Goal: Task Accomplishment & Management: Manage account settings

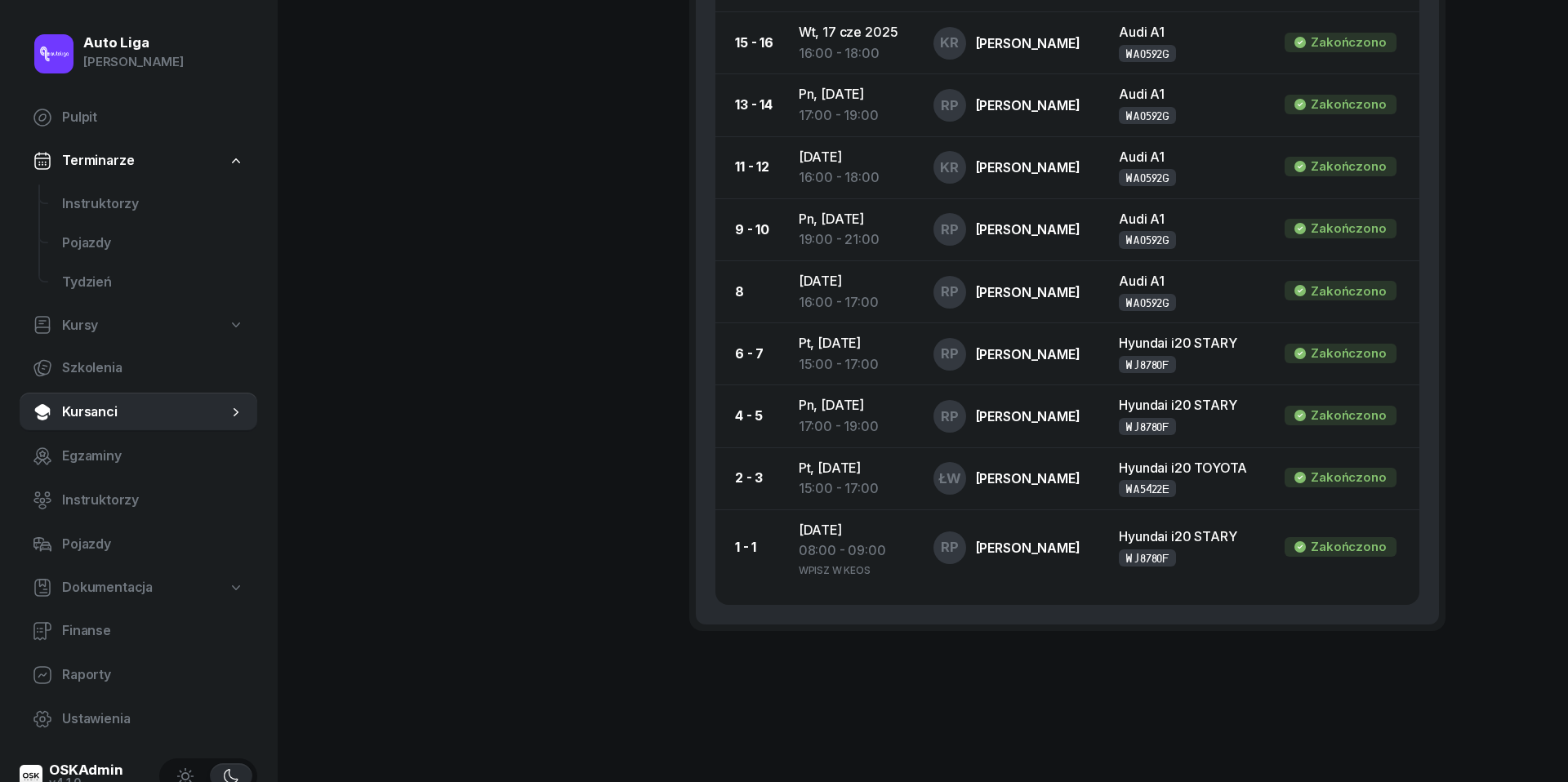
scroll to position [29, 0]
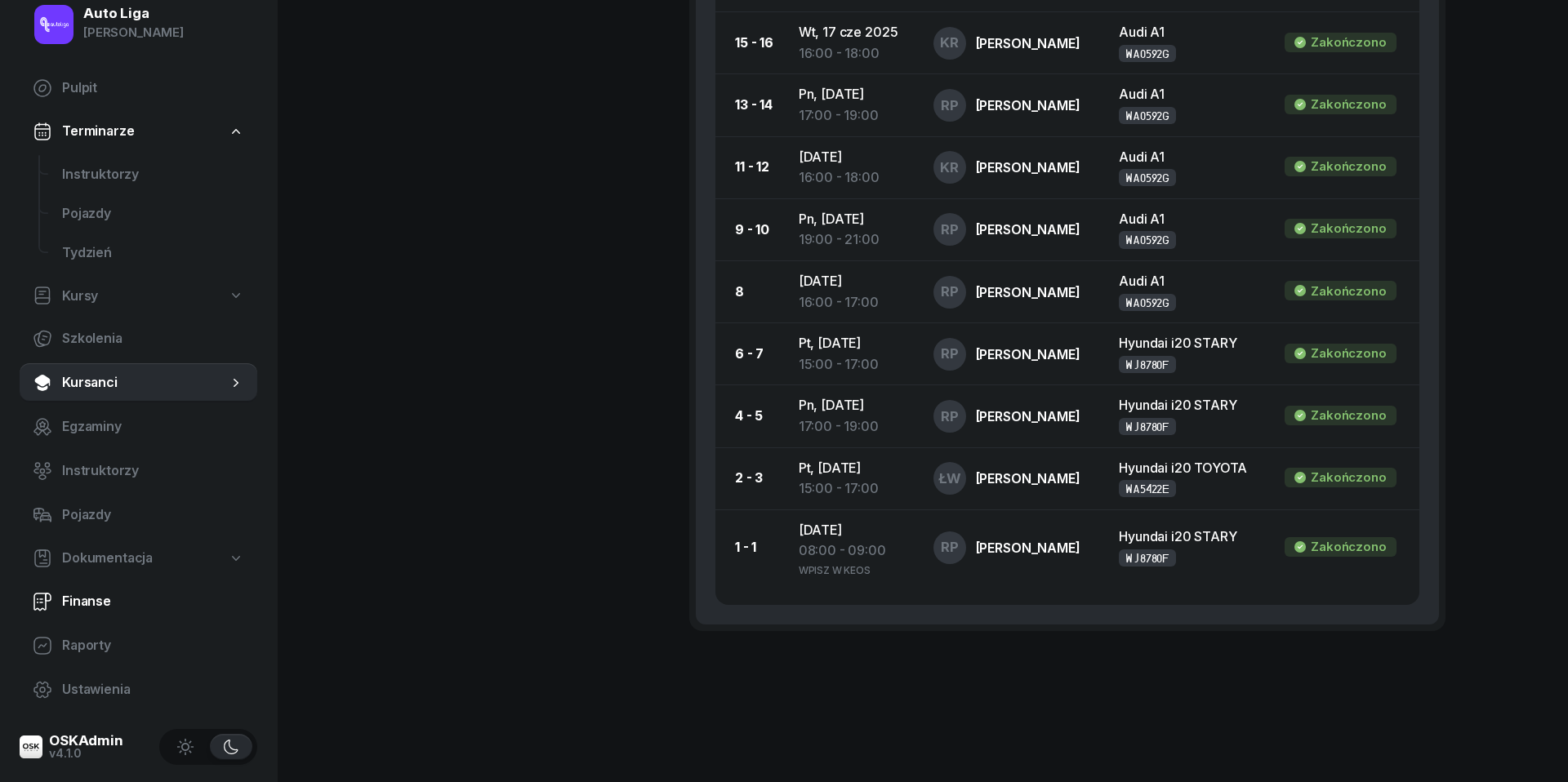
click at [83, 599] on span "Finanse" at bounding box center [153, 602] width 182 height 21
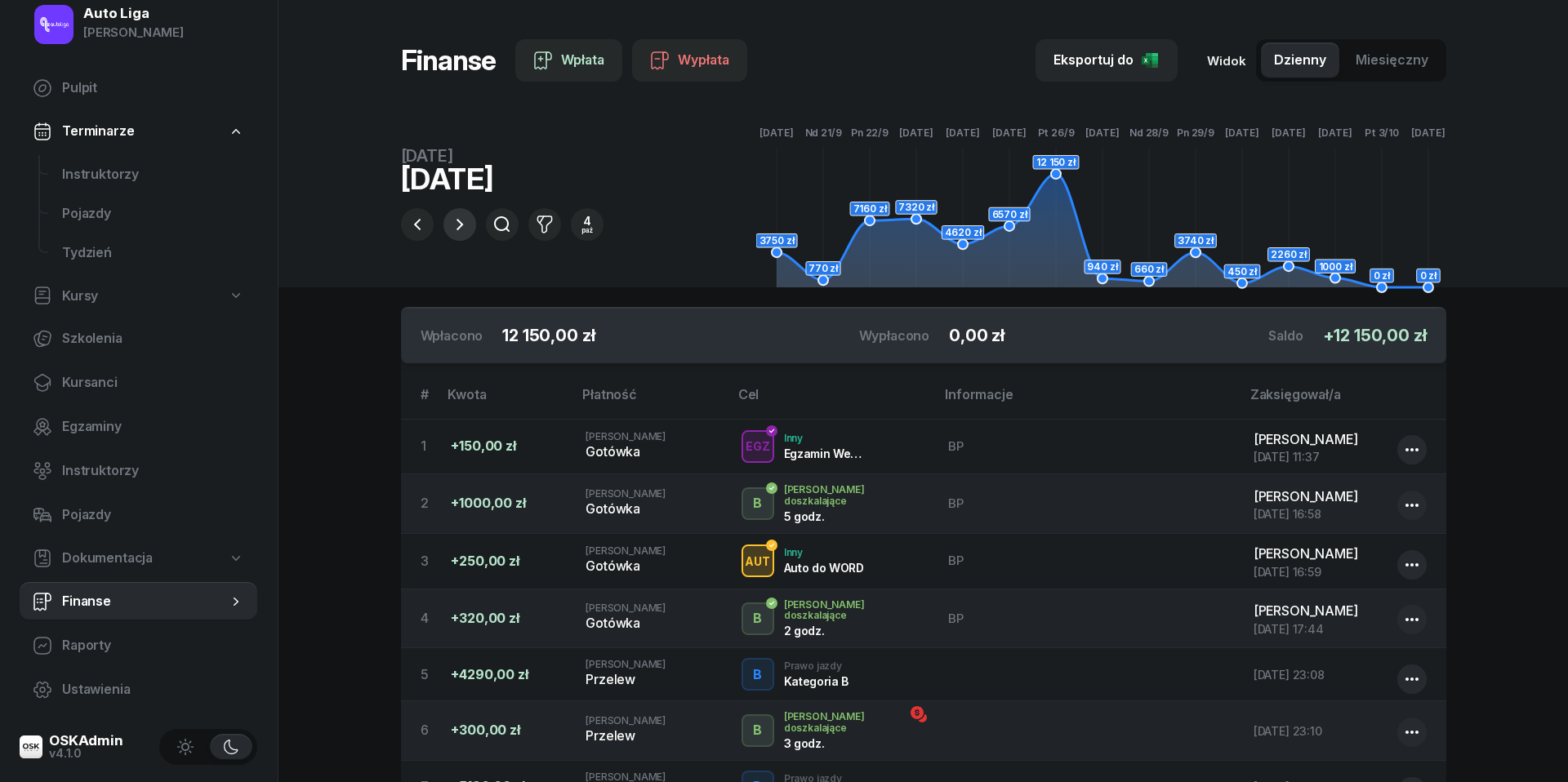
click at [461, 229] on icon "button" at bounding box center [460, 224] width 20 height 20
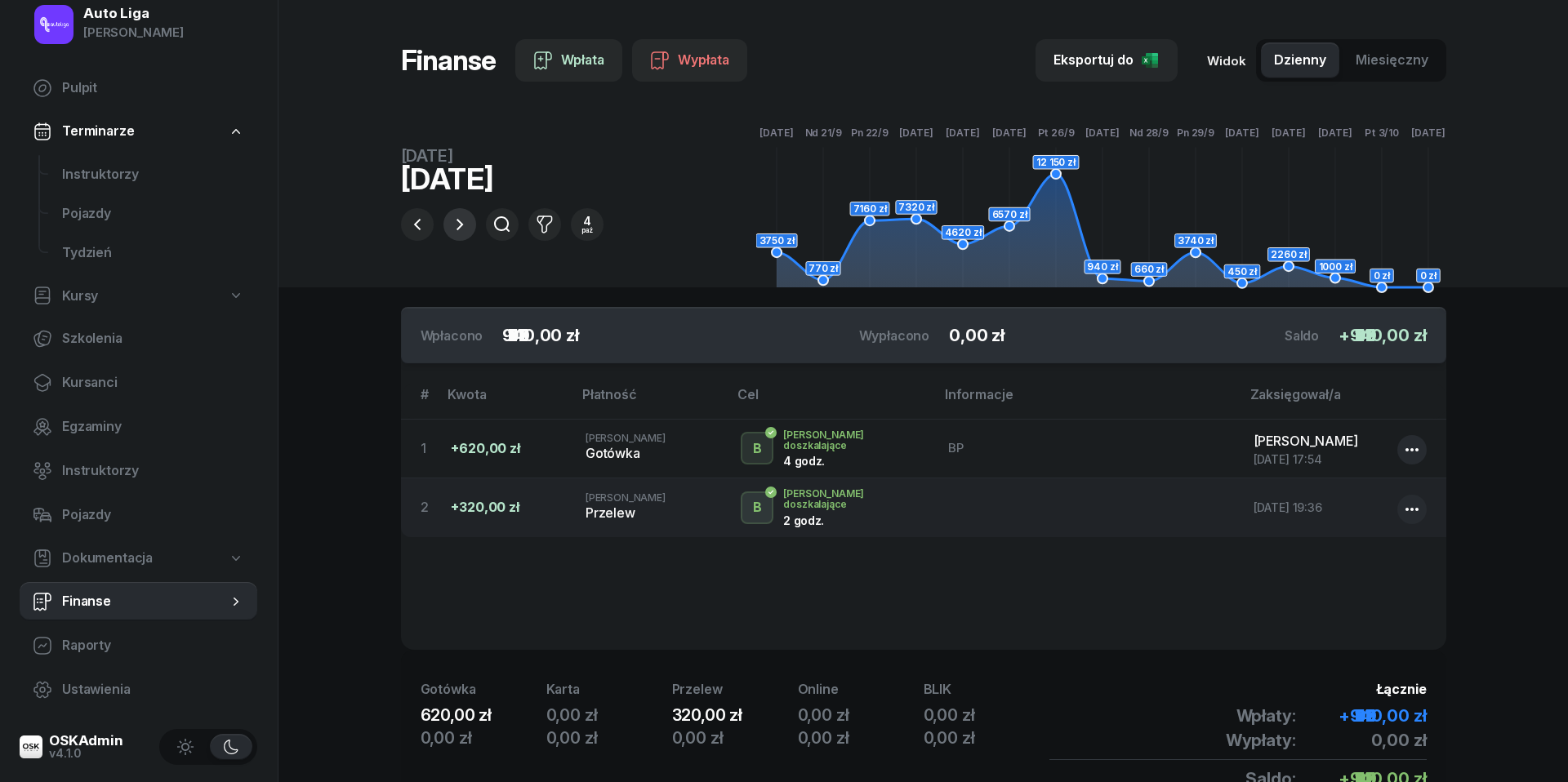
click at [461, 229] on icon "button" at bounding box center [460, 224] width 20 height 20
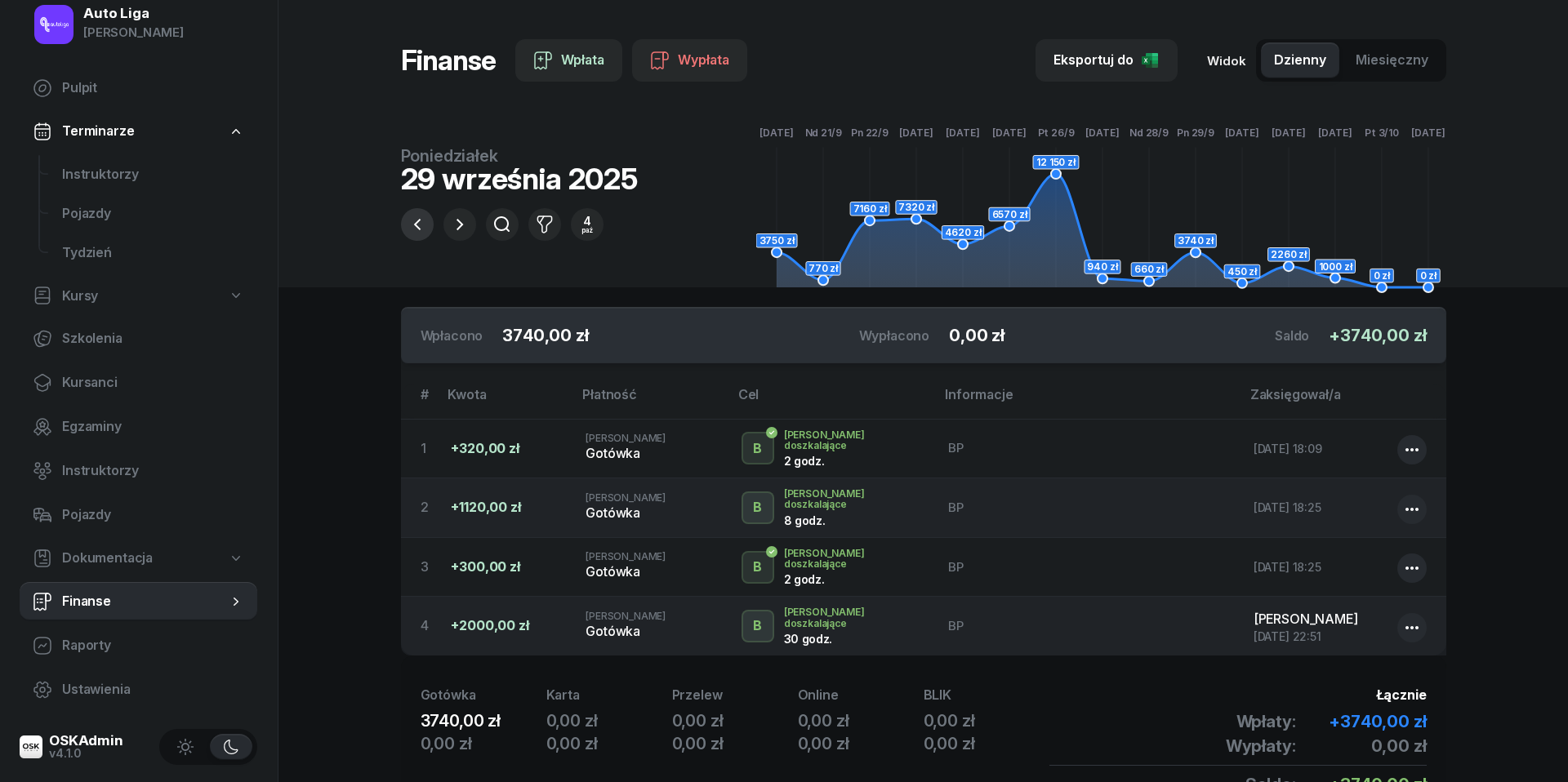
click at [423, 220] on icon "button" at bounding box center [417, 224] width 20 height 20
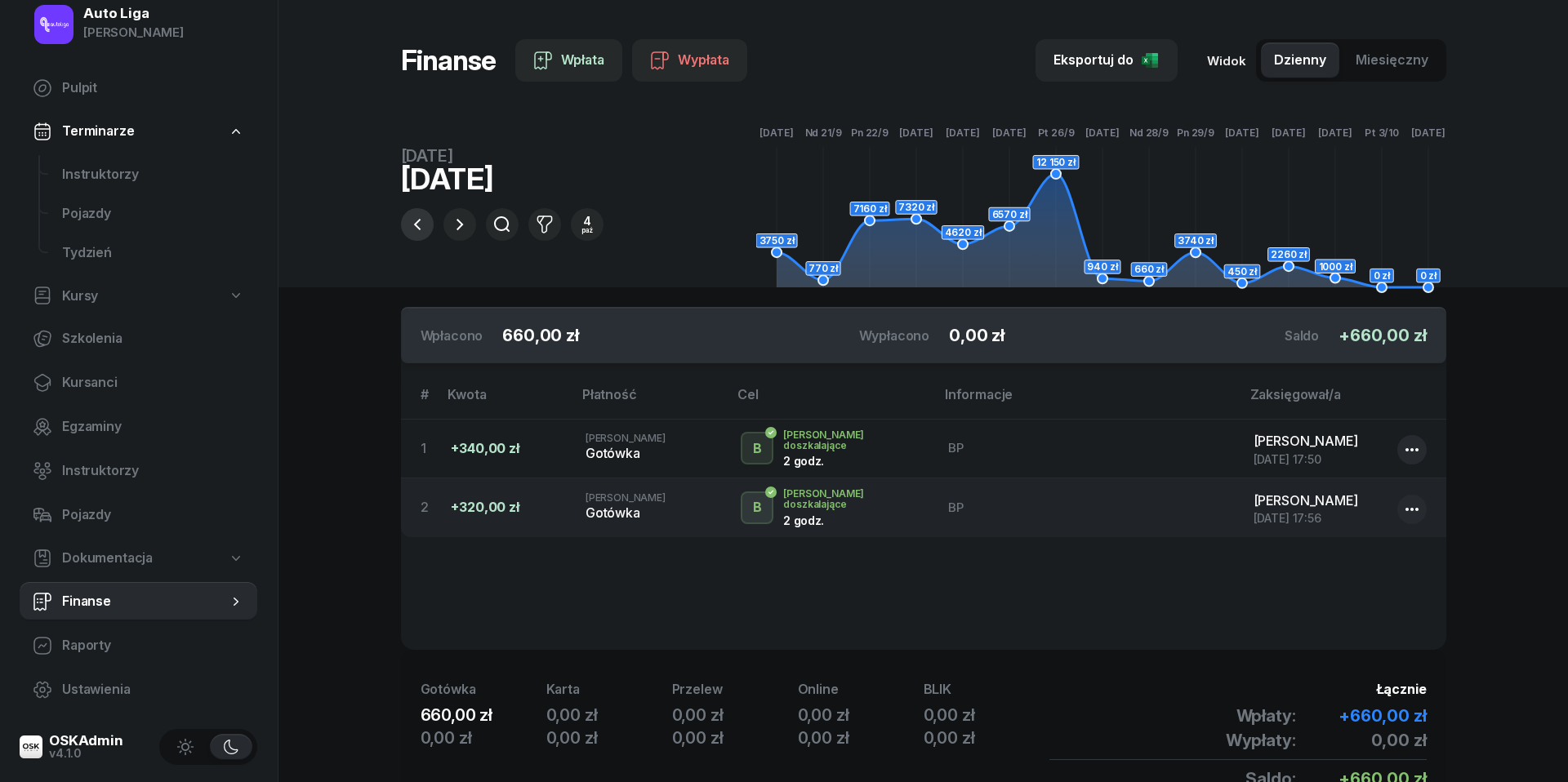
click at [415, 230] on icon "button" at bounding box center [417, 224] width 20 height 20
click at [465, 225] on icon "button" at bounding box center [460, 224] width 20 height 20
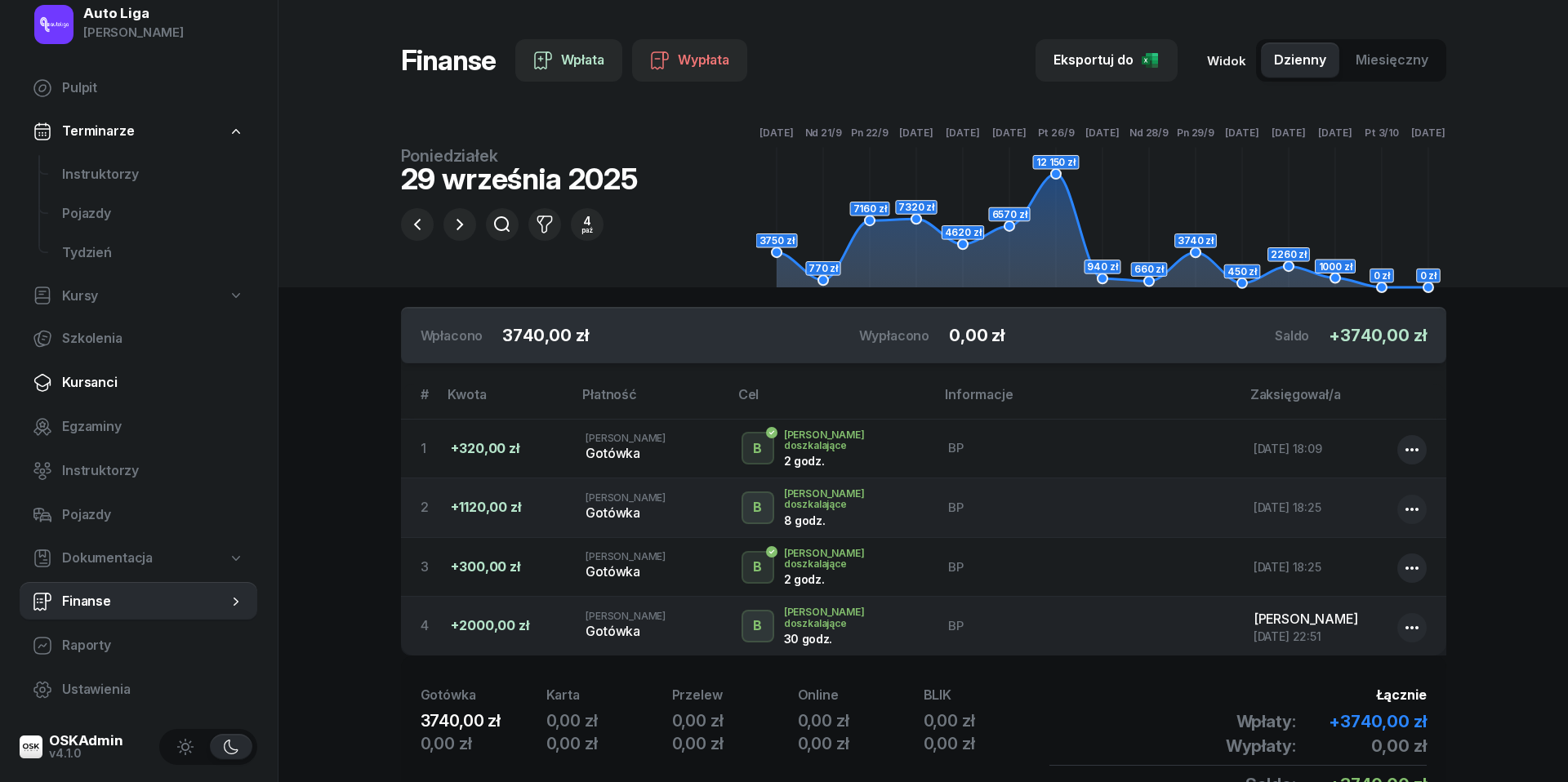
click at [93, 372] on span "Kursanci" at bounding box center [153, 383] width 182 height 21
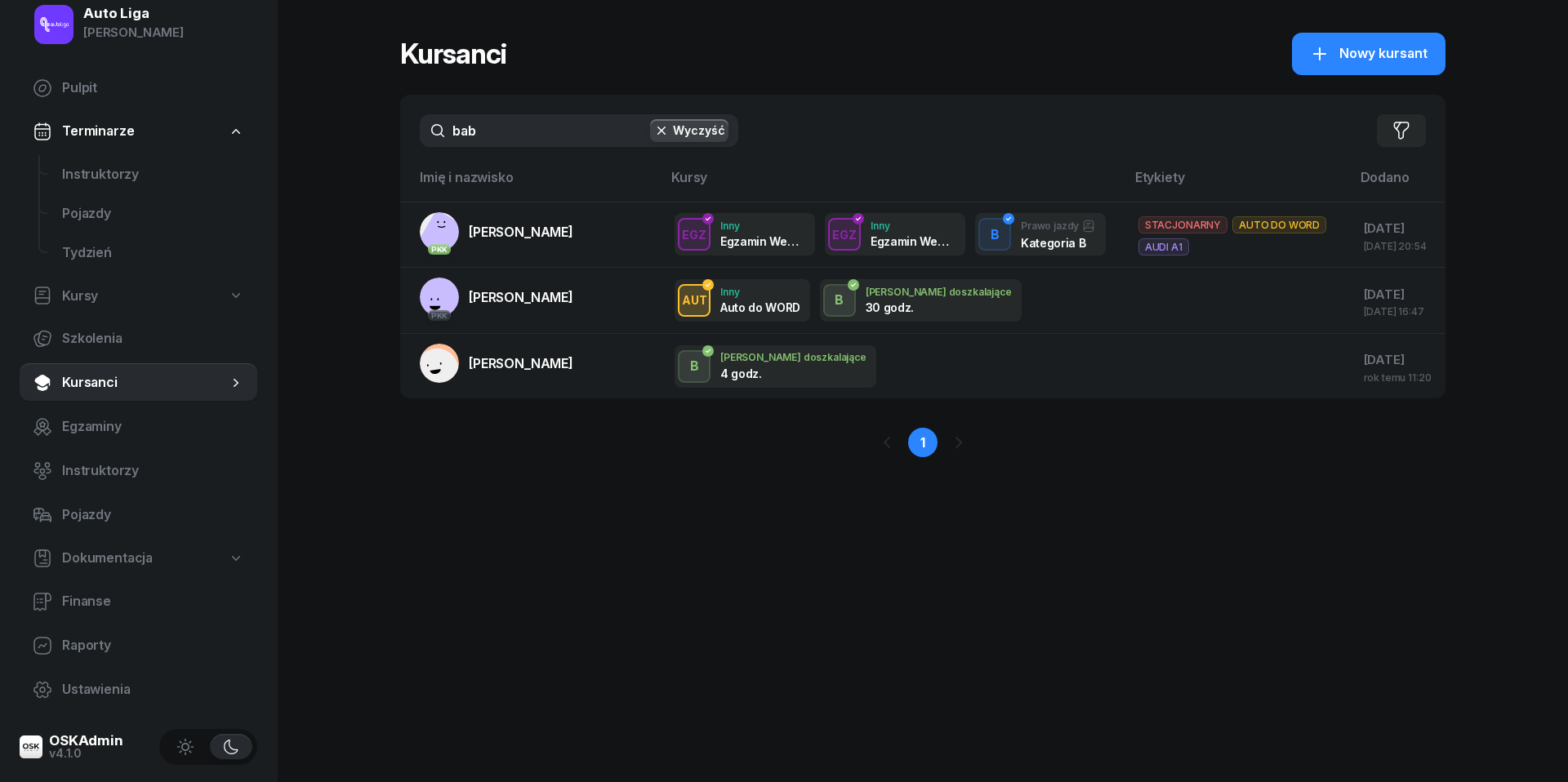
click at [516, 132] on input "bab" at bounding box center [578, 130] width 318 height 33
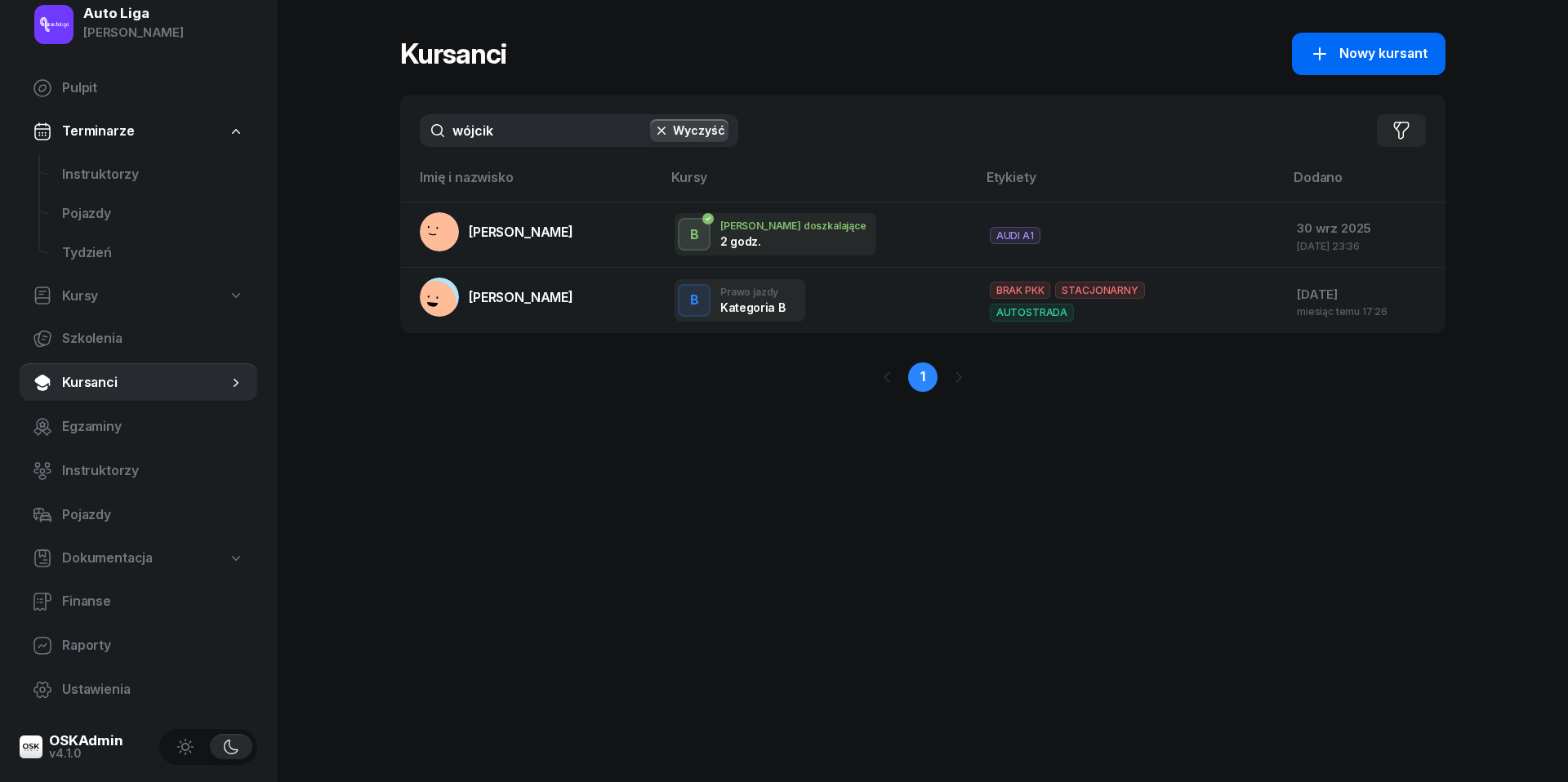
type input "wójcik"
click at [1341, 51] on span "Nowy kursant" at bounding box center [1383, 54] width 88 height 21
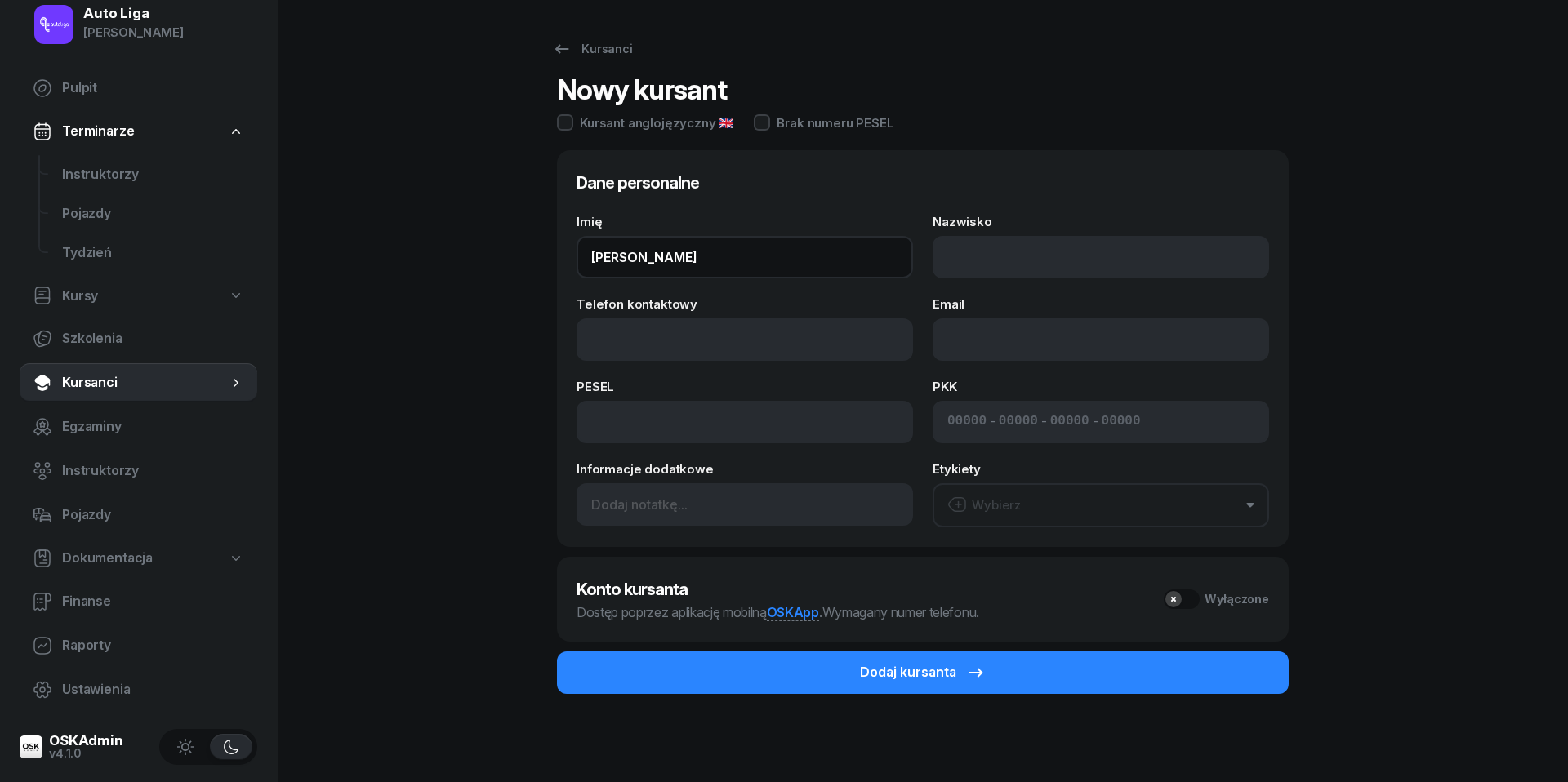
type input "[PERSON_NAME]"
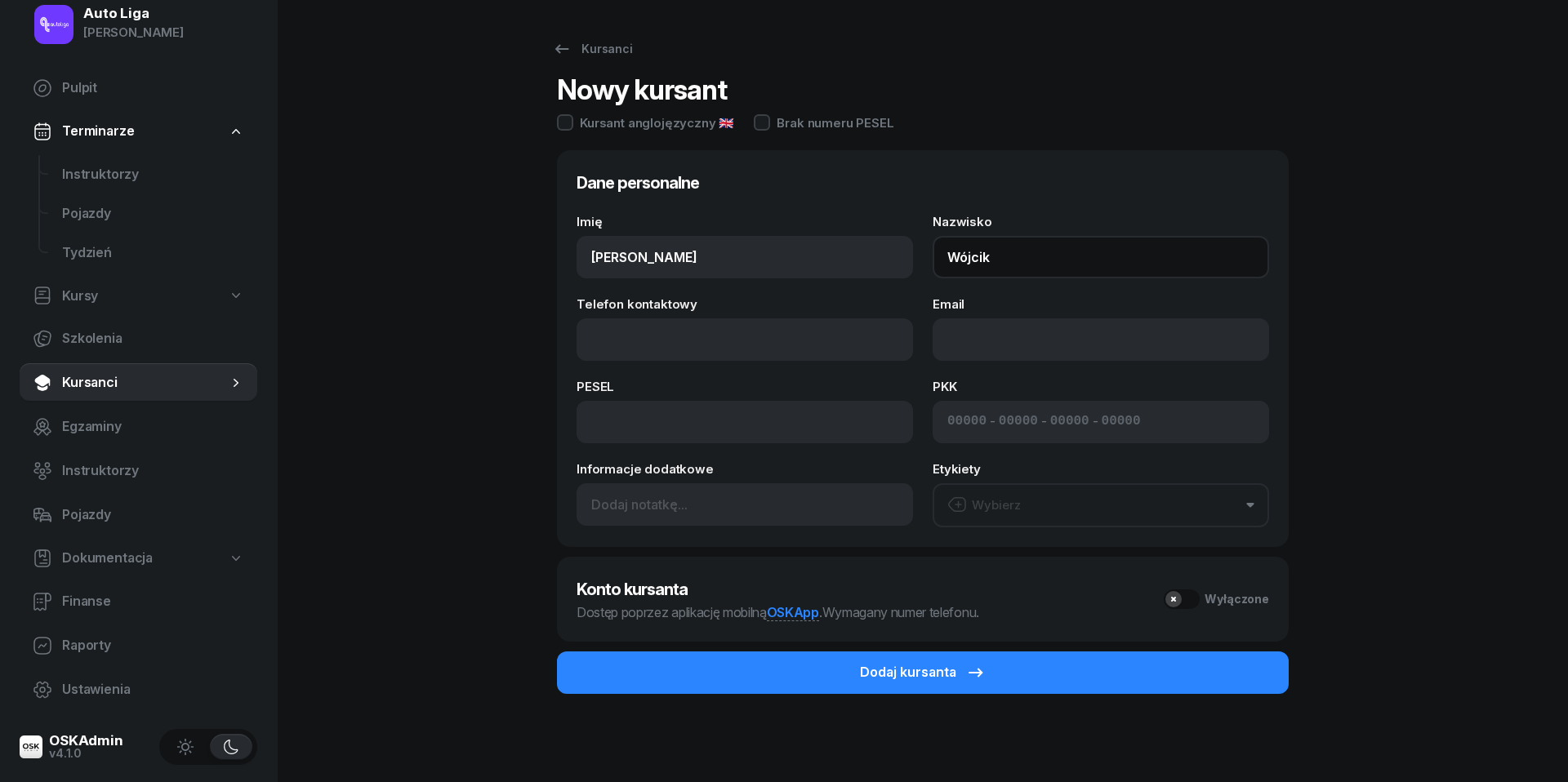
type input "Wójcik"
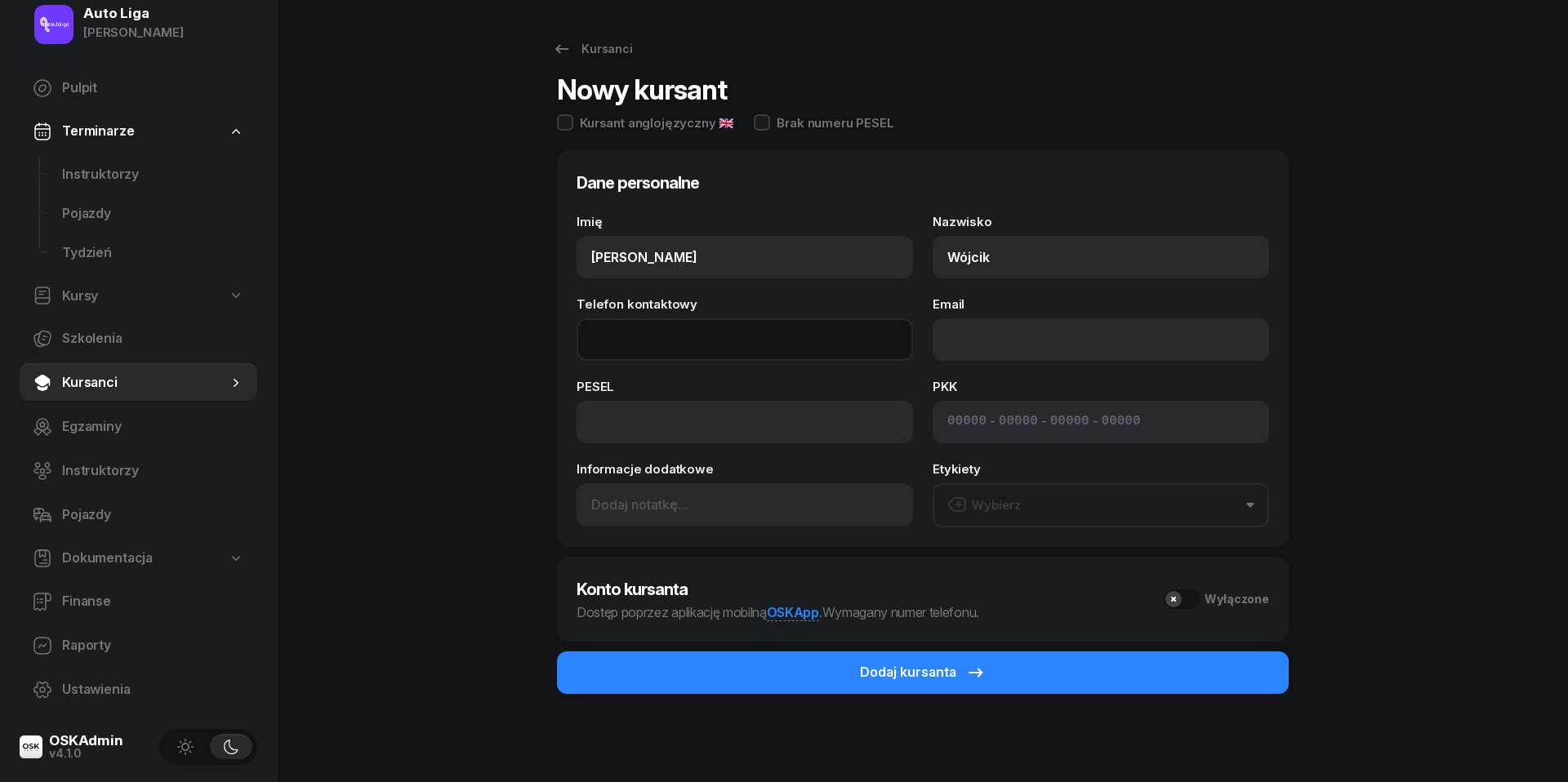
paste input "tel:[PHONE_NUMBER]"
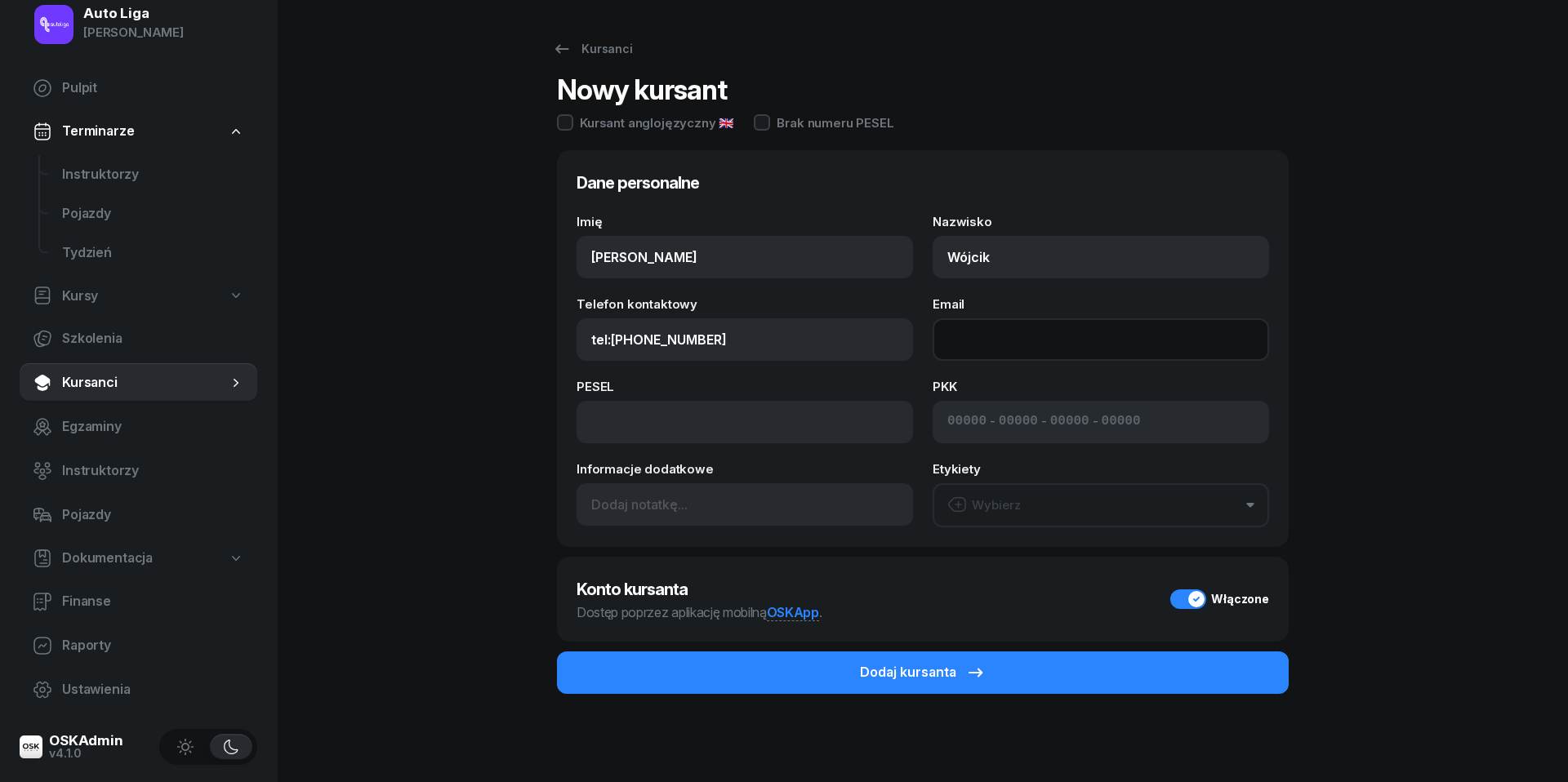
type input "666 604 297"
paste input "mailto:[EMAIL_ADDRESS][DOMAIN_NAME]"
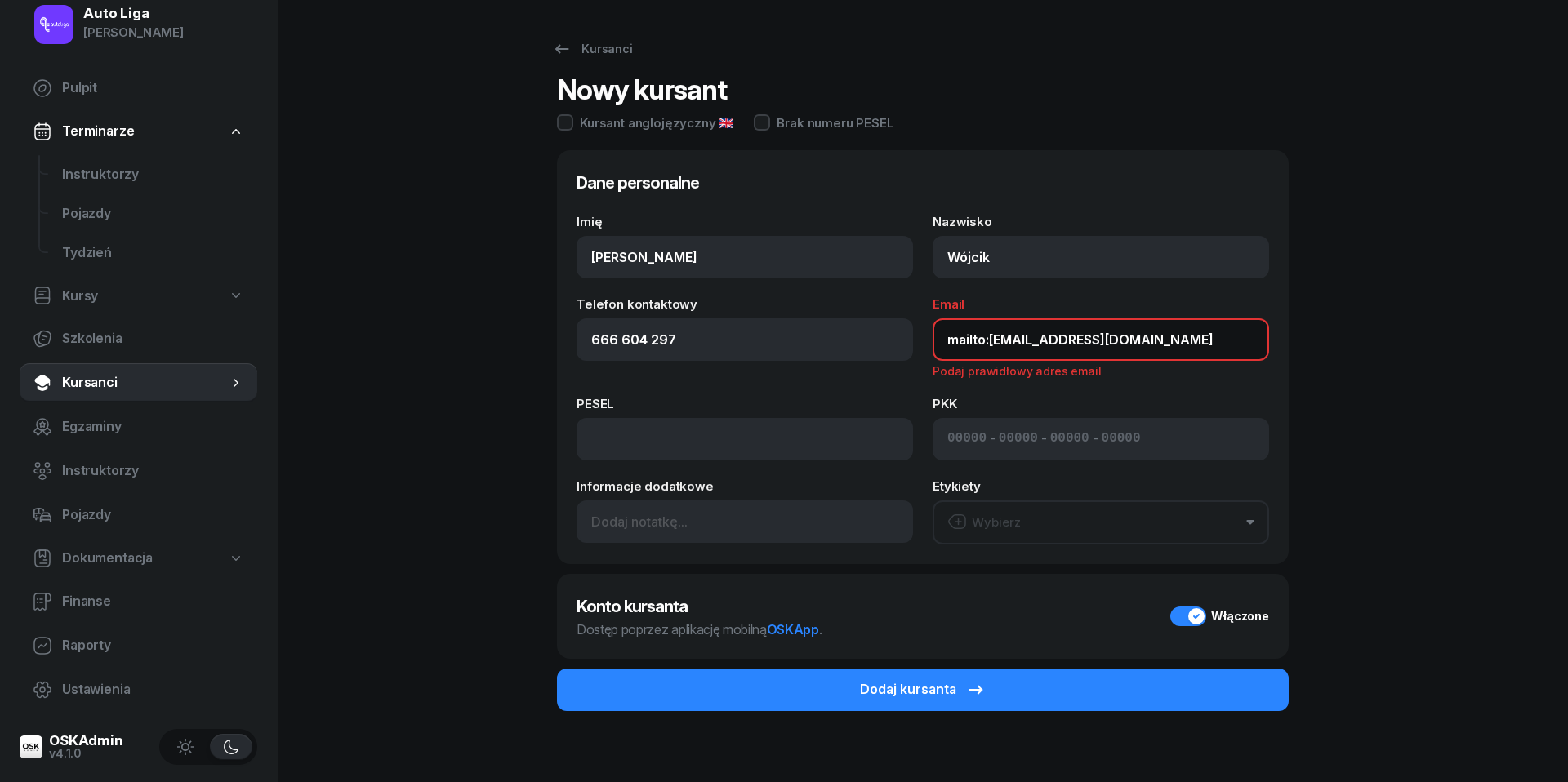
click at [982, 344] on input "mailto:[EMAIL_ADDRESS][DOMAIN_NAME]" at bounding box center [1101, 339] width 337 height 43
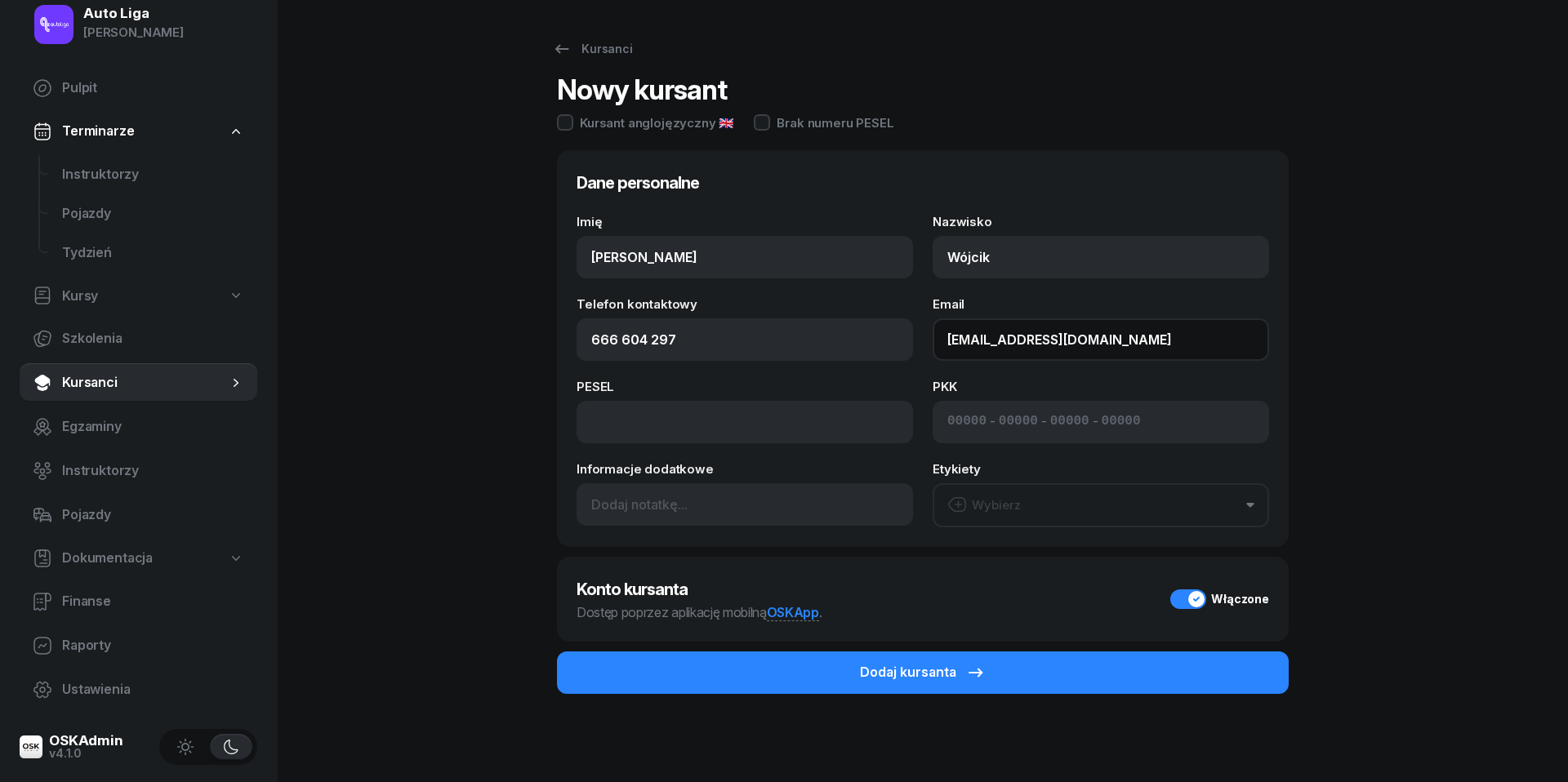
type input "[EMAIL_ADDRESS][DOMAIN_NAME]"
click at [1082, 504] on button "Wybierz" at bounding box center [1101, 505] width 337 height 44
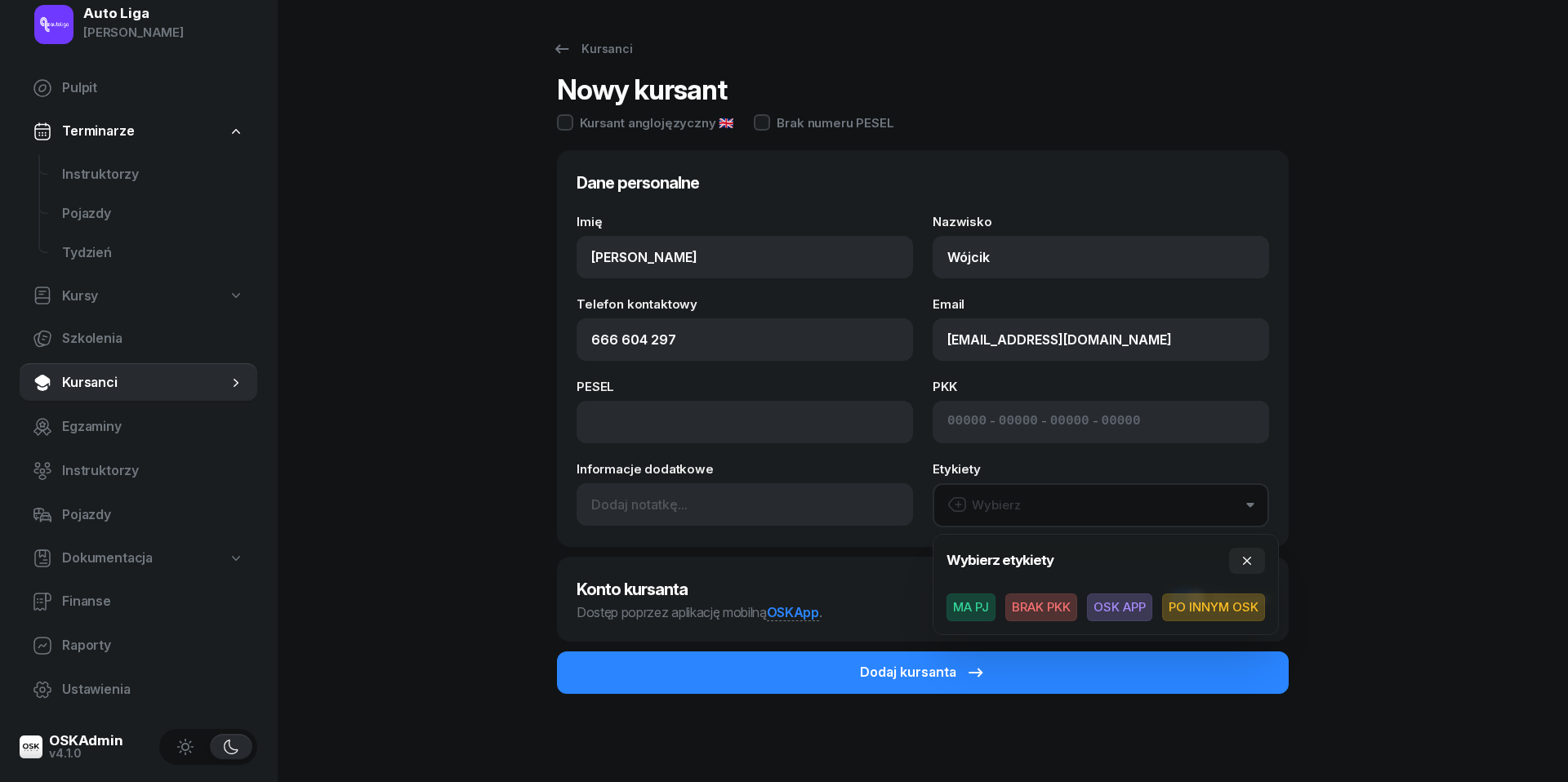
click at [1065, 599] on span "BRAK PKK" at bounding box center [1041, 607] width 72 height 28
click at [774, 550] on div "Dane personalne Imię [PERSON_NAME] Wójcik Telefon kontaktowy [PHONE_NUMBER] Ema…" at bounding box center [922, 395] width 731 height 491
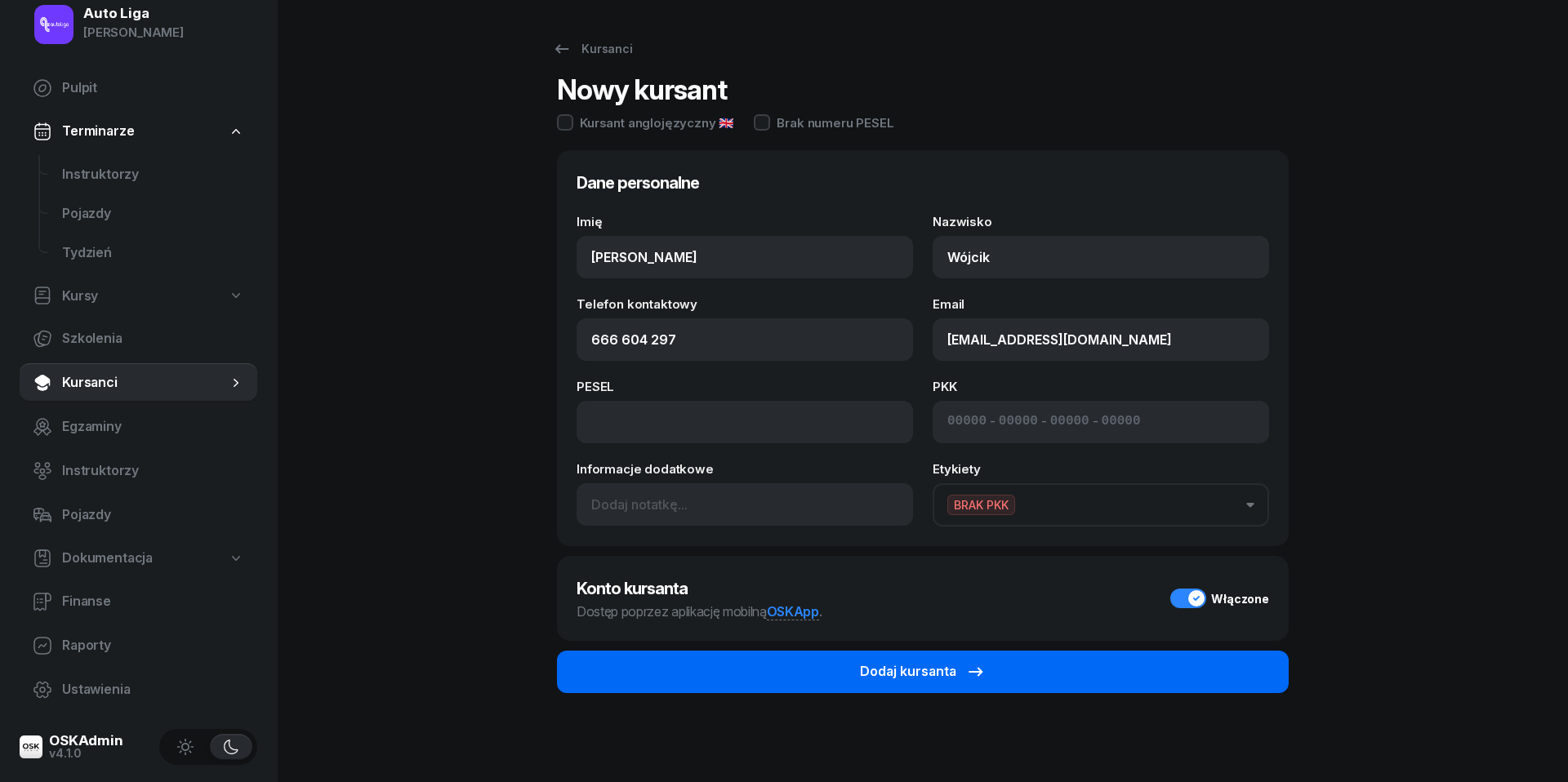
click at [910, 674] on div "Dodaj kursanta" at bounding box center [922, 672] width 126 height 21
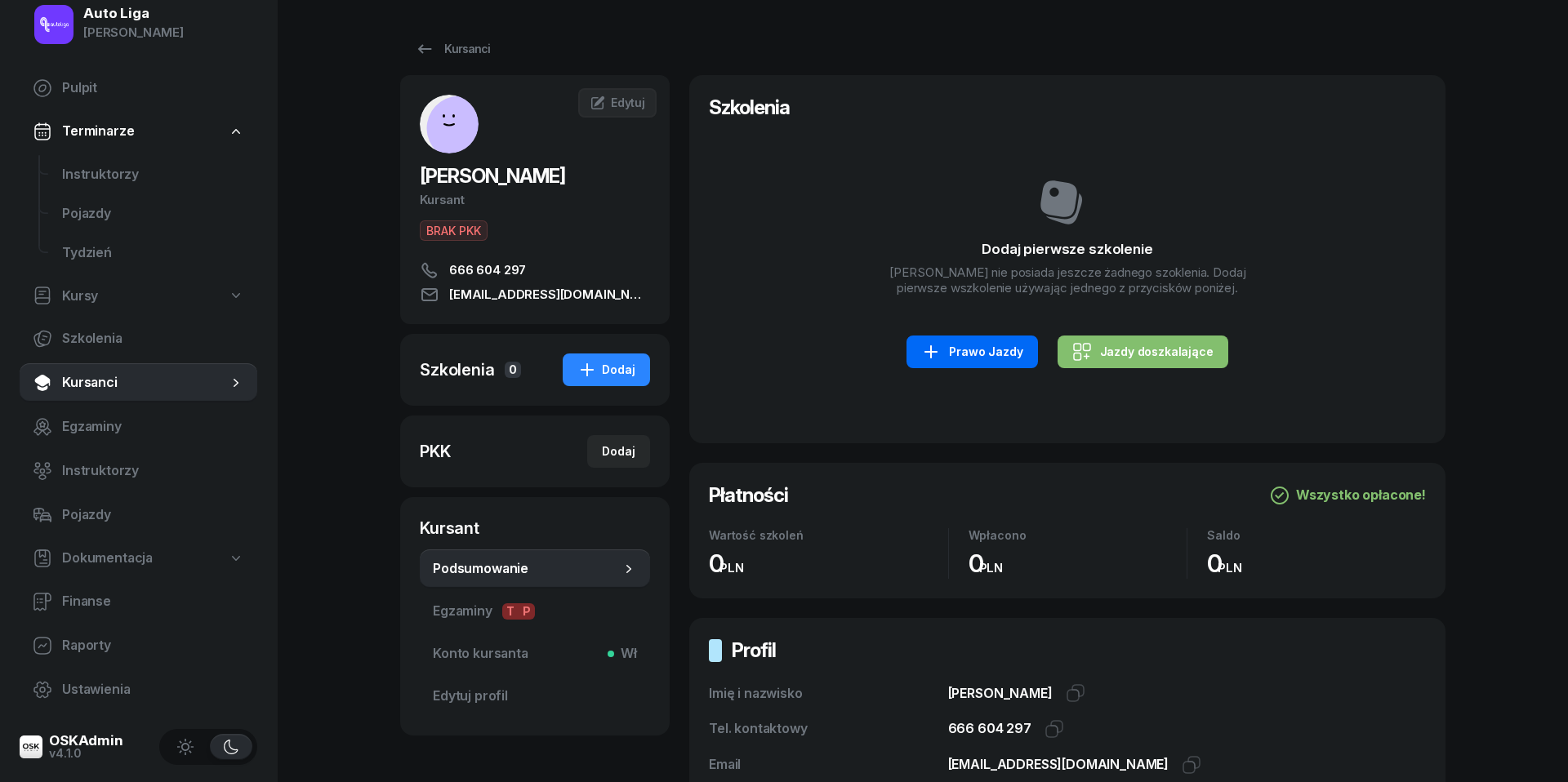
click at [990, 354] on div "Prawo Jazdy" at bounding box center [972, 352] width 102 height 20
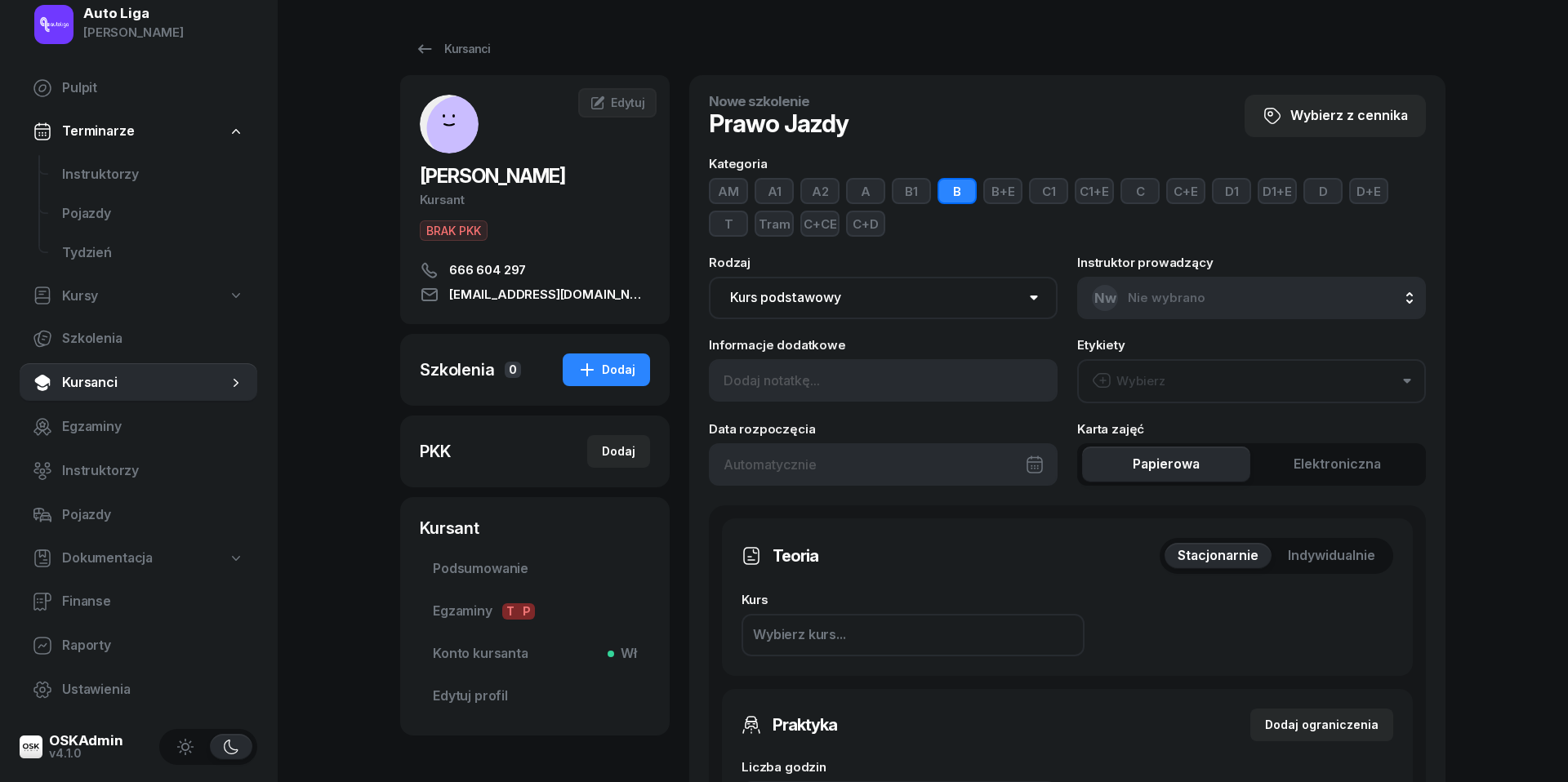
click at [1200, 383] on button "Wybierz" at bounding box center [1251, 380] width 348 height 44
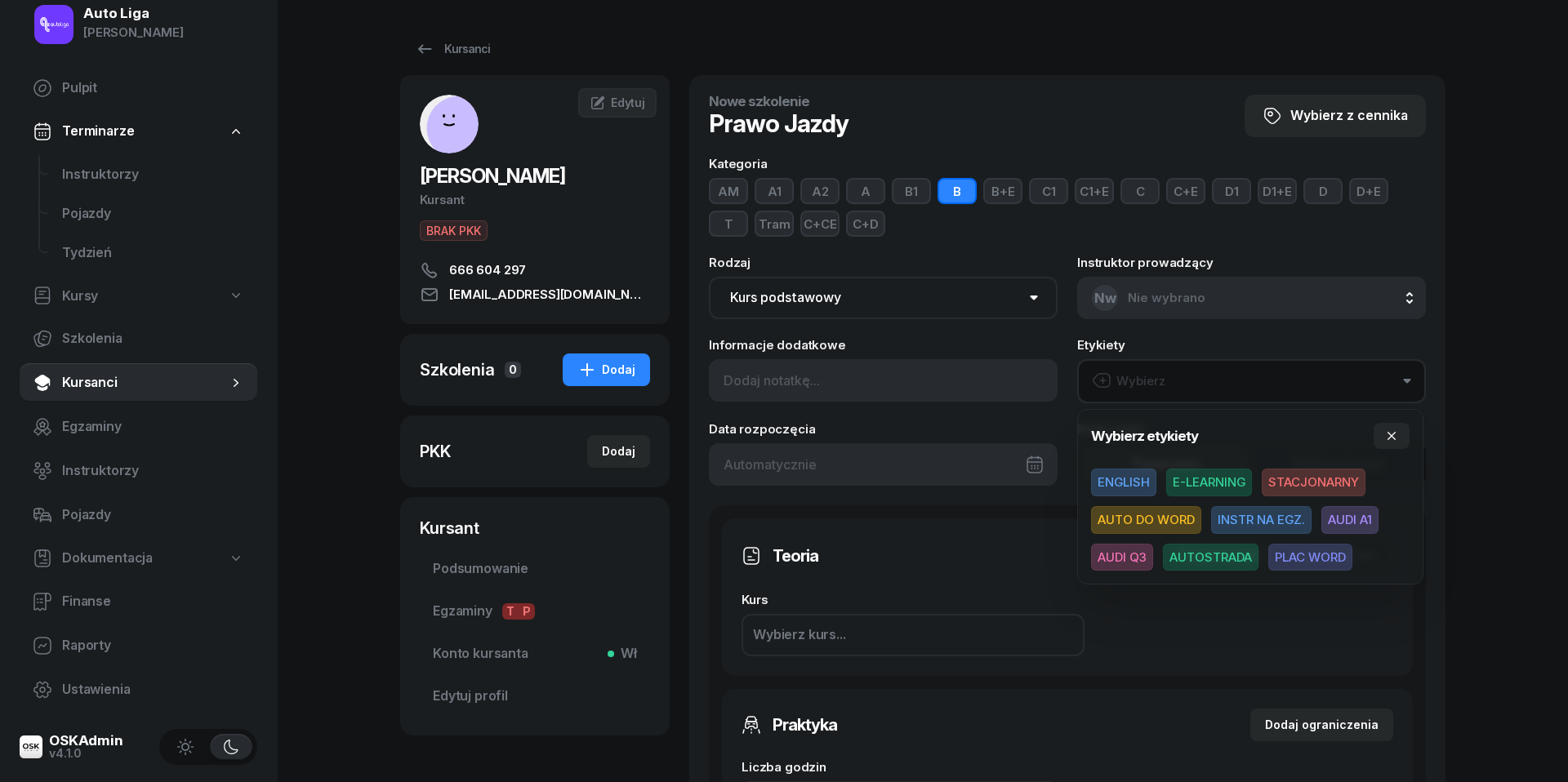
click at [1219, 484] on span "E-LEARNING" at bounding box center [1209, 482] width 86 height 28
click at [1386, 433] on icon "button" at bounding box center [1392, 435] width 13 height 13
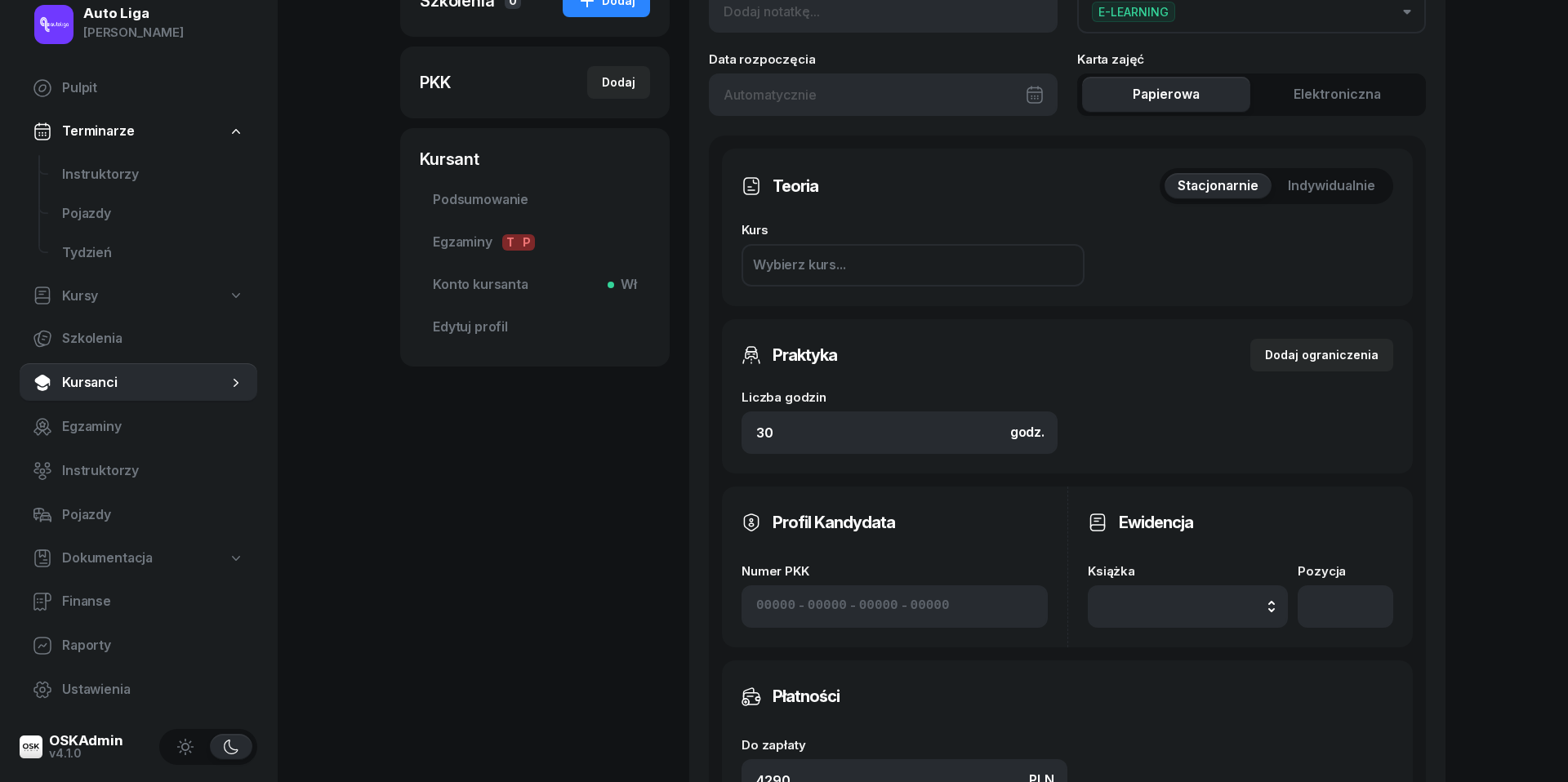
scroll to position [449, 0]
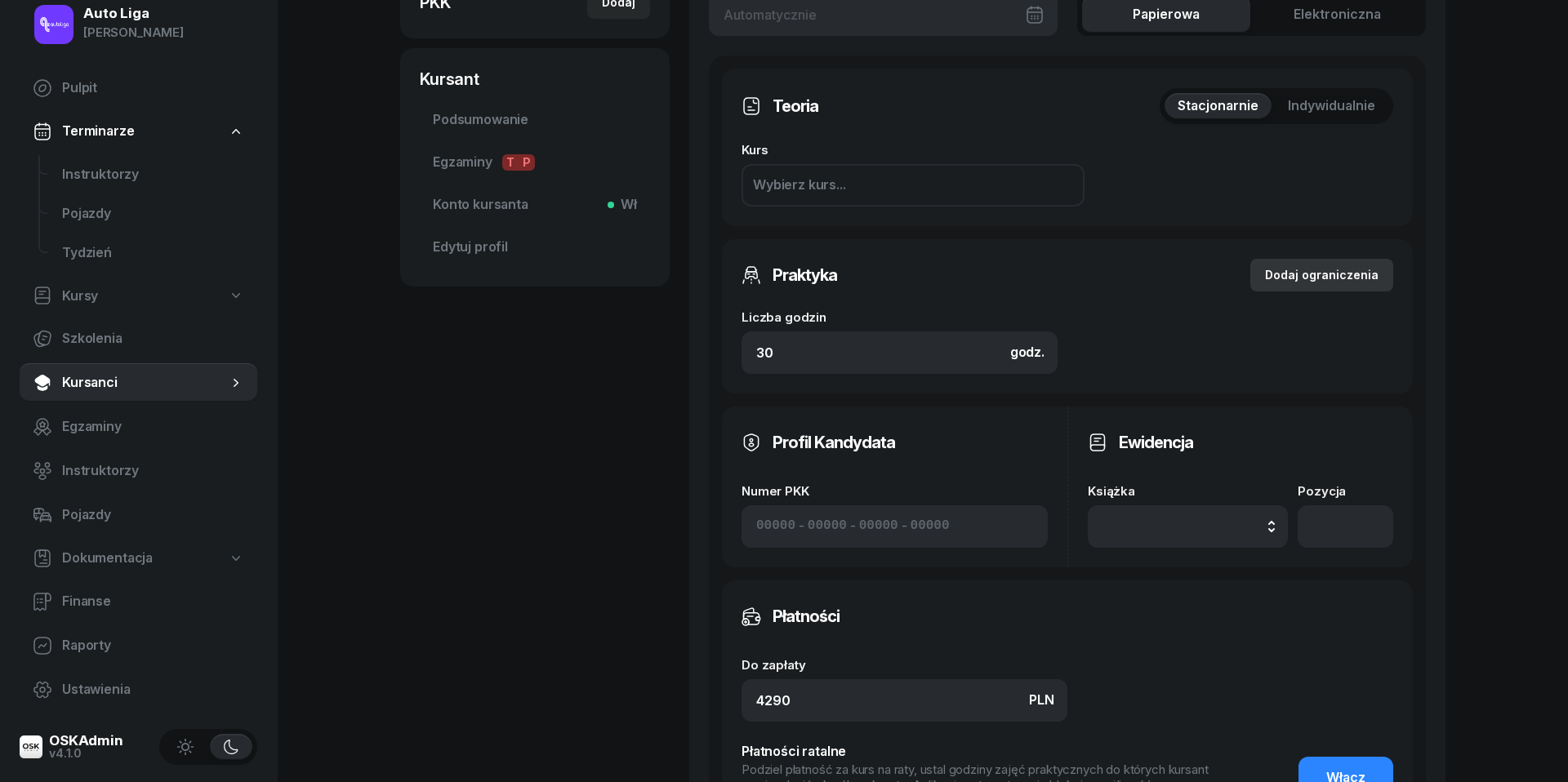
click at [1352, 269] on div "Dodaj ograniczenia" at bounding box center [1321, 275] width 113 height 20
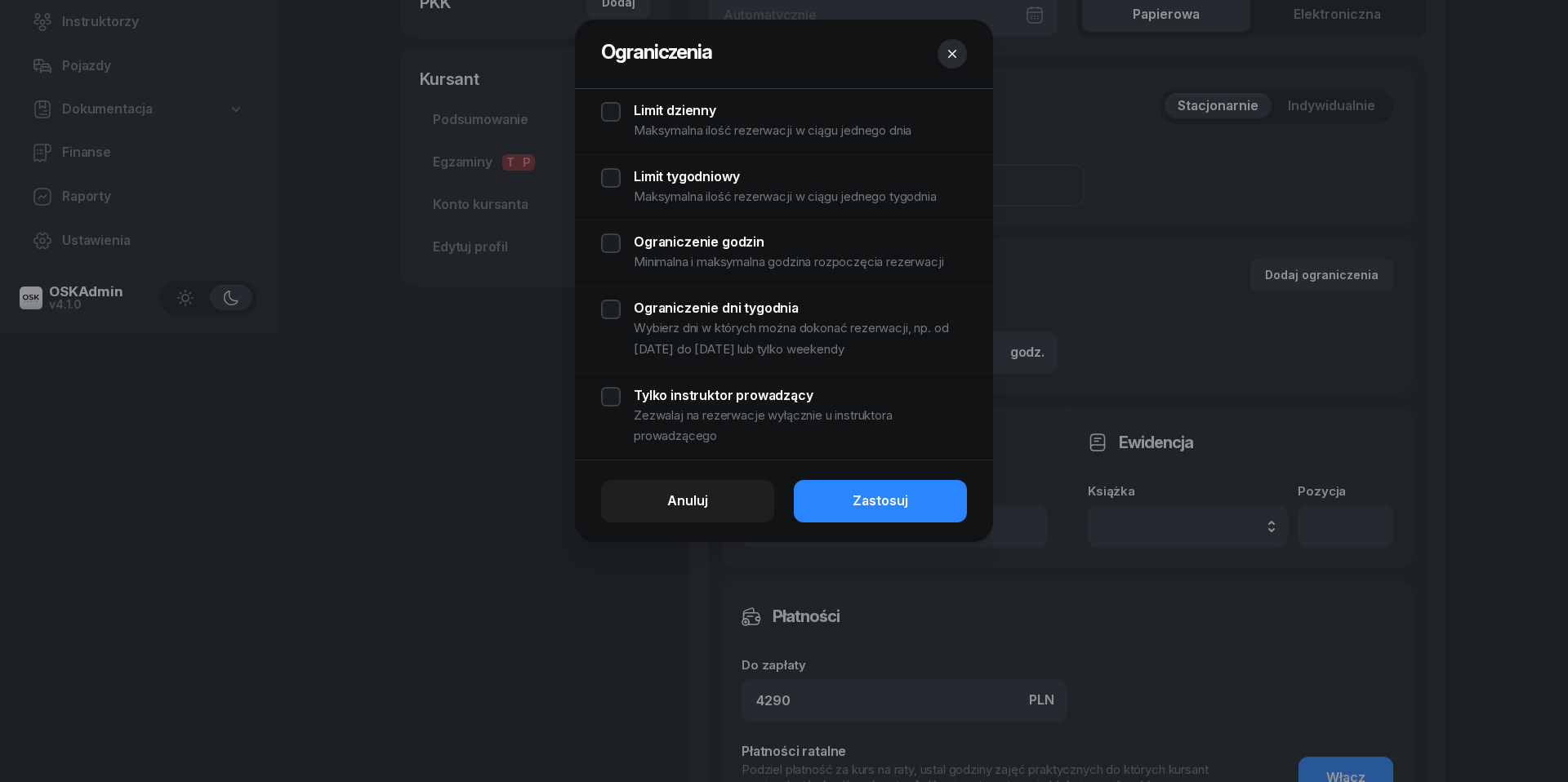
click at [605, 105] on div "Limit dzienny Maksymalna ilość rezerwacji w ciągu jednego dnia" at bounding box center [784, 122] width 366 height 39
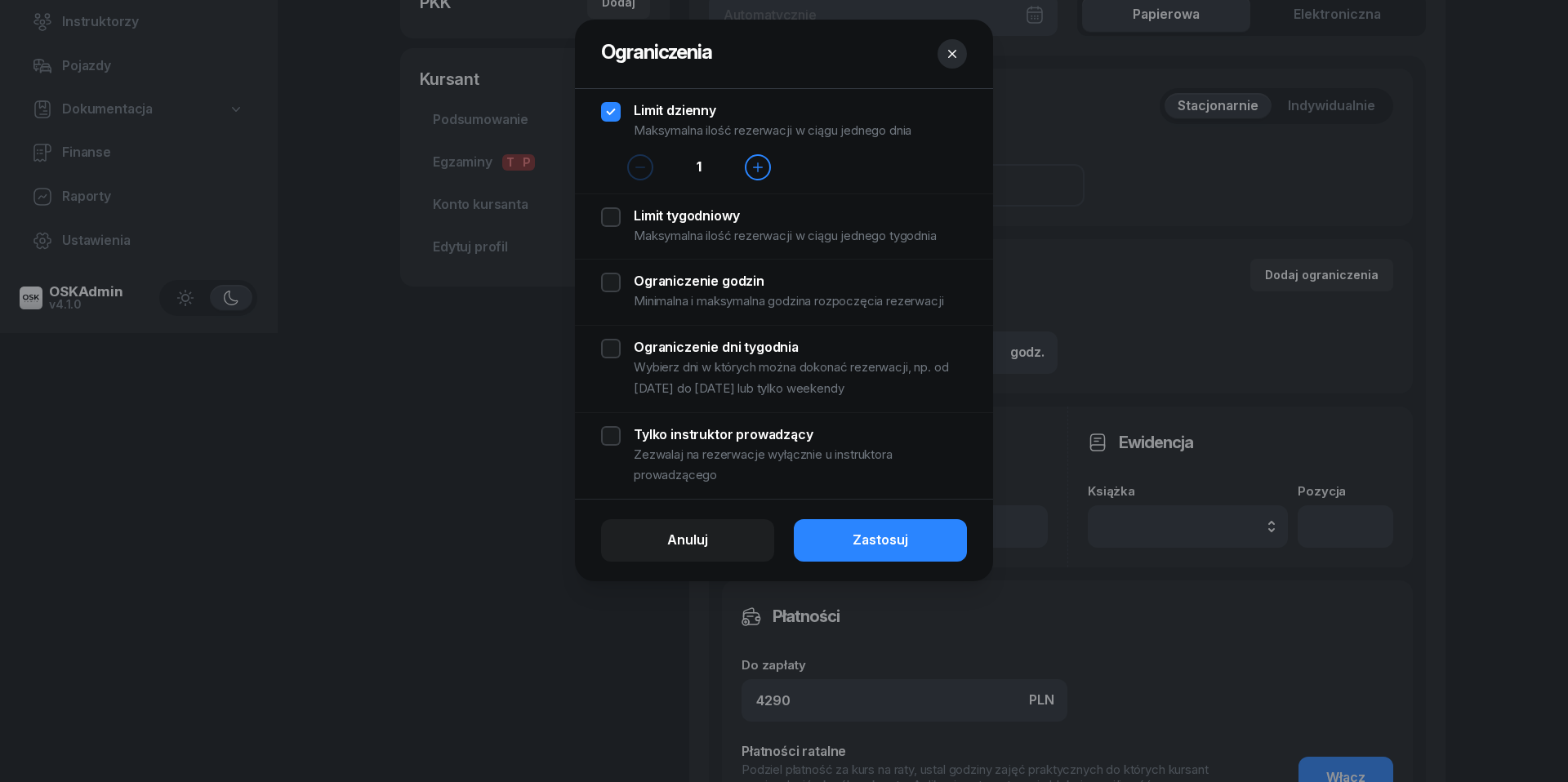
click at [612, 232] on div "Limit tygodniowy Maksymalna ilość rezerwacji w ciągu jednego tygodnia" at bounding box center [784, 227] width 366 height 39
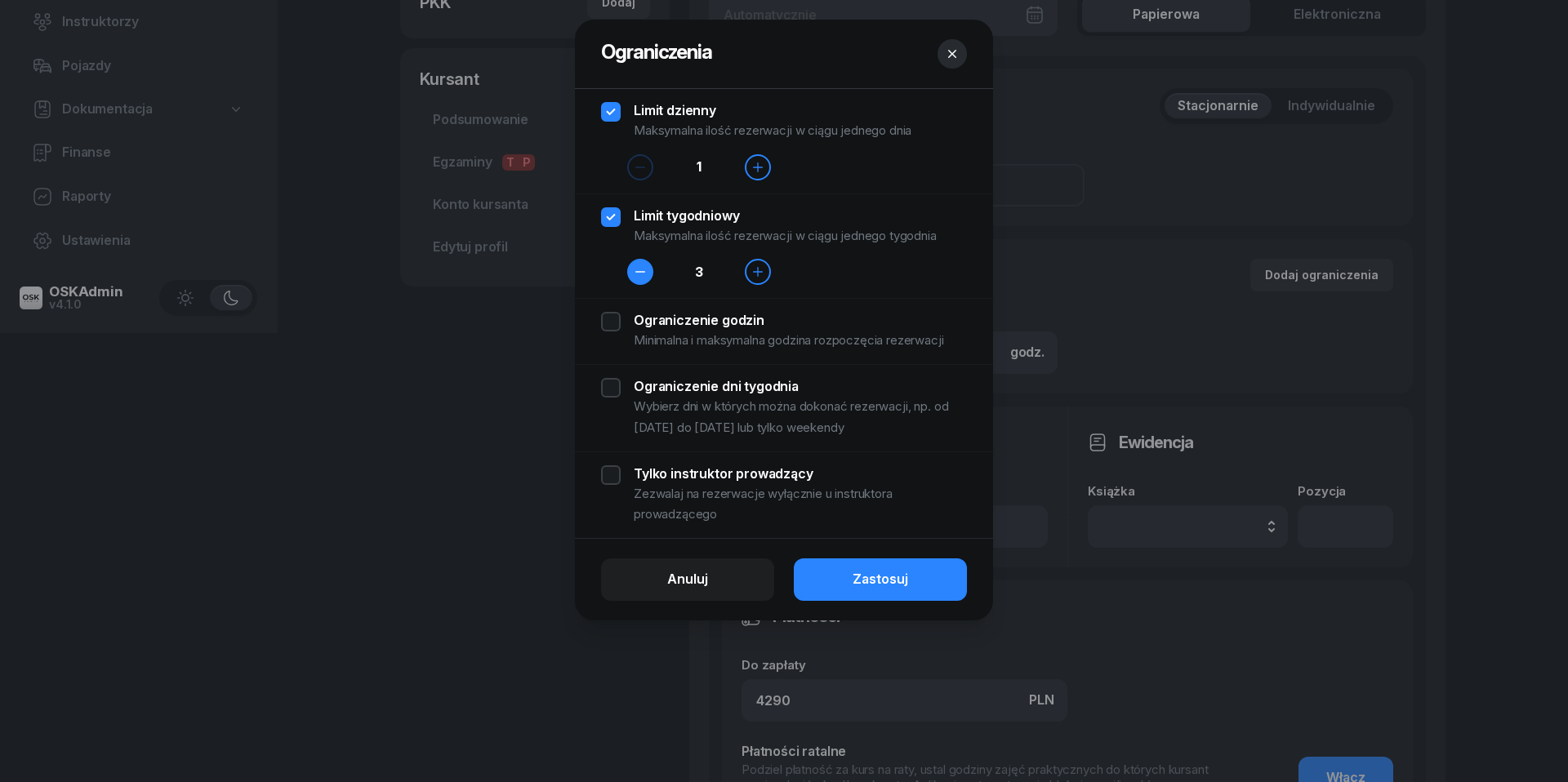
click at [633, 272] on icon "button" at bounding box center [640, 272] width 13 height 13
click at [608, 325] on div "Ograniczenie godzin Minimalna i maksymalna godzina rozpoczęcia rezerwacji" at bounding box center [784, 331] width 366 height 39
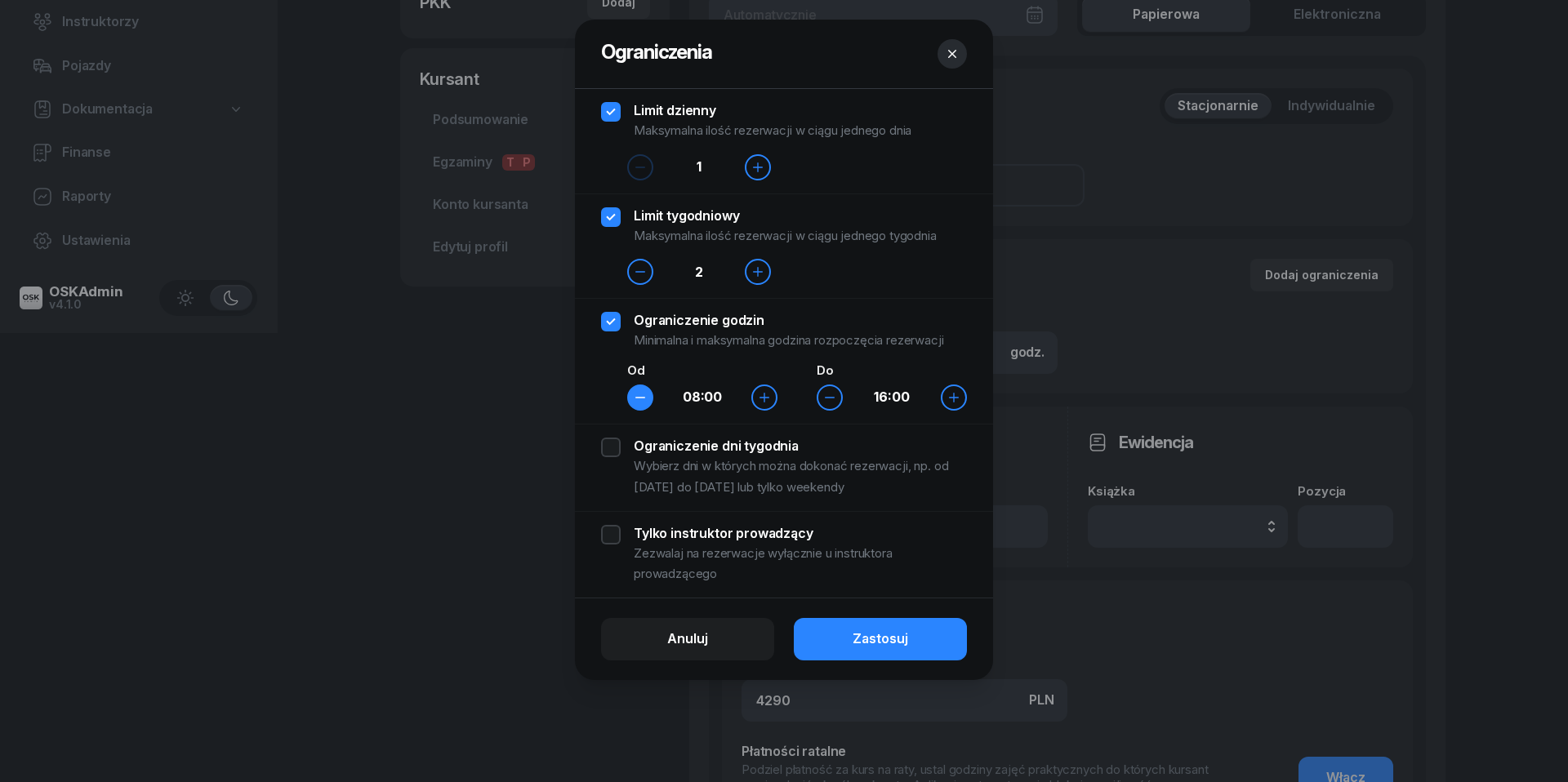
click at [641, 401] on icon "button" at bounding box center [640, 397] width 13 height 13
click at [612, 442] on div "Ograniczenie dni tygodnia Wybierz dni w których można dokonać rezerwacji, np. o…" at bounding box center [784, 467] width 366 height 60
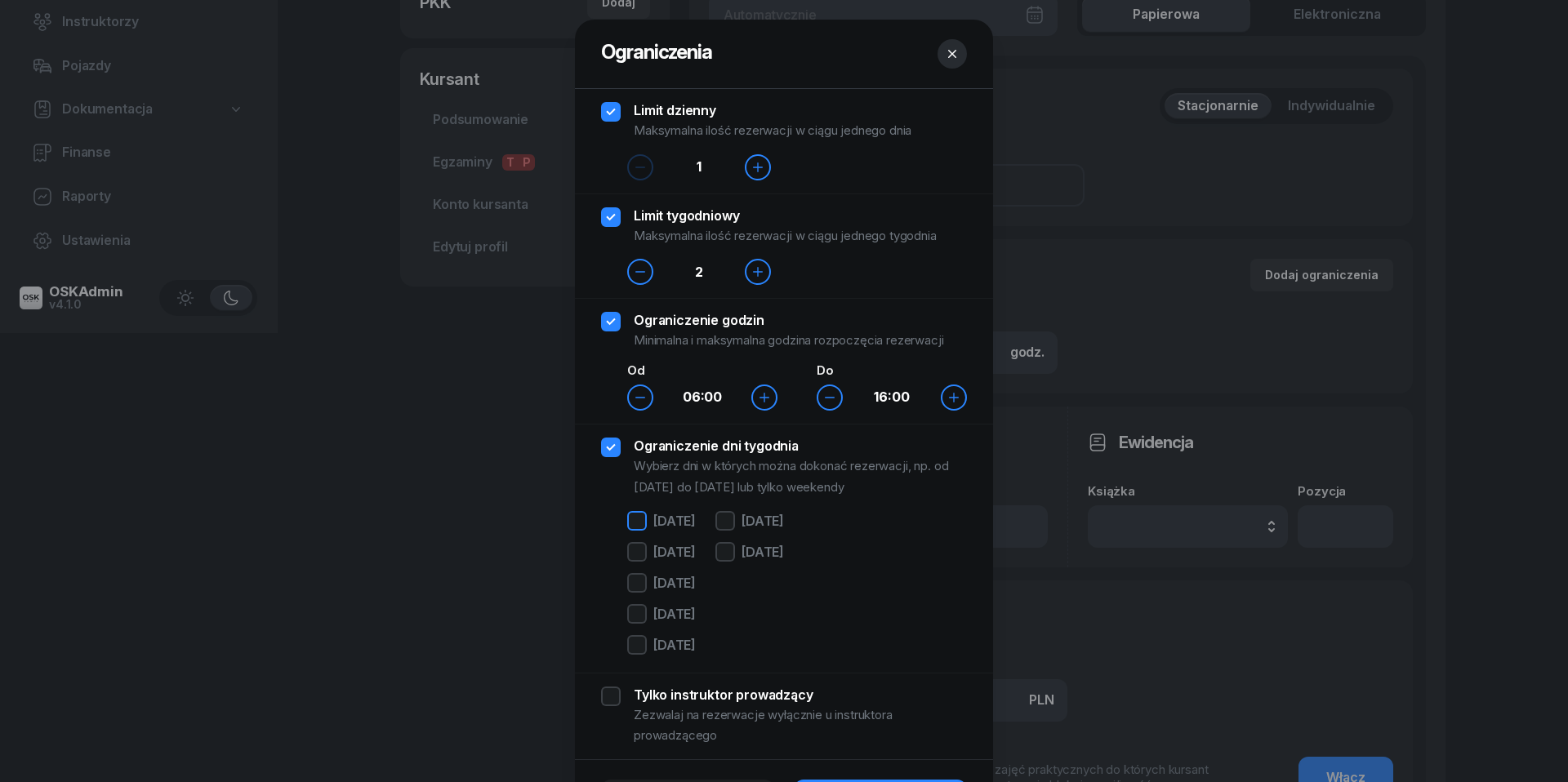
click at [641, 511] on div at bounding box center [637, 521] width 20 height 20
click at [641, 567] on div "[DATE] [DATE] [DATE] [DATE] [DATE]" at bounding box center [661, 585] width 69 height 149
click at [639, 550] on div at bounding box center [637, 552] width 20 height 20
click at [639, 585] on div at bounding box center [637, 582] width 20 height 20
click at [639, 609] on div at bounding box center [637, 614] width 20 height 20
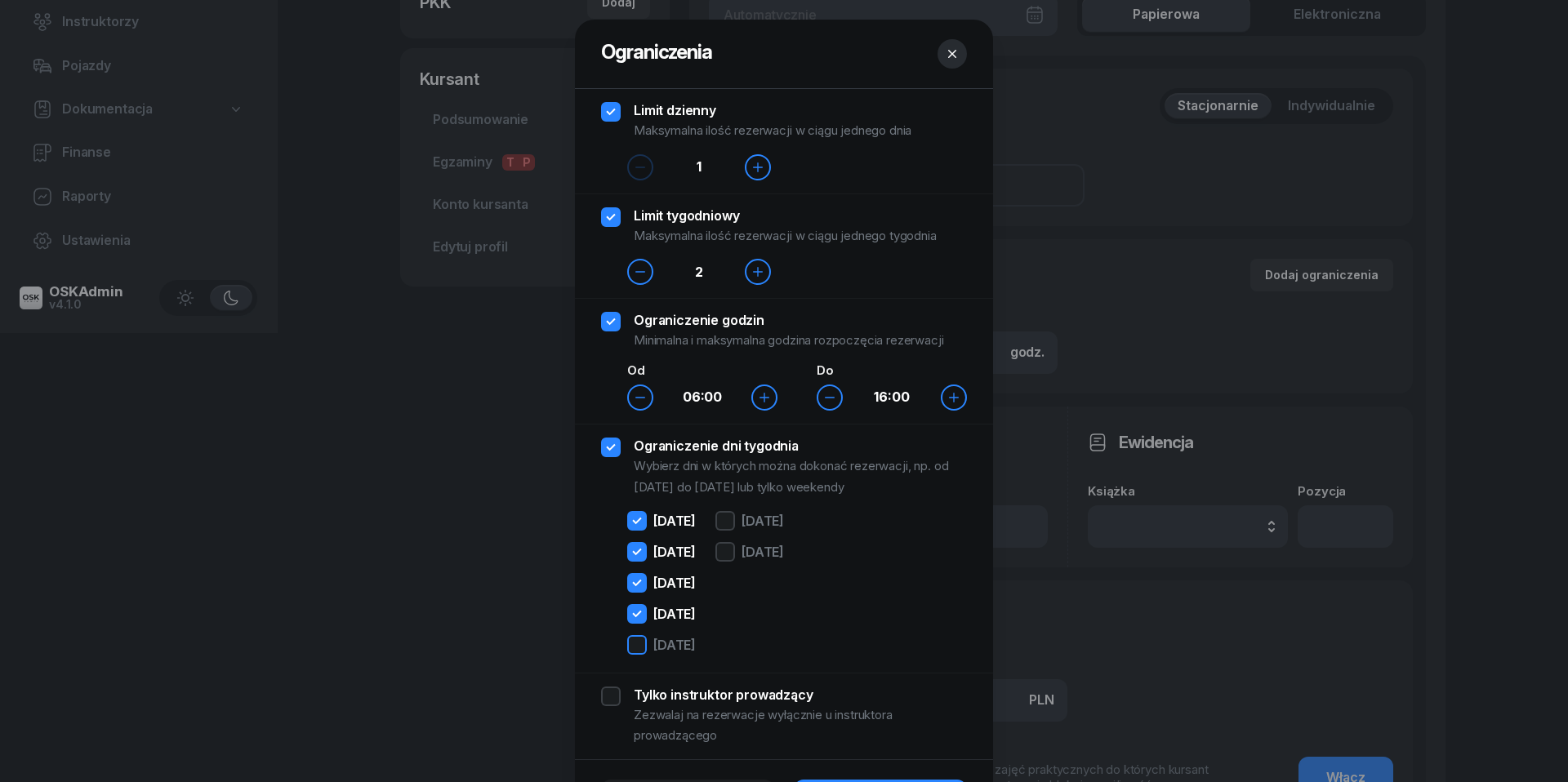
click at [639, 645] on div at bounding box center [637, 645] width 20 height 20
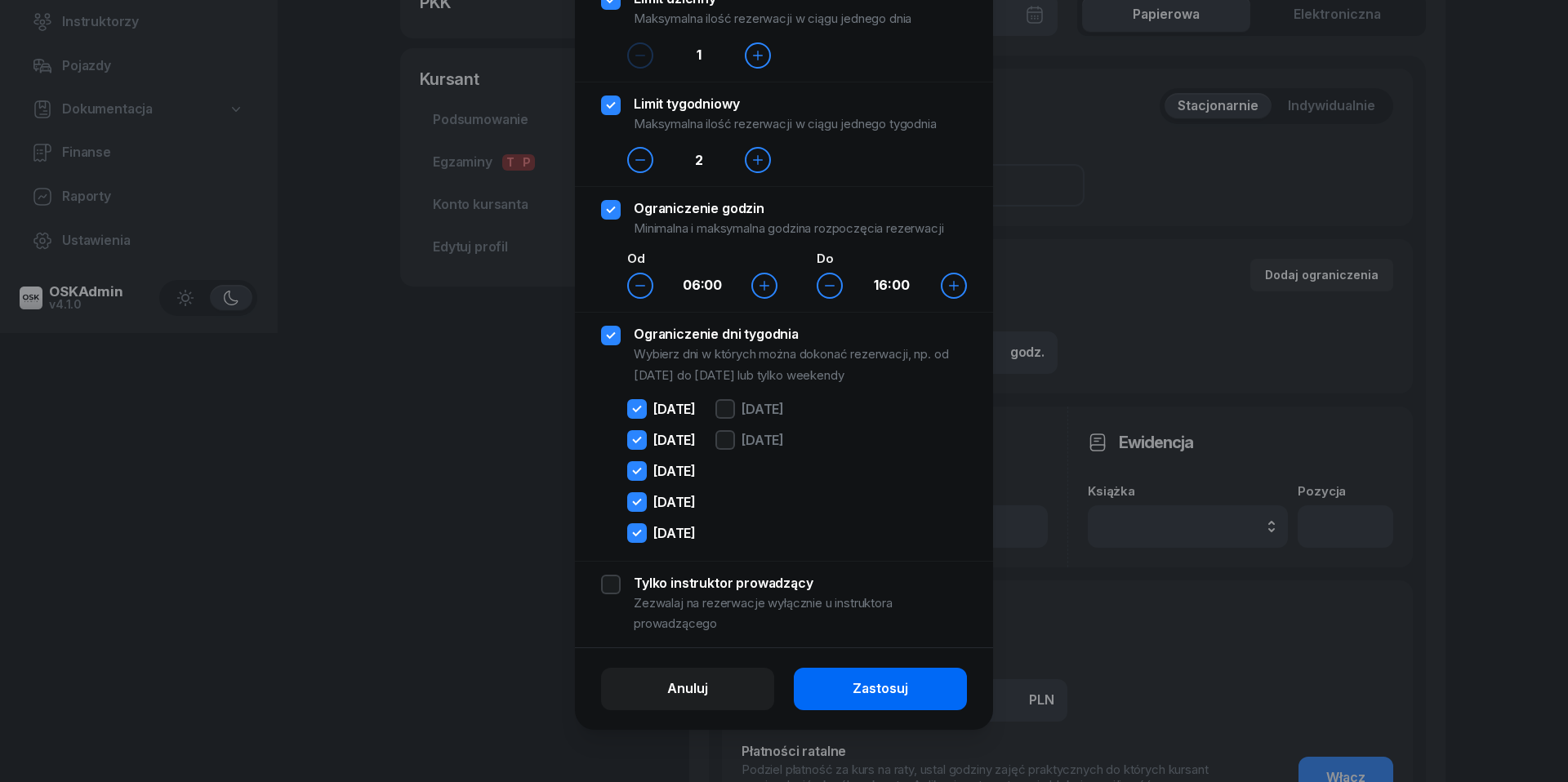
scroll to position [112, 0]
click at [912, 695] on button "Zastosuj" at bounding box center [880, 689] width 173 height 43
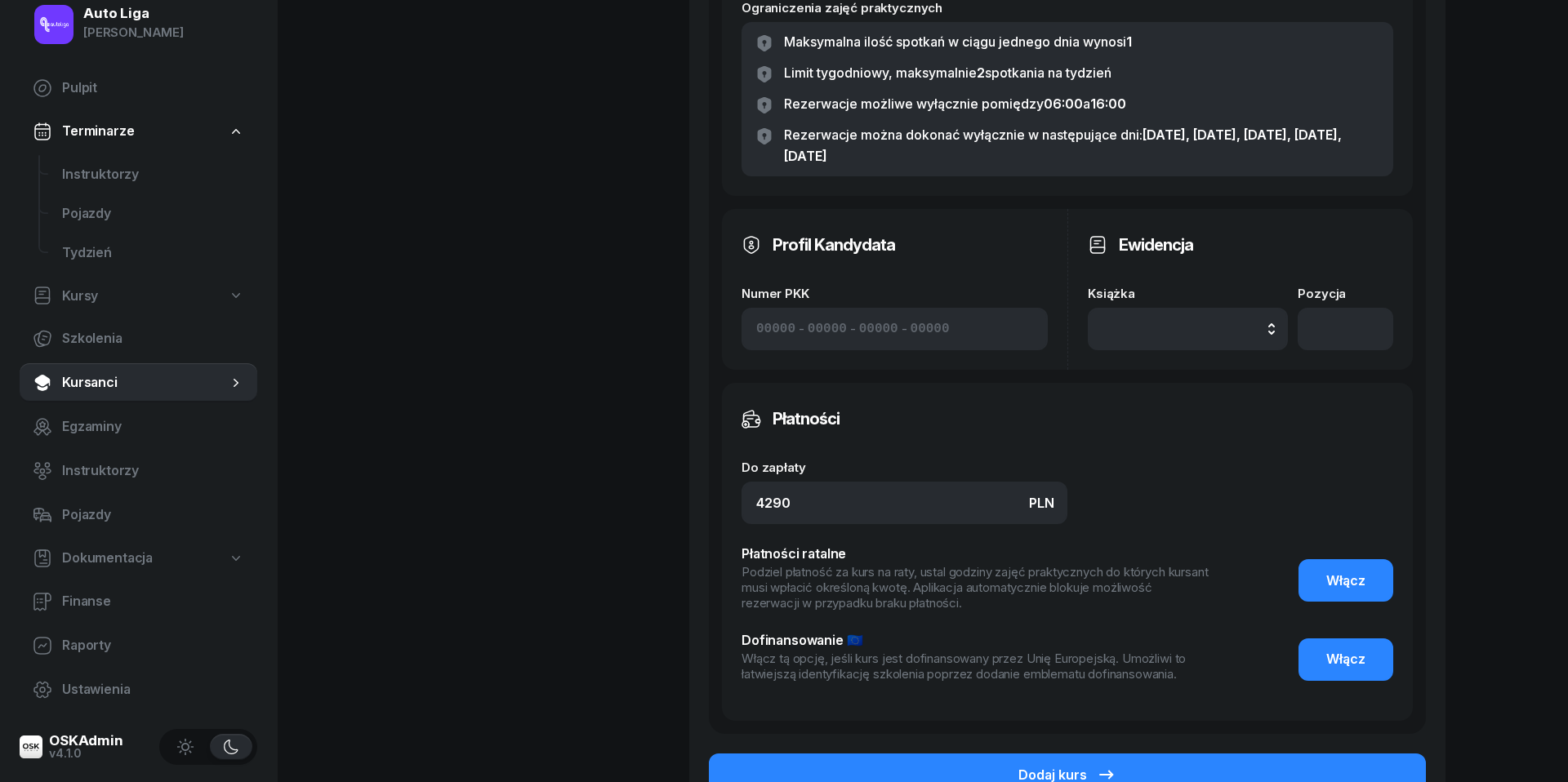
scroll to position [850, 0]
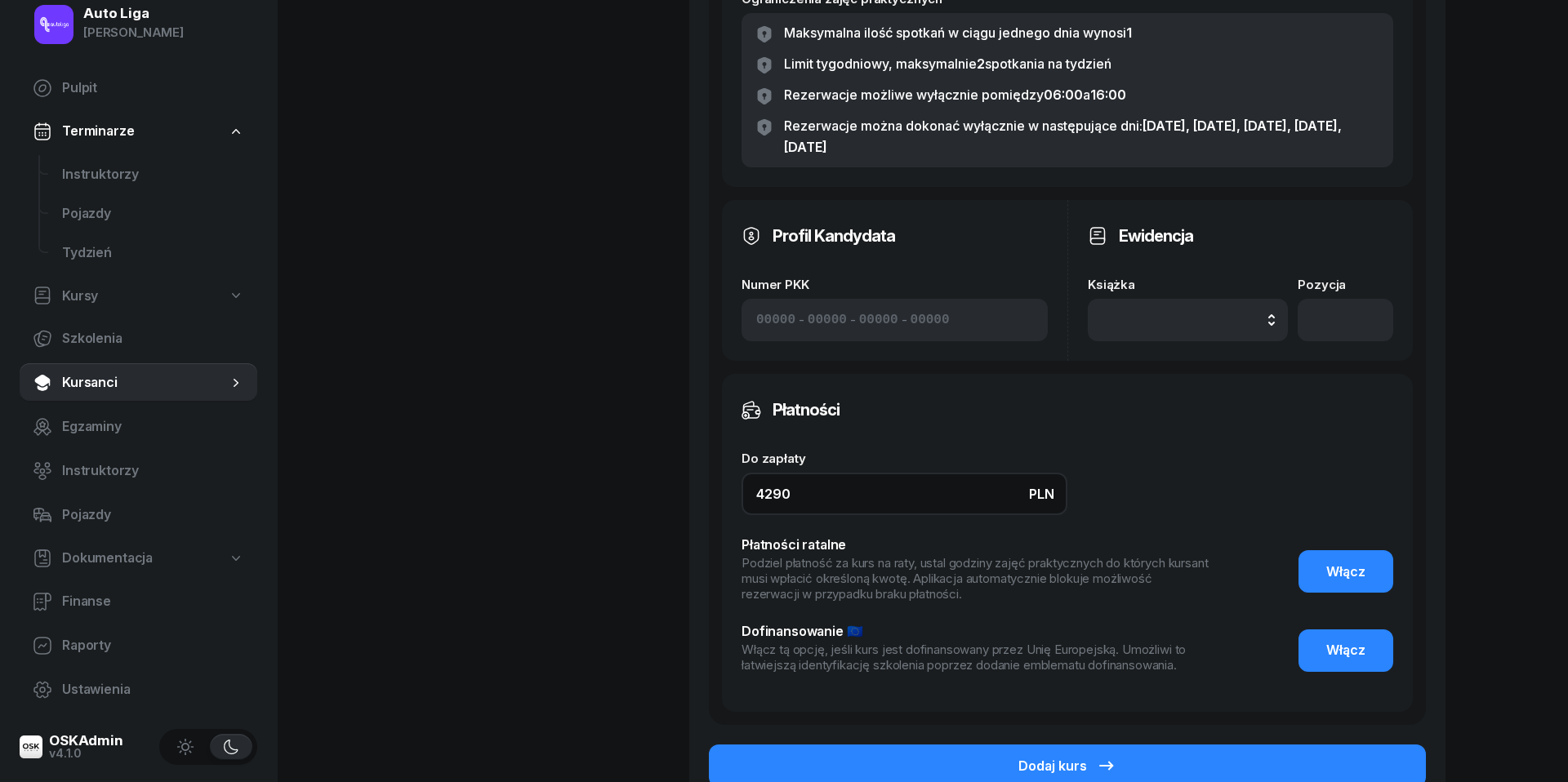
click at [853, 497] on input "4290" at bounding box center [904, 494] width 326 height 43
type input "4590"
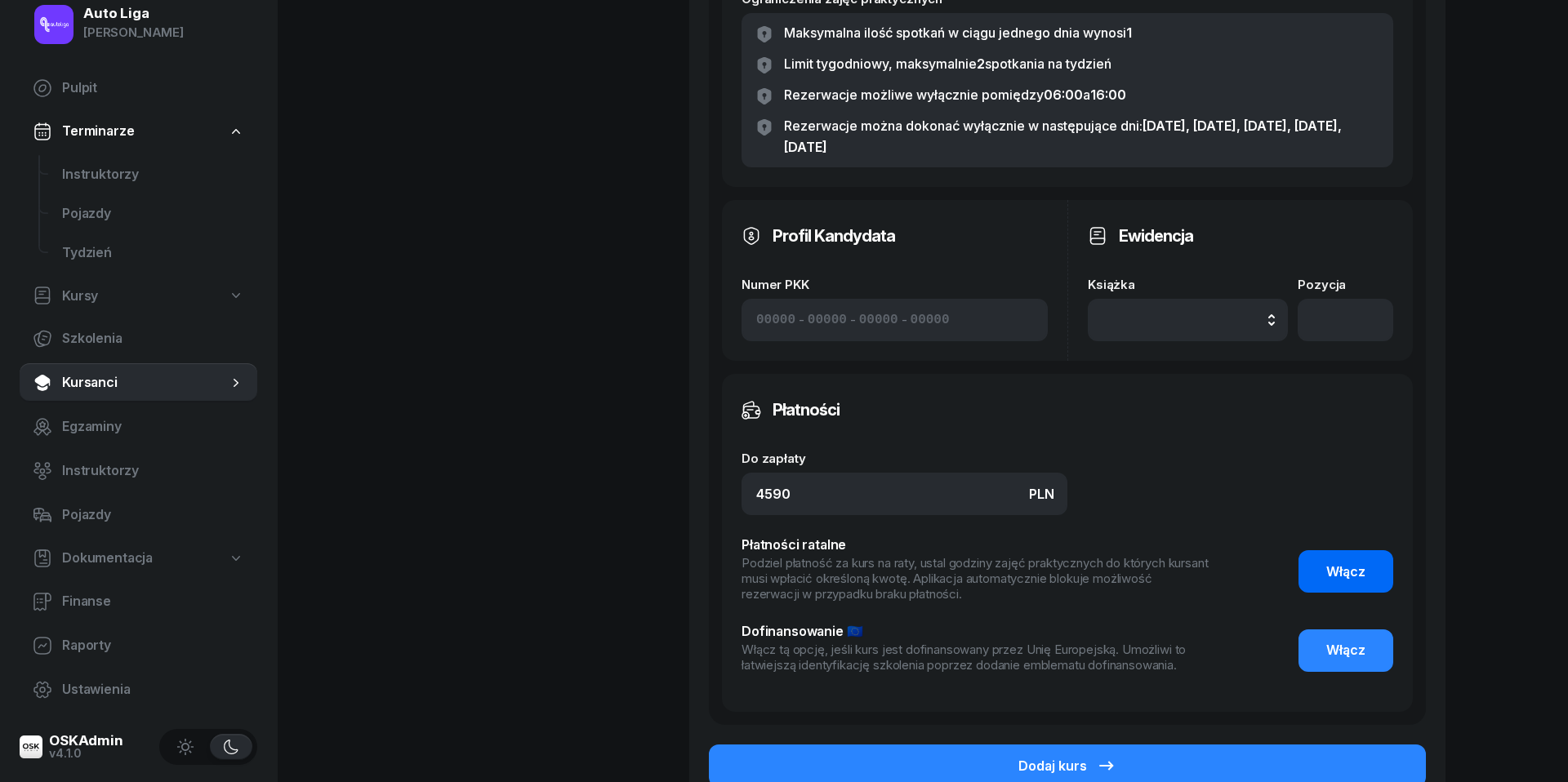
click at [1347, 551] on button "Włącz" at bounding box center [1345, 572] width 94 height 43
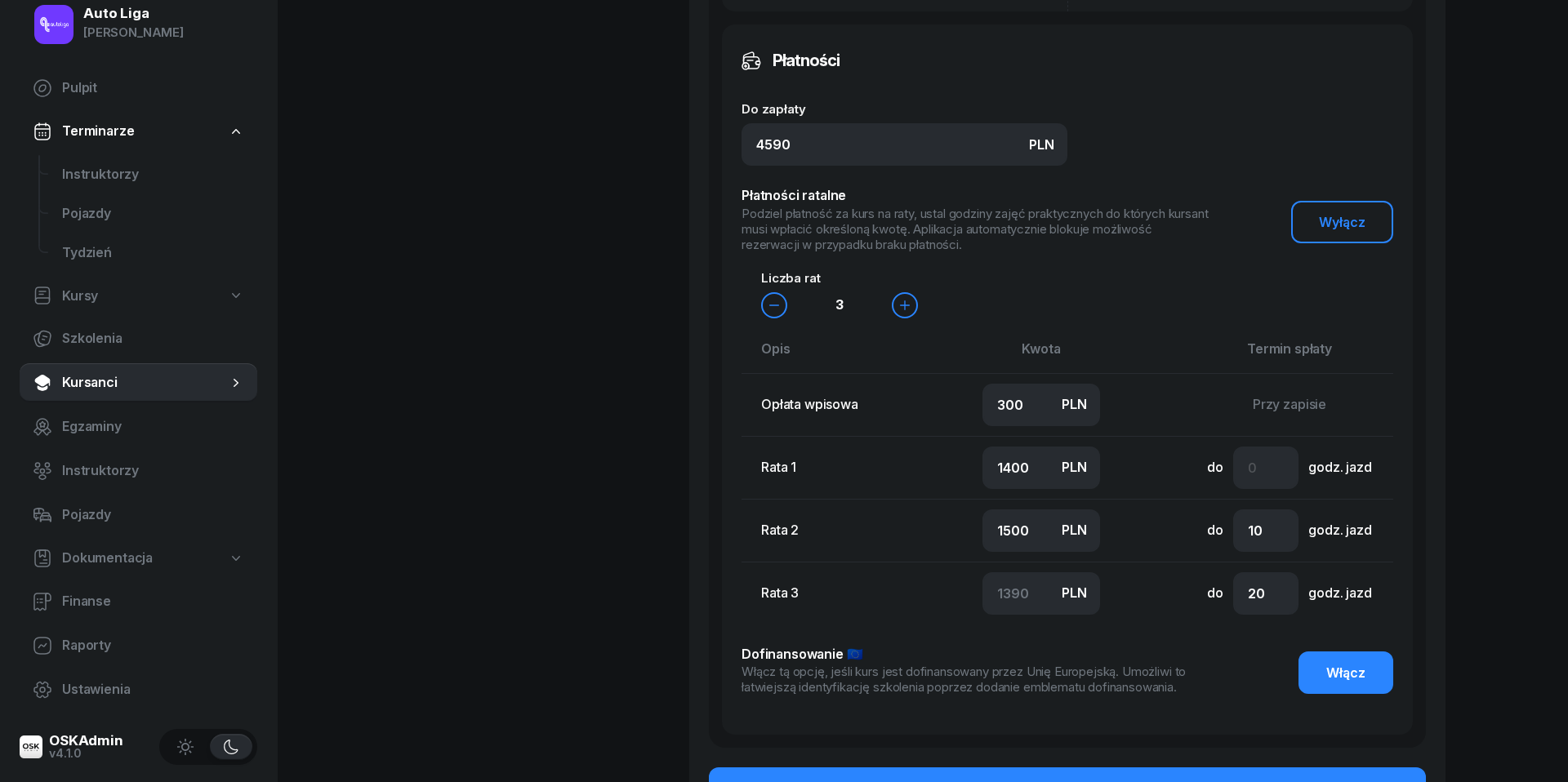
scroll to position [1223, 0]
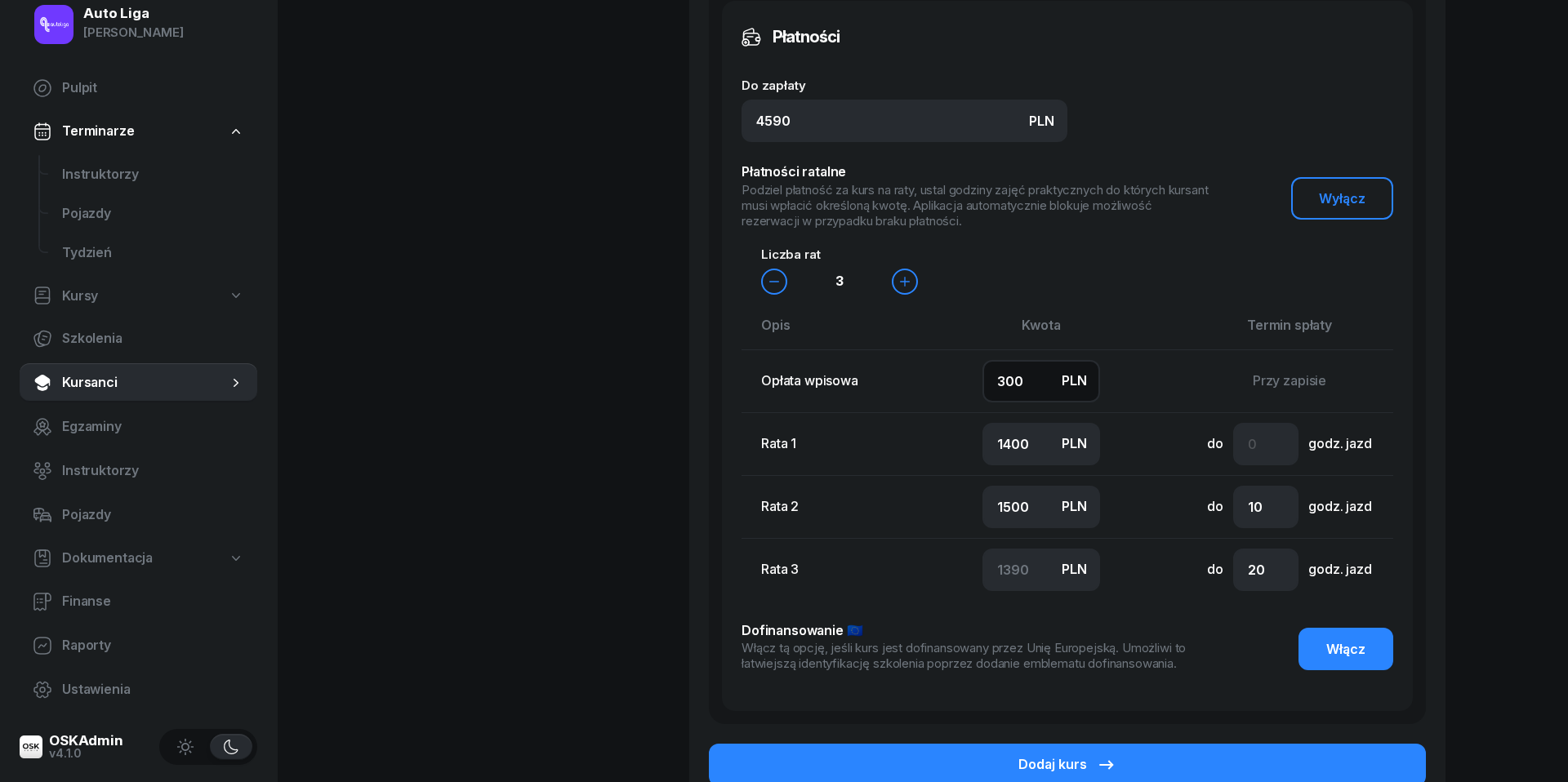
click at [1050, 370] on input "300" at bounding box center [1041, 381] width 118 height 43
type input "5"
type input "1500"
type input "1600"
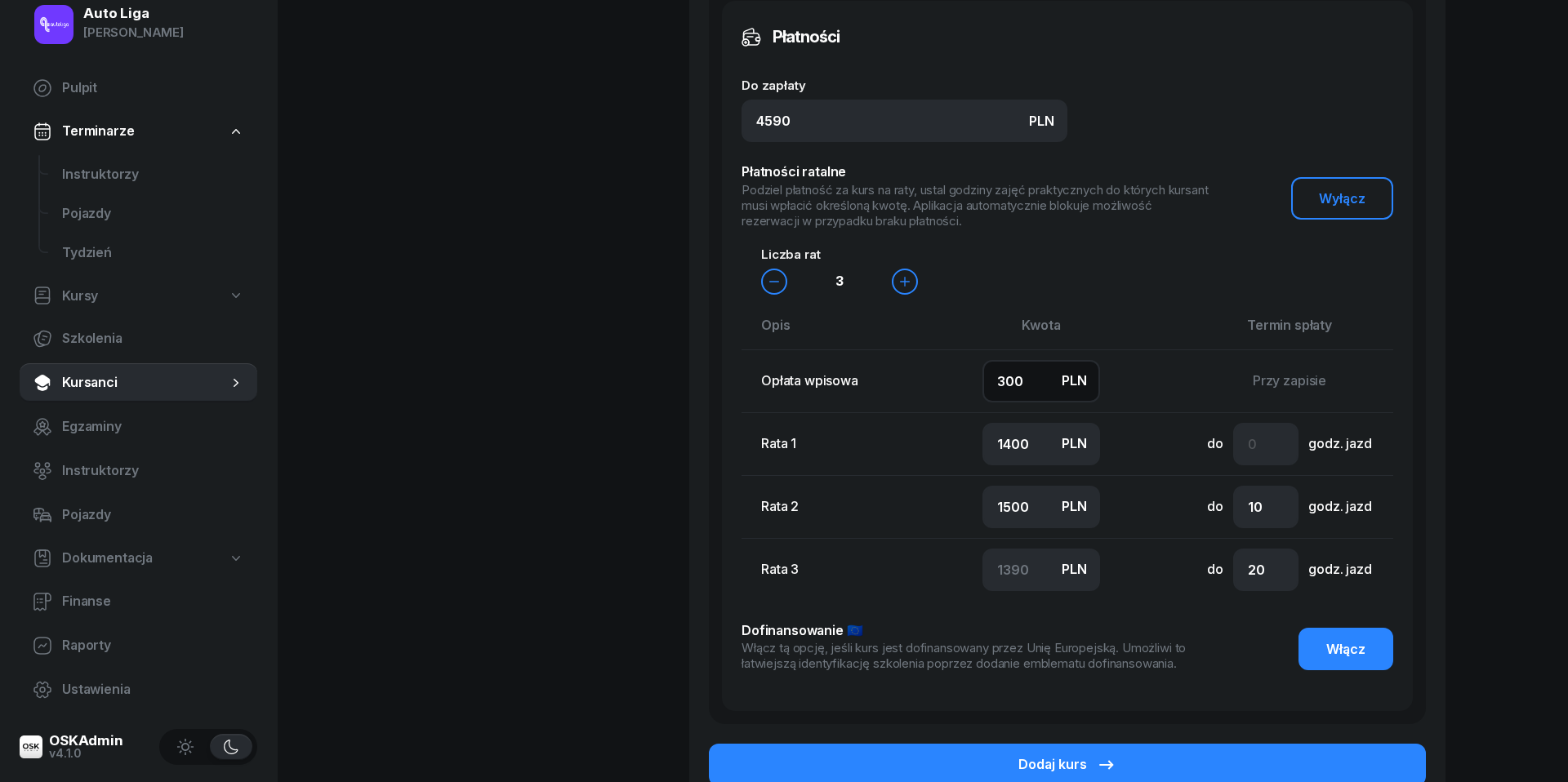
type input "1485"
type input "50"
type input "1500"
type input "1540"
type input "500"
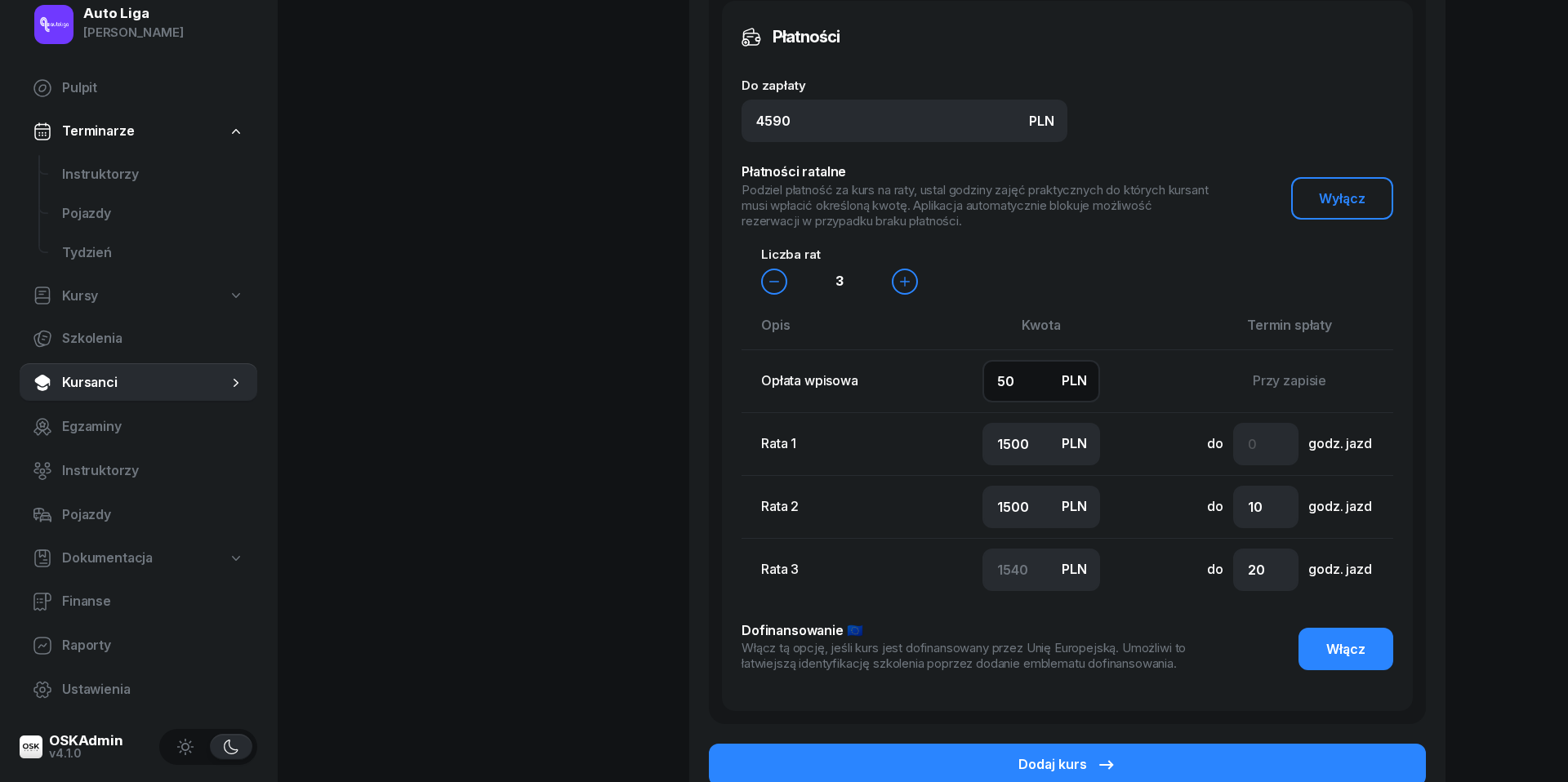
type input "1400"
type input "1300"
type input "1390"
type input "500"
click at [1023, 452] on input "1400" at bounding box center [1041, 444] width 118 height 43
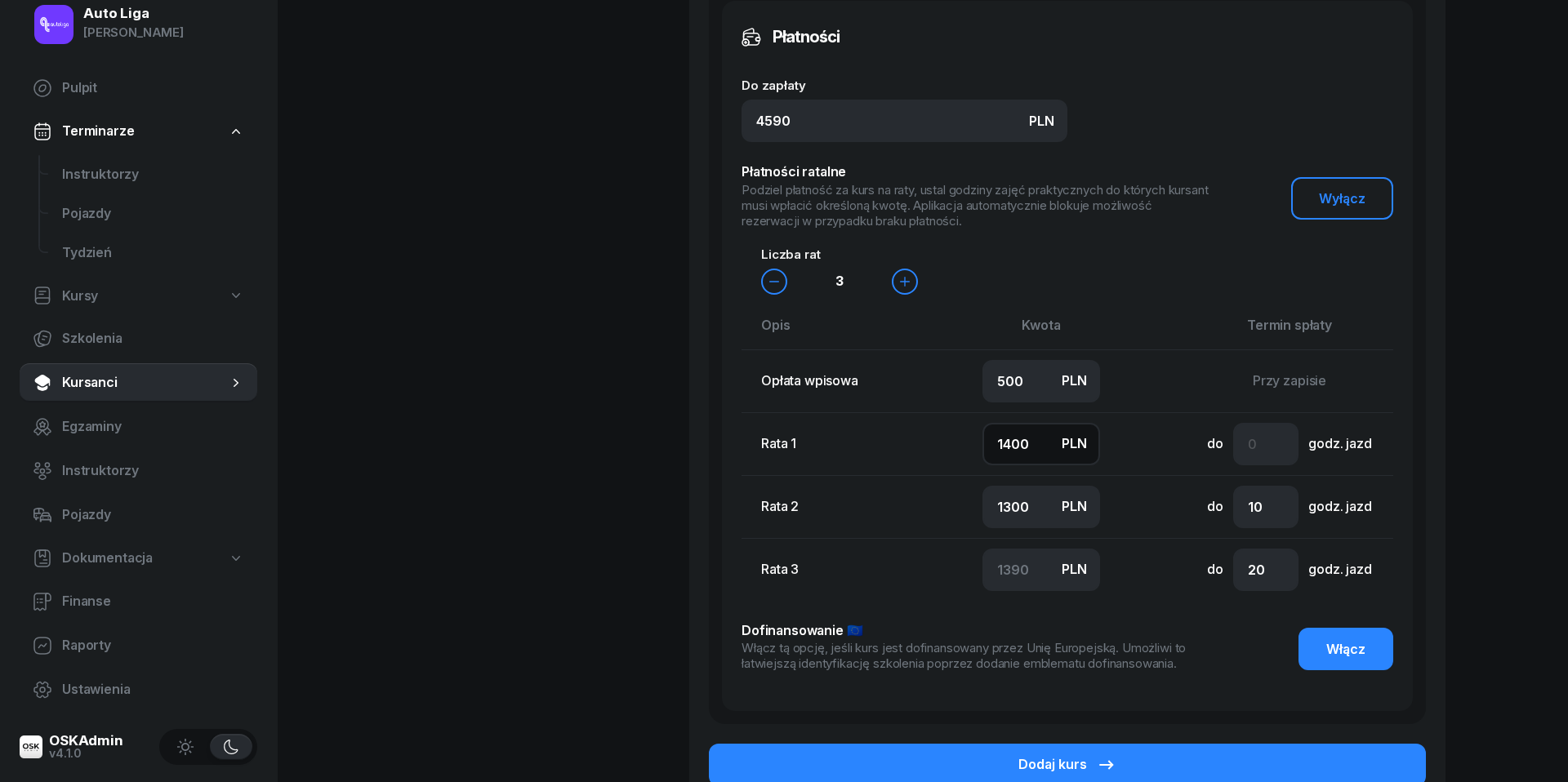
click at [1023, 452] on input "1400" at bounding box center [1041, 444] width 118 height 43
type input "1"
type input "2789"
type input "10"
type input "2780"
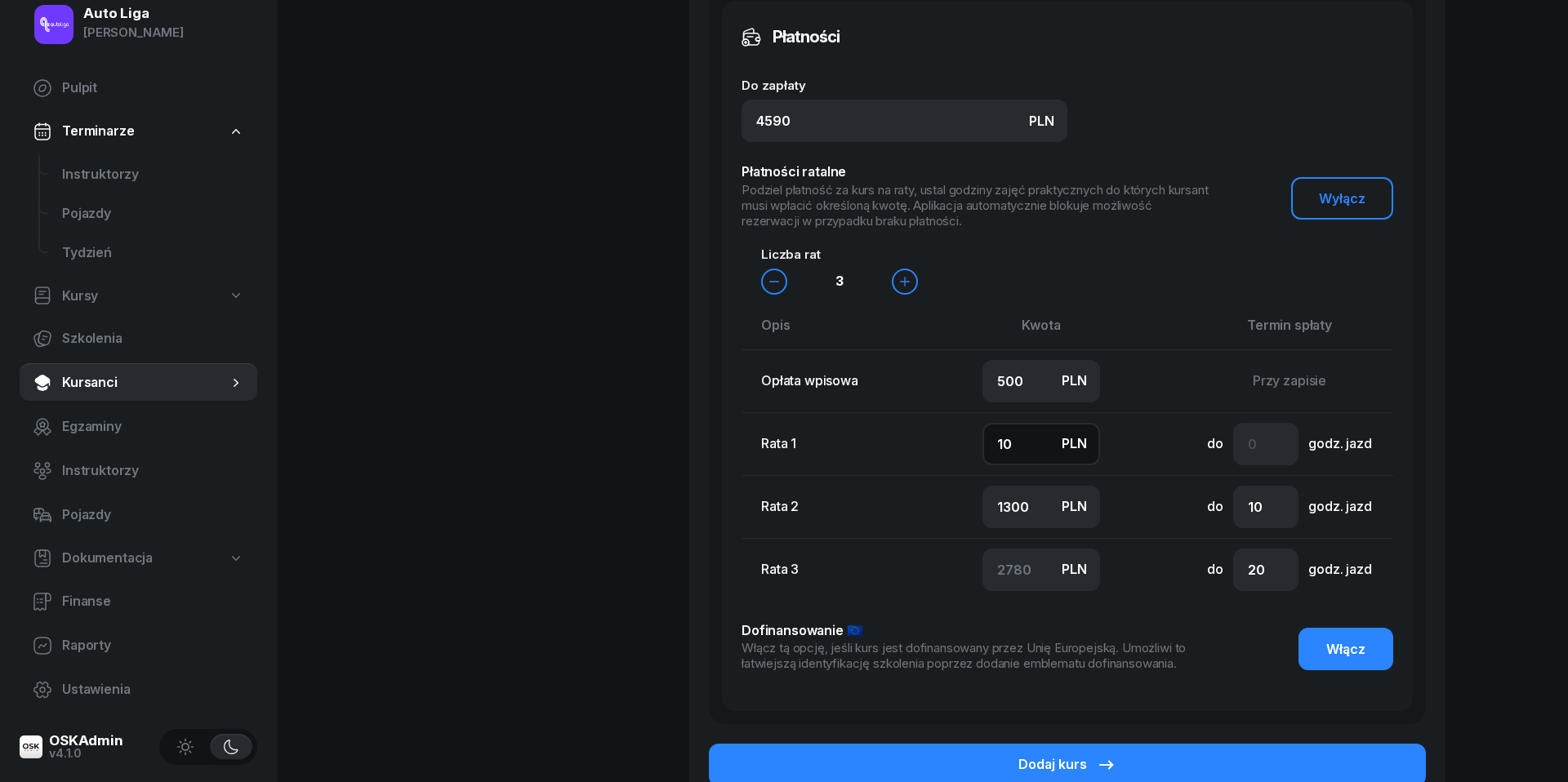
type input "100"
type input "2690"
type input "1000"
type input "1790"
type input "1000"
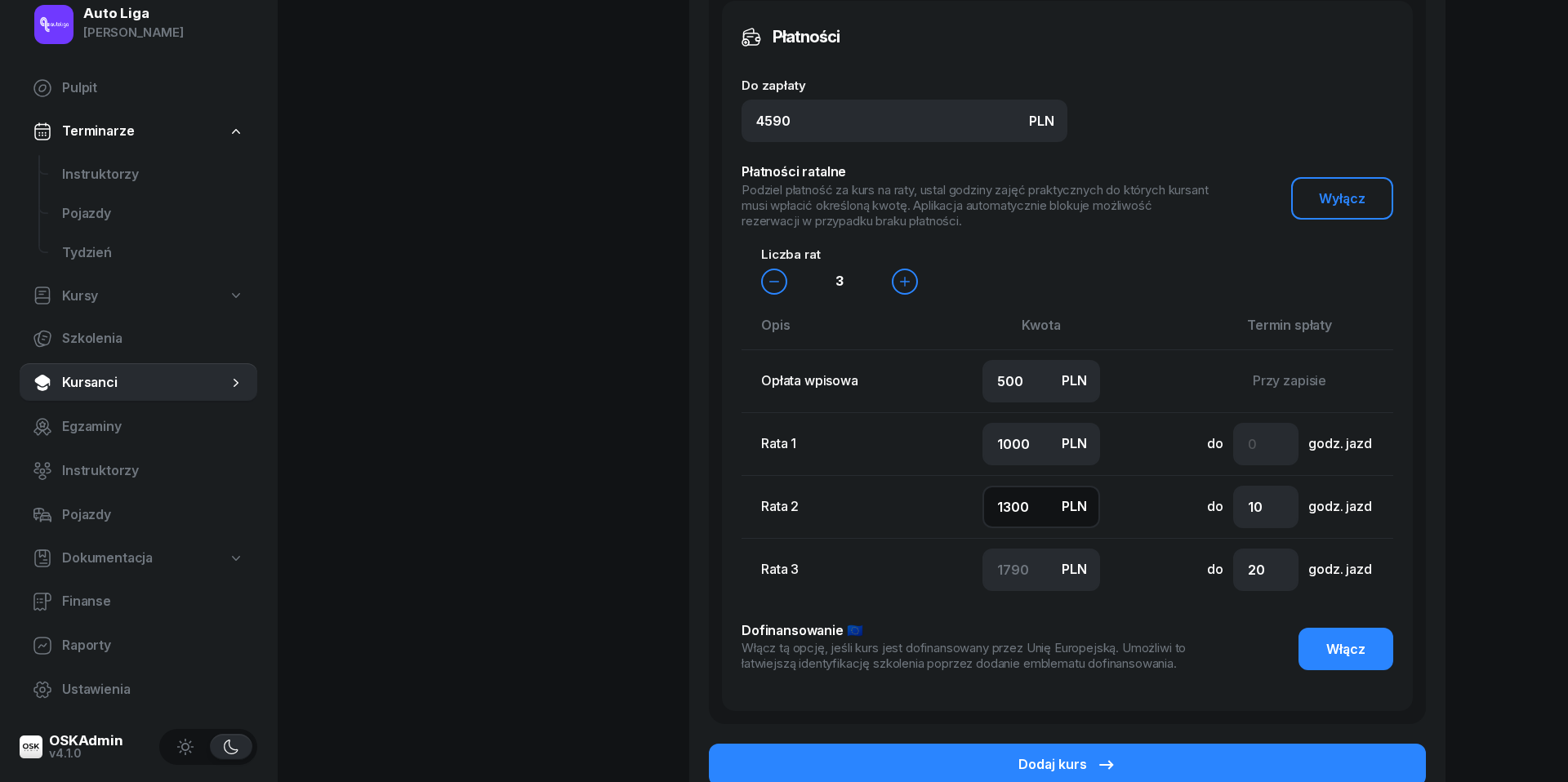
click at [1027, 499] on input "1300" at bounding box center [1041, 507] width 118 height 43
type input "1"
type input "3089"
type input "10"
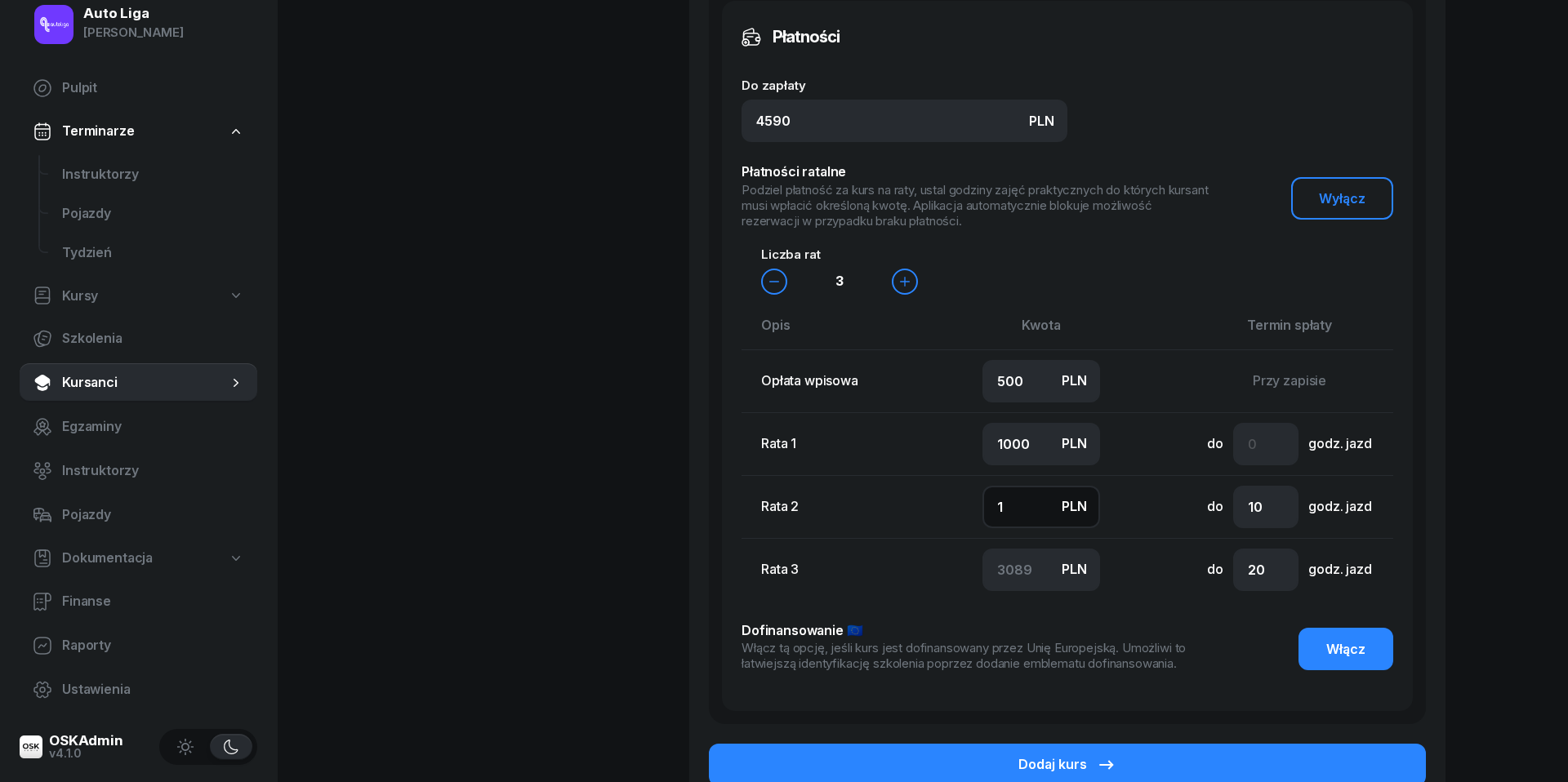
type input "3080"
type input "100"
type input "2990"
type input "1000"
type input "2090"
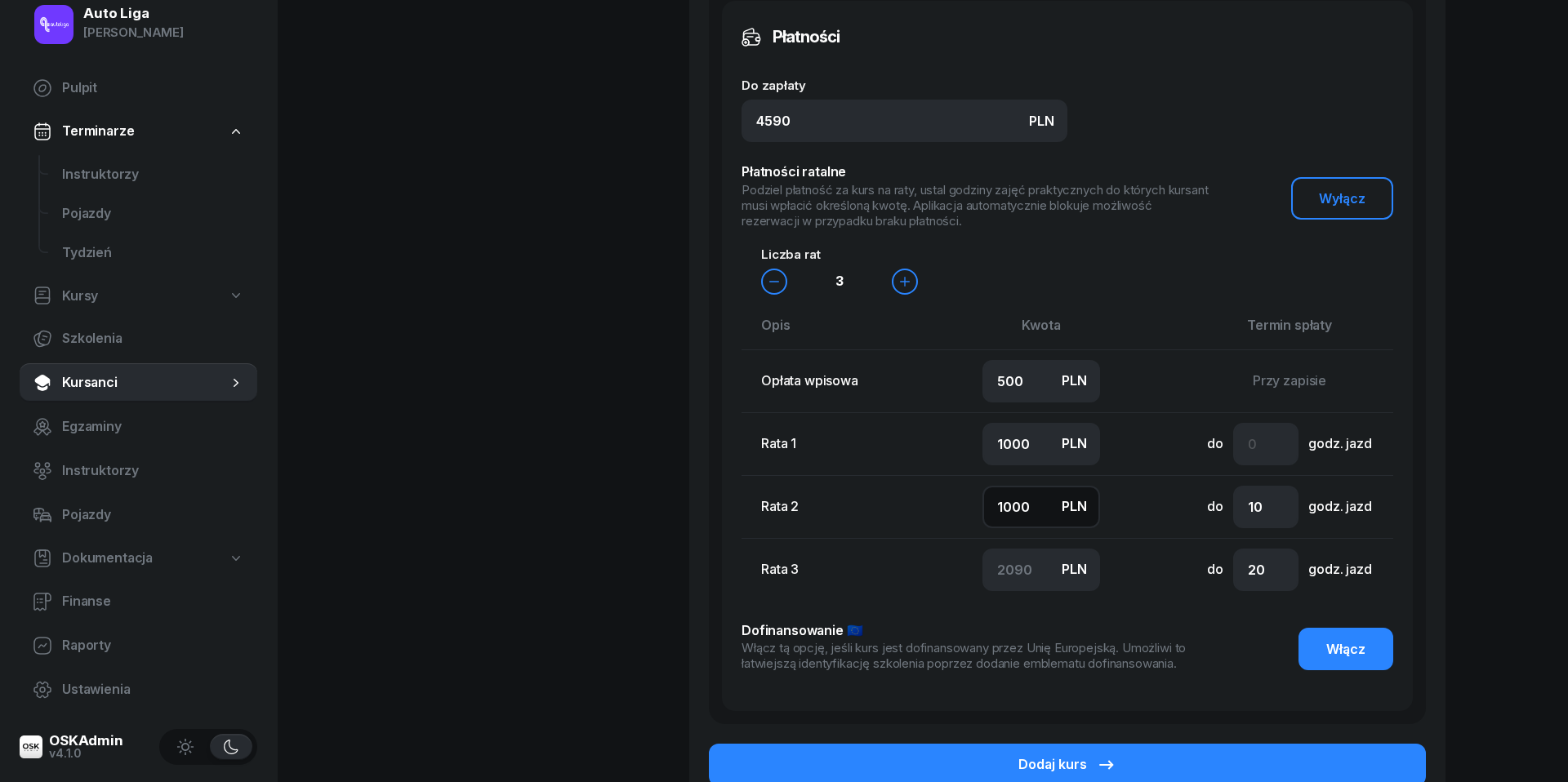
type input "1000"
click at [1249, 443] on input "number" at bounding box center [1265, 444] width 65 height 43
type input "2"
click at [1262, 566] on input "20" at bounding box center [1265, 570] width 65 height 43
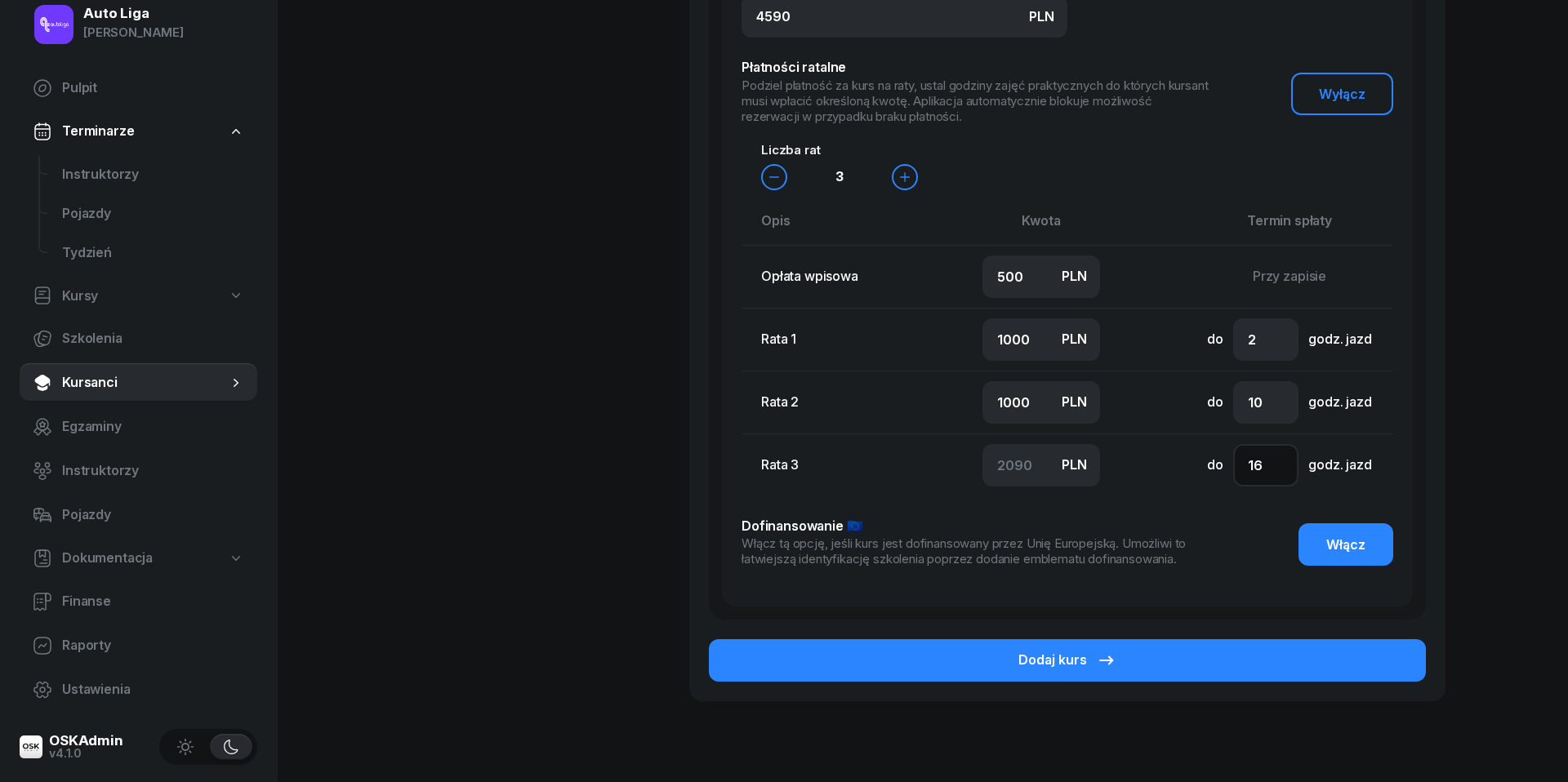
scroll to position [1339, 0]
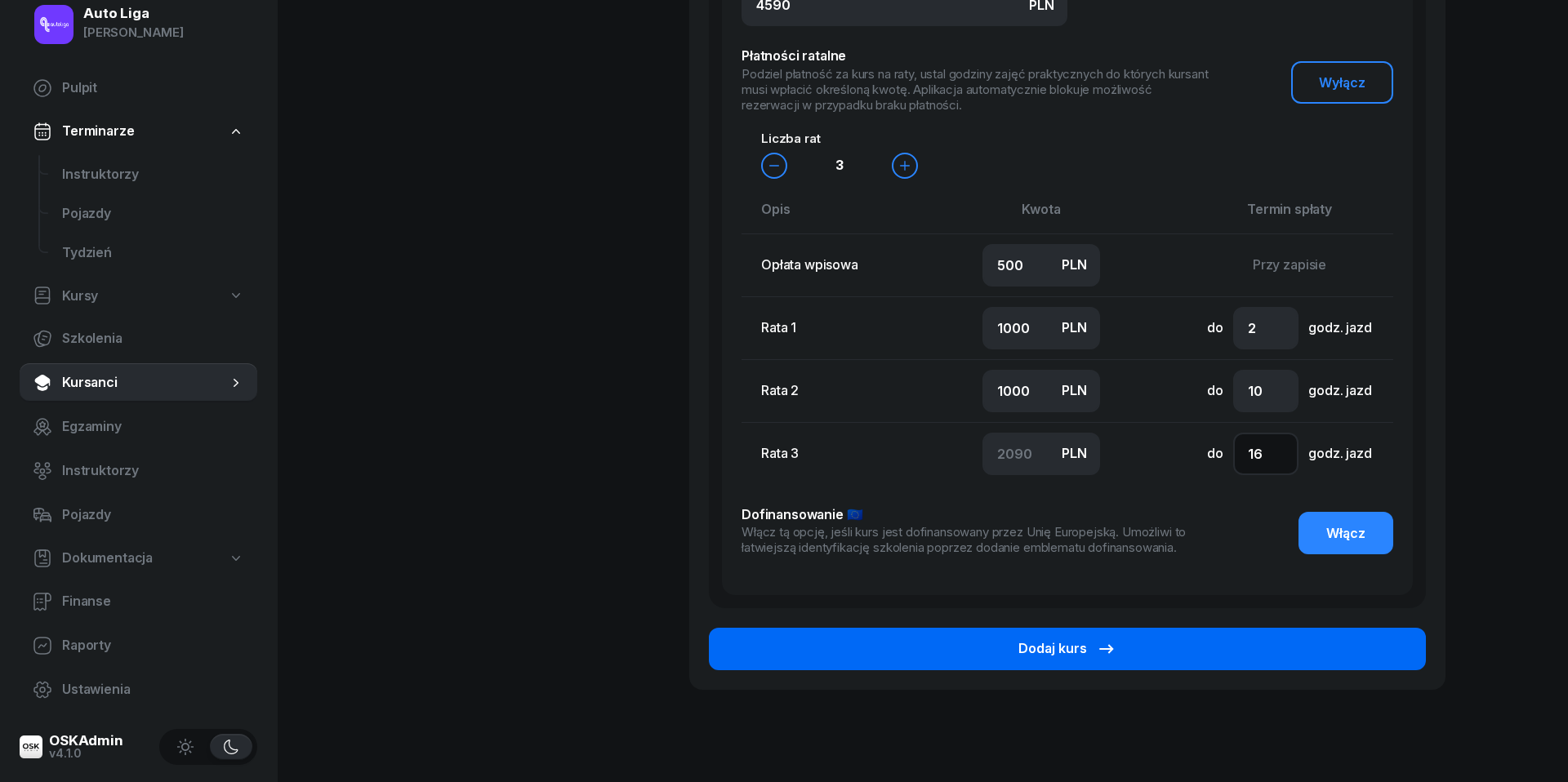
type input "16"
click at [1150, 639] on button "Dodaj kurs" at bounding box center [1067, 649] width 717 height 43
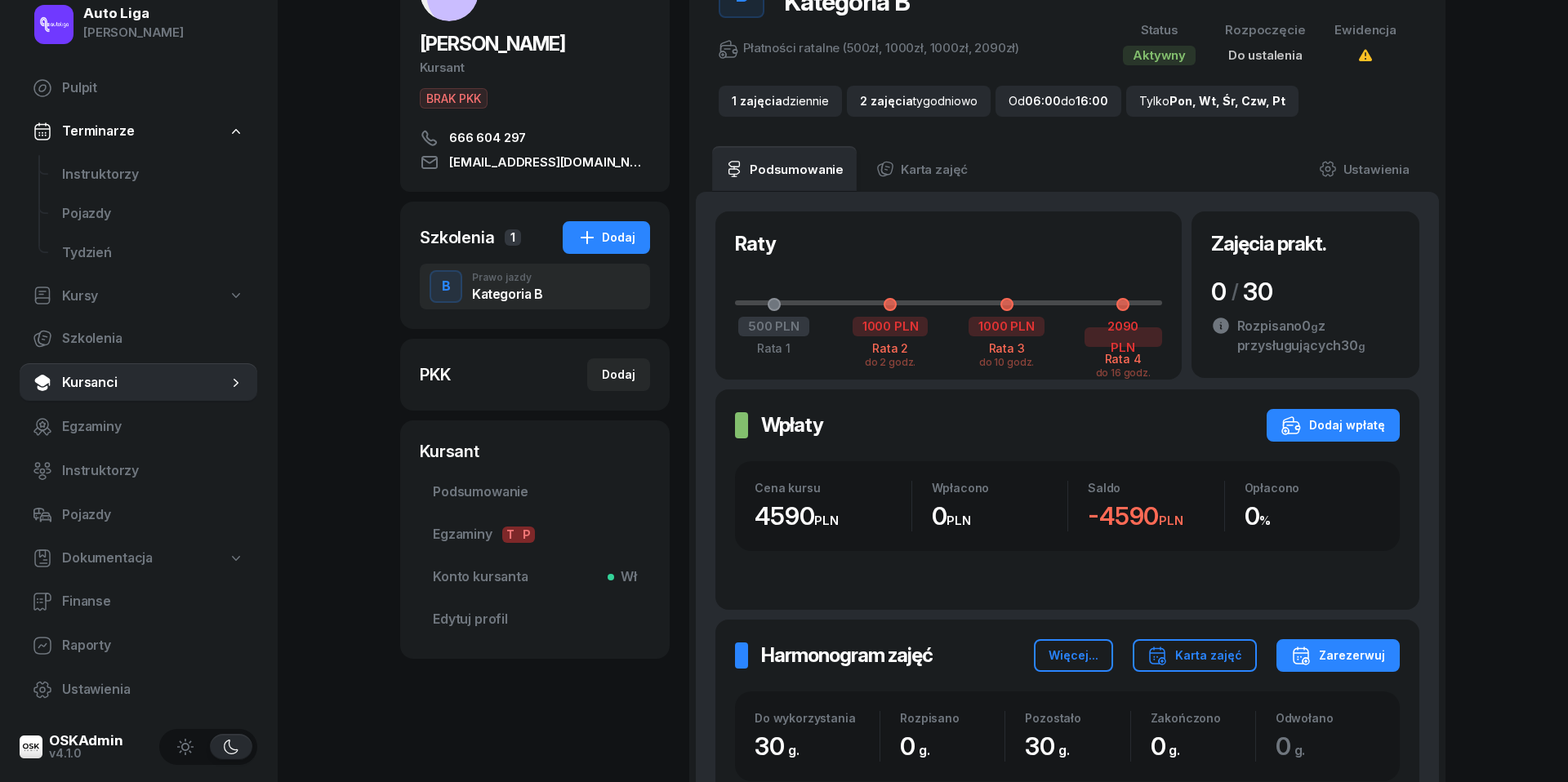
scroll to position [142, 0]
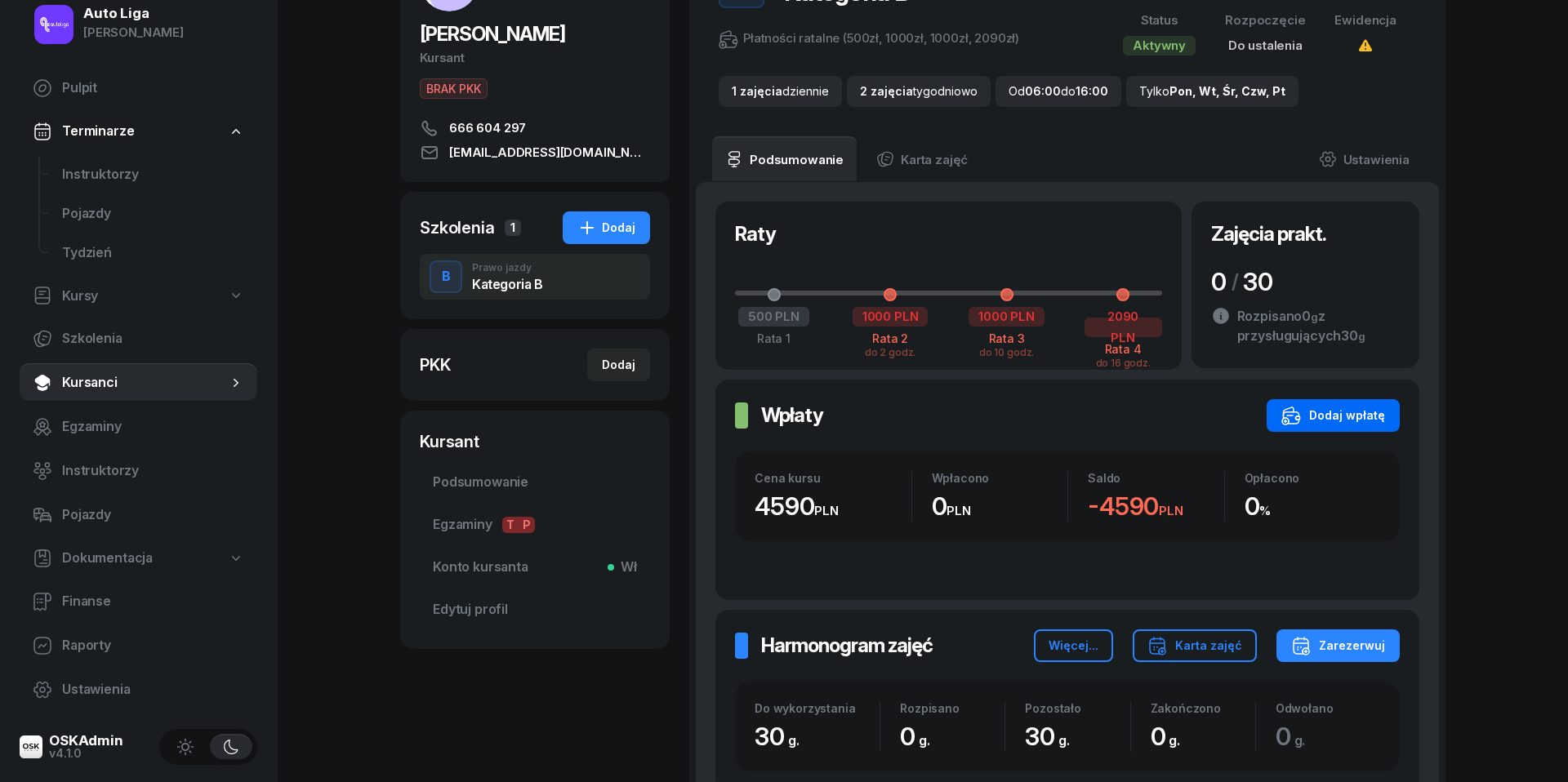
click at [1360, 407] on div "Dodaj wpłatę" at bounding box center [1333, 416] width 103 height 20
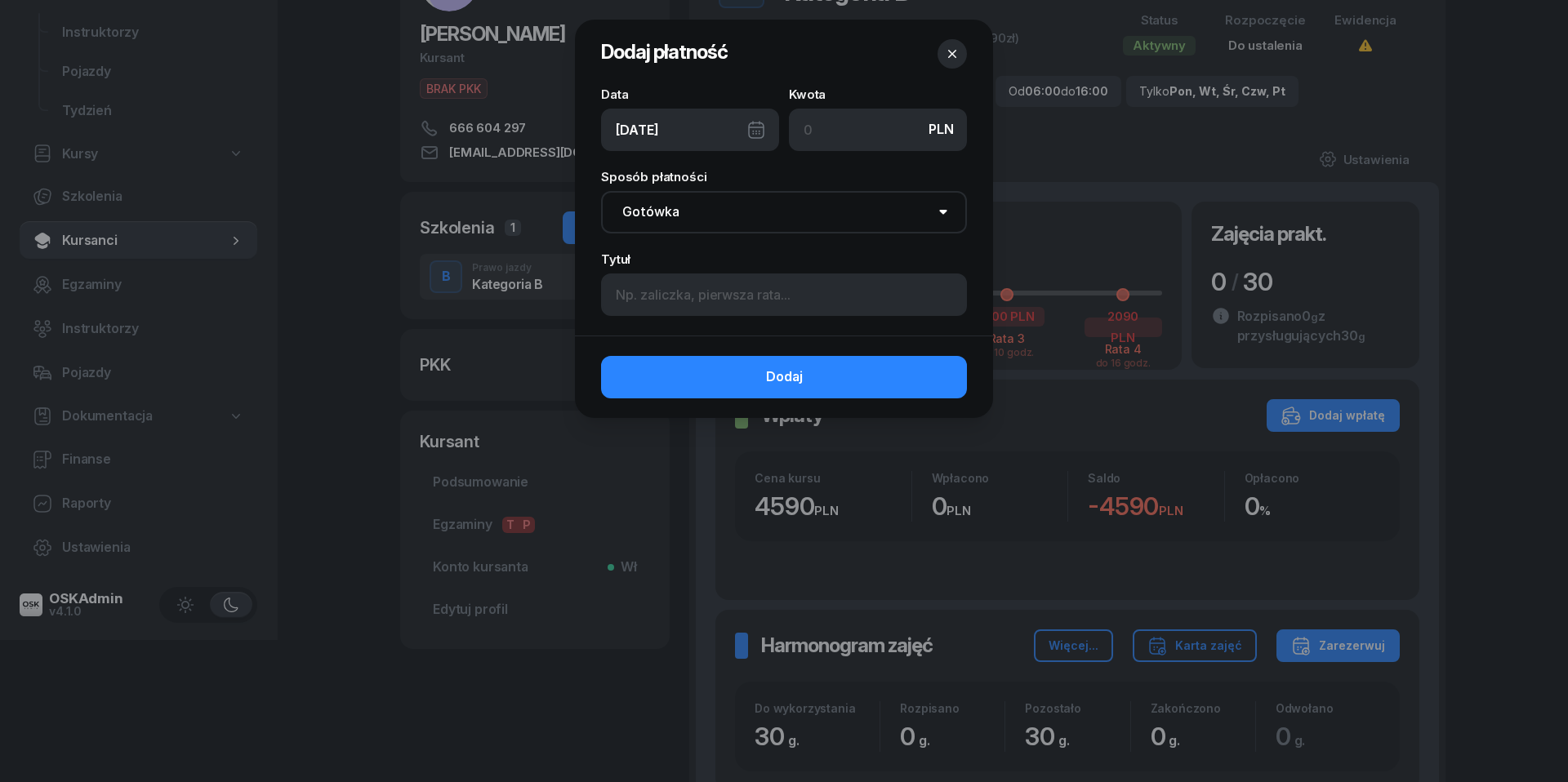
click at [758, 126] on div "[DATE]" at bounding box center [690, 130] width 178 height 43
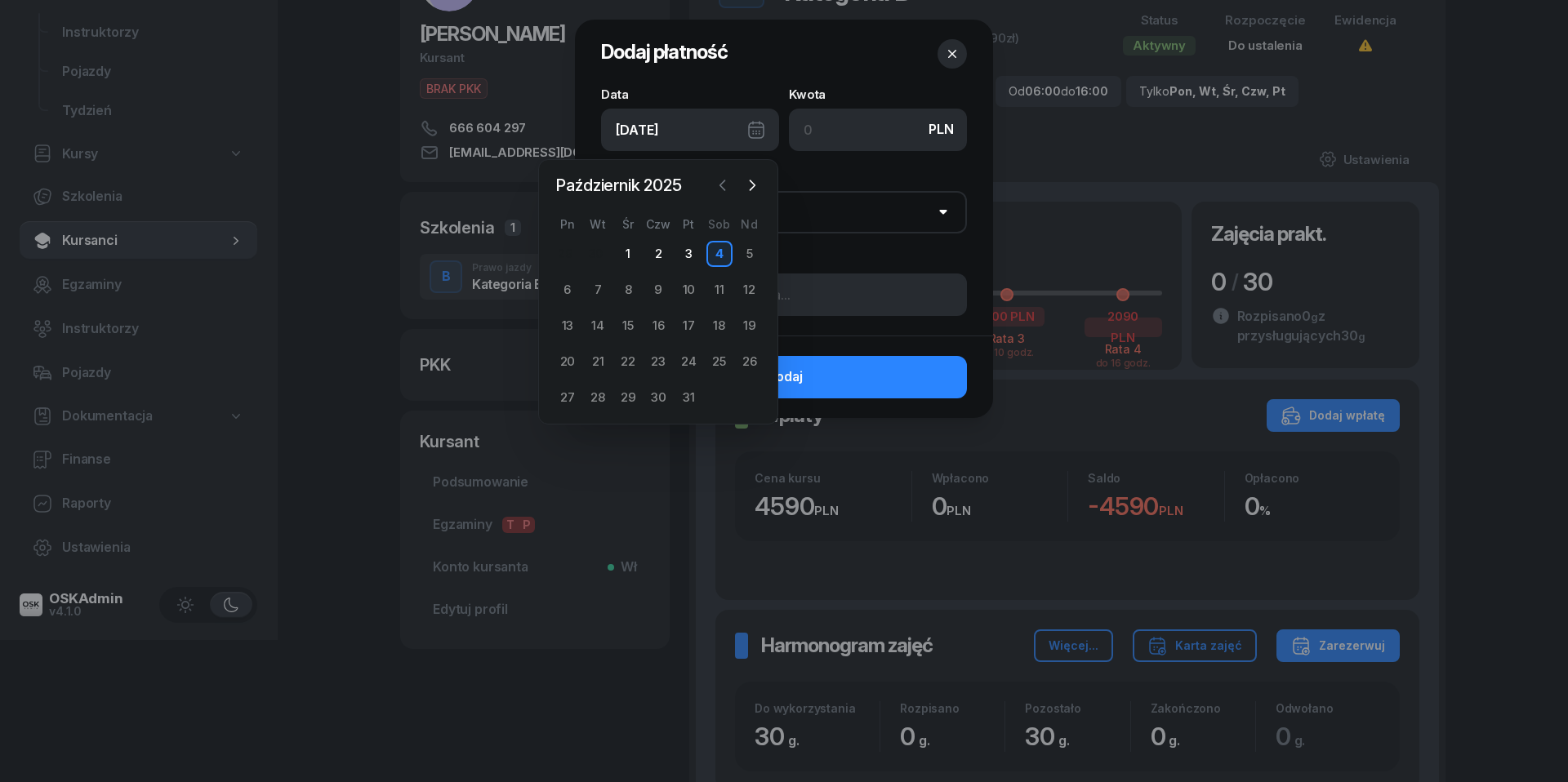
click at [723, 182] on icon "button" at bounding box center [722, 185] width 4 height 10
click at [568, 396] on div "29" at bounding box center [567, 397] width 26 height 26
type input "[DATE]"
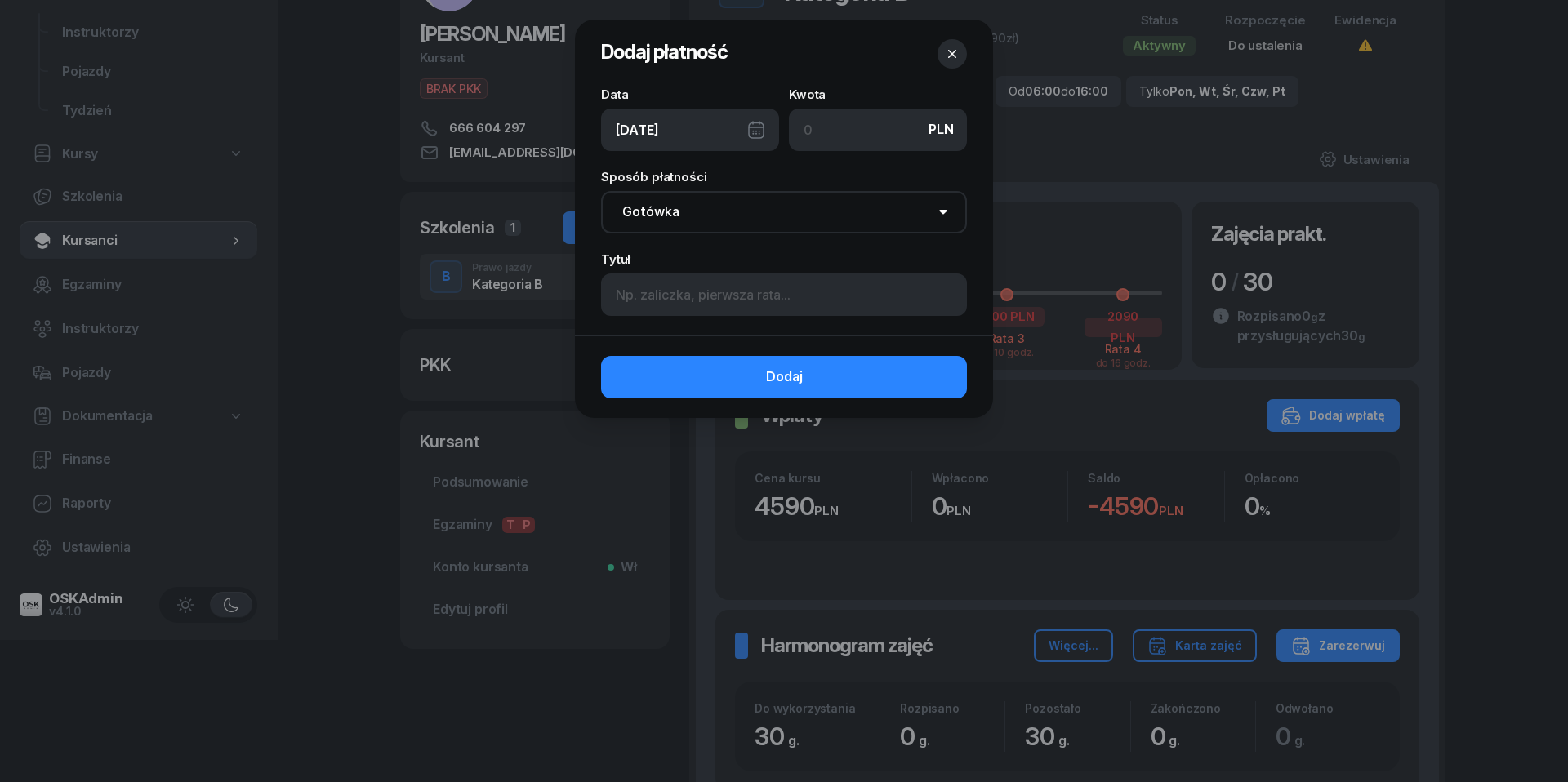
click at [948, 53] on icon "button" at bounding box center [952, 53] width 16 height 16
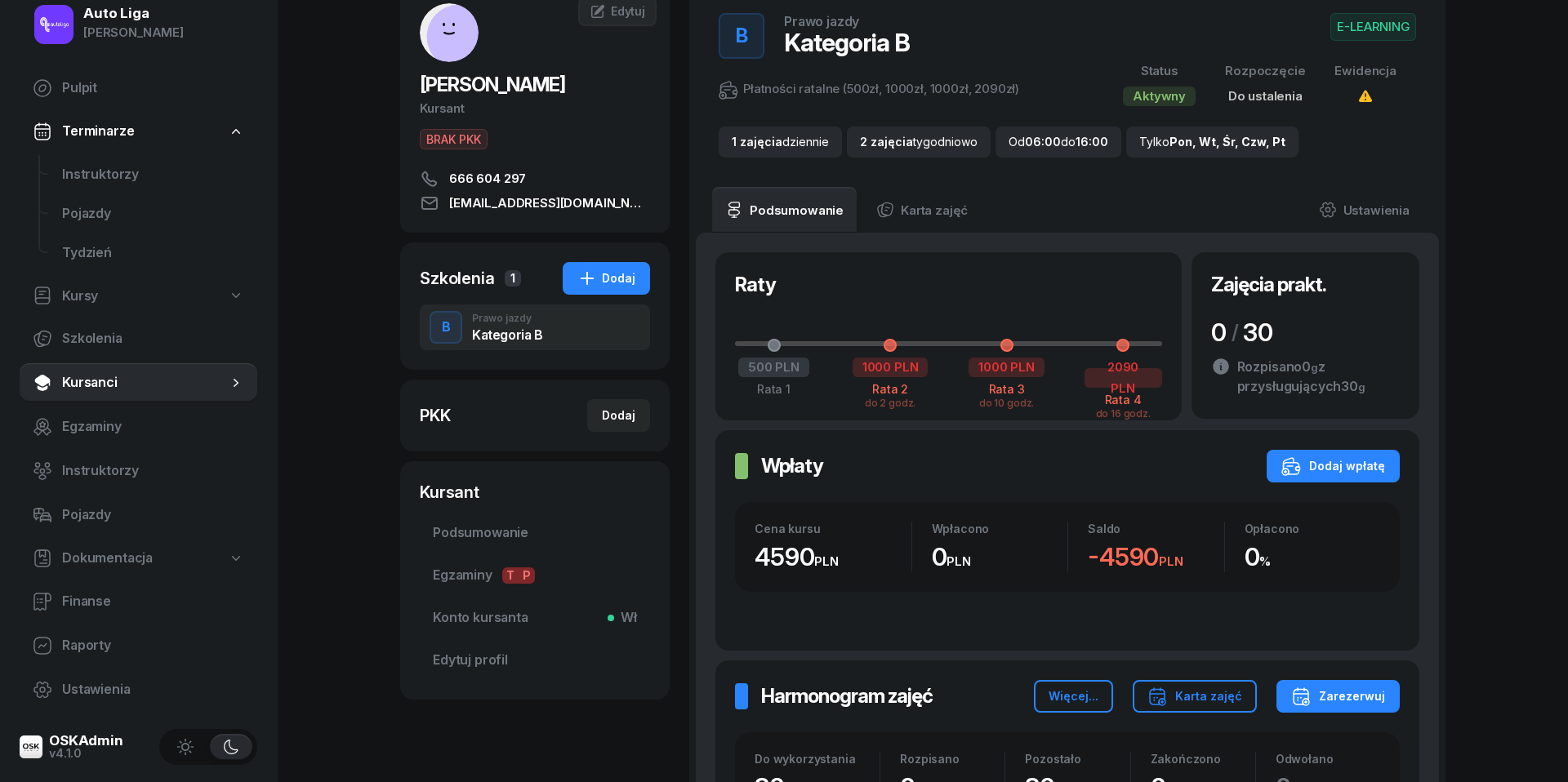
scroll to position [73, 0]
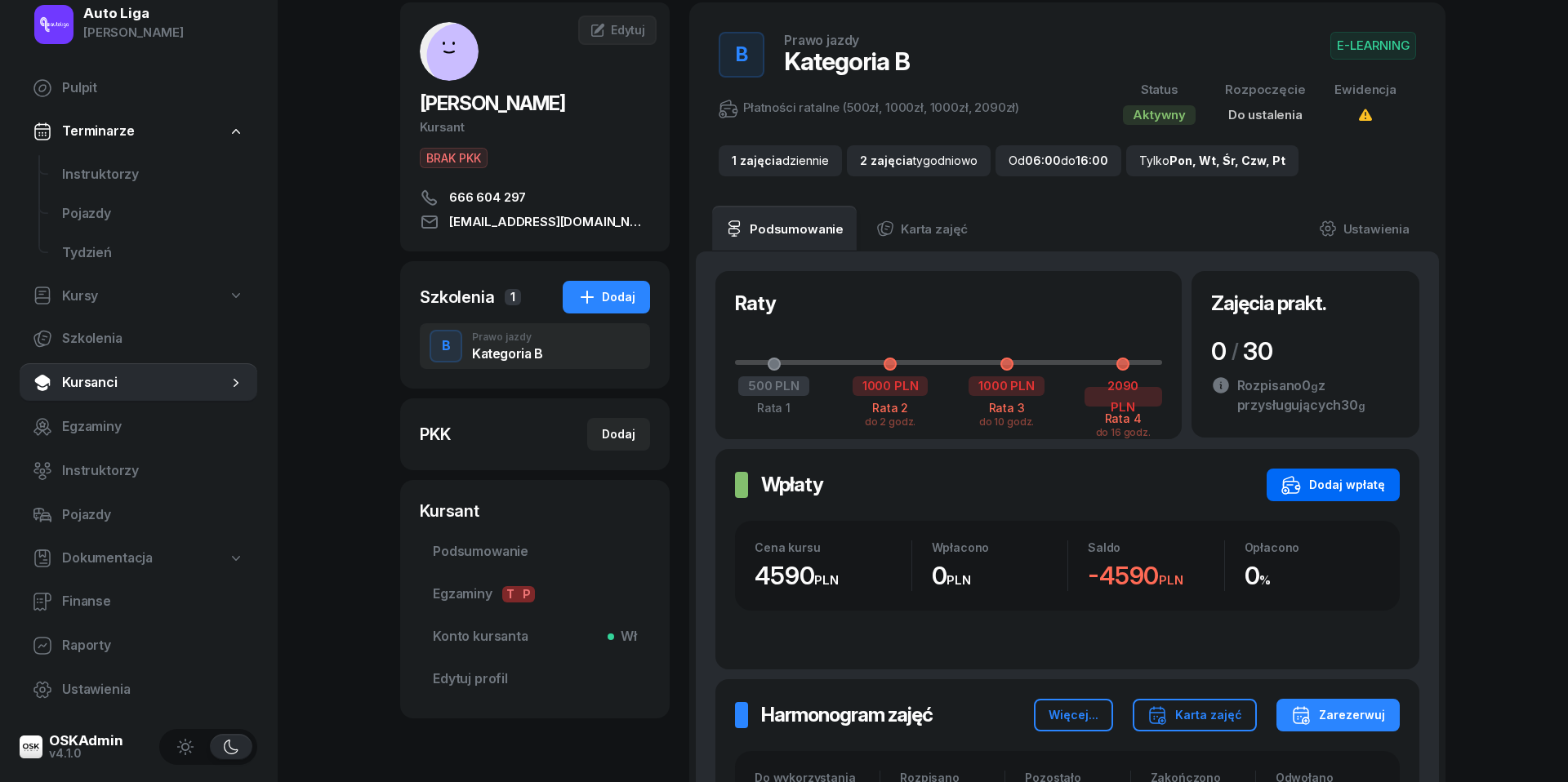
click at [1323, 485] on div "Dodaj wpłatę" at bounding box center [1333, 485] width 103 height 20
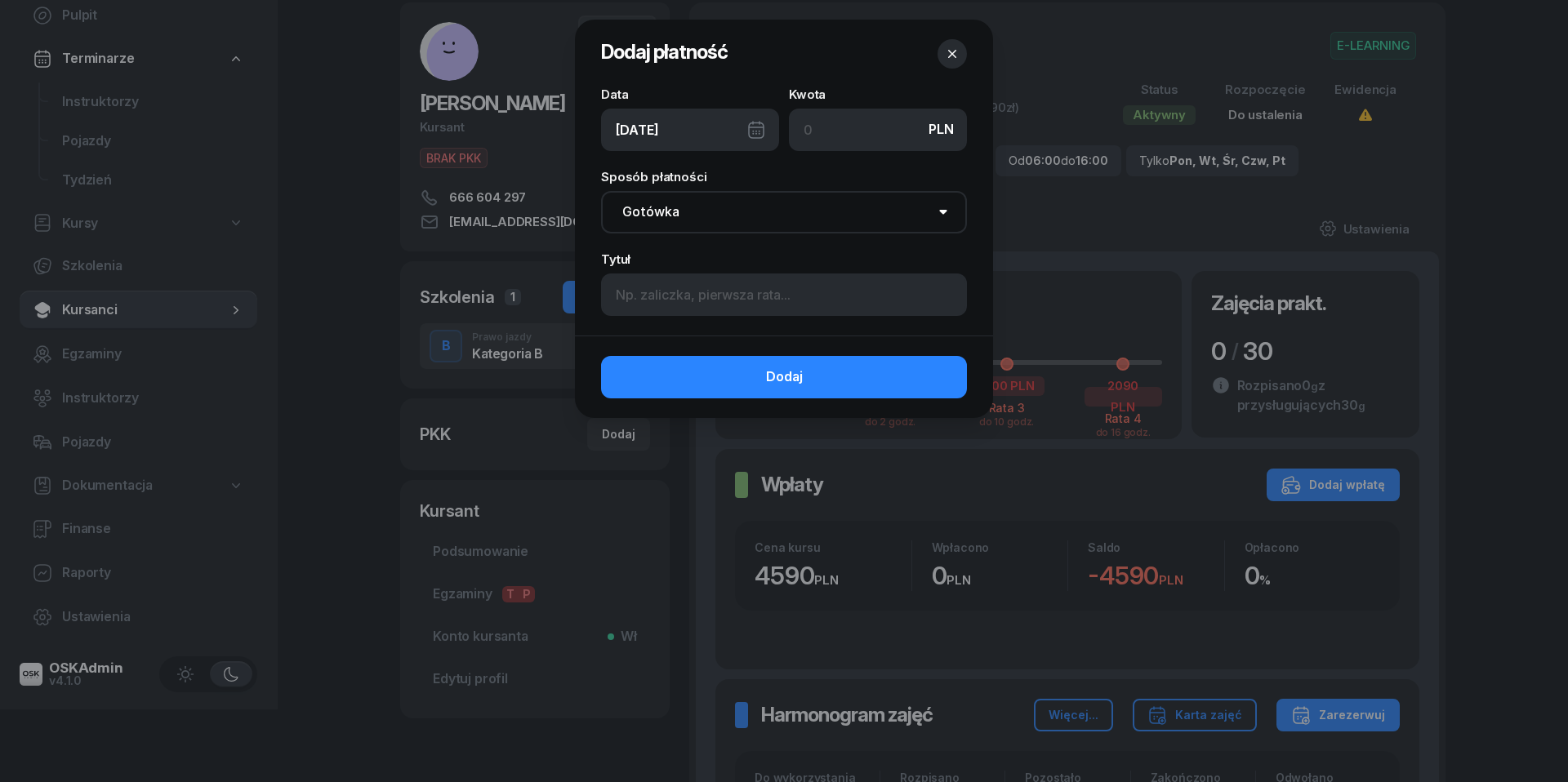
click at [762, 122] on div "[DATE]" at bounding box center [690, 130] width 178 height 43
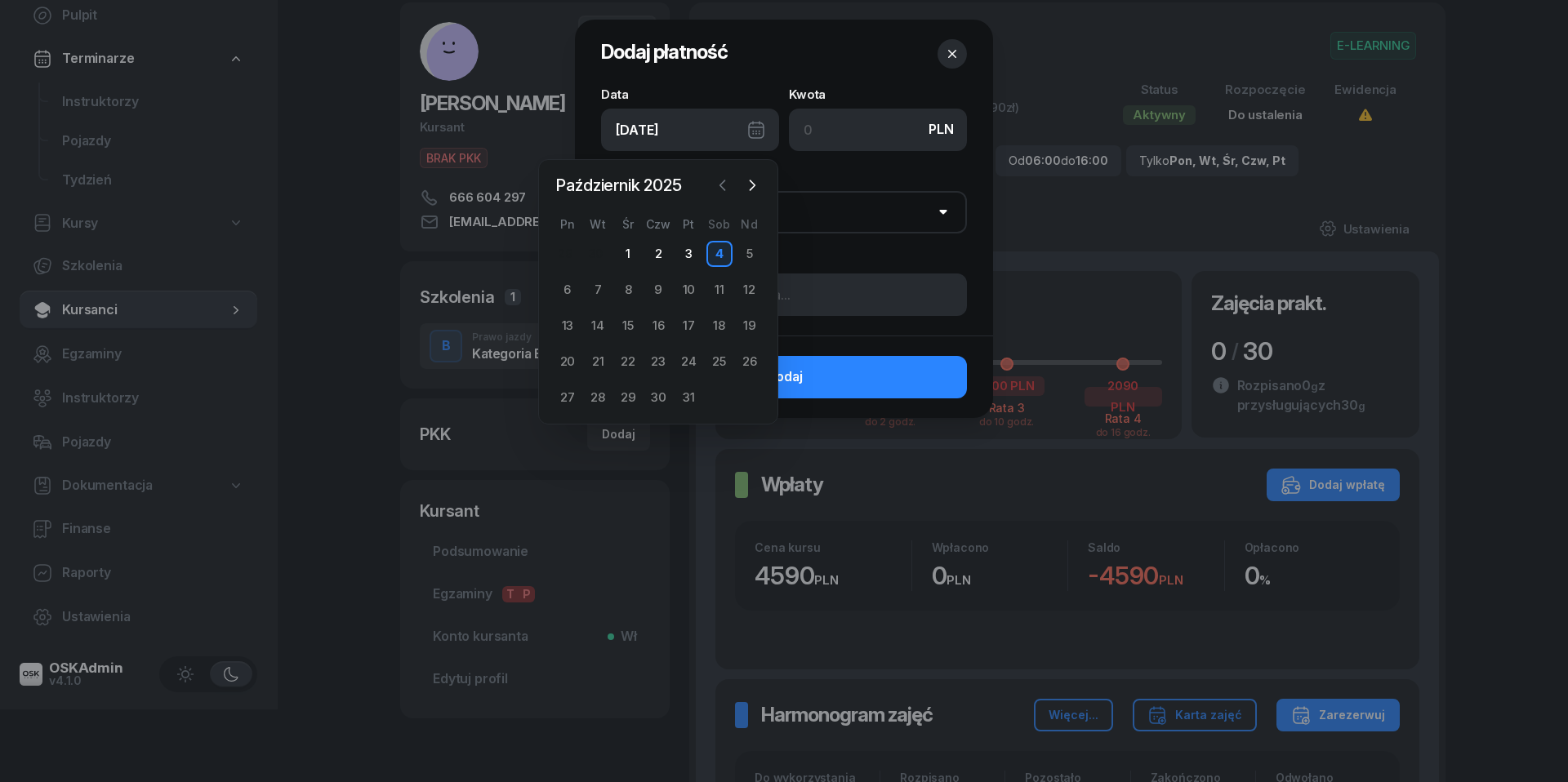
click at [725, 191] on icon "button" at bounding box center [723, 185] width 16 height 16
click at [563, 406] on div "29" at bounding box center [567, 397] width 26 height 26
type input "[DATE]"
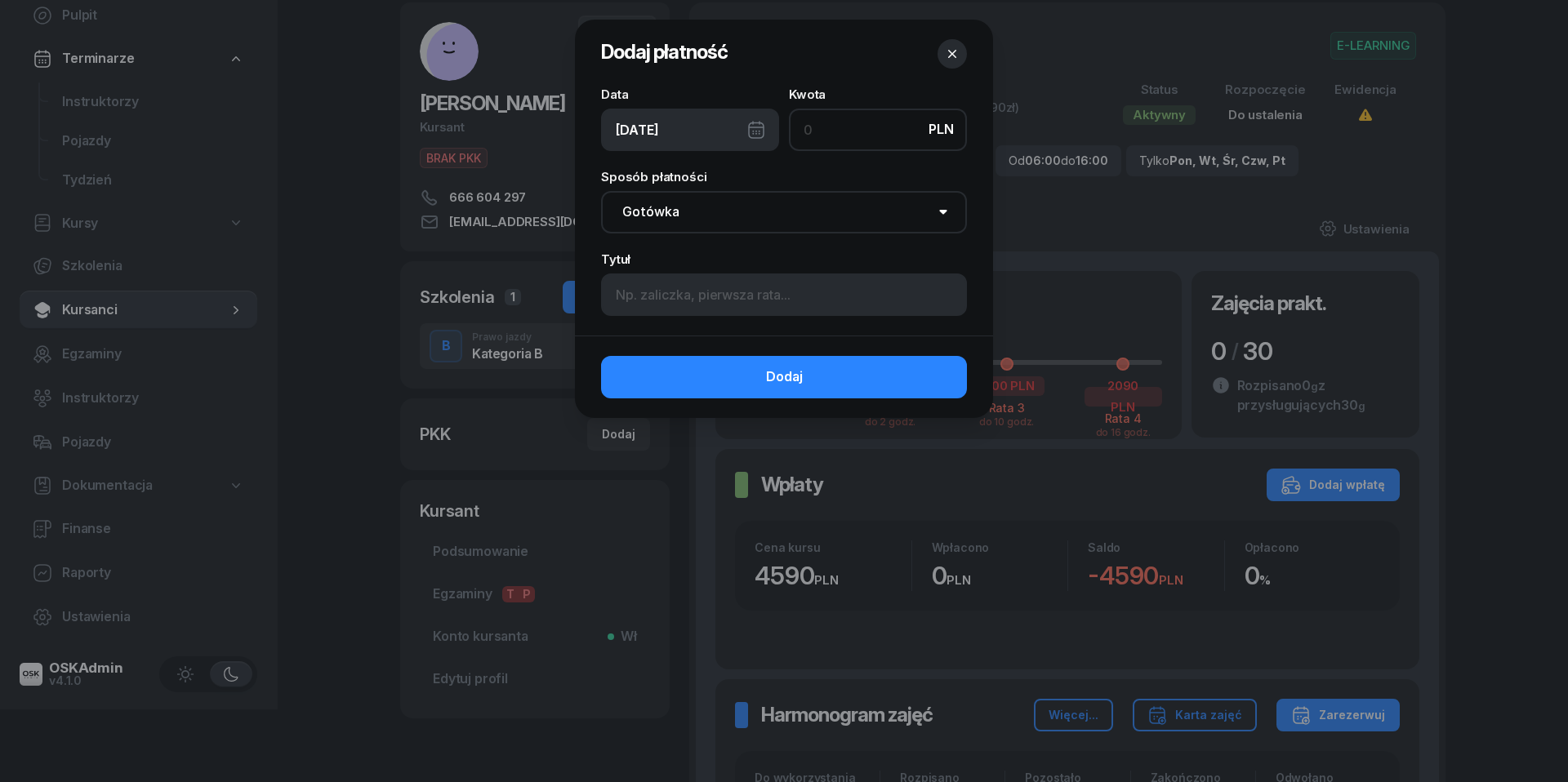
click at [821, 133] on input at bounding box center [878, 130] width 178 height 43
type input "1500"
select select "transfer"
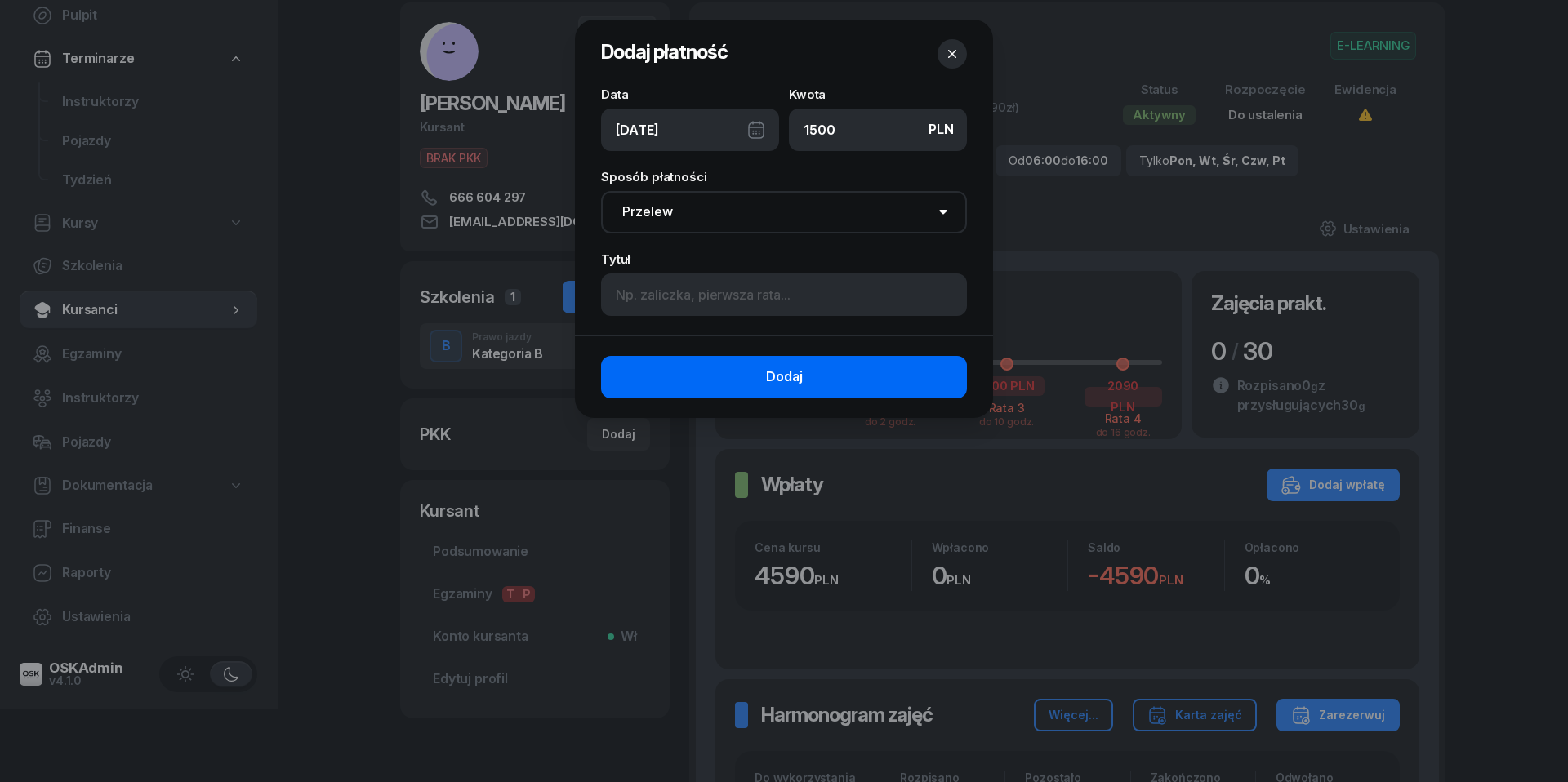
click at [781, 380] on span "Dodaj" at bounding box center [784, 378] width 37 height 21
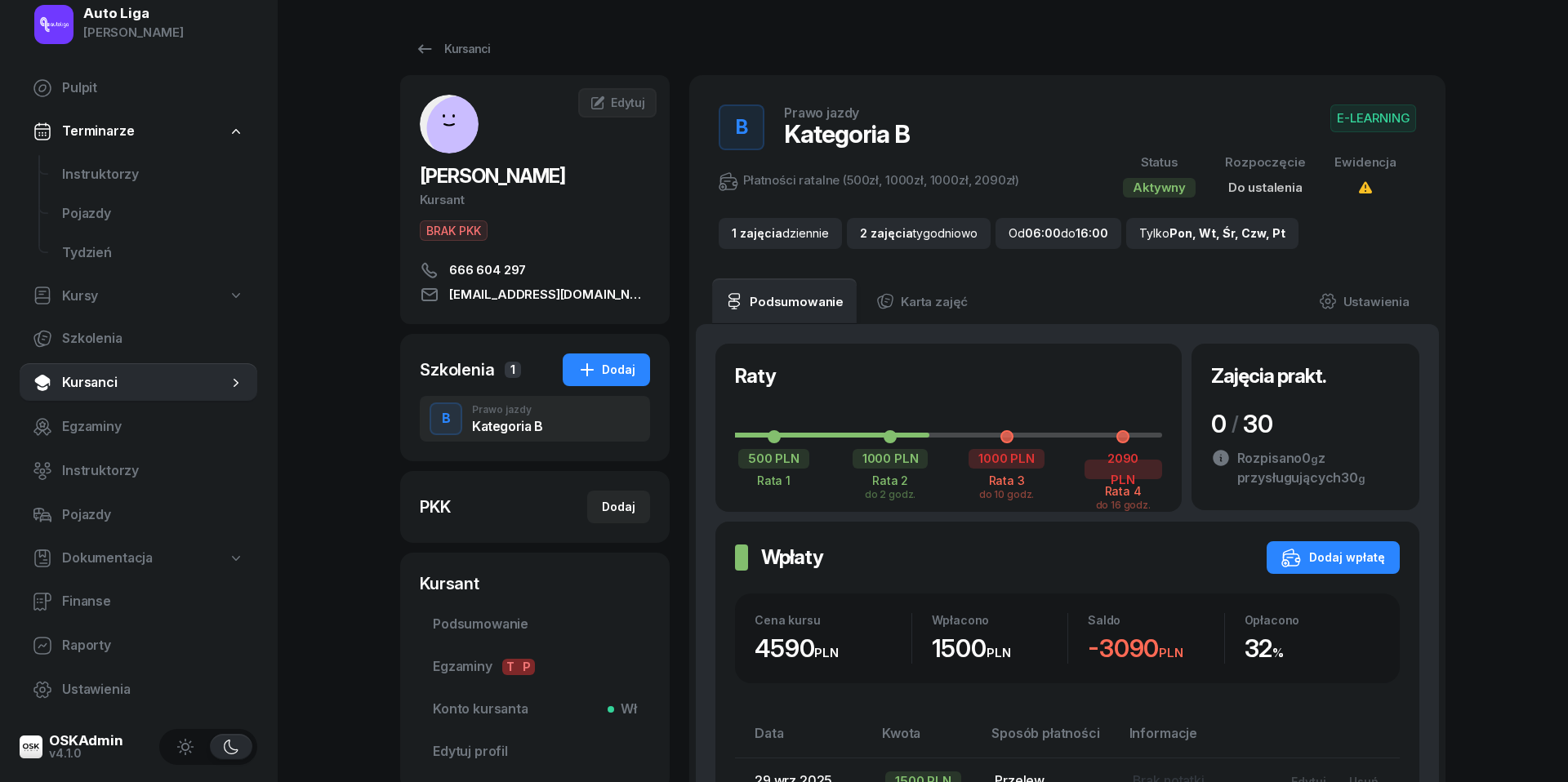
scroll to position [0, 0]
click at [90, 180] on span "Instruktorzy" at bounding box center [153, 175] width 182 height 21
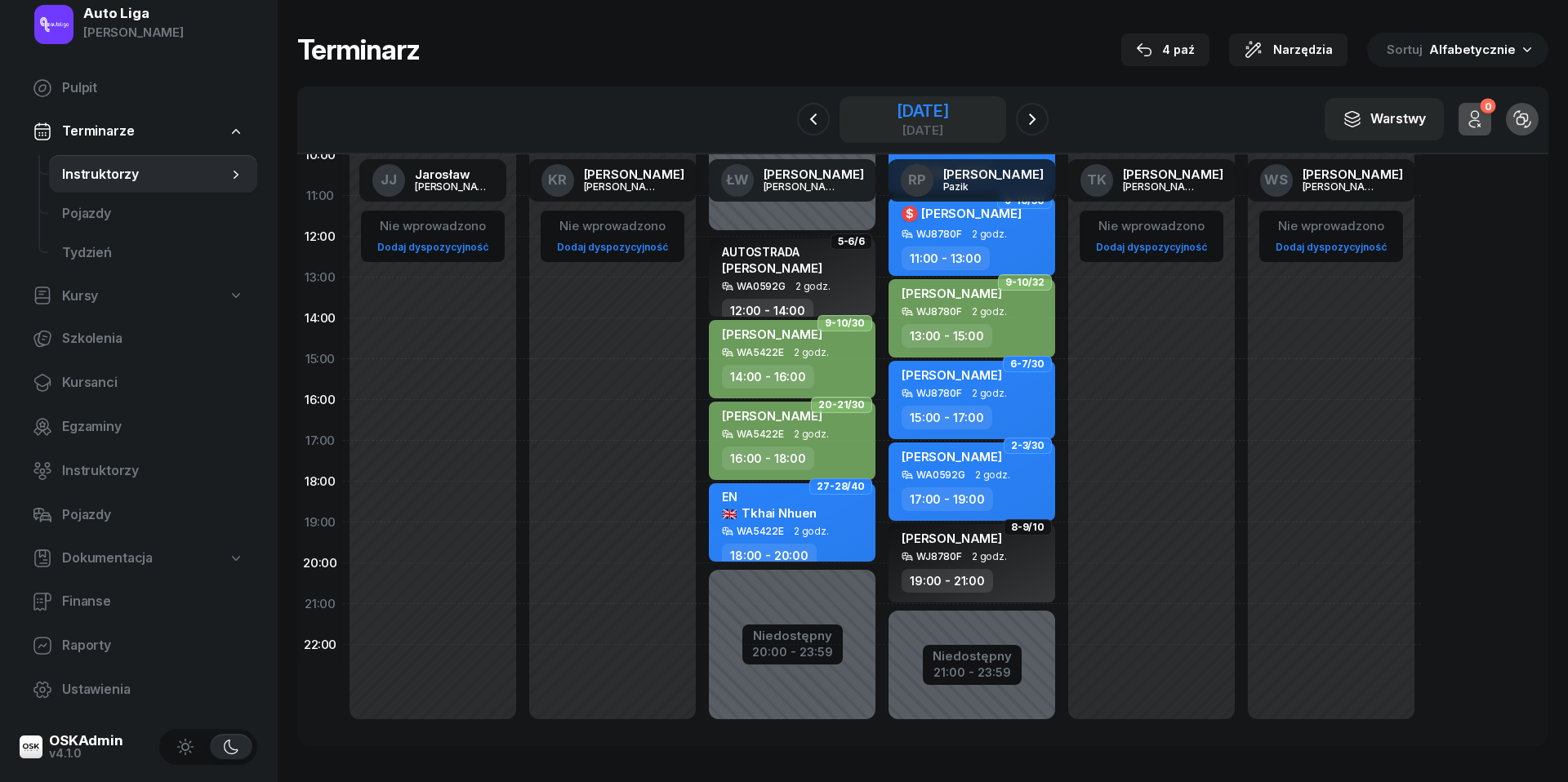
click at [916, 134] on div "[DATE]" at bounding box center [922, 130] width 53 height 12
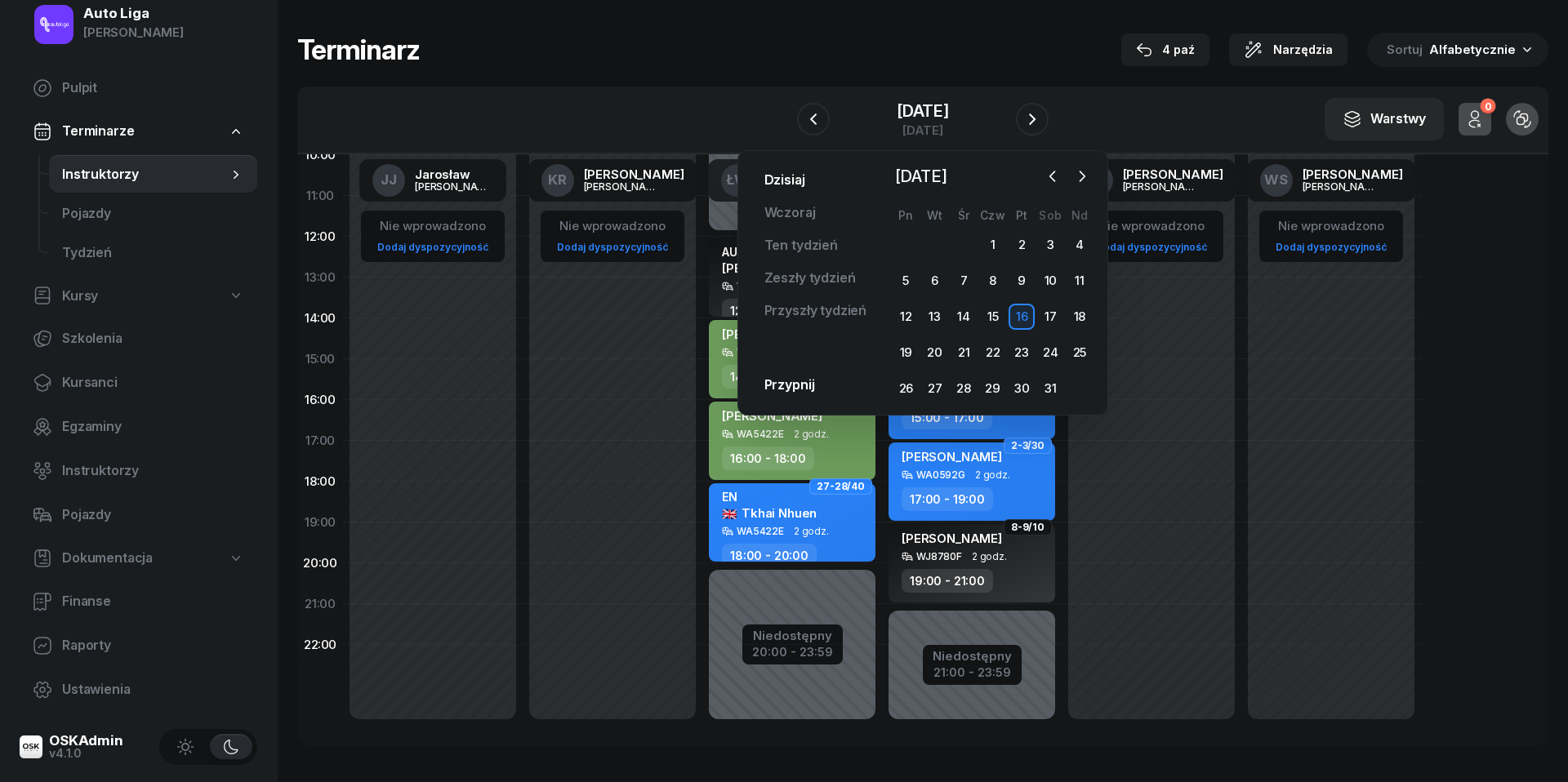
click at [782, 176] on link "Dzisiaj" at bounding box center [784, 180] width 67 height 33
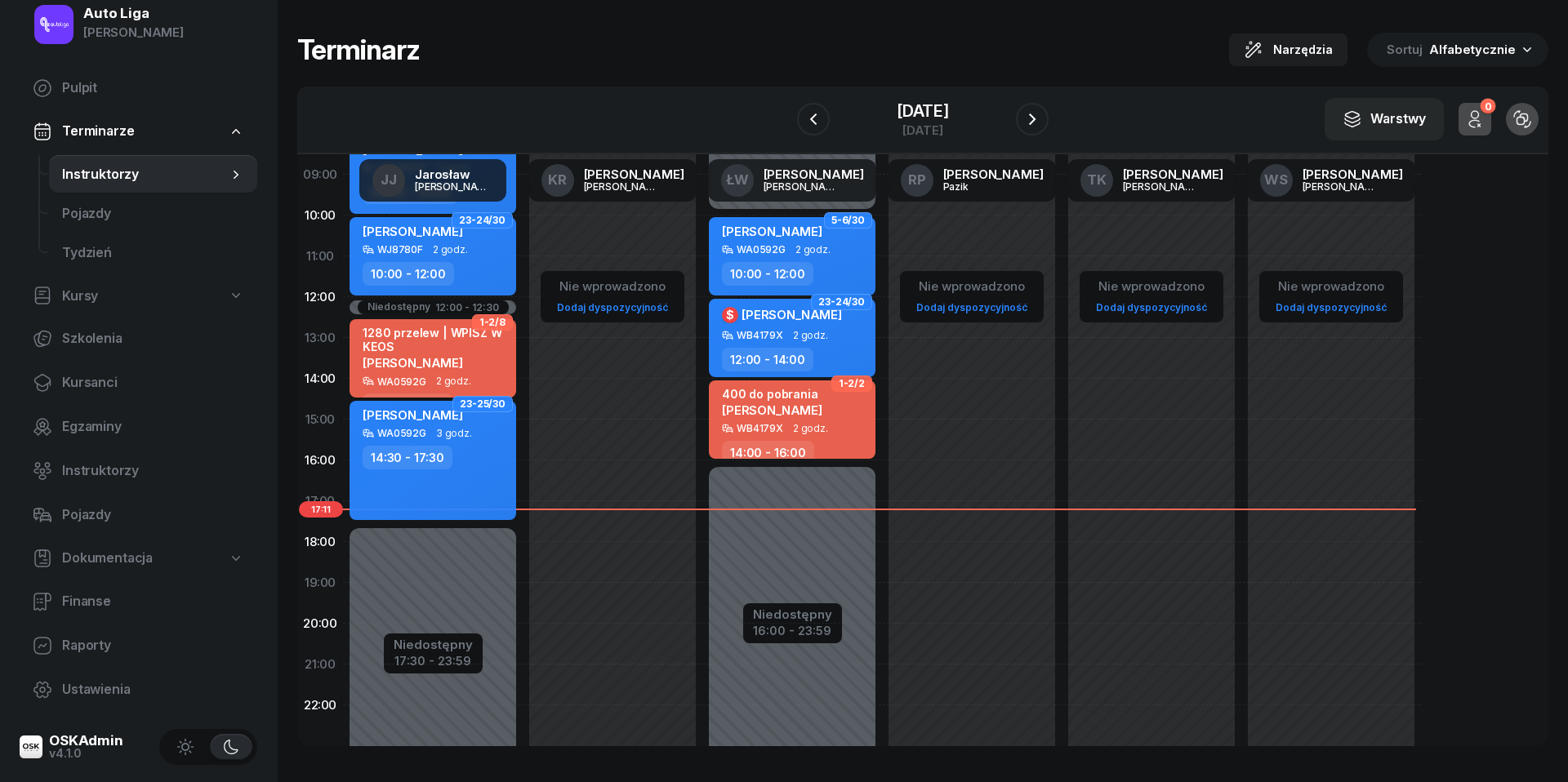
scroll to position [154, 0]
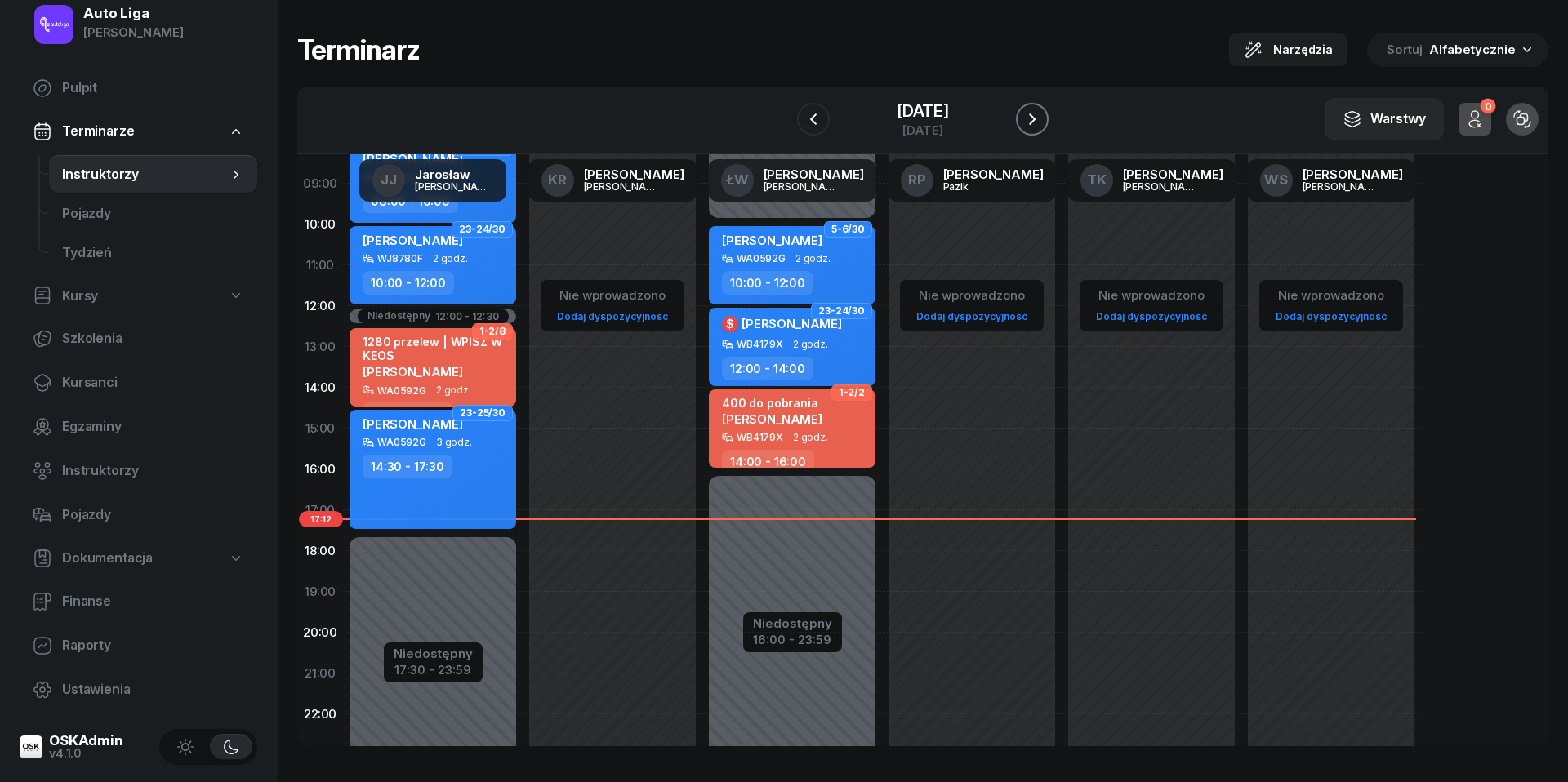
click at [1049, 111] on button "button" at bounding box center [1032, 118] width 33 height 33
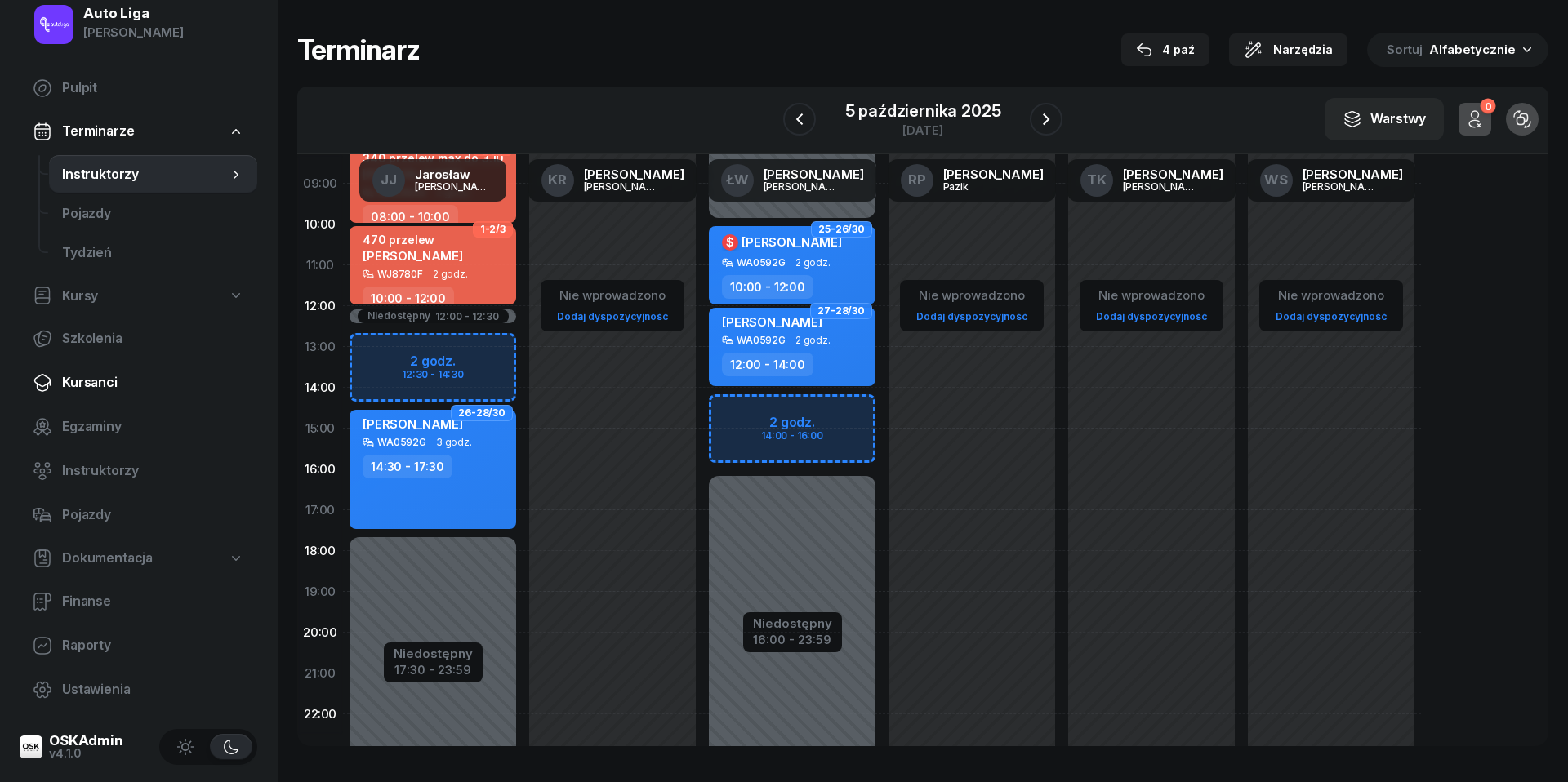
click at [94, 379] on span "Kursanci" at bounding box center [153, 383] width 182 height 21
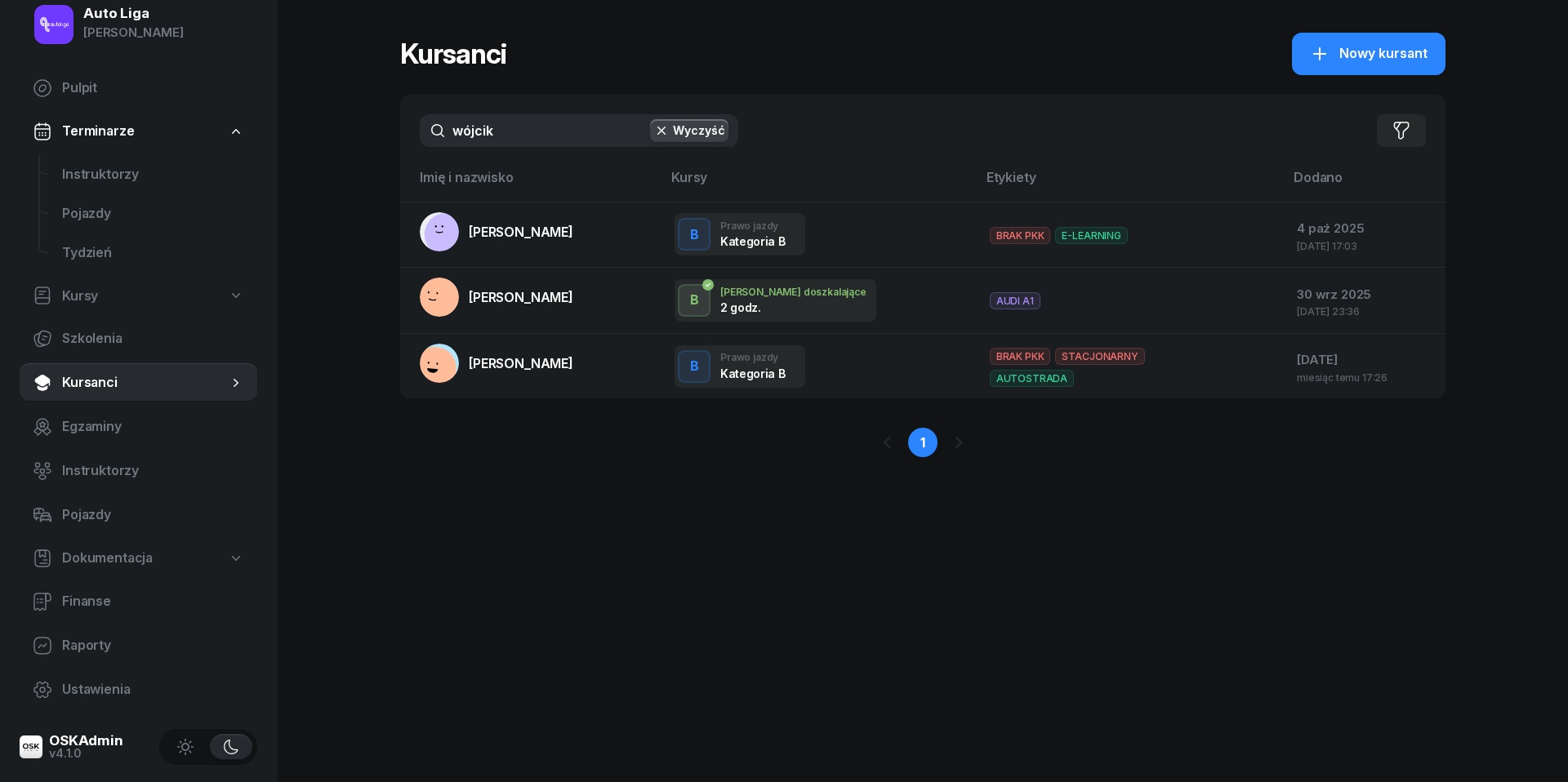
click at [543, 134] on input "wójcik" at bounding box center [578, 130] width 318 height 33
click at [653, 137] on button "Wyczyść" at bounding box center [690, 131] width 78 height 23
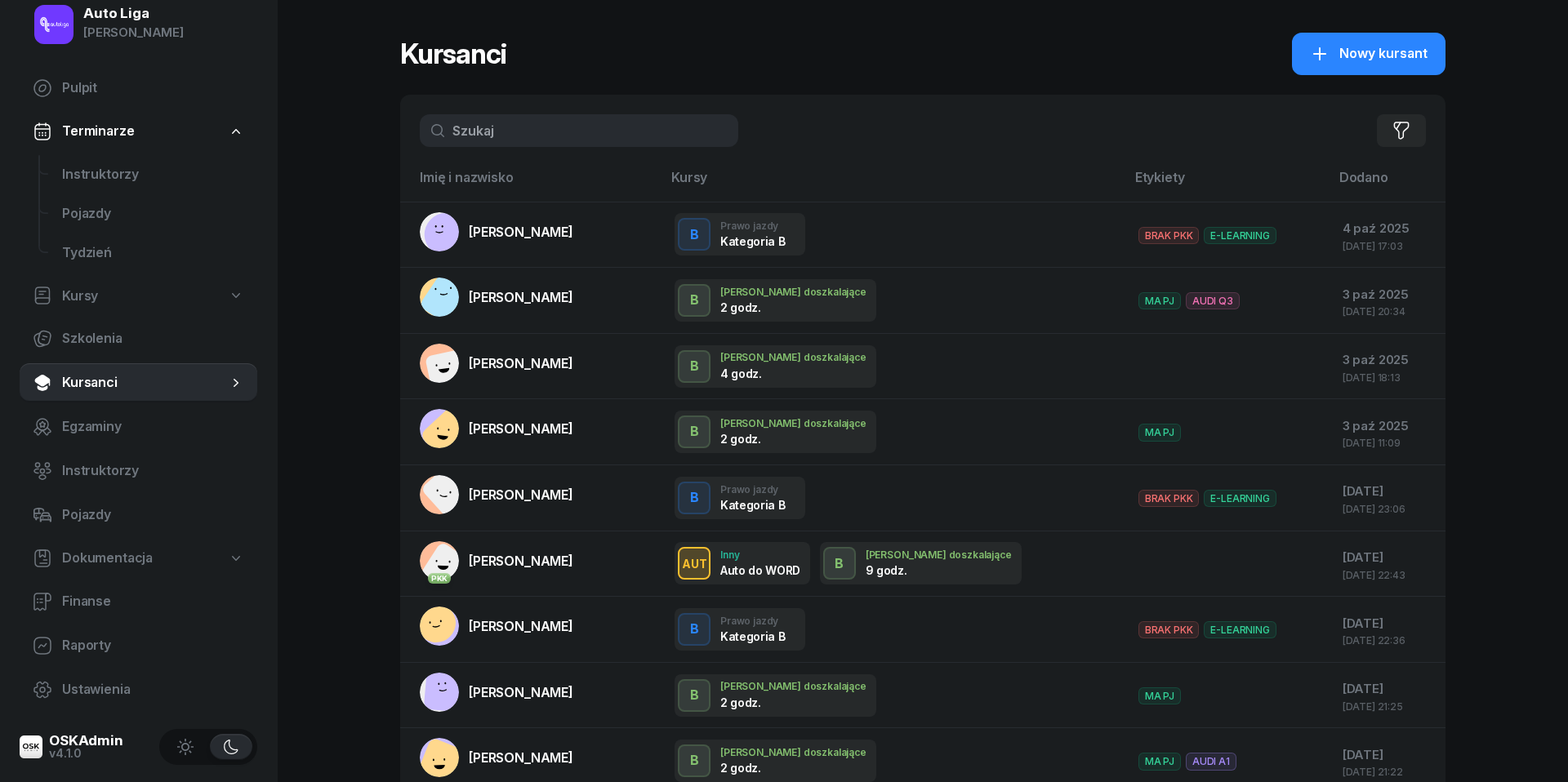
click at [524, 121] on input "text" at bounding box center [578, 130] width 318 height 33
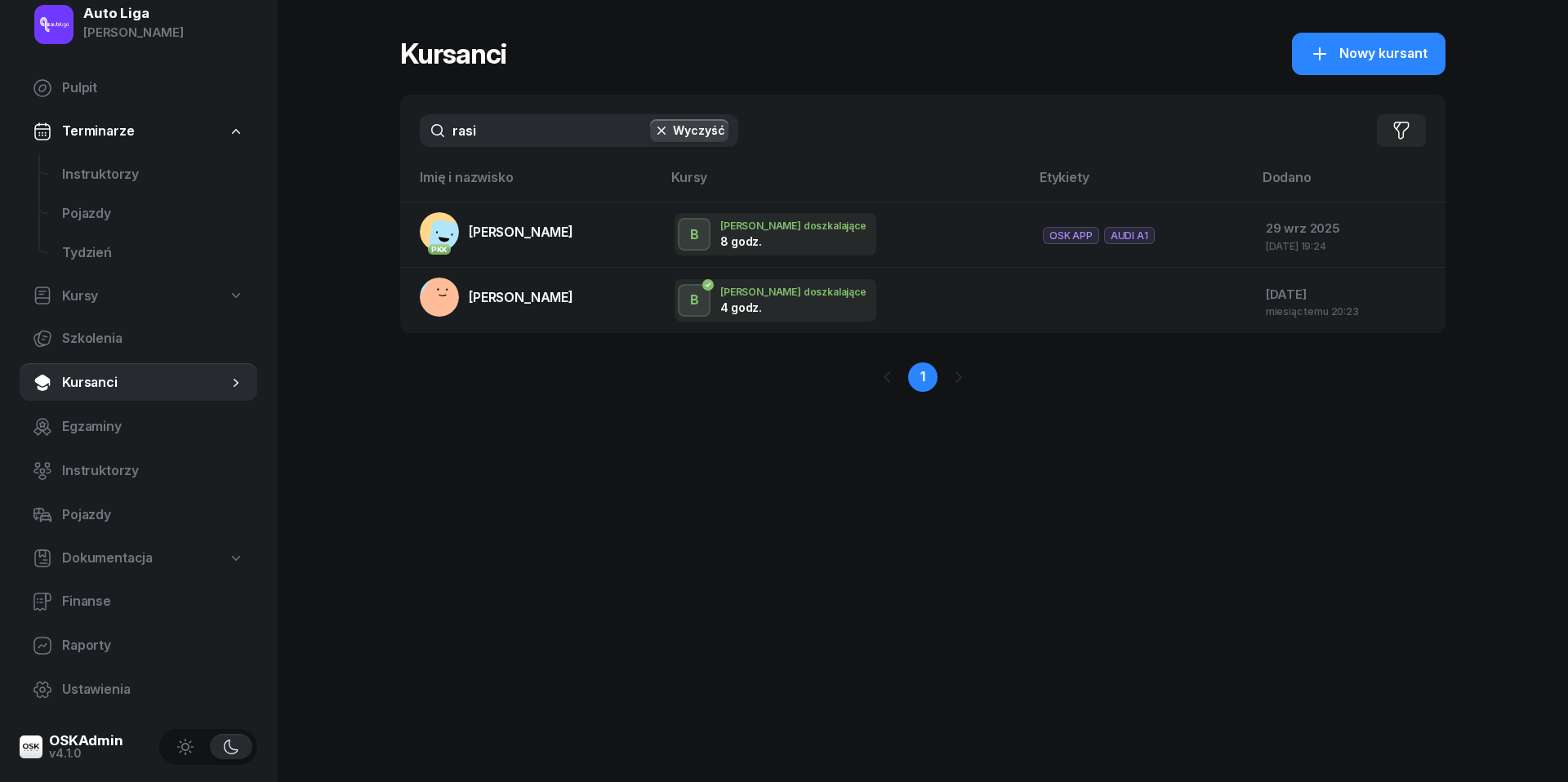
type input "rąsi"
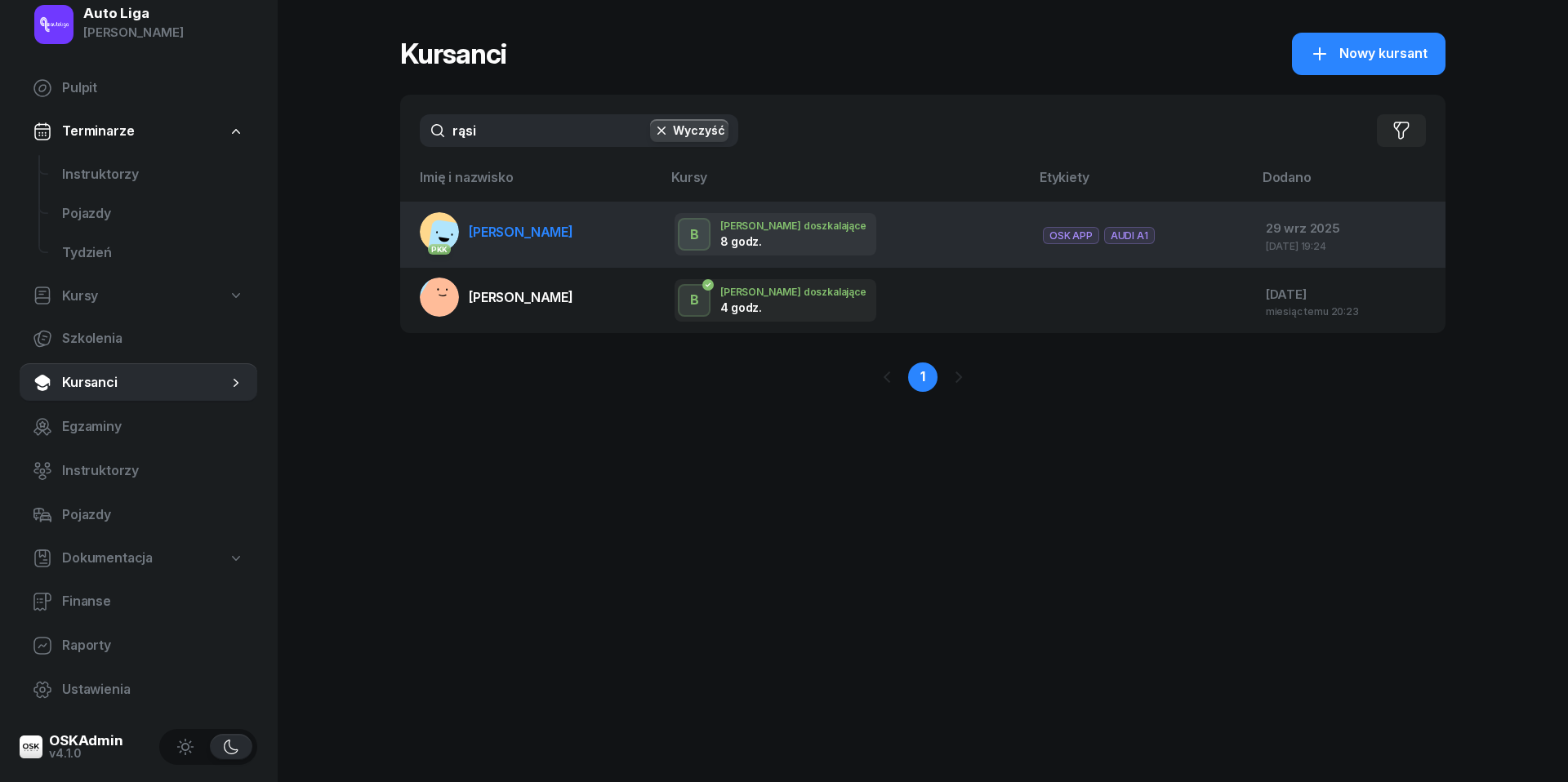
drag, startPoint x: 524, startPoint y: 121, endPoint x: 521, endPoint y: 229, distance: 108.0
click at [521, 229] on span "[PERSON_NAME]" at bounding box center [520, 232] width 104 height 16
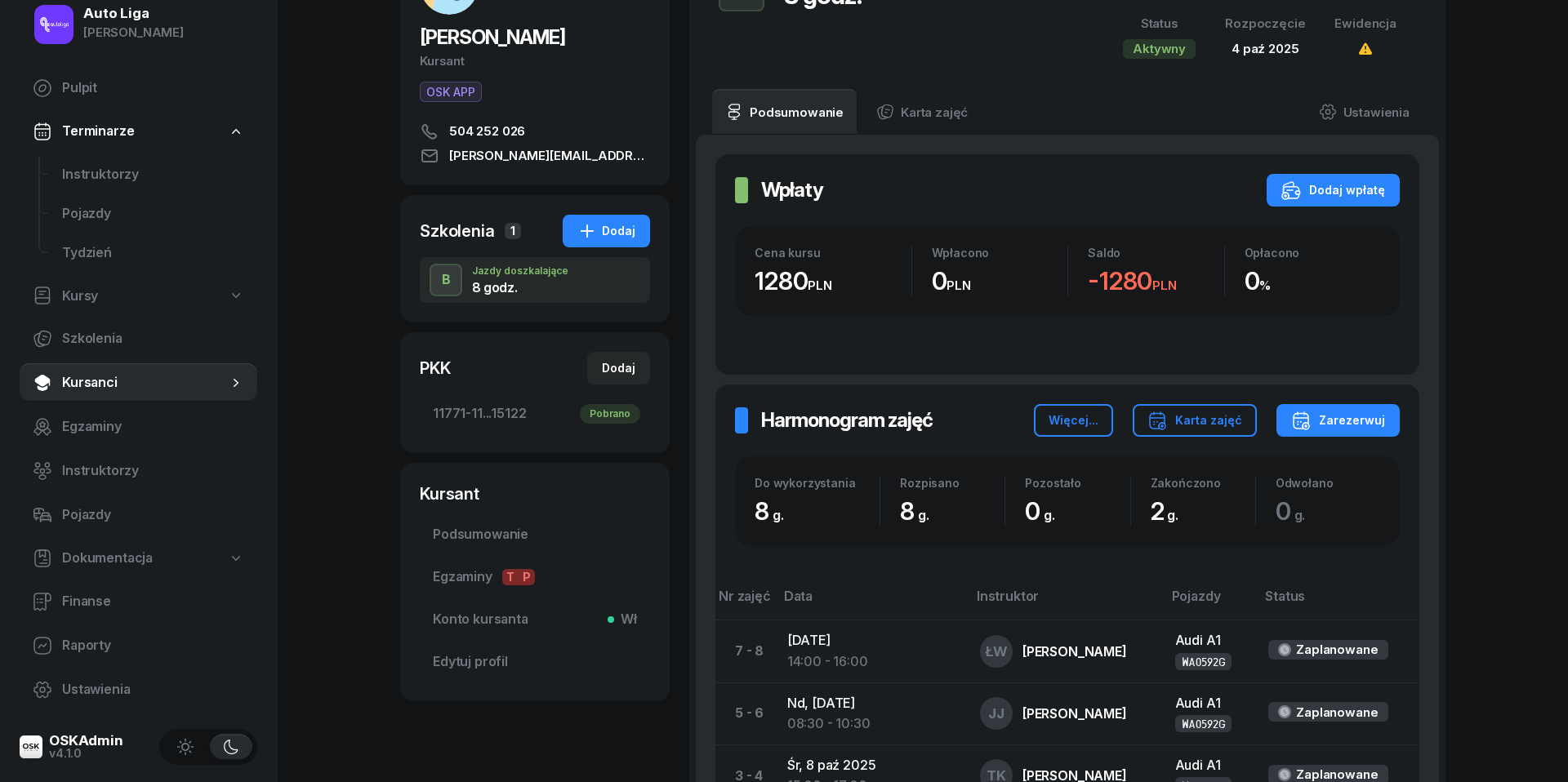
scroll to position [142, 0]
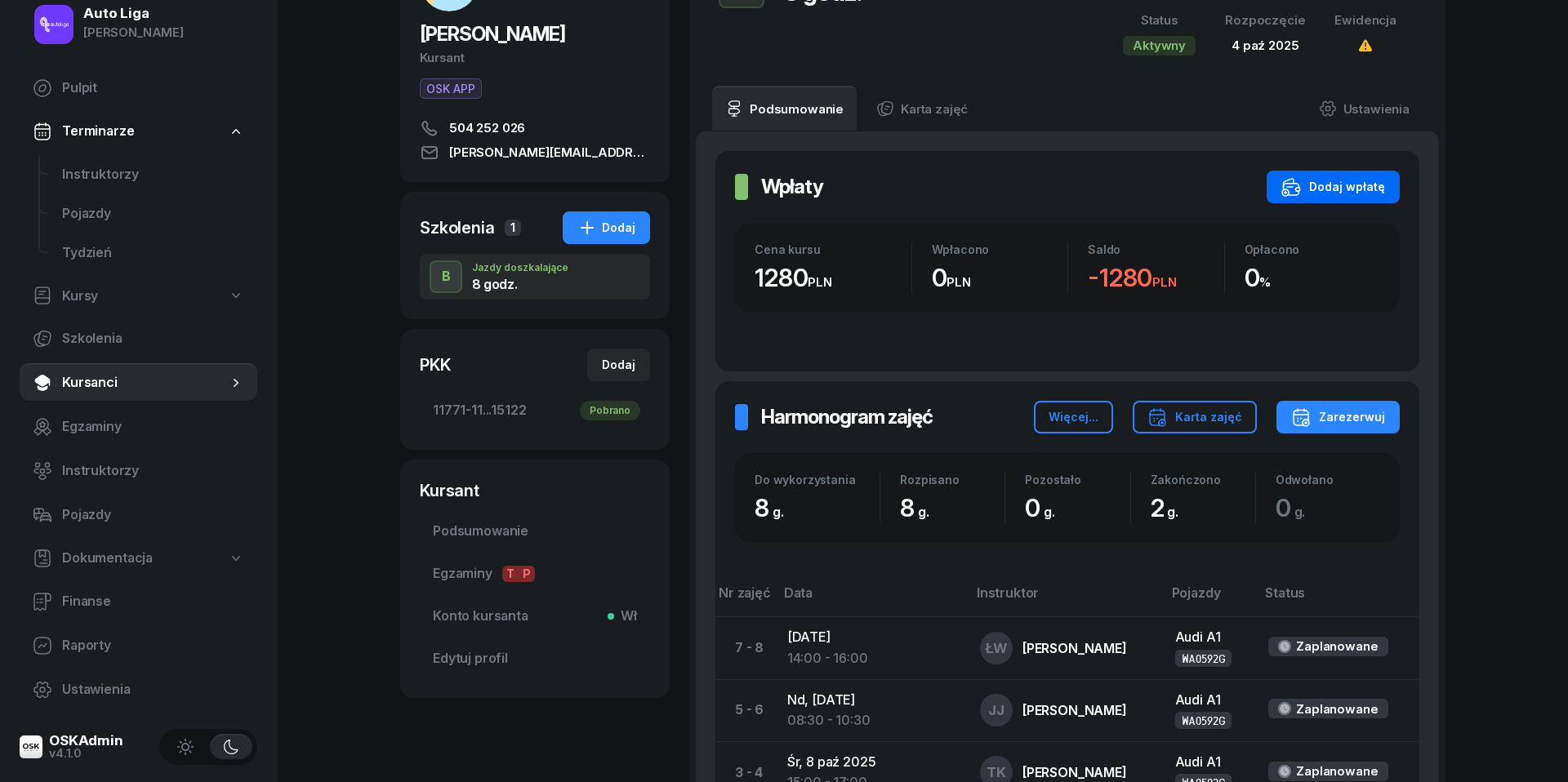
click at [1347, 183] on div "Dodaj wpłatę" at bounding box center [1333, 187] width 103 height 20
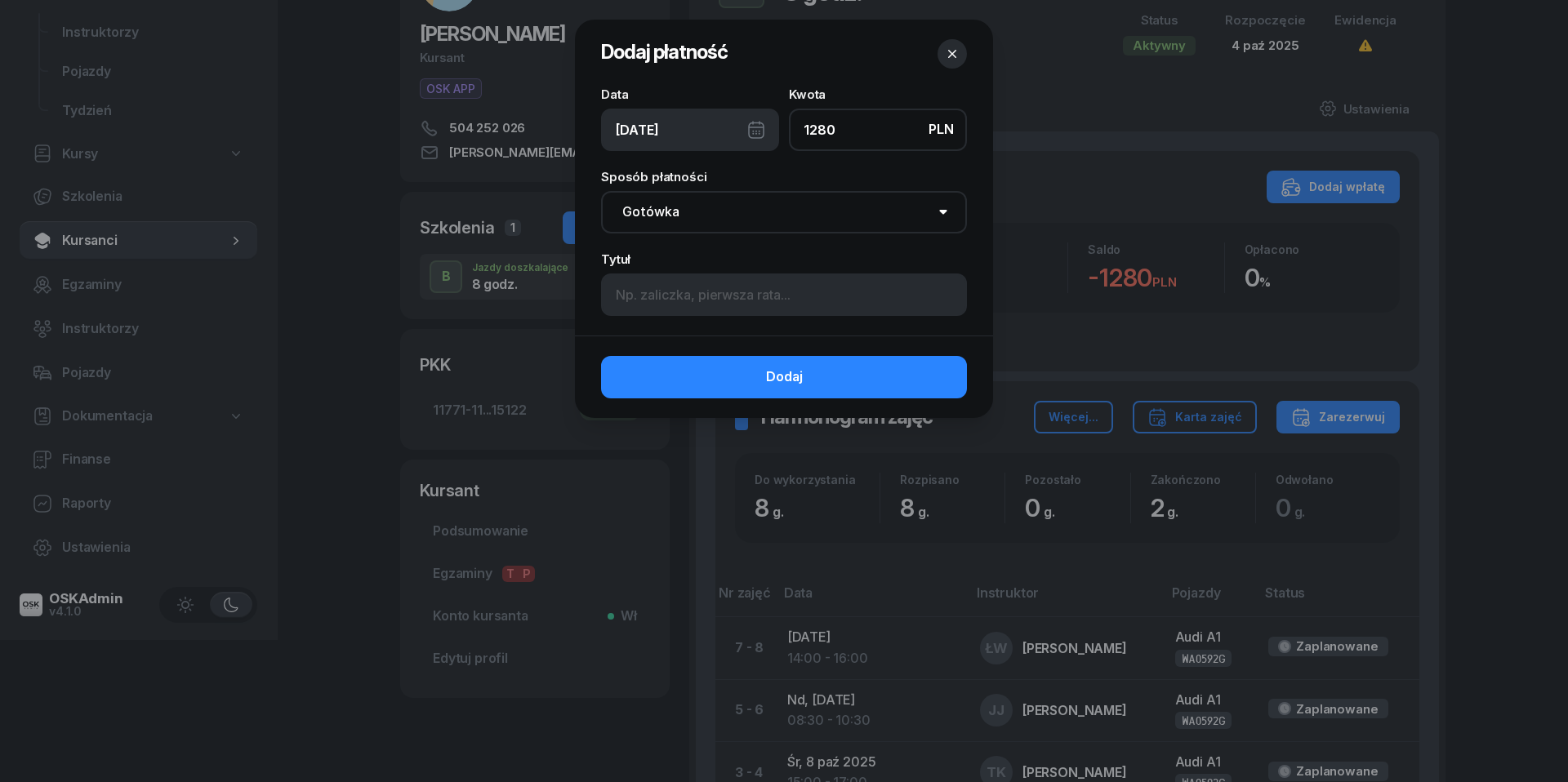
type input "1280"
click at [755, 129] on div "[DATE]" at bounding box center [690, 130] width 178 height 43
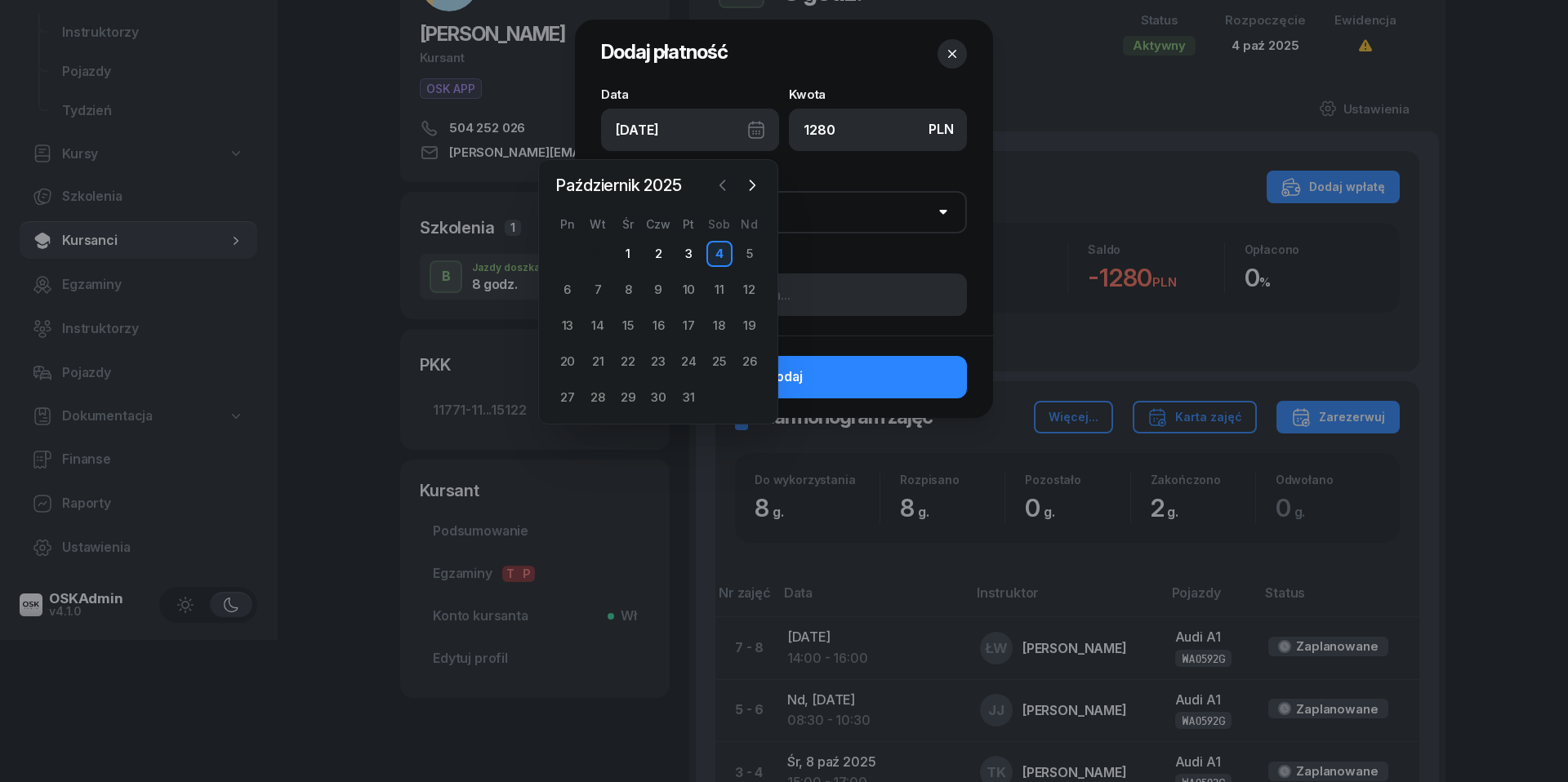
click at [726, 182] on icon "button" at bounding box center [723, 185] width 16 height 16
click at [563, 396] on div "29" at bounding box center [567, 397] width 26 height 26
type input "[DATE]"
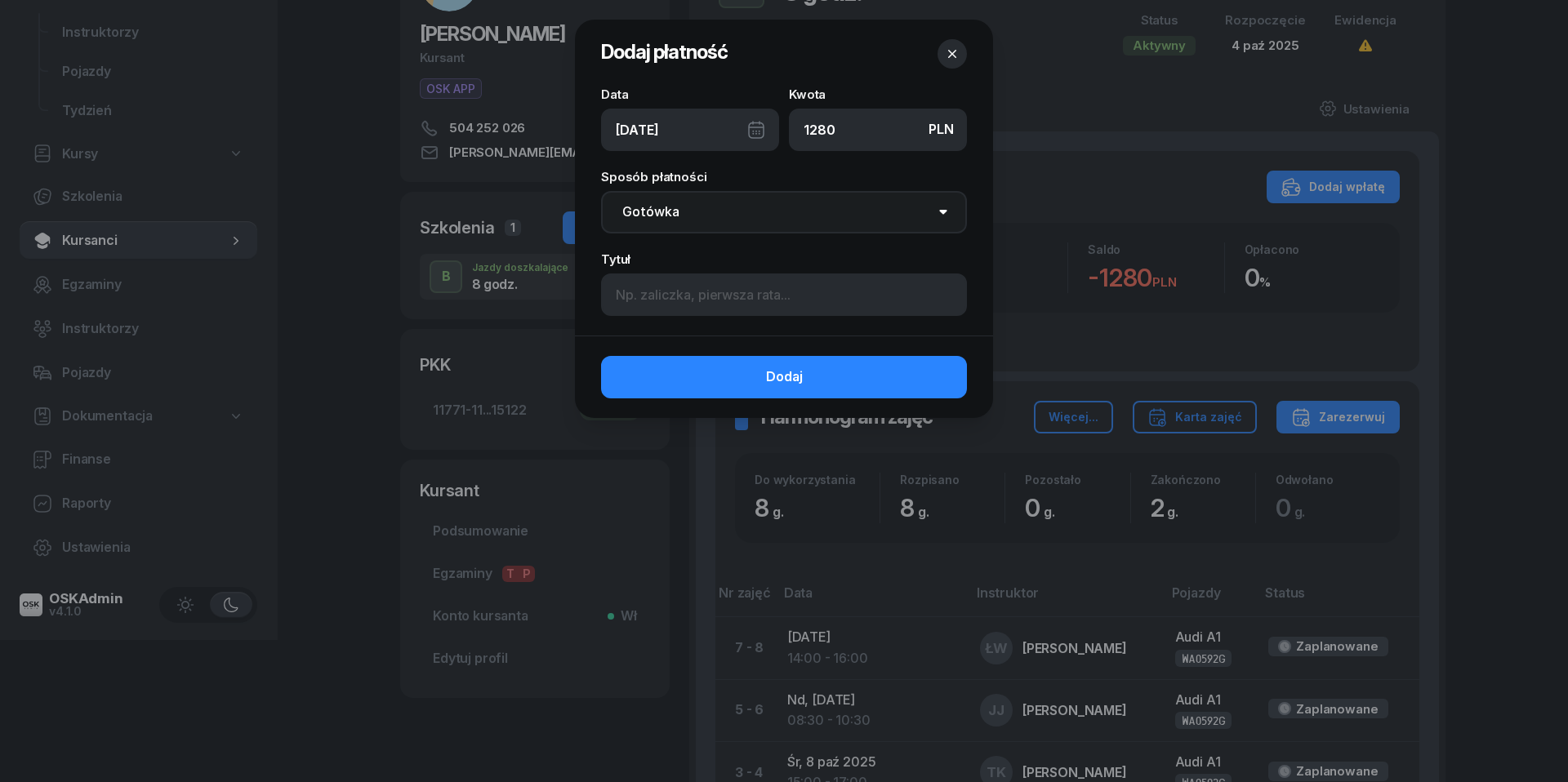
select select "transfer"
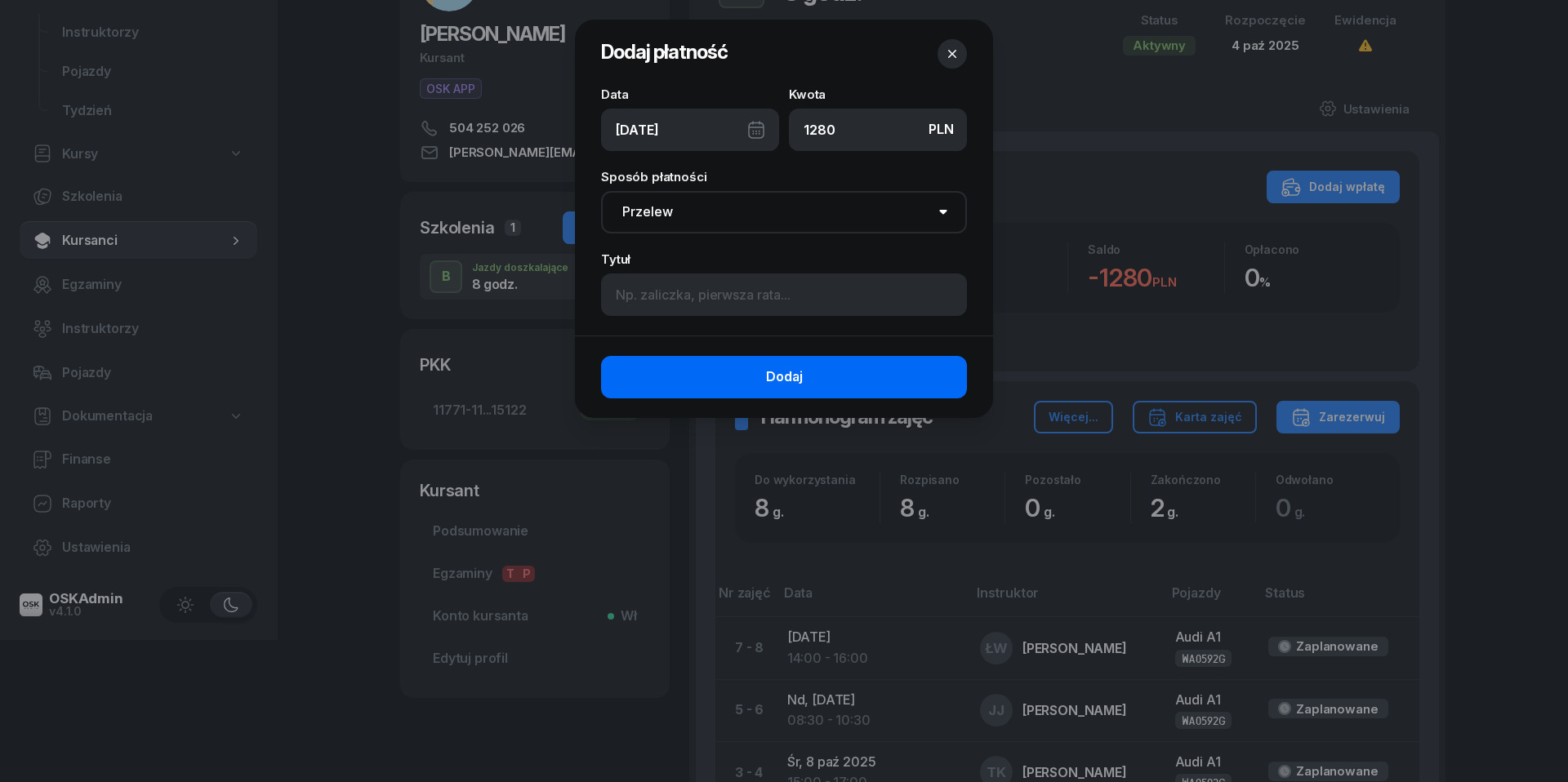
click at [769, 370] on span "Dodaj" at bounding box center [784, 378] width 37 height 21
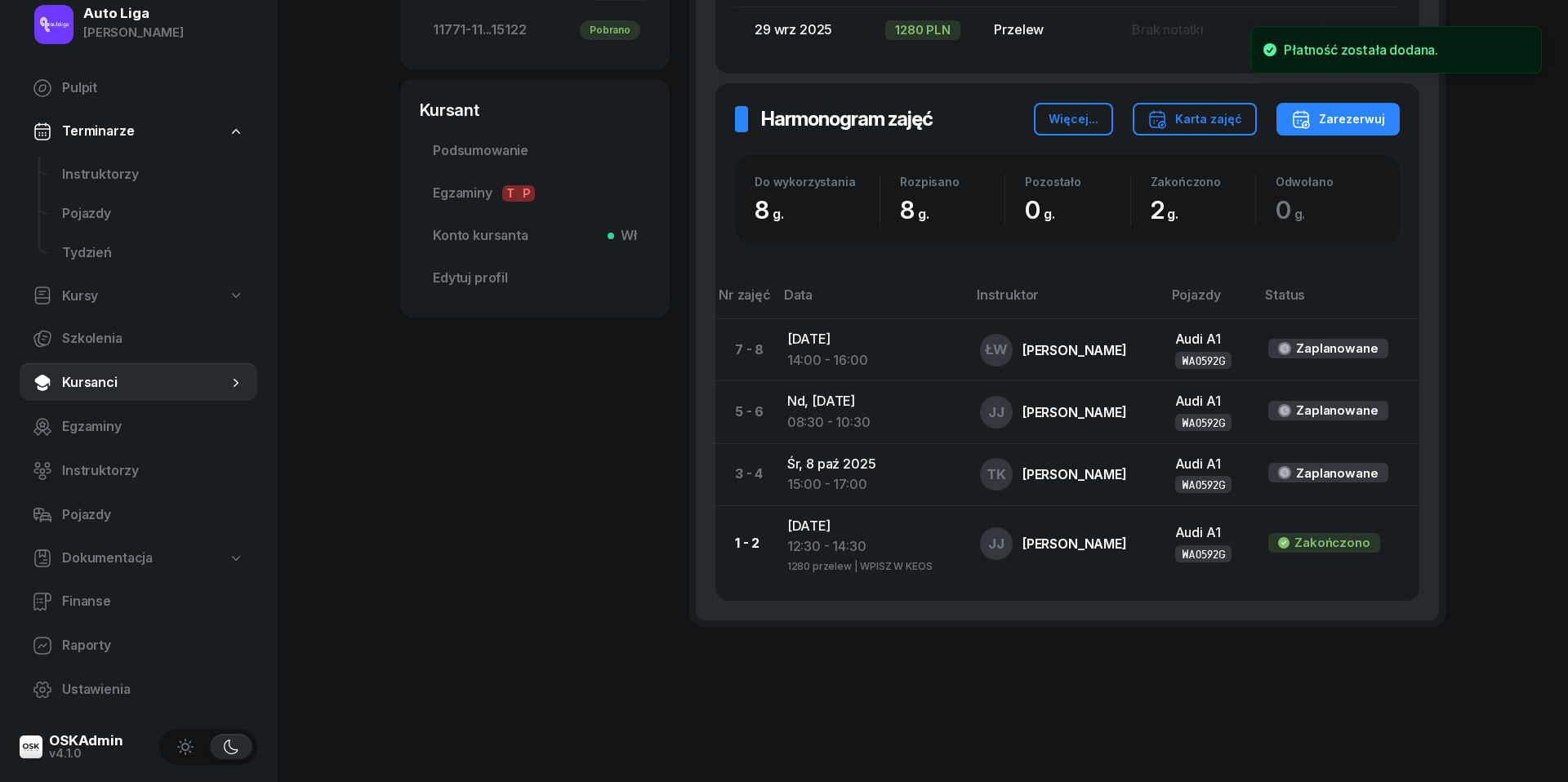
scroll to position [521, 0]
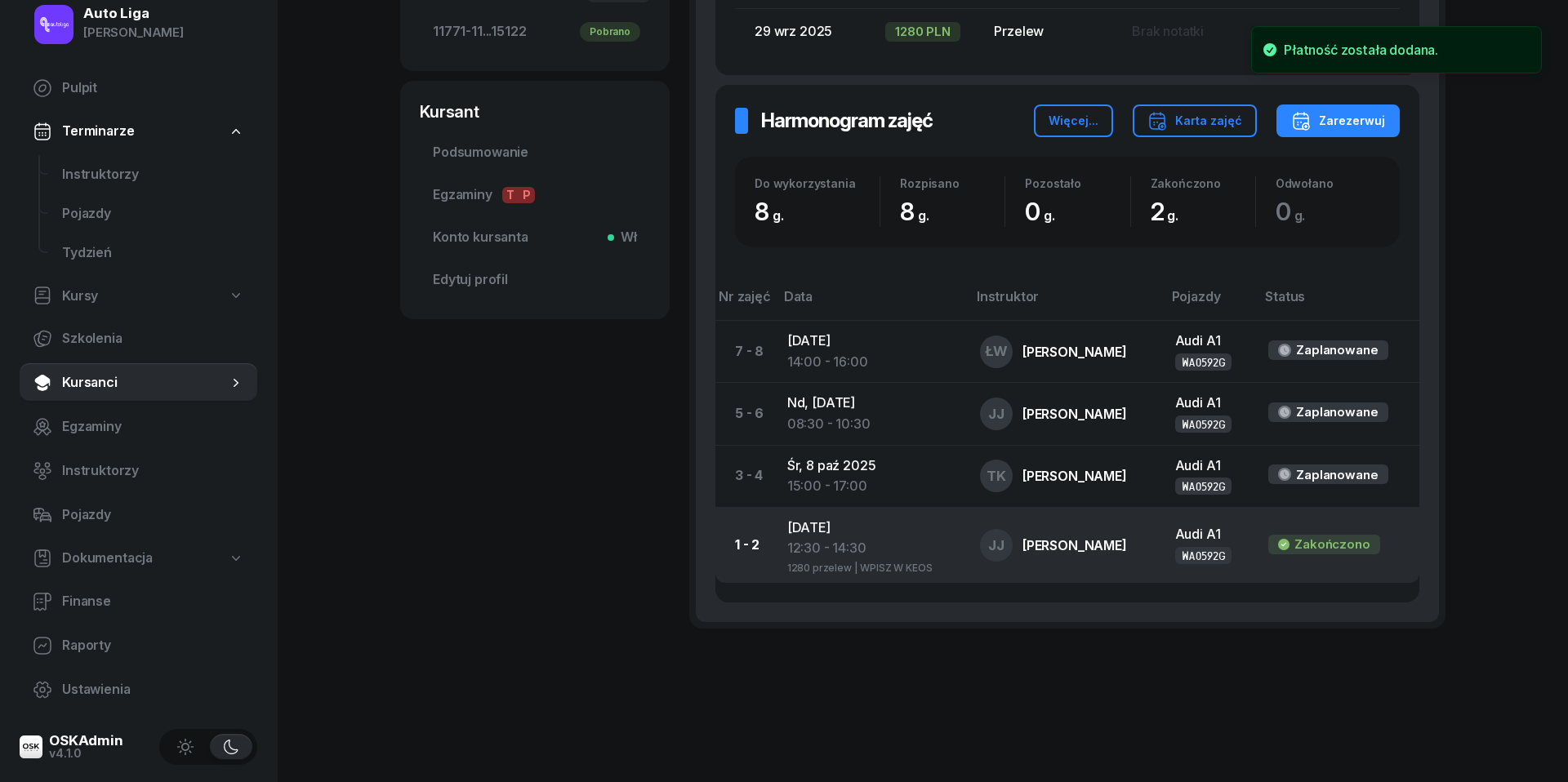
click at [831, 546] on div "12:30 - 14:30" at bounding box center [870, 549] width 167 height 21
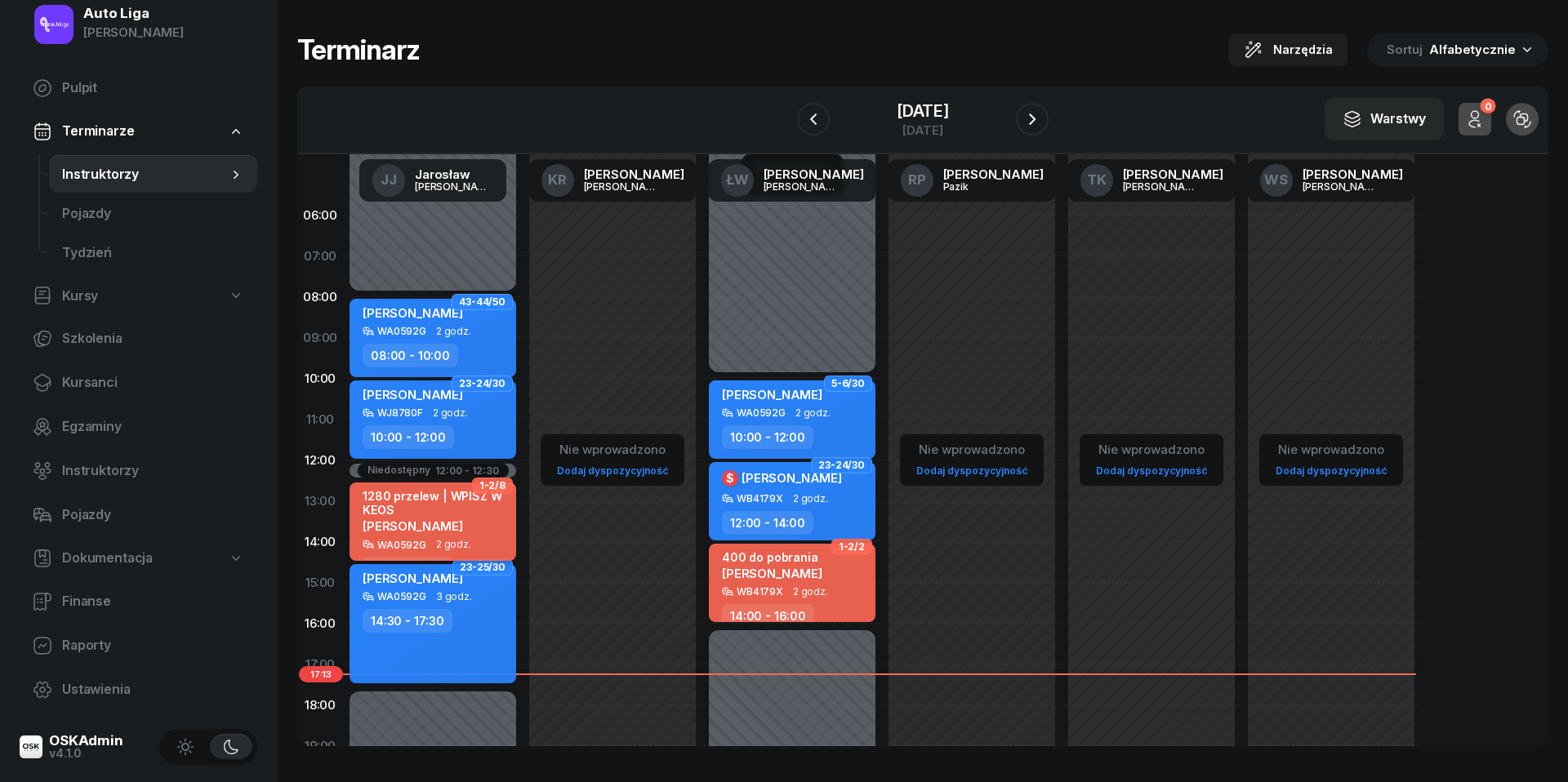
click at [453, 519] on span "[PERSON_NAME]" at bounding box center [412, 525] width 101 height 15
select select "12"
select select "30"
select select "14"
select select "30"
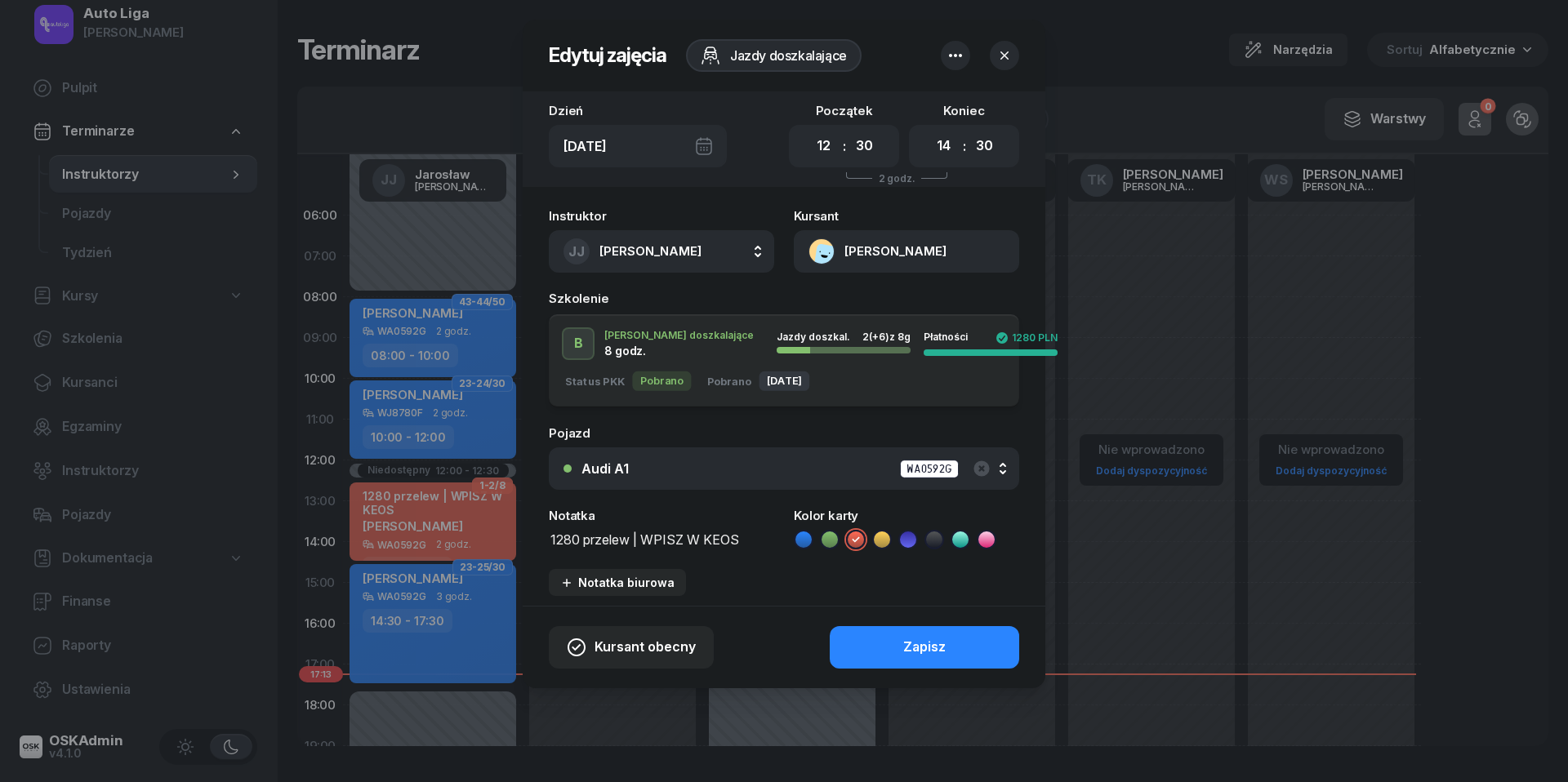
drag, startPoint x: 644, startPoint y: 535, endPoint x: 377, endPoint y: 549, distance: 267.4
click at [390, 549] on div "Edytuj zajęcia Jazdy doszkalające Dzień [DATE] Początek 00 01 02 03 04 05 06 07…" at bounding box center [784, 391] width 1568 height 782
type textarea "WPISZ W KEOS"
click at [883, 537] on icon at bounding box center [882, 540] width 16 height 16
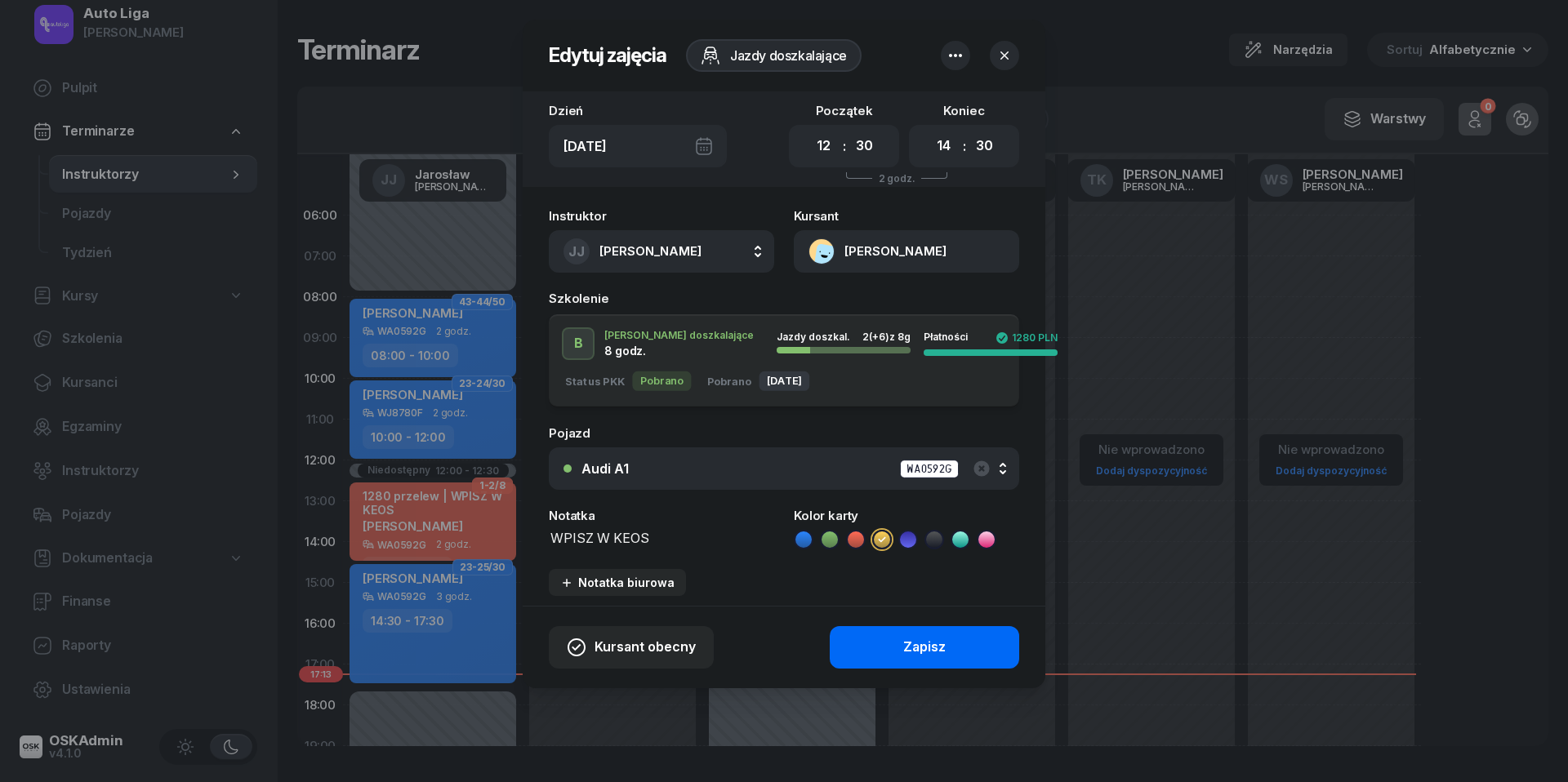
click at [903, 638] on div "Zapisz" at bounding box center [925, 648] width 43 height 21
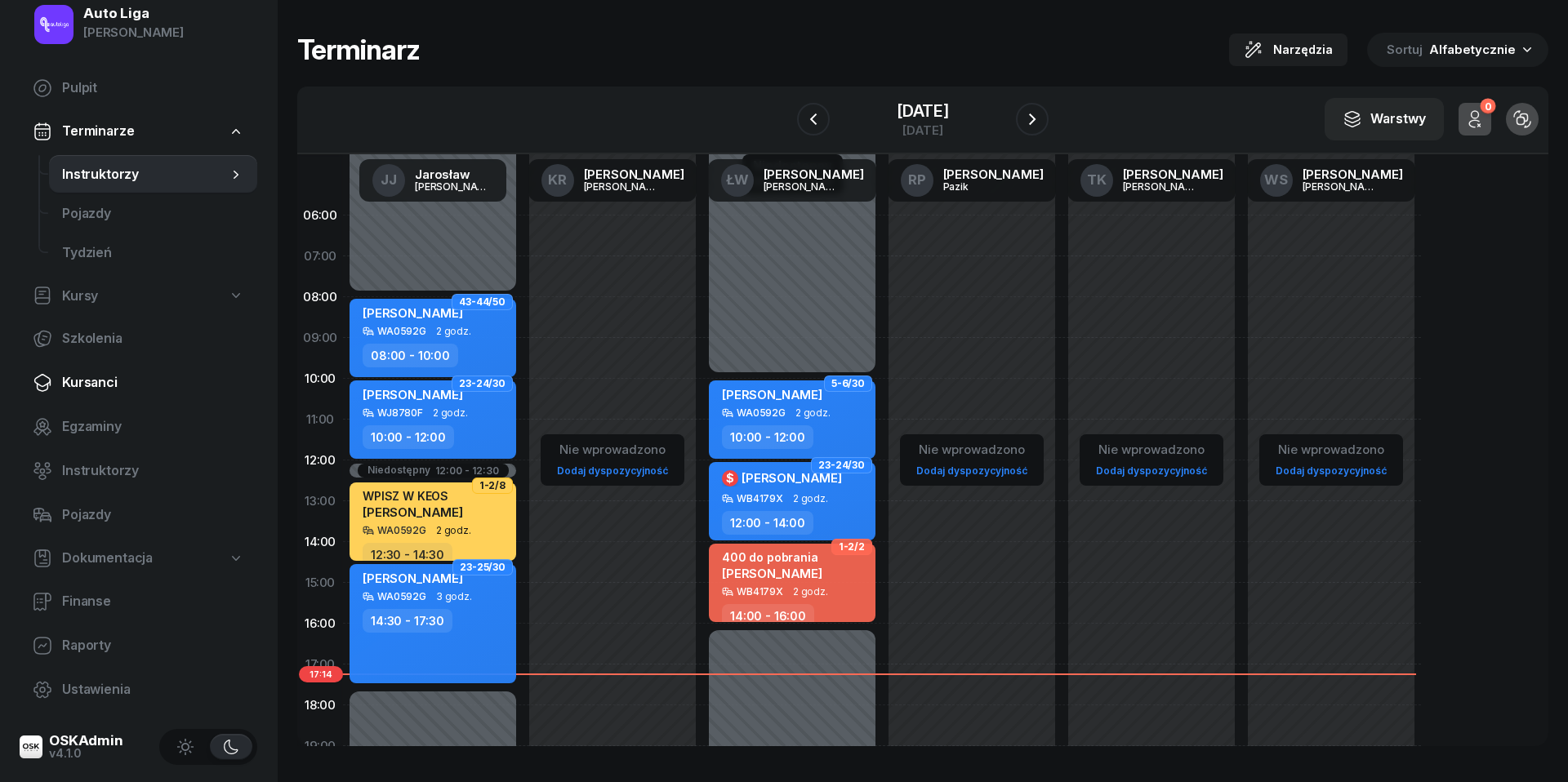
click at [85, 384] on span "Kursanci" at bounding box center [153, 383] width 182 height 21
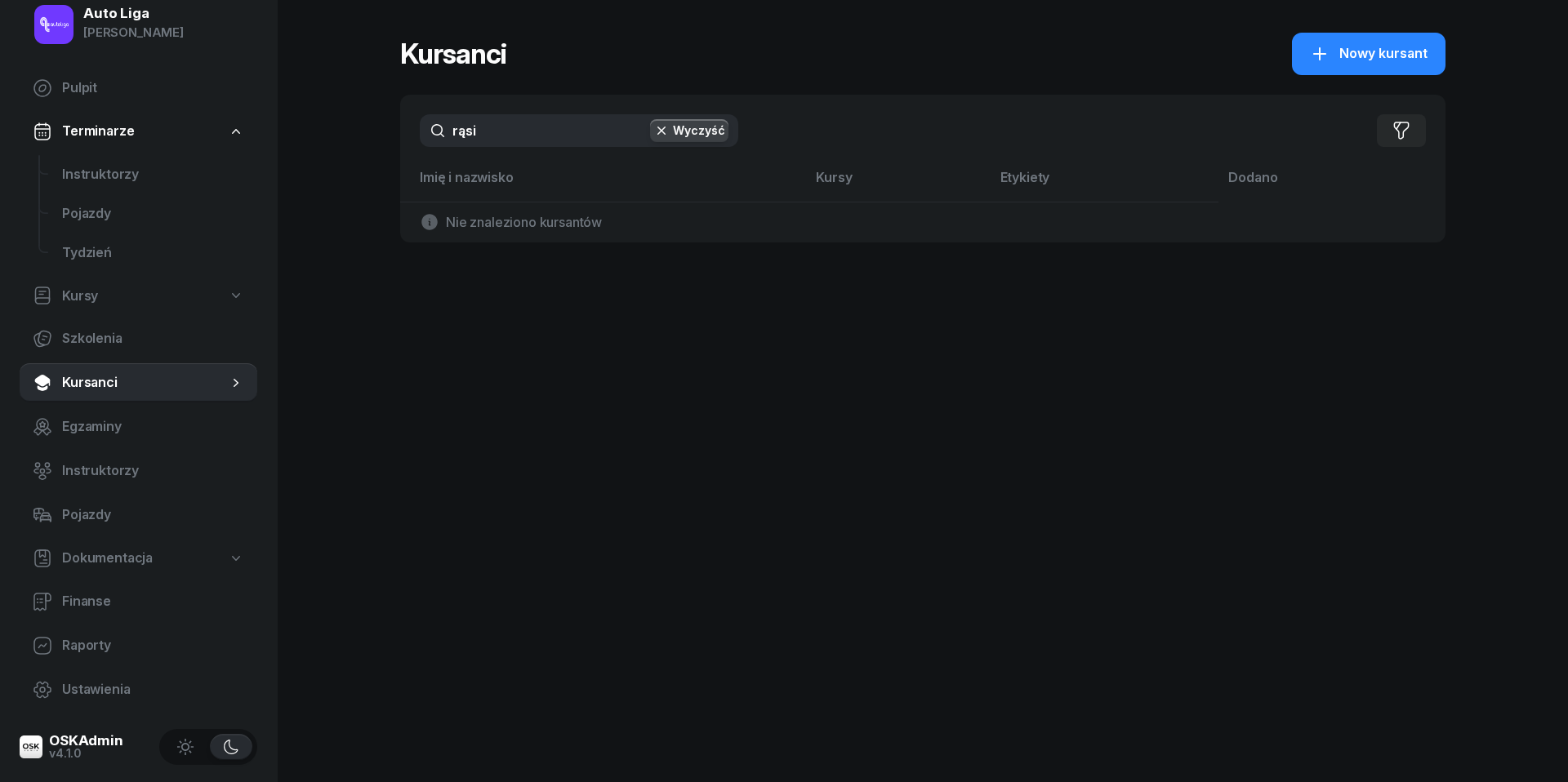
click at [516, 132] on input "rąsi" at bounding box center [578, 130] width 318 height 33
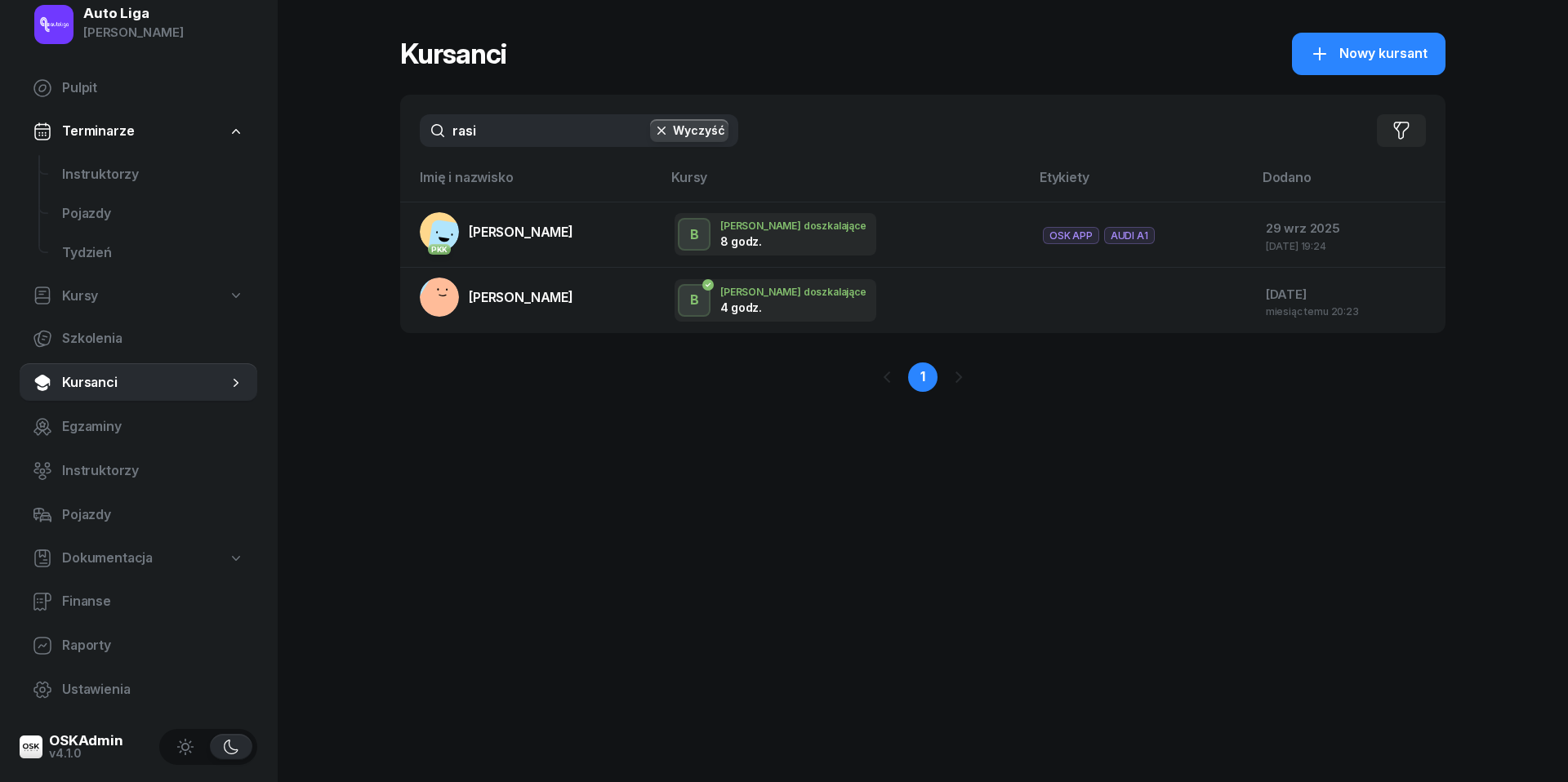
type input "rąsi"
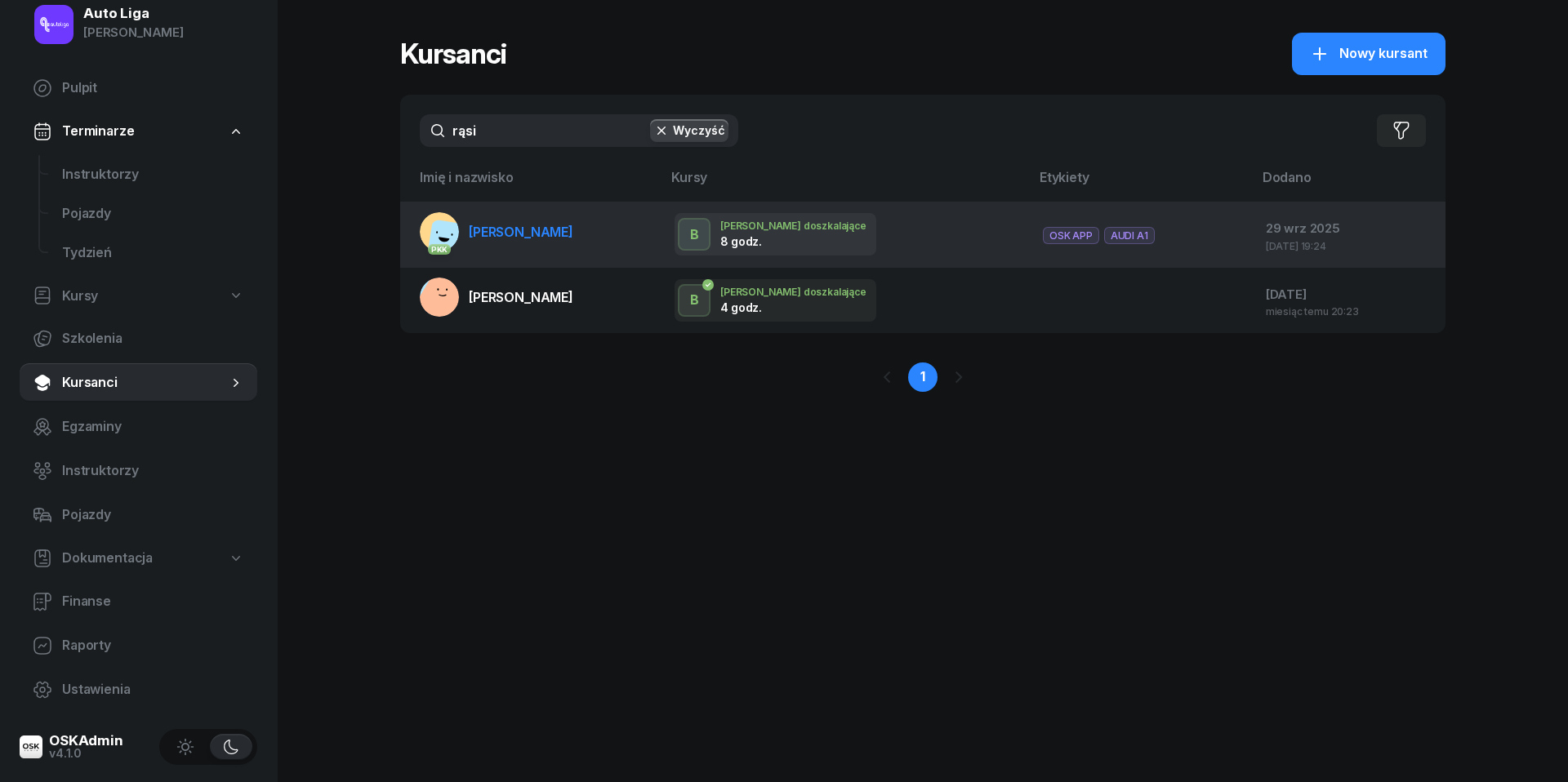
drag, startPoint x: 516, startPoint y: 132, endPoint x: 504, endPoint y: 224, distance: 92.8
click at [504, 224] on span "[PERSON_NAME]" at bounding box center [520, 232] width 104 height 16
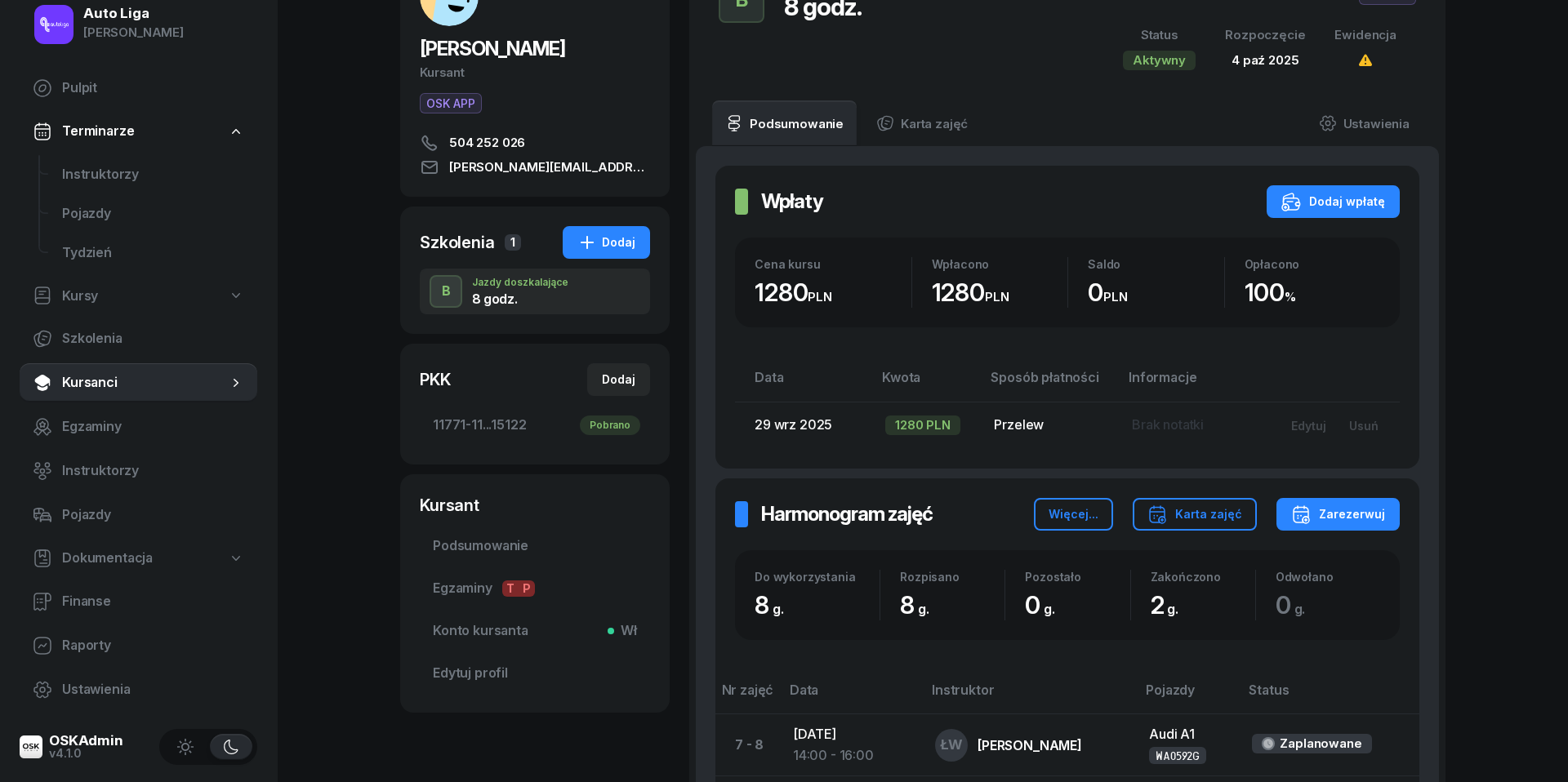
scroll to position [126, 0]
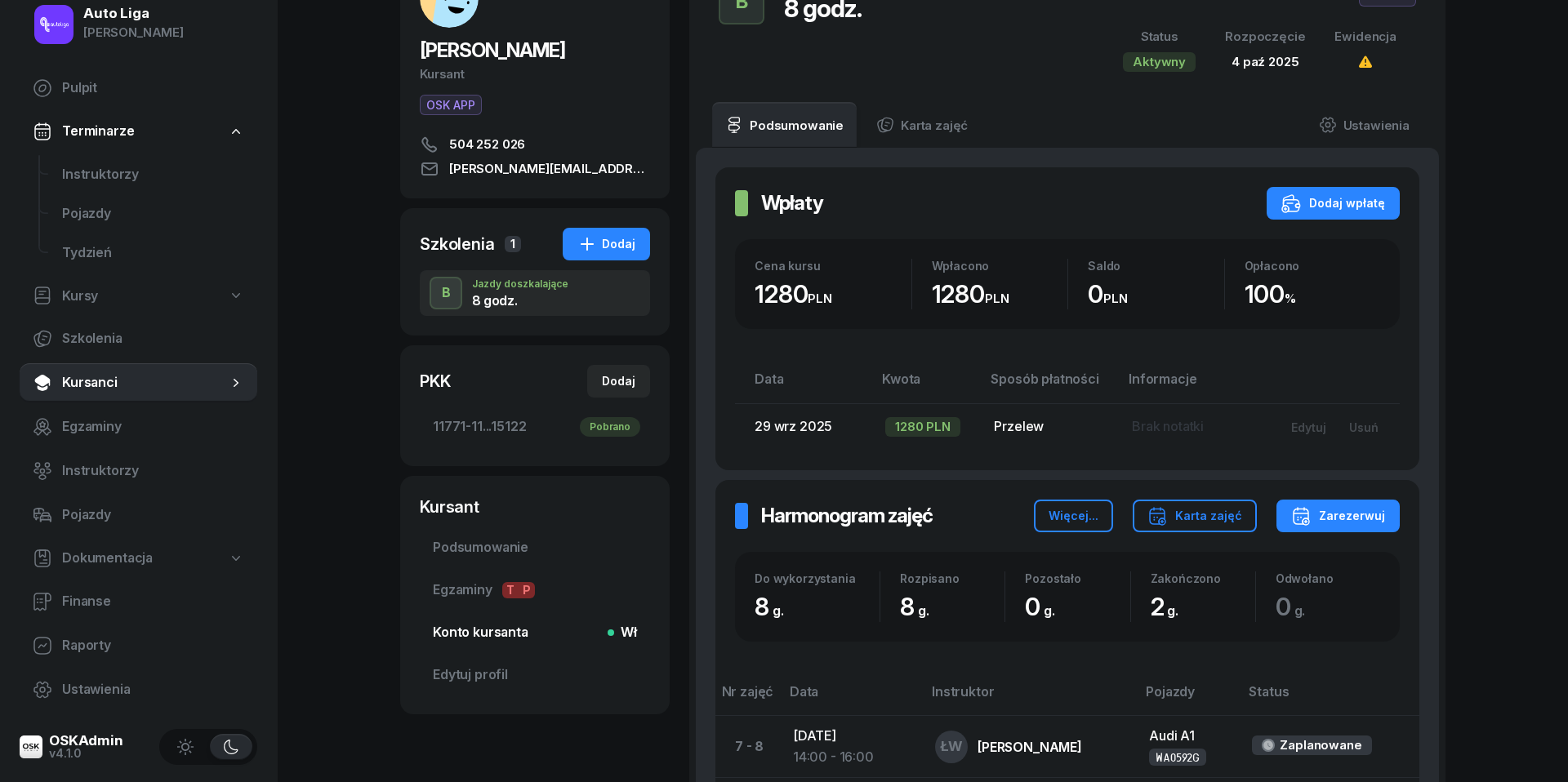
click at [500, 629] on span "Konto kursanta Wł" at bounding box center [535, 632] width 204 height 21
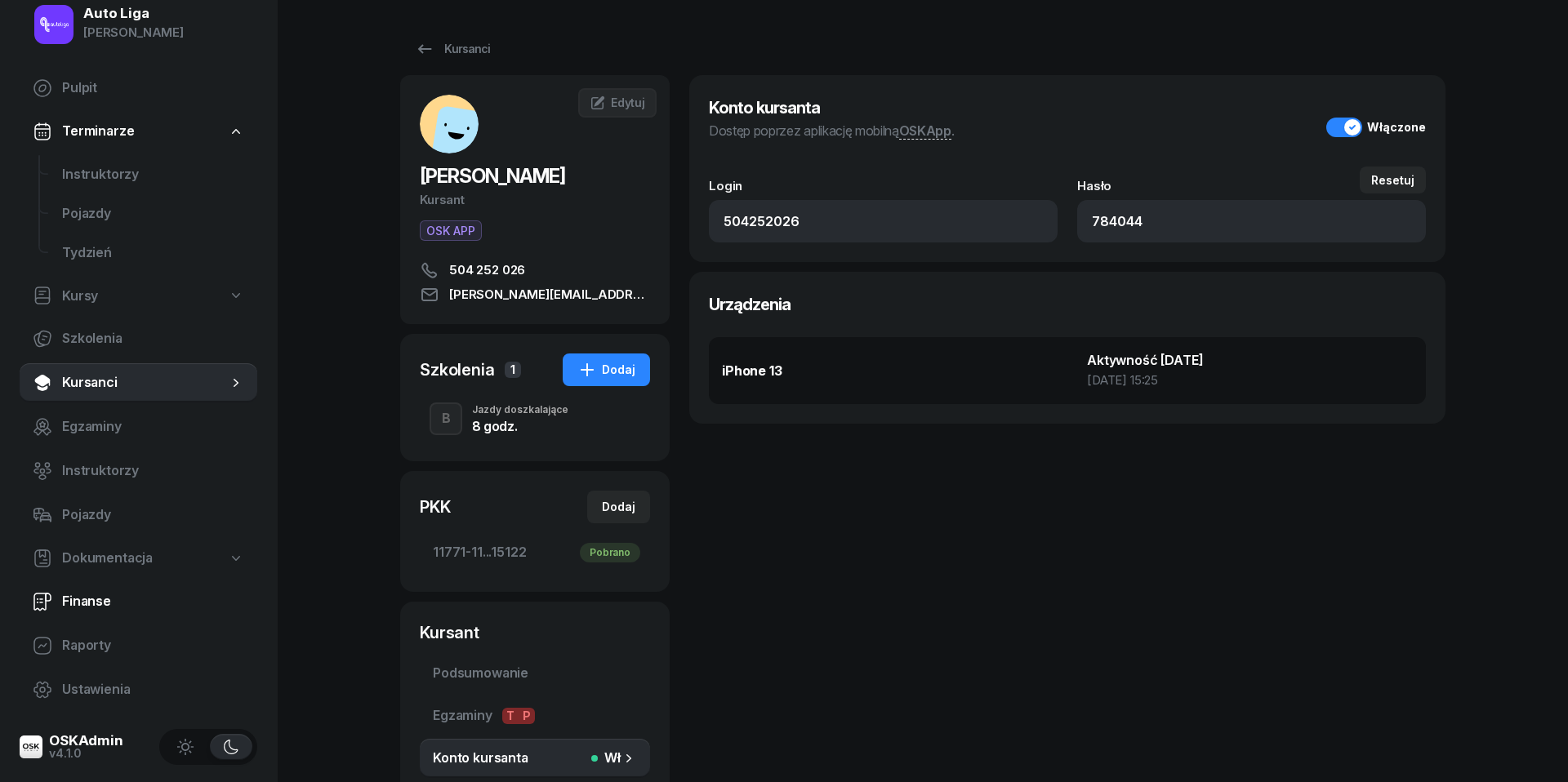
click at [86, 602] on span "Finanse" at bounding box center [153, 602] width 182 height 21
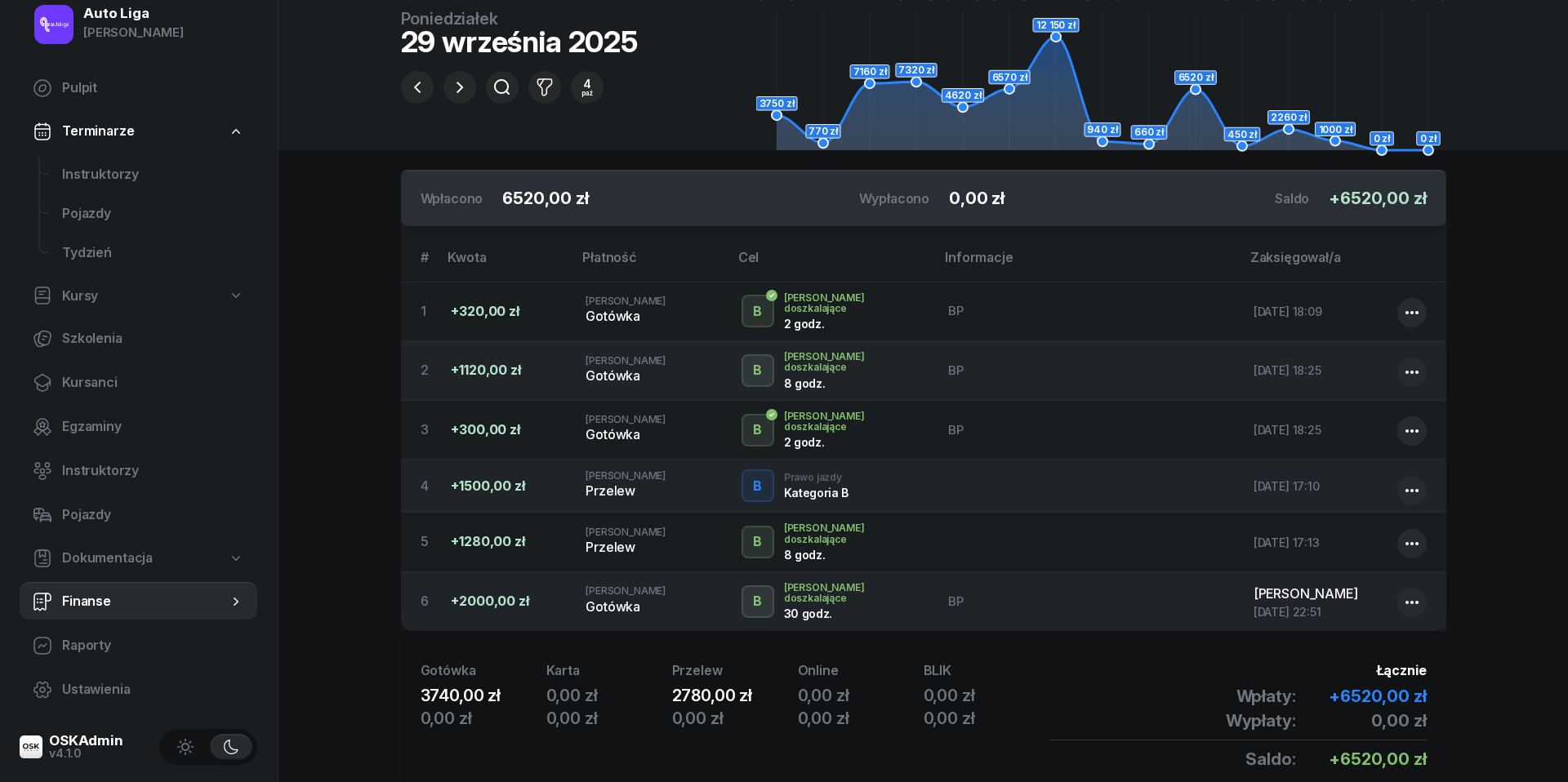
scroll to position [139, 0]
click at [412, 87] on icon "button" at bounding box center [417, 86] width 20 height 20
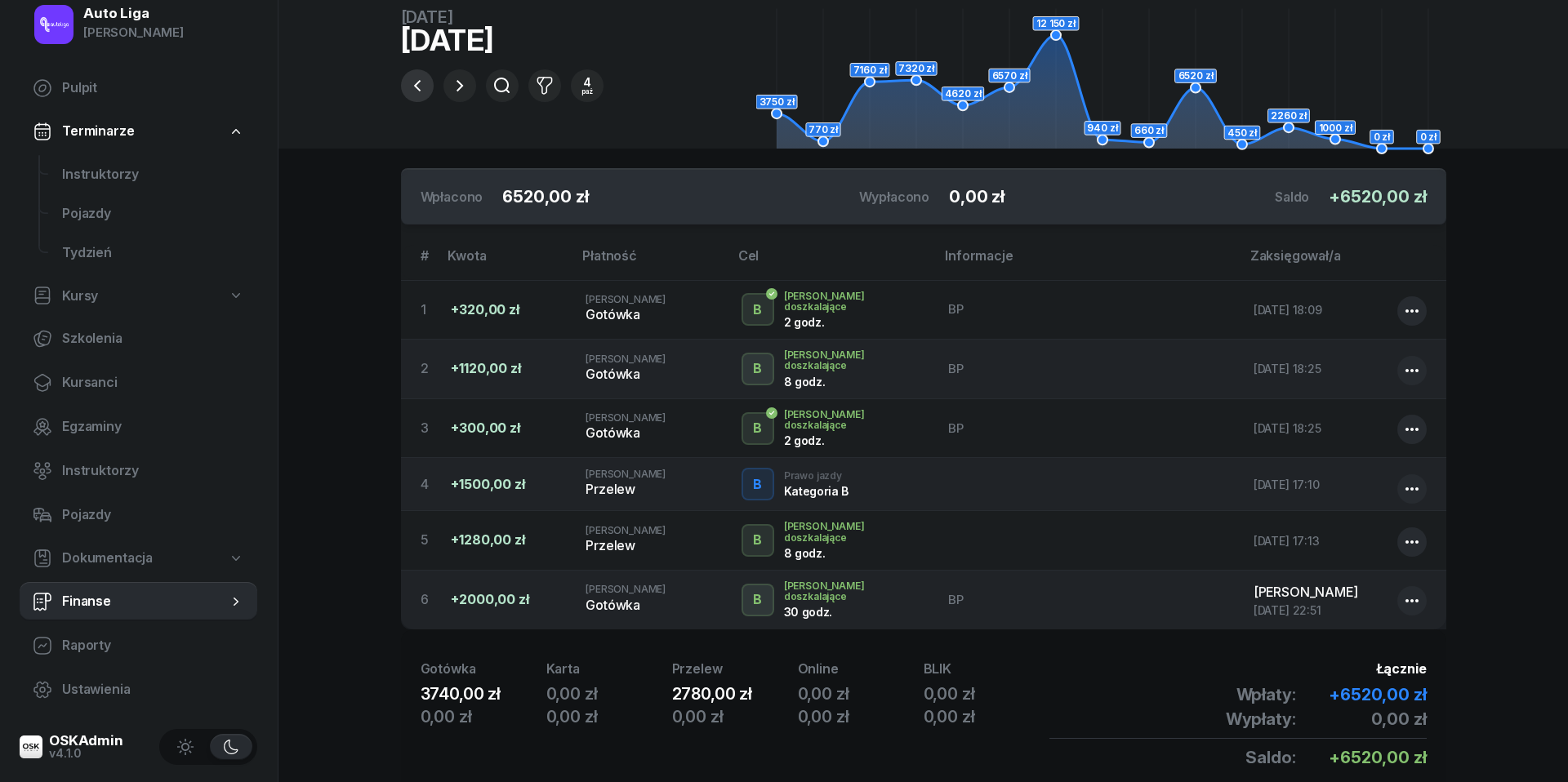
click at [412, 87] on icon "button" at bounding box center [417, 86] width 20 height 20
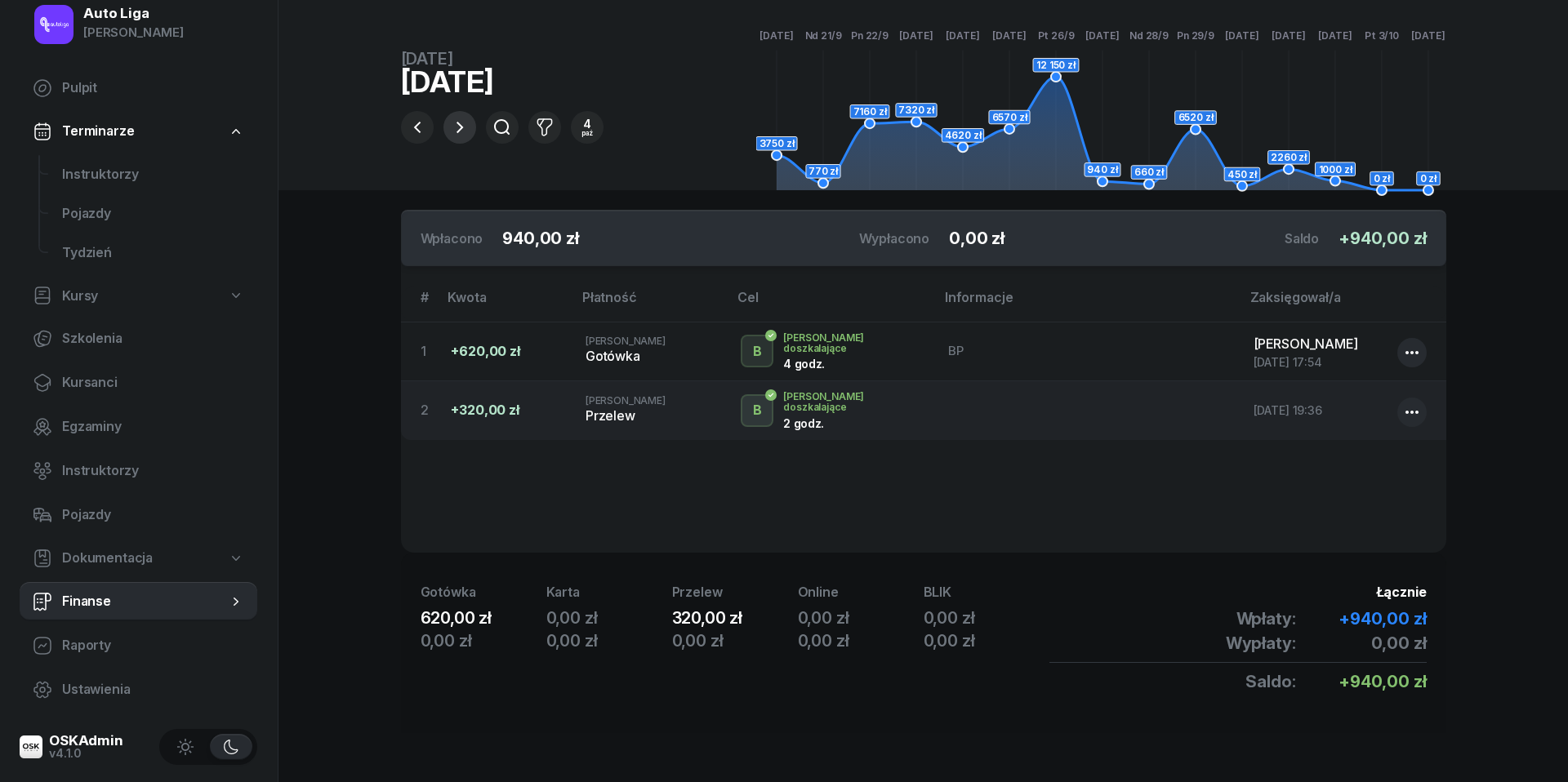
click at [461, 118] on icon "button" at bounding box center [460, 127] width 20 height 20
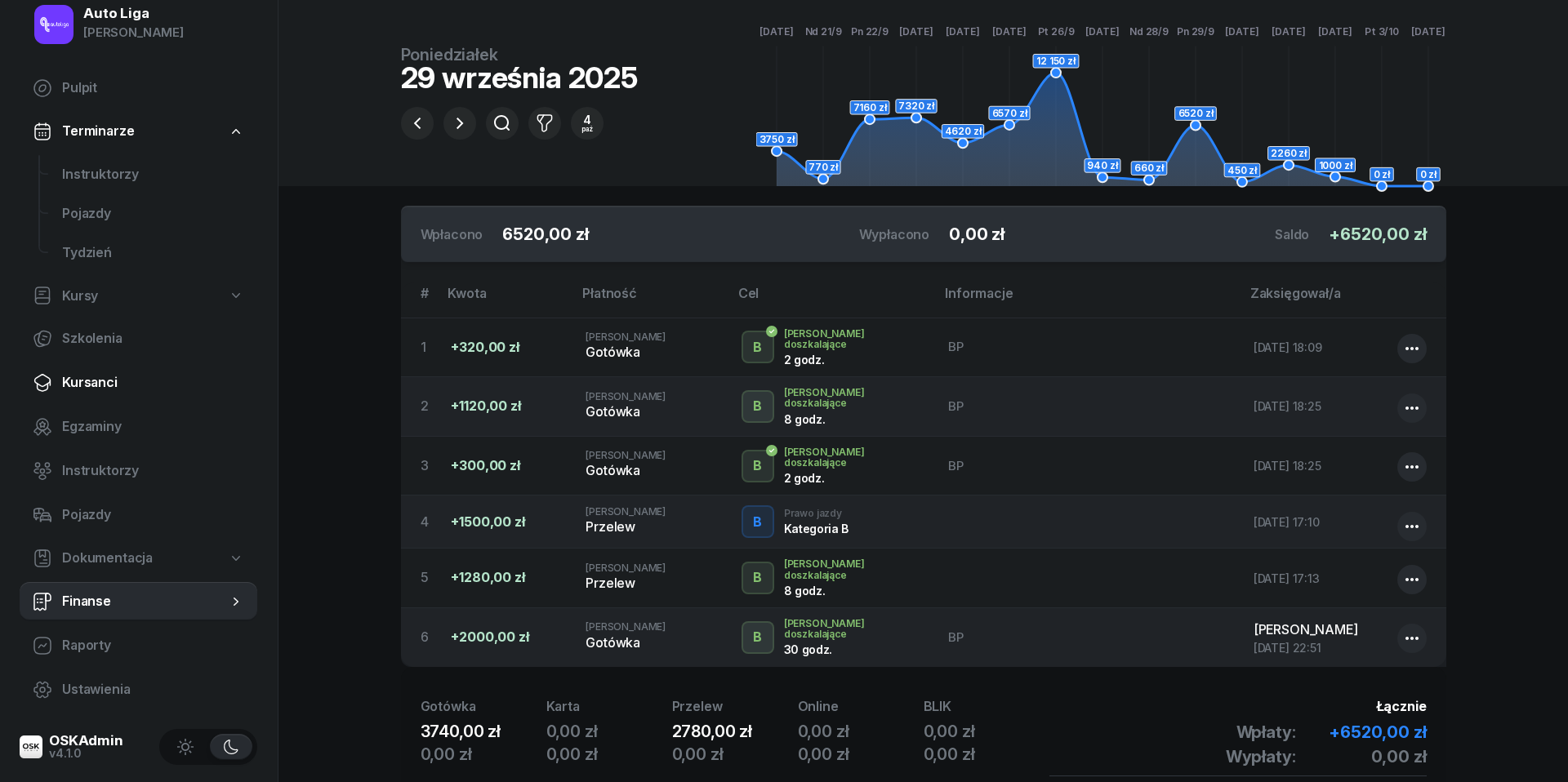
click at [109, 387] on span "Kursanci" at bounding box center [153, 383] width 182 height 21
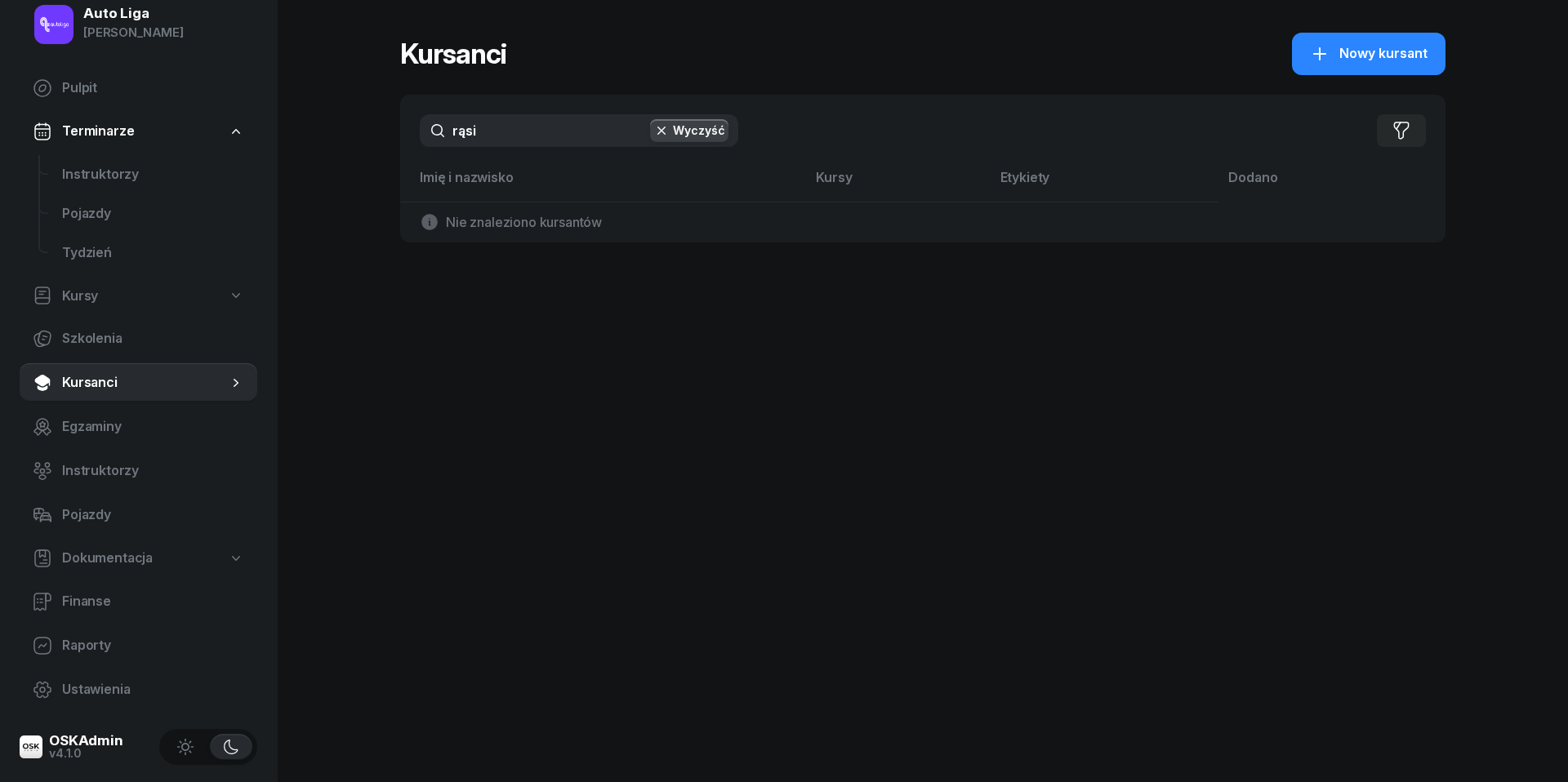
click at [492, 157] on div "rąsi Wyczyść Filtruj" at bounding box center [922, 130] width 1045 height 72
click at [494, 139] on input "rąsi" at bounding box center [578, 130] width 318 height 33
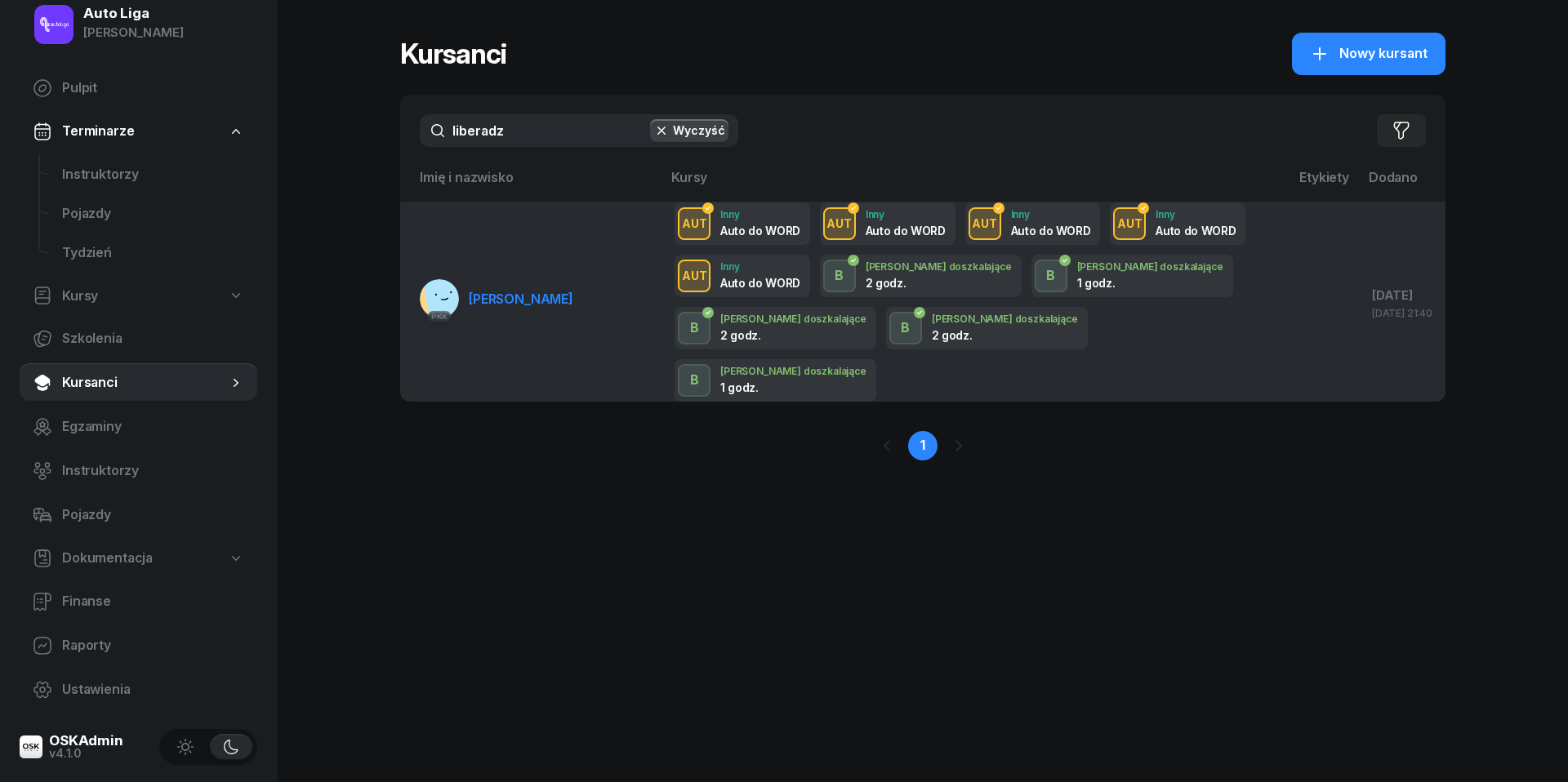
type input "liberadz"
click at [530, 290] on span "[PERSON_NAME]" at bounding box center [520, 298] width 104 height 16
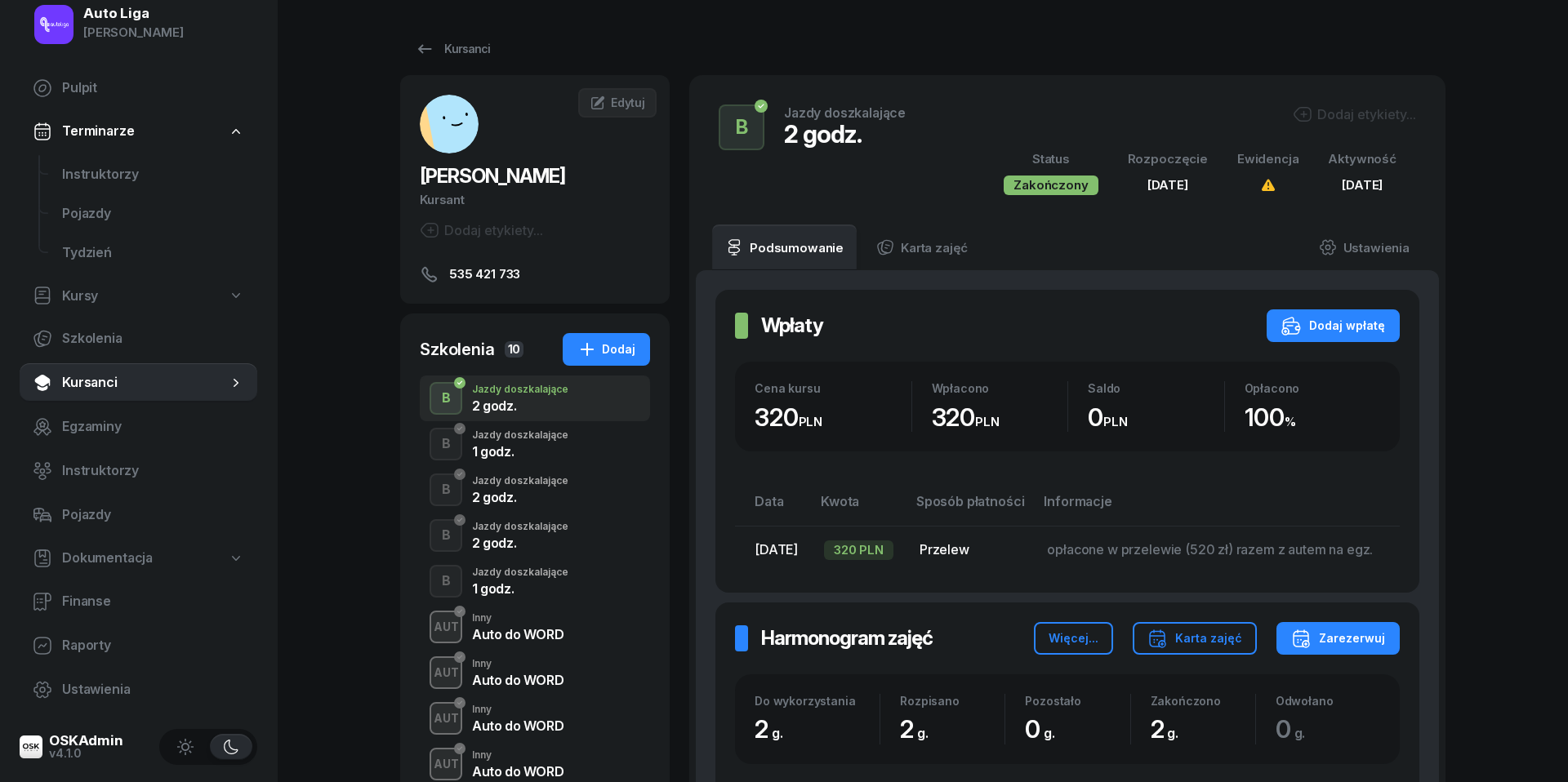
click at [565, 569] on div "Jazdy doszkalające" at bounding box center [520, 572] width 96 height 10
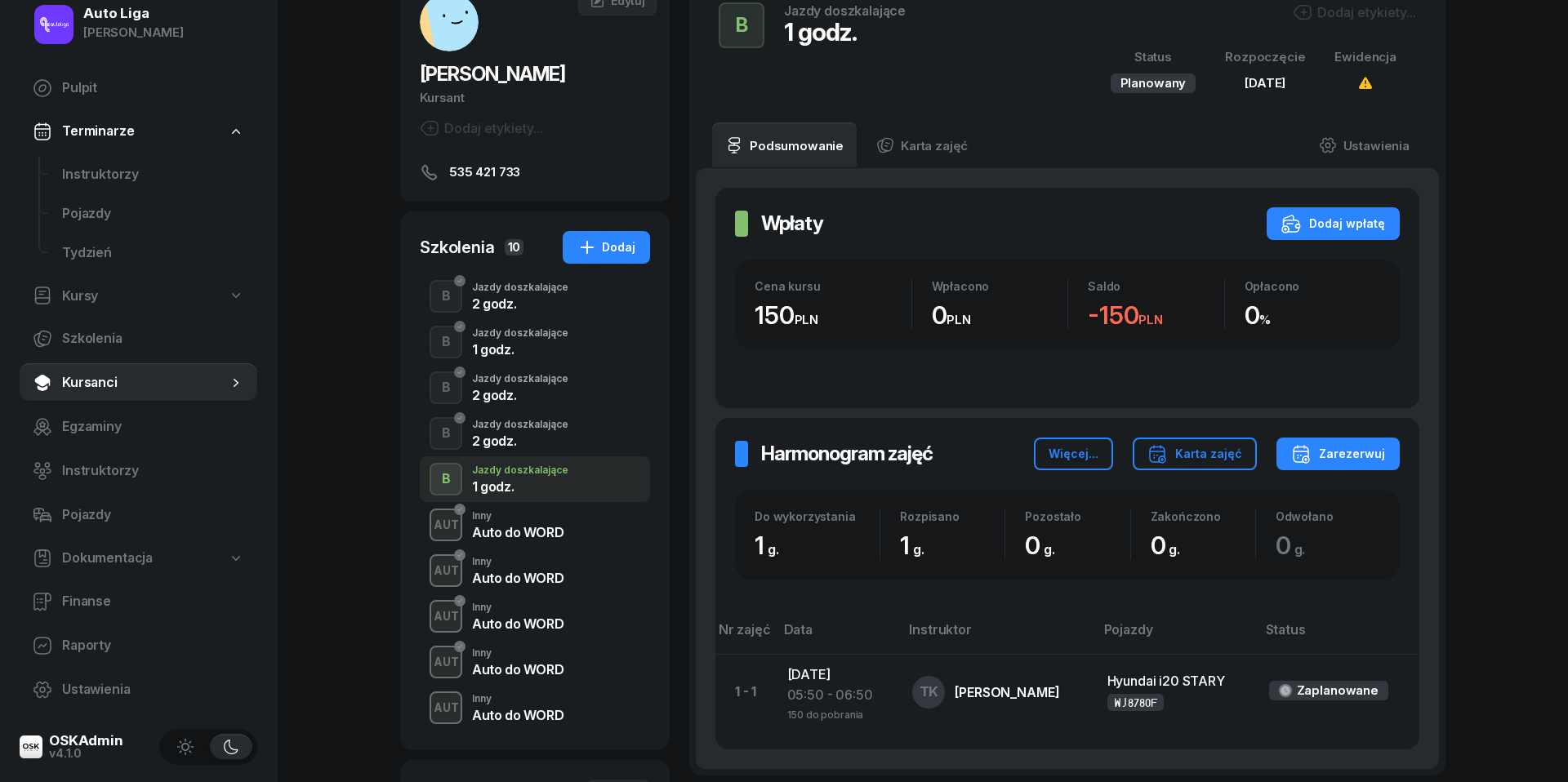
scroll to position [184, 0]
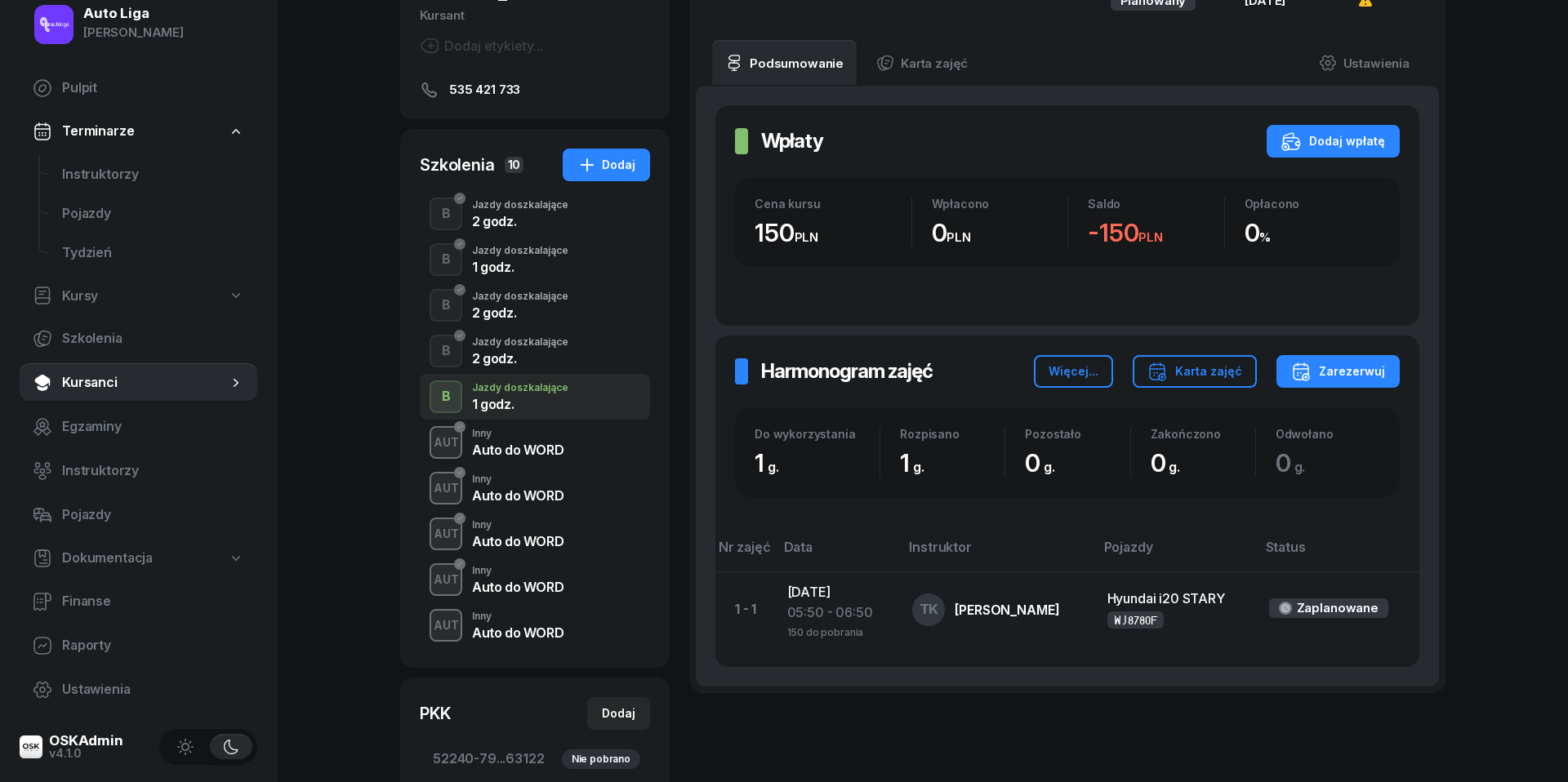
click at [529, 346] on div "Jazdy doszkalające" at bounding box center [520, 342] width 96 height 10
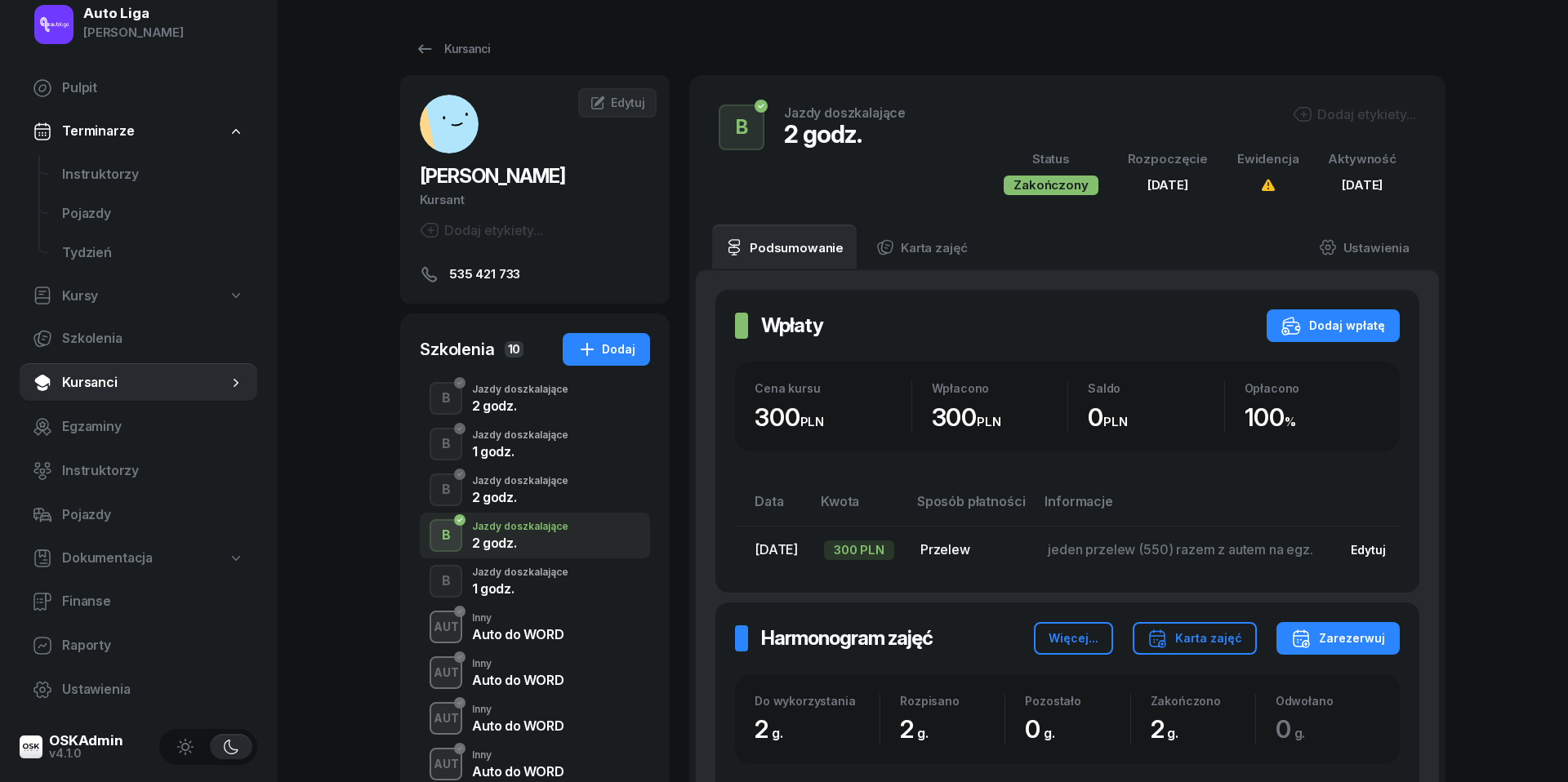
click at [1386, 546] on div "Edytuj" at bounding box center [1368, 550] width 35 height 14
select select "transfer"
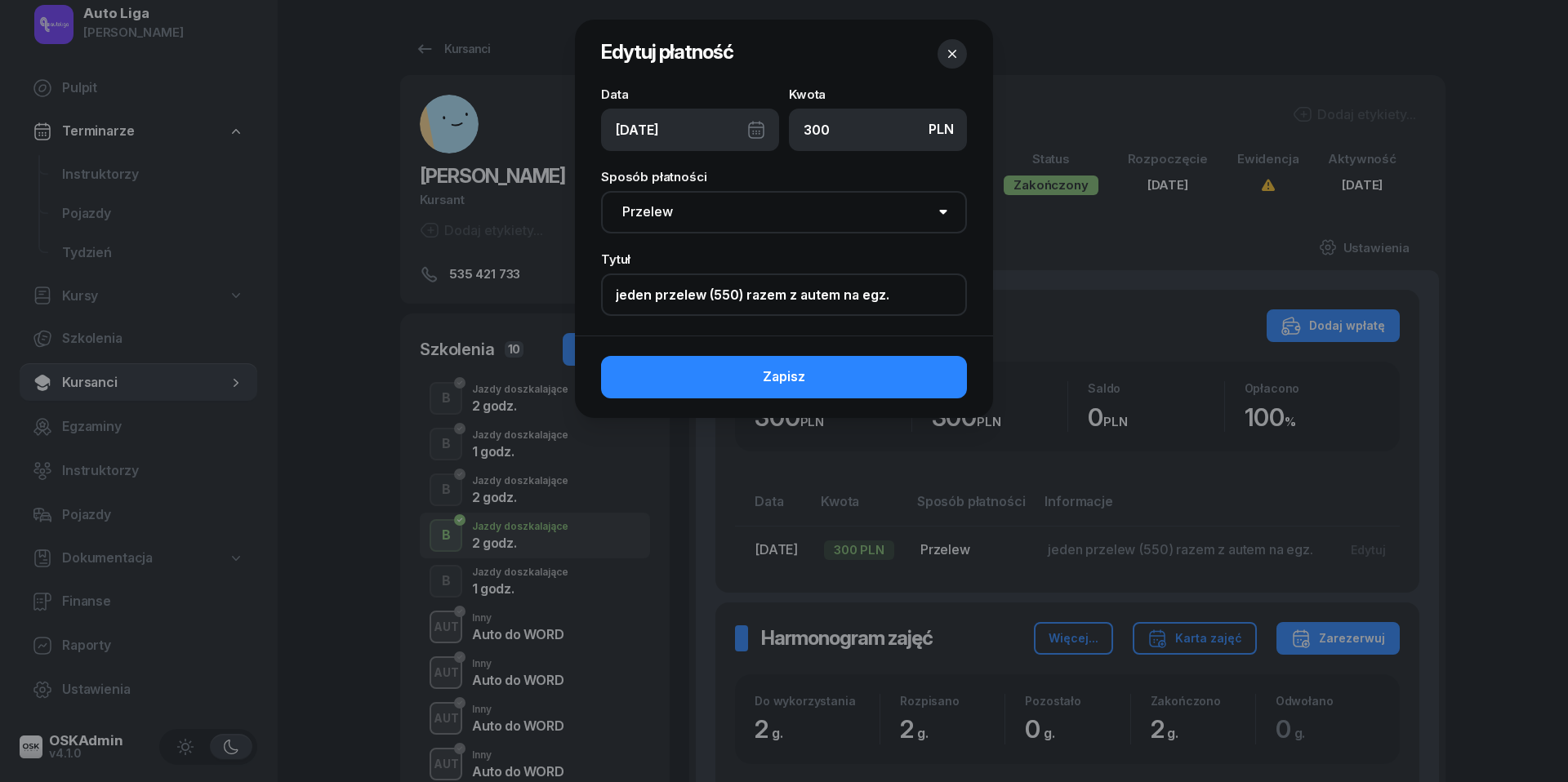
click at [782, 297] on input "jeden przelew (550) razem z autem na egz." at bounding box center [784, 295] width 366 height 43
click at [952, 45] on icon "button" at bounding box center [952, 53] width 16 height 16
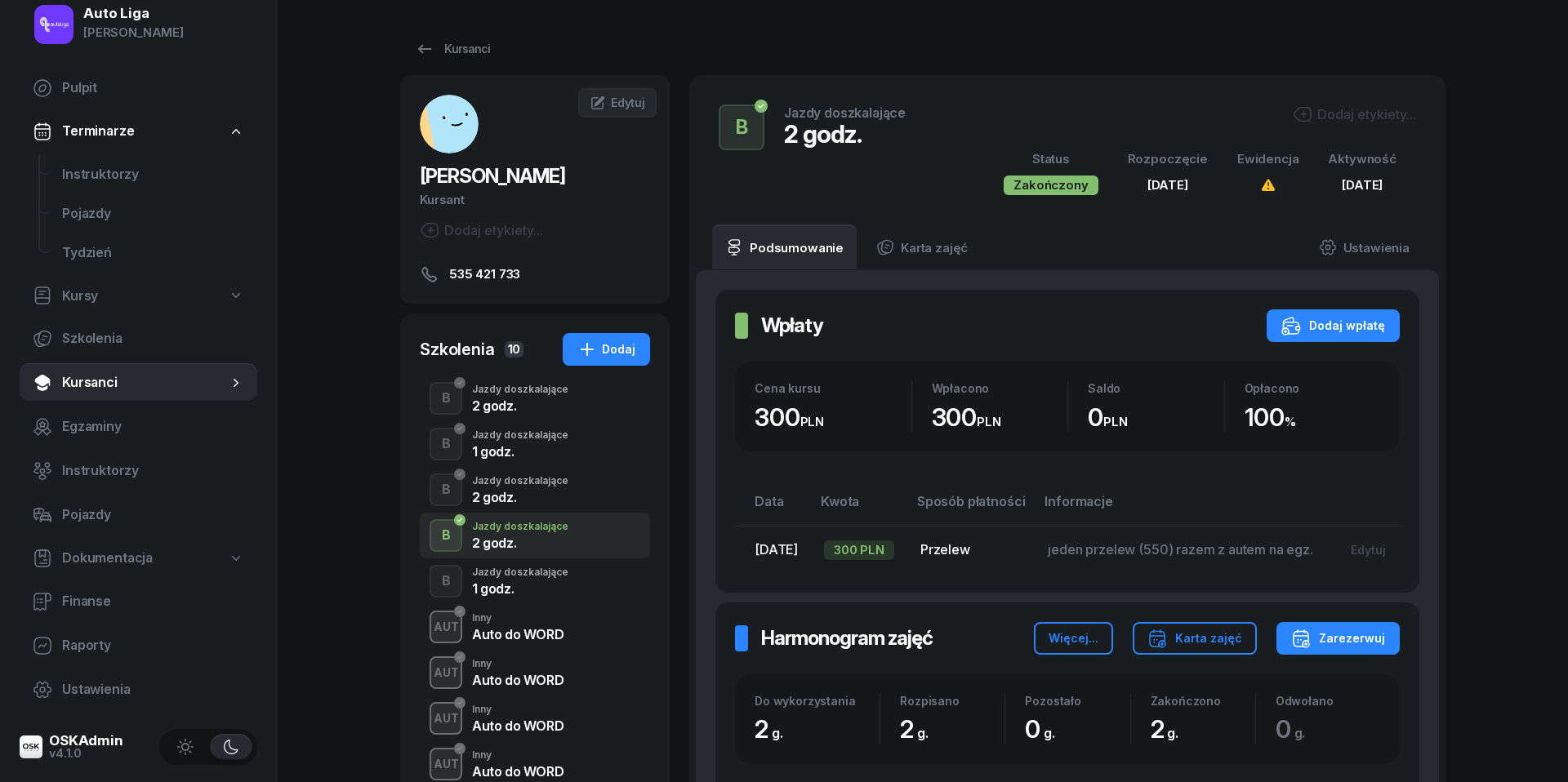
click at [503, 570] on div "Jazdy doszkalające" at bounding box center [520, 572] width 96 height 10
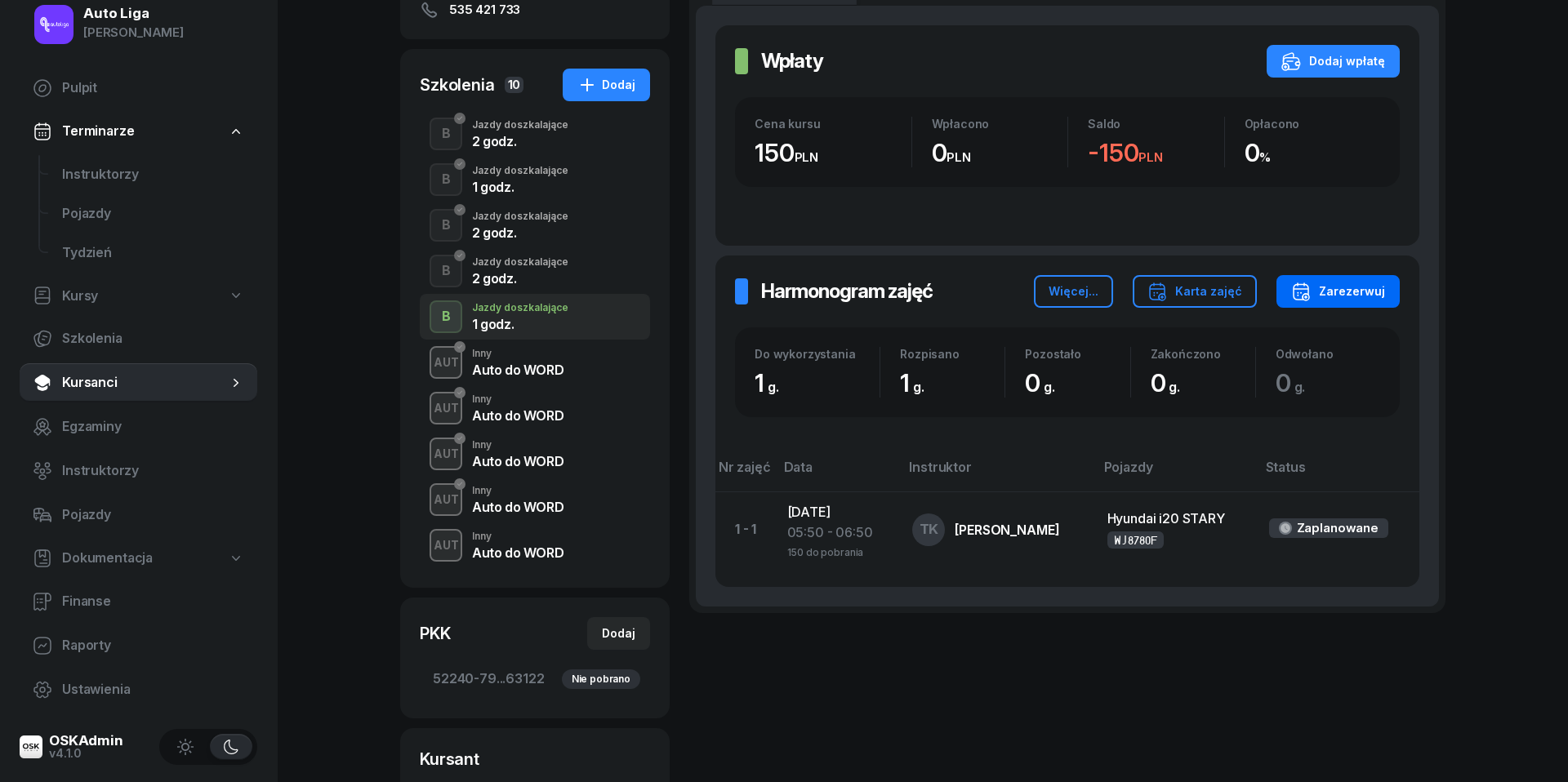
scroll to position [167, 0]
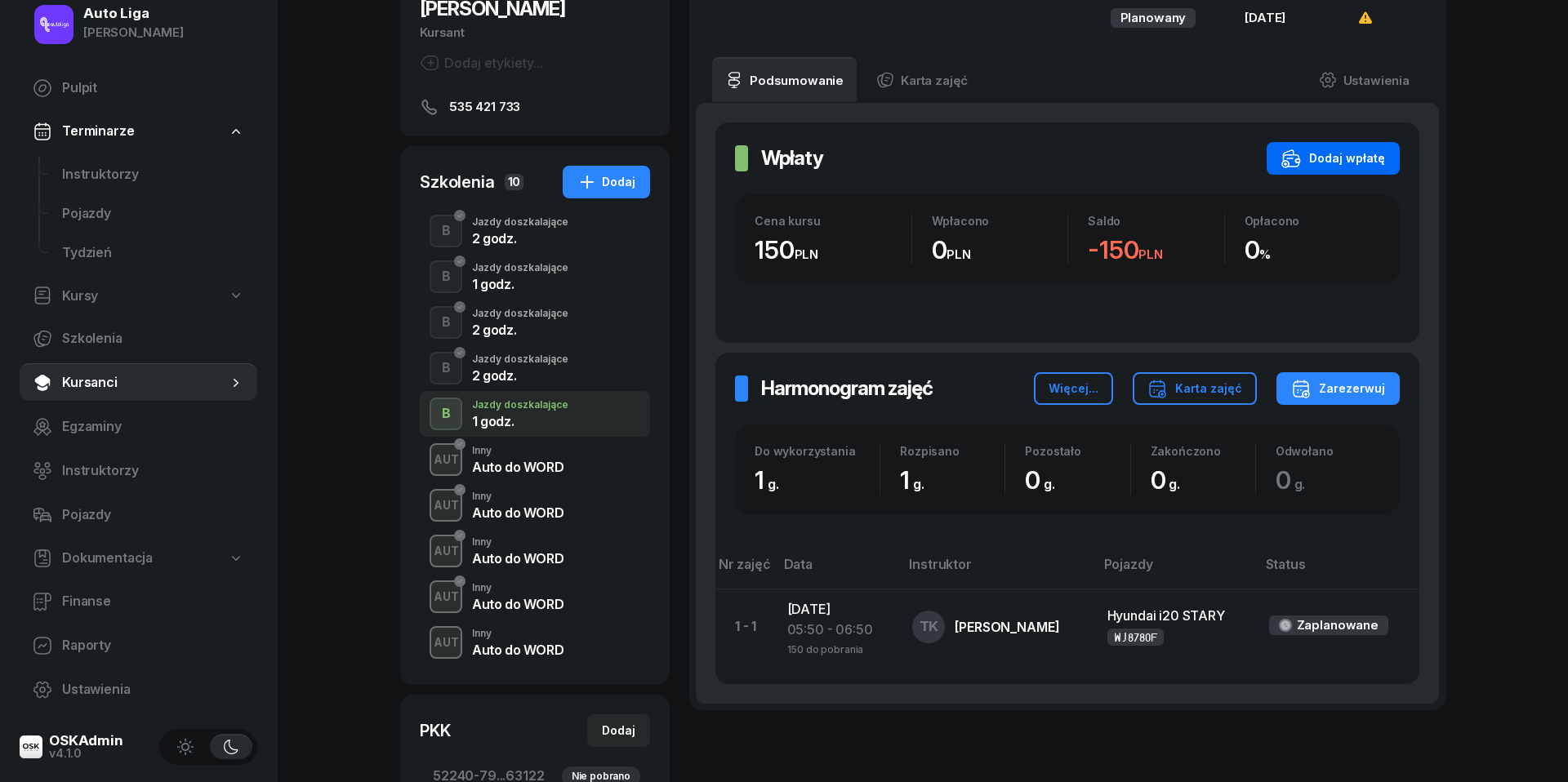
click at [1360, 168] on button "Dodaj wpłatę" at bounding box center [1333, 158] width 133 height 33
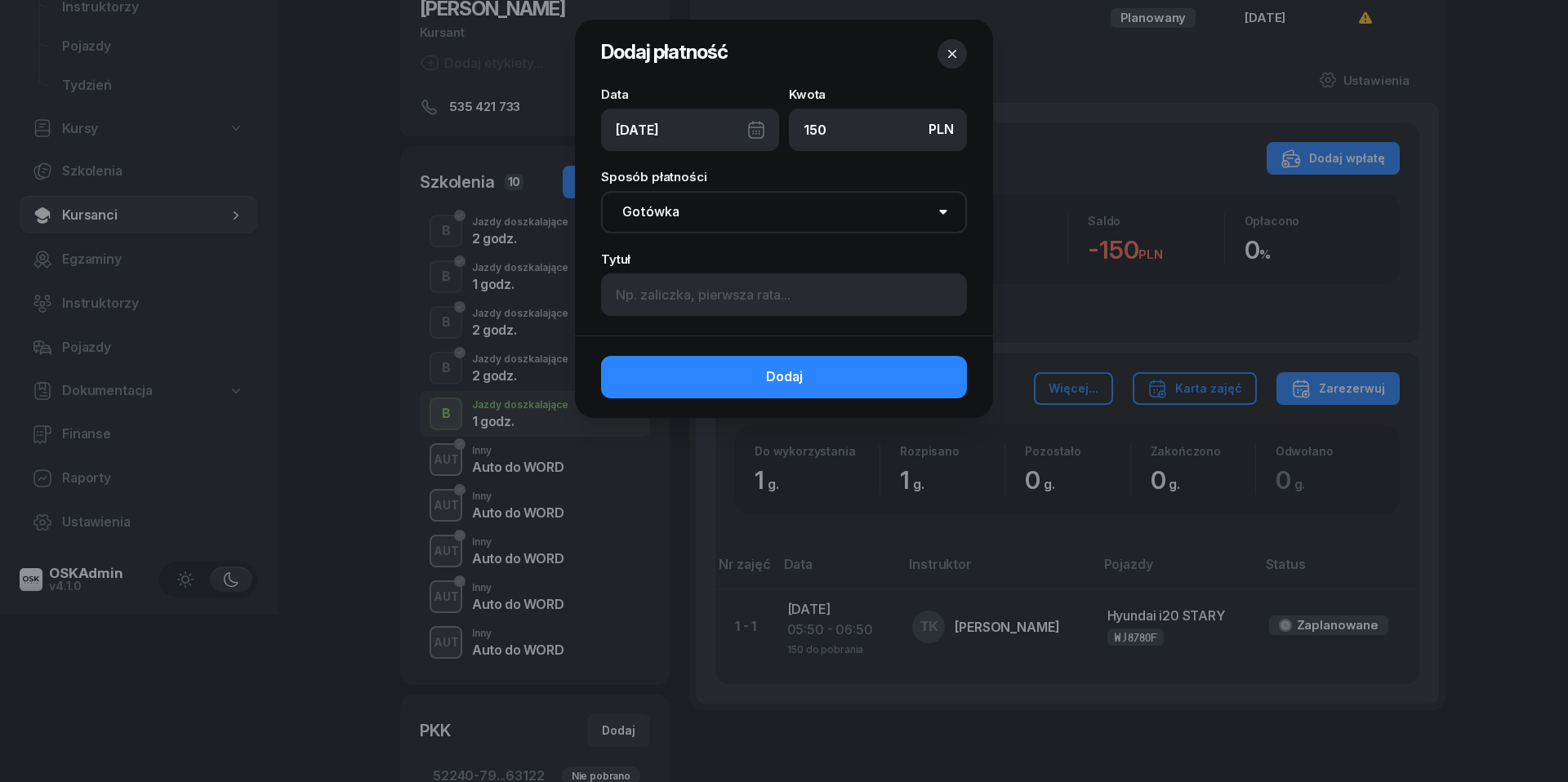
type input "150"
click at [763, 122] on div "[DATE]" at bounding box center [690, 130] width 178 height 43
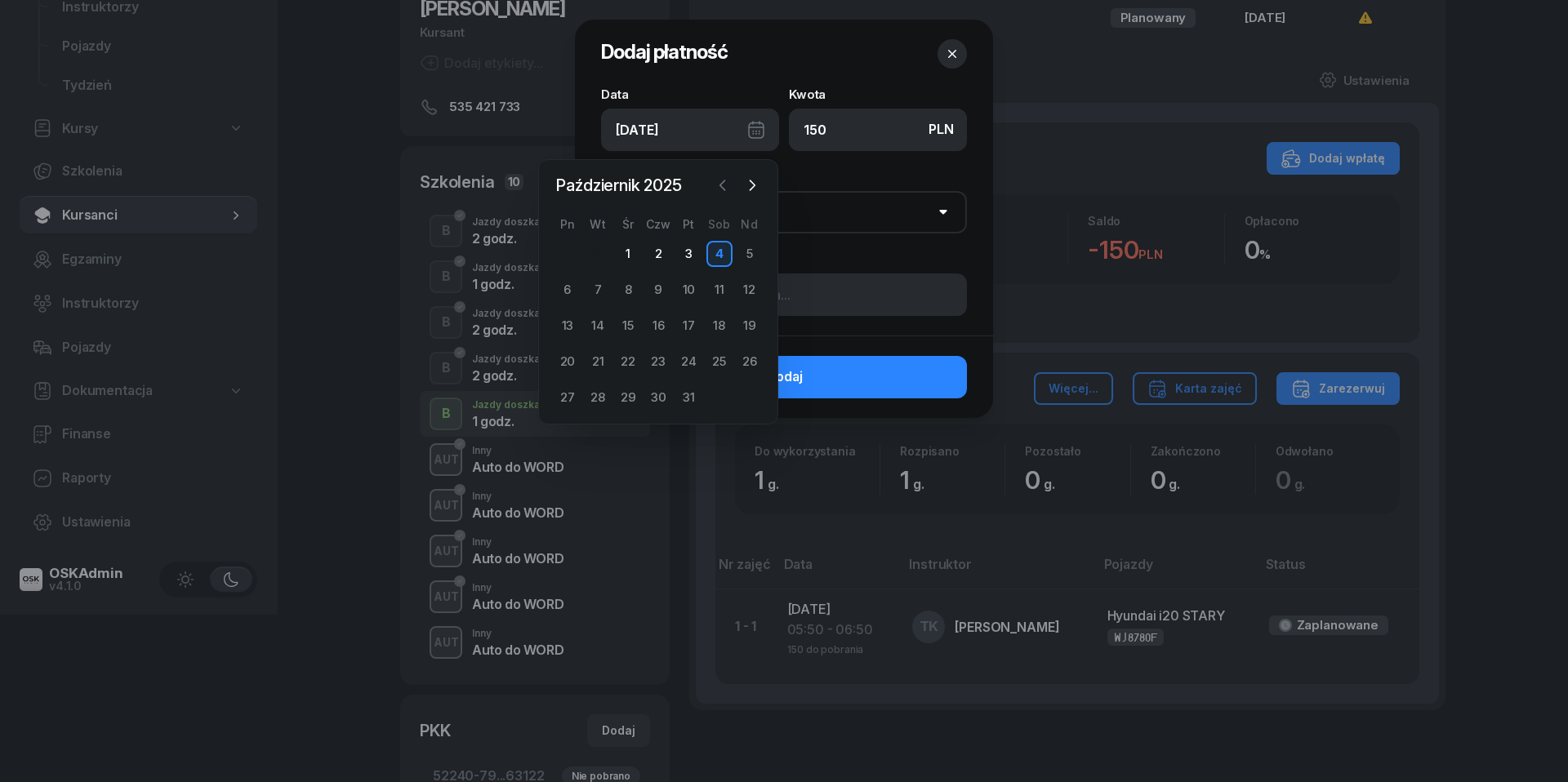
click at [720, 179] on icon "button" at bounding box center [723, 185] width 16 height 16
click at [598, 396] on div "30" at bounding box center [597, 397] width 26 height 26
type input "[DATE]"
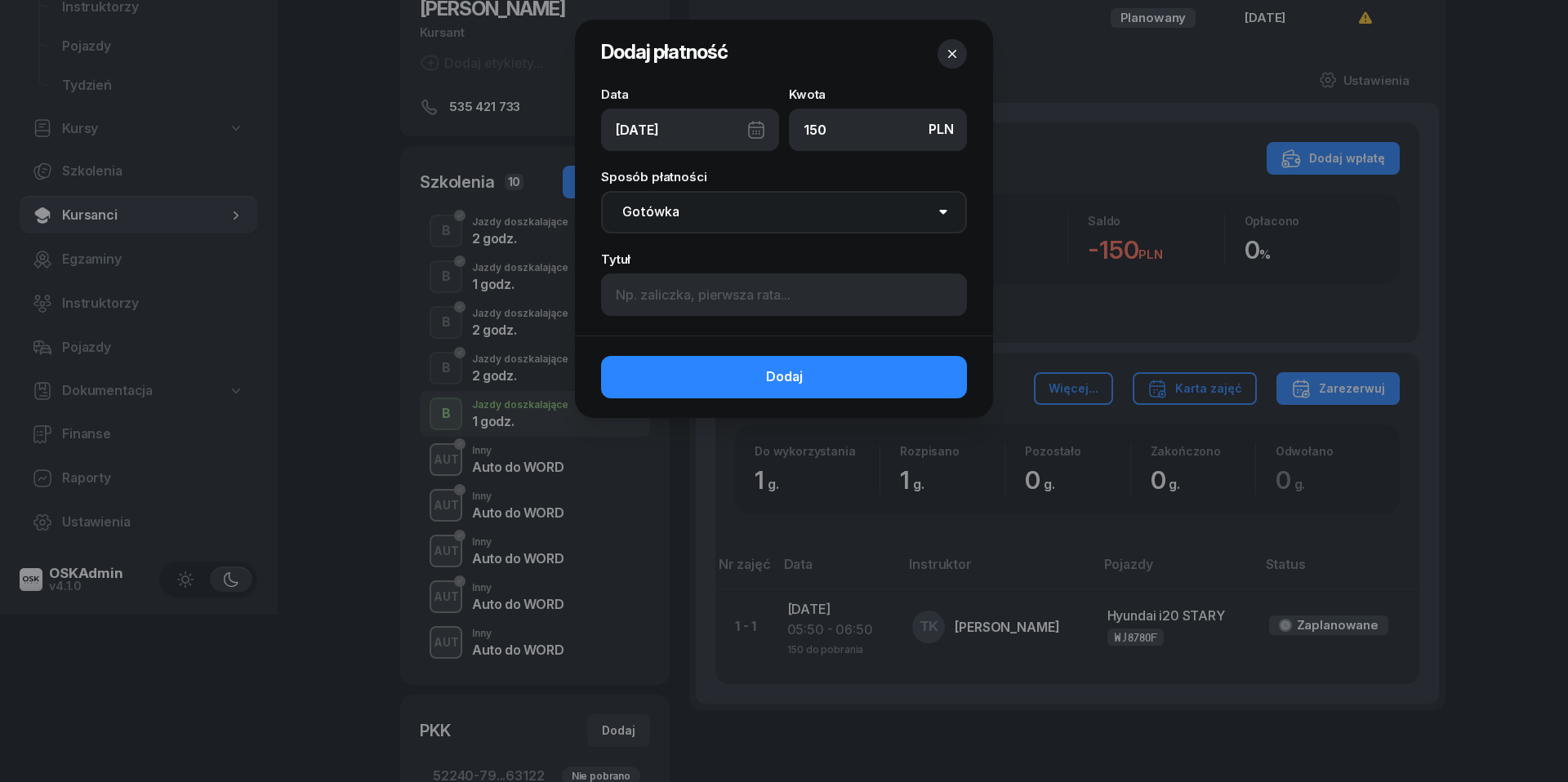
select select "transfer"
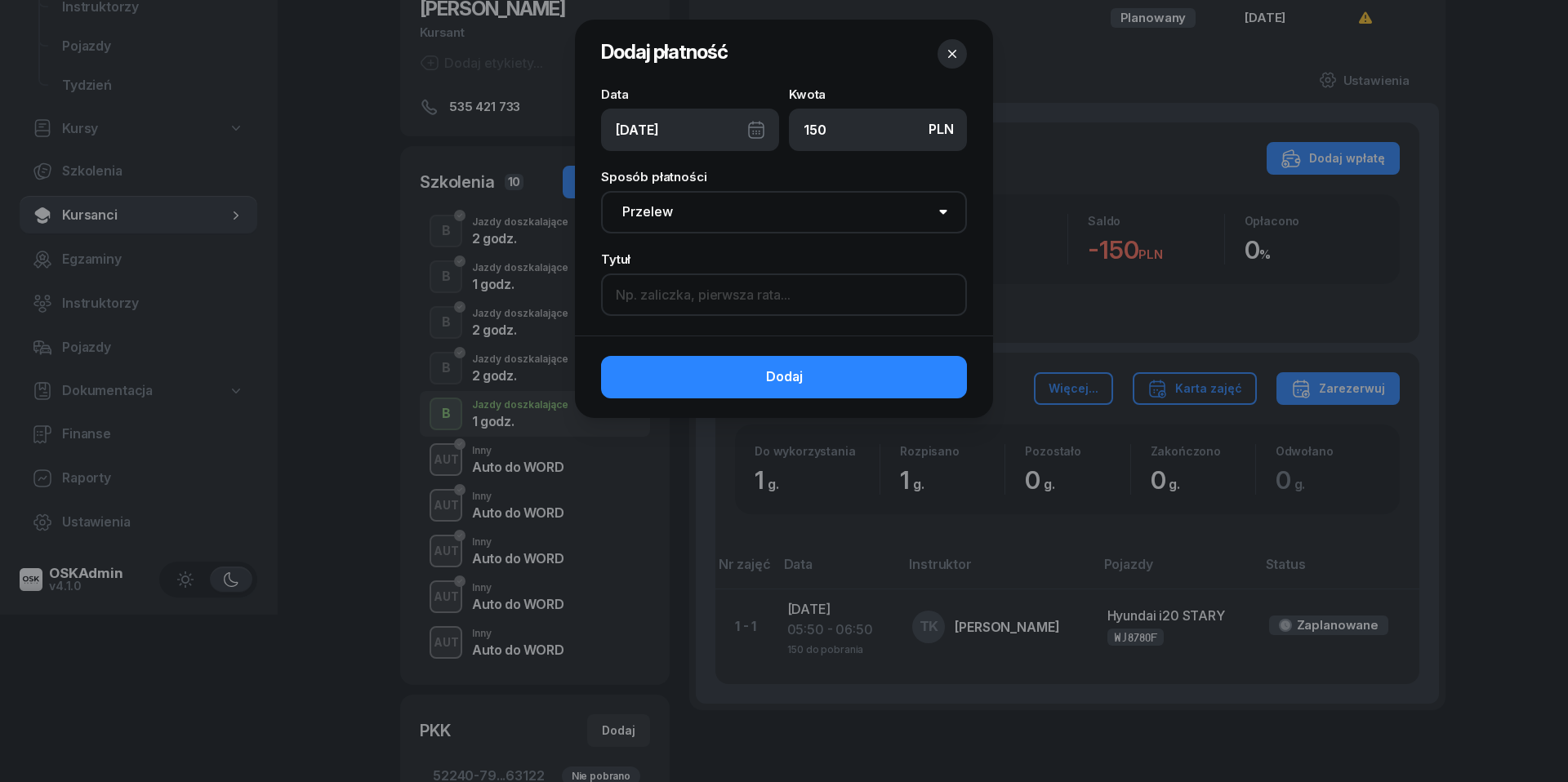
click at [687, 306] on input at bounding box center [784, 295] width 366 height 43
paste input "jeden przelew (550) razem z autem na egz."
click at [733, 295] on input "jeden przelew (550) razem z autem na egz." at bounding box center [784, 295] width 366 height 43
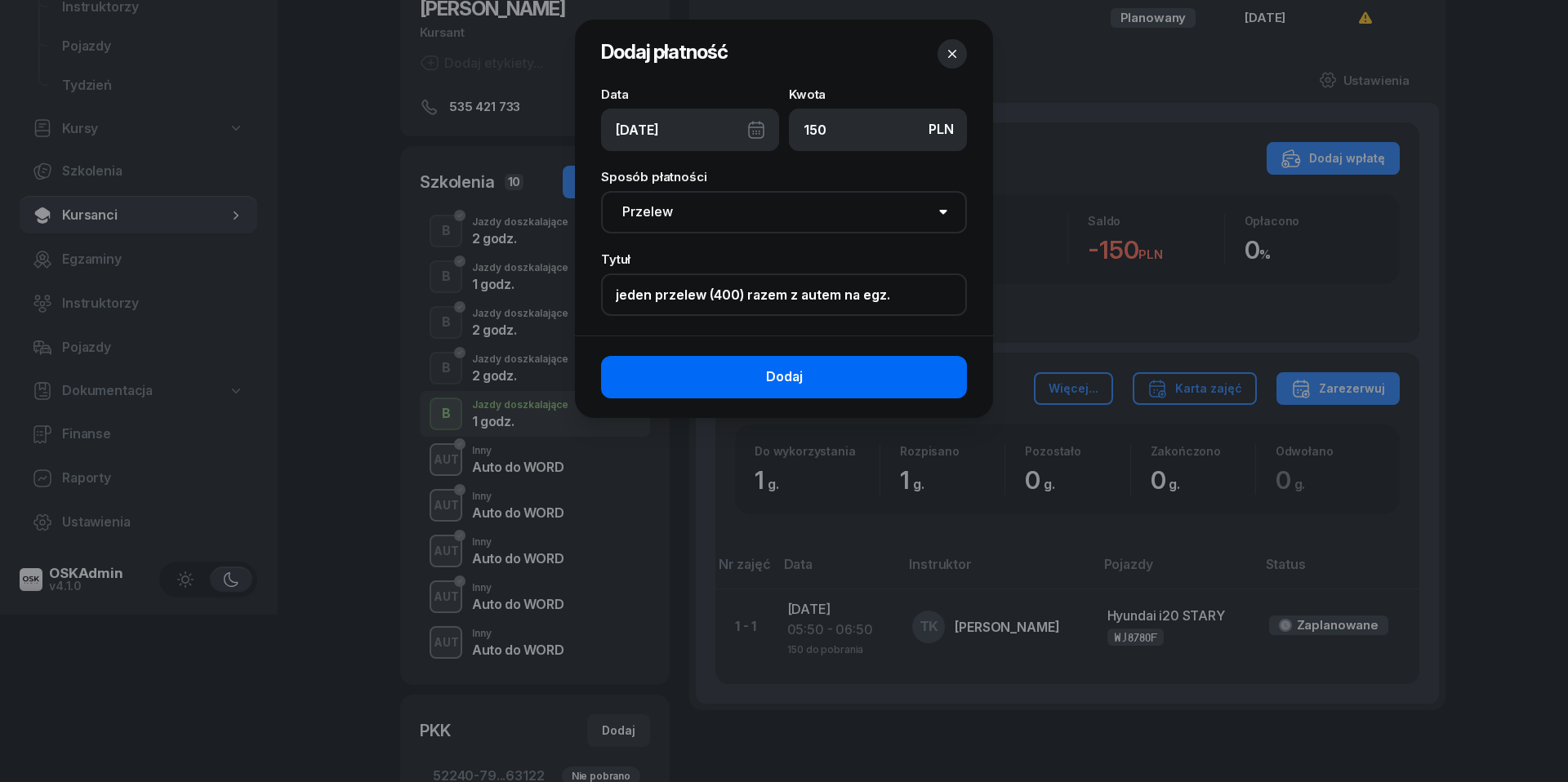
type input "jeden przelew (400) razem z autem na egz."
click at [844, 373] on button "Dodaj" at bounding box center [784, 378] width 366 height 43
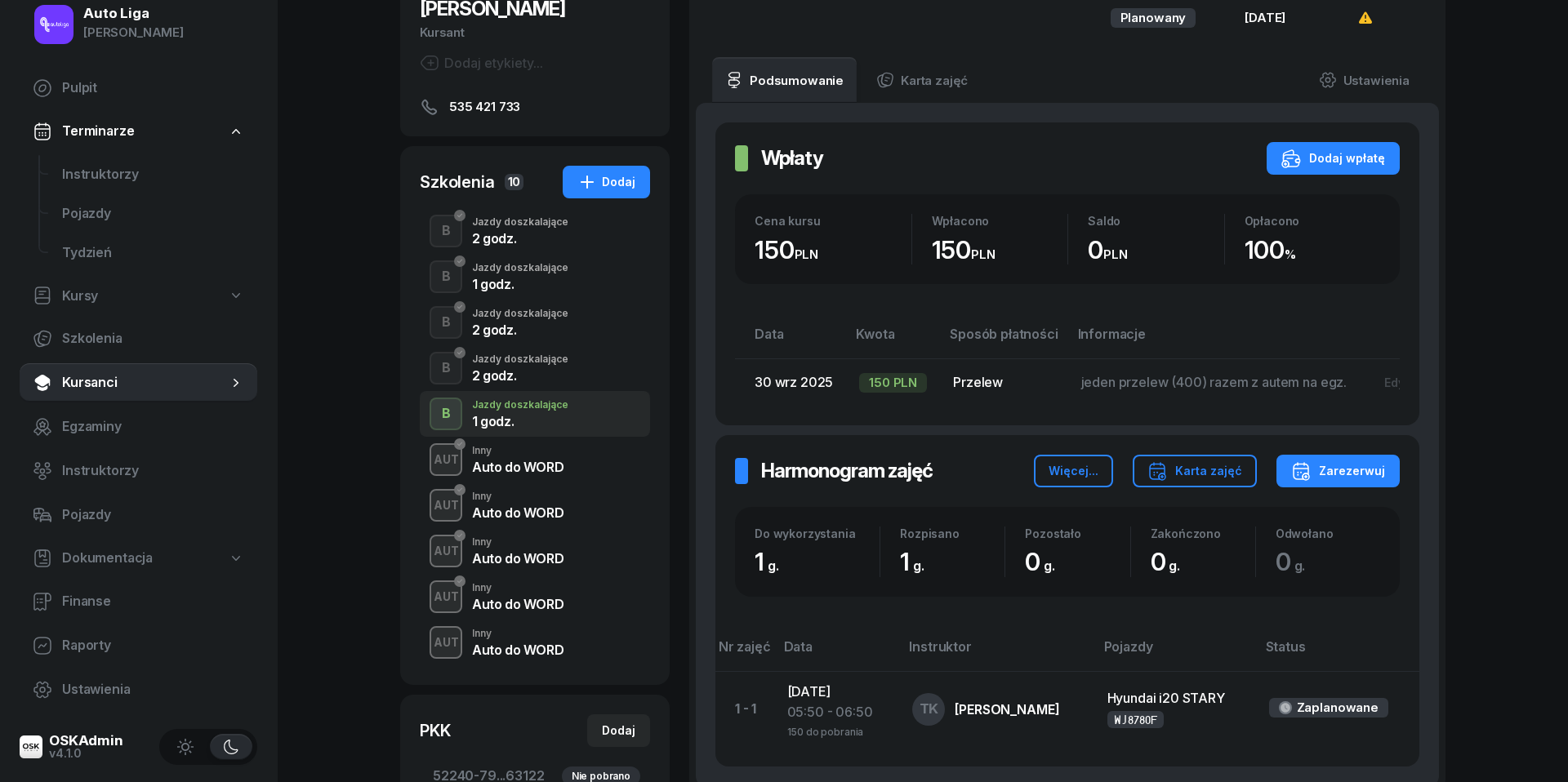
click at [496, 602] on div "Auto do WORD" at bounding box center [518, 604] width 92 height 13
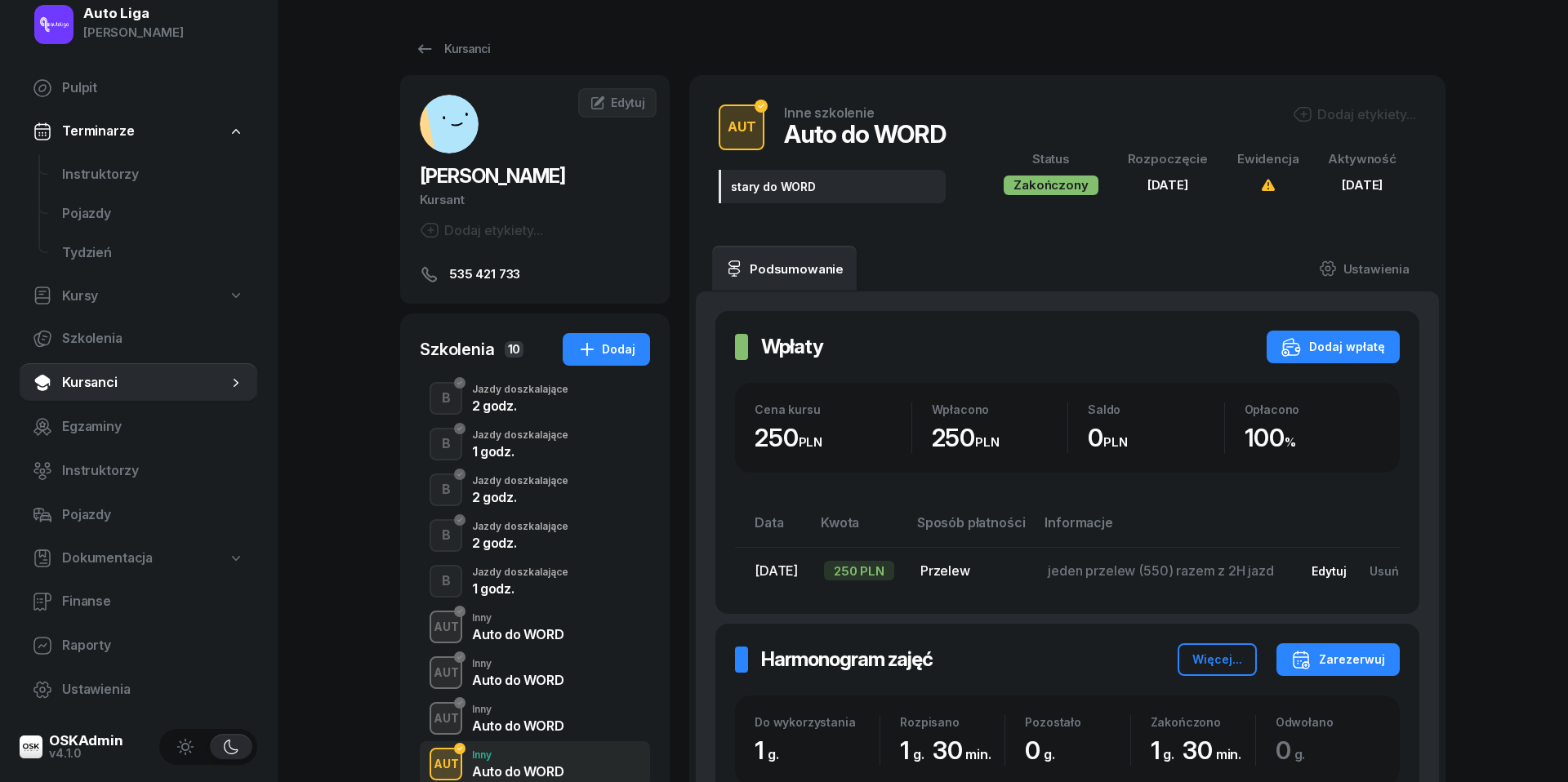
click at [1347, 564] on div "Edytuj" at bounding box center [1328, 571] width 35 height 14
select select "transfer"
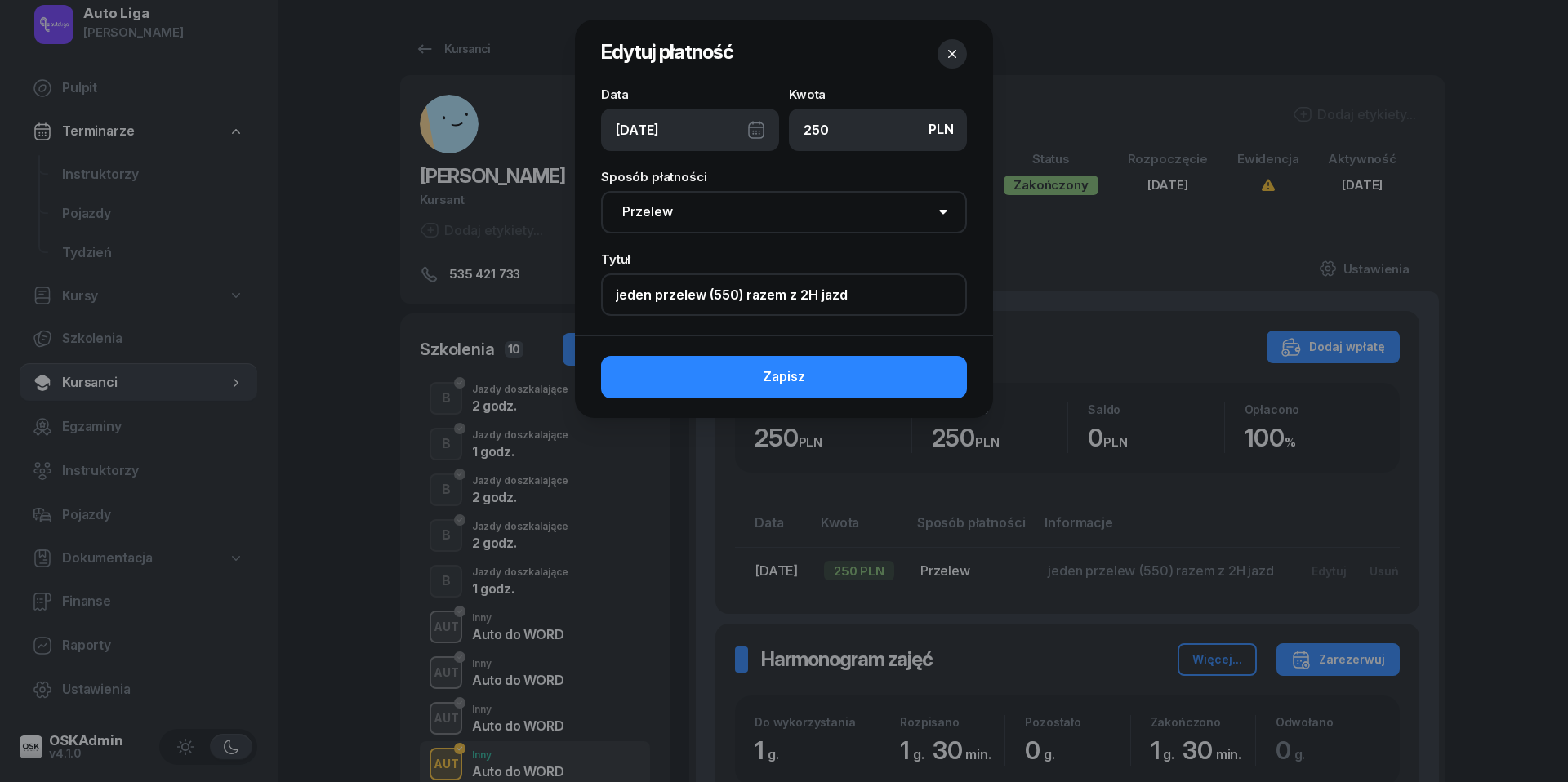
click at [784, 295] on input "jeden przelew (550) razem z 2H jazd" at bounding box center [784, 295] width 366 height 43
click at [957, 50] on icon "button" at bounding box center [952, 53] width 16 height 16
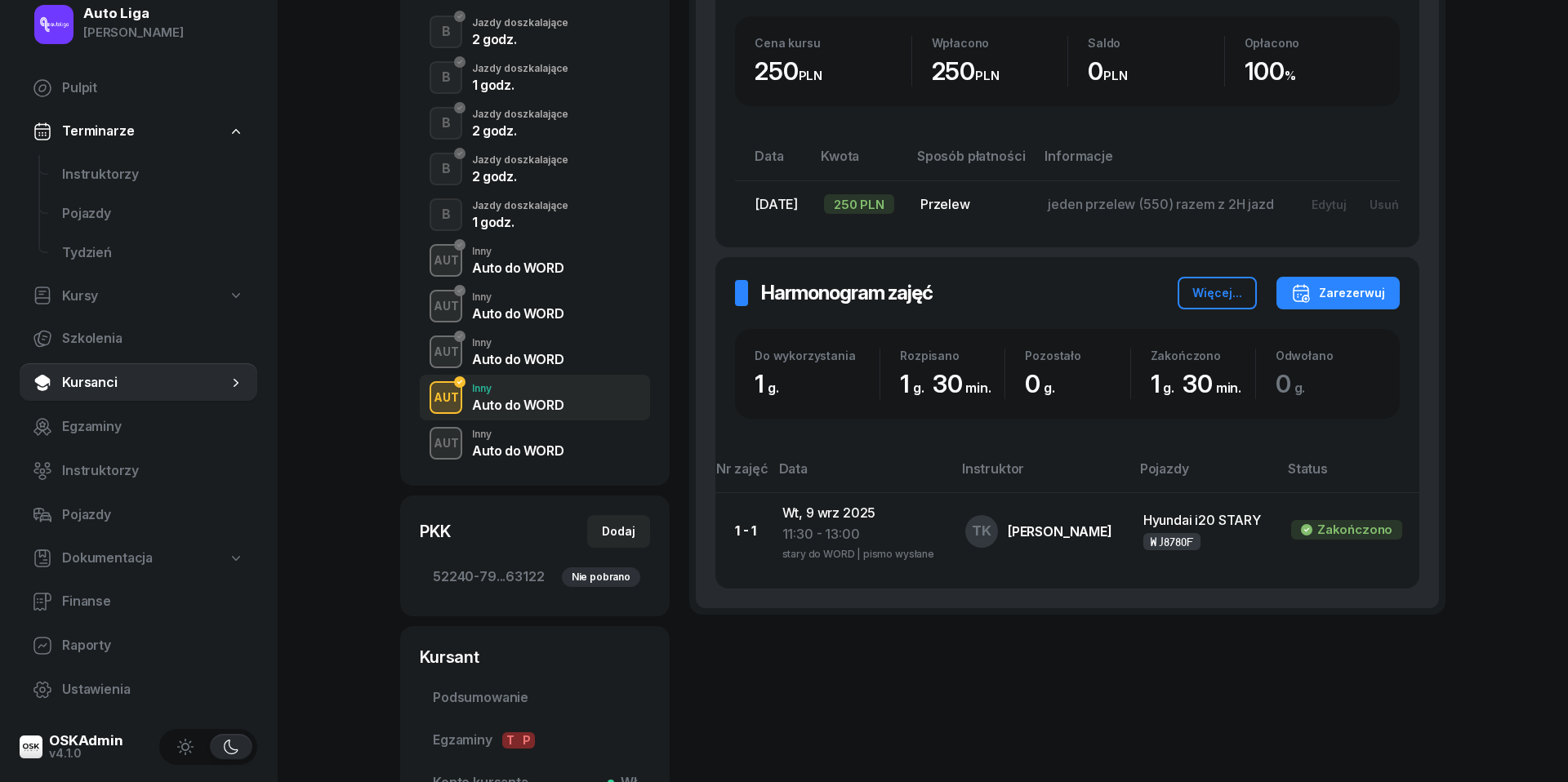
scroll to position [460, 0]
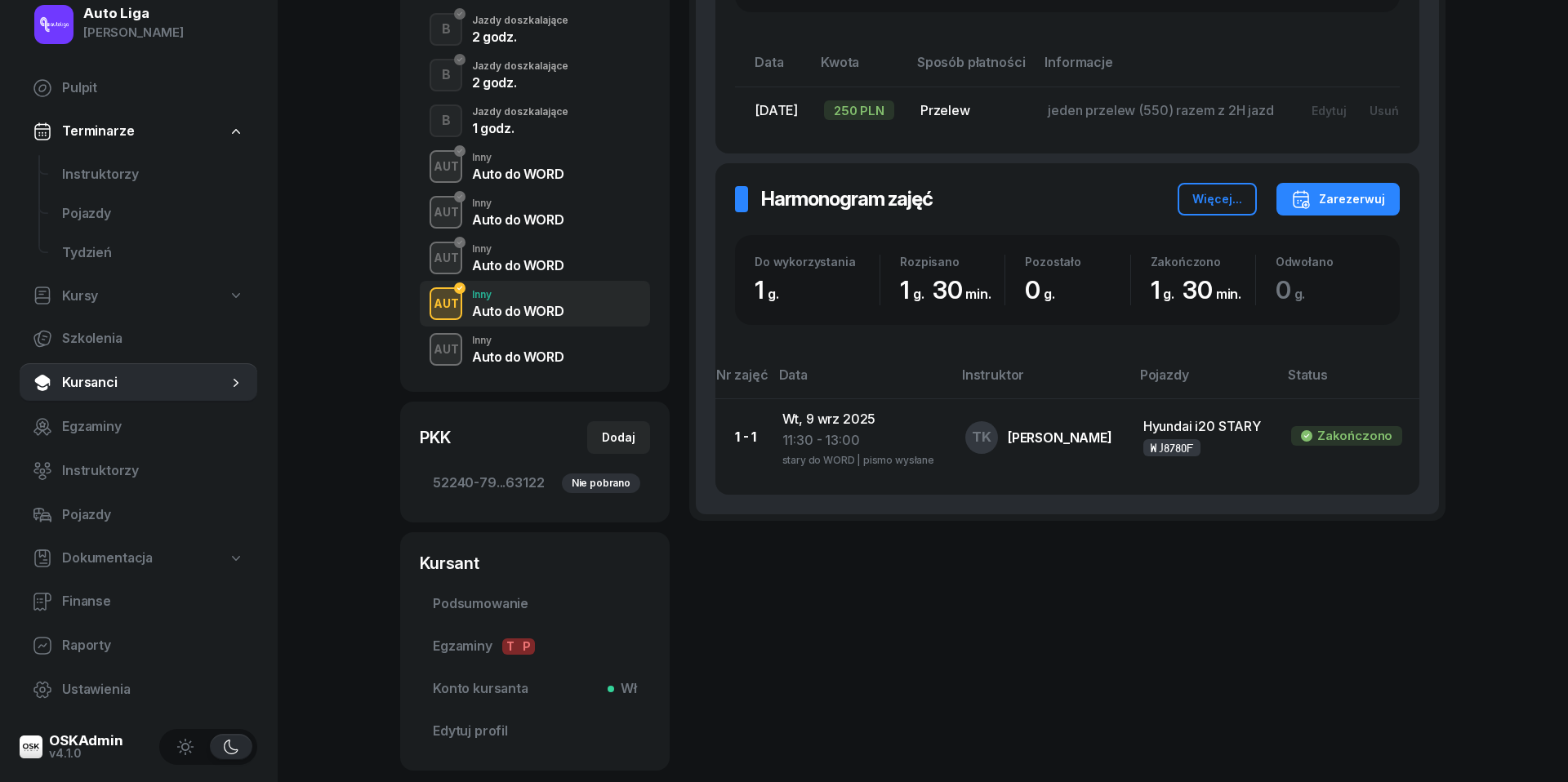
click at [506, 363] on div "Auto do WORD" at bounding box center [518, 356] width 92 height 13
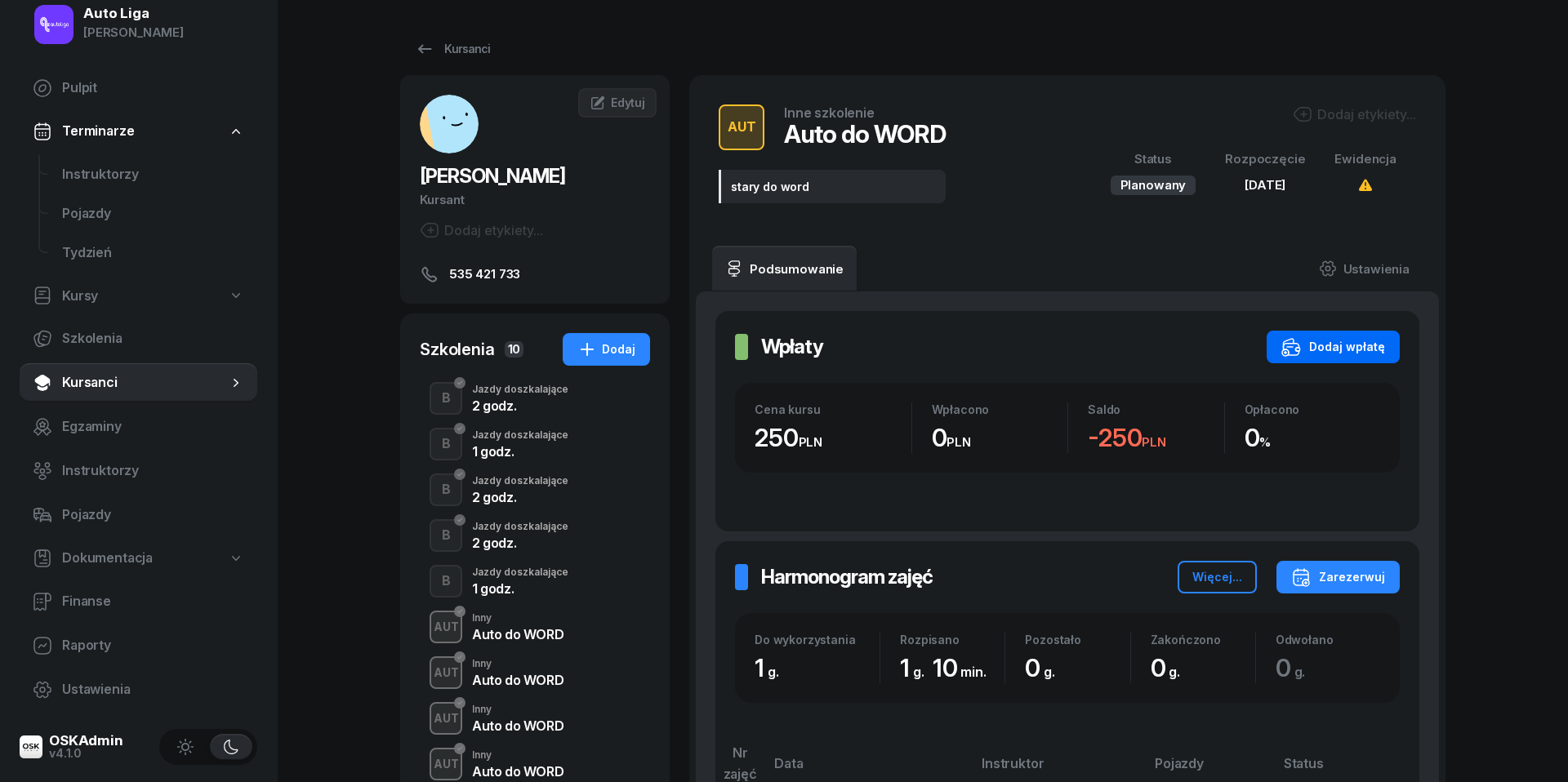
click at [1357, 345] on div "Dodaj wpłatę" at bounding box center [1333, 347] width 103 height 20
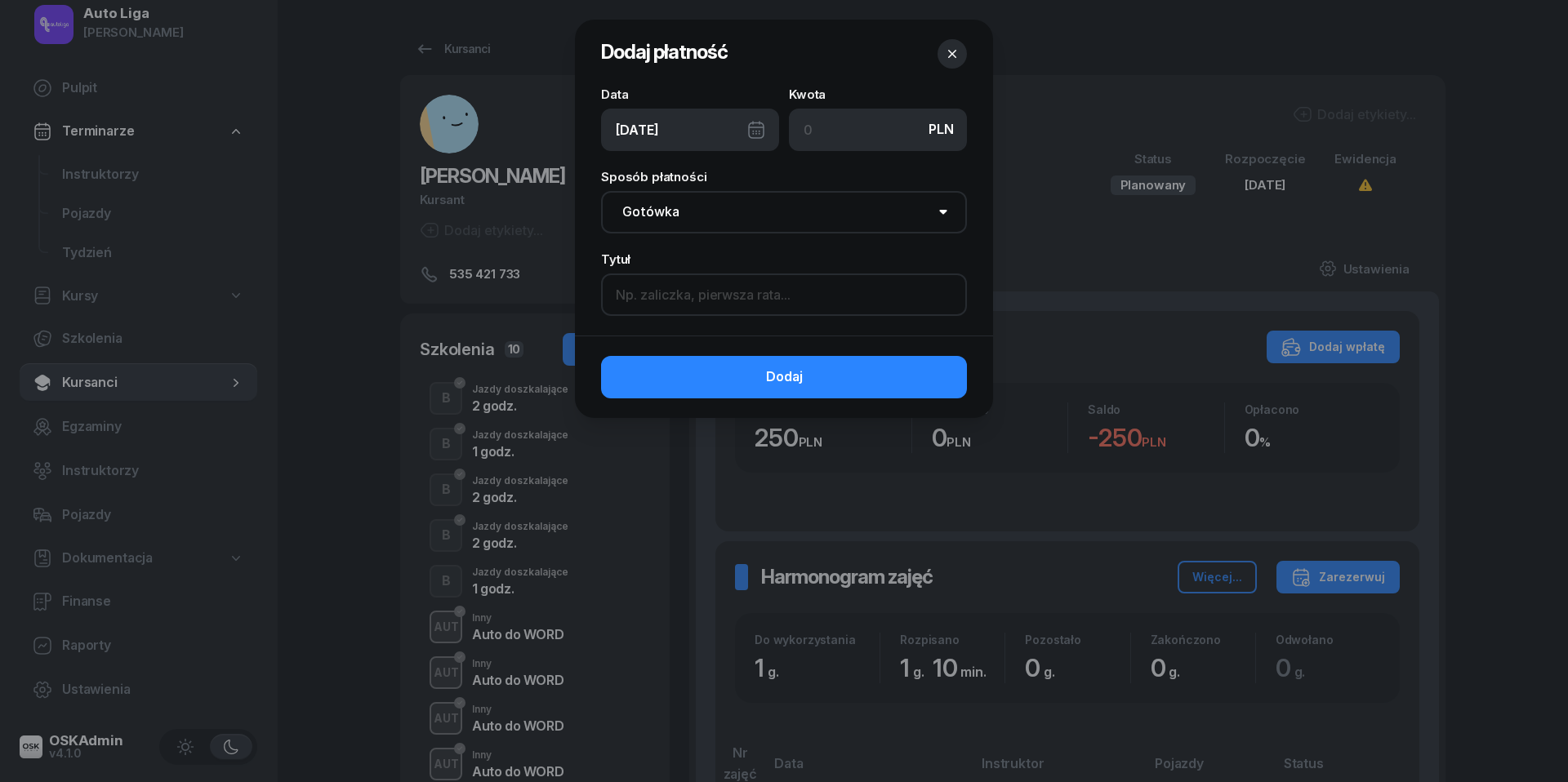
click at [755, 291] on input at bounding box center [784, 295] width 366 height 43
paste input "jeden przelew (550) razem z 2H jazd"
click at [720, 291] on input "jeden przelew (550) razem z 2H jazd" at bounding box center [784, 295] width 366 height 43
click at [811, 292] on input "jeden przelew (400) razem z 2H jazd" at bounding box center [784, 295] width 366 height 43
type input "jeden przelew (400) razem z 1H jazd"
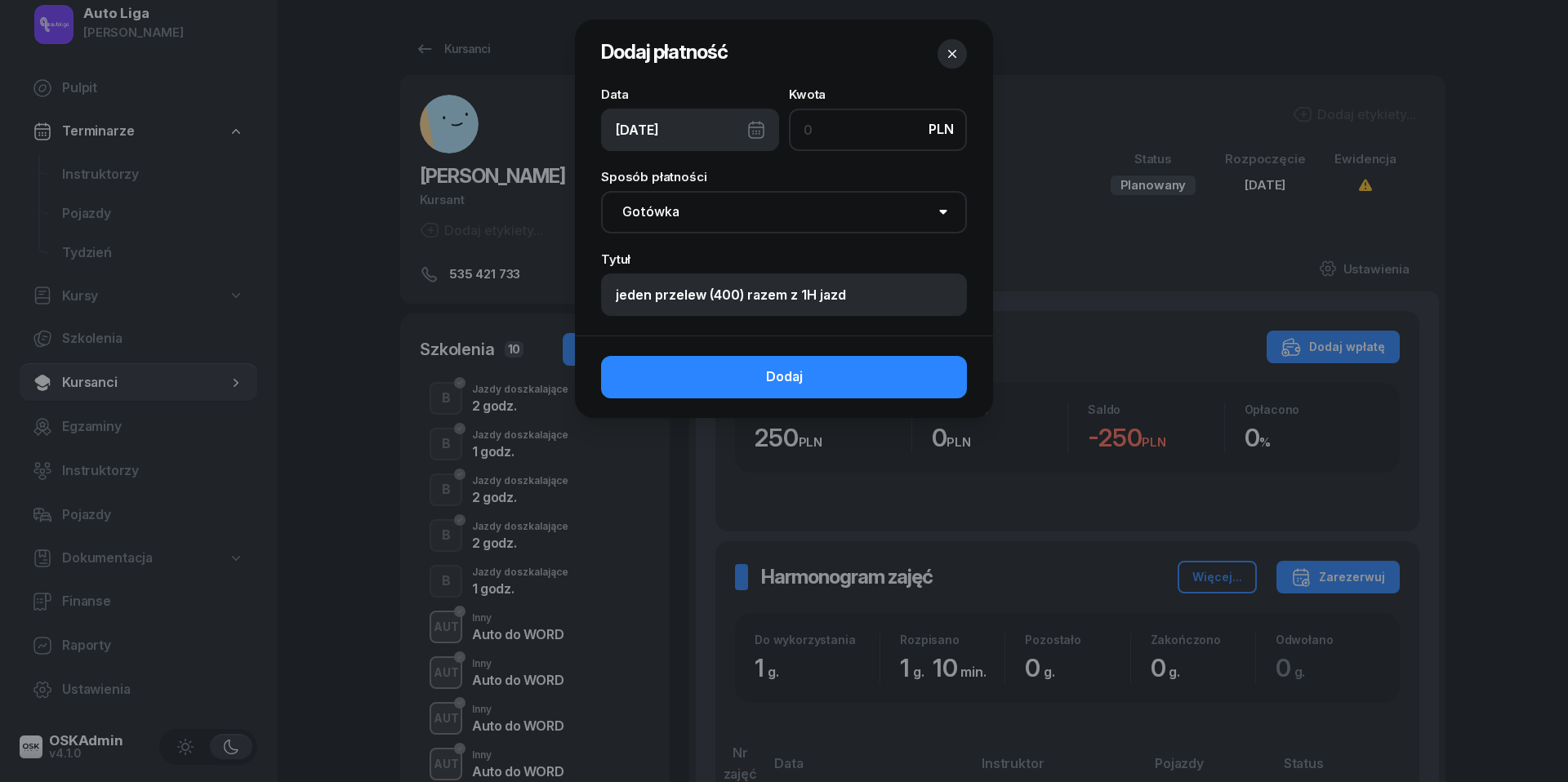
click at [843, 121] on input at bounding box center [878, 130] width 178 height 43
type input "250"
click at [755, 128] on div "[DATE]" at bounding box center [690, 130] width 178 height 43
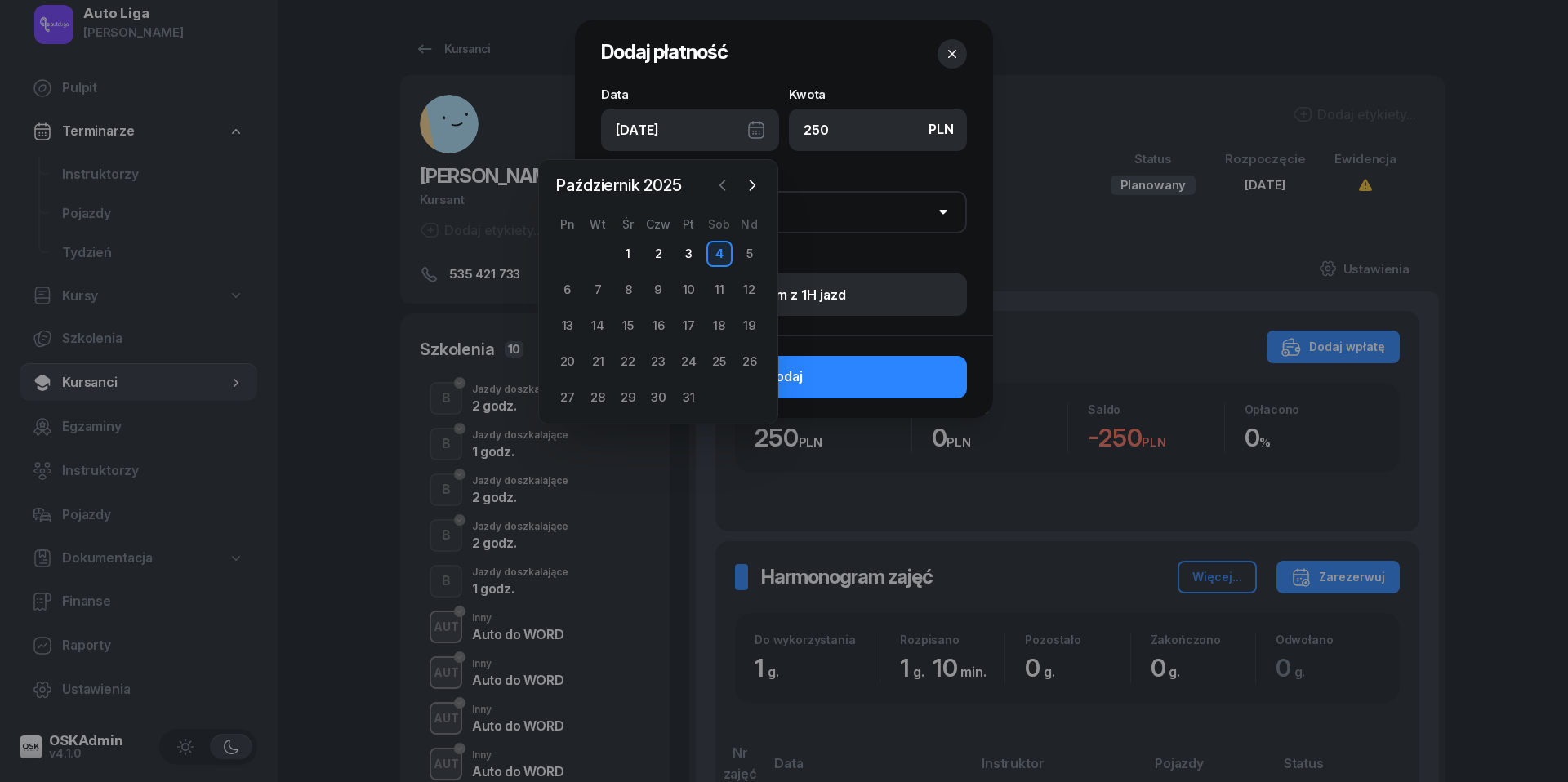
click at [727, 191] on icon "button" at bounding box center [723, 185] width 16 height 16
click at [599, 398] on div "30" at bounding box center [597, 397] width 26 height 26
type input "[DATE]"
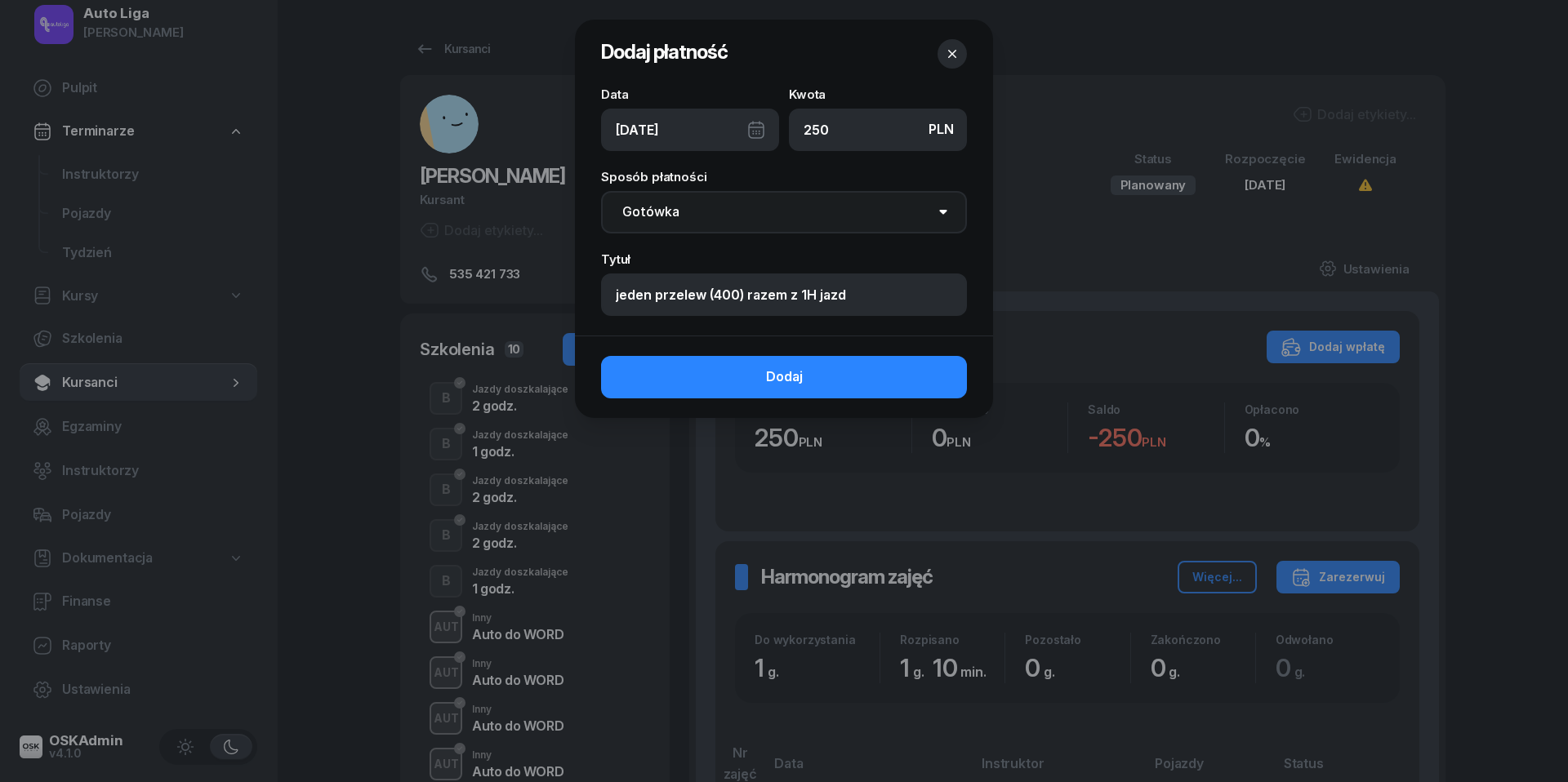
select select "transfer"
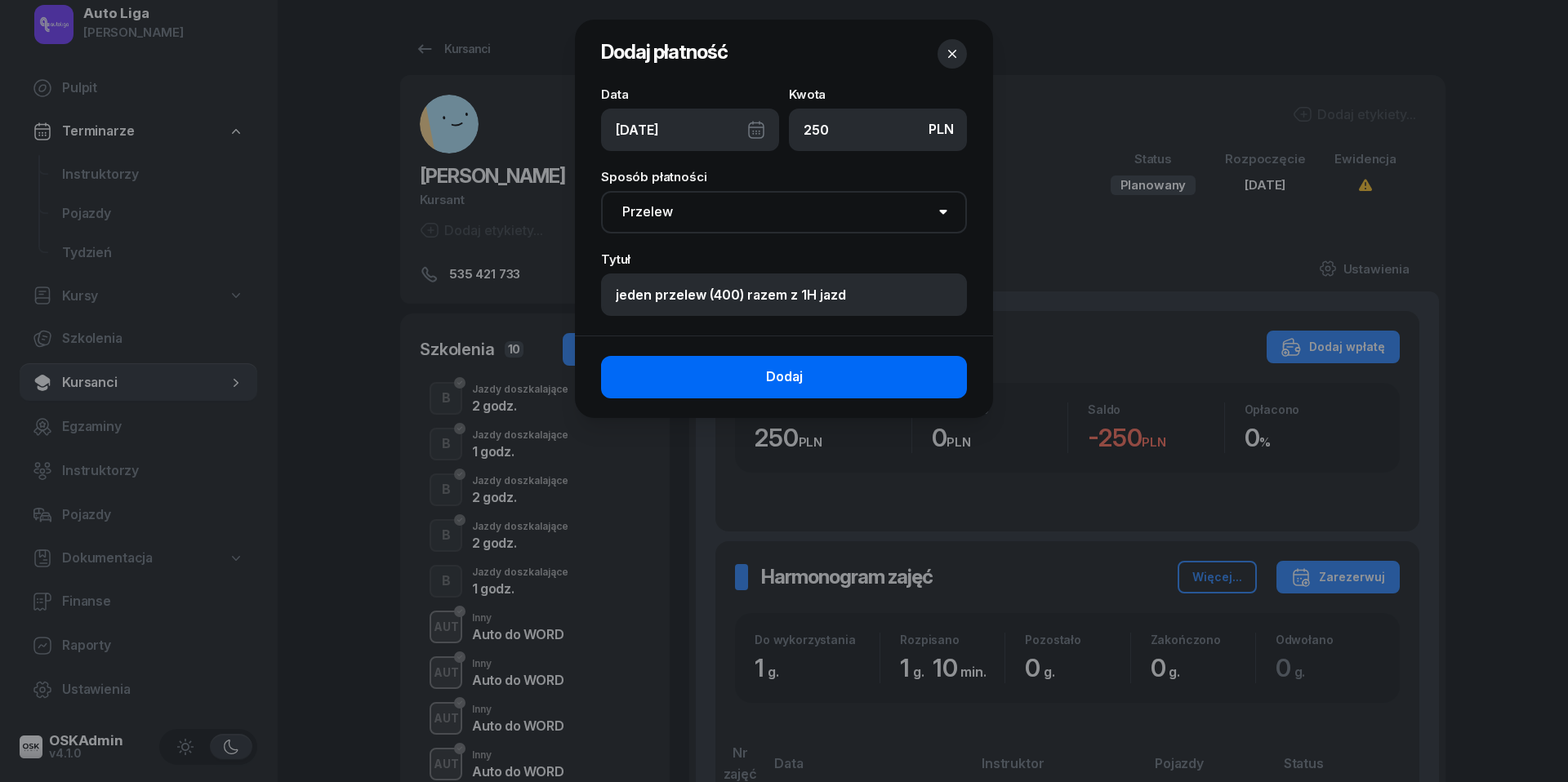
click at [720, 377] on button "Dodaj" at bounding box center [784, 378] width 366 height 43
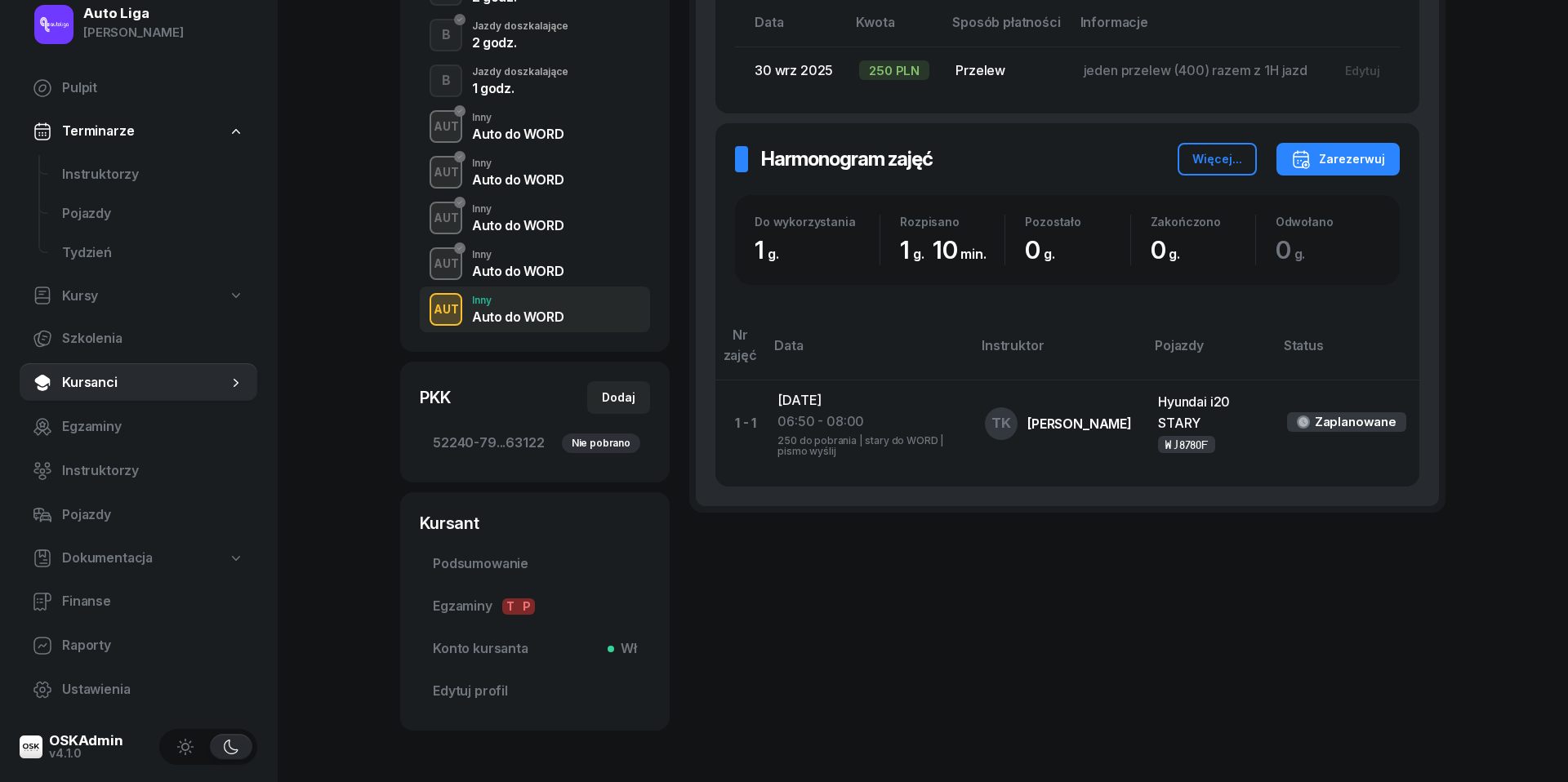
scroll to position [455, 0]
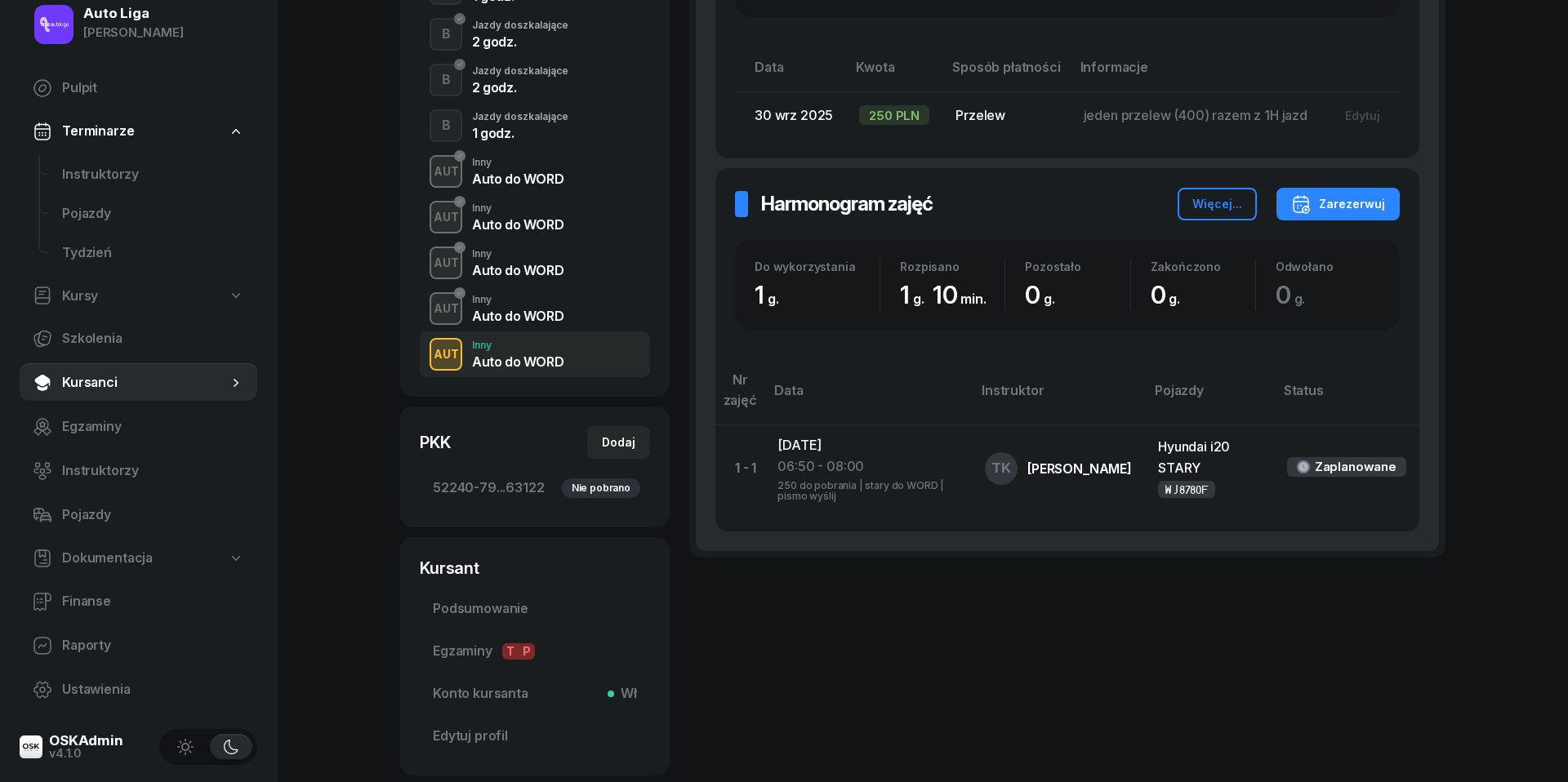
click at [516, 126] on div "1 godz." at bounding box center [520, 133] width 96 height 13
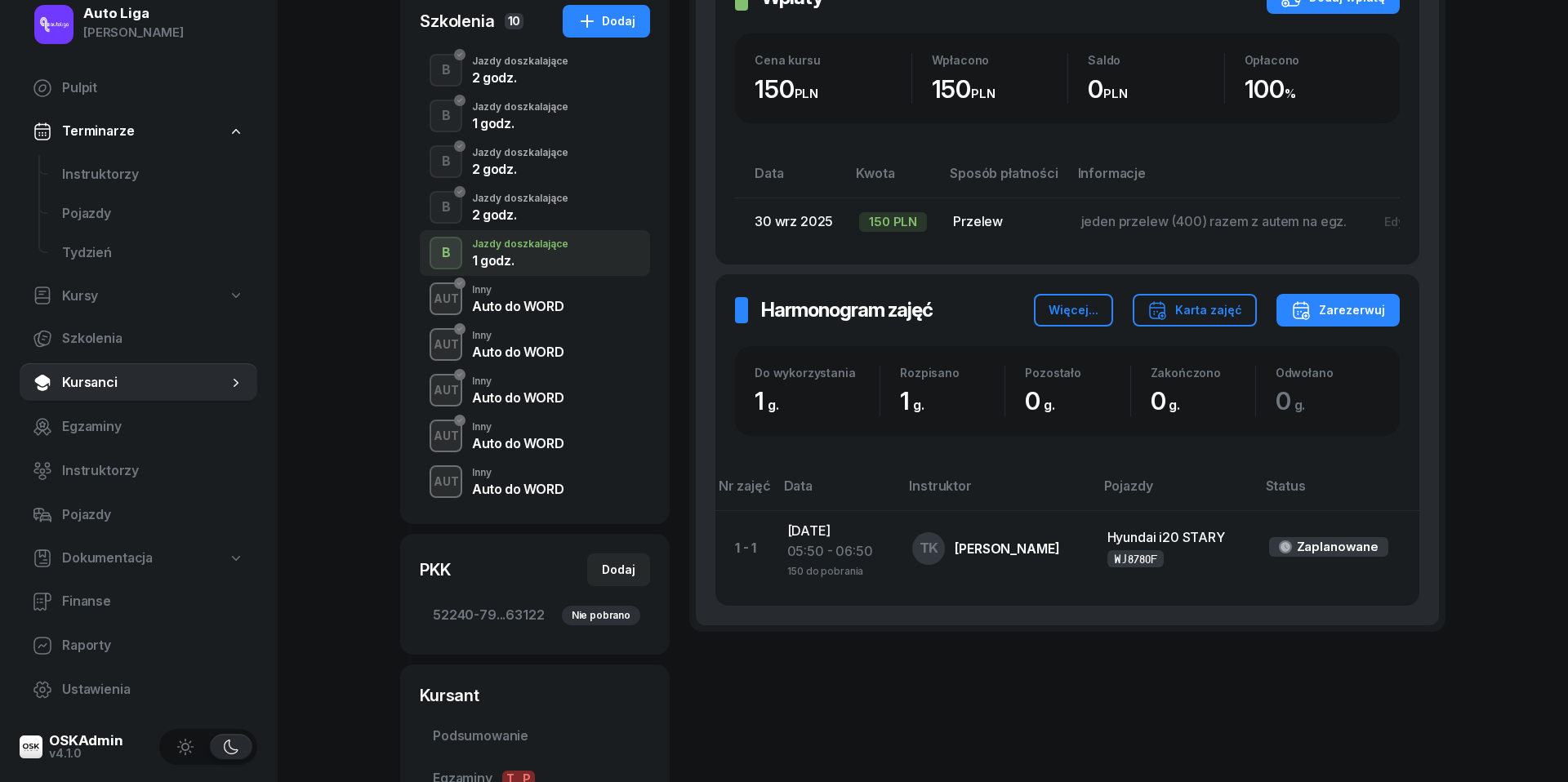
scroll to position [347, 0]
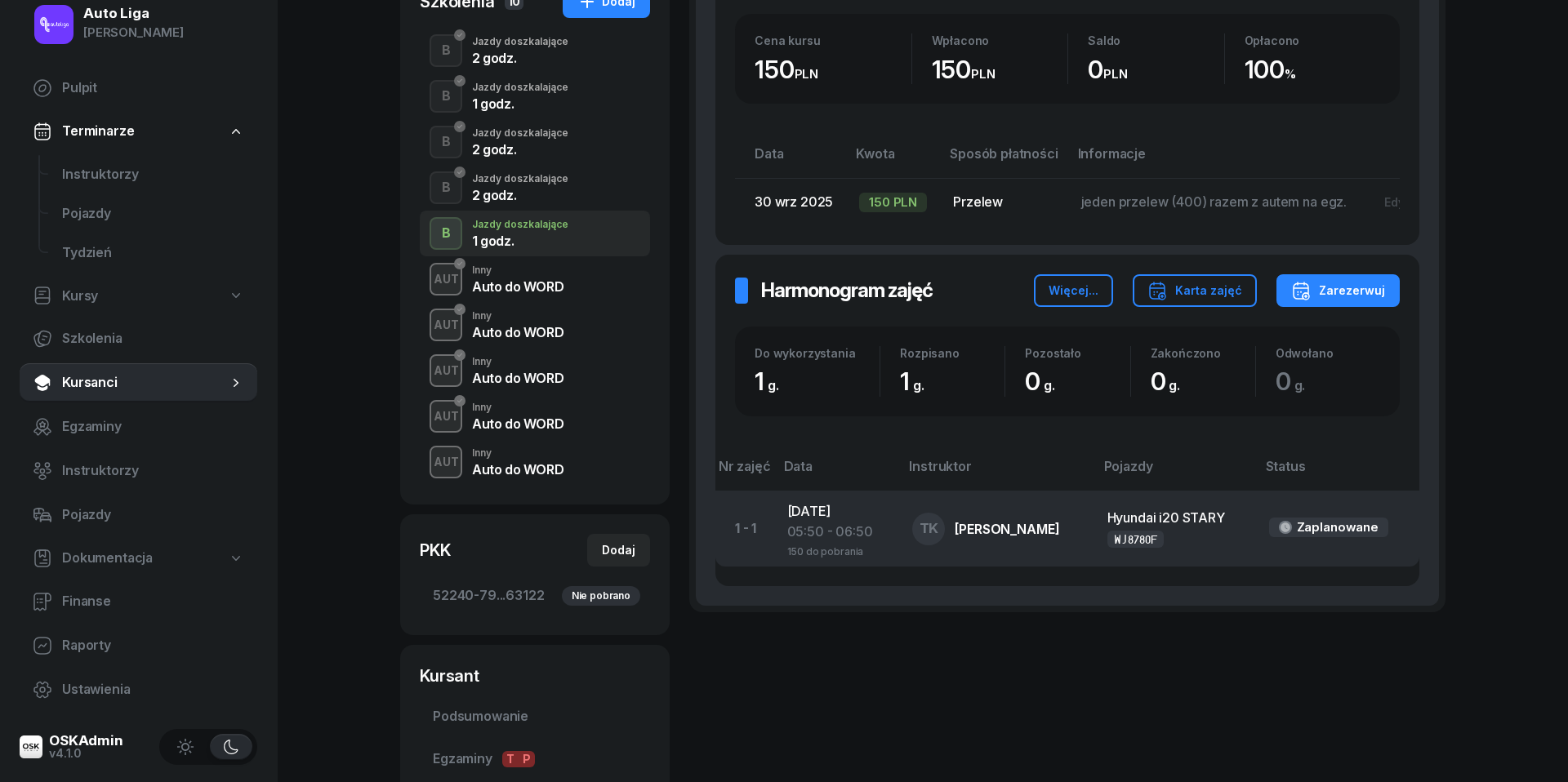
click at [818, 526] on div "05:50 - 06:50" at bounding box center [837, 533] width 100 height 21
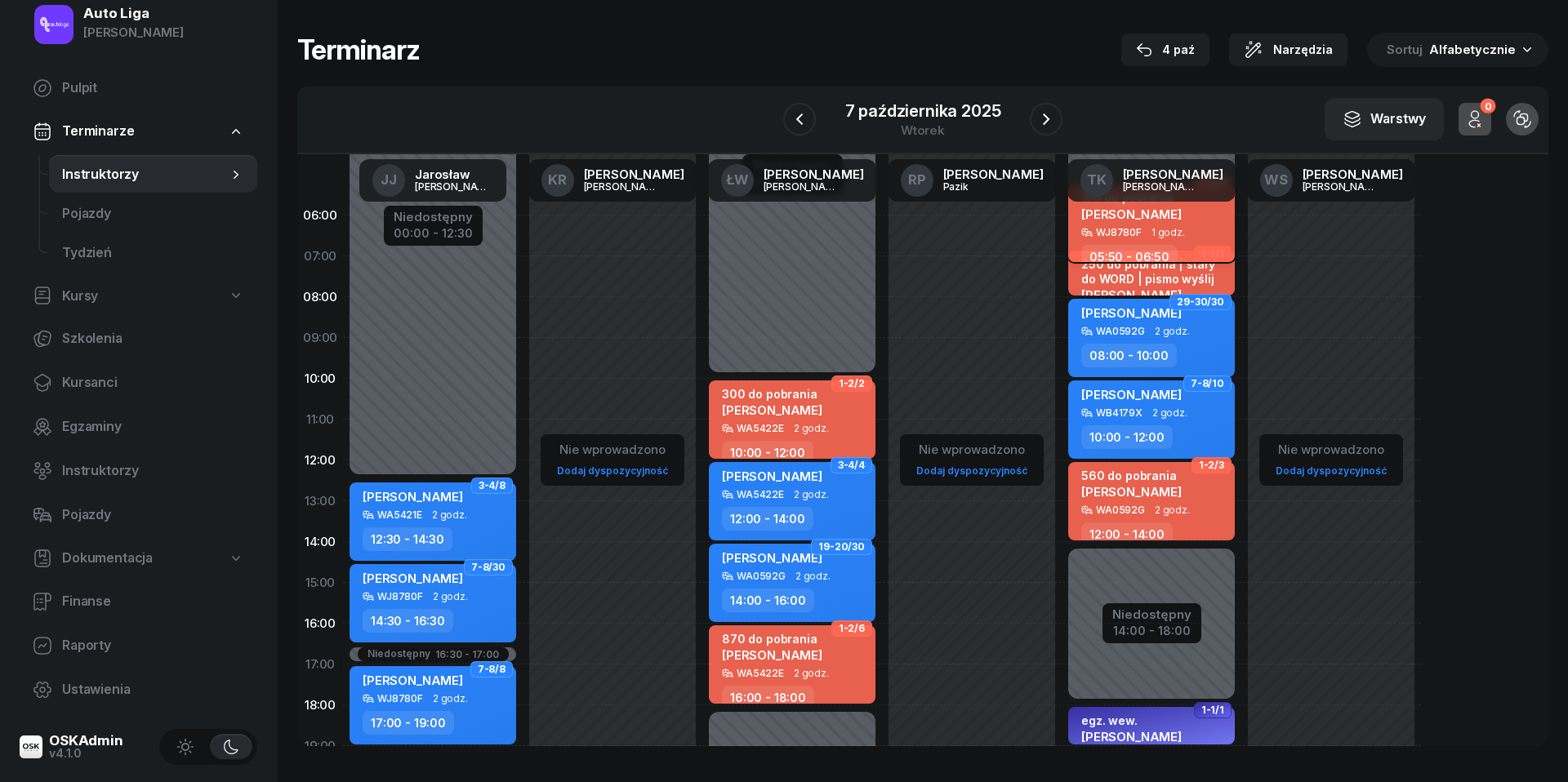
click at [1118, 220] on div "150 do pobrania [PERSON_NAME]" at bounding box center [1131, 208] width 101 height 36
select select "05"
select select "50"
select select "06"
select select "50"
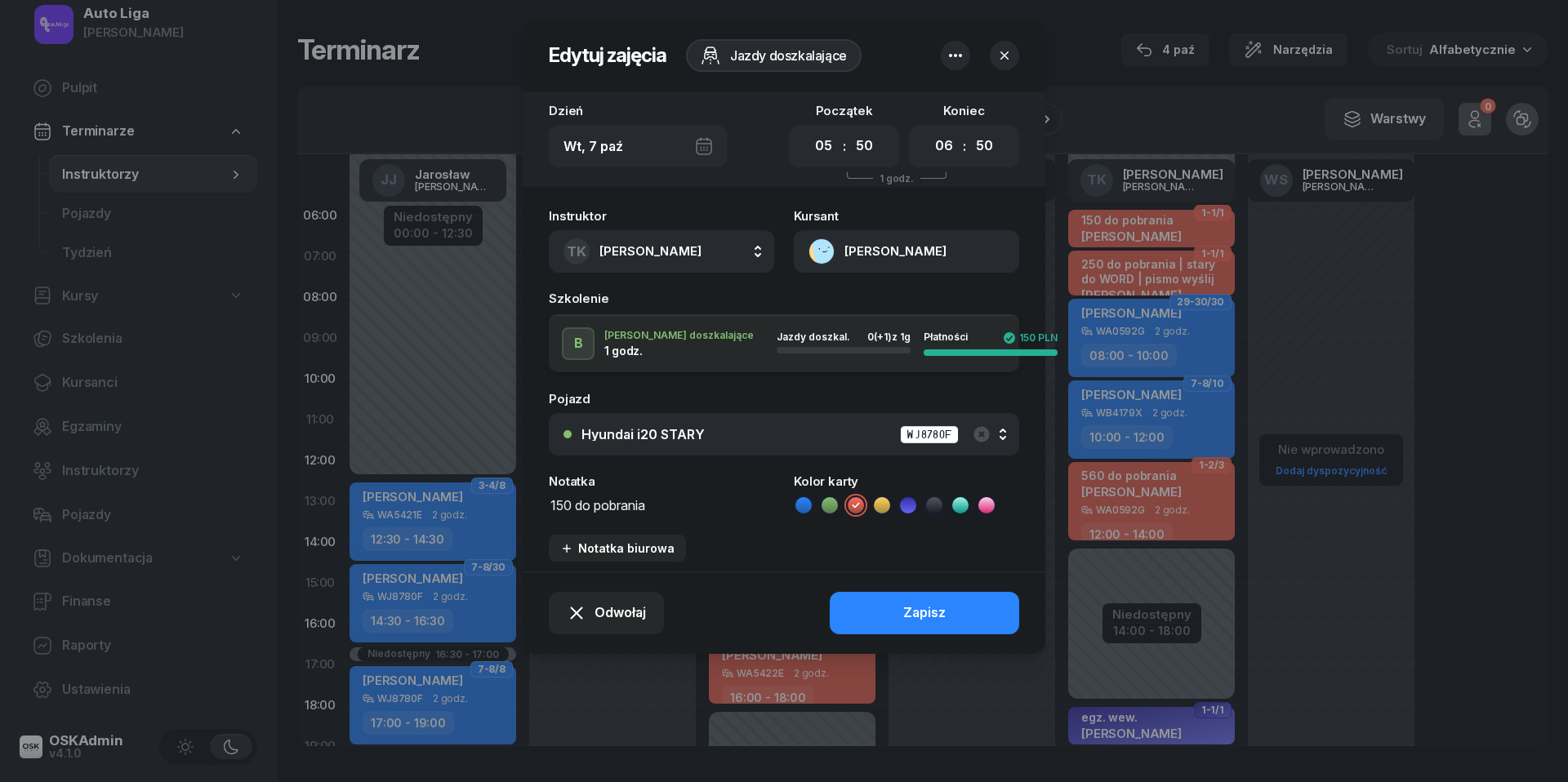
click at [616, 504] on textarea "150 do pobrania" at bounding box center [661, 504] width 225 height 20
click at [808, 501] on icon at bounding box center [804, 505] width 16 height 16
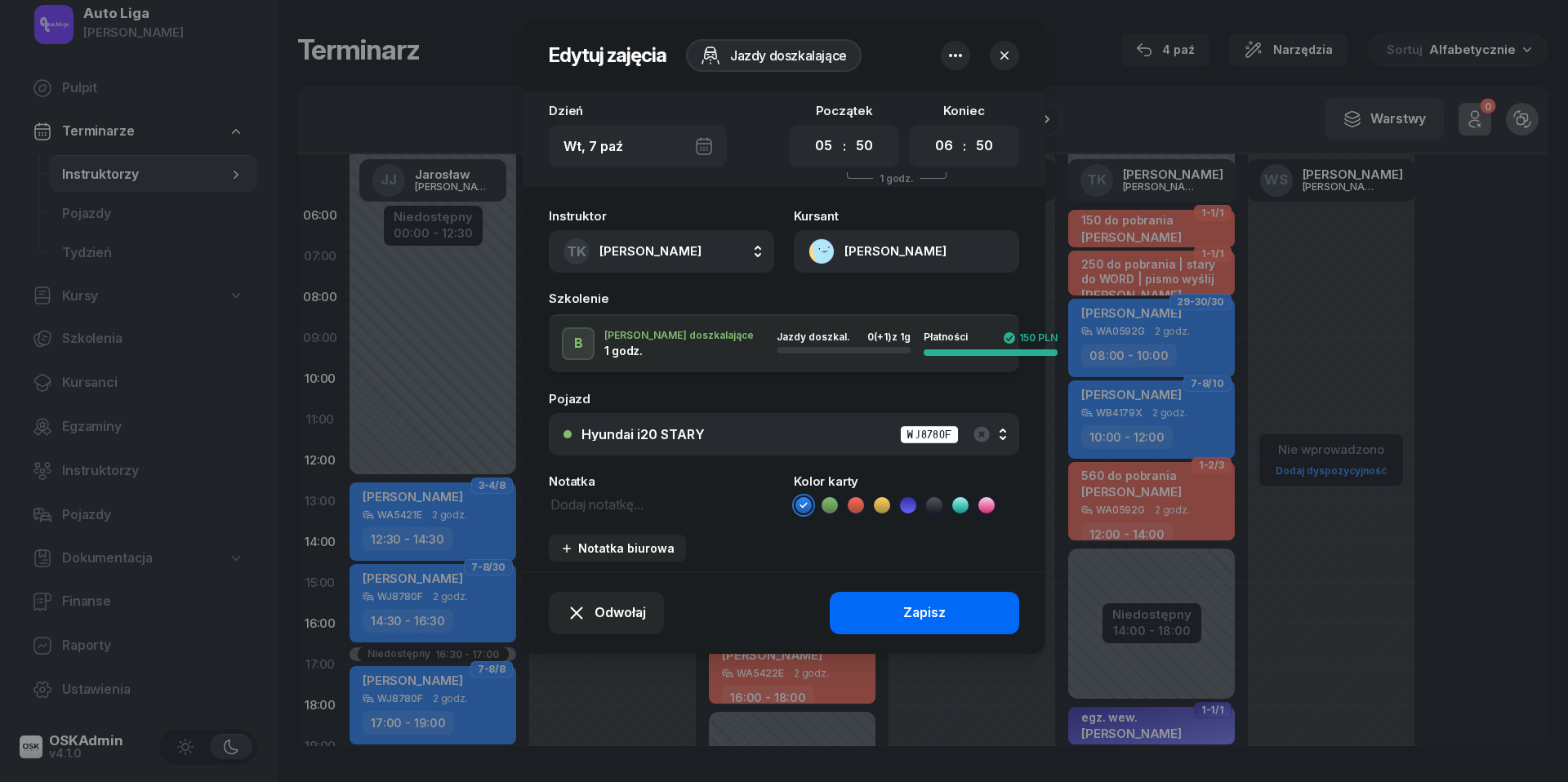
click at [912, 614] on div "Zapisz" at bounding box center [925, 613] width 43 height 21
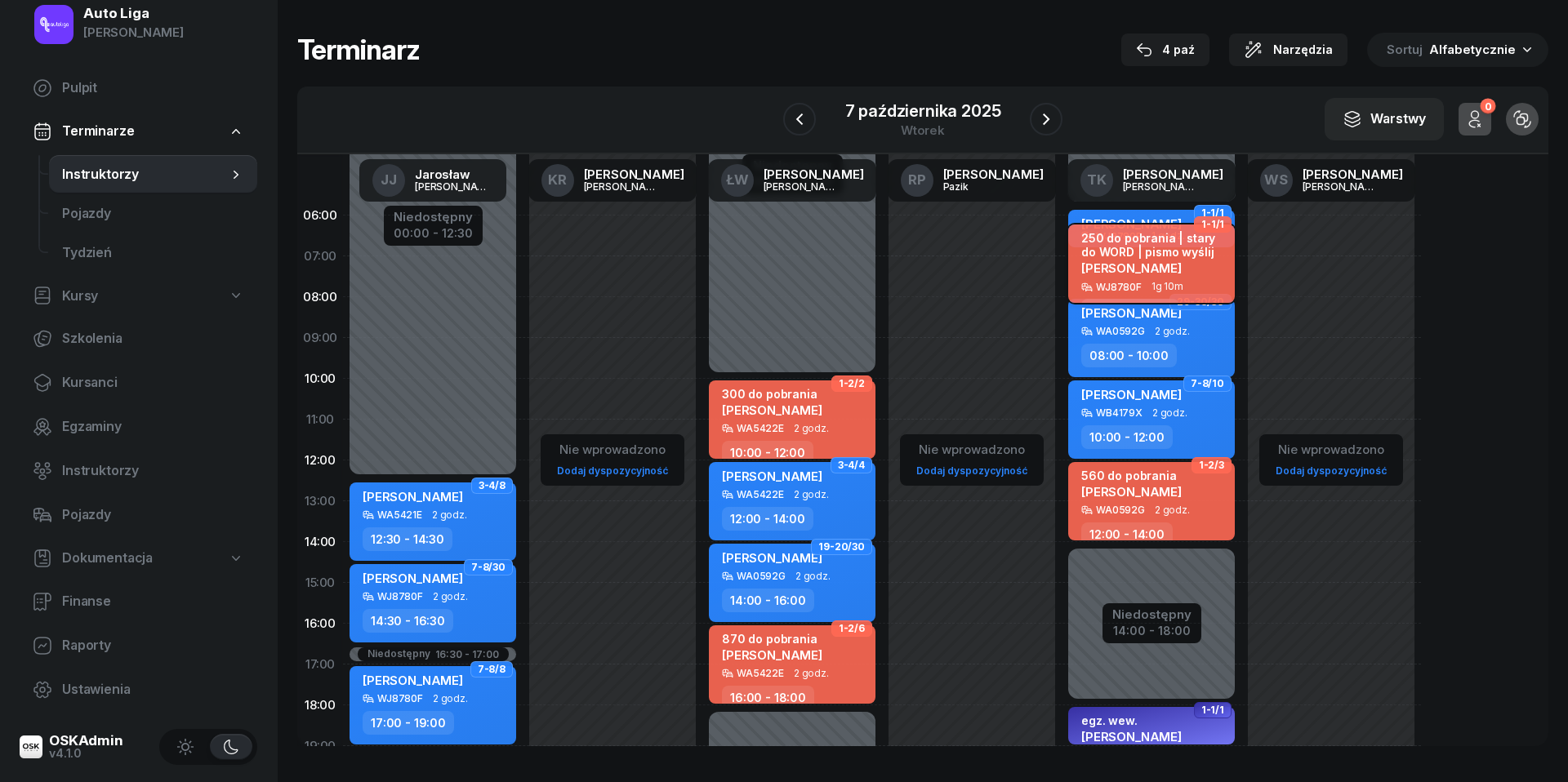
click at [1158, 269] on span "[PERSON_NAME]" at bounding box center [1131, 268] width 101 height 15
select select "06"
select select "50"
select select "08"
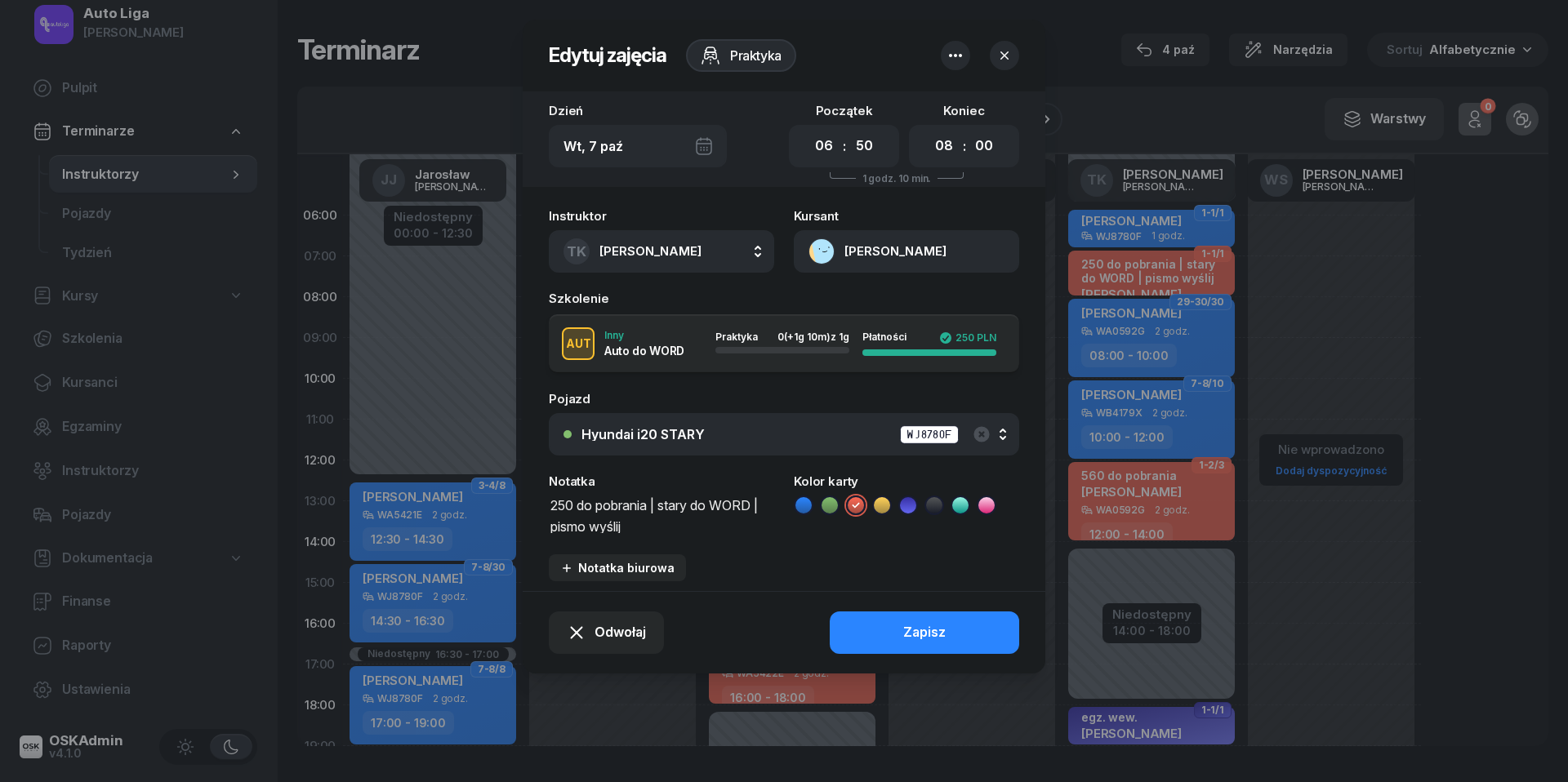
click at [663, 504] on textarea "250 do pobrania | stary do WORD | pismo wyślij" at bounding box center [661, 515] width 225 height 41
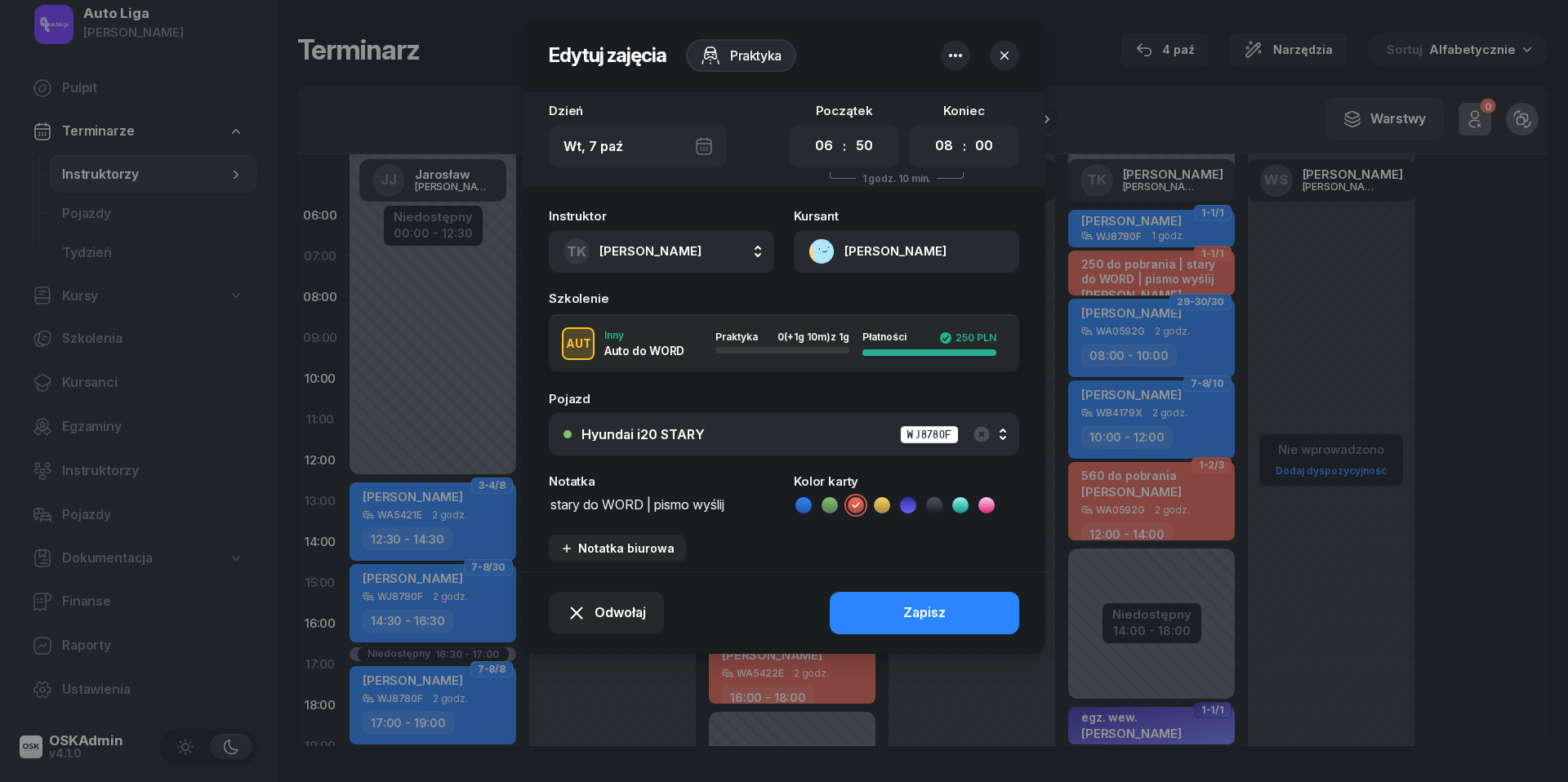
click at [749, 501] on textarea "stary do WORD | pismo wyślij" at bounding box center [661, 504] width 225 height 20
type textarea "stary do WORD | pismo wysłane"
click at [961, 501] on icon at bounding box center [960, 505] width 16 height 16
click at [962, 611] on button "Zapisz" at bounding box center [924, 614] width 190 height 43
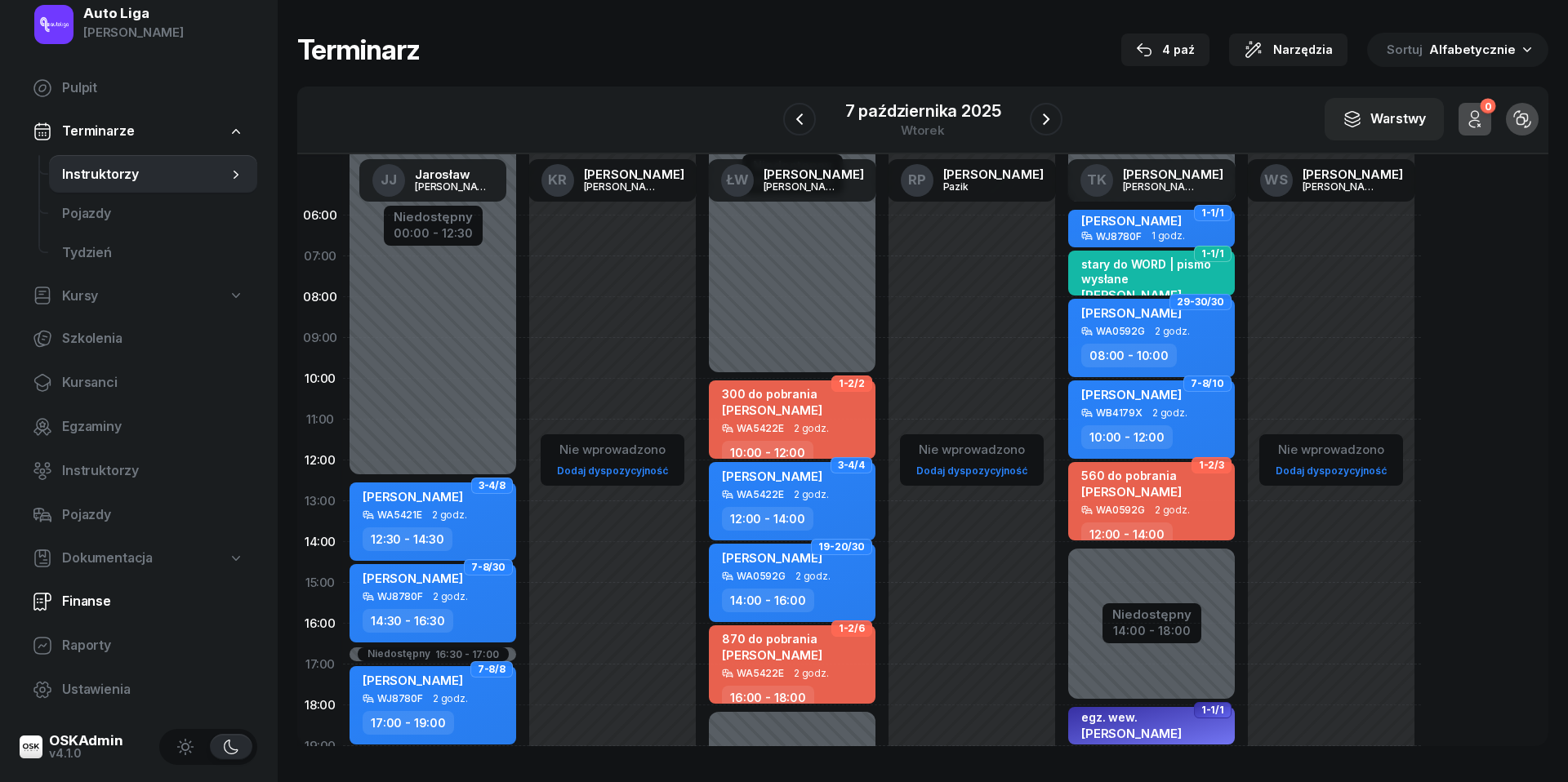
click at [118, 595] on span "Finanse" at bounding box center [153, 602] width 182 height 21
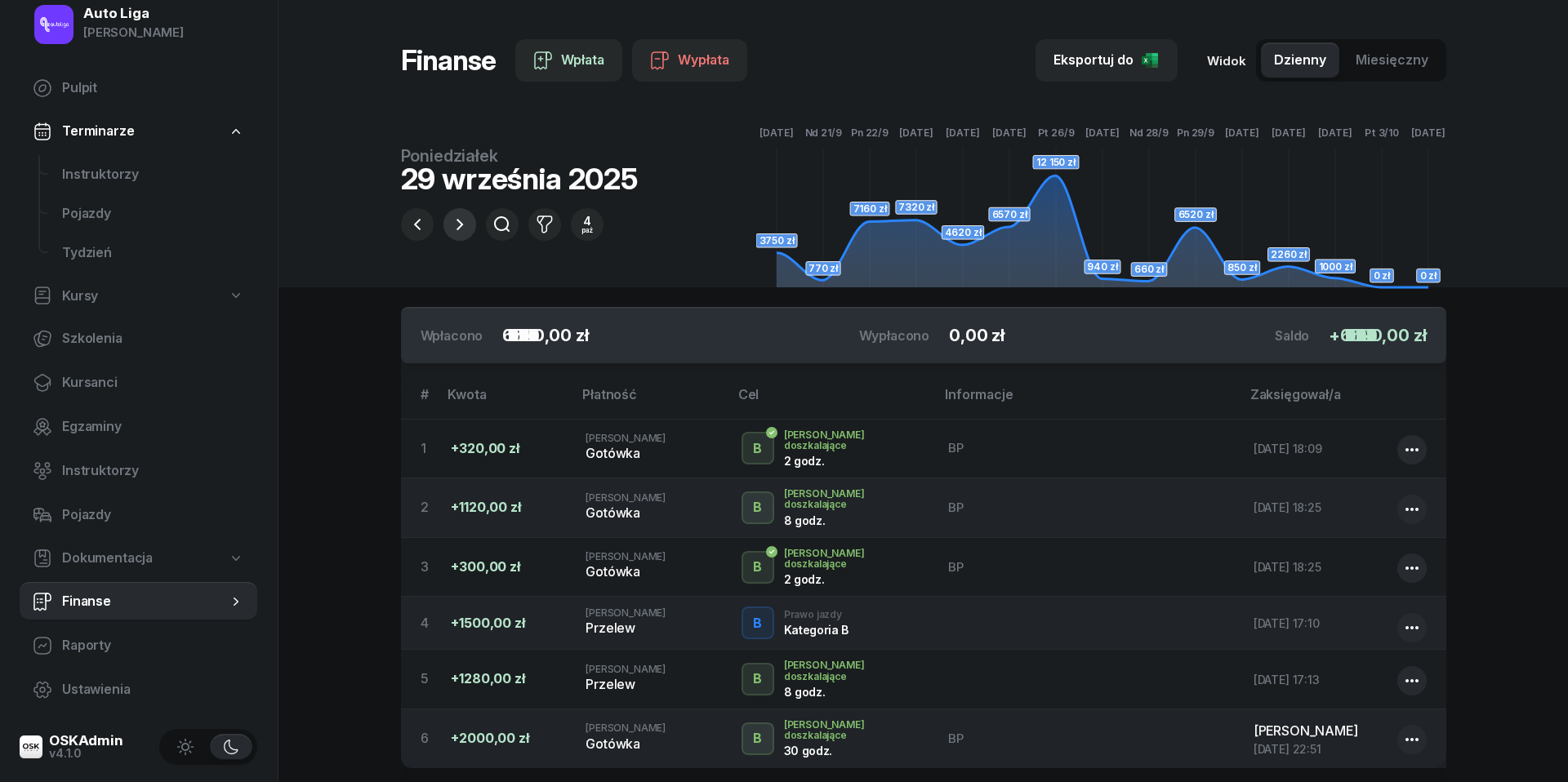
click at [461, 224] on icon "button" at bounding box center [459, 224] width 6 height 12
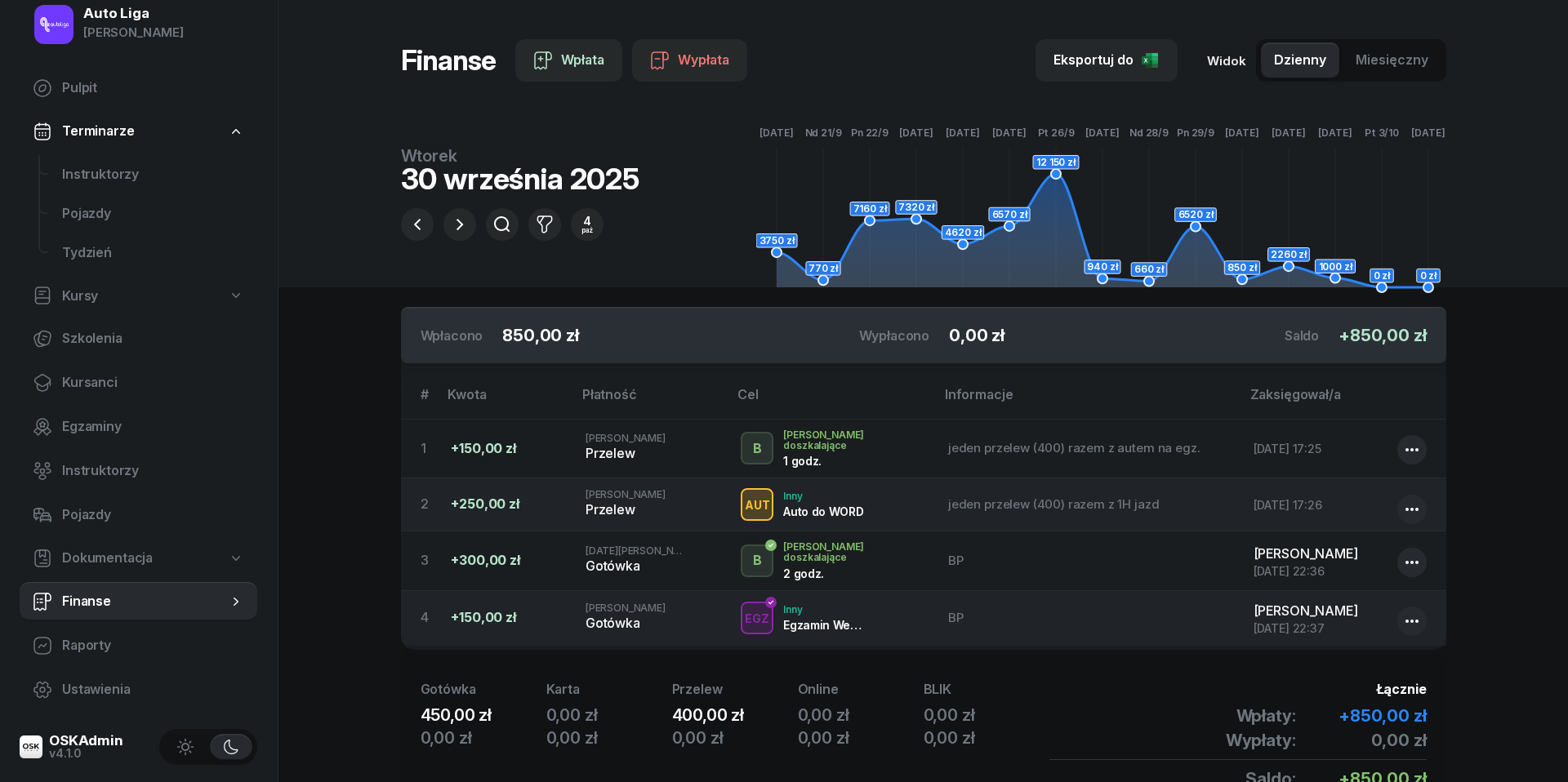
click at [1401, 60] on span "Miesięczny" at bounding box center [1392, 61] width 73 height 21
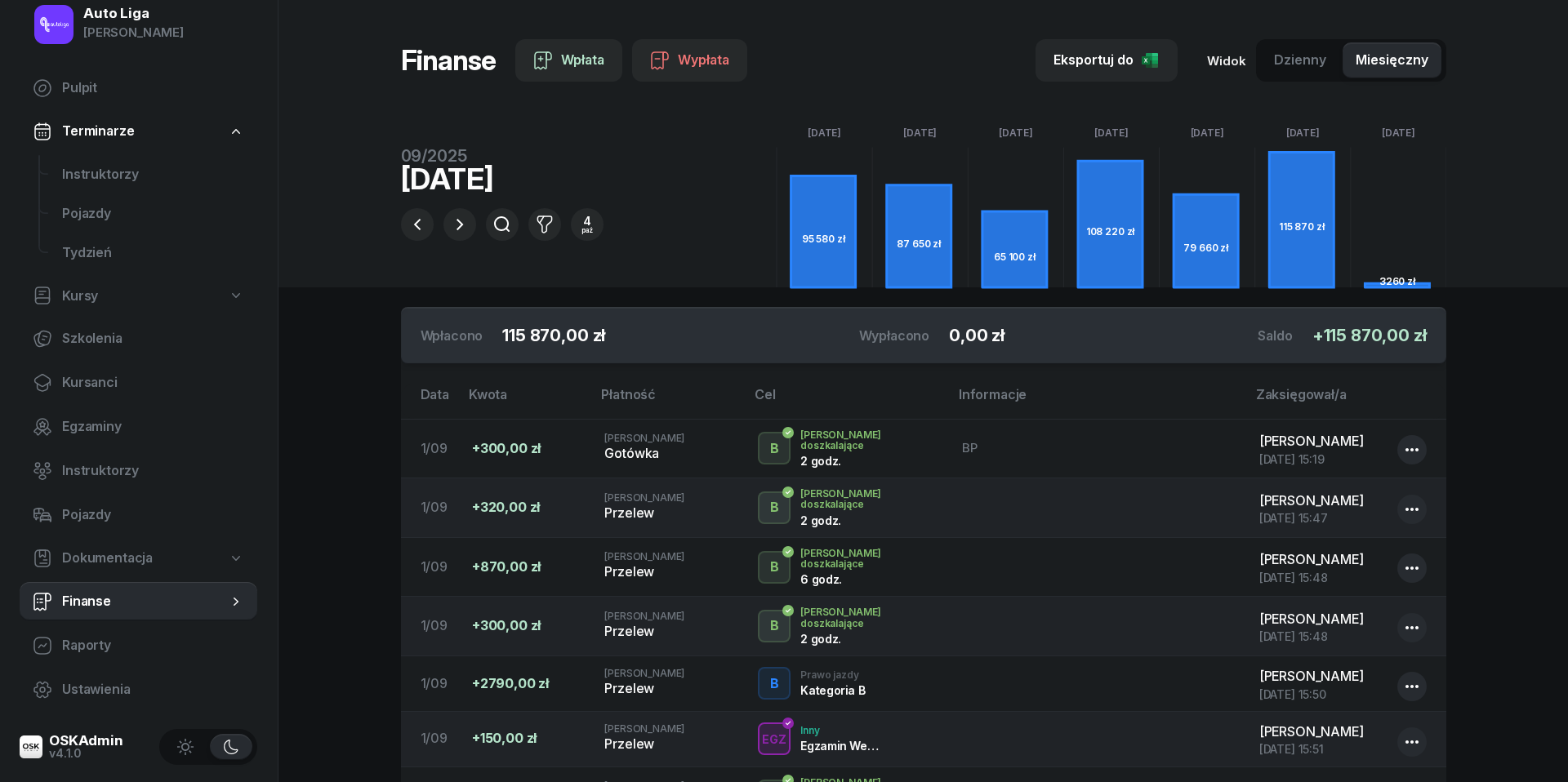
click at [1311, 55] on span "Dzienny" at bounding box center [1300, 61] width 53 height 21
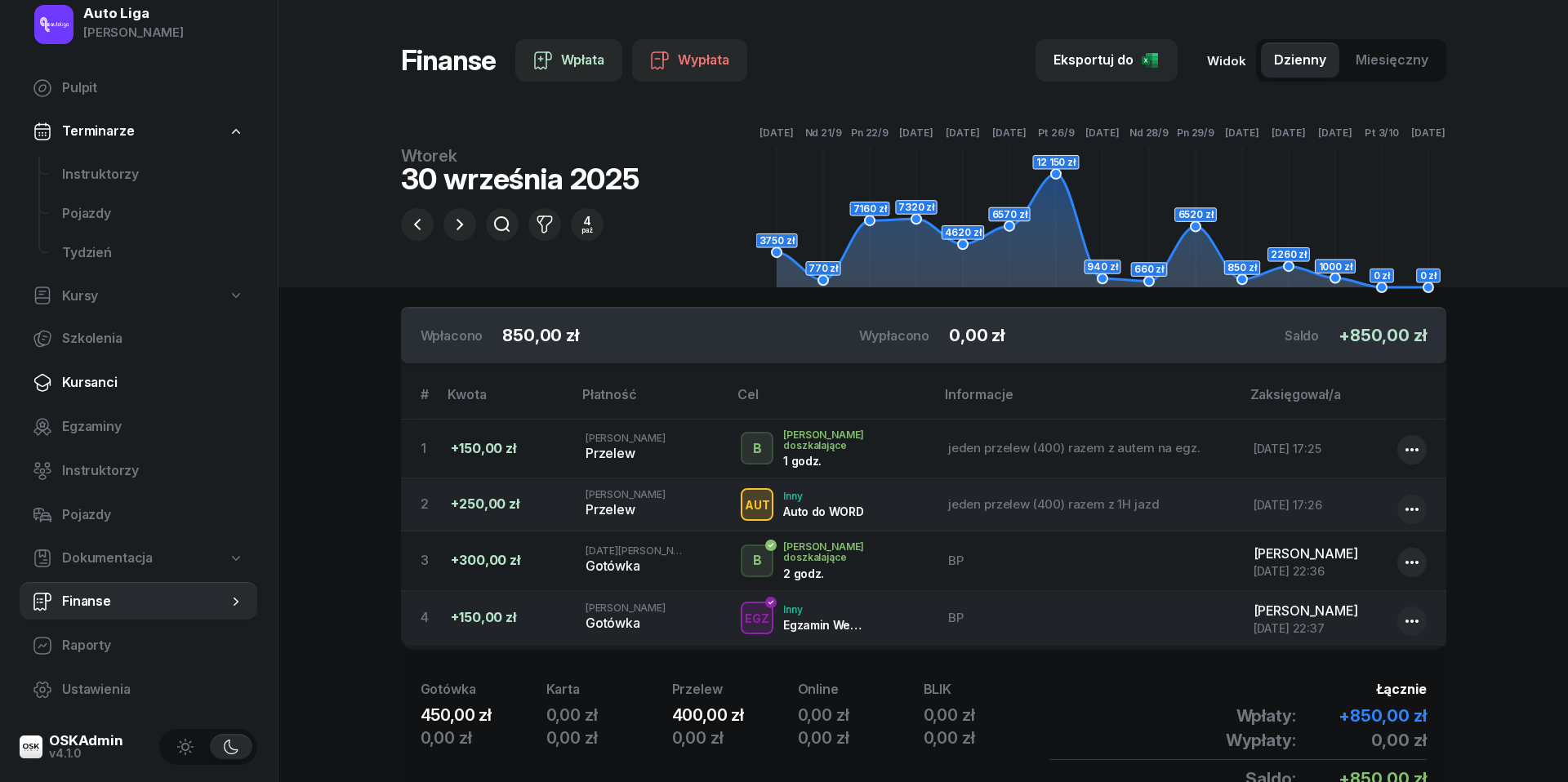
click at [98, 396] on link "Kursanci" at bounding box center [138, 383] width 238 height 39
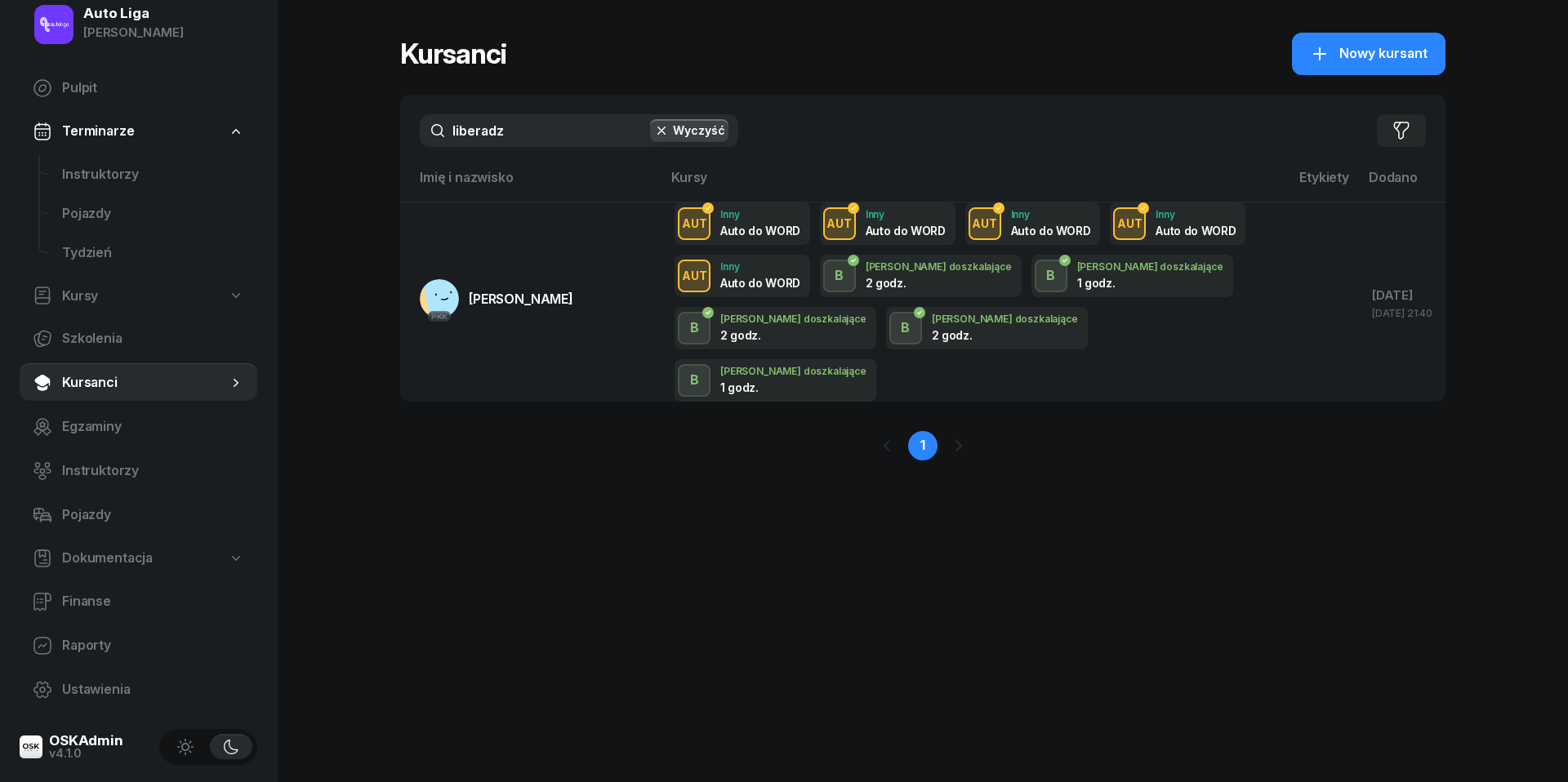
click at [534, 134] on input "liberadz" at bounding box center [578, 130] width 318 height 33
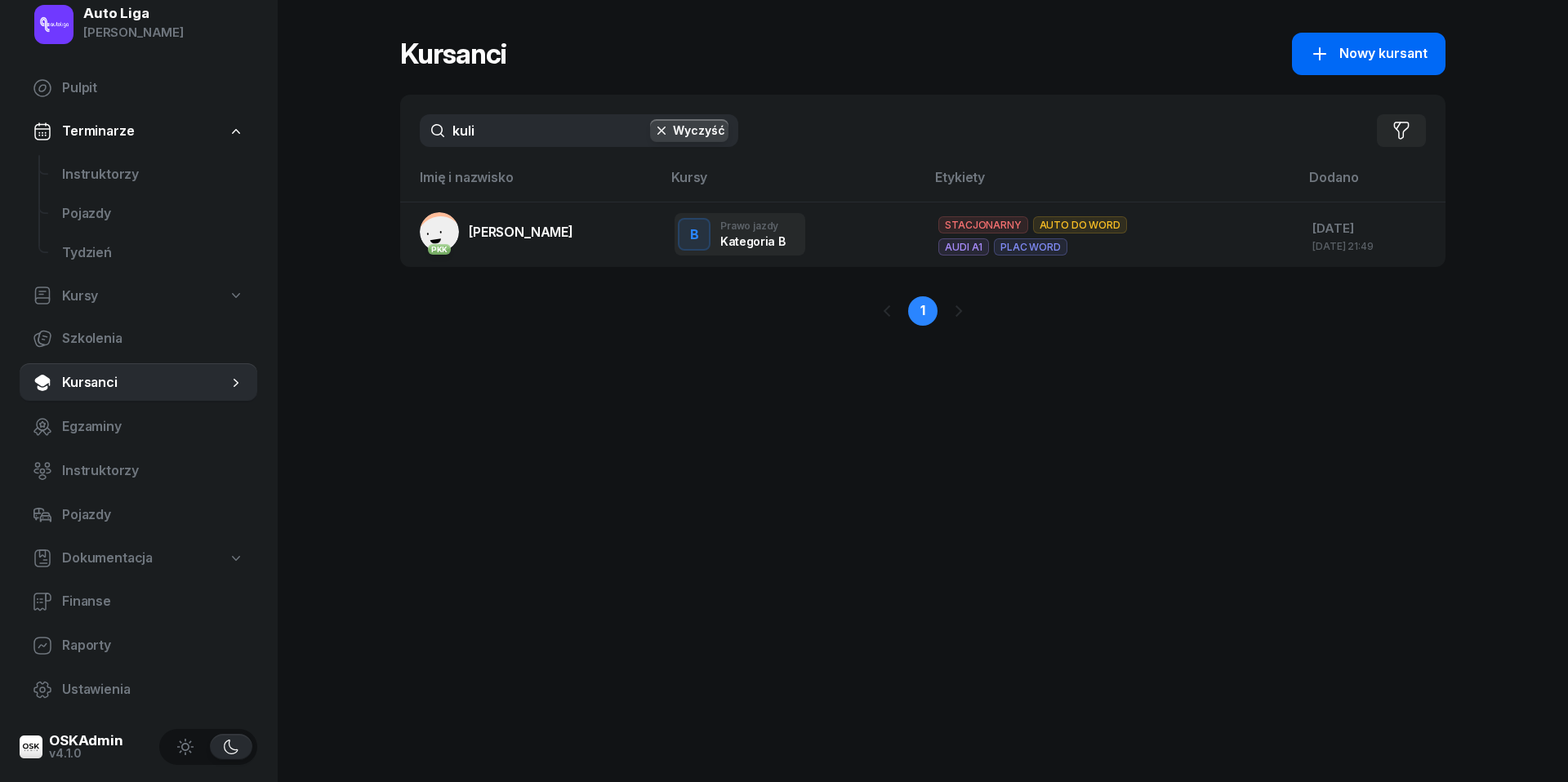
type input "kuli"
click at [1369, 57] on span "Nowy kursant" at bounding box center [1383, 54] width 88 height 21
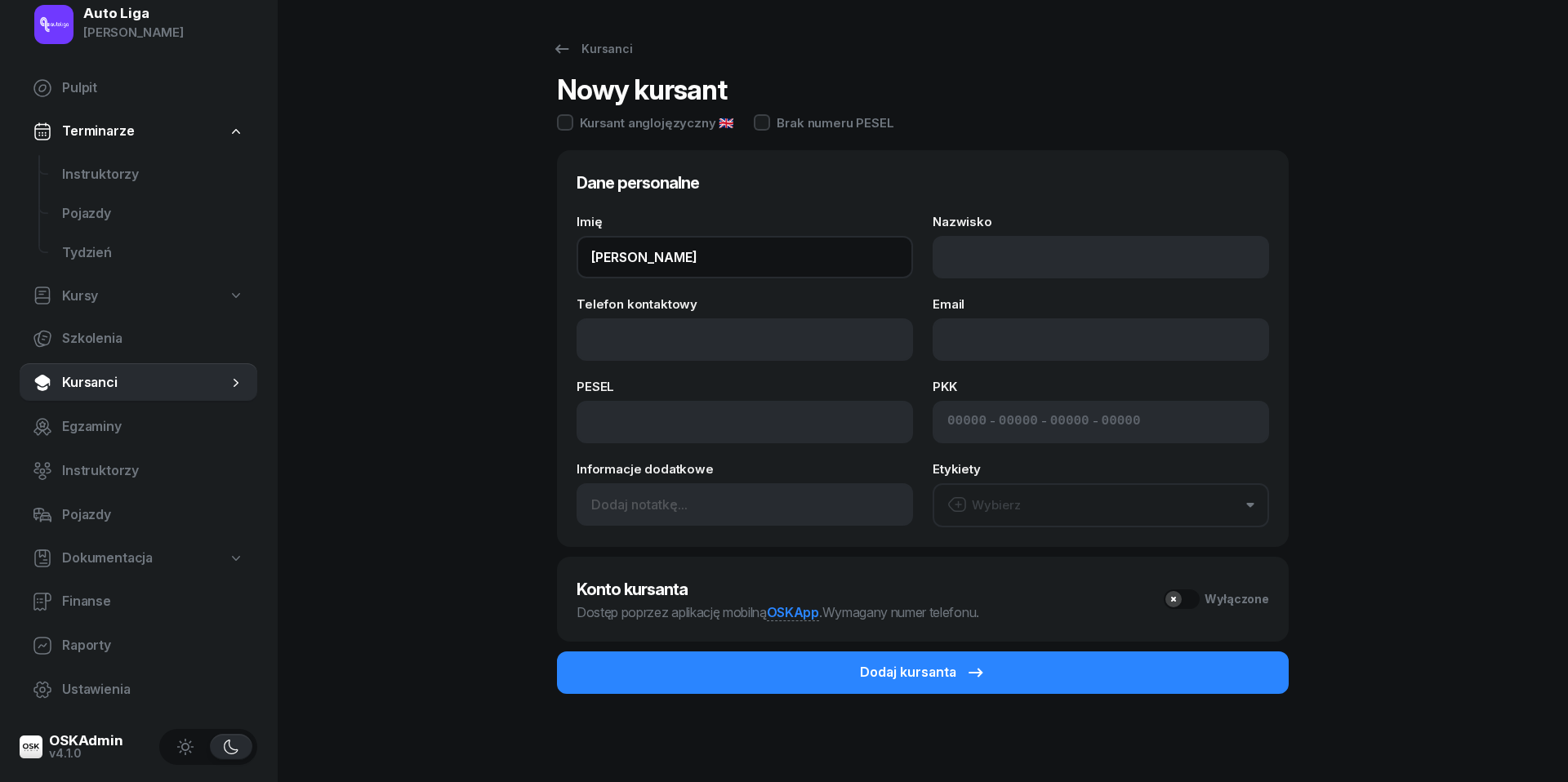
type input "[PERSON_NAME]"
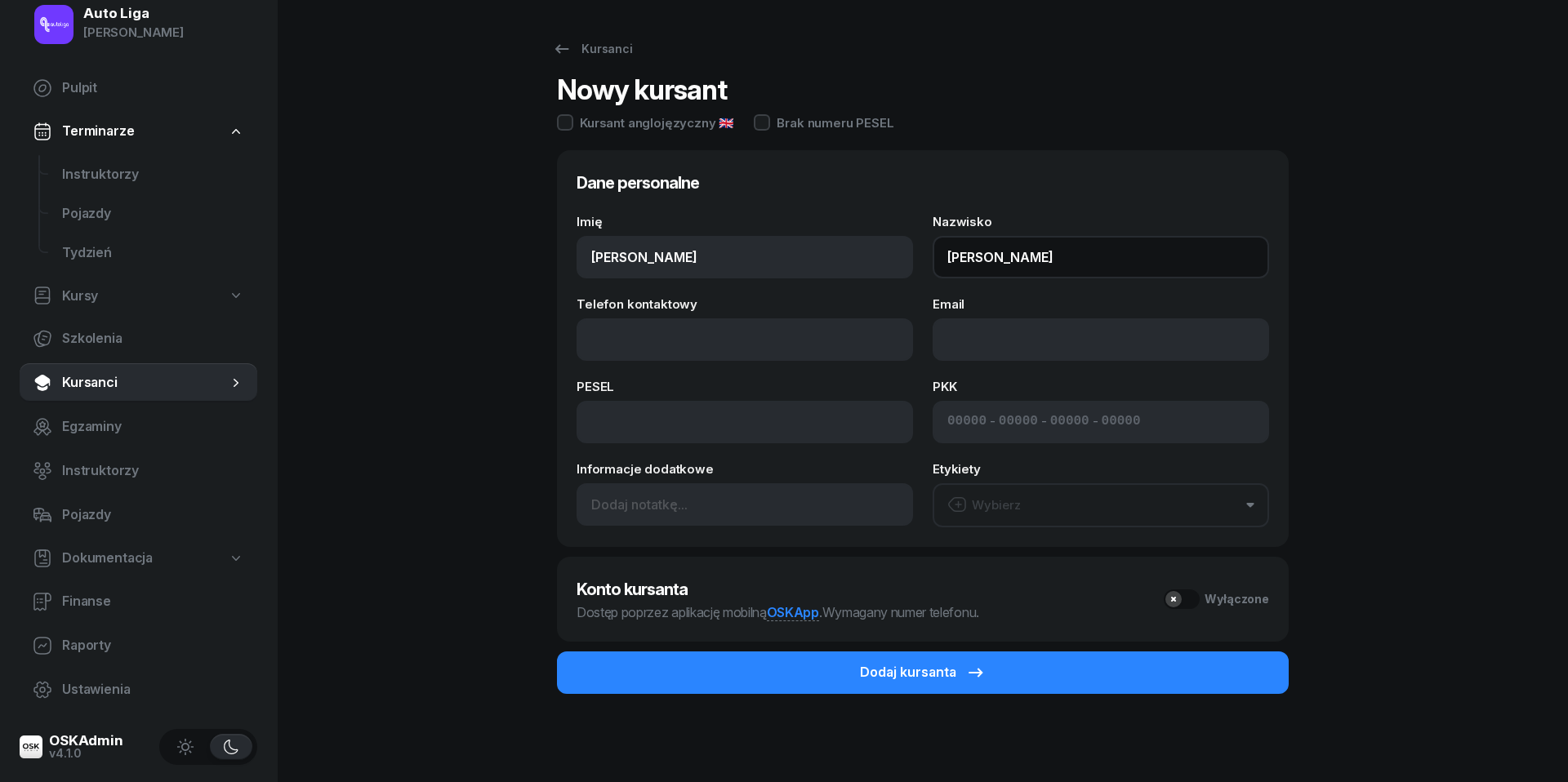
type input "[PERSON_NAME]"
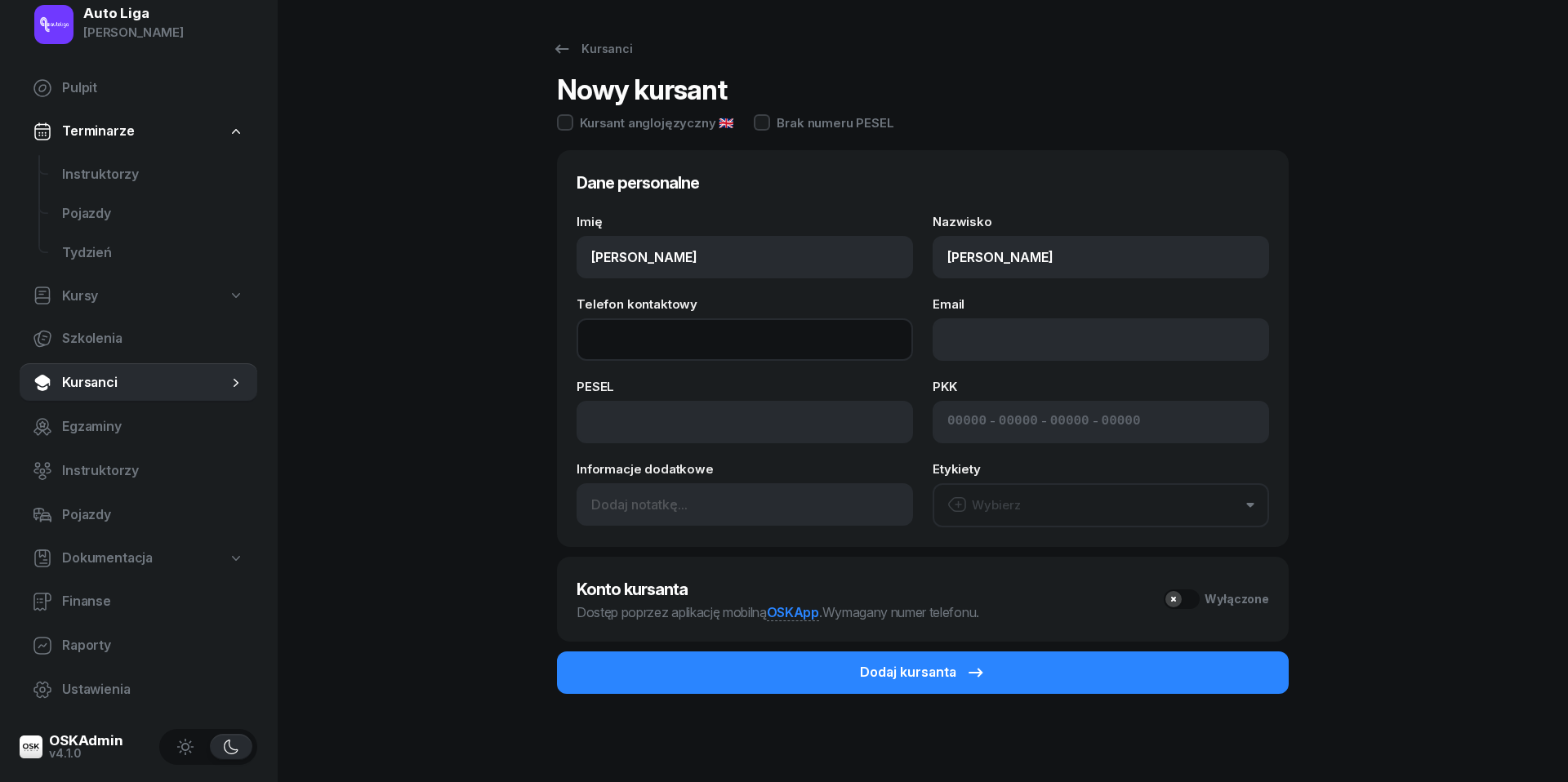
paste input "tel:[PHONE_NUMBER]"
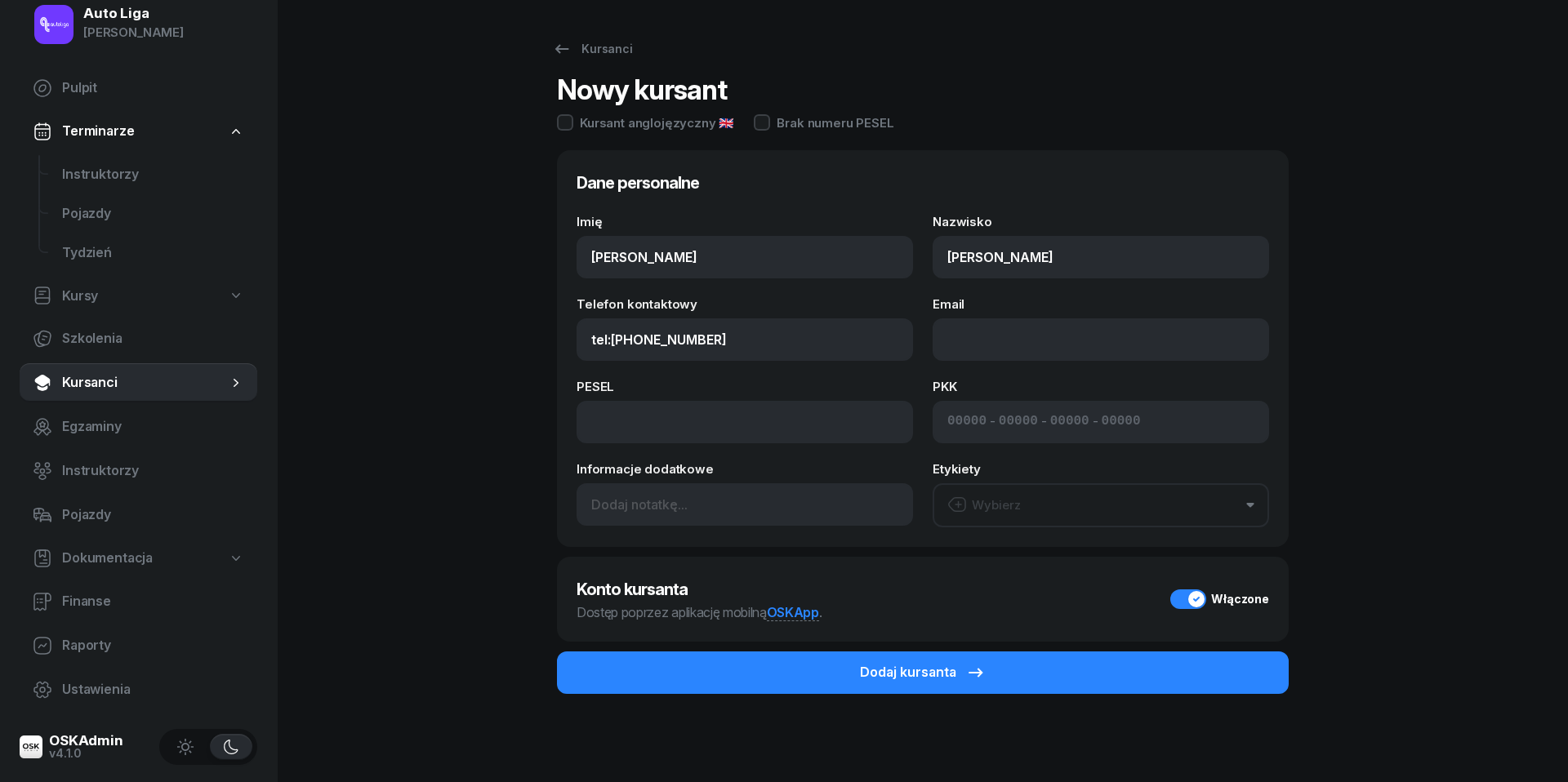
type input "509 185 857"
paste input "mailto:[EMAIL_ADDRESS][DOMAIN_NAME]"
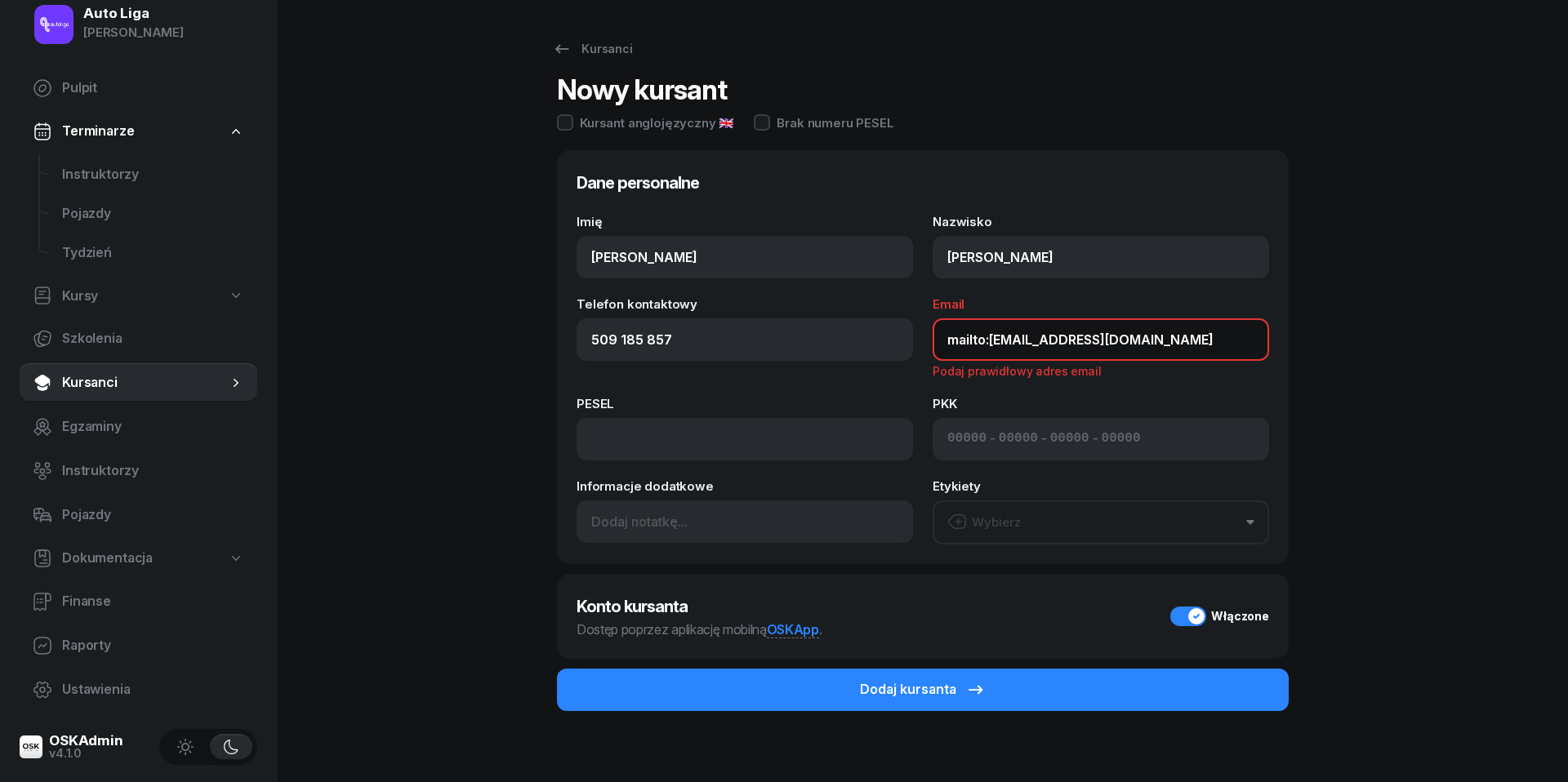
click at [991, 341] on input "mailto:[EMAIL_ADDRESS][DOMAIN_NAME]" at bounding box center [1101, 339] width 337 height 43
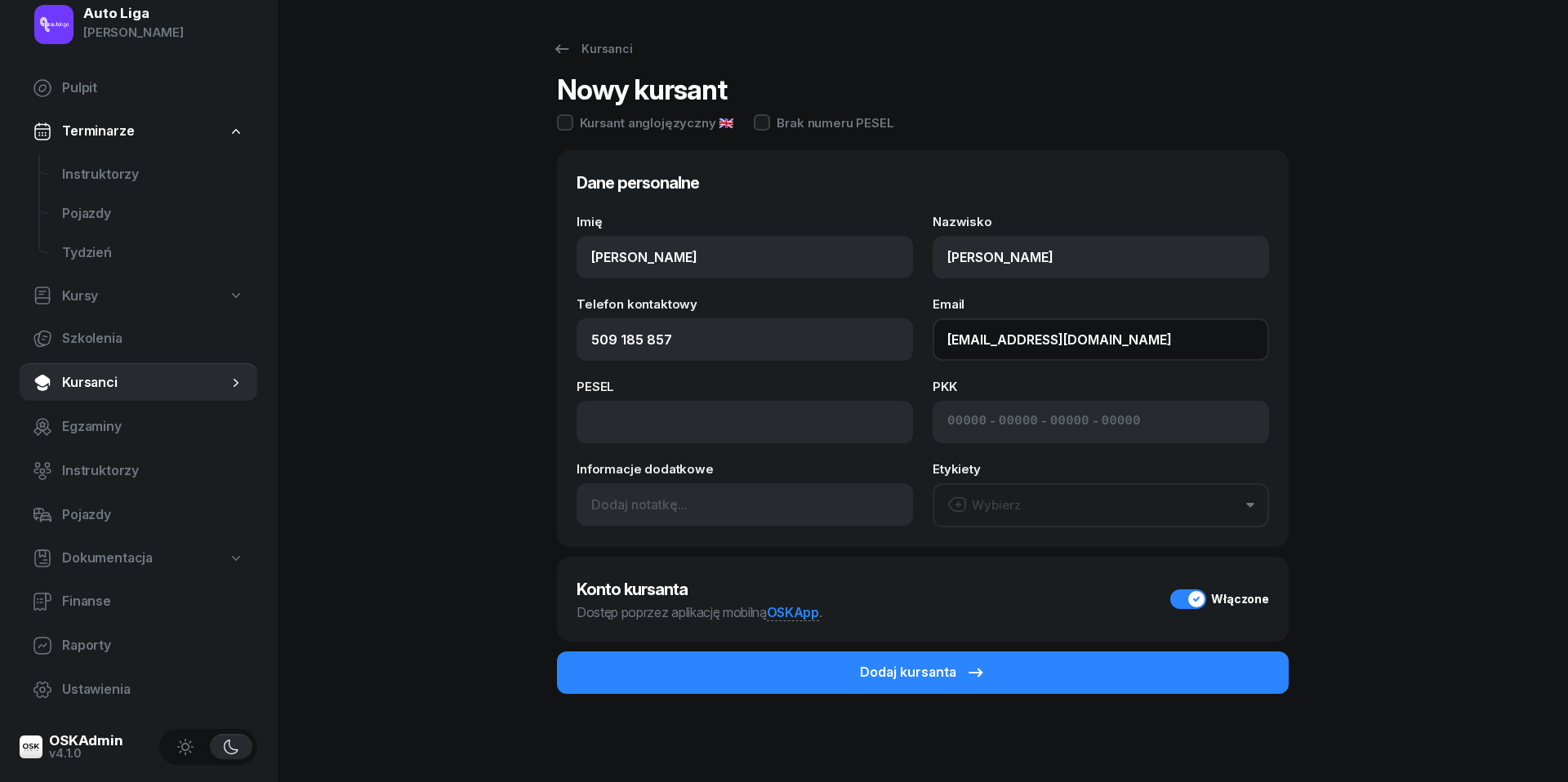
type input "[EMAIL_ADDRESS][DOMAIN_NAME]"
click at [997, 500] on div "Wybierz" at bounding box center [984, 505] width 73 height 21
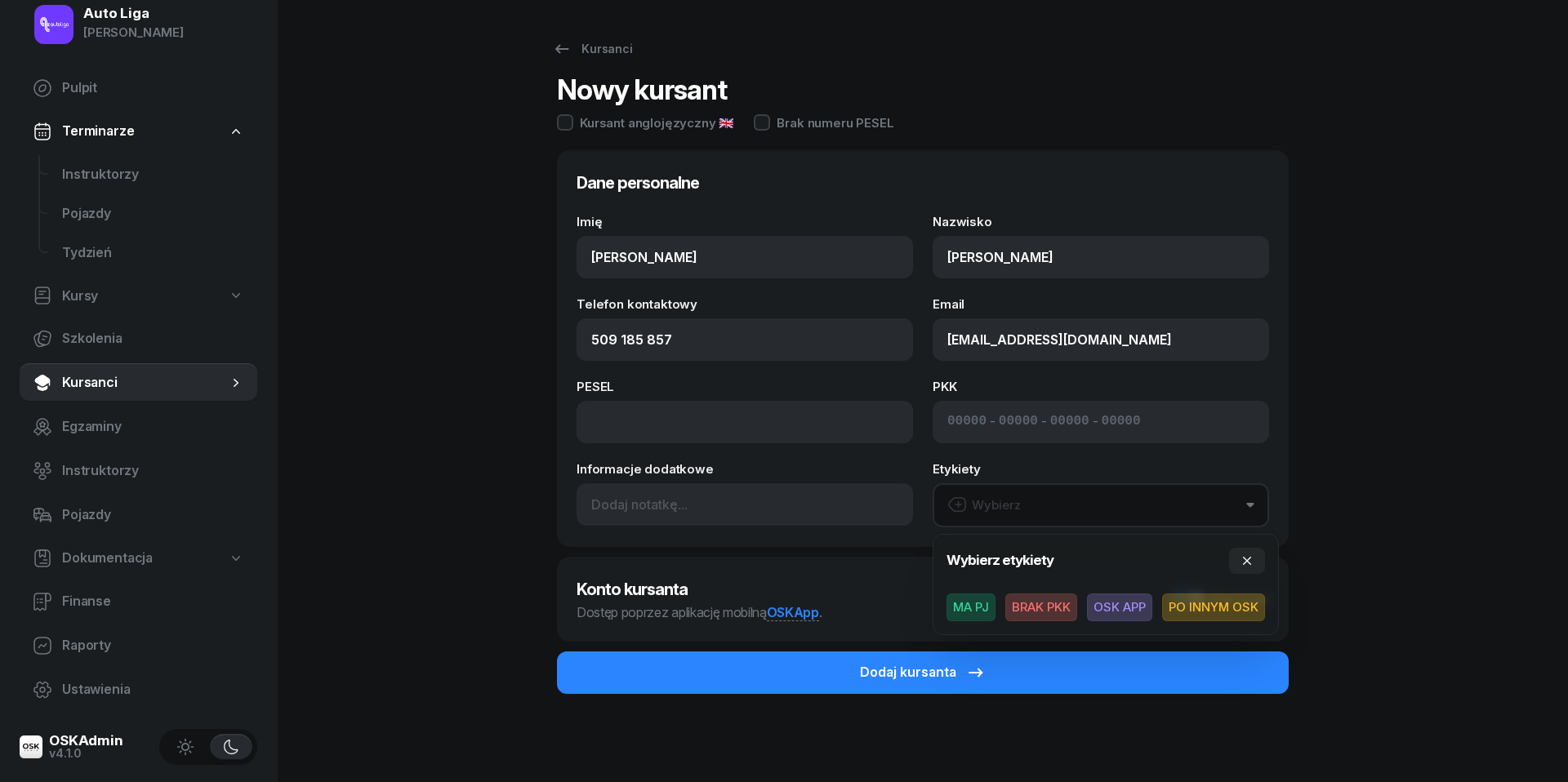
click at [1057, 611] on span "BRAK PKK" at bounding box center [1041, 607] width 72 height 28
click at [1129, 607] on span "OSK APP" at bounding box center [1119, 606] width 65 height 28
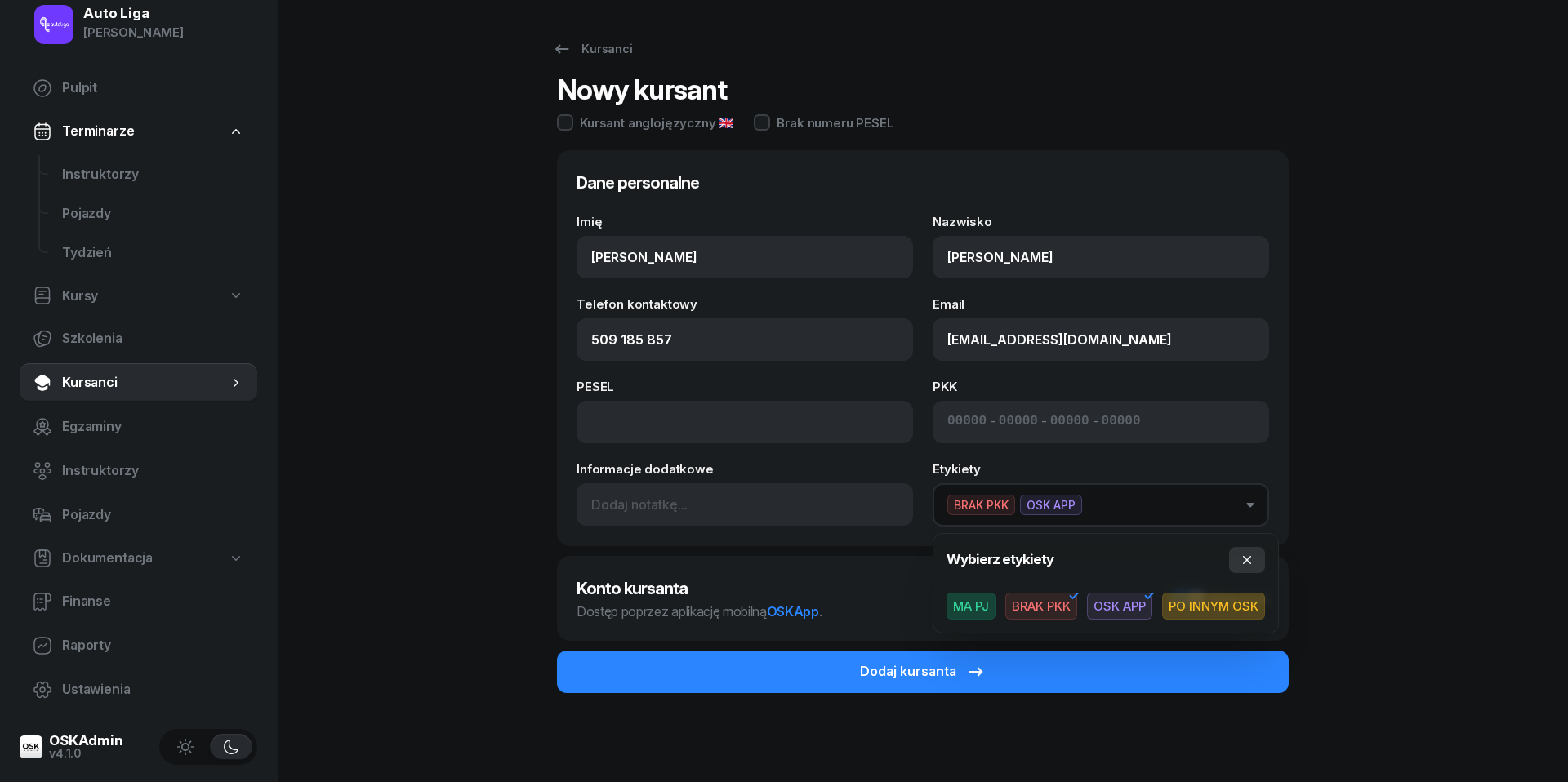
click at [1249, 563] on icon "button" at bounding box center [1246, 559] width 13 height 13
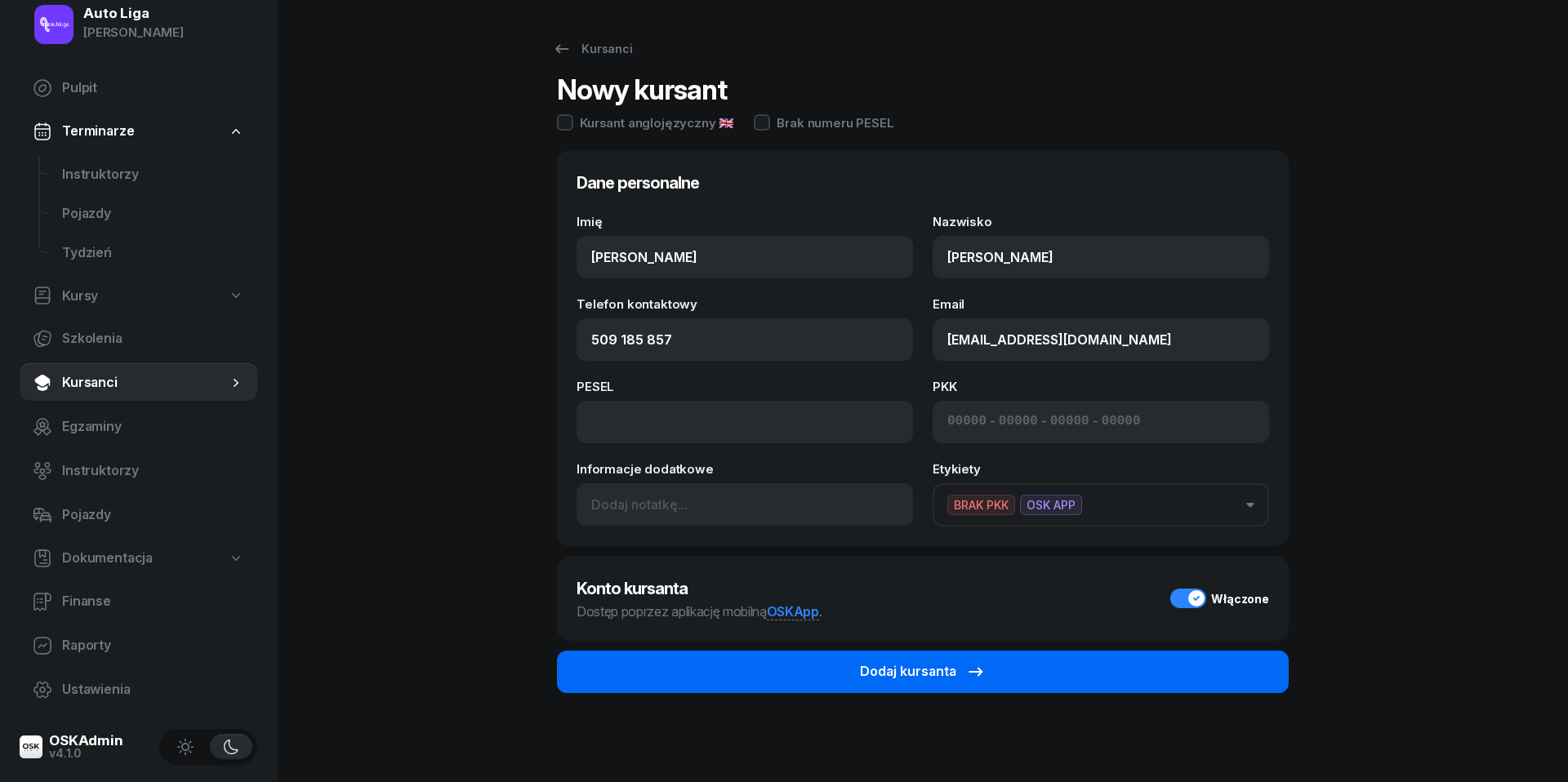
click at [966, 671] on icon "submit" at bounding box center [976, 672] width 20 height 20
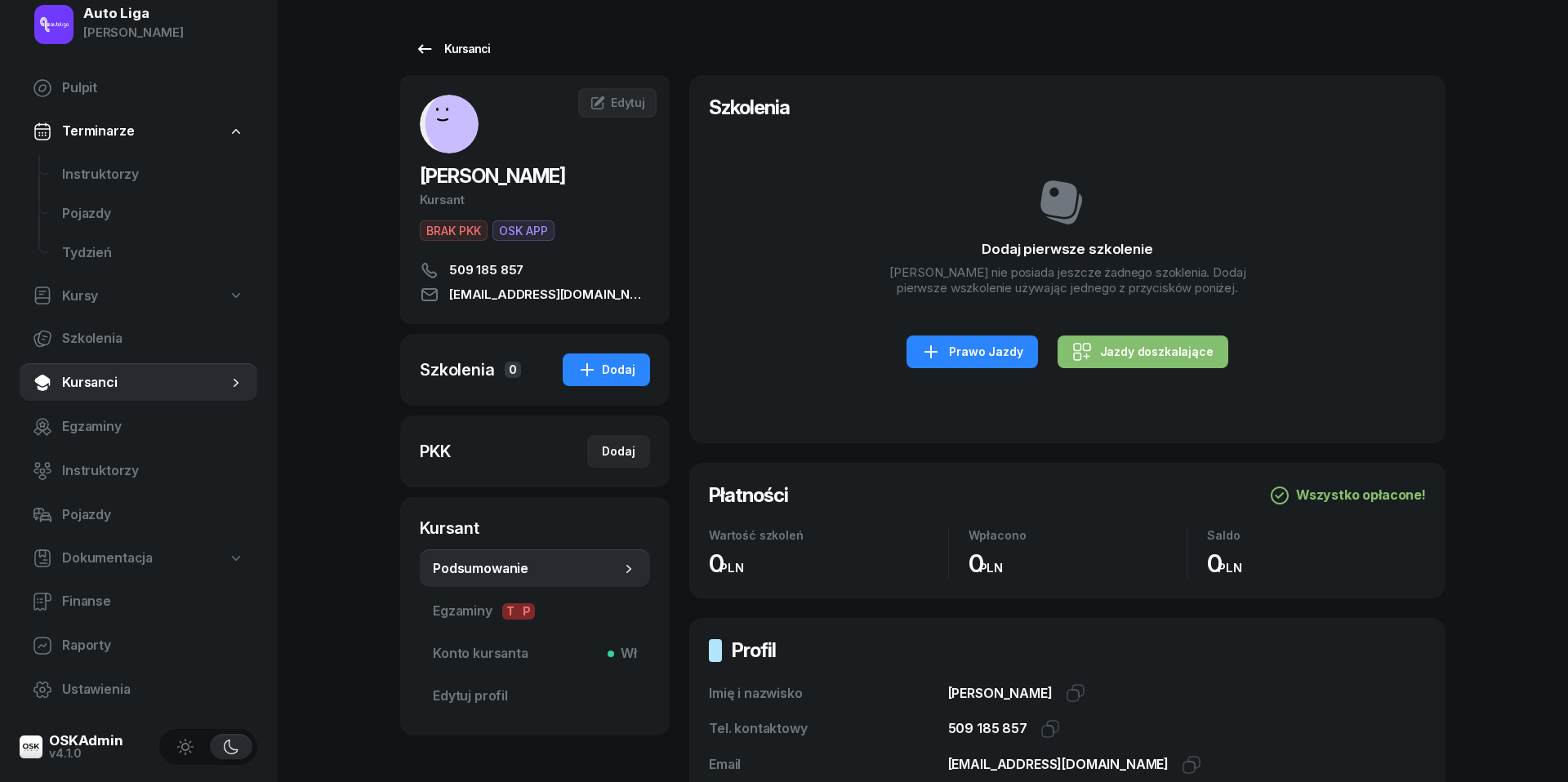
click at [436, 53] on div "Kursanci" at bounding box center [453, 49] width 75 height 20
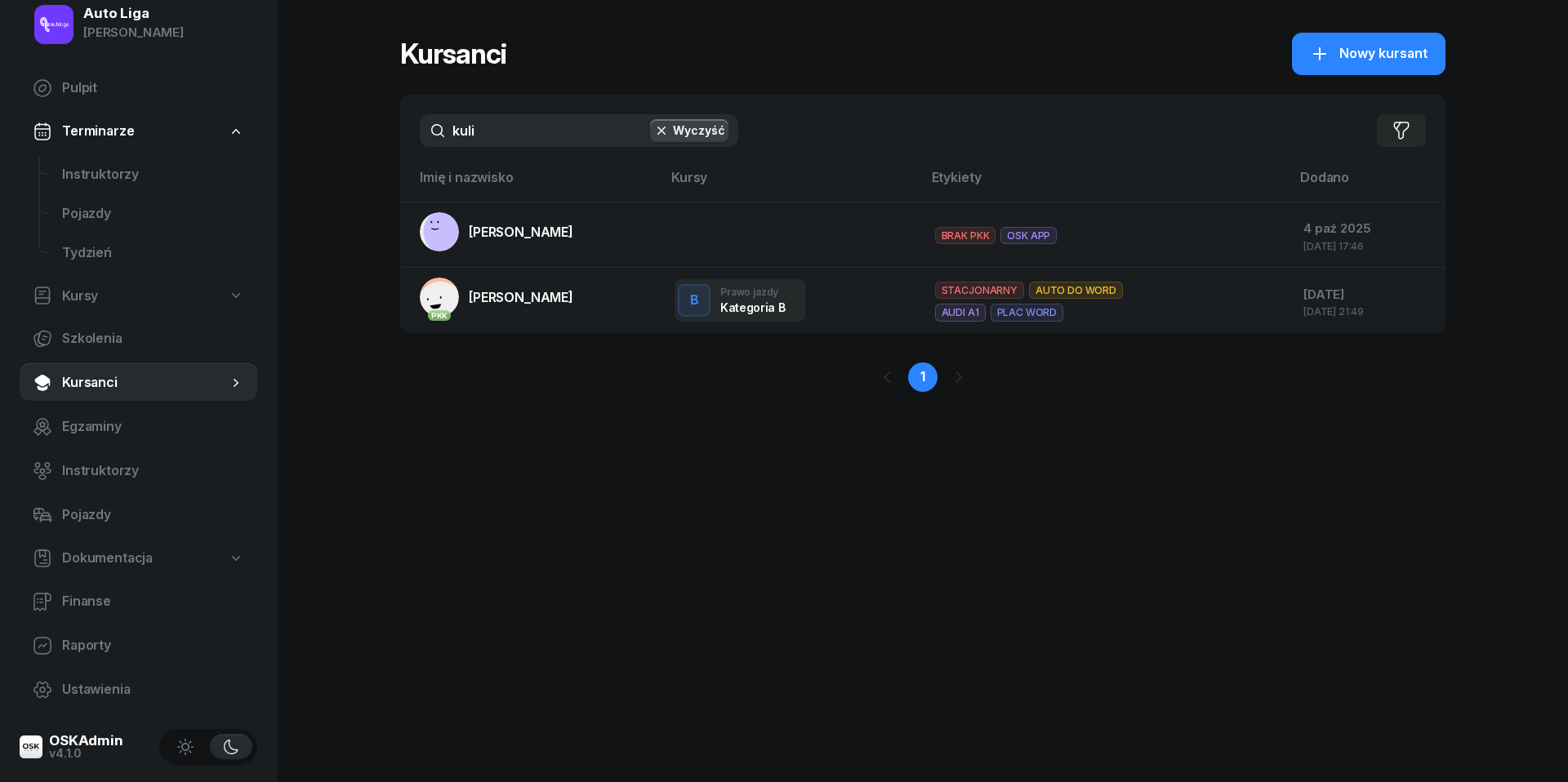
click at [503, 134] on input "kuli" at bounding box center [578, 130] width 318 height 33
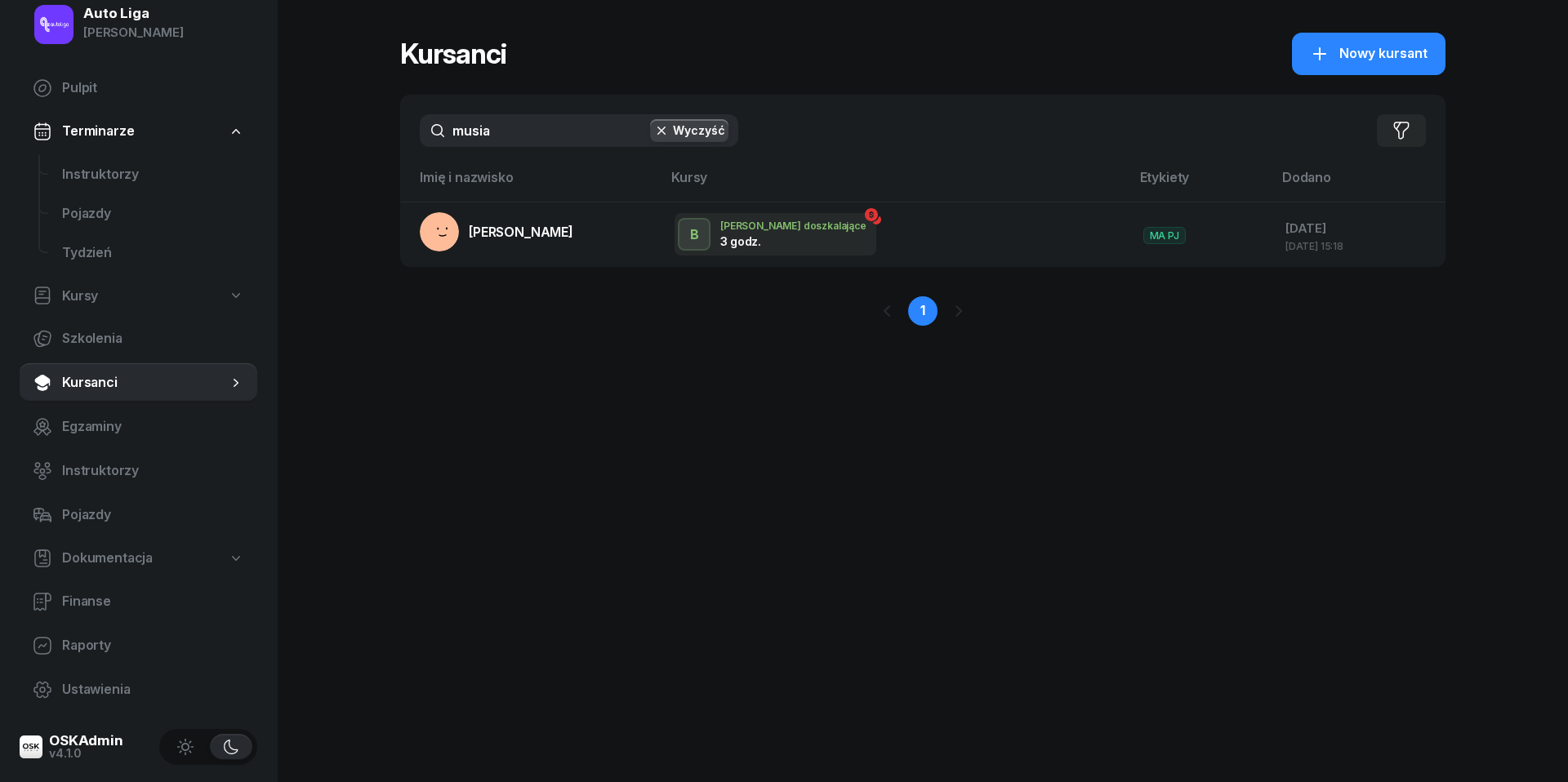
click at [536, 125] on input "musia" at bounding box center [578, 130] width 318 height 33
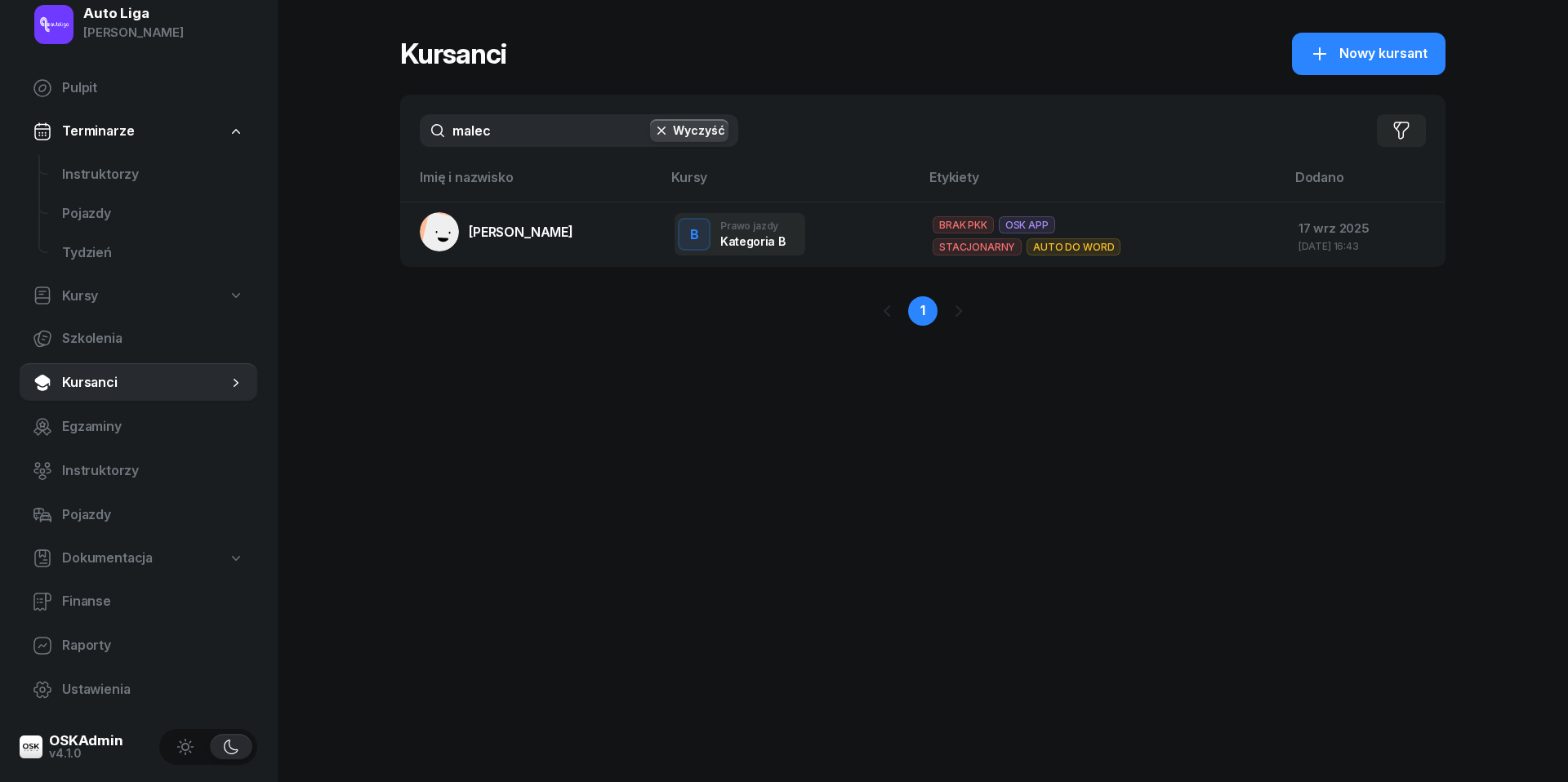
click at [500, 135] on input "malec" at bounding box center [578, 130] width 318 height 33
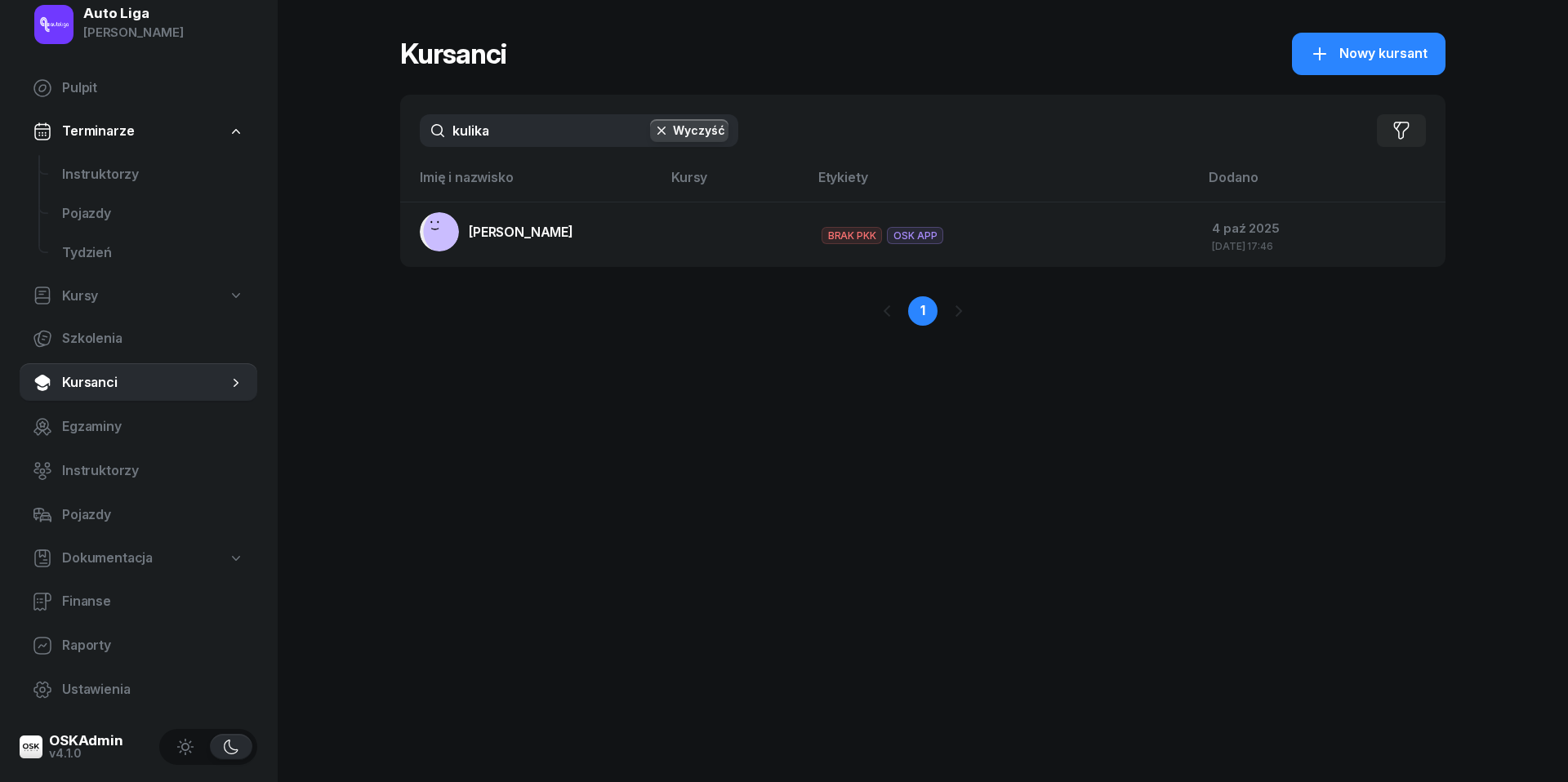
type input "kulika"
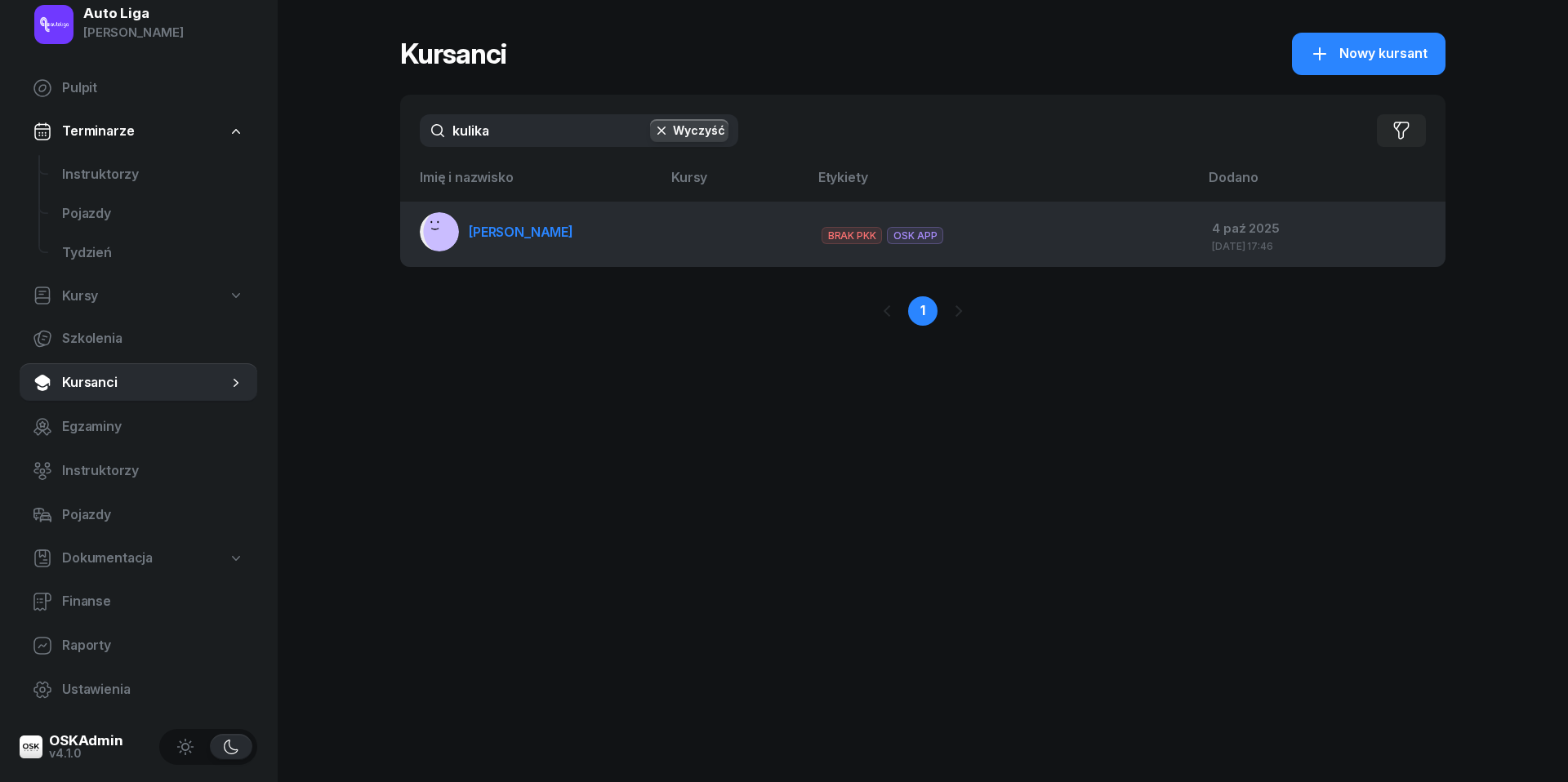
drag, startPoint x: 503, startPoint y: 167, endPoint x: 518, endPoint y: 233, distance: 67.7
click at [518, 233] on span "[PERSON_NAME]" at bounding box center [520, 232] width 104 height 16
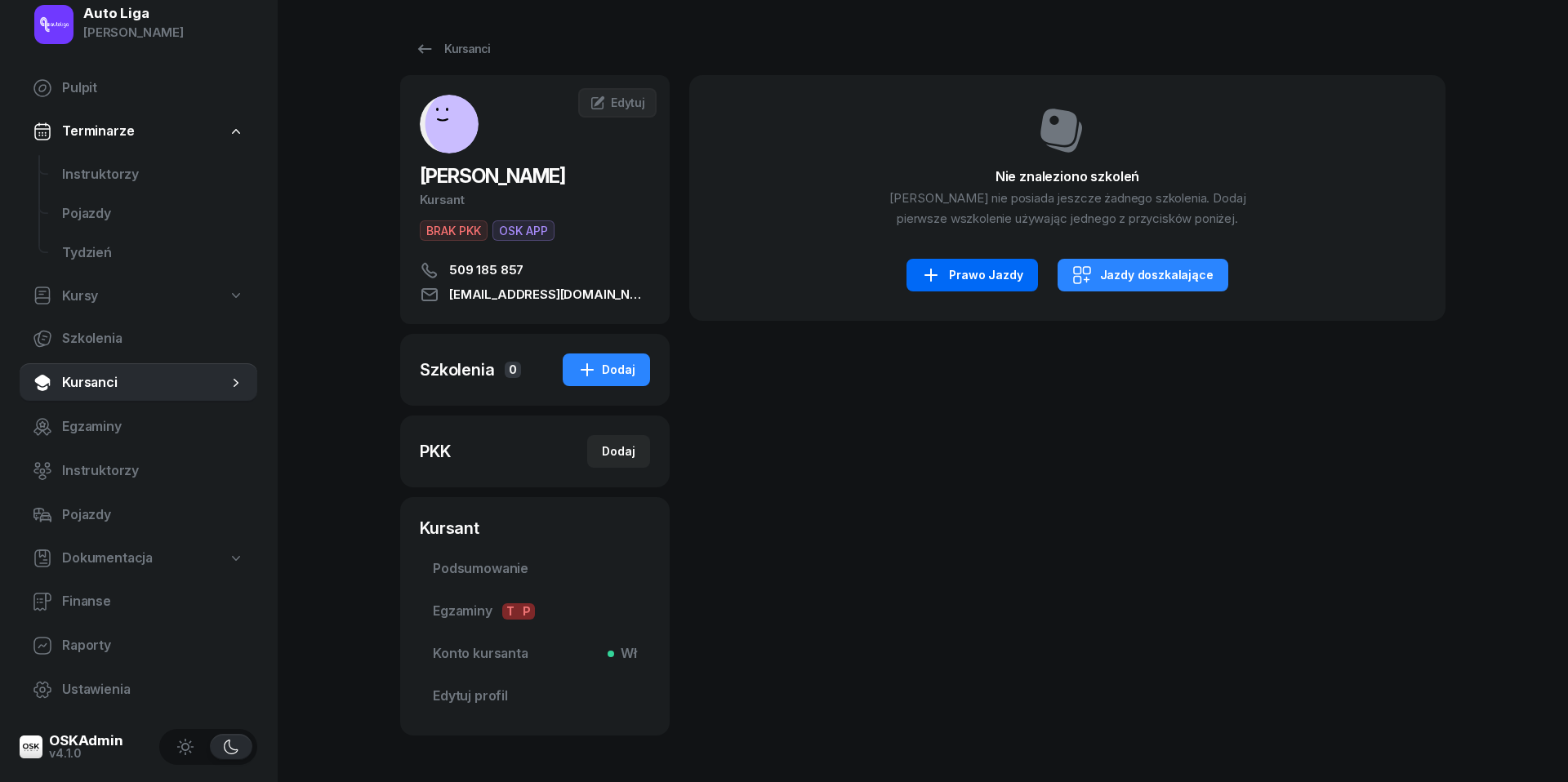
click at [982, 273] on div "Prawo Jazdy" at bounding box center [972, 275] width 102 height 20
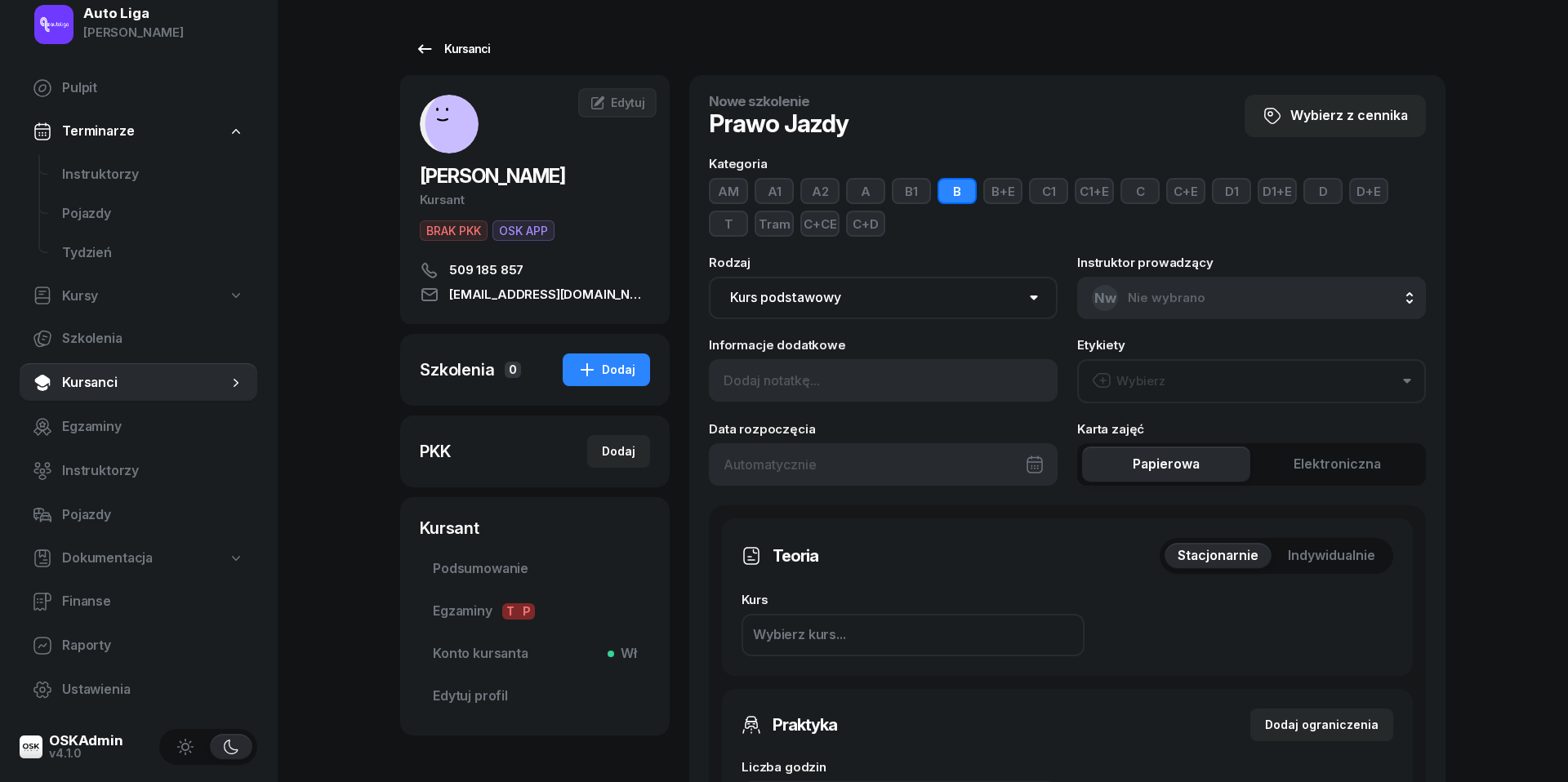
click at [431, 47] on icon at bounding box center [425, 49] width 20 height 20
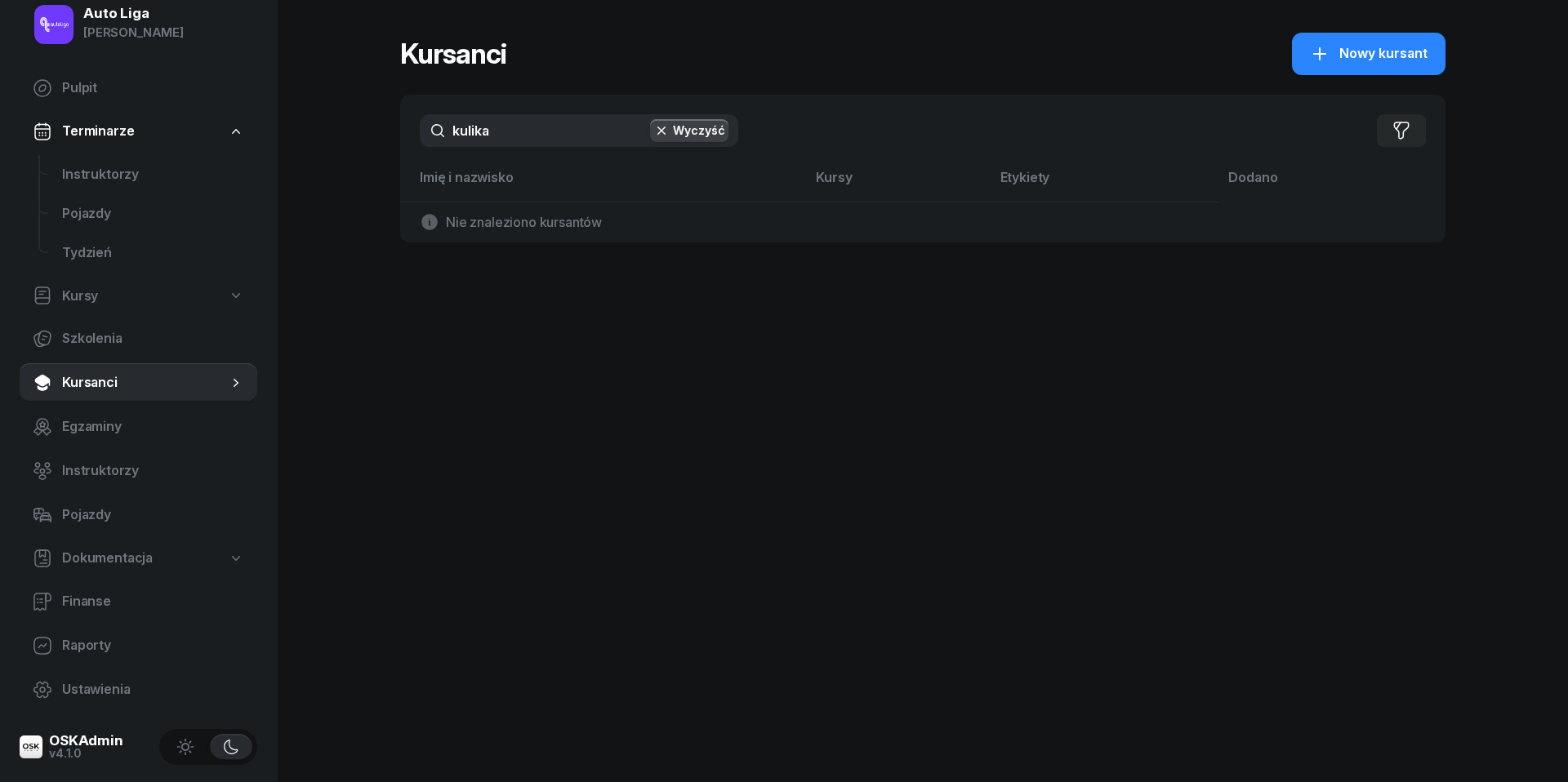
click at [502, 137] on input "kulika" at bounding box center [578, 130] width 318 height 33
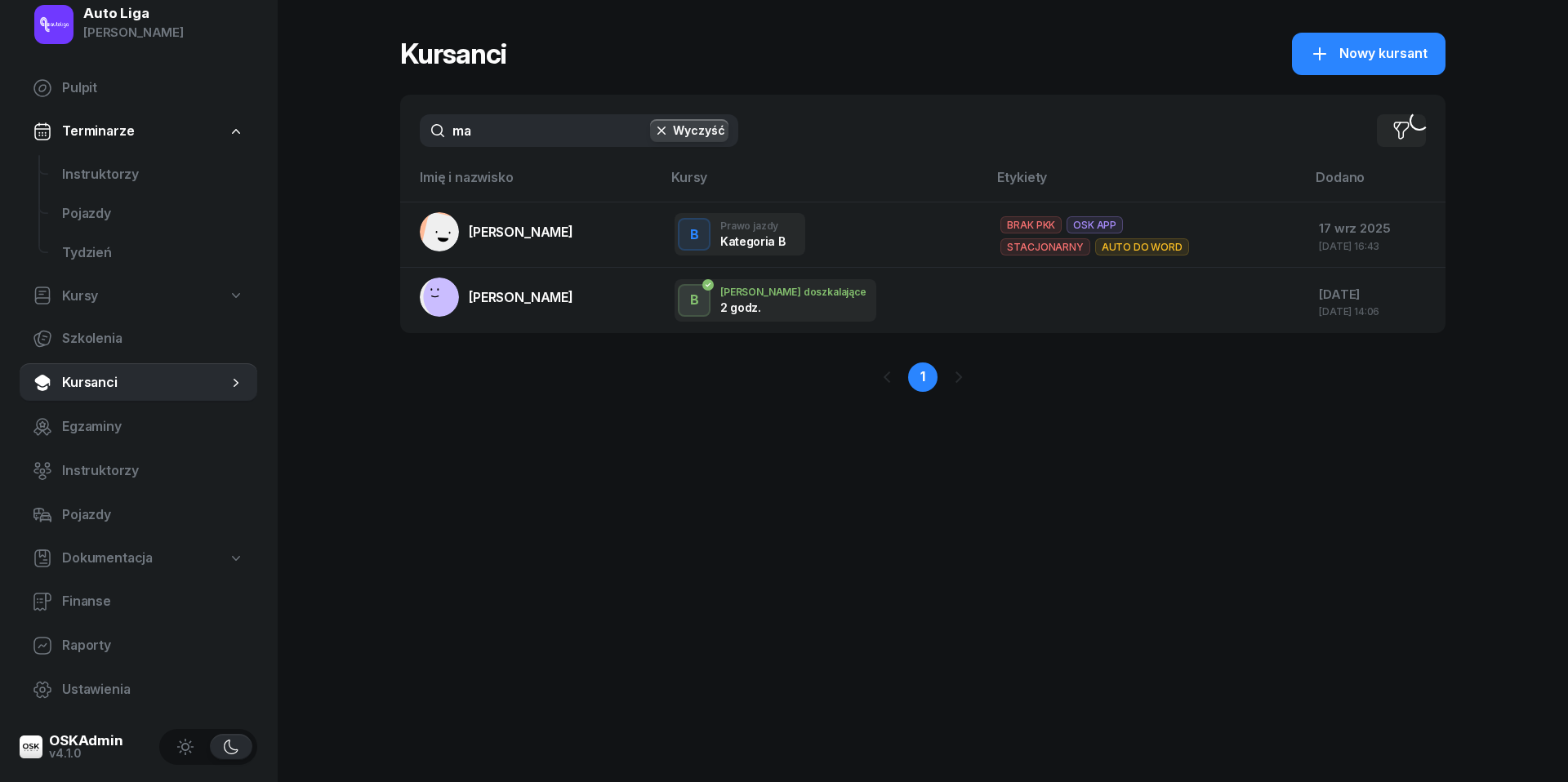
type input "m"
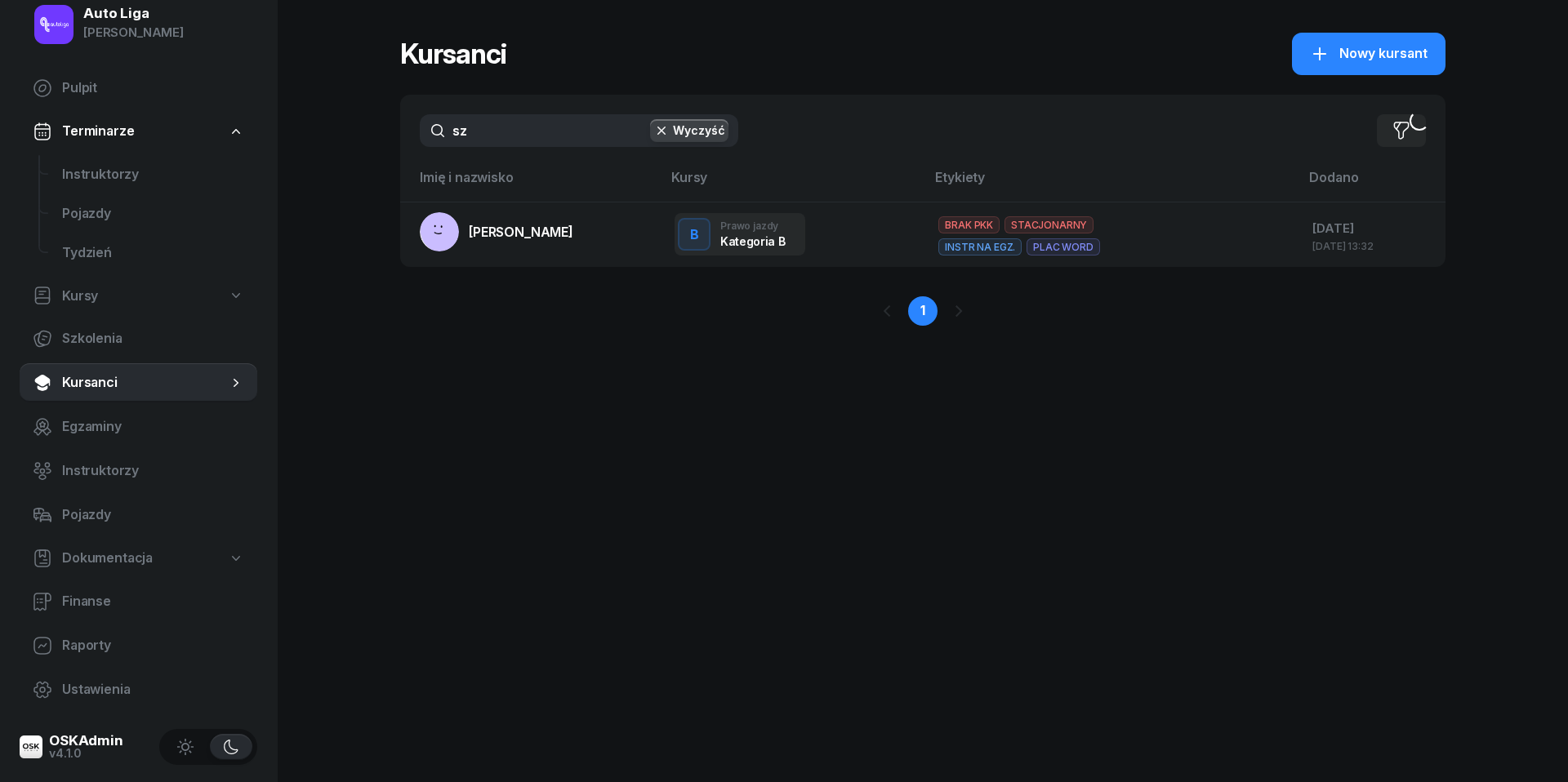
type input "s"
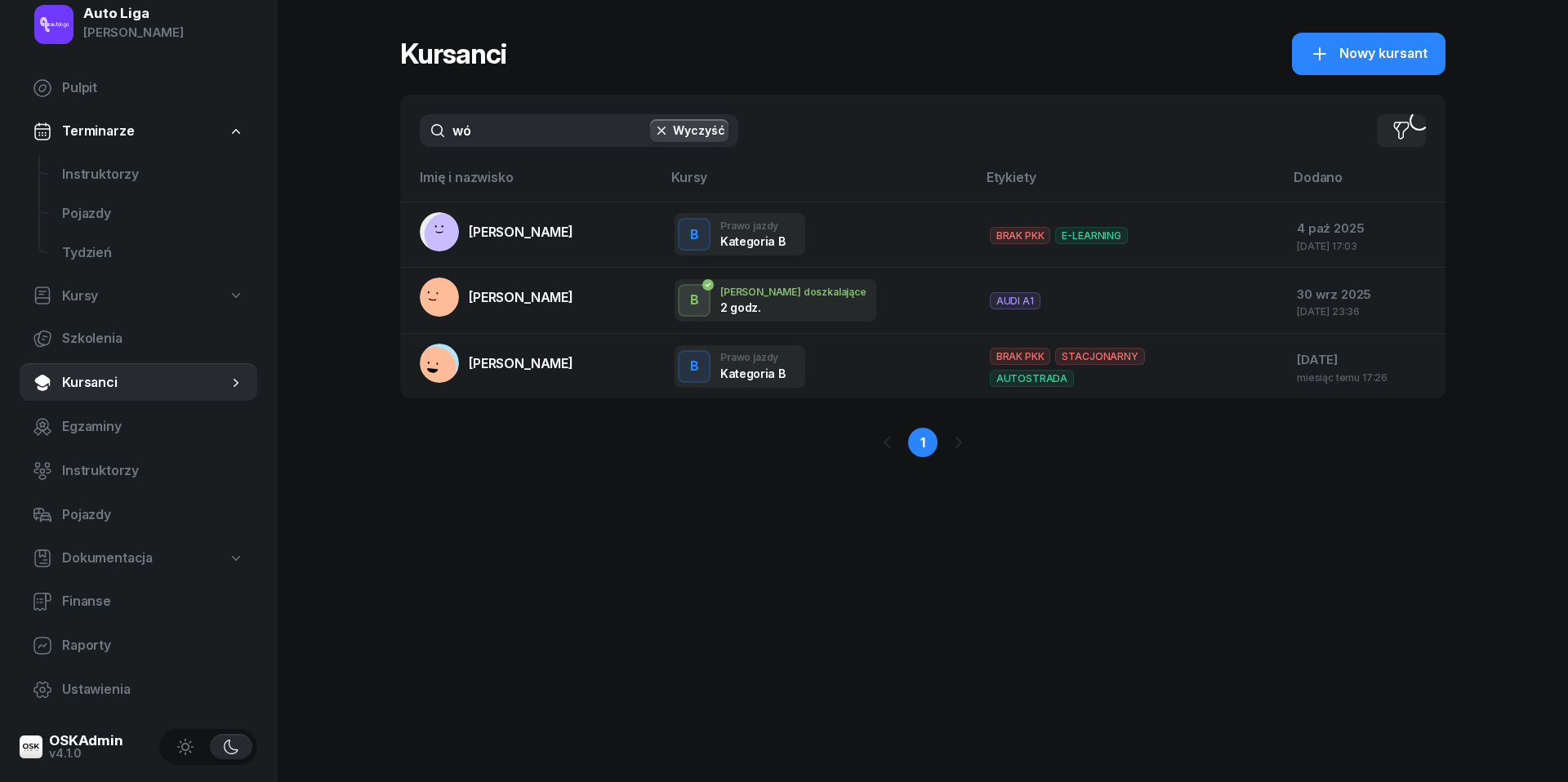
type input "w"
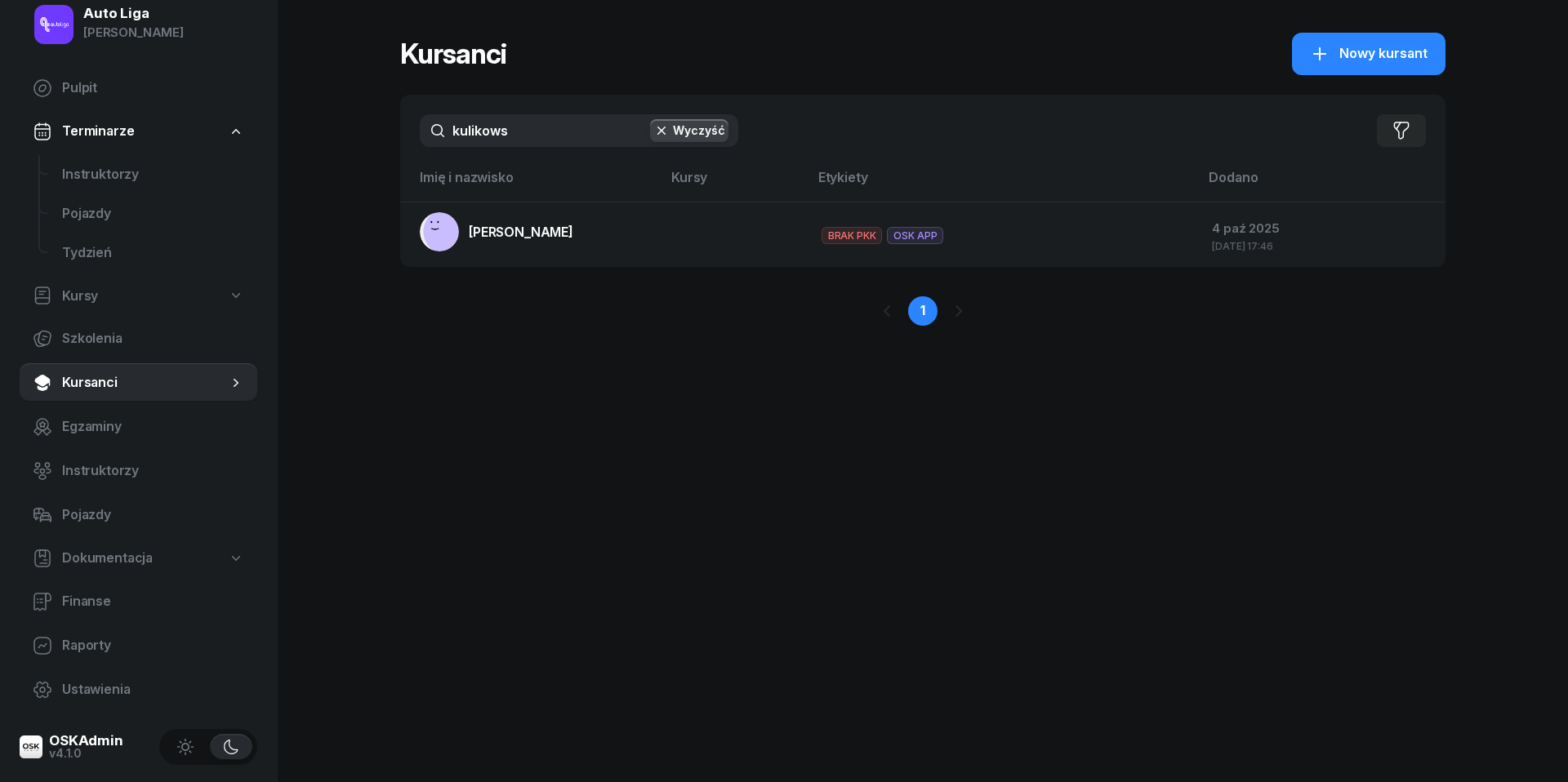
type input "kulikowi"
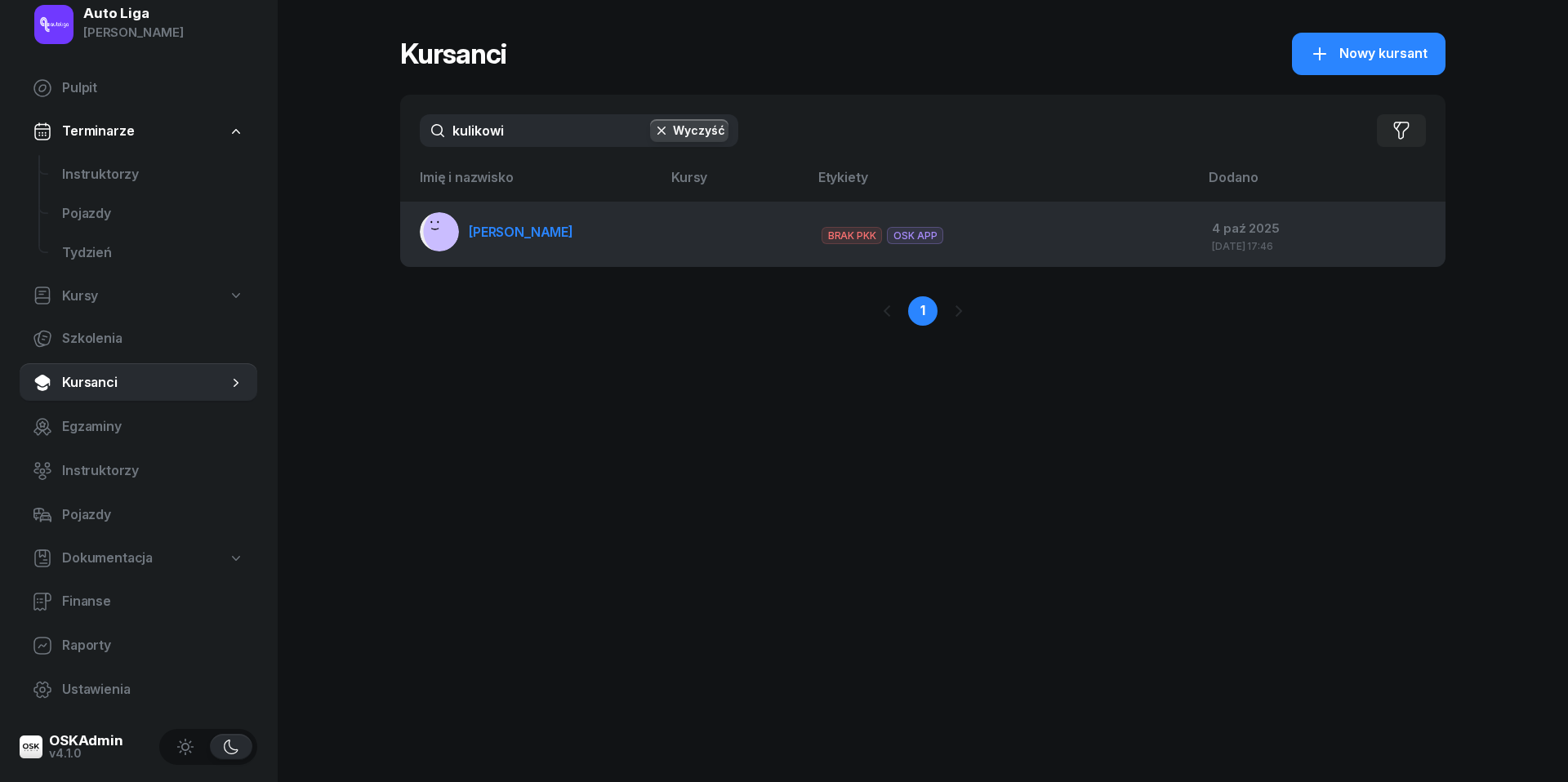
drag, startPoint x: 502, startPoint y: 170, endPoint x: 497, endPoint y: 241, distance: 71.2
click at [497, 241] on link "[PERSON_NAME]" at bounding box center [496, 232] width 153 height 39
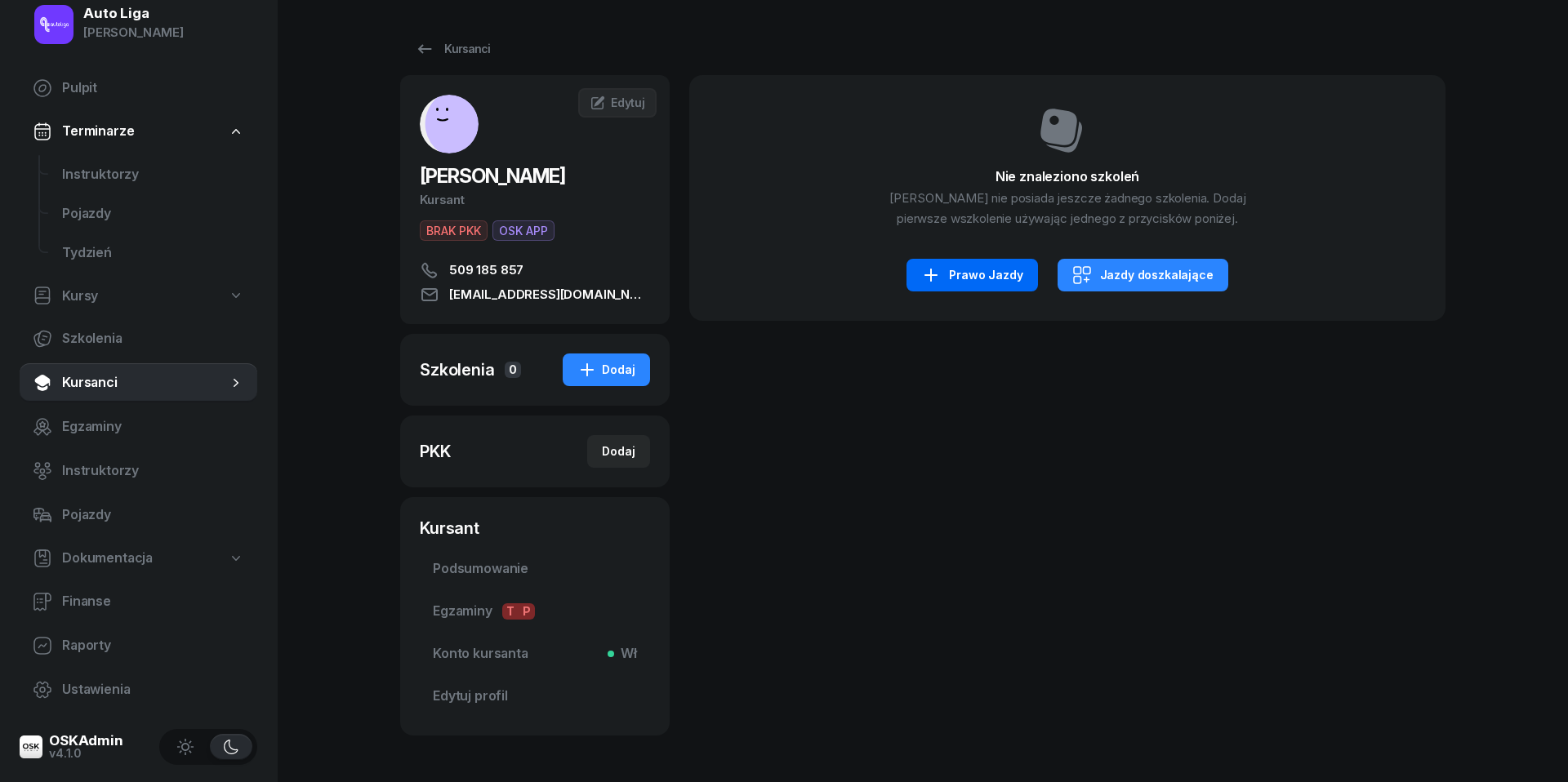
click at [1007, 265] on div "Prawo Jazdy" at bounding box center [972, 275] width 102 height 20
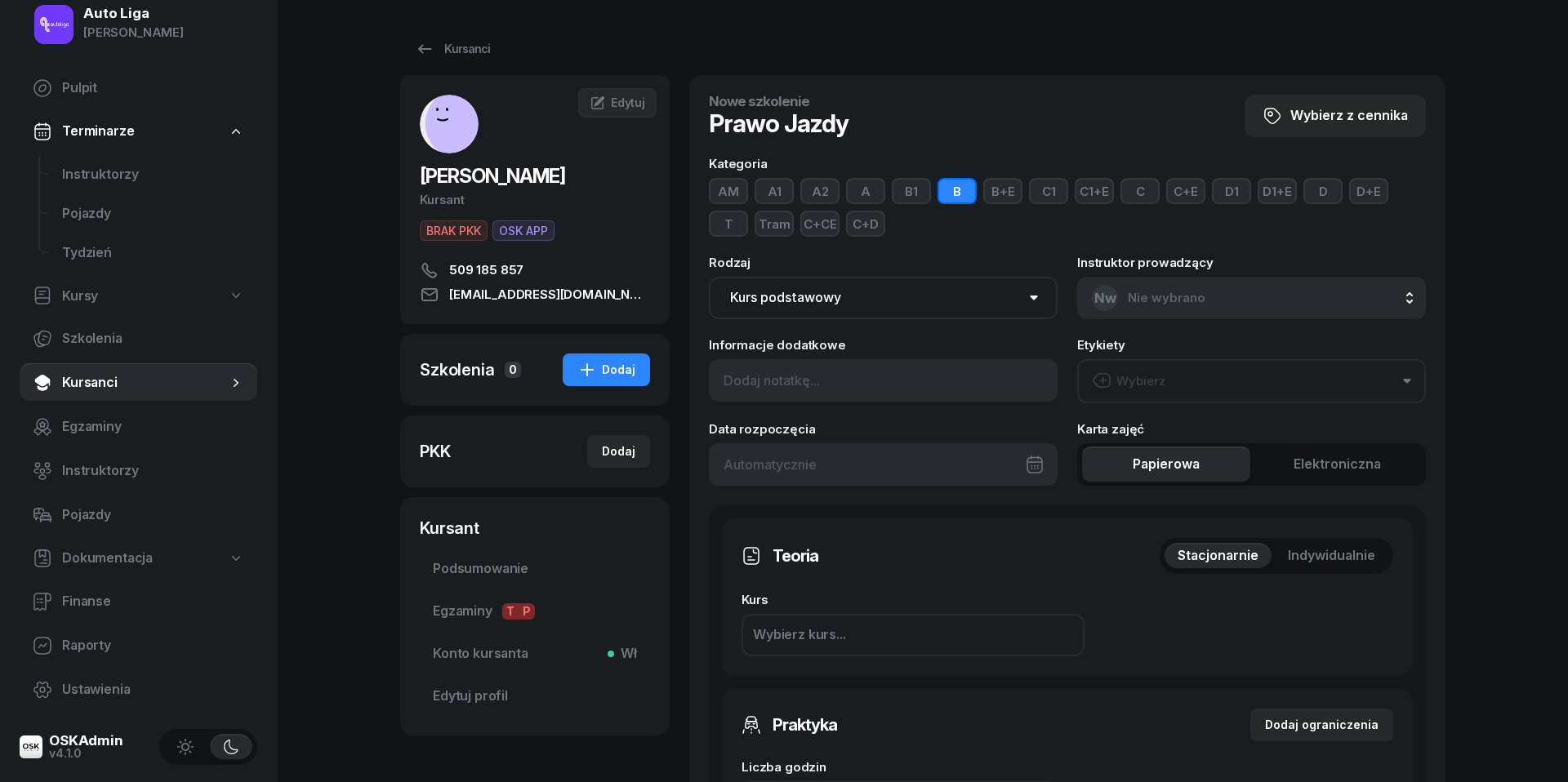
click at [1220, 377] on button "Wybierz" at bounding box center [1251, 380] width 348 height 44
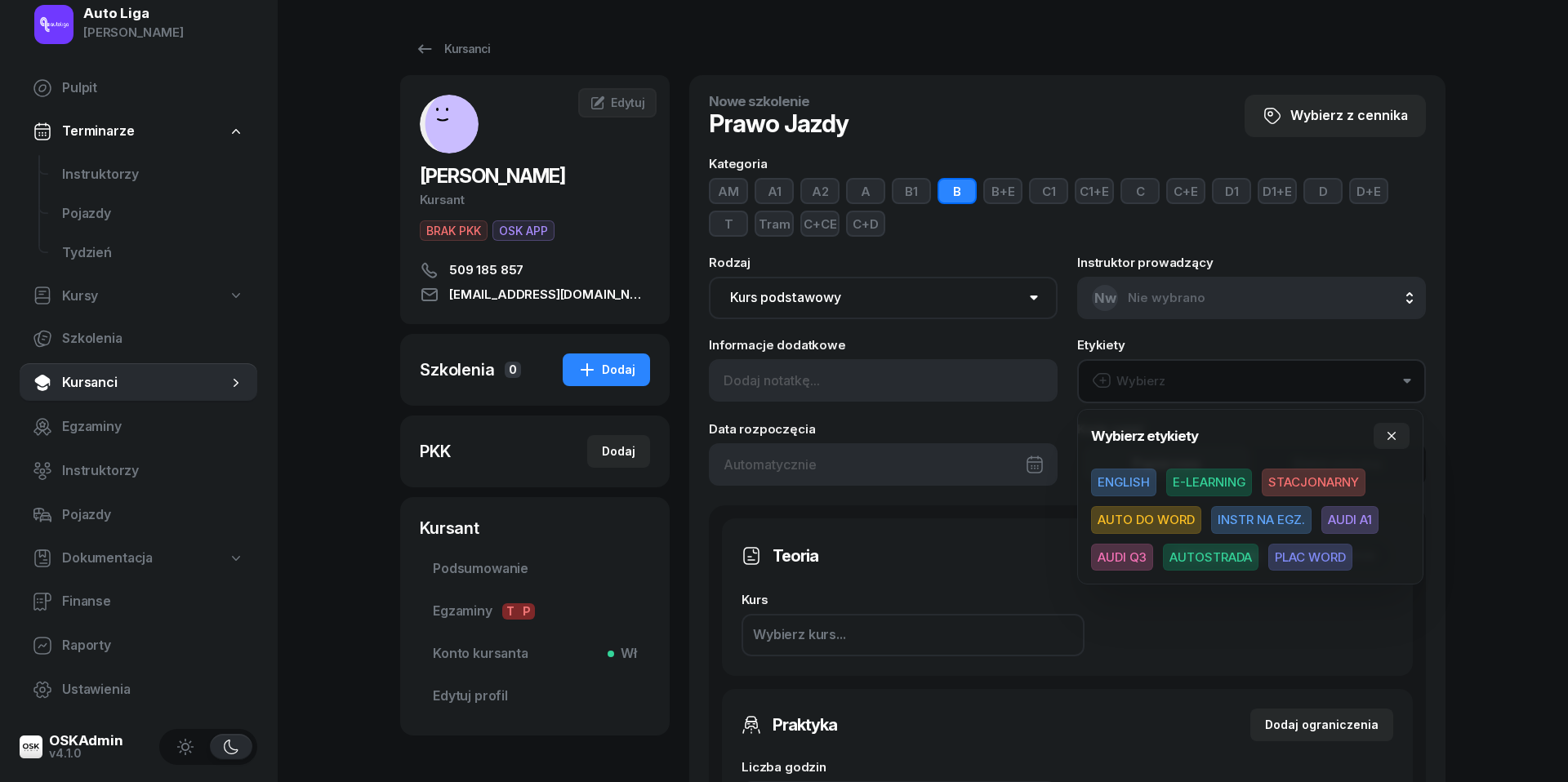
click at [1303, 484] on span "STACJONARNY" at bounding box center [1313, 482] width 103 height 28
click at [1389, 437] on icon "button" at bounding box center [1391, 435] width 8 height 8
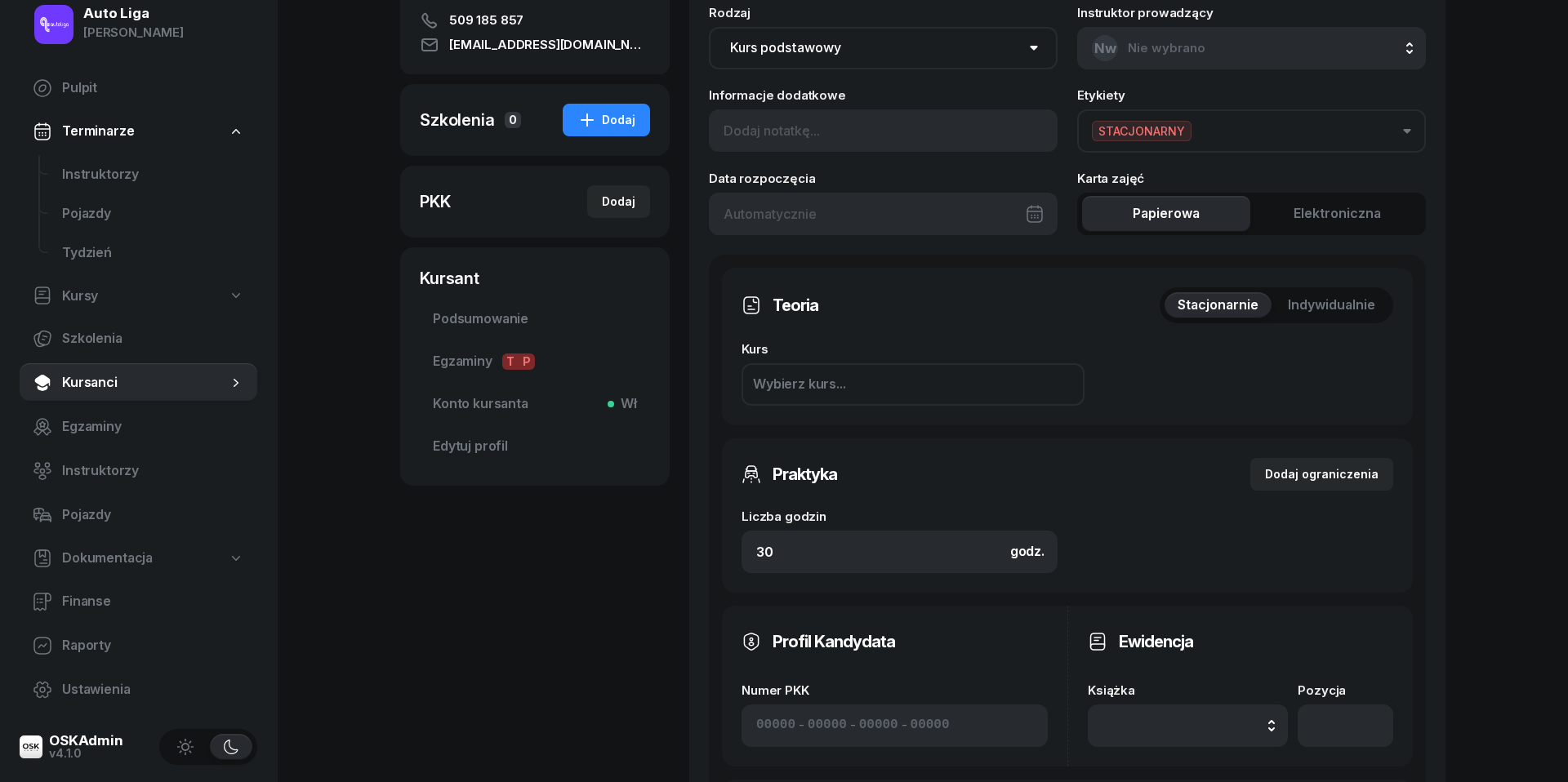
scroll to position [403, 0]
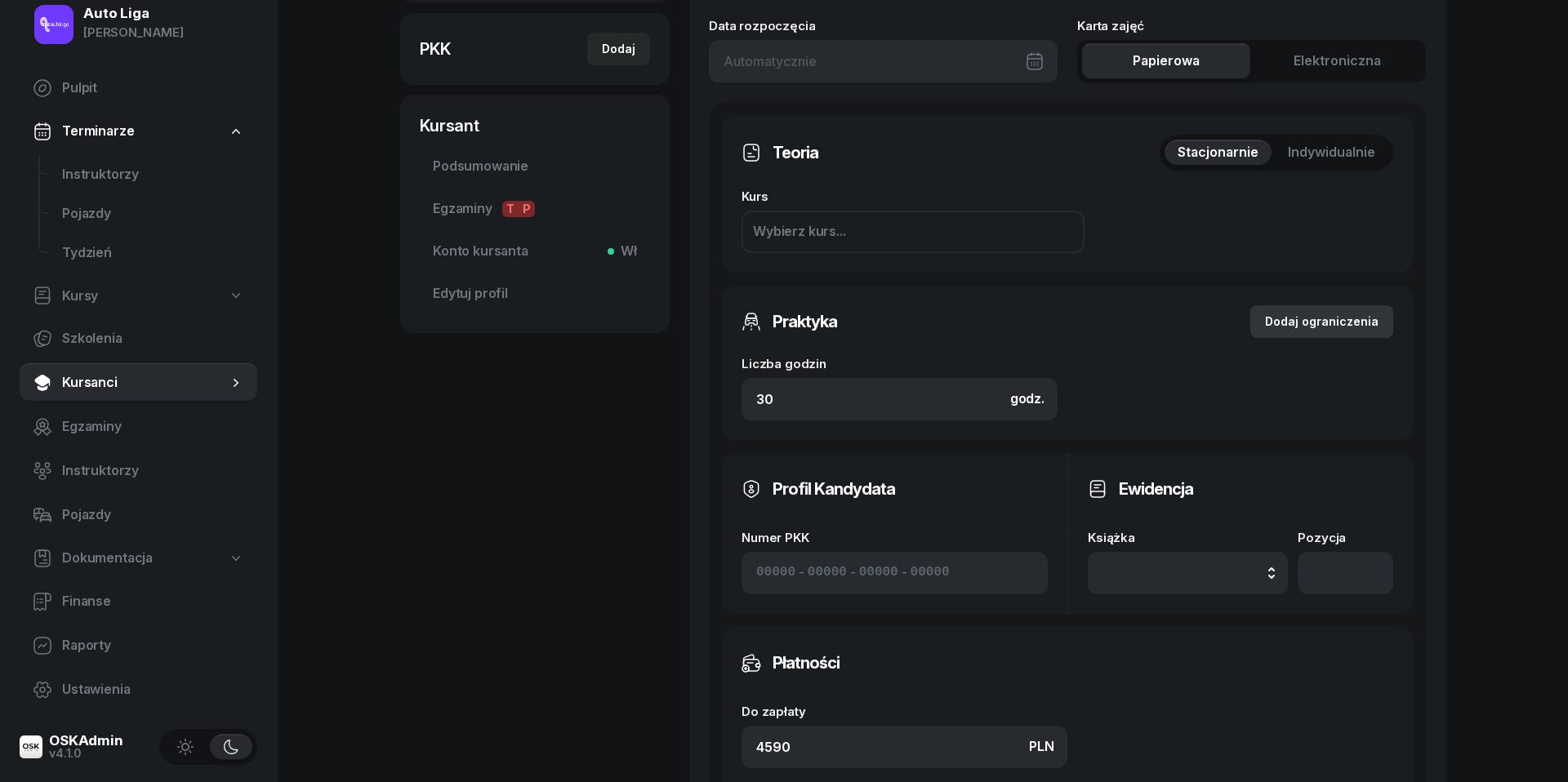
click at [1325, 315] on div "Dodaj ograniczenia" at bounding box center [1321, 322] width 113 height 20
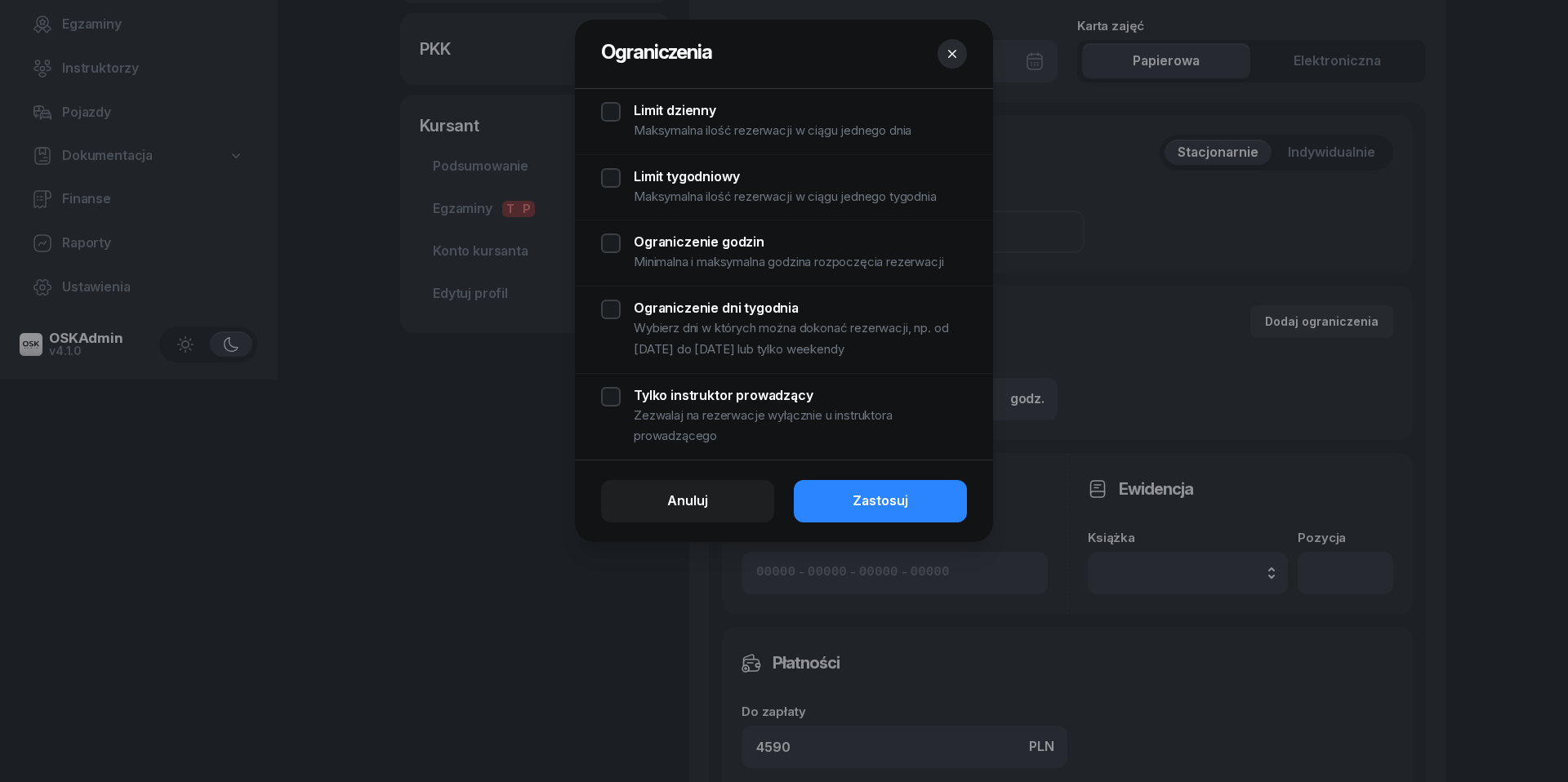
click at [614, 107] on div "Limit dzienny Maksymalna ilość rezerwacji w ciągu jednego dnia" at bounding box center [784, 122] width 366 height 39
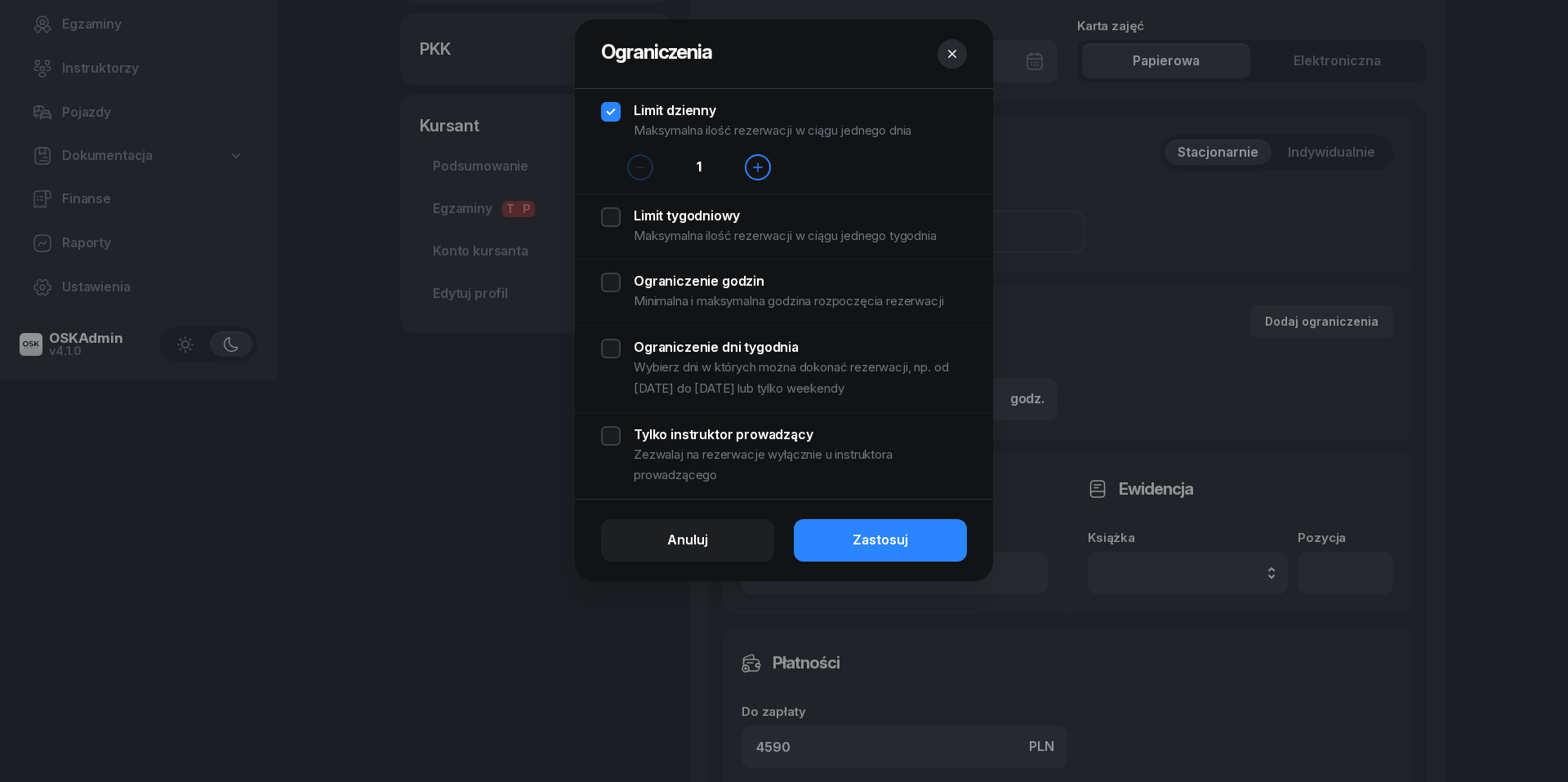
click at [614, 223] on div "Limit tygodniowy Maksymalna ilość rezerwacji w ciągu jednego tygodnia" at bounding box center [784, 227] width 366 height 39
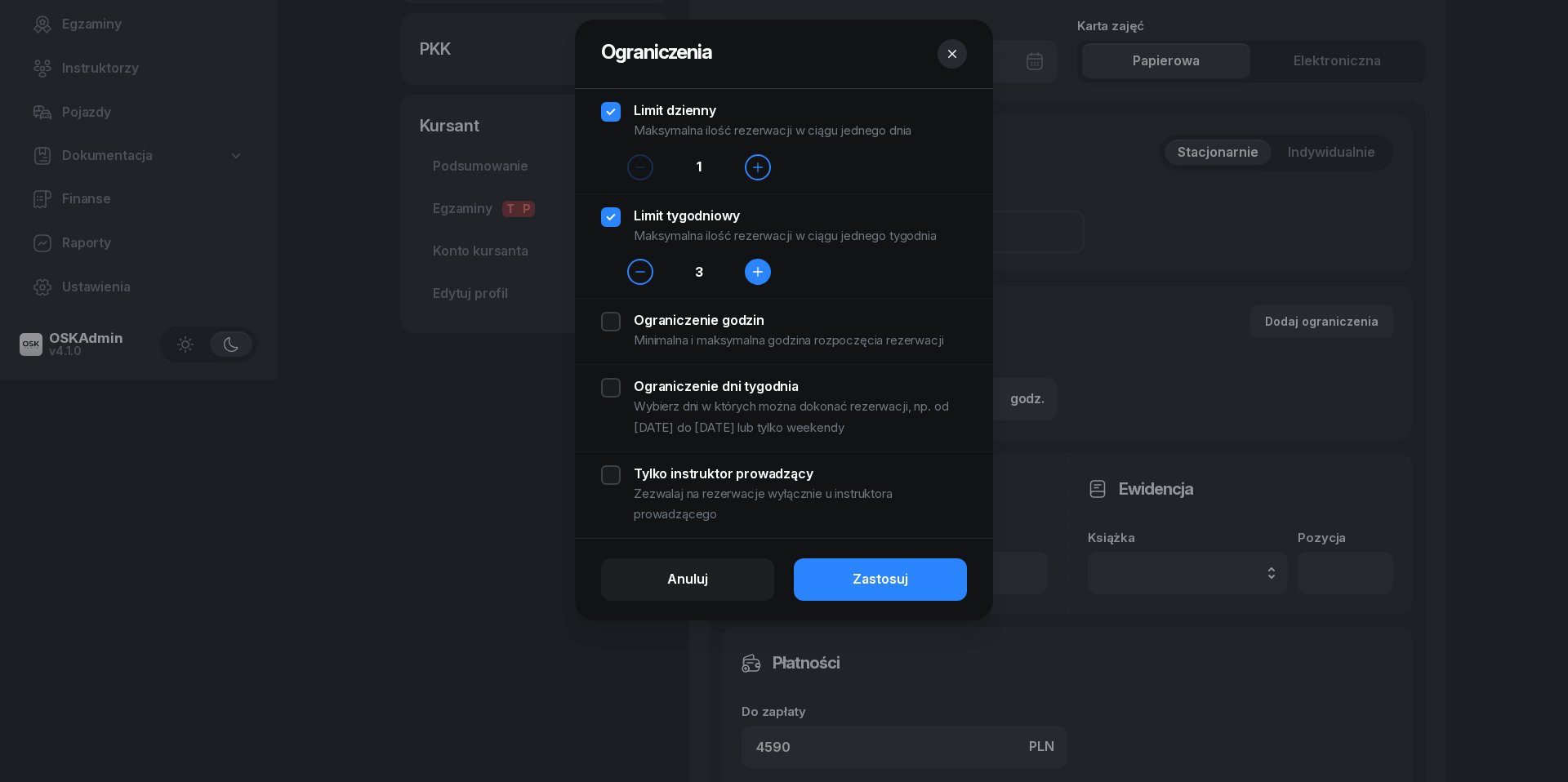
click at [759, 272] on icon "button" at bounding box center [758, 273] width 9 height 9
click at [608, 326] on div "Ograniczenie godzin Minimalna i maksymalna godzina rozpoczęcia rezerwacji" at bounding box center [784, 331] width 366 height 39
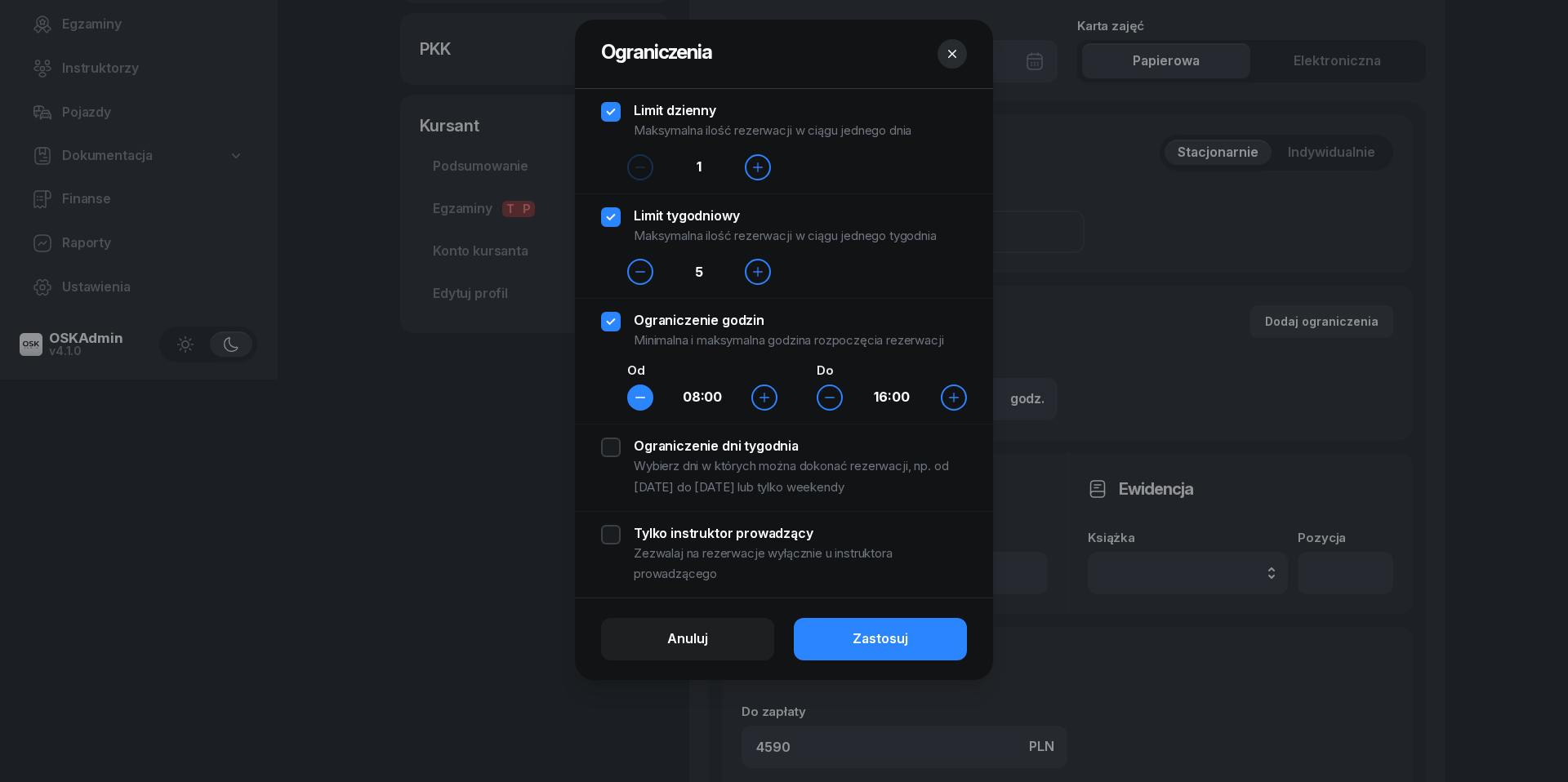
click at [632, 390] on button "button" at bounding box center [640, 397] width 26 height 26
click at [612, 452] on div "Ograniczenie dni tygodnia Wybierz dni w których można dokonać rezerwacji, np. o…" at bounding box center [784, 467] width 366 height 60
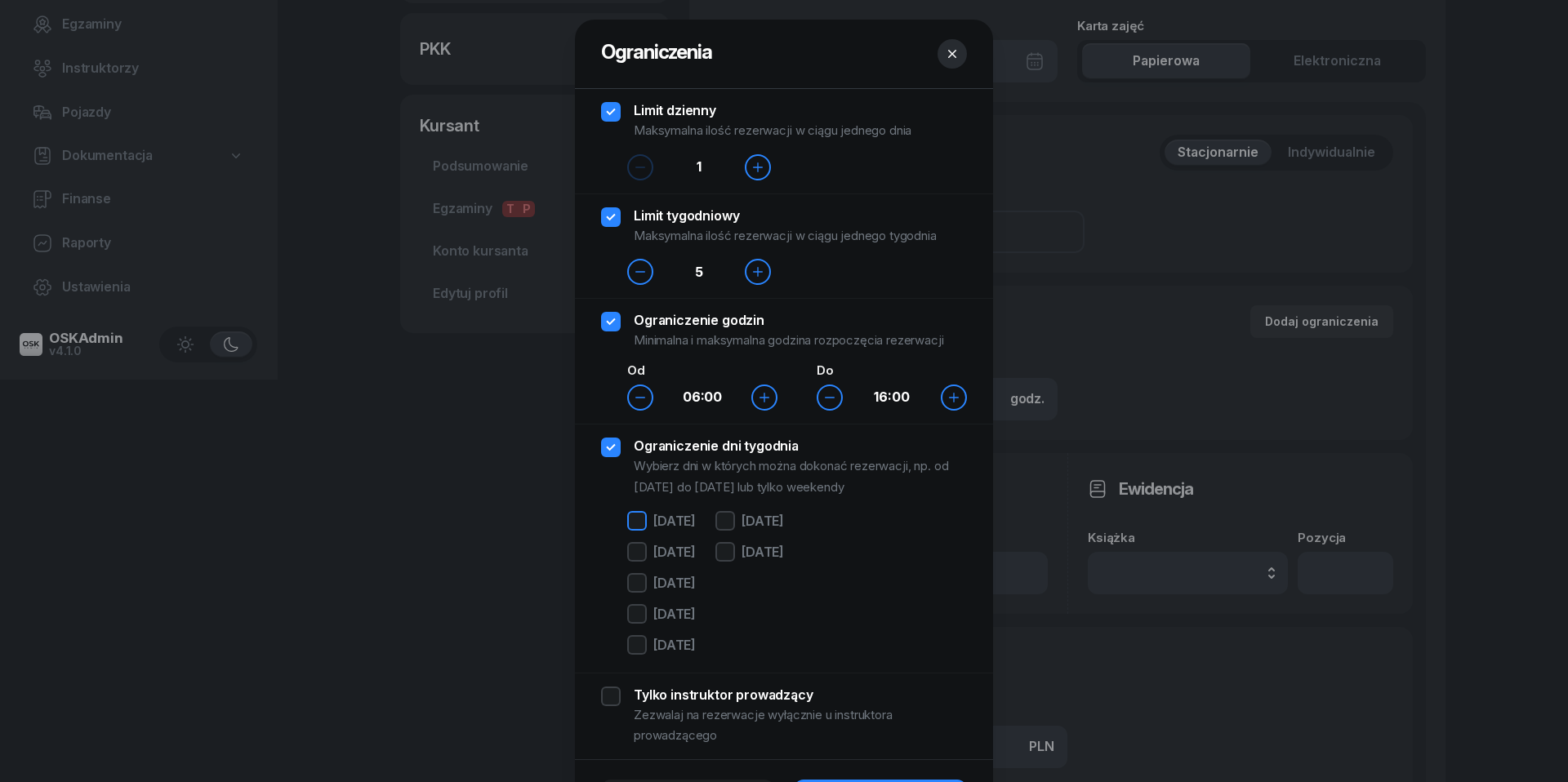
click at [637, 517] on div at bounding box center [637, 521] width 20 height 20
click at [637, 560] on div at bounding box center [637, 552] width 20 height 20
click at [637, 579] on div at bounding box center [637, 582] width 20 height 20
click at [637, 616] on div at bounding box center [637, 614] width 20 height 20
click at [637, 641] on div at bounding box center [637, 645] width 20 height 20
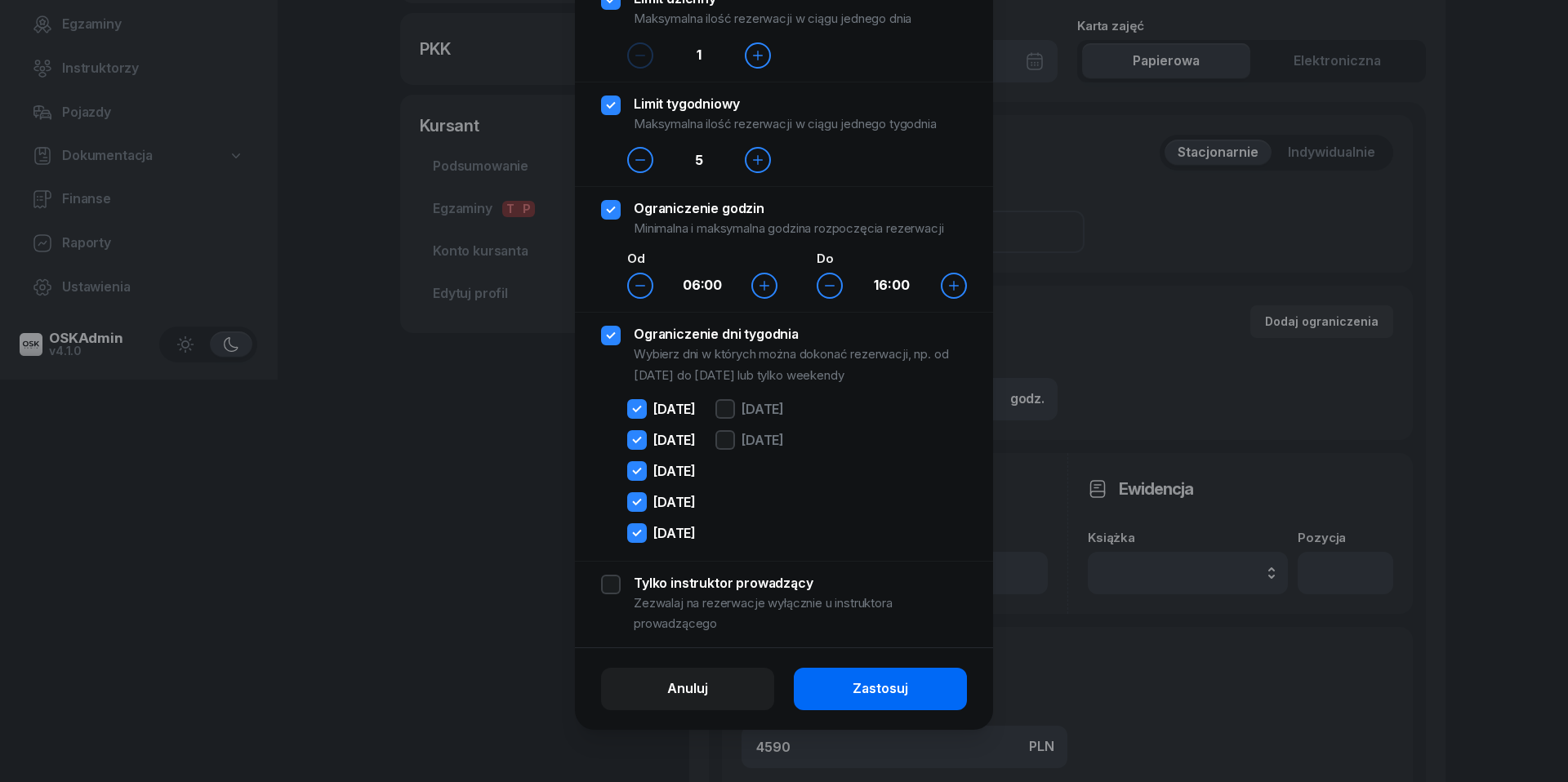
scroll to position [112, 0]
click at [913, 696] on button "Zastosuj" at bounding box center [880, 689] width 173 height 43
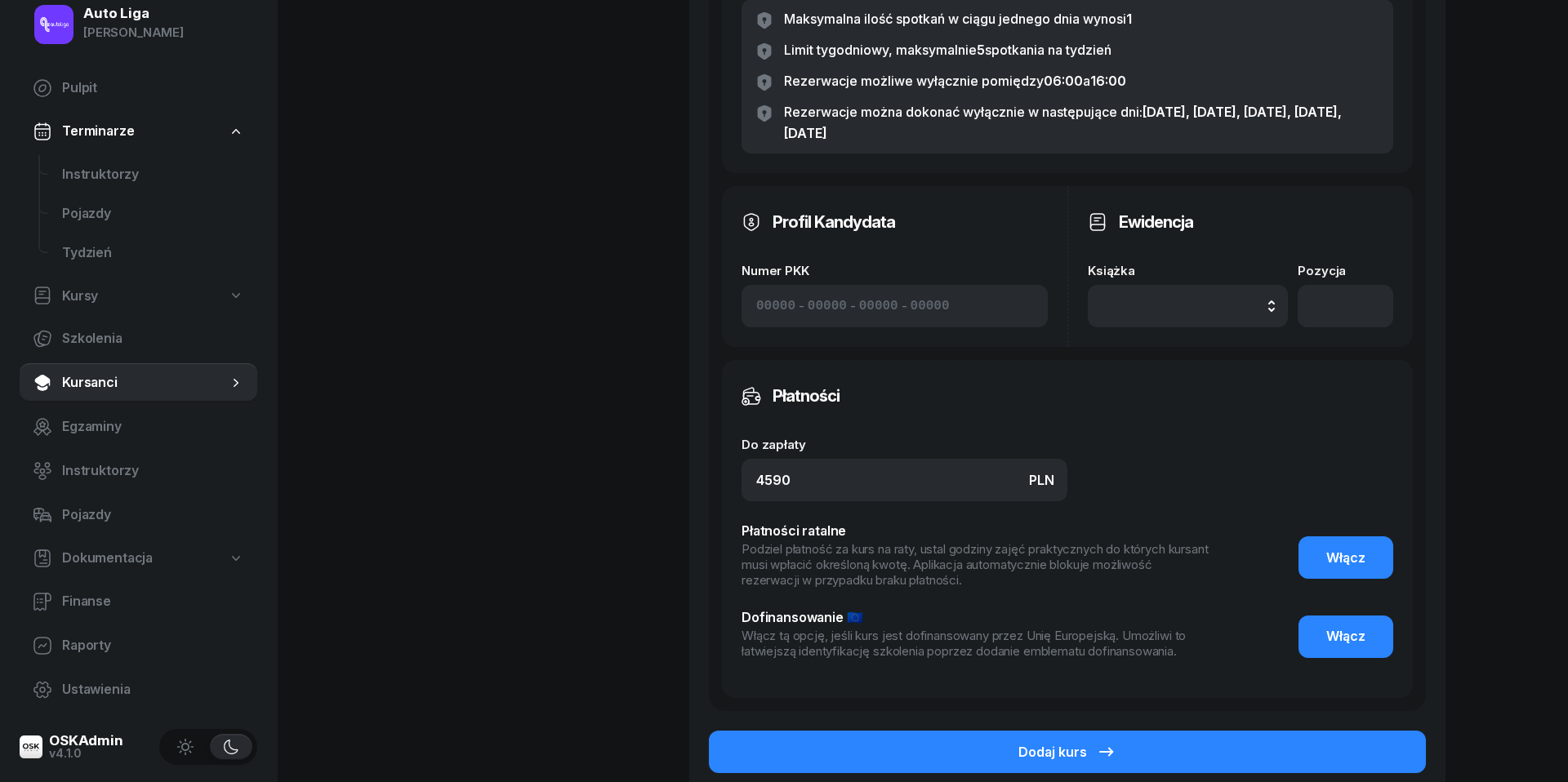
scroll to position [873, 0]
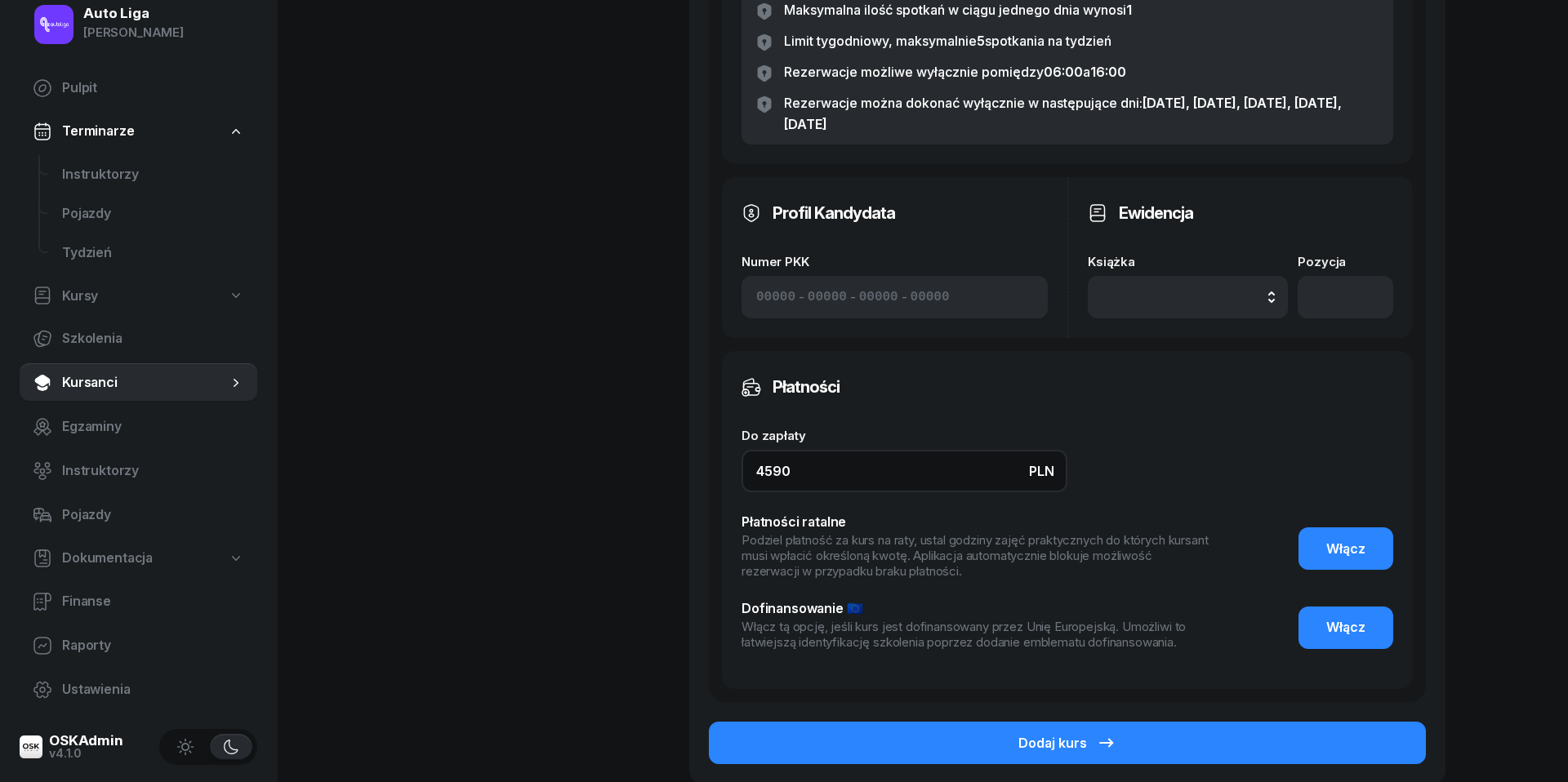
click at [850, 477] on input "4590" at bounding box center [904, 471] width 326 height 43
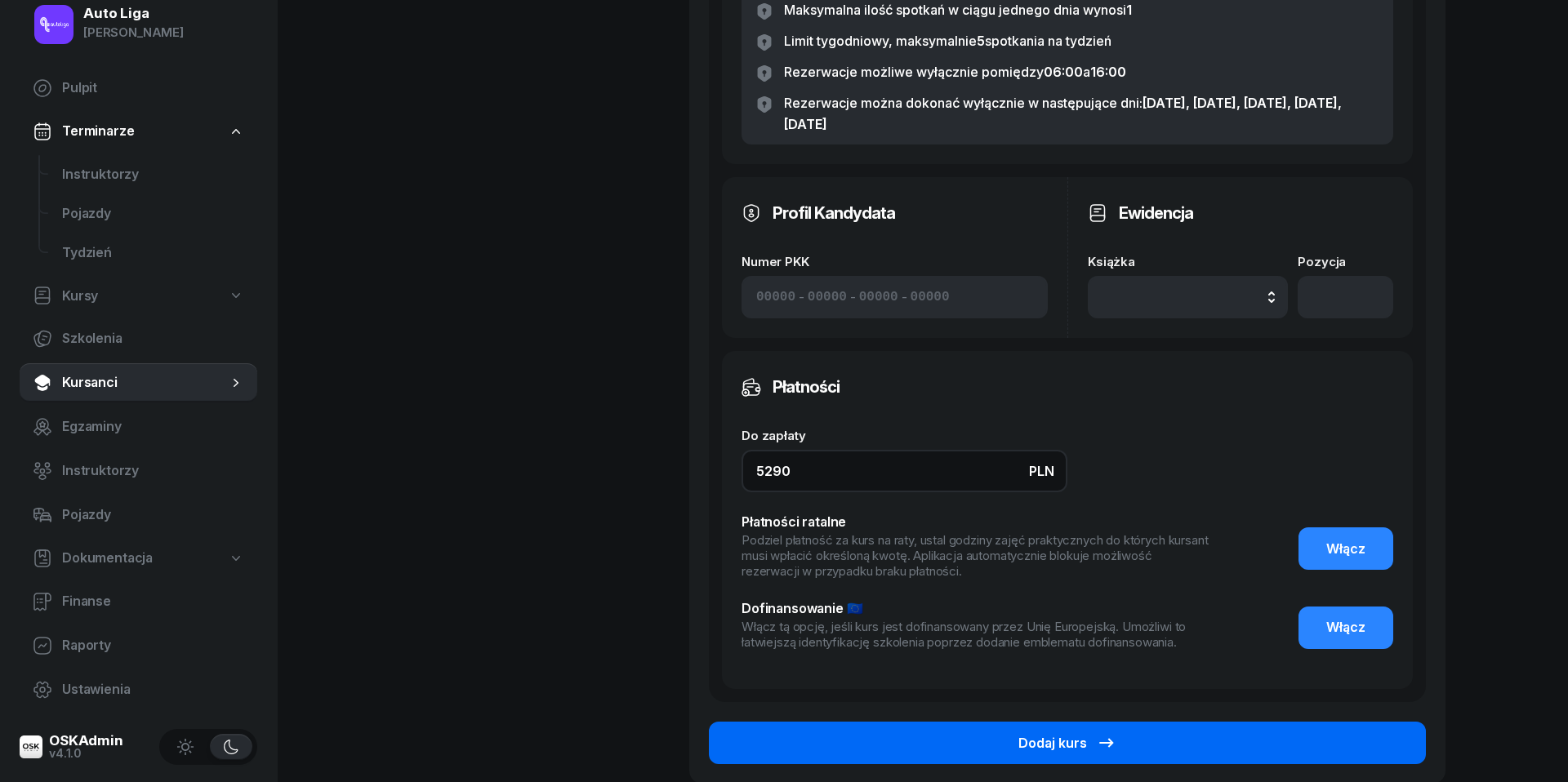
type input "5290"
click at [1073, 737] on div "Dodaj kurs" at bounding box center [1067, 744] width 98 height 21
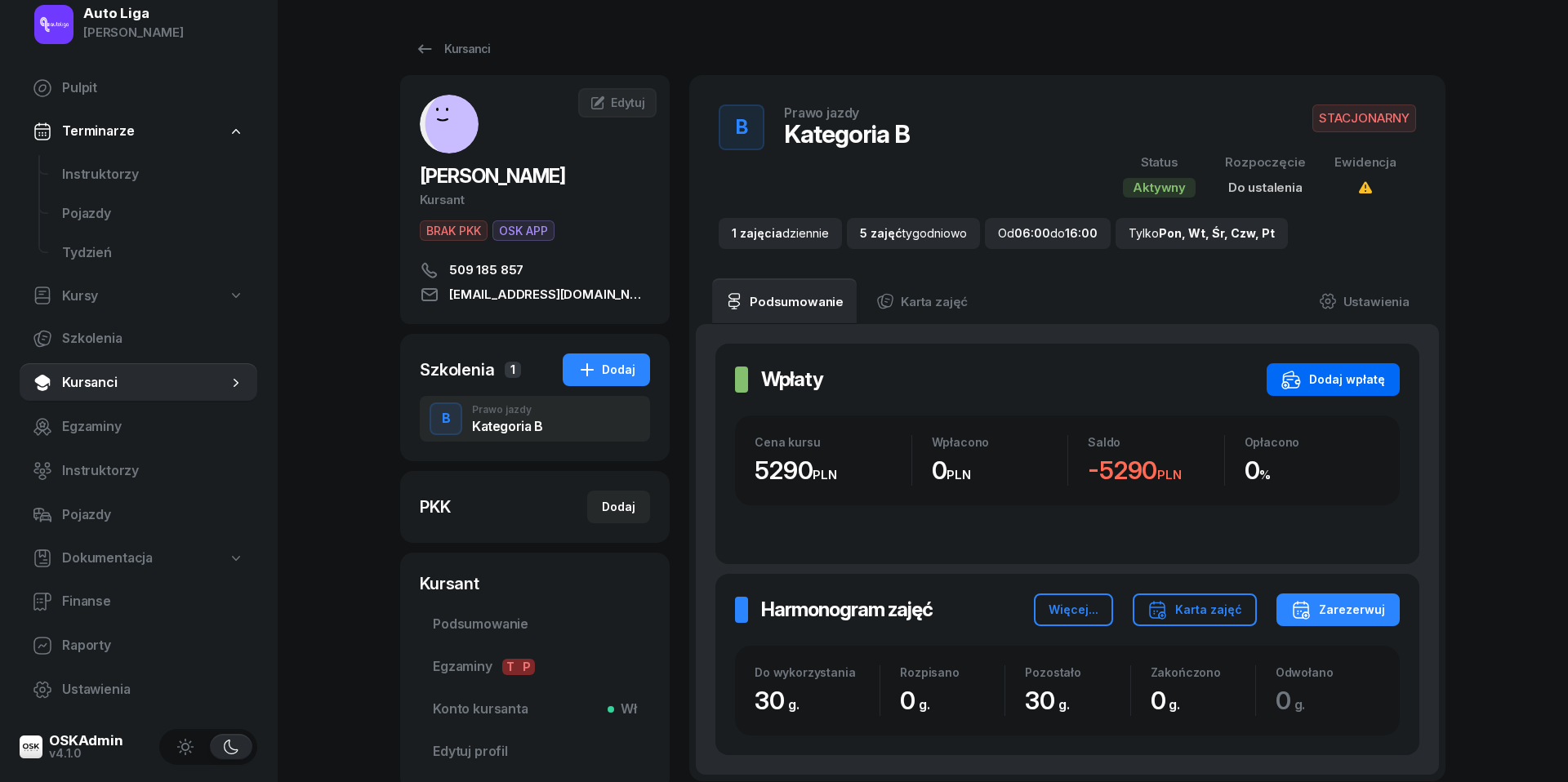
click at [1359, 387] on div "Dodaj wpłatę" at bounding box center [1333, 379] width 103 height 20
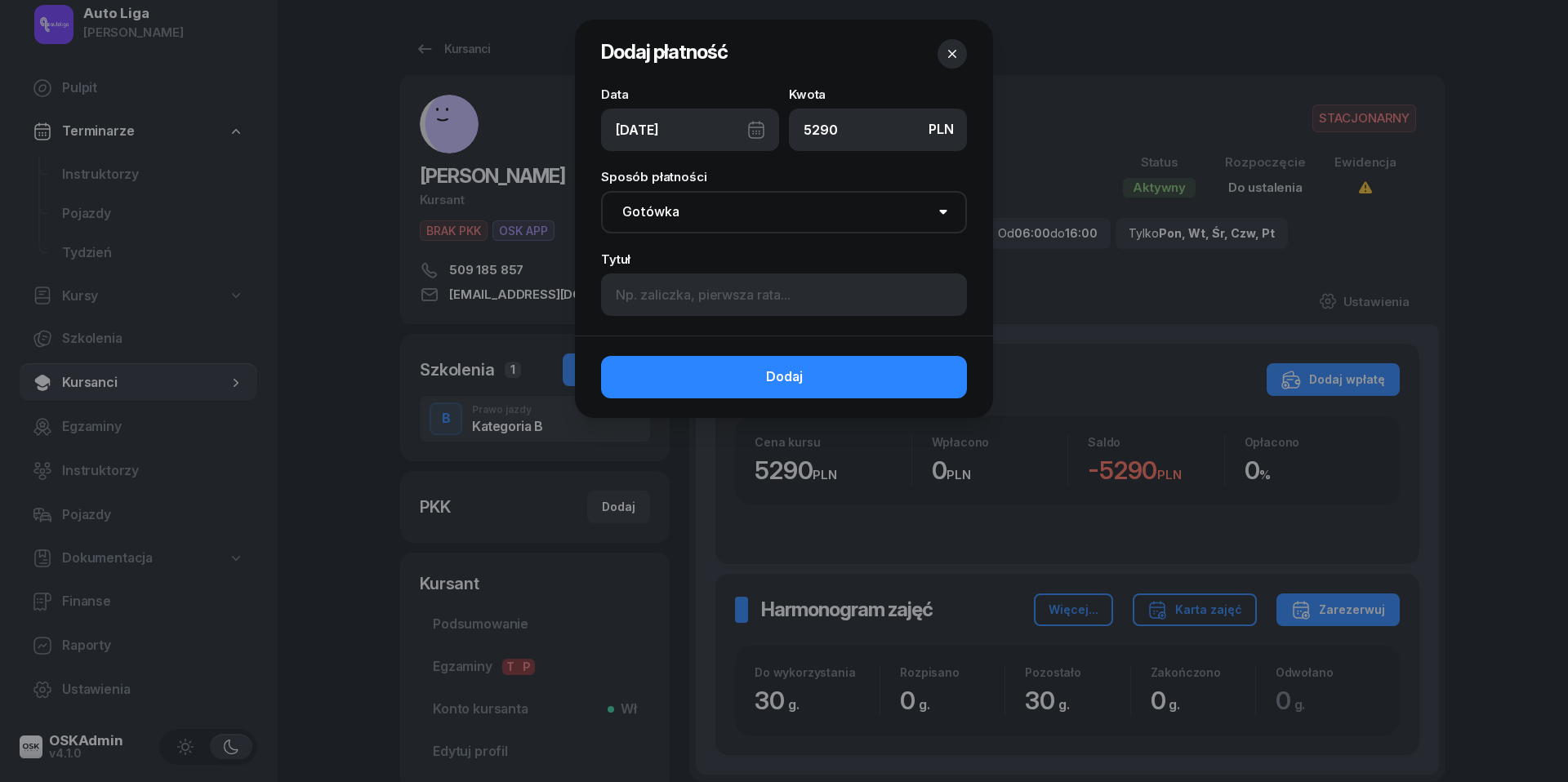
type input "5290"
click at [759, 132] on div "[DATE]" at bounding box center [690, 130] width 178 height 43
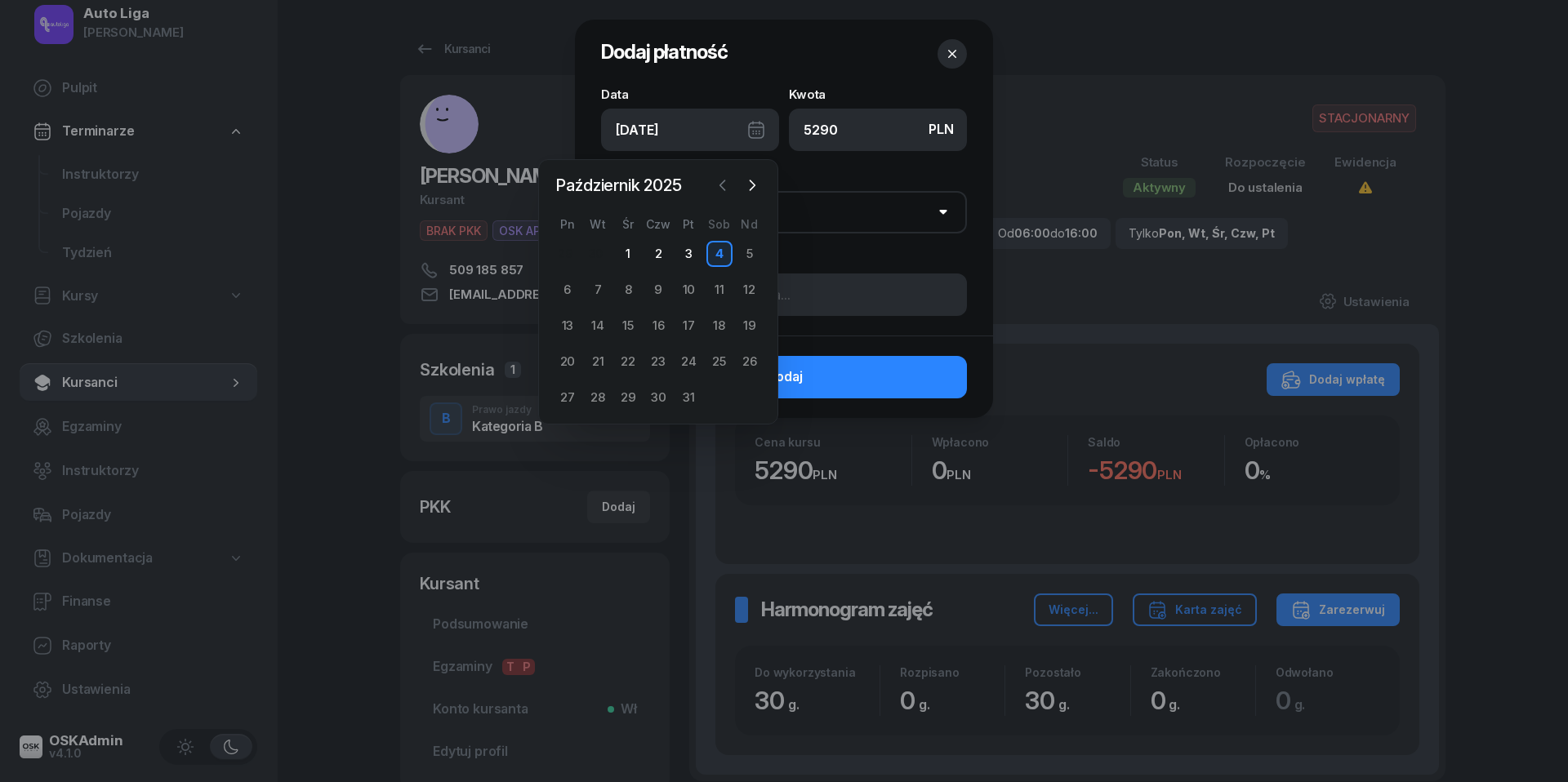
click at [723, 184] on icon "button" at bounding box center [723, 185] width 16 height 16
click at [594, 398] on div "30" at bounding box center [597, 397] width 26 height 26
type input "[DATE]"
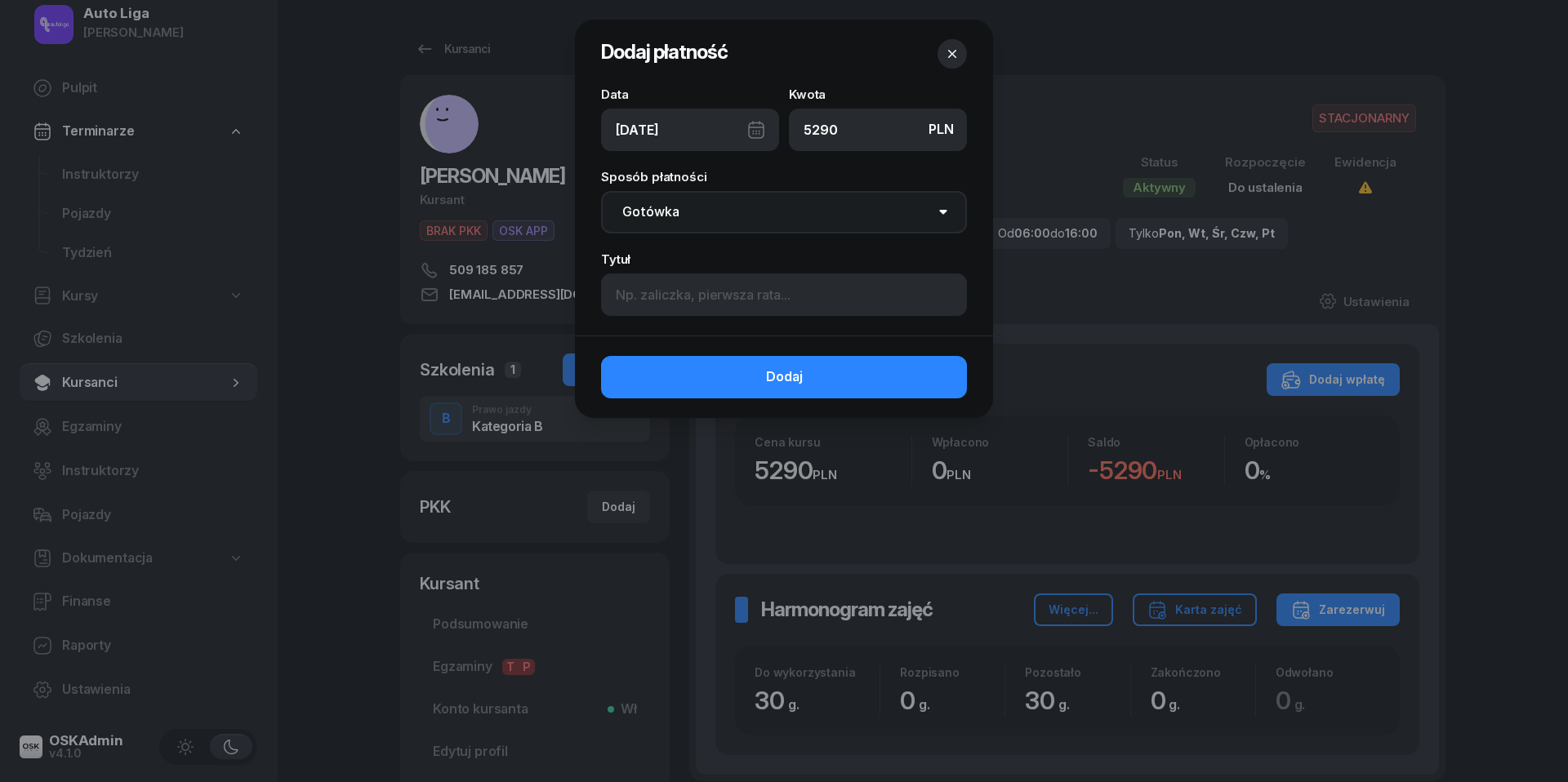
select select "transfer"
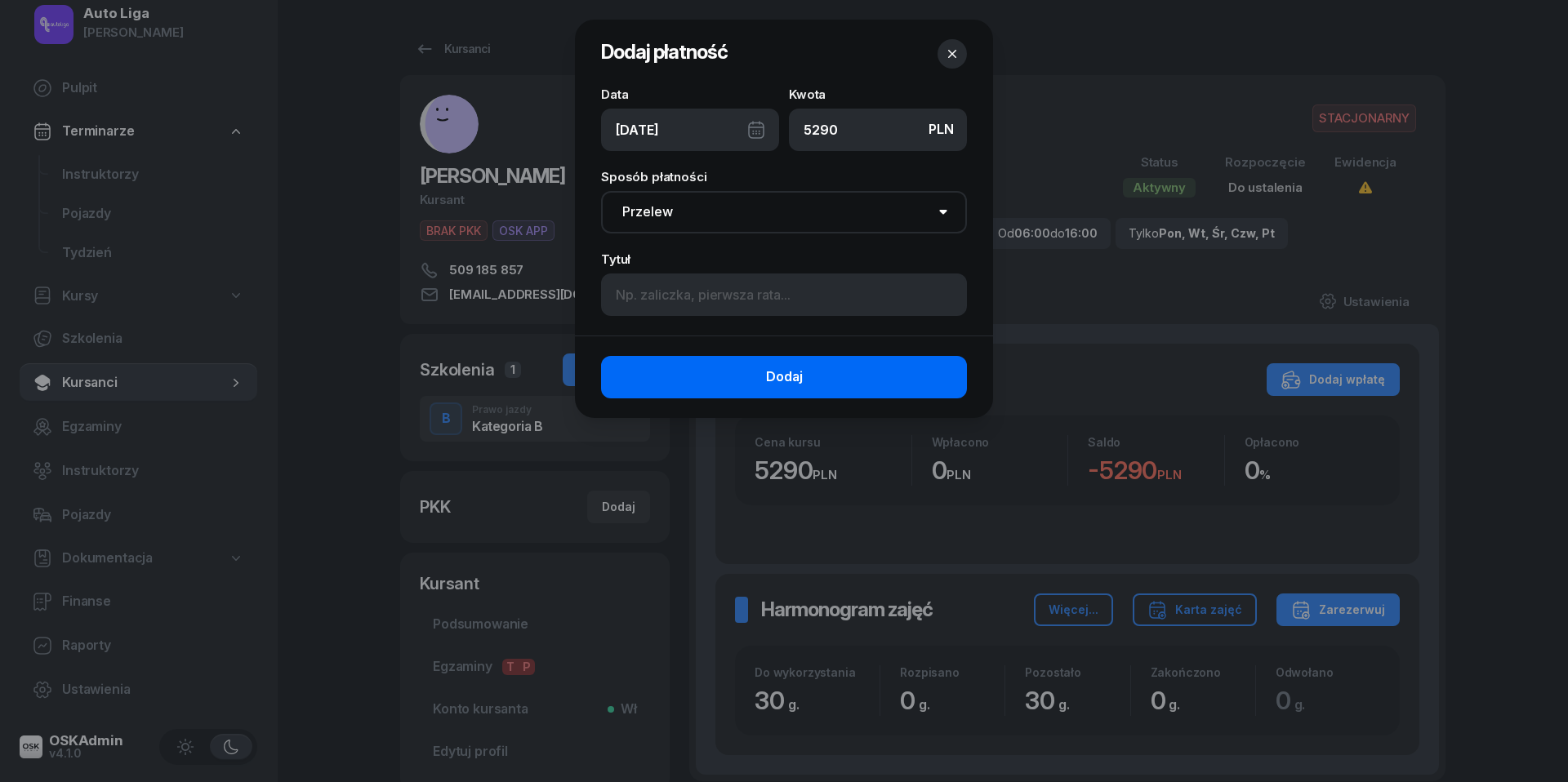
click at [776, 372] on span "Dodaj" at bounding box center [784, 378] width 37 height 21
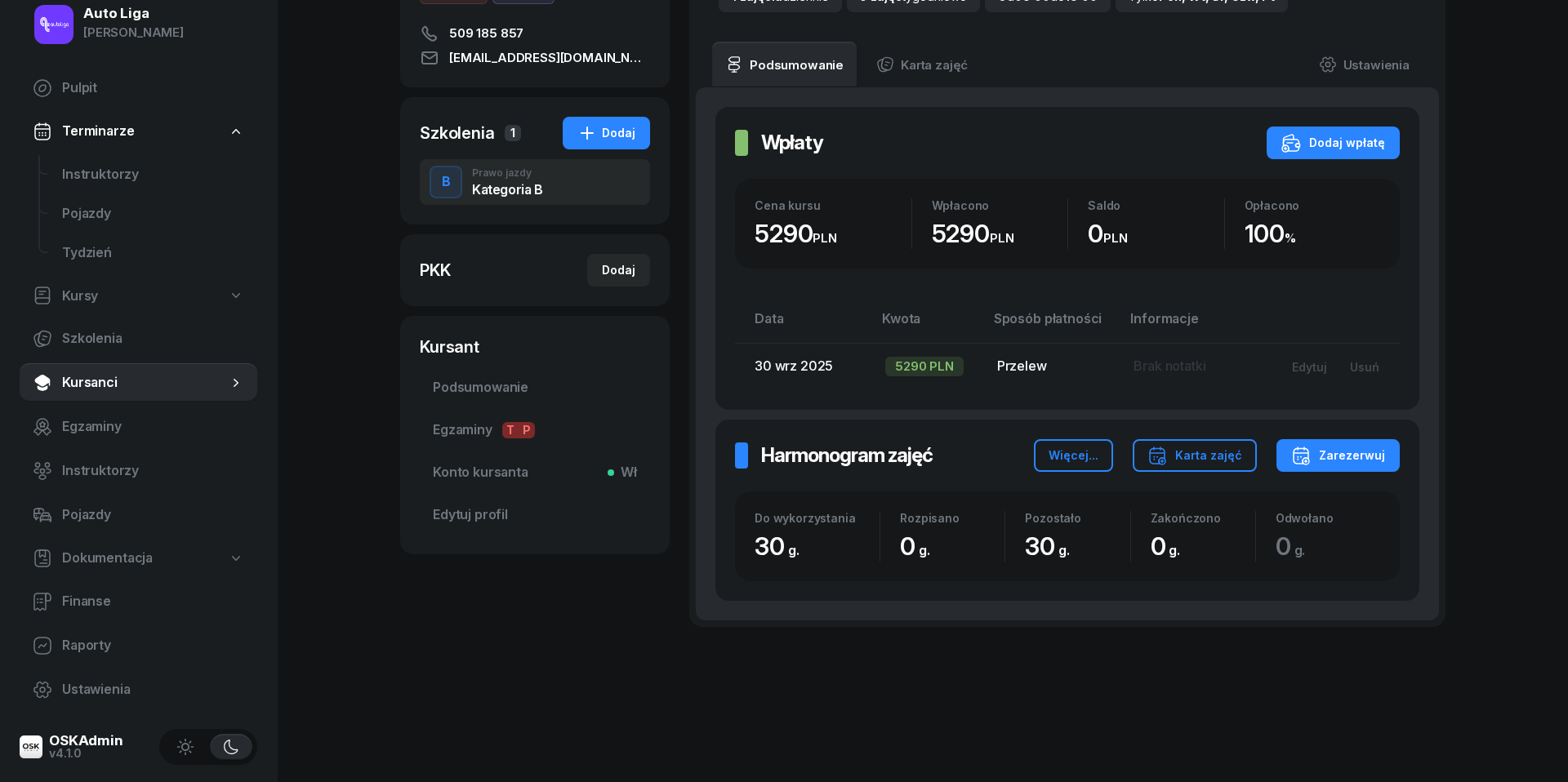
scroll to position [236, 0]
click at [520, 475] on span "Konto kursanta Wł" at bounding box center [535, 474] width 204 height 21
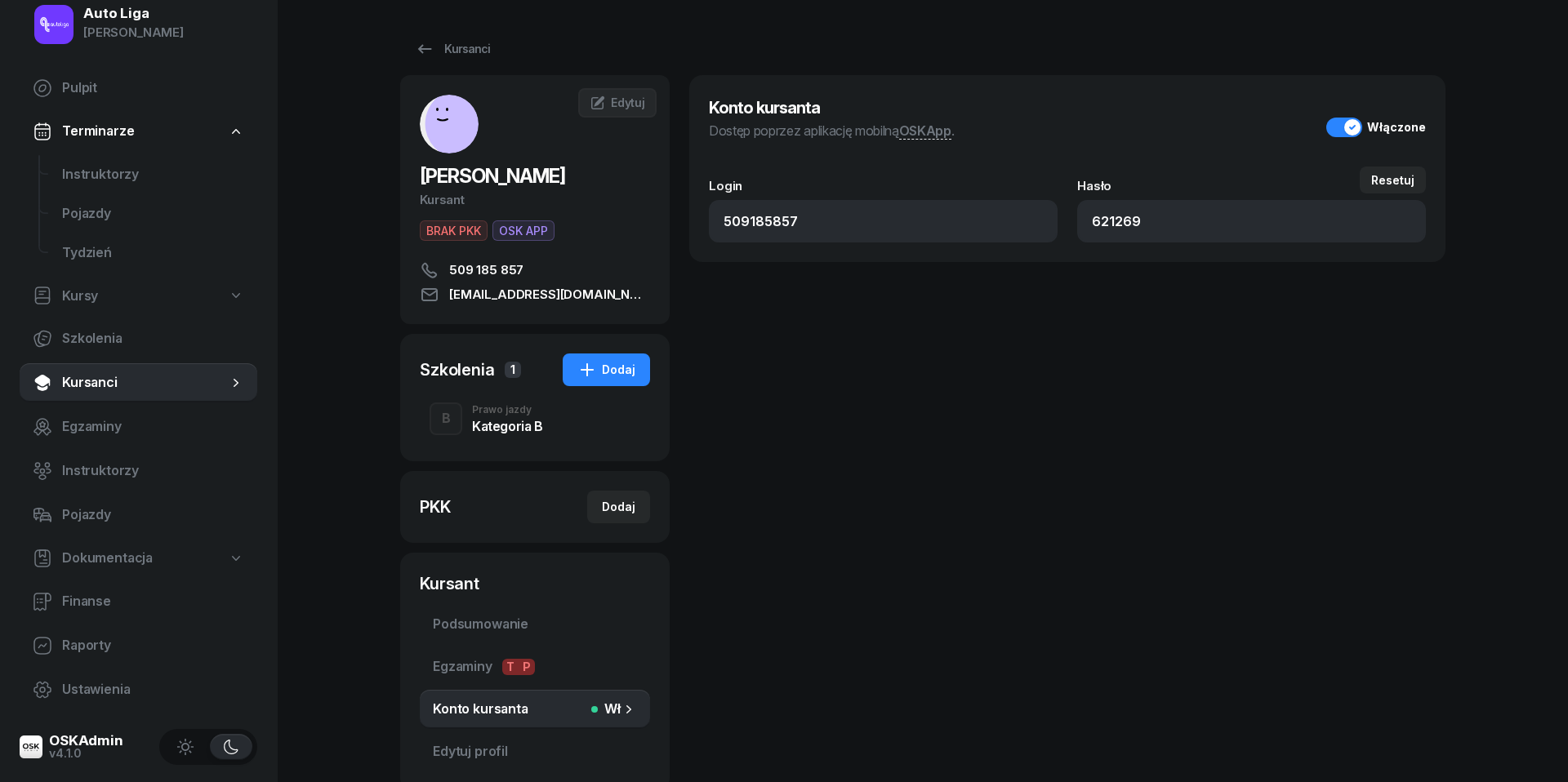
click at [502, 429] on div "Kategoria B" at bounding box center [508, 426] width 71 height 13
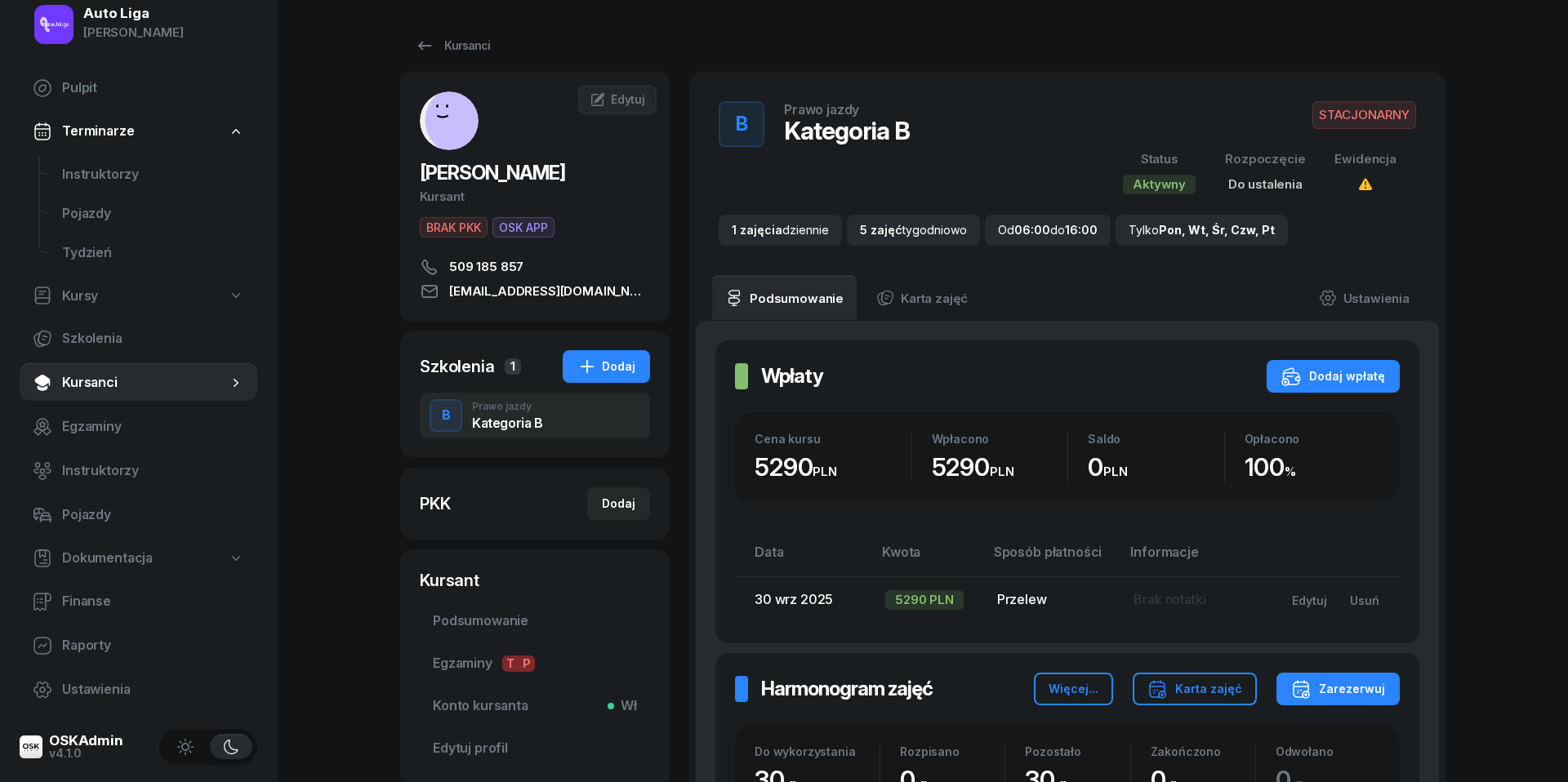
scroll to position [14, 0]
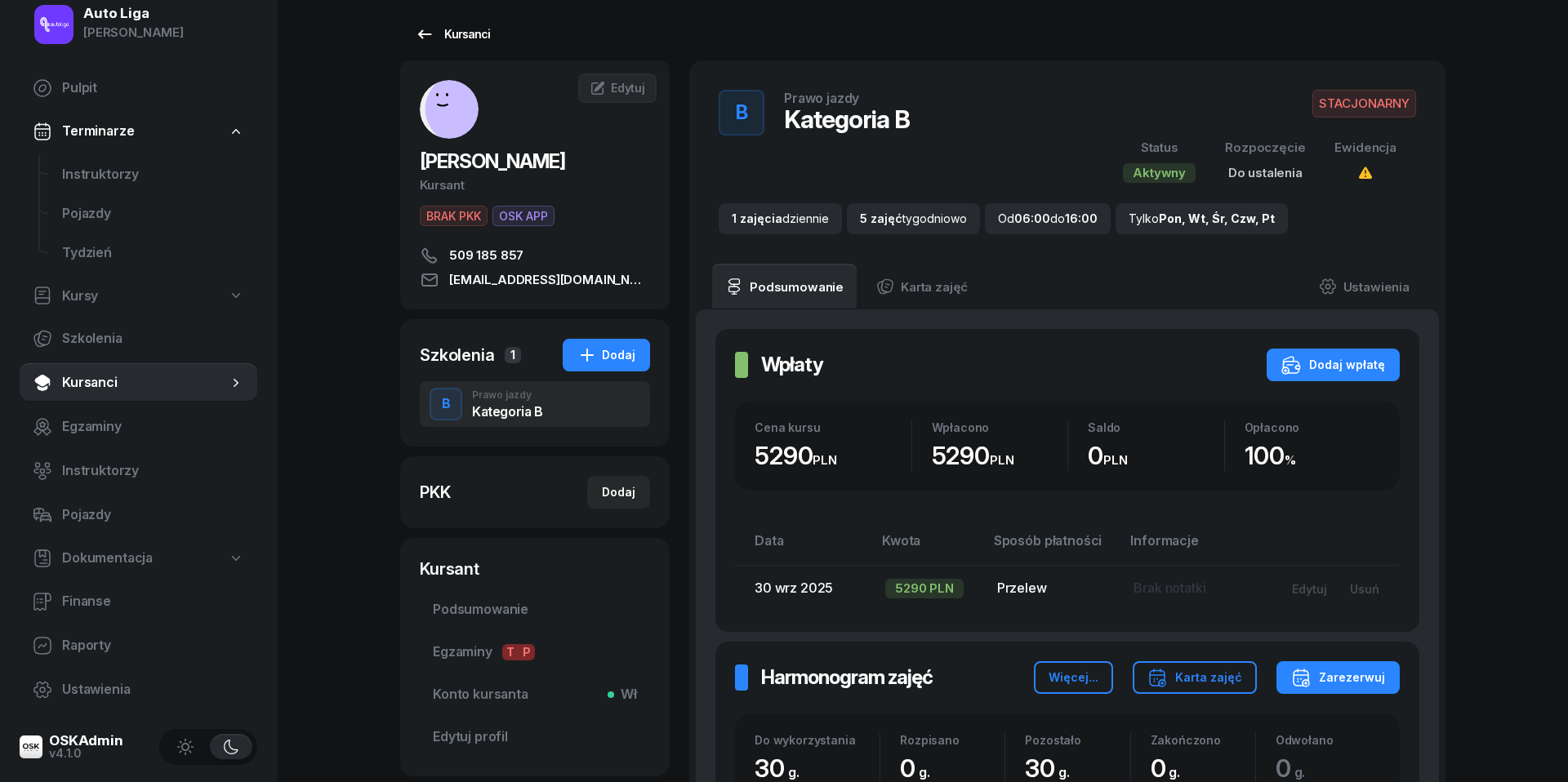
click at [429, 41] on icon at bounding box center [425, 34] width 20 height 20
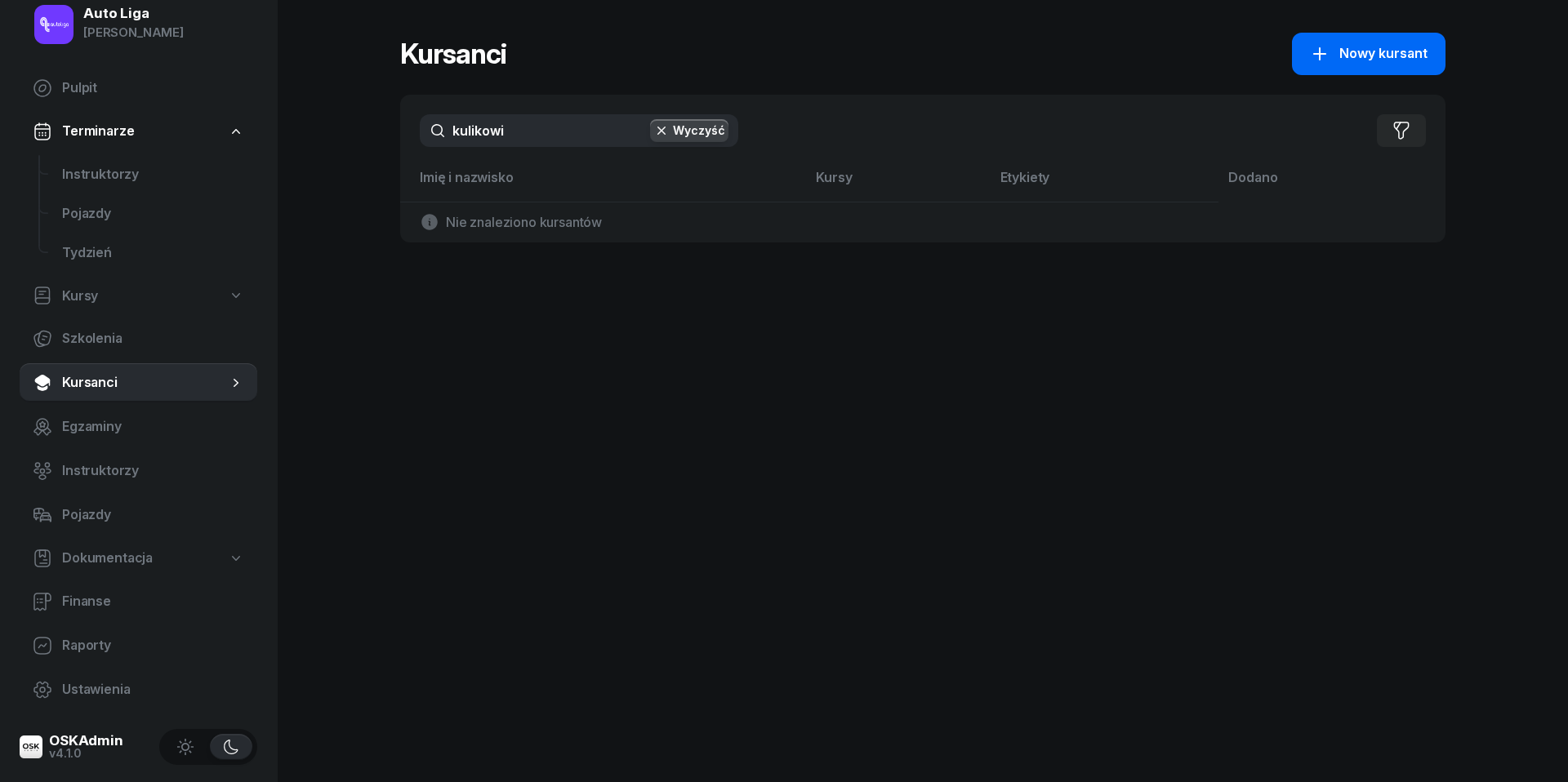
click at [1364, 62] on span "Nowy kursant" at bounding box center [1383, 54] width 88 height 21
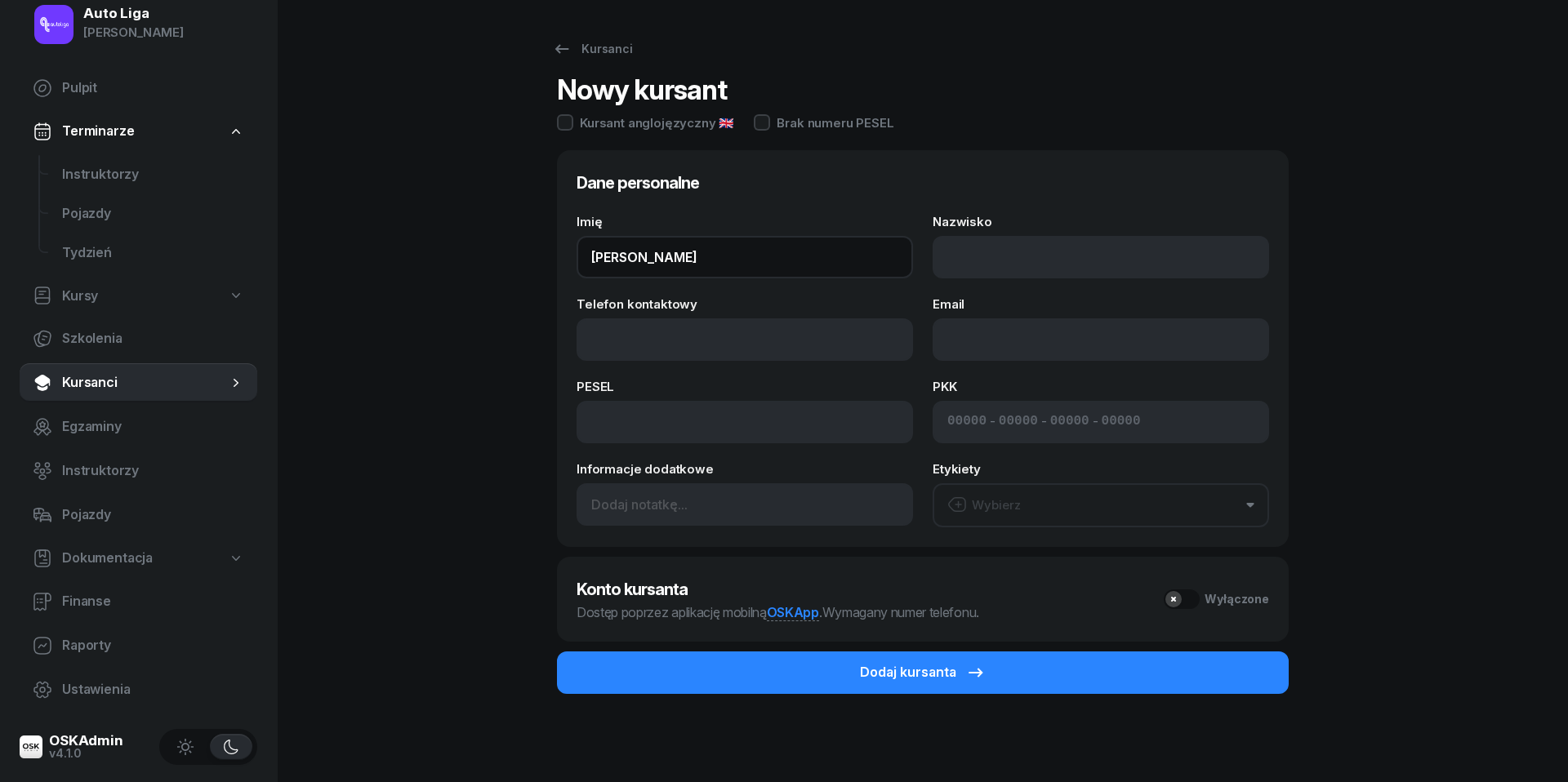
type input "[PERSON_NAME]"
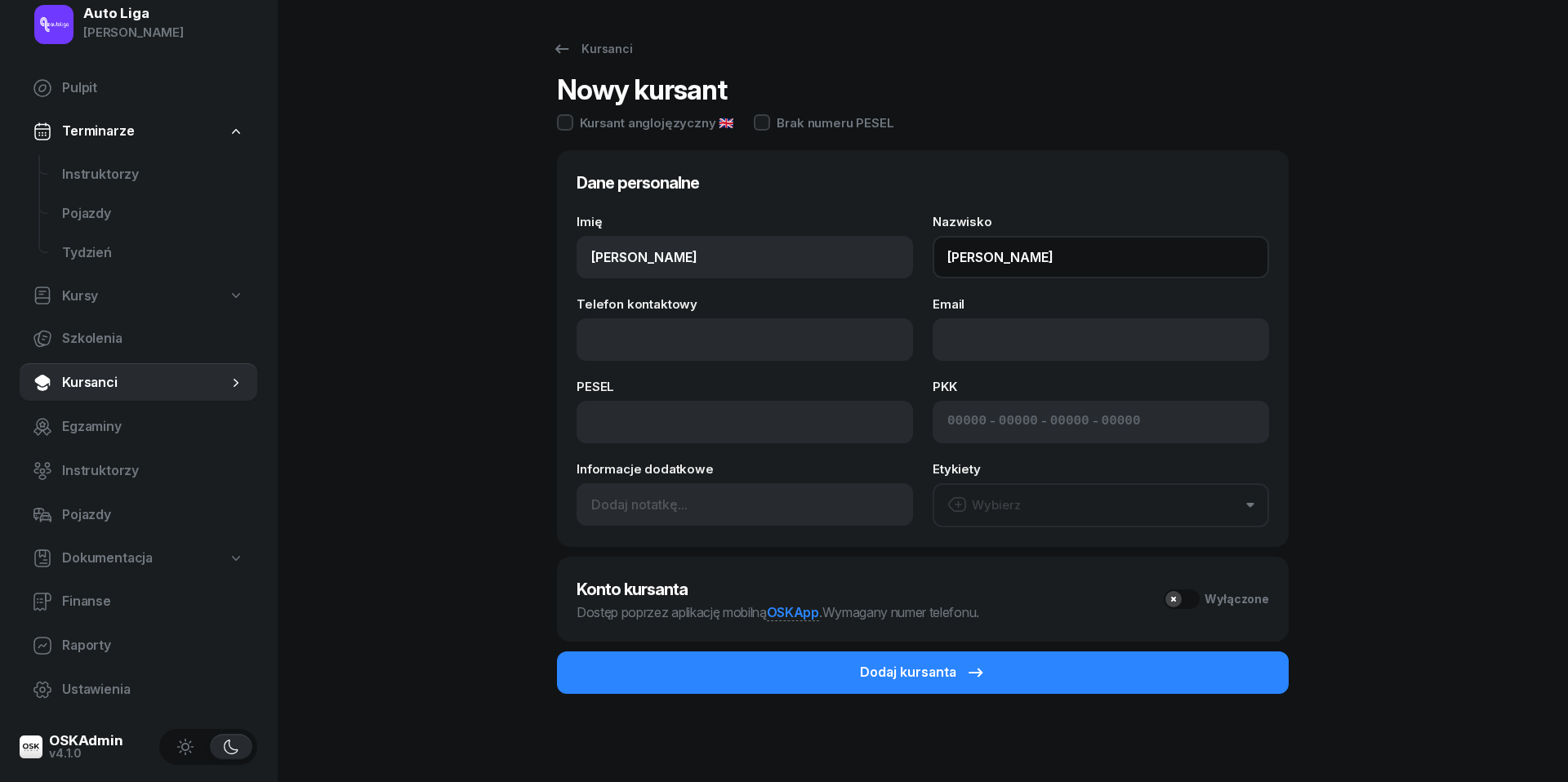
type input "[PERSON_NAME]"
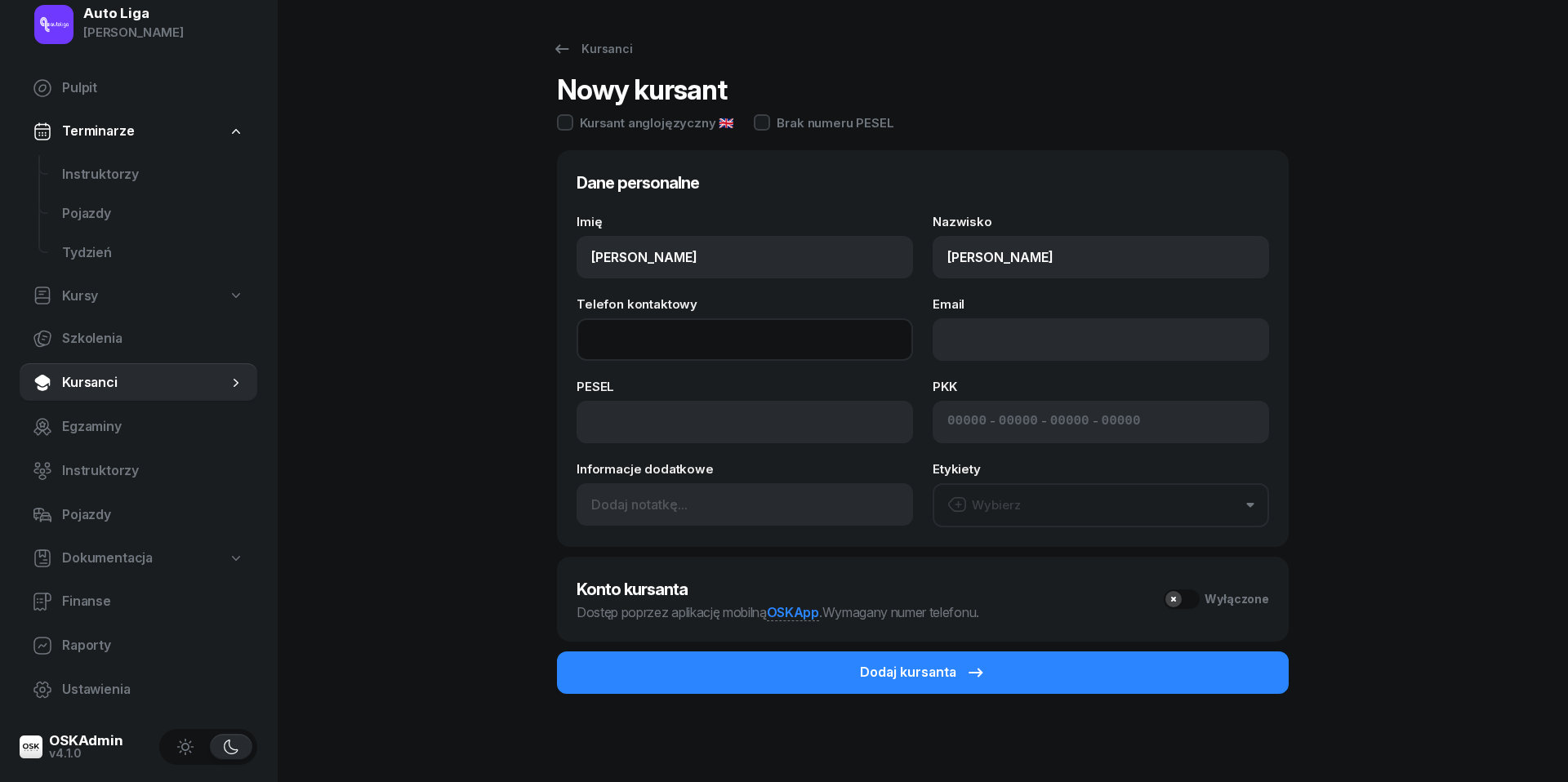
paste input "tel:[PHONE_NUMBER]"
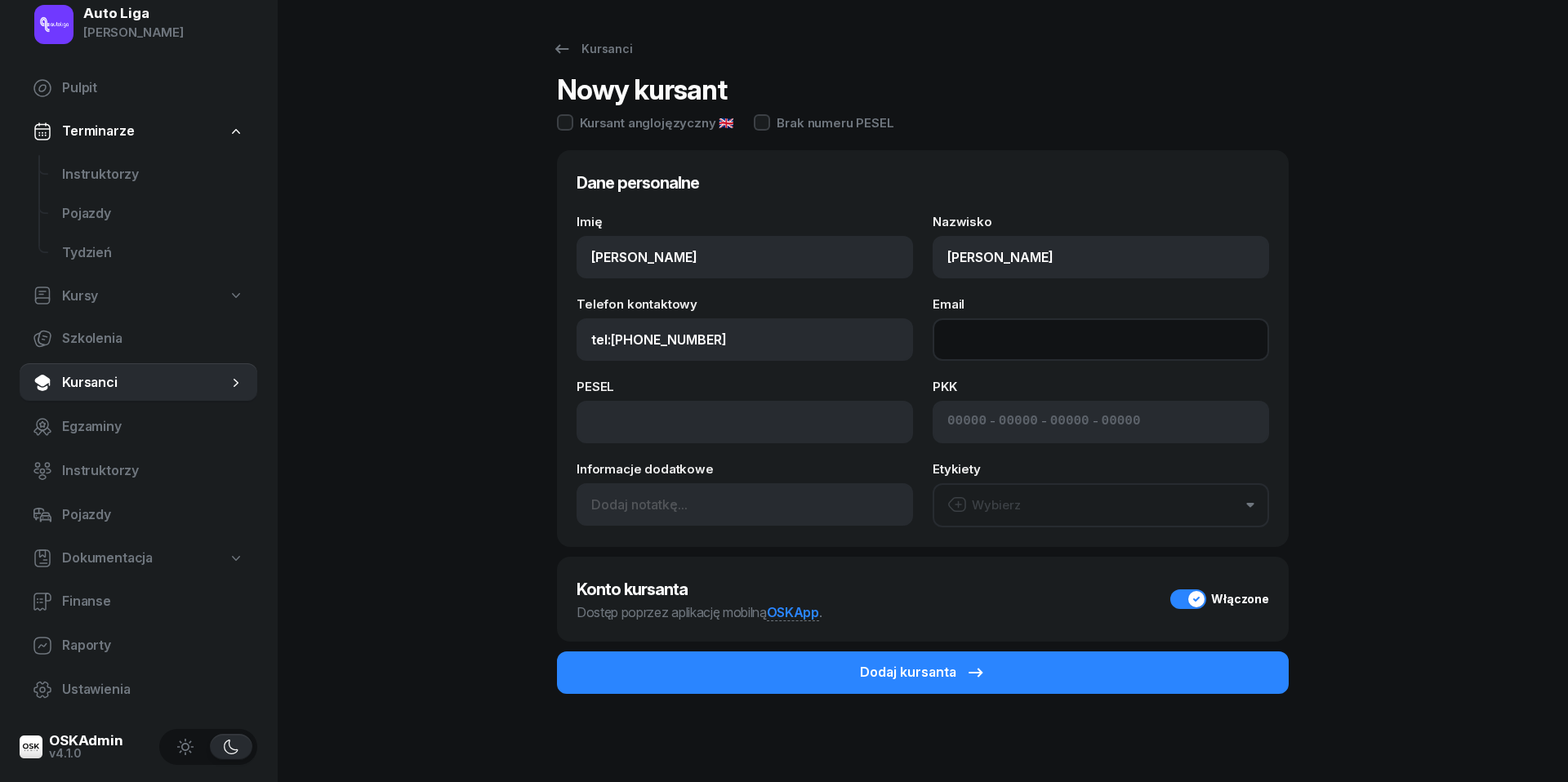
type input "574 936 688"
paste input "mailto:[EMAIL_ADDRESS][DOMAIN_NAME]"
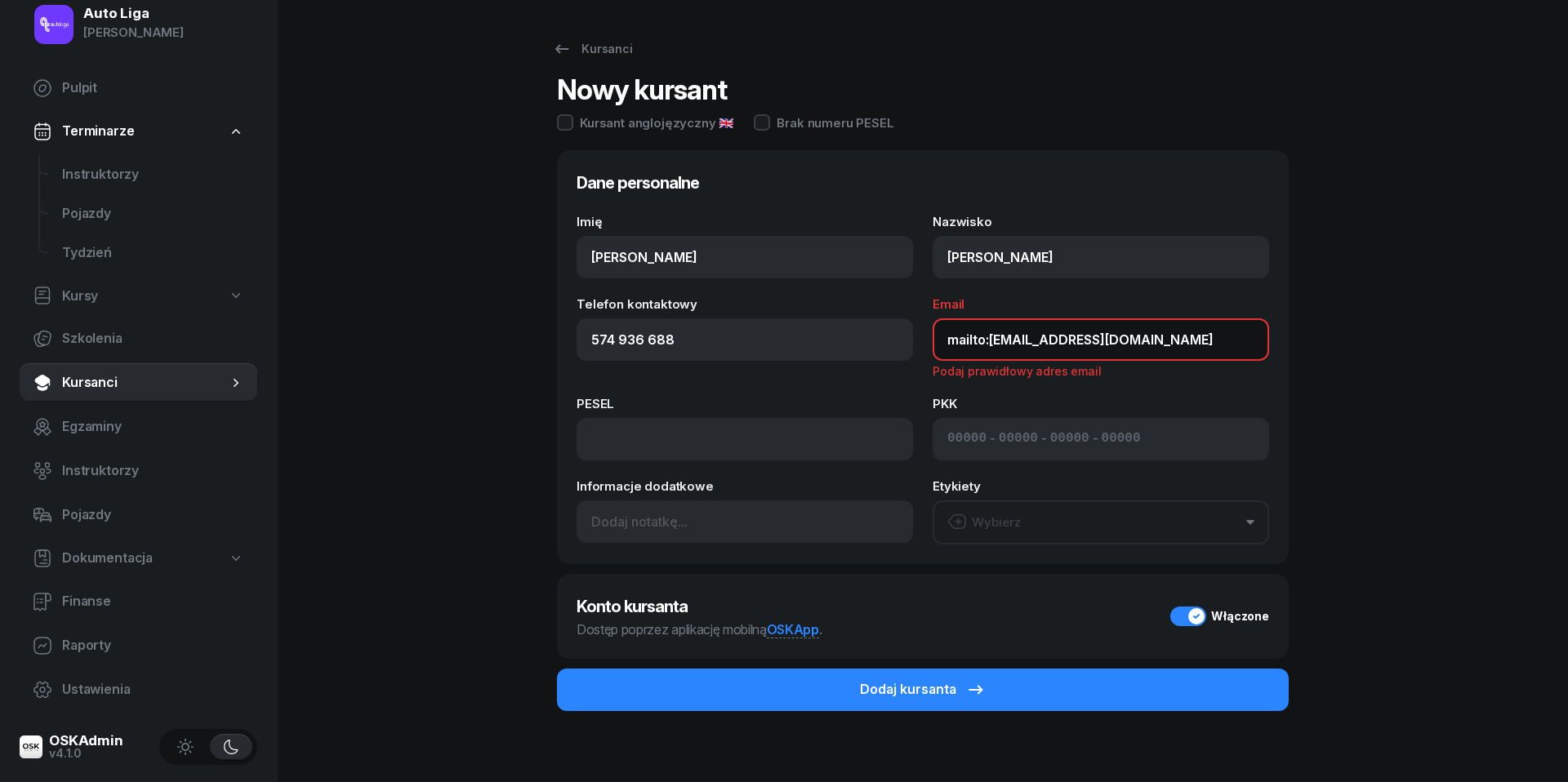
click at [988, 343] on input "mailto:[EMAIL_ADDRESS][DOMAIN_NAME]" at bounding box center [1101, 339] width 337 height 43
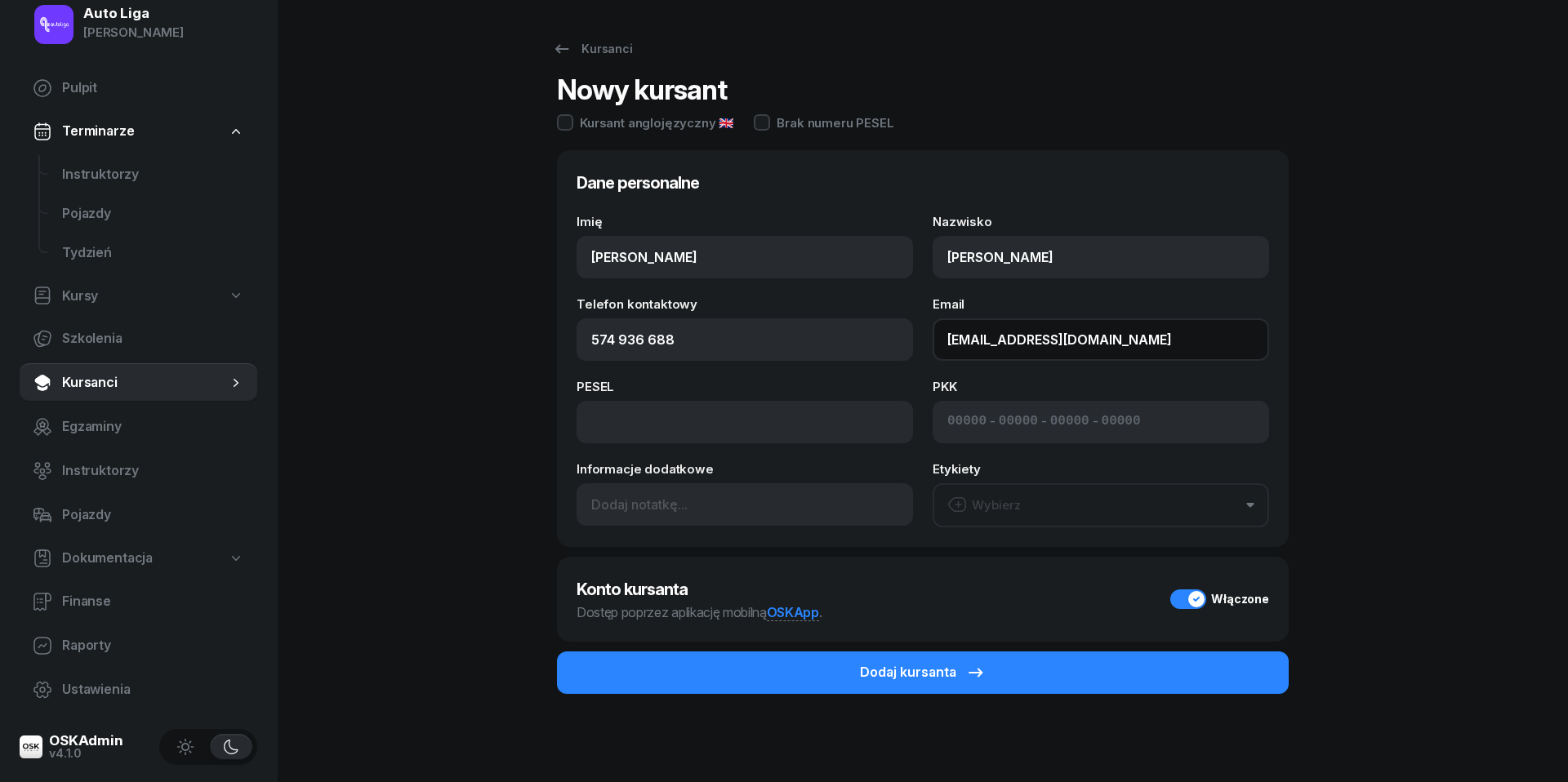
type input "[EMAIL_ADDRESS][DOMAIN_NAME]"
click at [1036, 501] on button "Wybierz" at bounding box center [1101, 505] width 337 height 44
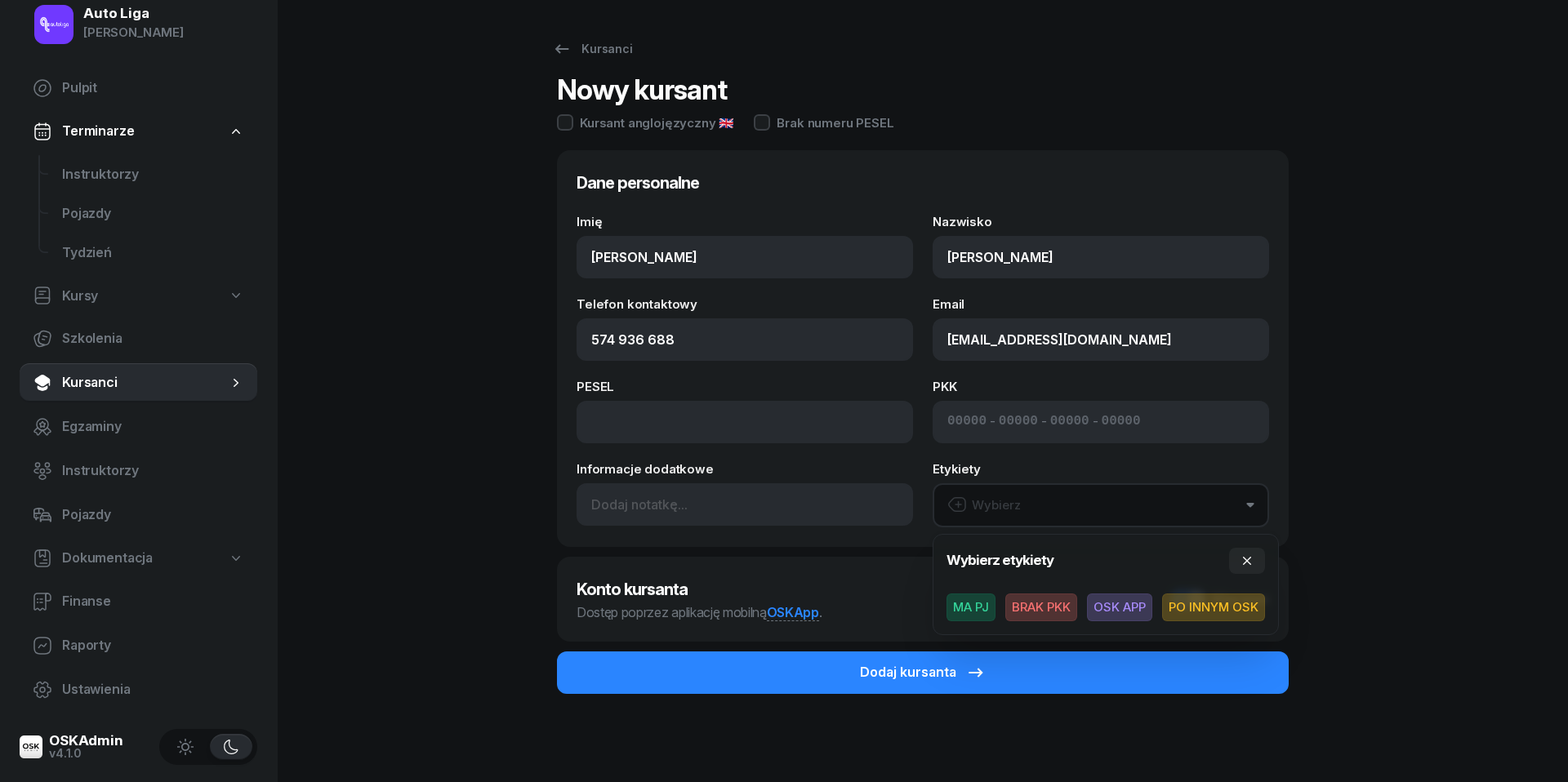
click at [1043, 605] on span "BRAK PKK" at bounding box center [1041, 607] width 72 height 28
click at [1143, 602] on span "OSK APP" at bounding box center [1119, 606] width 65 height 28
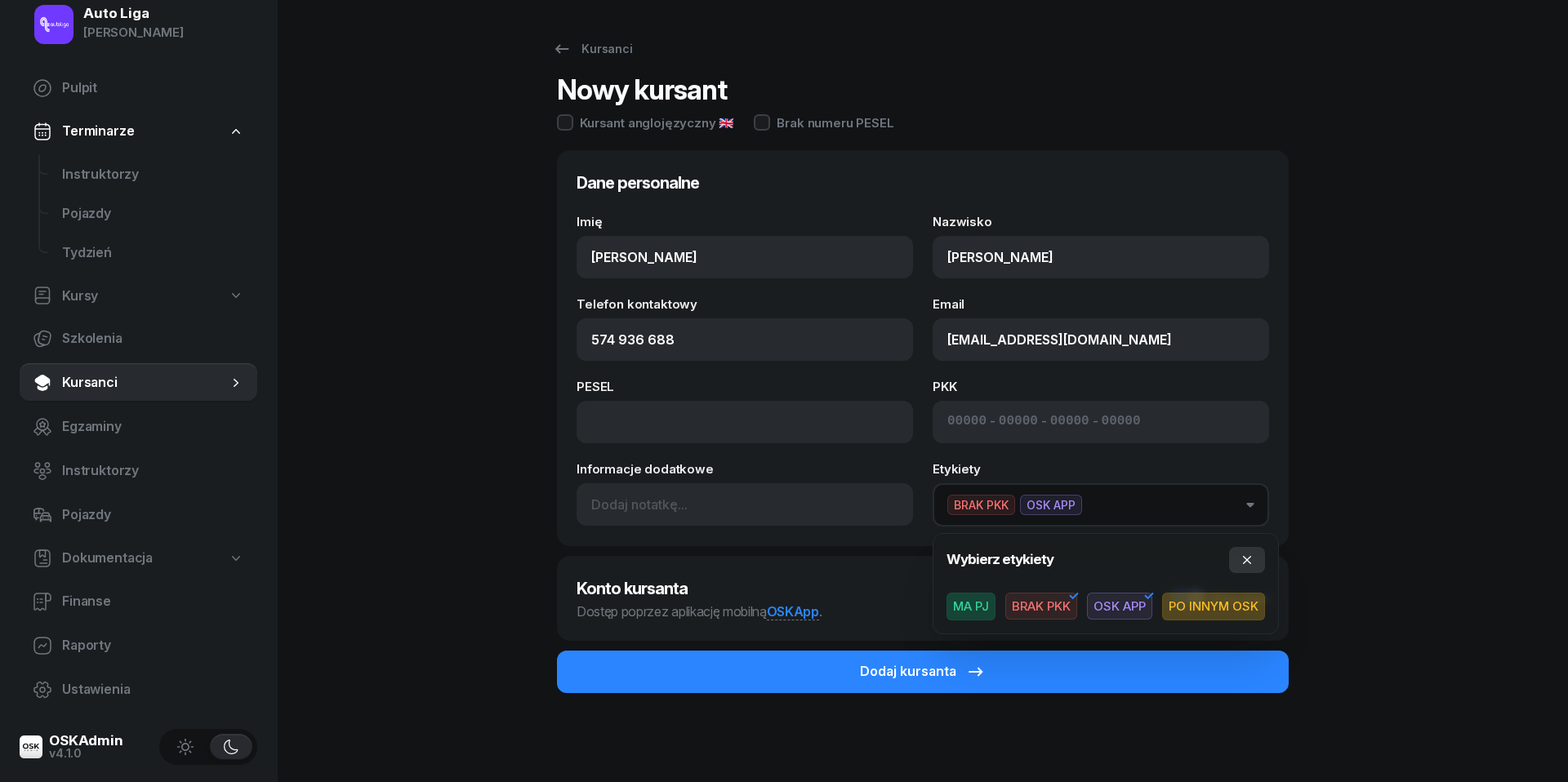
click at [1249, 565] on icon "button" at bounding box center [1246, 559] width 13 height 13
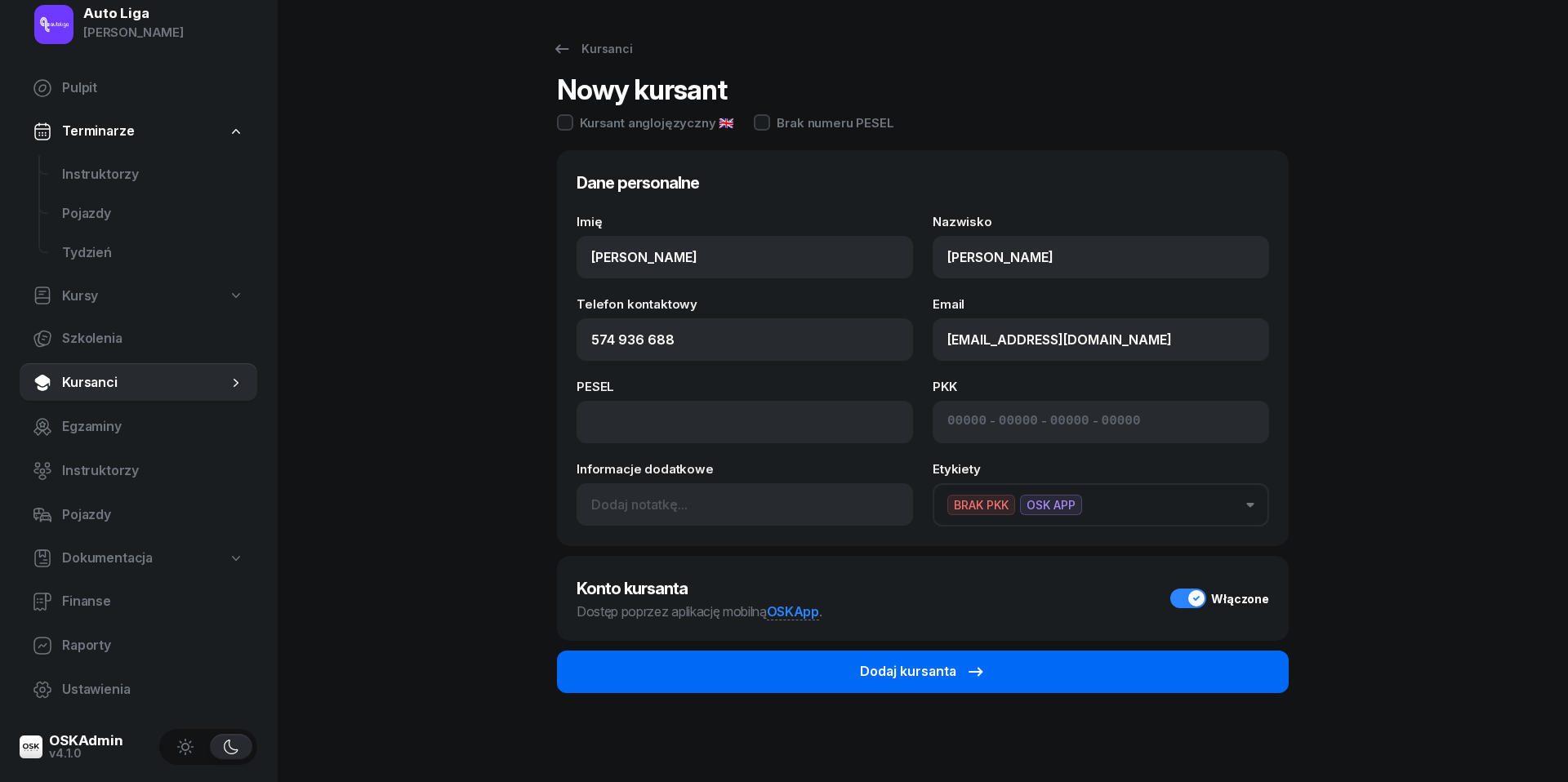
click at [1019, 674] on button "Dodaj kursanta" at bounding box center [922, 672] width 731 height 43
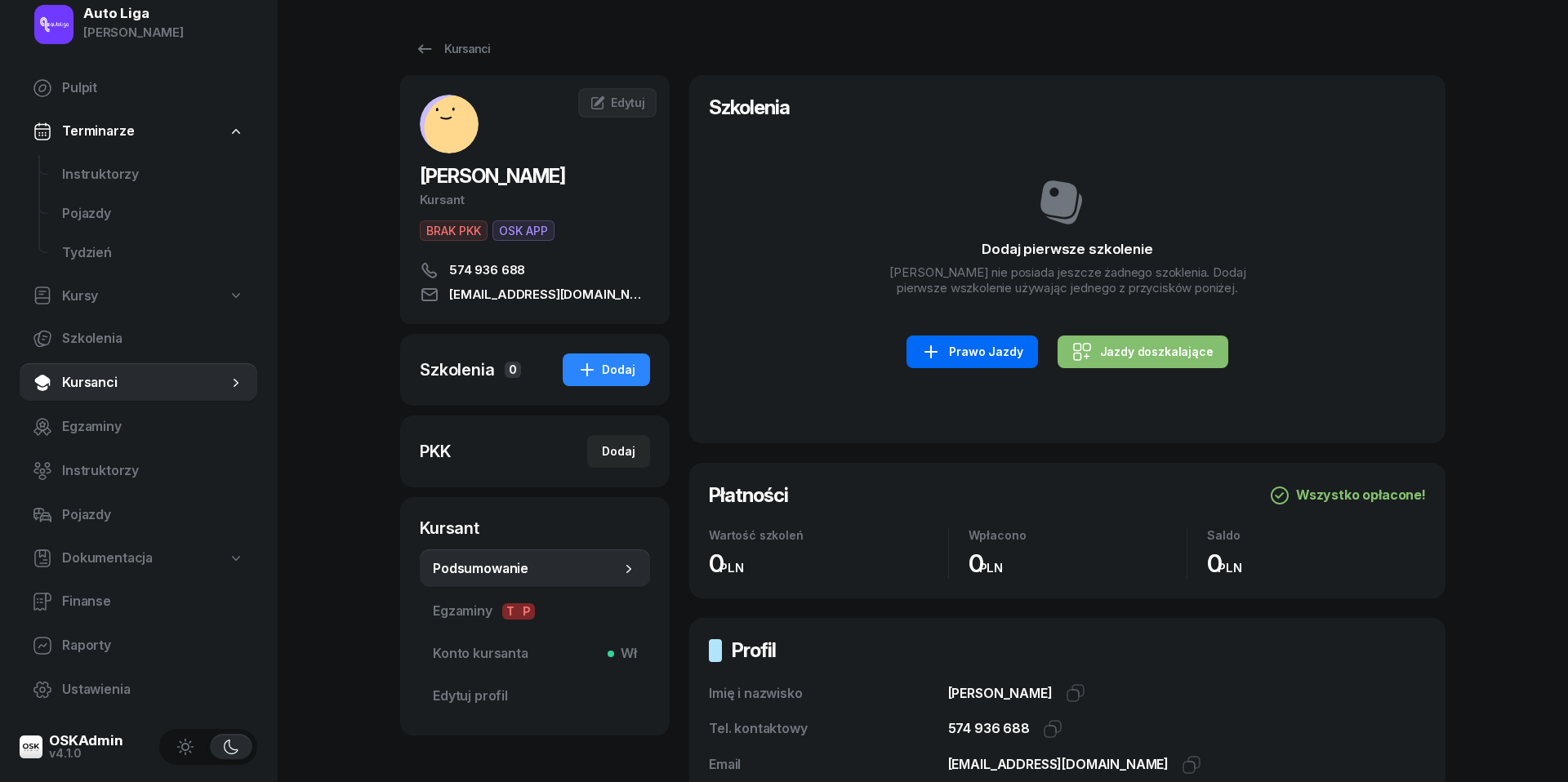
click at [998, 346] on div "Prawo Jazdy" at bounding box center [972, 352] width 102 height 20
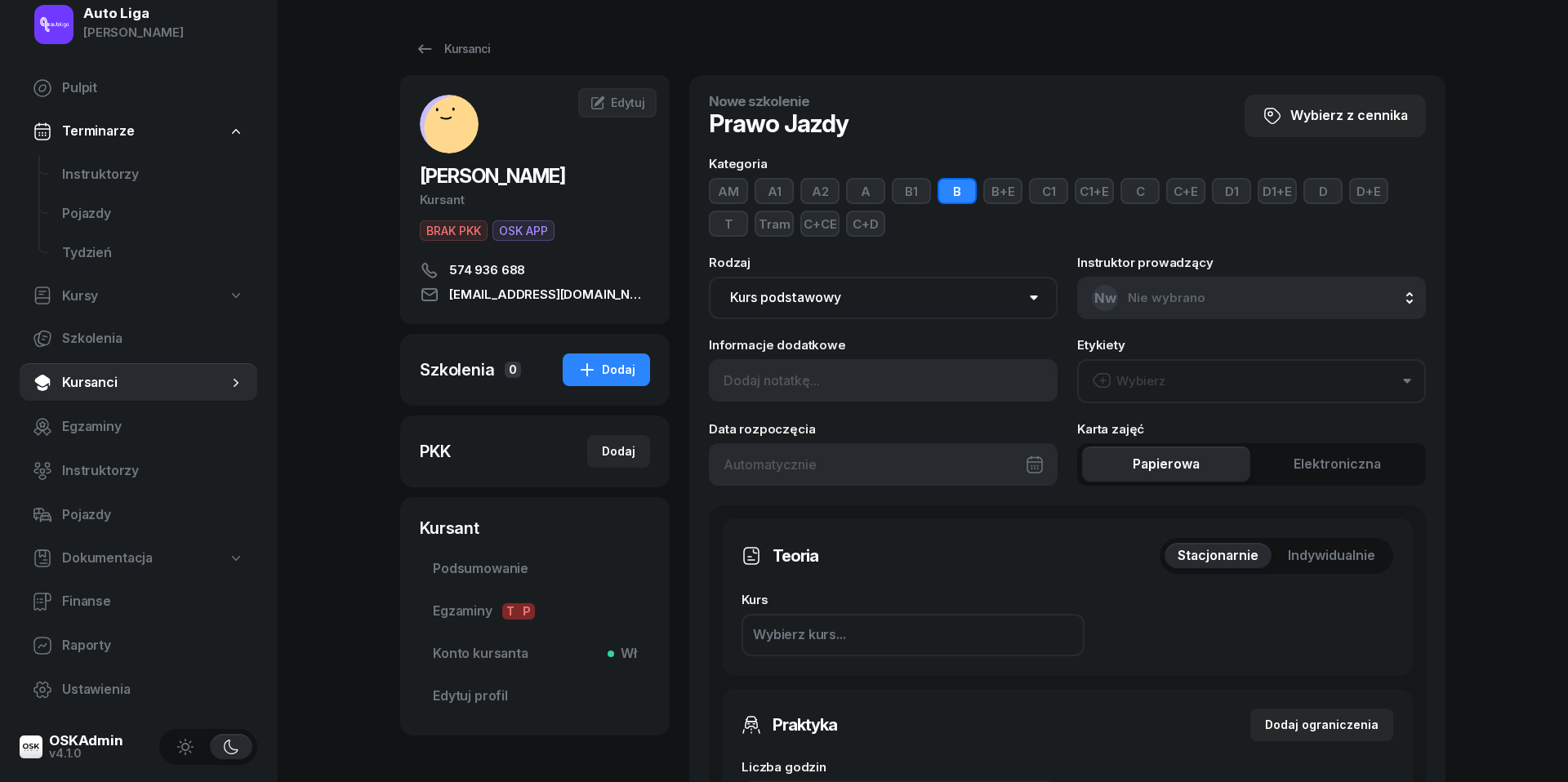
click at [1151, 380] on div "Wybierz" at bounding box center [1129, 381] width 73 height 21
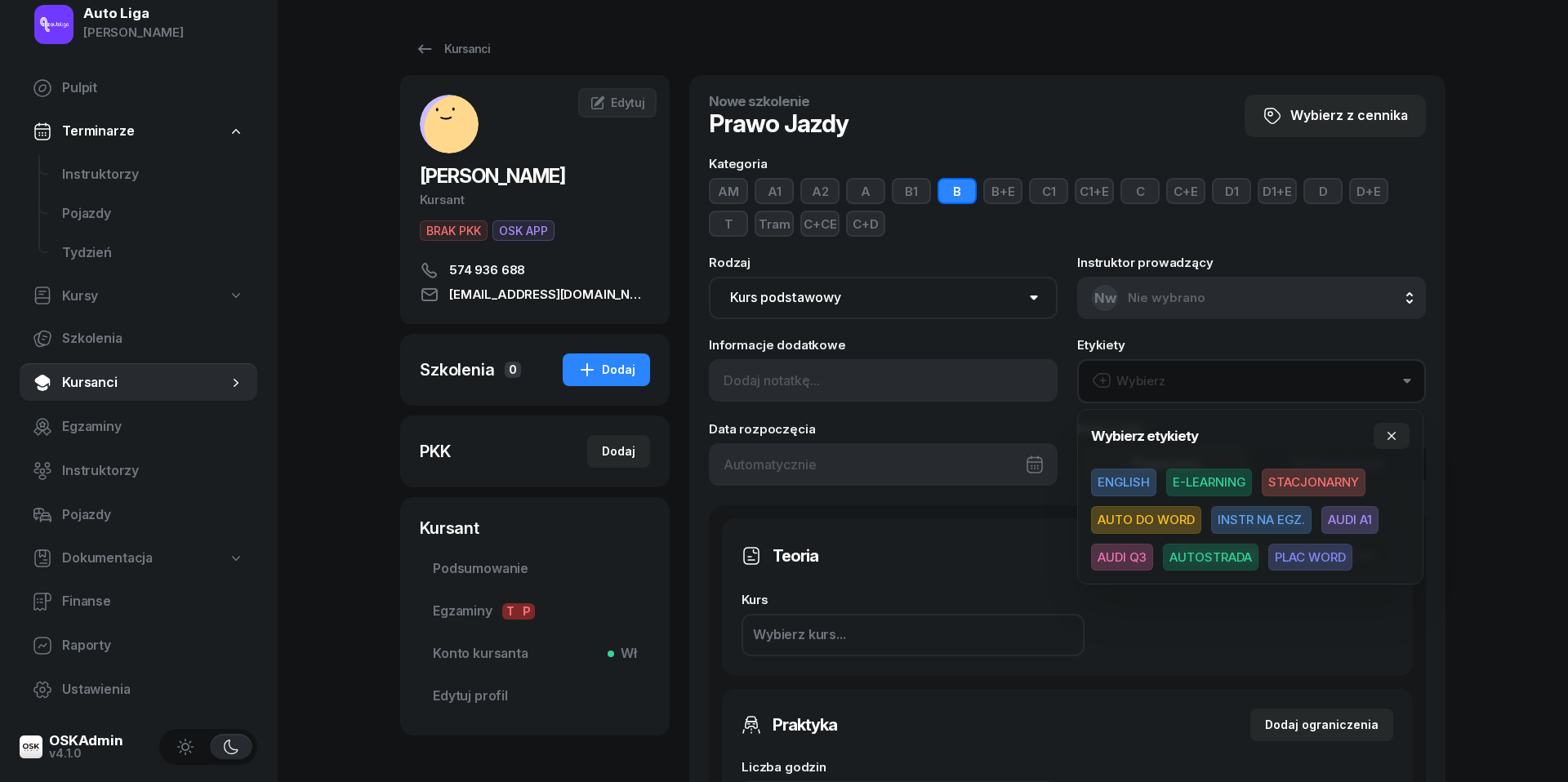
click at [1229, 481] on span "E-LEARNING" at bounding box center [1209, 482] width 86 height 28
click at [1392, 437] on icon "button" at bounding box center [1392, 435] width 13 height 13
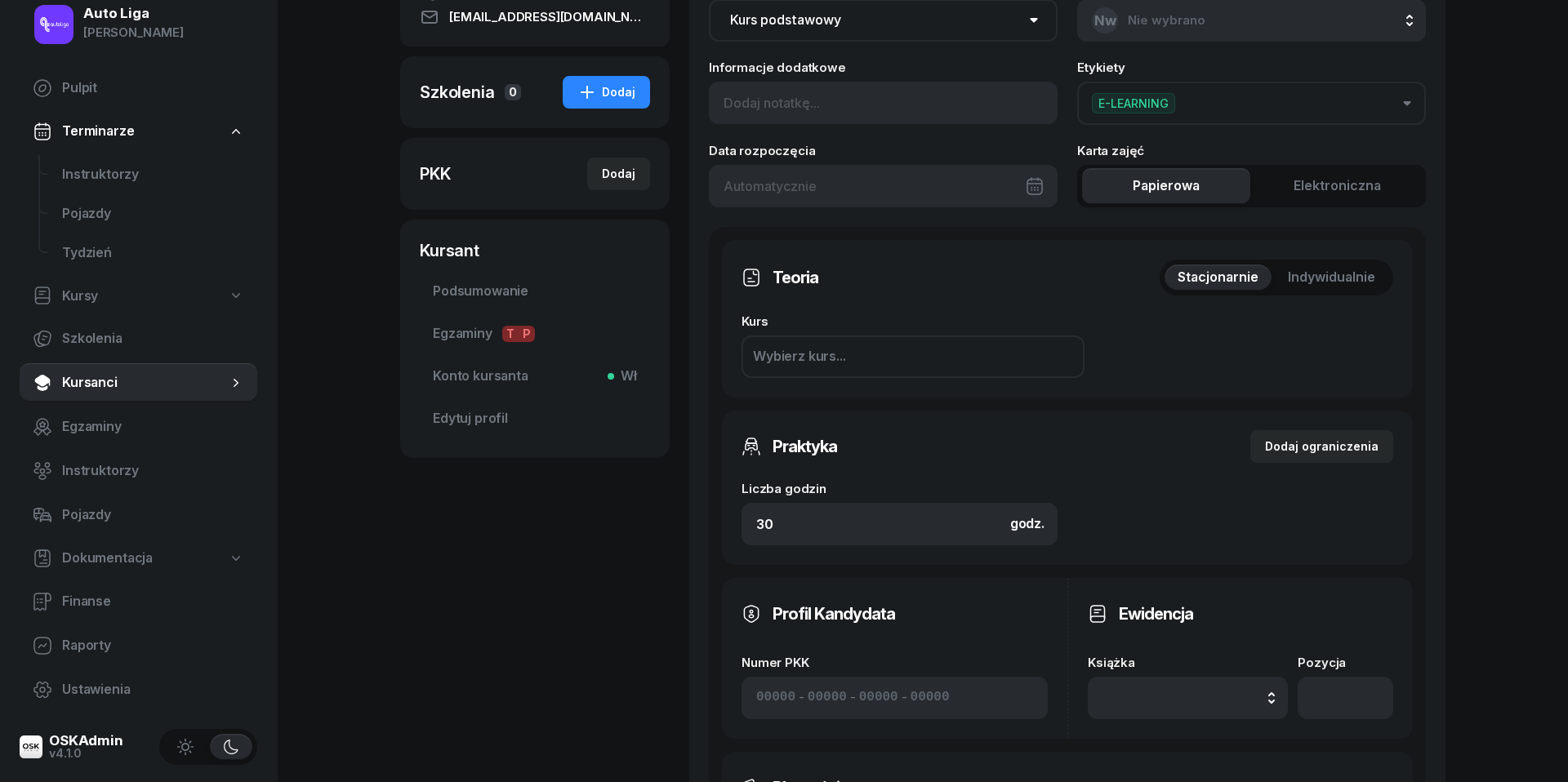
scroll to position [366, 0]
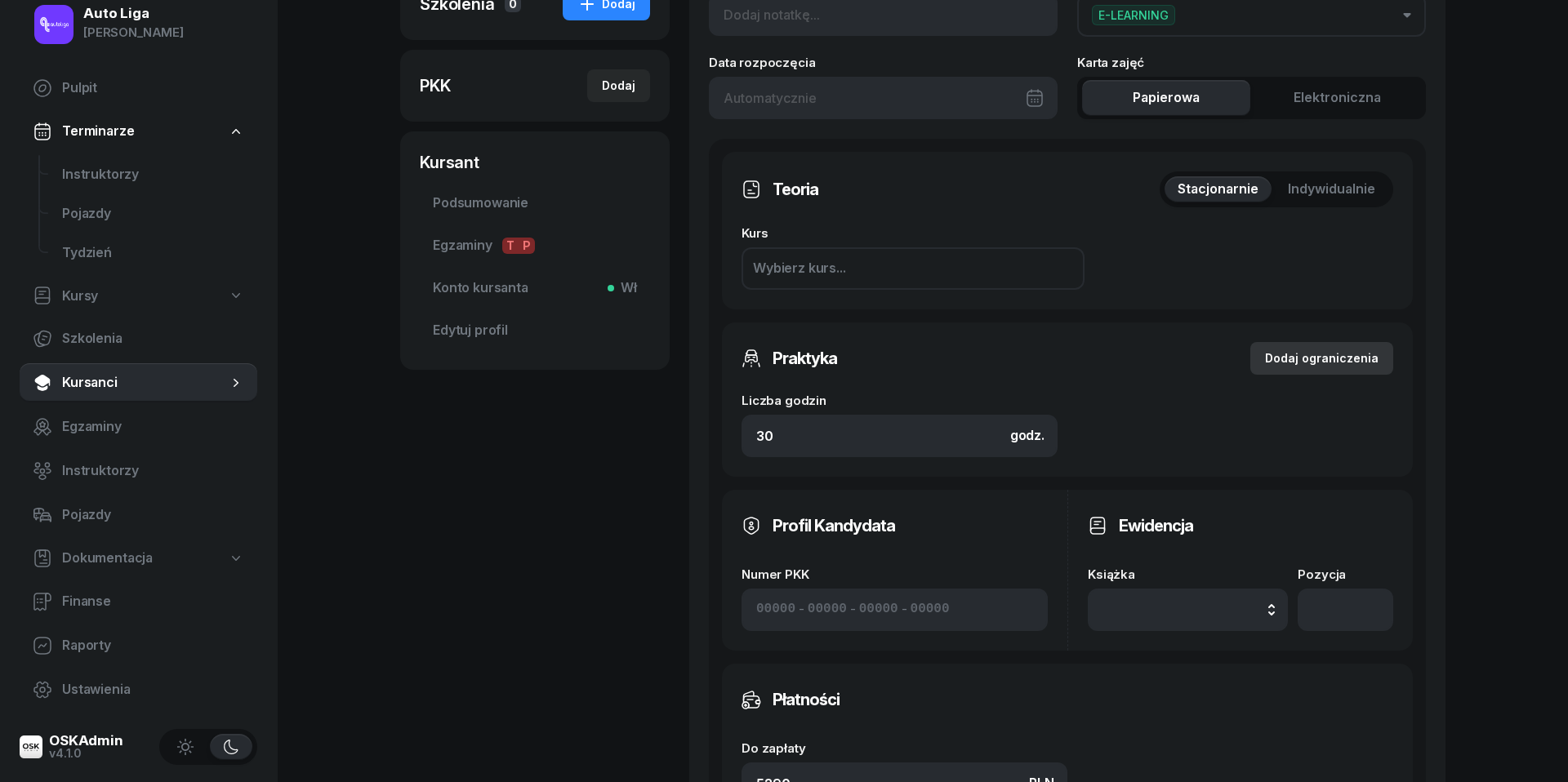
click at [1320, 360] on div "Dodaj ograniczenia" at bounding box center [1321, 358] width 113 height 20
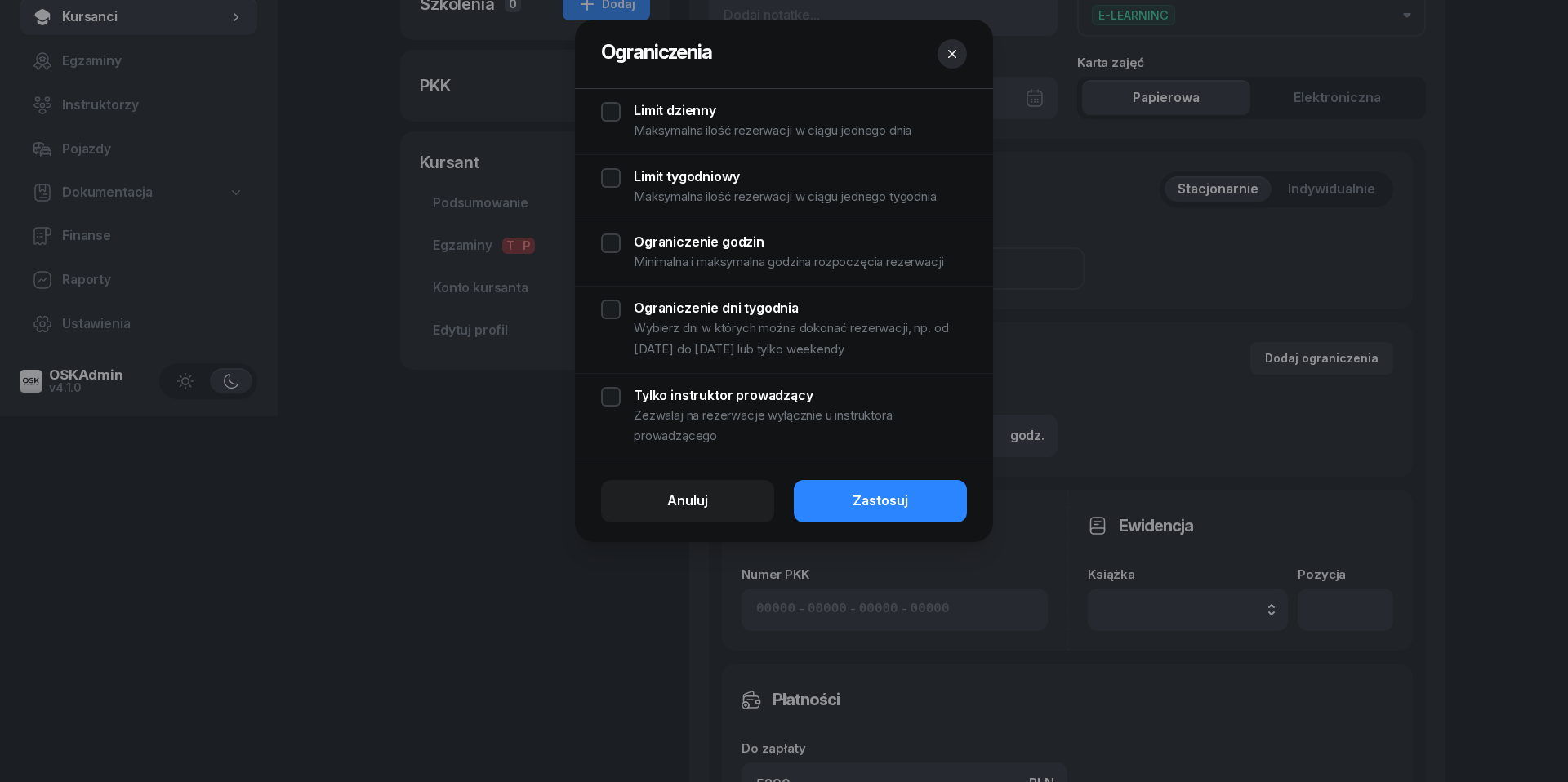
click at [609, 109] on div "Limit dzienny Maksymalna ilość rezerwacji w ciągu jednego dnia" at bounding box center [784, 122] width 366 height 39
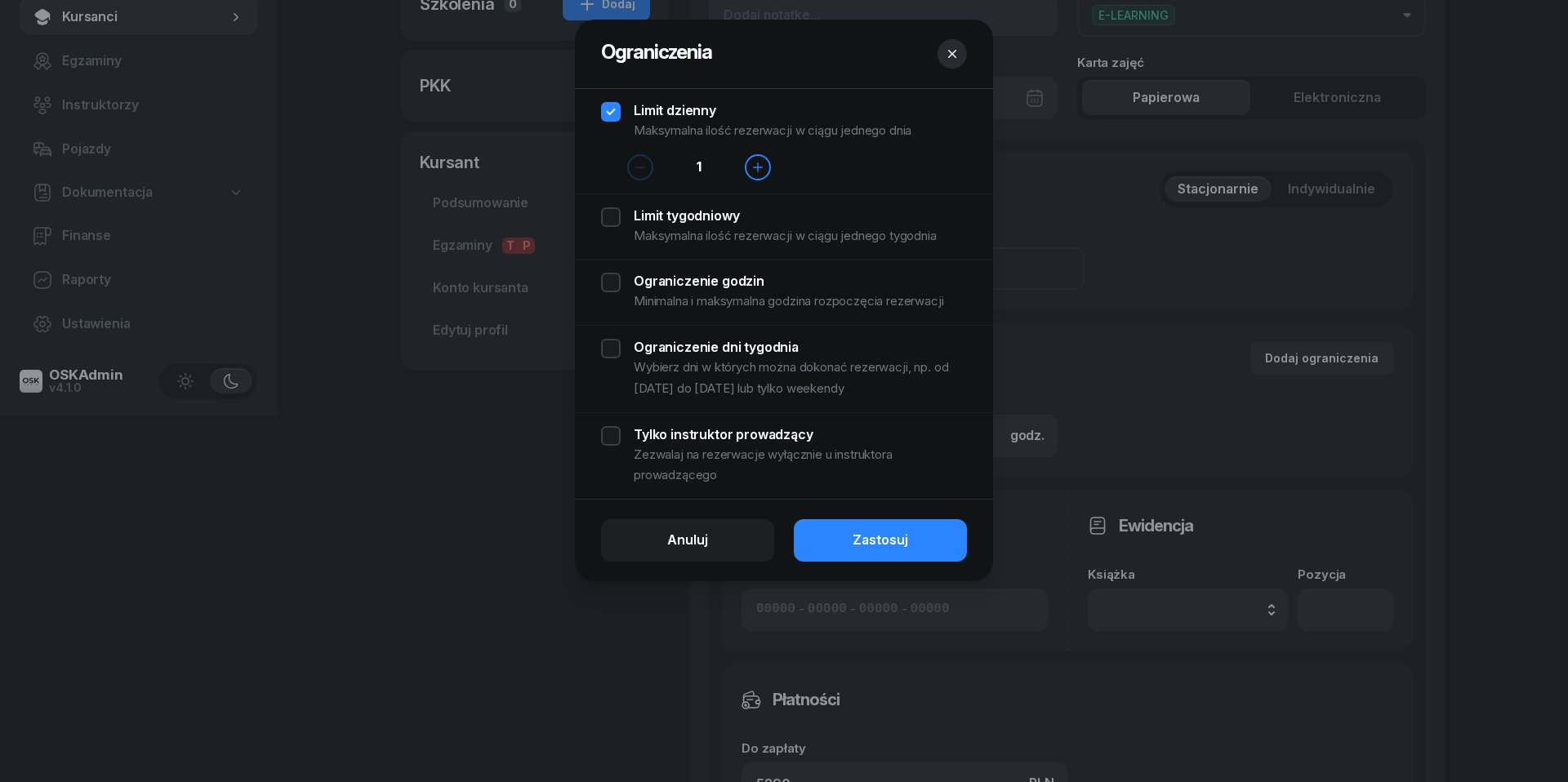
click at [608, 216] on div "Limit tygodniowy Maksymalna ilość rezerwacji w ciągu jednego tygodnia" at bounding box center [784, 227] width 366 height 39
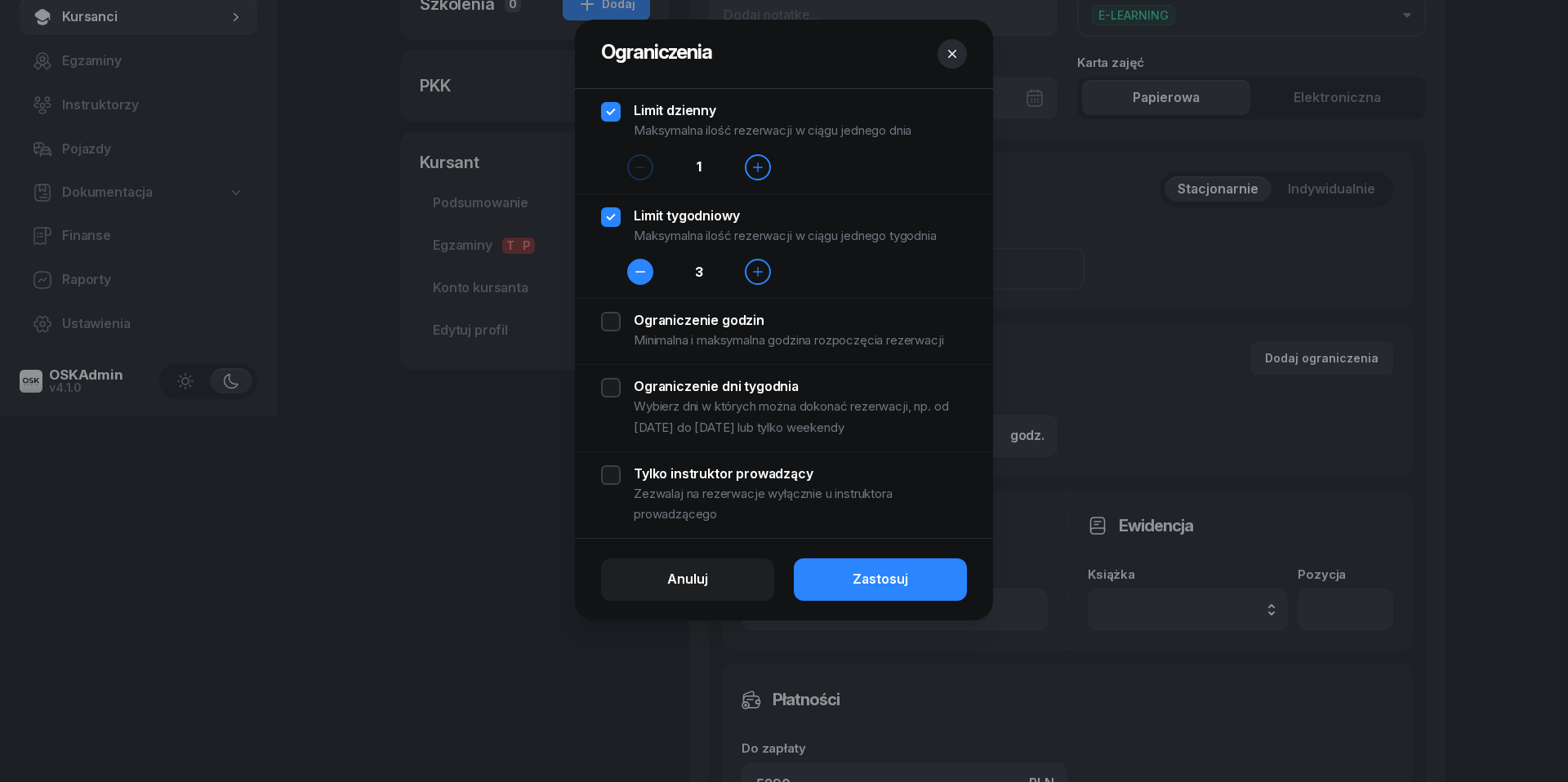
click at [644, 279] on button "button" at bounding box center [640, 272] width 26 height 26
click at [612, 322] on div "Ograniczenie godzin Minimalna i maksymalna godzina rozpoczęcia rezerwacji" at bounding box center [784, 331] width 366 height 39
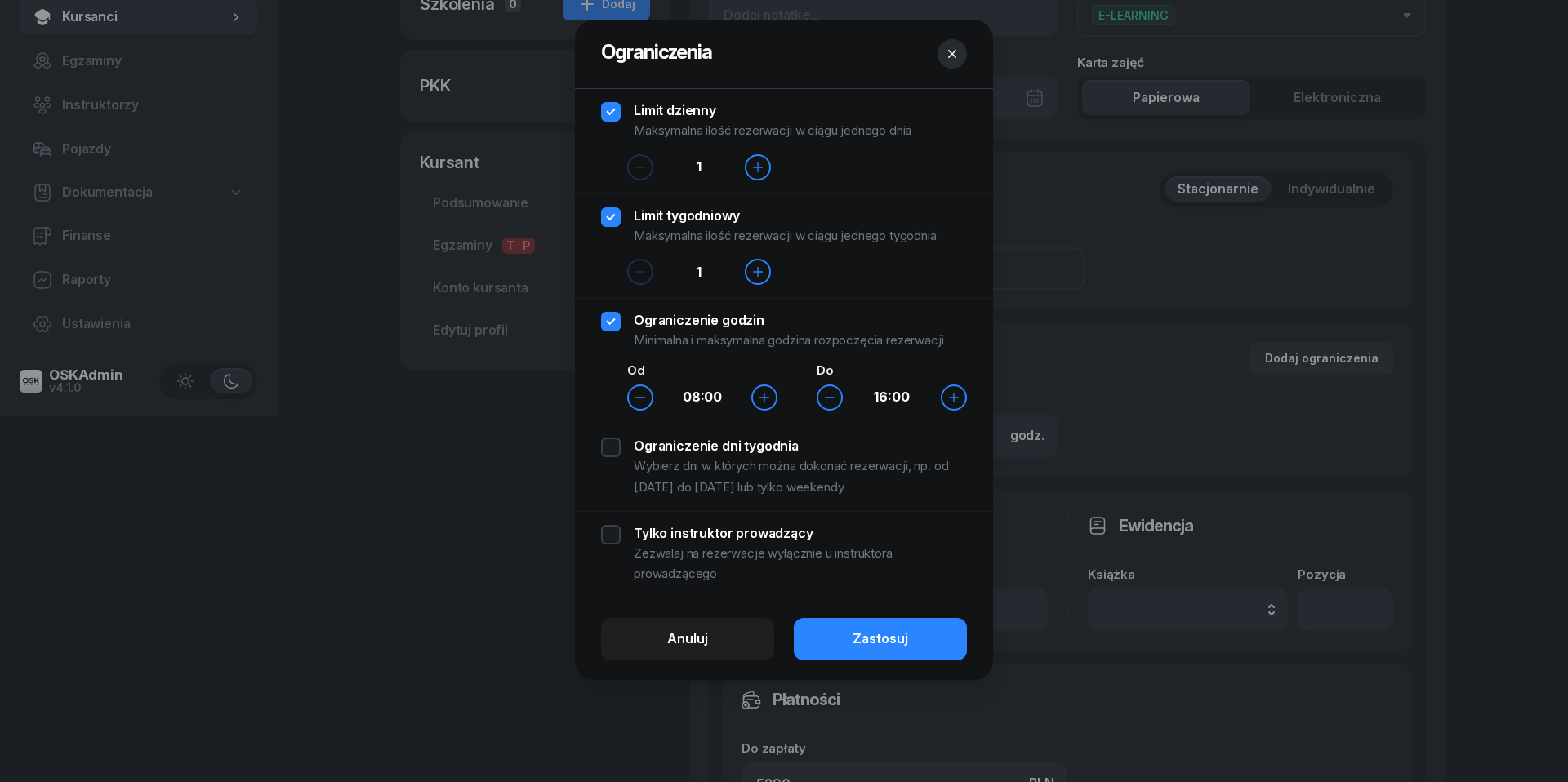
click at [648, 409] on div at bounding box center [640, 397] width 26 height 26
click at [635, 393] on icon "button" at bounding box center [640, 397] width 13 height 13
click at [612, 447] on div "Ograniczenie dni tygodnia Wybierz dni w których można dokonać rezerwacji, np. o…" at bounding box center [784, 467] width 366 height 60
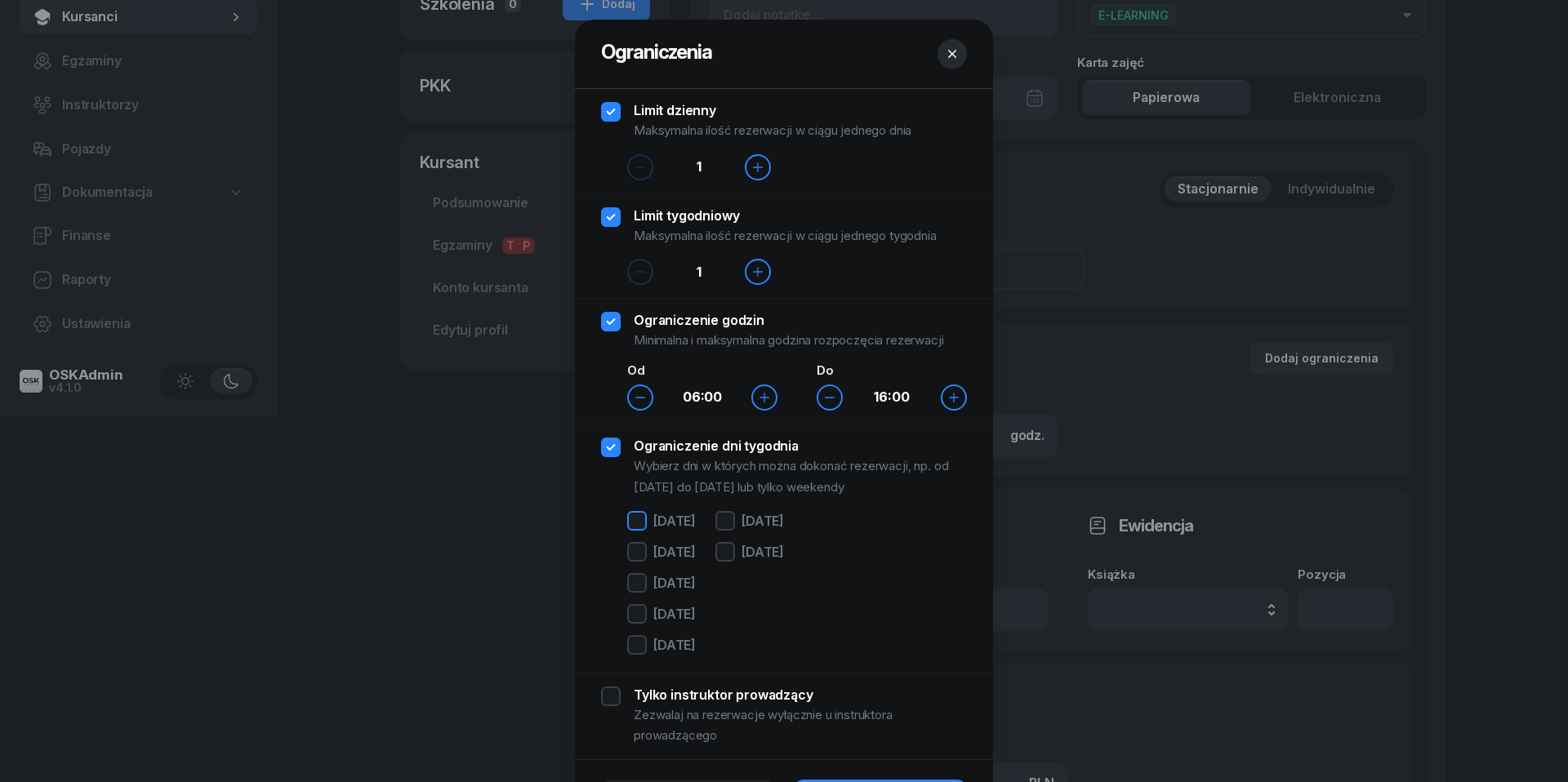
click at [633, 516] on div at bounding box center [637, 521] width 20 height 20
click at [635, 553] on div at bounding box center [637, 552] width 20 height 20
click at [635, 578] on div at bounding box center [637, 582] width 20 height 20
click at [635, 631] on div "[DATE] [DATE] [DATE] [DATE] [DATE]" at bounding box center [661, 585] width 69 height 149
click at [635, 622] on div at bounding box center [637, 614] width 20 height 20
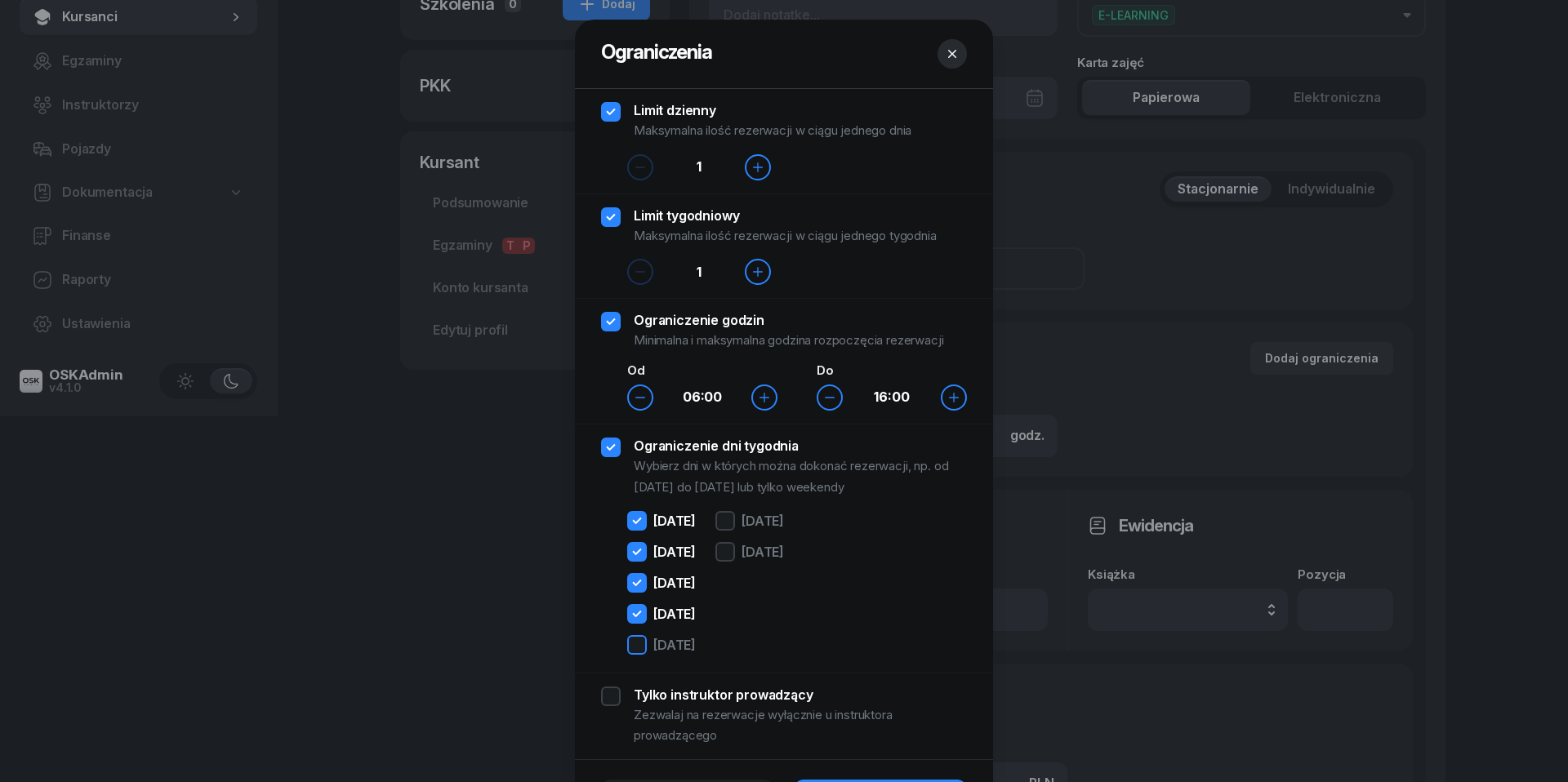
click at [635, 635] on div at bounding box center [637, 645] width 20 height 20
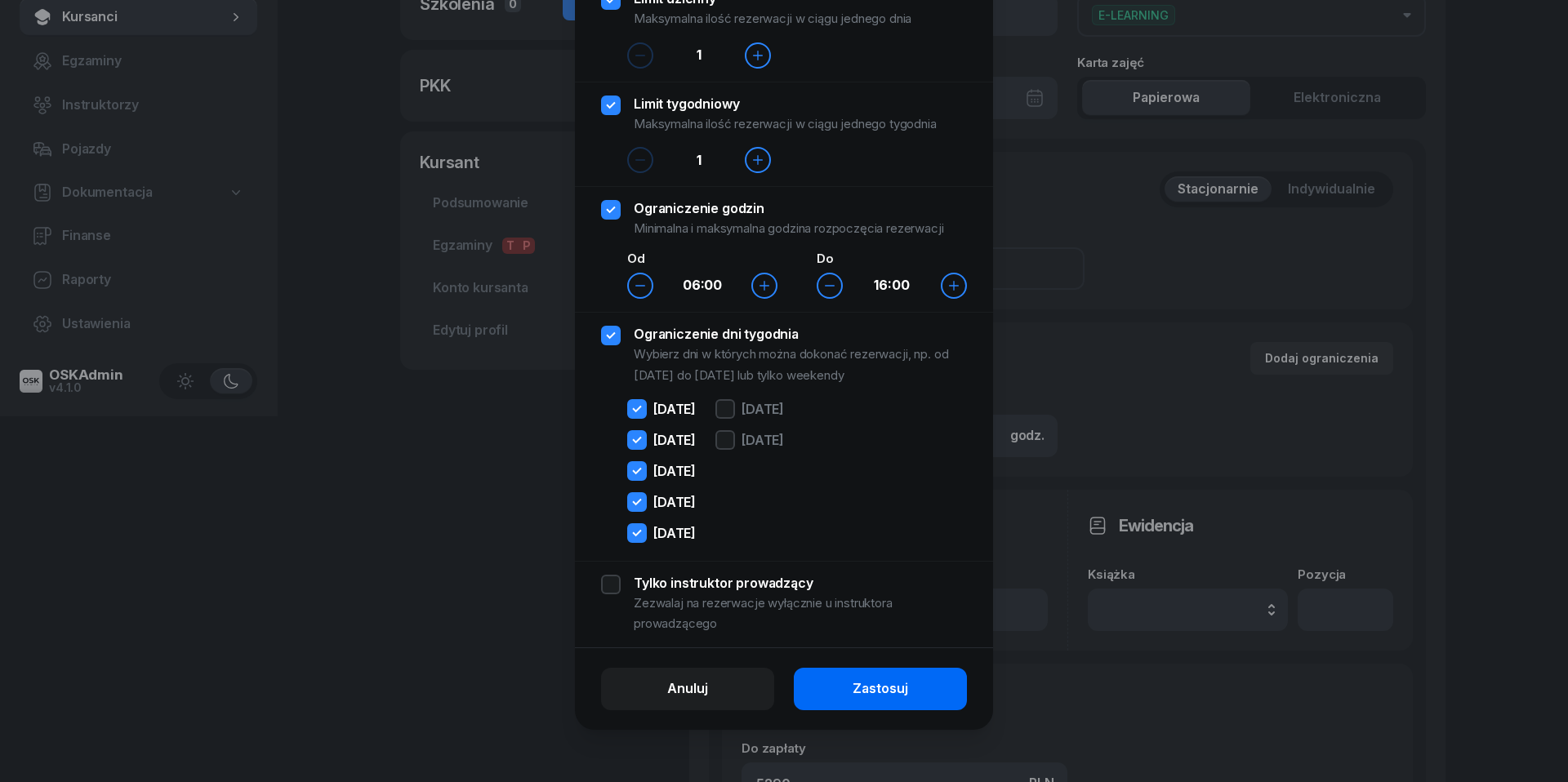
scroll to position [112, 0]
click at [909, 692] on button "Zastosuj" at bounding box center [880, 689] width 173 height 43
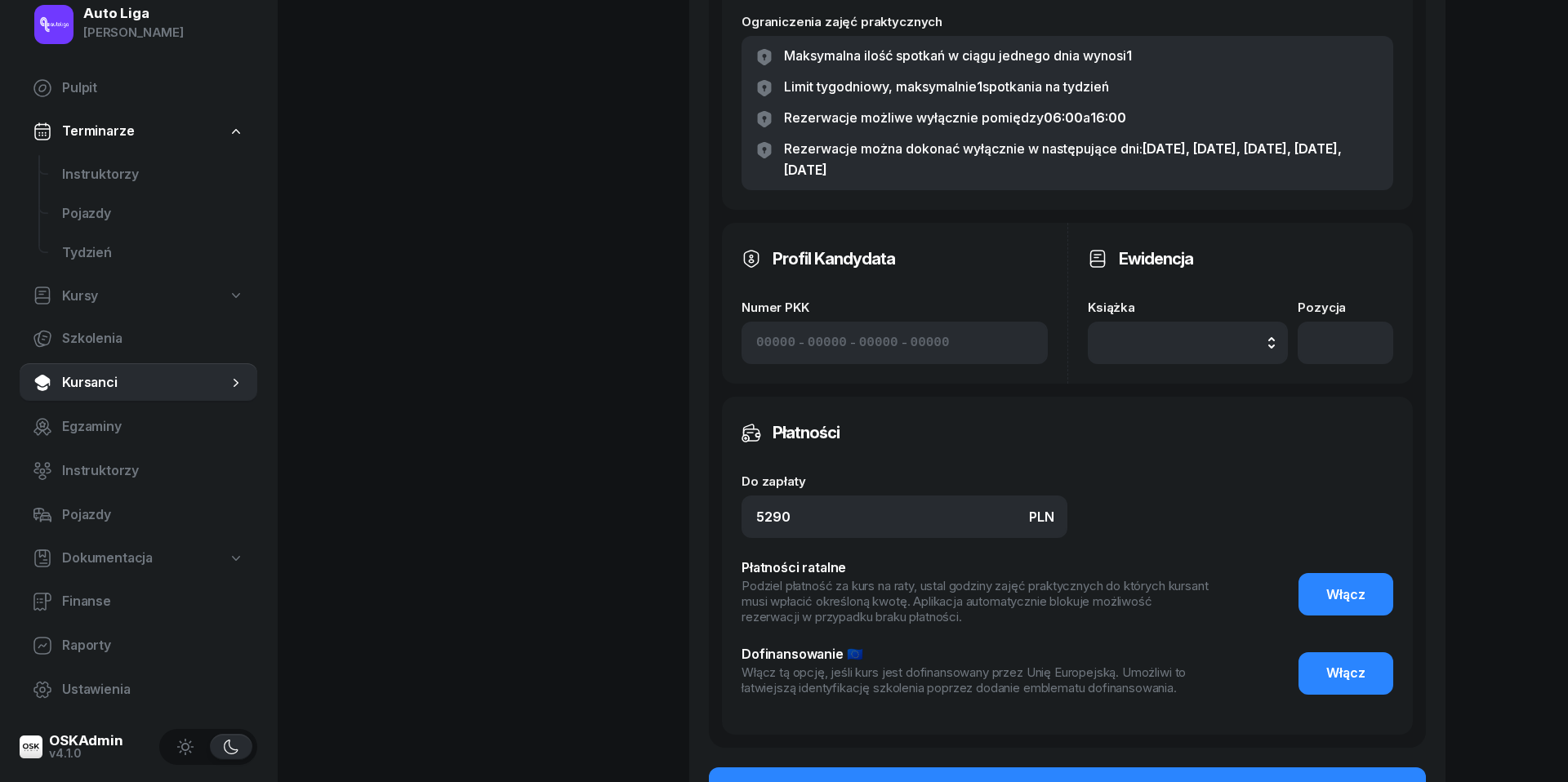
scroll to position [888, 0]
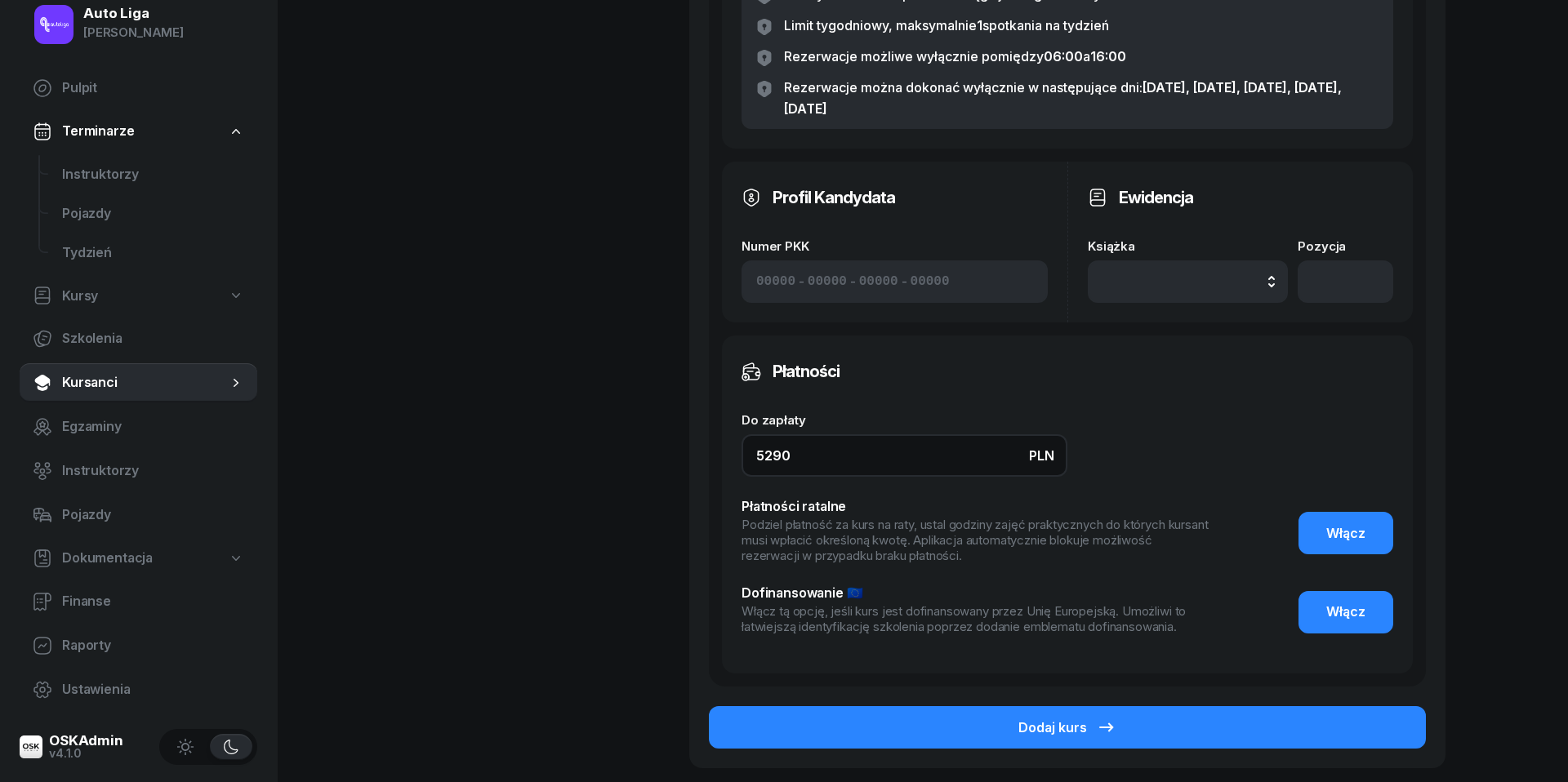
click at [882, 468] on input "5290" at bounding box center [904, 456] width 326 height 43
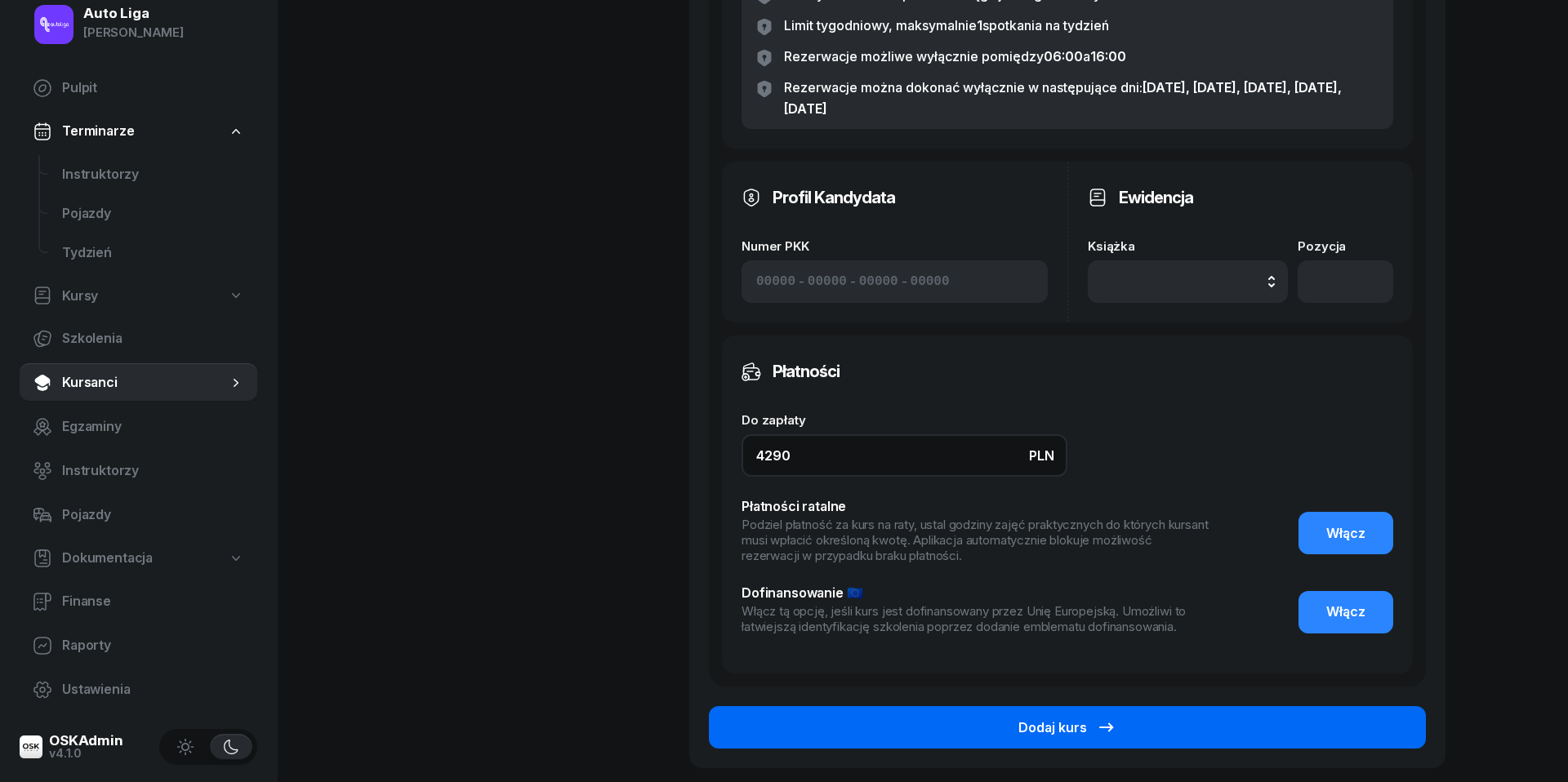
type input "4290"
click at [1139, 720] on button "Dodaj kurs" at bounding box center [1067, 728] width 717 height 43
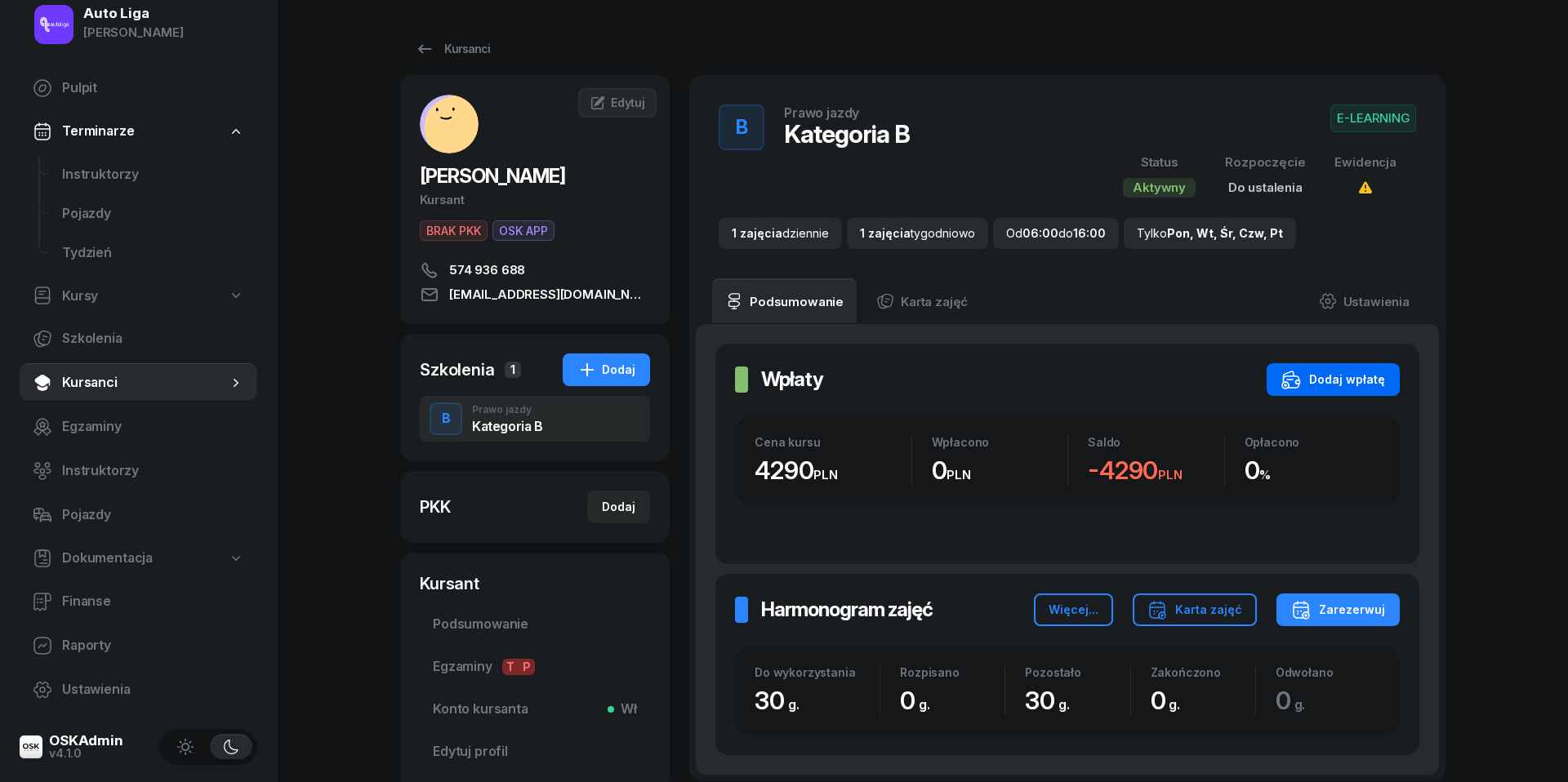
click at [1352, 384] on div "Dodaj wpłatę" at bounding box center [1333, 379] width 103 height 20
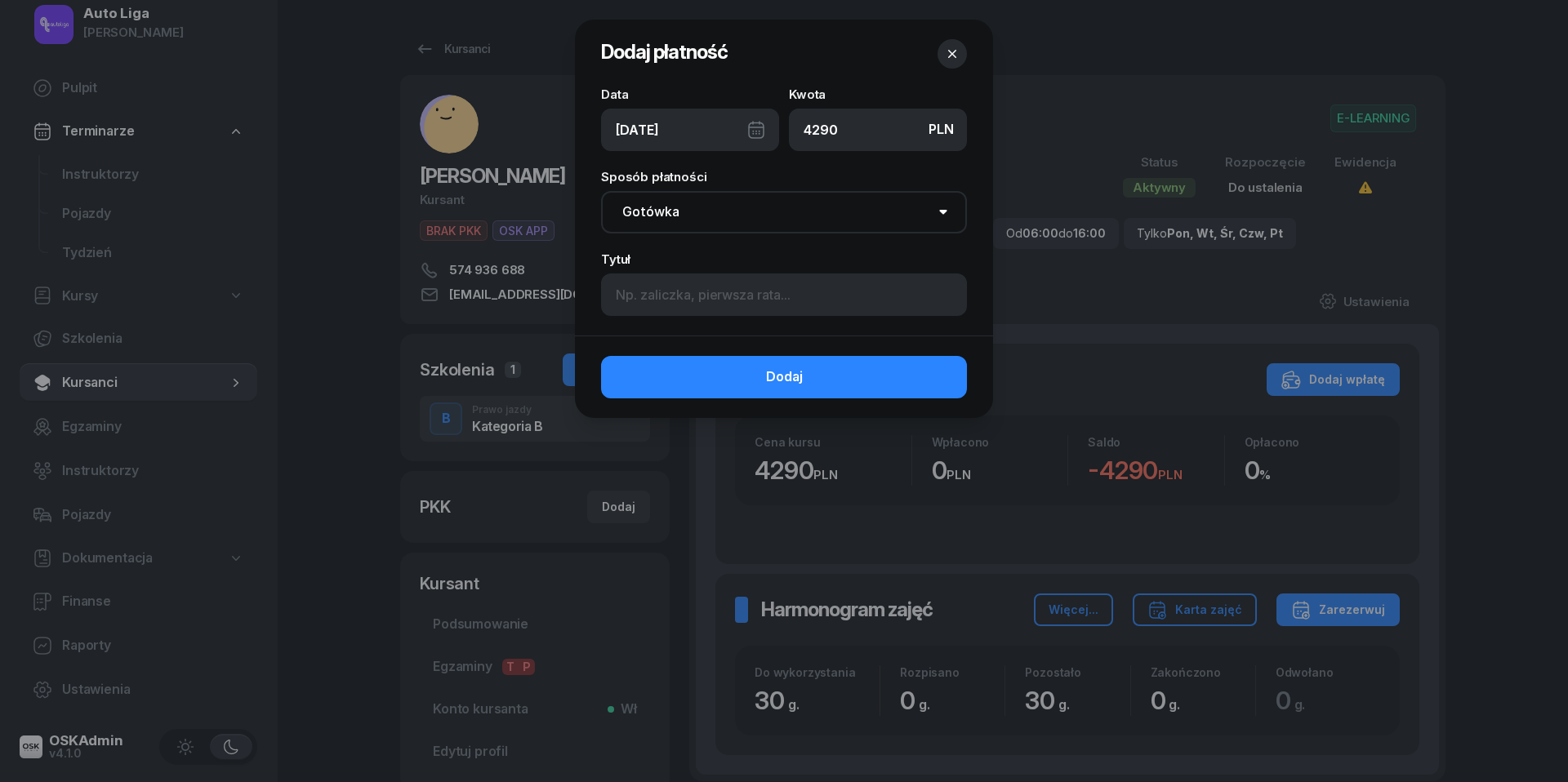
type input "4290"
click at [758, 134] on div "[DATE]" at bounding box center [690, 130] width 178 height 43
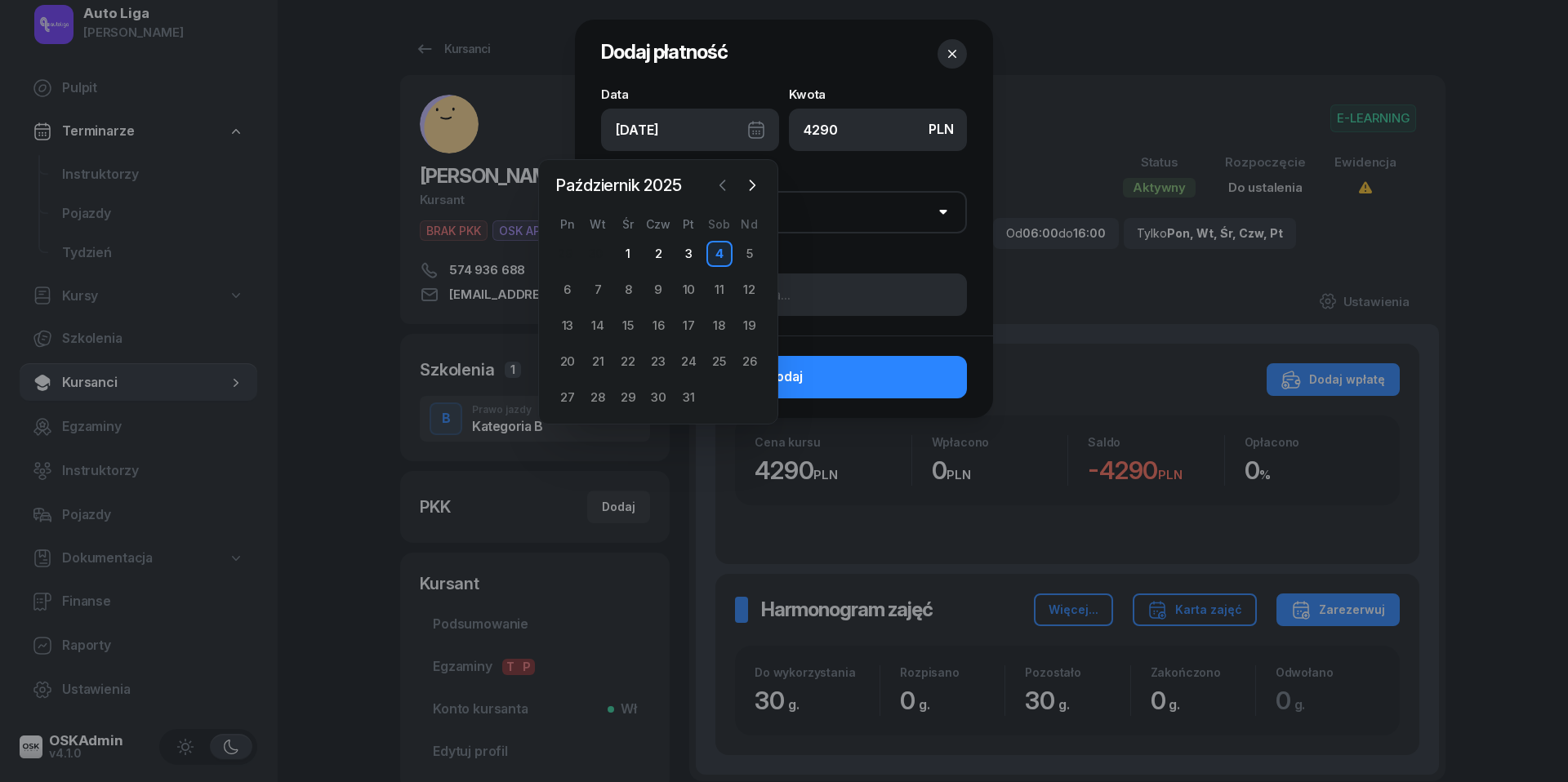
click at [722, 177] on icon "button" at bounding box center [723, 185] width 16 height 16
click at [598, 398] on div "30" at bounding box center [597, 397] width 26 height 26
type input "[DATE]"
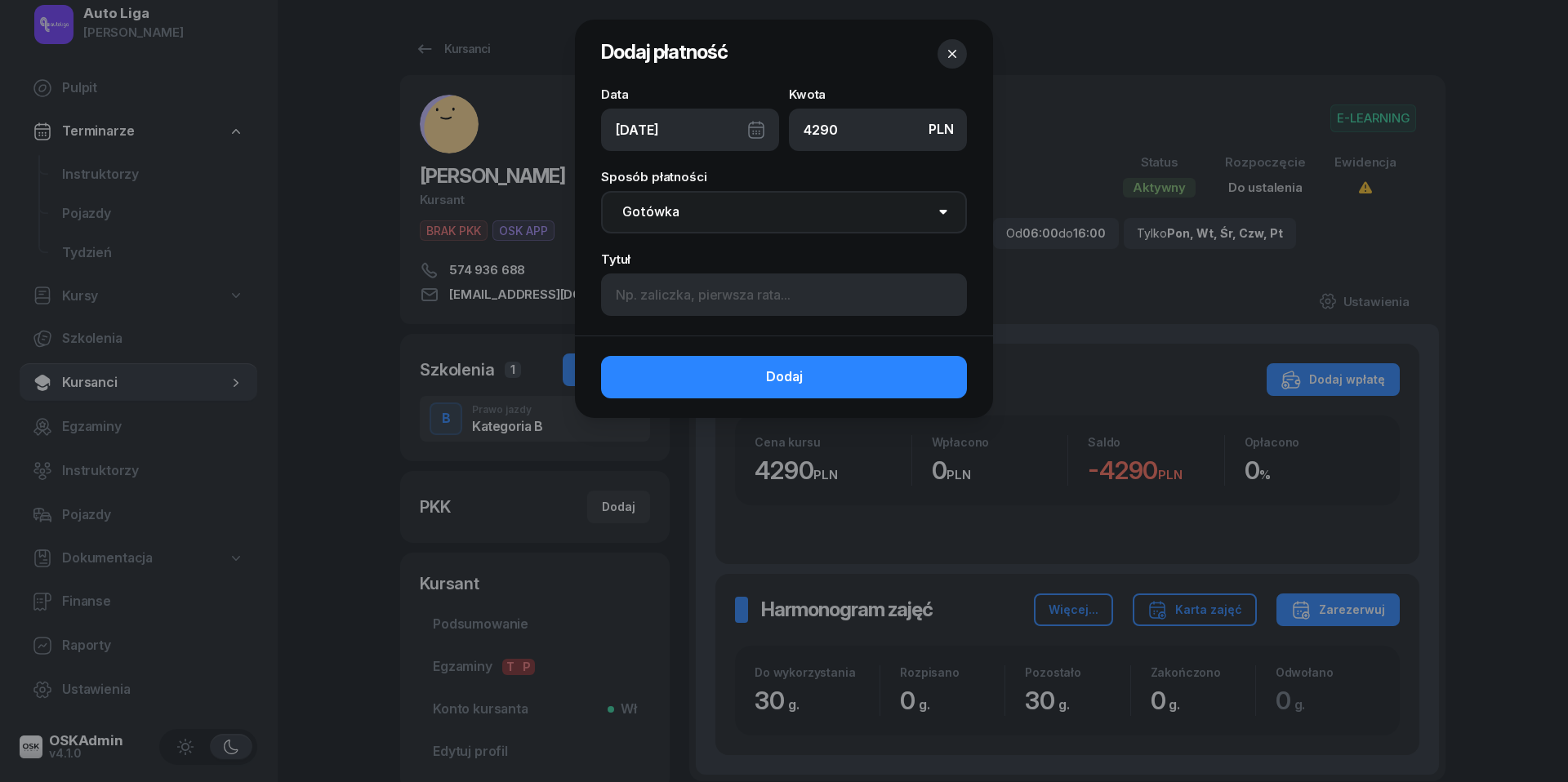
select select "transfer"
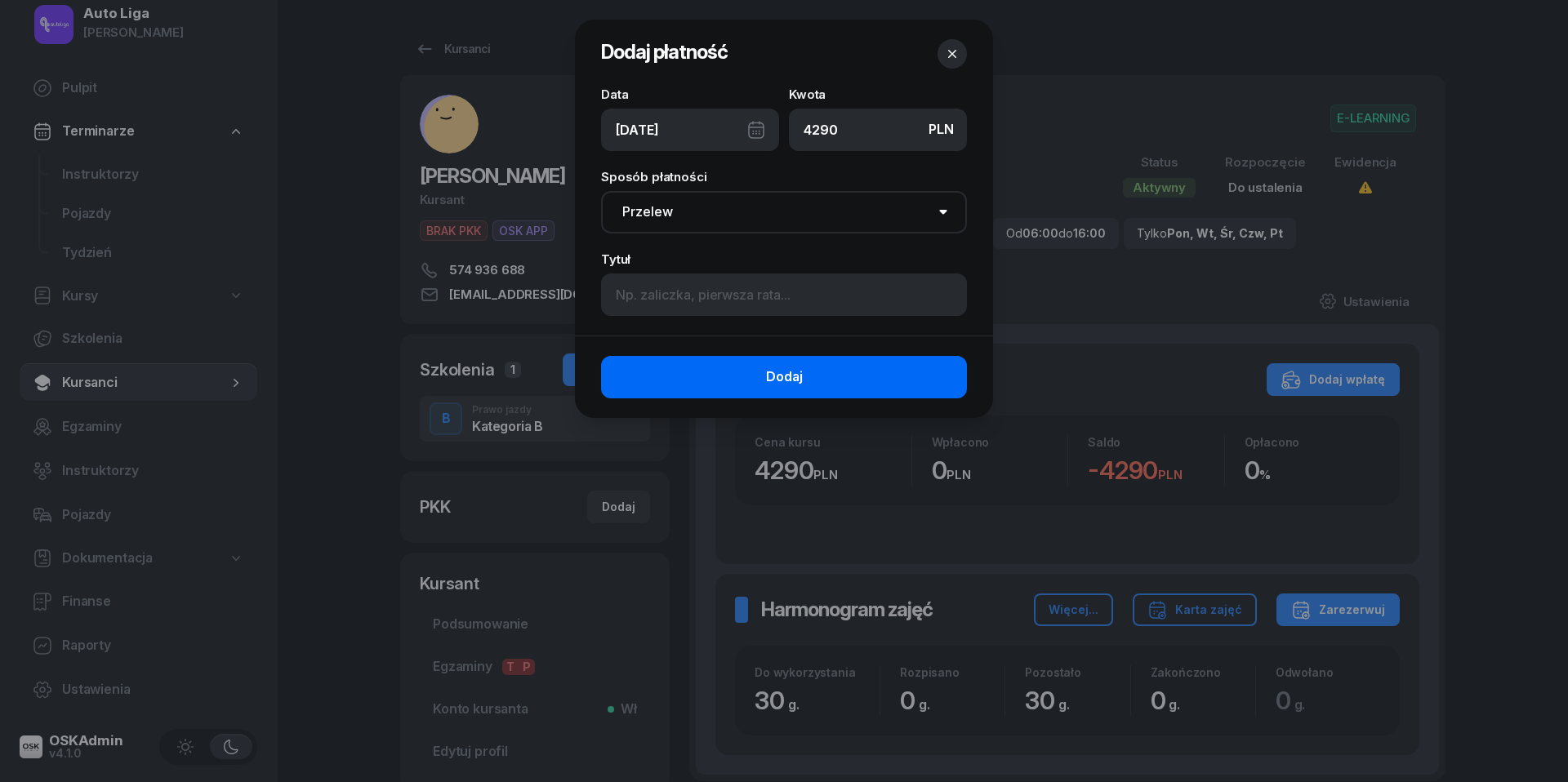
click at [755, 377] on button "Dodaj" at bounding box center [784, 378] width 366 height 43
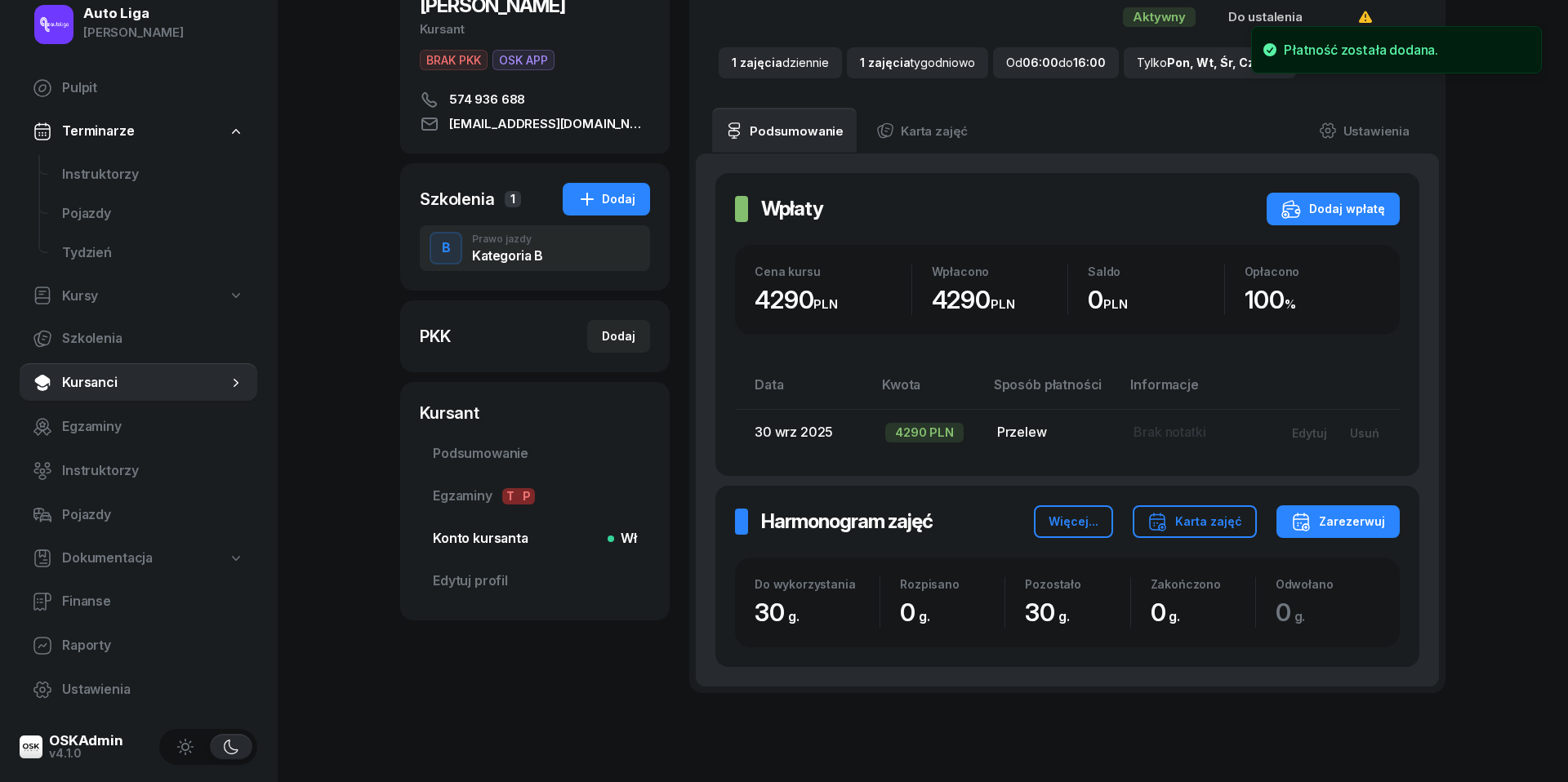
scroll to position [183, 0]
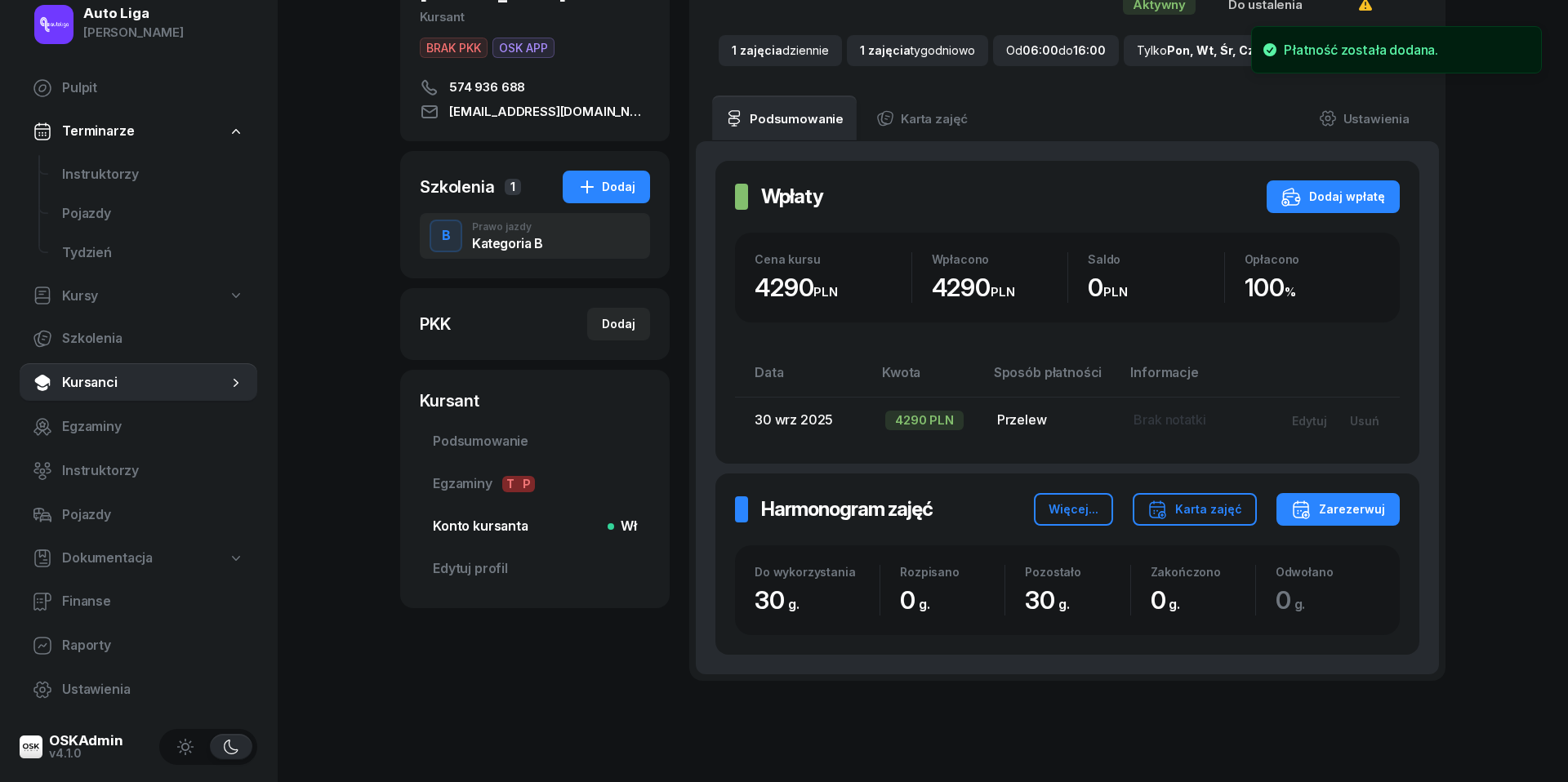
click at [526, 520] on span "Konto kursanta Wł" at bounding box center [535, 526] width 204 height 21
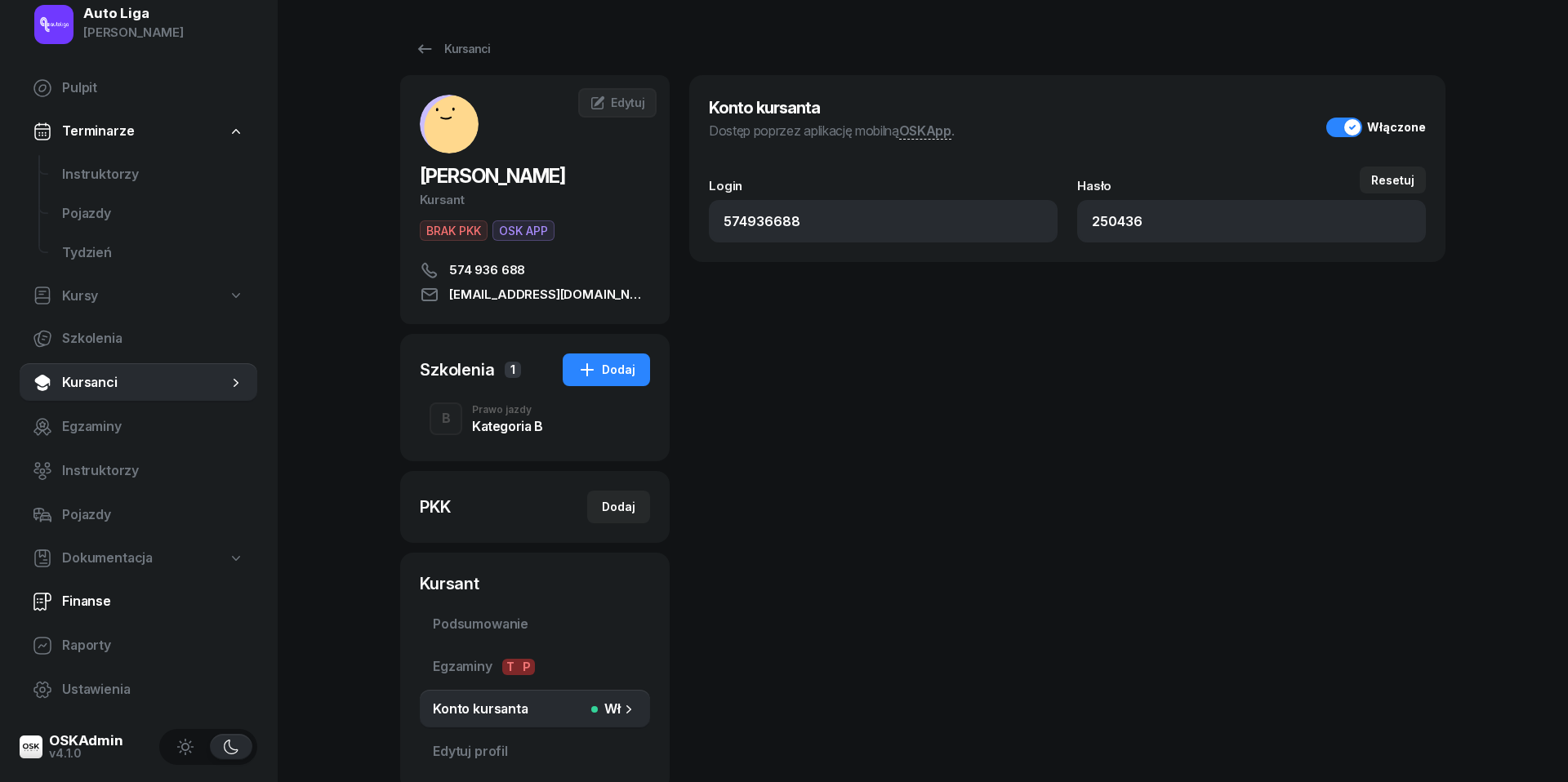
click at [94, 608] on span "Finanse" at bounding box center [153, 602] width 182 height 21
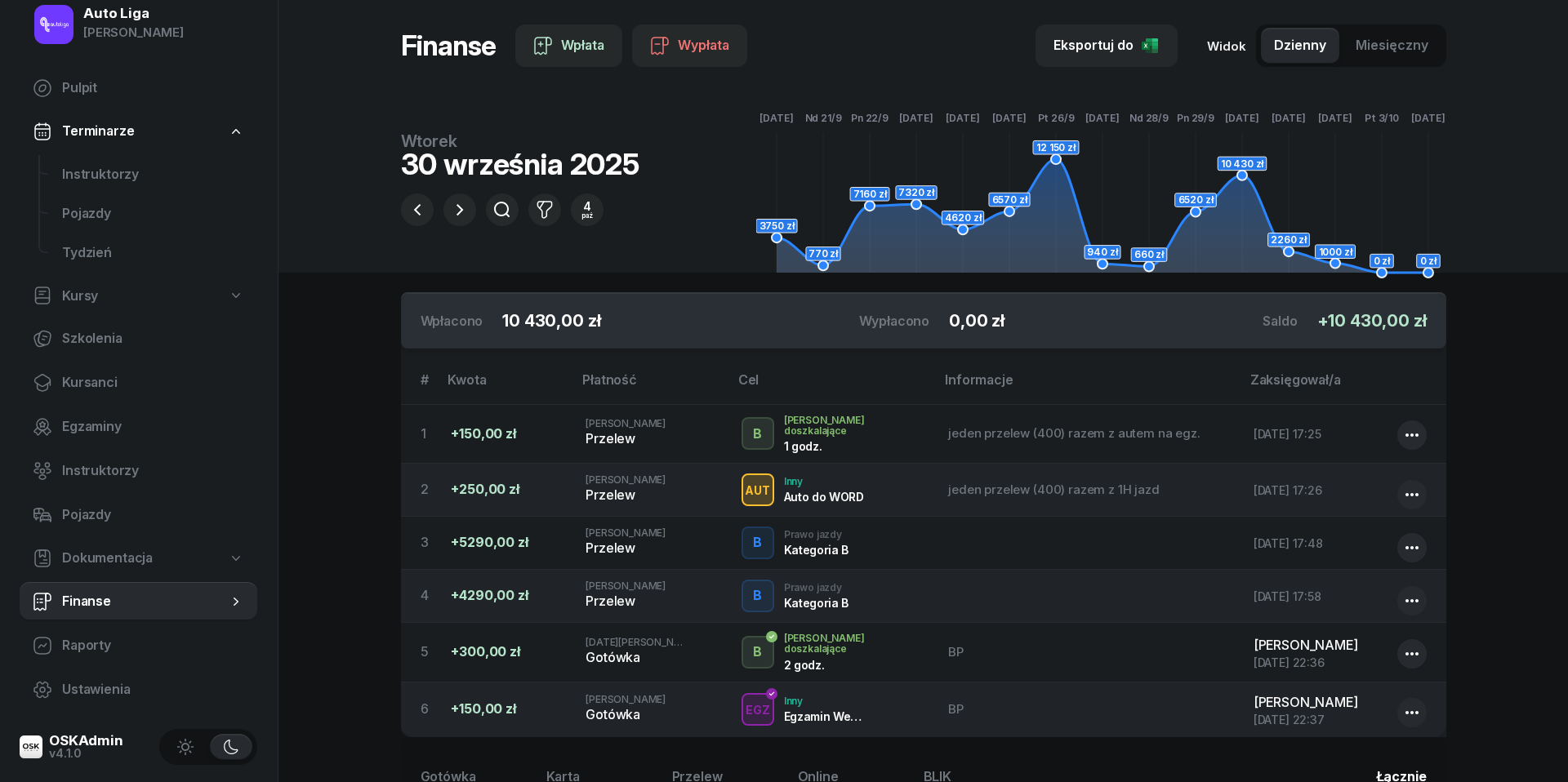
scroll to position [27, 0]
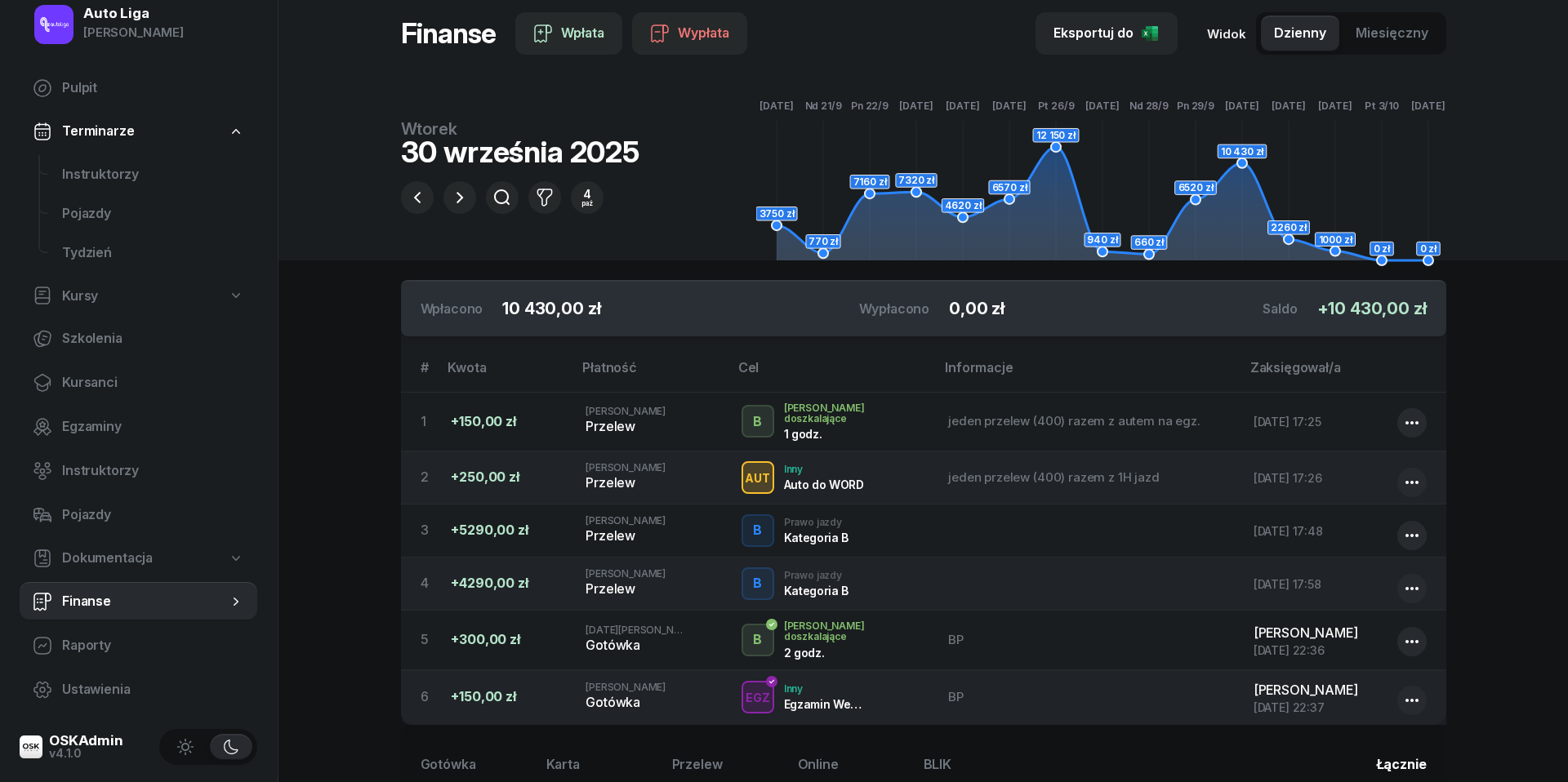
click at [1411, 45] on button "Miesięczny" at bounding box center [1392, 33] width 99 height 36
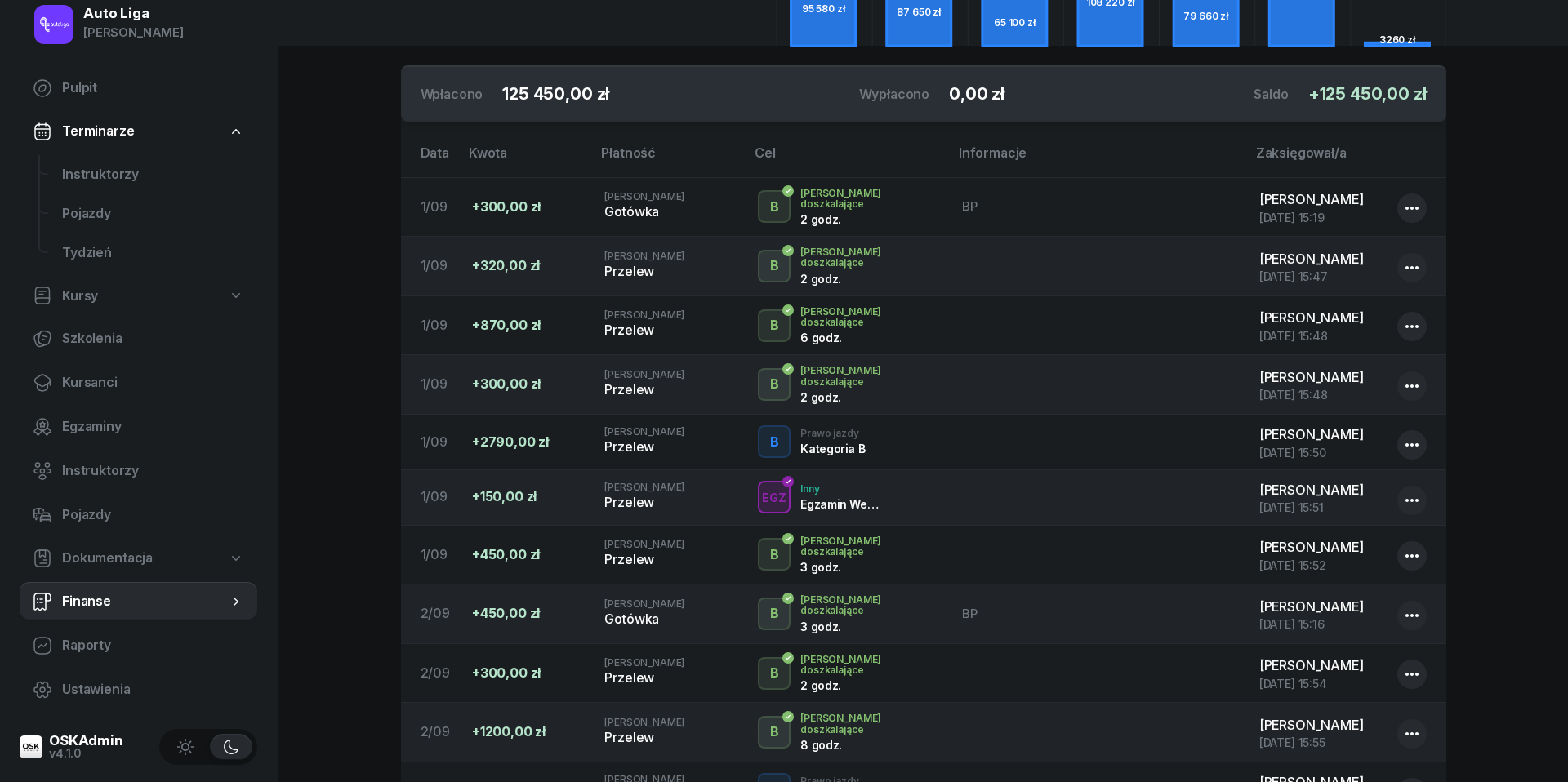
scroll to position [275, 0]
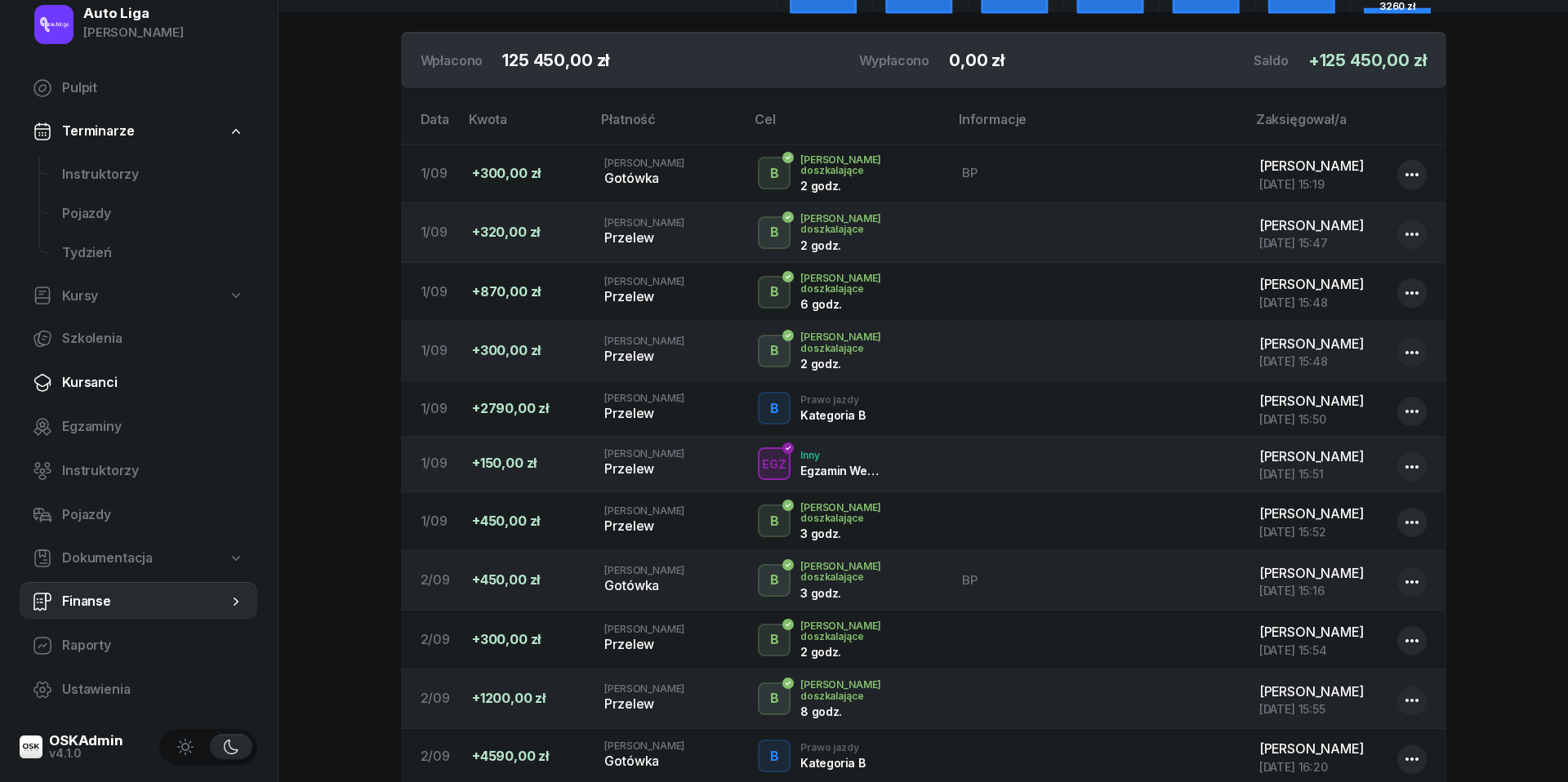
click at [90, 389] on span "Kursanci" at bounding box center [153, 383] width 182 height 21
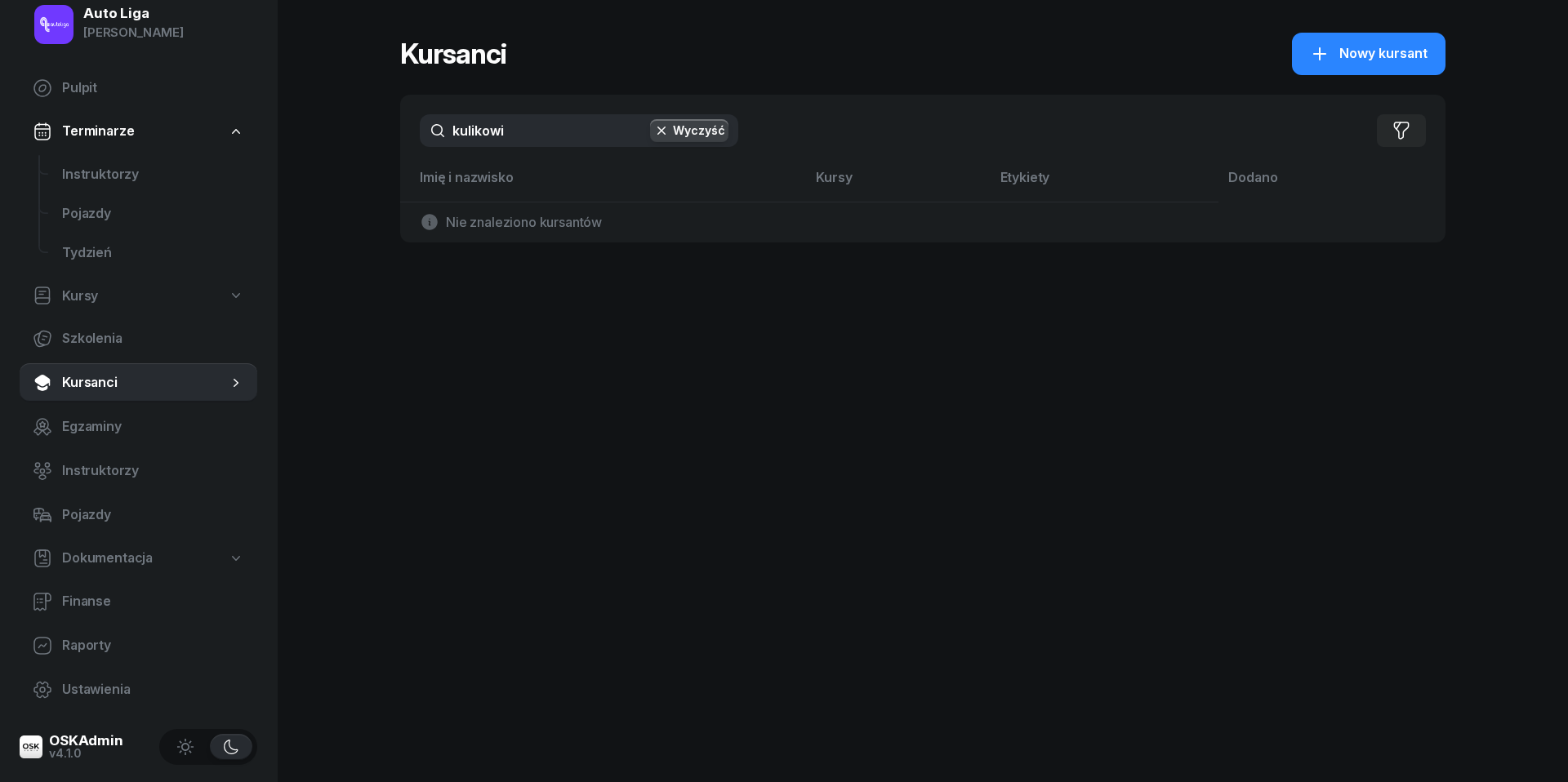
click at [519, 135] on input "kulikowi" at bounding box center [578, 130] width 318 height 33
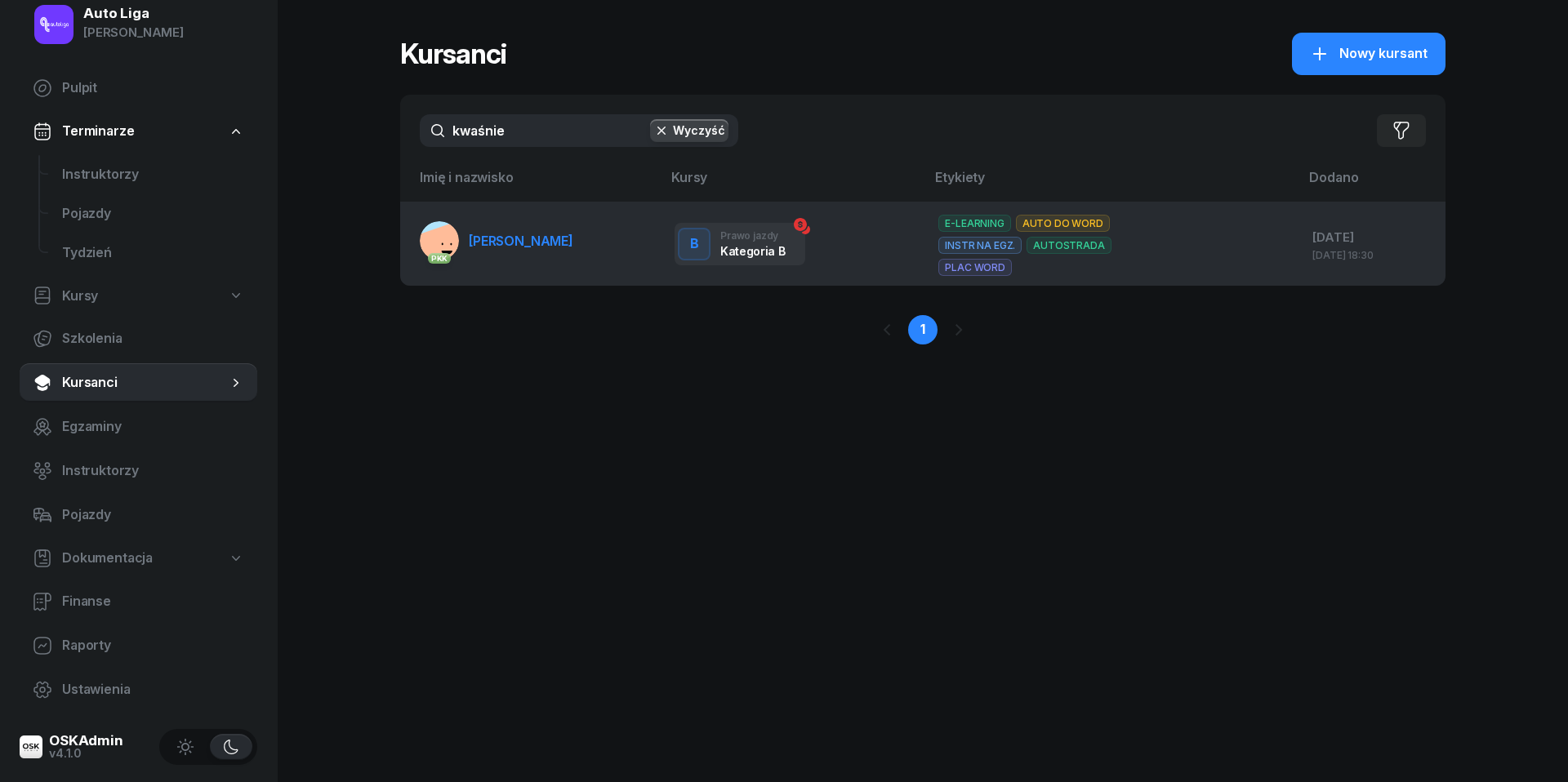
type input "kwaśnie"
click at [531, 236] on span "[PERSON_NAME]" at bounding box center [520, 240] width 104 height 16
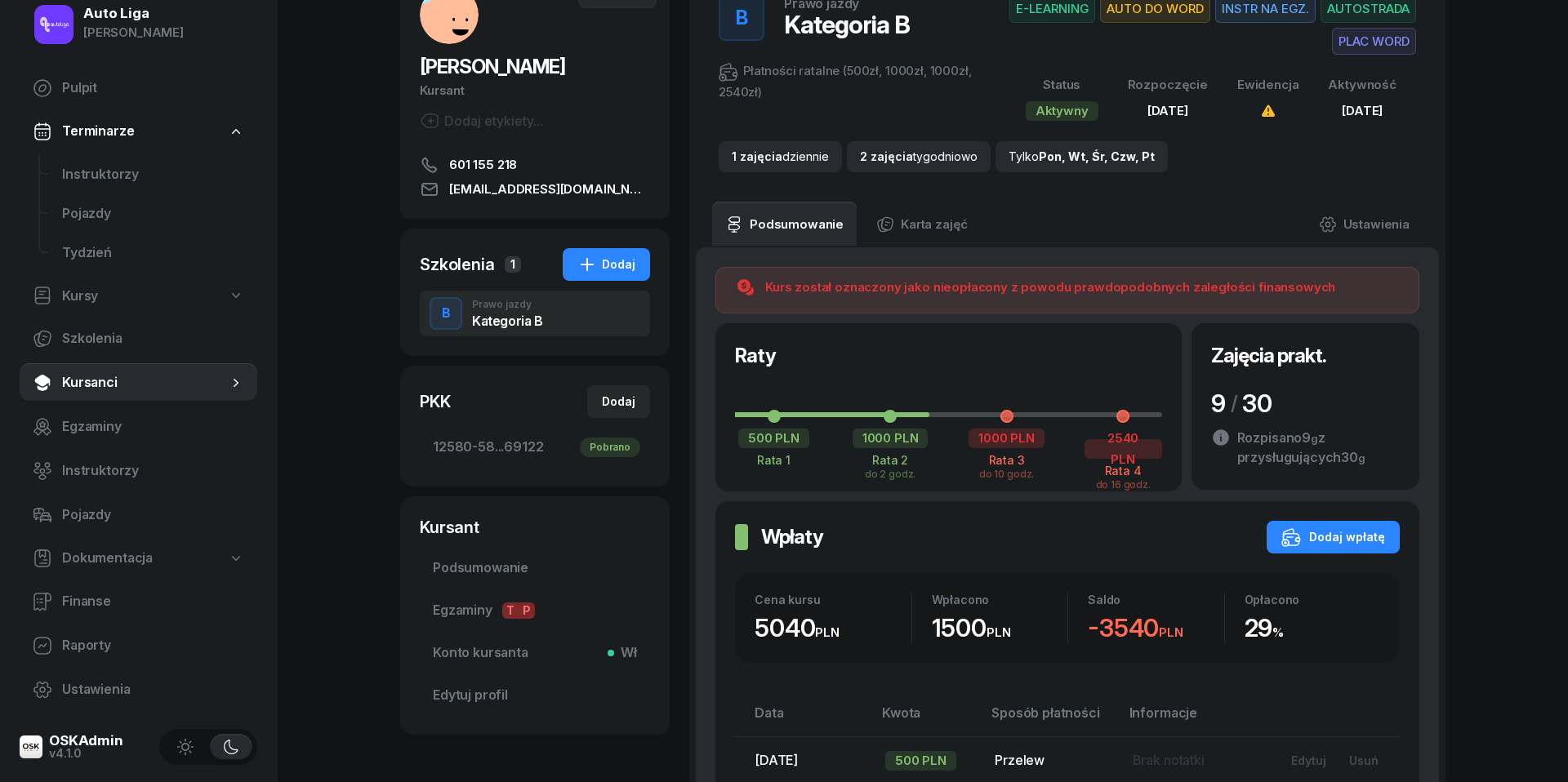
scroll to position [125, 0]
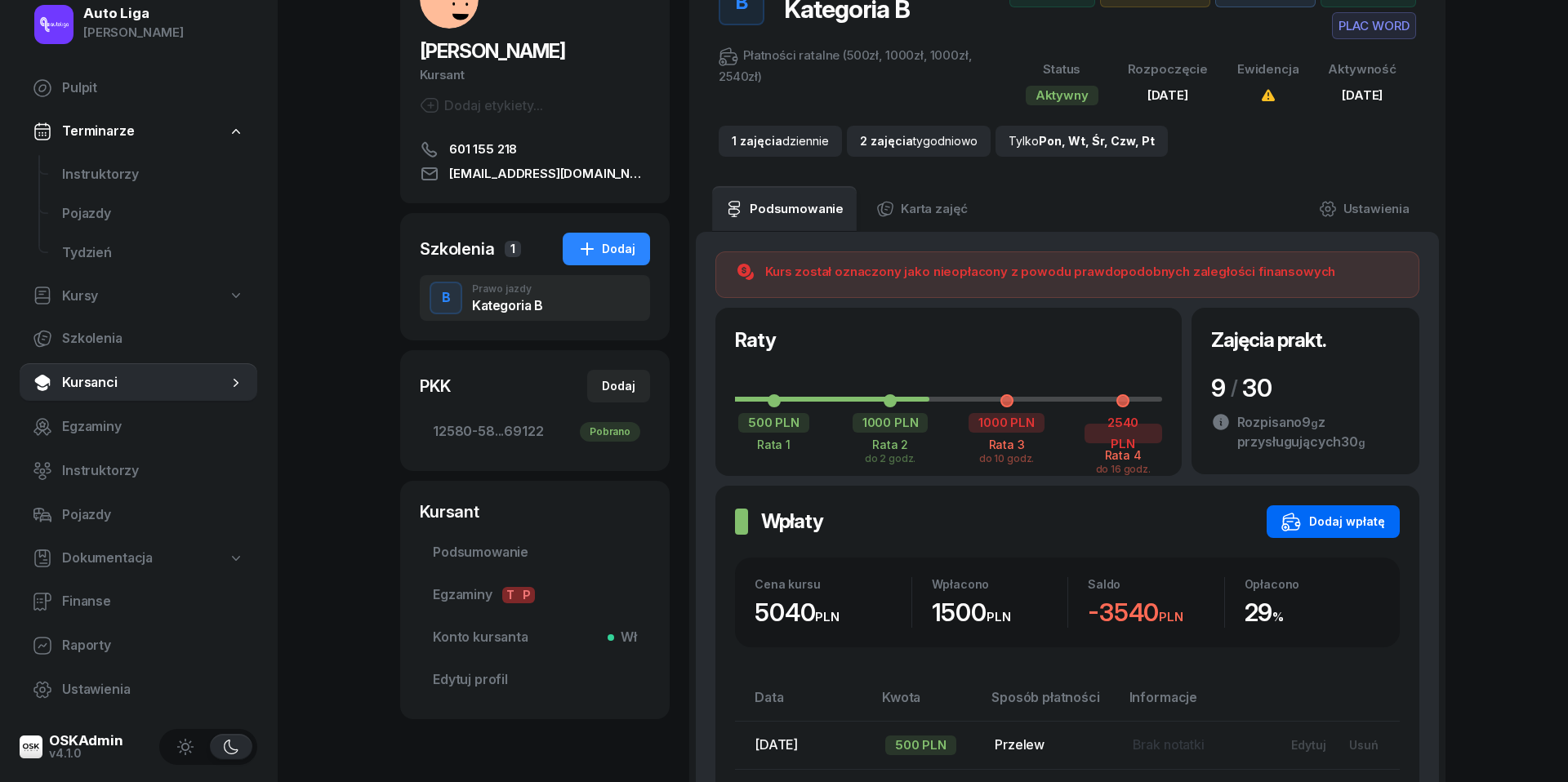
click at [1359, 532] on div "Dodaj wpłatę" at bounding box center [1333, 522] width 103 height 20
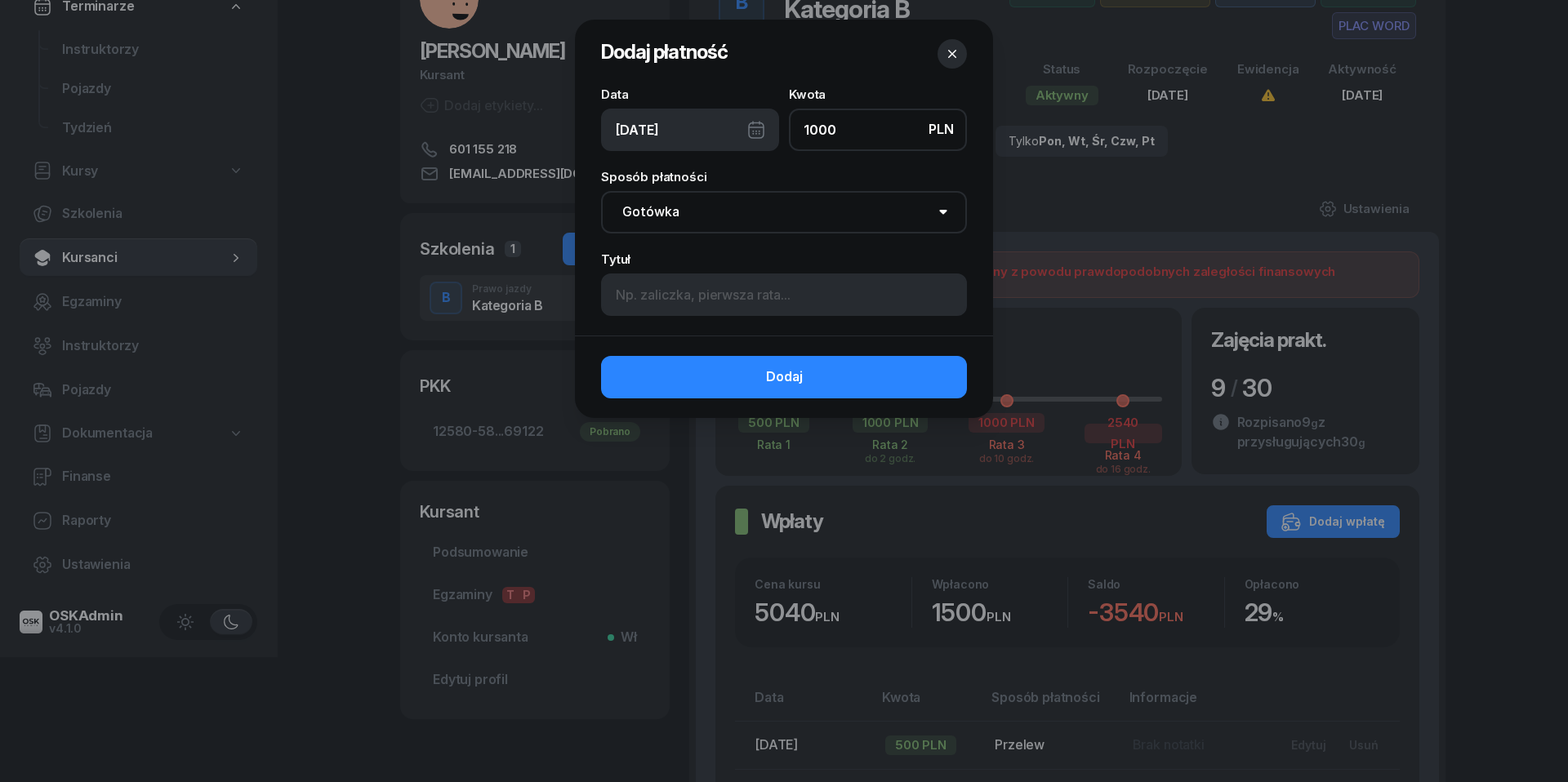
type input "1000"
click at [759, 129] on div "[DATE]" at bounding box center [690, 130] width 178 height 43
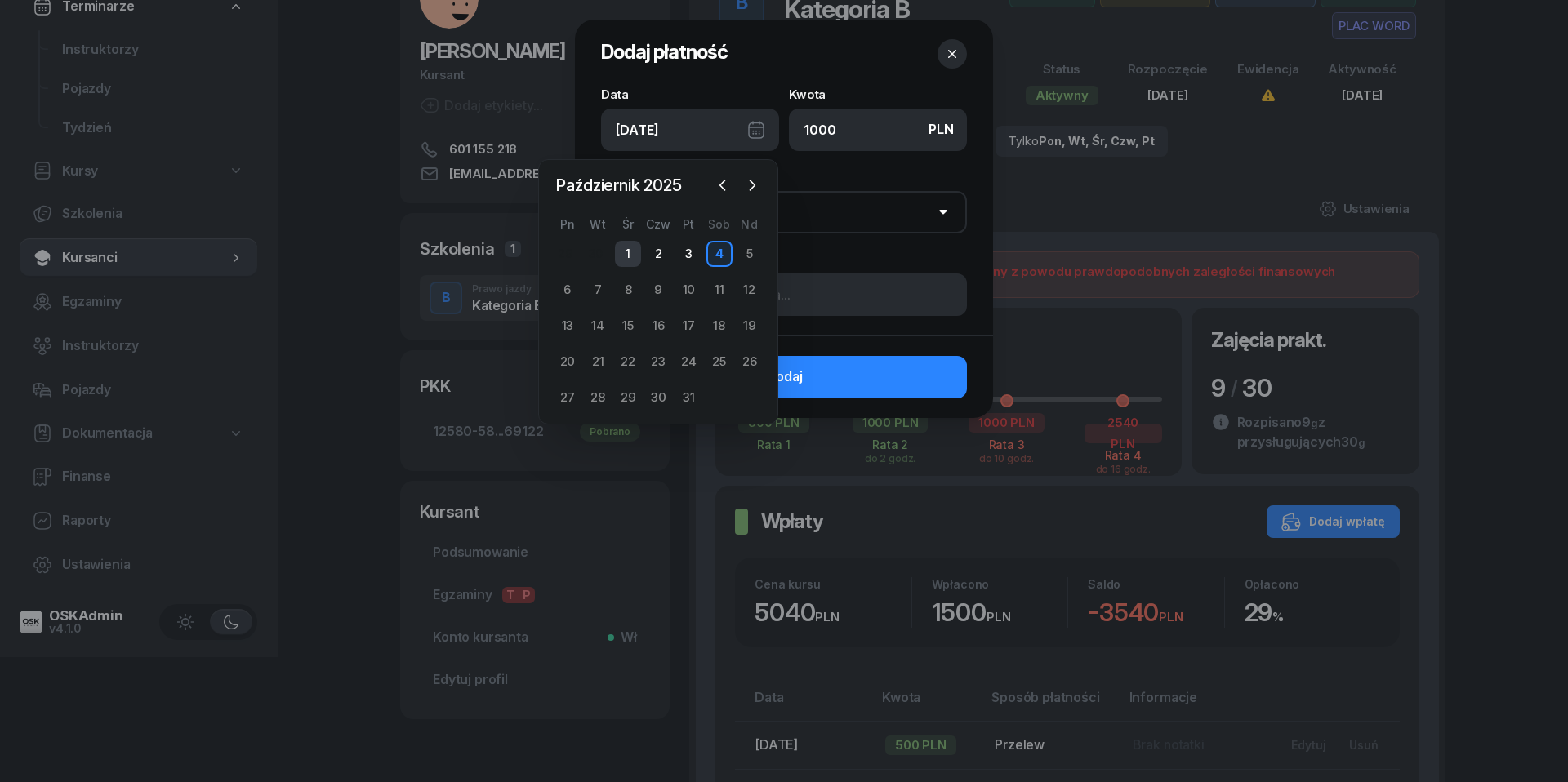
click at [633, 250] on div "1" at bounding box center [627, 253] width 26 height 26
type input "[DATE]"
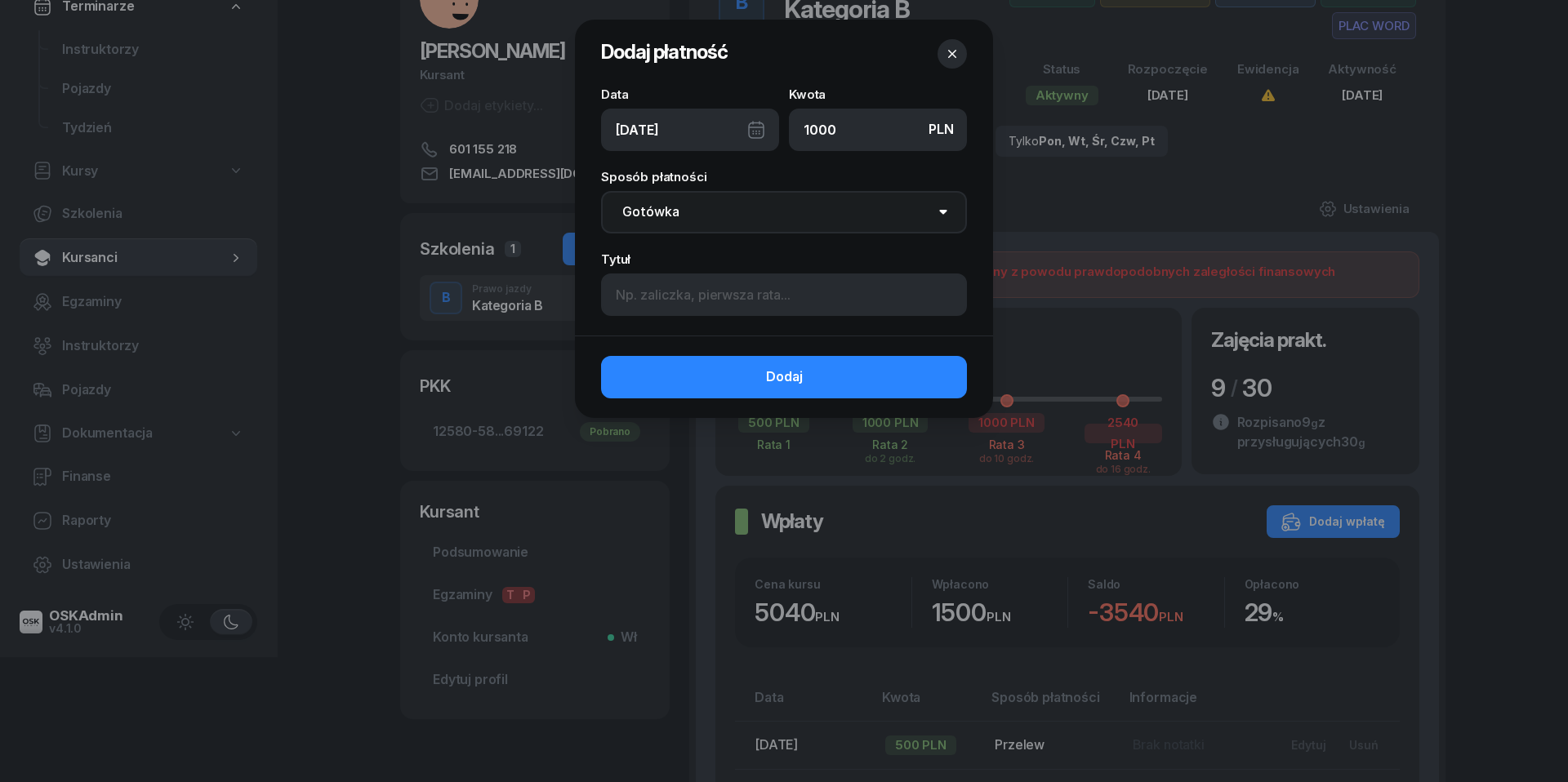
select select "transfer"
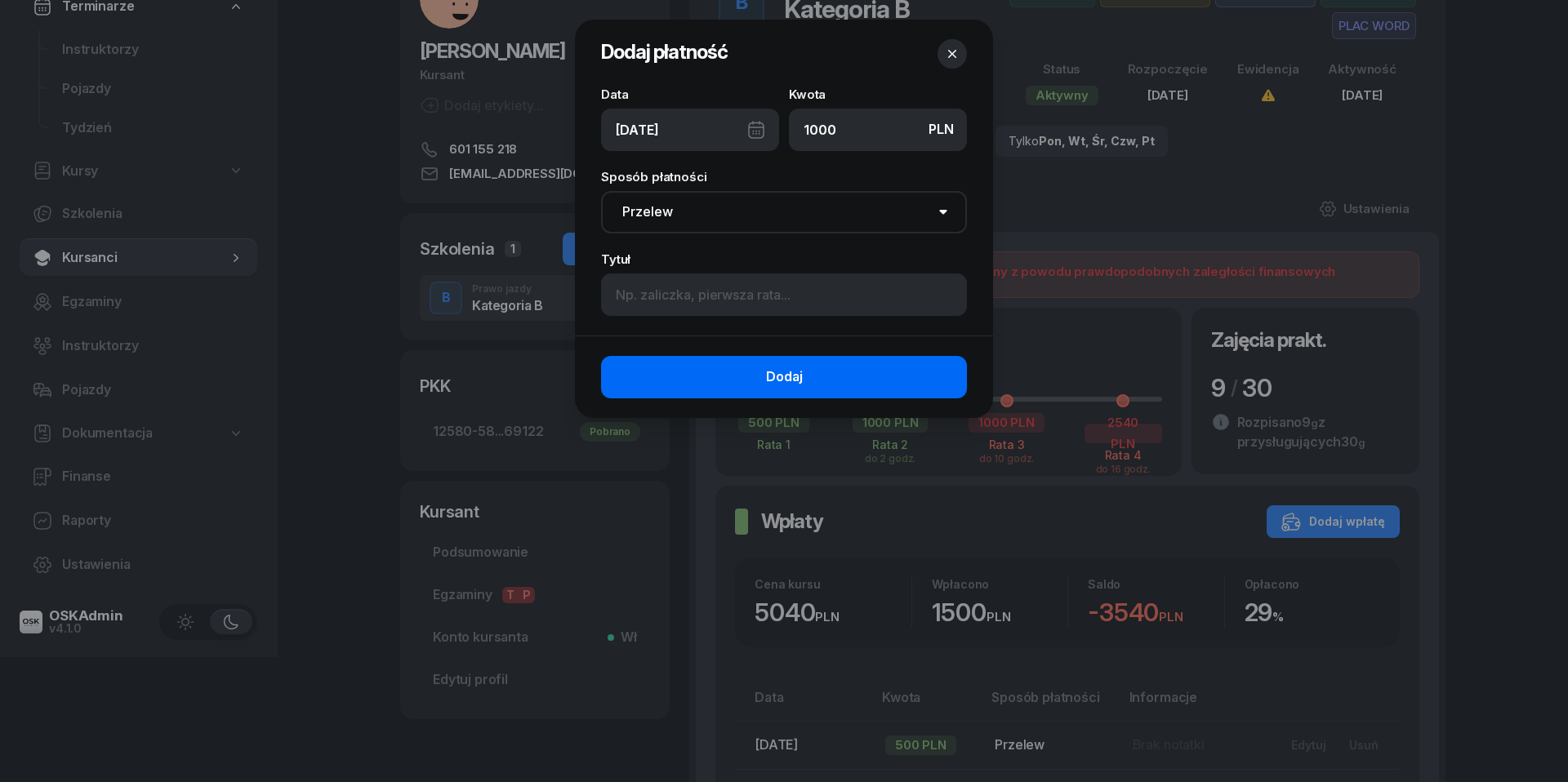
click at [747, 367] on button "Dodaj" at bounding box center [784, 378] width 366 height 43
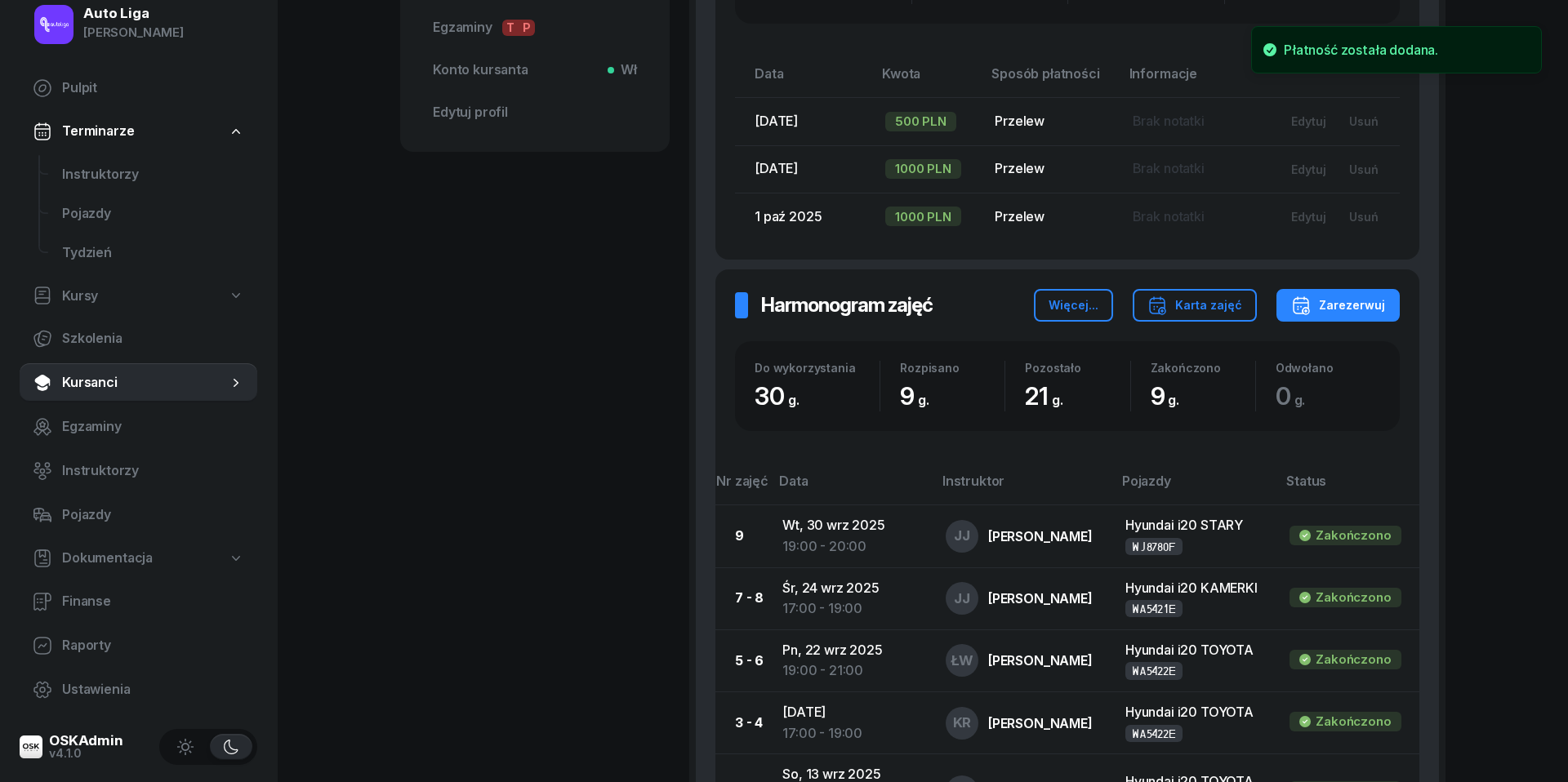
scroll to position [693, 0]
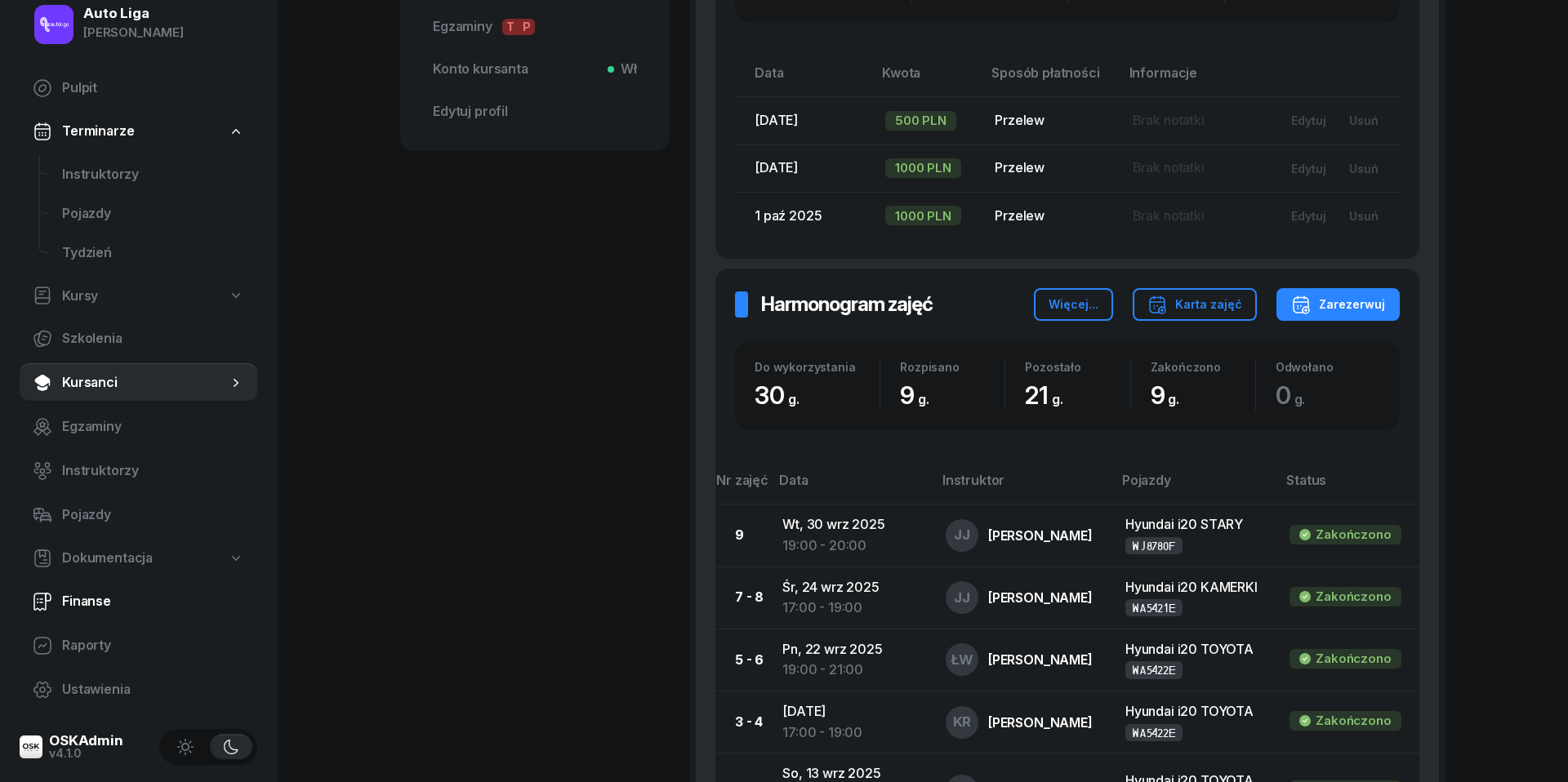
click at [100, 589] on link "Finanse" at bounding box center [138, 602] width 238 height 39
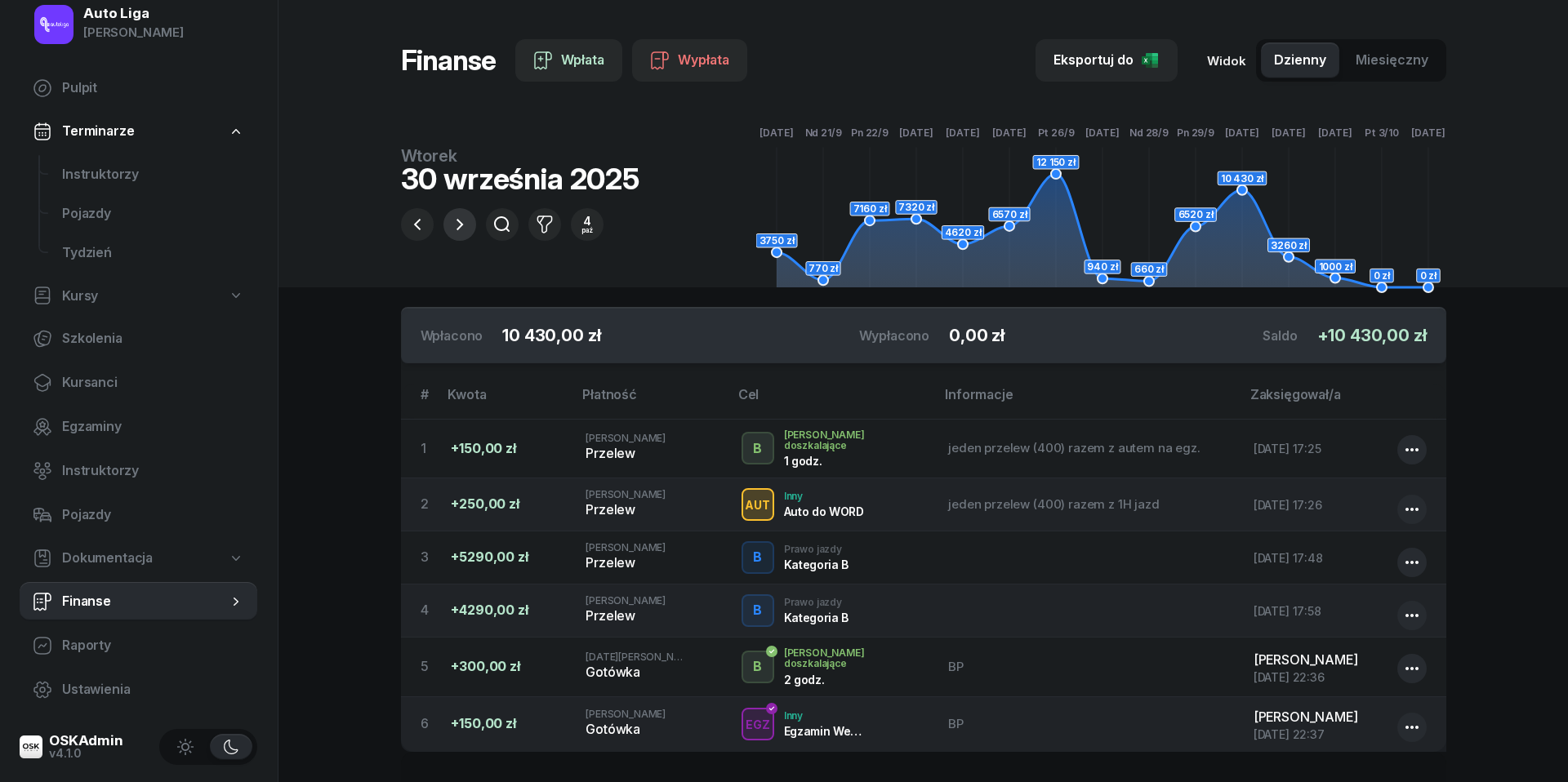
click at [474, 227] on button "button" at bounding box center [460, 224] width 33 height 33
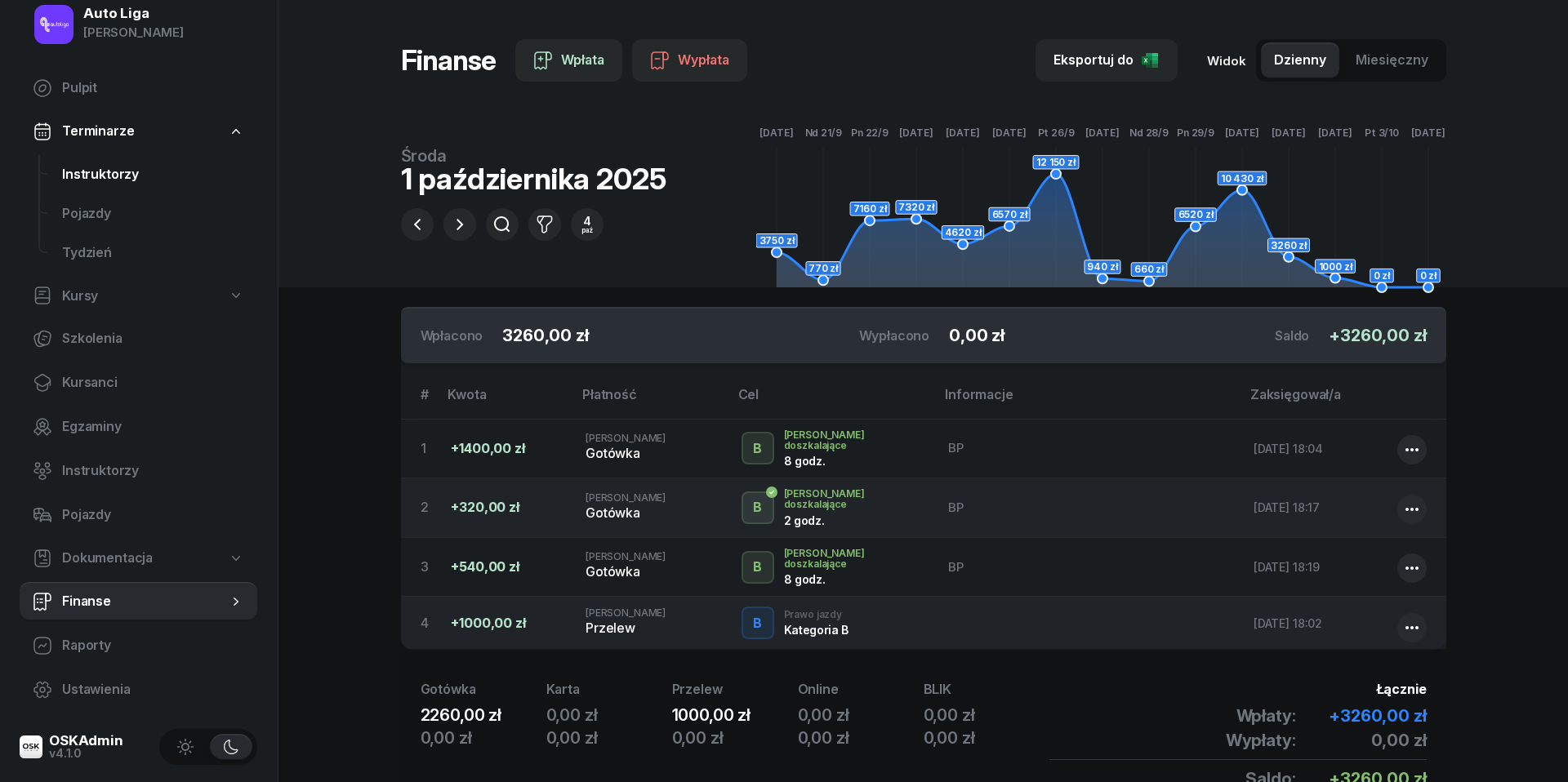
click at [114, 180] on span "Instruktorzy" at bounding box center [153, 175] width 182 height 21
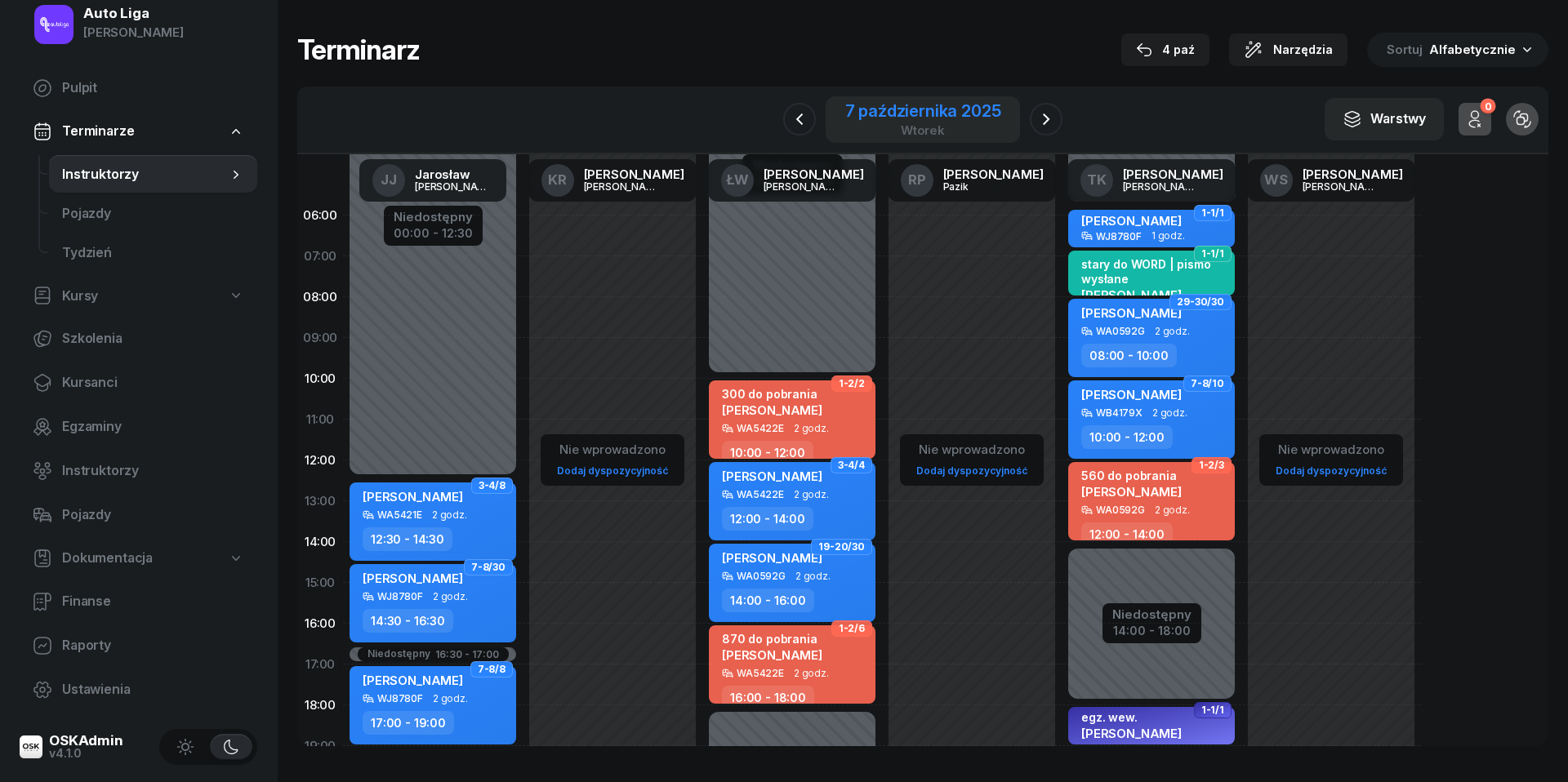
click at [888, 128] on div "wtorek" at bounding box center [923, 130] width 156 height 12
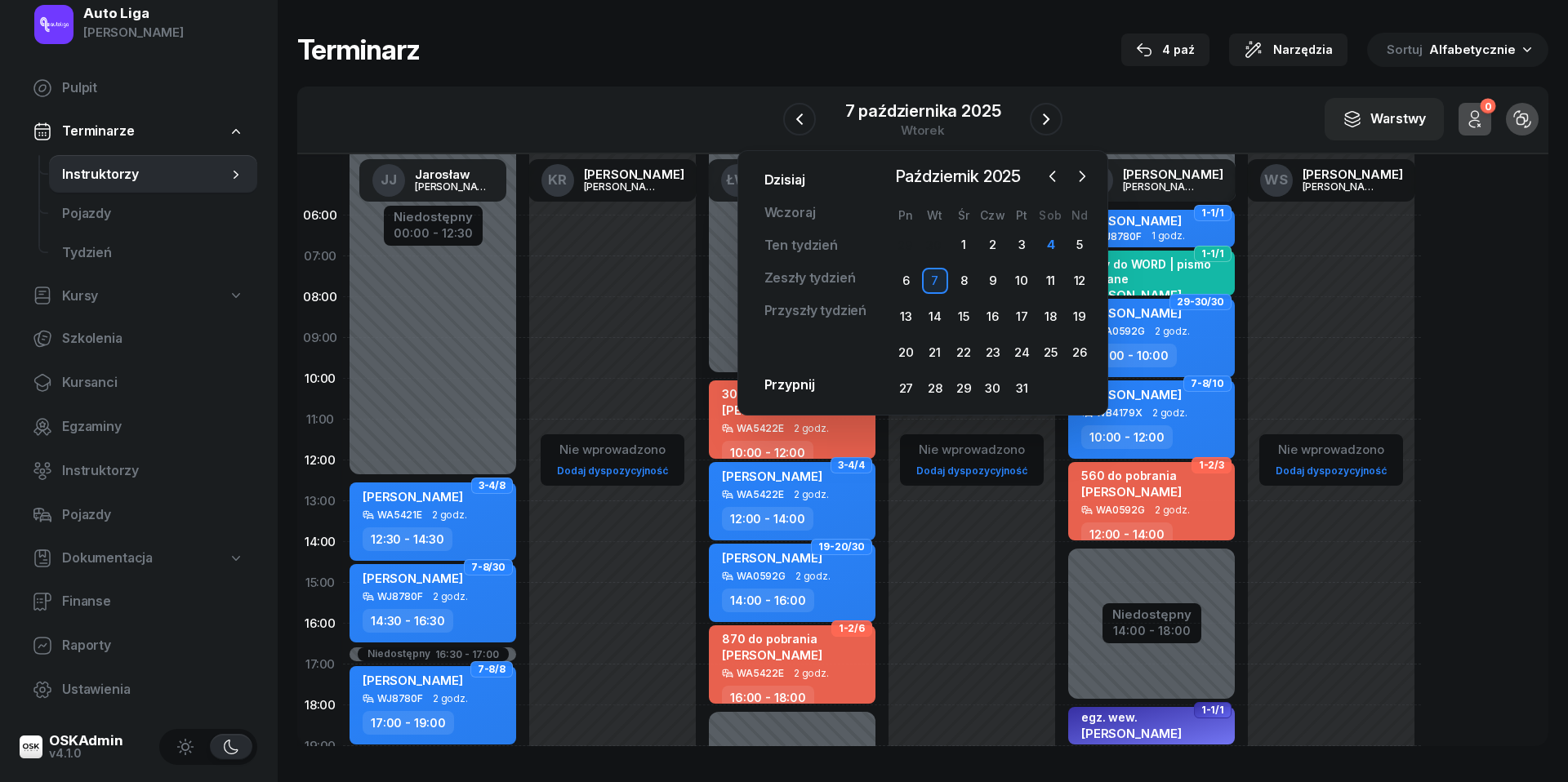
click at [786, 180] on link "Dzisiaj" at bounding box center [784, 180] width 67 height 33
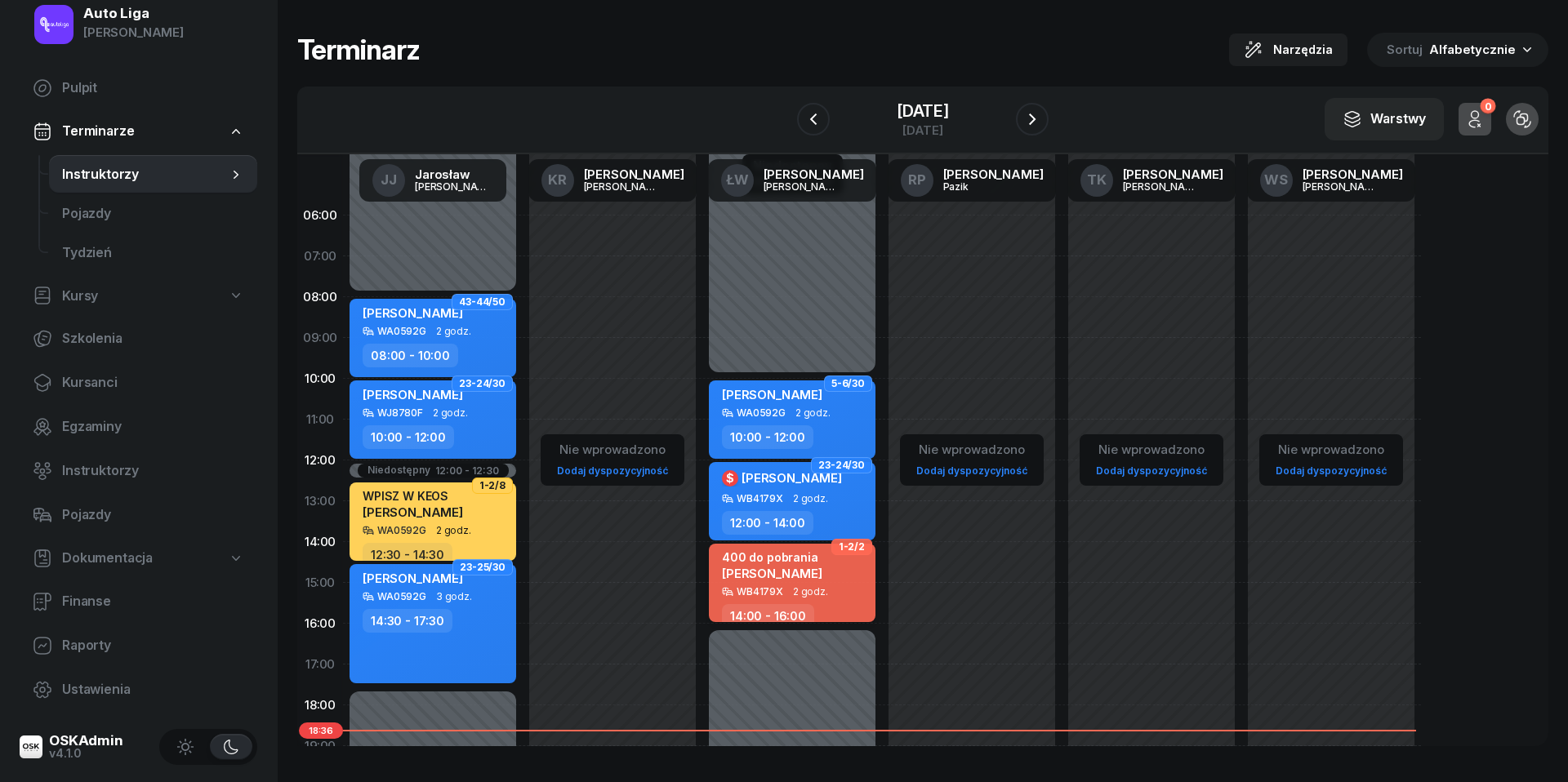
click at [800, 575] on span "[PERSON_NAME]" at bounding box center [772, 573] width 101 height 15
select select "14"
select select "16"
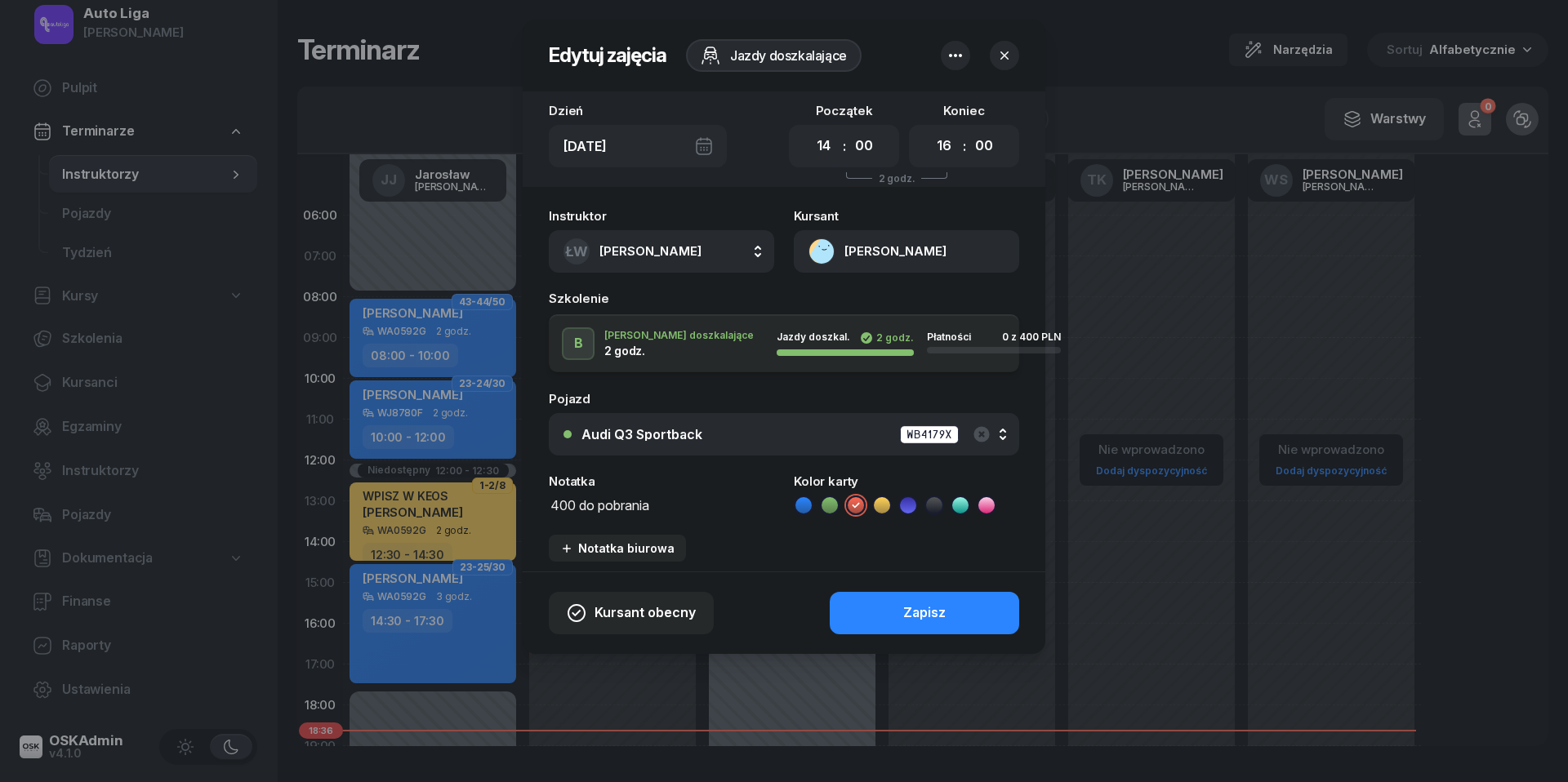
click at [827, 252] on button "[PERSON_NAME]" at bounding box center [906, 251] width 225 height 43
click at [837, 298] on div "Otwórz profil" at bounding box center [847, 308] width 79 height 21
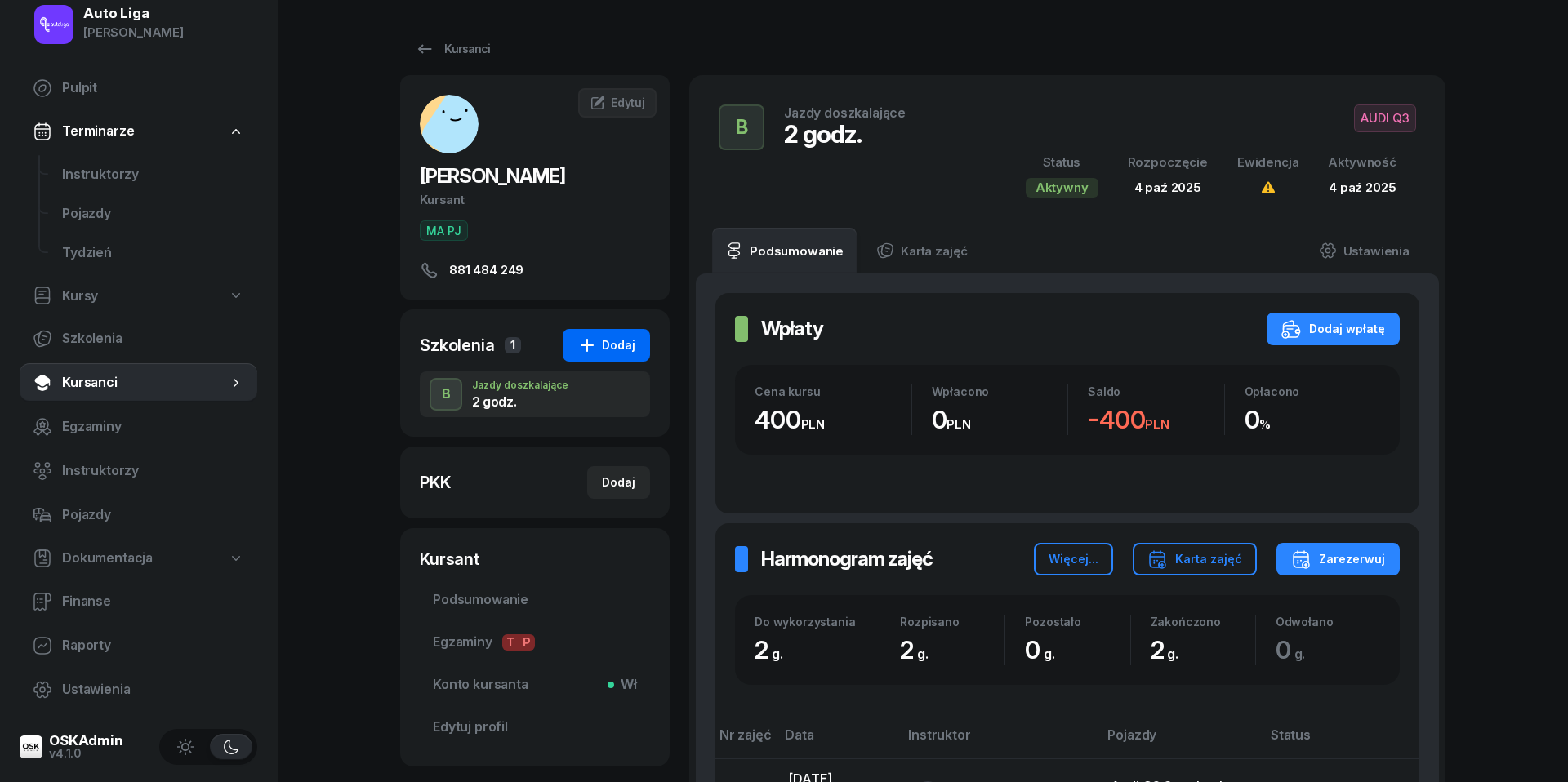
click at [611, 353] on div "Dodaj" at bounding box center [606, 346] width 58 height 20
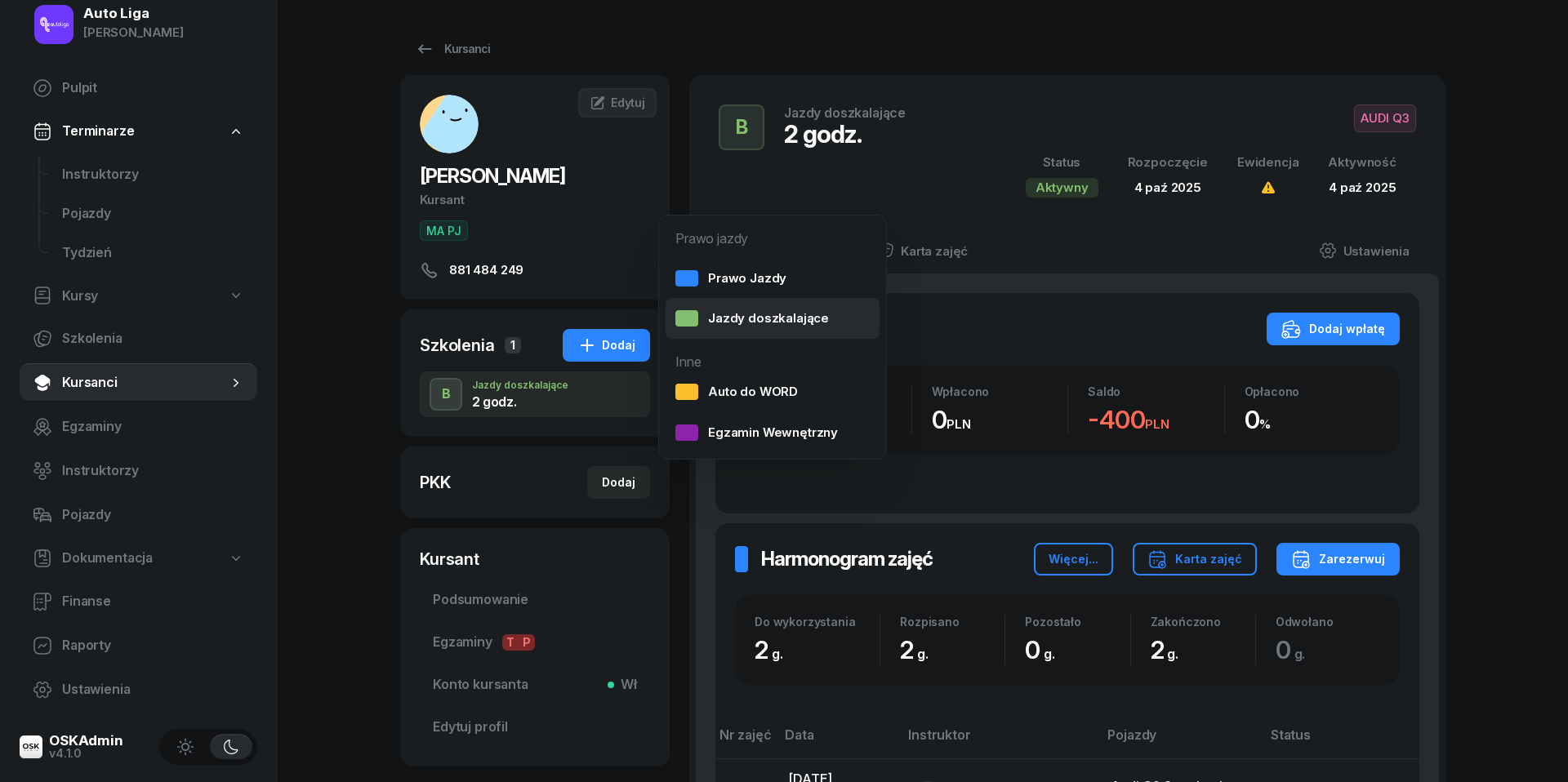
click at [726, 330] on link "Jazdy doszkalające" at bounding box center [772, 319] width 214 height 41
select select "B"
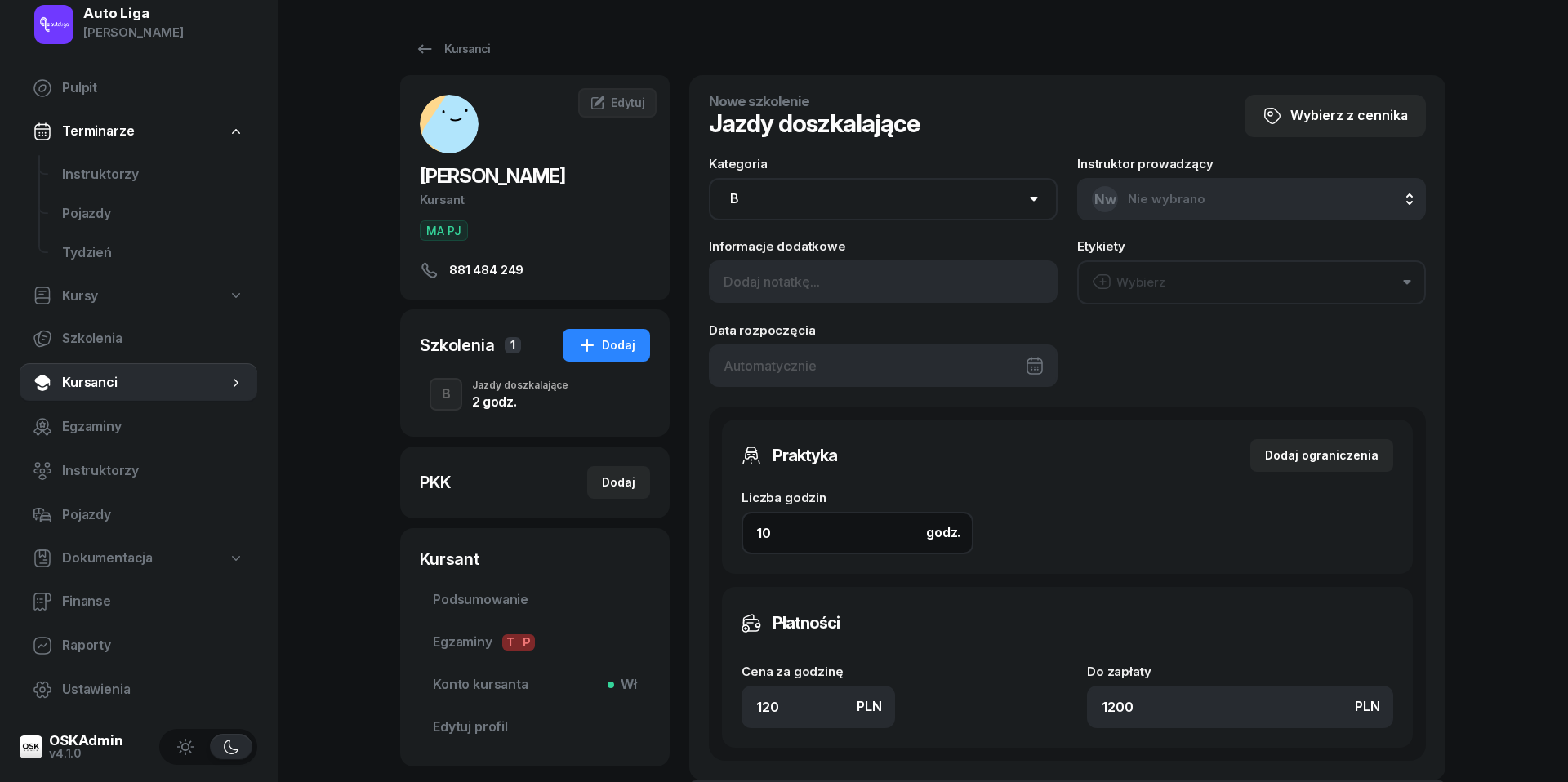
click at [804, 529] on input "10" at bounding box center [857, 534] width 232 height 43
type input "2"
type input "240"
type input "2"
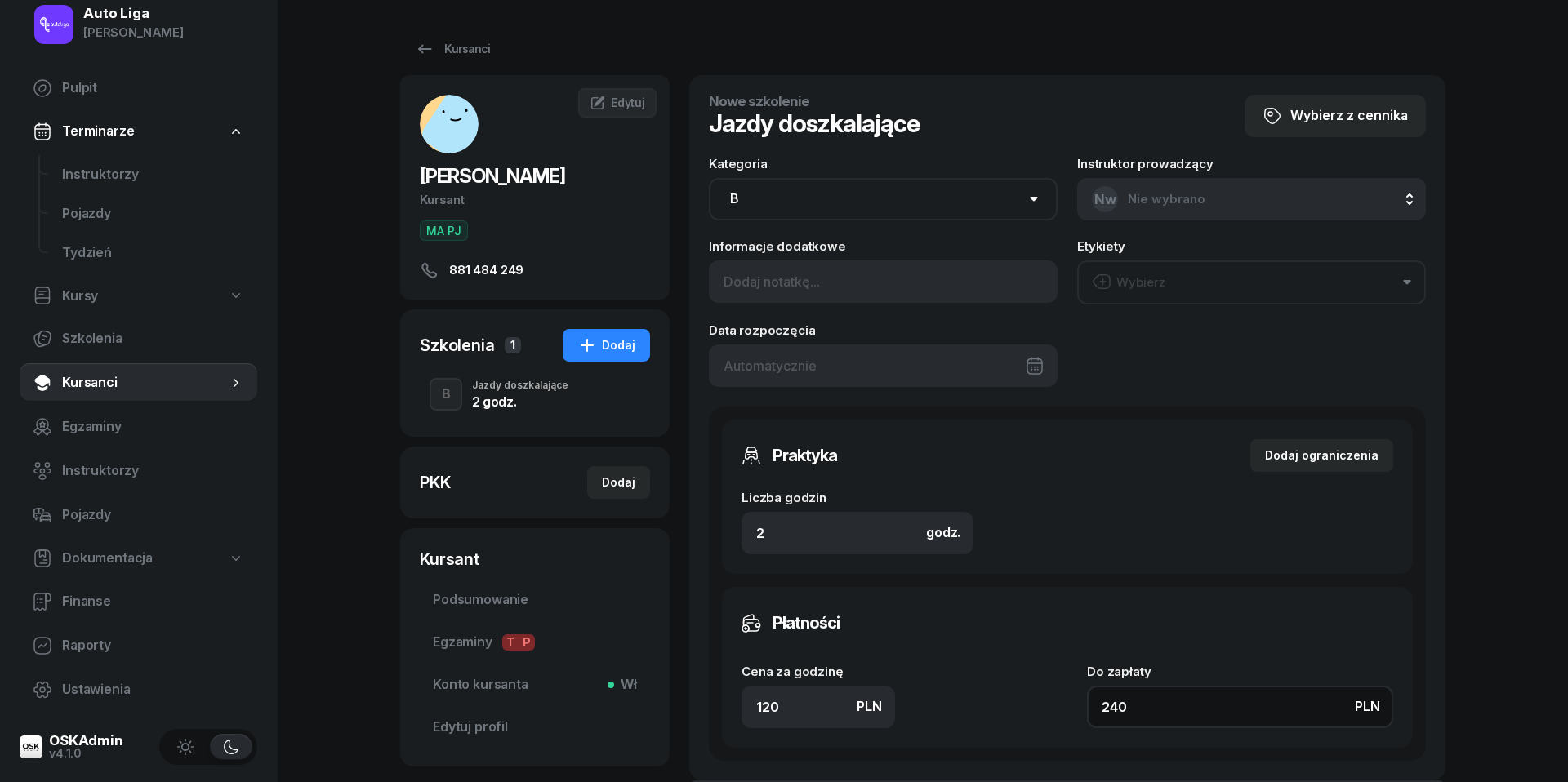
click at [1219, 712] on input "240" at bounding box center [1240, 707] width 306 height 43
type input "2"
type input "4"
type input "20"
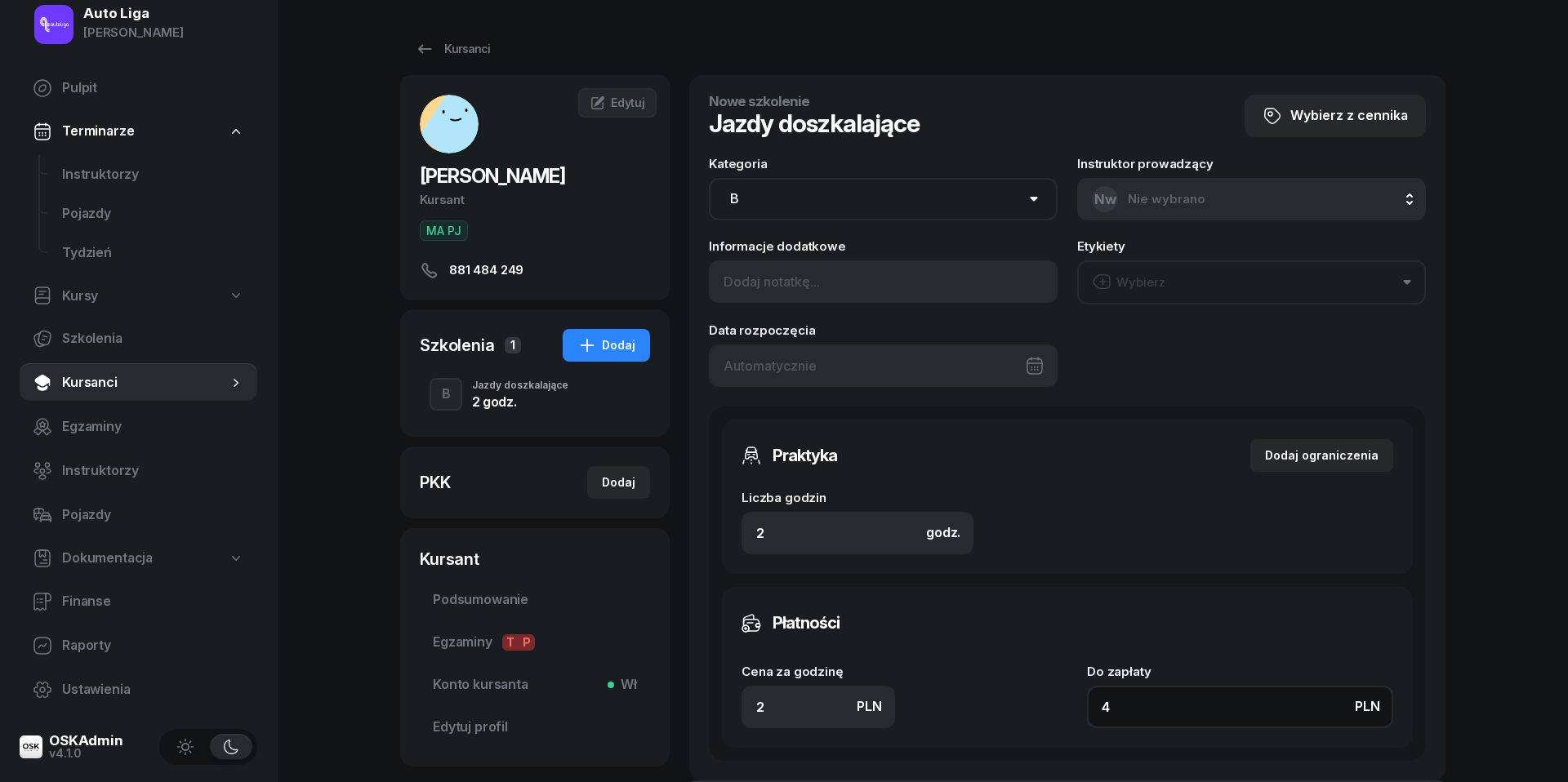
type input "40"
type input "200"
type input "400"
click at [1278, 266] on button "Wybierz" at bounding box center [1251, 281] width 348 height 44
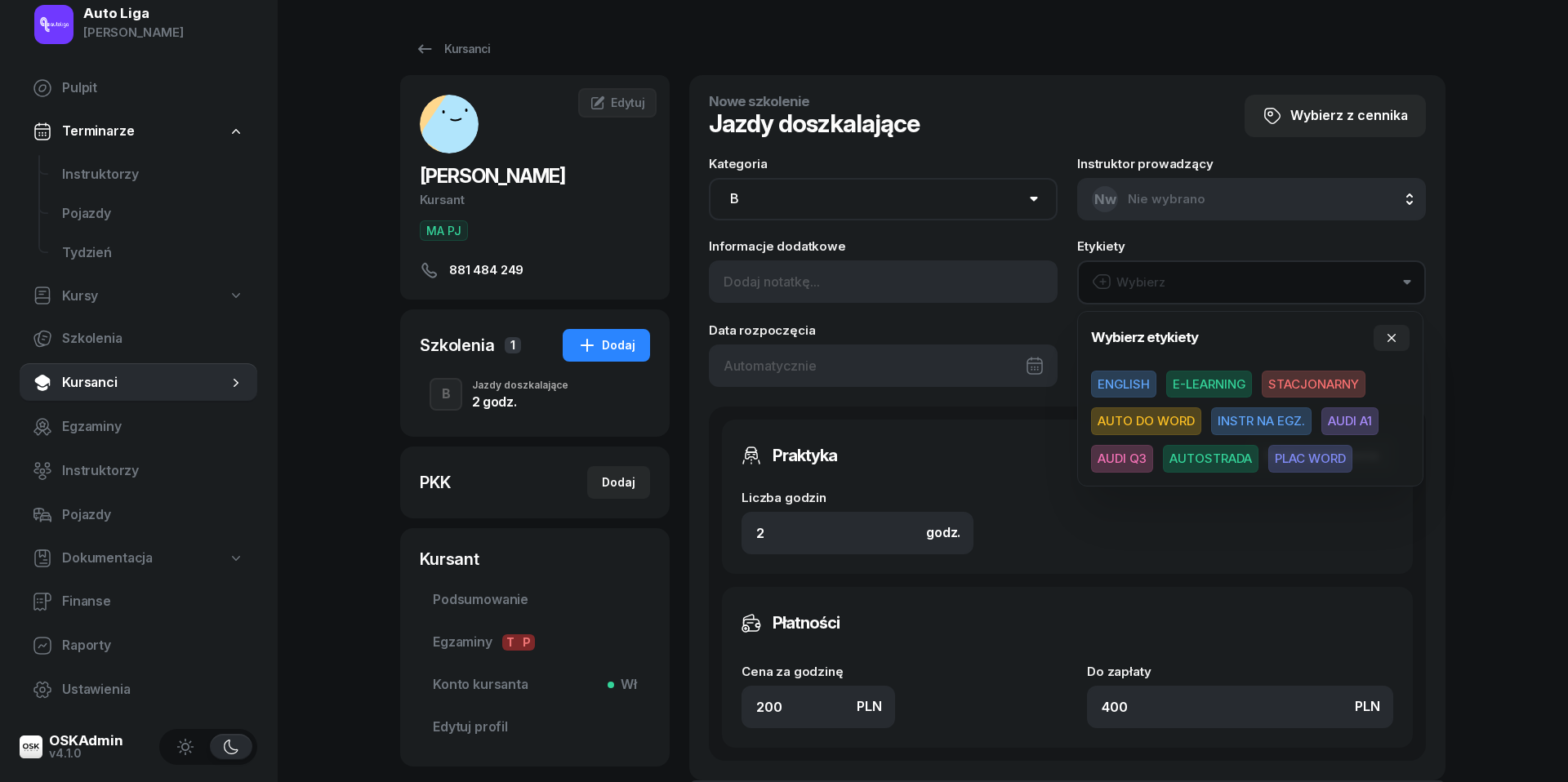
click at [1122, 462] on span "AUDI Q3" at bounding box center [1123, 459] width 62 height 28
click at [1395, 330] on icon "button" at bounding box center [1392, 336] width 13 height 13
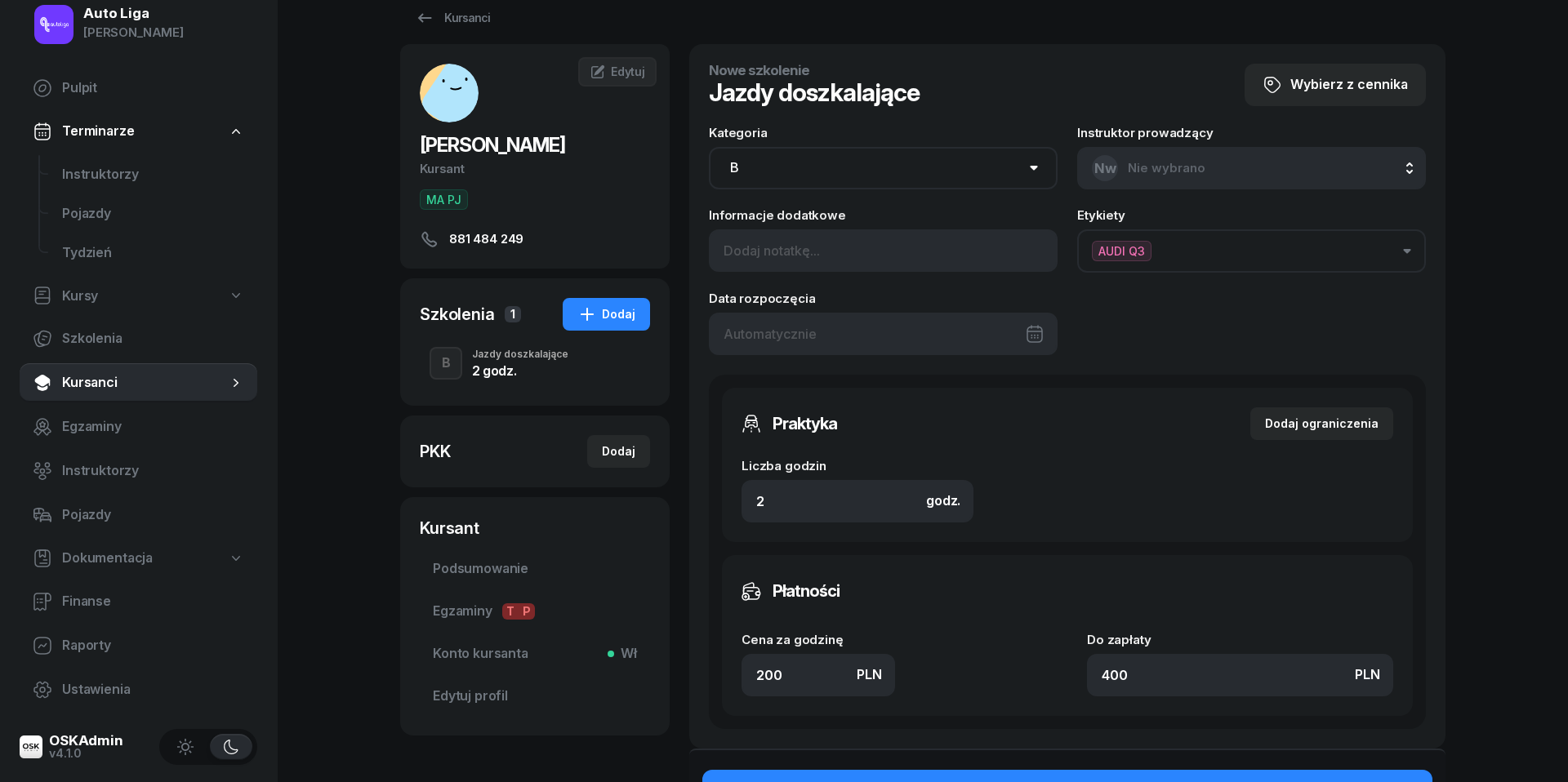
scroll to position [59, 0]
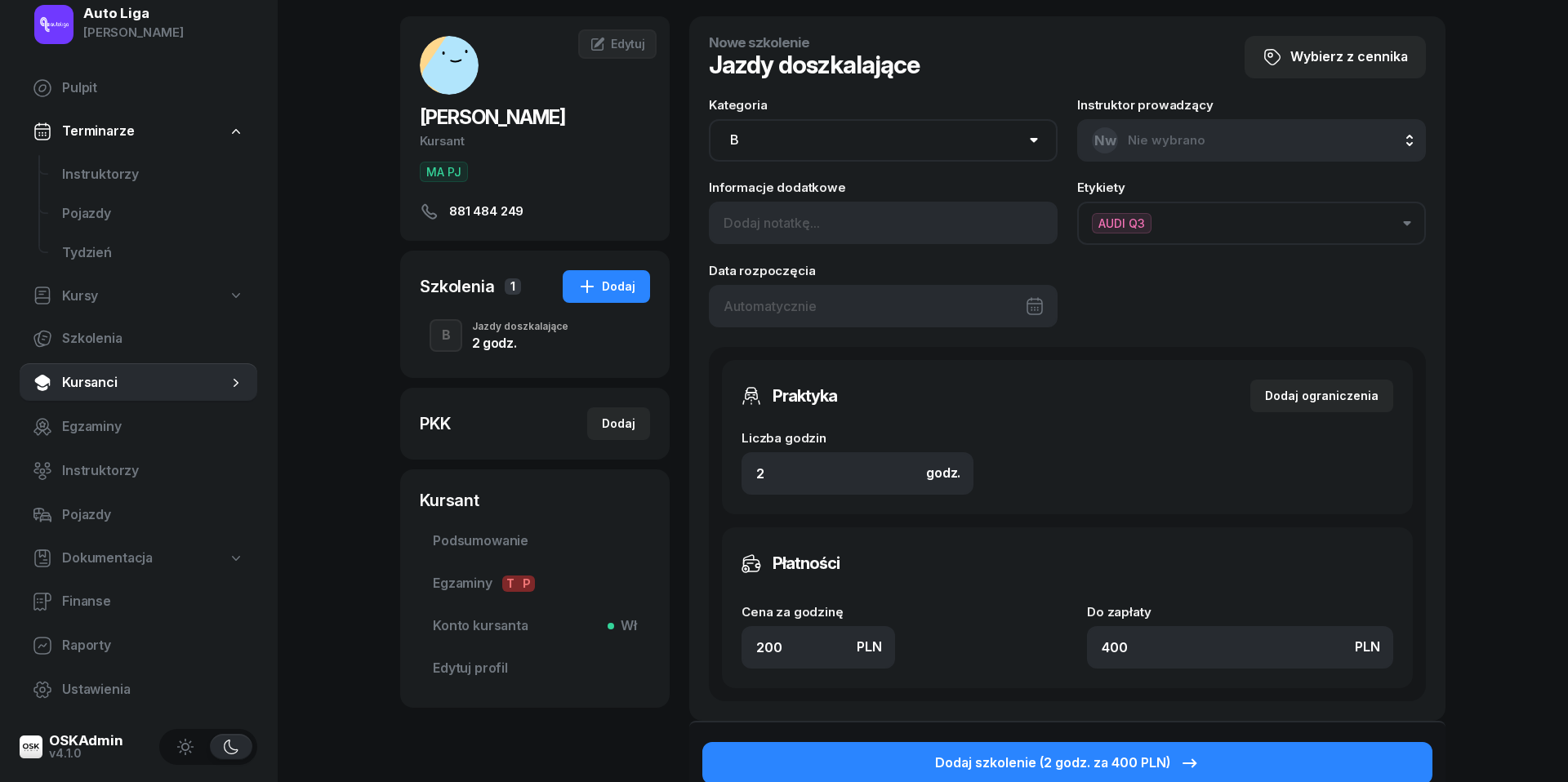
click at [951, 276] on div "Data rozpoczęcia" at bounding box center [883, 296] width 348 height 63
click at [955, 311] on div at bounding box center [883, 306] width 348 height 43
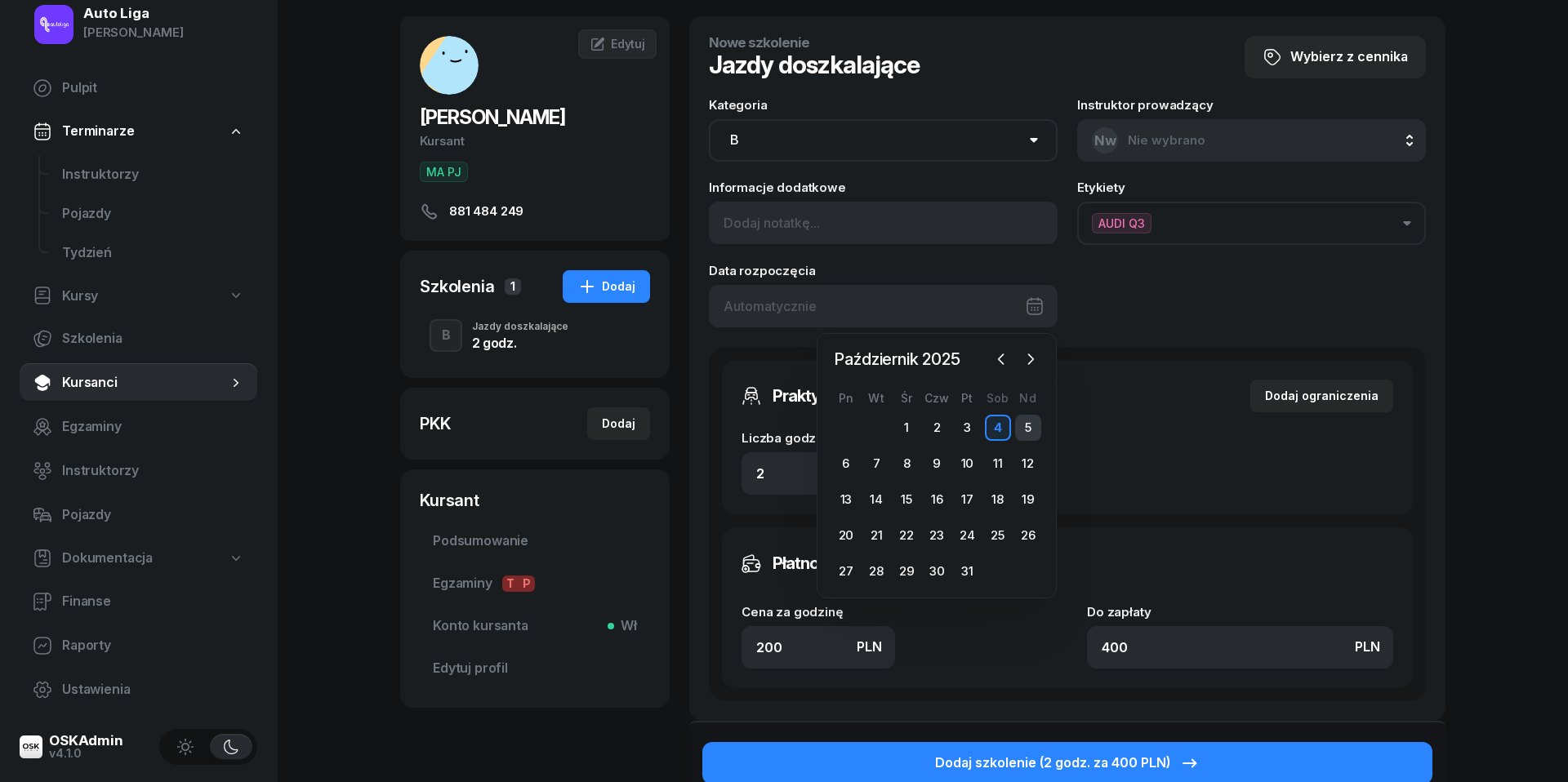
click at [1031, 425] on div "5" at bounding box center [1027, 428] width 26 height 26
type input "[DATE]"
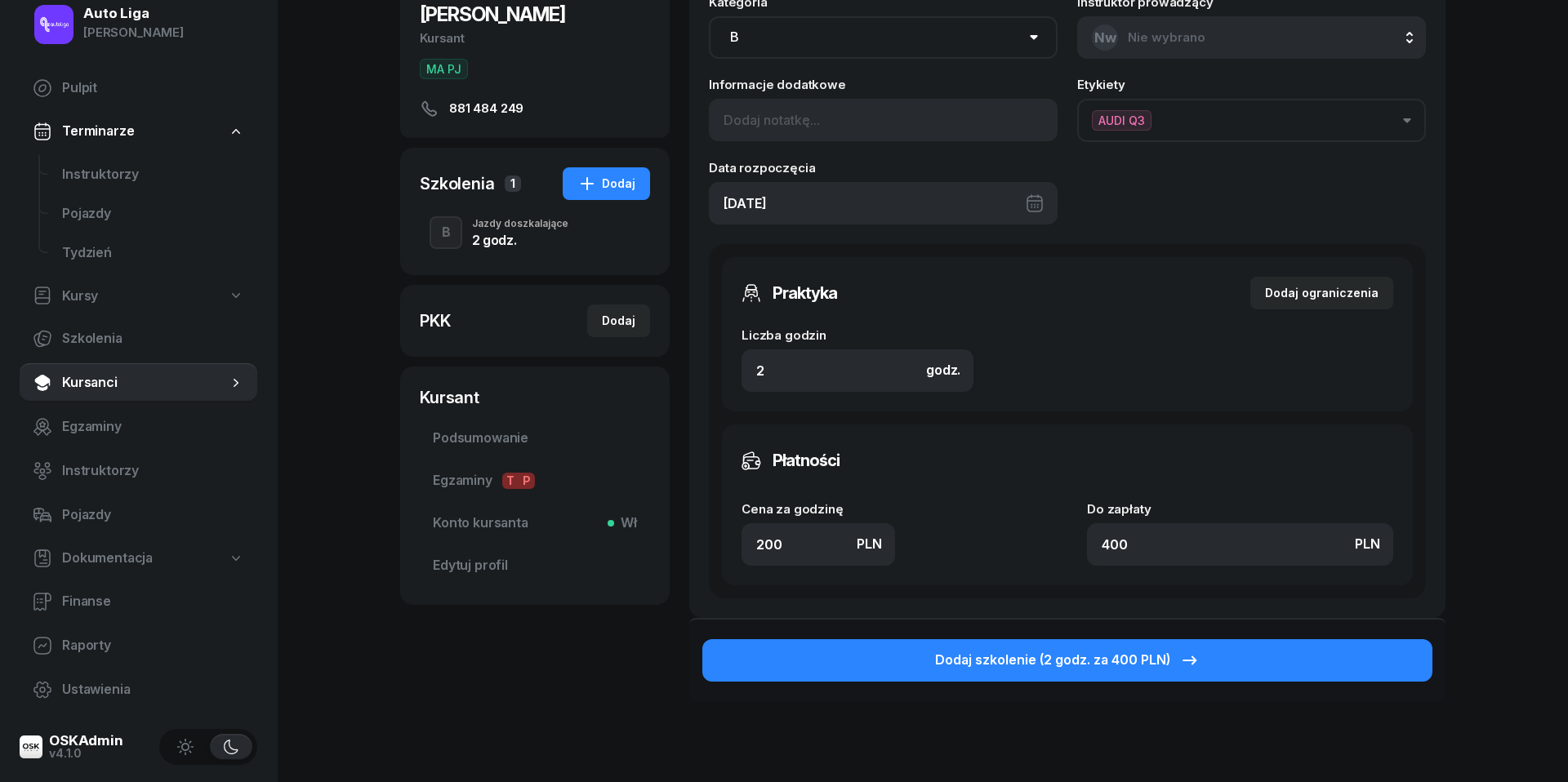
scroll to position [176, 0]
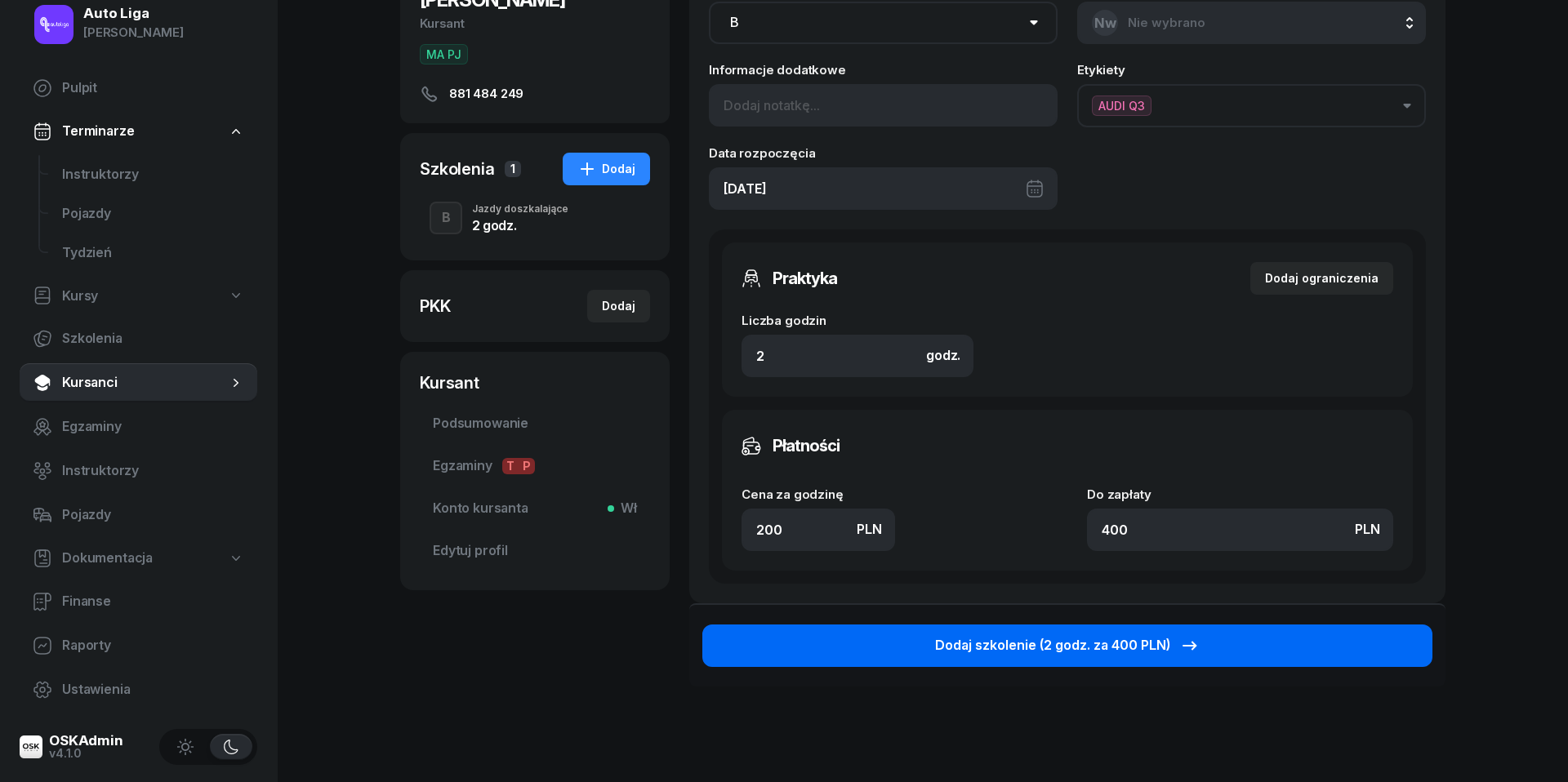
click at [1084, 640] on div "Dodaj szkolenie (2 godz. za 400 PLN)" at bounding box center [1067, 646] width 265 height 21
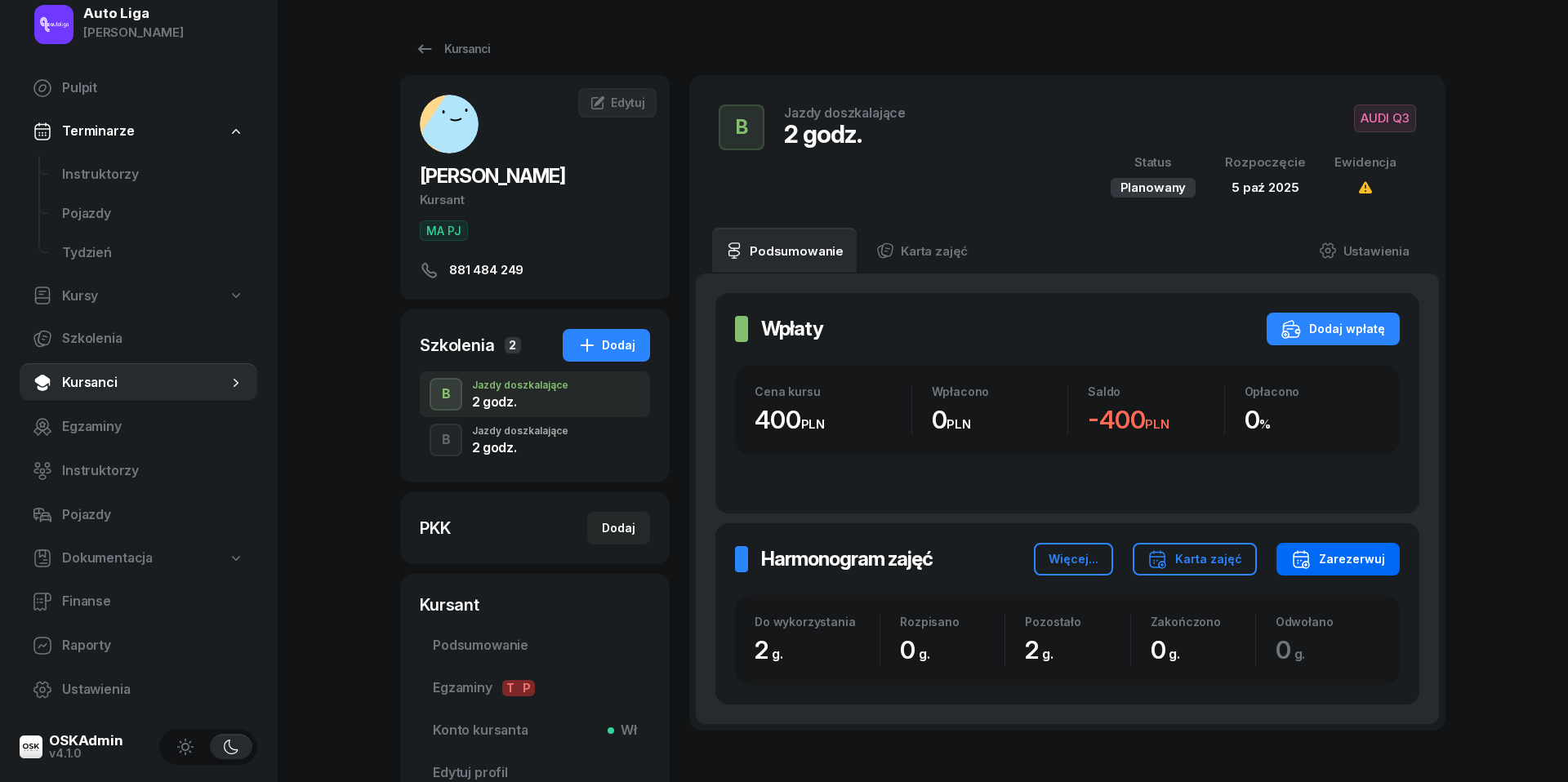
click at [1360, 558] on div "Zarezerwuj" at bounding box center [1337, 559] width 94 height 20
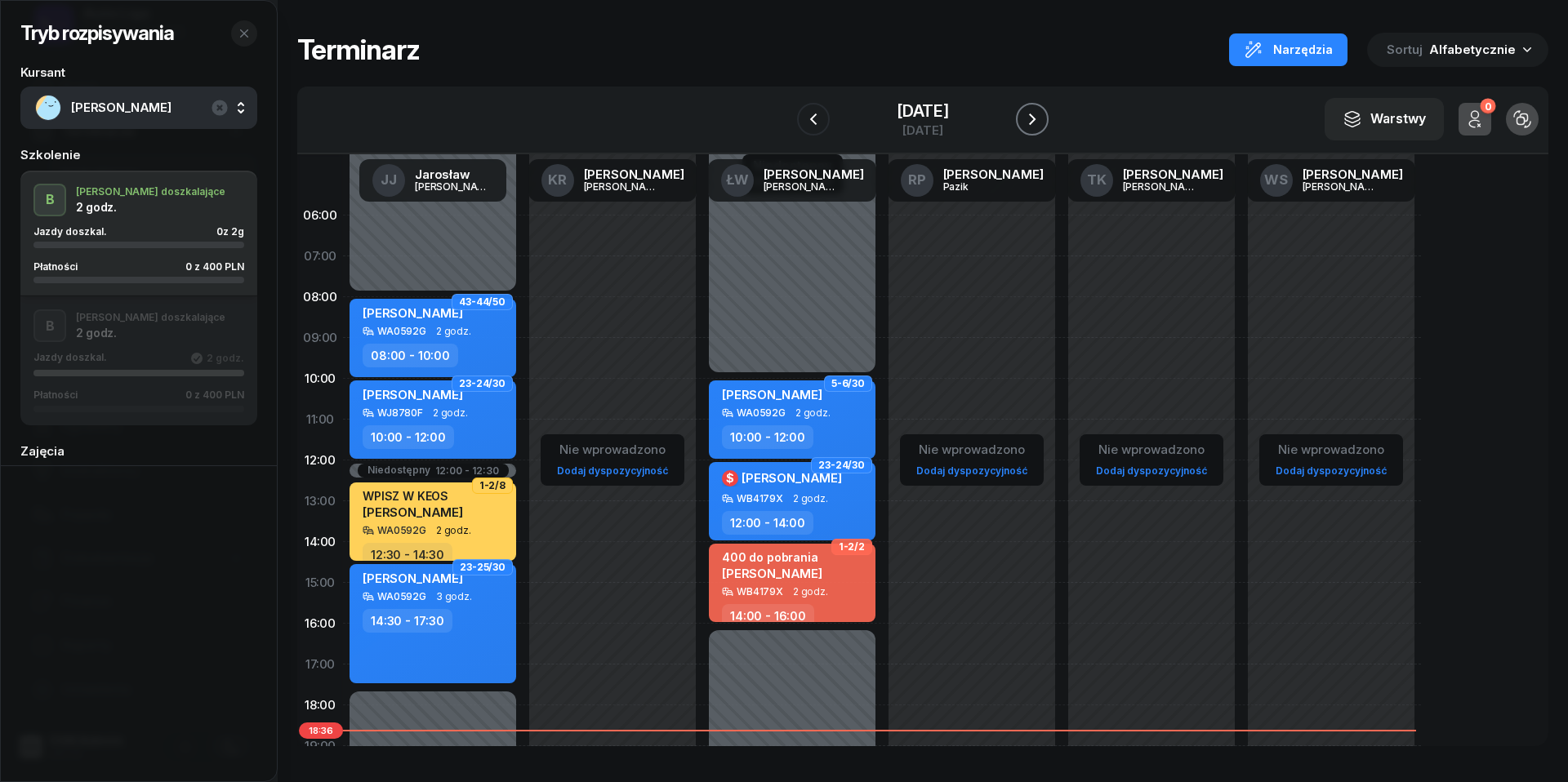
click at [1035, 121] on icon "button" at bounding box center [1032, 118] width 6 height 12
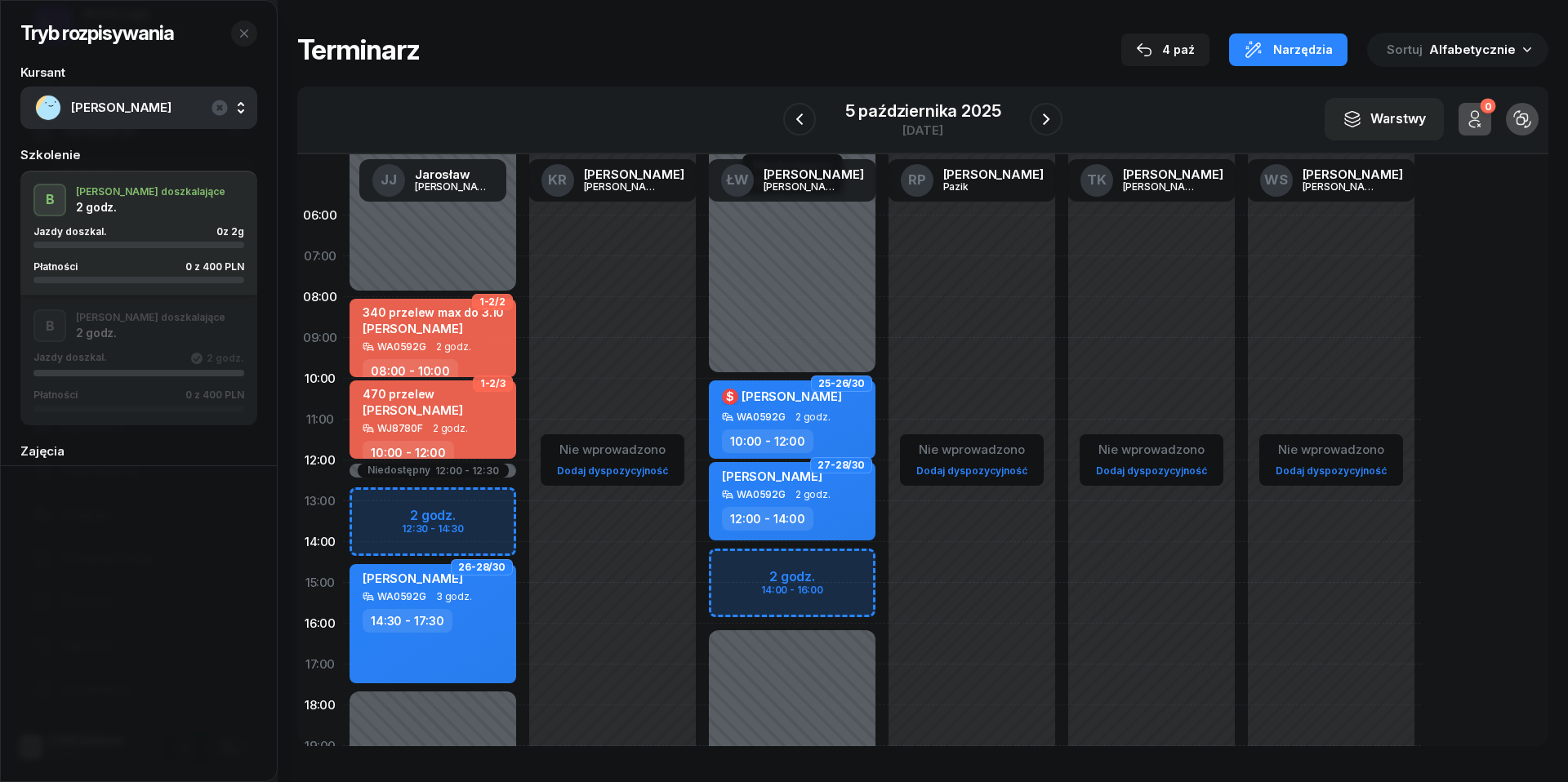
click at [735, 566] on div "Niedostępny 00:00 - 10:00 Niedostępny 16:00 - 23:59 2 godz. 14:00 - 16:00 25-26…" at bounding box center [792, 582] width 180 height 776
select select "14"
select select "16"
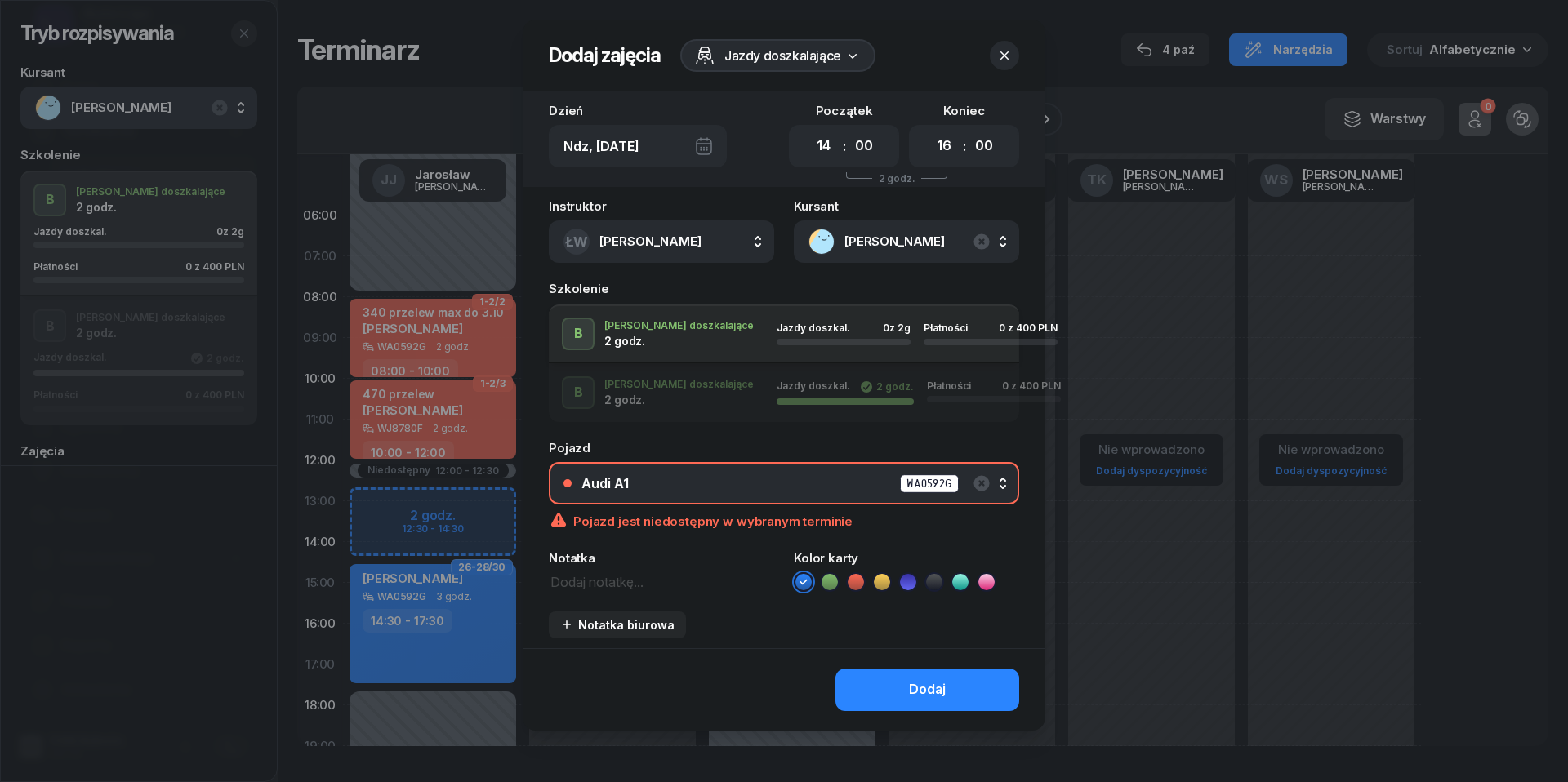
click at [660, 462] on button "Audi A1 WA0592G" at bounding box center [784, 484] width 470 height 43
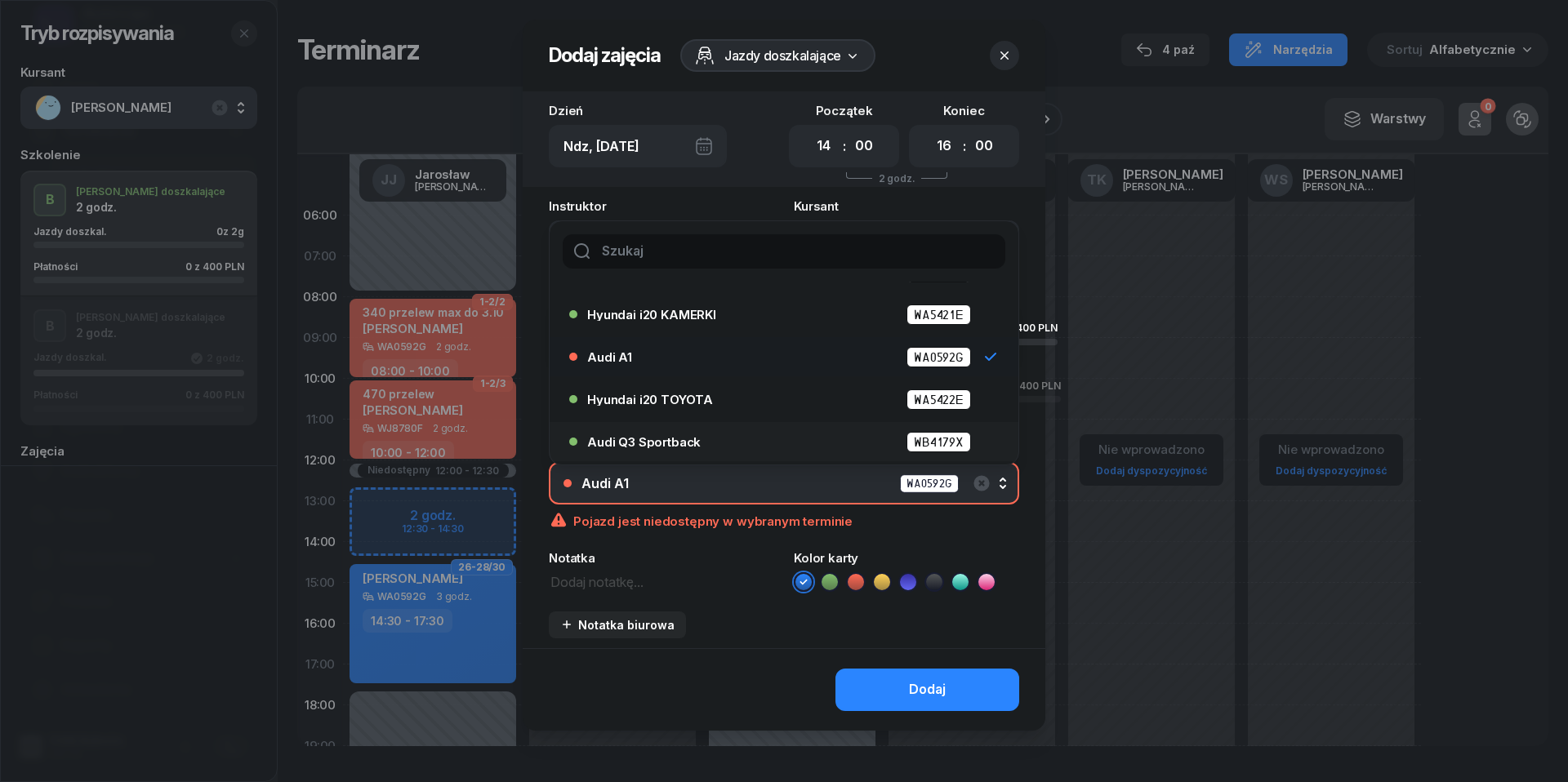
scroll to position [75, 0]
click at [634, 445] on span "Audi Q3 Sportback" at bounding box center [643, 442] width 113 height 12
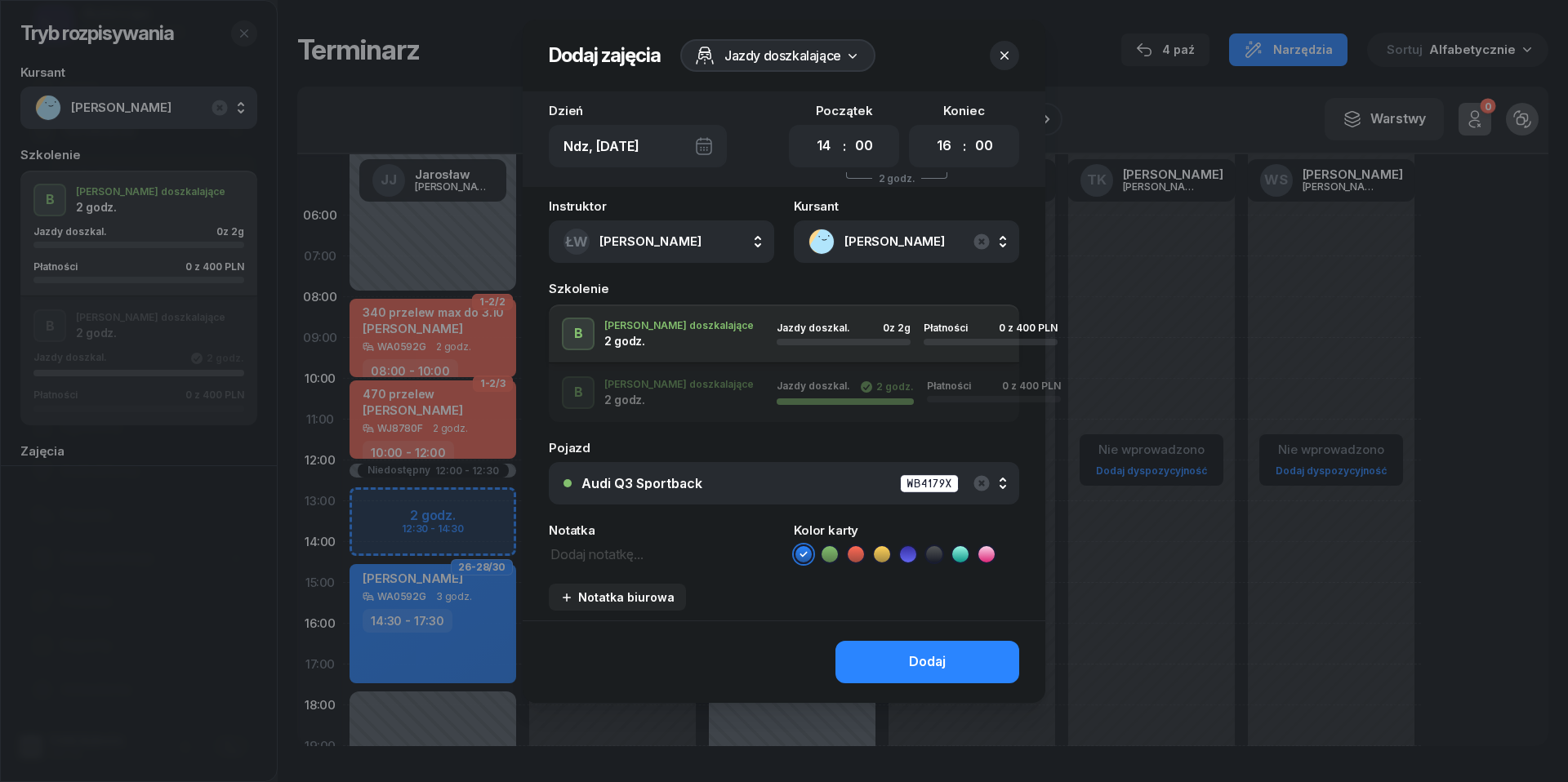
click at [608, 545] on textarea at bounding box center [661, 553] width 225 height 20
type textarea "400 do pobrania"
click at [866, 550] on ul at bounding box center [906, 554] width 225 height 20
click at [854, 555] on icon at bounding box center [855, 554] width 7 height 5
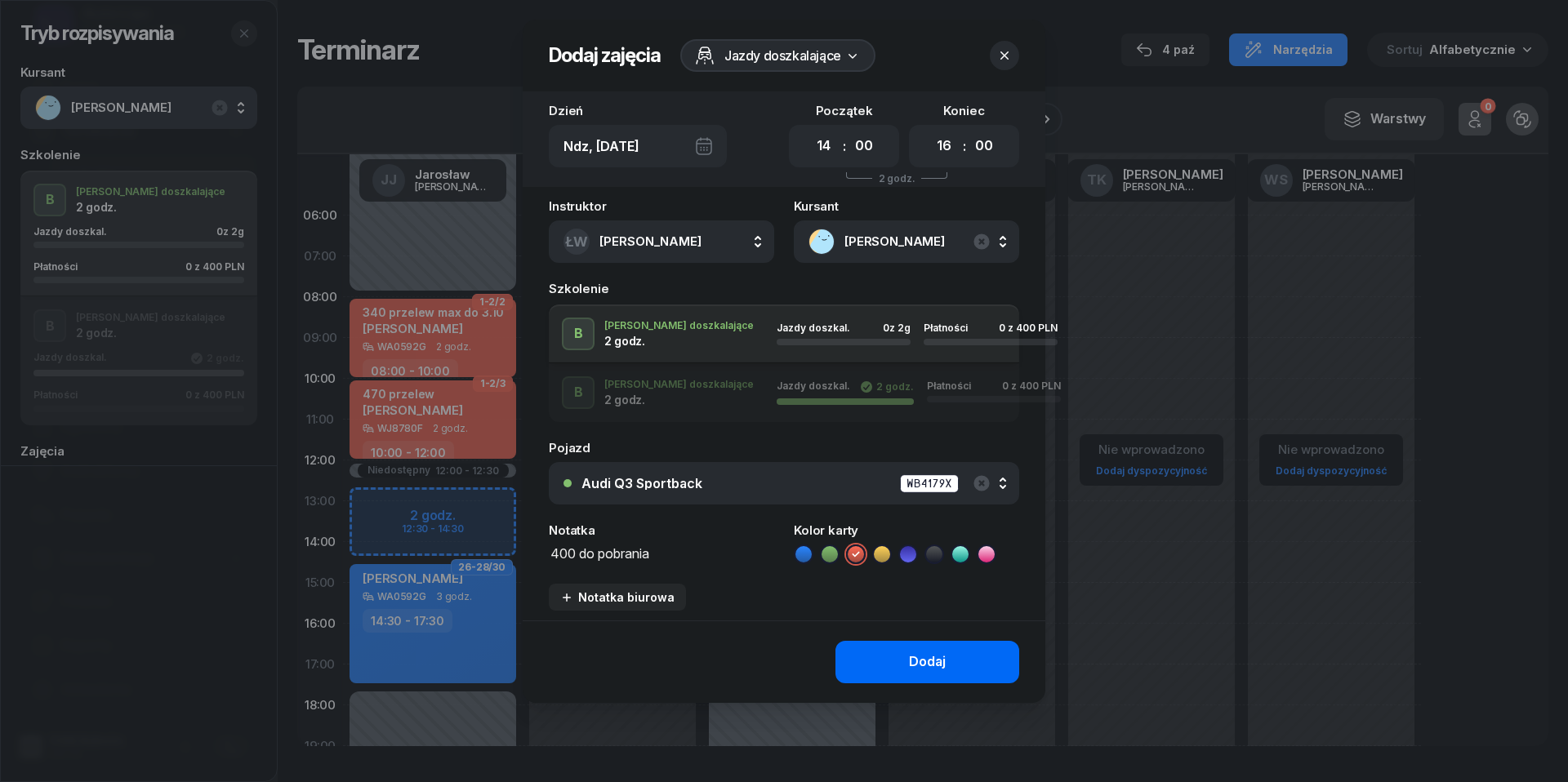
click at [916, 661] on div "Dodaj" at bounding box center [927, 662] width 37 height 21
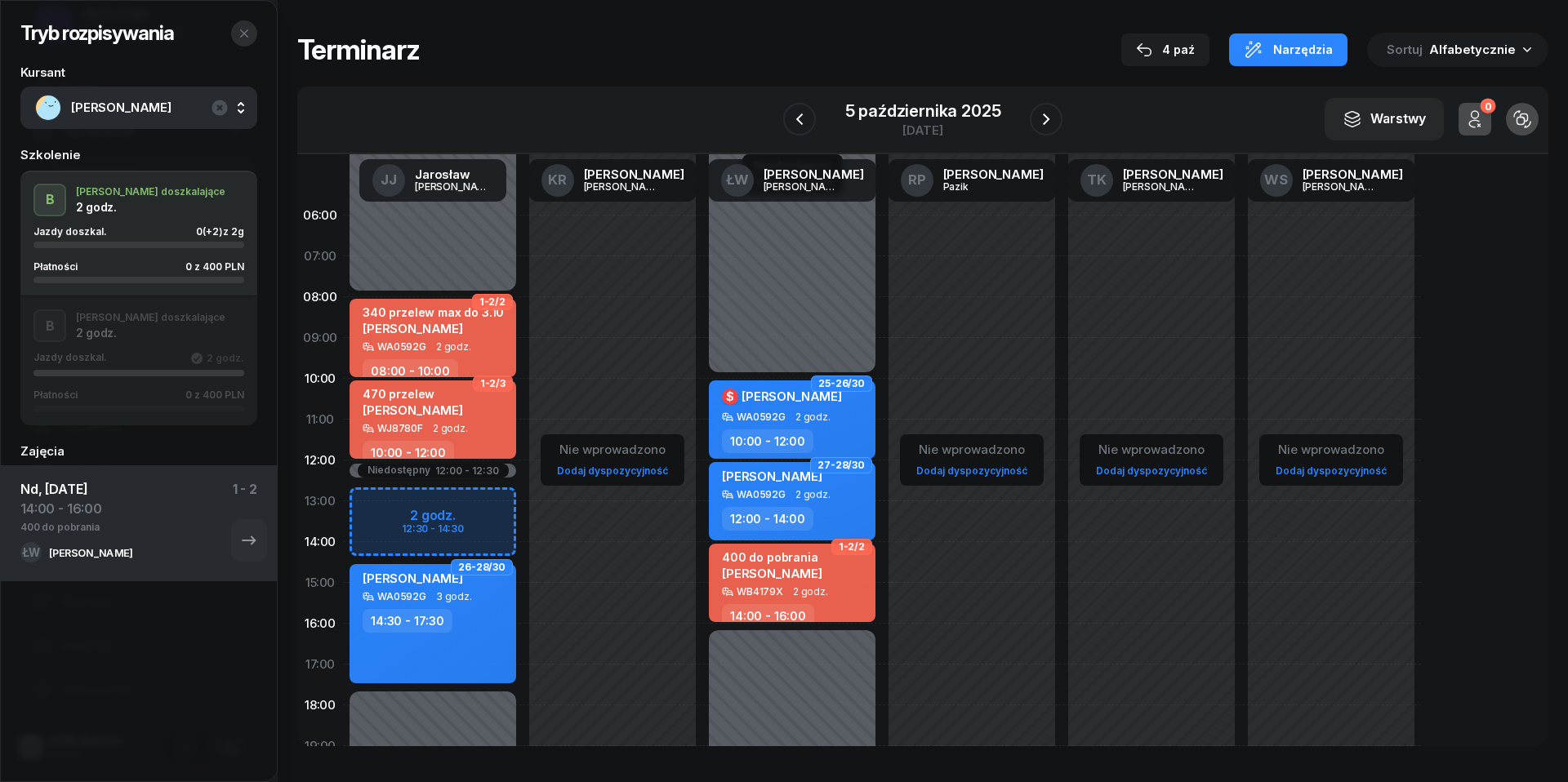
click at [256, 30] on button "button" at bounding box center [243, 33] width 26 height 26
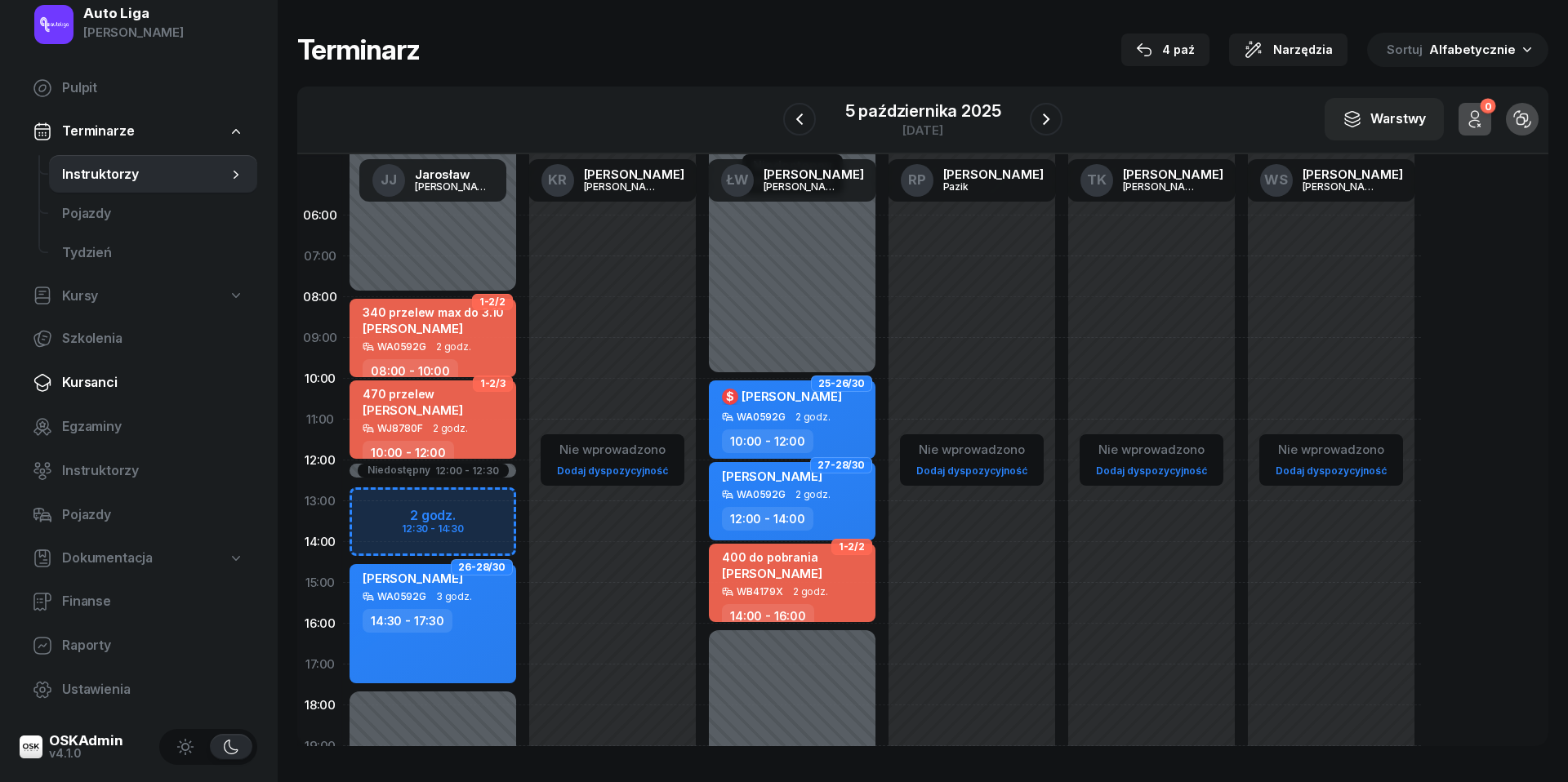
click at [99, 388] on span "Kursanci" at bounding box center [153, 383] width 182 height 21
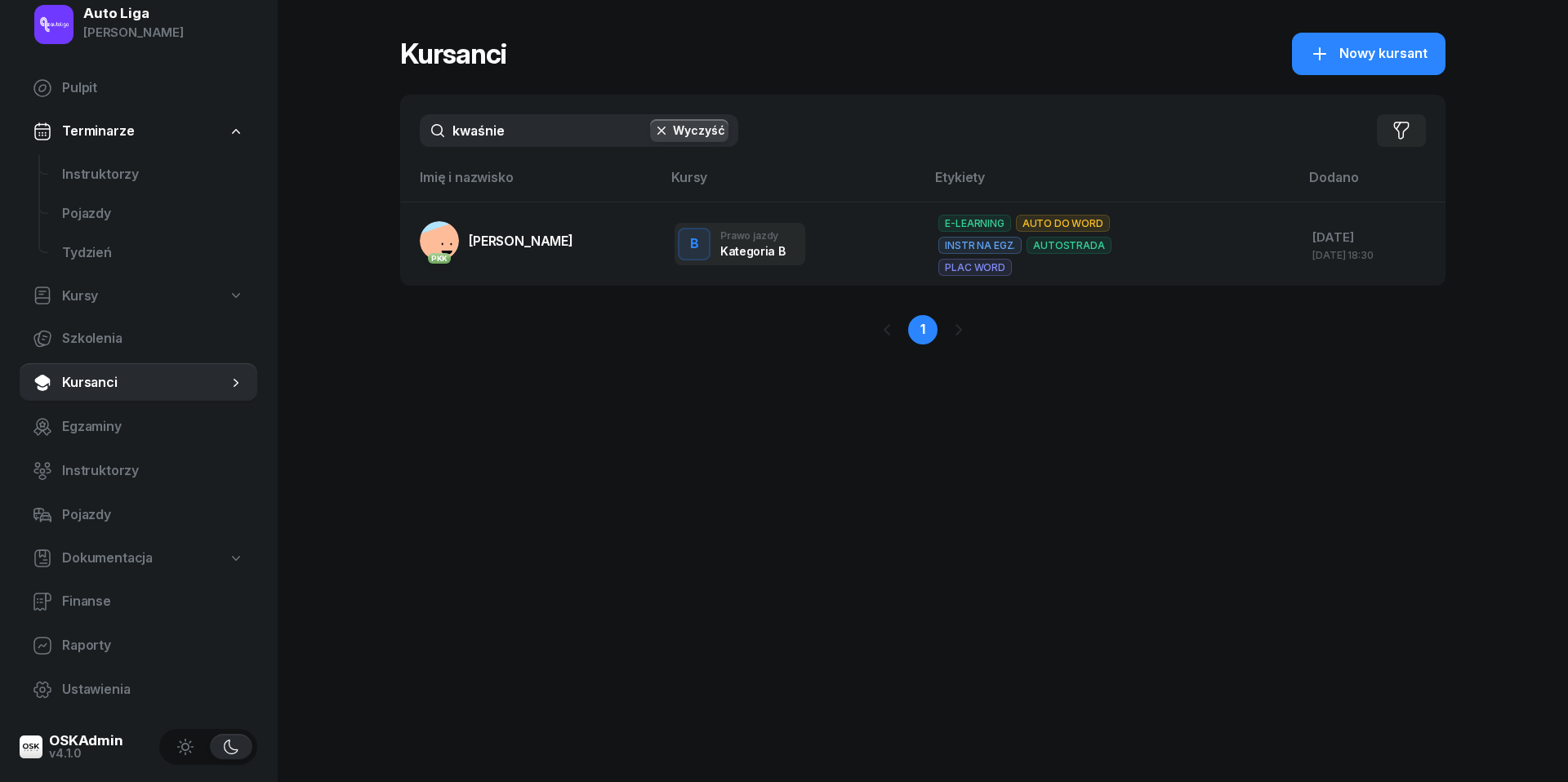
click at [526, 131] on input "kwaśnie" at bounding box center [578, 130] width 318 height 33
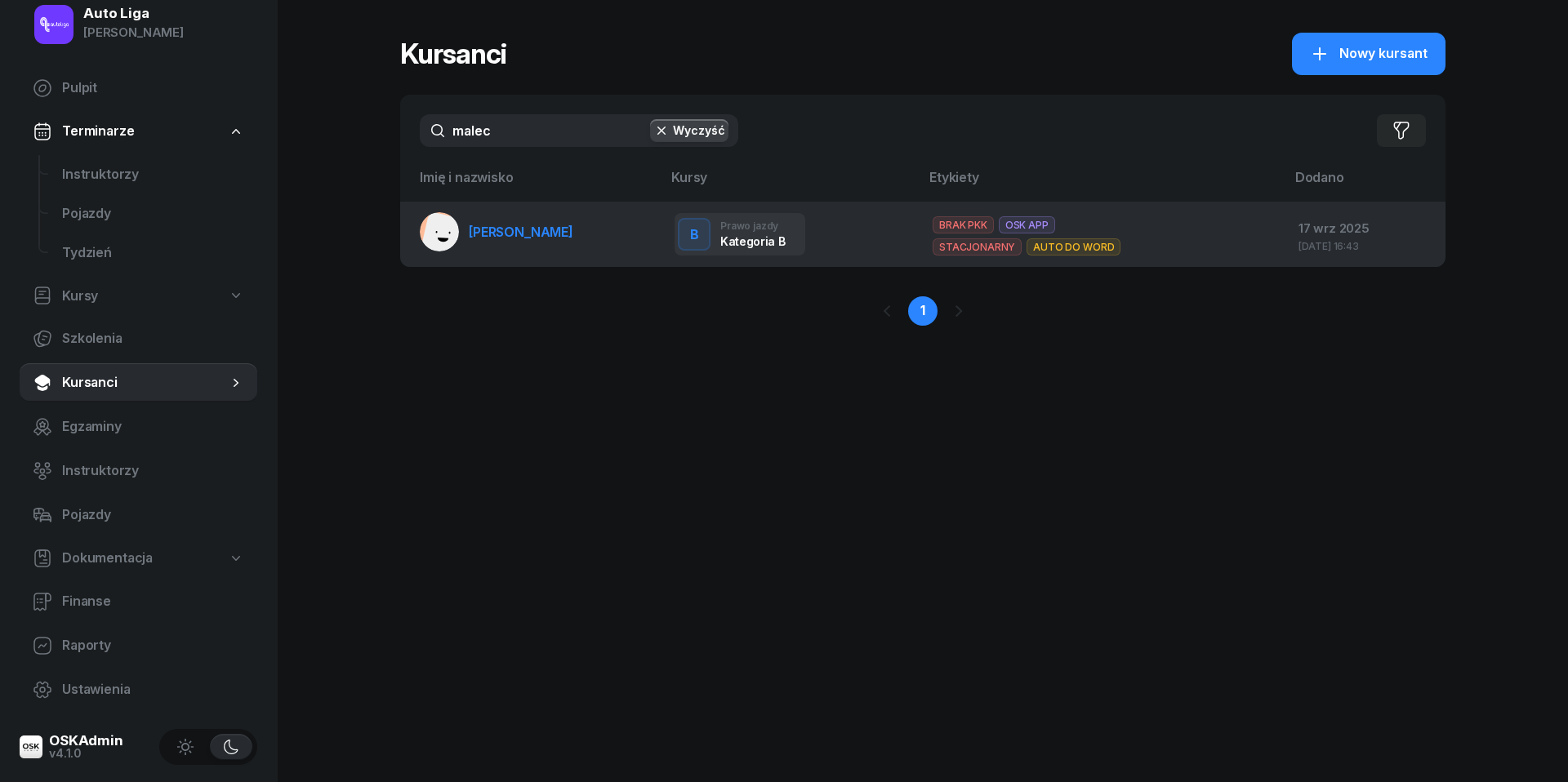
type input "malec"
click at [514, 233] on span "[PERSON_NAME]" at bounding box center [520, 232] width 104 height 16
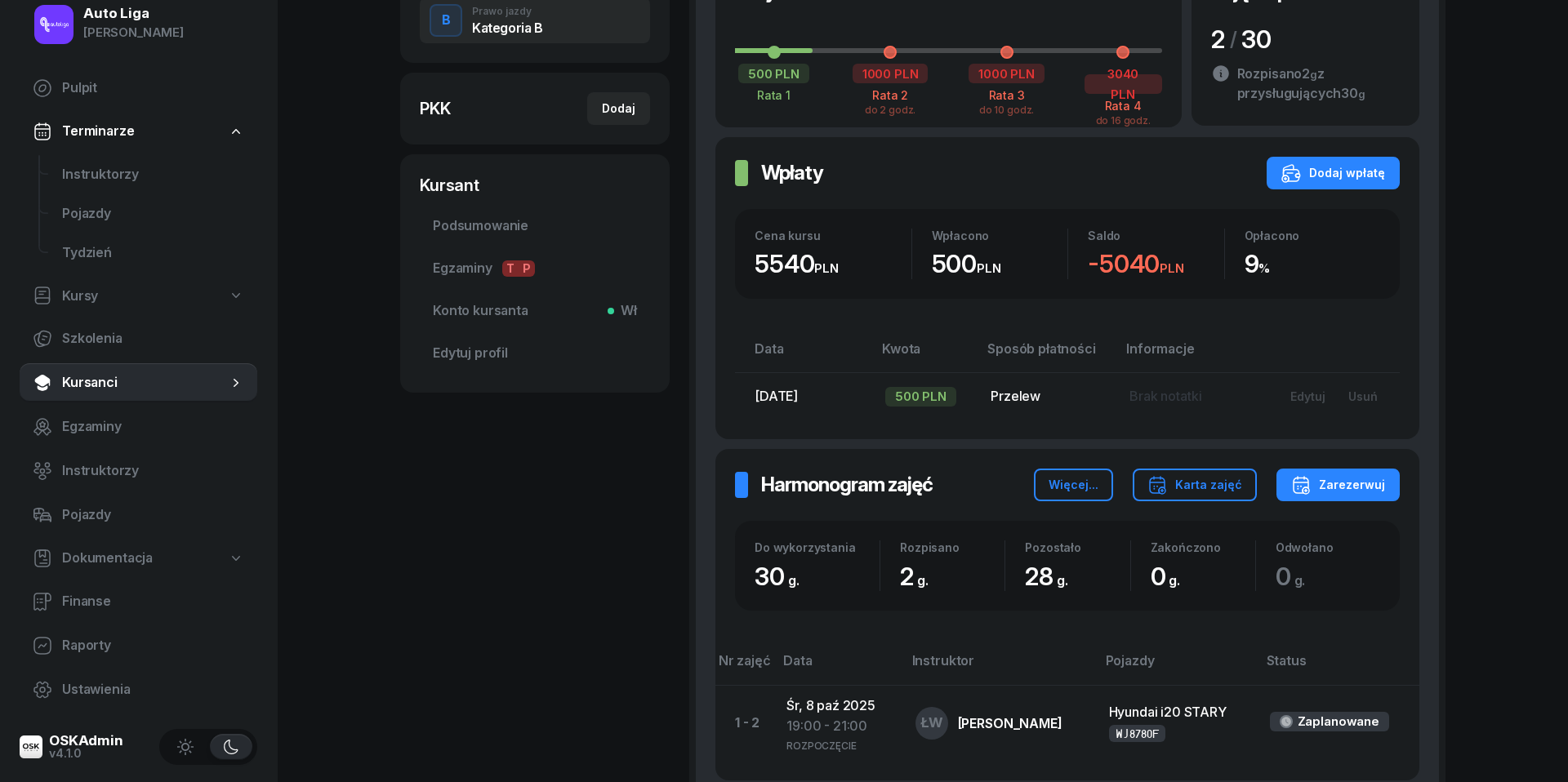
scroll to position [419, 0]
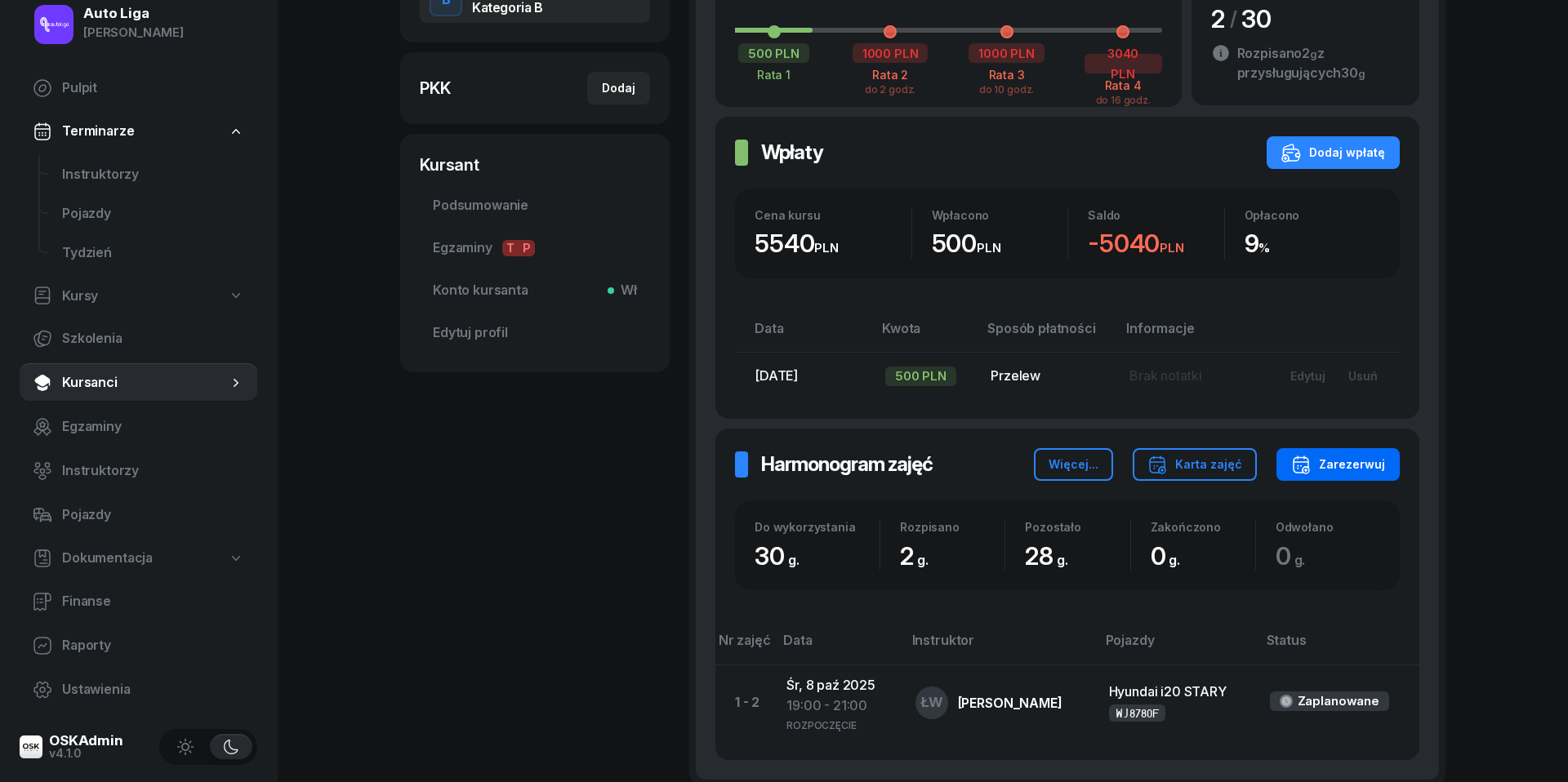
click at [1331, 463] on div "Zarezerwuj" at bounding box center [1337, 465] width 94 height 20
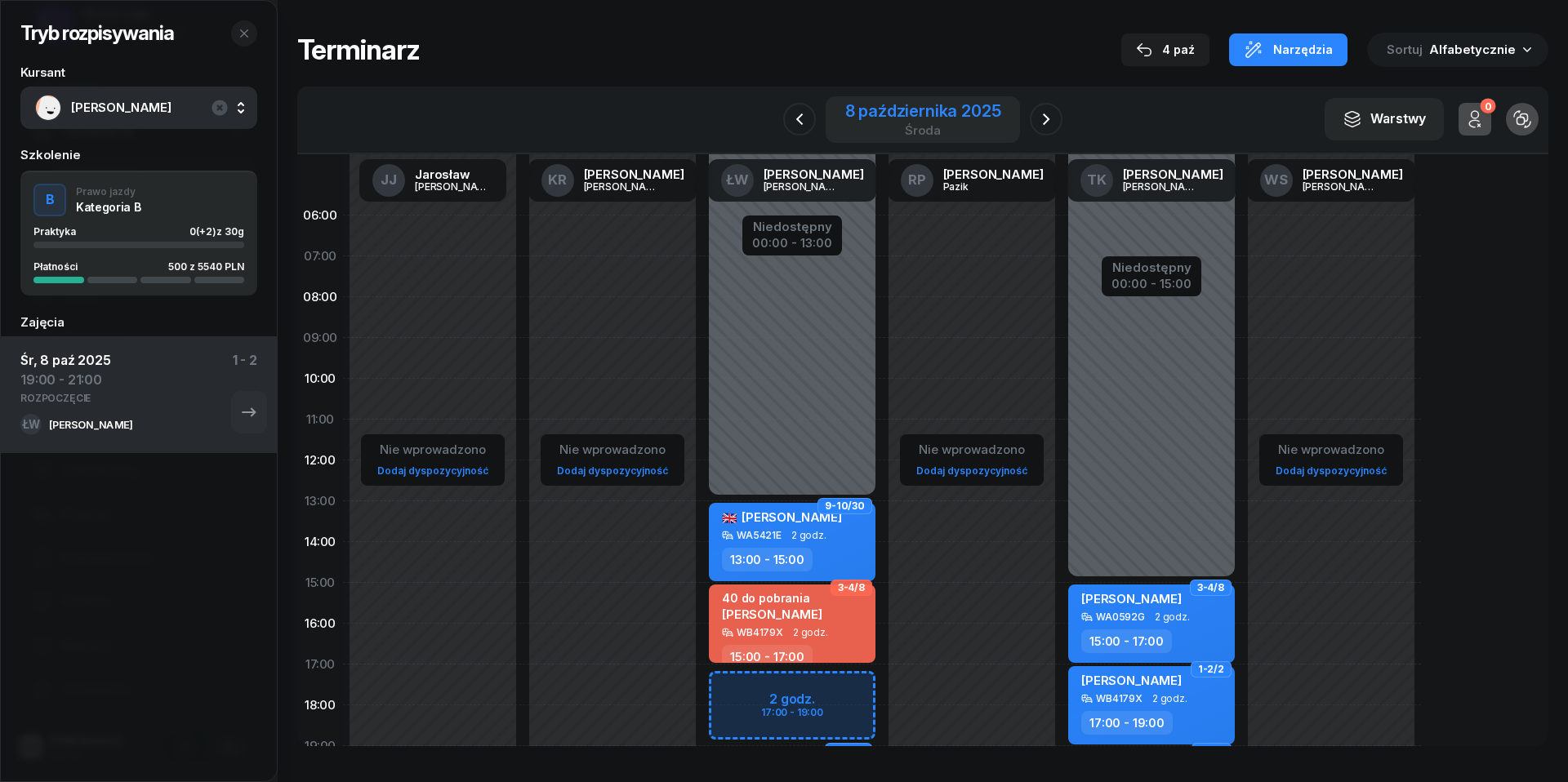
click at [902, 121] on div "[DATE]" at bounding box center [923, 119] width 156 height 34
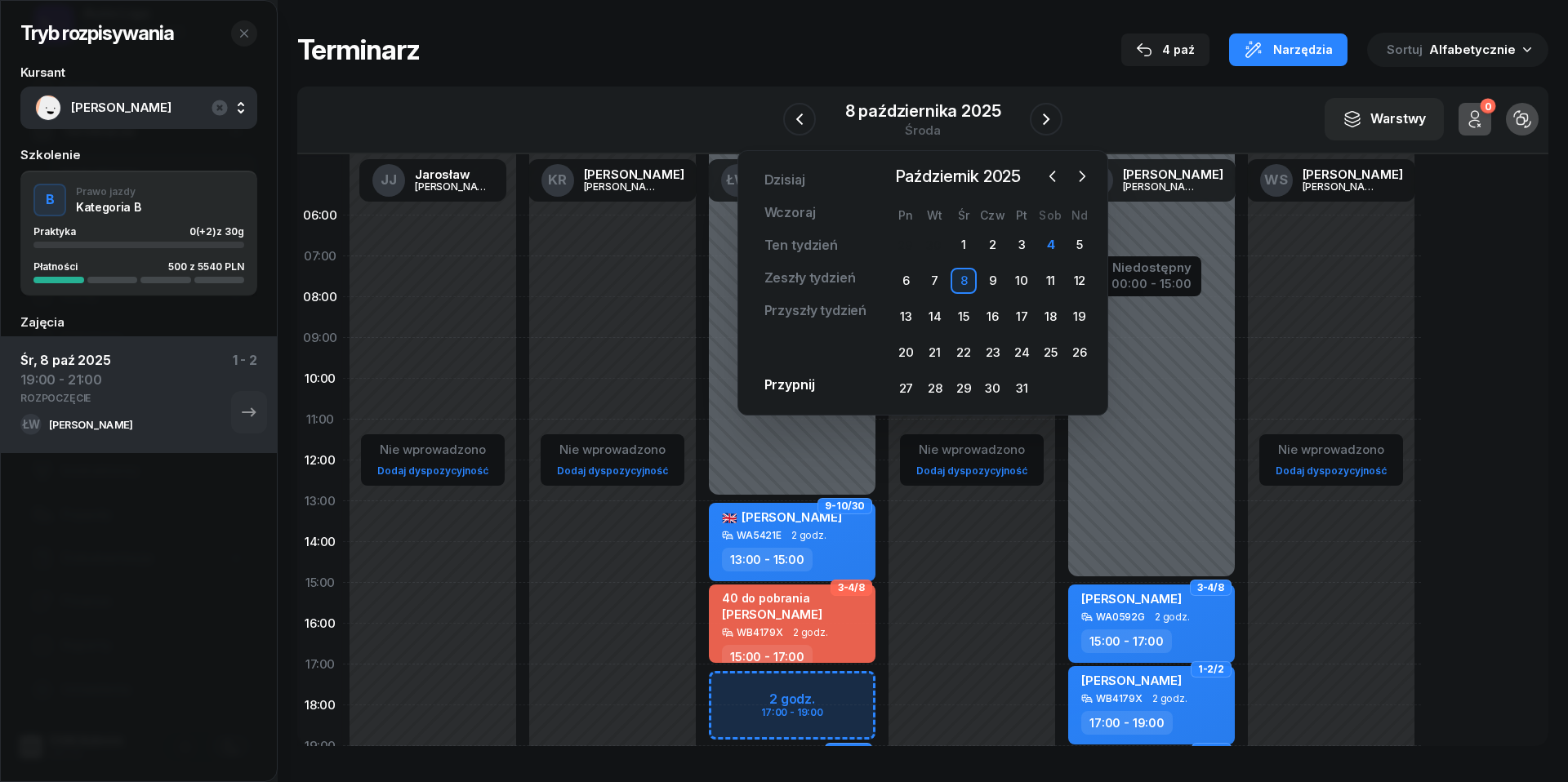
click at [968, 282] on div "8" at bounding box center [963, 281] width 26 height 26
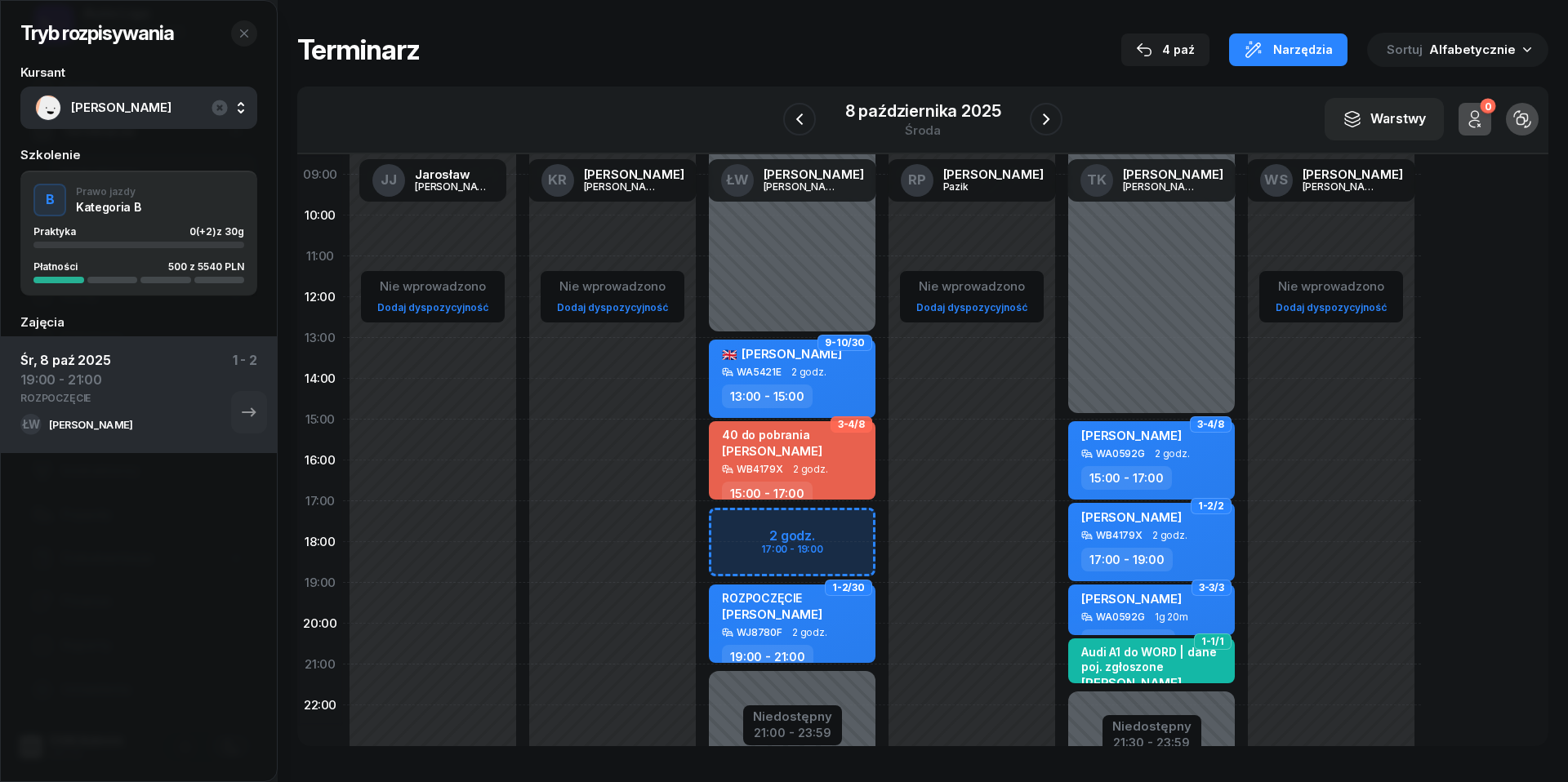
scroll to position [187, 0]
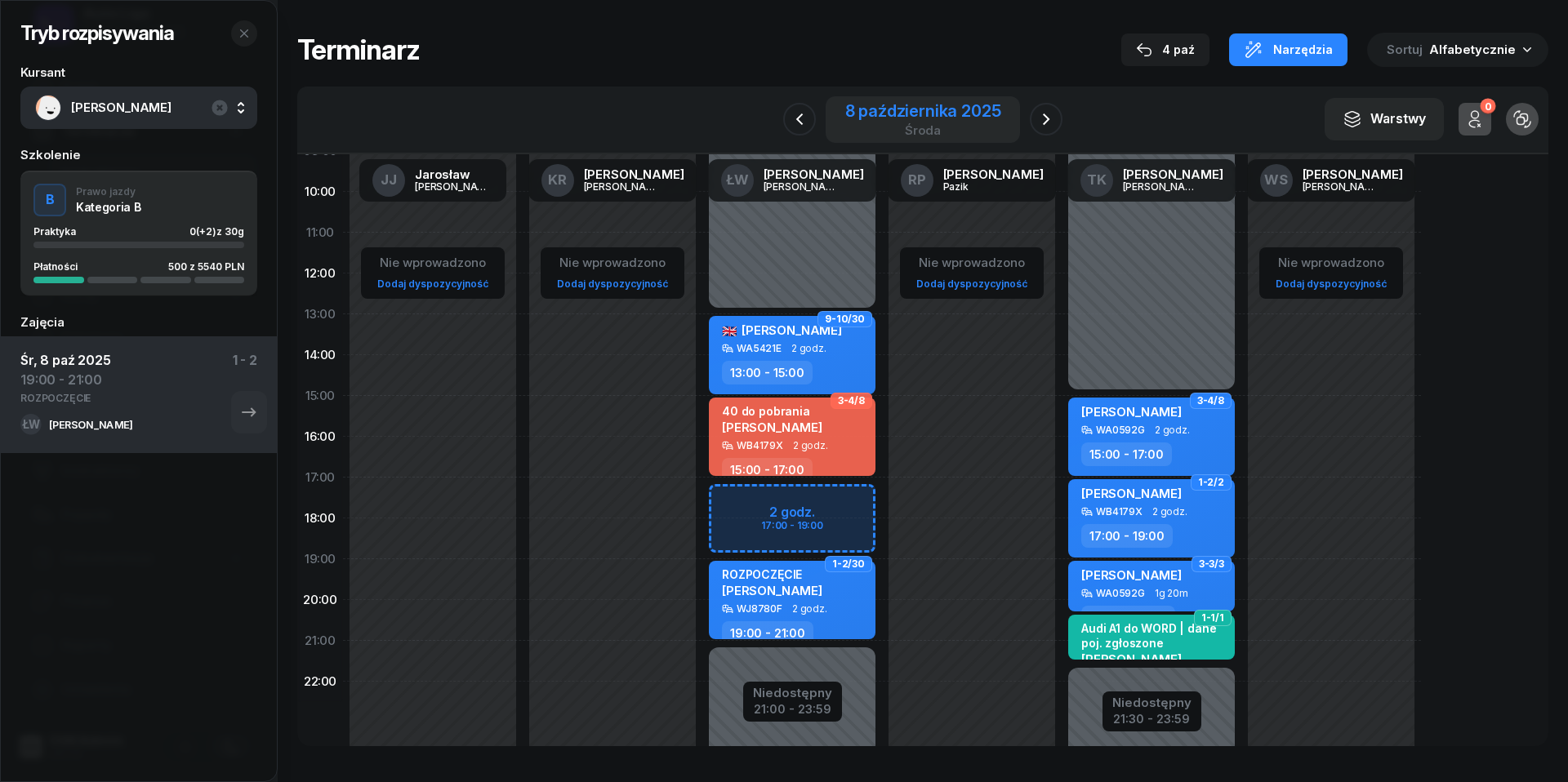
click at [928, 105] on div "8 października 2025" at bounding box center [923, 110] width 156 height 16
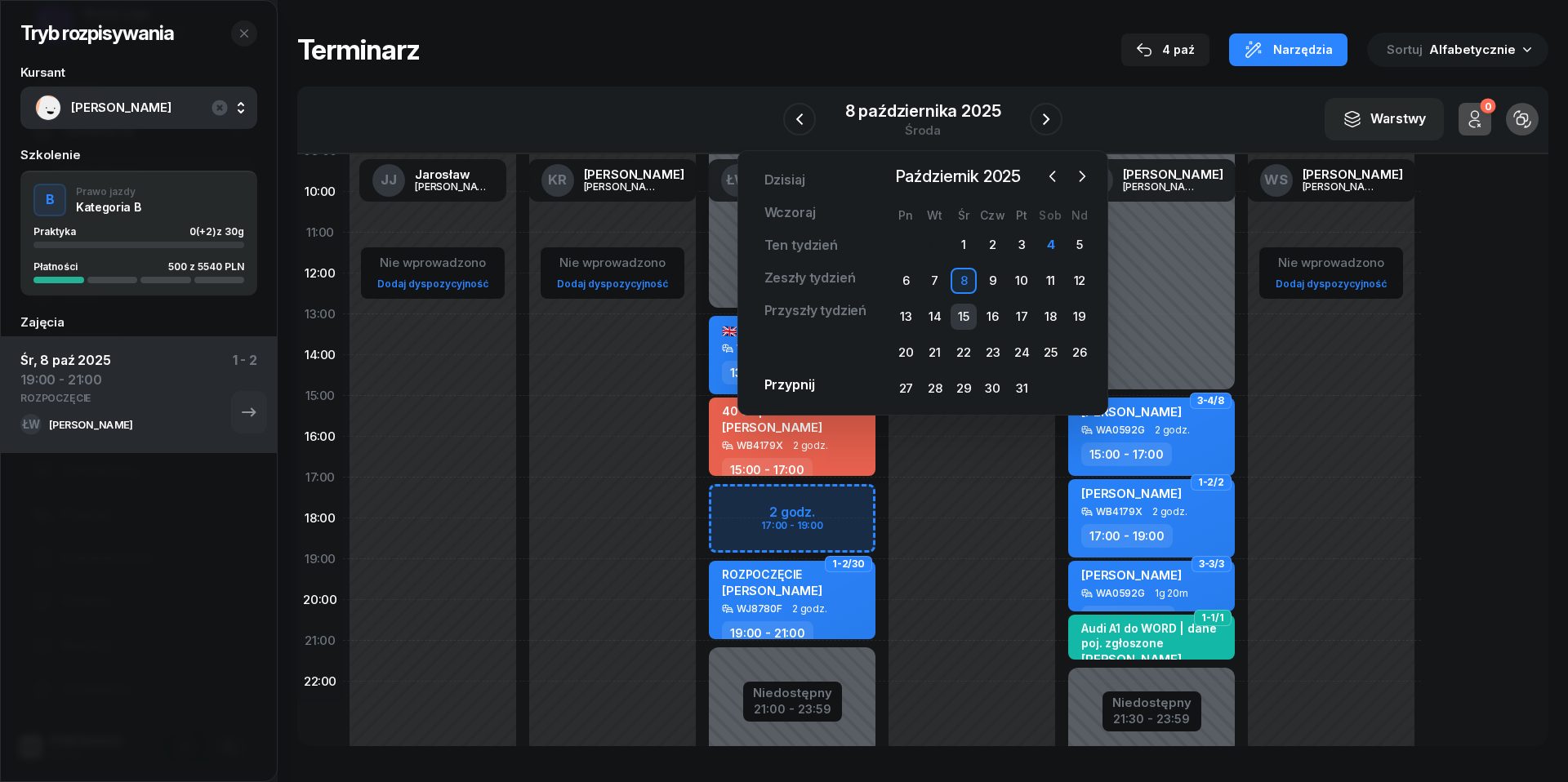
click at [968, 318] on div "15" at bounding box center [963, 316] width 26 height 26
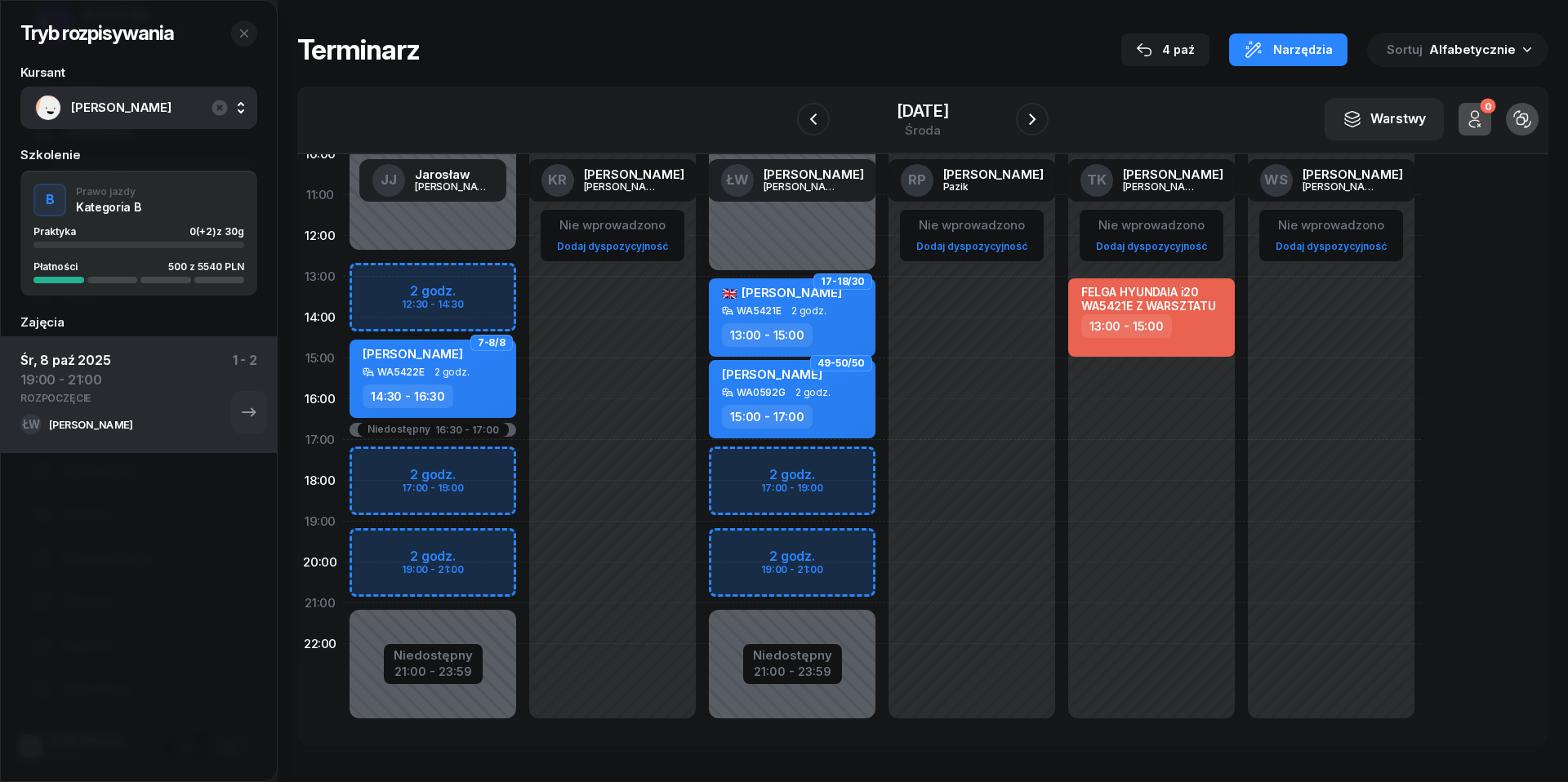
scroll to position [224, 0]
click at [745, 546] on div "Niedostępny 00:00 - 13:00 Niedostępny 21:00 - 23:59 2 godz. 17:00 - 19:00 2 god…" at bounding box center [792, 359] width 180 height 776
select select "19"
select select "21"
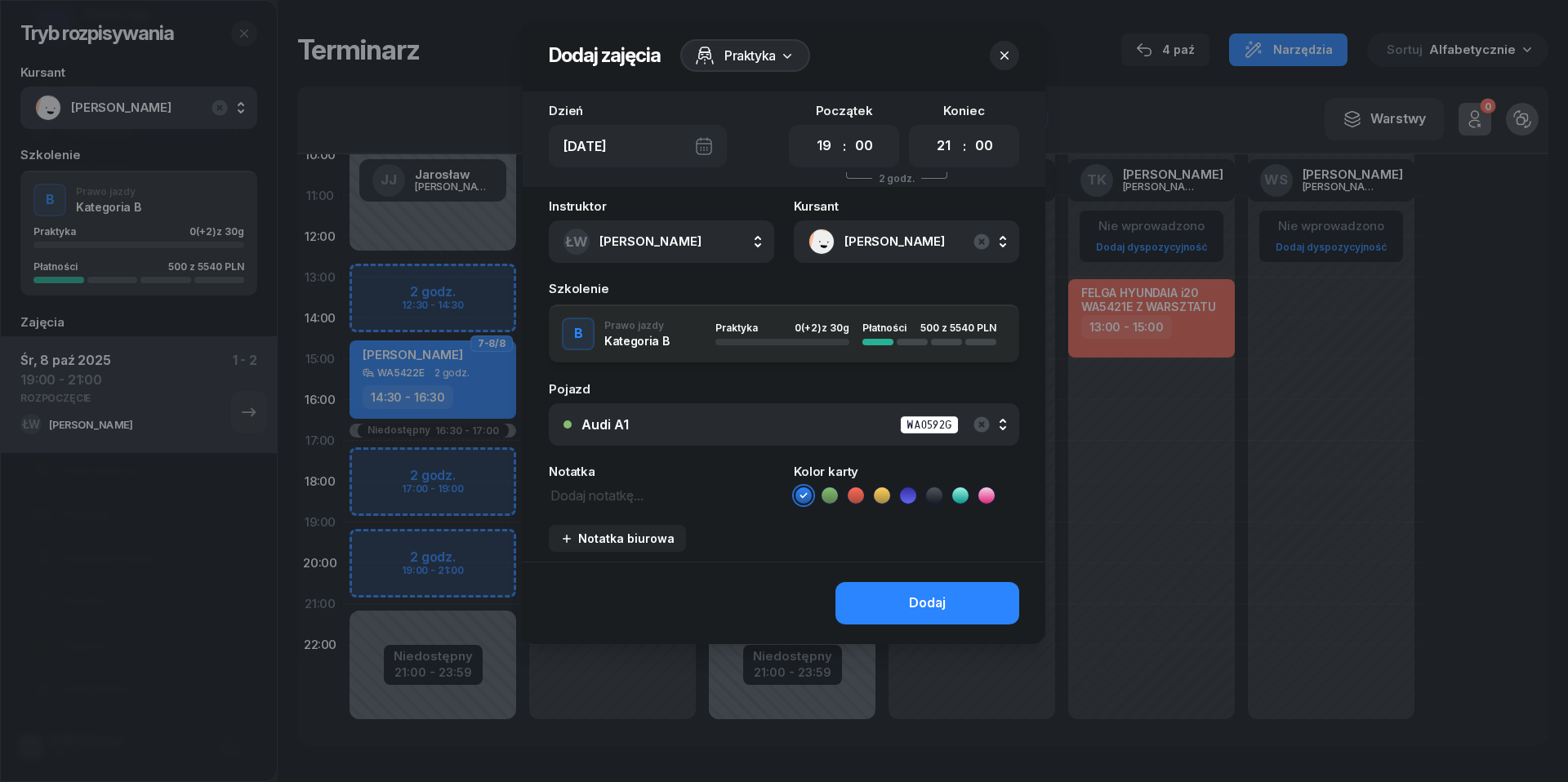
click at [798, 418] on div "Audi A1 WA0592G" at bounding box center [793, 425] width 423 height 20
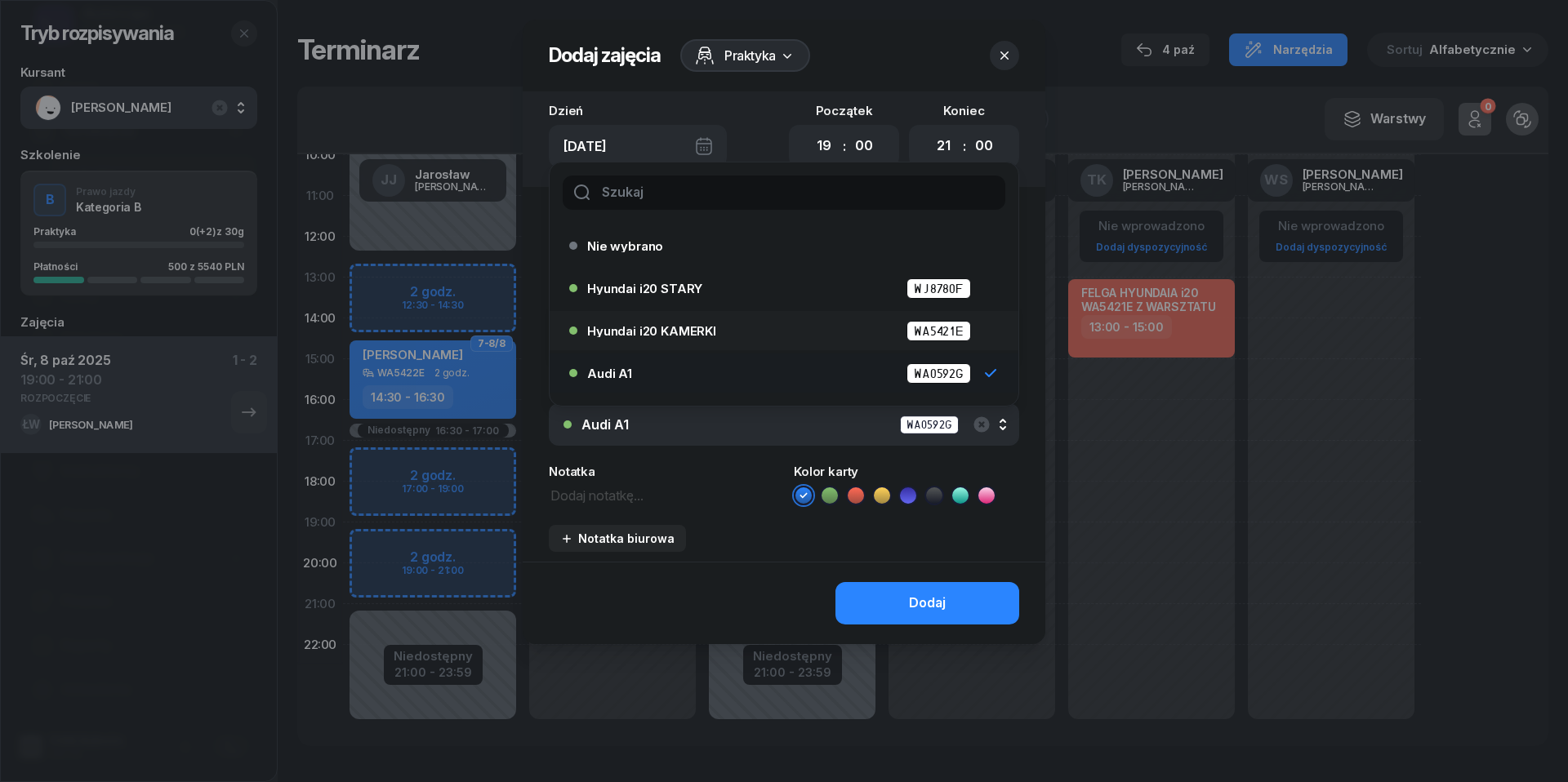
click at [752, 344] on li "Hyundai i20 KAMERKI WA5421E" at bounding box center [784, 330] width 469 height 39
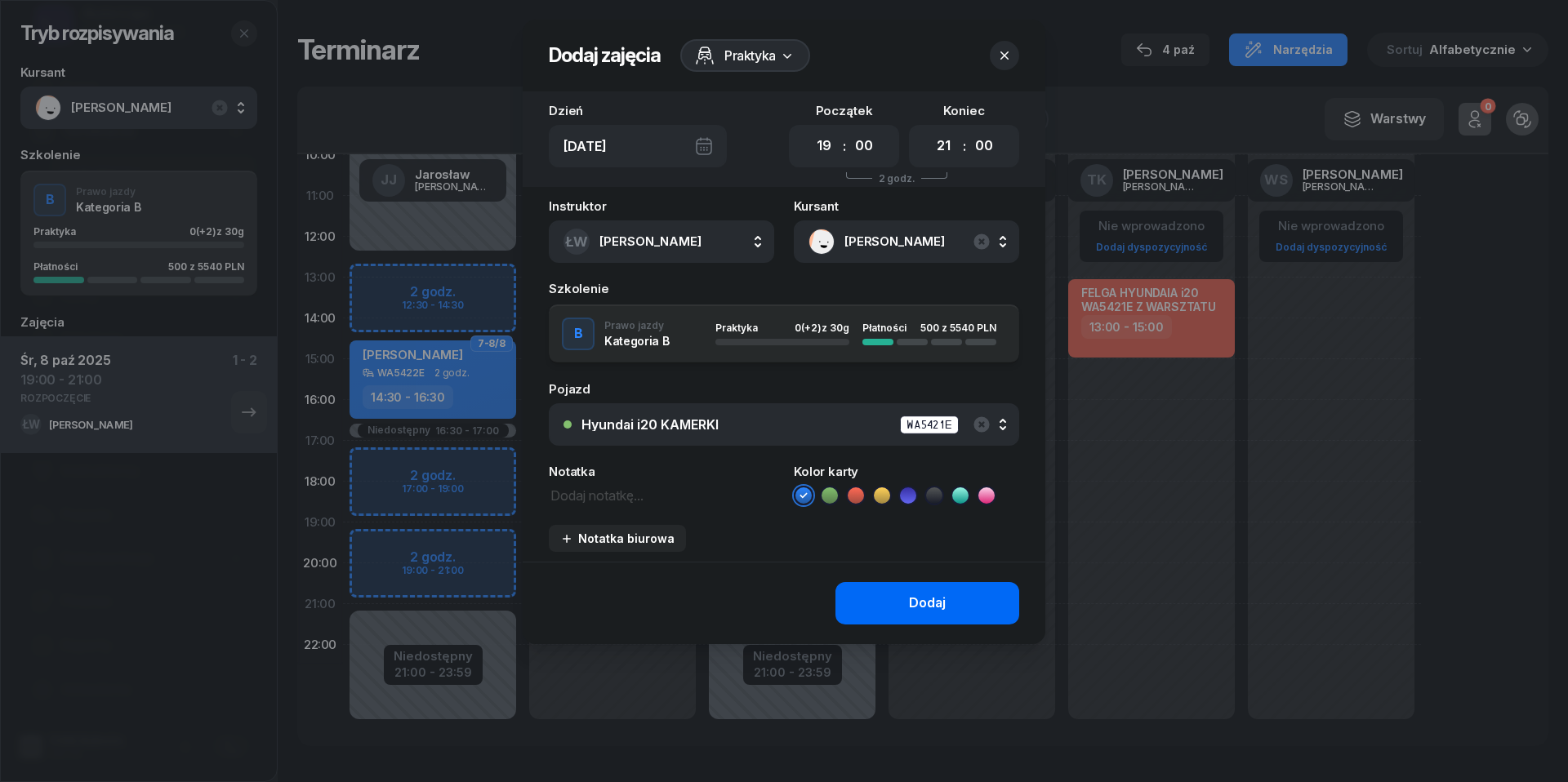
click at [899, 614] on button "Dodaj" at bounding box center [927, 604] width 184 height 43
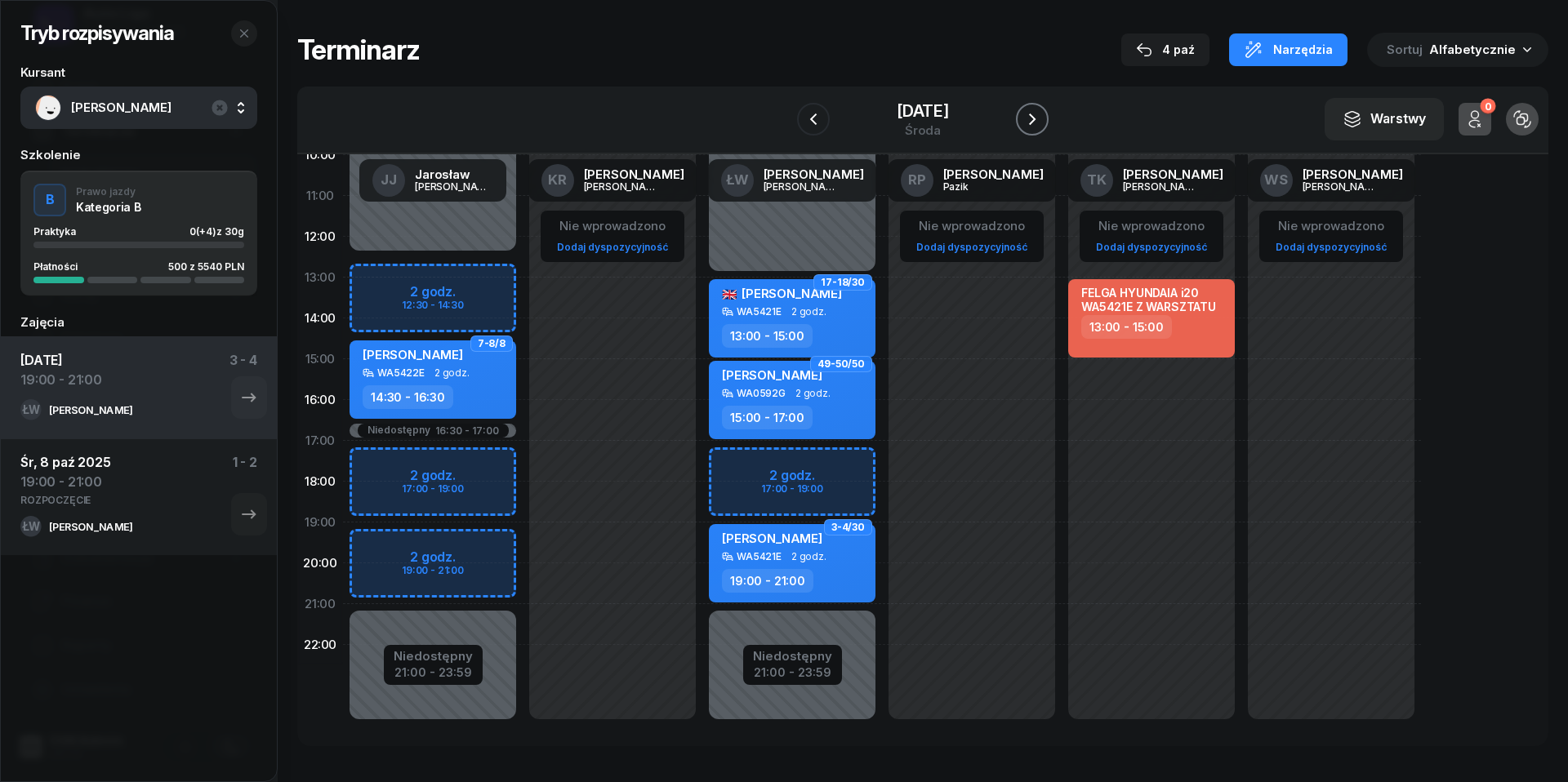
click at [1042, 112] on icon "button" at bounding box center [1033, 119] width 20 height 20
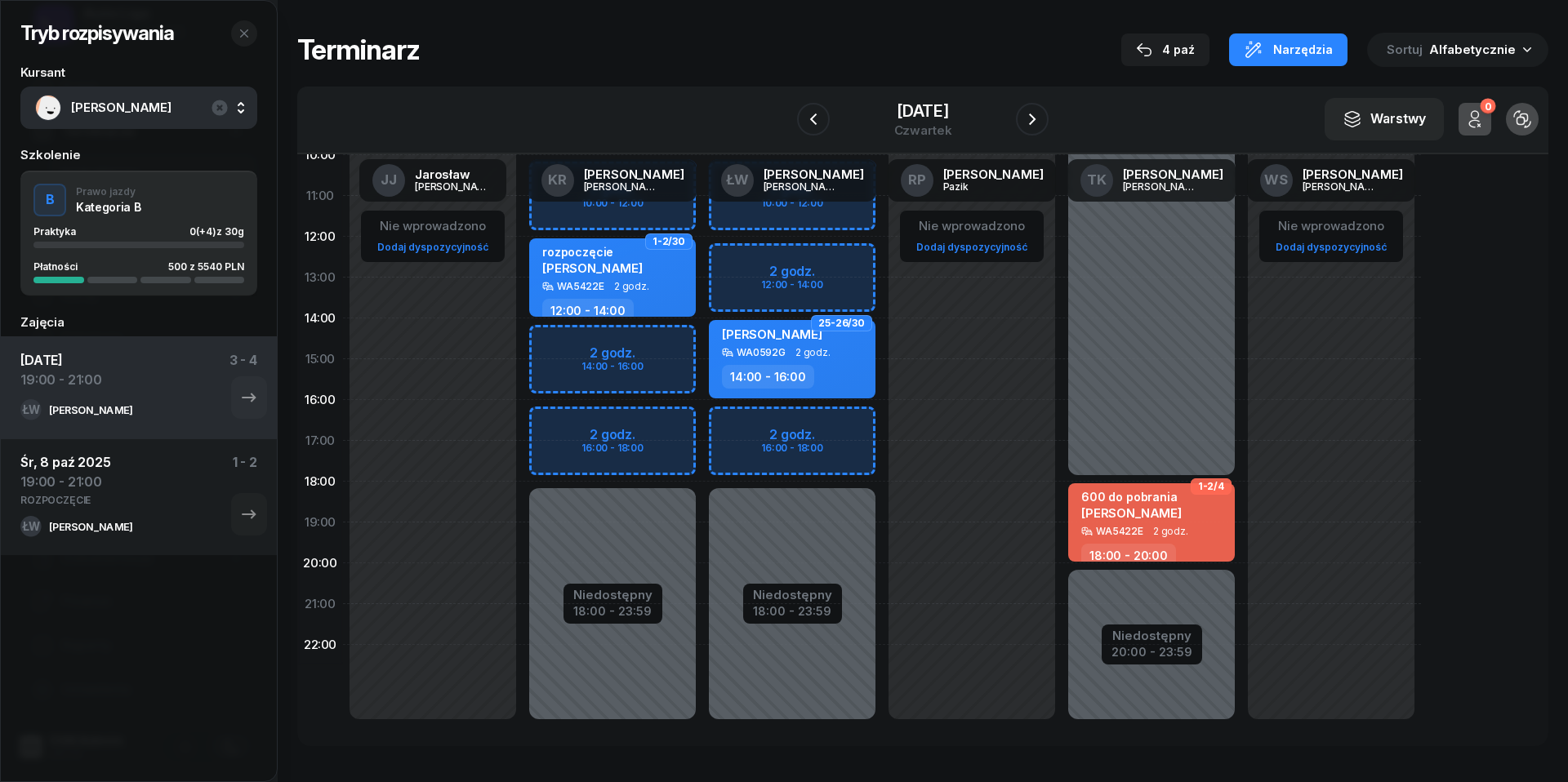
click at [739, 428] on div "Niedostępny 00:00 - 10:00 Niedostępny 18:00 - 23:59 2 godz. 10:00 - 12:00 2 god…" at bounding box center [792, 359] width 180 height 776
select select "16"
select select "18"
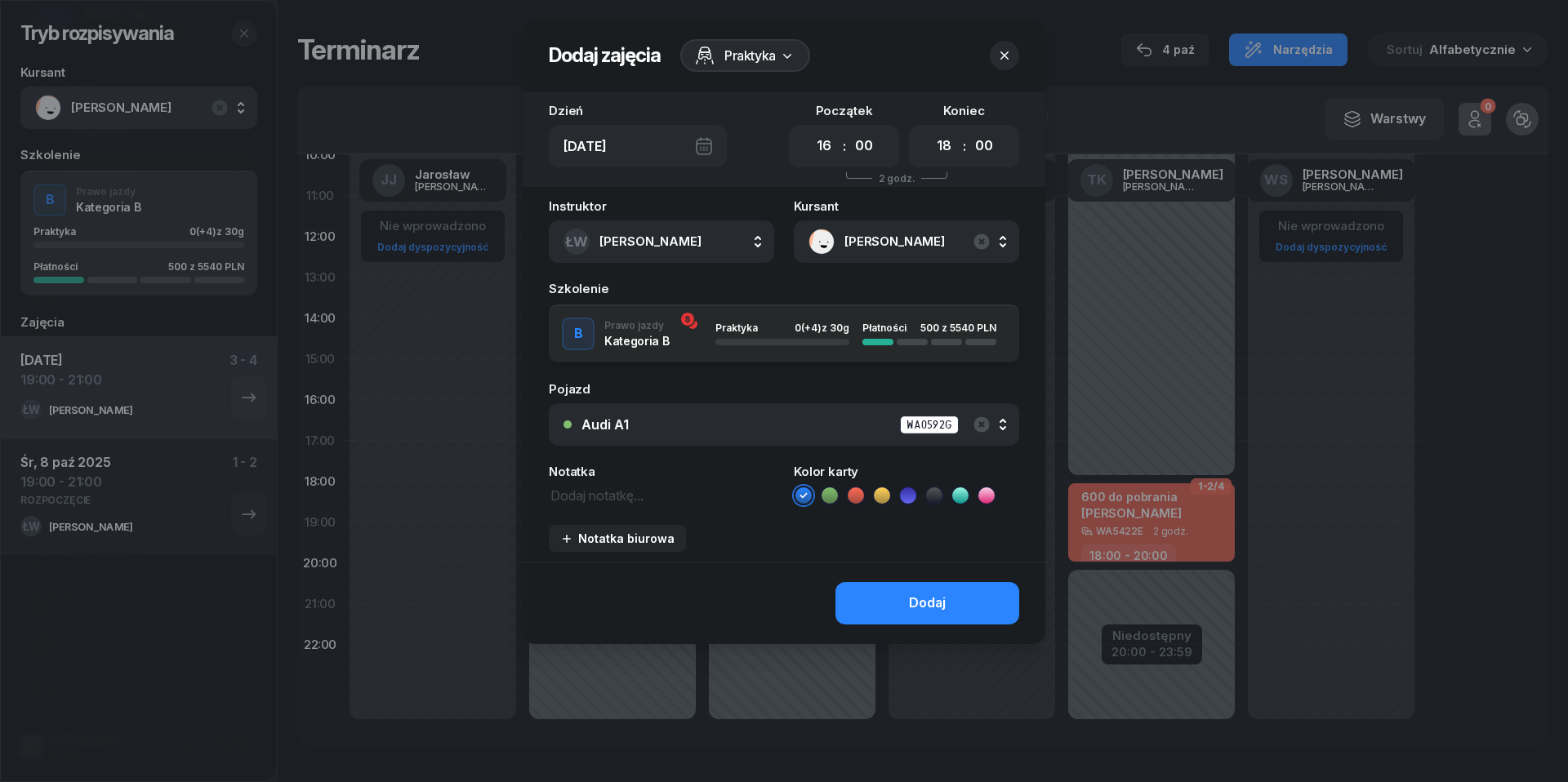
click at [710, 420] on div "Audi A1 WA0592G" at bounding box center [793, 425] width 423 height 20
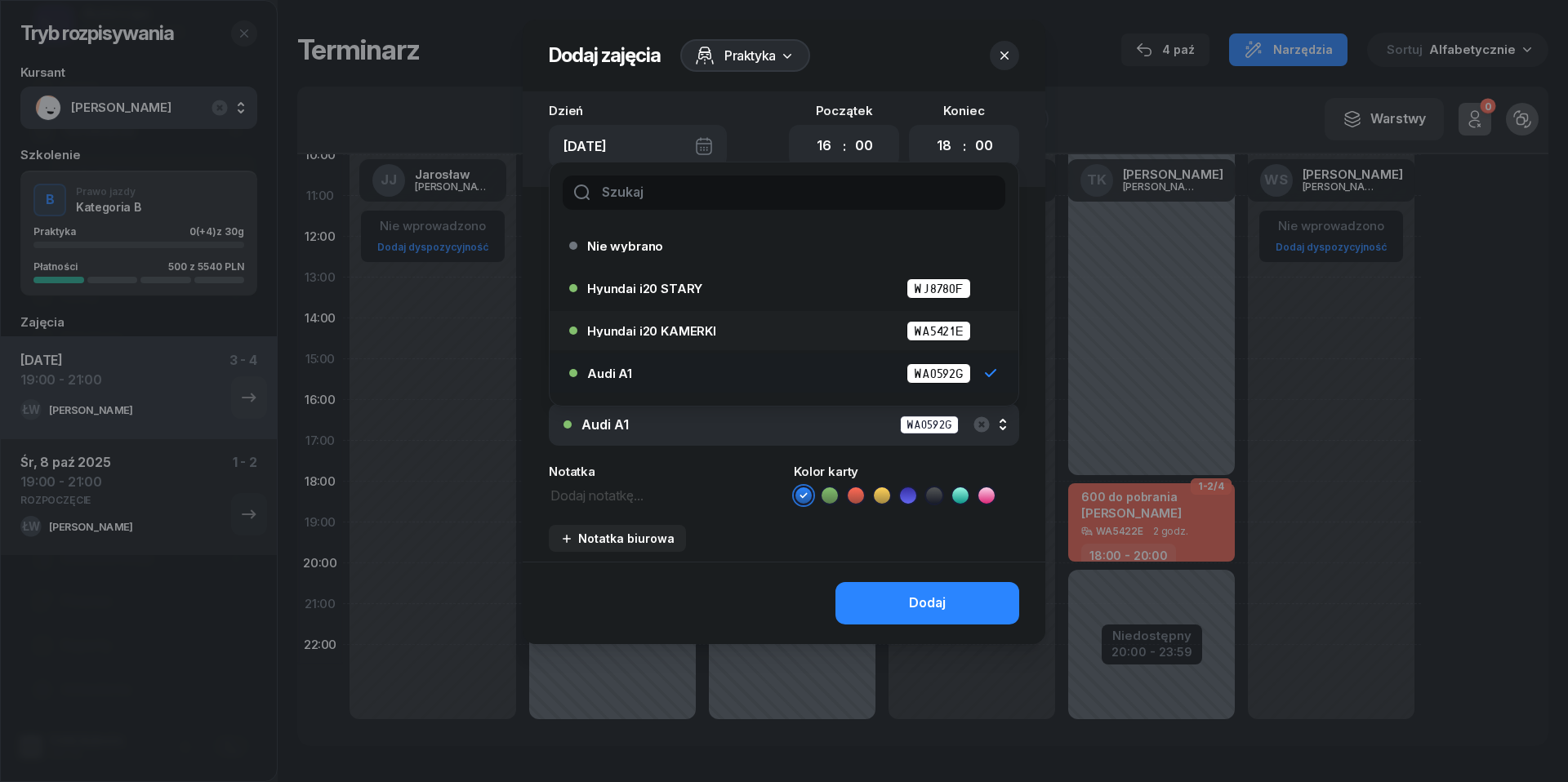
click at [682, 321] on div "Hyundai i20 KAMERKI WA5421E" at bounding box center [788, 330] width 402 height 20
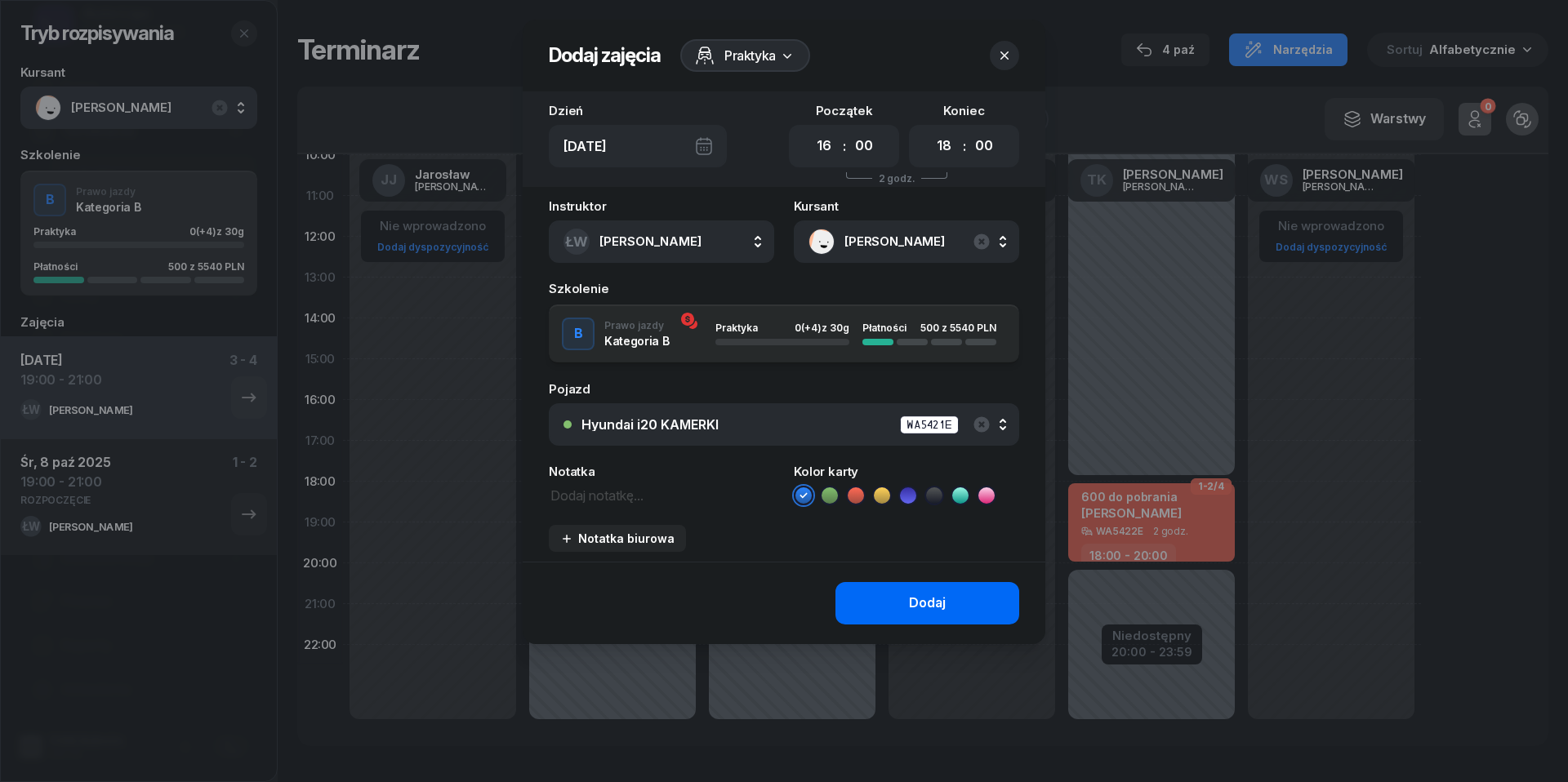
click at [919, 601] on div "Dodaj" at bounding box center [927, 603] width 37 height 21
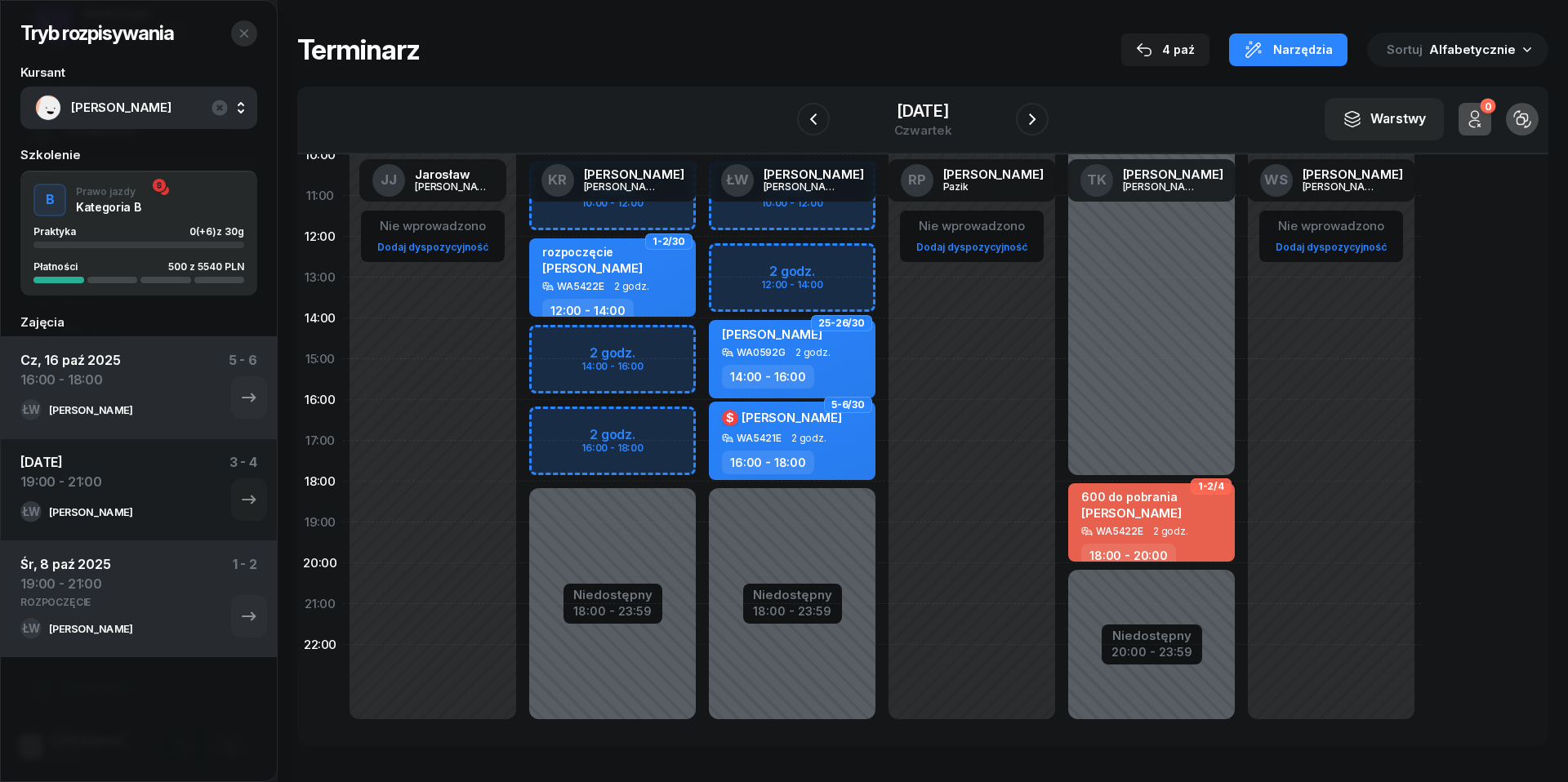
click at [247, 29] on icon "button" at bounding box center [244, 33] width 13 height 13
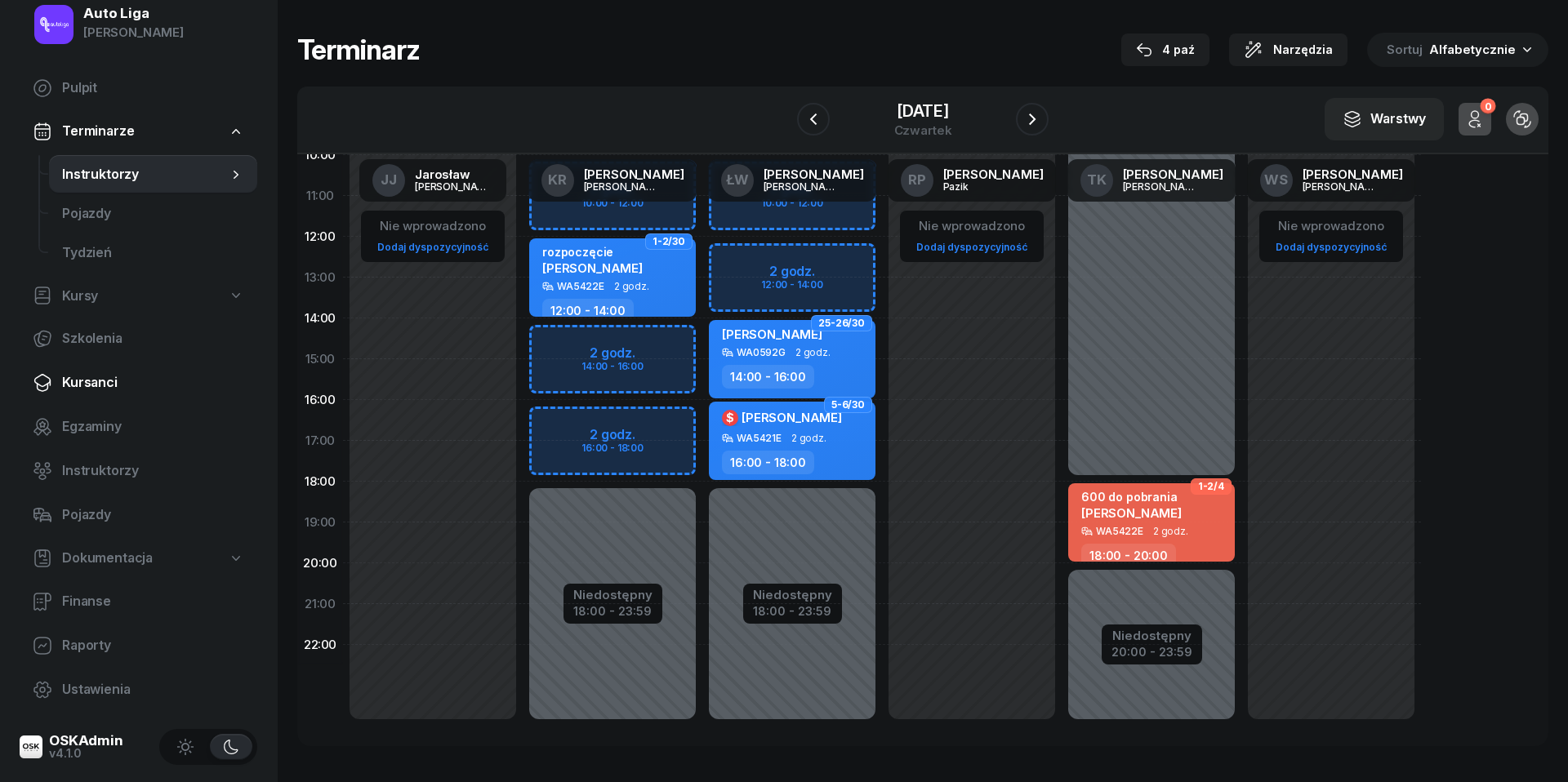
click at [99, 387] on span "Kursanci" at bounding box center [153, 383] width 182 height 21
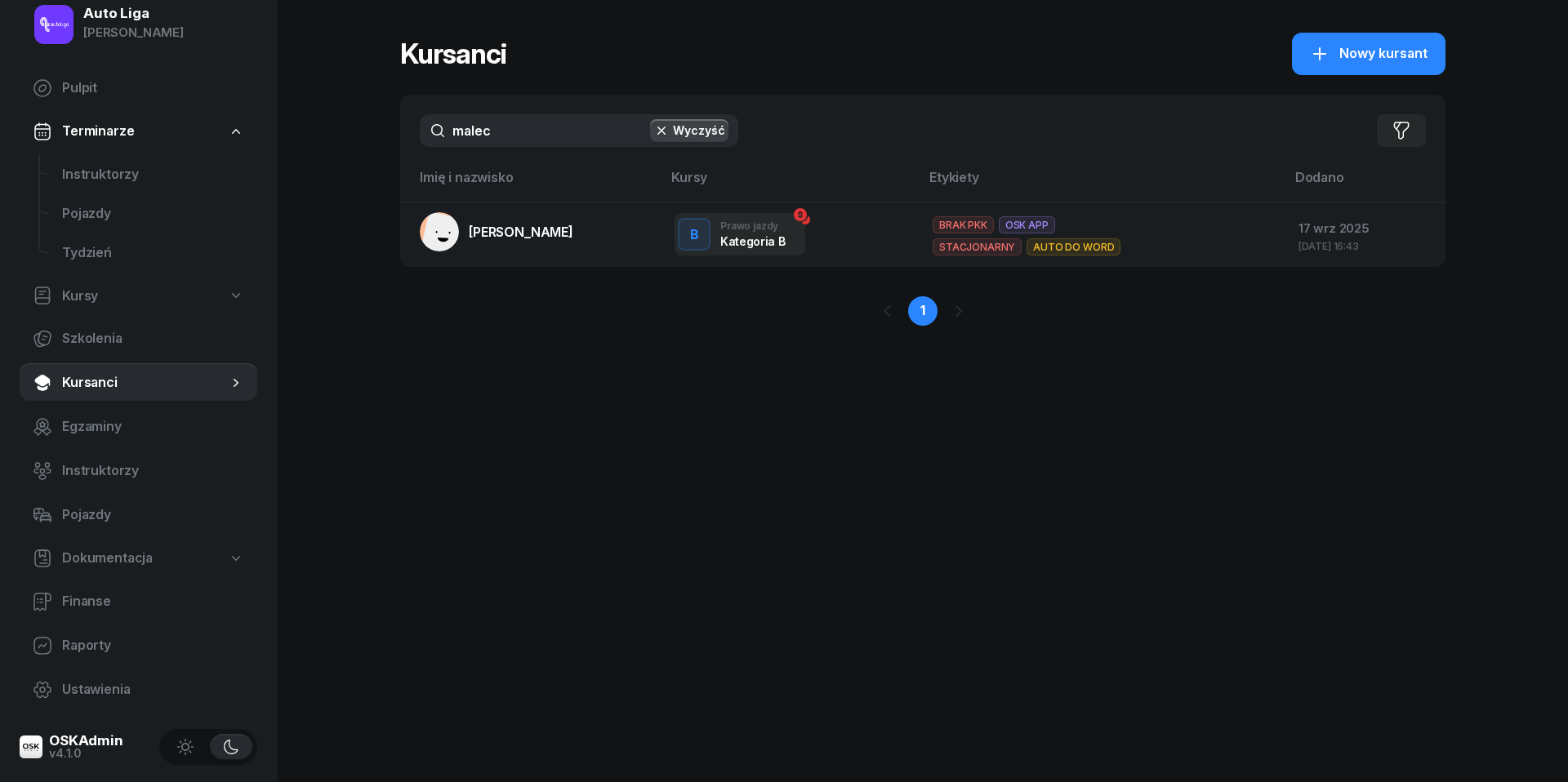
click at [520, 124] on input "malec" at bounding box center [578, 130] width 318 height 33
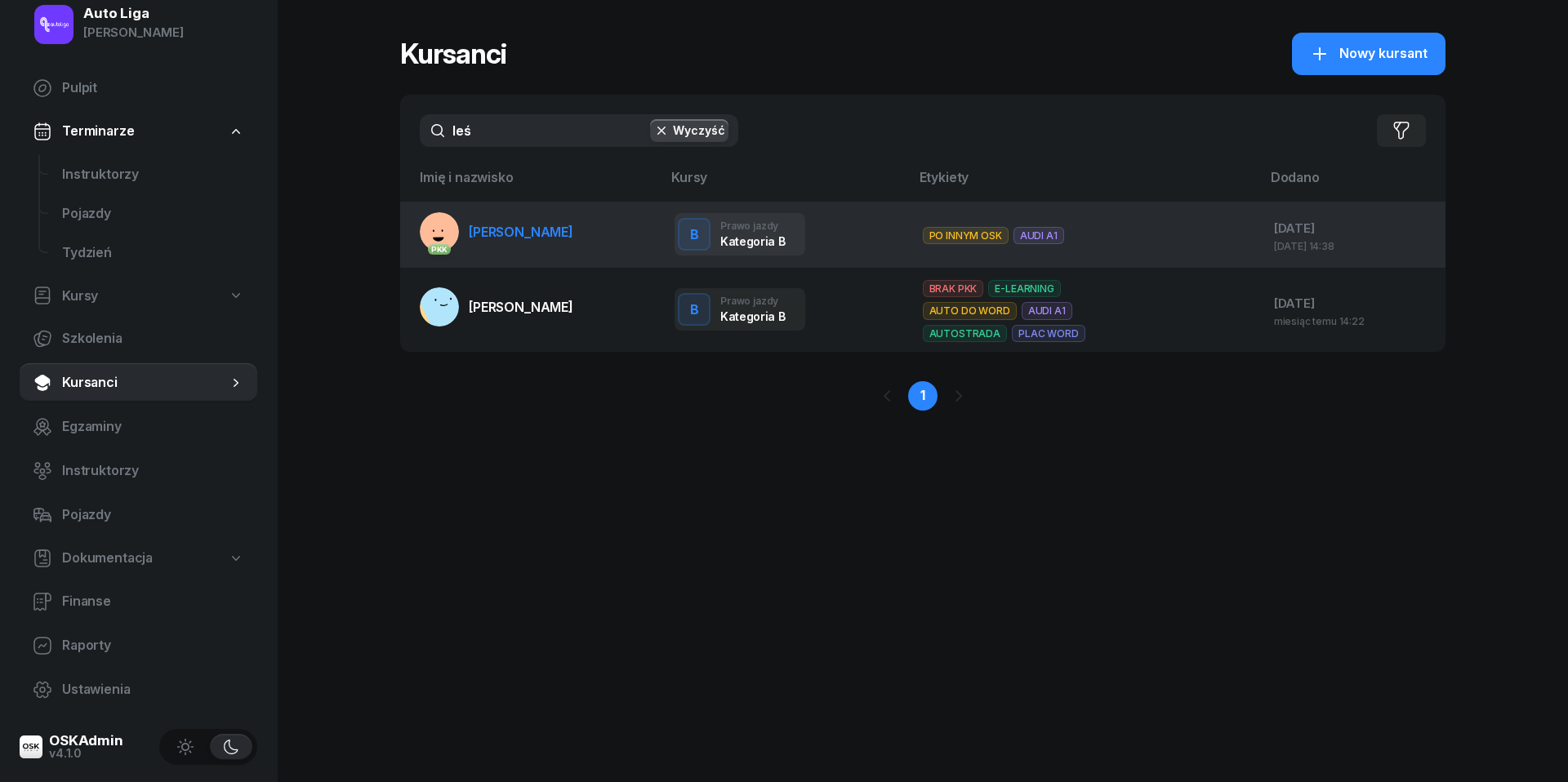
type input "leś"
click at [513, 220] on link "PKK [PERSON_NAME]" at bounding box center [496, 232] width 153 height 39
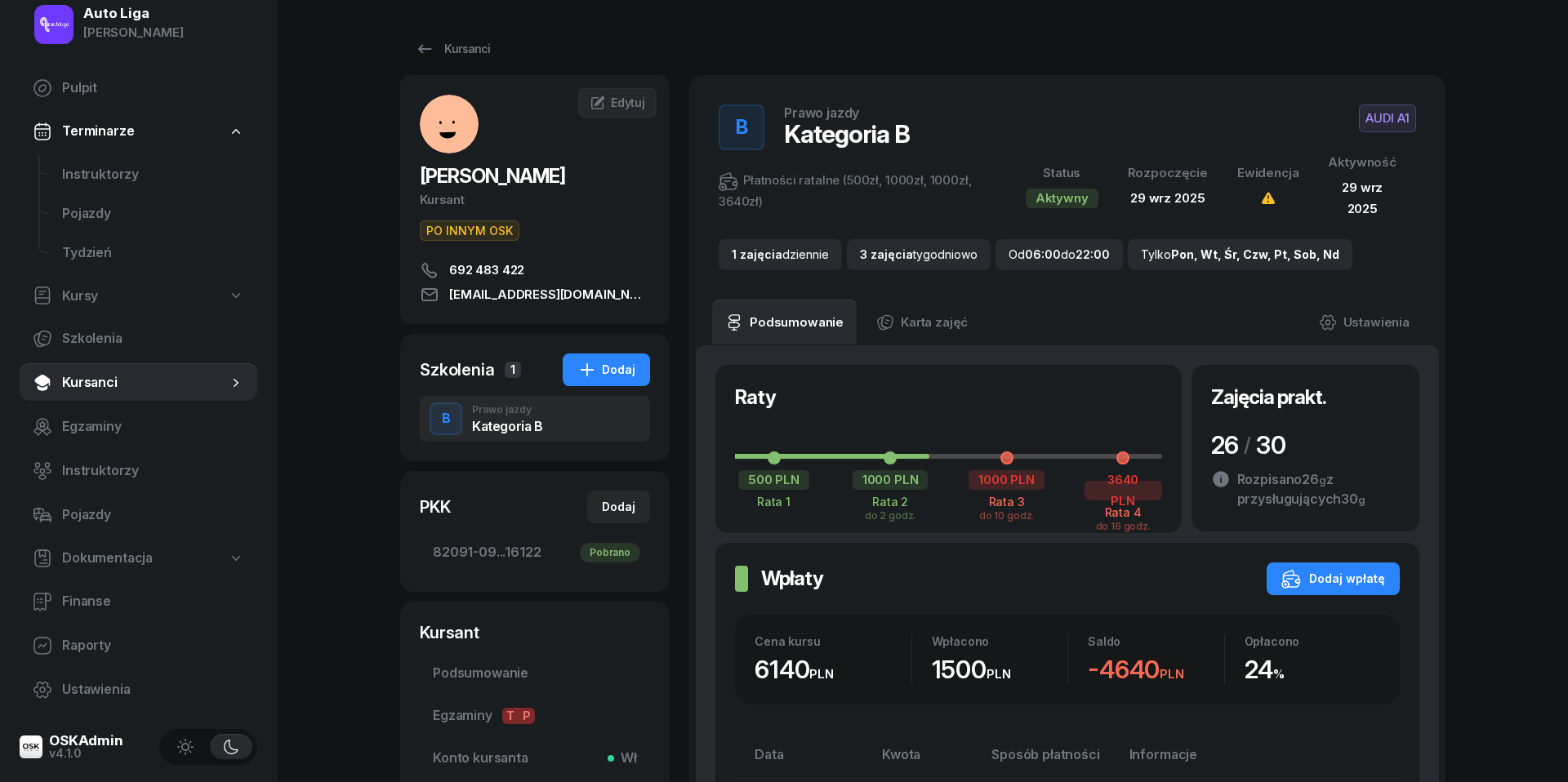
click at [93, 387] on span "Kursanci" at bounding box center [145, 383] width 166 height 21
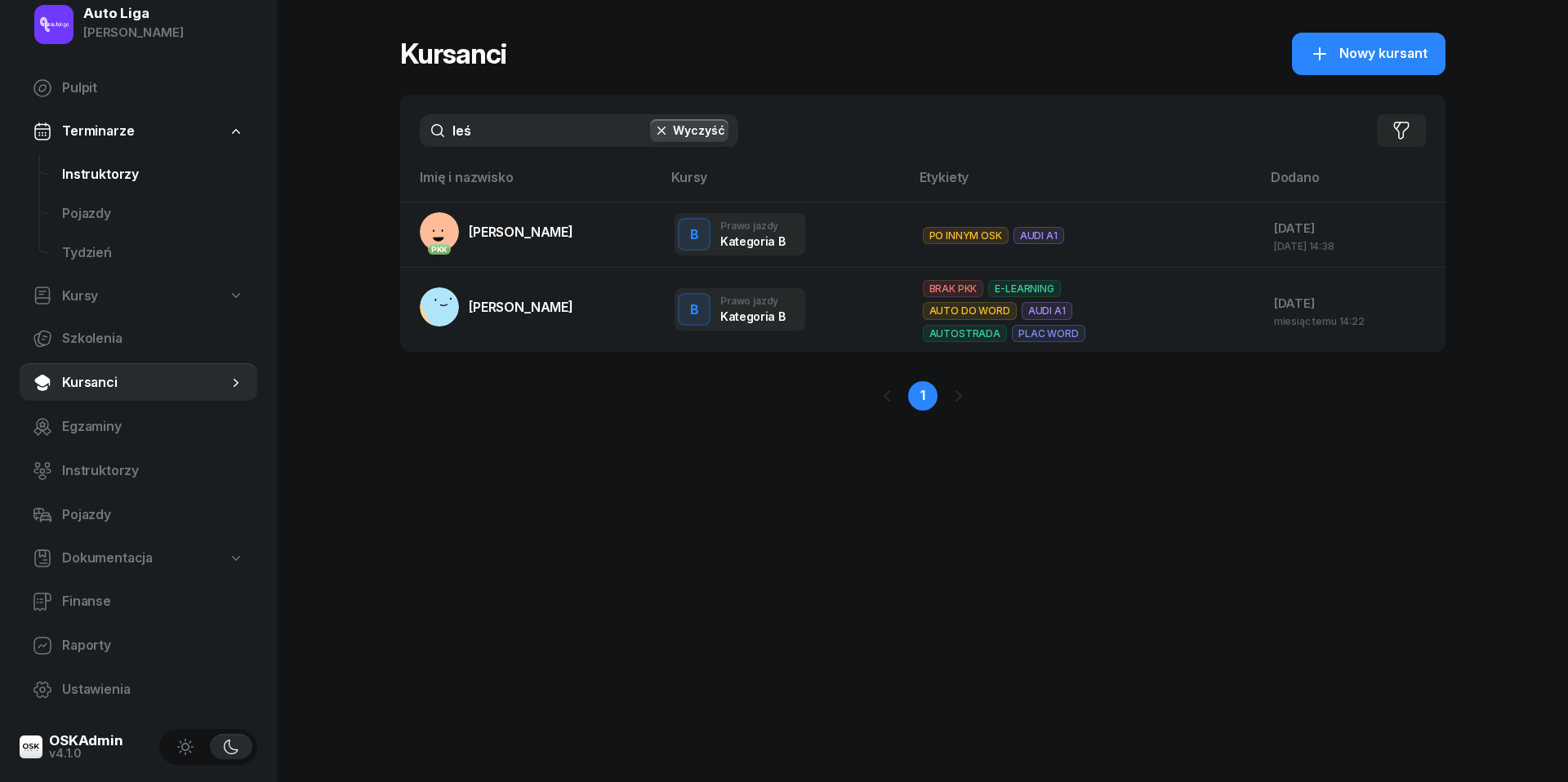
click at [90, 174] on span "Instruktorzy" at bounding box center [153, 175] width 182 height 21
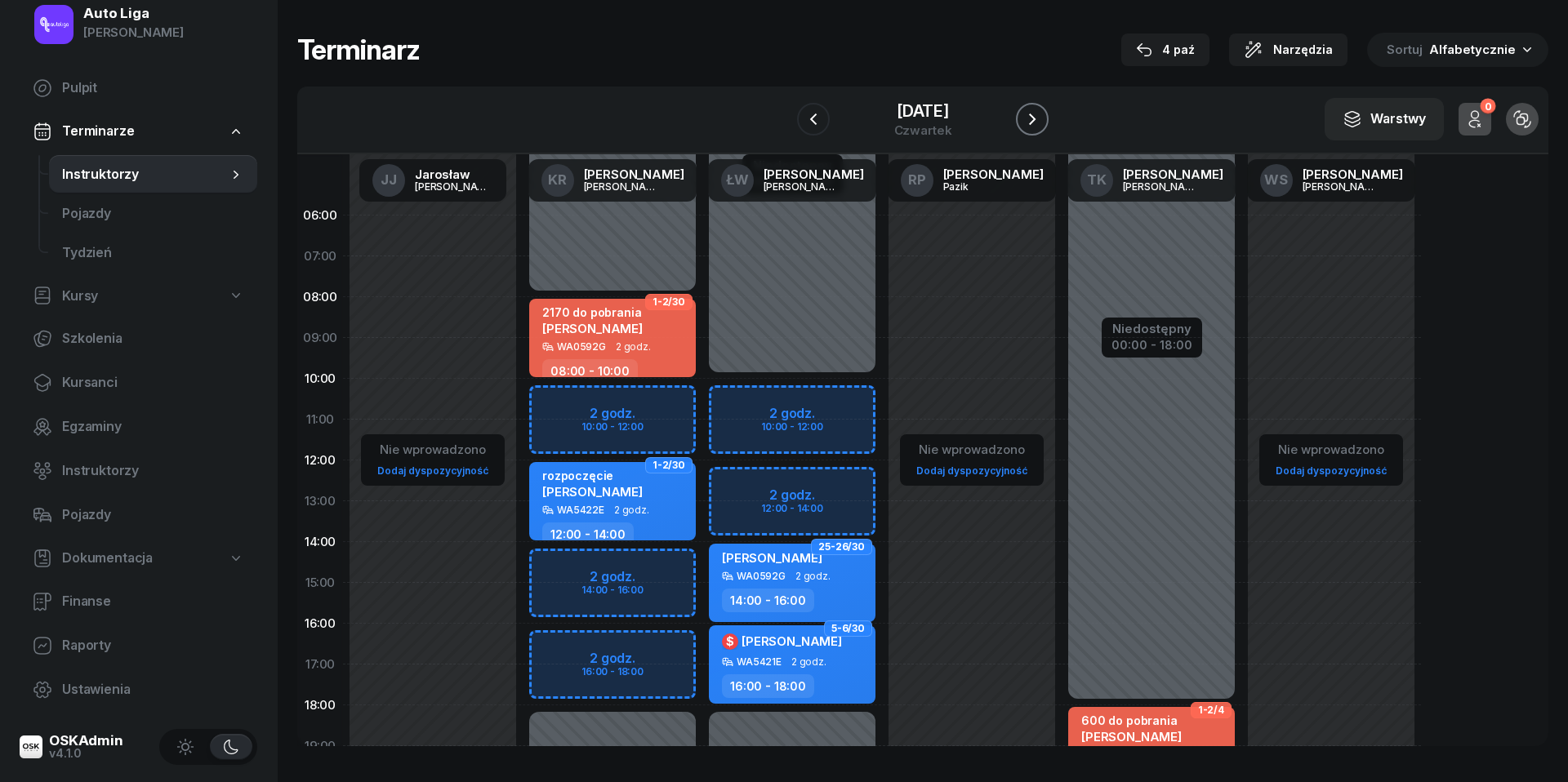
click at [1046, 129] on button "button" at bounding box center [1032, 118] width 33 height 33
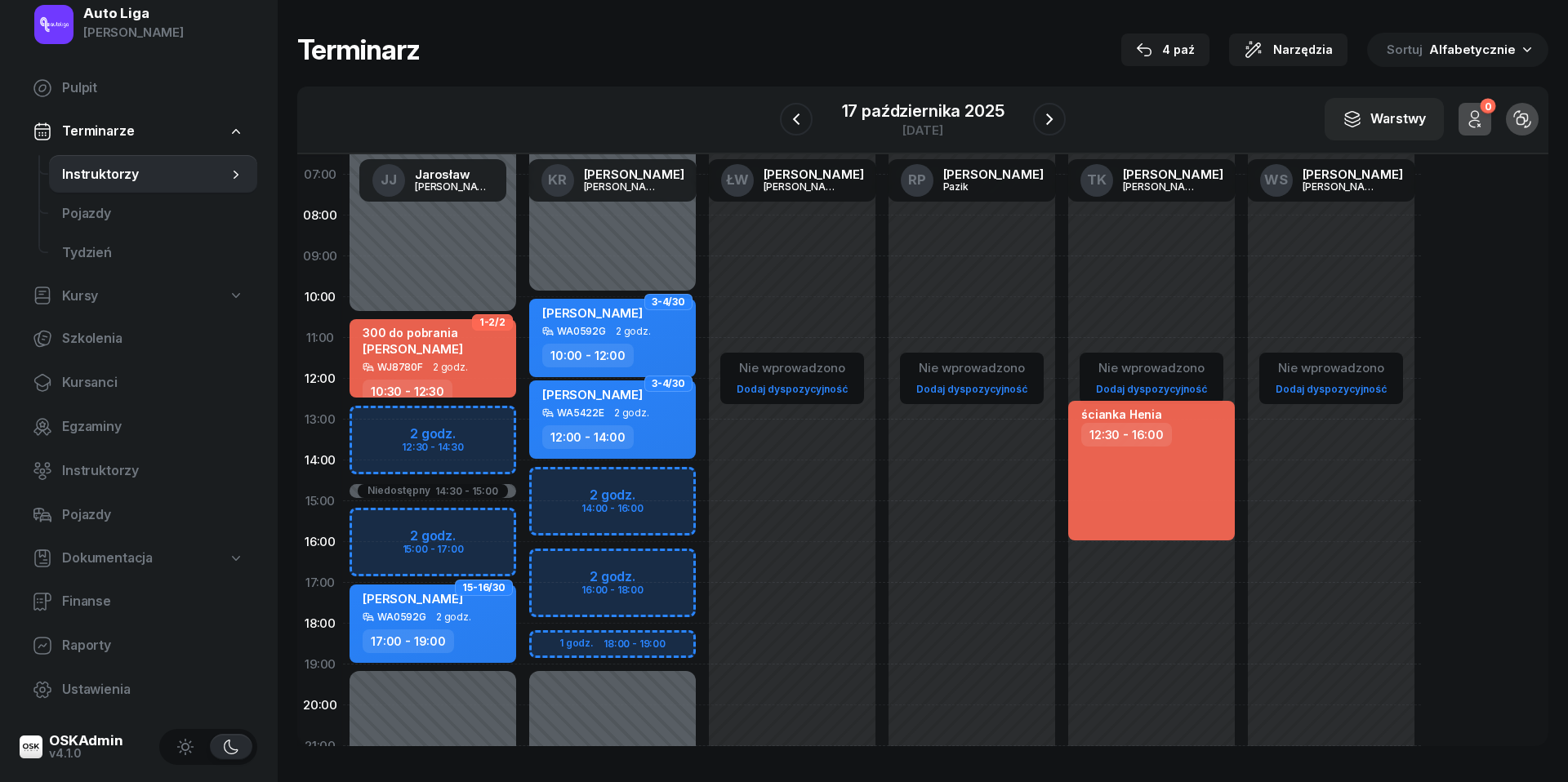
scroll to position [83, 0]
click at [896, 118] on div "17 października 2025" at bounding box center [923, 110] width 162 height 16
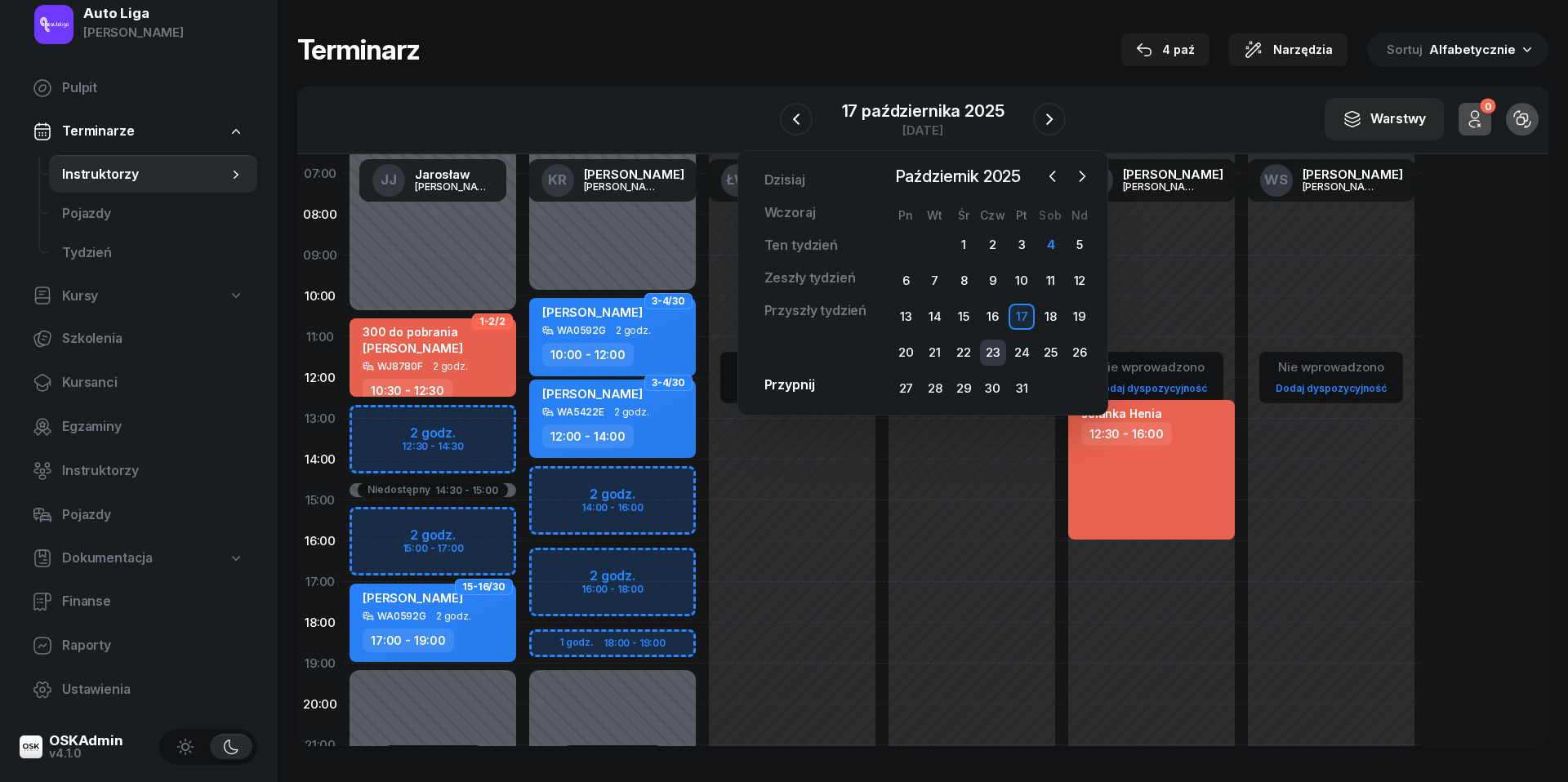
click at [988, 351] on div "23" at bounding box center [992, 352] width 26 height 26
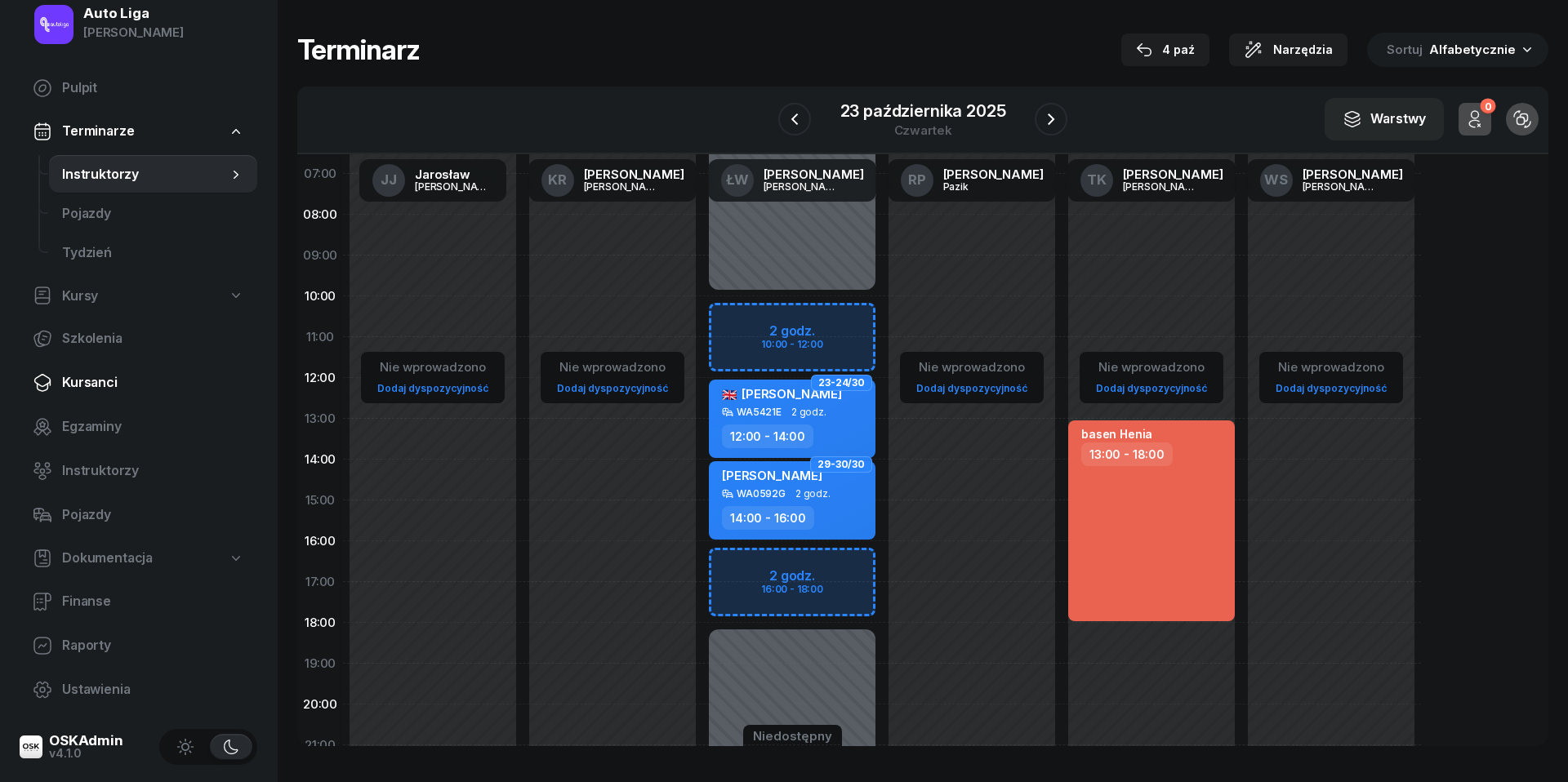
click at [131, 384] on span "Kursanci" at bounding box center [153, 383] width 182 height 21
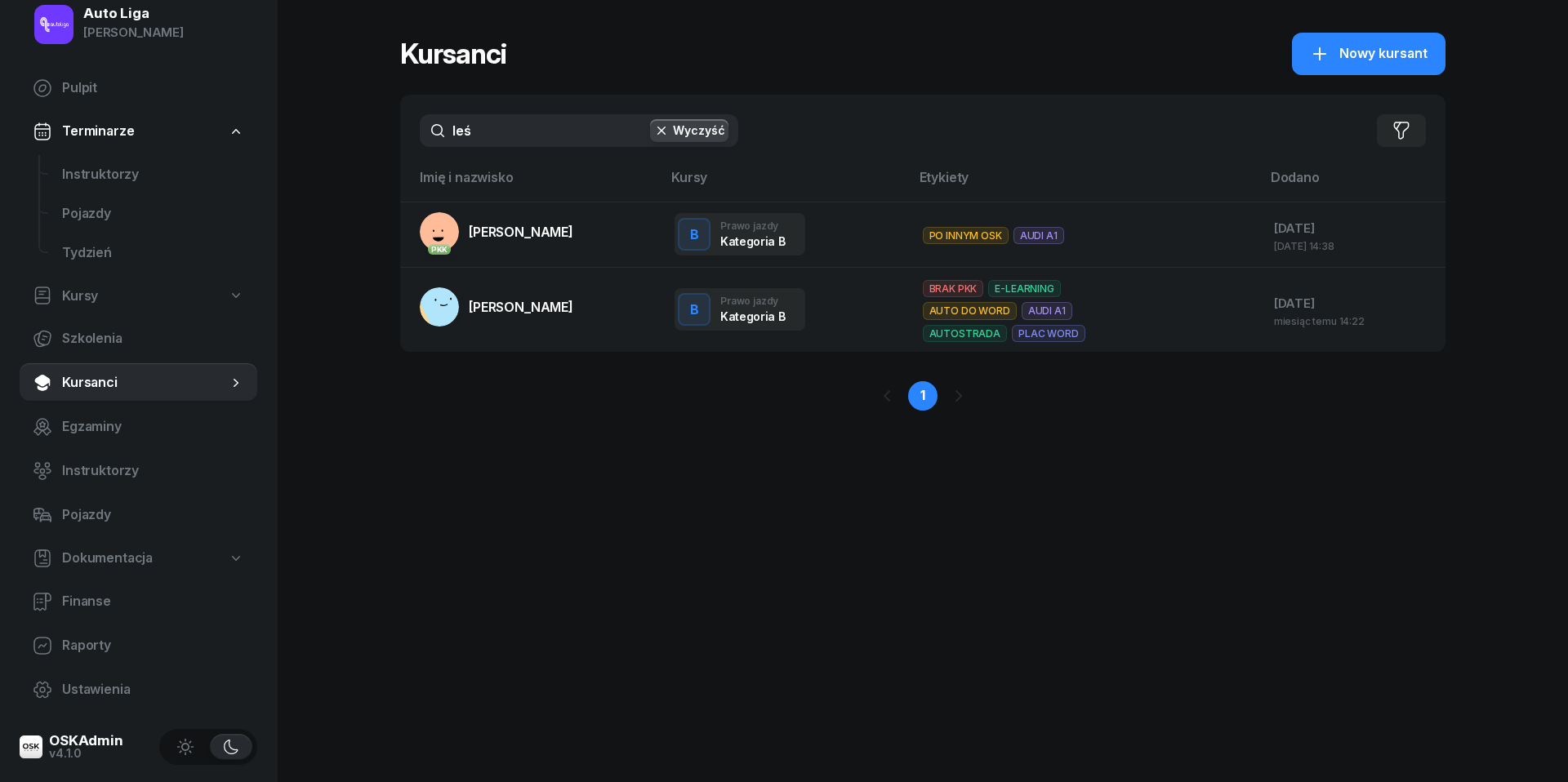
click at [506, 134] on input "leś" at bounding box center [578, 130] width 318 height 33
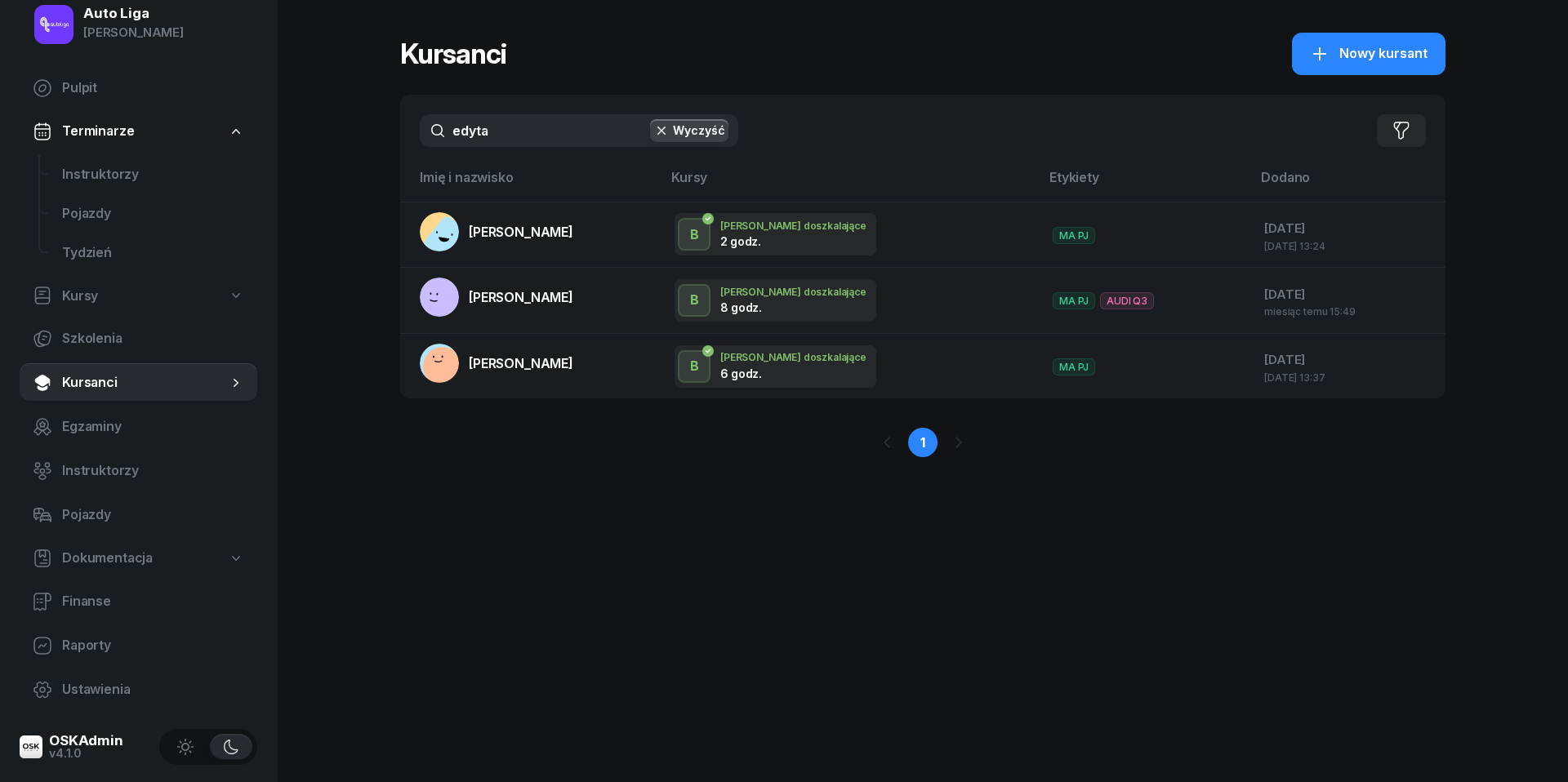
type input "Edyta"
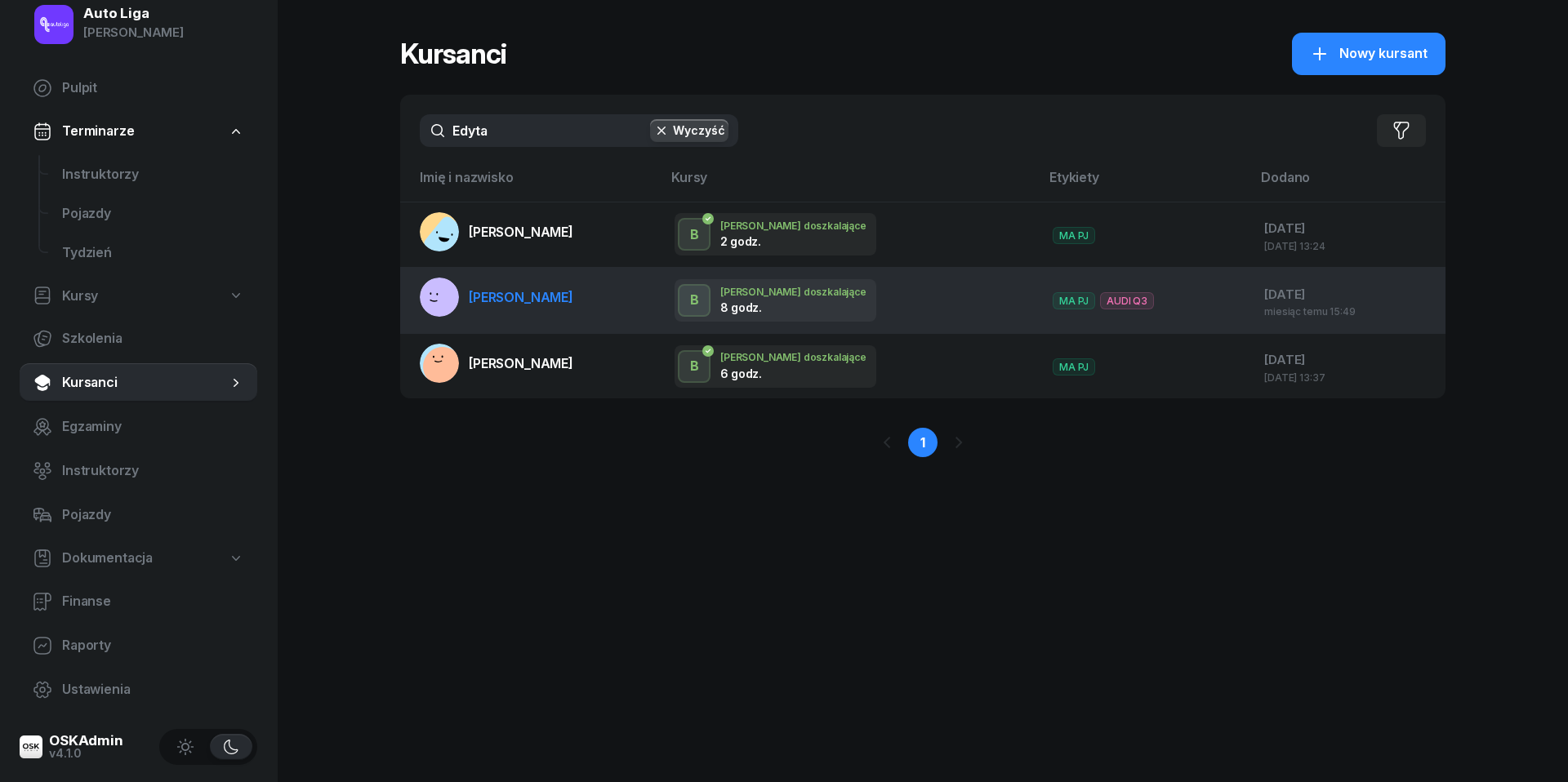
drag, startPoint x: 514, startPoint y: 178, endPoint x: 551, endPoint y: 290, distance: 118.0
click at [551, 290] on span "[PERSON_NAME]" at bounding box center [520, 297] width 104 height 16
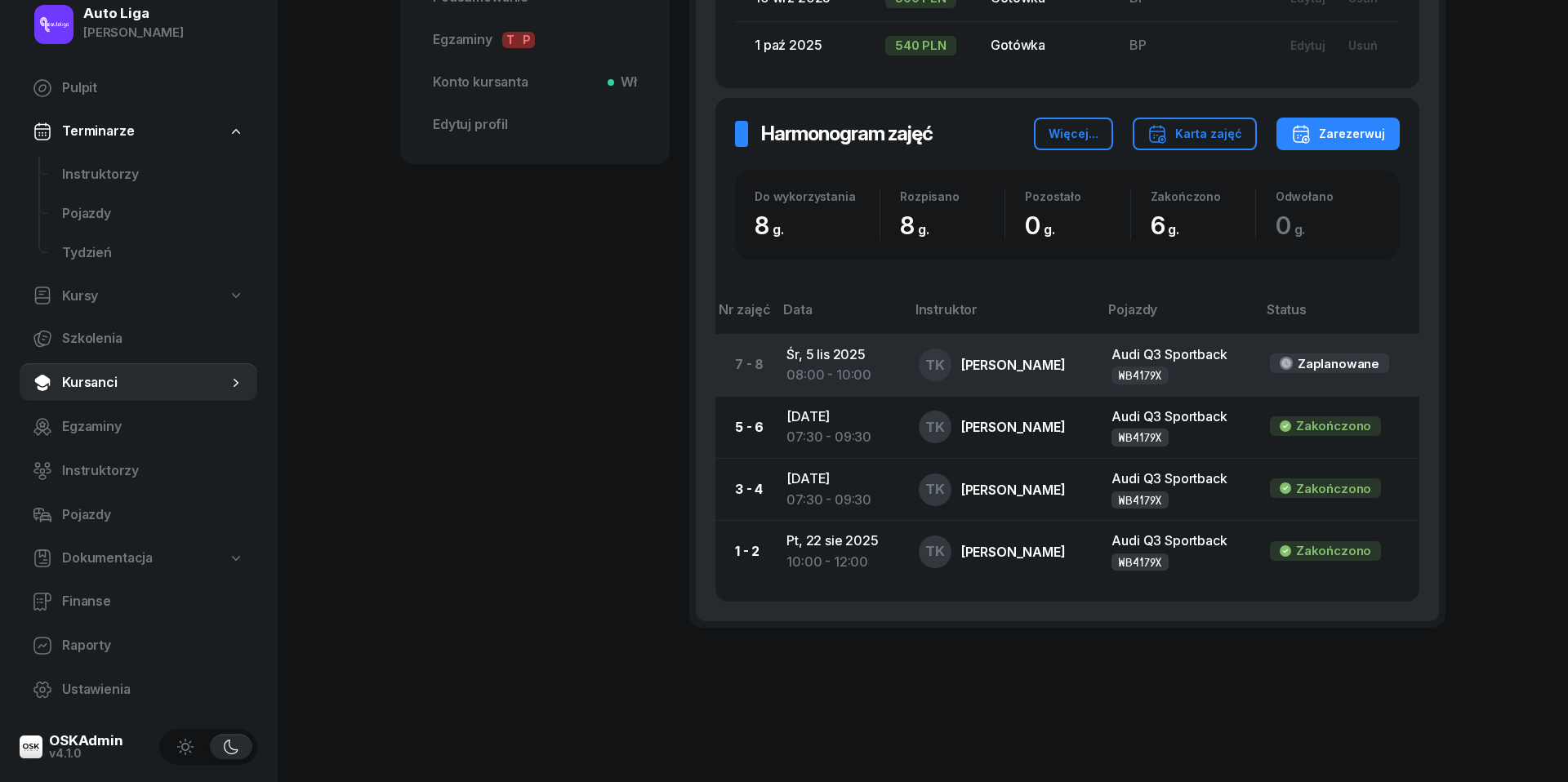
scroll to position [602, 0]
click at [835, 354] on td "[DATE] 08:00 - 10:00" at bounding box center [839, 366] width 132 height 62
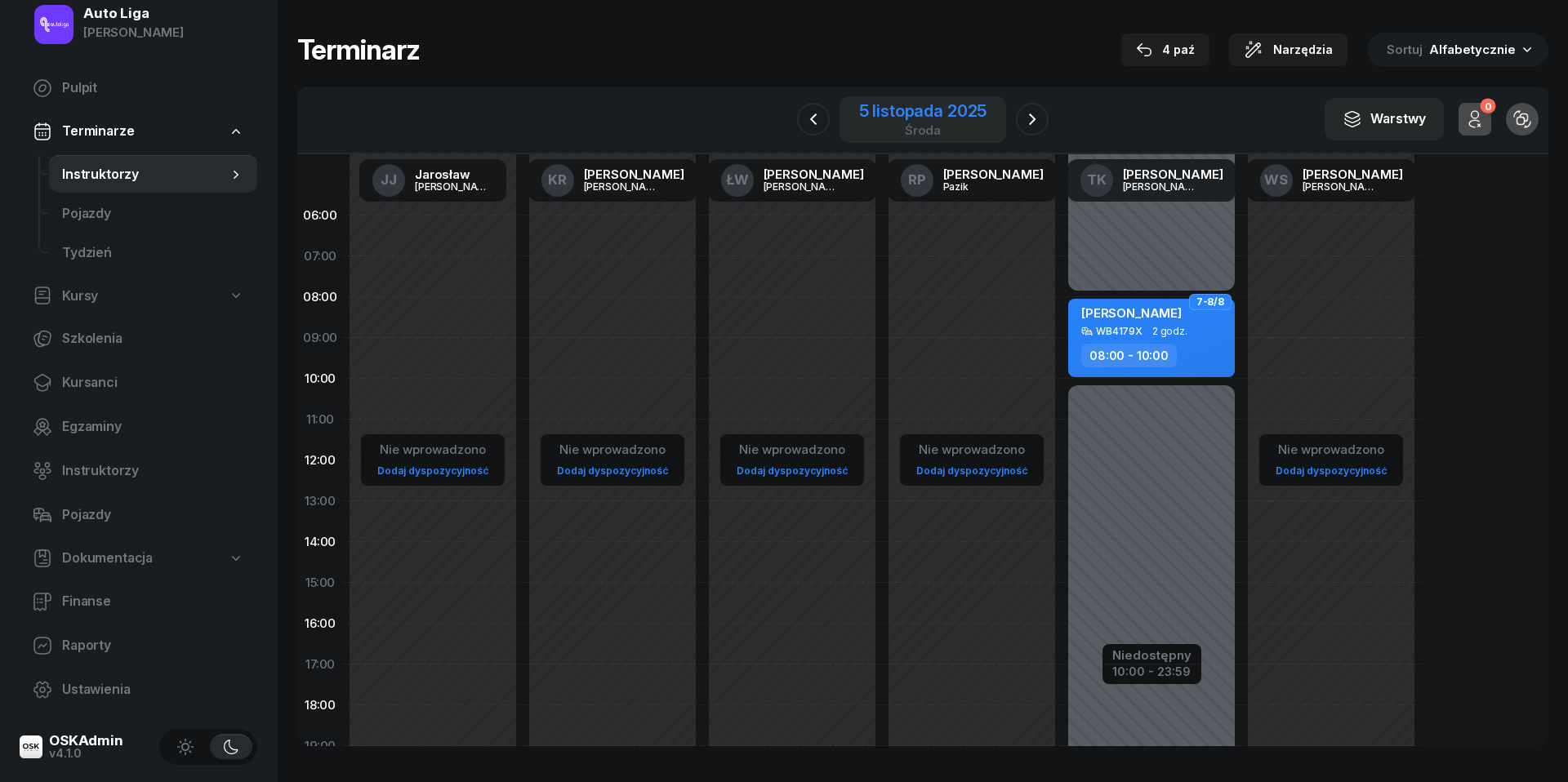
click at [935, 119] on div "5 listopada 2025" at bounding box center [922, 110] width 127 height 16
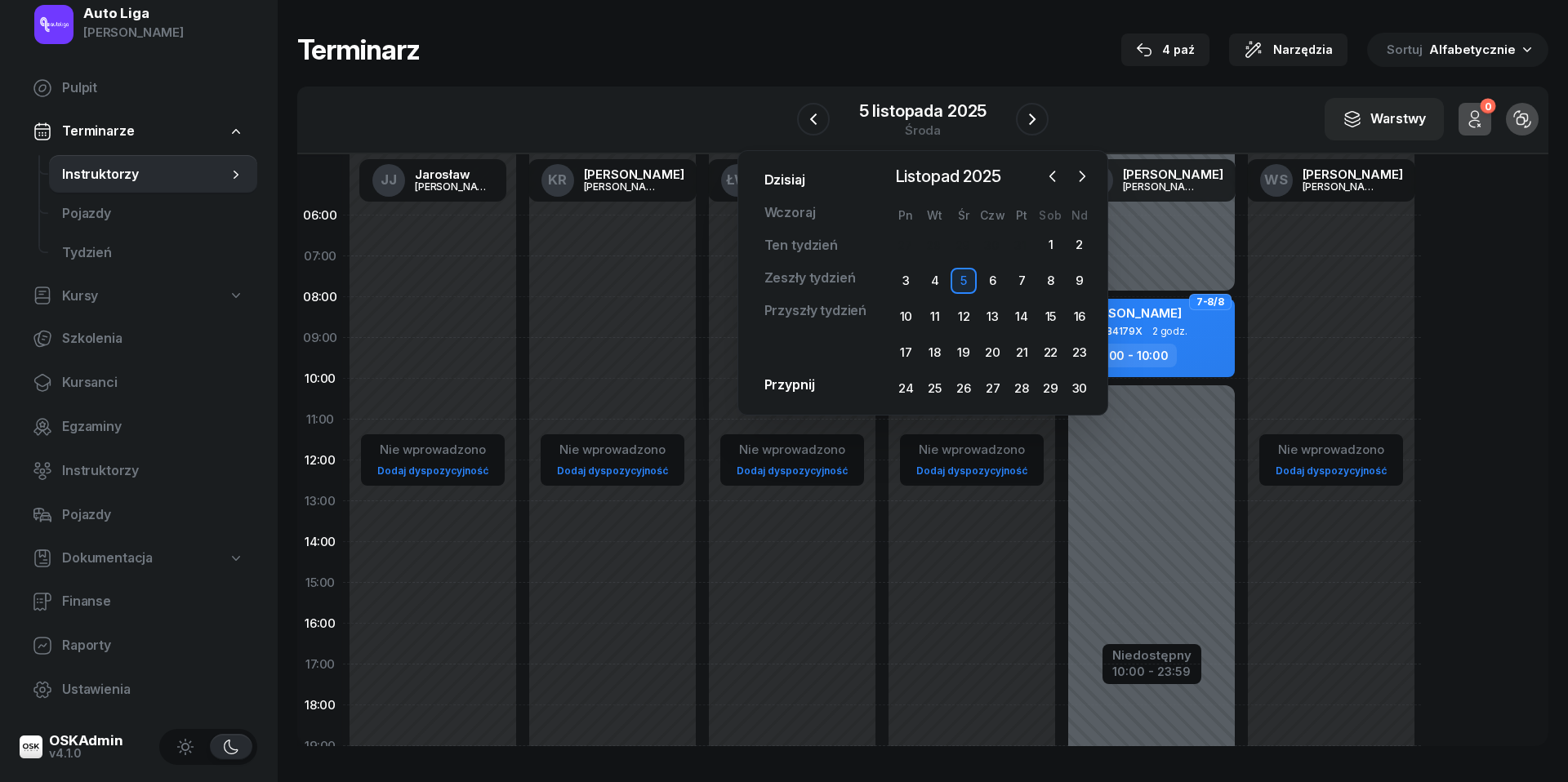
click at [780, 180] on link "Dzisiaj" at bounding box center [784, 180] width 67 height 33
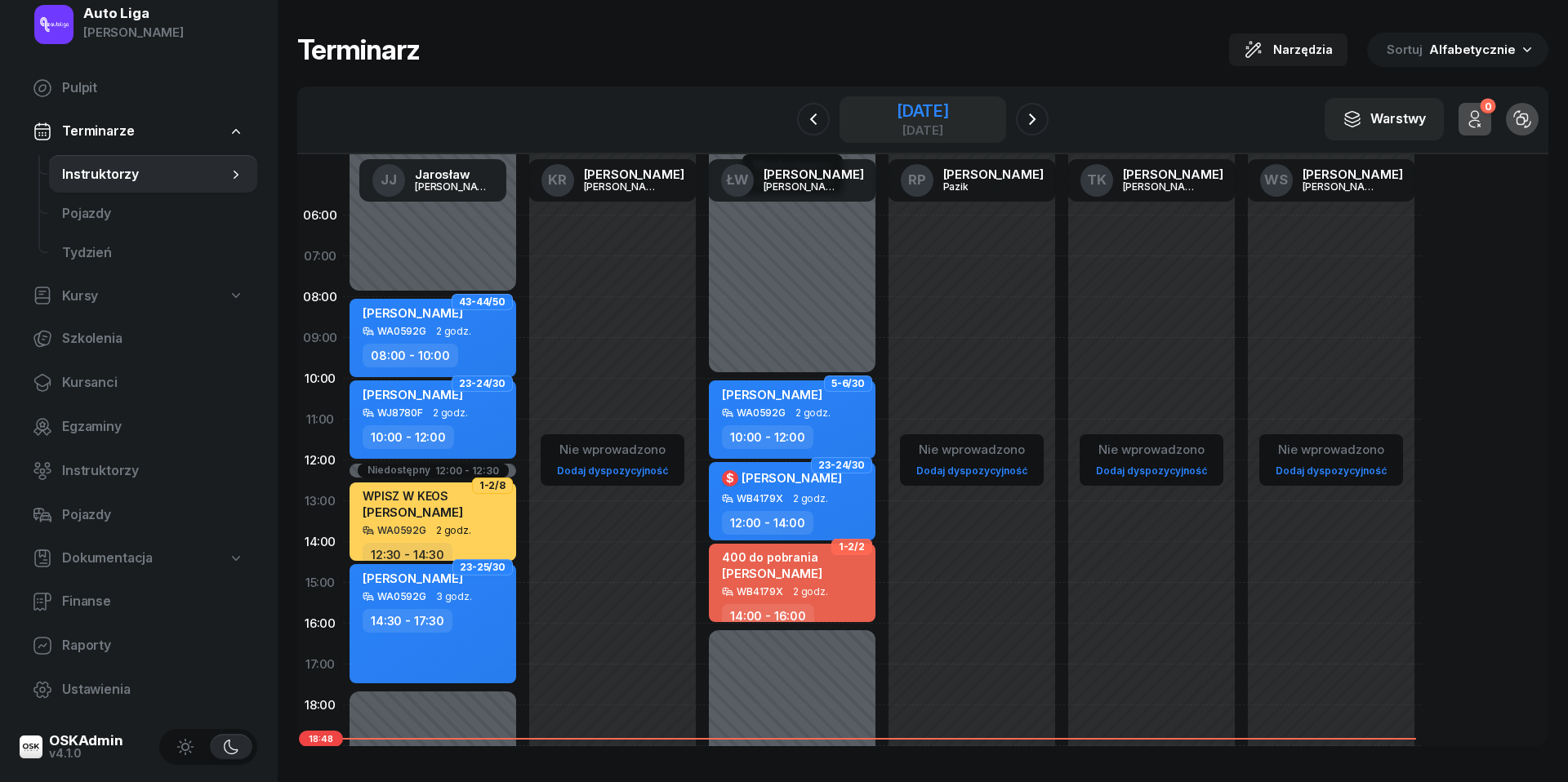
click at [944, 114] on div "[DATE]" at bounding box center [922, 110] width 53 height 16
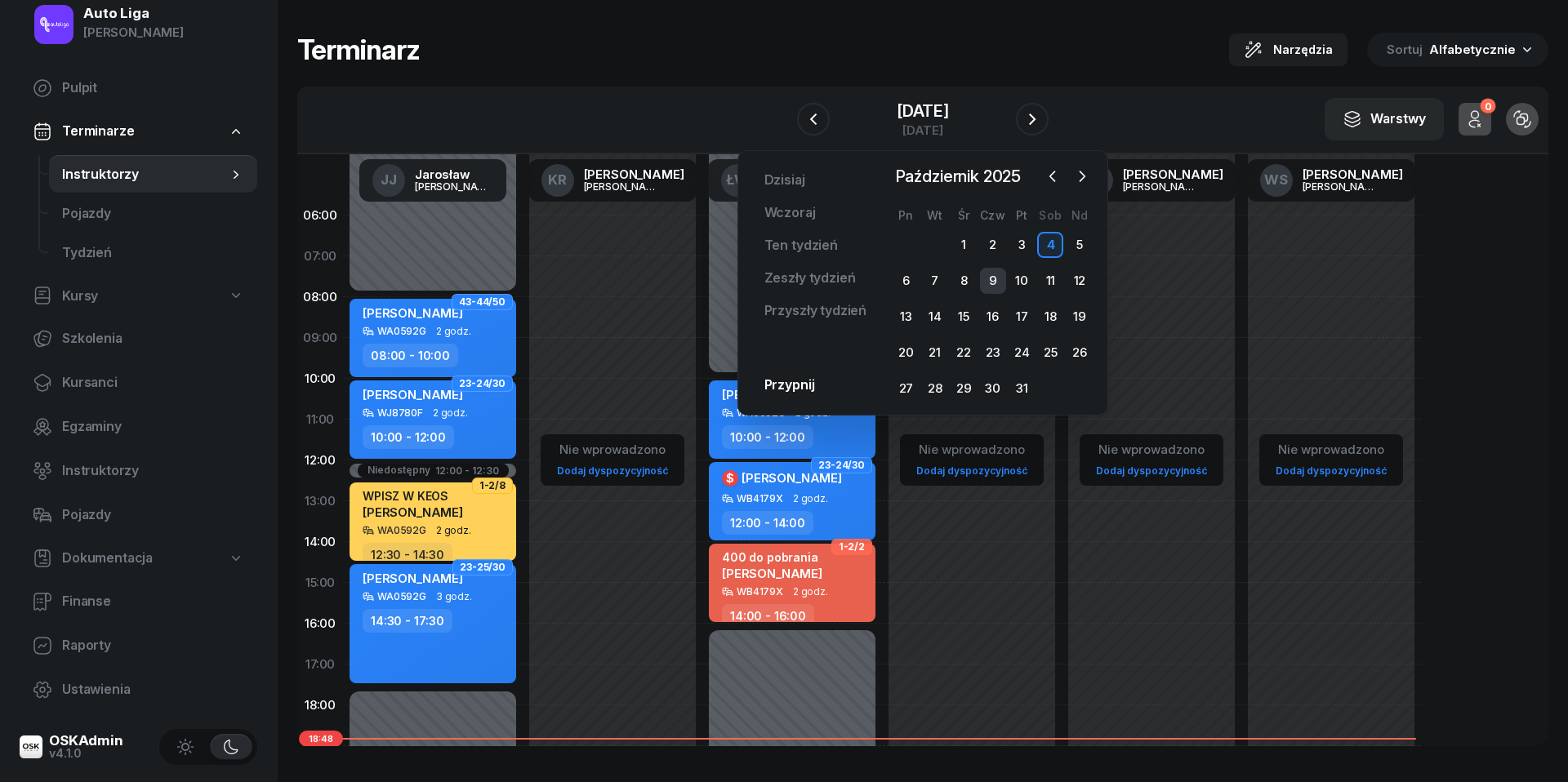
click at [988, 285] on div "9" at bounding box center [992, 281] width 26 height 26
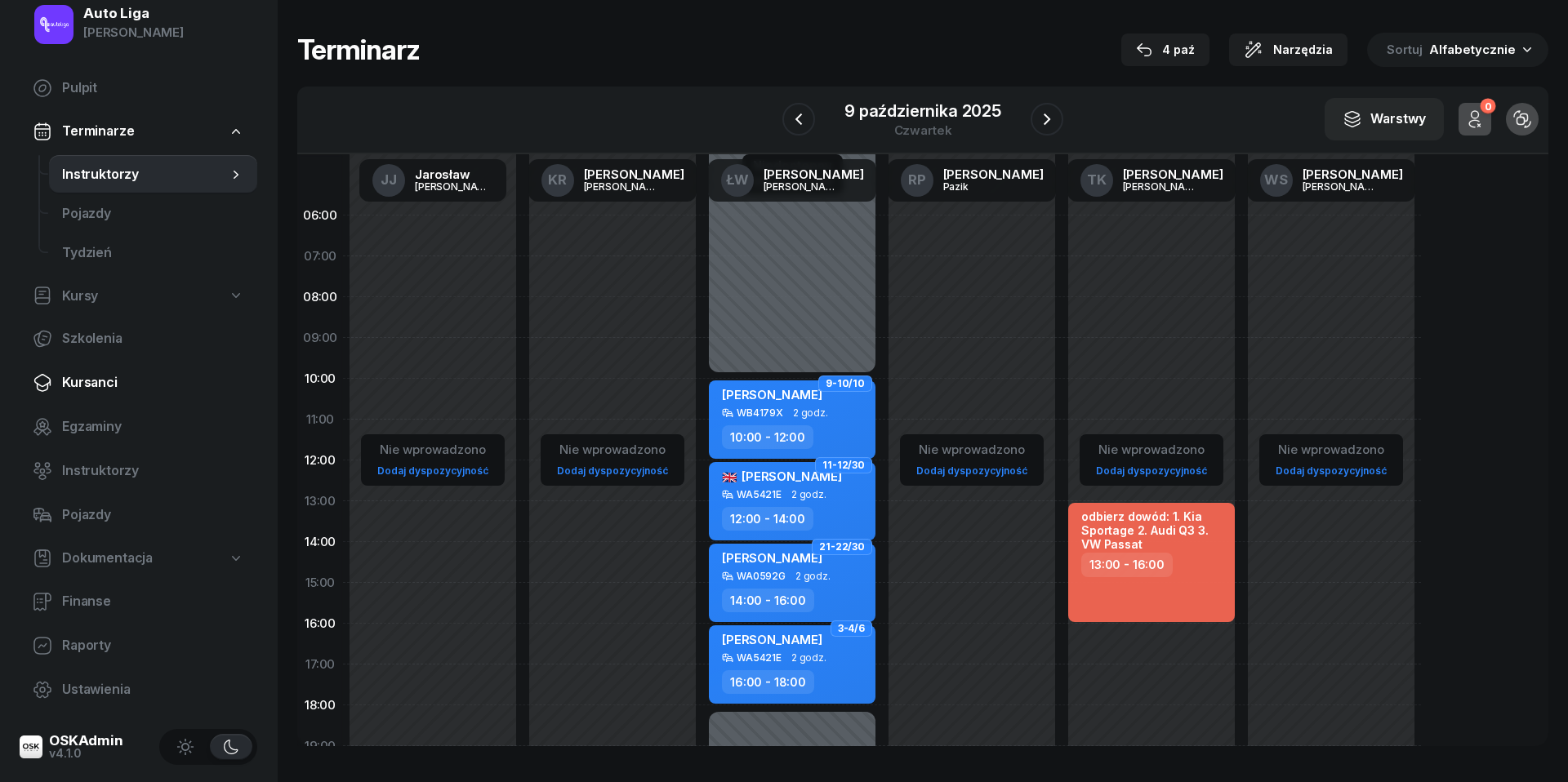
click at [95, 388] on span "Kursanci" at bounding box center [153, 383] width 182 height 21
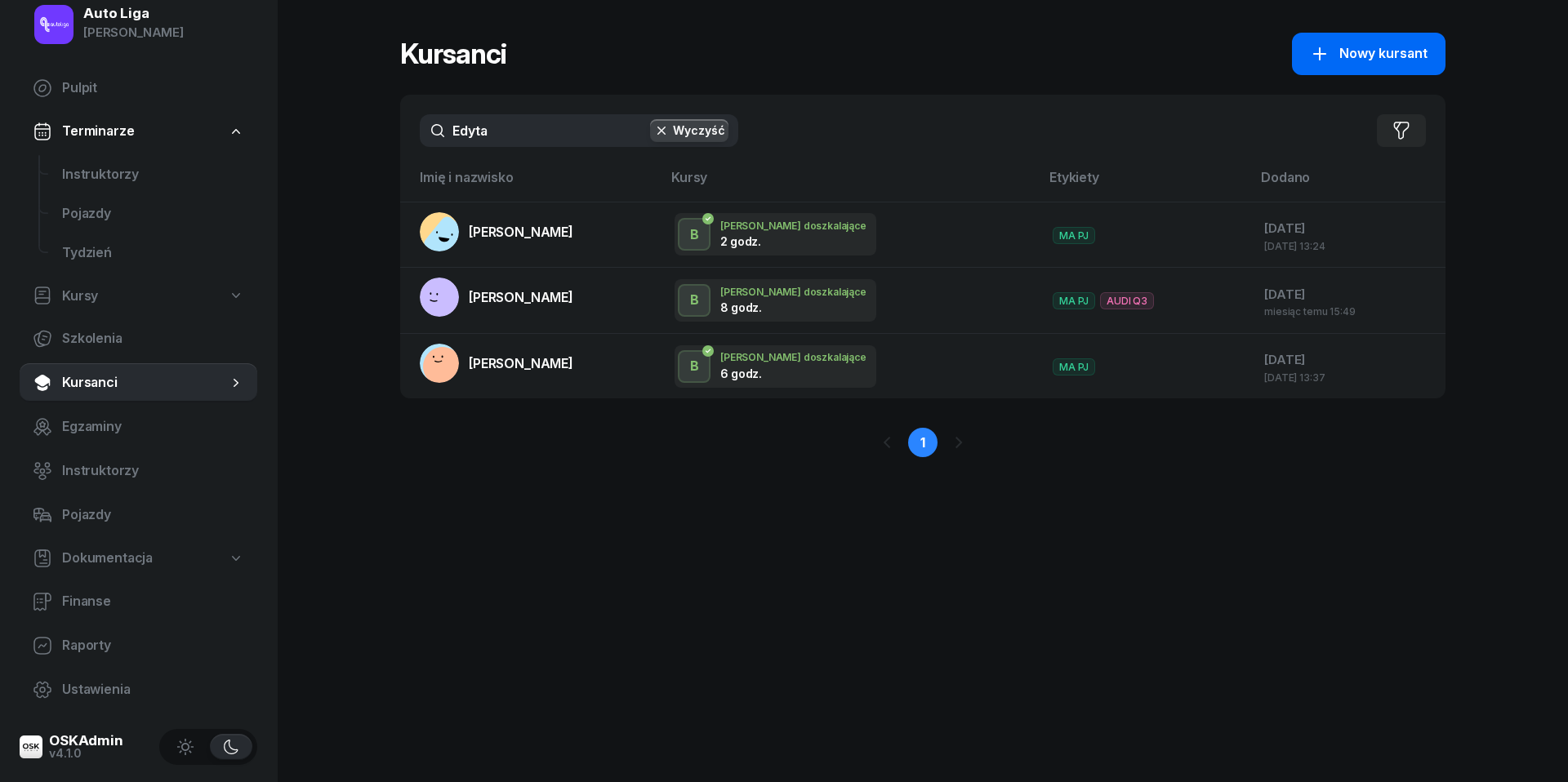
click at [1412, 59] on span "Nowy kursant" at bounding box center [1383, 54] width 88 height 21
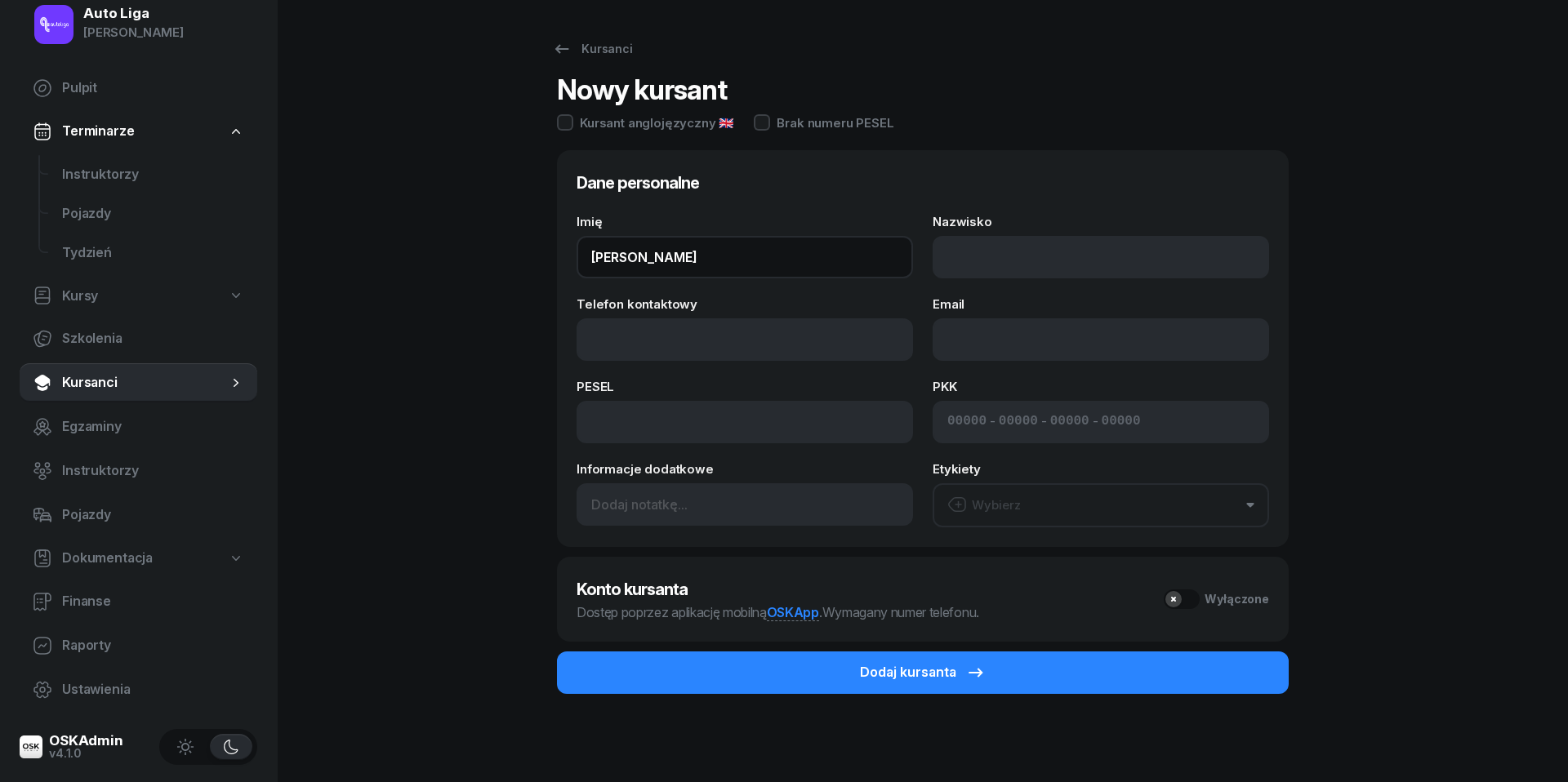
type input "[PERSON_NAME]"
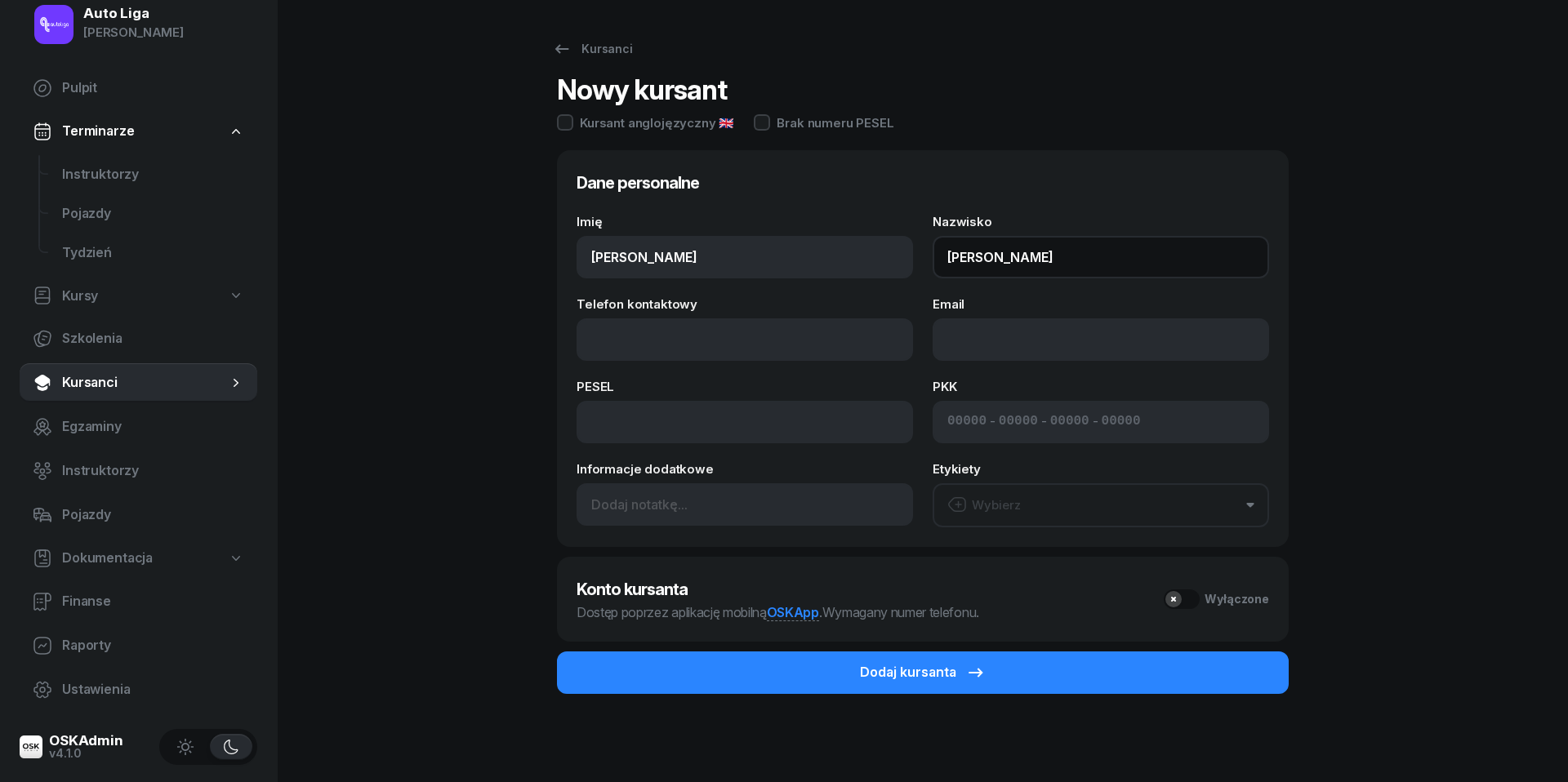
type input "[PERSON_NAME]"
click at [481, 274] on div "Kursanci Nowy kursant Kursant anglojęzyczny 🇬🇧 Brak numeru PESEL Dane personaln…" at bounding box center [922, 393] width 1045 height 786
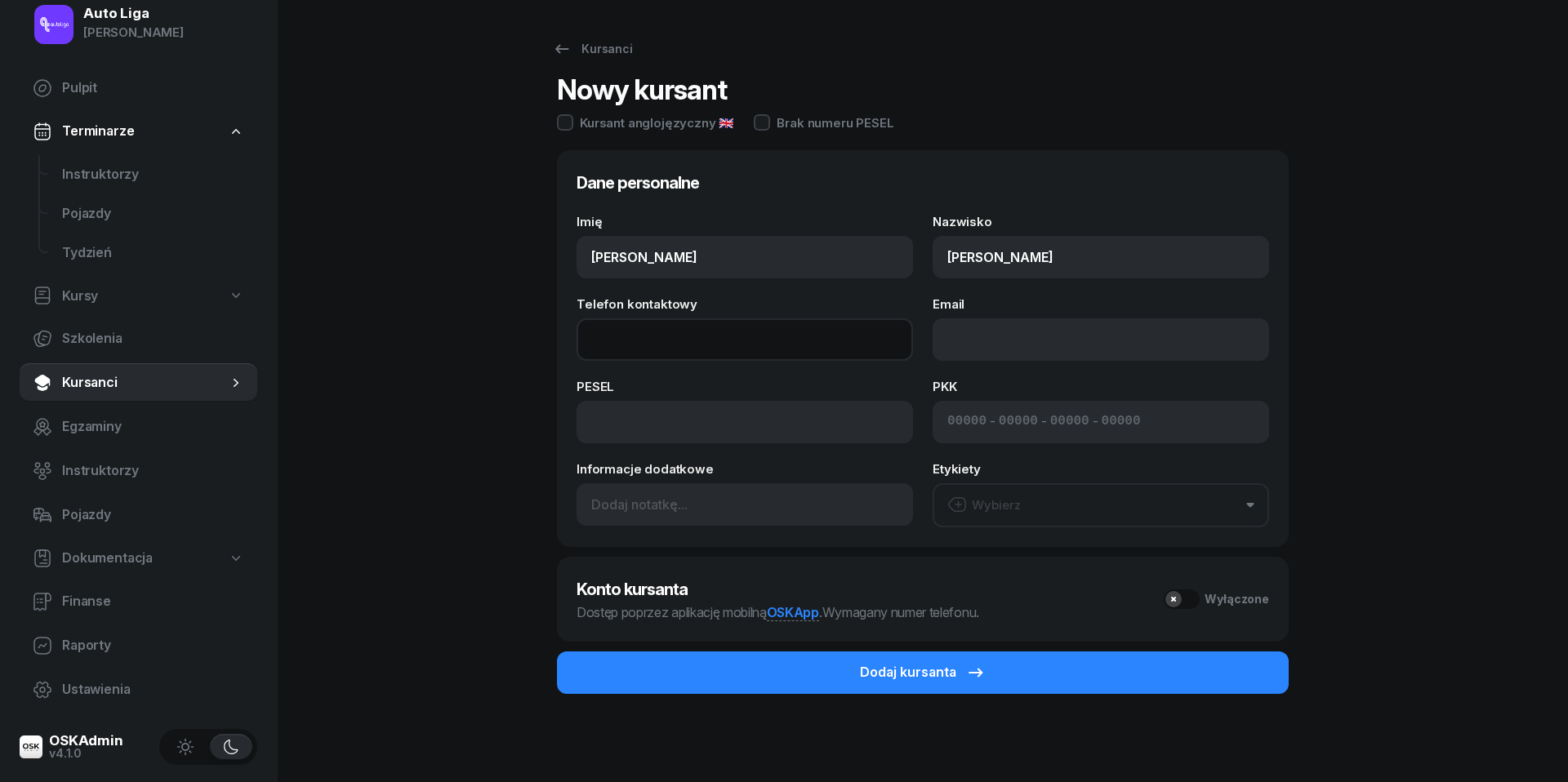
paste input "tel:[PHONE_NUMBER]"
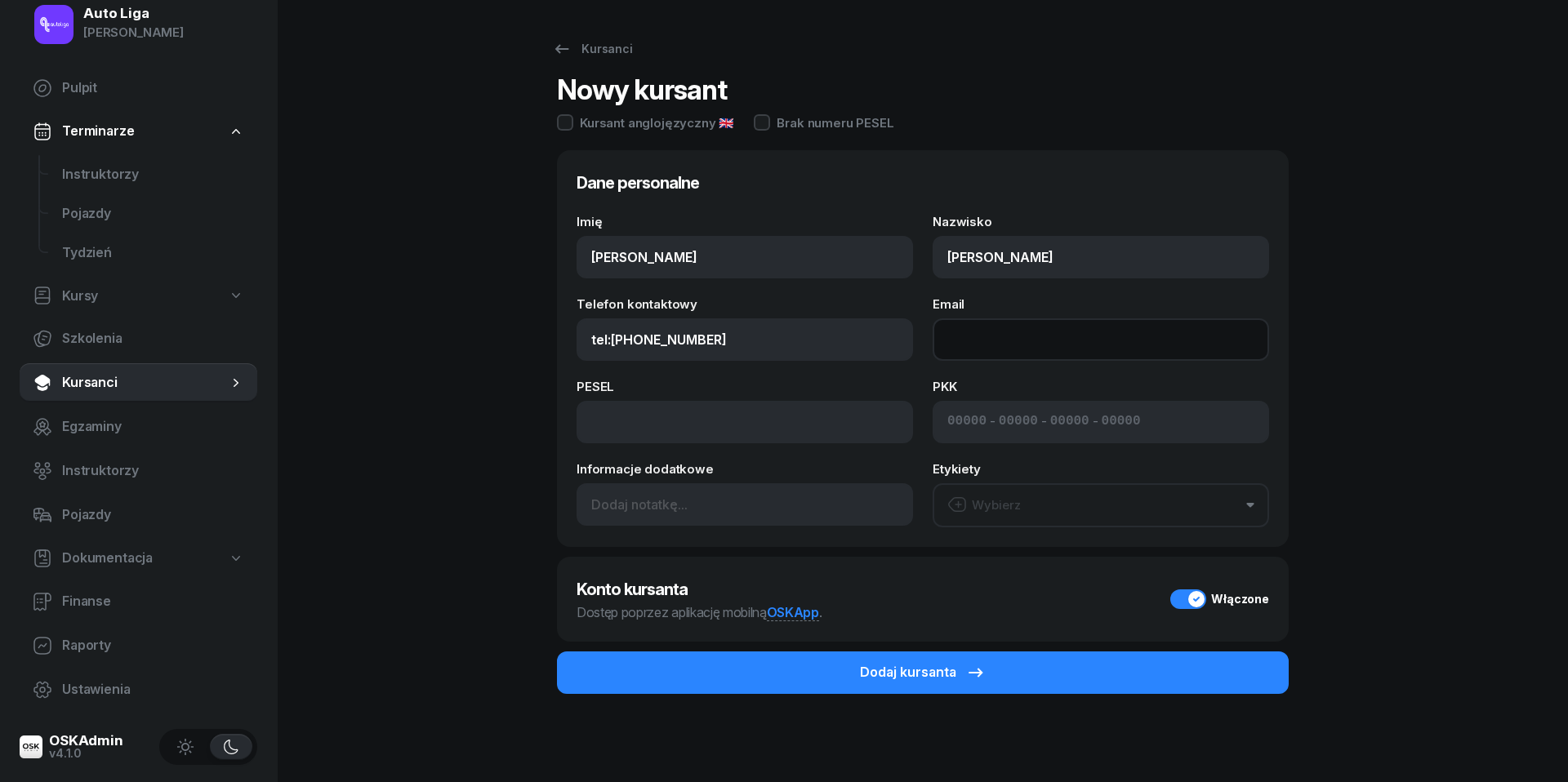
type input "602 150 774"
paste input "mailto:[PERSON_NAME][EMAIL_ADDRESS][DOMAIN_NAME]"
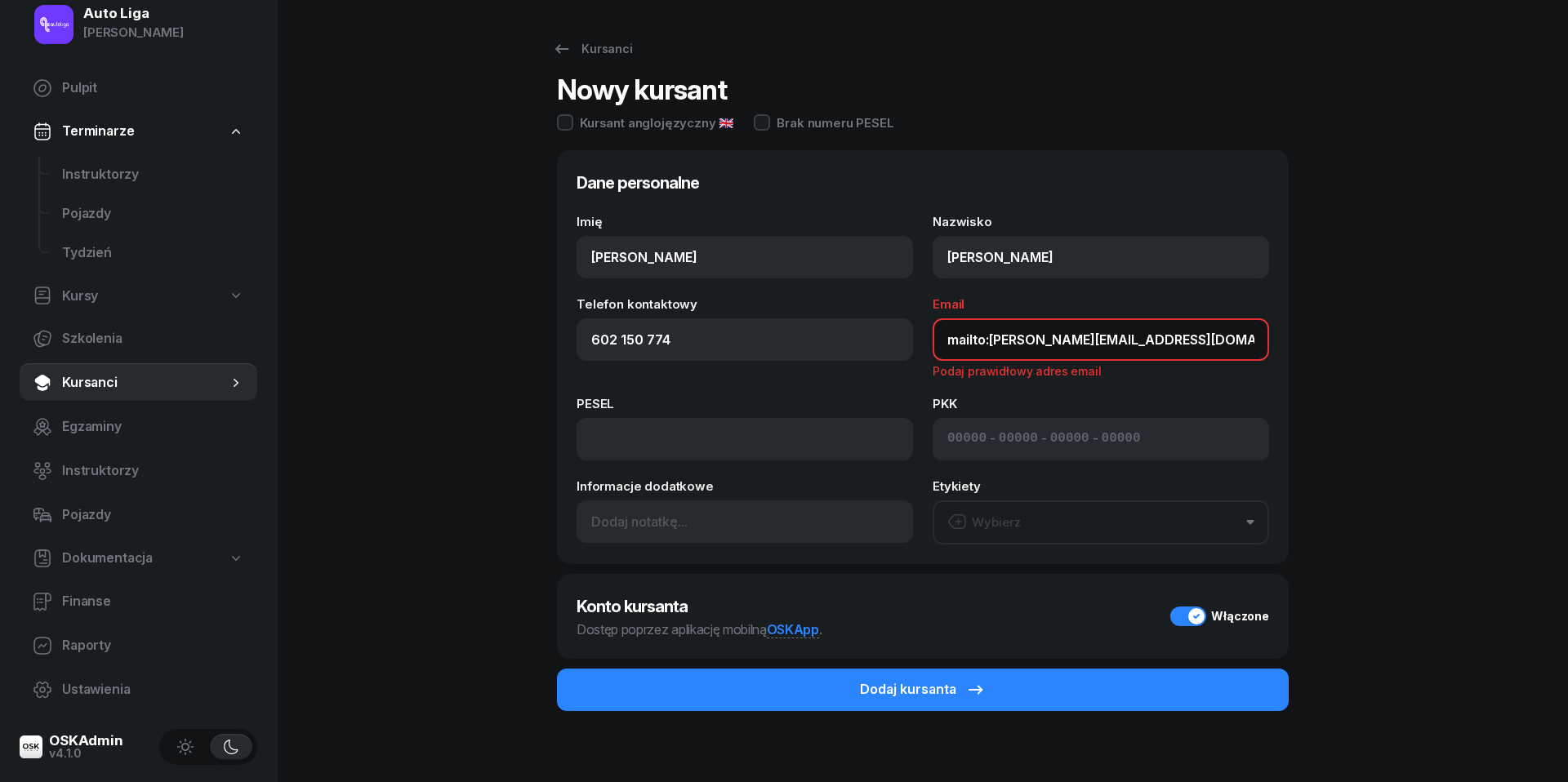
click at [991, 344] on input "mailto:[PERSON_NAME][EMAIL_ADDRESS][DOMAIN_NAME]" at bounding box center [1101, 339] width 337 height 43
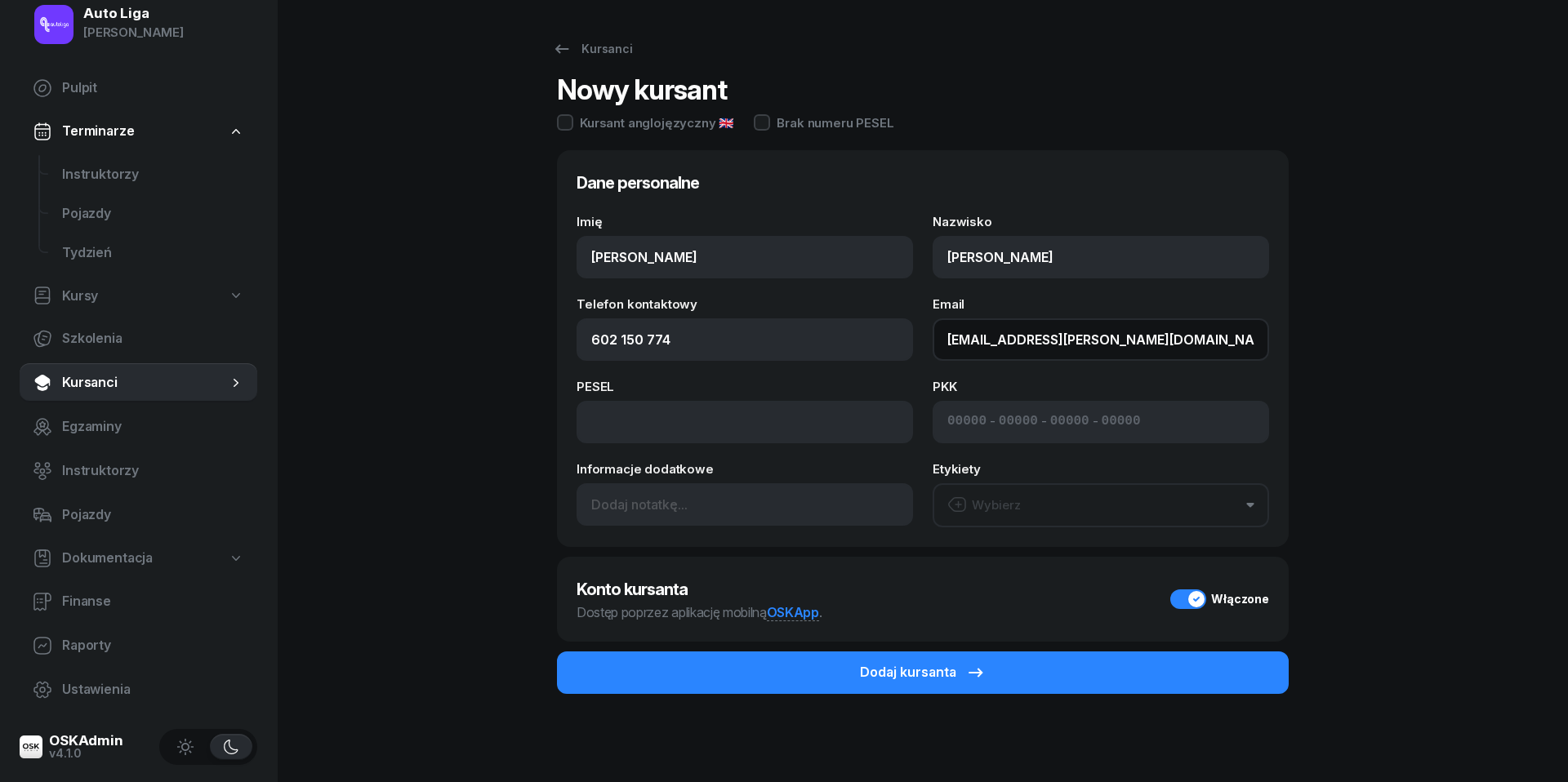
type input "[EMAIL_ADDRESS][PERSON_NAME][DOMAIN_NAME]"
click at [1040, 503] on button "Wybierz" at bounding box center [1101, 505] width 337 height 44
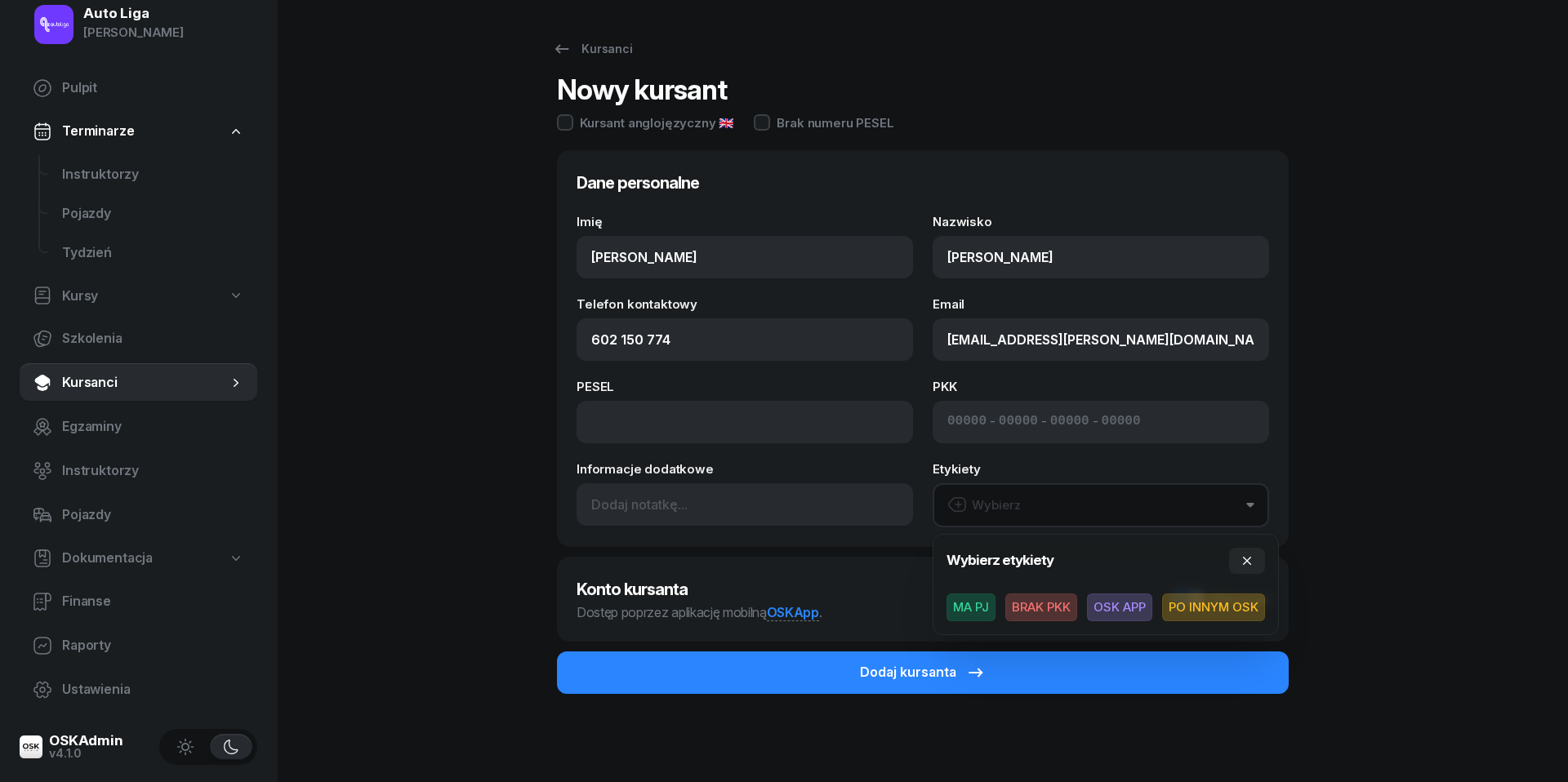
click at [1050, 602] on span "BRAK PKK" at bounding box center [1041, 607] width 72 height 28
click at [1249, 558] on icon "button" at bounding box center [1246, 559] width 13 height 13
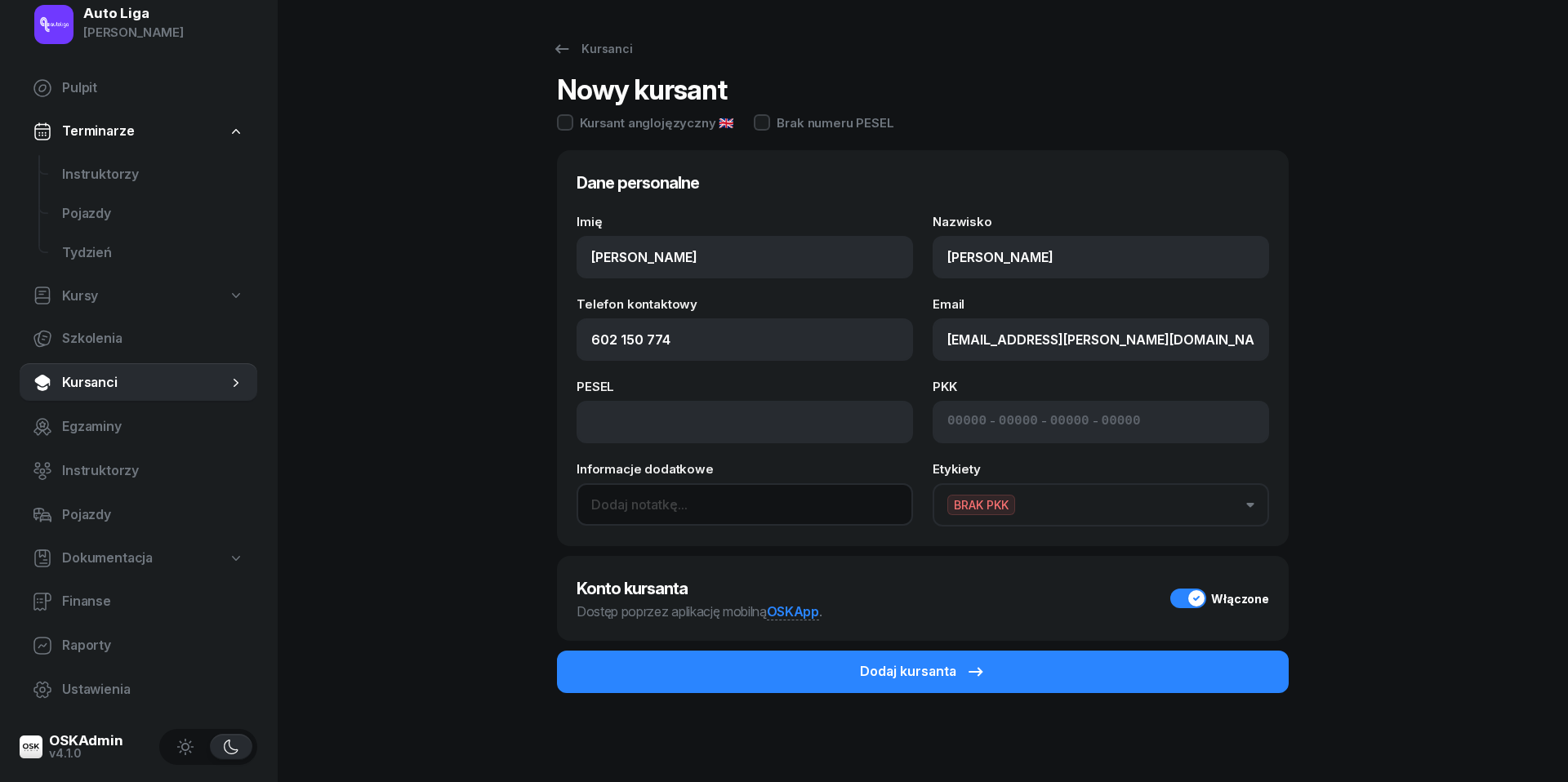
click at [624, 500] on input at bounding box center [745, 505] width 337 height 43
paste input "Ul. Kolejowa 49a 01-210"
click at [699, 498] on input "Ul. Kolejowa 49a 01-210" at bounding box center [745, 505] width 337 height 43
click at [700, 504] on input "Ul. Kolejowa 49a 01-210" at bounding box center [745, 505] width 337 height 43
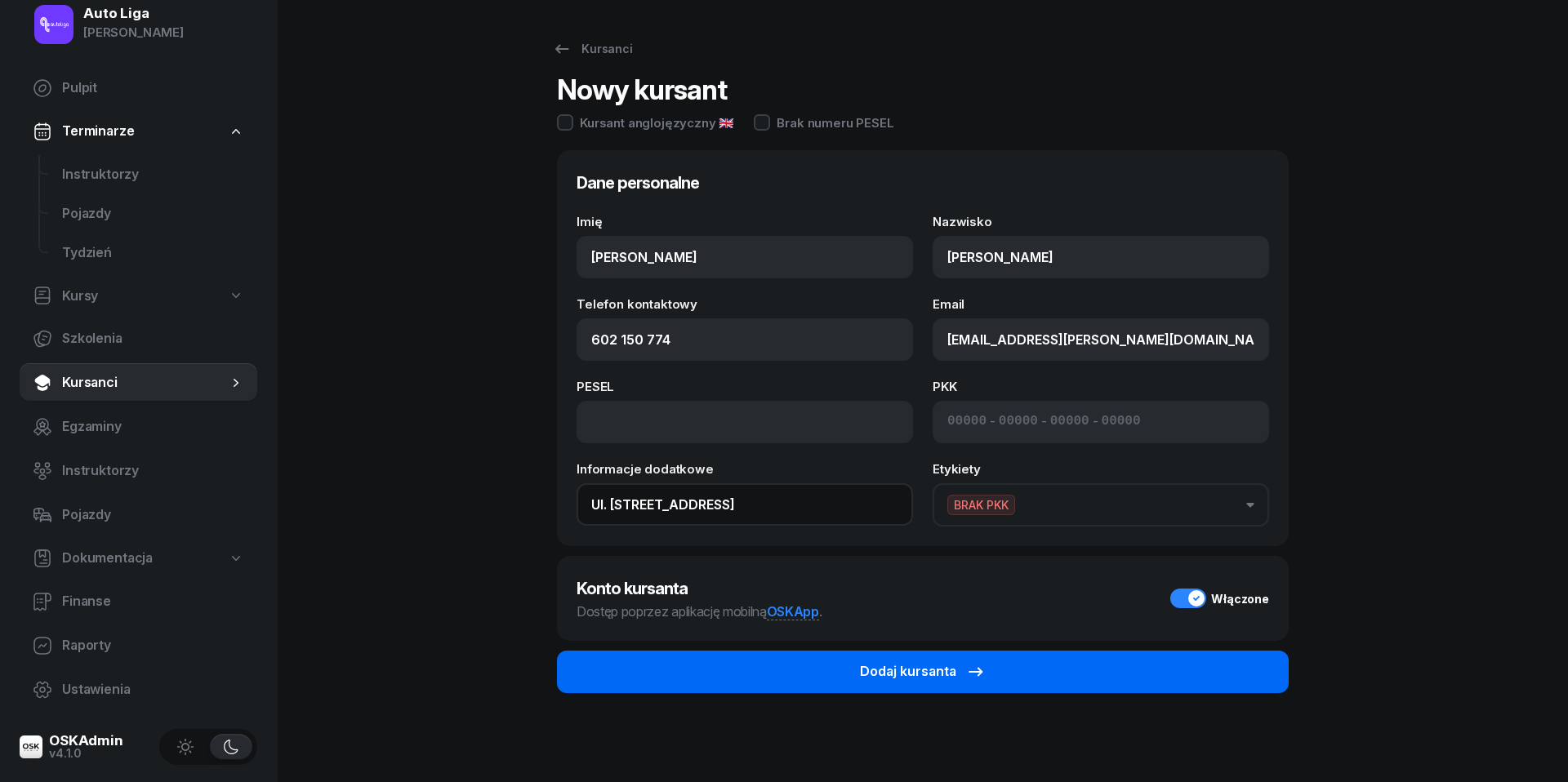
type input "Ul. [STREET_ADDRESS]"
click at [923, 680] on button "Dodaj kursanta" at bounding box center [922, 672] width 731 height 43
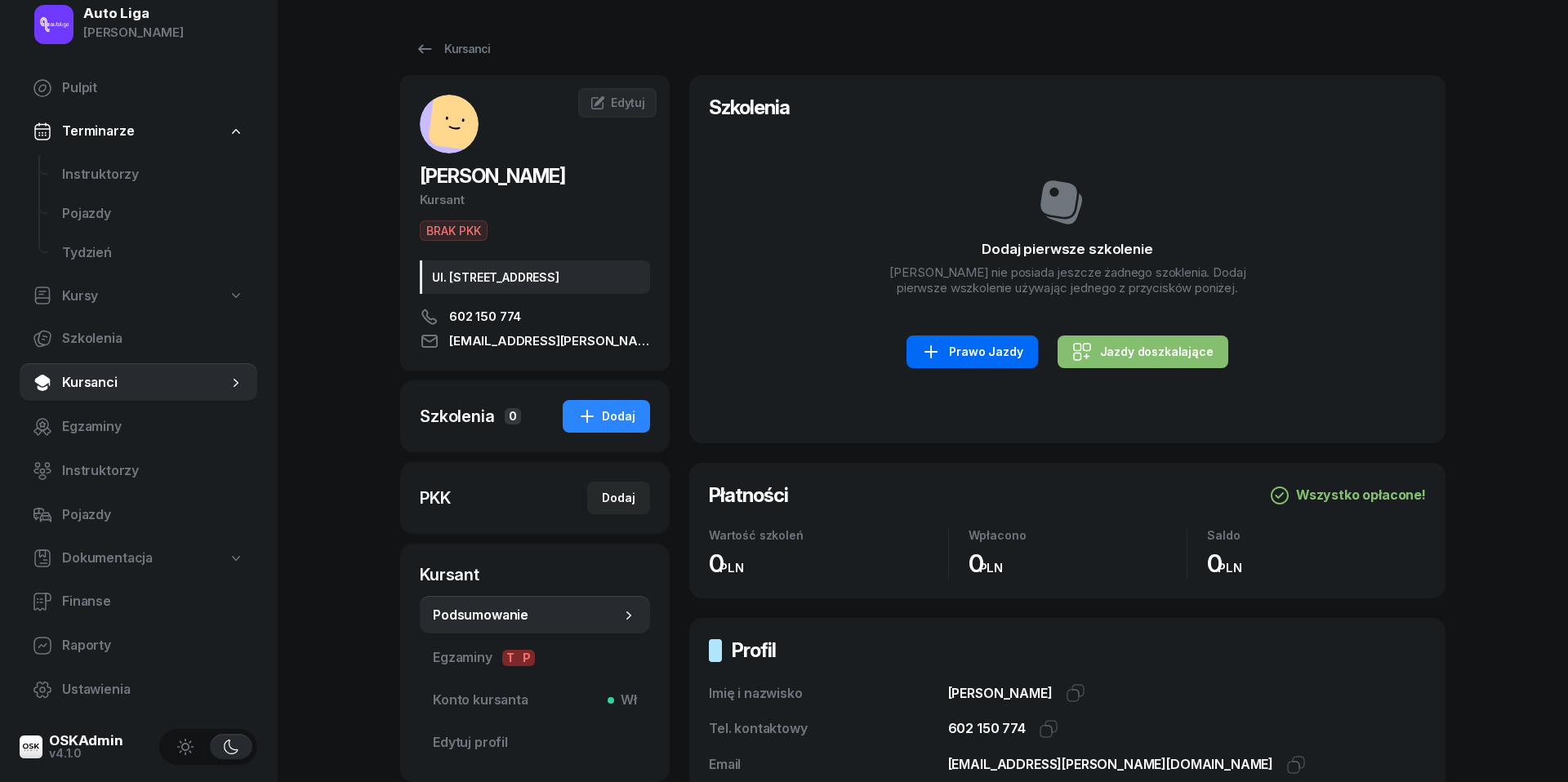
click at [1000, 353] on div "Prawo Jazdy" at bounding box center [972, 352] width 102 height 20
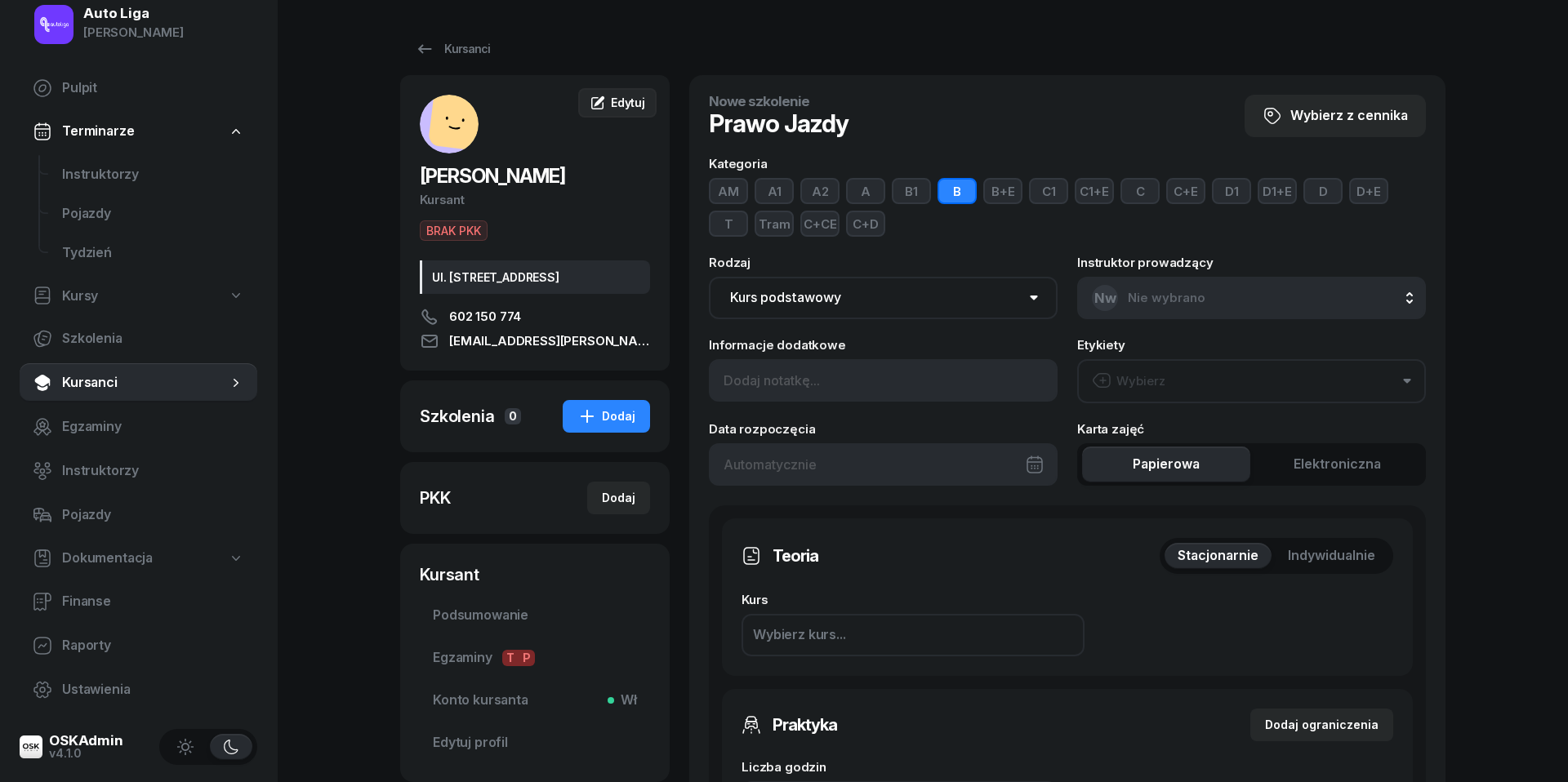
click at [617, 99] on span "Edytuj" at bounding box center [628, 102] width 34 height 14
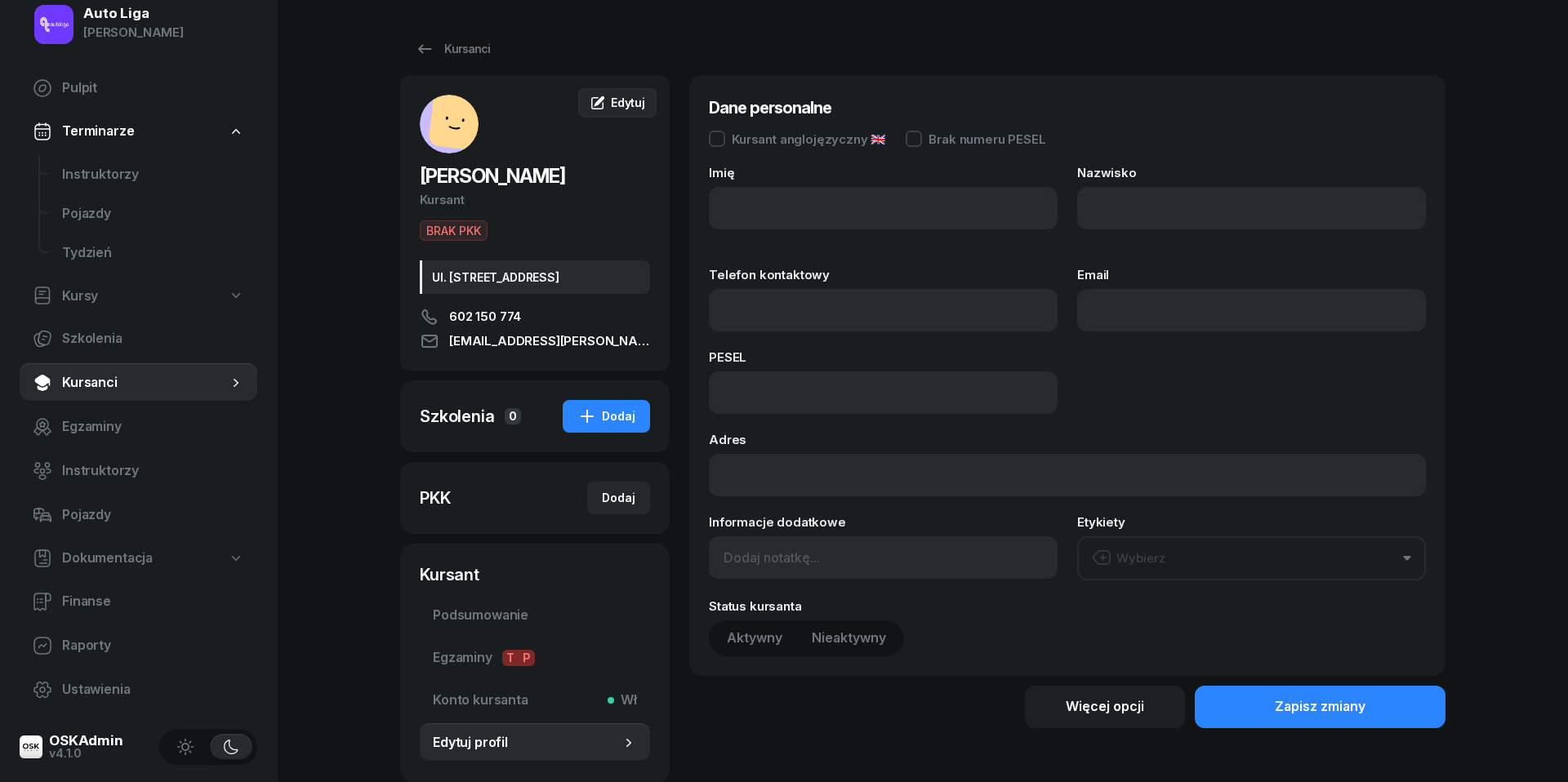
type input "[PERSON_NAME]"
type input "602150774"
type input "[EMAIL_ADDRESS][PERSON_NAME][DOMAIN_NAME]"
type input "Ul. [STREET_ADDRESS]"
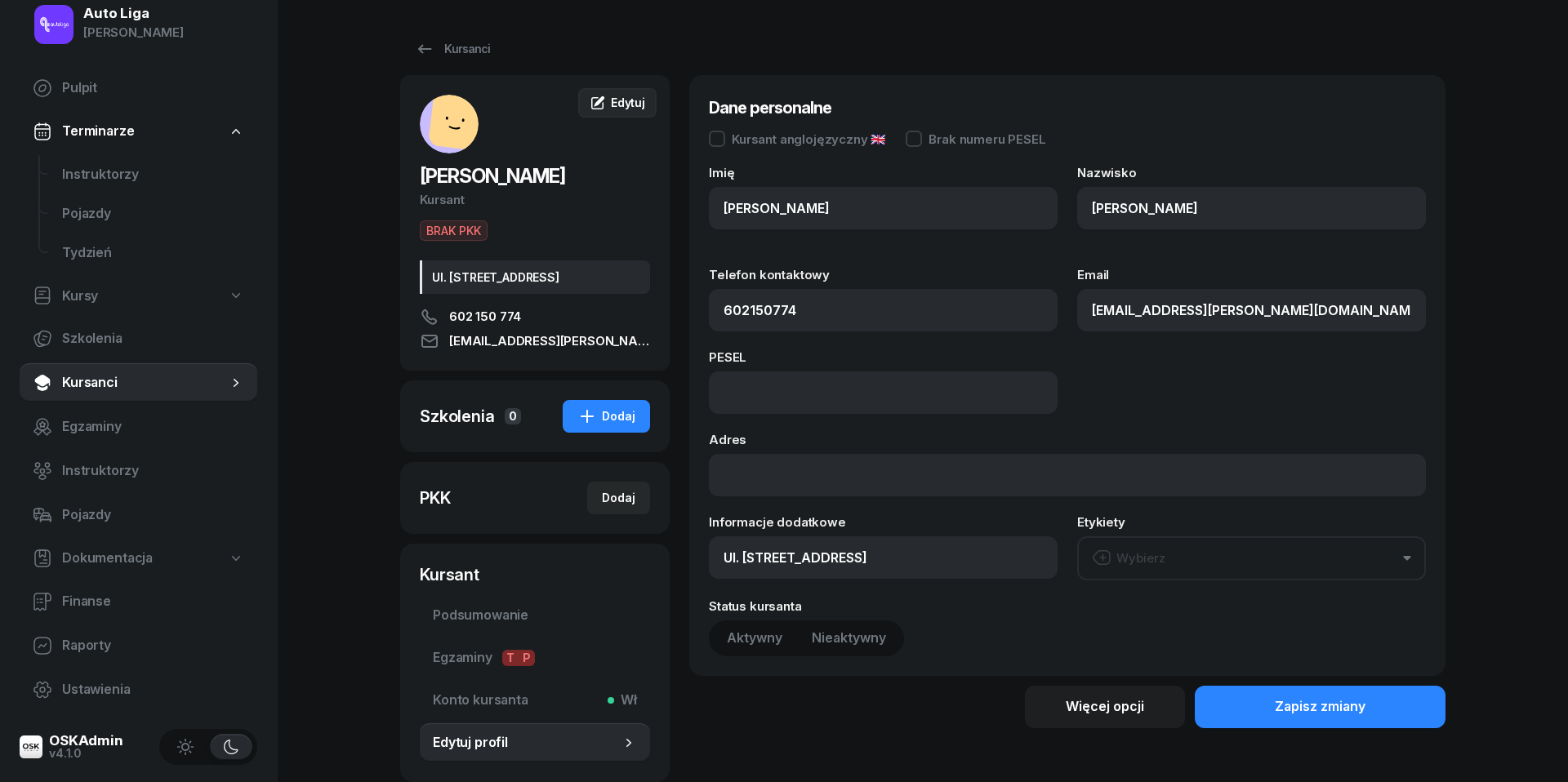
type input "602 150 774"
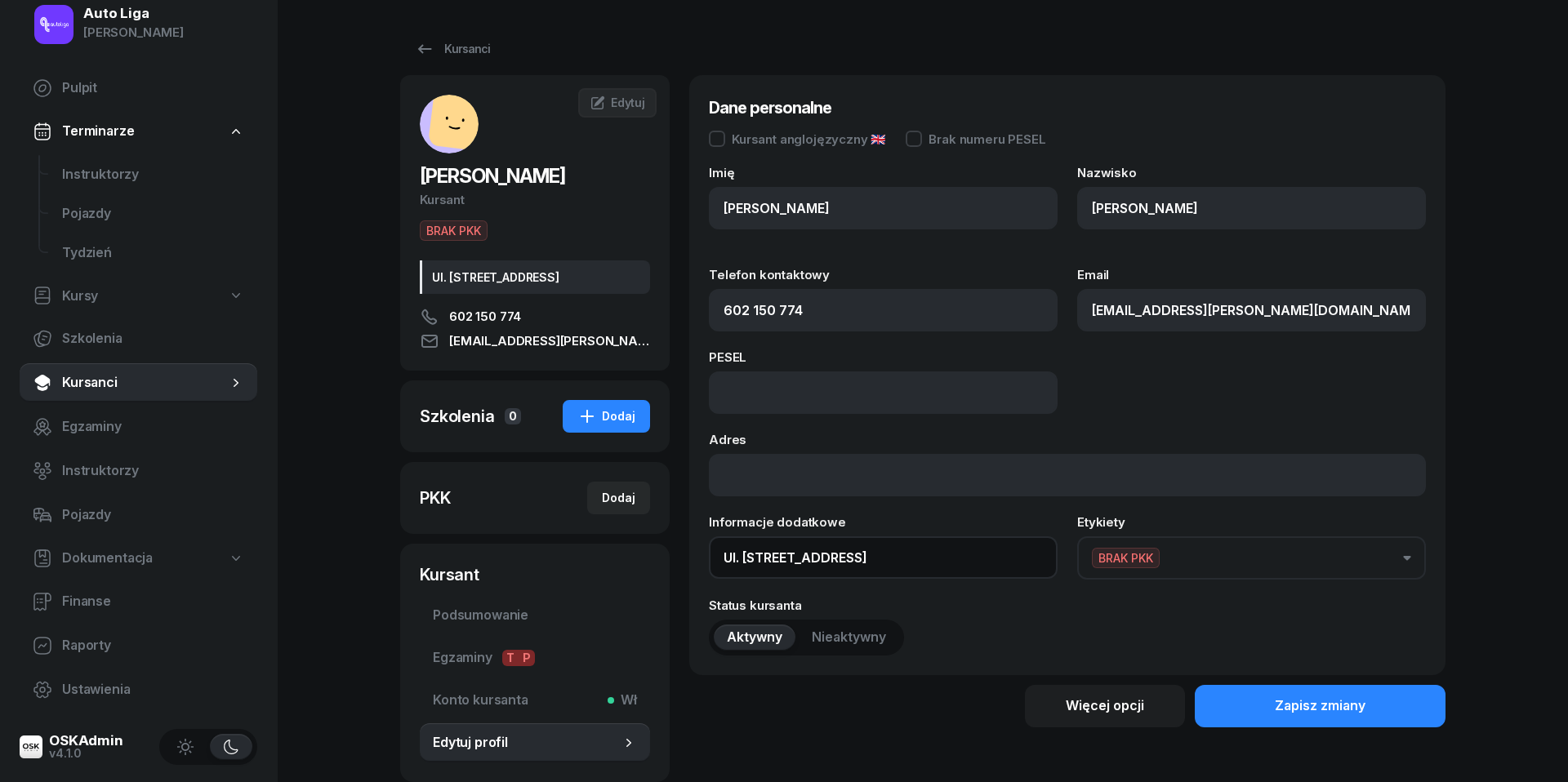
click at [874, 553] on input "Ul. [STREET_ADDRESS]" at bounding box center [883, 558] width 348 height 43
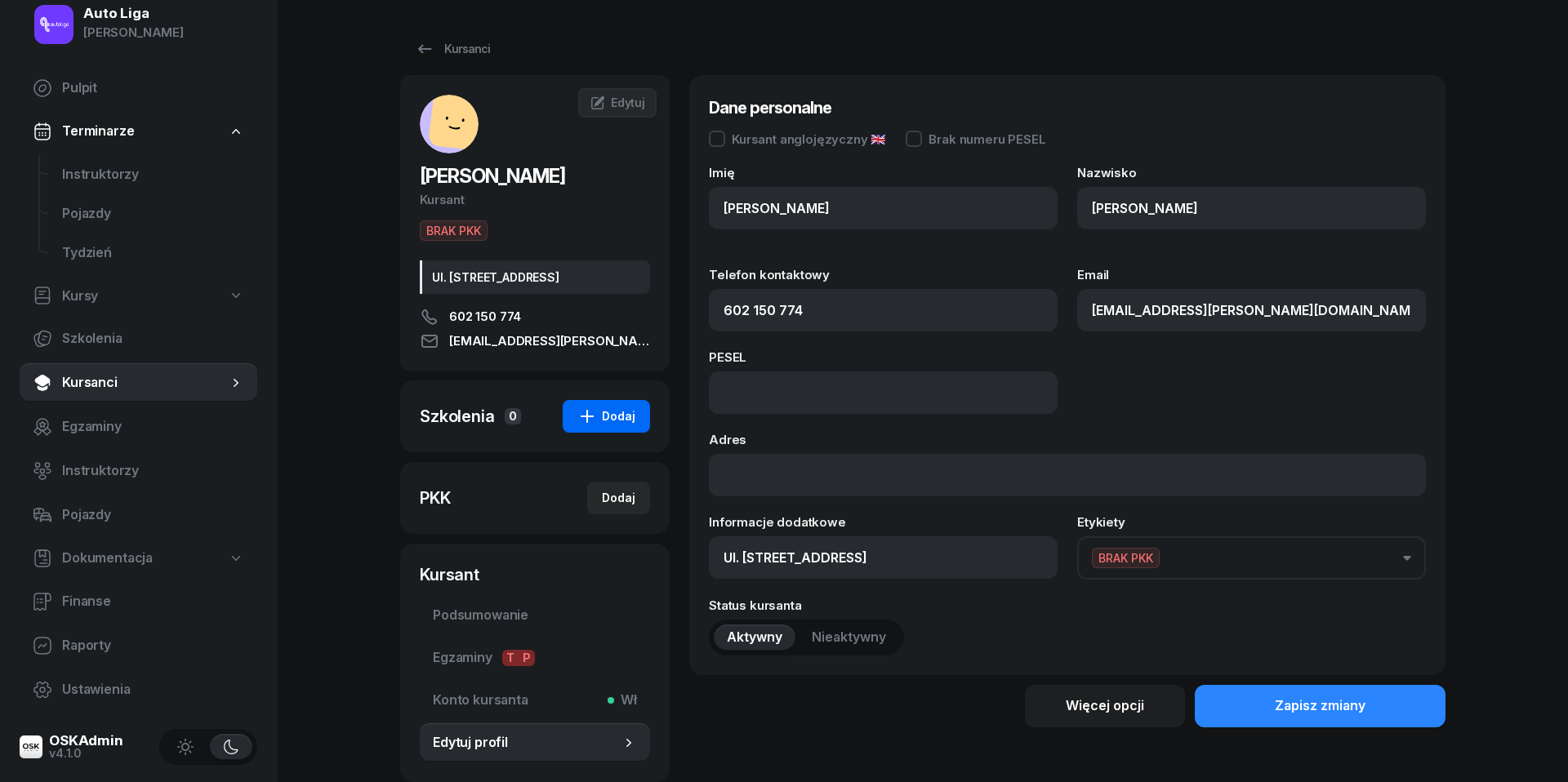
click at [633, 403] on button "Dodaj" at bounding box center [607, 416] width 87 height 33
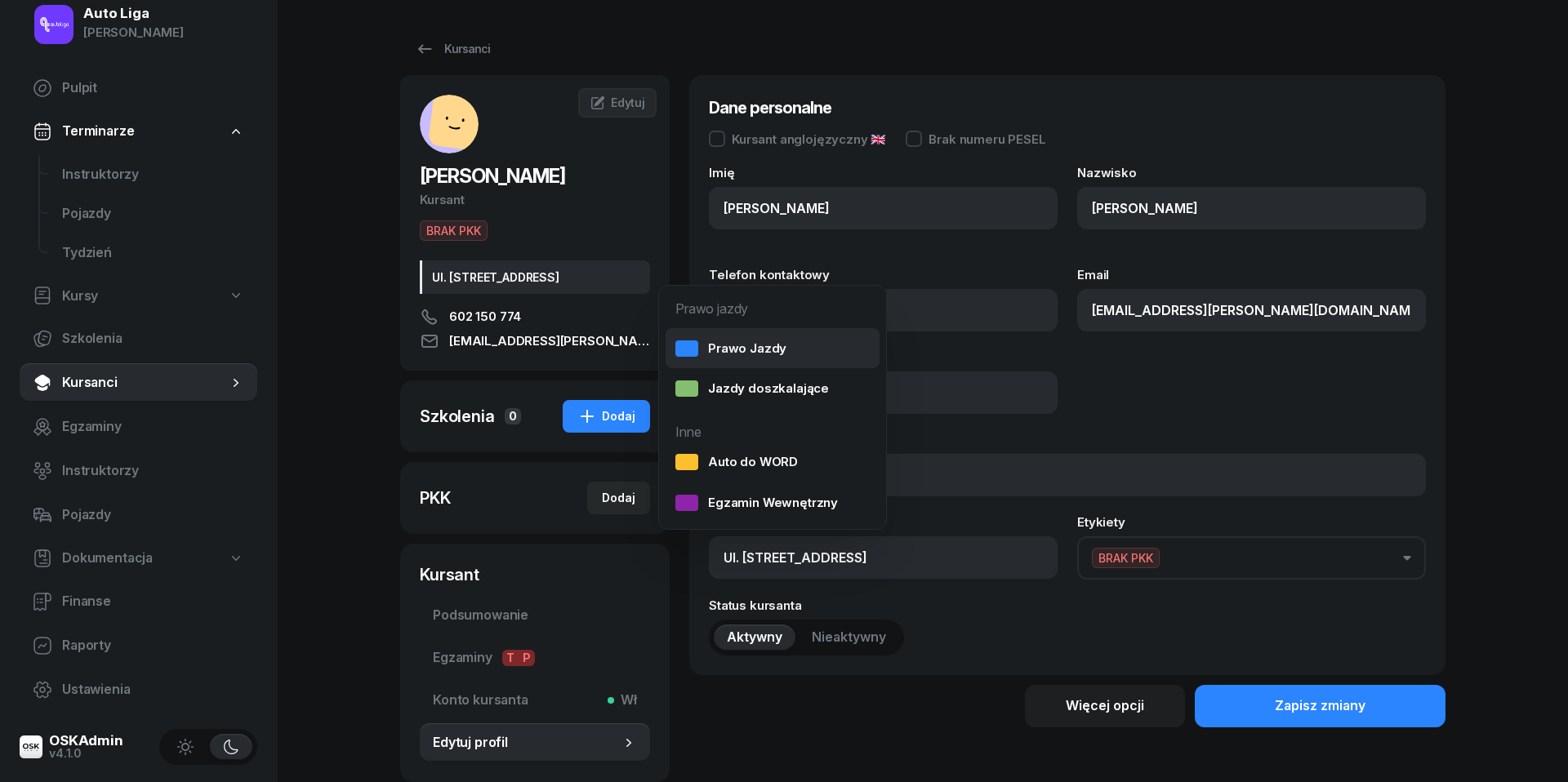
click at [709, 354] on div "Prawo Jazdy" at bounding box center [731, 348] width 111 height 21
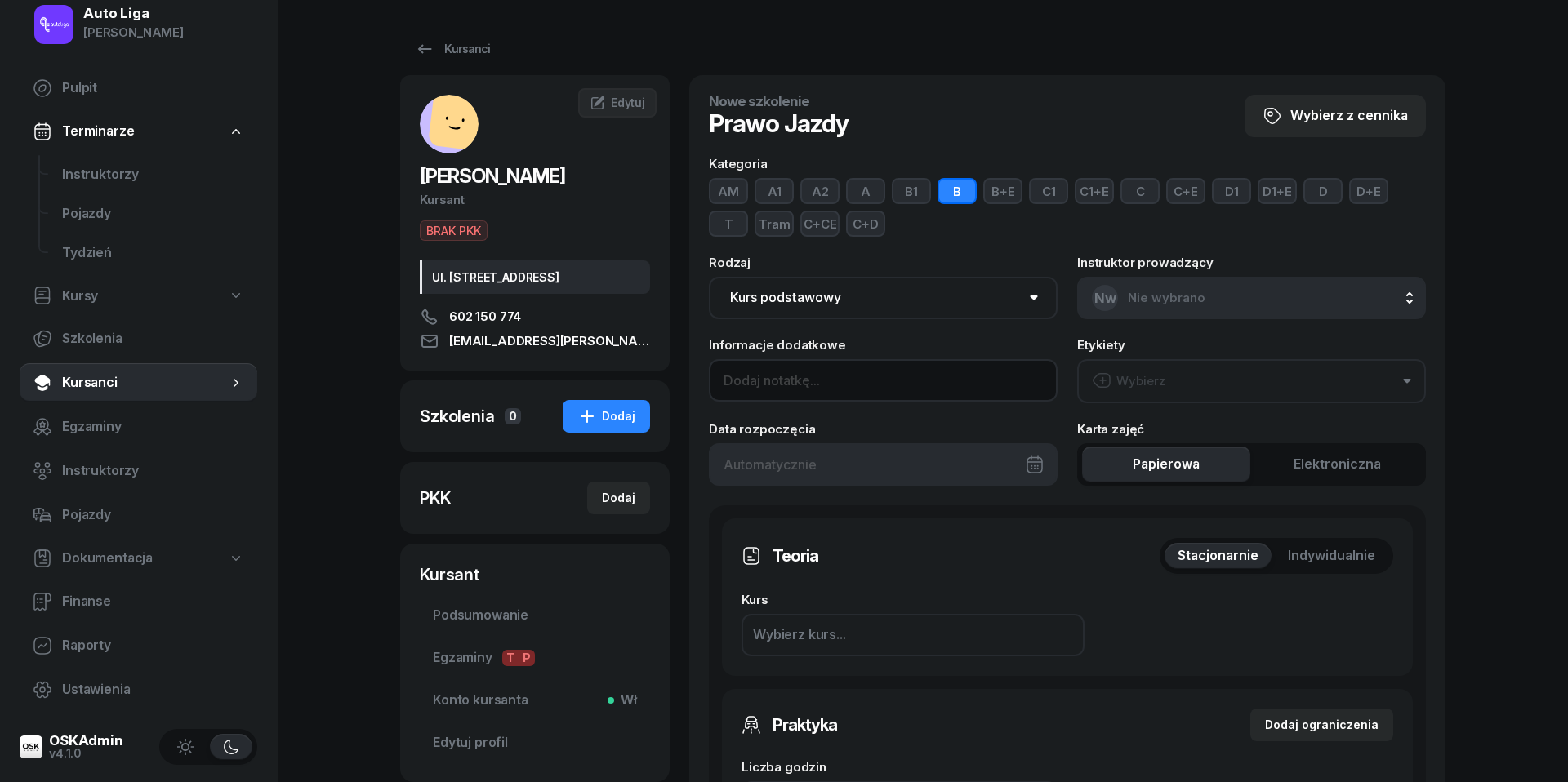
click at [814, 387] on input at bounding box center [883, 380] width 348 height 43
paste input "Ul. [STREET_ADDRESS]"
click at [729, 377] on input "Ul. [STREET_ADDRESS]" at bounding box center [883, 380] width 348 height 43
type input "VIP MAXI ul. [STREET_ADDRESS]"
click at [1237, 380] on button "Wybierz" at bounding box center [1251, 380] width 348 height 44
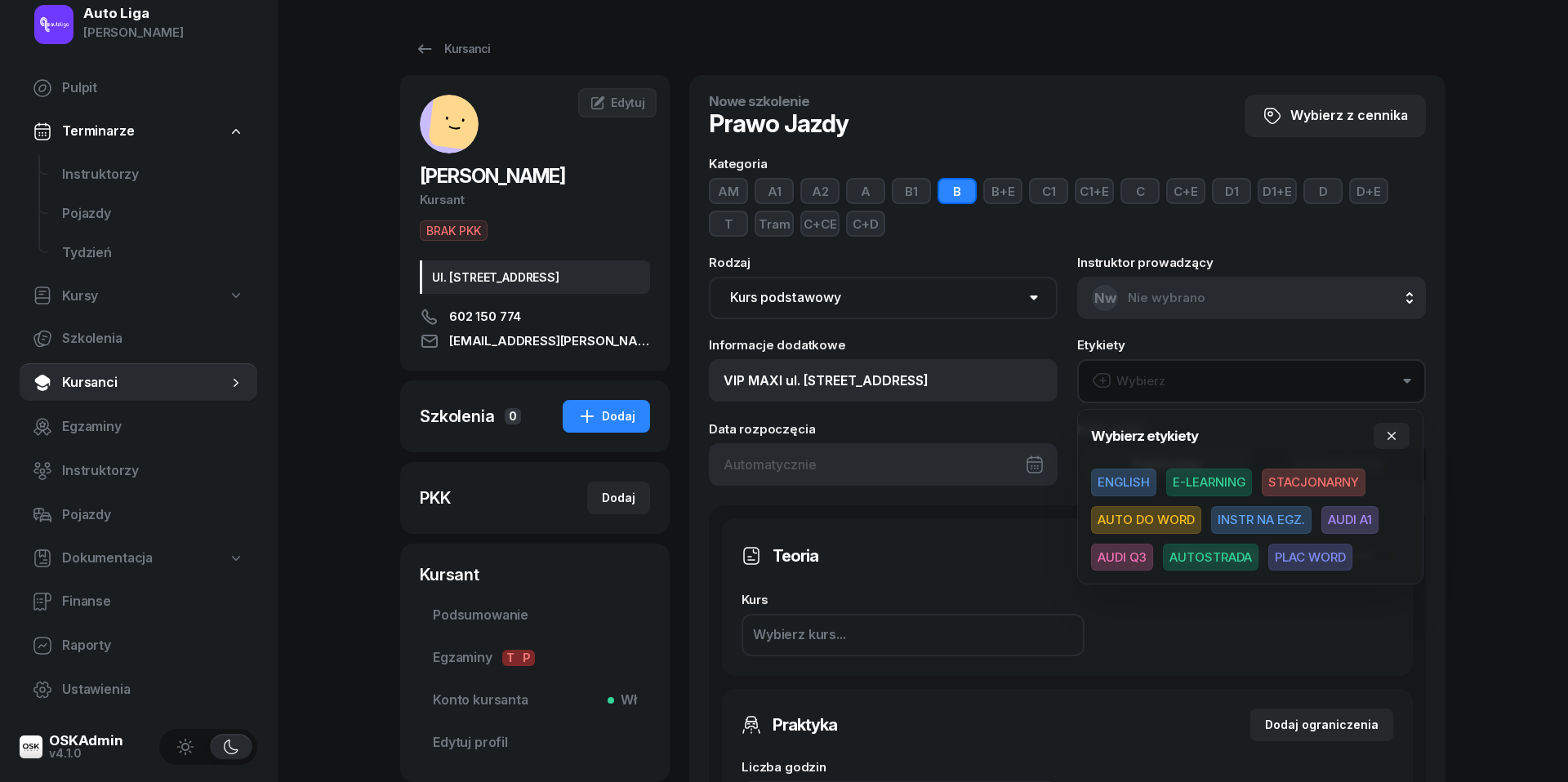
click at [1206, 484] on span "E-LEARNING" at bounding box center [1209, 482] width 86 height 28
click at [1150, 521] on span "AUTO DO WORD" at bounding box center [1147, 518] width 110 height 28
click at [1131, 550] on span "AUDI Q3" at bounding box center [1123, 556] width 62 height 28
click at [1207, 550] on span "AUTOSTRADA" at bounding box center [1210, 556] width 95 height 28
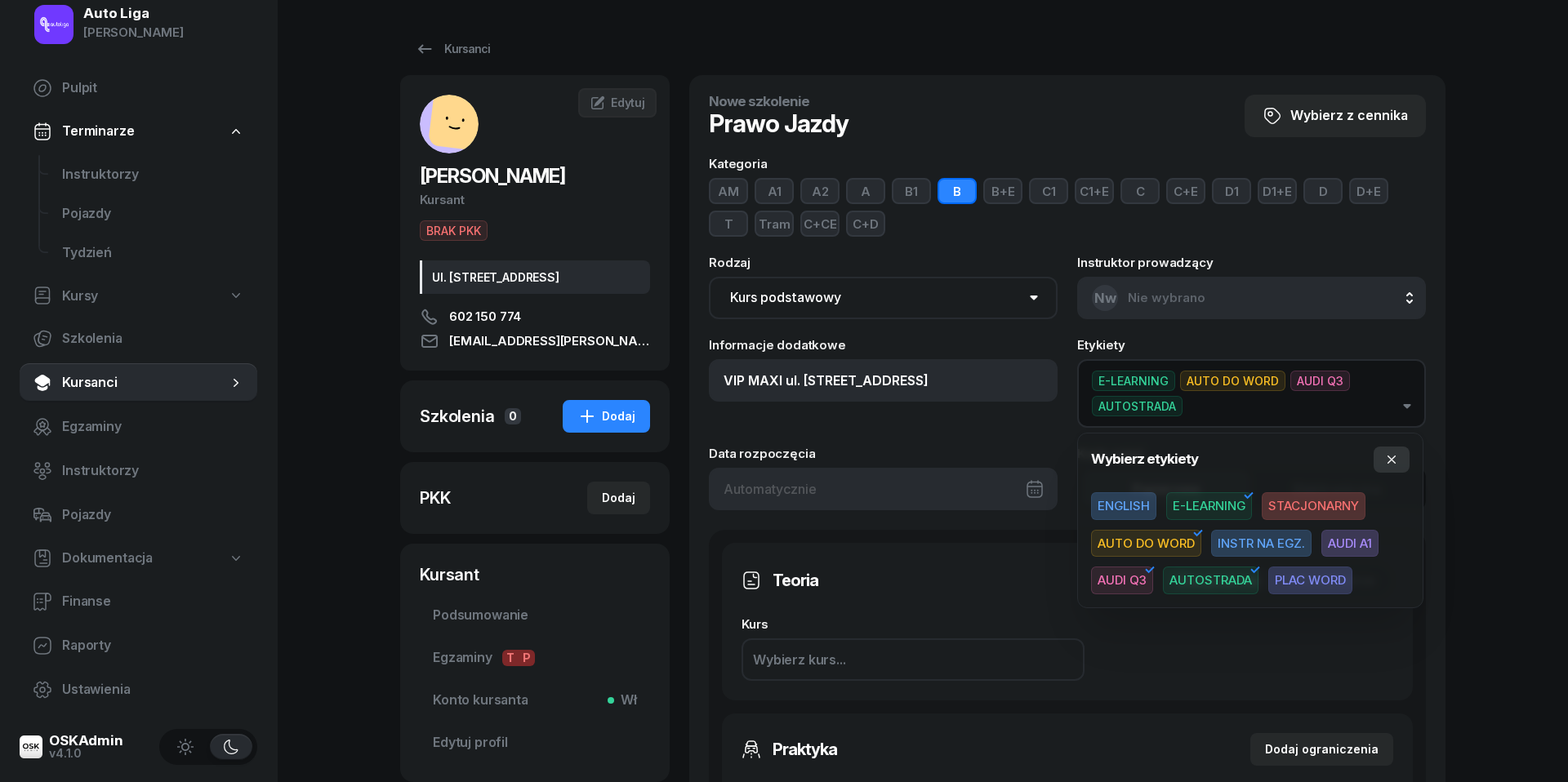
click at [1392, 461] on icon "button" at bounding box center [1392, 460] width 13 height 13
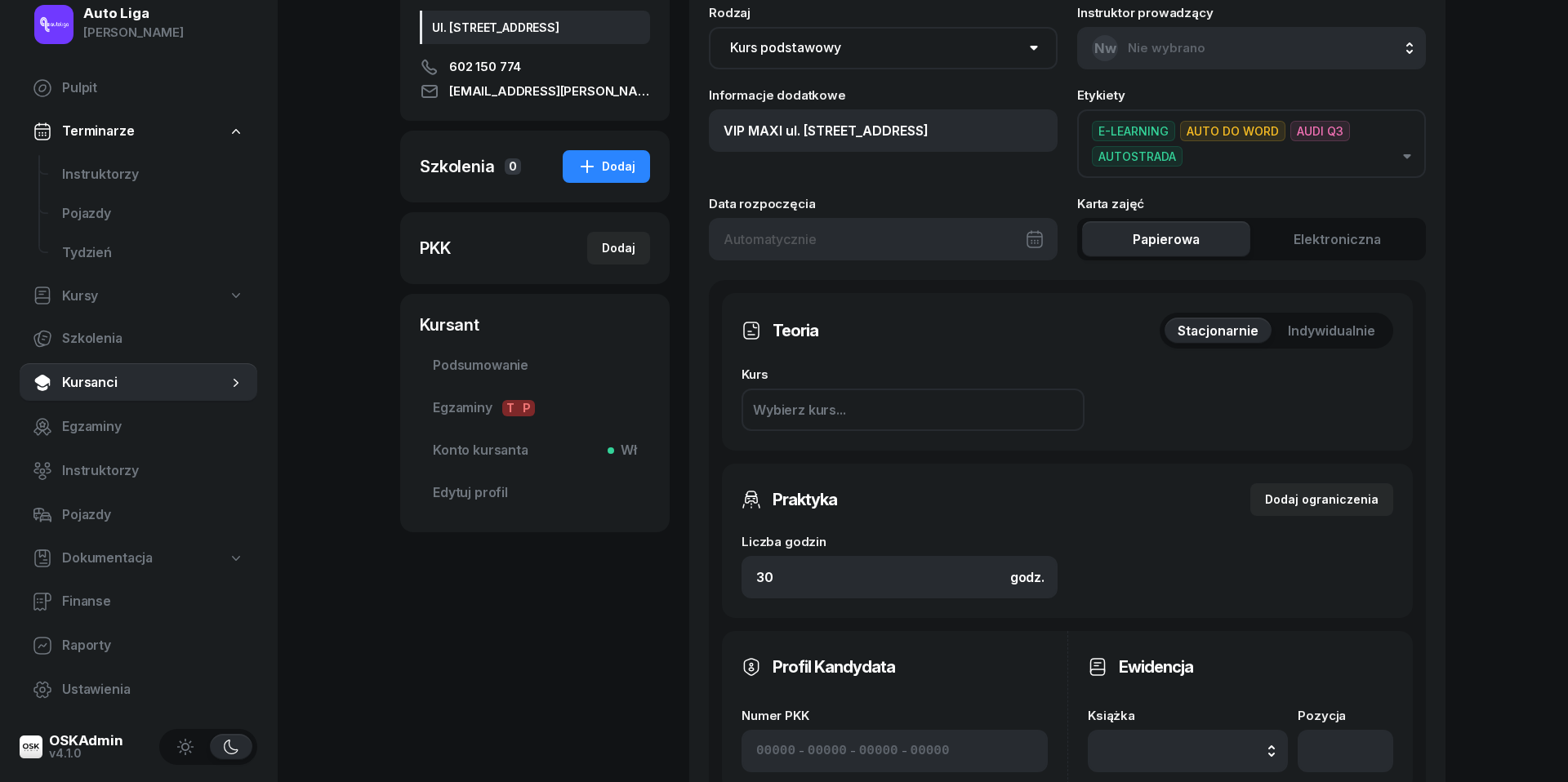
scroll to position [259, 0]
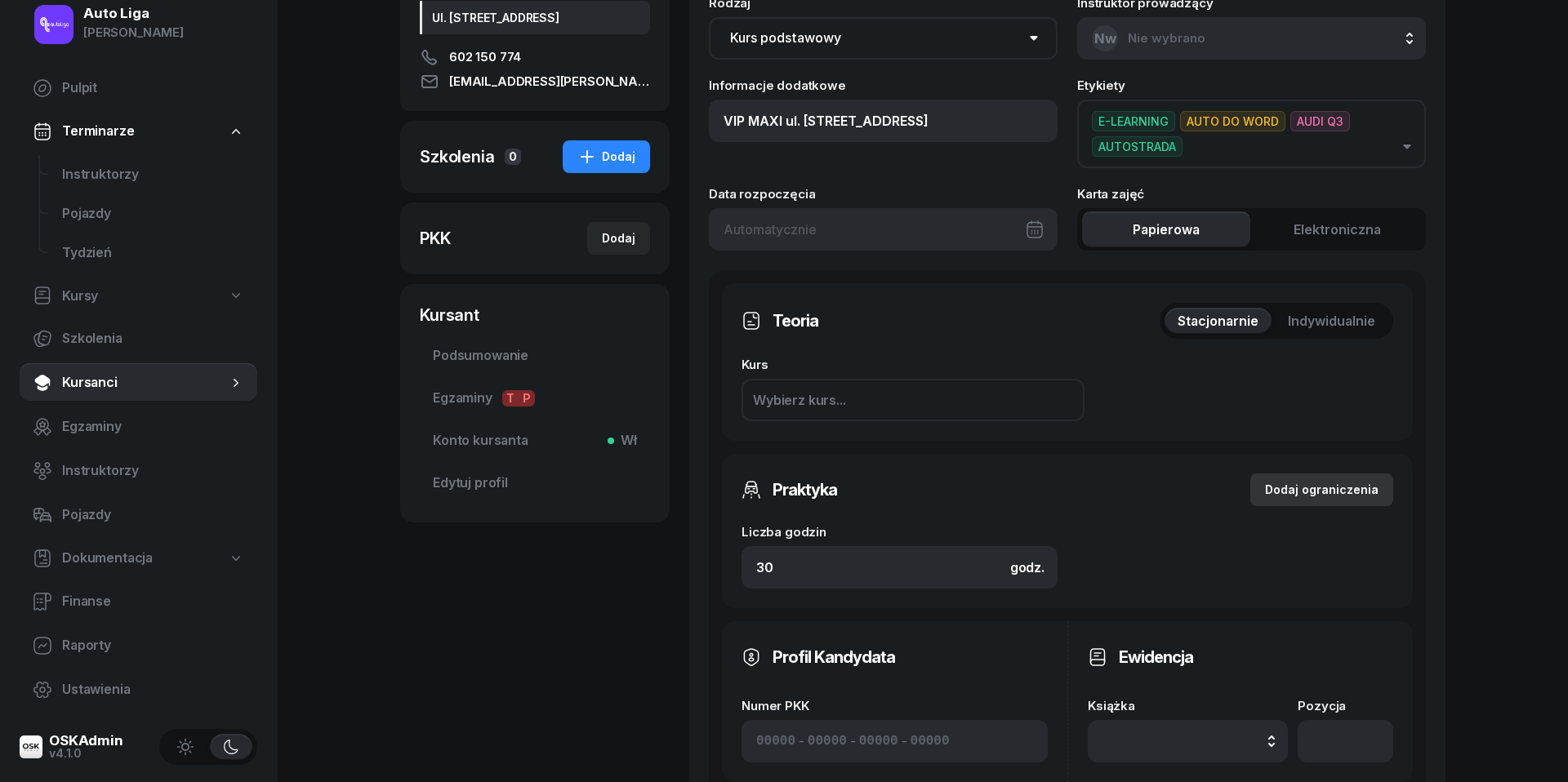
click at [1319, 480] on div "Dodaj ograniczenia" at bounding box center [1321, 490] width 113 height 20
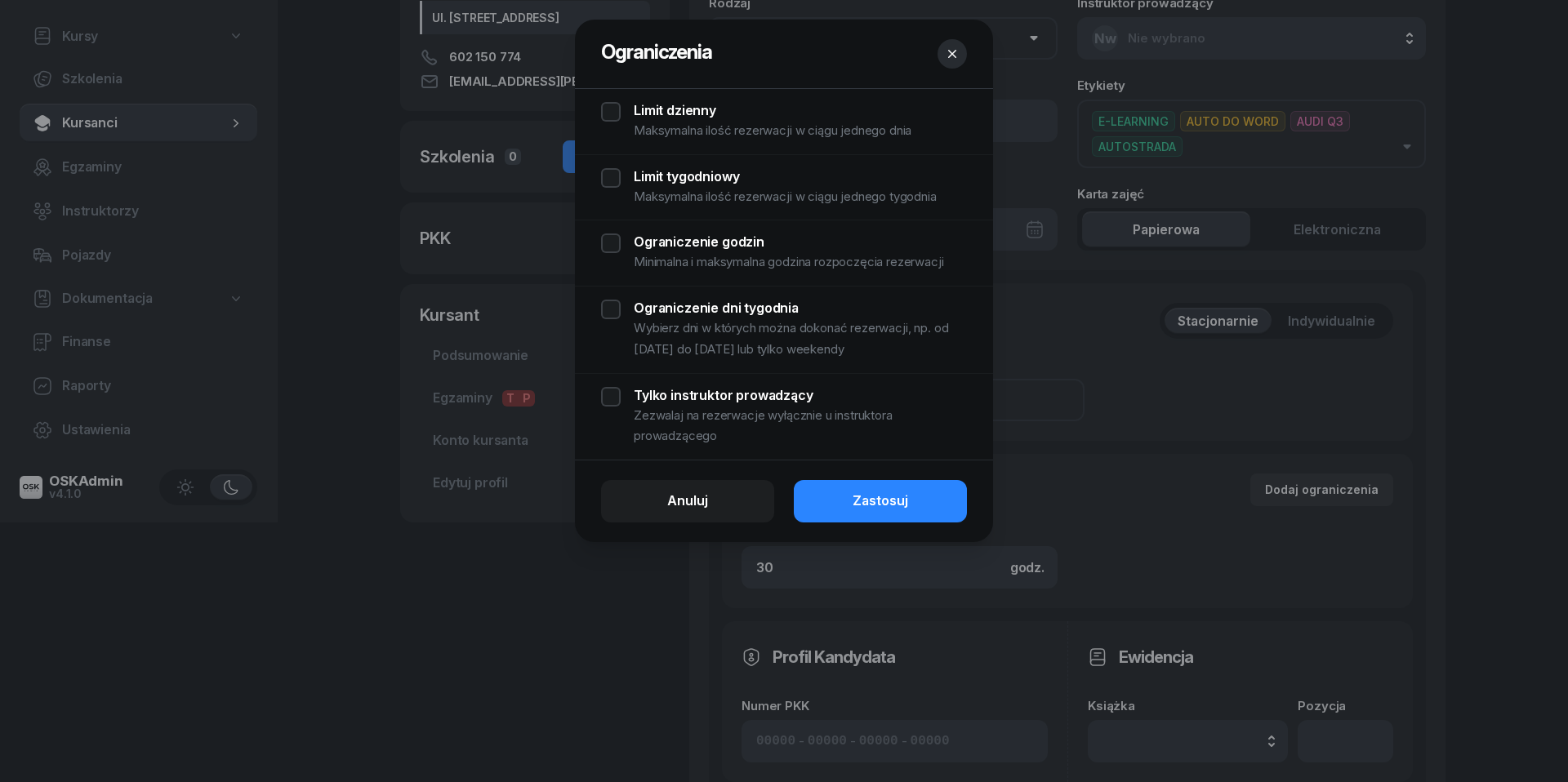
click at [621, 119] on div "Limit dzienny Maksymalna ilość rezerwacji w ciągu jednego dnia" at bounding box center [784, 122] width 366 height 39
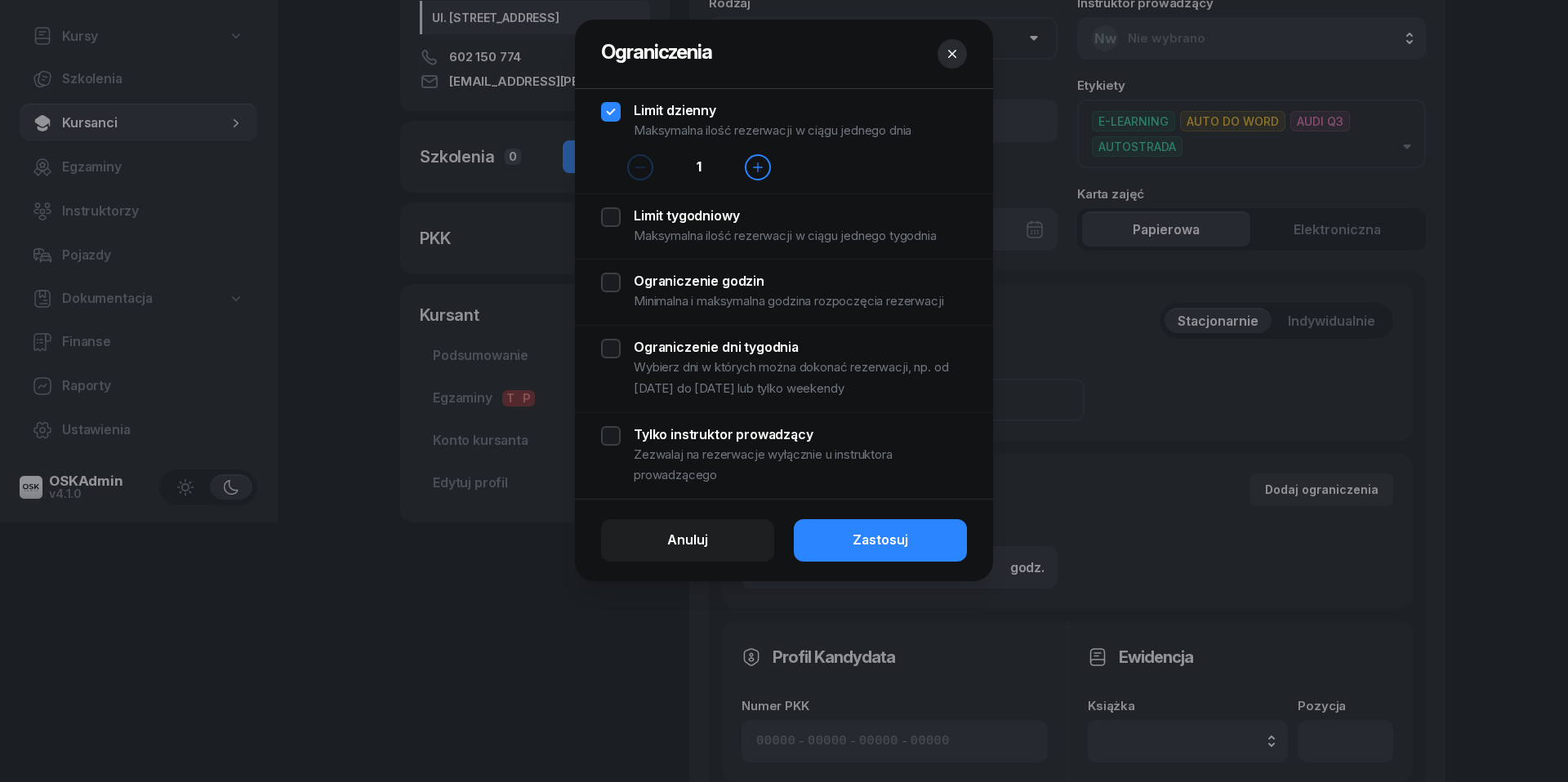
click at [615, 220] on div "Limit tygodniowy Maksymalna ilość rezerwacji w ciągu jednego tygodnia" at bounding box center [784, 227] width 366 height 39
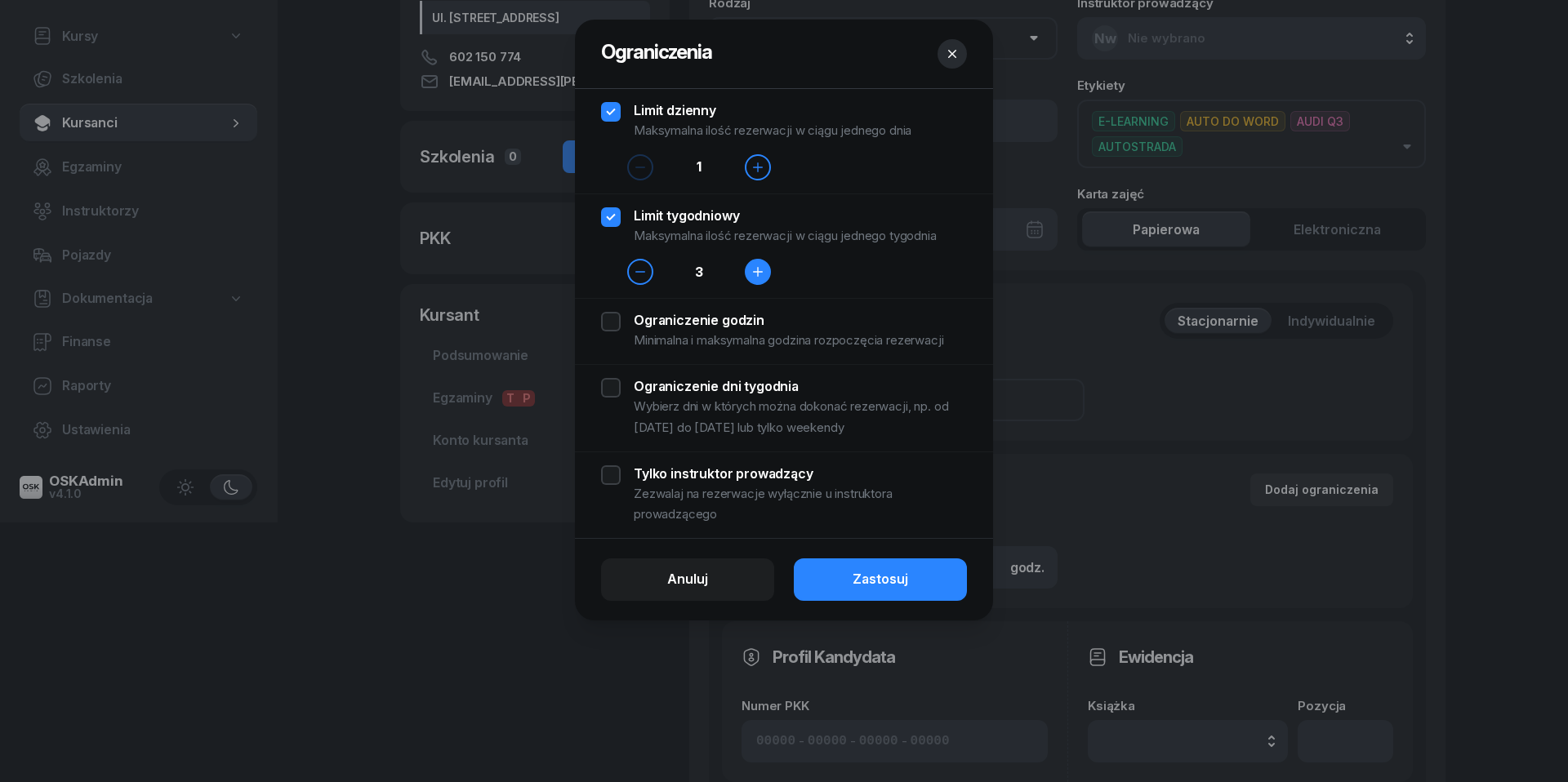
click at [752, 275] on icon "button" at bounding box center [757, 272] width 13 height 13
click at [612, 319] on div "Ograniczenie godzin Minimalna i maksymalna godzina rozpoczęcia rezerwacji" at bounding box center [784, 331] width 366 height 39
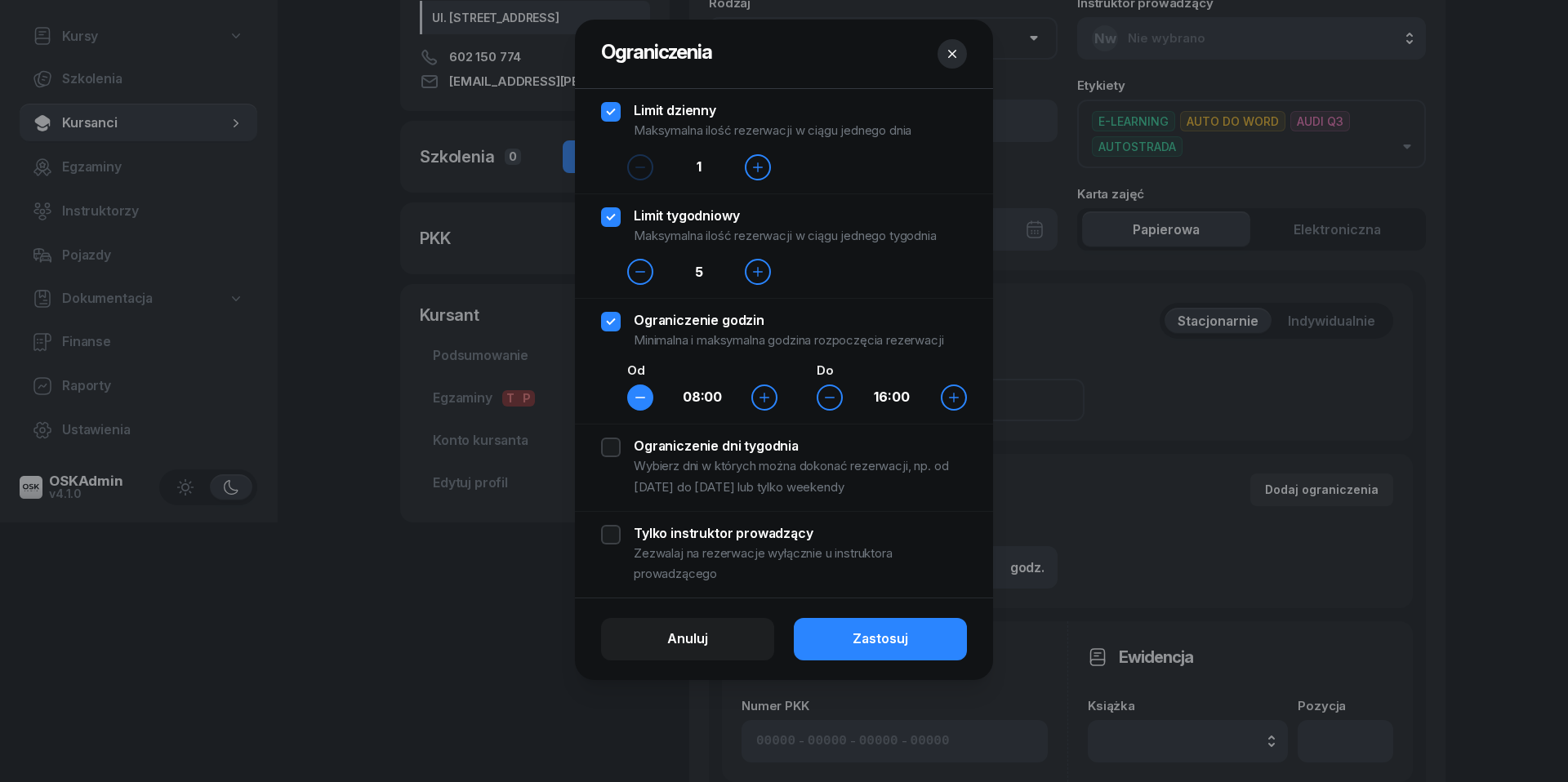
click at [641, 387] on button "button" at bounding box center [640, 397] width 26 height 26
click at [609, 452] on div "Ograniczenie dni tygodnia Wybierz dni w których można dokonać rezerwacji, np. o…" at bounding box center [784, 467] width 366 height 60
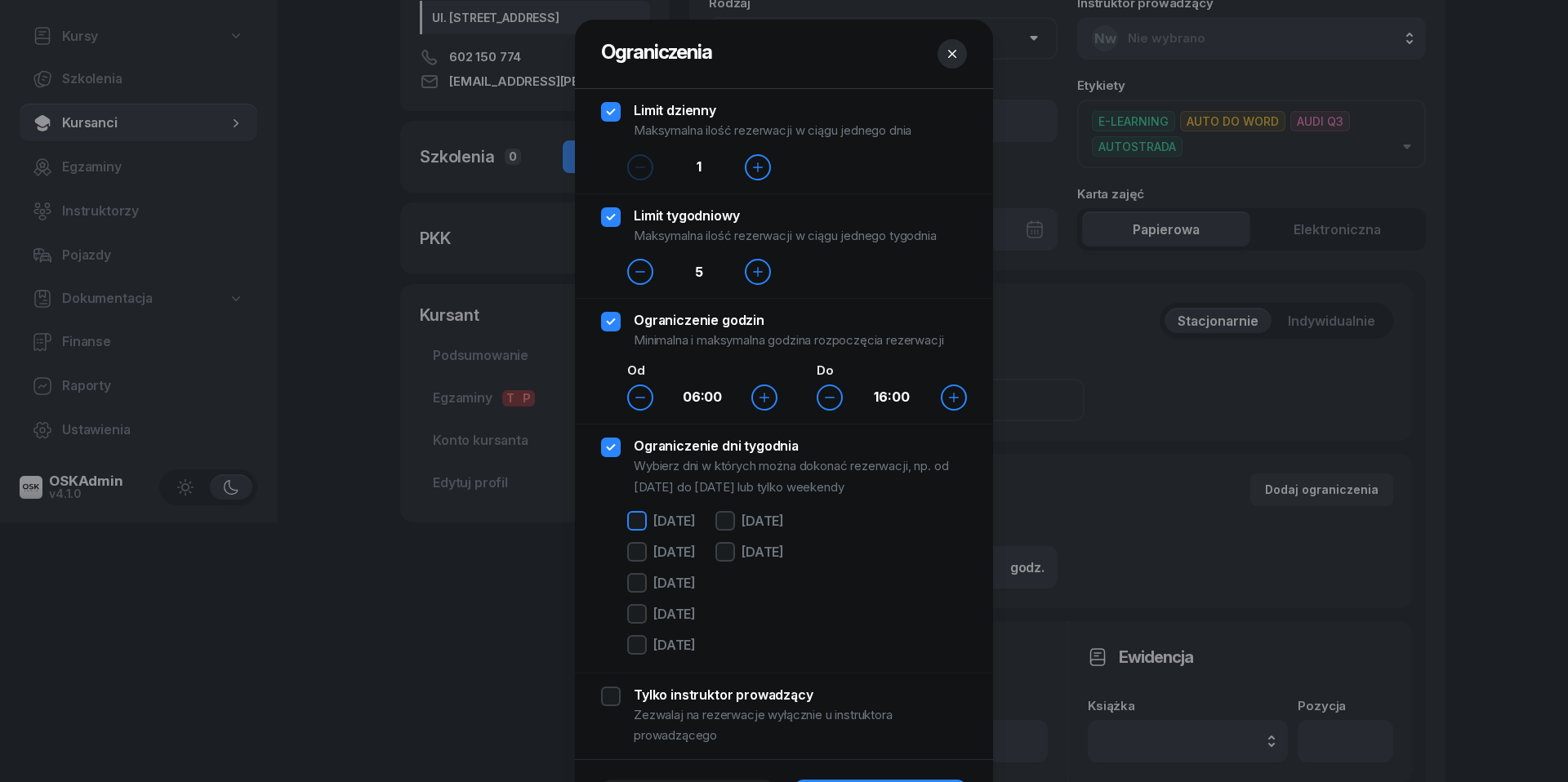
click at [639, 518] on div at bounding box center [637, 521] width 20 height 20
click at [639, 546] on div at bounding box center [637, 552] width 20 height 20
click at [639, 581] on div at bounding box center [637, 582] width 20 height 20
click at [639, 629] on div "[DATE]" at bounding box center [661, 615] width 69 height 24
click at [639, 620] on div at bounding box center [637, 614] width 20 height 20
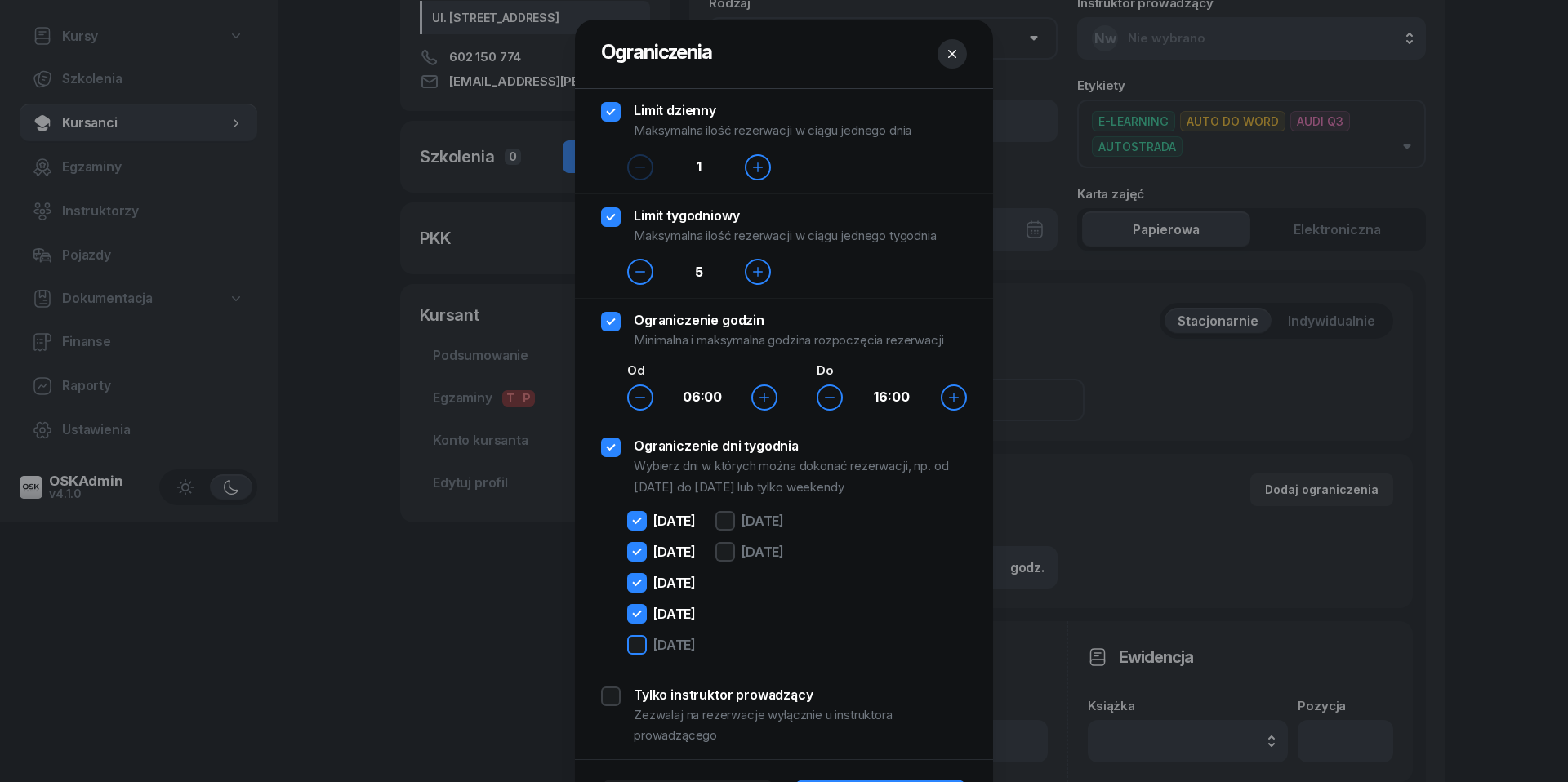
click at [639, 655] on div at bounding box center [637, 645] width 20 height 20
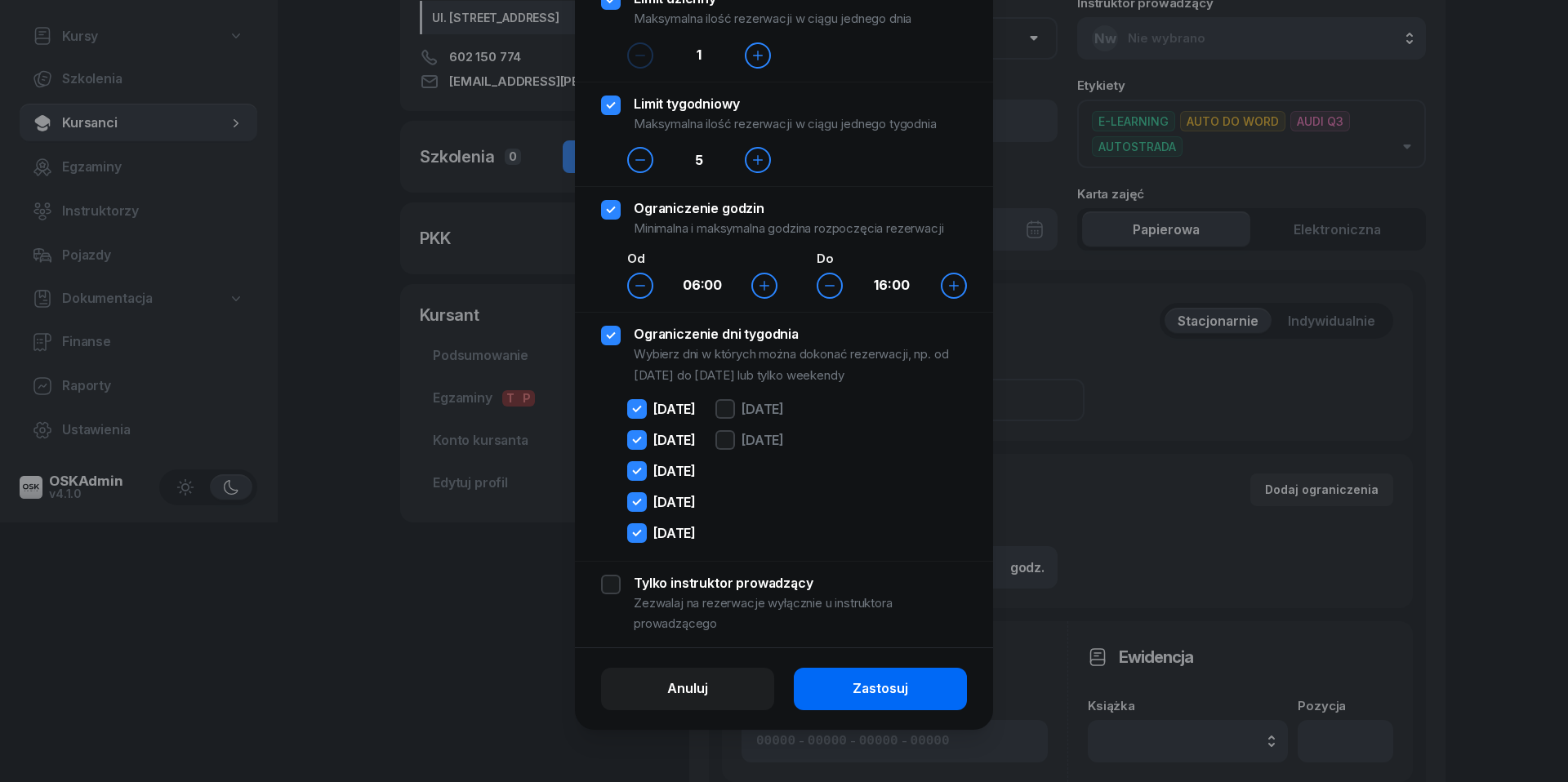
scroll to position [112, 0]
click at [906, 700] on button "Zastosuj" at bounding box center [880, 689] width 173 height 43
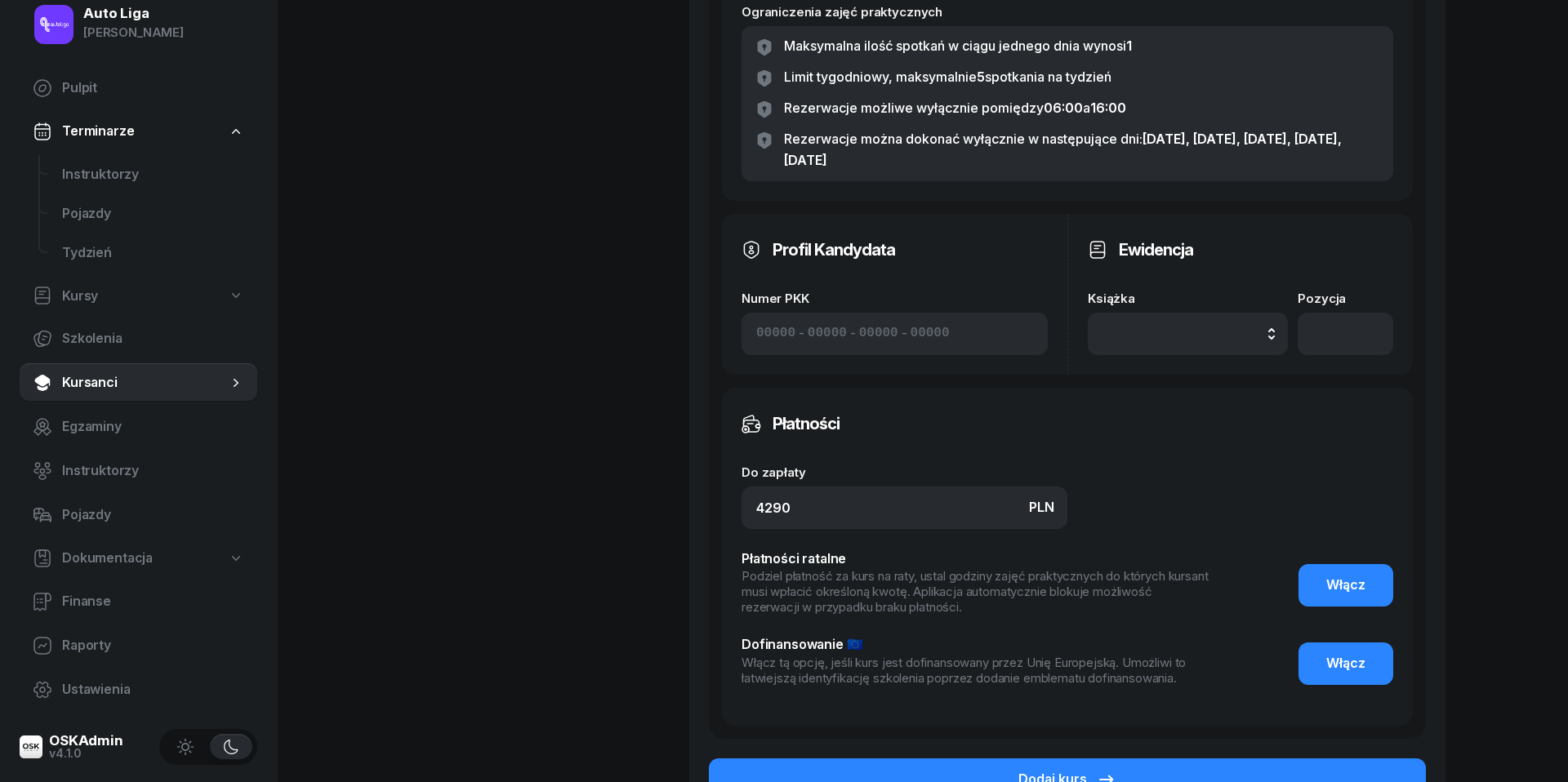
scroll to position [864, 0]
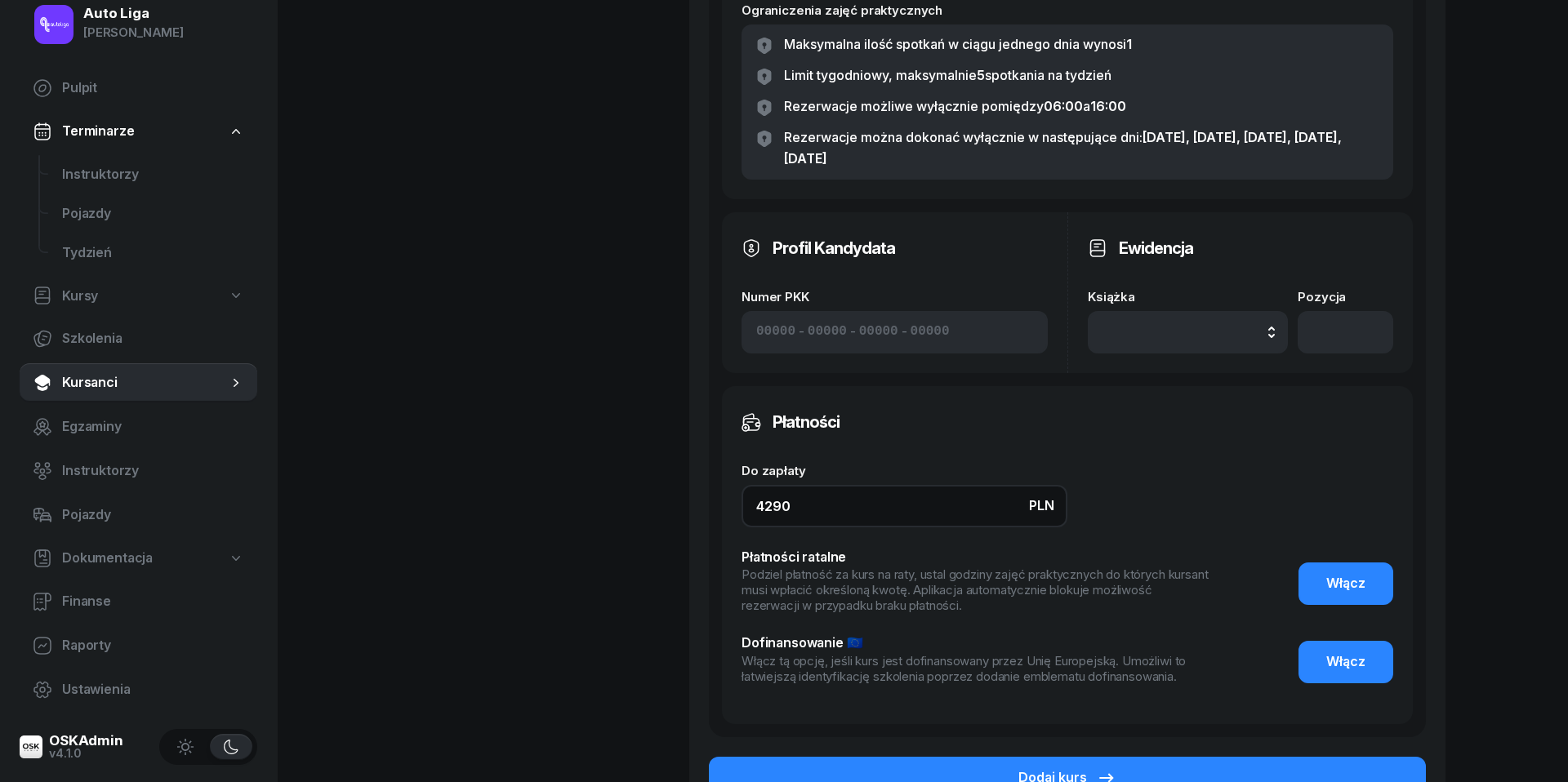
click at [925, 509] on input "4290" at bounding box center [904, 506] width 326 height 43
type input "8140"
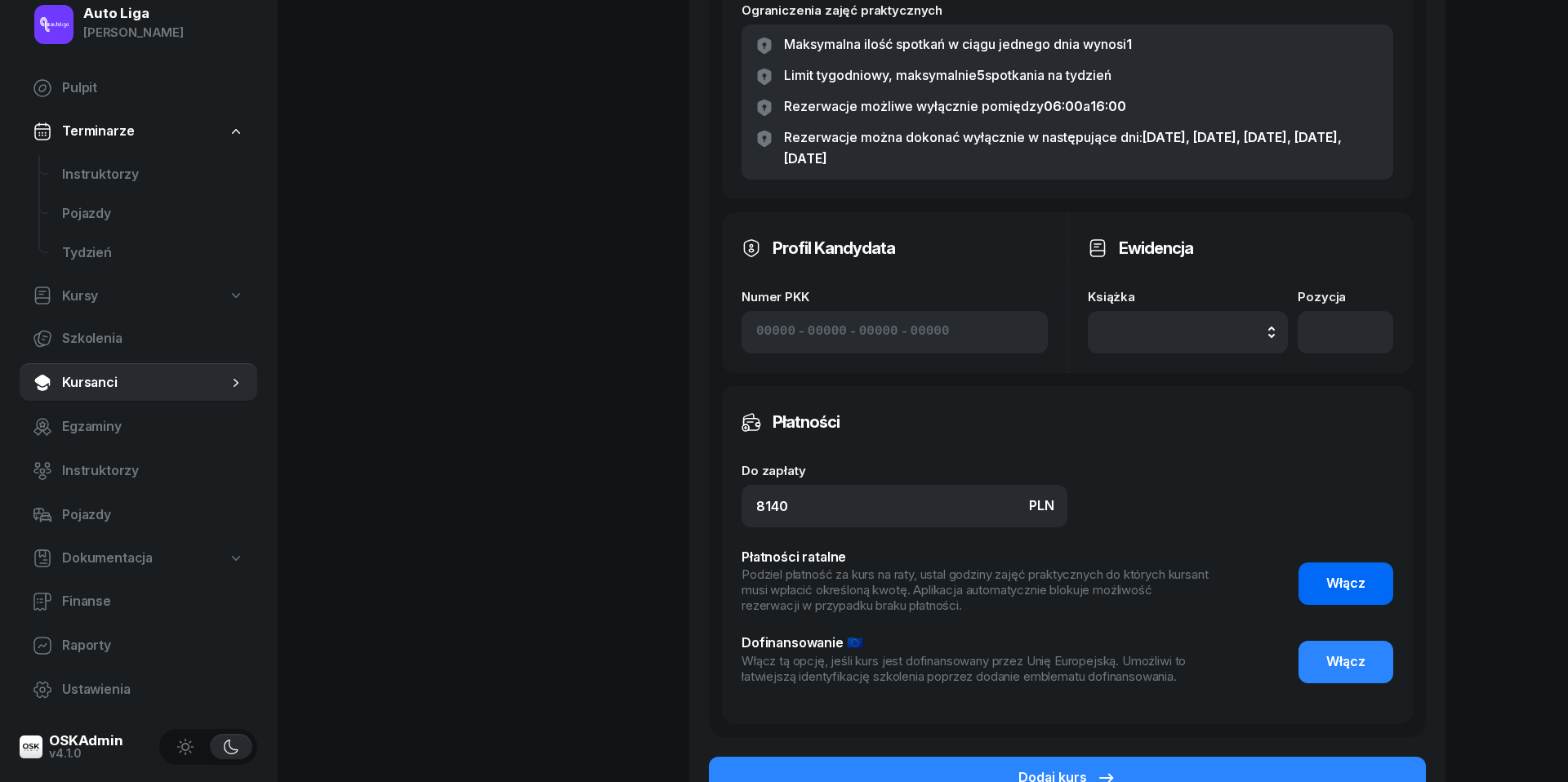
click at [1360, 582] on span "Włącz" at bounding box center [1346, 583] width 39 height 21
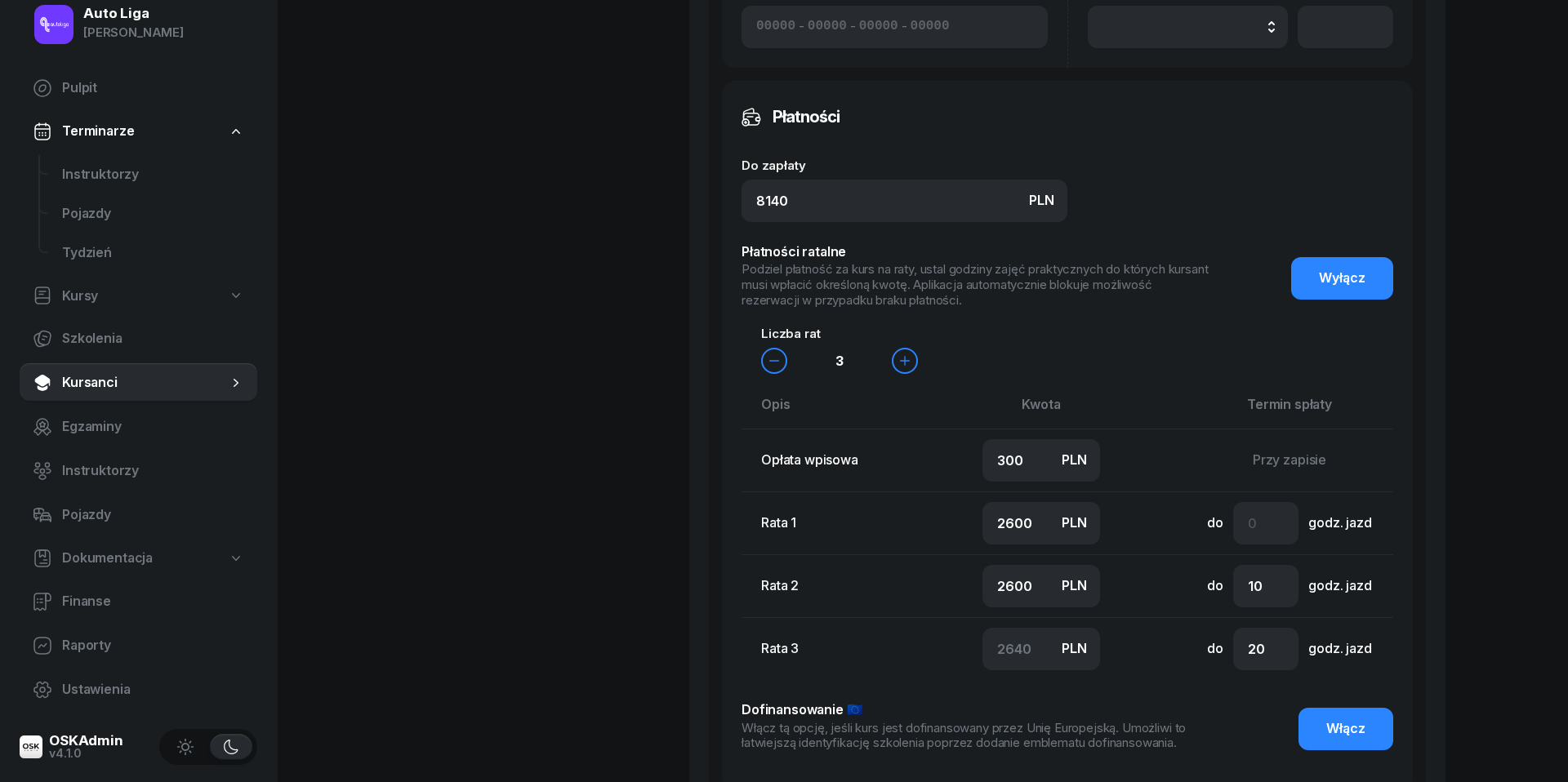
scroll to position [1249, 0]
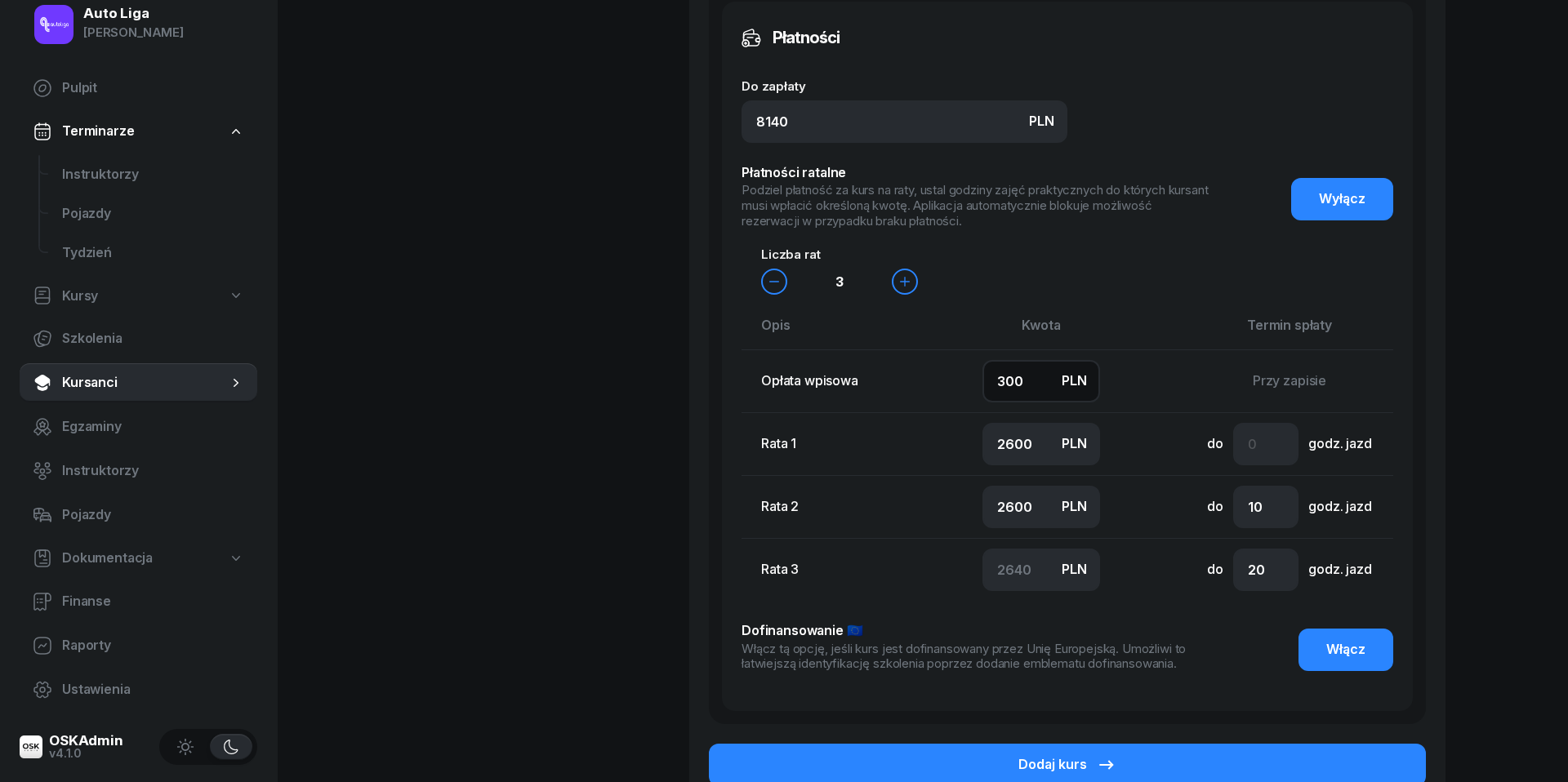
click at [1045, 385] on input "300" at bounding box center [1041, 381] width 118 height 43
type input "5"
type input "2700"
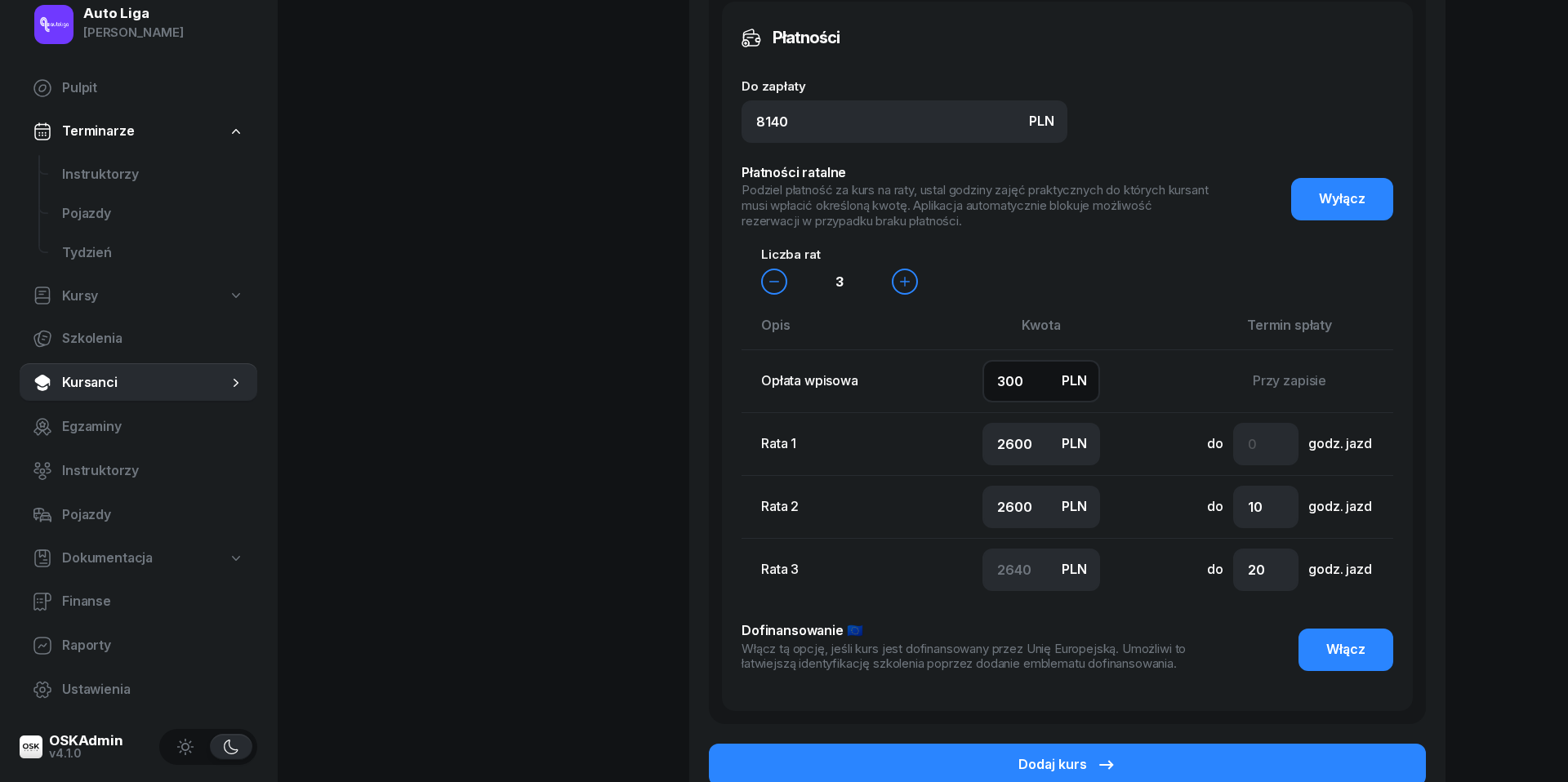
type input "2735"
type input "50"
type input "2690"
type input "500"
type input "2500"
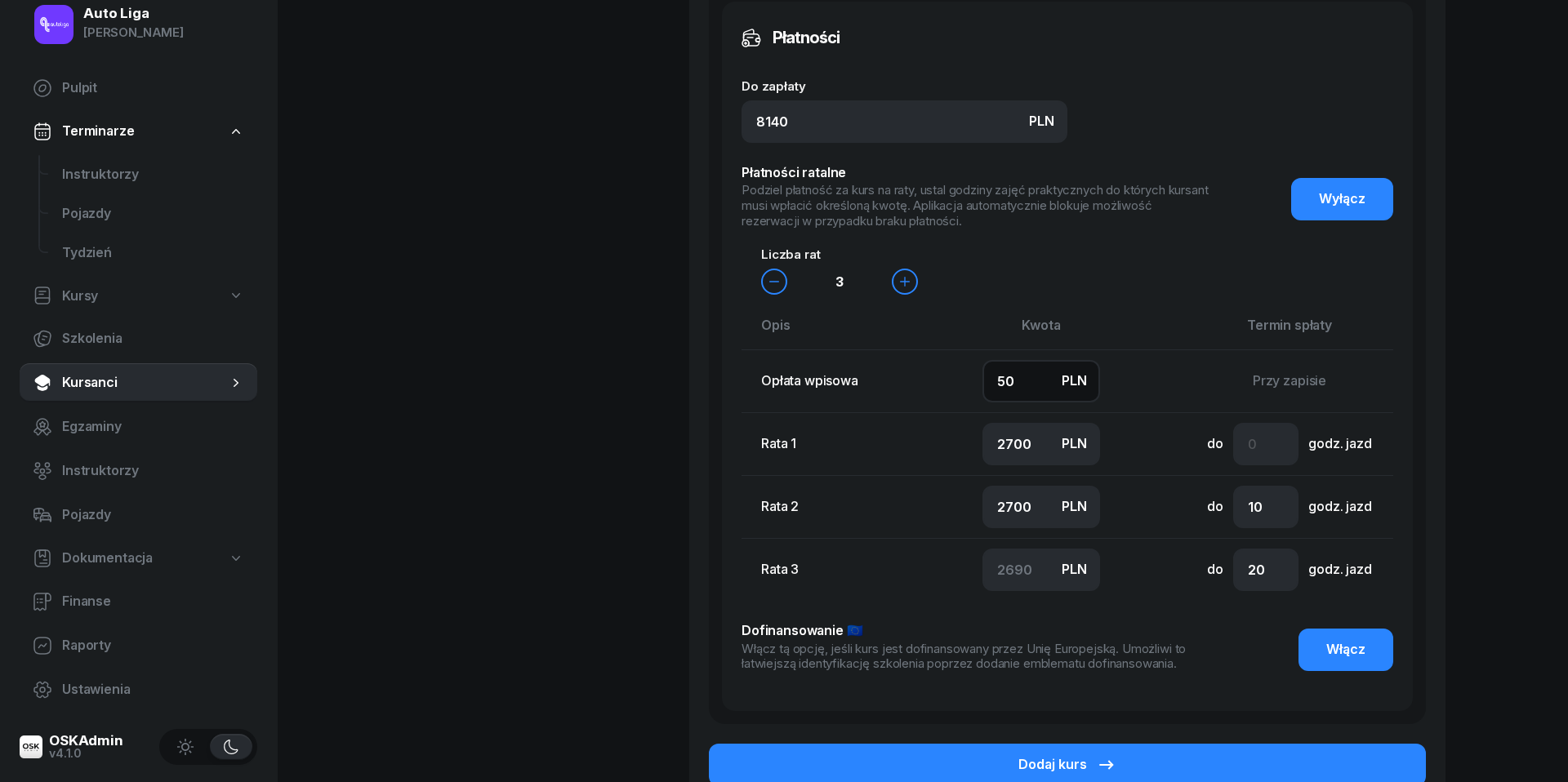
type input "2600"
type input "2540"
type input "500"
click at [1014, 446] on input "2500" at bounding box center [1041, 444] width 118 height 43
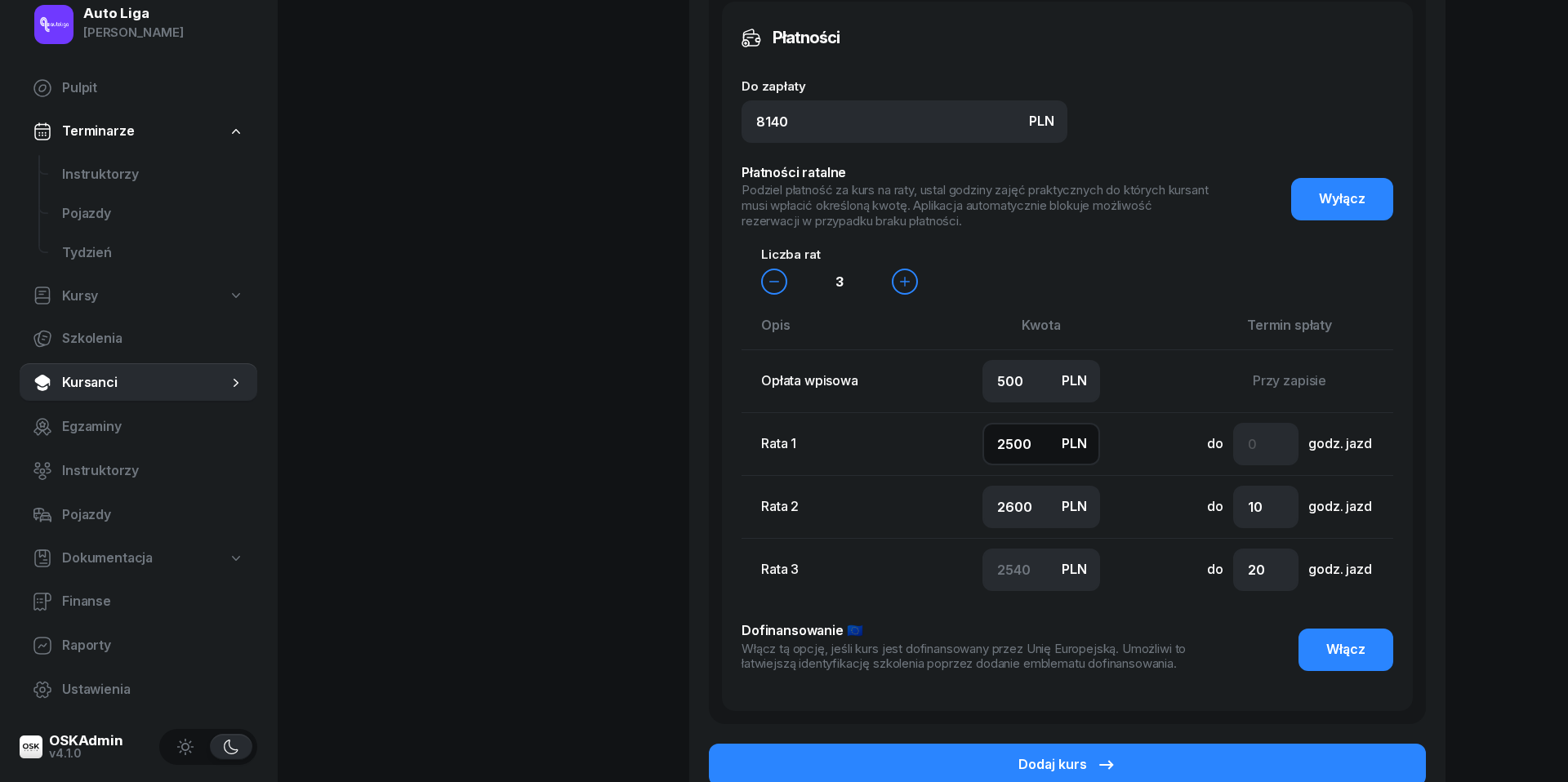
type input "1"
type input "5039"
type input "10"
type input "5030"
type input "100"
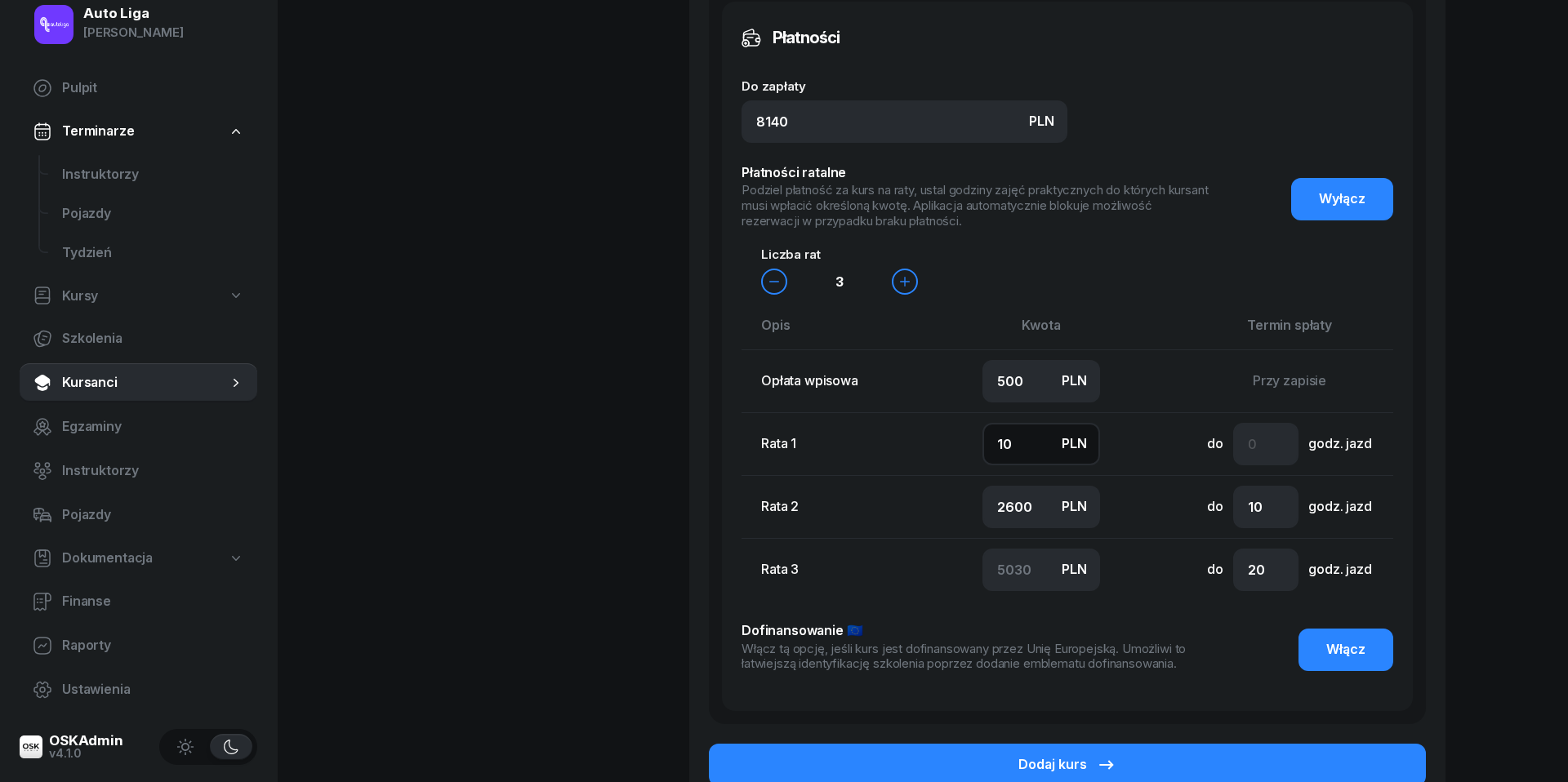
type input "4940"
type input "1000"
type input "4040"
type input "1000"
click at [1004, 504] on input "2600" at bounding box center [1041, 507] width 118 height 43
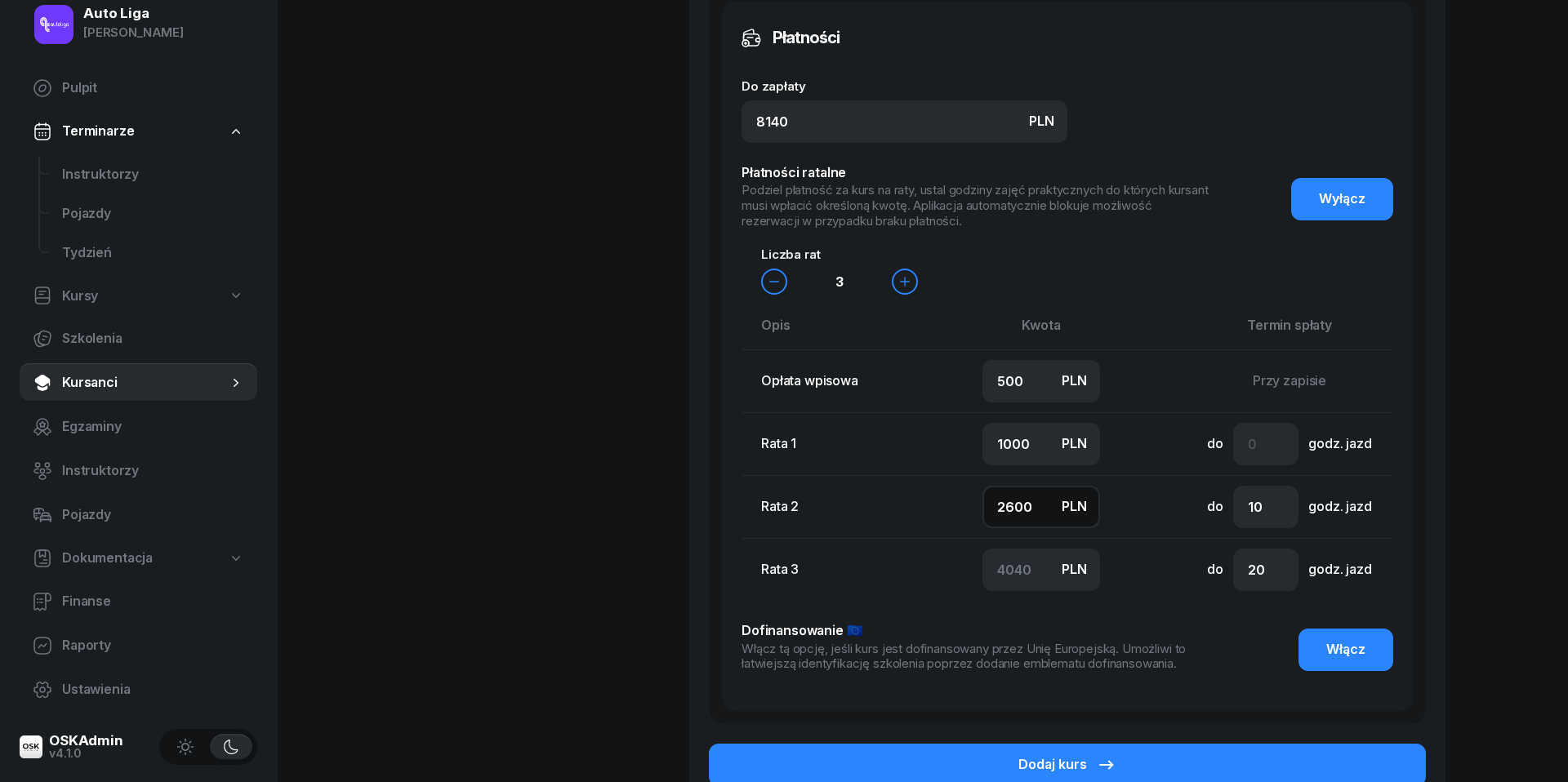
click at [1004, 504] on input "2600" at bounding box center [1041, 507] width 118 height 43
type input "1"
type input "6639"
type input "10"
type input "6630"
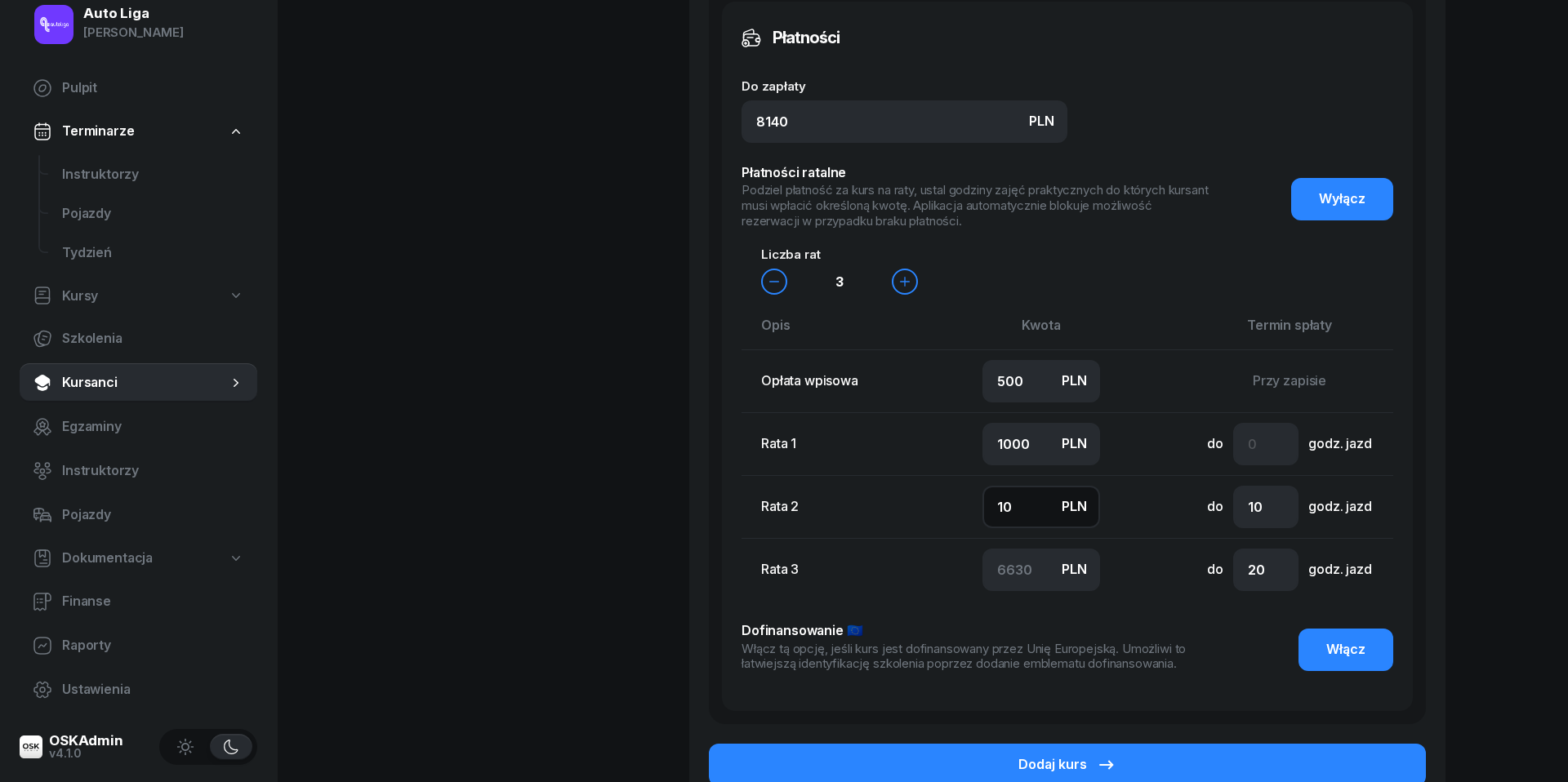
type input "100"
type input "6540"
type input "1000"
type input "5640"
type input "1000"
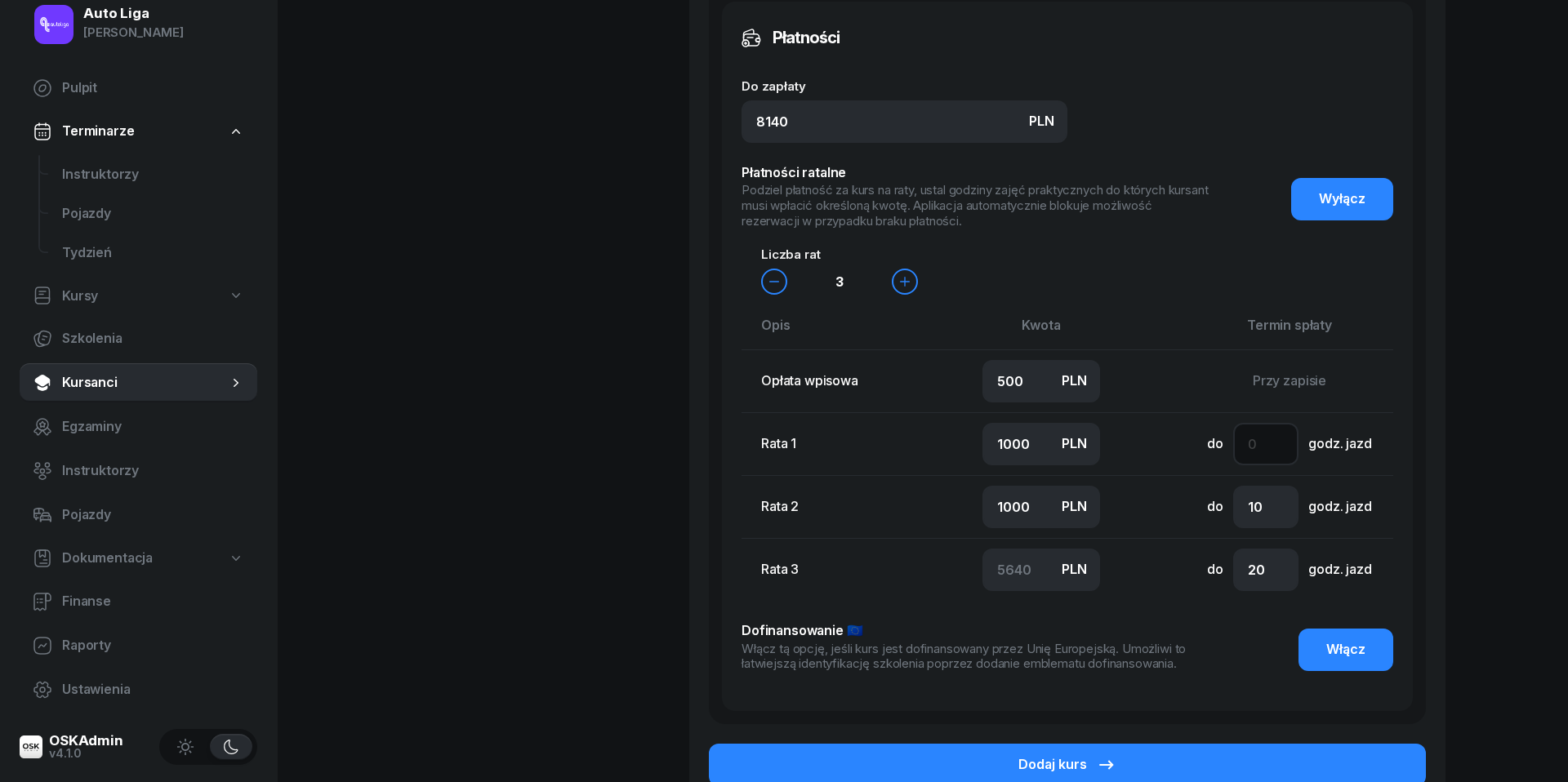
click at [1262, 445] on input "number" at bounding box center [1265, 444] width 65 height 43
type input "2"
click at [1259, 566] on input "20" at bounding box center [1265, 570] width 65 height 43
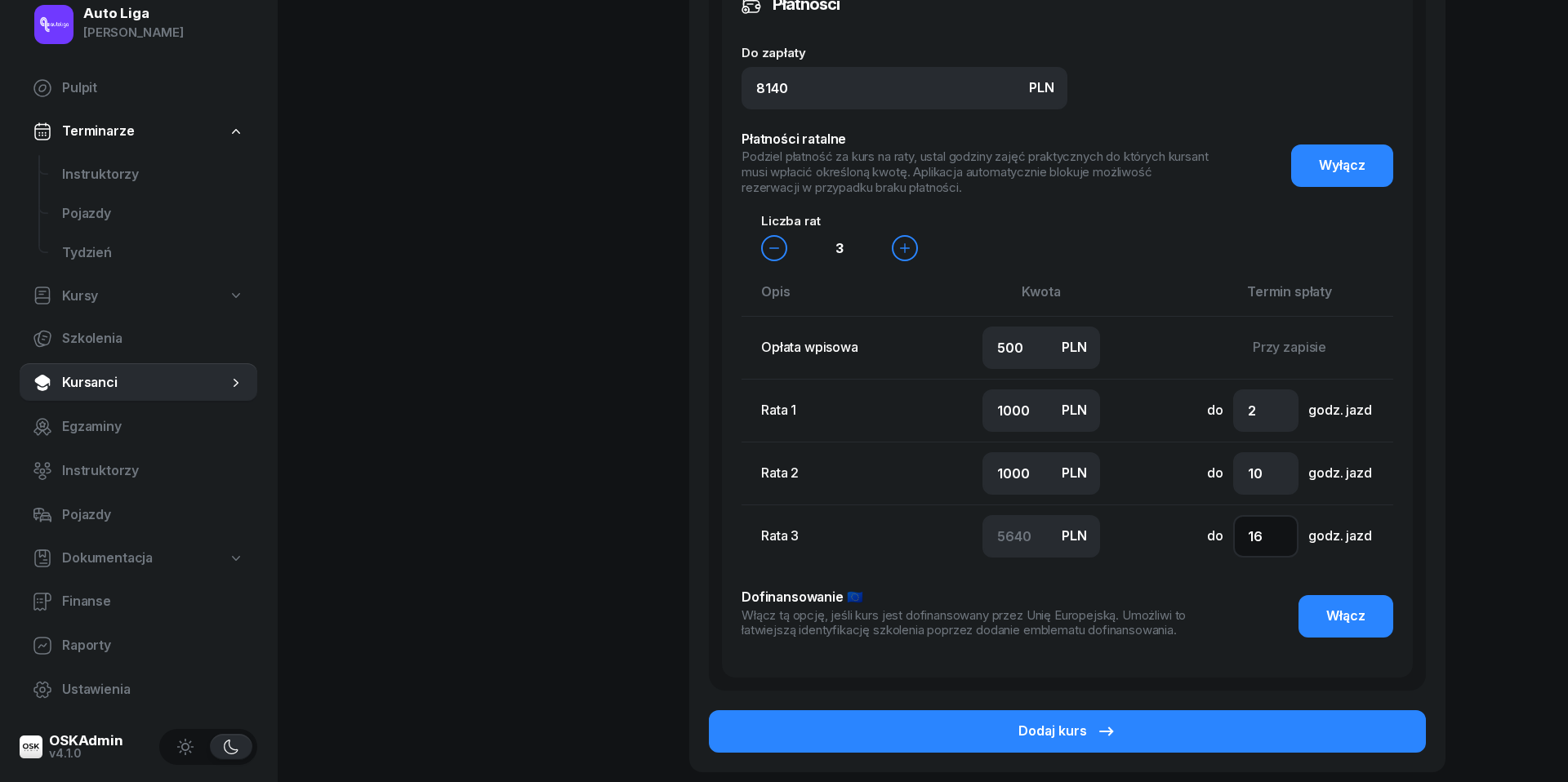
scroll to position [1309, 0]
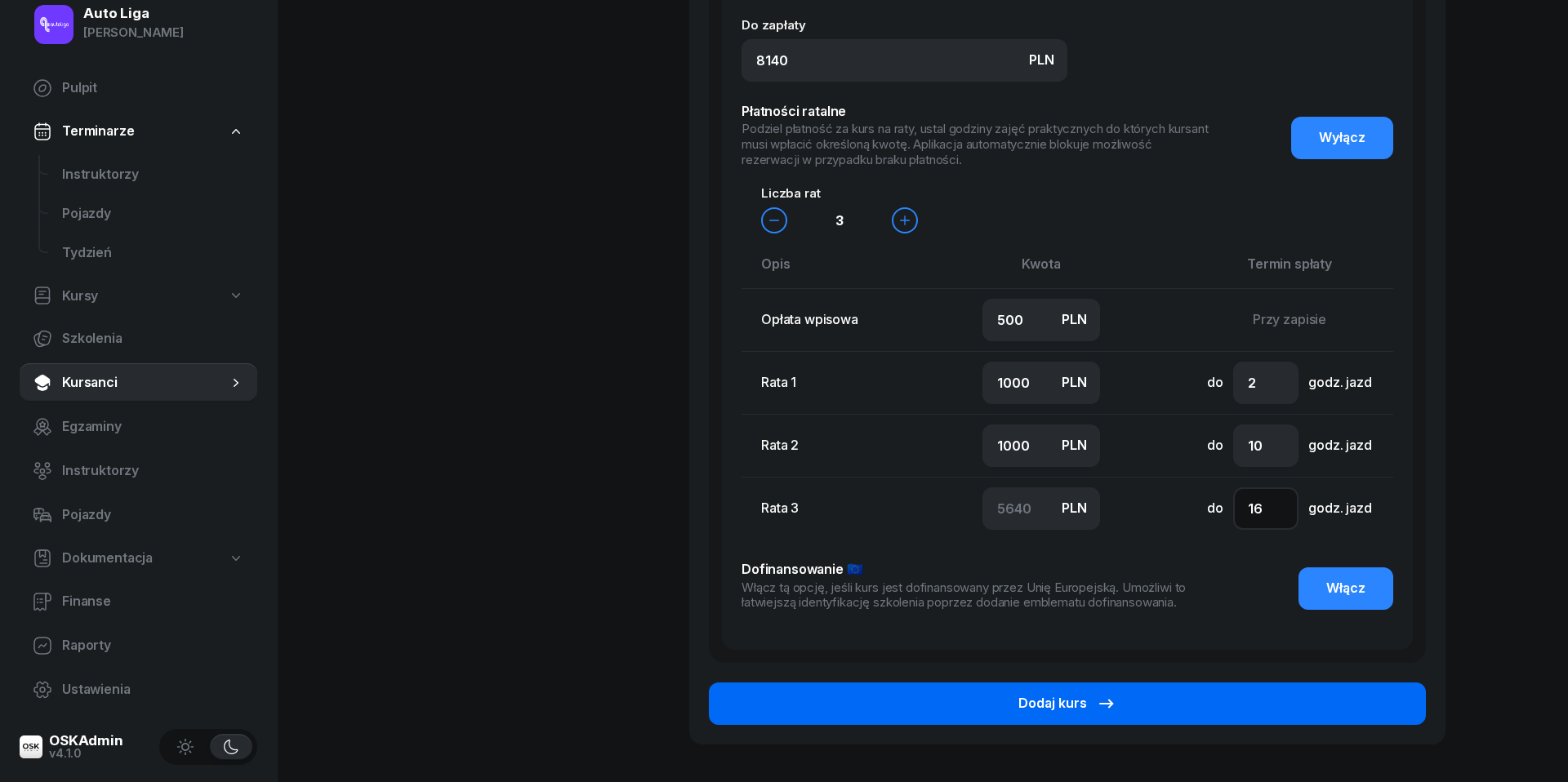
type input "16"
click at [1166, 693] on button "Dodaj kurs" at bounding box center [1067, 704] width 717 height 43
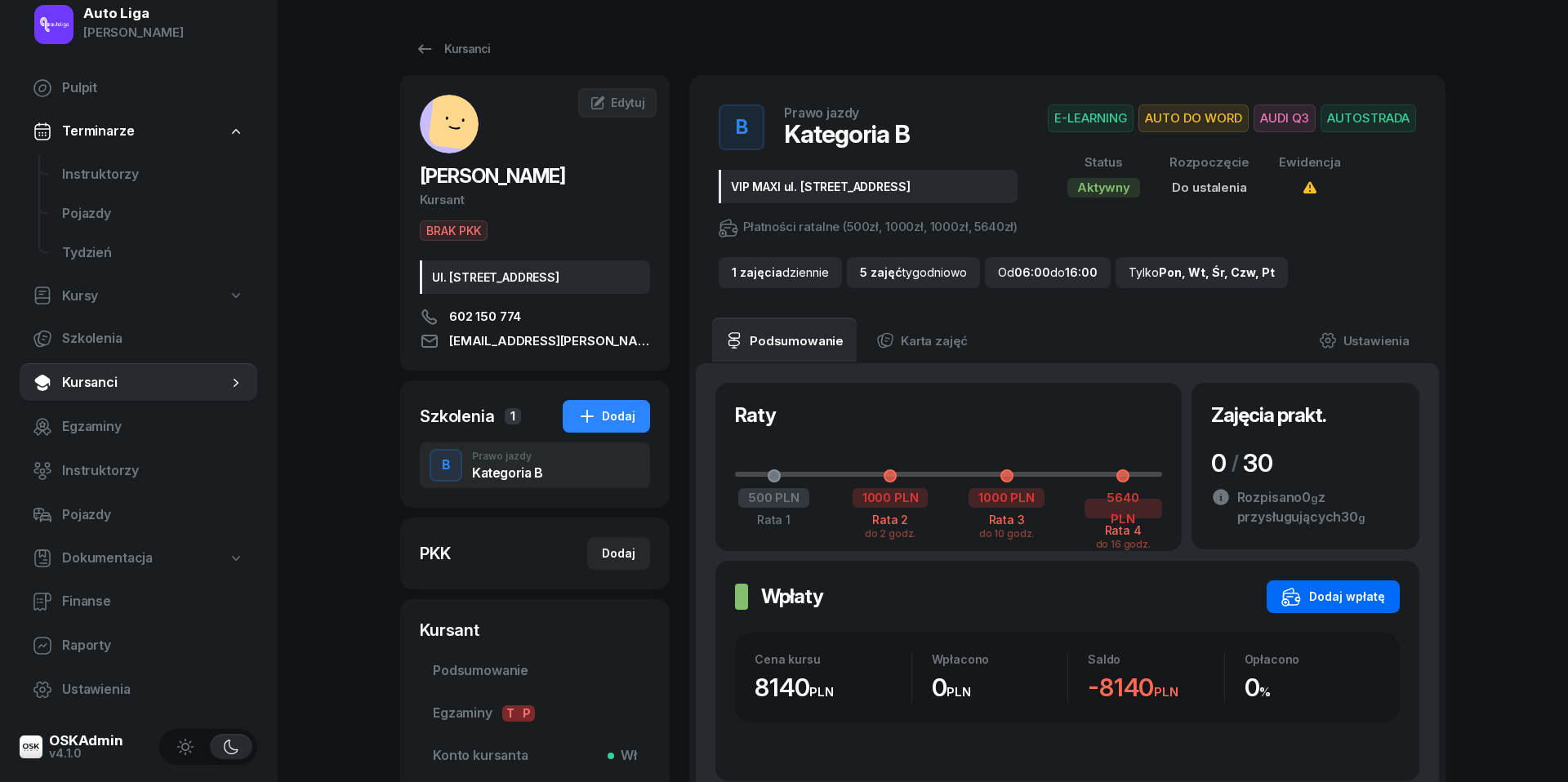
click at [1331, 602] on div "Dodaj wpłatę" at bounding box center [1333, 597] width 103 height 20
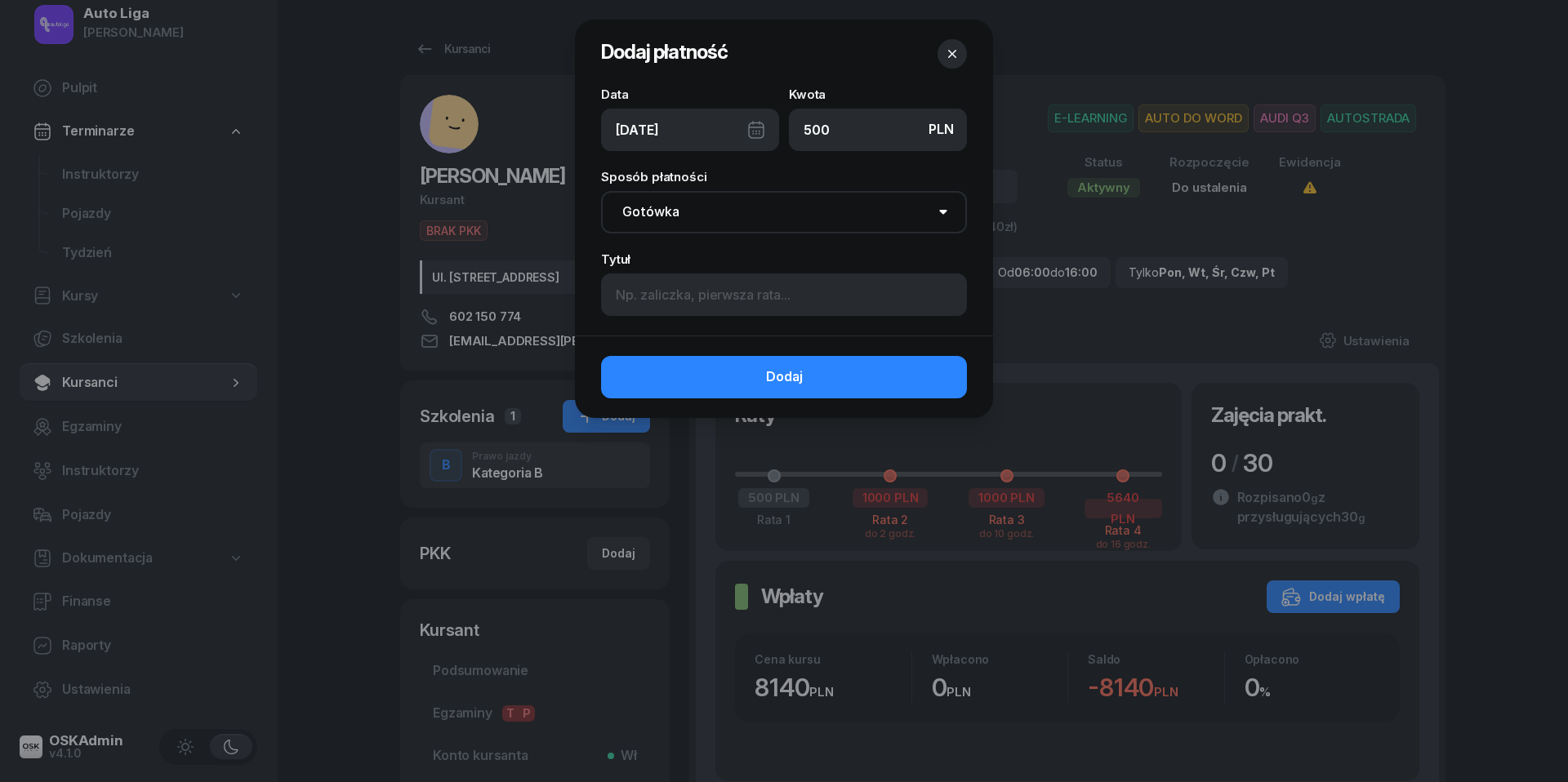
type input "500"
click at [756, 134] on div "[DATE]" at bounding box center [690, 130] width 178 height 43
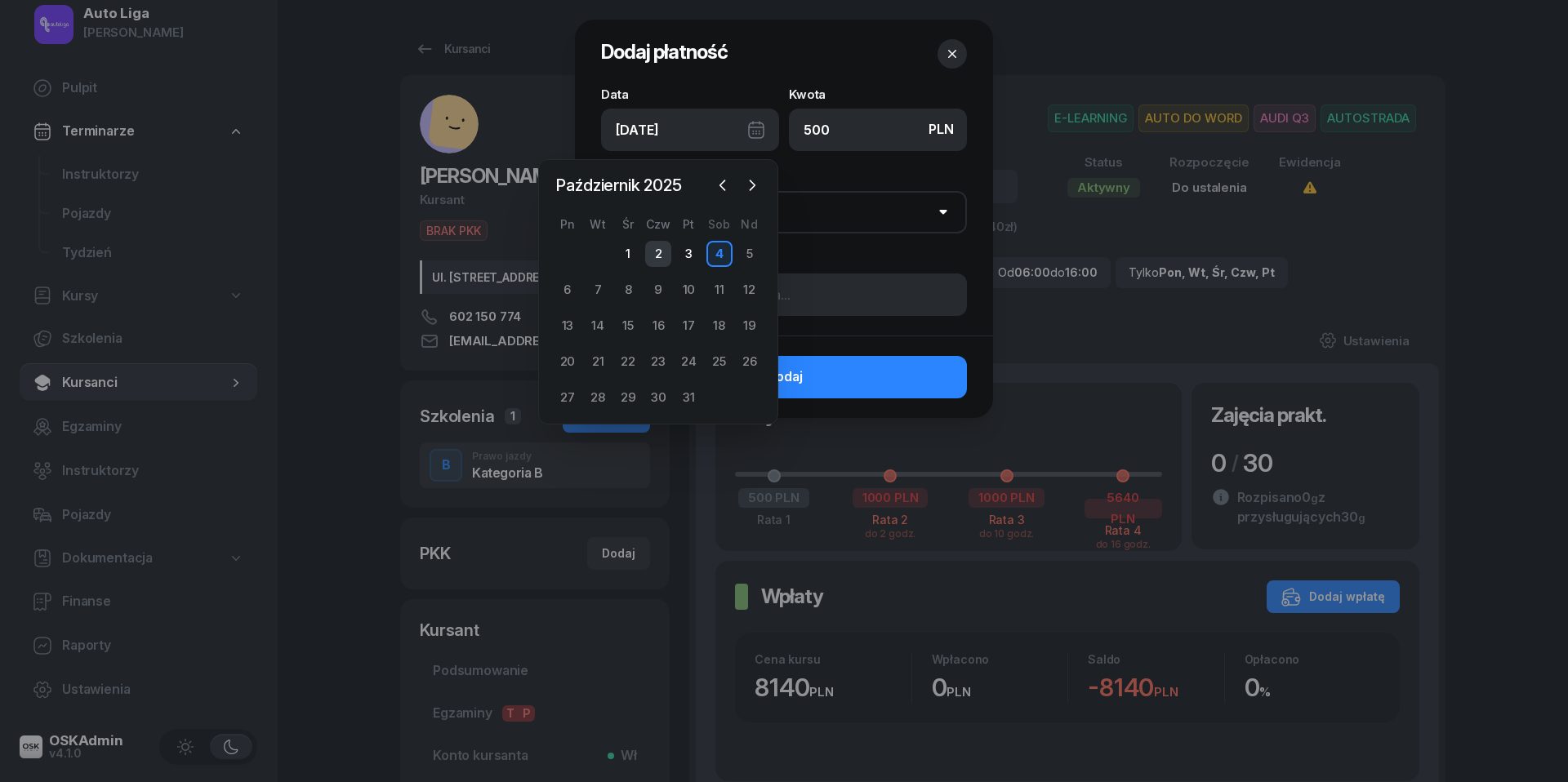
click at [661, 249] on div "2" at bounding box center [657, 253] width 26 height 26
type input "[DATE]"
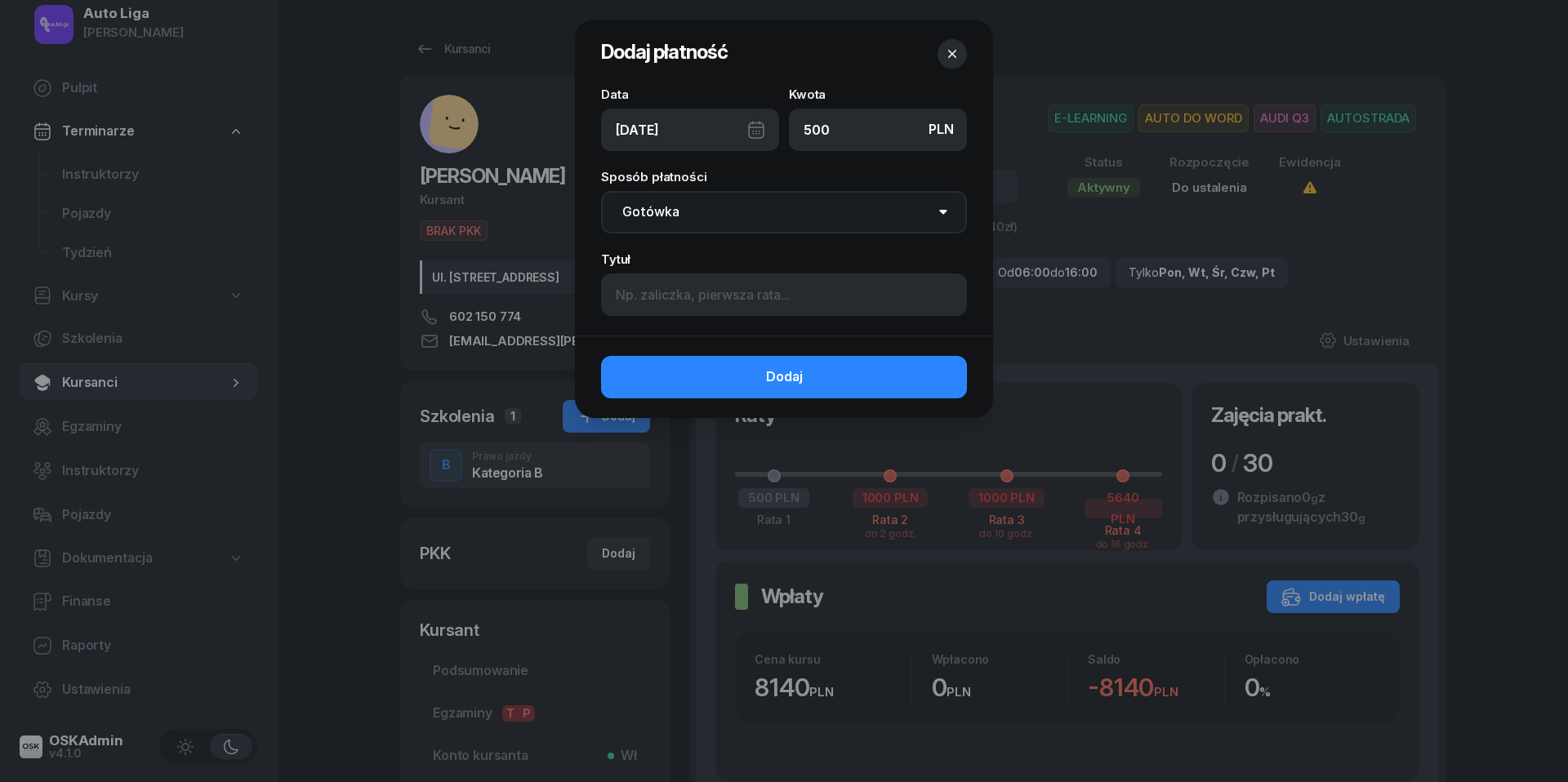
select select "transfer"
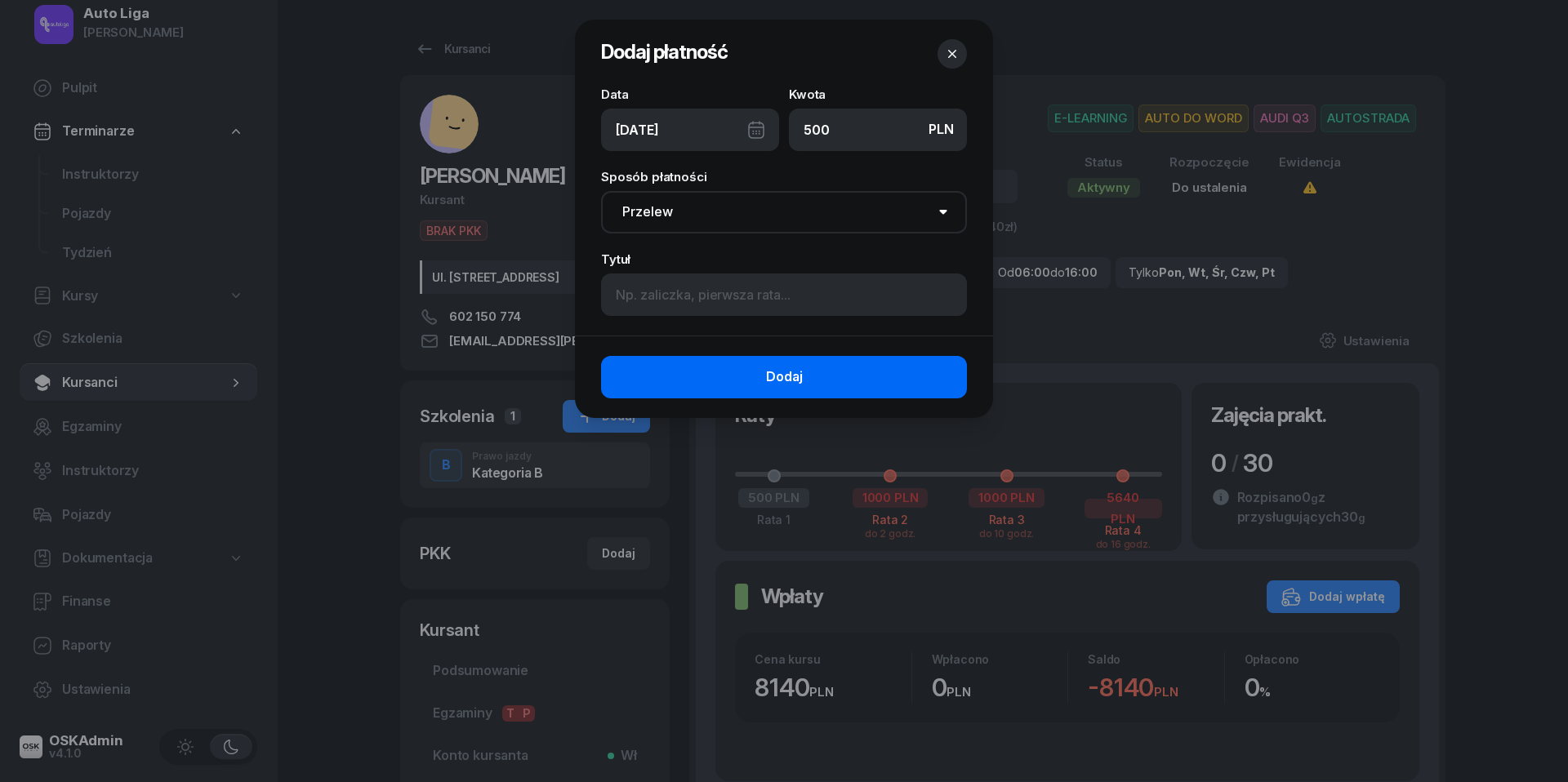
click at [739, 367] on button "Dodaj" at bounding box center [784, 378] width 366 height 43
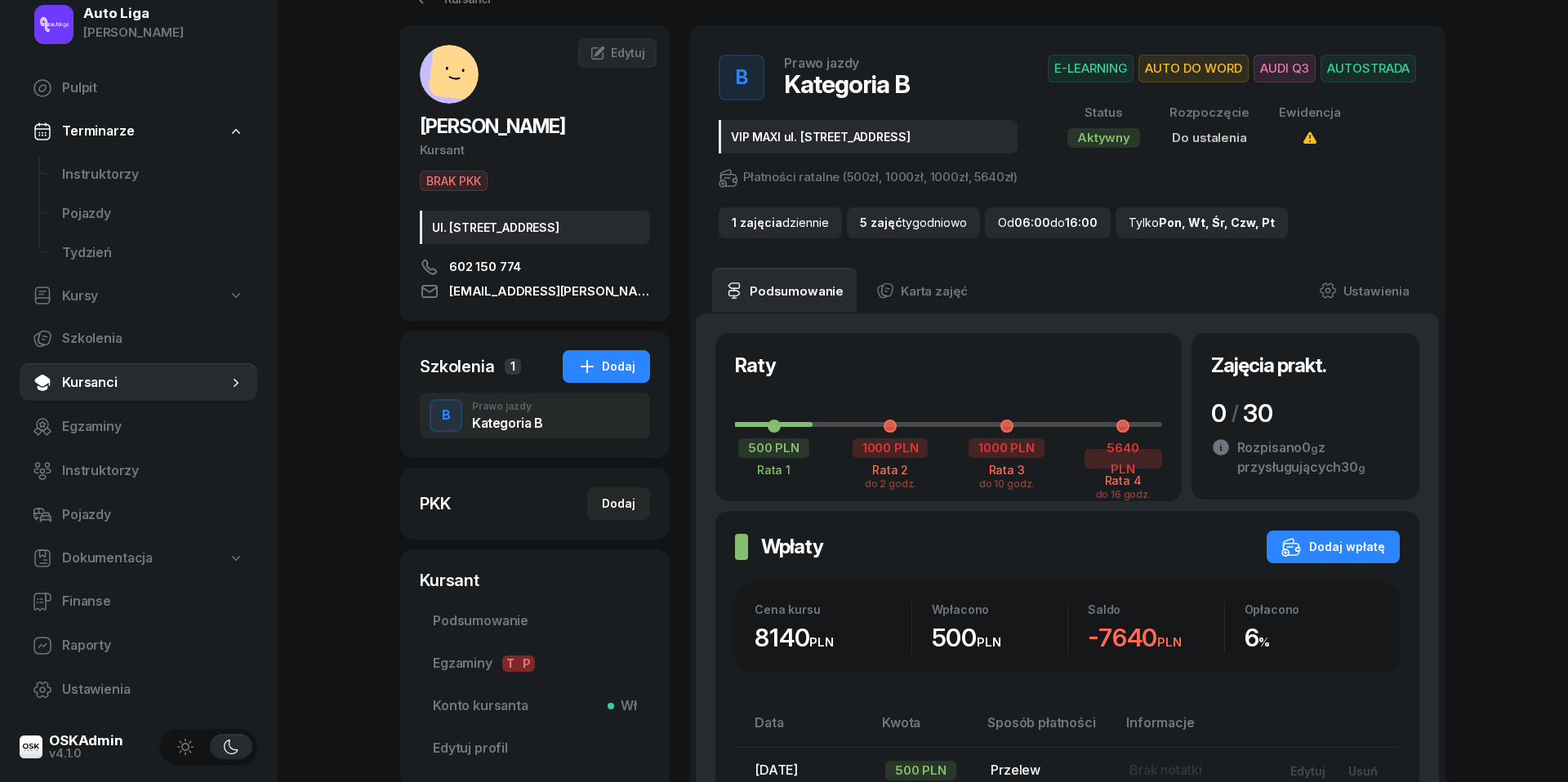
scroll to position [49, 0]
click at [467, 713] on span "Konto kursanta Wł" at bounding box center [535, 707] width 204 height 21
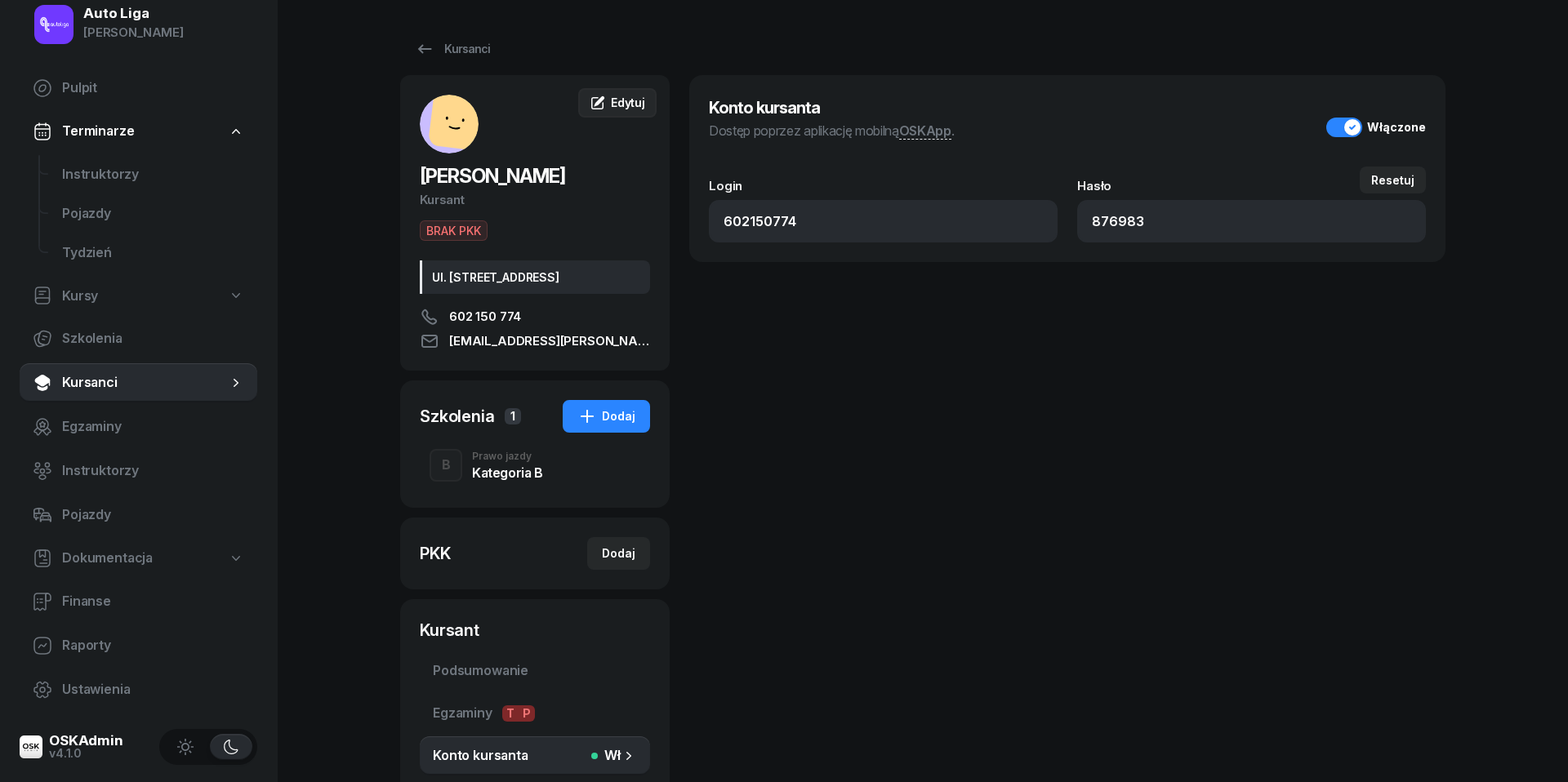
click at [624, 105] on span "Edytuj" at bounding box center [628, 102] width 34 height 14
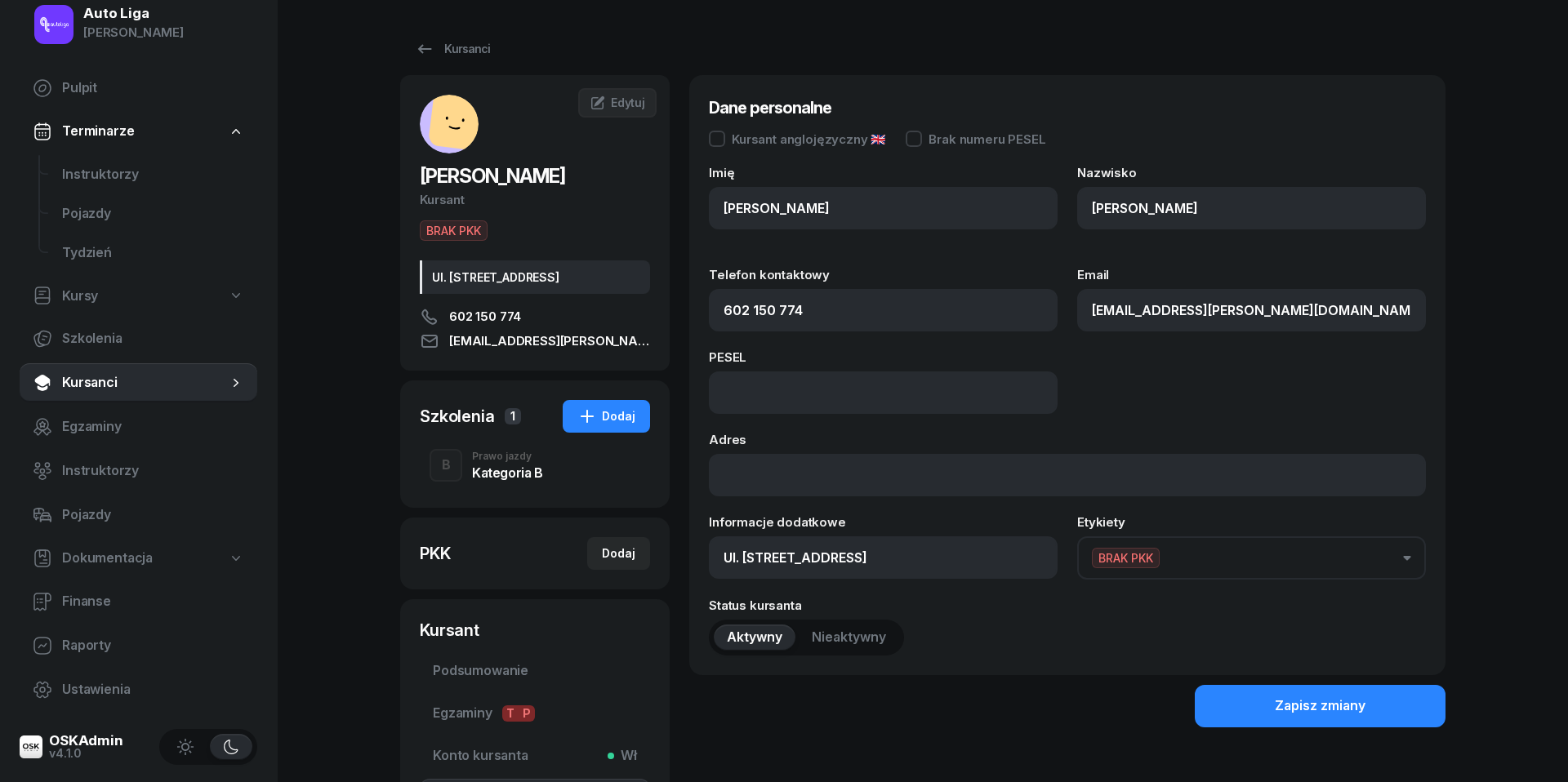
click at [1262, 555] on button "BRAK PKK" at bounding box center [1251, 558] width 348 height 44
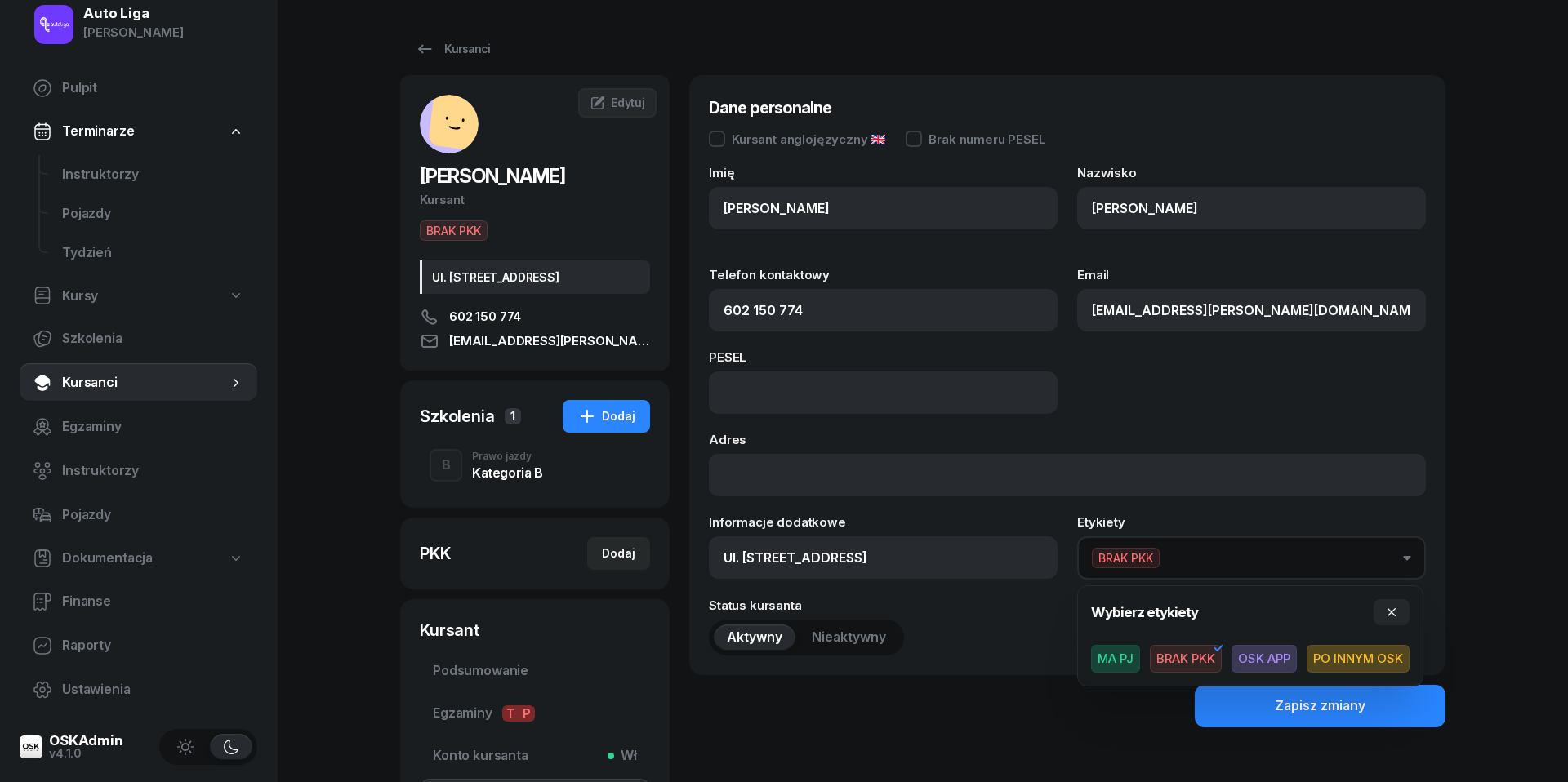
click at [1276, 655] on span "OSK APP" at bounding box center [1263, 658] width 65 height 28
click at [994, 615] on div "Status kursanta Aktywny Nieaktywny" at bounding box center [1067, 627] width 717 height 56
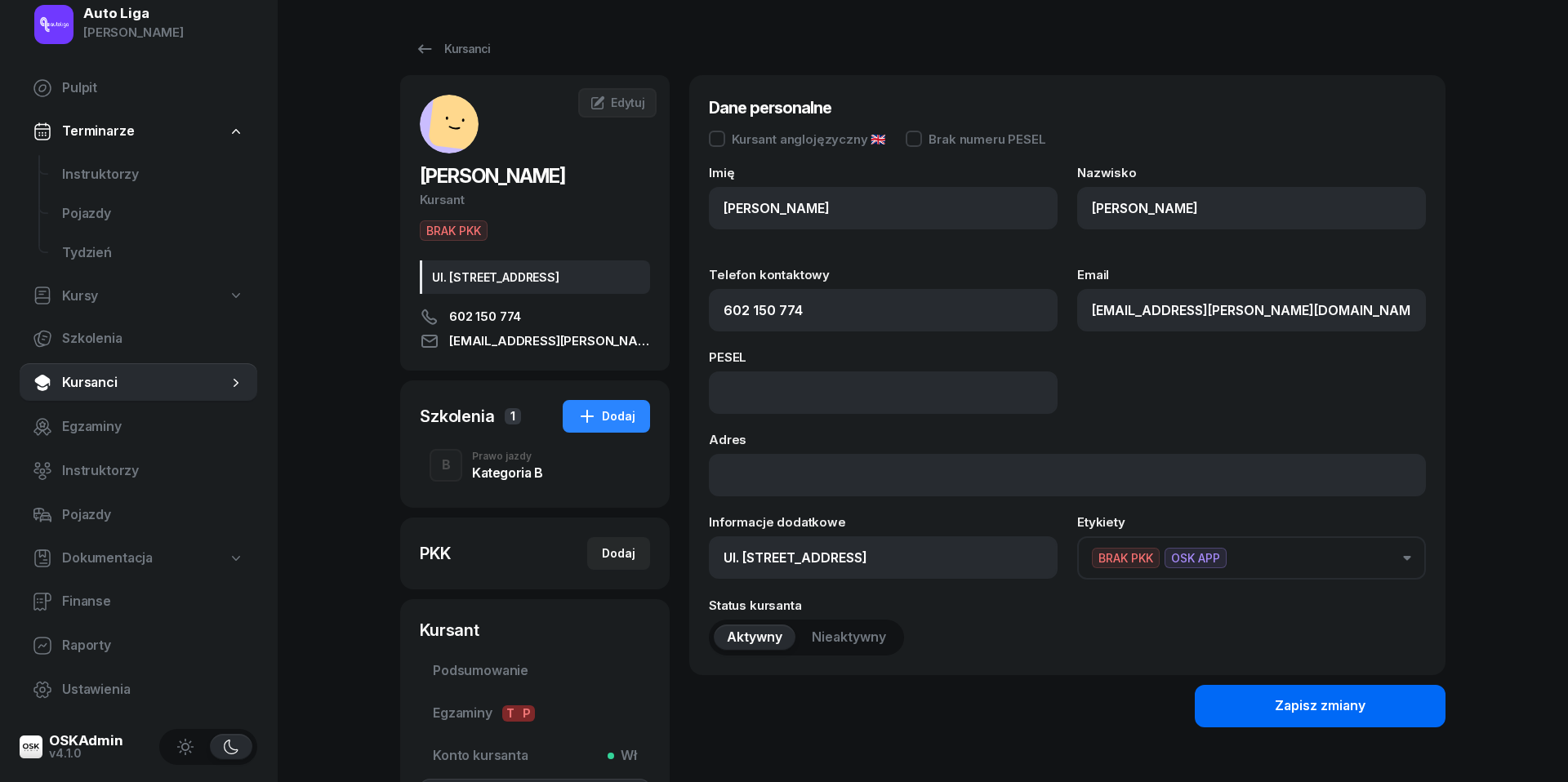
click at [1294, 713] on button "Zapisz zmiany" at bounding box center [1319, 706] width 250 height 43
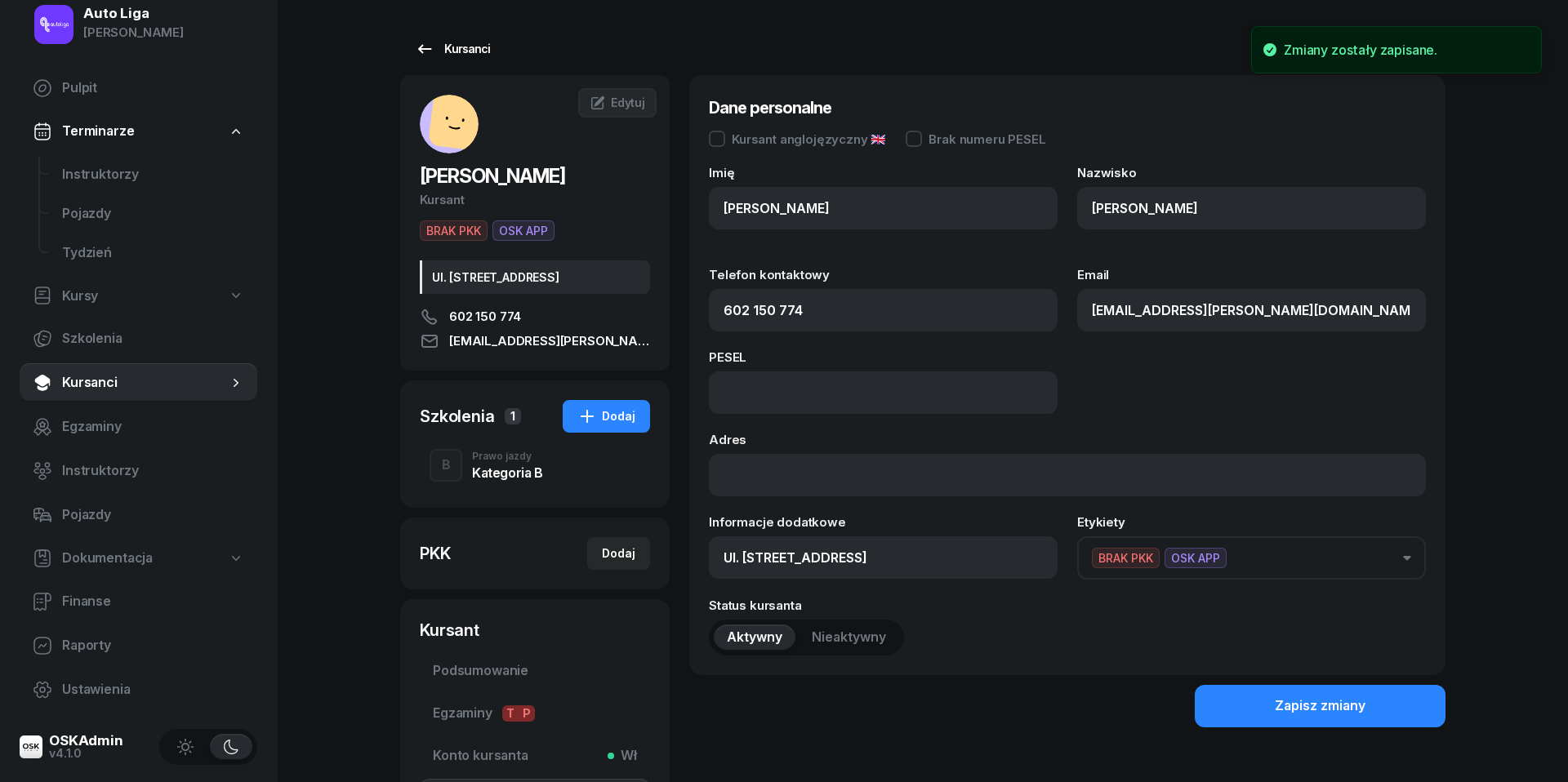
click at [421, 47] on icon at bounding box center [425, 49] width 20 height 20
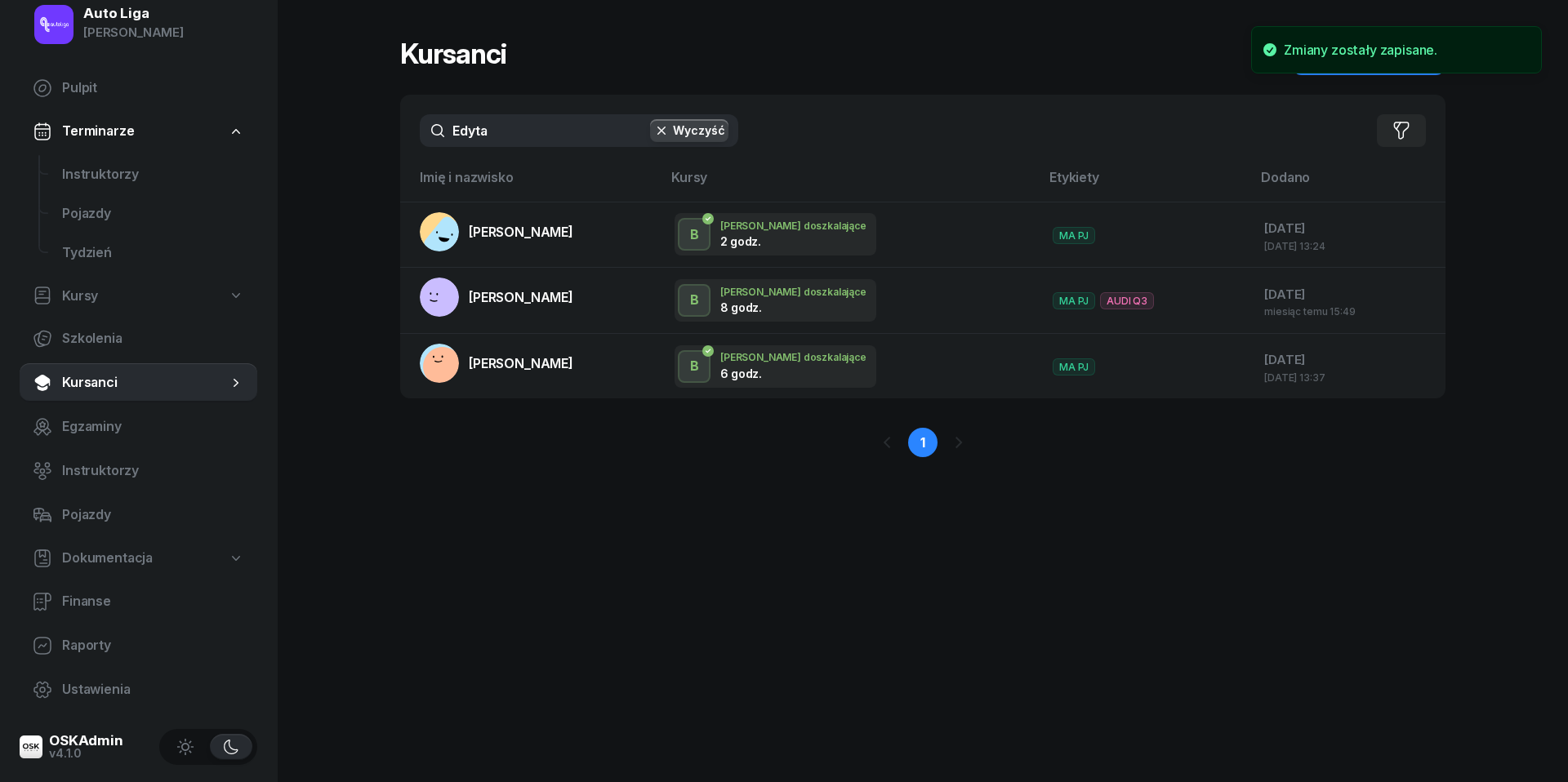
click at [93, 622] on nav "Pulpit Terminarze Instruktorzy Pojazdy Tydzień Kursy Szkolenia Kursanci Egzamin…" at bounding box center [138, 389] width 238 height 641
click at [663, 127] on icon "button" at bounding box center [661, 130] width 16 height 16
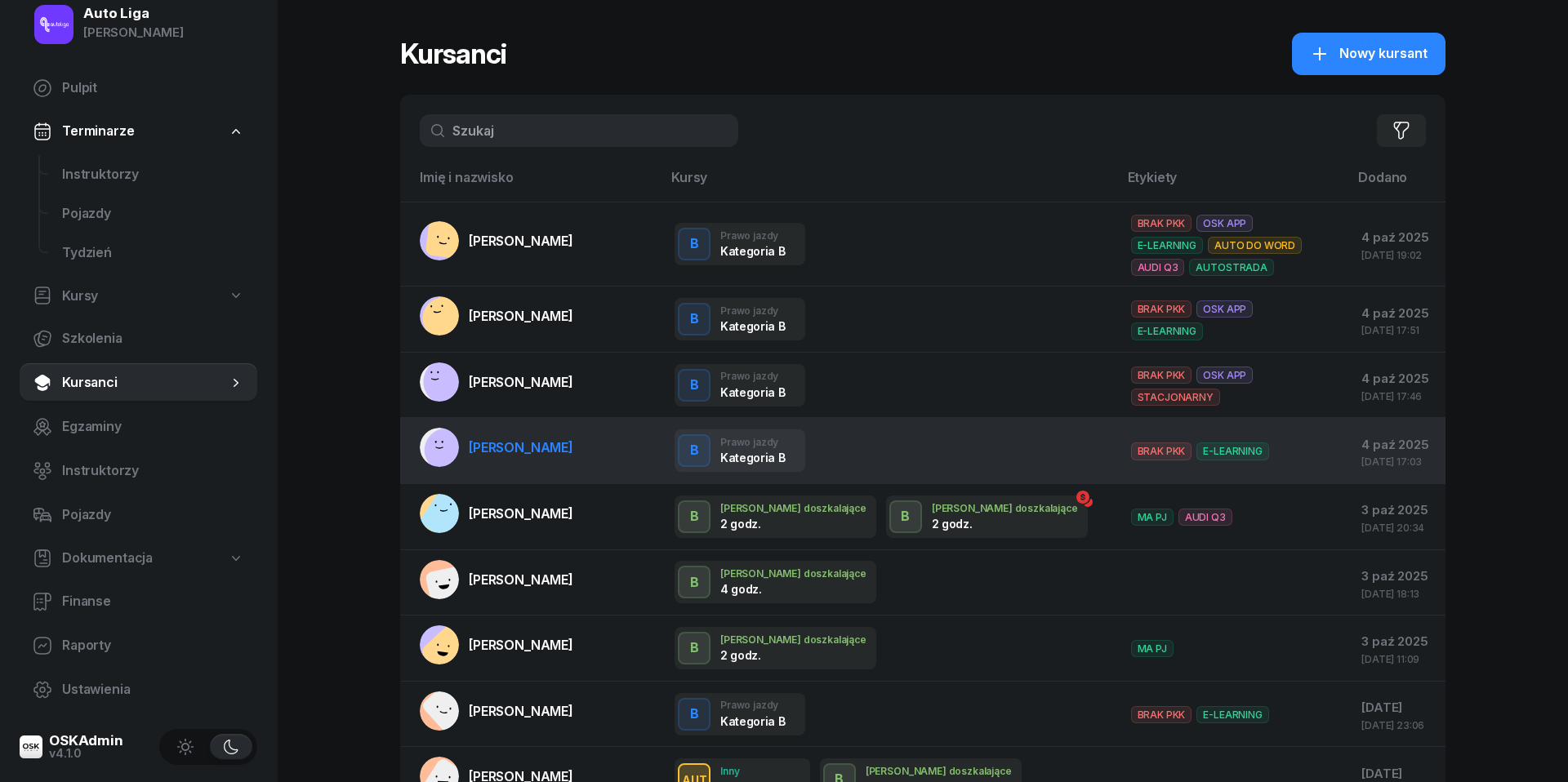
click at [507, 451] on span "[PERSON_NAME]" at bounding box center [520, 447] width 104 height 16
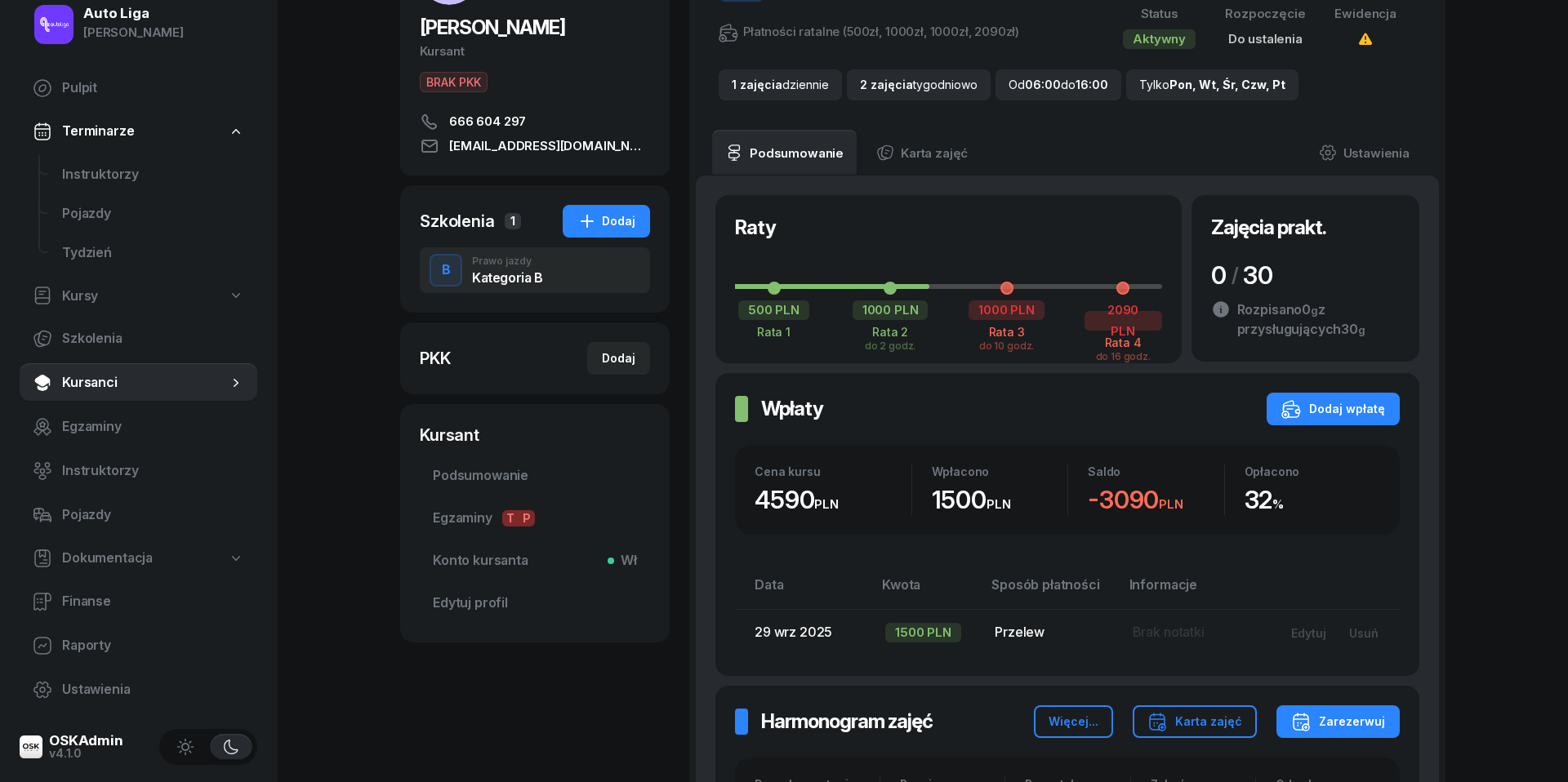
scroll to position [174, 0]
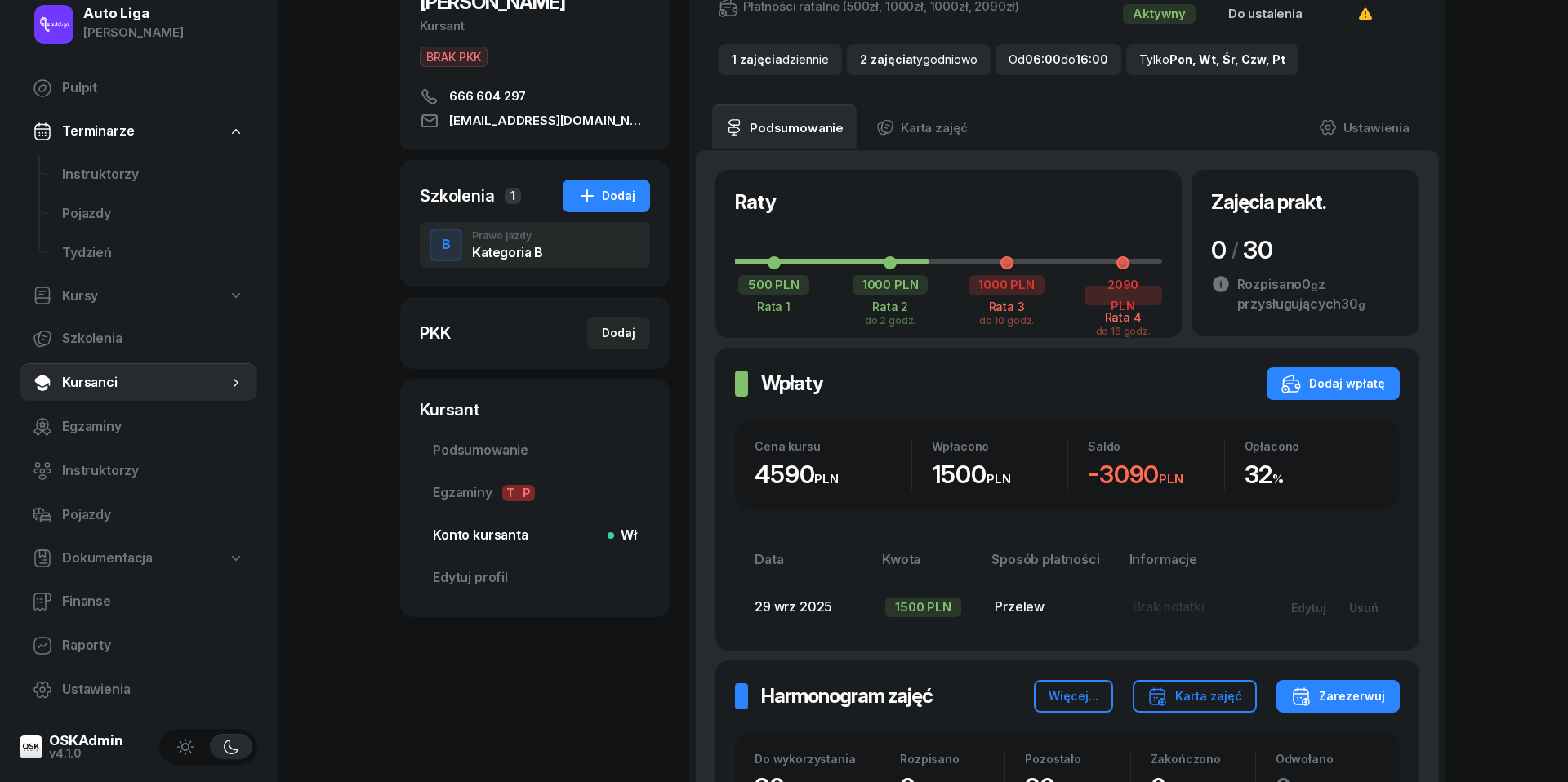
click at [488, 534] on span "Konto kursanta Wł" at bounding box center [535, 535] width 204 height 21
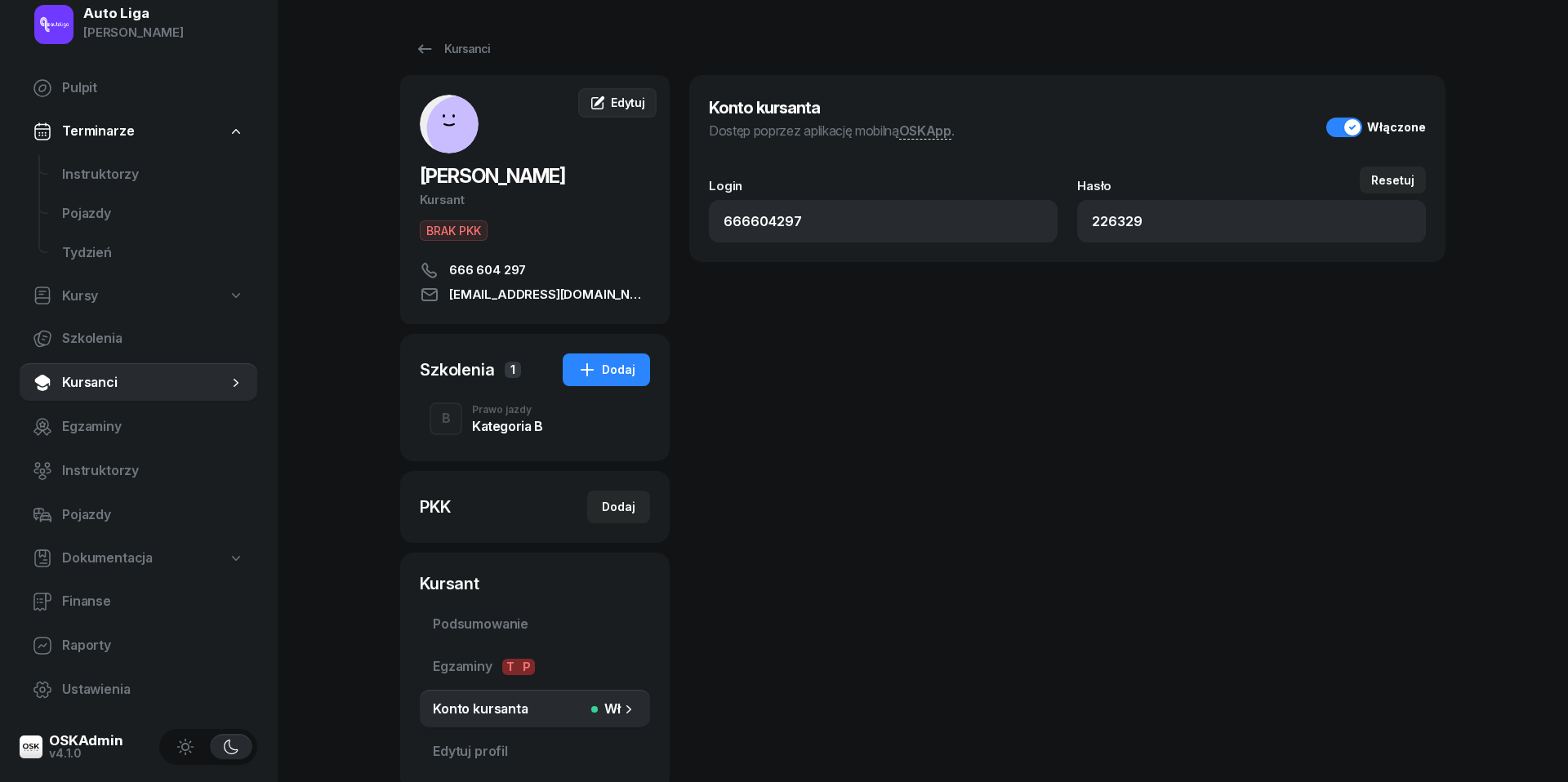
click at [624, 112] on link "Edytuj" at bounding box center [617, 102] width 78 height 29
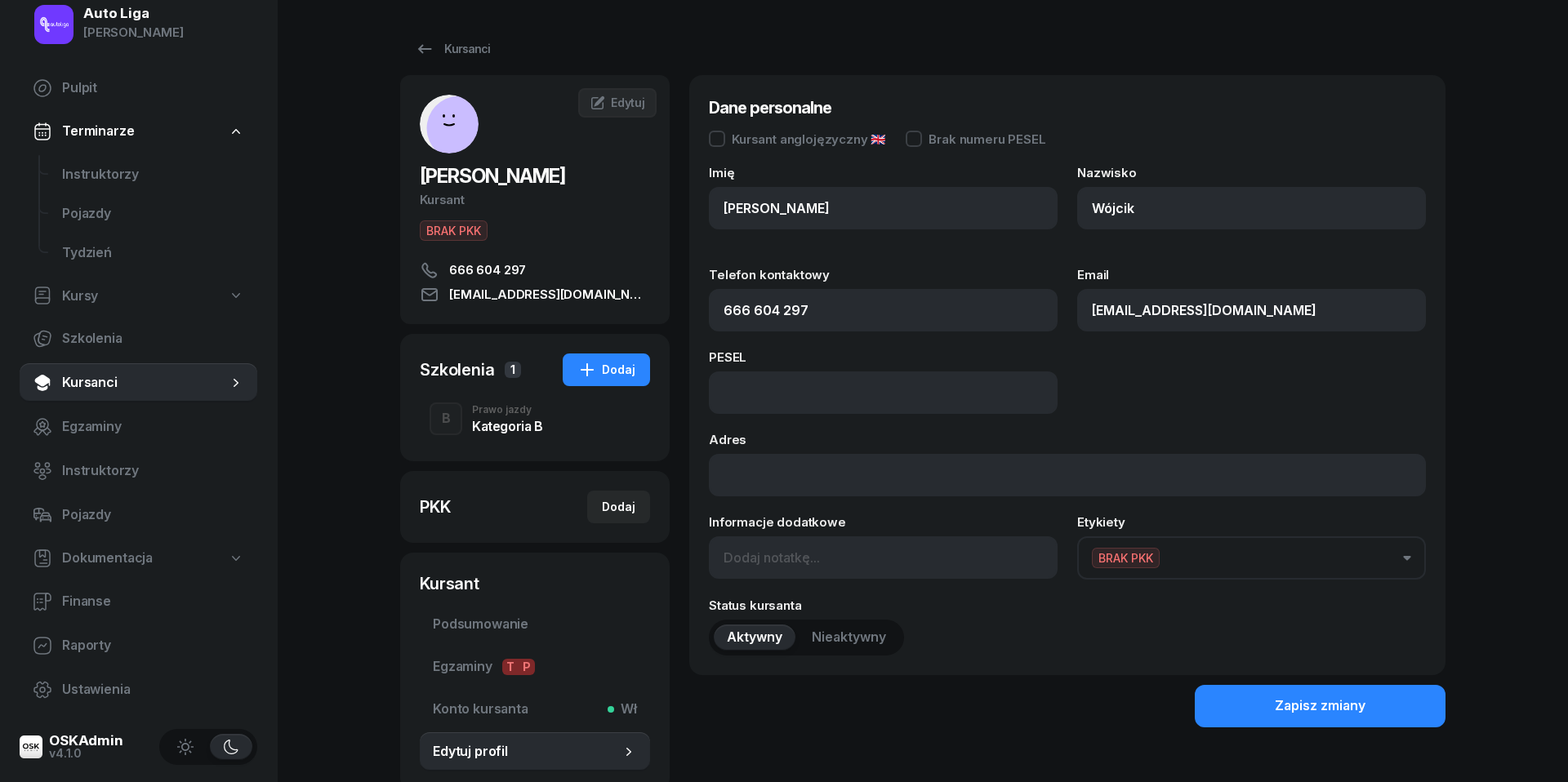
click at [1225, 563] on button "BRAK PKK" at bounding box center [1251, 558] width 348 height 44
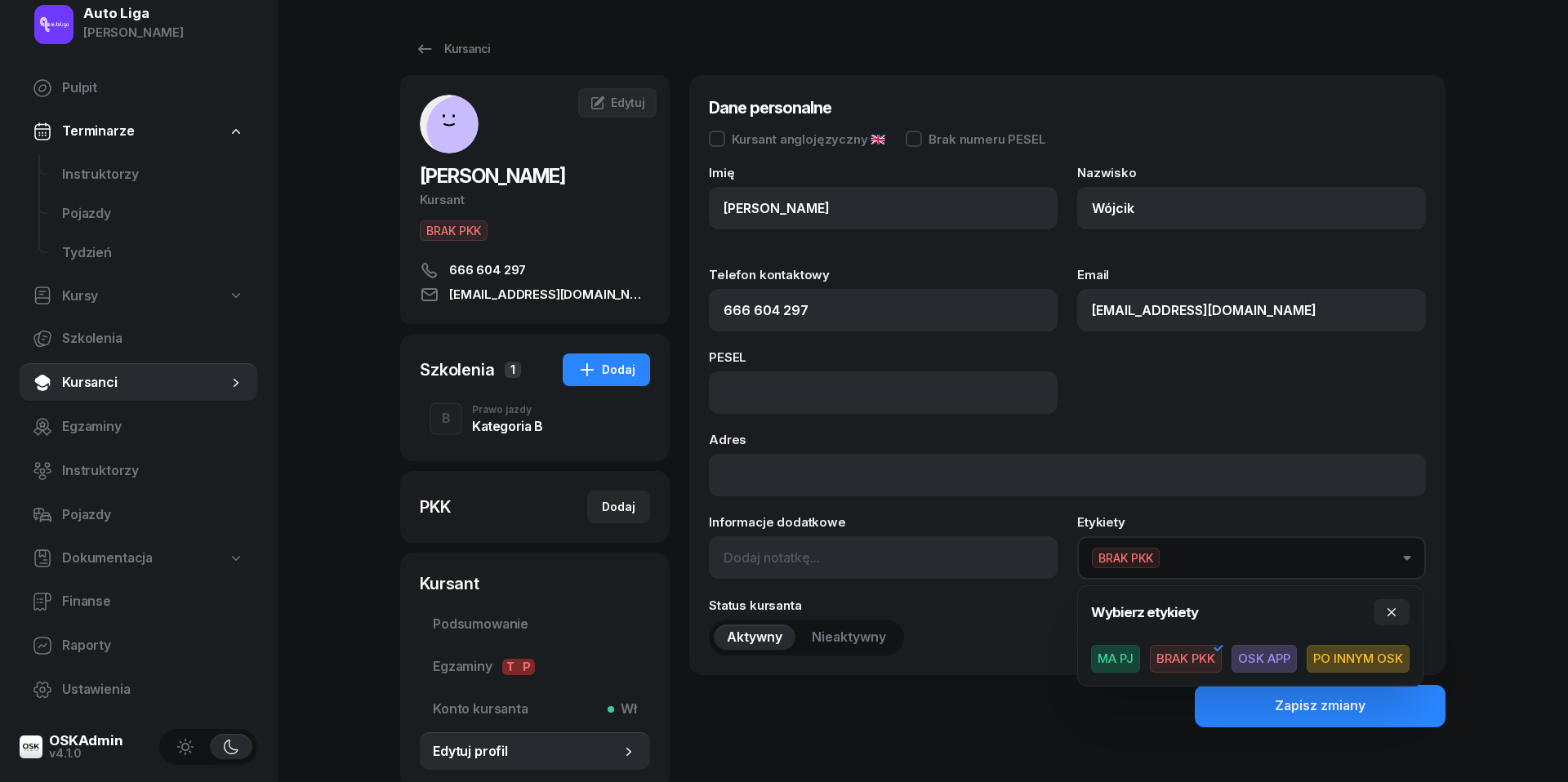
click at [1275, 651] on span "OSK APP" at bounding box center [1263, 658] width 65 height 28
click at [1016, 622] on div "Status kursanta Aktywny Nieaktywny" at bounding box center [1067, 627] width 717 height 56
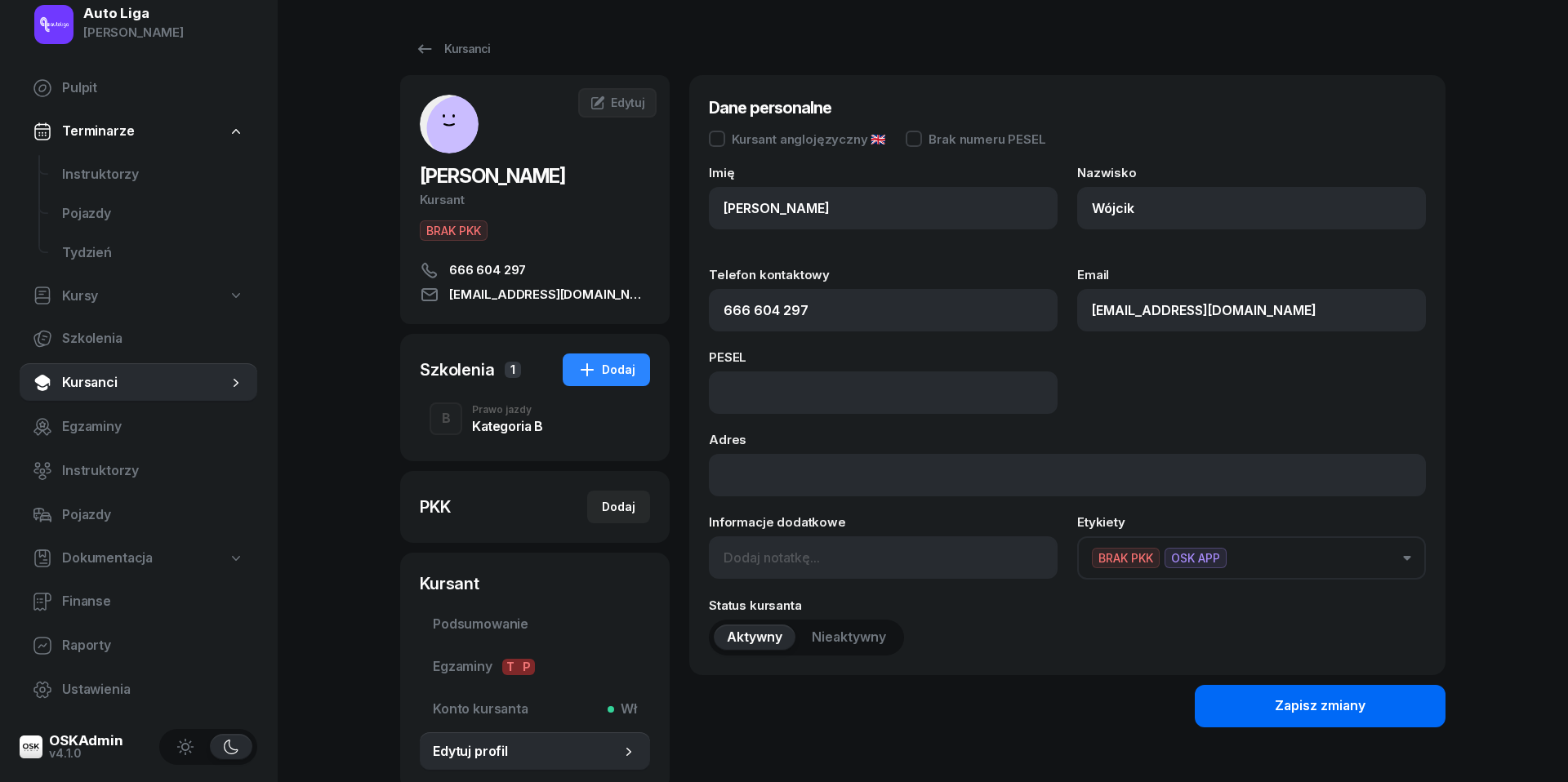
click at [1367, 710] on button "Zapisz zmiany" at bounding box center [1319, 706] width 250 height 43
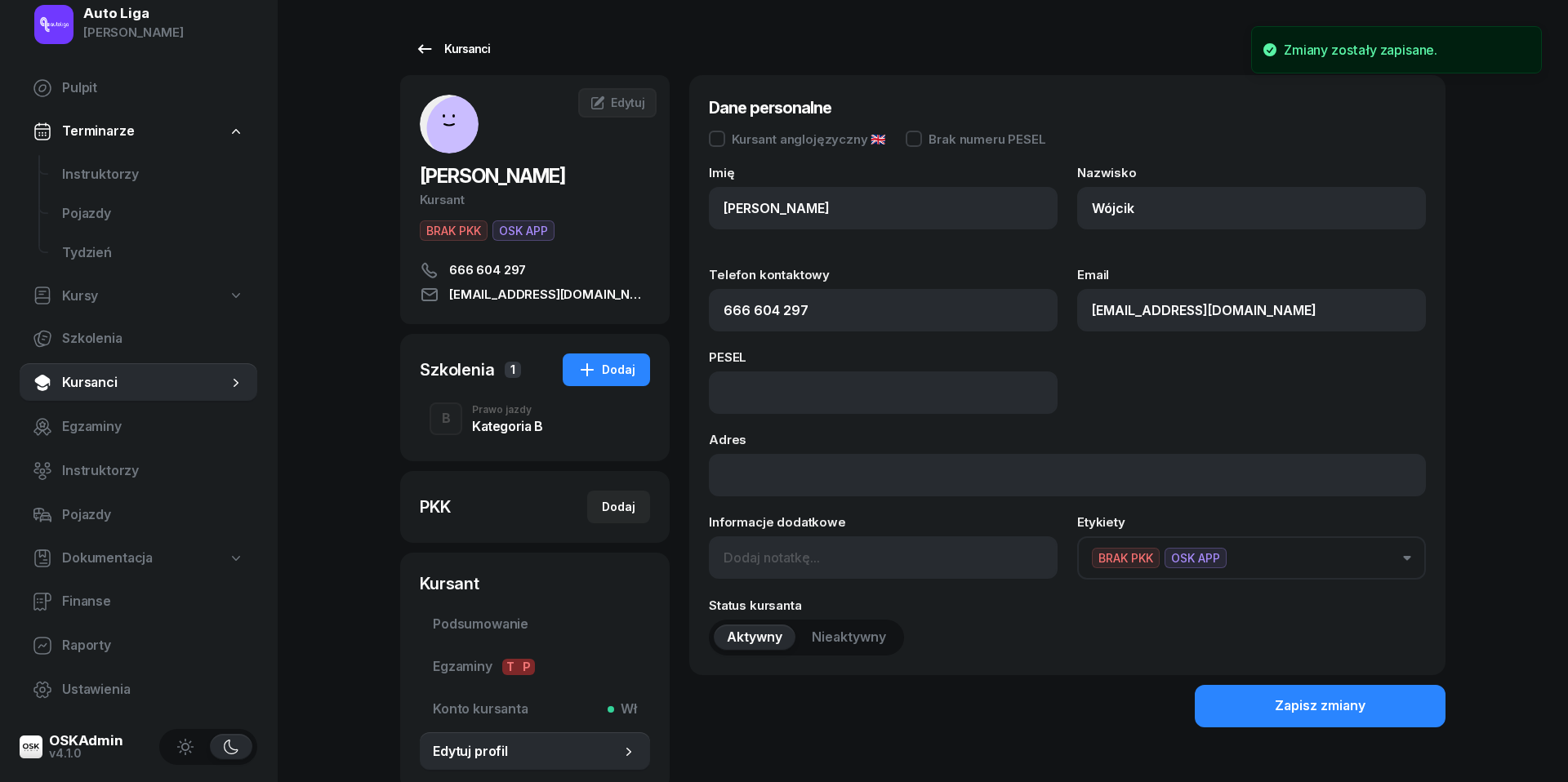
click at [429, 53] on icon at bounding box center [425, 49] width 20 height 20
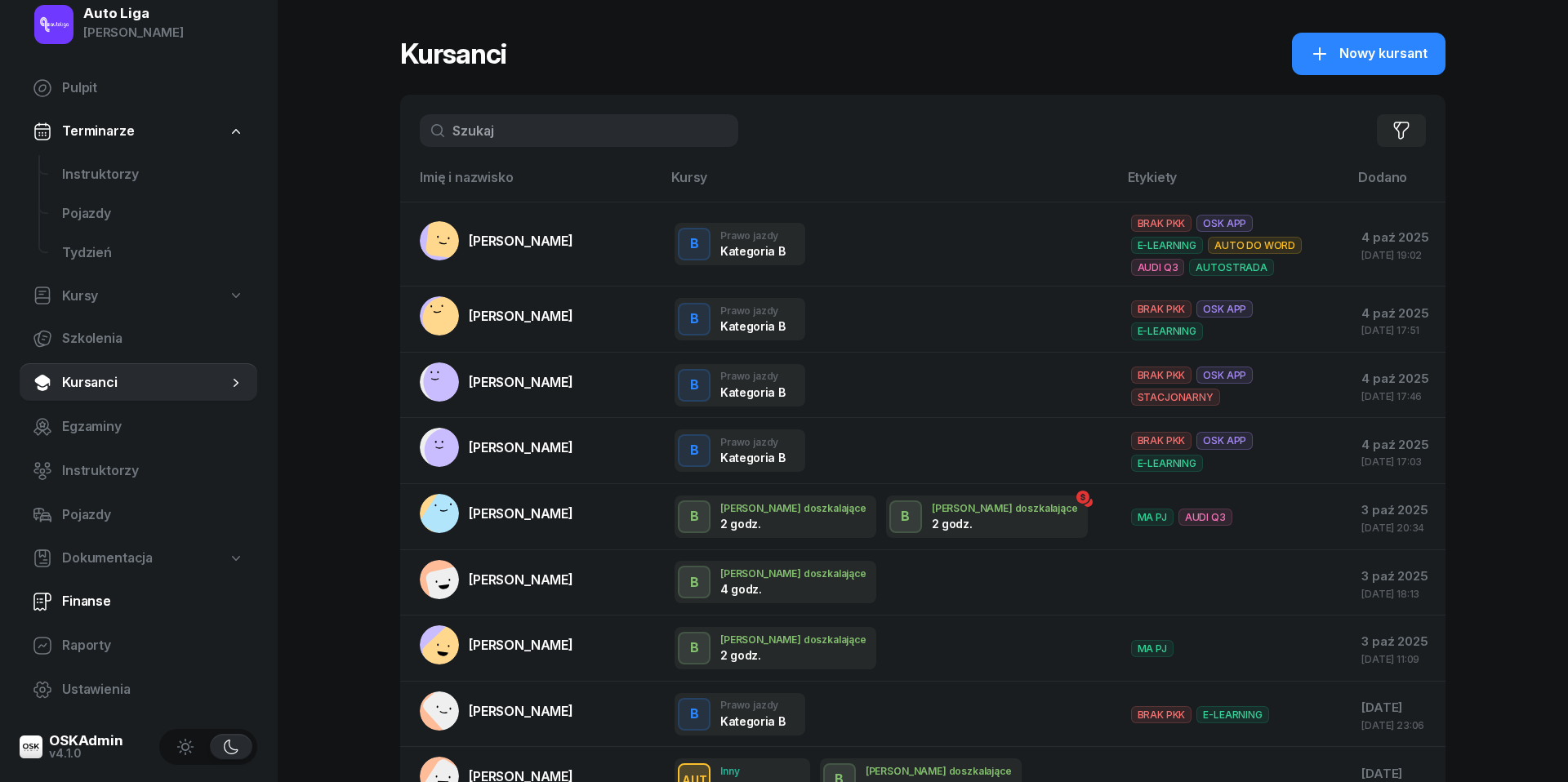
click at [93, 589] on link "Finanse" at bounding box center [138, 602] width 238 height 39
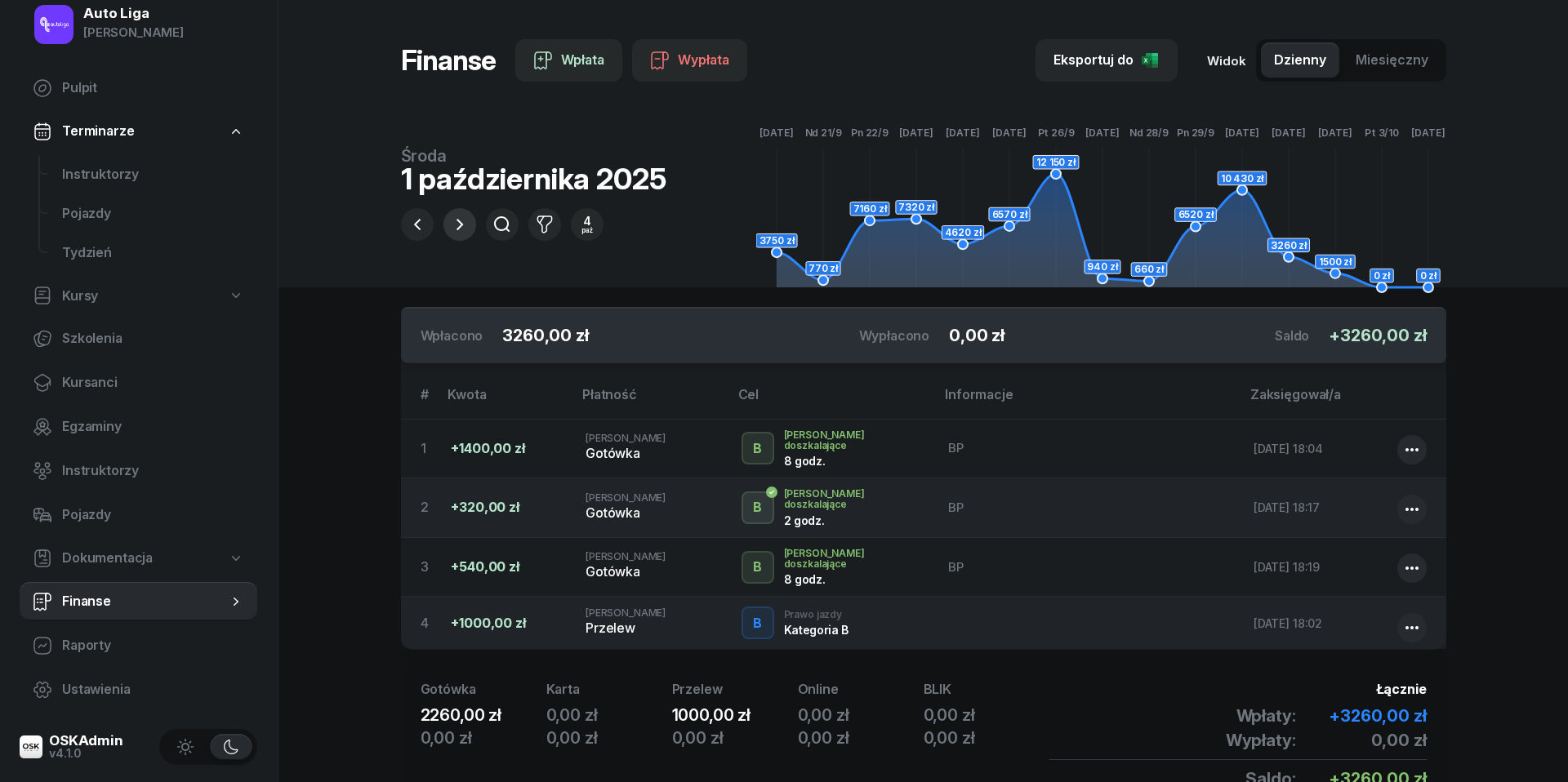
click at [455, 226] on icon "button" at bounding box center [460, 224] width 20 height 20
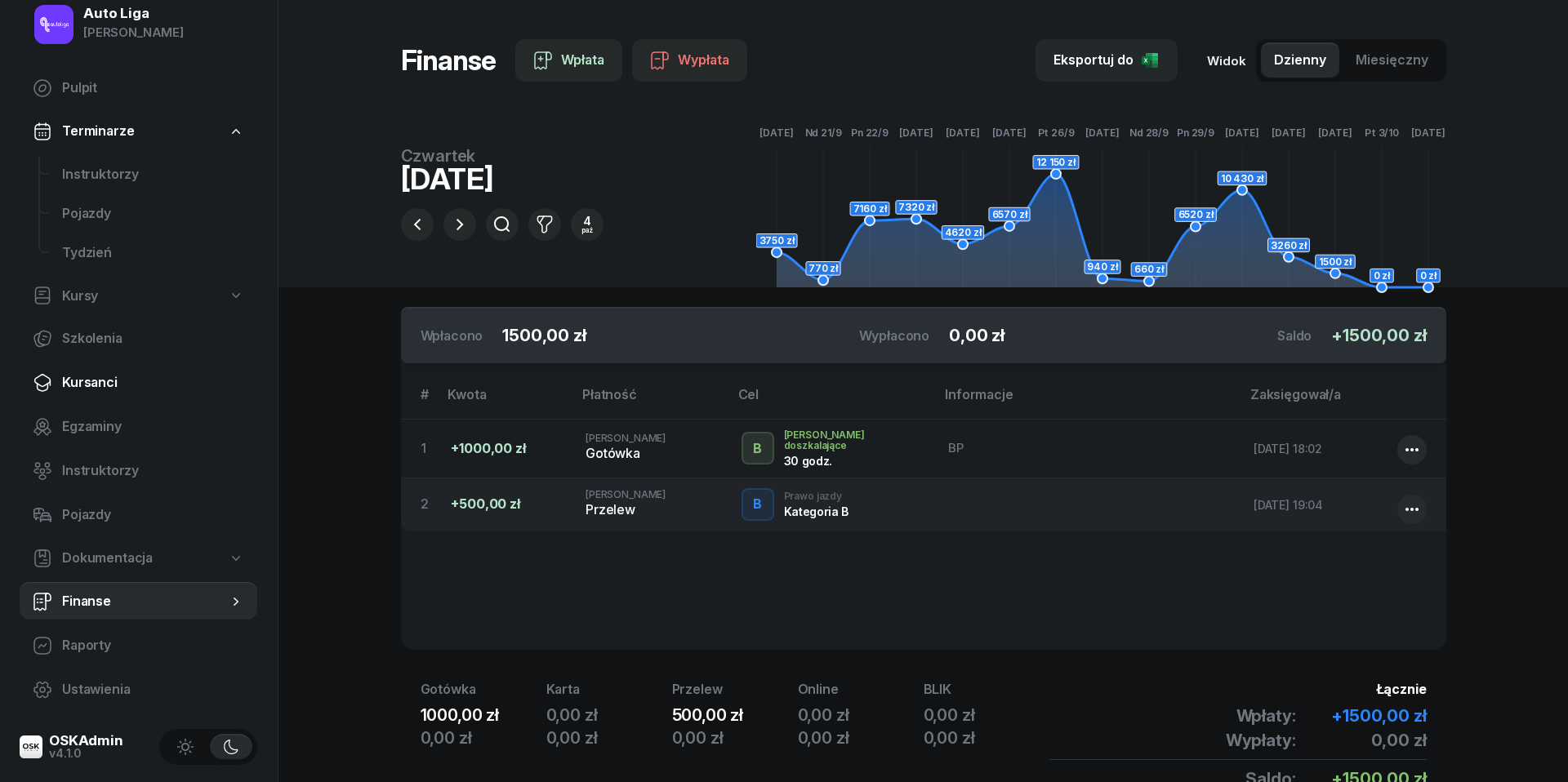
click at [104, 386] on span "Kursanci" at bounding box center [153, 383] width 182 height 21
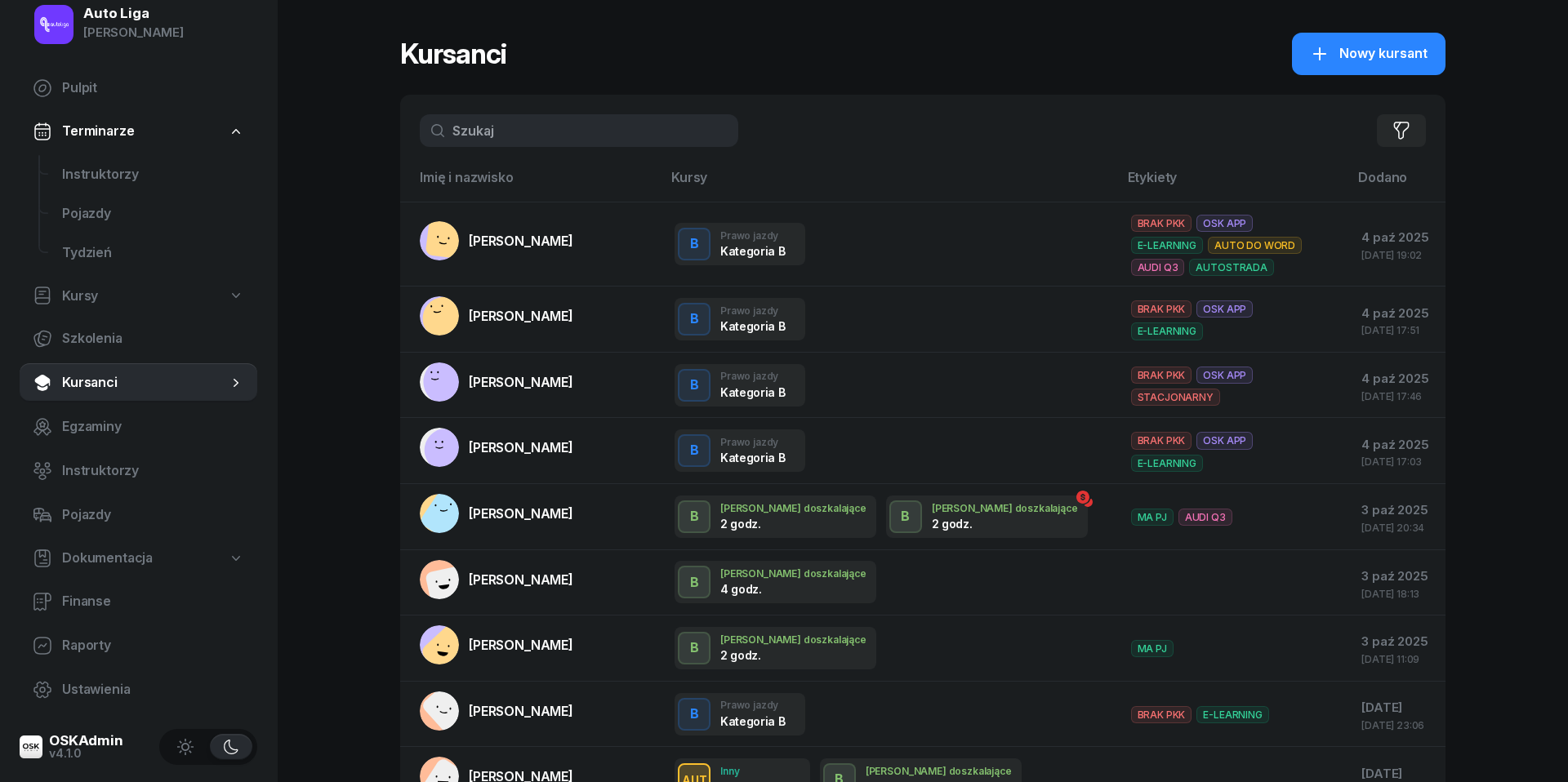
click at [516, 135] on input "text" at bounding box center [578, 130] width 318 height 33
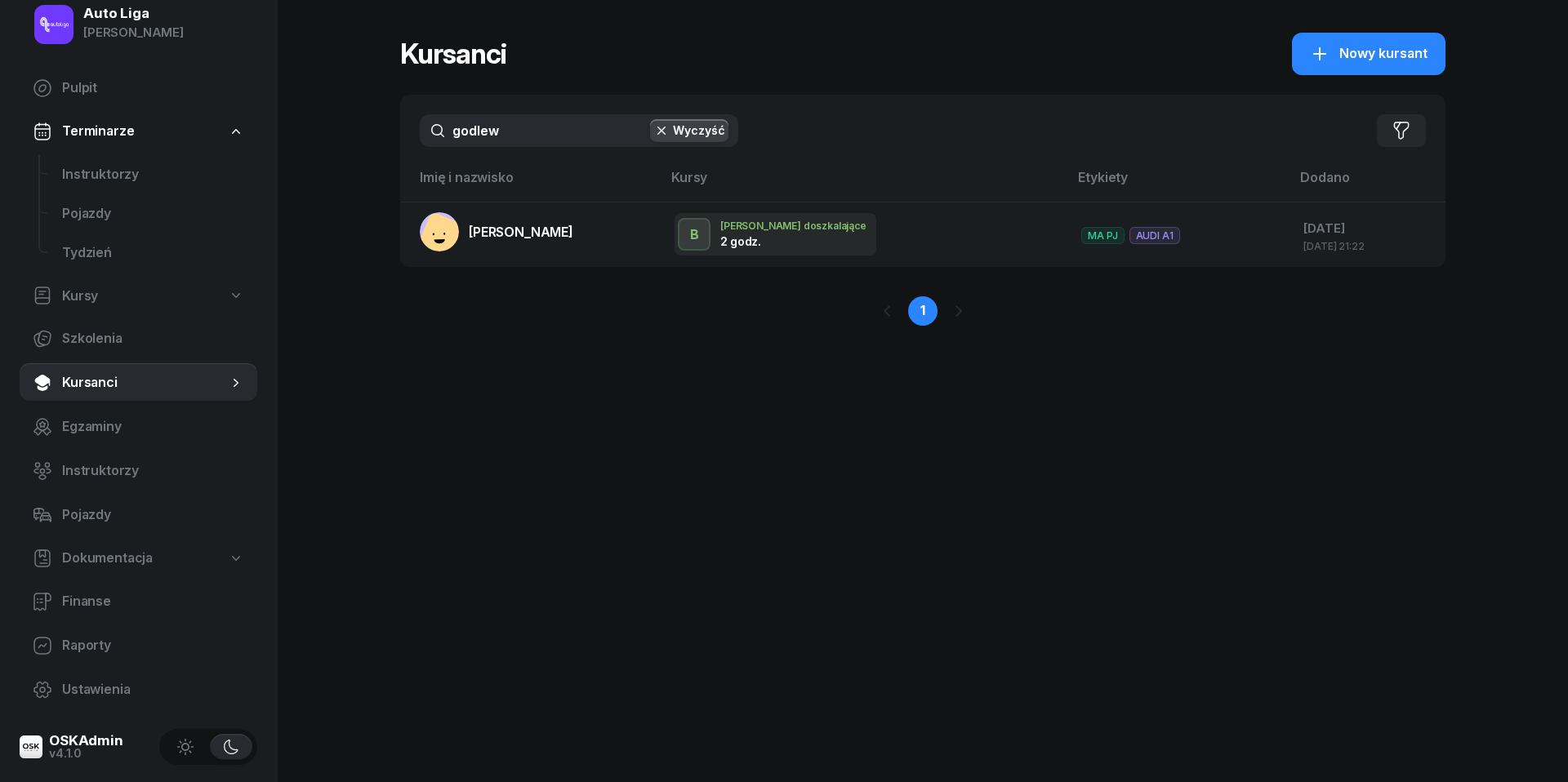
type input "godle"
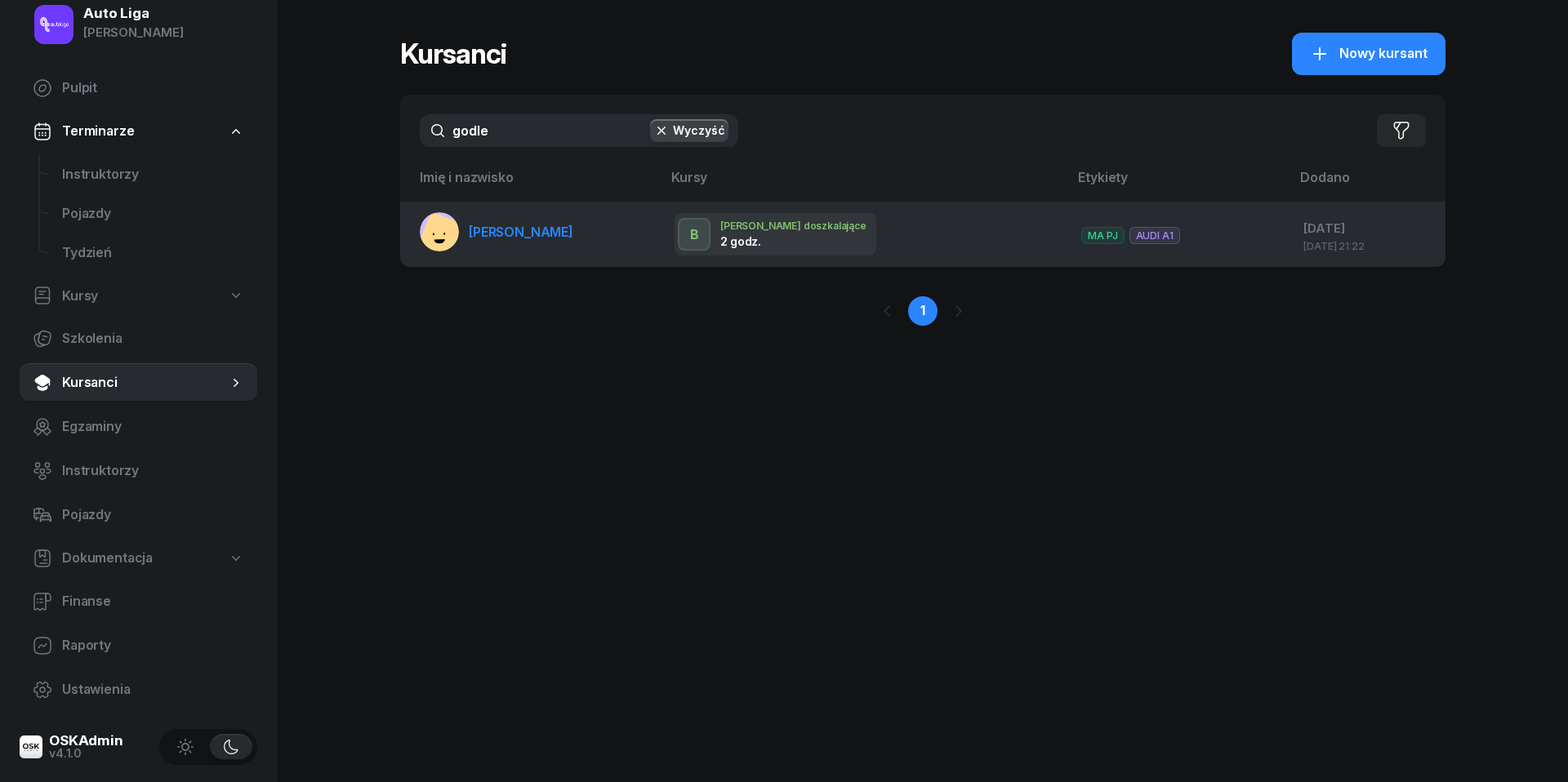
drag, startPoint x: 516, startPoint y: 135, endPoint x: 534, endPoint y: 233, distance: 99.6
click at [534, 233] on span "[PERSON_NAME]" at bounding box center [520, 232] width 104 height 16
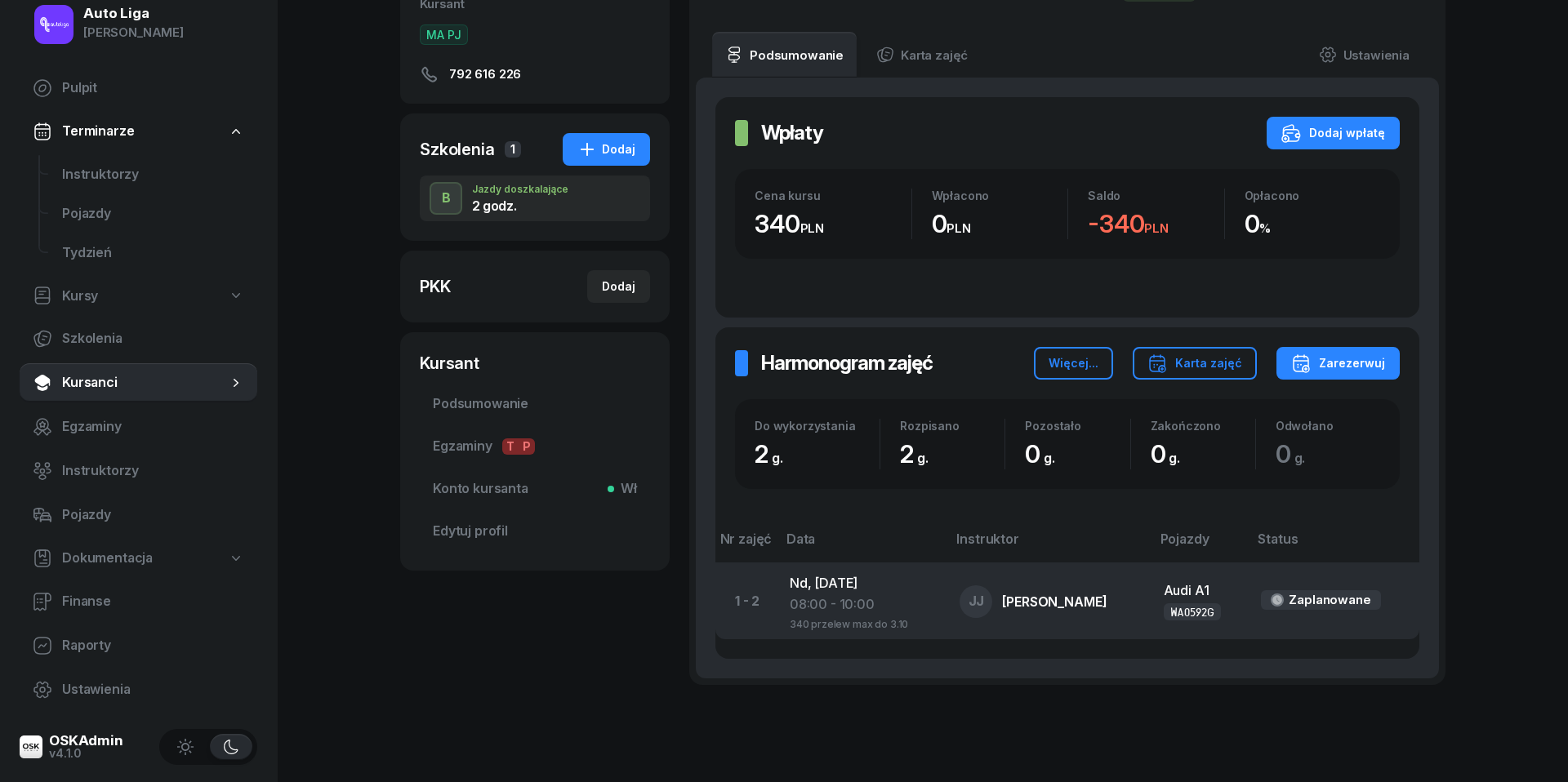
scroll to position [139, 0]
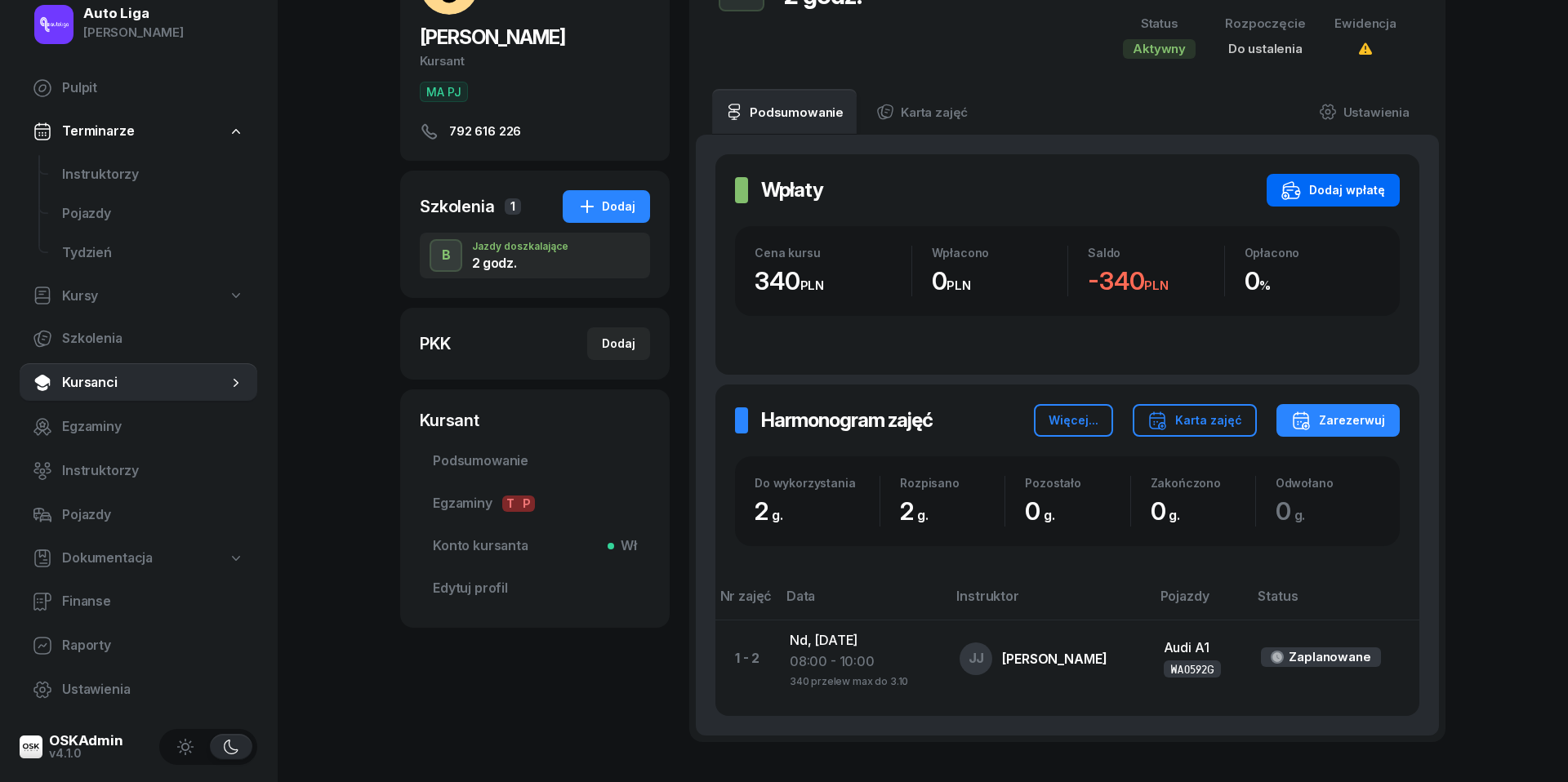
click at [1340, 194] on div "Dodaj wpłatę" at bounding box center [1333, 191] width 103 height 20
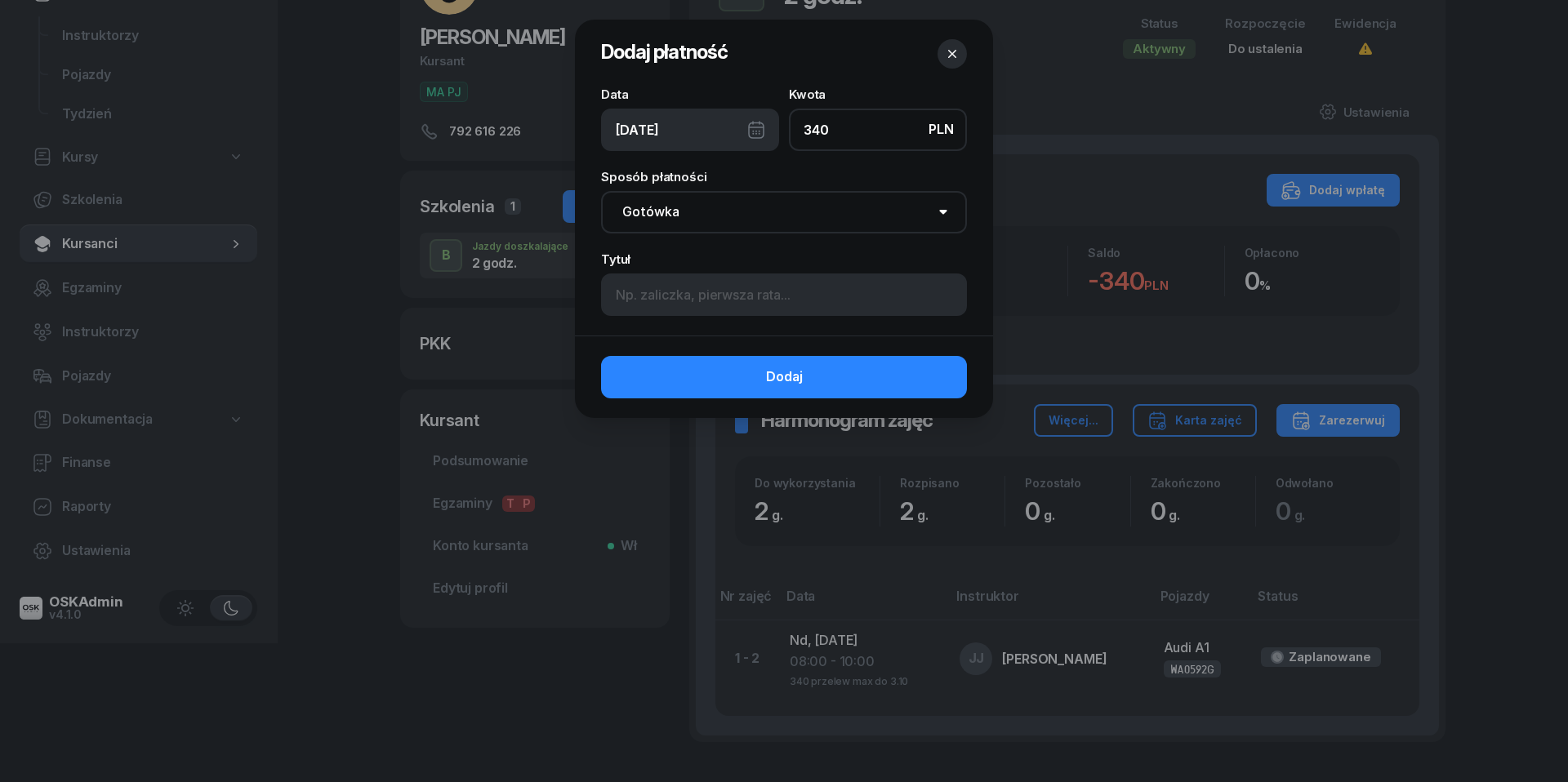
type input "340"
click at [759, 126] on div "[DATE]" at bounding box center [690, 130] width 178 height 43
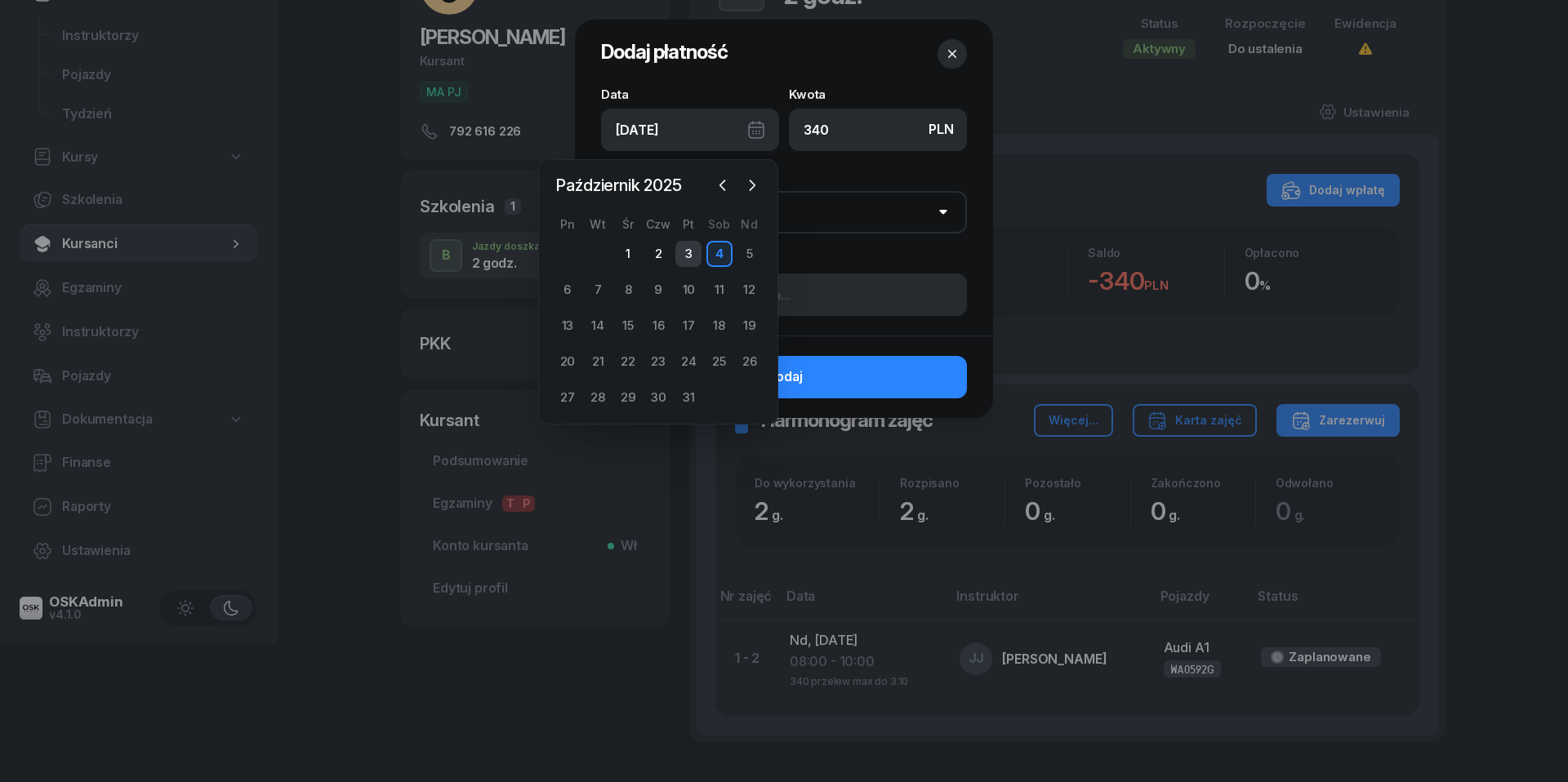
click at [690, 256] on div "3" at bounding box center [688, 253] width 26 height 26
type input "[DATE]"
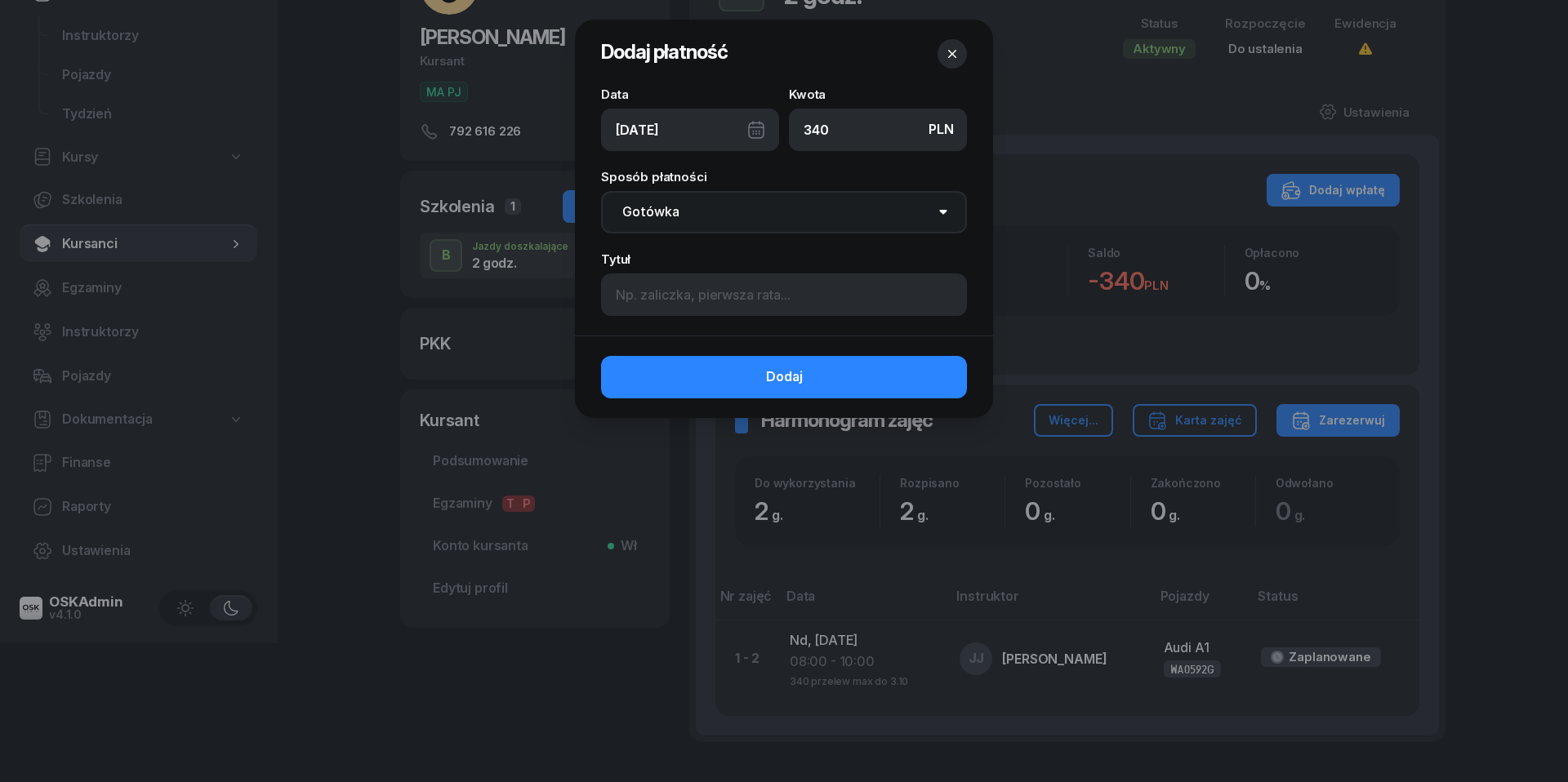
select select "transfer"
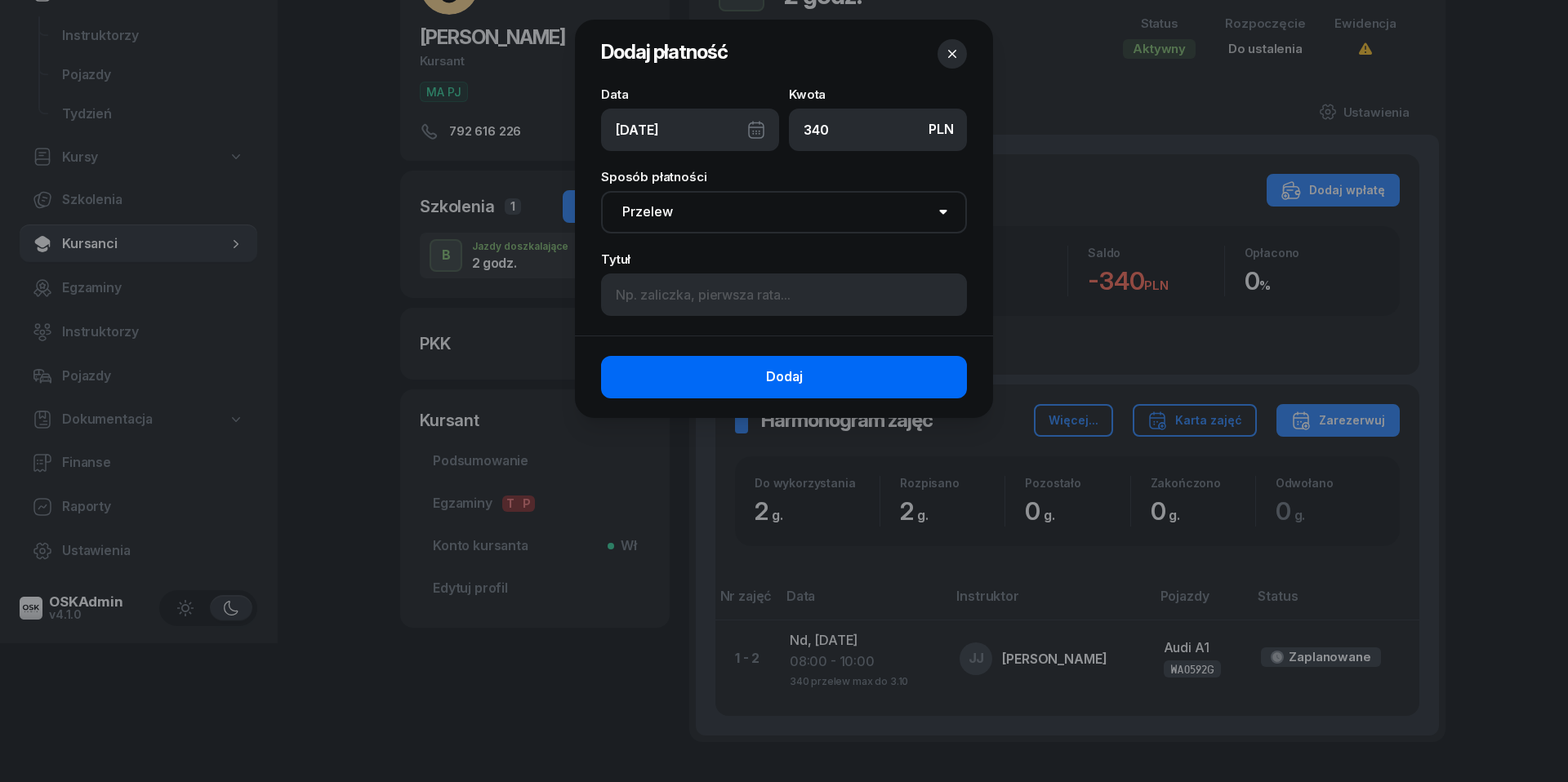
click at [769, 379] on span "Dodaj" at bounding box center [784, 378] width 37 height 21
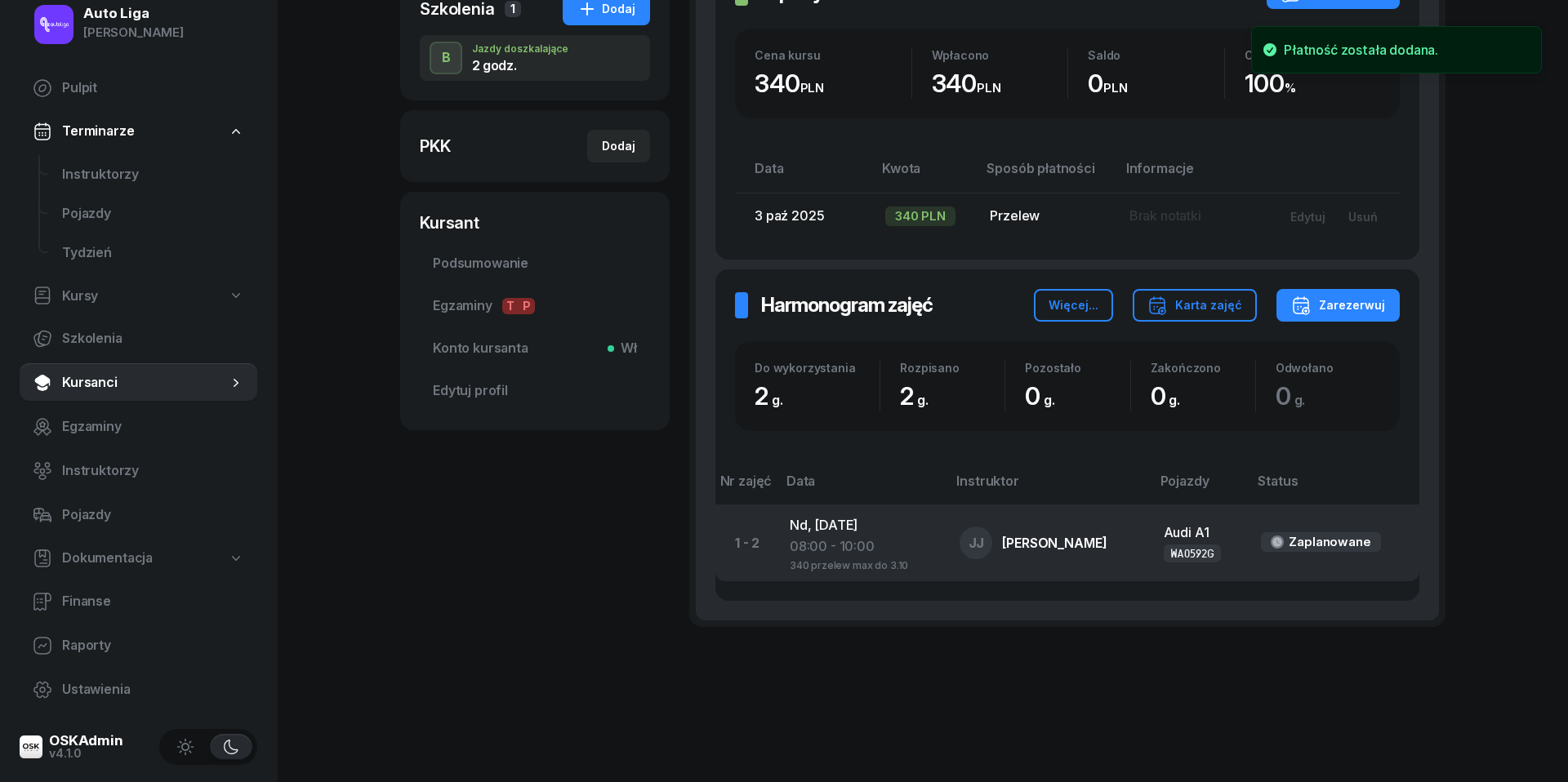
scroll to position [335, 0]
click at [847, 538] on div "08:00 - 10:00" at bounding box center [862, 549] width 144 height 21
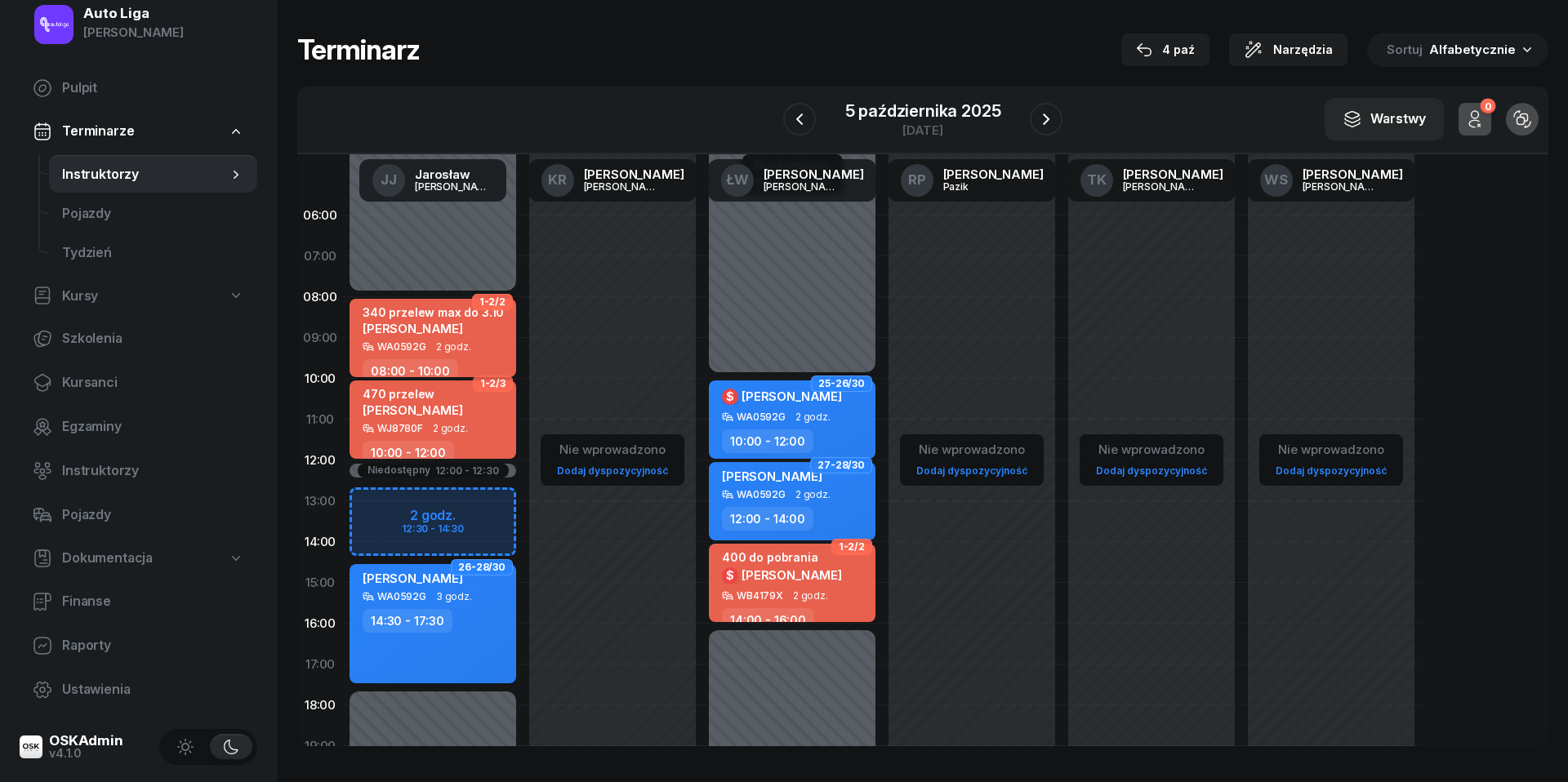
click at [457, 333] on div "340 przelew max do 3.10 [PERSON_NAME]" at bounding box center [433, 323] width 142 height 36
select select "08"
select select "10"
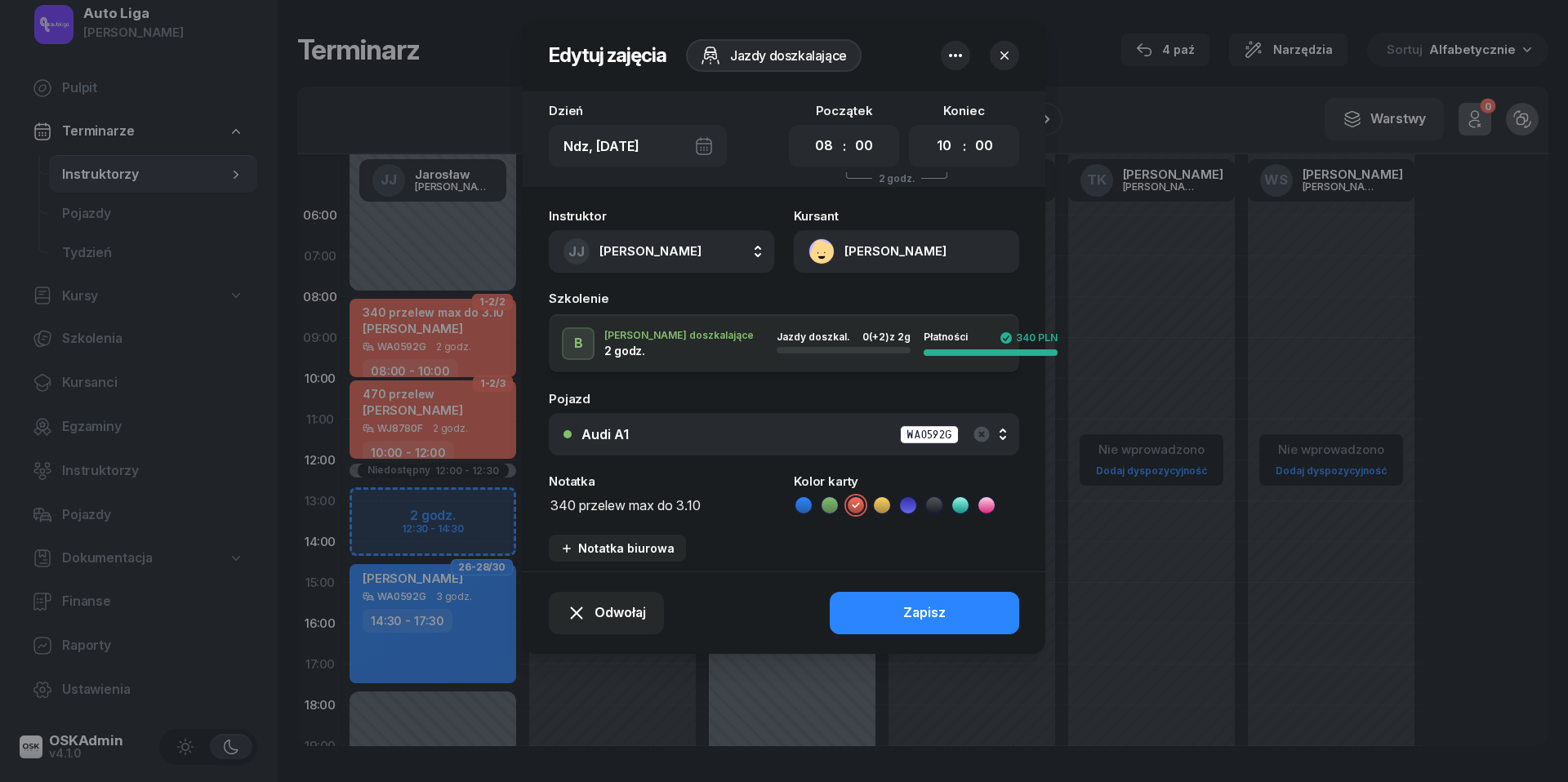
drag, startPoint x: 714, startPoint y: 504, endPoint x: 429, endPoint y: 501, distance: 285.0
click at [432, 501] on div "Edytuj zajęcia Jazdy doszkalające Dzień Ndz, [DATE] Początek 00 01 02 03 04 05 …" at bounding box center [784, 391] width 1568 height 782
click at [807, 504] on icon at bounding box center [804, 505] width 16 height 16
click at [894, 602] on button "Zapisz" at bounding box center [924, 614] width 190 height 43
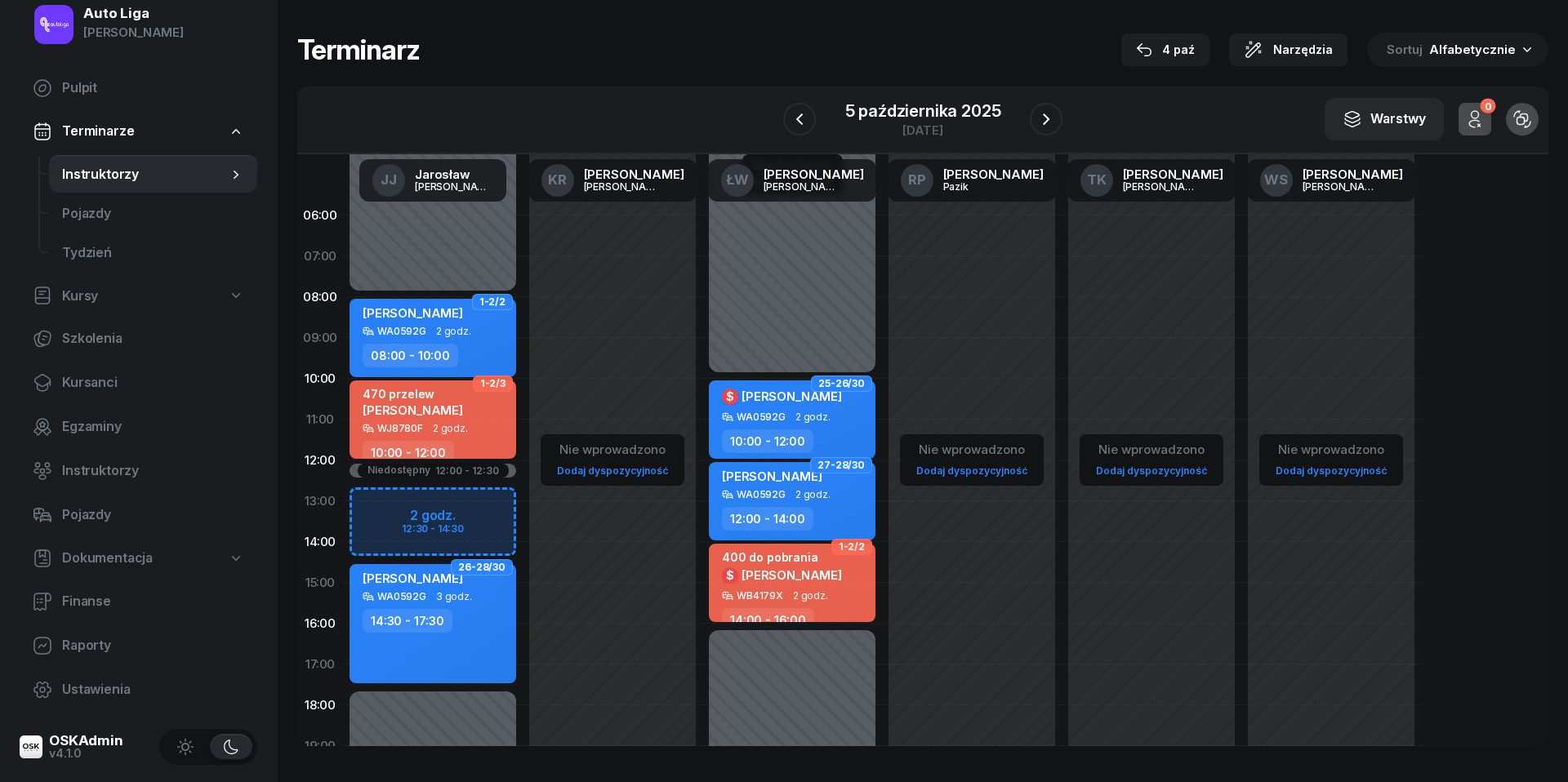
click at [408, 406] on span "[PERSON_NAME]" at bounding box center [412, 410] width 101 height 15
select select "10"
select select "12"
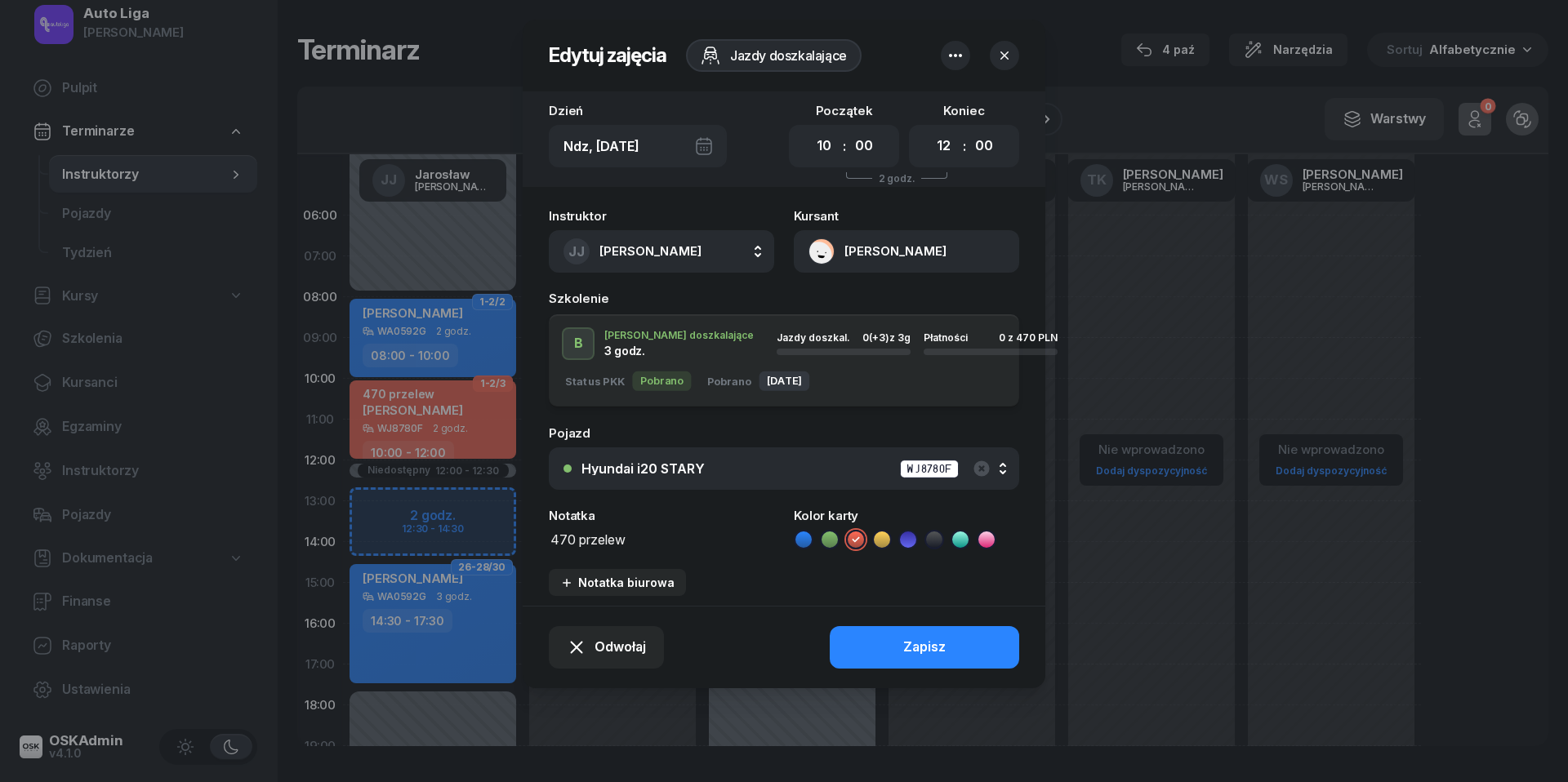
click at [821, 249] on button "[PERSON_NAME]" at bounding box center [906, 251] width 225 height 43
click at [837, 298] on div "Otwórz profil" at bounding box center [847, 308] width 79 height 21
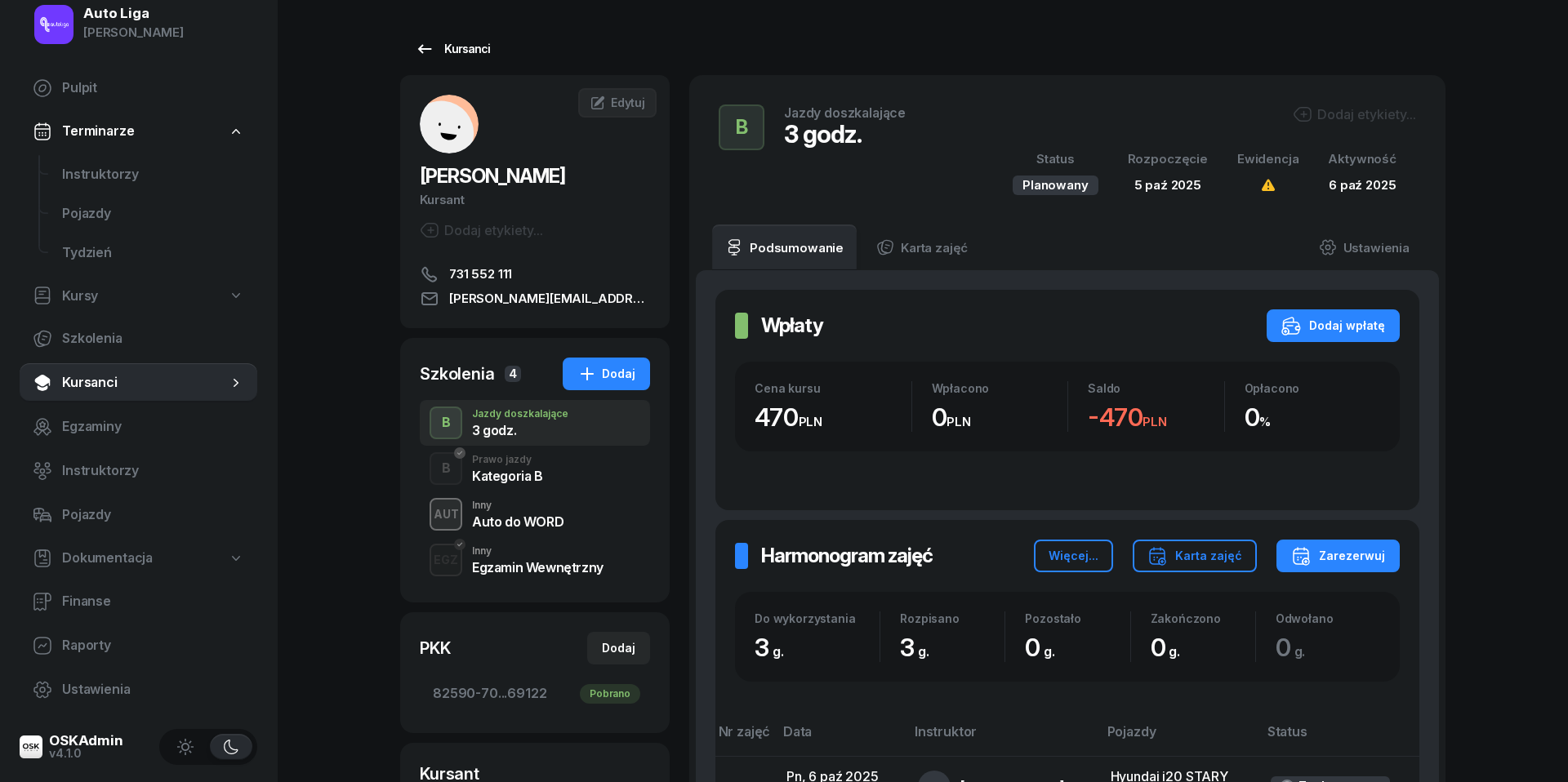
click at [420, 53] on icon at bounding box center [425, 49] width 20 height 20
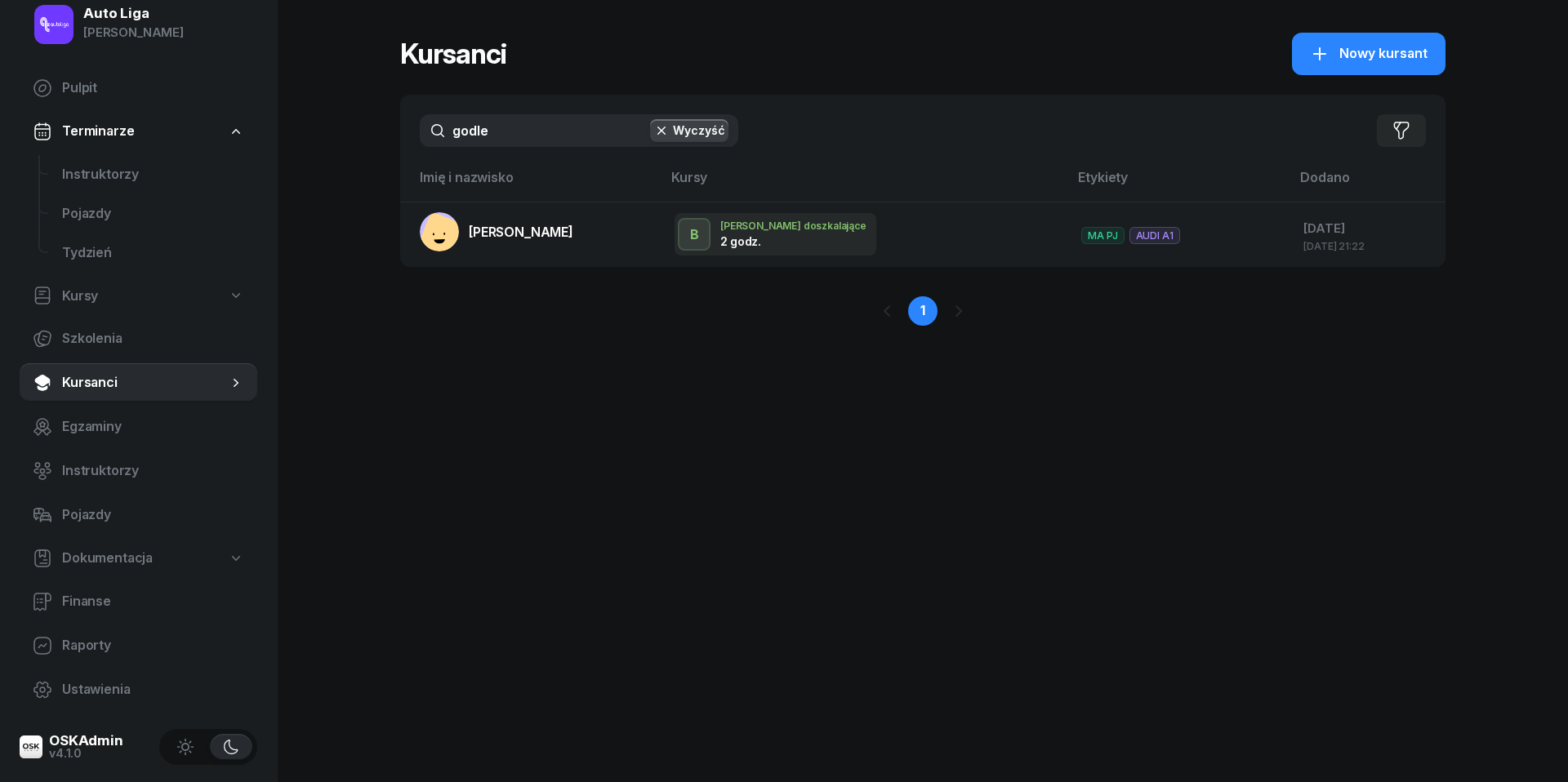
click at [481, 147] on div "godle Wyczyść Filtruj" at bounding box center [922, 130] width 1045 height 72
click at [481, 129] on input "godle" at bounding box center [578, 130] width 318 height 33
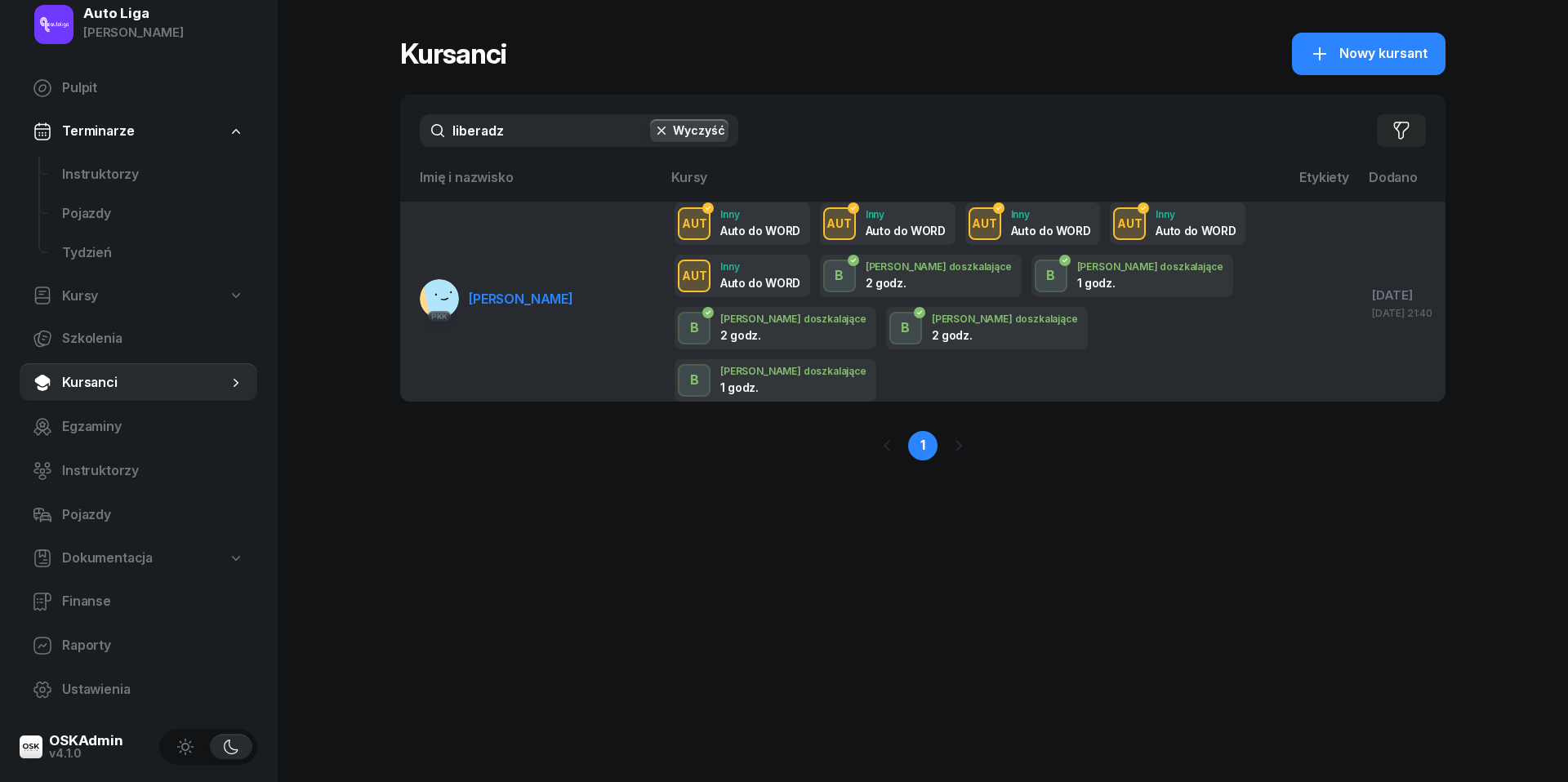
type input "liberadz"
click at [533, 290] on span "[PERSON_NAME]" at bounding box center [520, 298] width 104 height 16
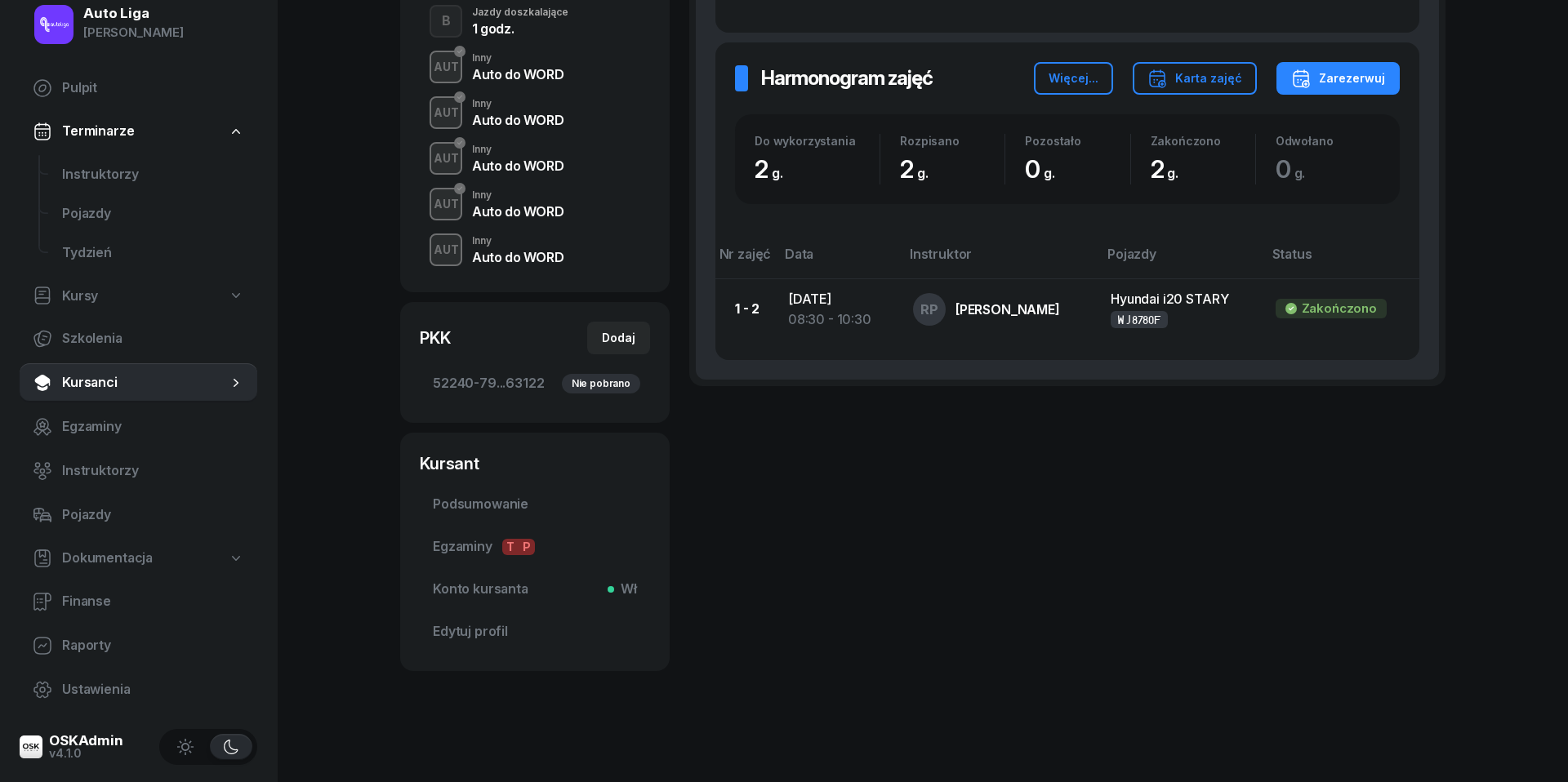
scroll to position [559, 0]
click at [504, 252] on div "Auto do WORD" at bounding box center [518, 257] width 92 height 13
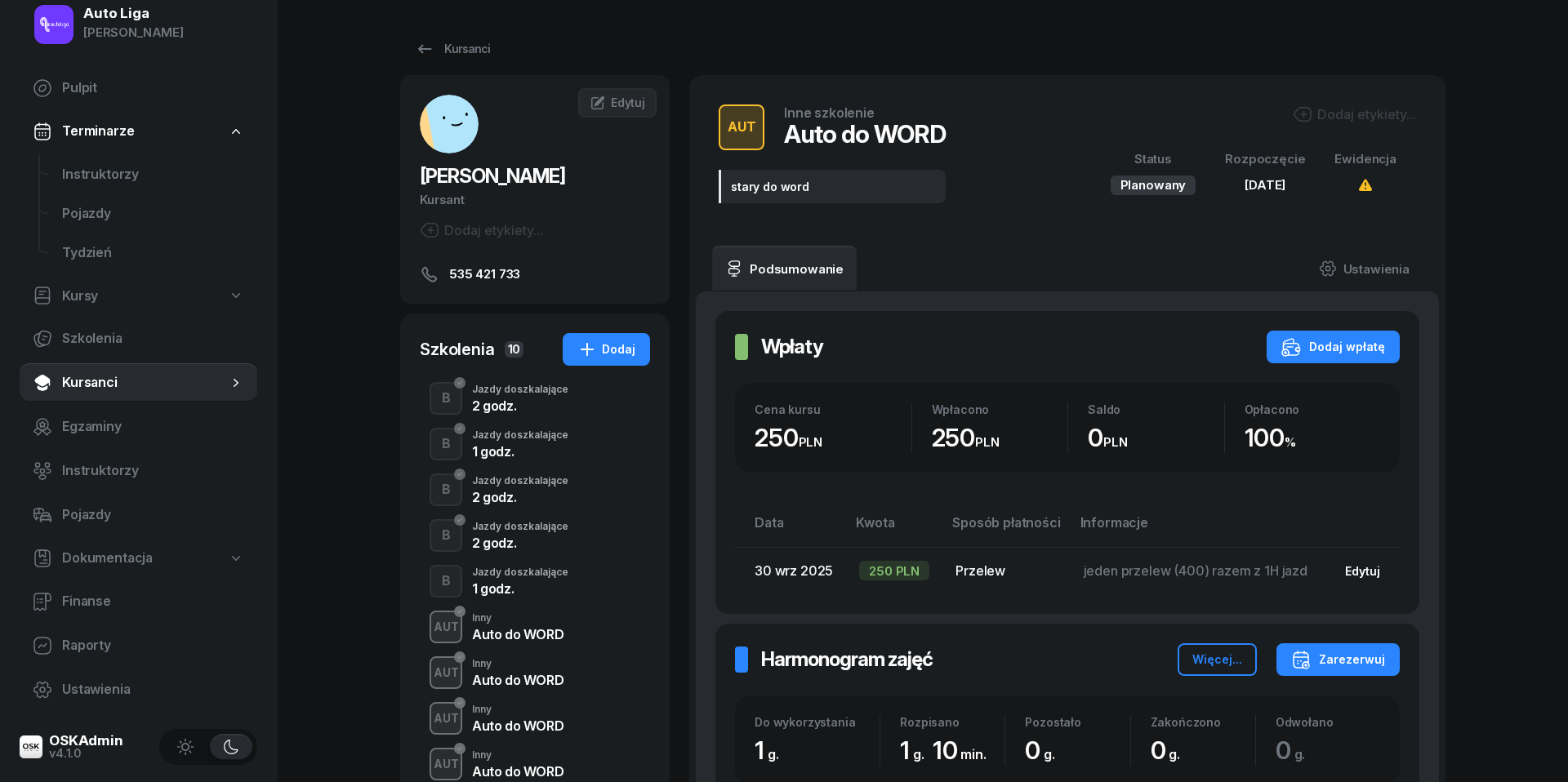
click at [1362, 558] on button "Edytuj" at bounding box center [1362, 571] width 58 height 27
select select "transfer"
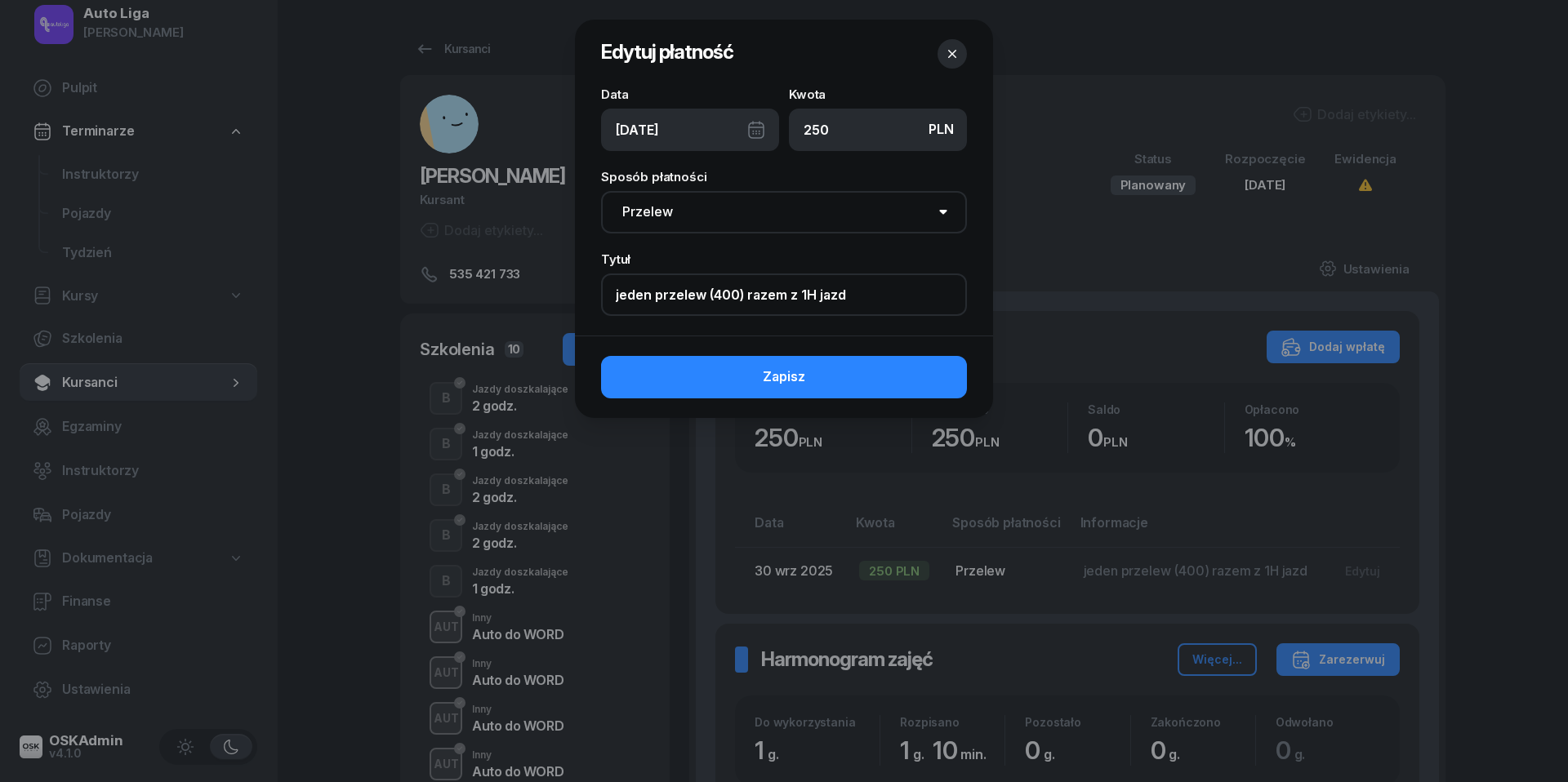
click at [714, 294] on input "jeden przelew (400) razem z 1H jazd" at bounding box center [784, 295] width 366 height 43
click at [951, 53] on icon "button" at bounding box center [951, 53] width 8 height 8
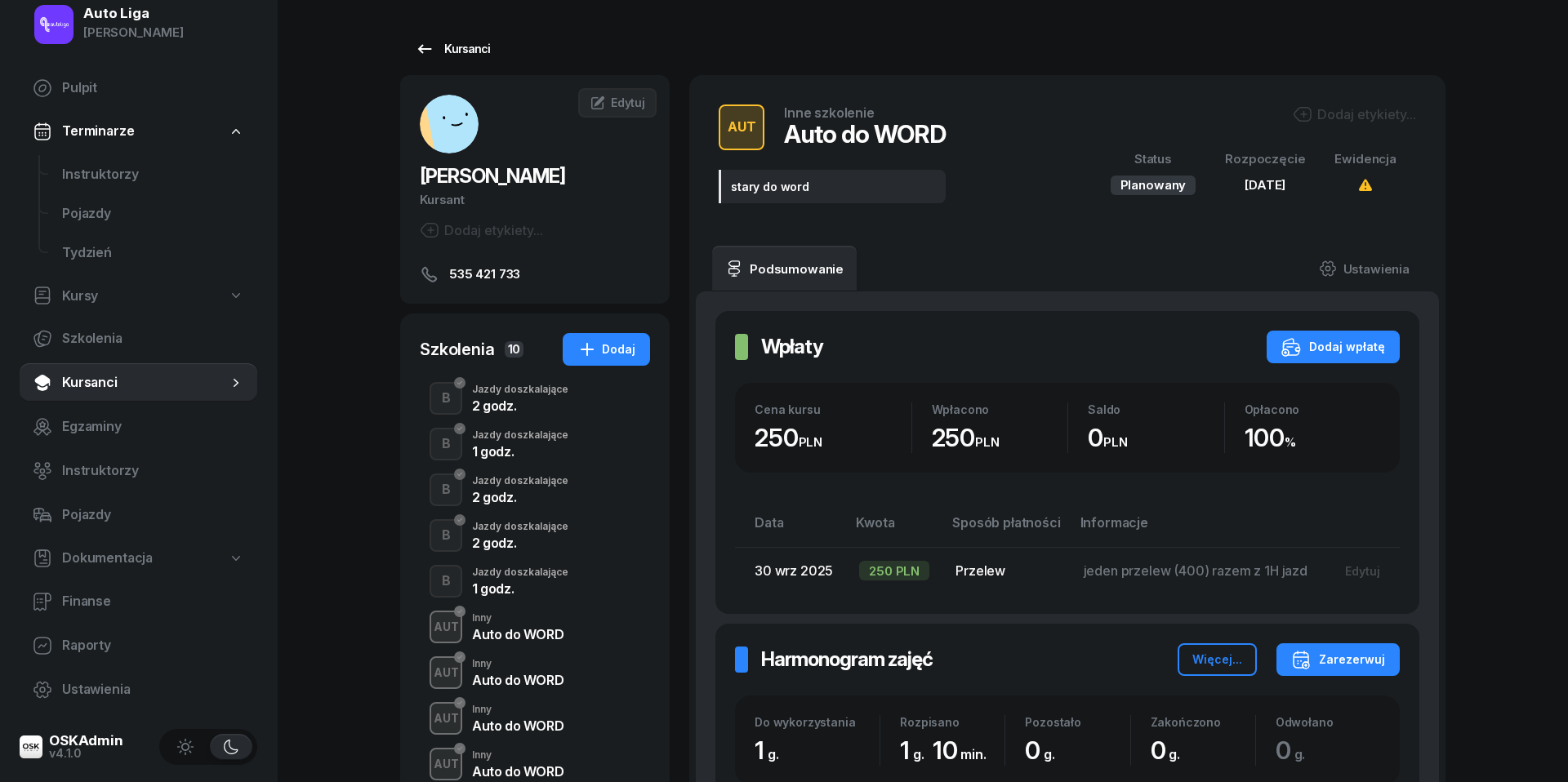
click at [408, 50] on link "Kursanci" at bounding box center [452, 49] width 104 height 33
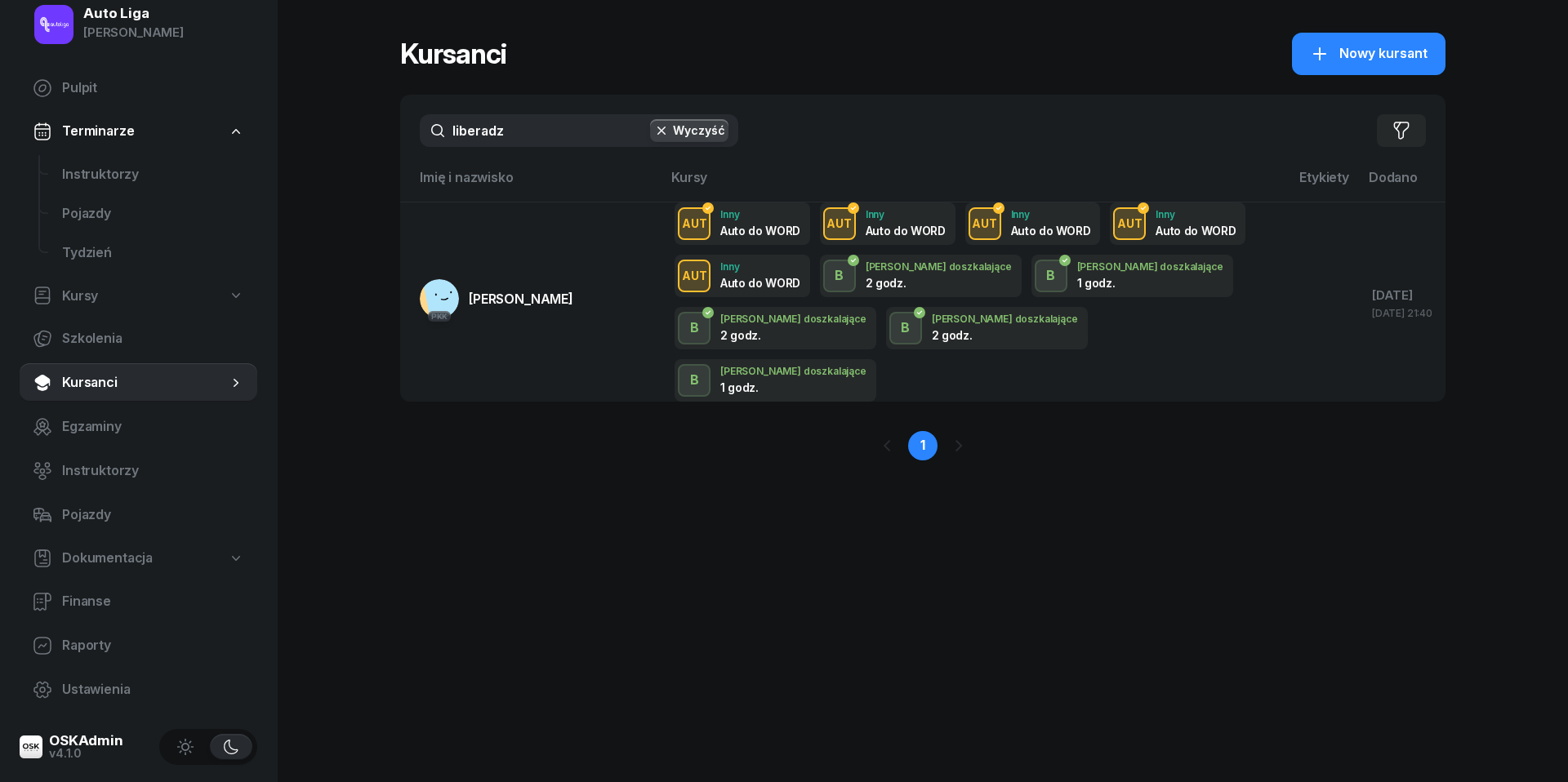
click at [485, 145] on input "liberadz" at bounding box center [578, 130] width 318 height 33
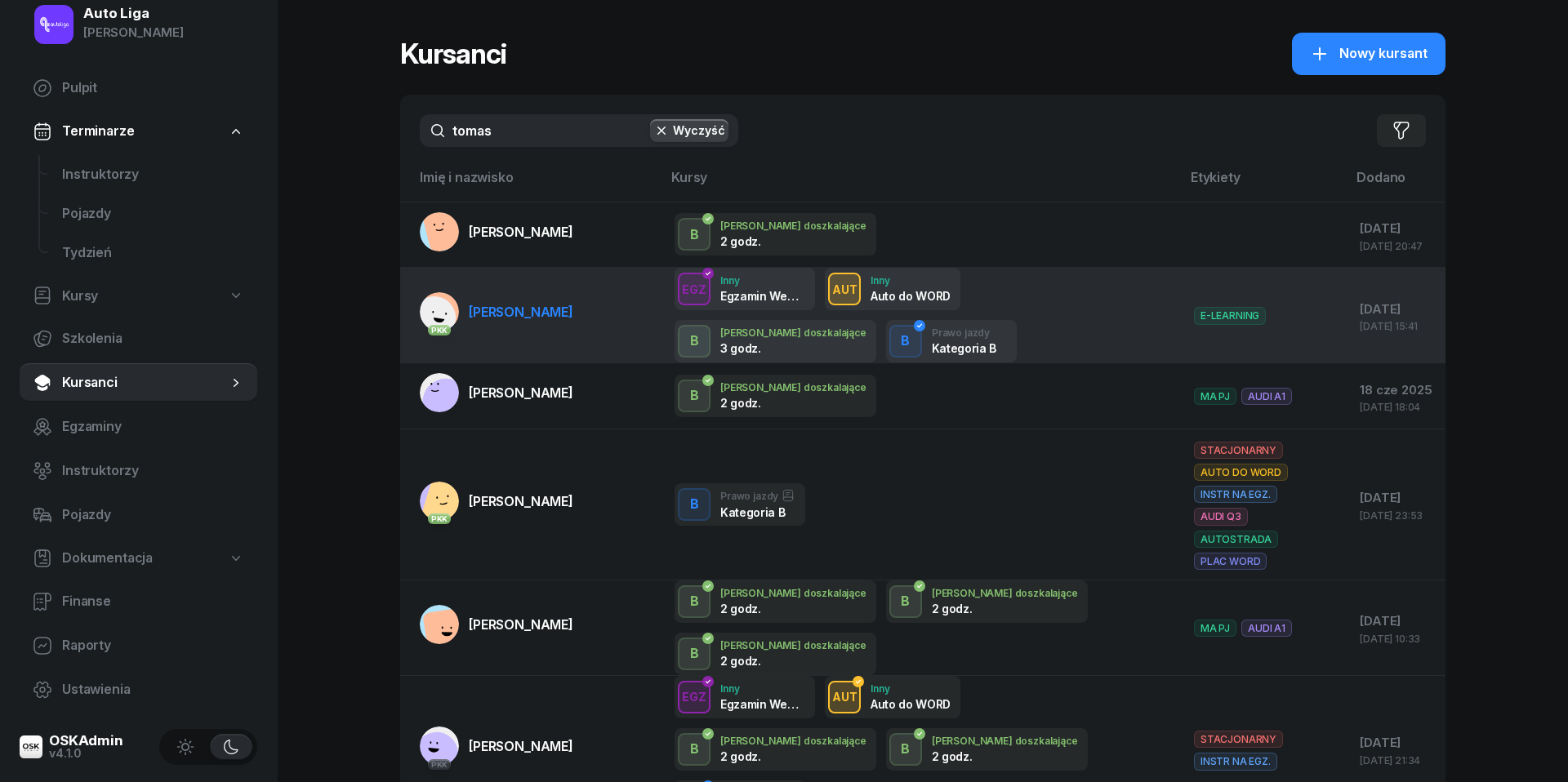
type input "tomas"
click at [520, 310] on span "[PERSON_NAME]" at bounding box center [520, 312] width 104 height 16
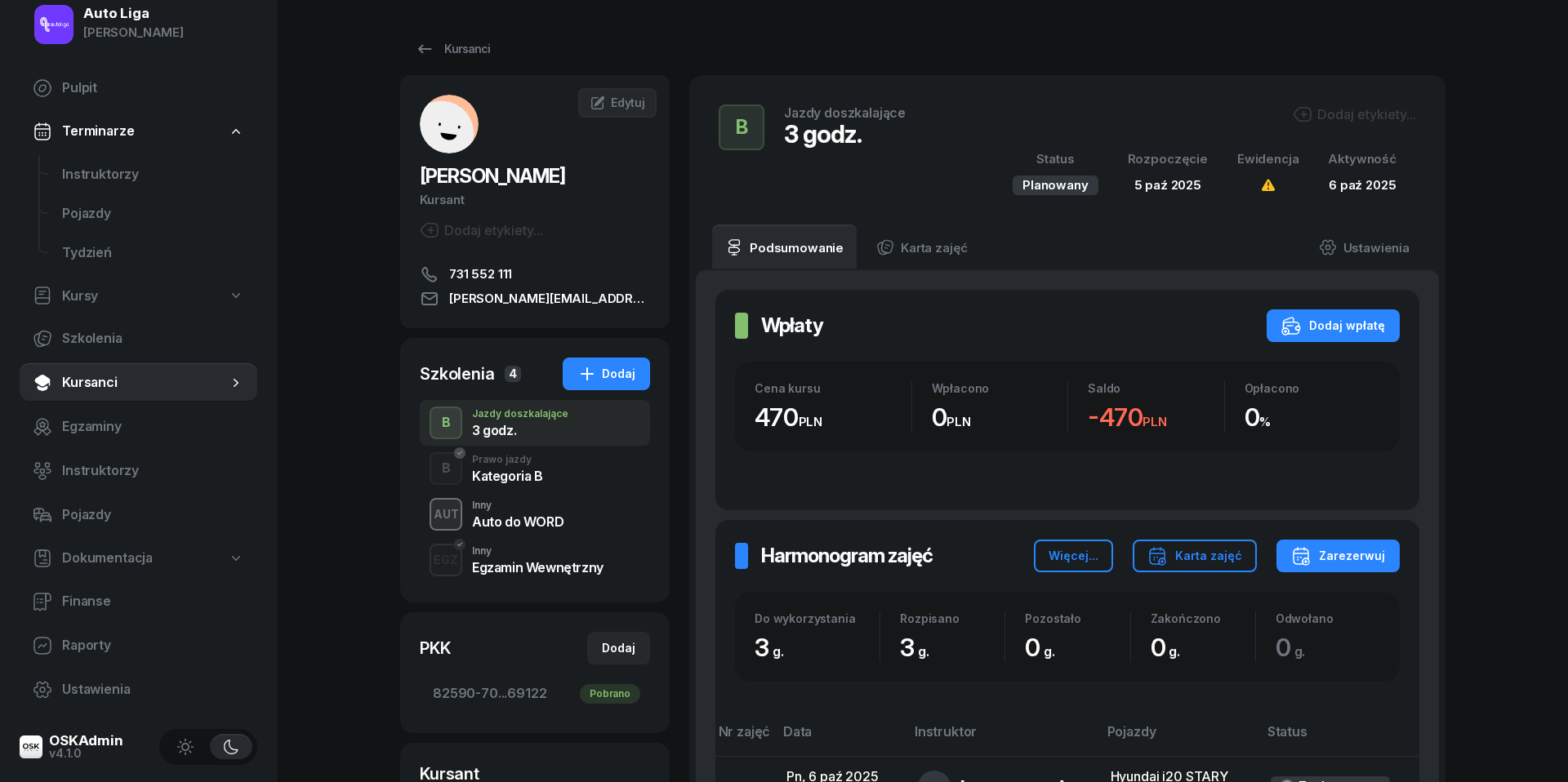
click at [513, 568] on div "Egzamin Wewnętrzny" at bounding box center [538, 567] width 132 height 13
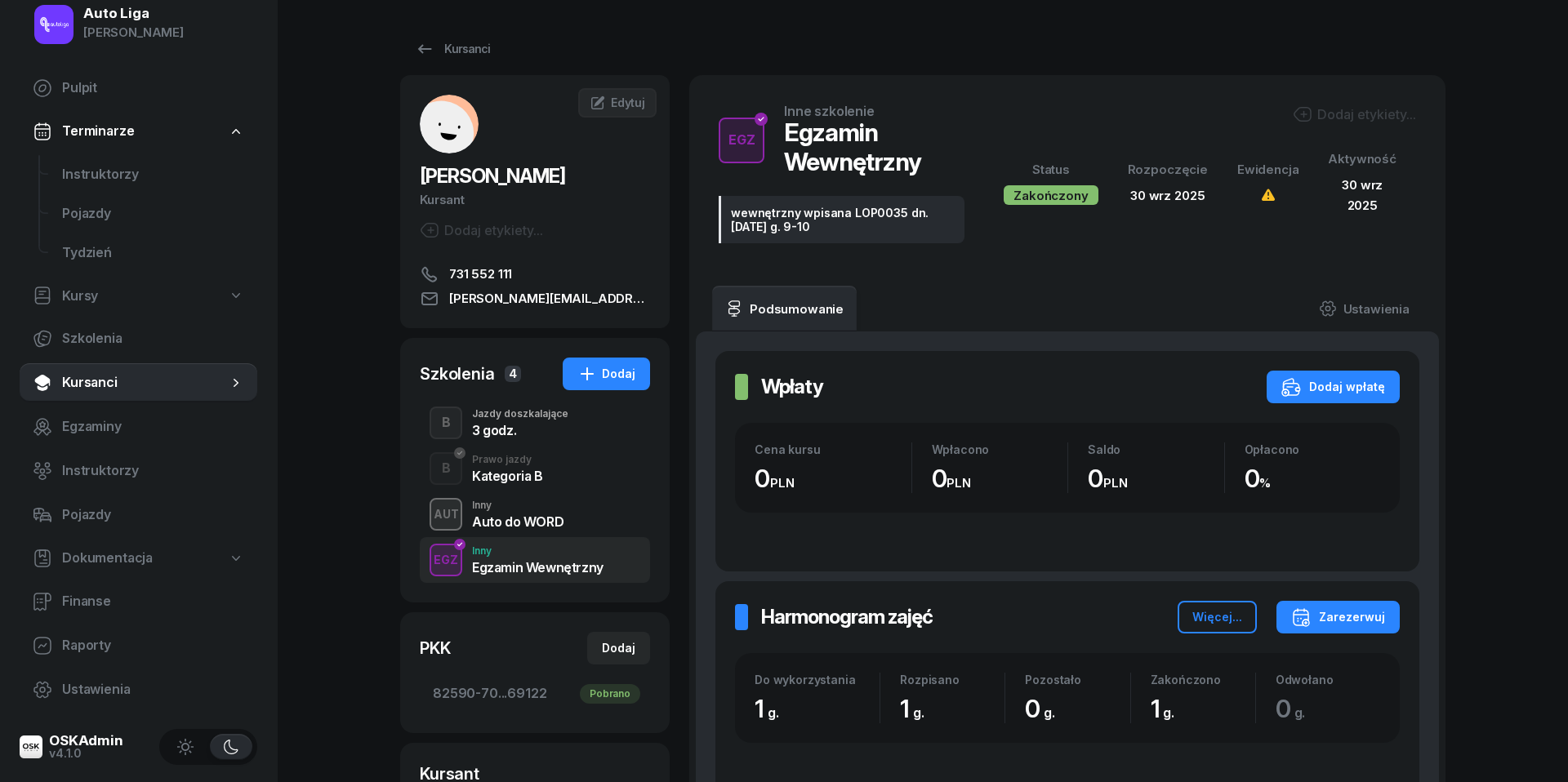
click at [510, 461] on div "Prawo jazdy" at bounding box center [508, 460] width 71 height 10
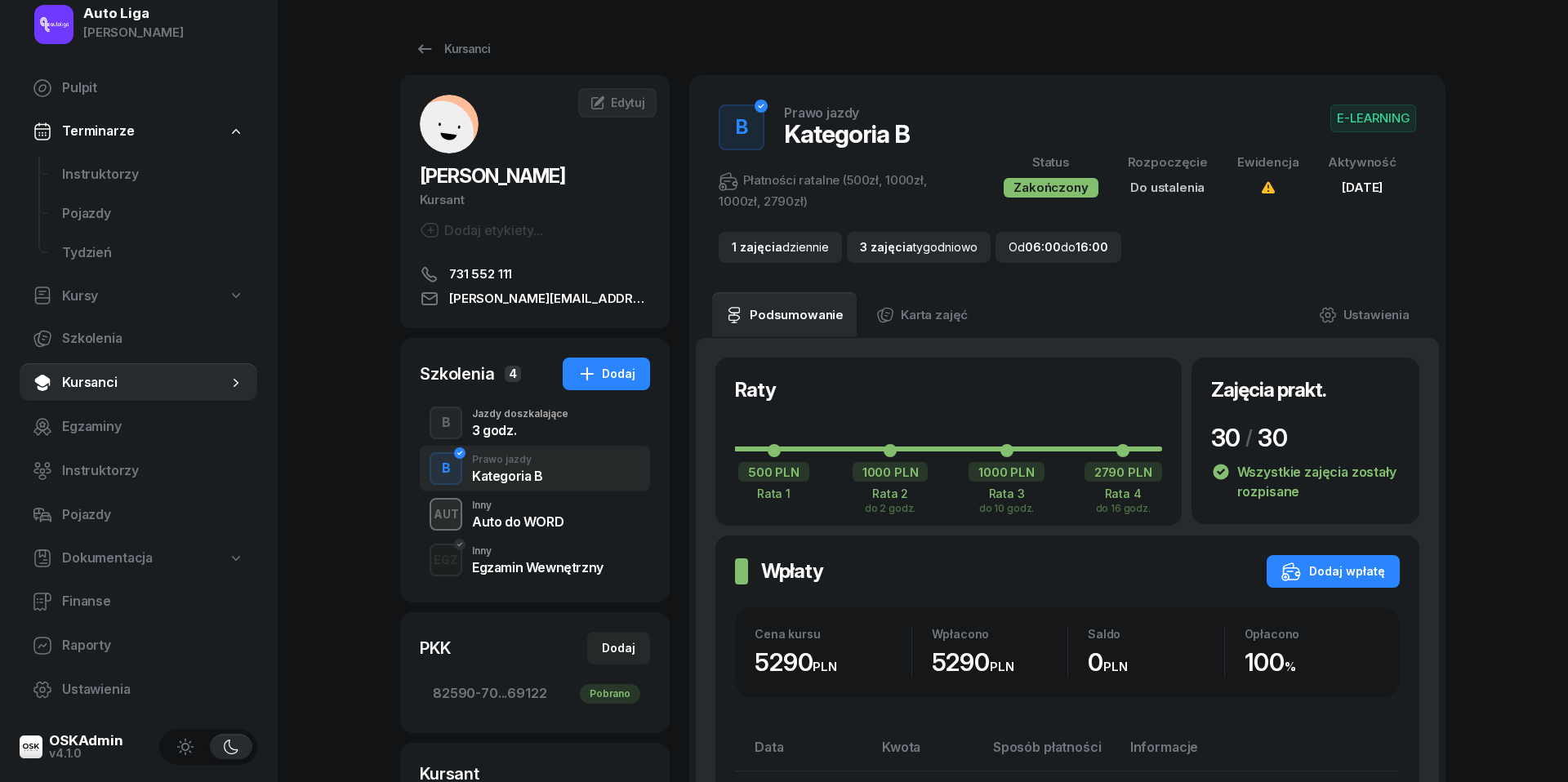
click at [510, 524] on div "Auto do WORD" at bounding box center [518, 521] width 92 height 13
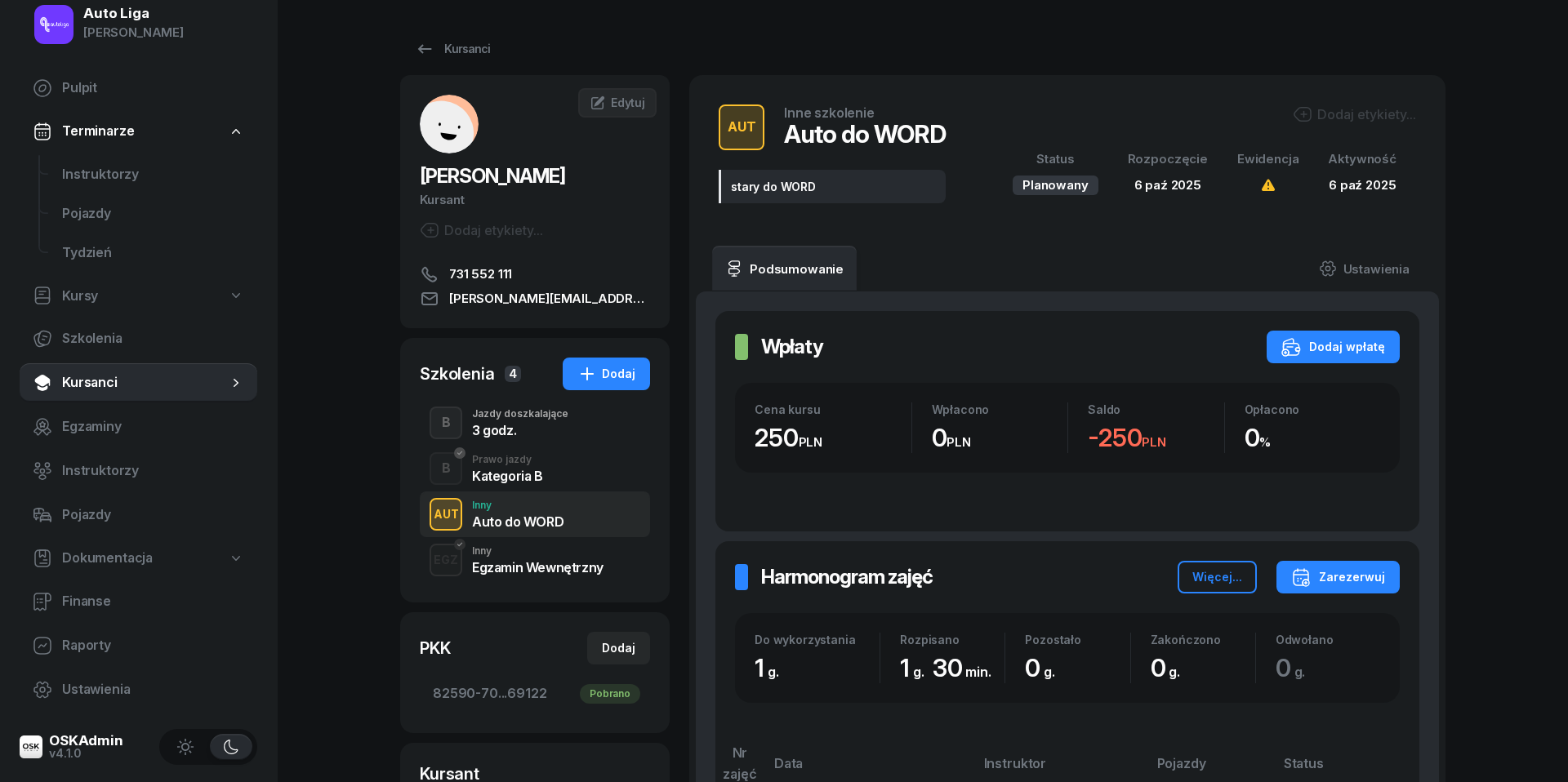
click at [508, 428] on div "3 godz." at bounding box center [520, 430] width 96 height 13
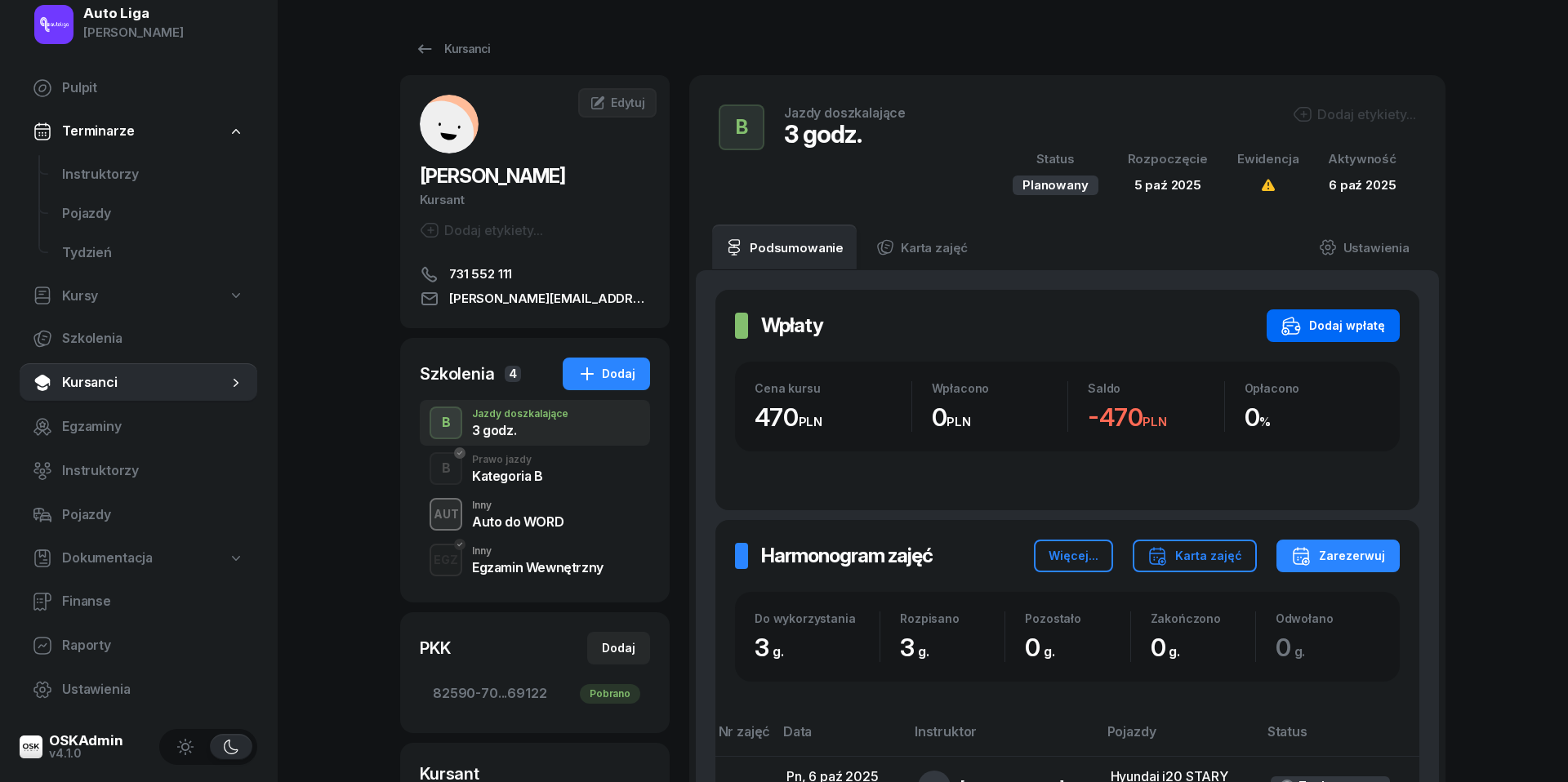
click at [1347, 325] on div "Dodaj wpłatę" at bounding box center [1333, 326] width 103 height 20
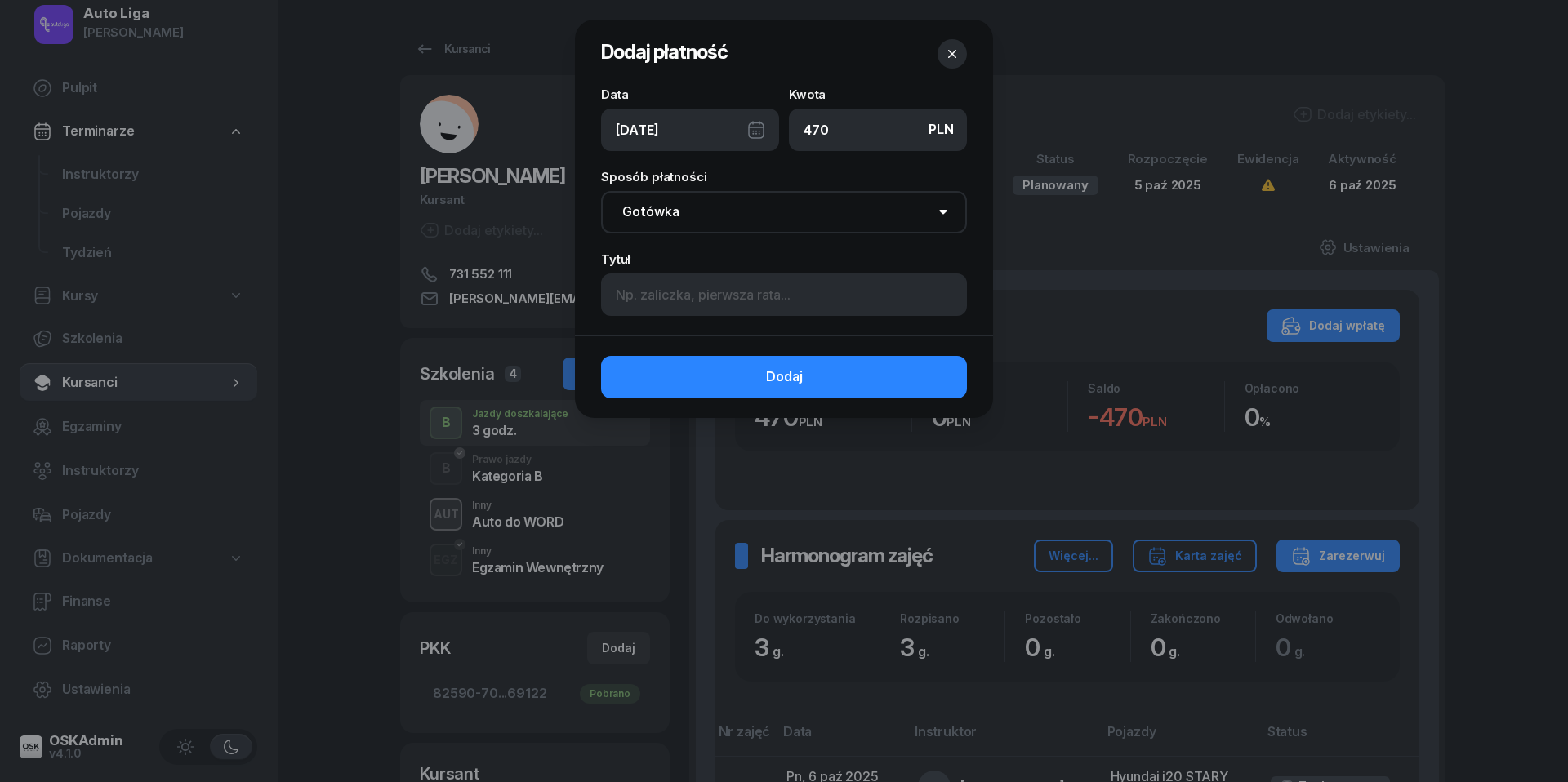
type input "470"
click at [651, 297] on input at bounding box center [784, 295] width 366 height 43
paste input "jeden przelew (400) razem z 1H jazd"
click at [739, 294] on input "jeden przelew (400) razem z 1H jazd" at bounding box center [784, 295] width 366 height 43
drag, startPoint x: 850, startPoint y: 296, endPoint x: 802, endPoint y: 297, distance: 48.0
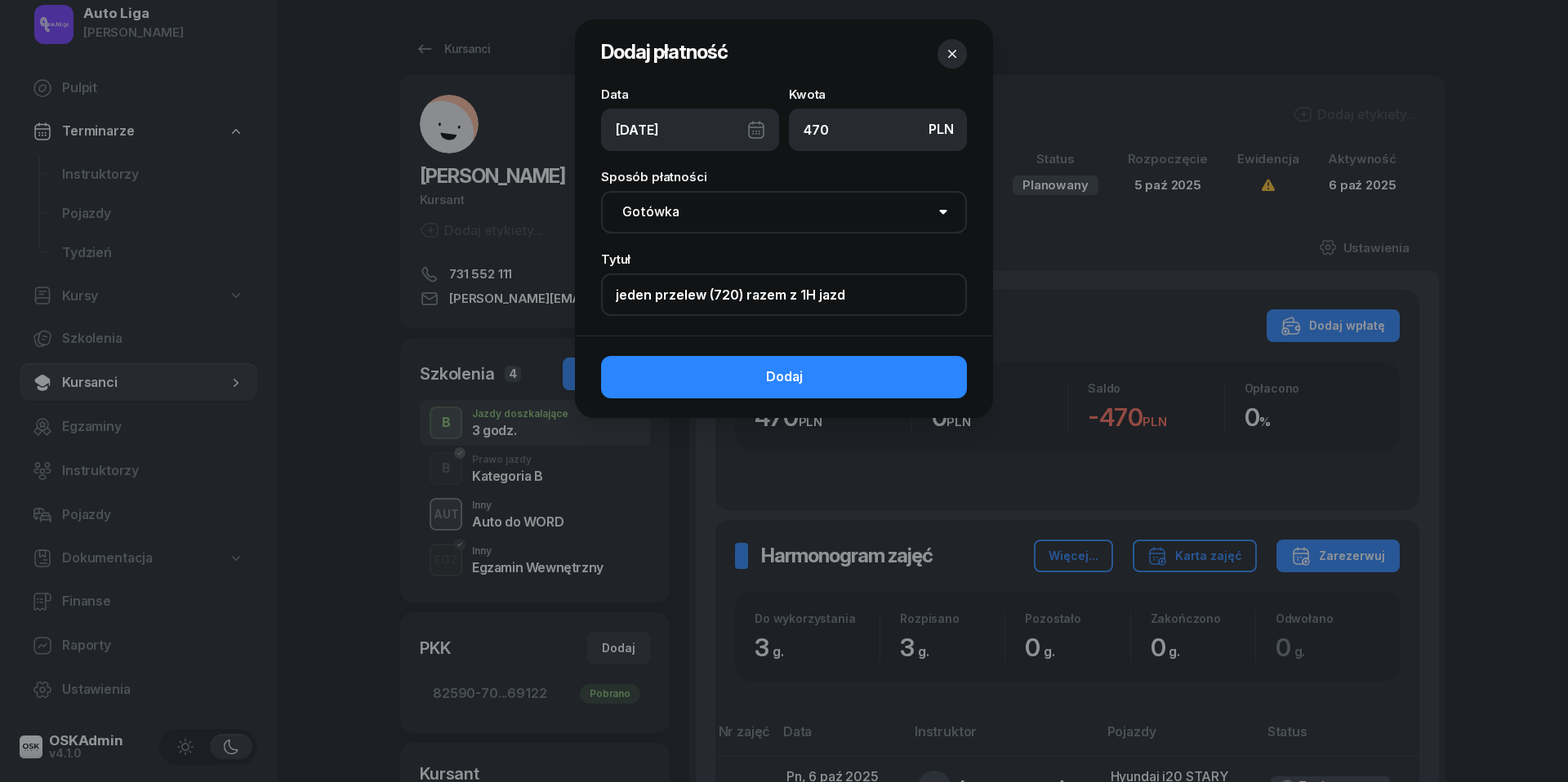
click at [802, 297] on input "jeden przelew (720) razem z 1H jazd" at bounding box center [784, 295] width 366 height 43
type input "jeden przelew (720) razem z autem na egz."
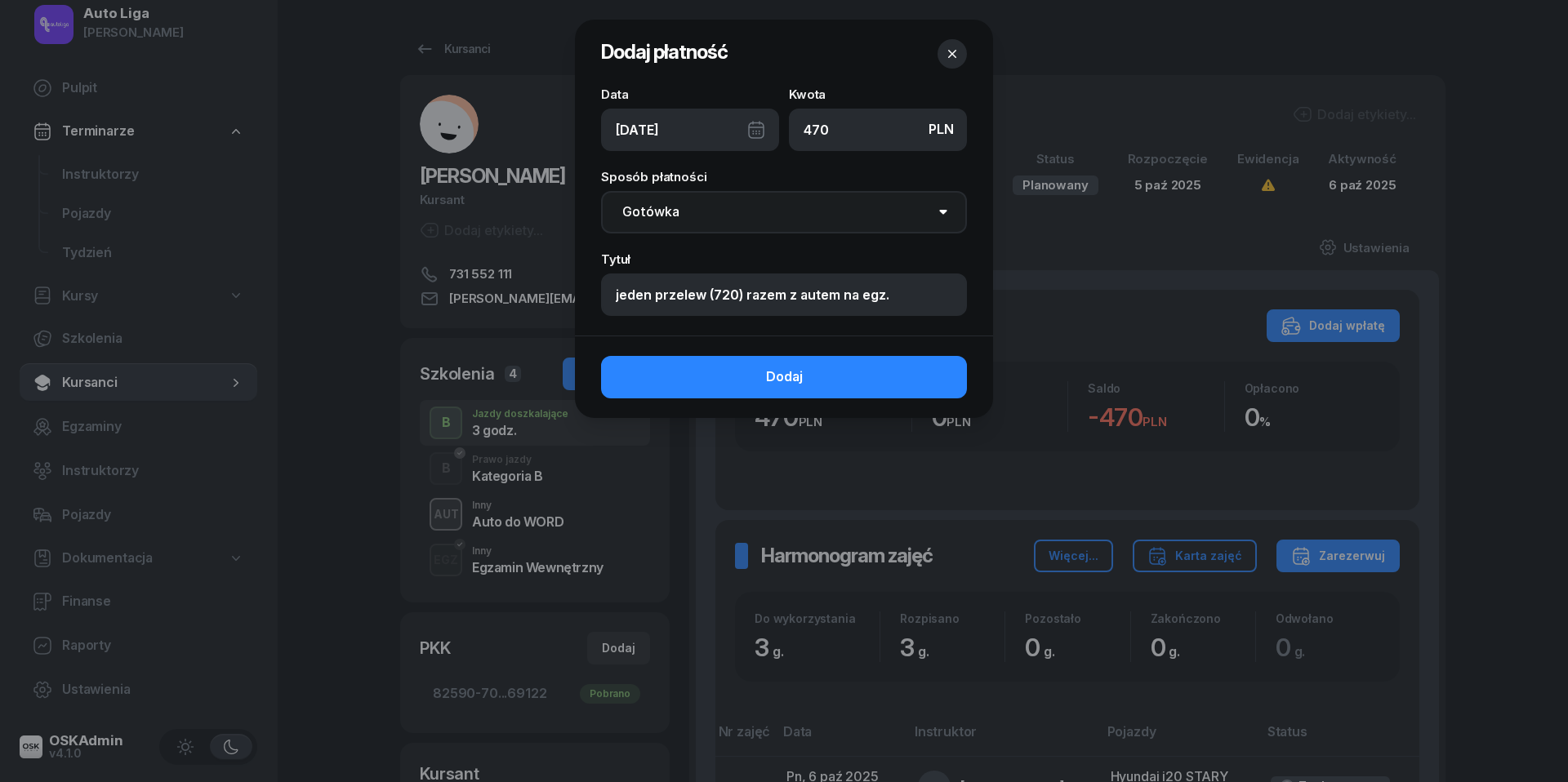
select select "transfer"
click at [759, 127] on div "[DATE]" at bounding box center [690, 130] width 178 height 43
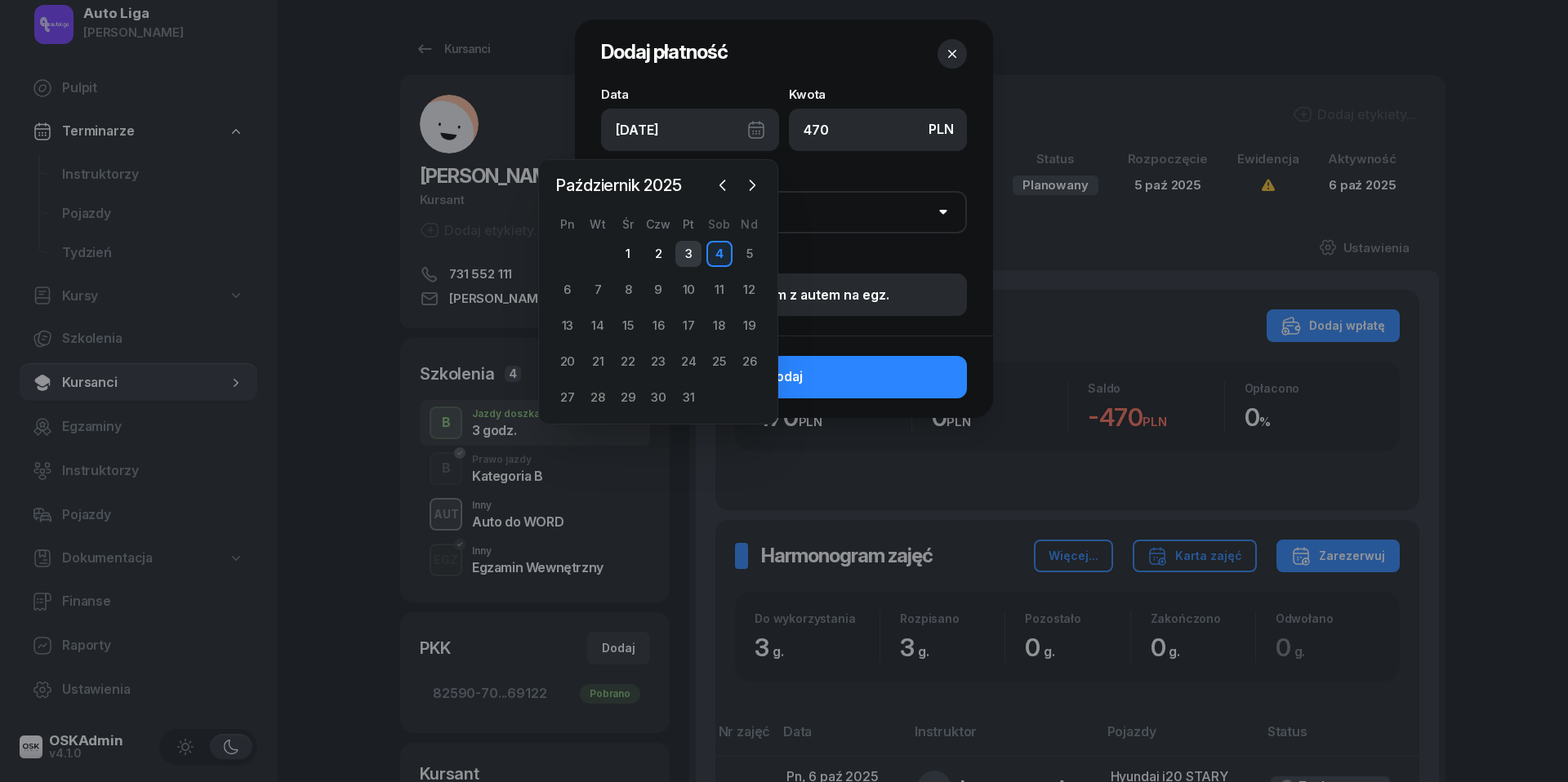
click at [692, 251] on div "3" at bounding box center [688, 253] width 26 height 26
type input "[DATE]"
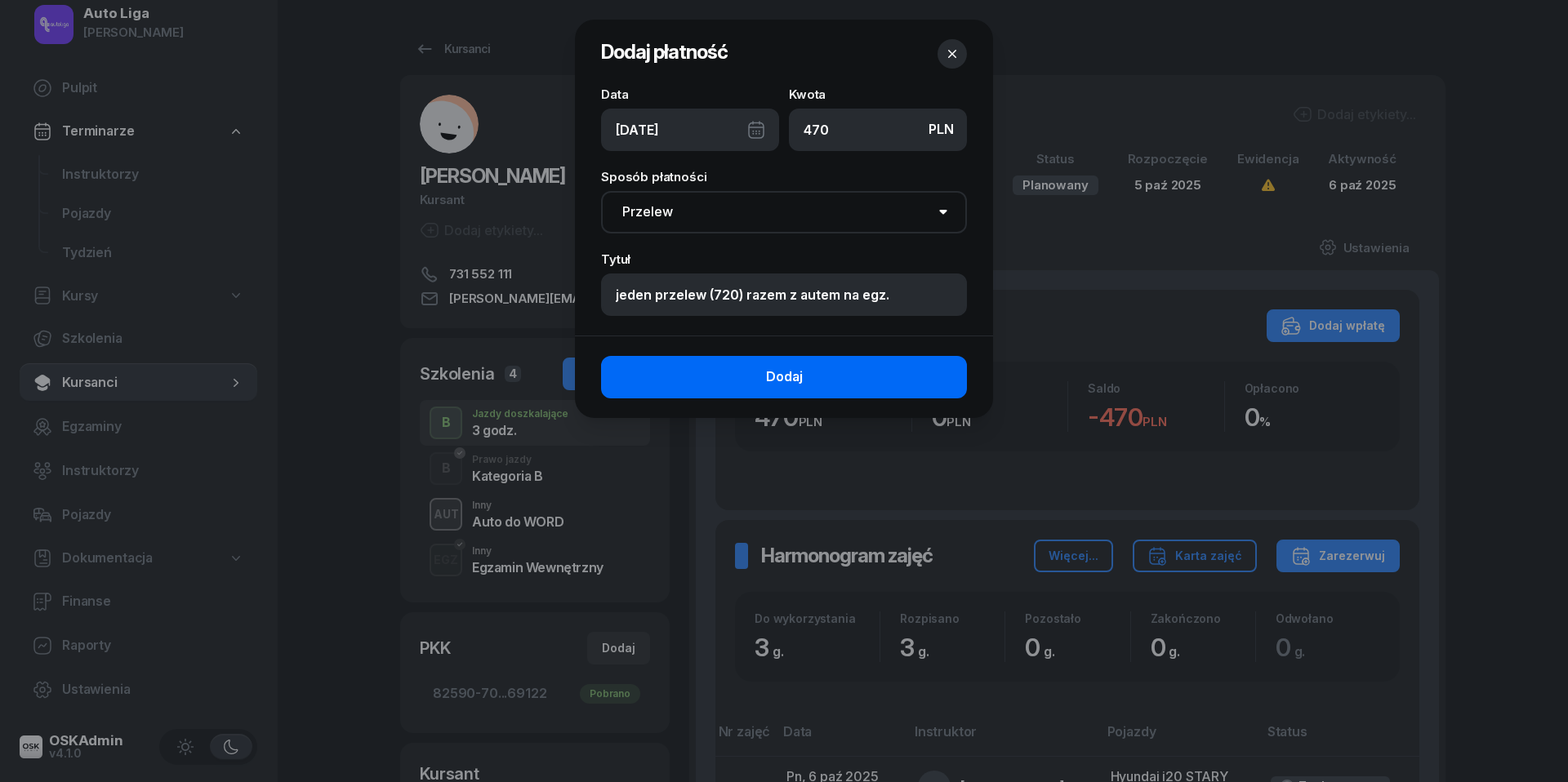
click at [733, 382] on button "Dodaj" at bounding box center [784, 378] width 366 height 43
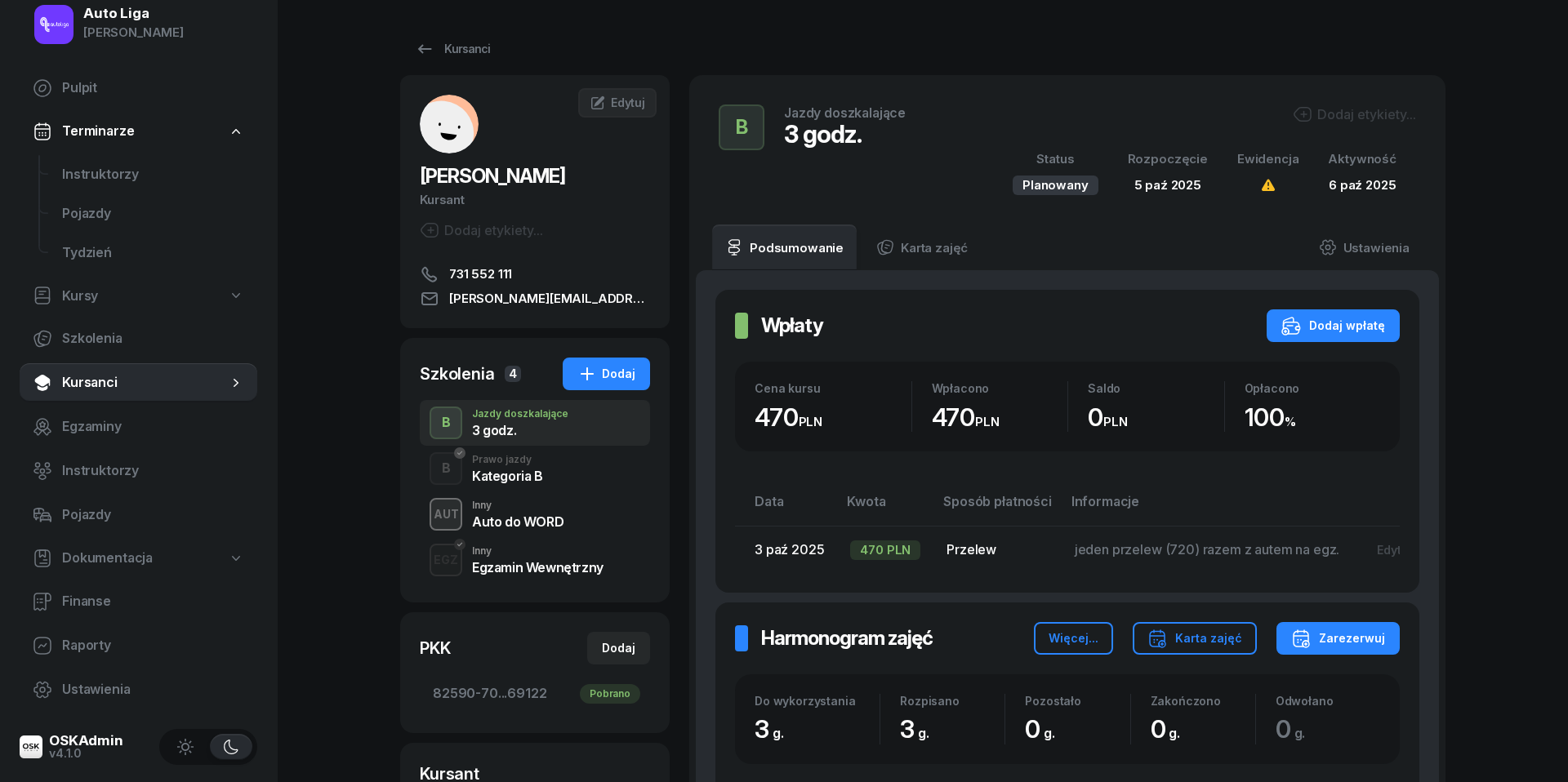
click at [504, 475] on div "Kategoria B" at bounding box center [508, 476] width 71 height 13
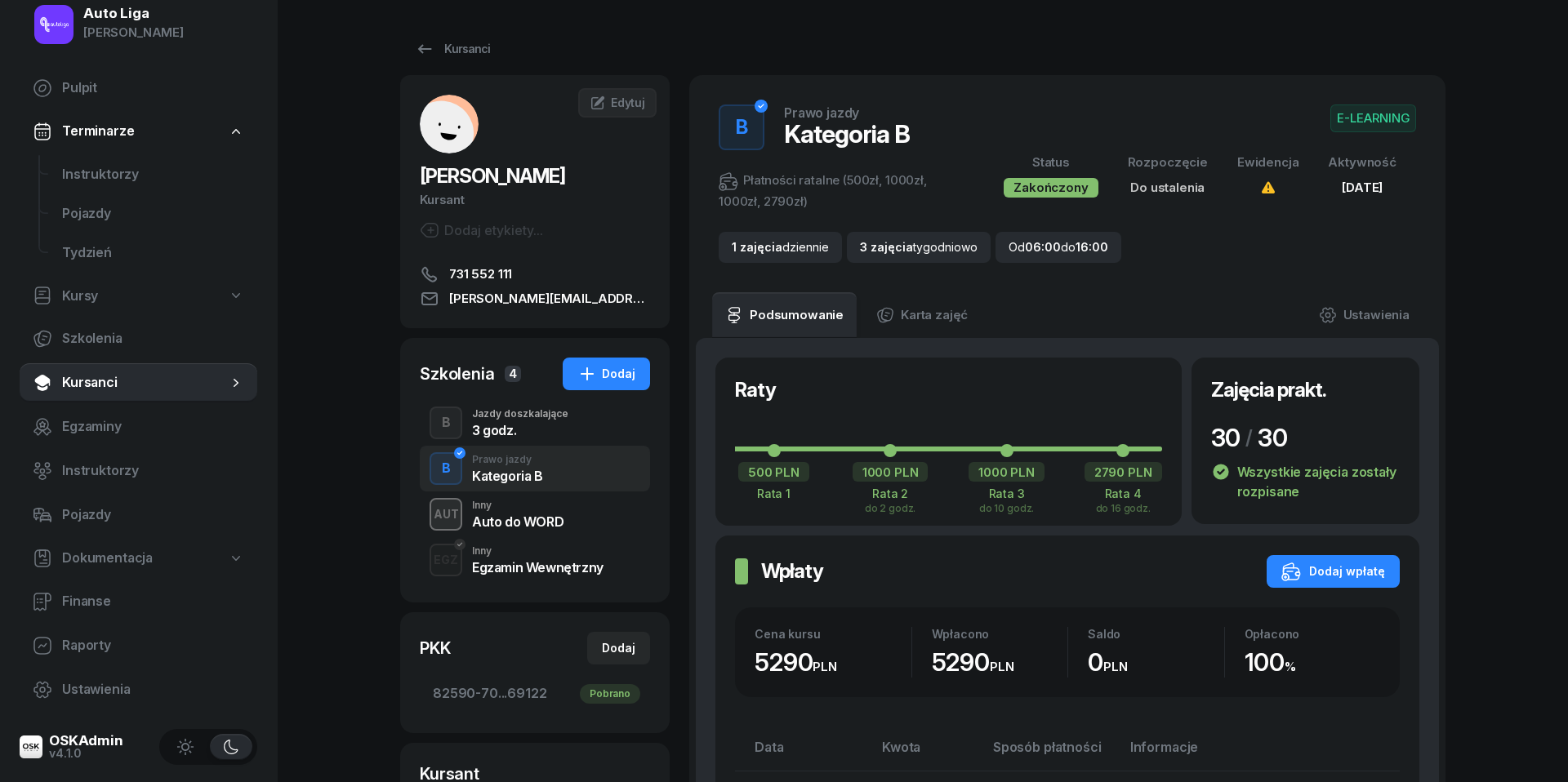
click at [510, 565] on div "Egzamin Wewnętrzny" at bounding box center [538, 567] width 132 height 13
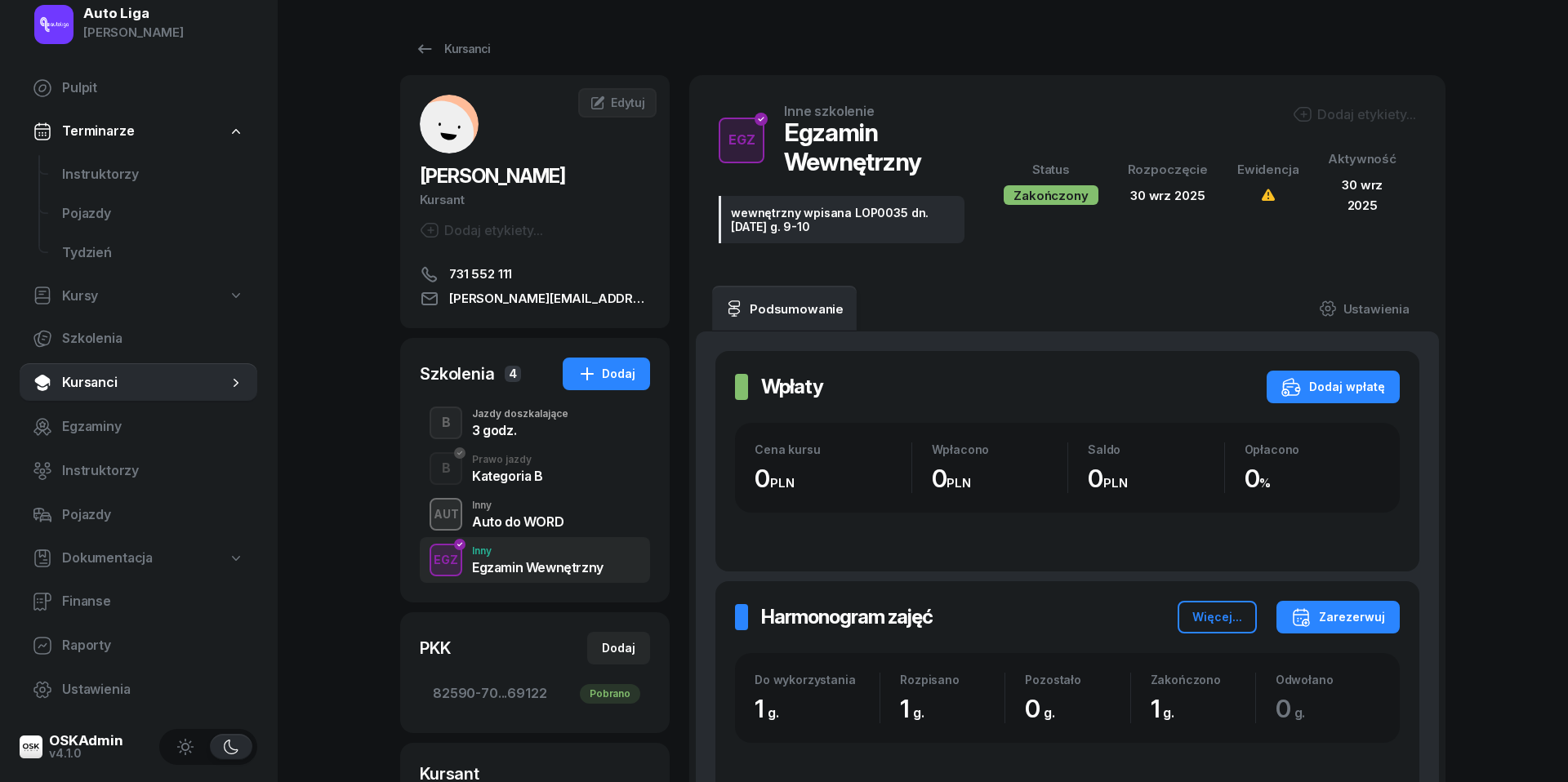
click at [523, 506] on div "Inny" at bounding box center [518, 505] width 92 height 10
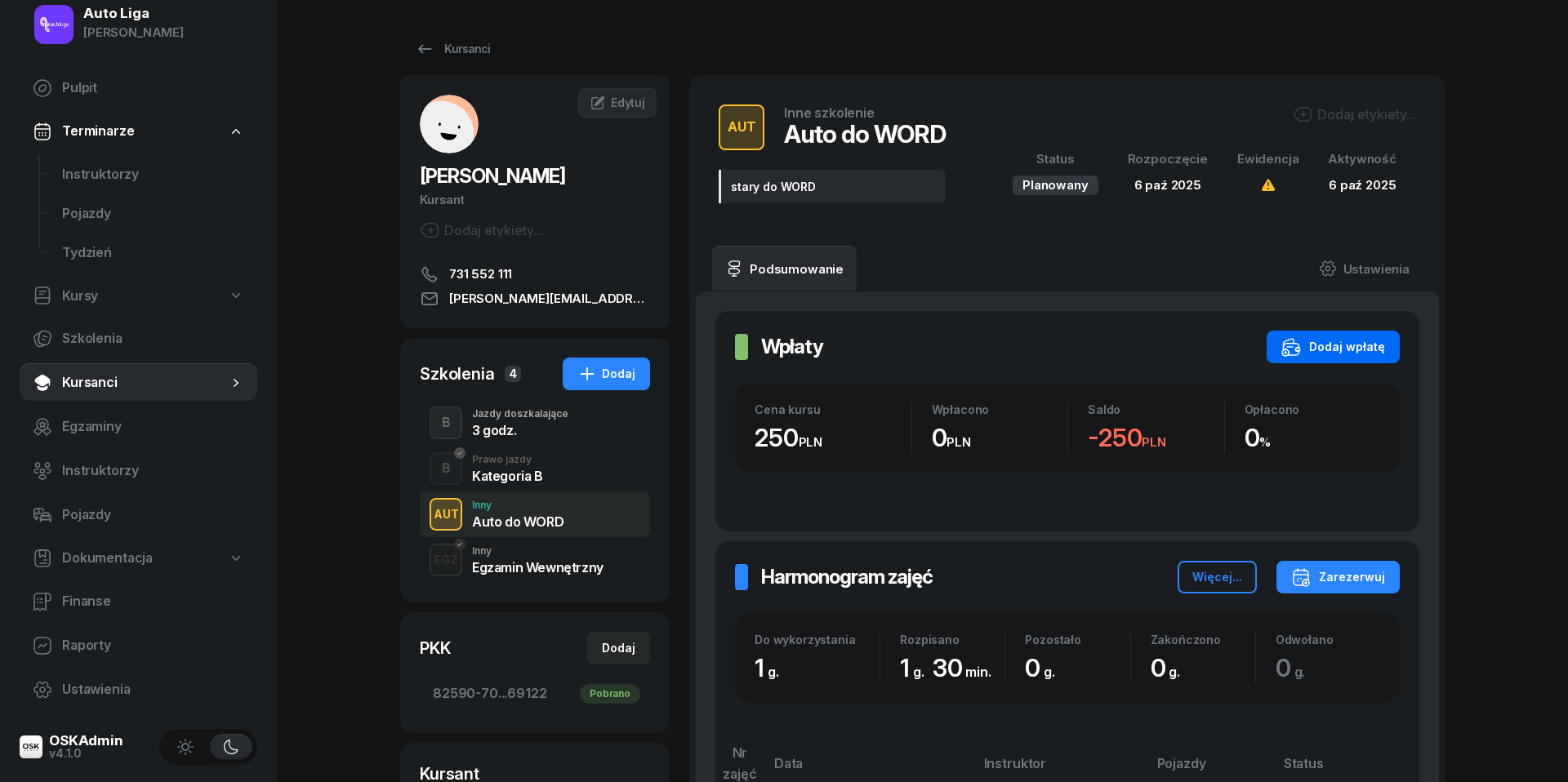
click at [1367, 341] on div "Dodaj wpłatę" at bounding box center [1333, 347] width 103 height 20
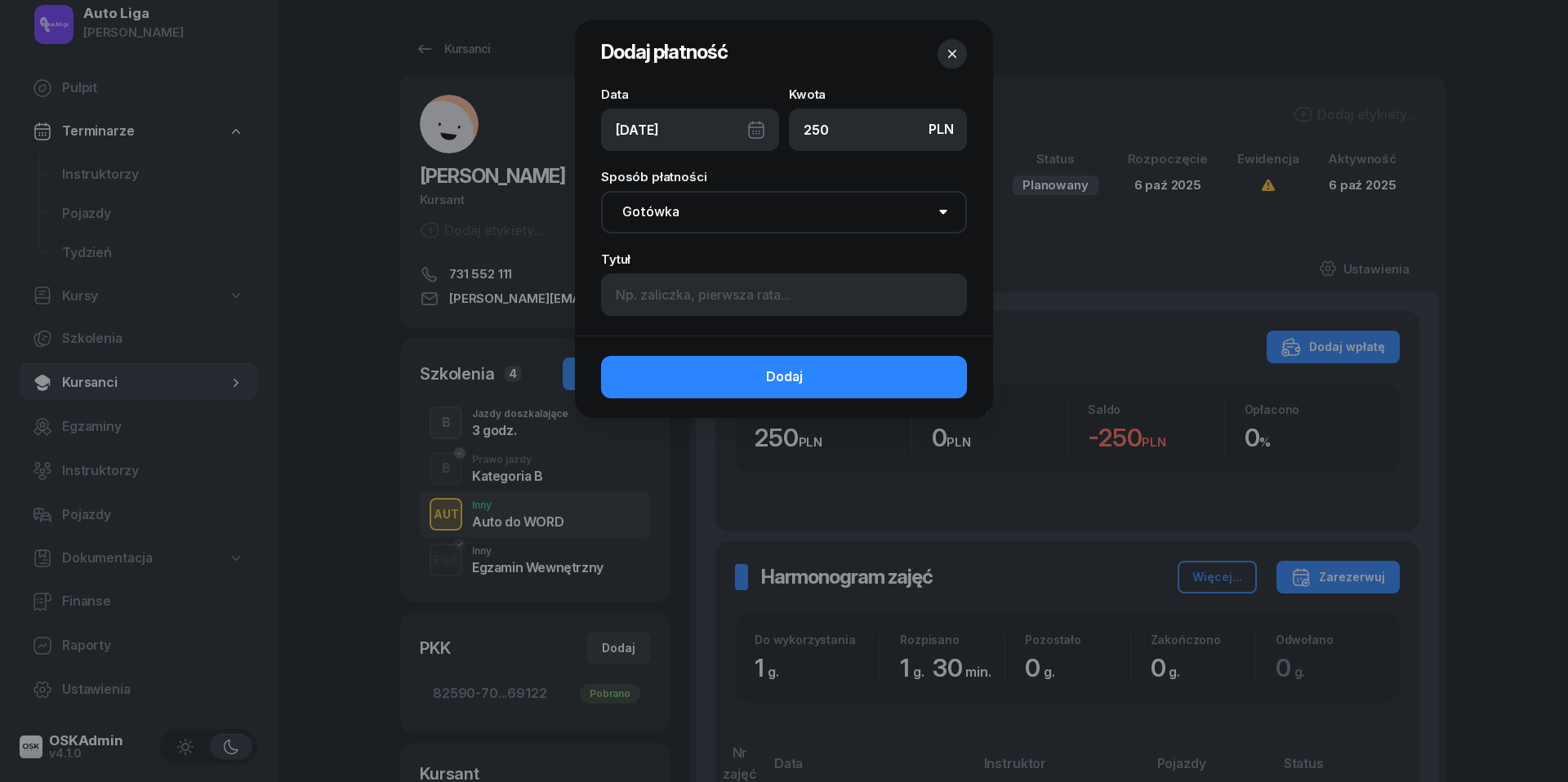
type input "250"
click at [756, 125] on div "[DATE]" at bounding box center [690, 130] width 178 height 43
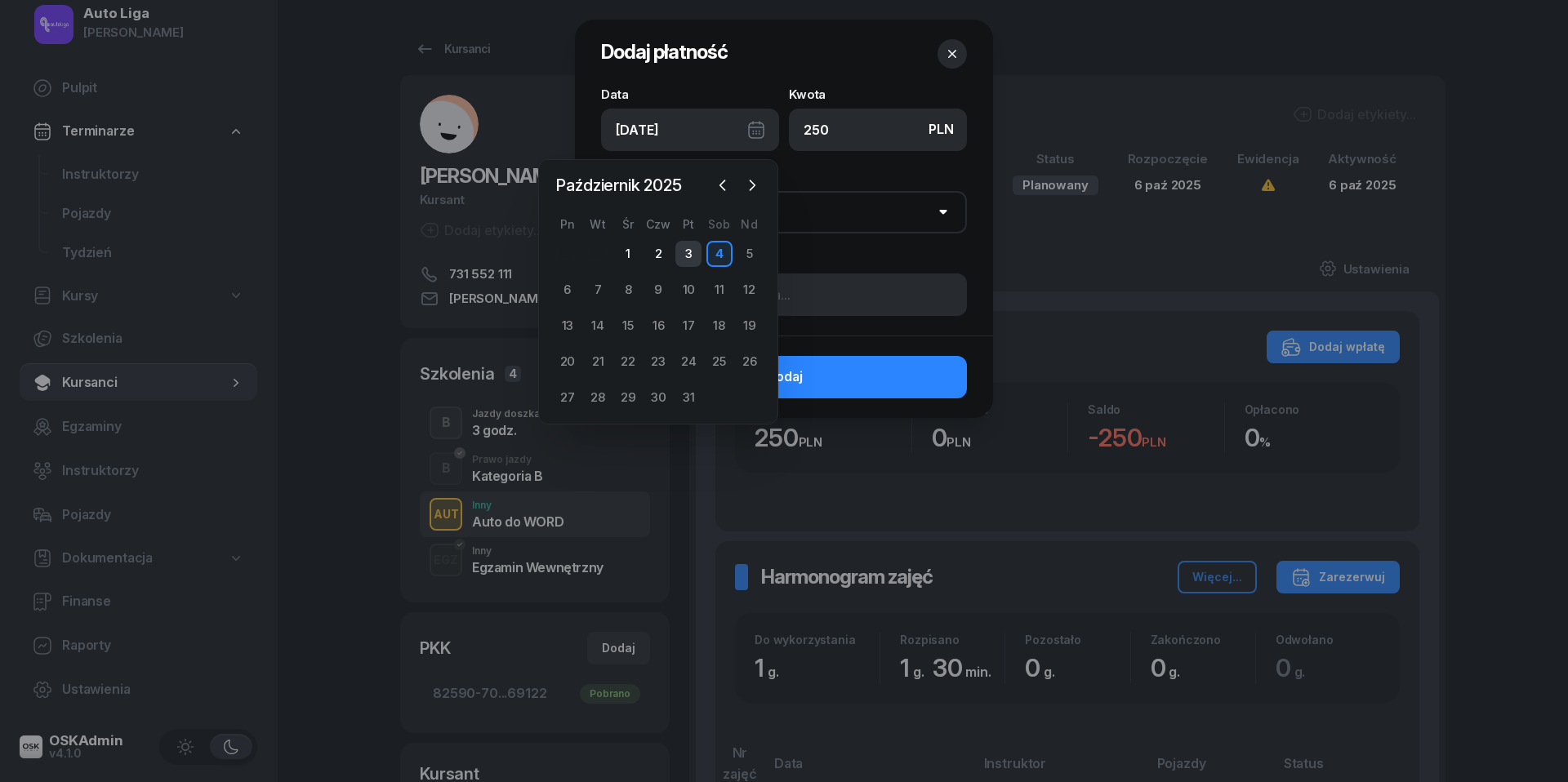
click at [693, 256] on div "3" at bounding box center [688, 253] width 26 height 26
type input "[DATE]"
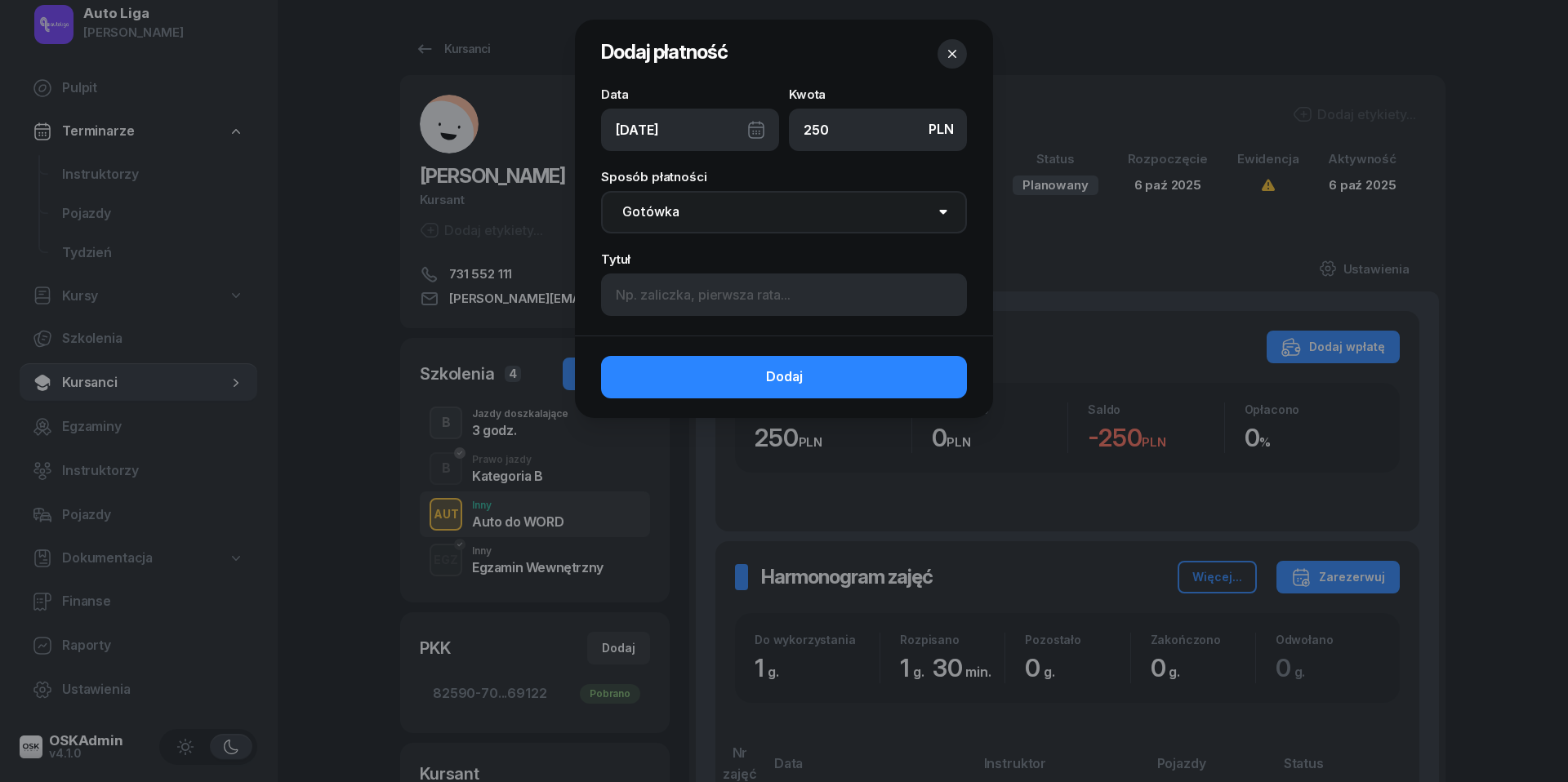
select select "transfer"
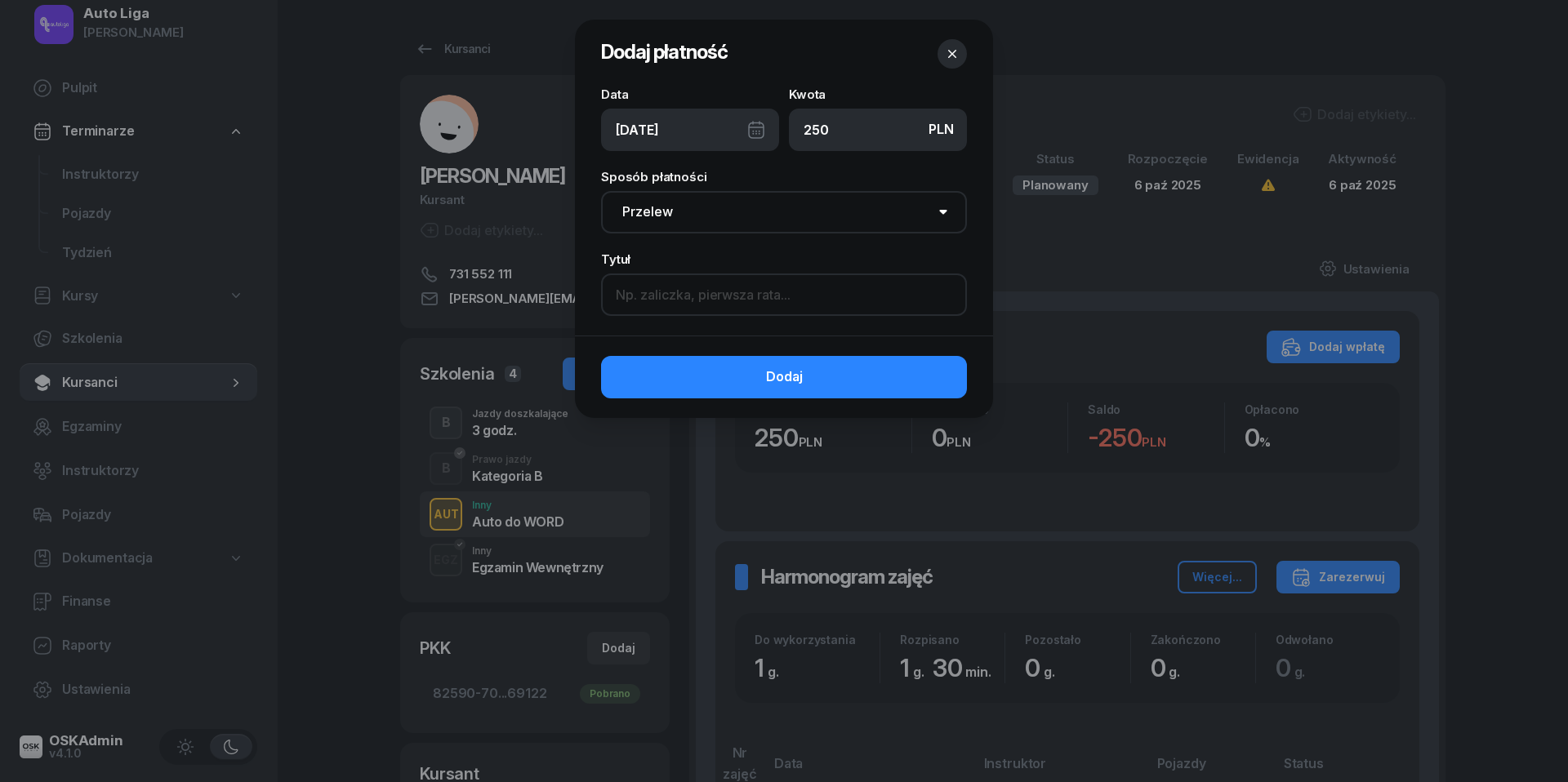
click at [700, 292] on input at bounding box center [784, 295] width 366 height 43
paste input "jeden przelew (400) razem z 1H jazd"
click at [733, 292] on input "jeden przelew (400) razem z 1H jazd" at bounding box center [784, 295] width 366 height 43
click at [804, 294] on input "jeden przelew (720) razem z 1H jazd" at bounding box center [784, 295] width 366 height 43
type input "jeden przelew (720) razem z 3H jazd"
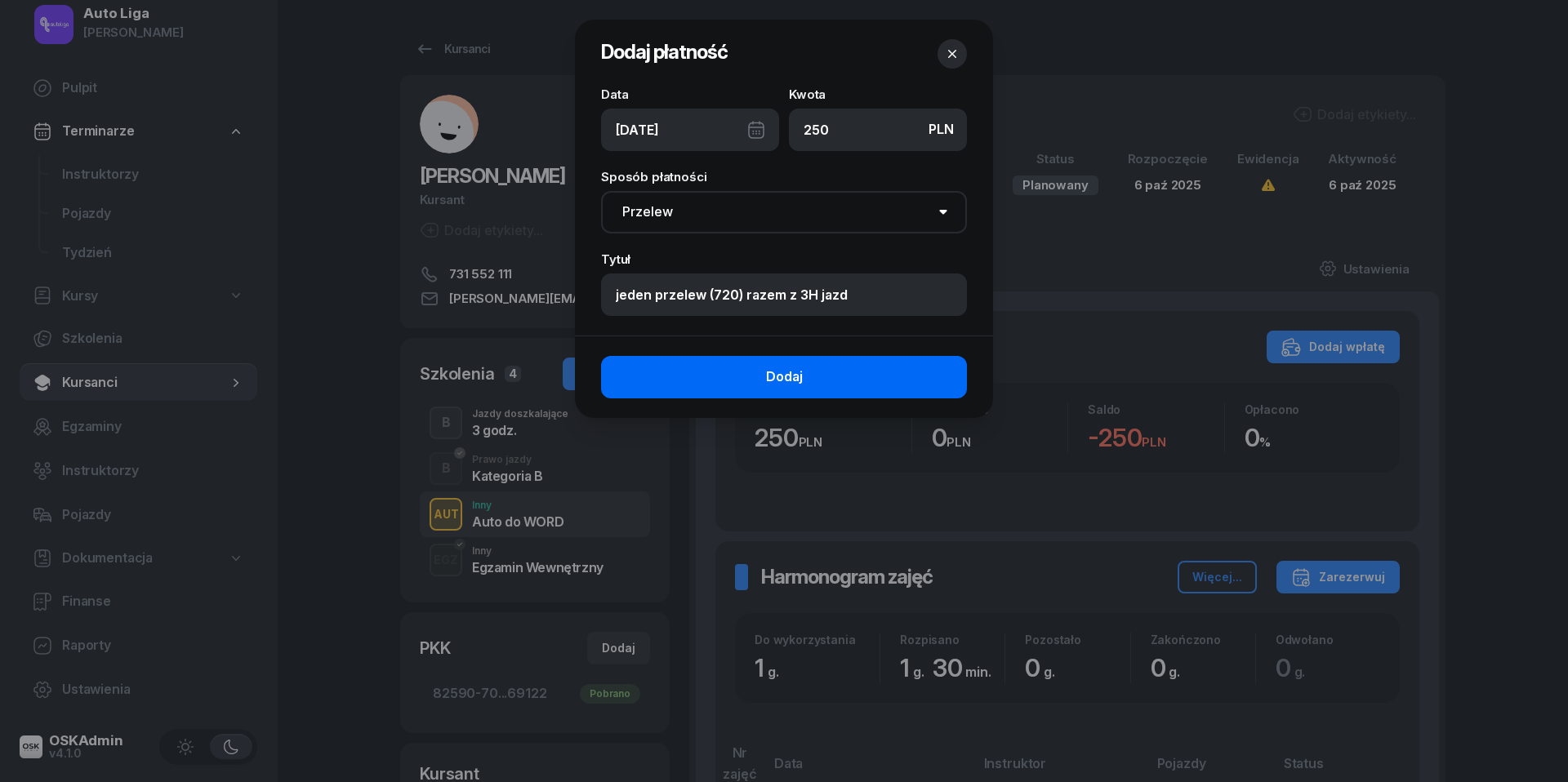
click at [804, 369] on button "Dodaj" at bounding box center [784, 378] width 366 height 43
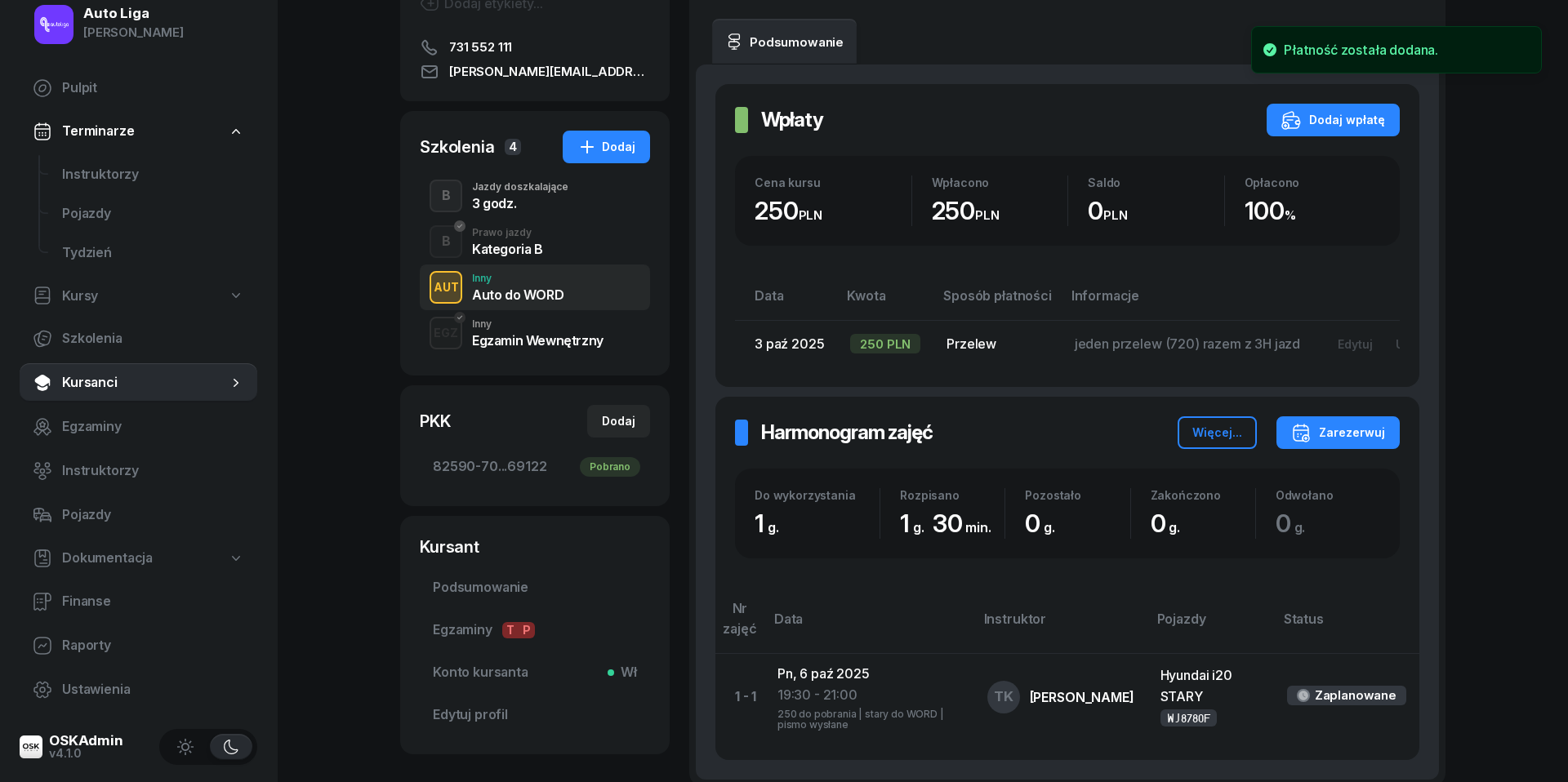
scroll to position [347, 0]
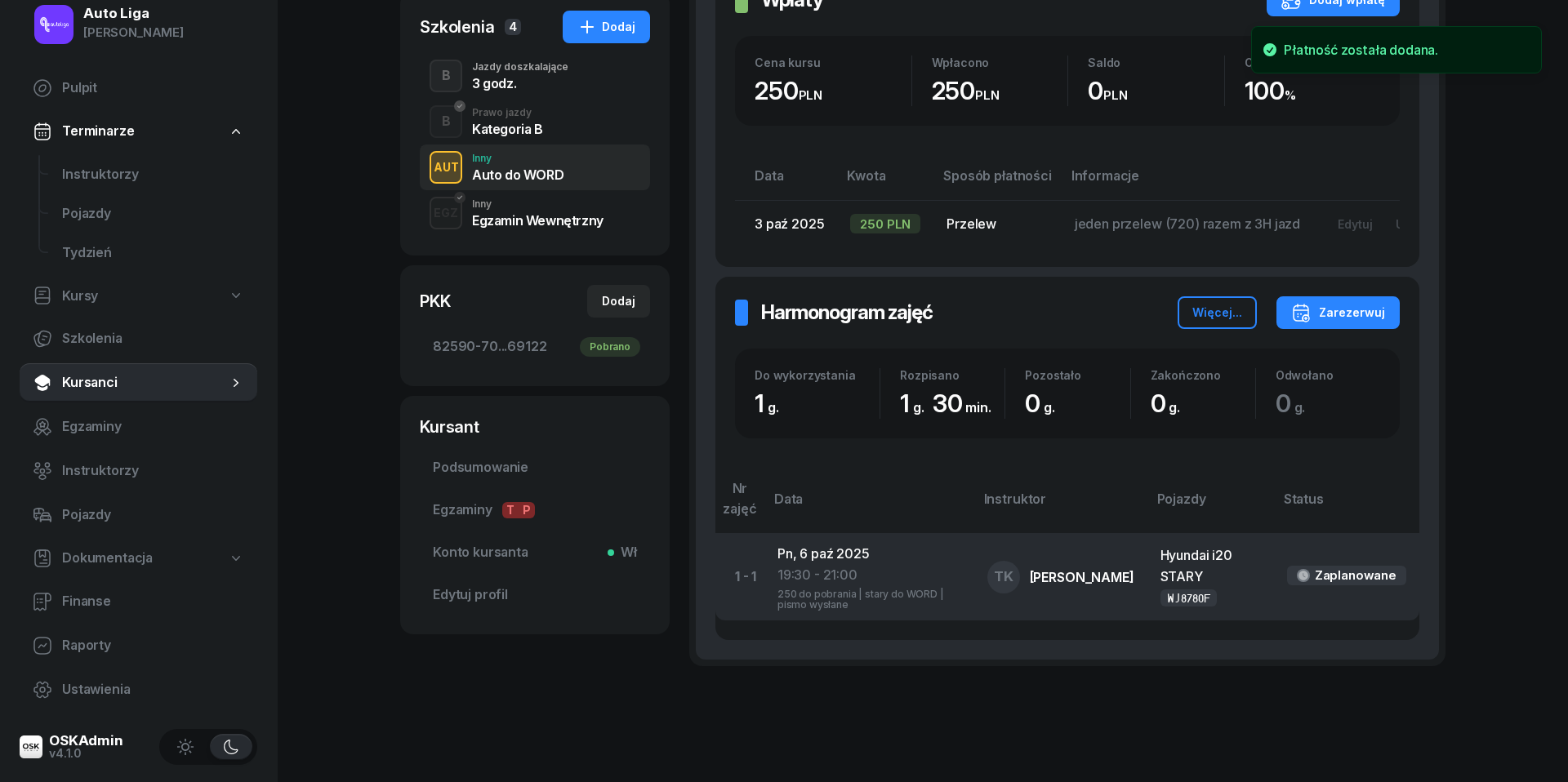
click at [795, 565] on div "19:30 - 21:00" at bounding box center [870, 575] width 184 height 21
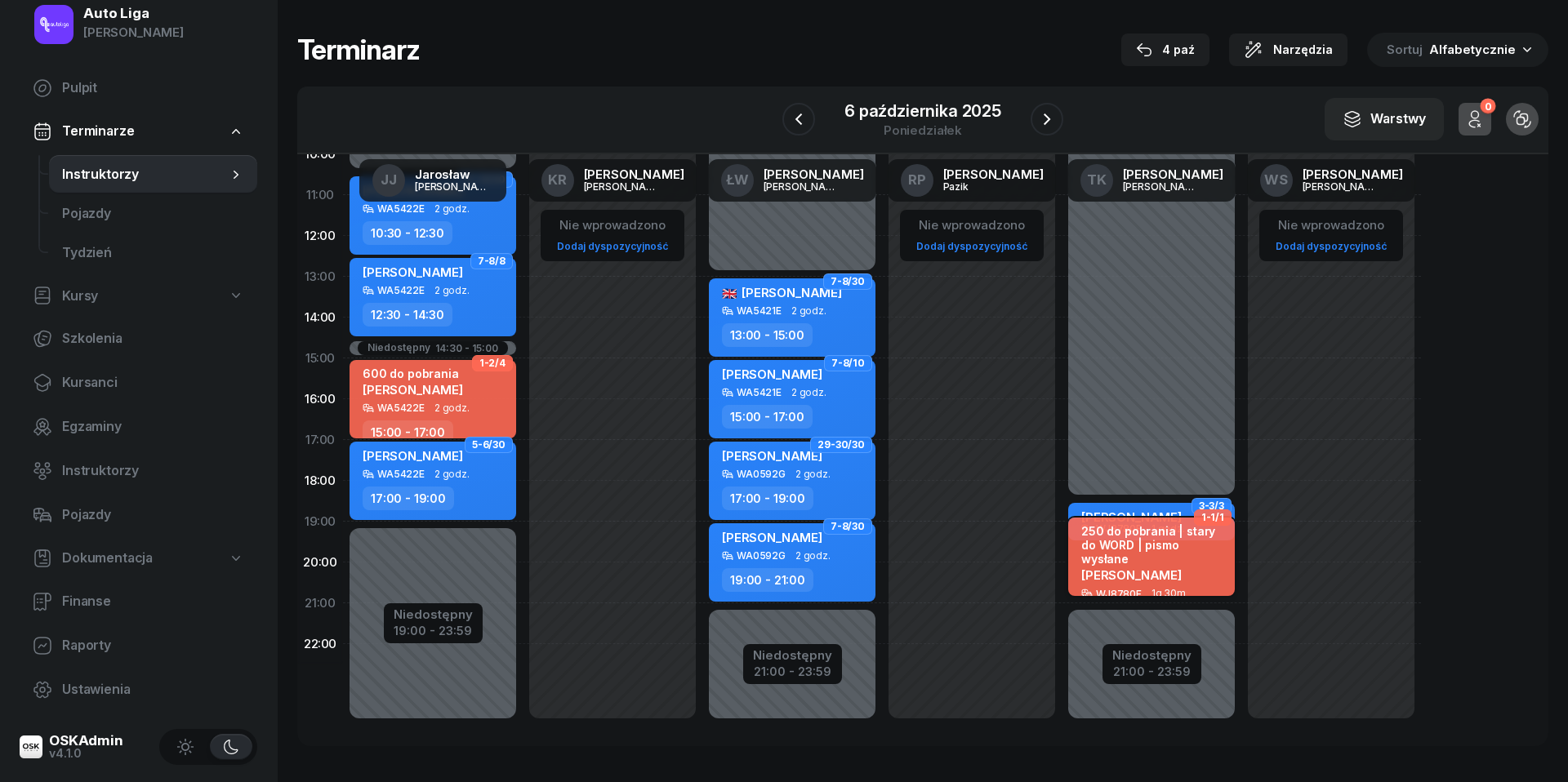
scroll to position [224, 0]
click at [1109, 570] on div "250 do pobrania | stary do WORD | pismo wysłane [PERSON_NAME]" at bounding box center [1153, 557] width 143 height 64
select select "19"
select select "30"
select select "21"
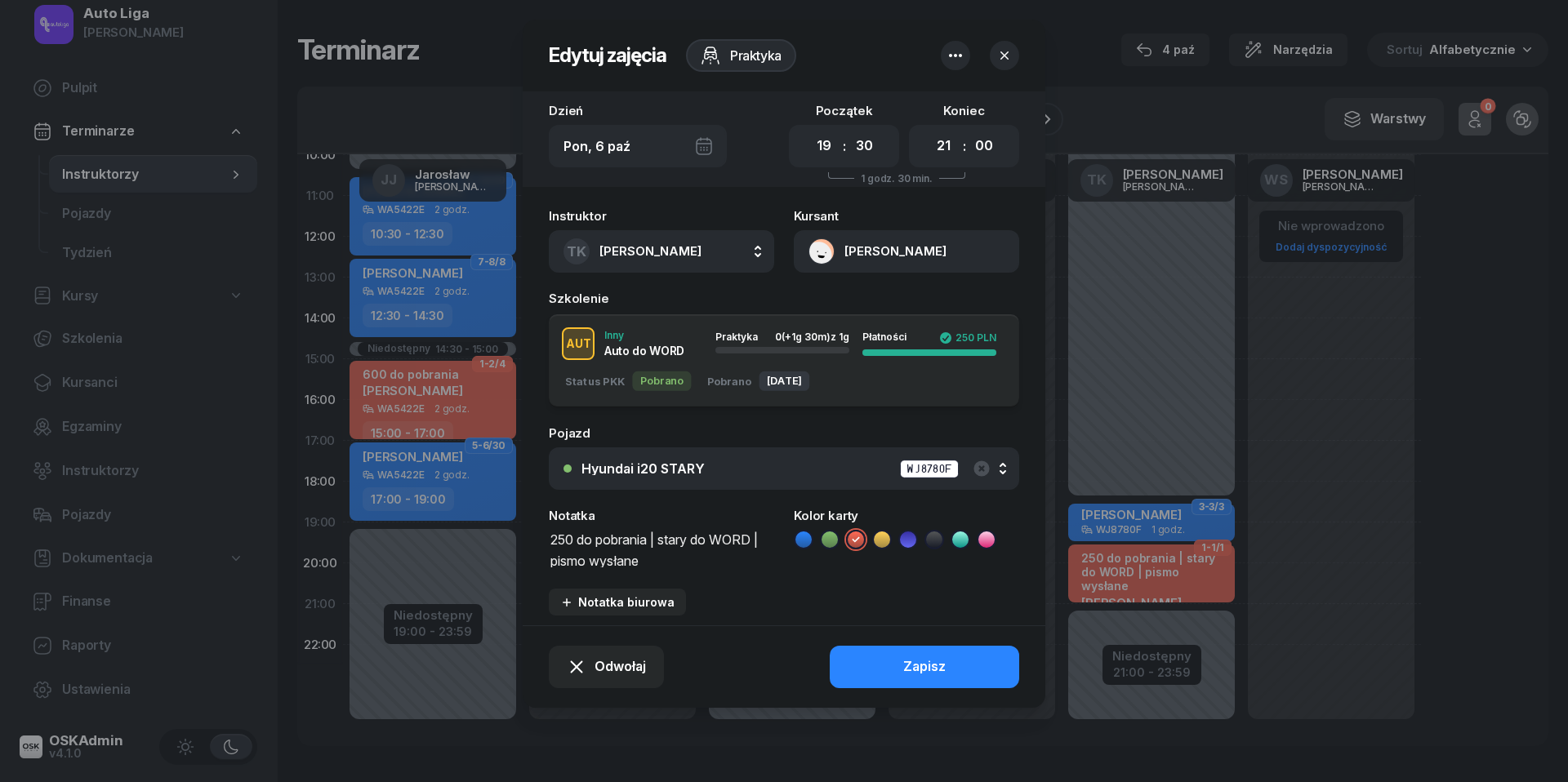
drag, startPoint x: 667, startPoint y: 541, endPoint x: 347, endPoint y: 526, distance: 320.4
click at [347, 526] on div "Edytuj zajęcia Praktyka Dzień [DATE] Początek 00 01 02 03 04 05 06 07 08 09 10 …" at bounding box center [784, 391] width 1568 height 782
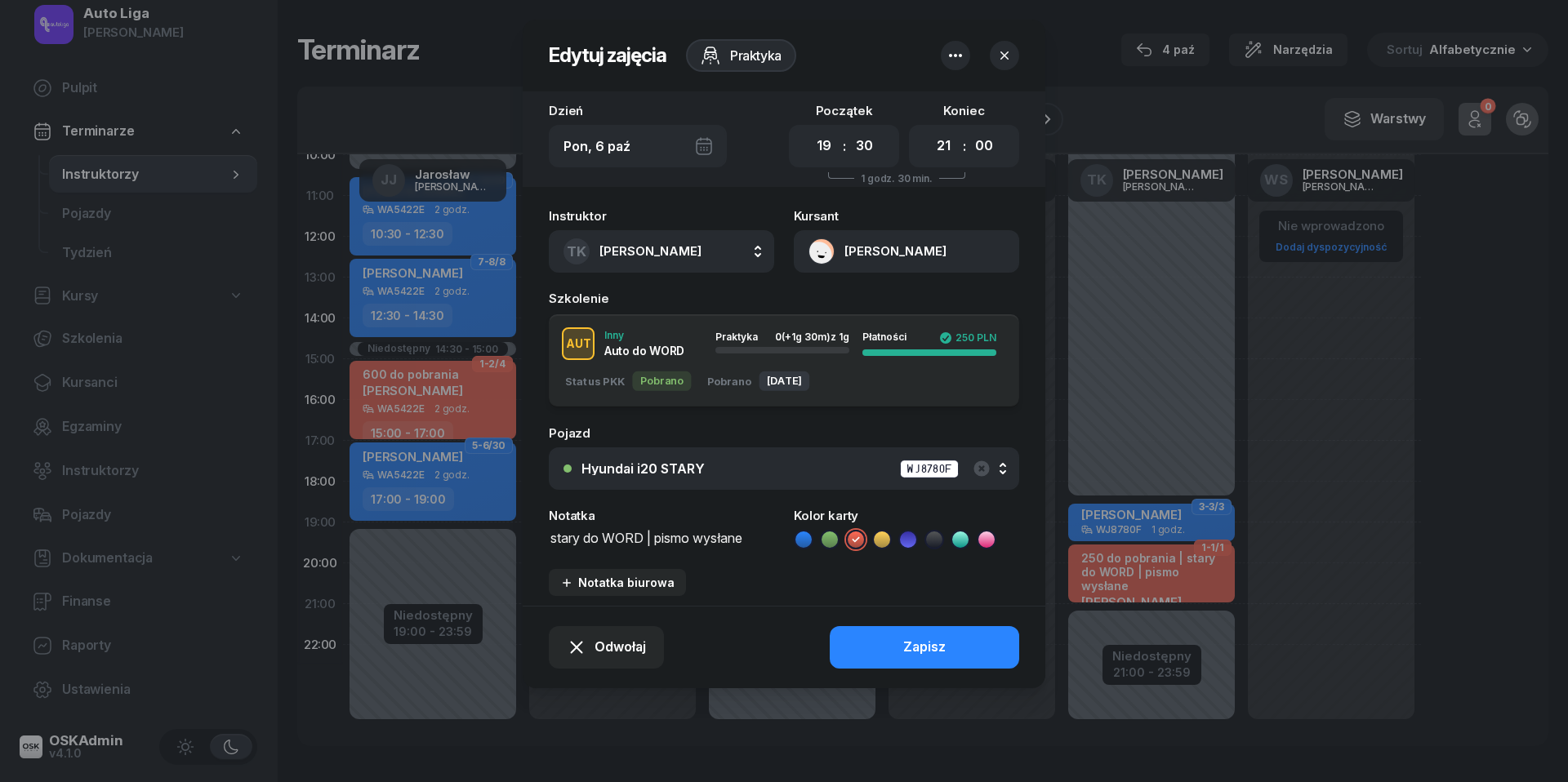
scroll to position [1, 0]
type textarea "stary do WORD | pismo wysłane"
click at [961, 536] on icon at bounding box center [960, 540] width 16 height 16
click at [937, 648] on div "Zapisz" at bounding box center [925, 648] width 43 height 21
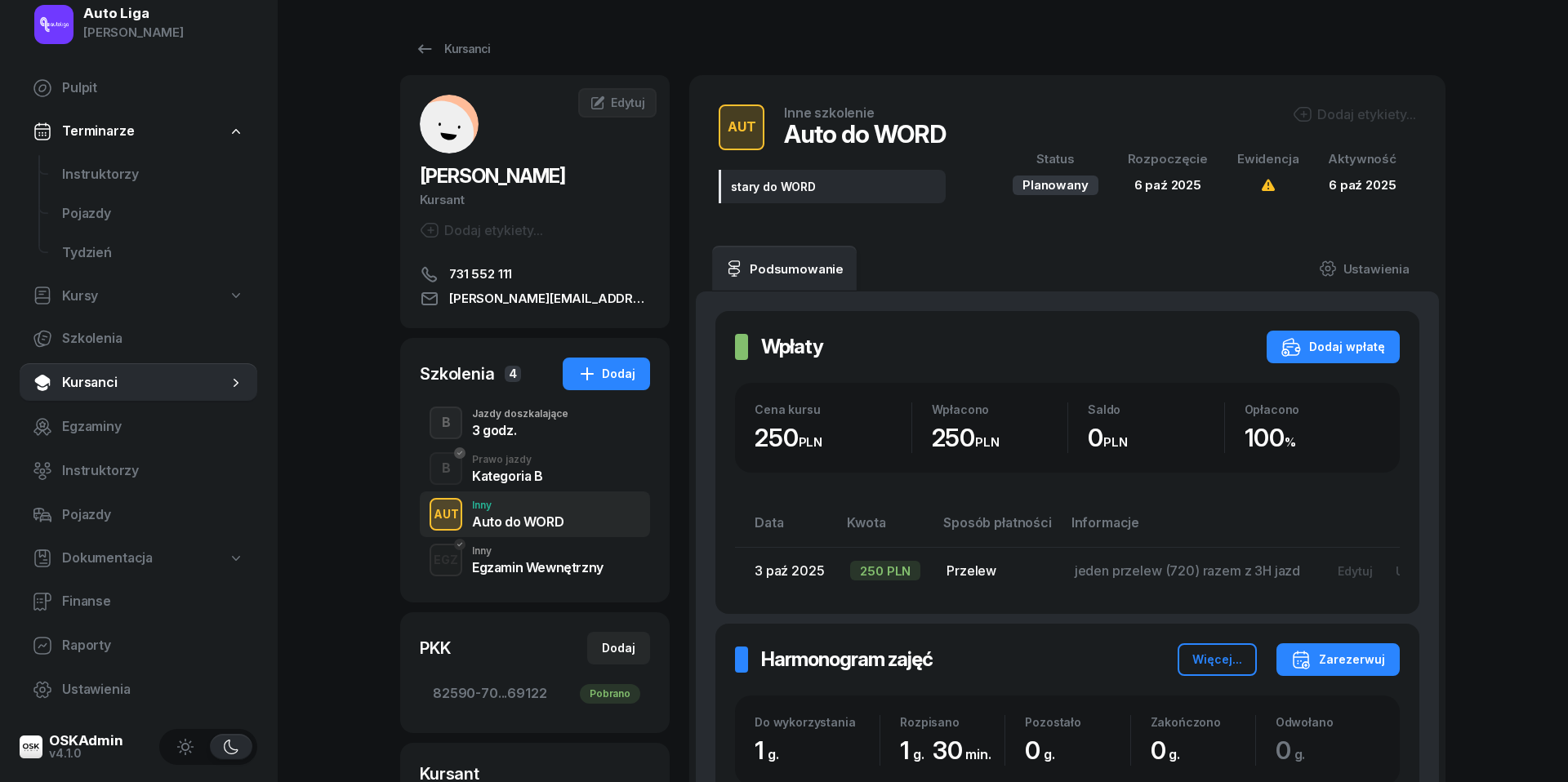
click at [511, 426] on div "3 godz." at bounding box center [520, 430] width 96 height 13
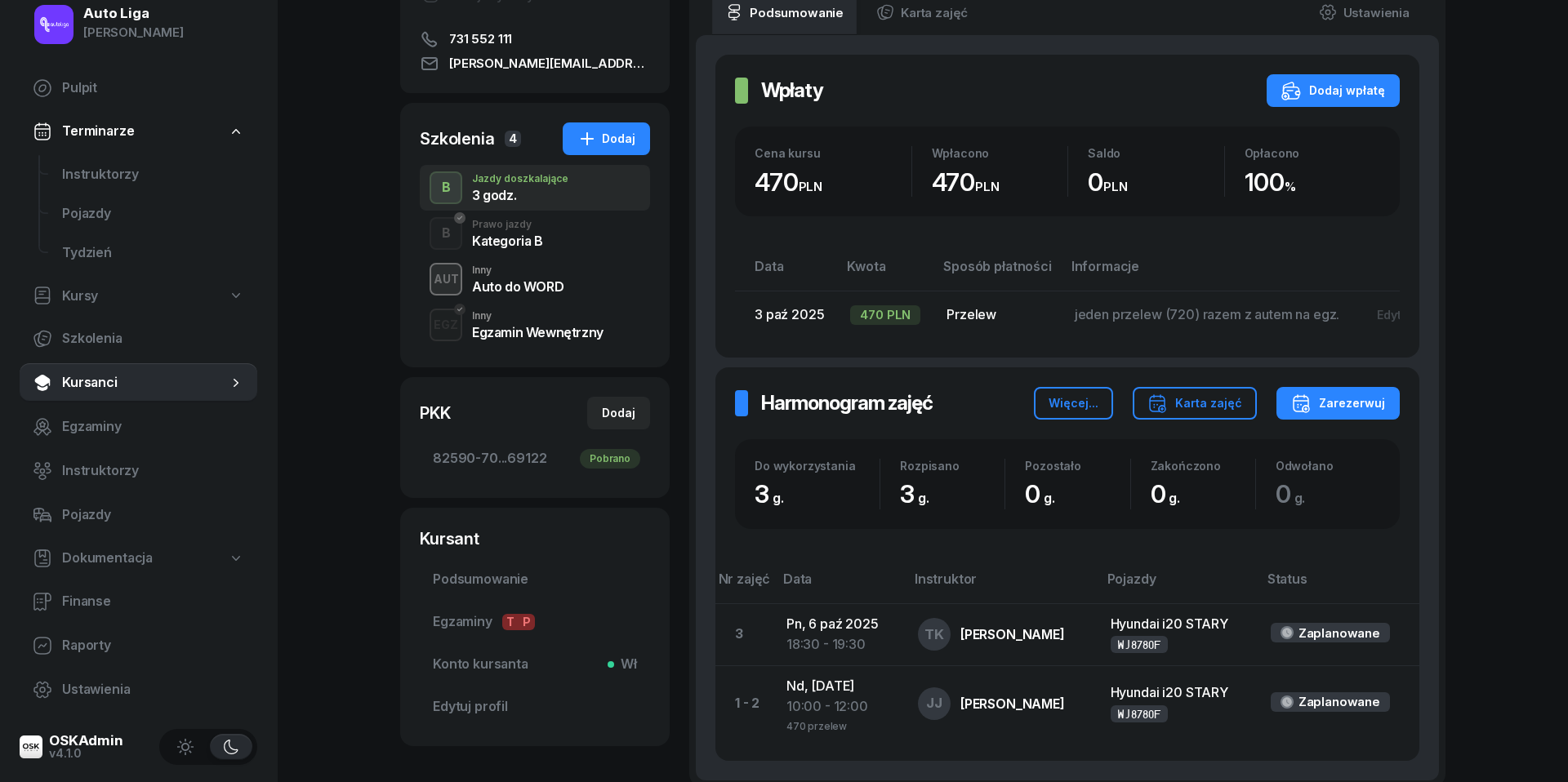
scroll to position [392, 0]
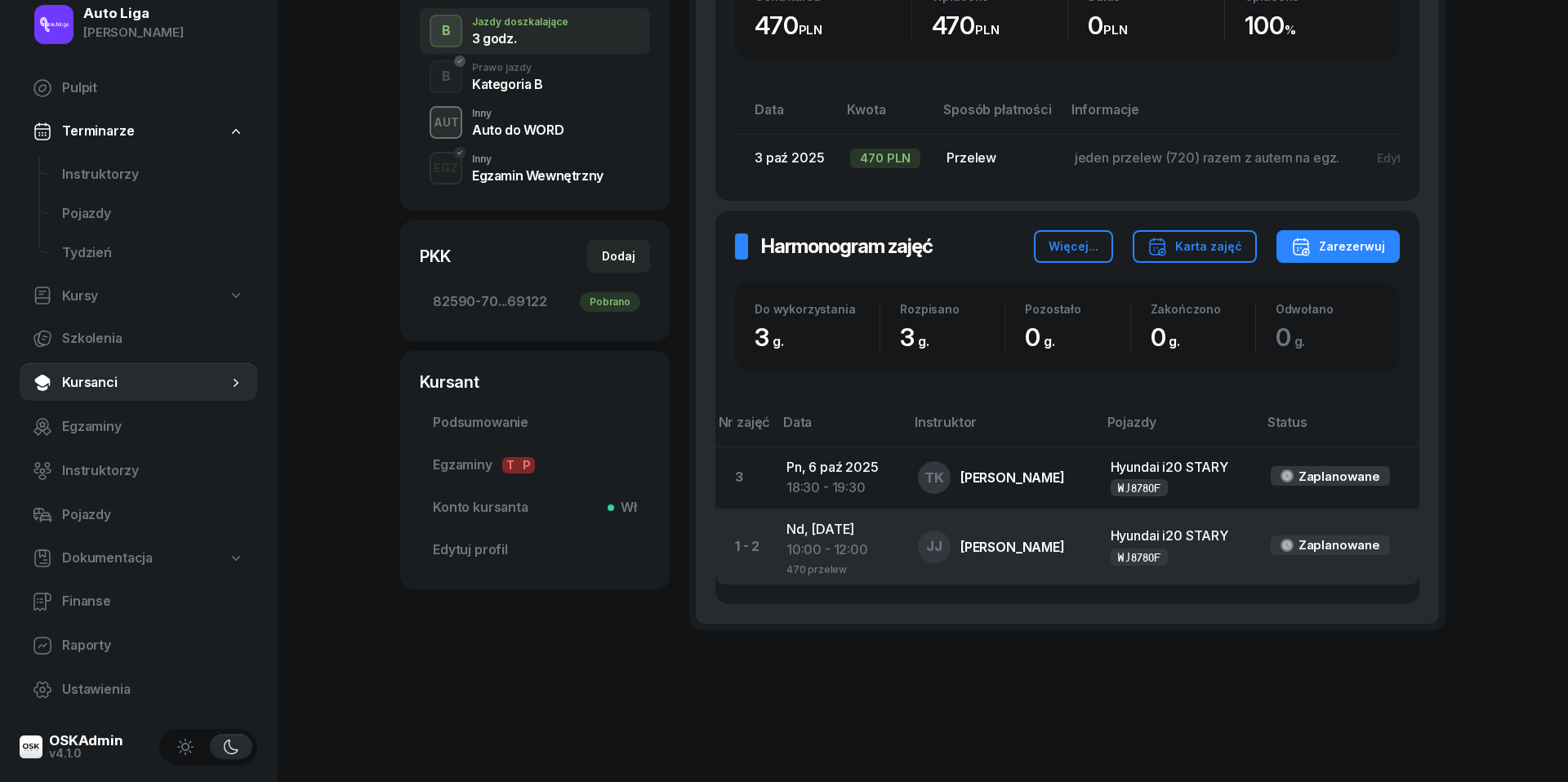
click at [805, 542] on div "10:00 - 12:00" at bounding box center [839, 550] width 105 height 21
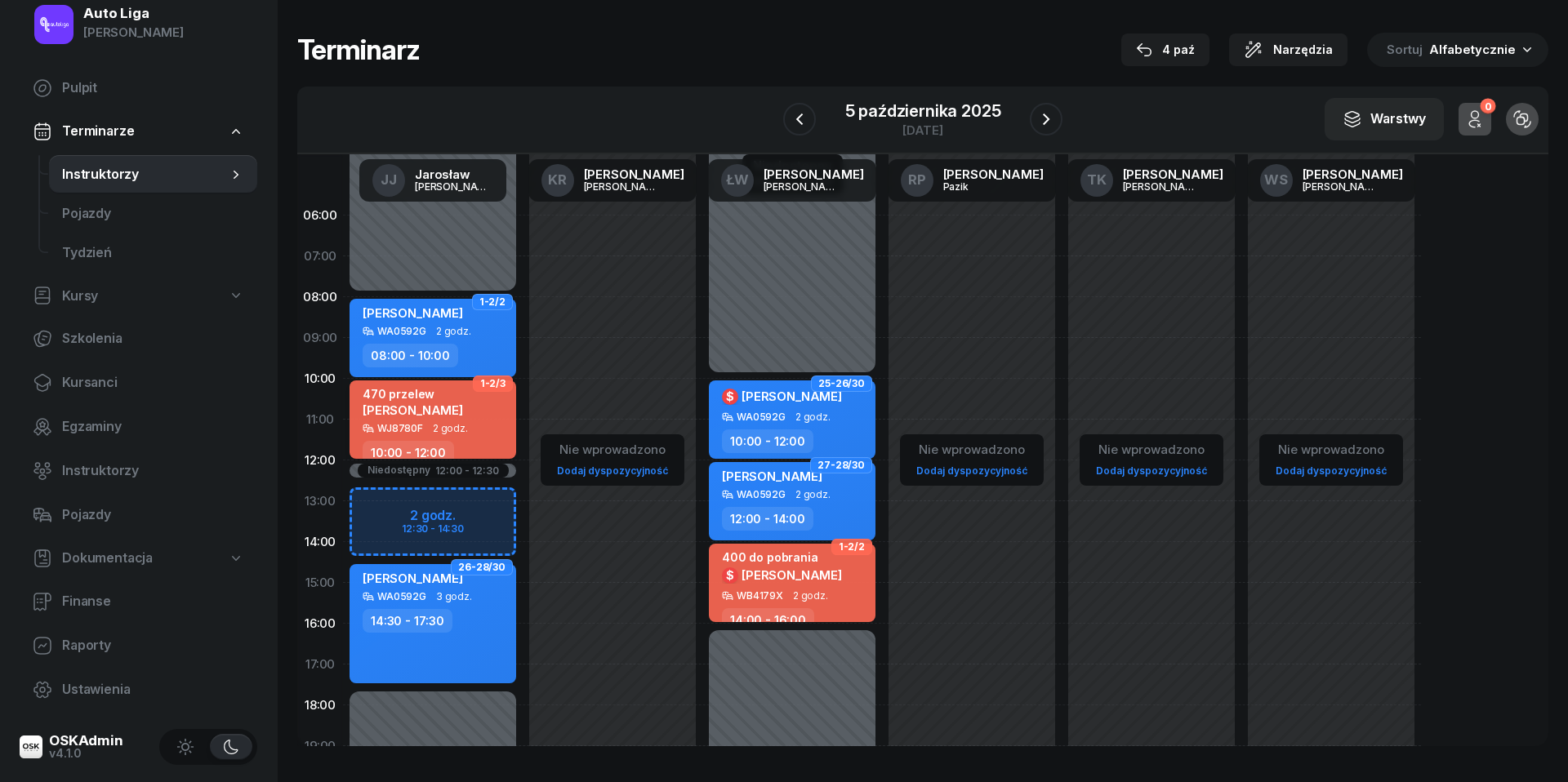
click at [408, 411] on span "[PERSON_NAME]" at bounding box center [412, 410] width 101 height 15
select select "10"
select select "12"
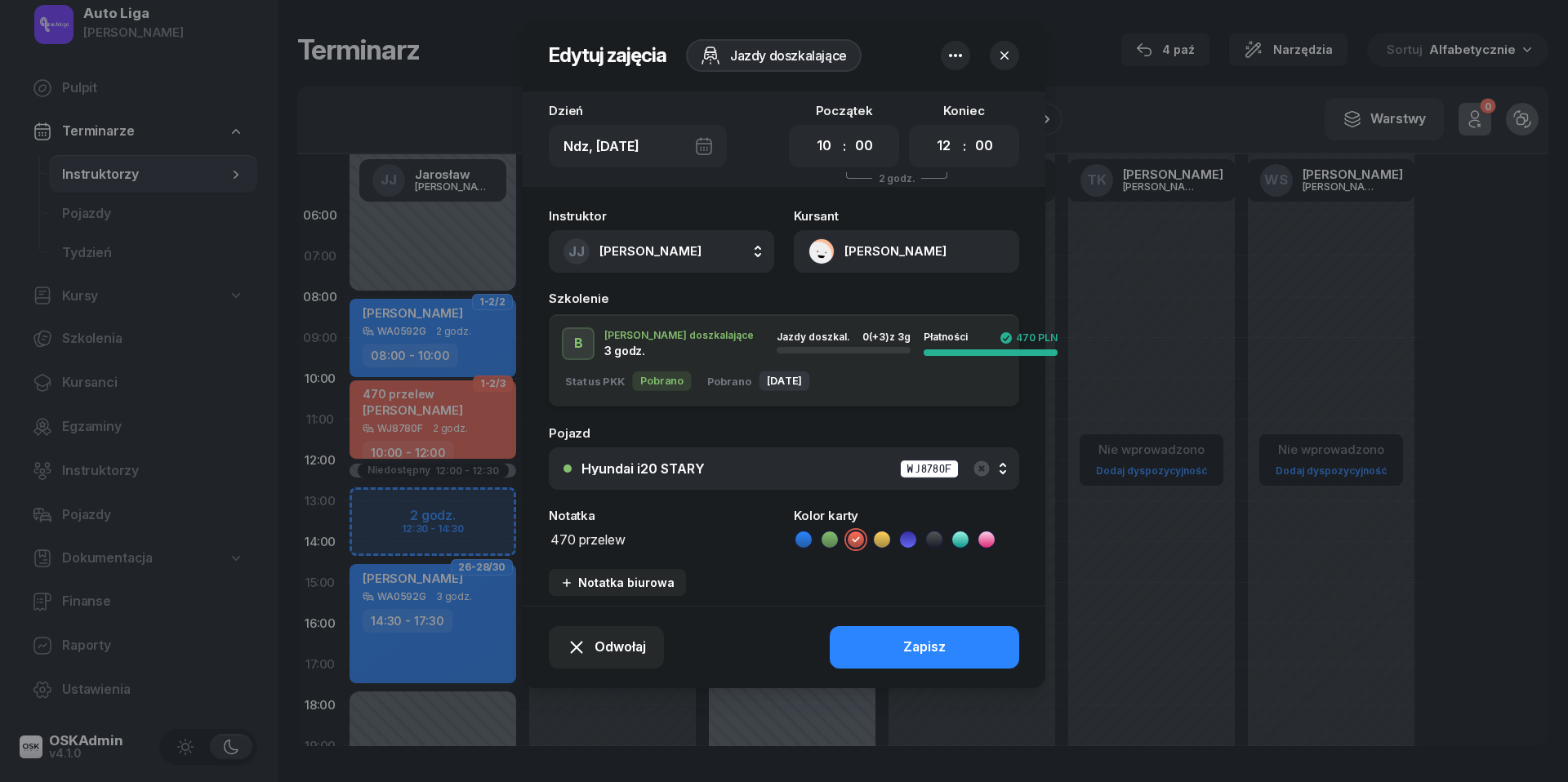
click at [624, 535] on textarea "470 przelew" at bounding box center [661, 538] width 225 height 20
click at [807, 537] on icon at bounding box center [803, 539] width 7 height 5
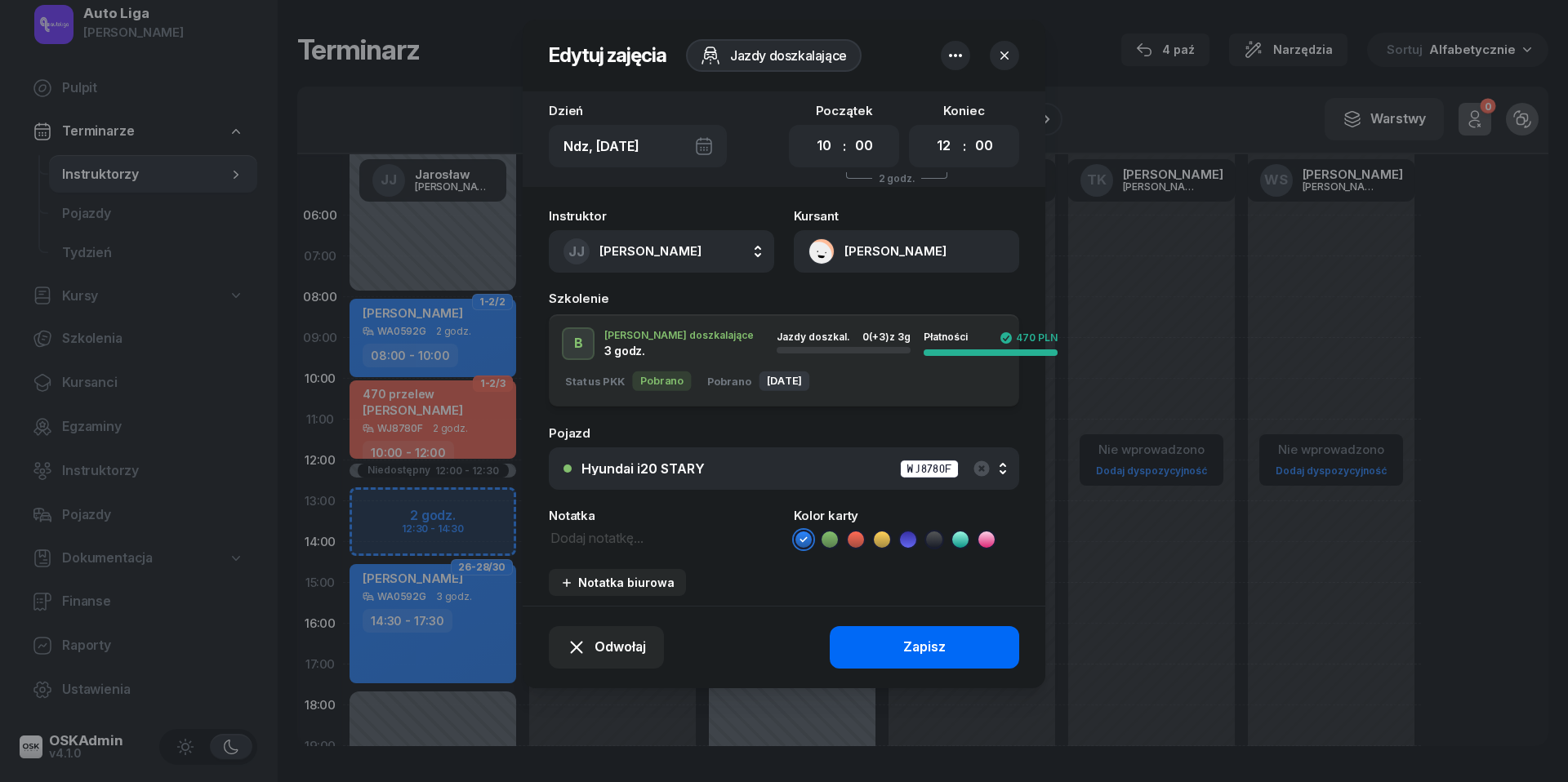
click at [913, 627] on button "Zapisz" at bounding box center [924, 648] width 190 height 43
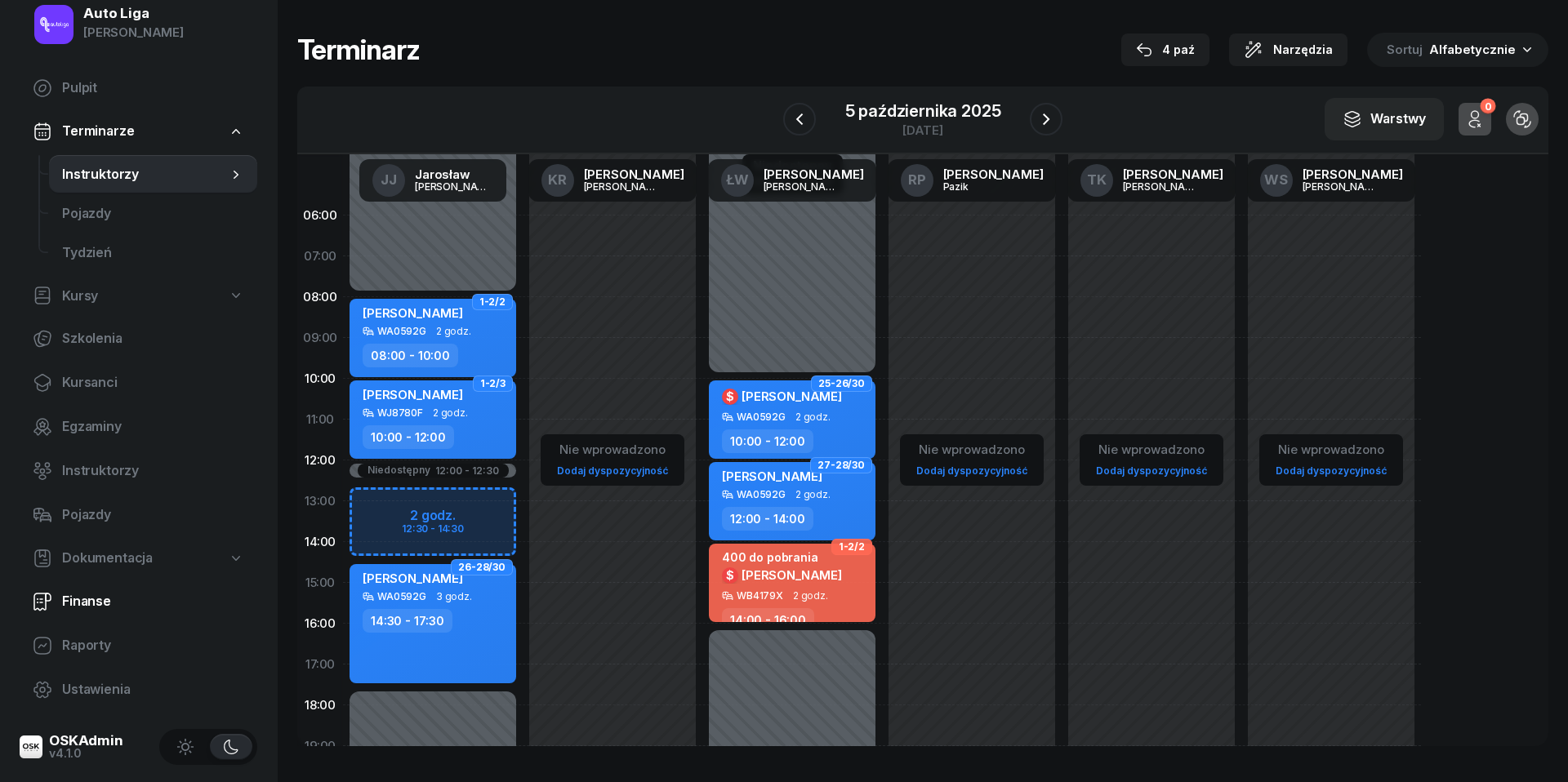
click at [109, 599] on span "Finanse" at bounding box center [153, 602] width 182 height 21
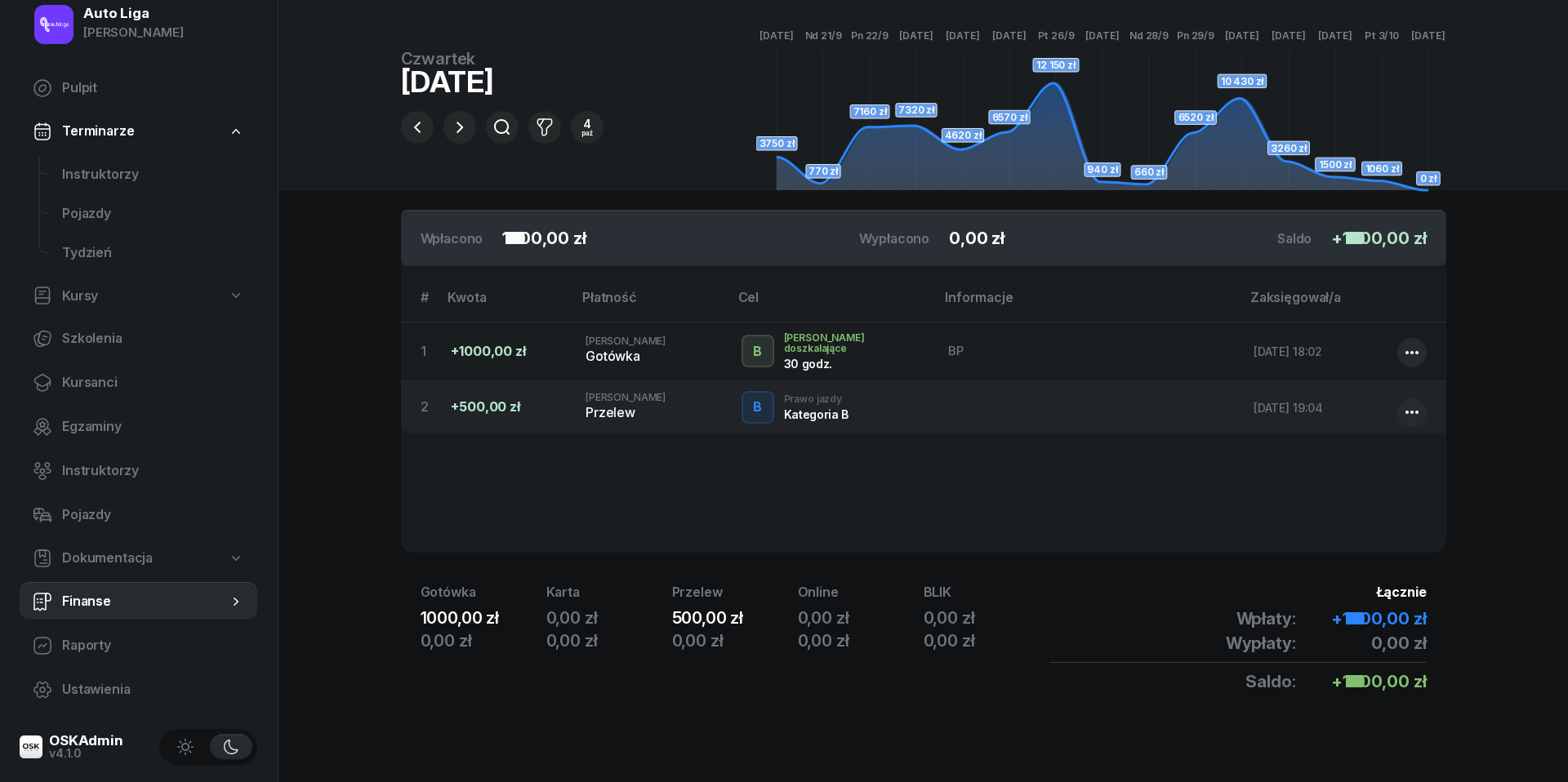
scroll to position [102, 0]
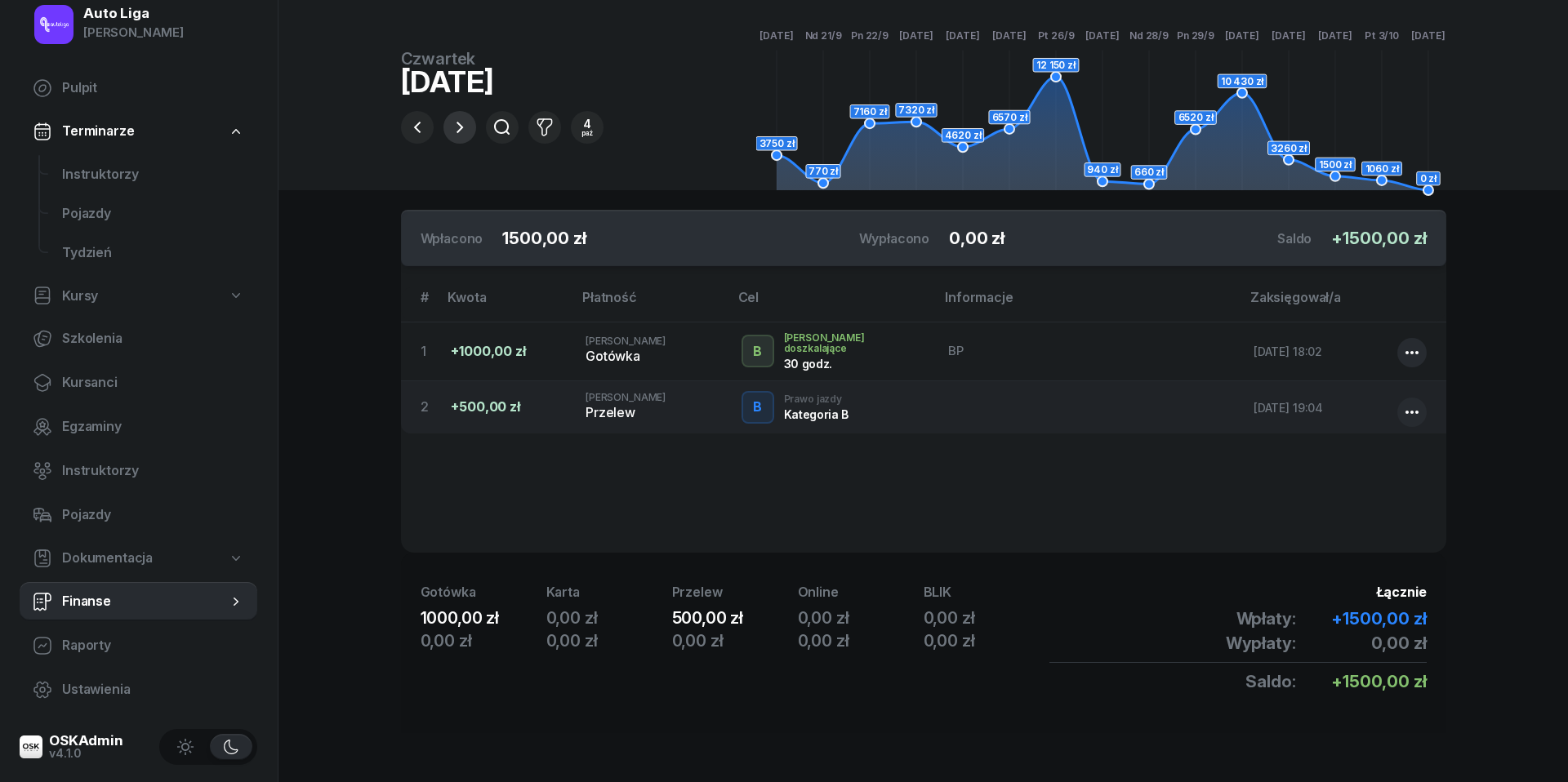
click at [465, 122] on icon "button" at bounding box center [460, 127] width 20 height 20
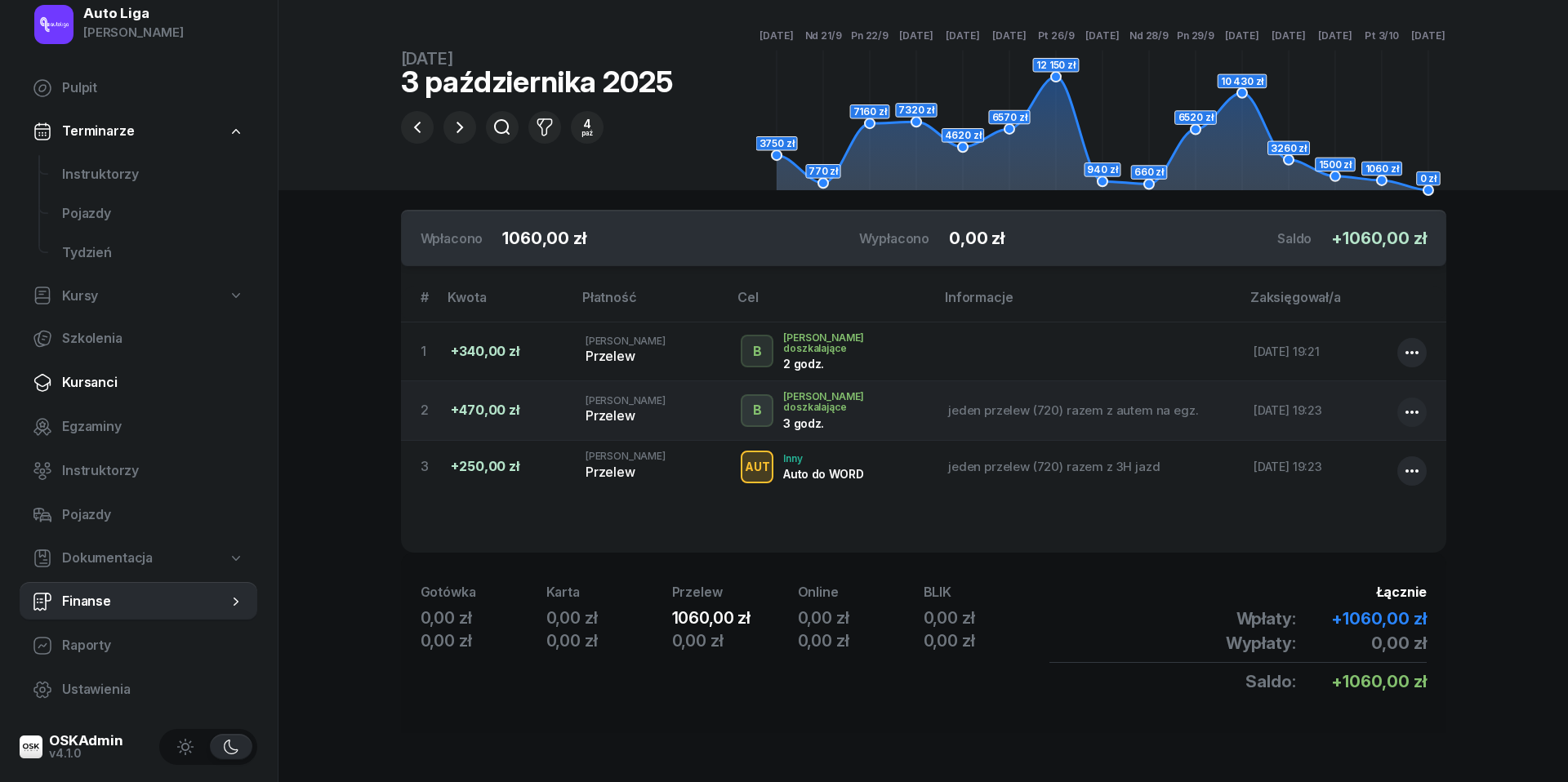
click at [76, 386] on span "Kursanci" at bounding box center [153, 383] width 182 height 21
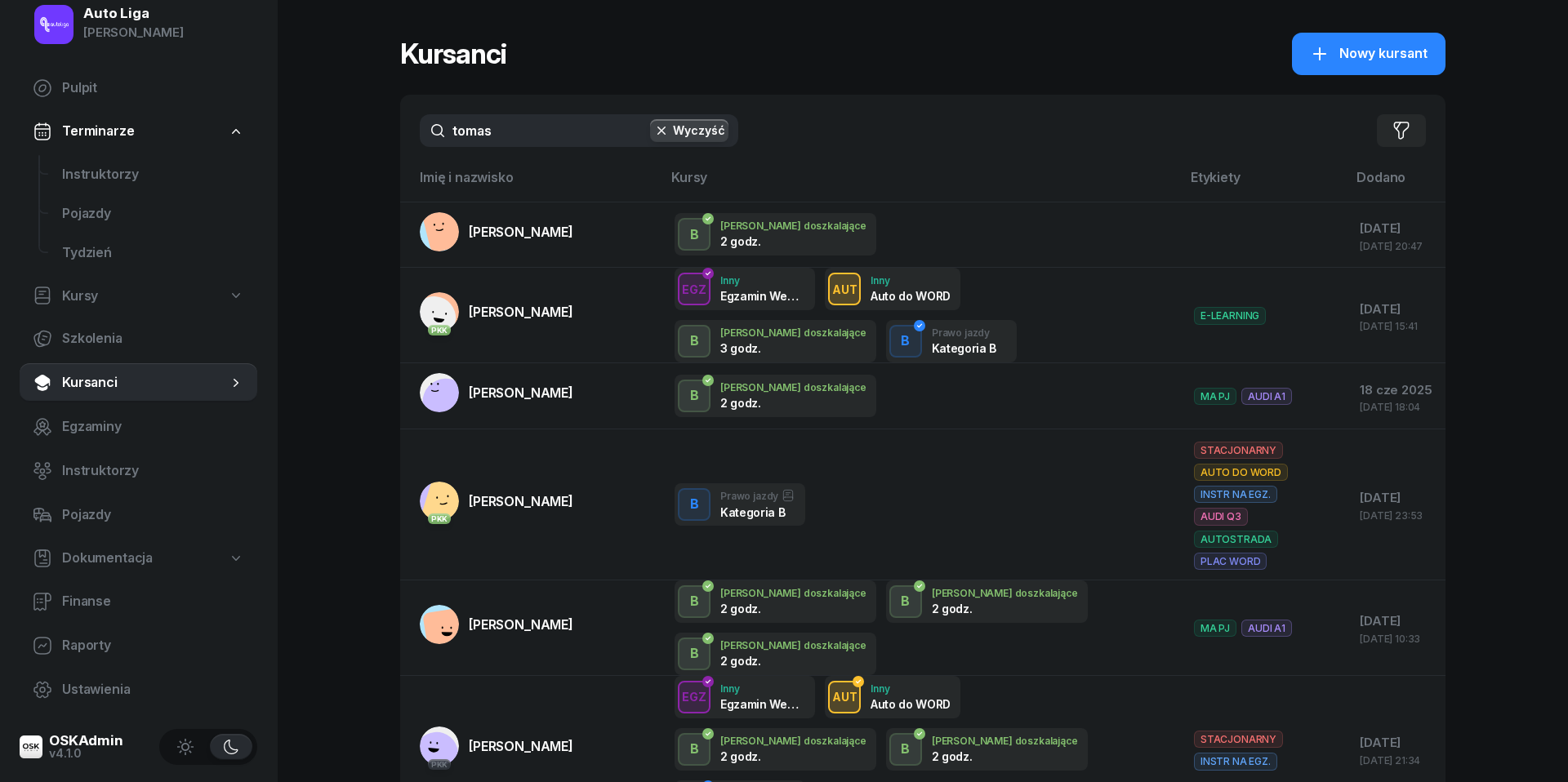
click at [534, 122] on input "tomas" at bounding box center [578, 130] width 318 height 33
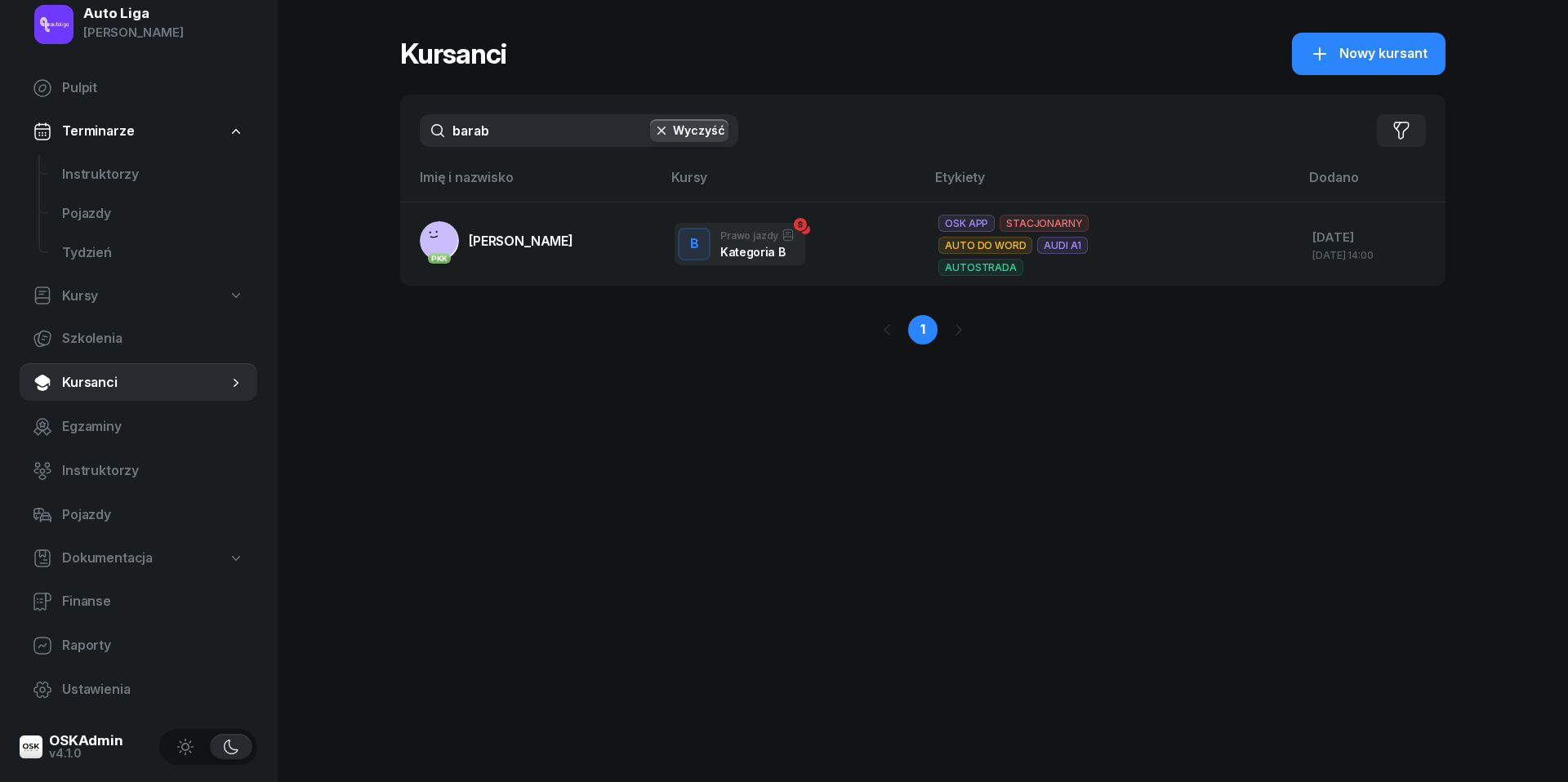
type input "baran"
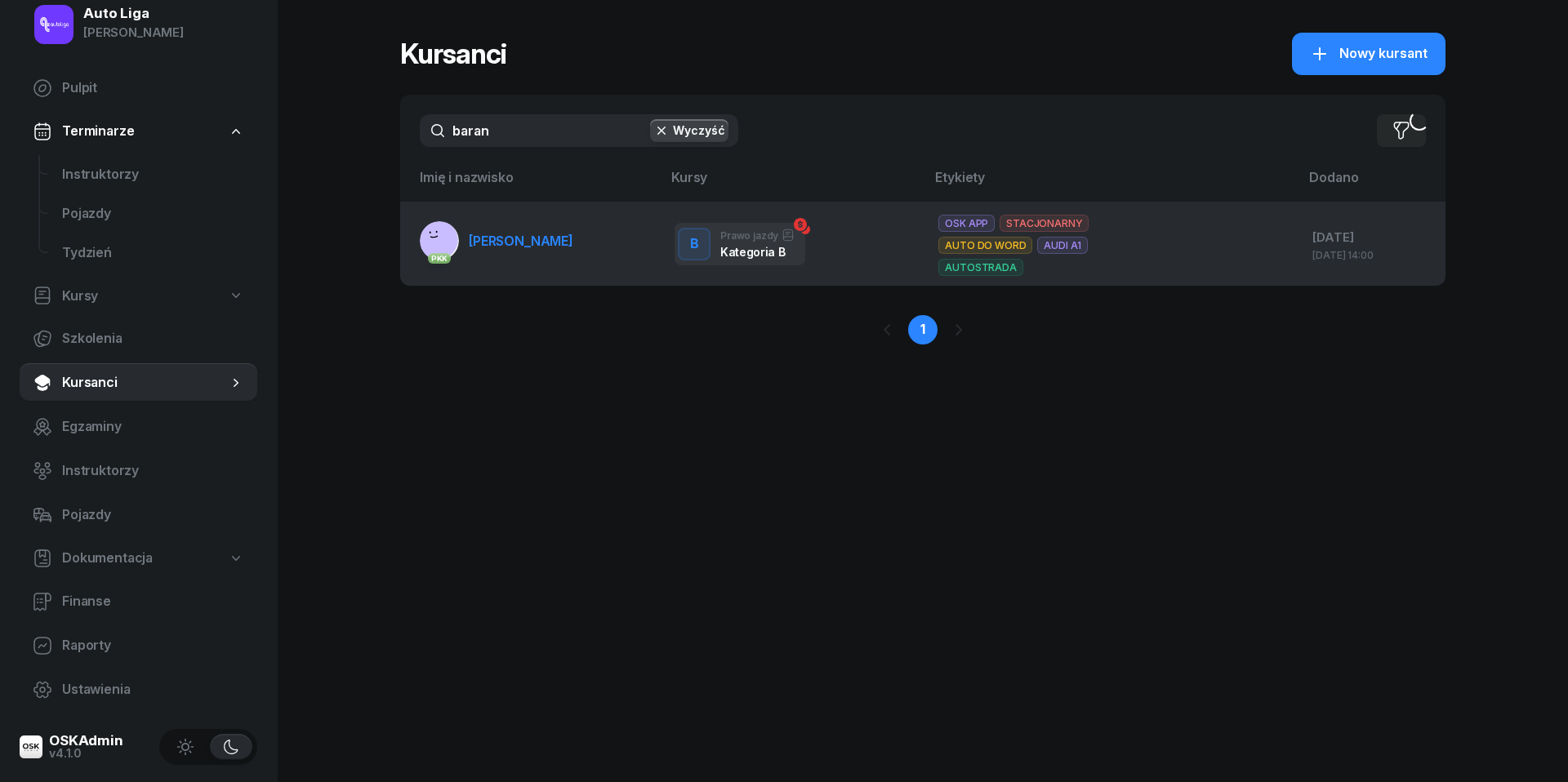
drag, startPoint x: 534, startPoint y: 122, endPoint x: 543, endPoint y: 253, distance: 131.3
click at [543, 253] on link "PKK [PERSON_NAME][GEOGRAPHIC_DATA]" at bounding box center [496, 240] width 153 height 39
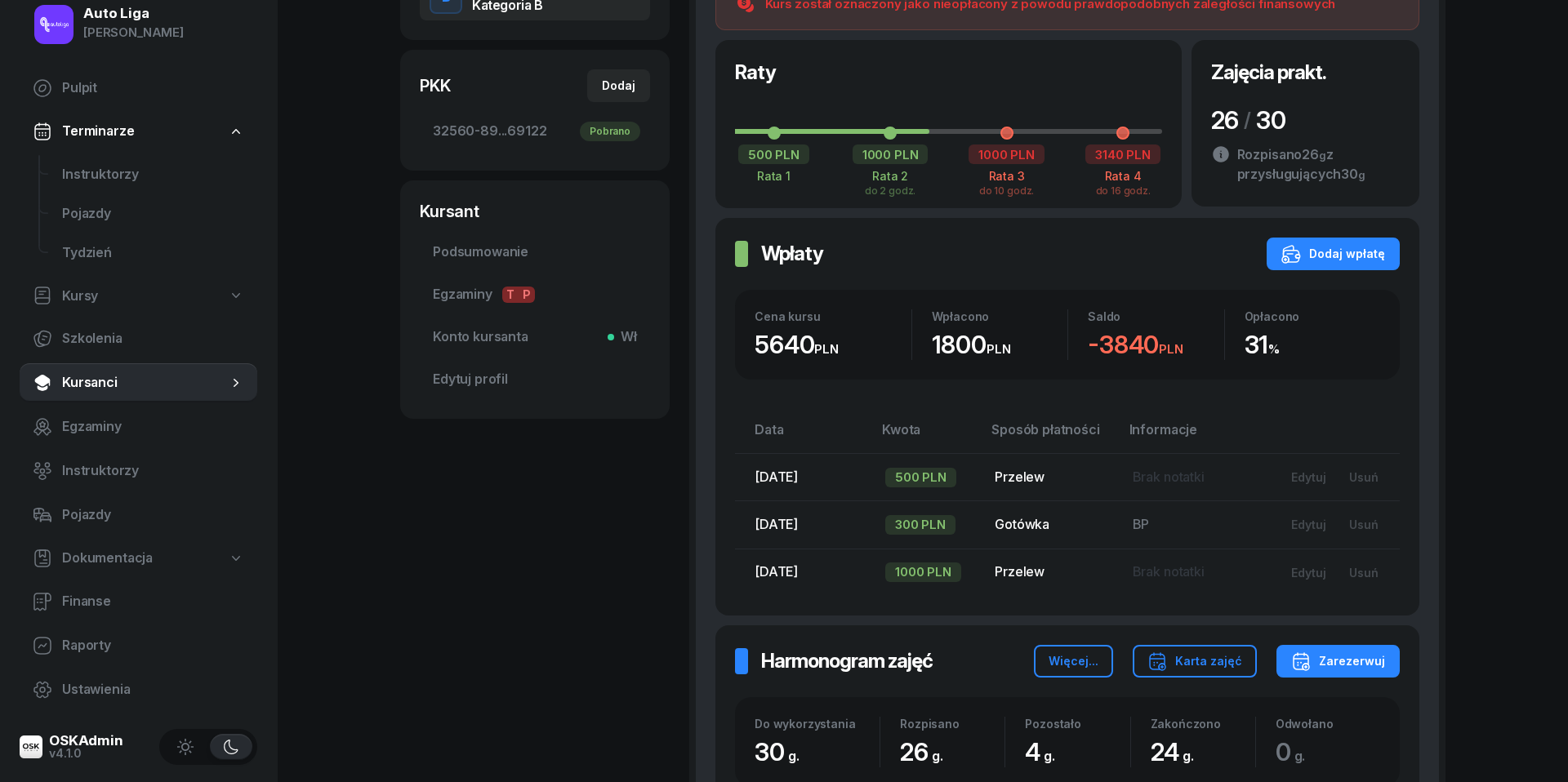
scroll to position [423, 0]
click at [80, 174] on span "Instruktorzy" at bounding box center [153, 175] width 182 height 21
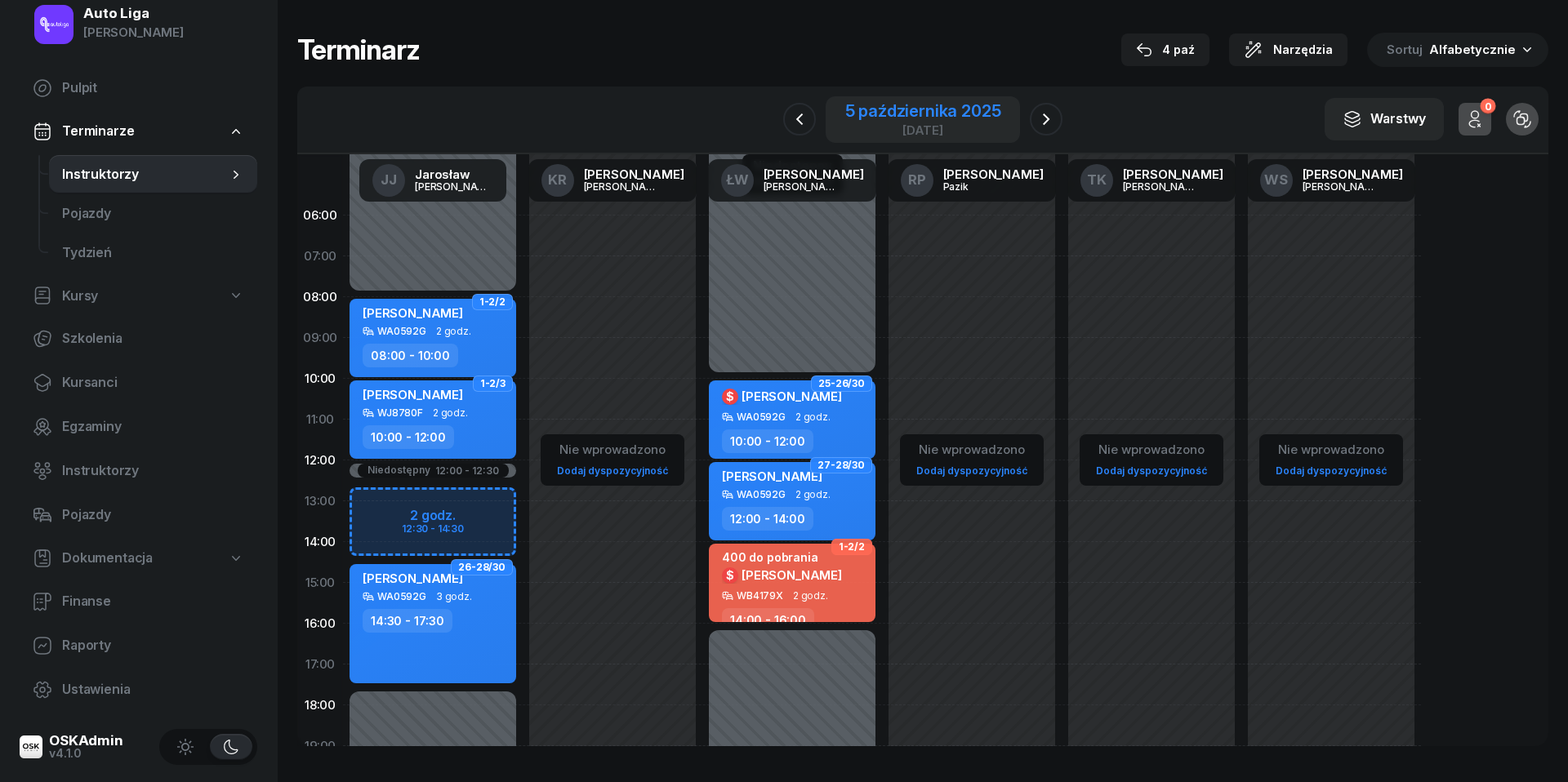
click at [902, 118] on div "5 października 2025" at bounding box center [923, 110] width 156 height 16
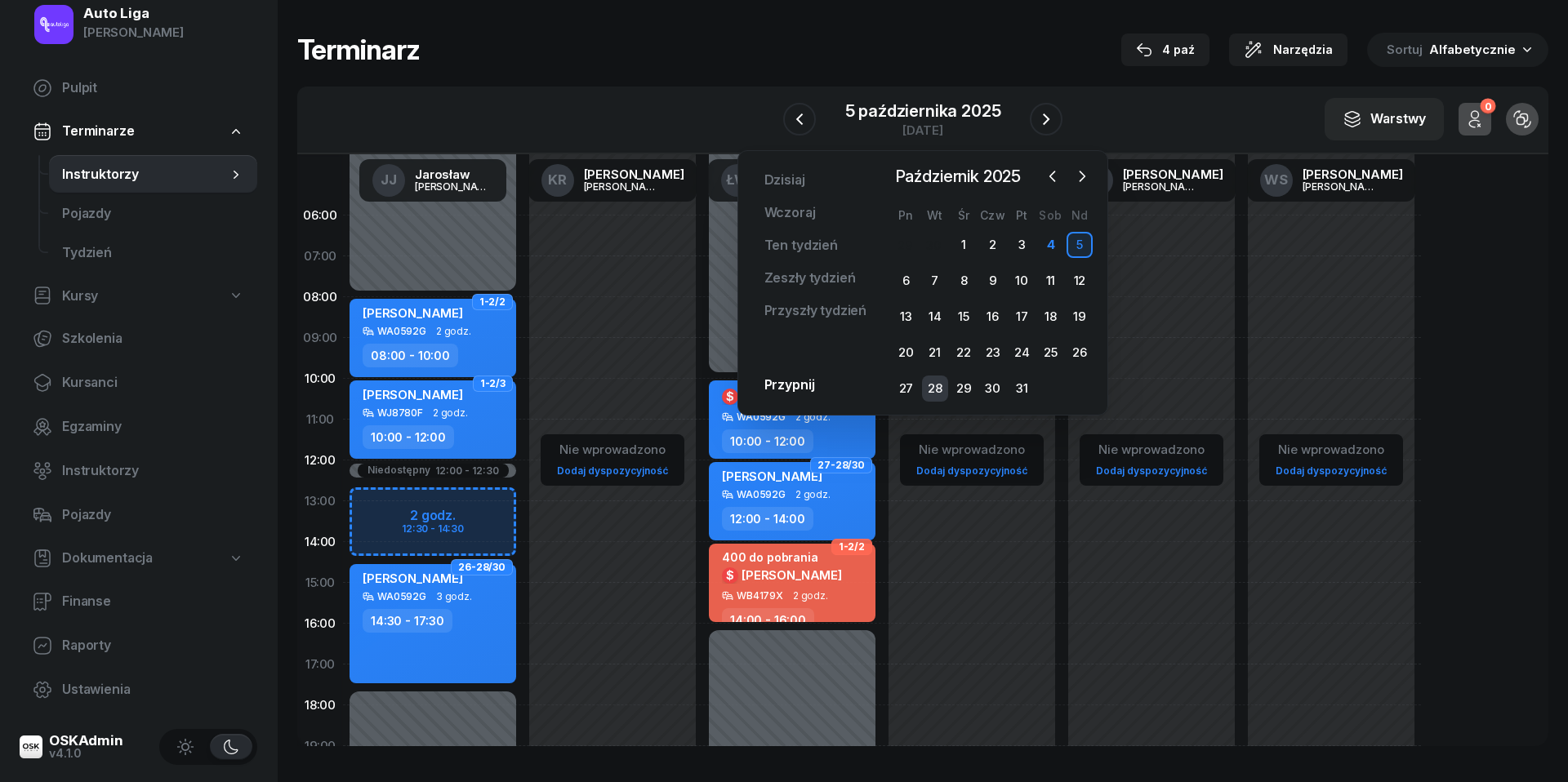
click at [943, 387] on div "28" at bounding box center [935, 388] width 26 height 26
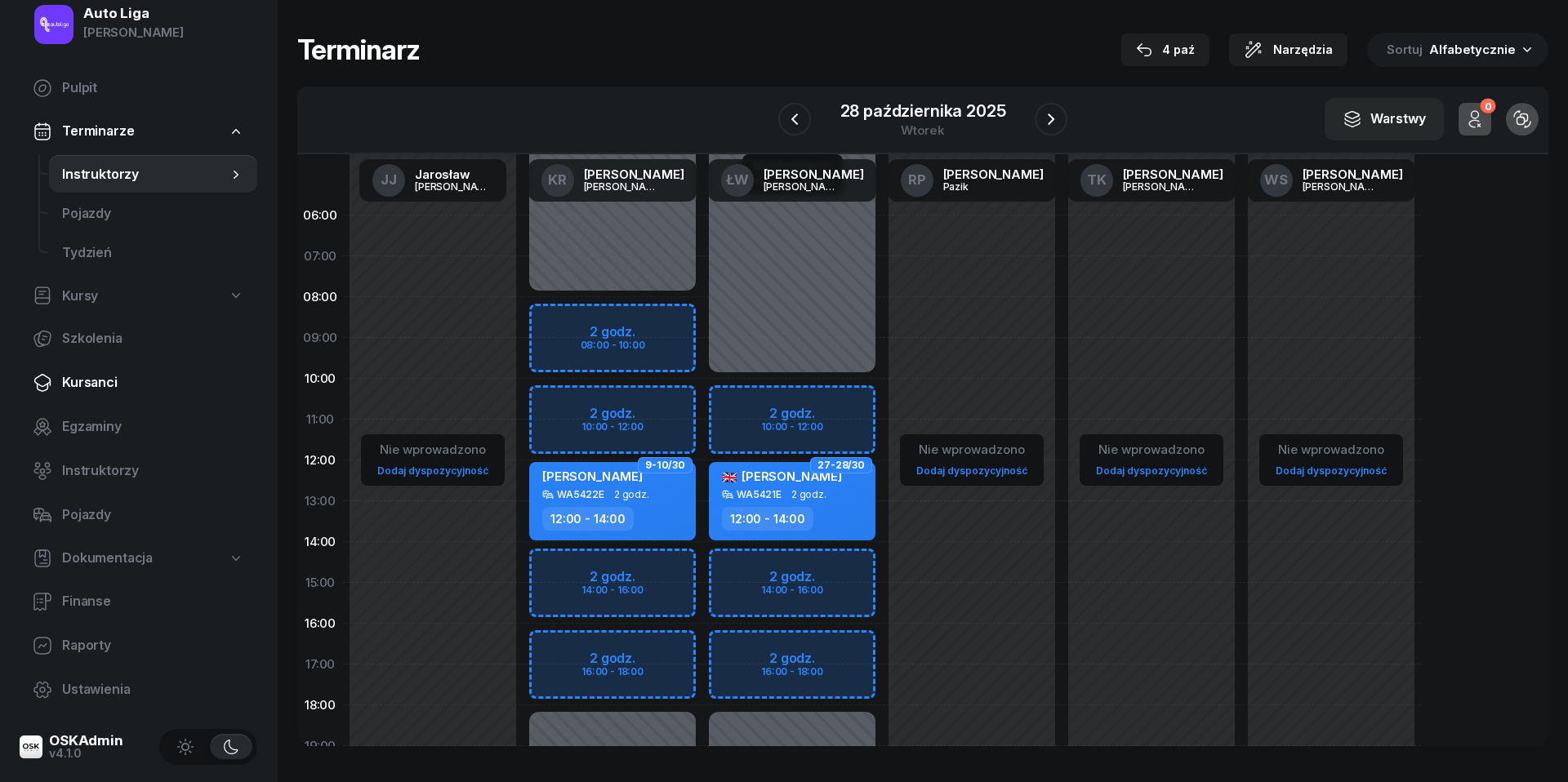
click at [89, 377] on span "Kursanci" at bounding box center [153, 383] width 182 height 21
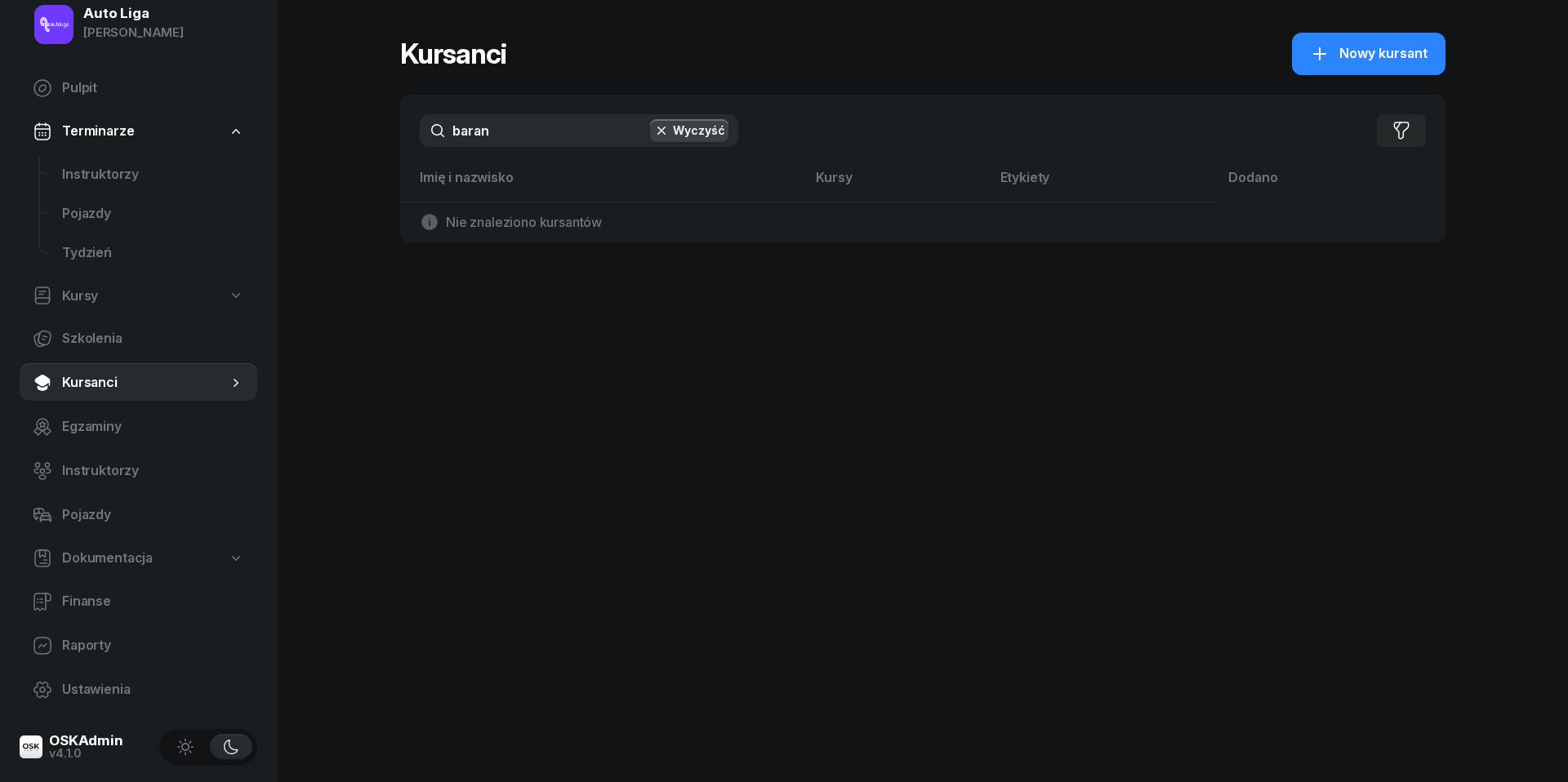
click at [559, 138] on input "baran" at bounding box center [578, 130] width 318 height 33
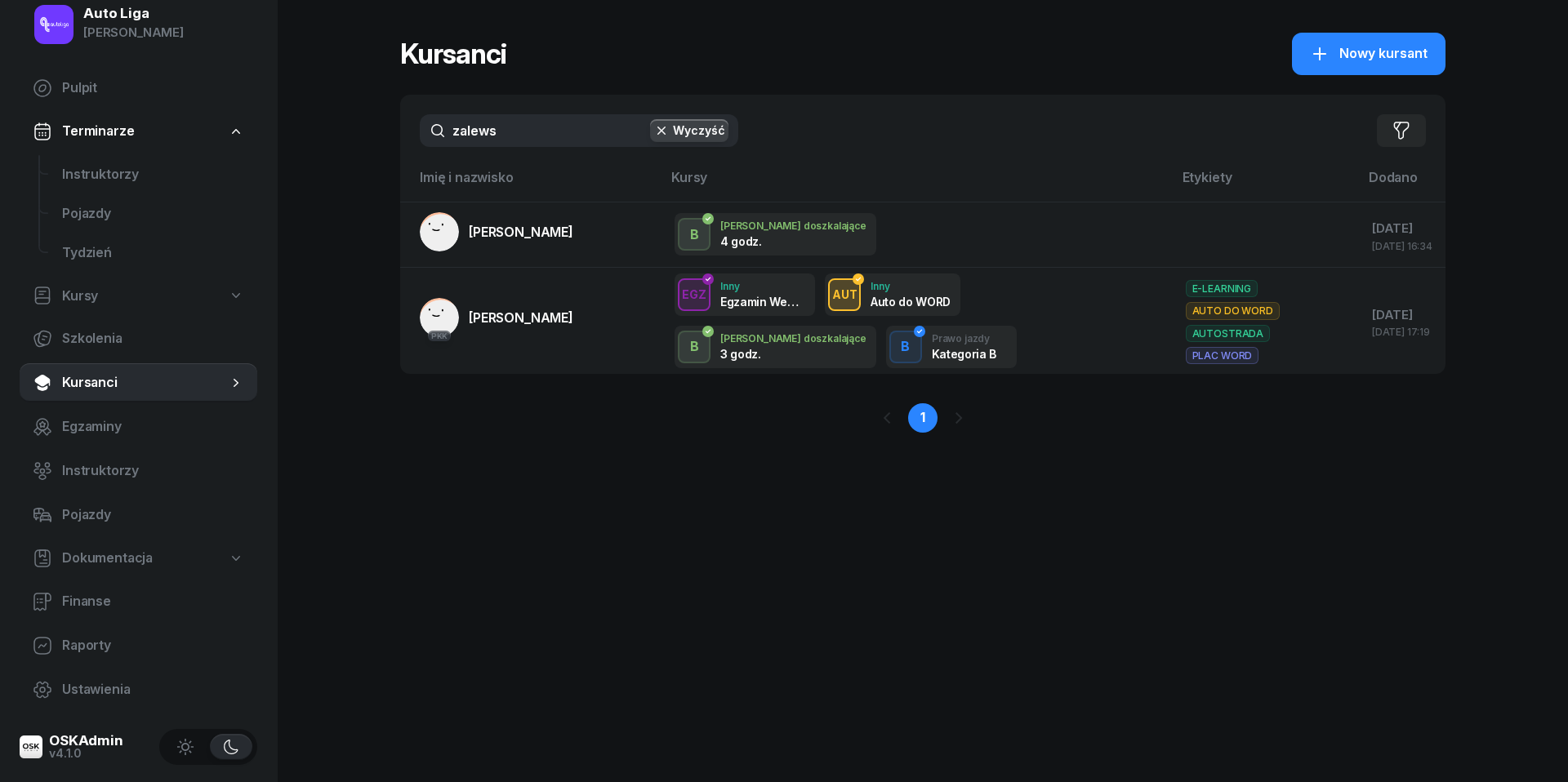
type input "zalewa"
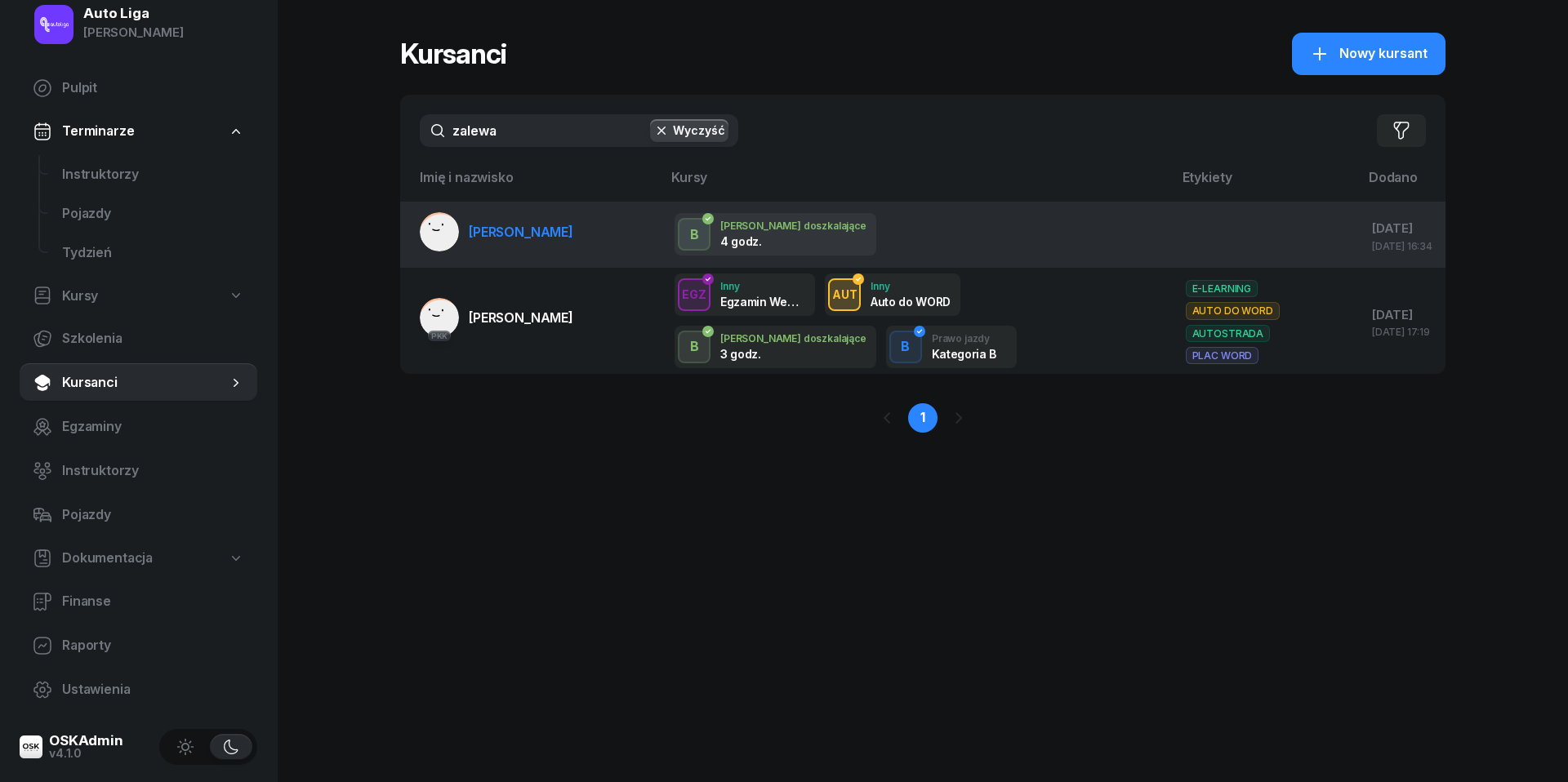
drag, startPoint x: 559, startPoint y: 138, endPoint x: 551, endPoint y: 245, distance: 107.3
click at [551, 245] on link "[PERSON_NAME]" at bounding box center [496, 232] width 153 height 39
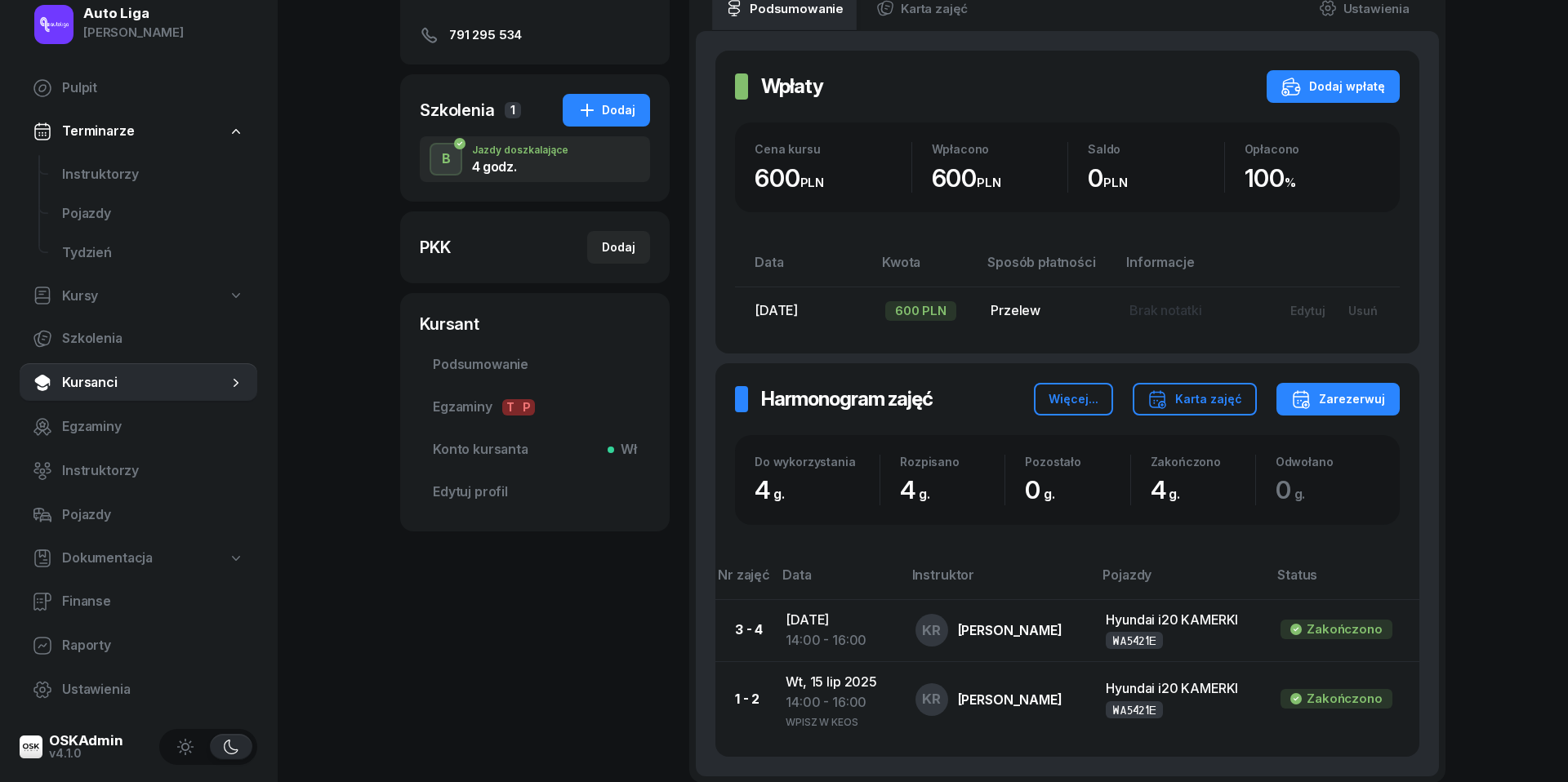
scroll to position [247, 0]
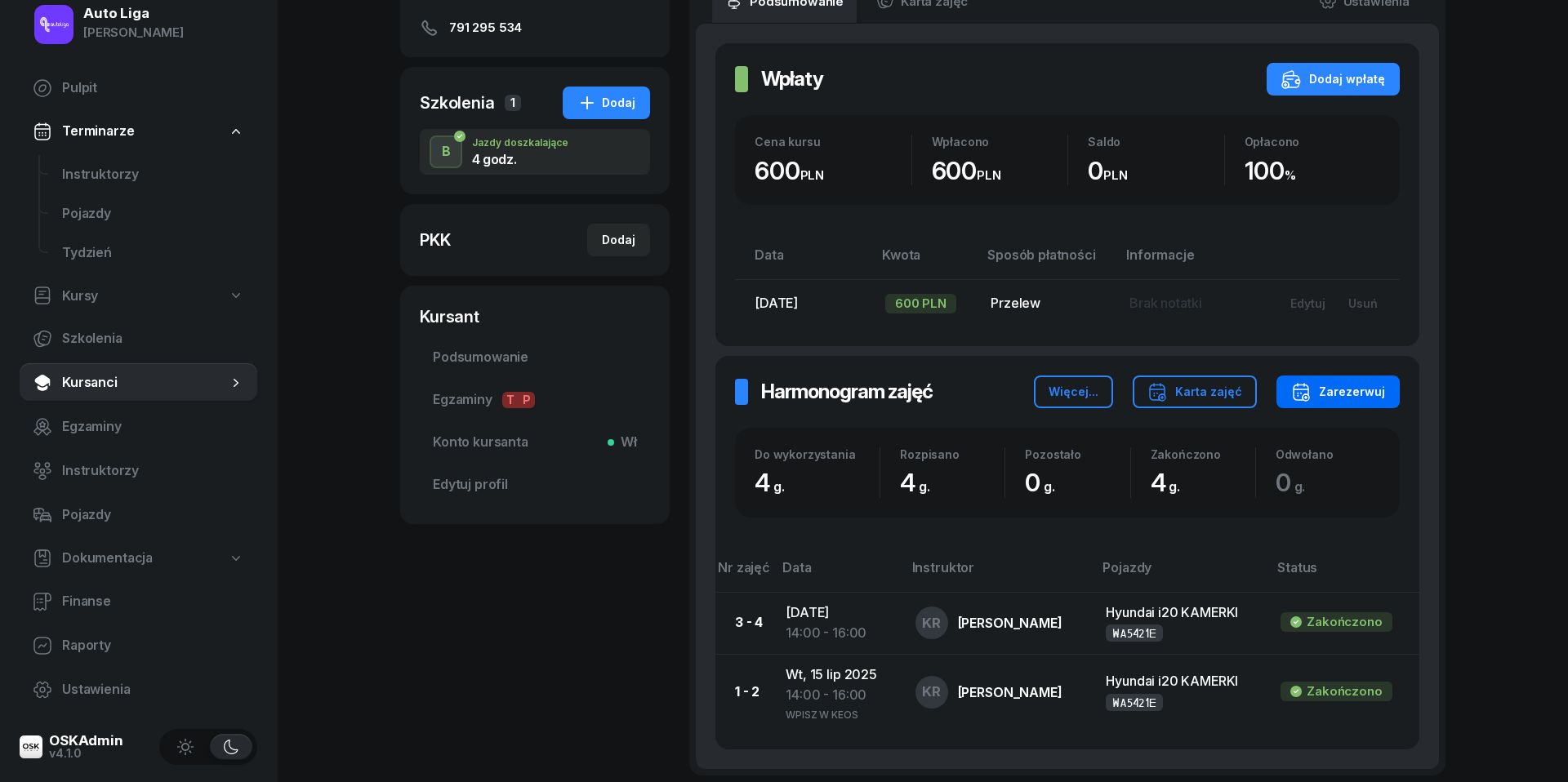
click at [1347, 387] on div "Zarezerwuj" at bounding box center [1337, 392] width 94 height 20
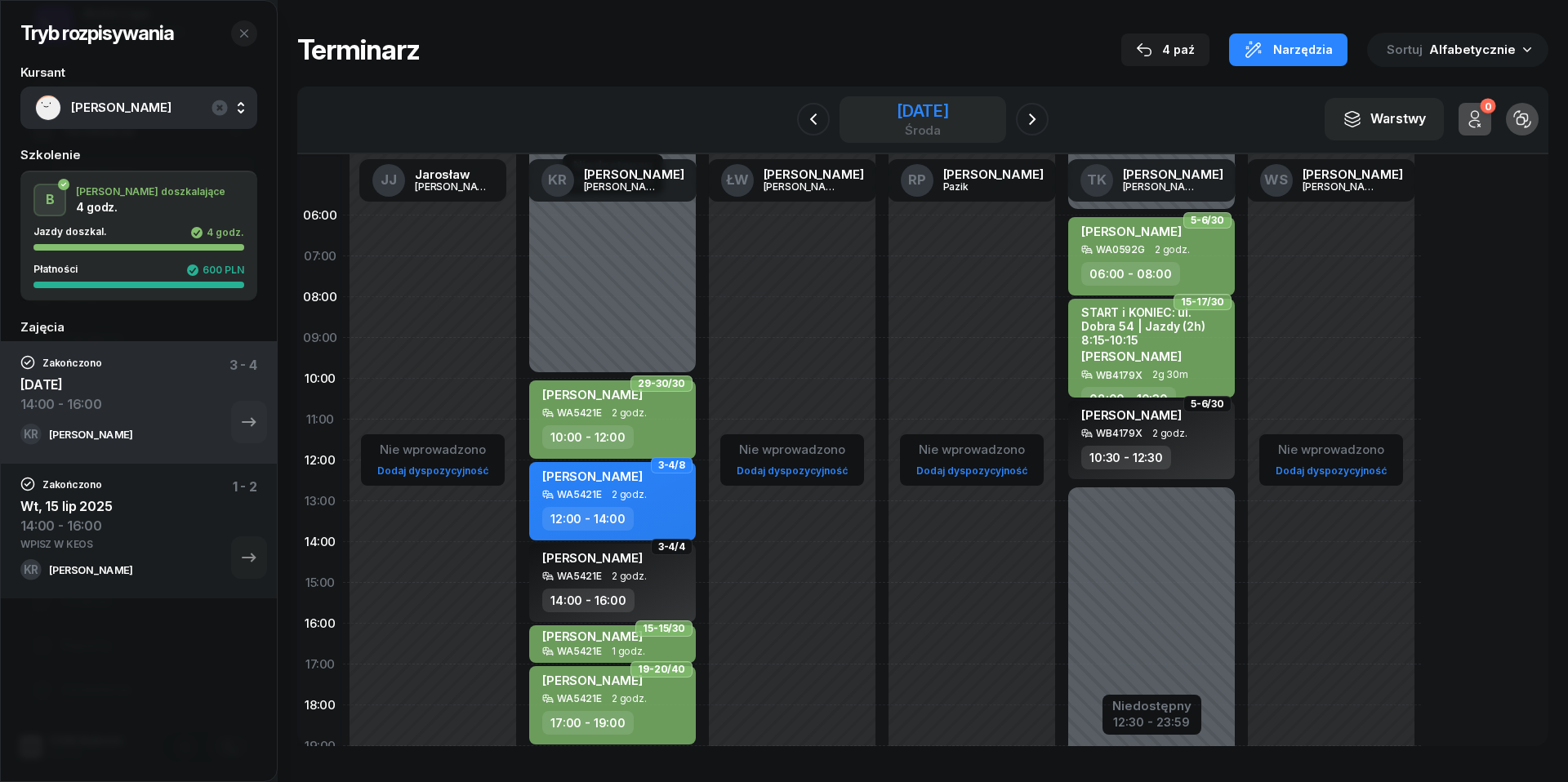
click at [906, 124] on div "środa" at bounding box center [922, 130] width 53 height 12
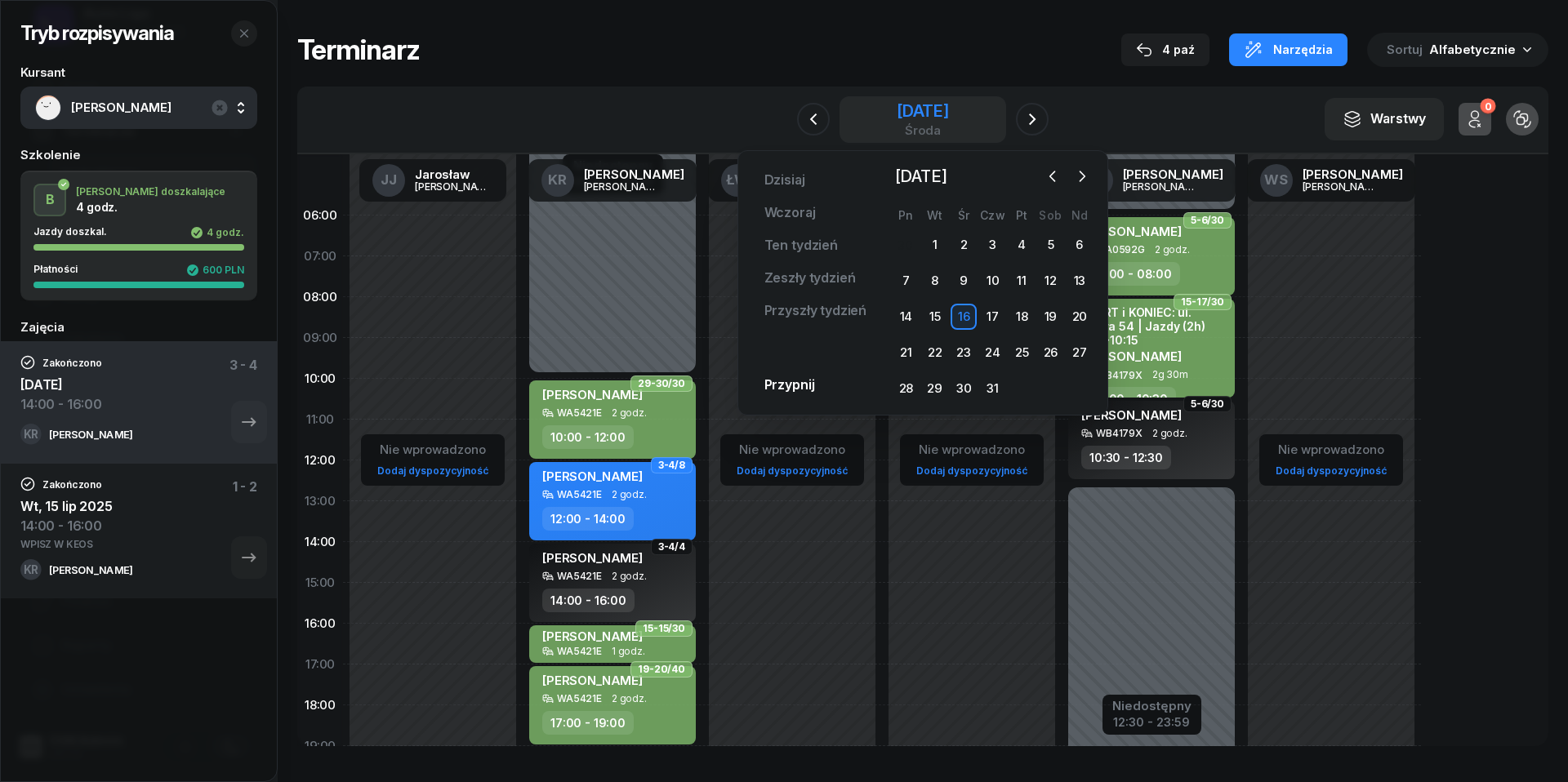
click at [931, 116] on div "[DATE]" at bounding box center [922, 110] width 53 height 16
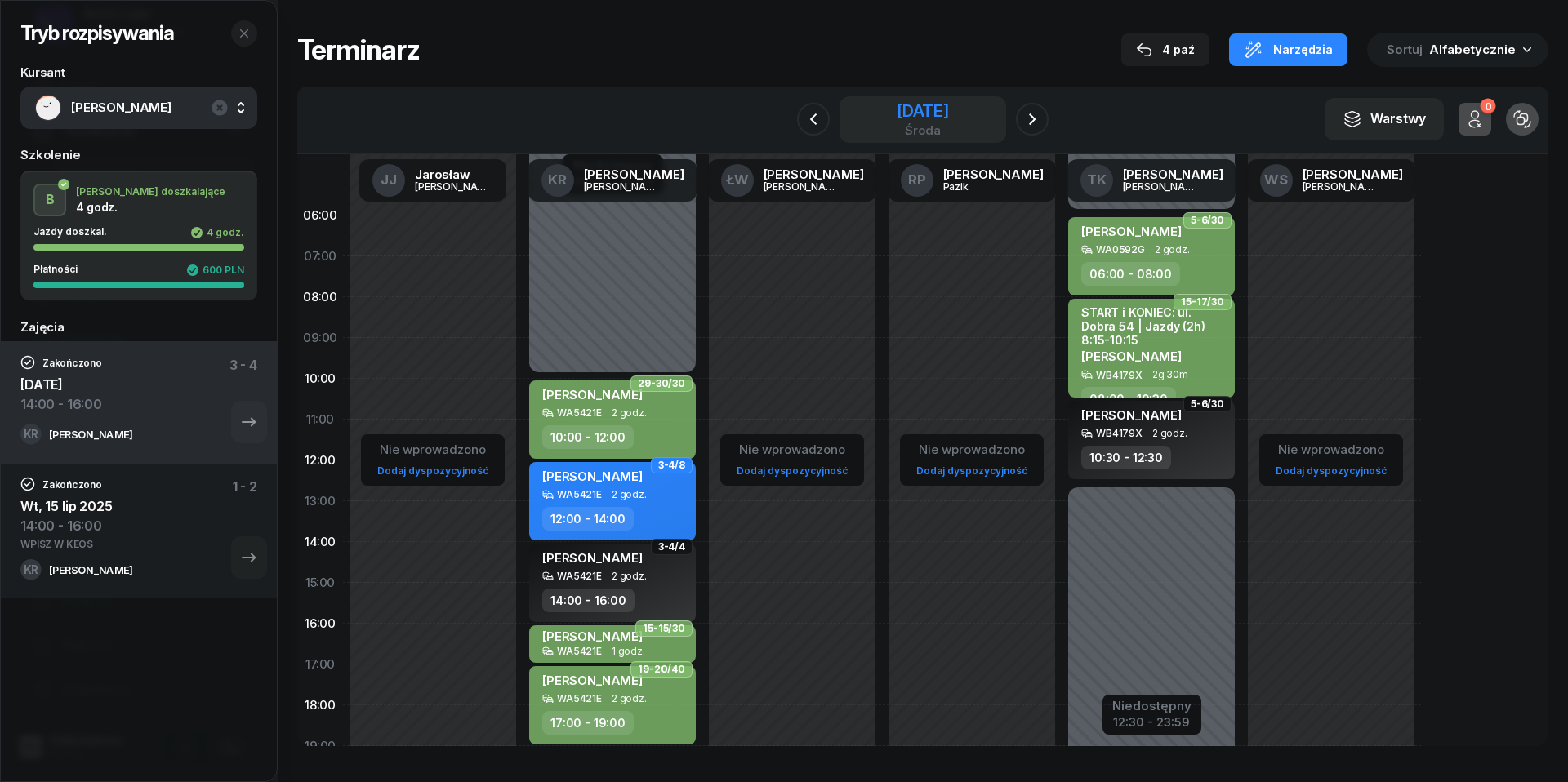
click at [931, 116] on div "[DATE]" at bounding box center [922, 110] width 53 height 16
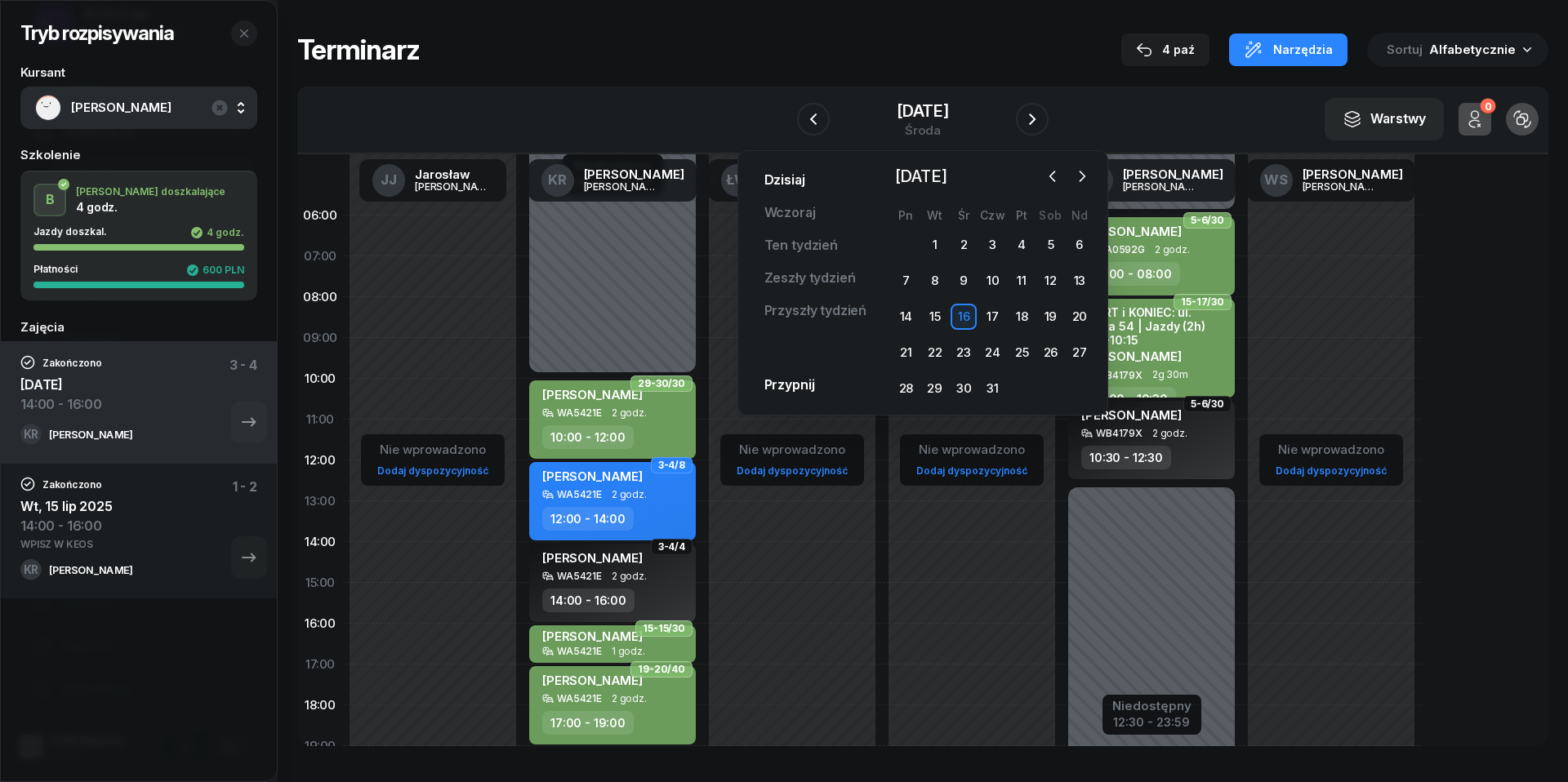
click at [804, 175] on link "Dzisiaj" at bounding box center [784, 180] width 67 height 33
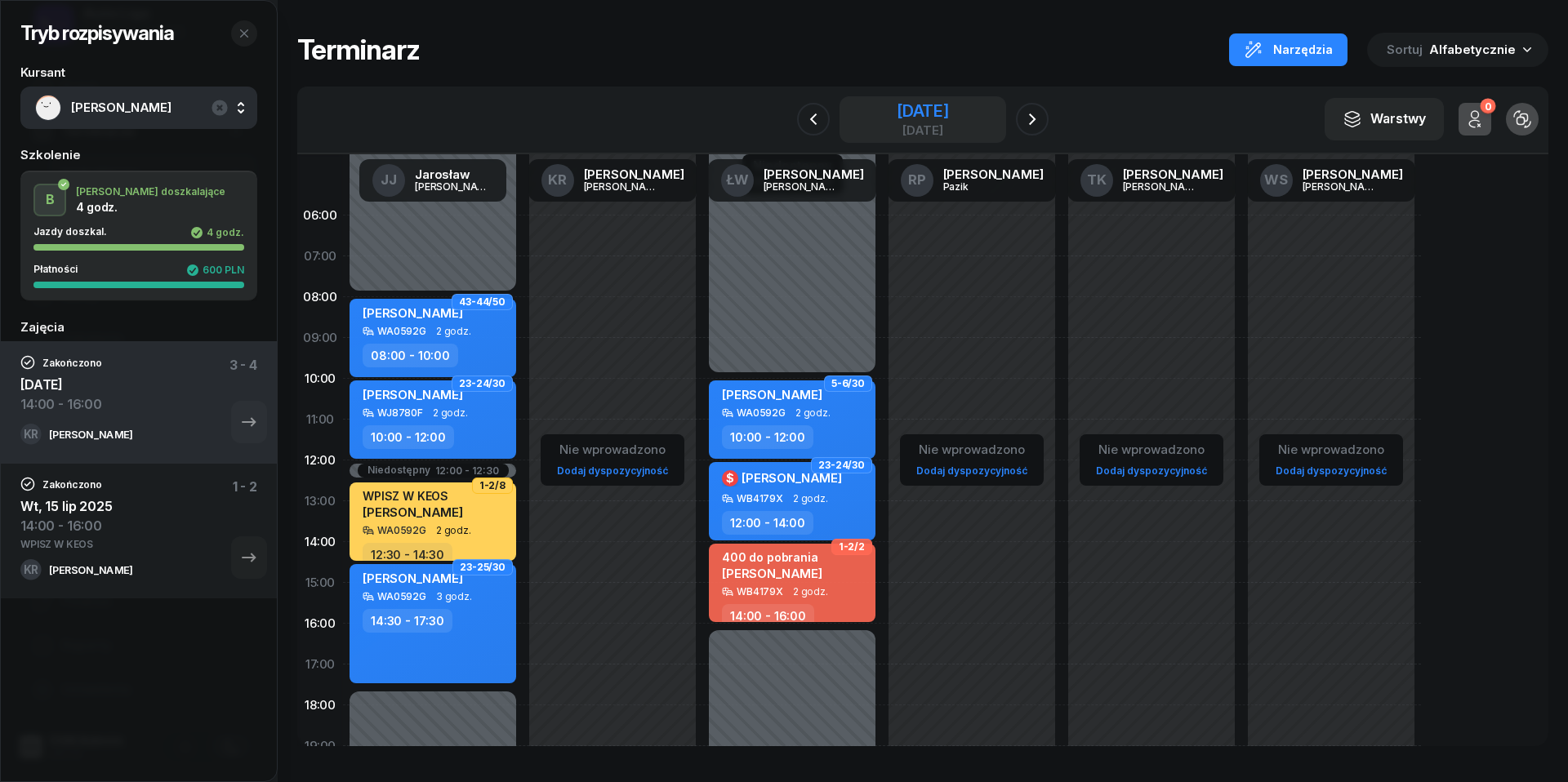
click at [942, 124] on div "[DATE]" at bounding box center [922, 130] width 53 height 12
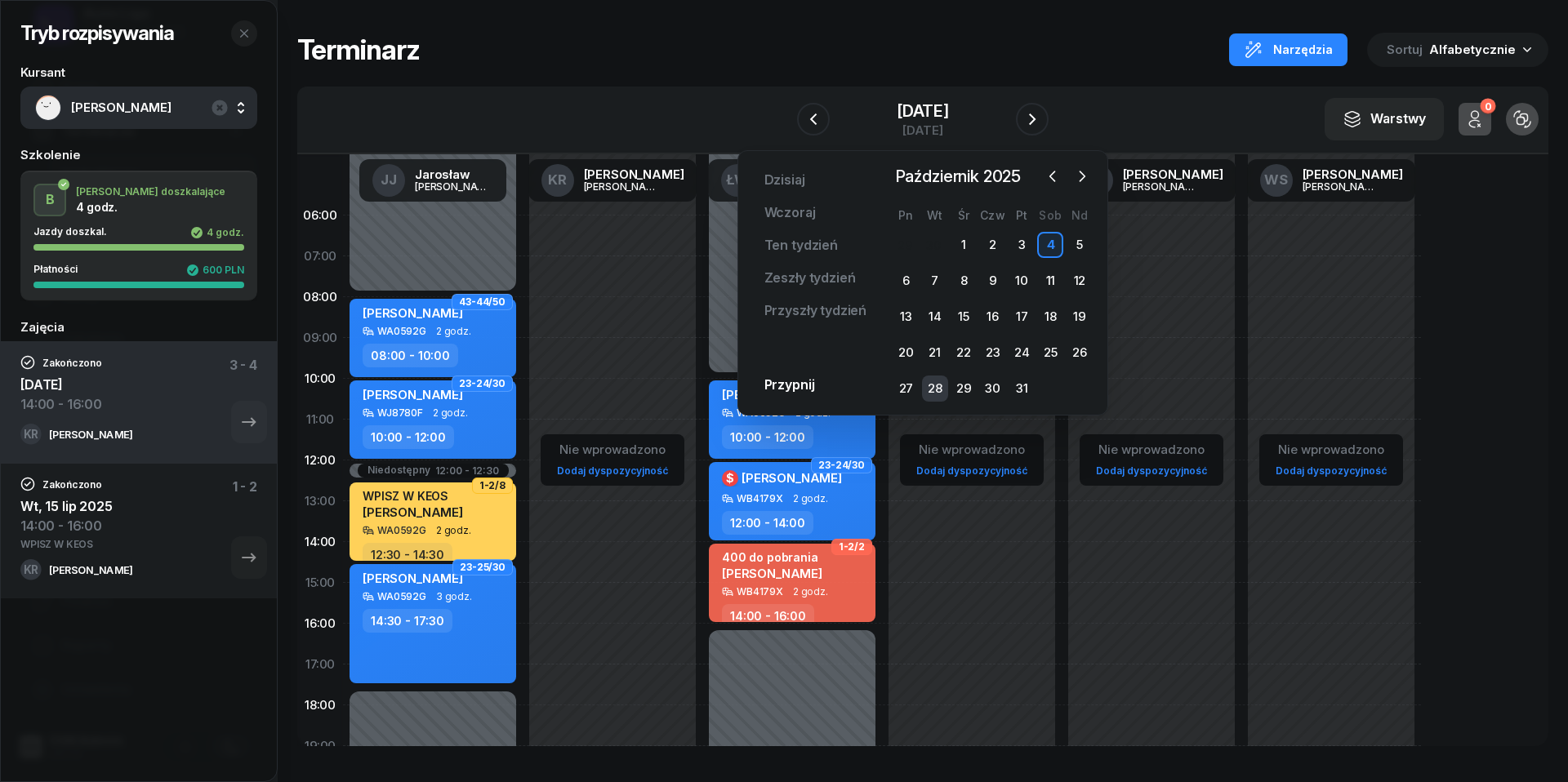
click at [935, 384] on div "28" at bounding box center [935, 388] width 26 height 26
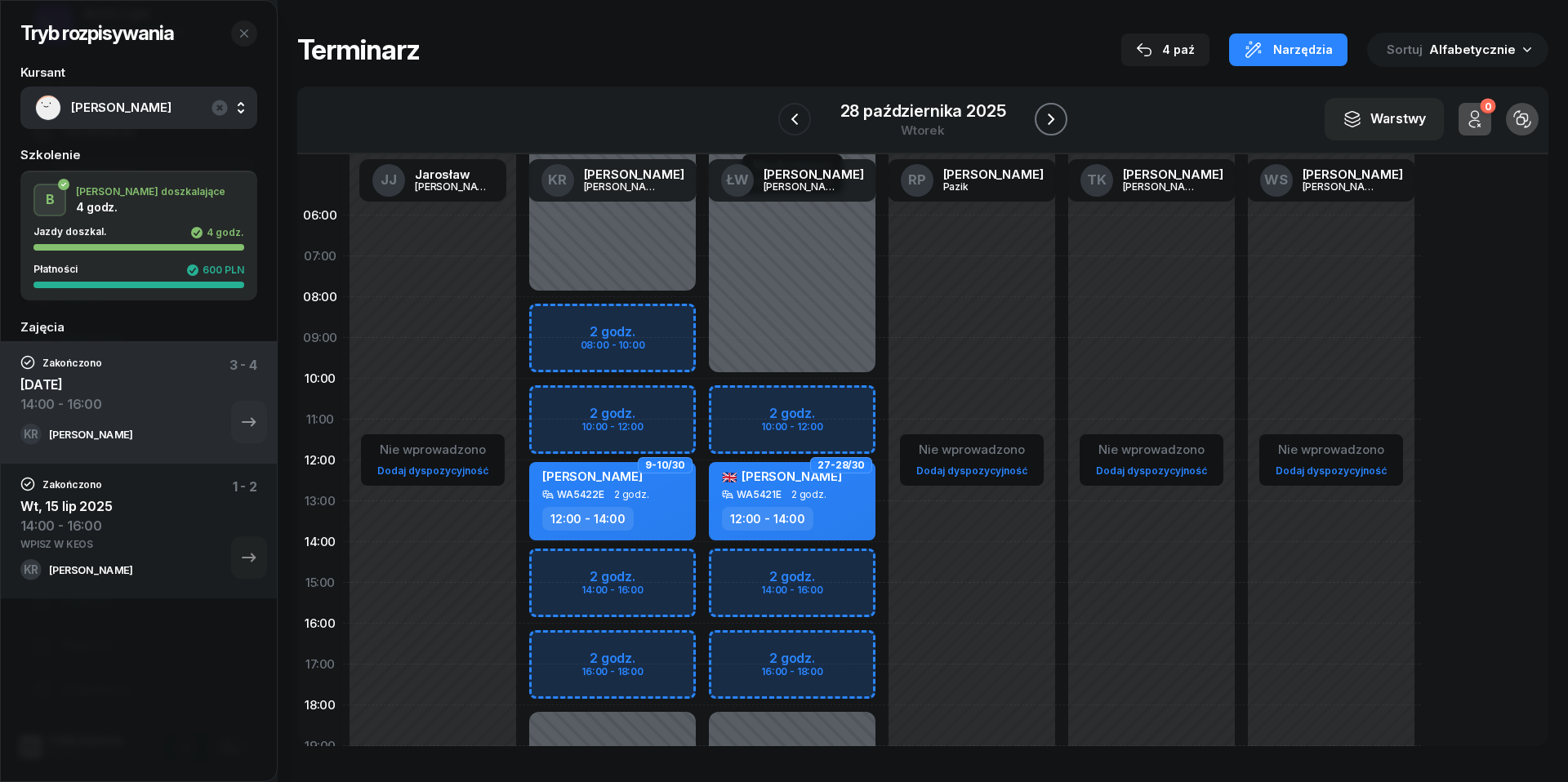
click at [1063, 118] on button "button" at bounding box center [1050, 118] width 33 height 33
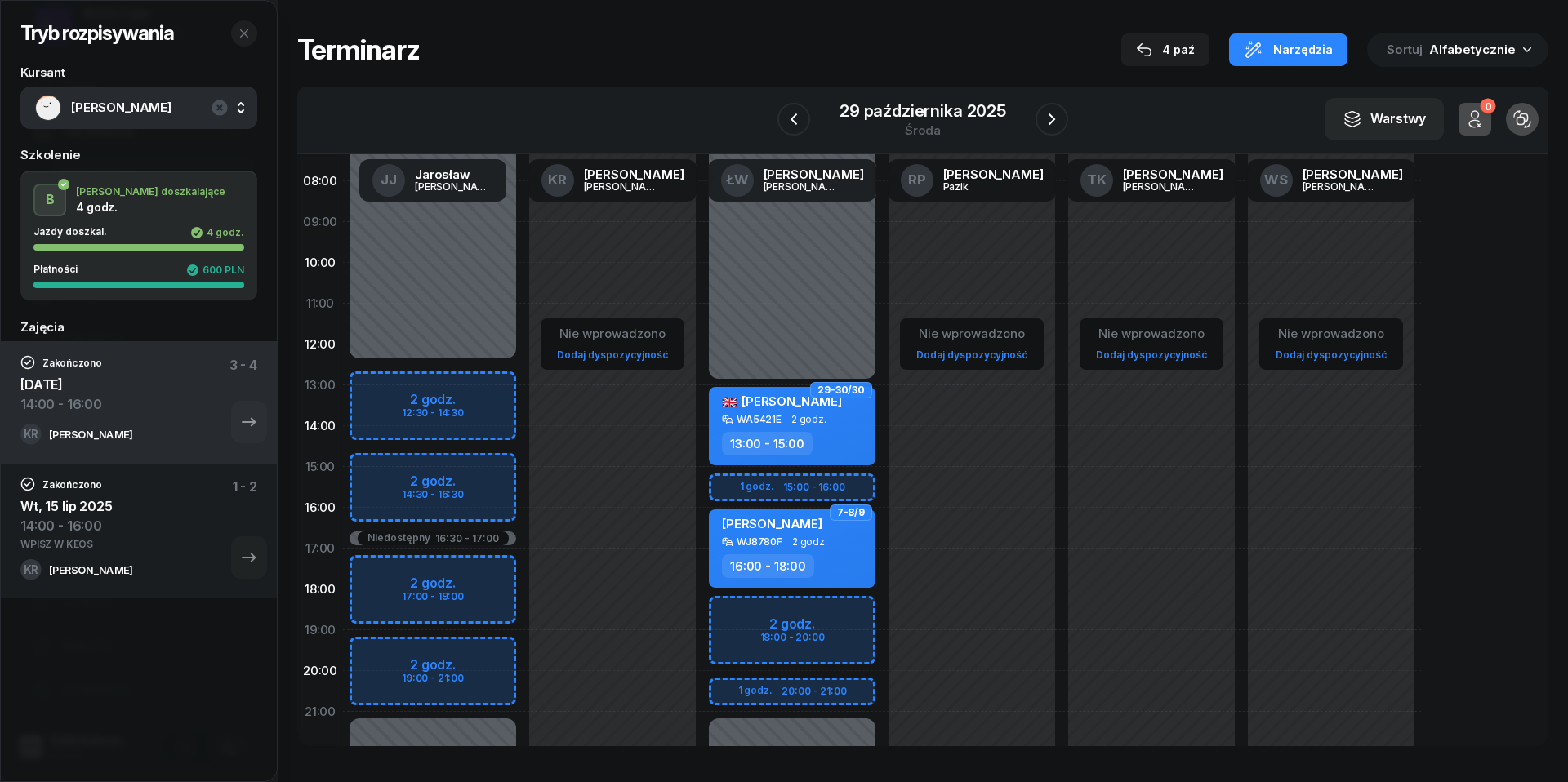
scroll to position [118, 0]
click at [801, 114] on icon "button" at bounding box center [794, 119] width 20 height 20
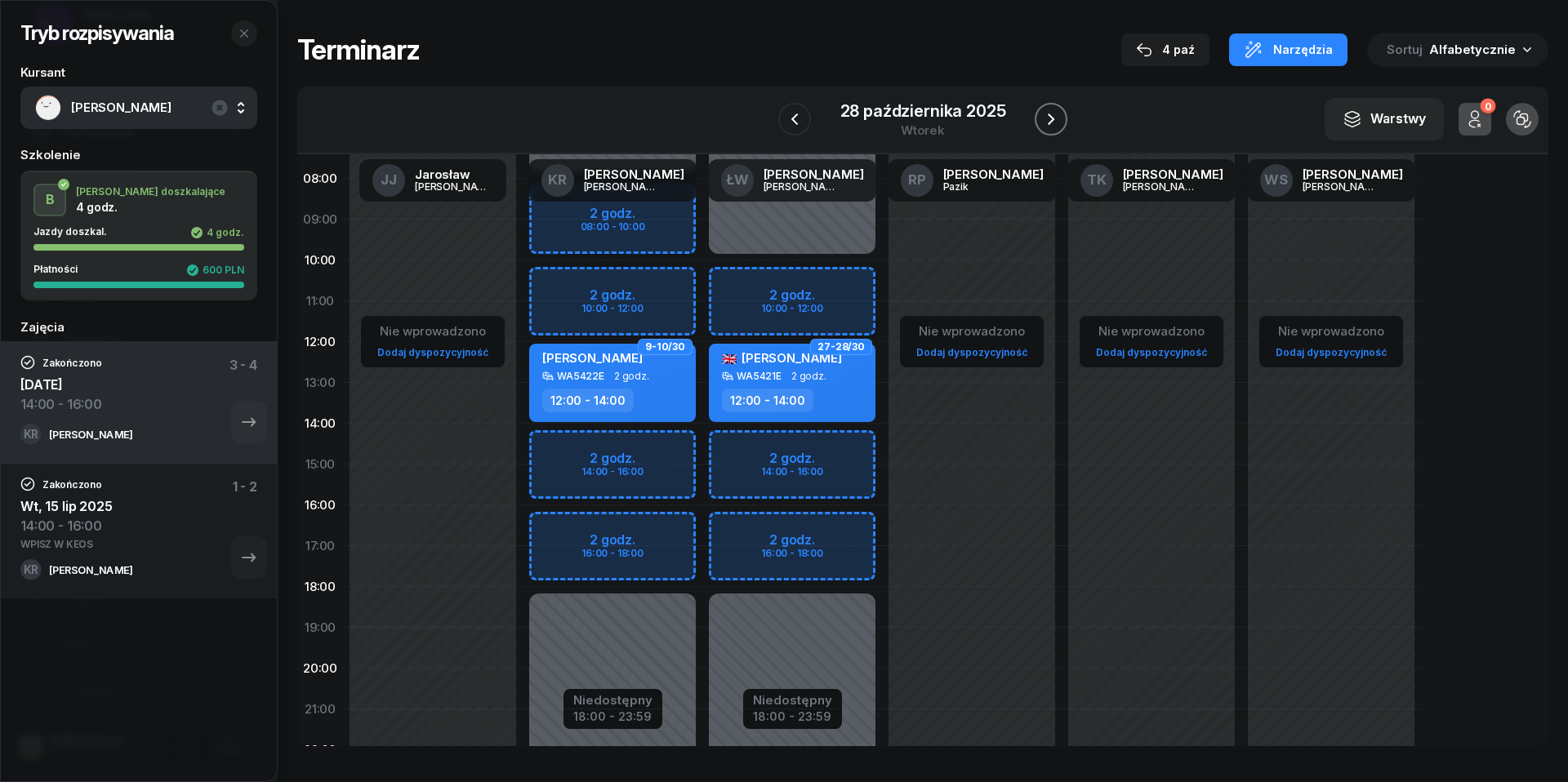
click at [1053, 121] on icon "button" at bounding box center [1050, 118] width 6 height 12
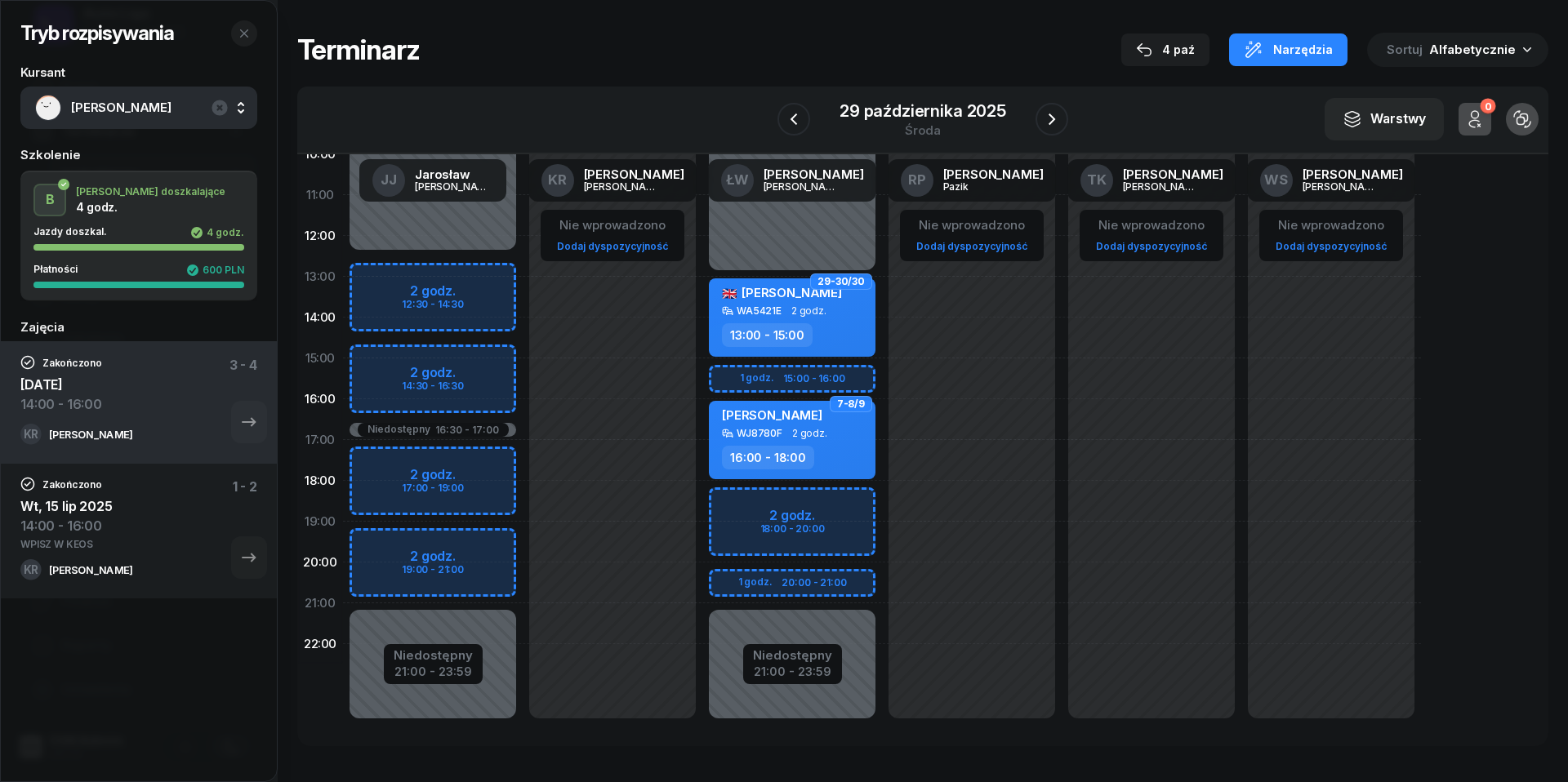
scroll to position [224, 0]
click at [788, 658] on div "Niedostępny" at bounding box center [792, 656] width 79 height 12
select select "13"
select select "21"
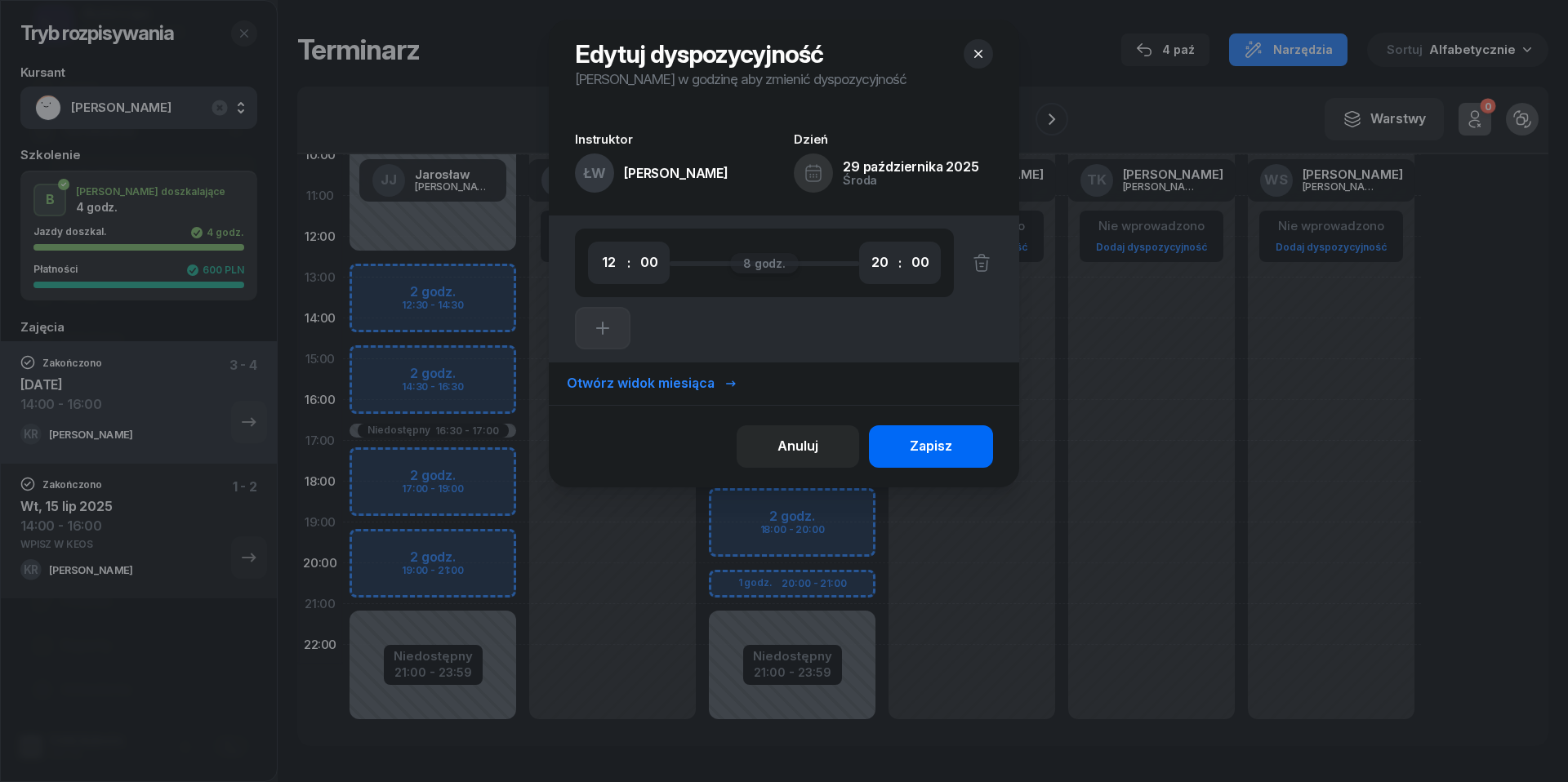
click at [942, 437] on div "Zapisz" at bounding box center [931, 446] width 43 height 21
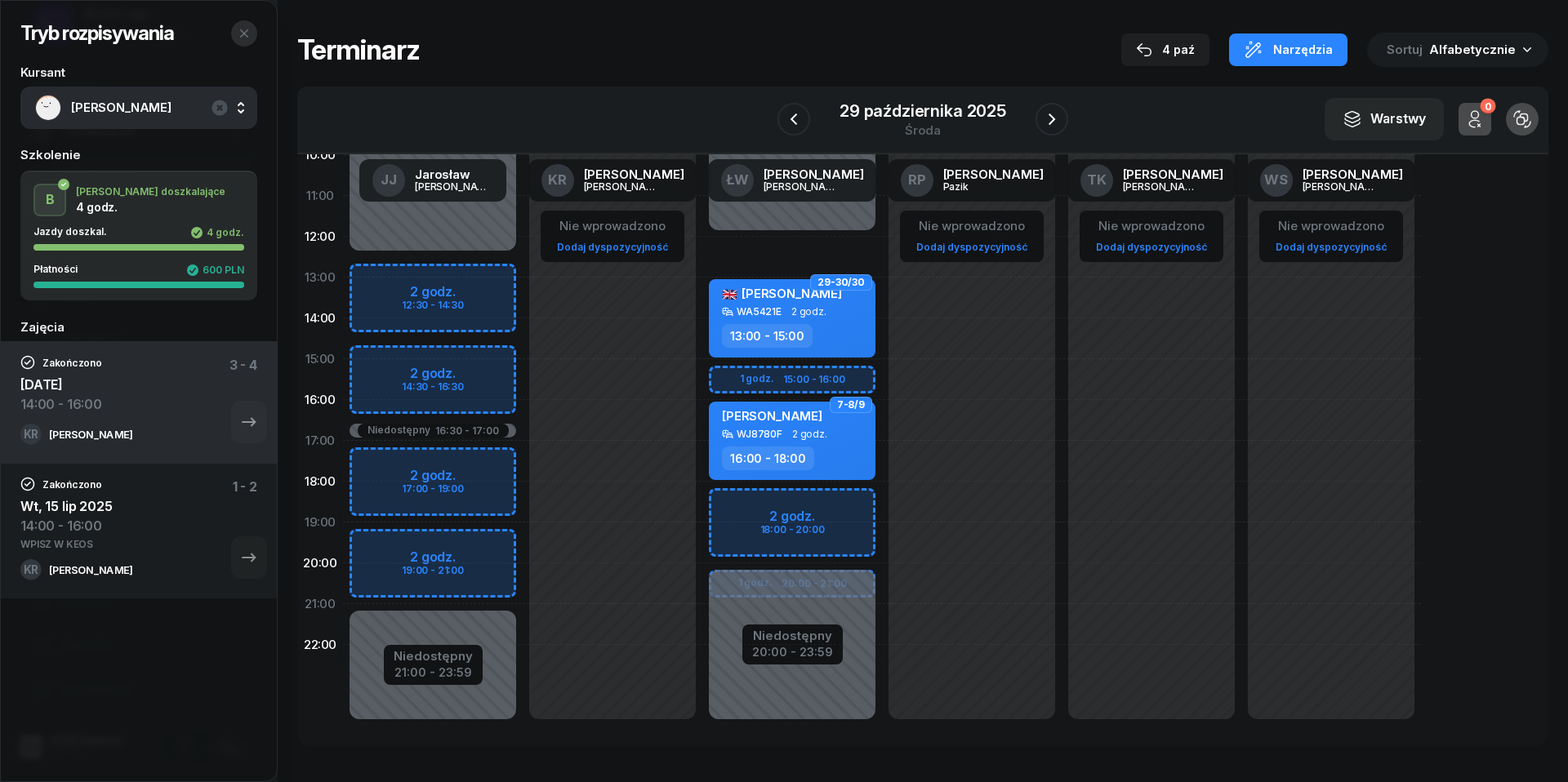
click at [243, 34] on icon "button" at bounding box center [243, 33] width 8 height 8
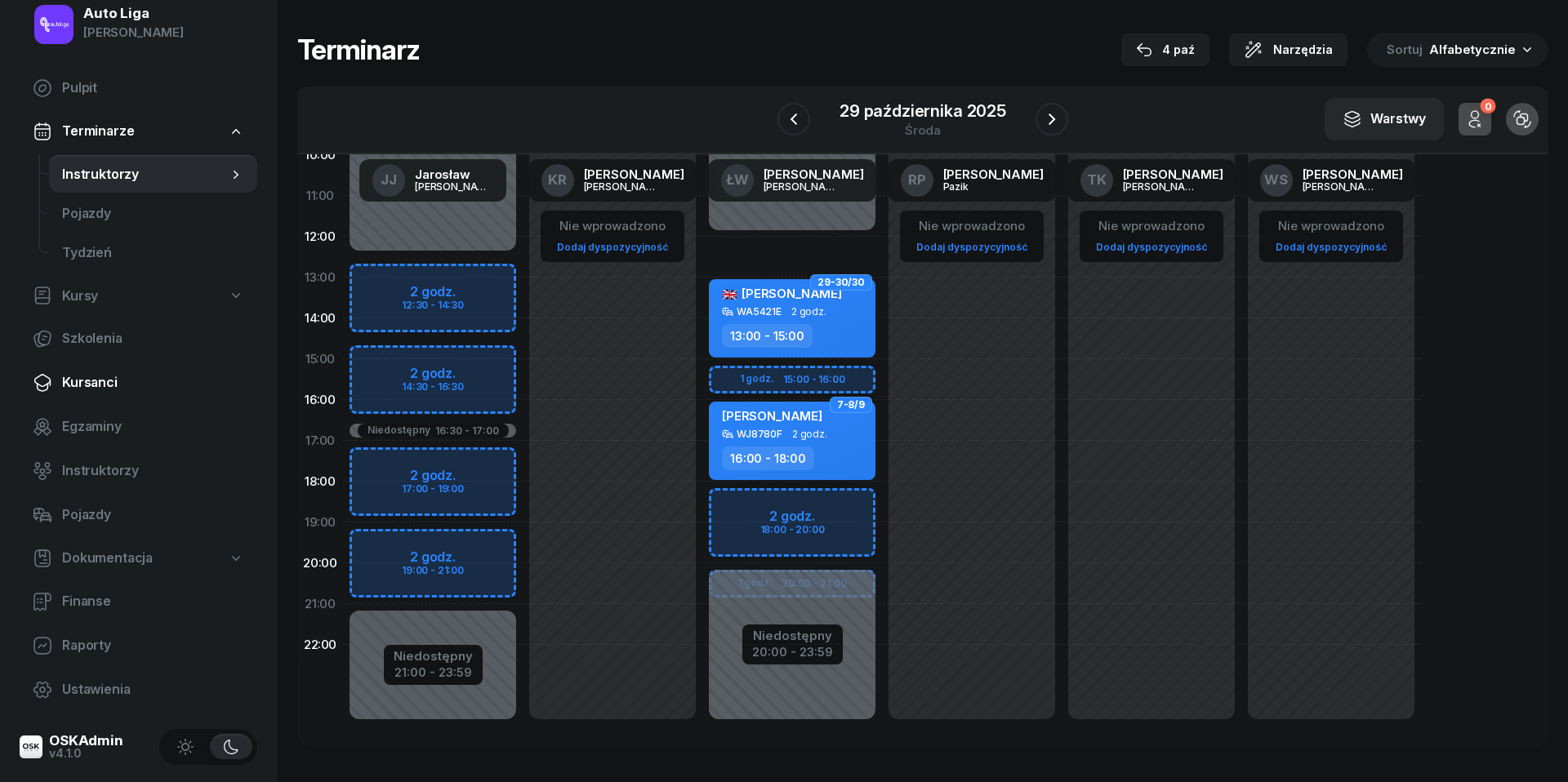
click at [88, 386] on span "Kursanci" at bounding box center [153, 383] width 182 height 21
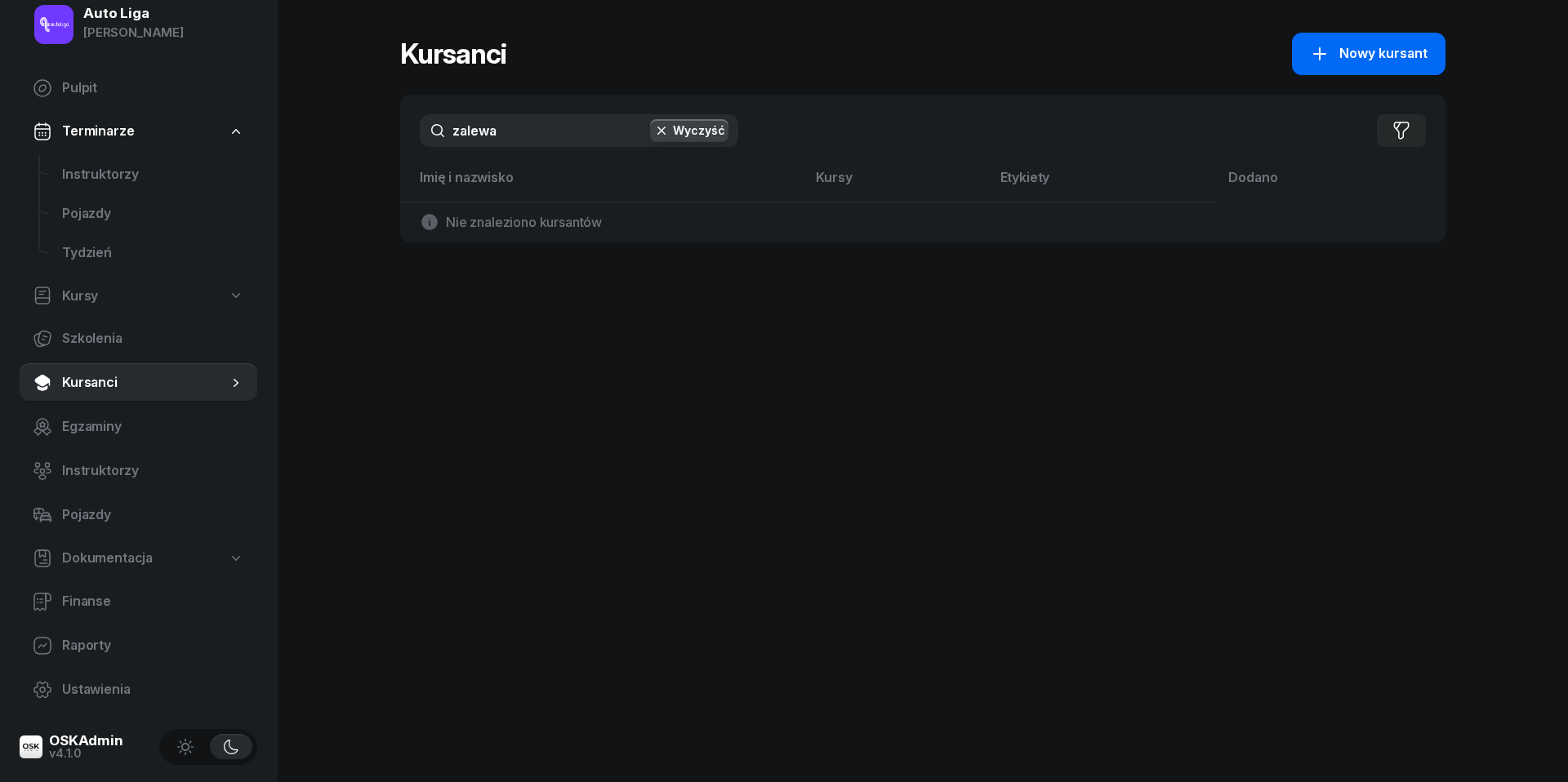
click at [1347, 59] on span "Nowy kursant" at bounding box center [1383, 54] width 88 height 21
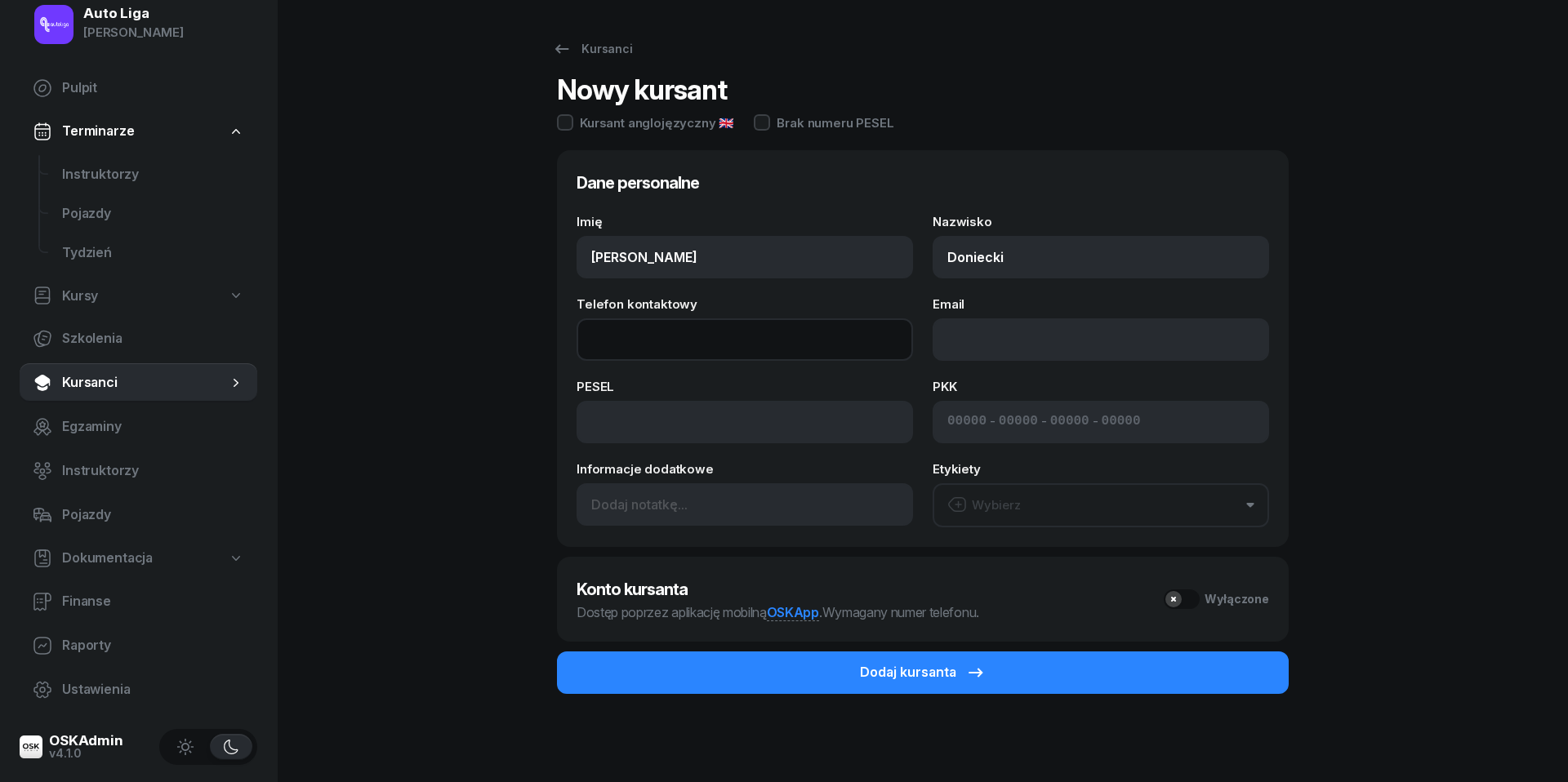
paste input "tel:[PHONE_NUMBER]"
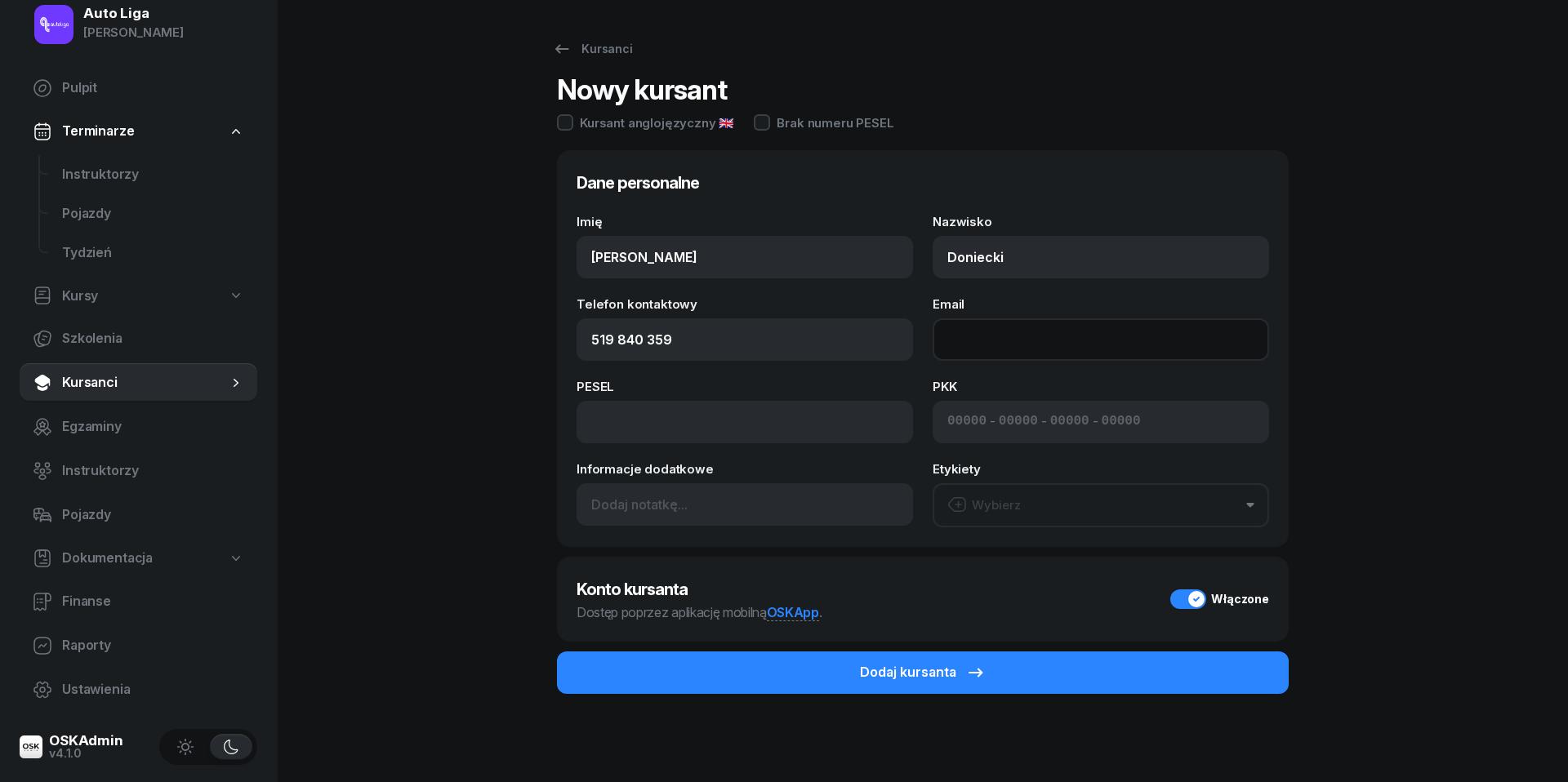
paste input "mailto:[PERSON_NAME][EMAIL_ADDRESS][DOMAIN_NAME]"
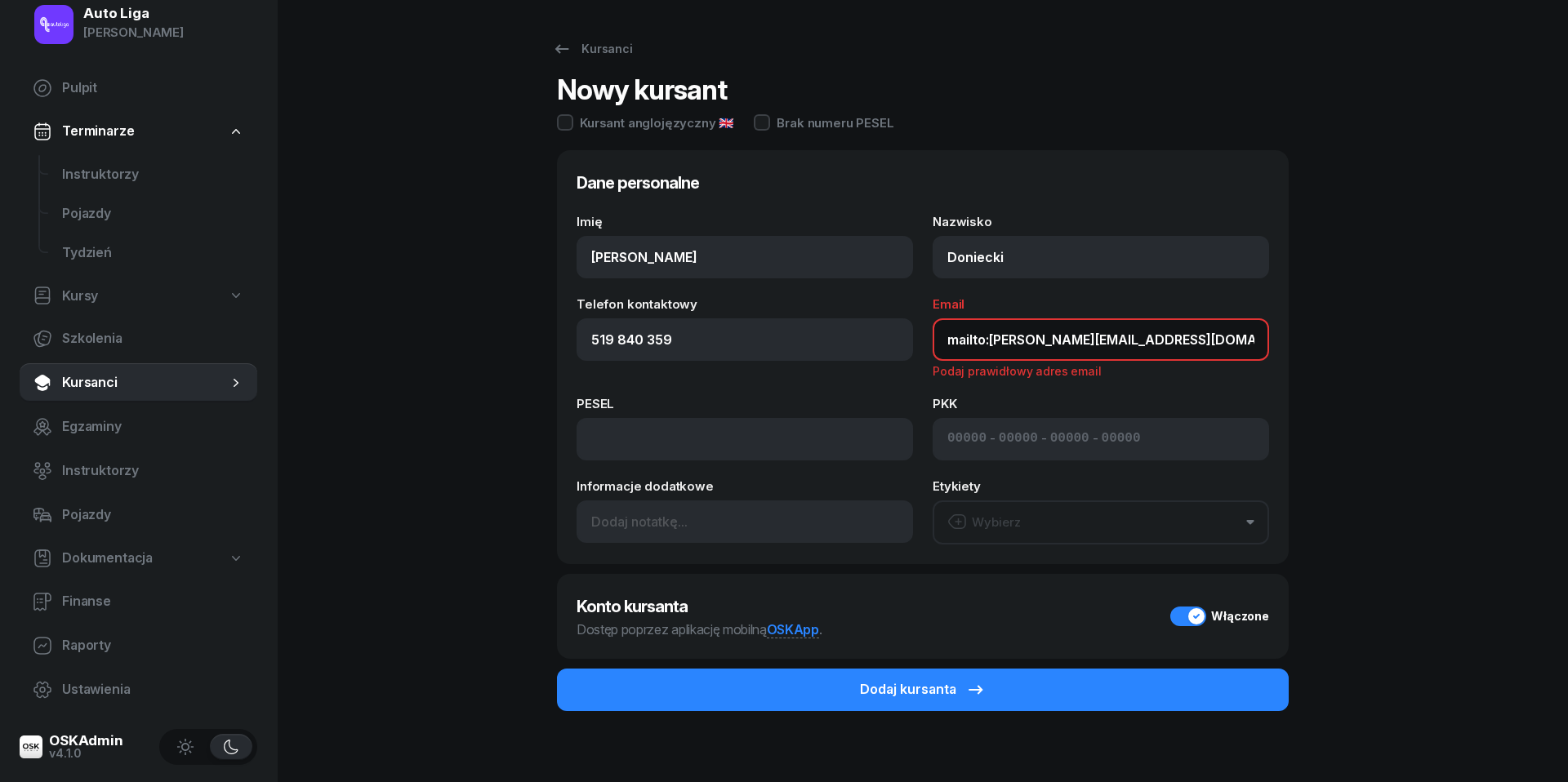
click at [991, 335] on input "mailto:[PERSON_NAME][EMAIL_ADDRESS][DOMAIN_NAME]" at bounding box center [1101, 339] width 337 height 43
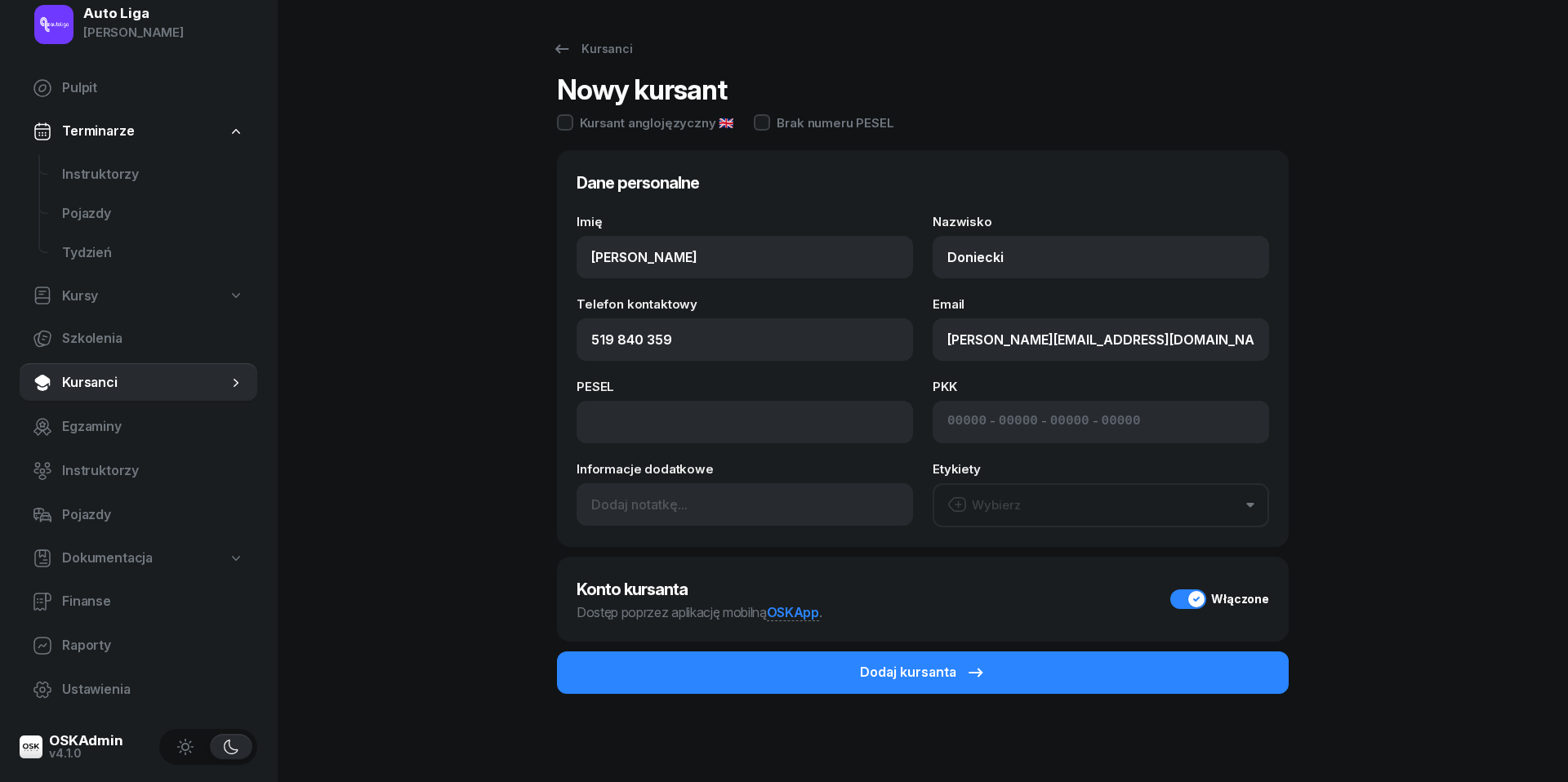
click at [1049, 501] on button "Wybierz" at bounding box center [1101, 505] width 337 height 44
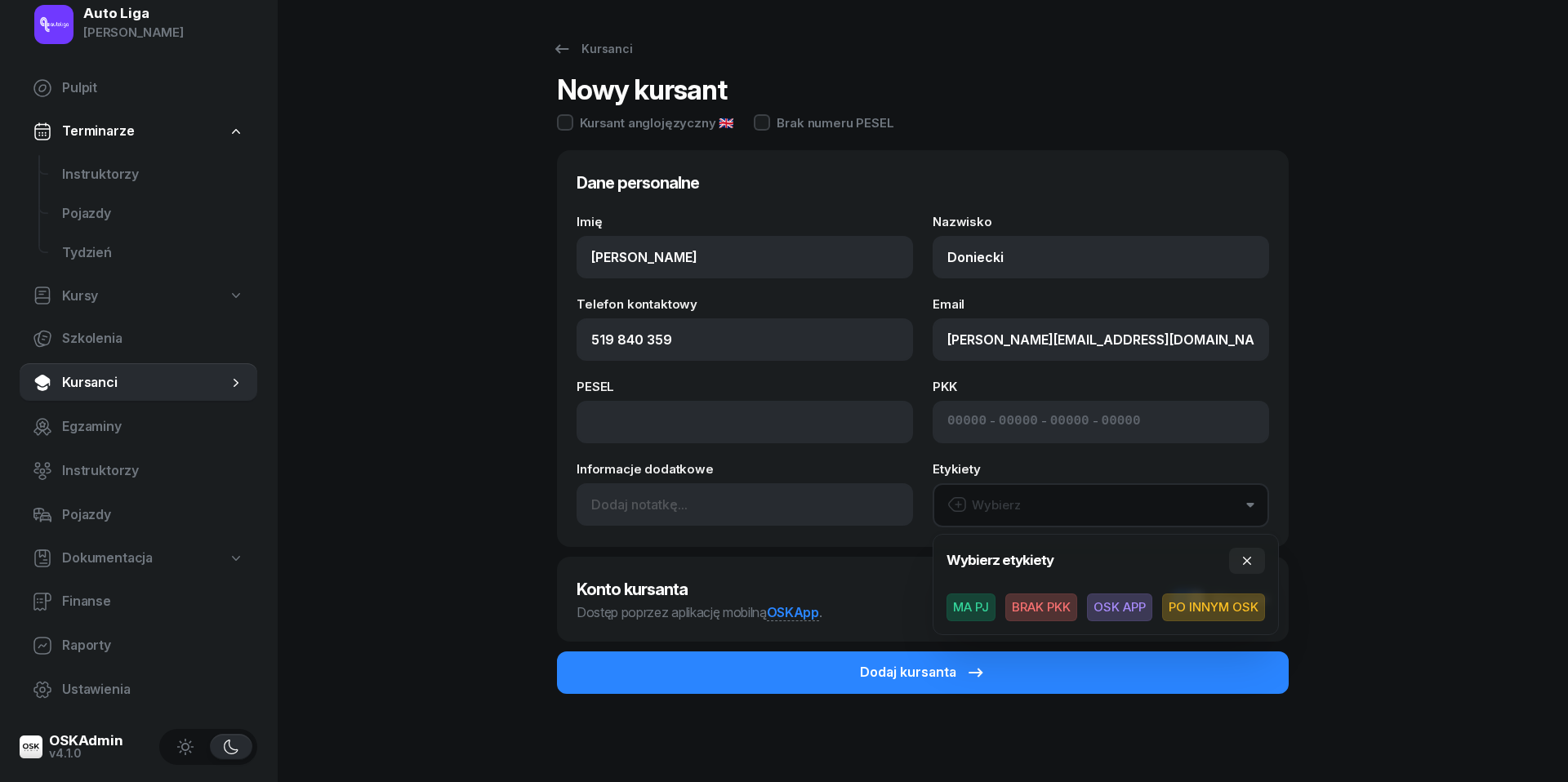
click at [1049, 501] on button "Wybierz" at bounding box center [1101, 505] width 337 height 44
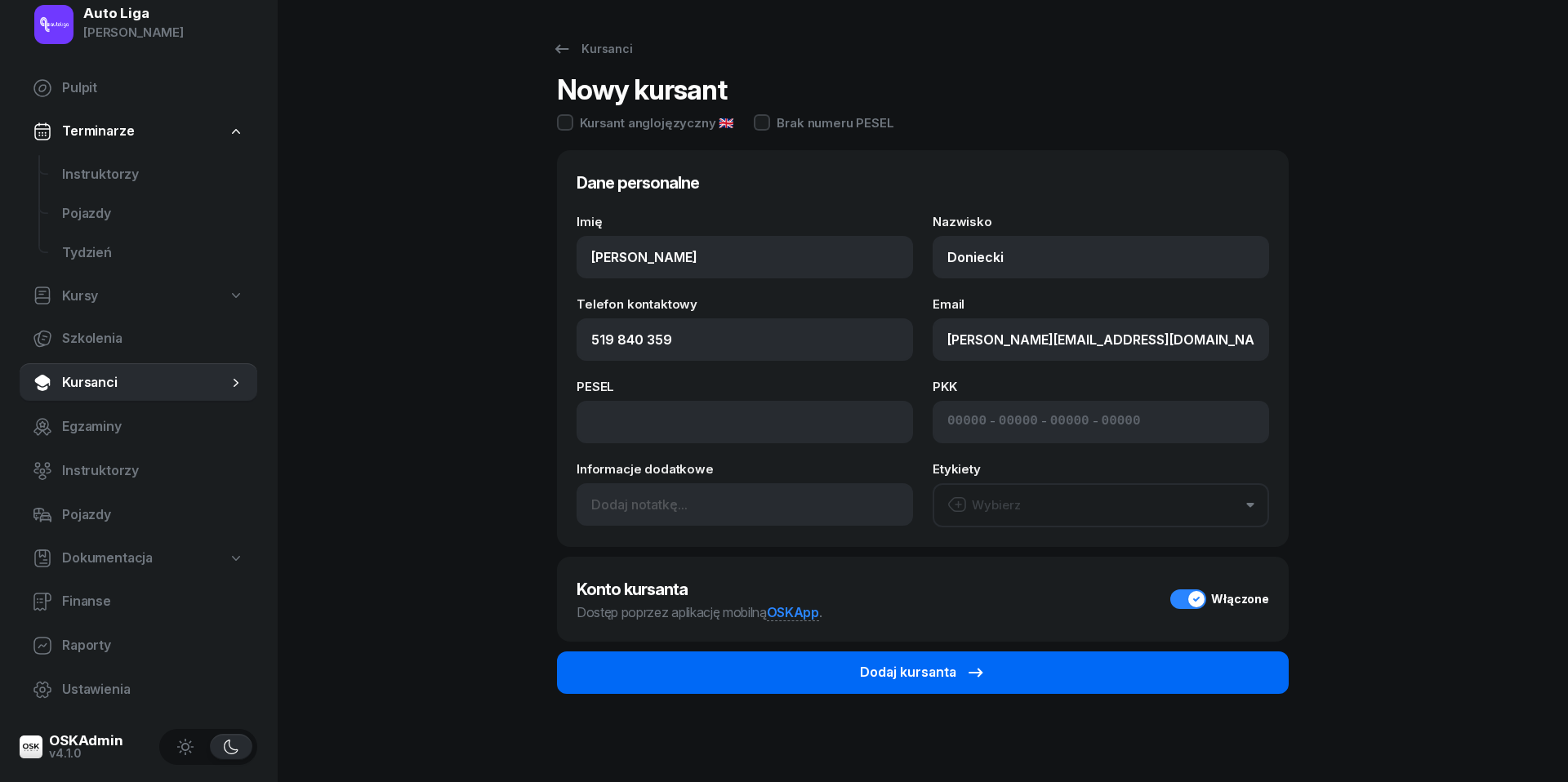
click at [951, 670] on div "Dodaj kursanta" at bounding box center [922, 672] width 126 height 21
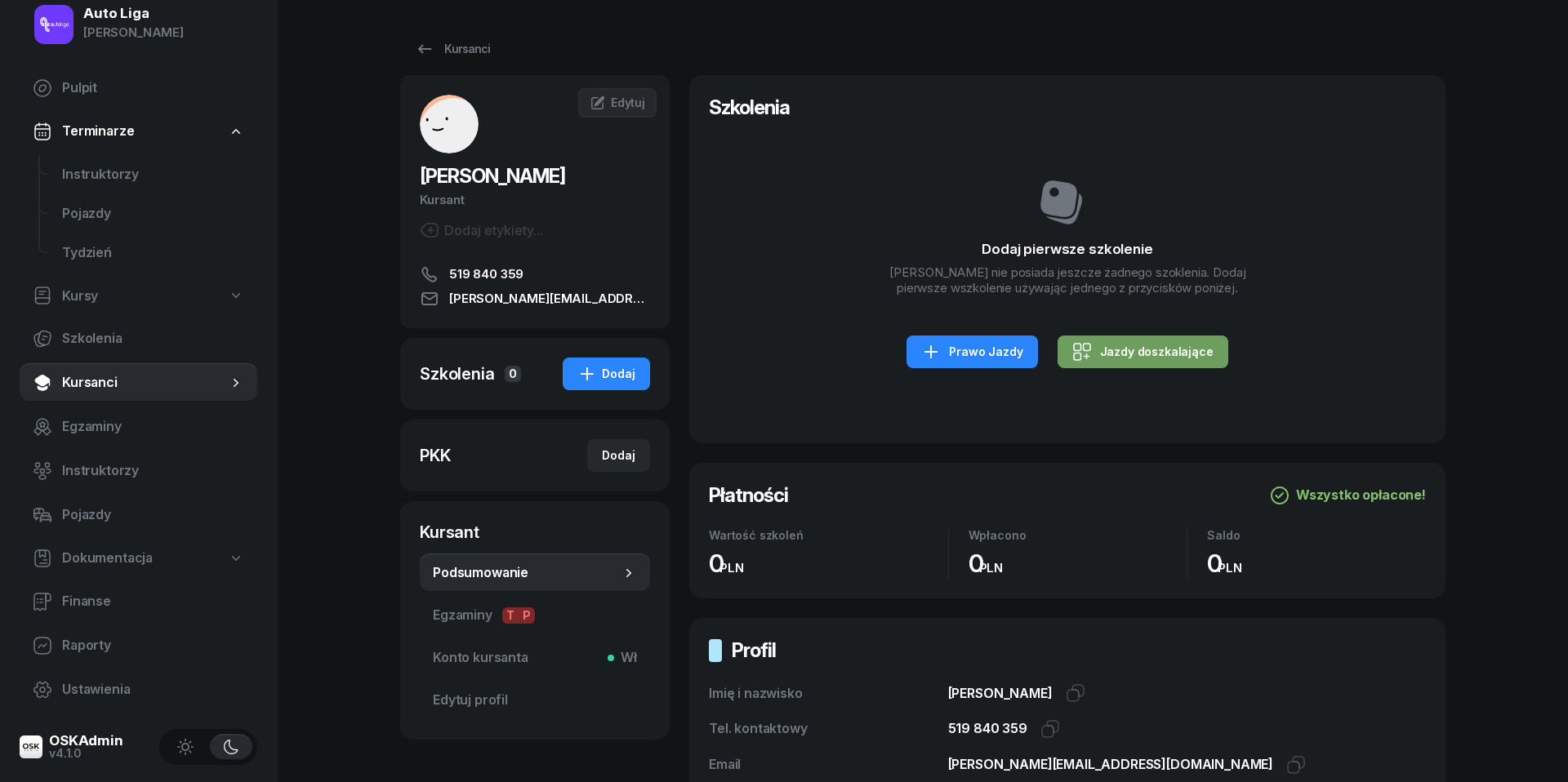
click at [1123, 357] on div "Jazdy doszkalające" at bounding box center [1143, 352] width 142 height 20
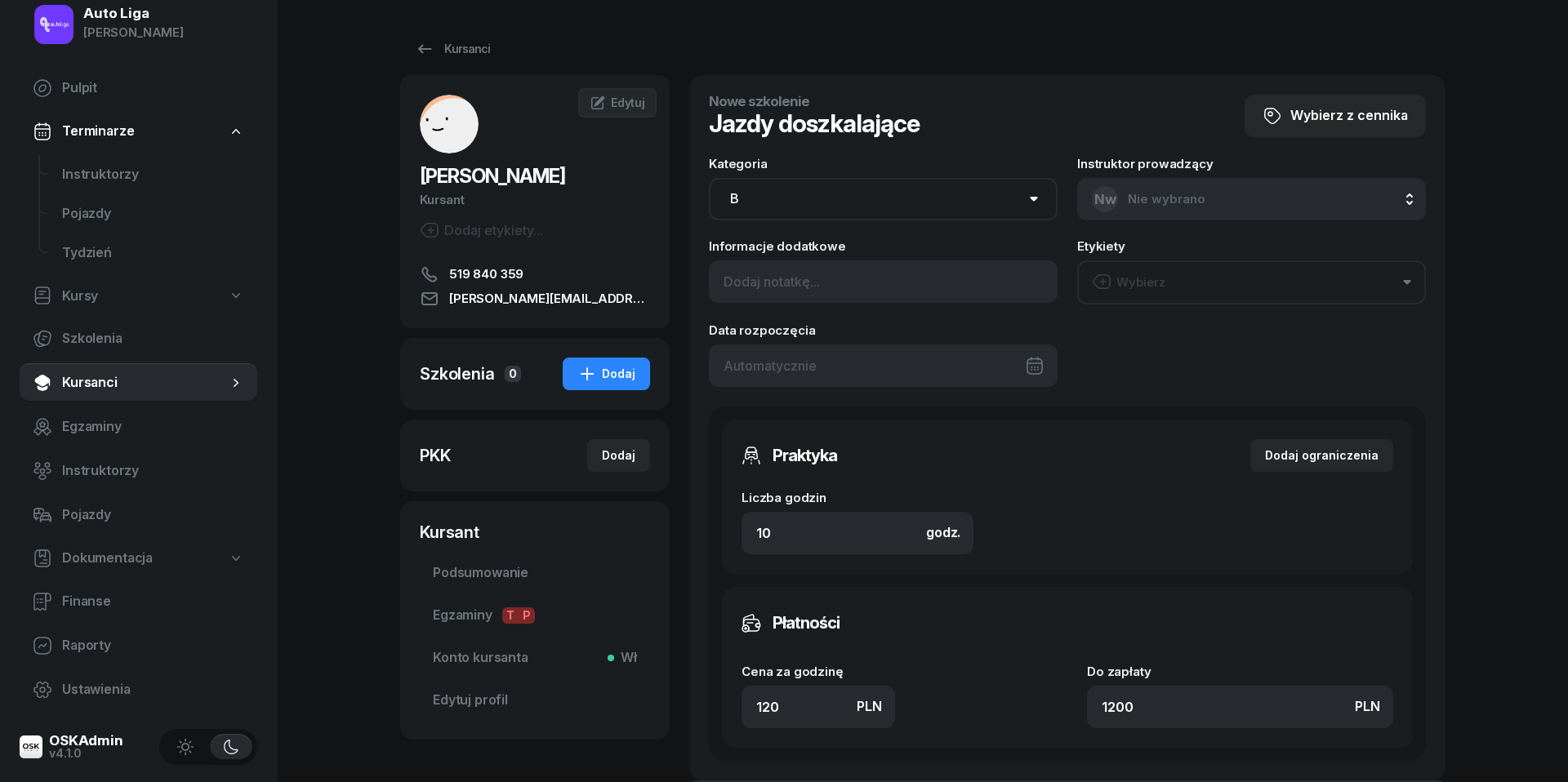
click at [872, 359] on div at bounding box center [883, 366] width 348 height 43
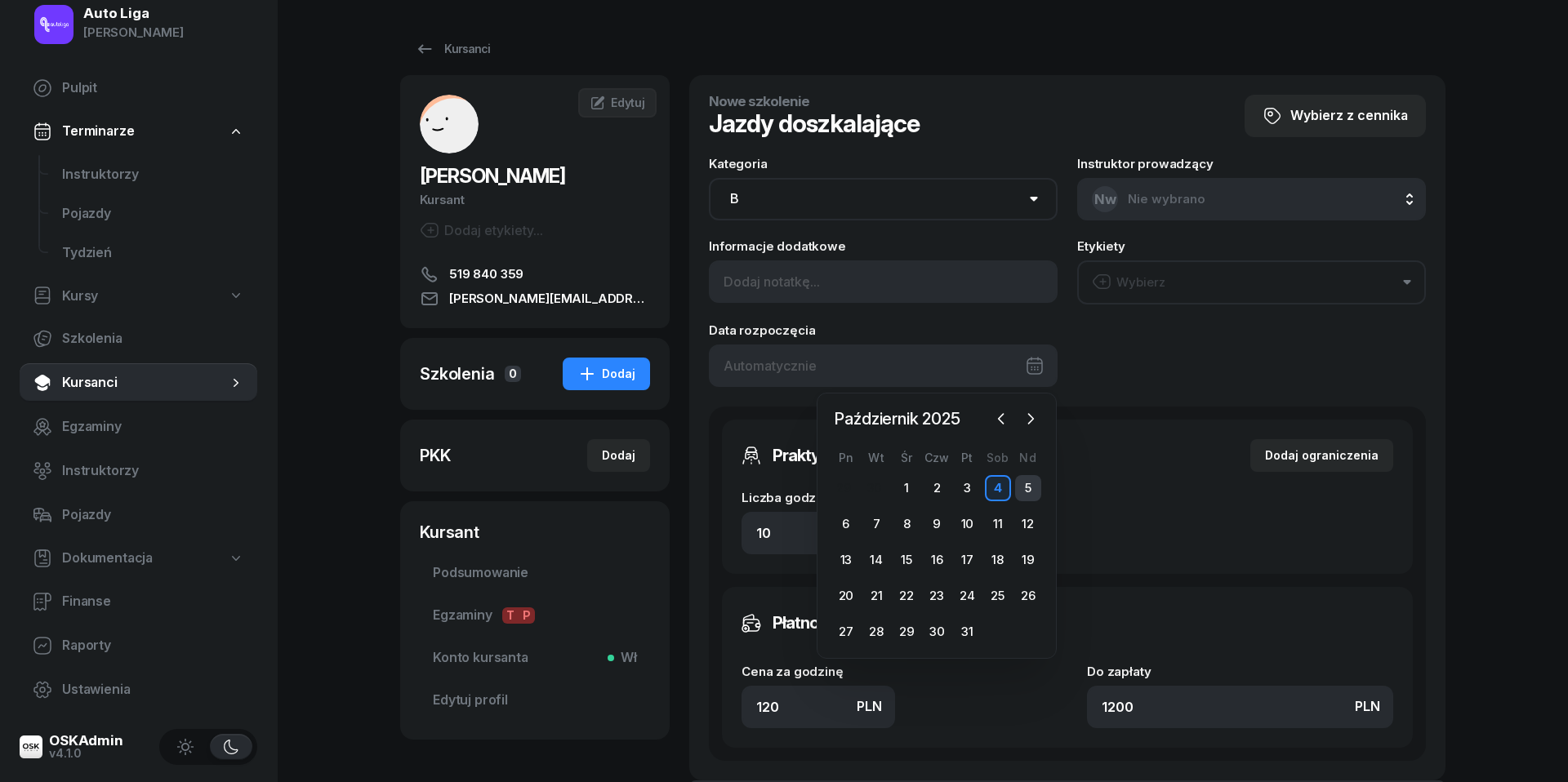
click at [1033, 491] on div "5" at bounding box center [1027, 487] width 26 height 26
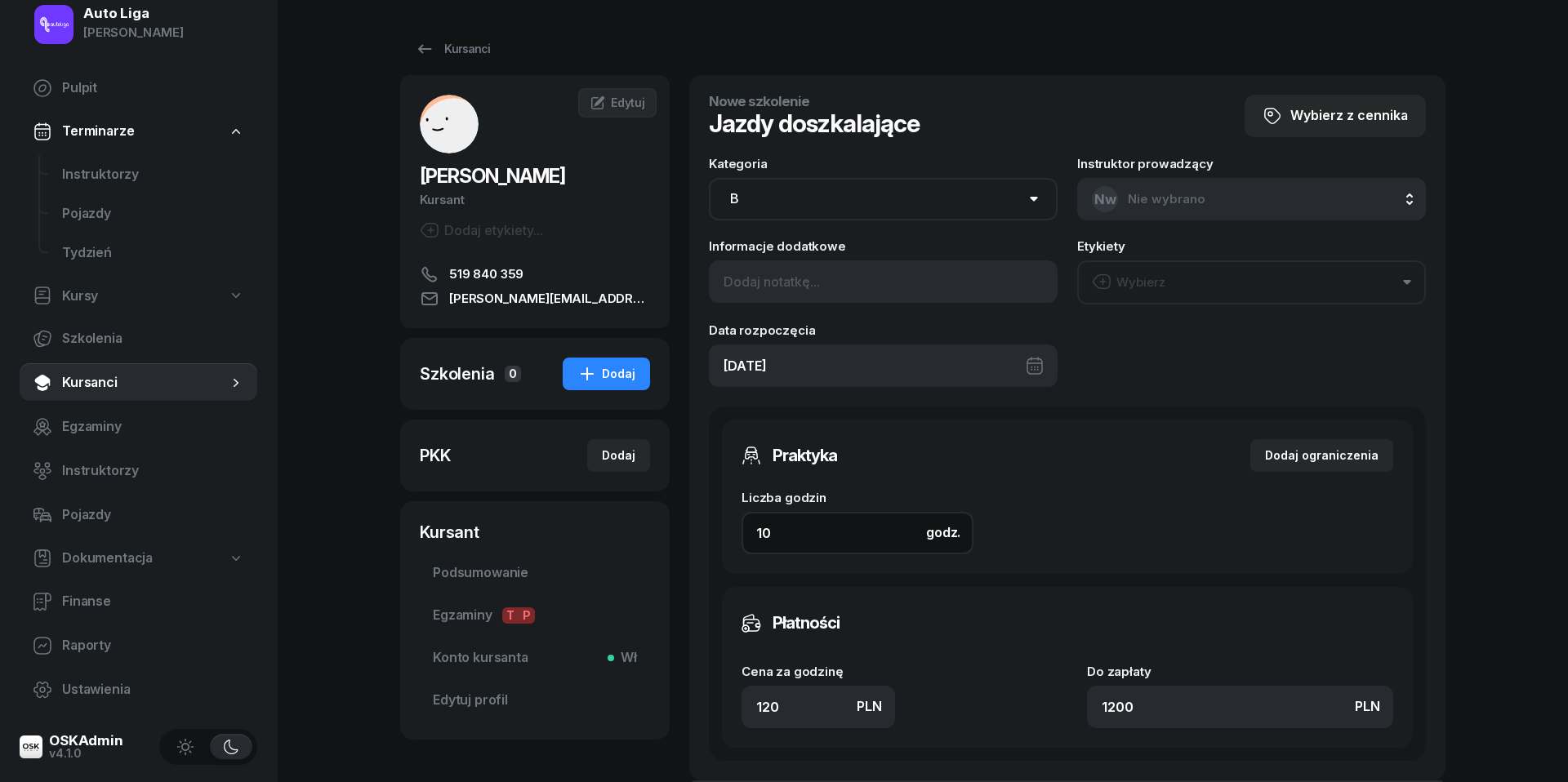
click at [862, 531] on input "10" at bounding box center [857, 534] width 232 height 43
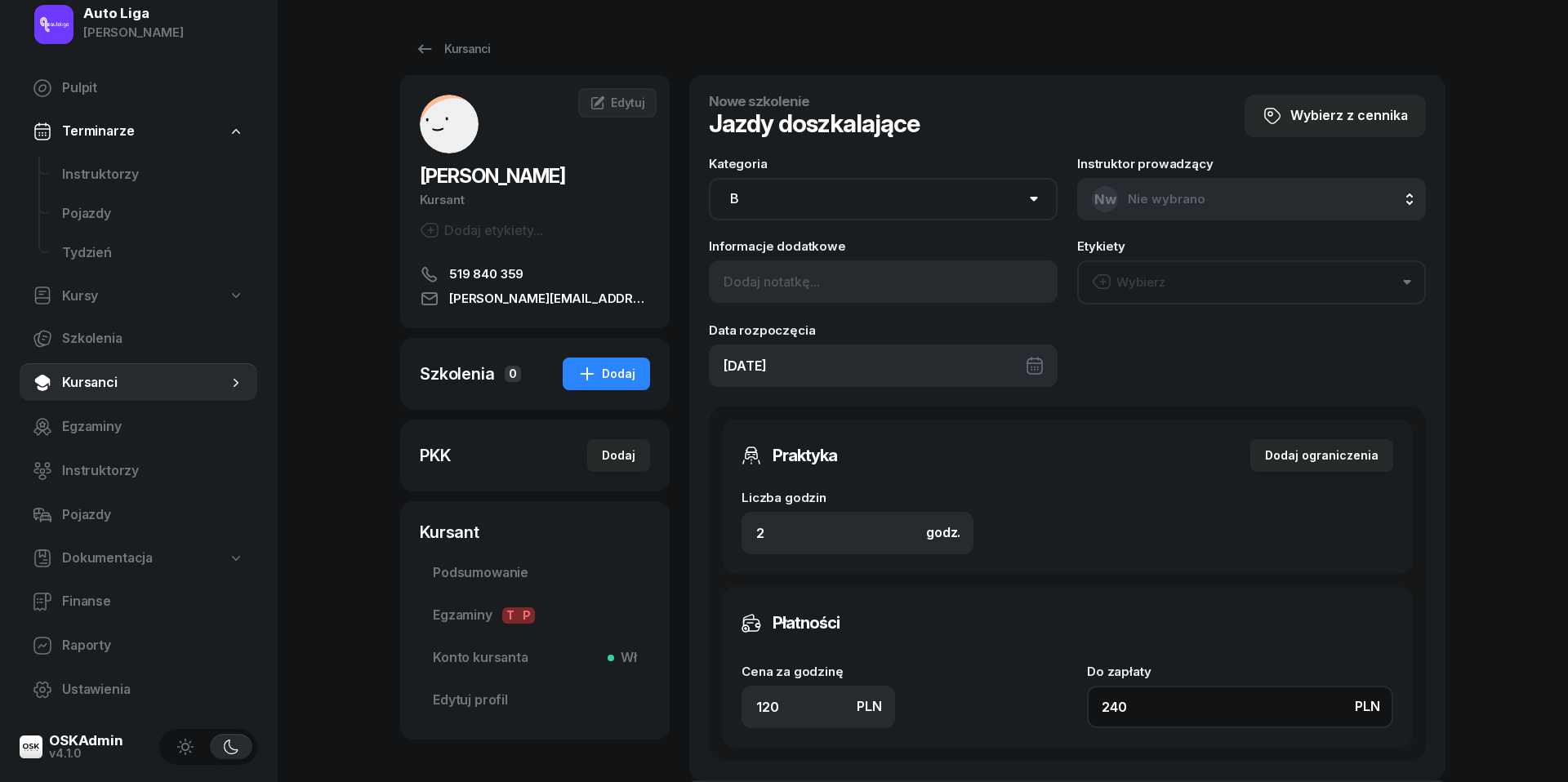
click at [1196, 710] on input "240" at bounding box center [1240, 707] width 306 height 43
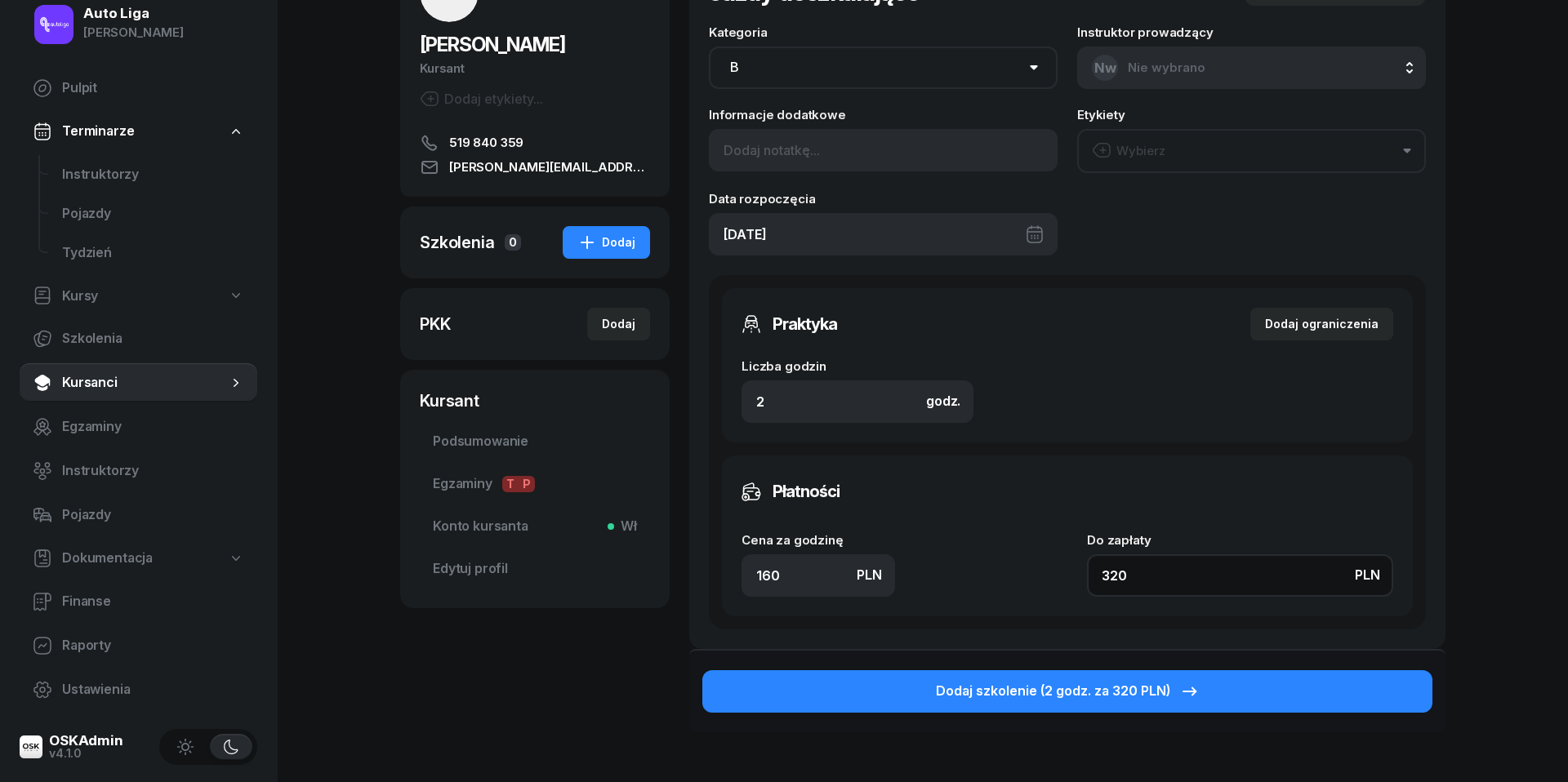
scroll to position [132, 0]
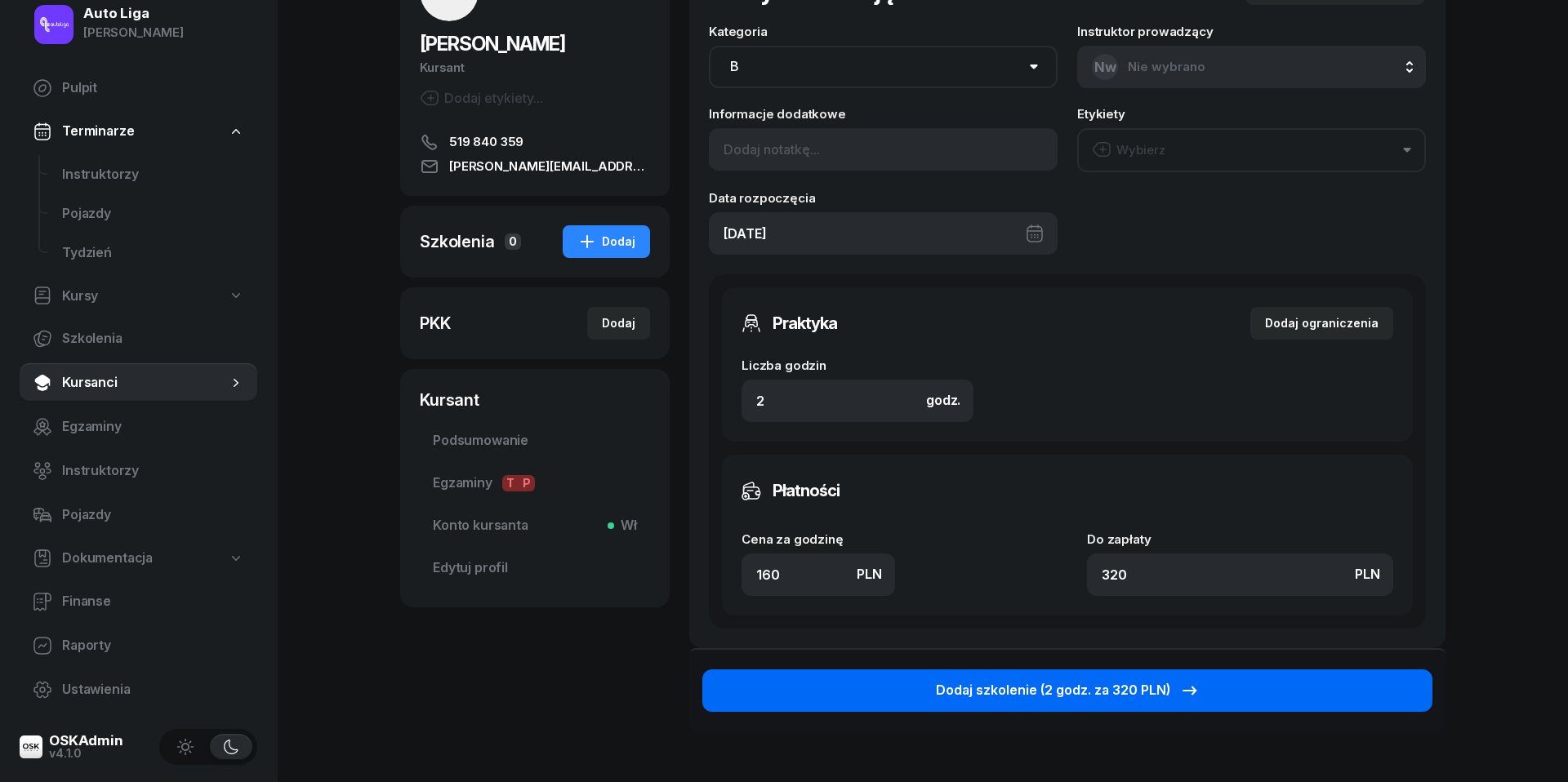
click at [1070, 680] on div "Dodaj szkolenie (2 godz. za 320 PLN)" at bounding box center [1067, 691] width 264 height 21
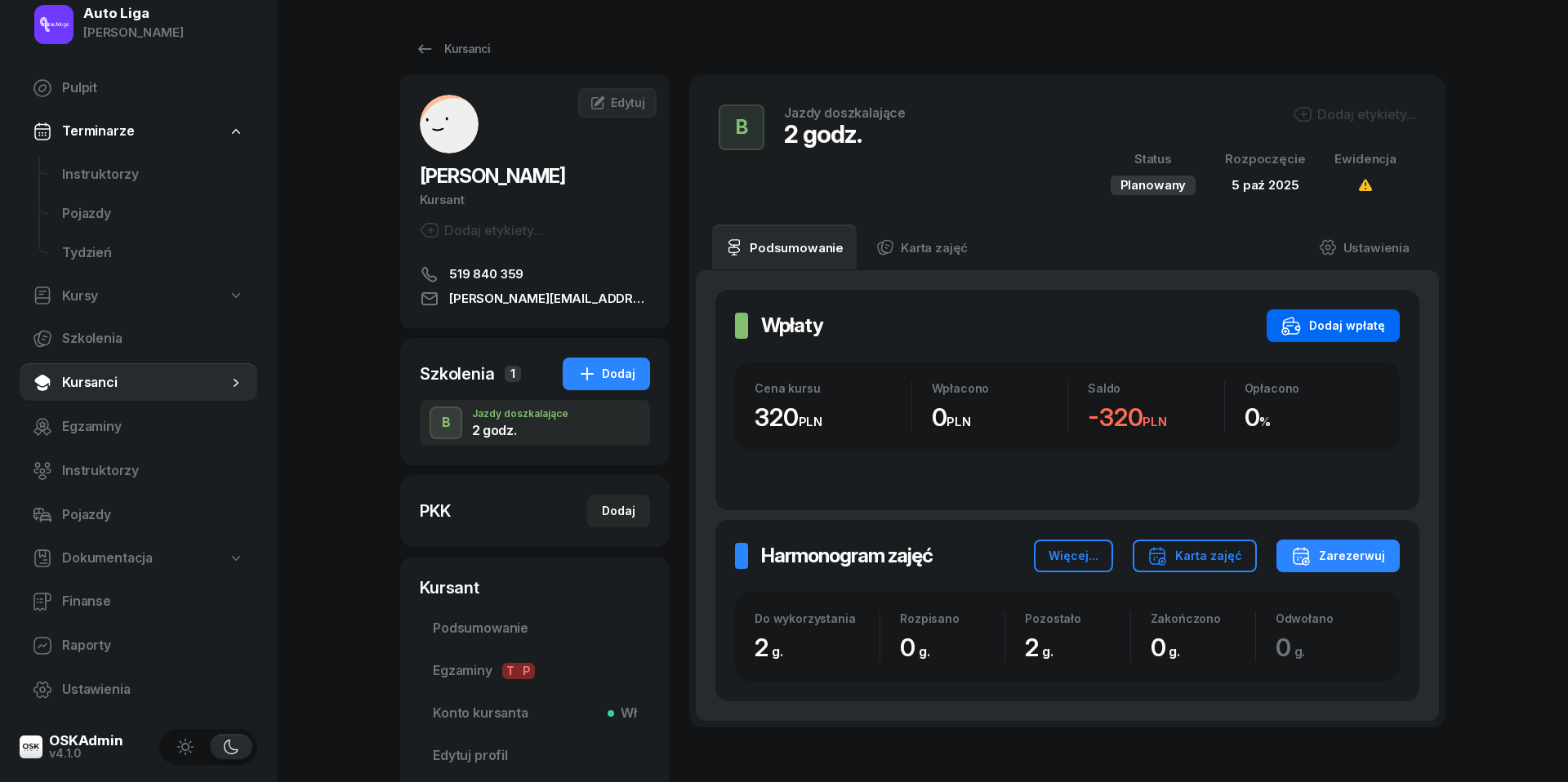
click at [1359, 330] on div "Dodaj wpłatę" at bounding box center [1333, 326] width 103 height 20
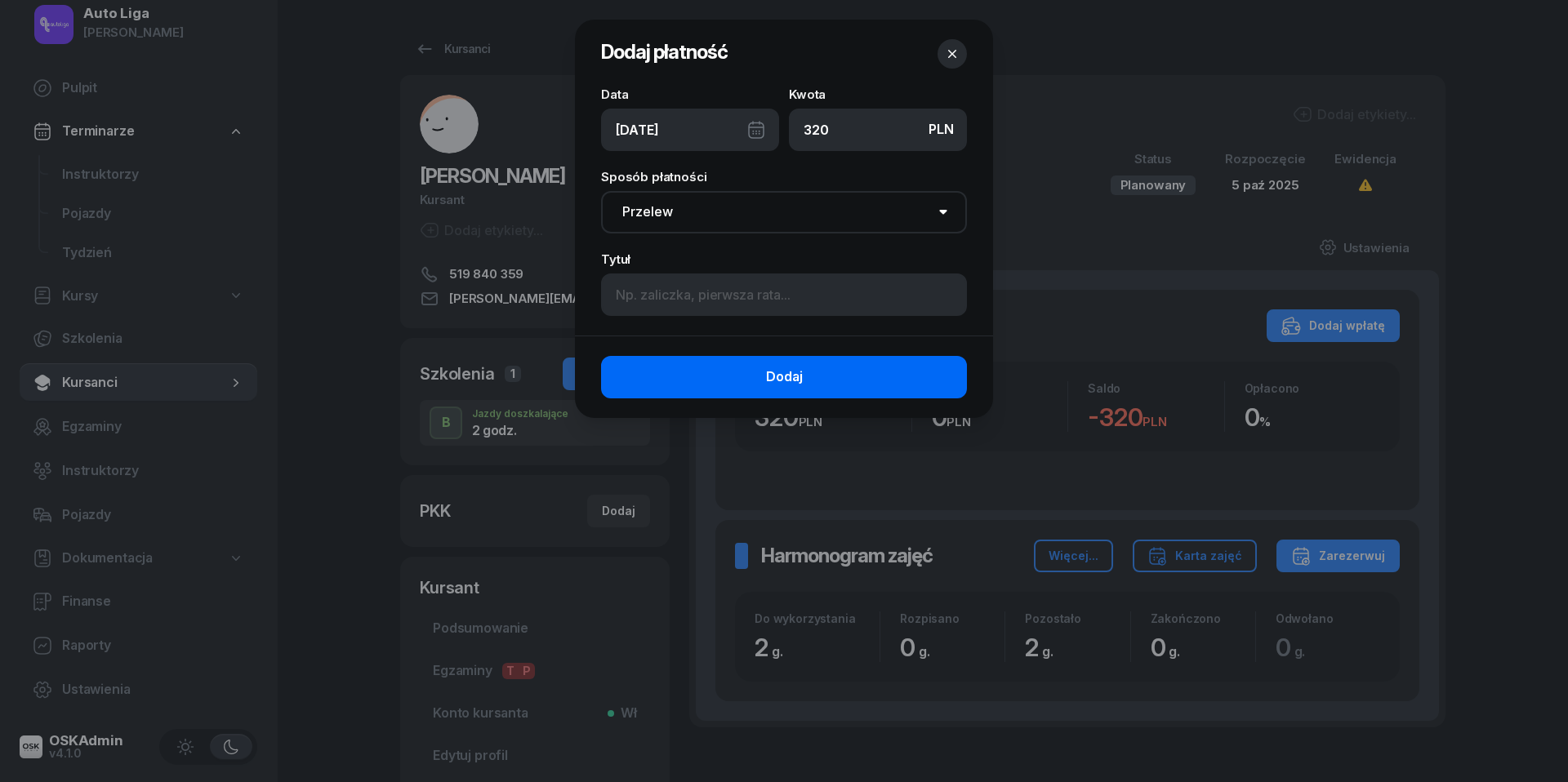
click at [785, 379] on span "Dodaj" at bounding box center [784, 378] width 37 height 21
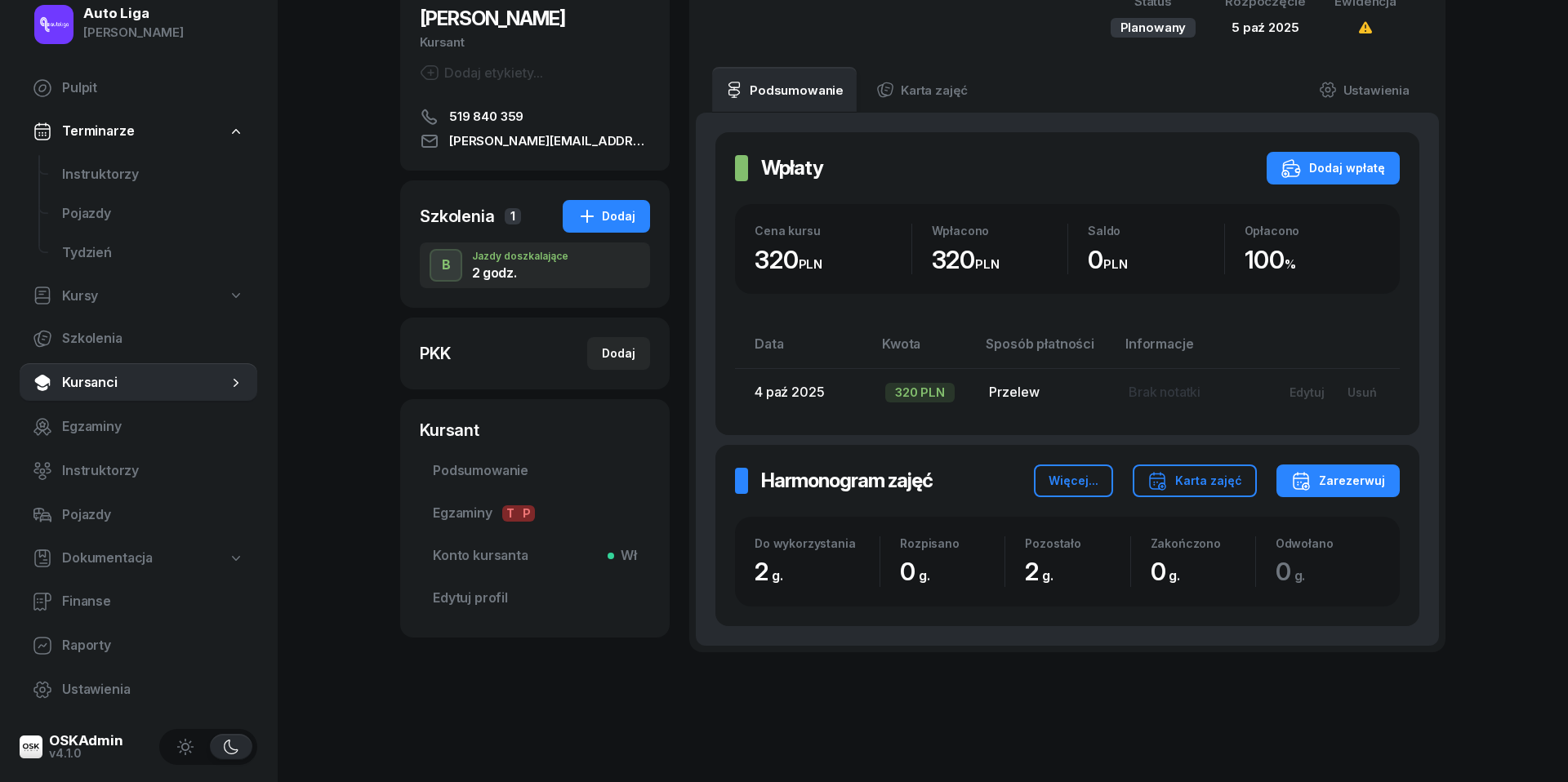
scroll to position [164, 0]
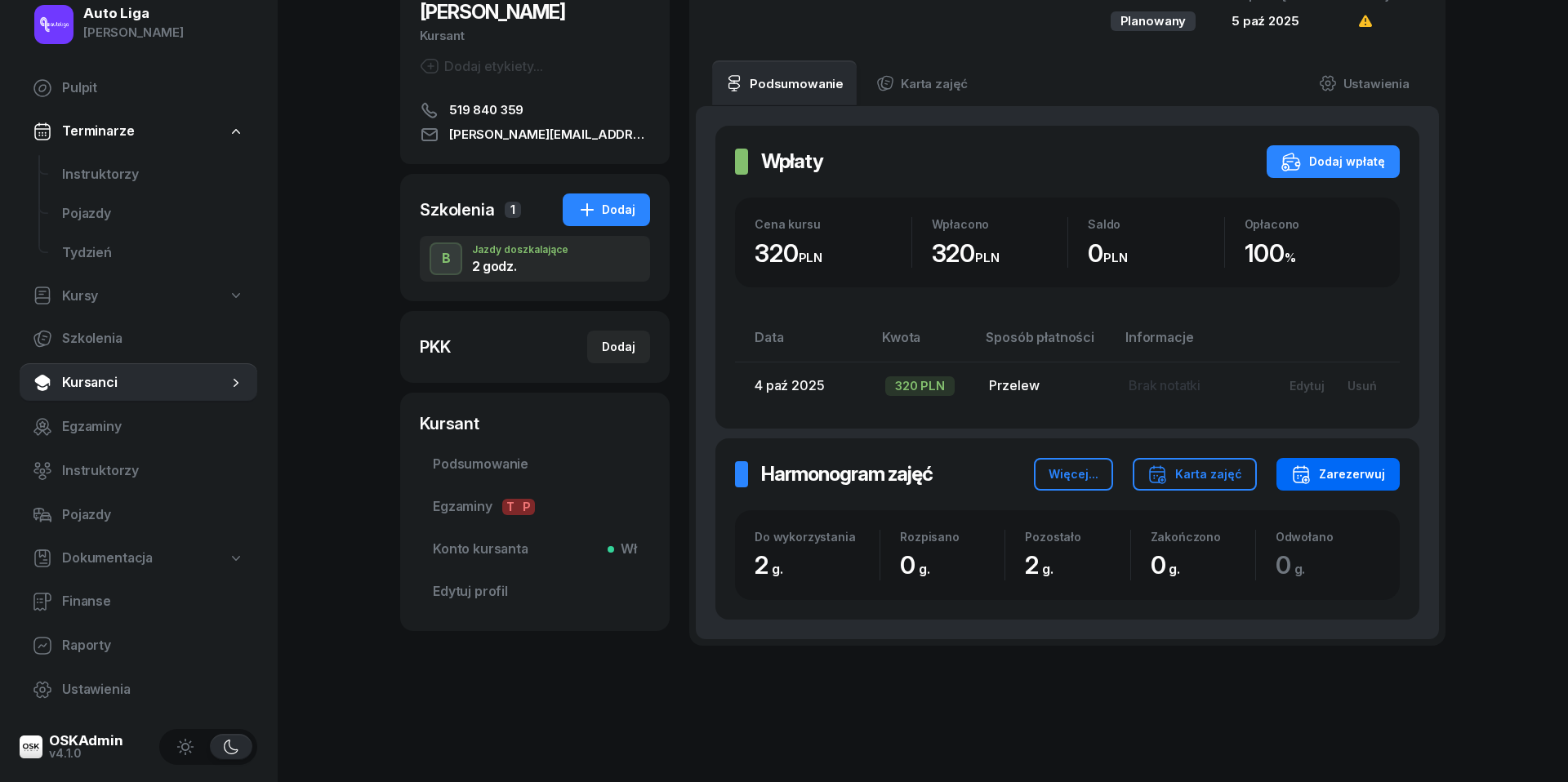
click at [1330, 481] on div "Zarezerwuj" at bounding box center [1337, 475] width 94 height 20
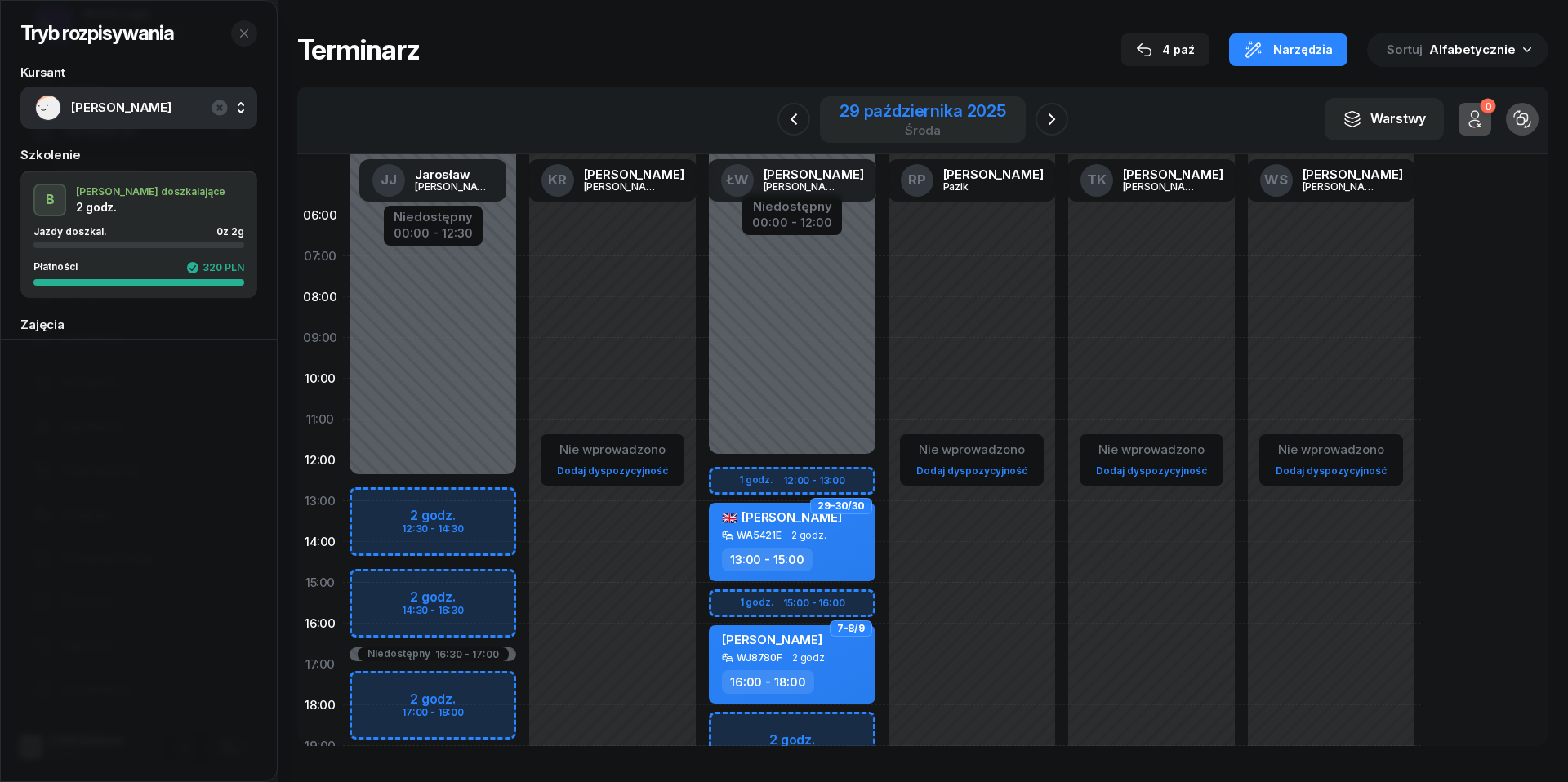
click at [925, 112] on div "29 października 2025" at bounding box center [922, 110] width 167 height 16
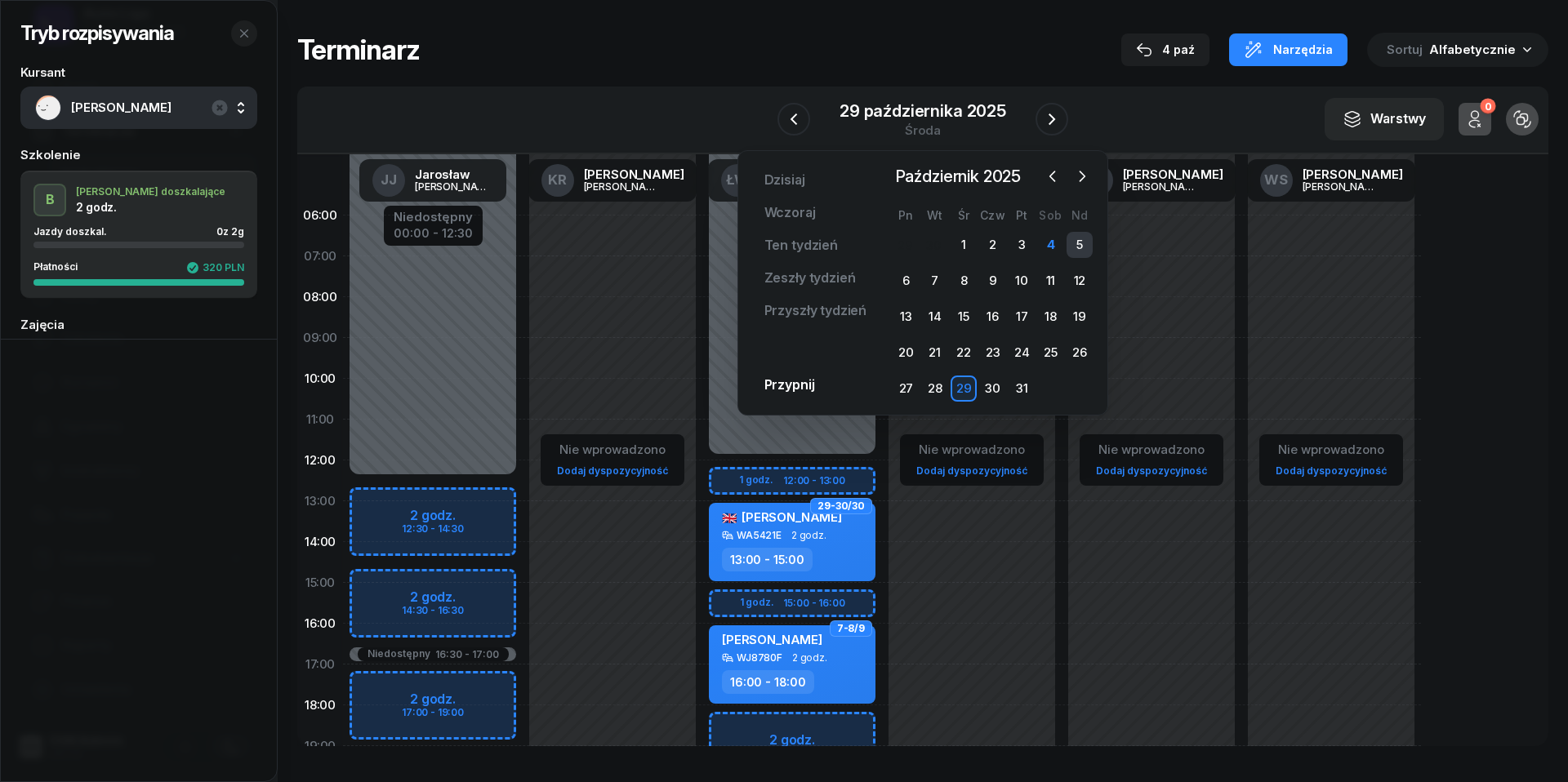
click at [1082, 243] on div "5" at bounding box center [1079, 244] width 26 height 26
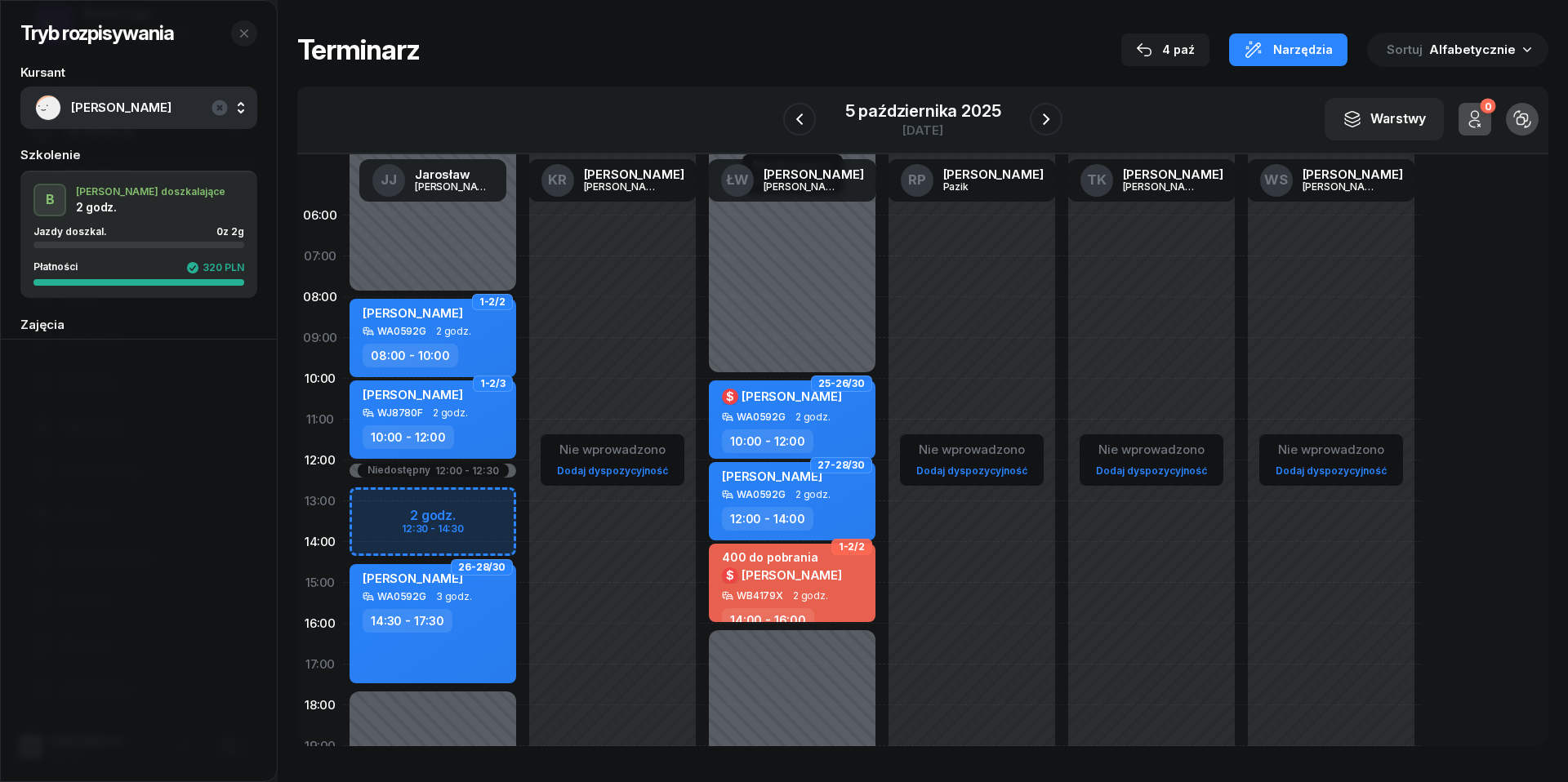
click at [377, 498] on div "Niedostępny 00:00 - 08:00 Niedostępny 17:30 - 23:59 Niedostępny 12:00 - 12:30 2…" at bounding box center [433, 582] width 180 height 776
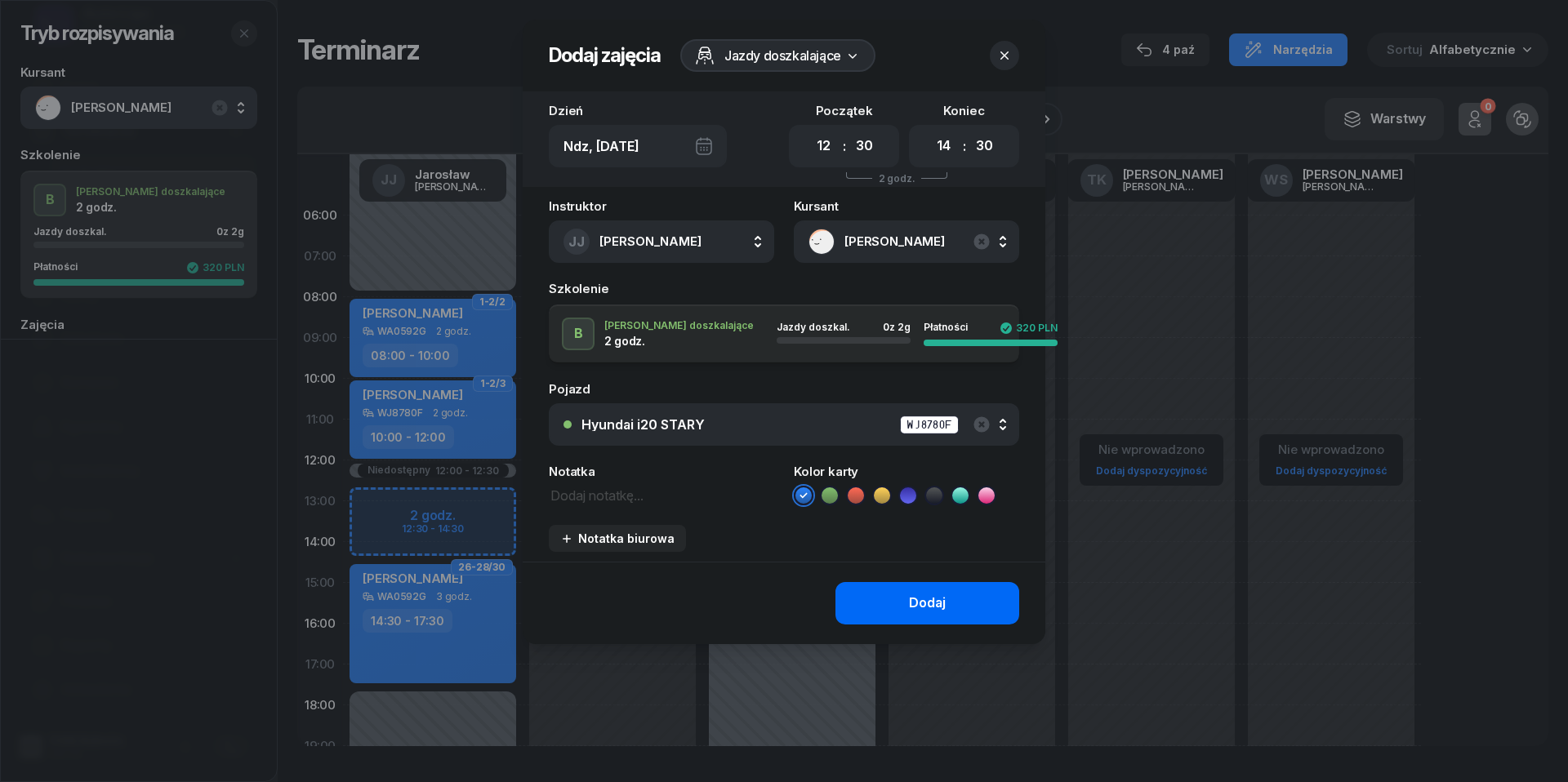
click at [902, 594] on button "Dodaj" at bounding box center [927, 604] width 184 height 43
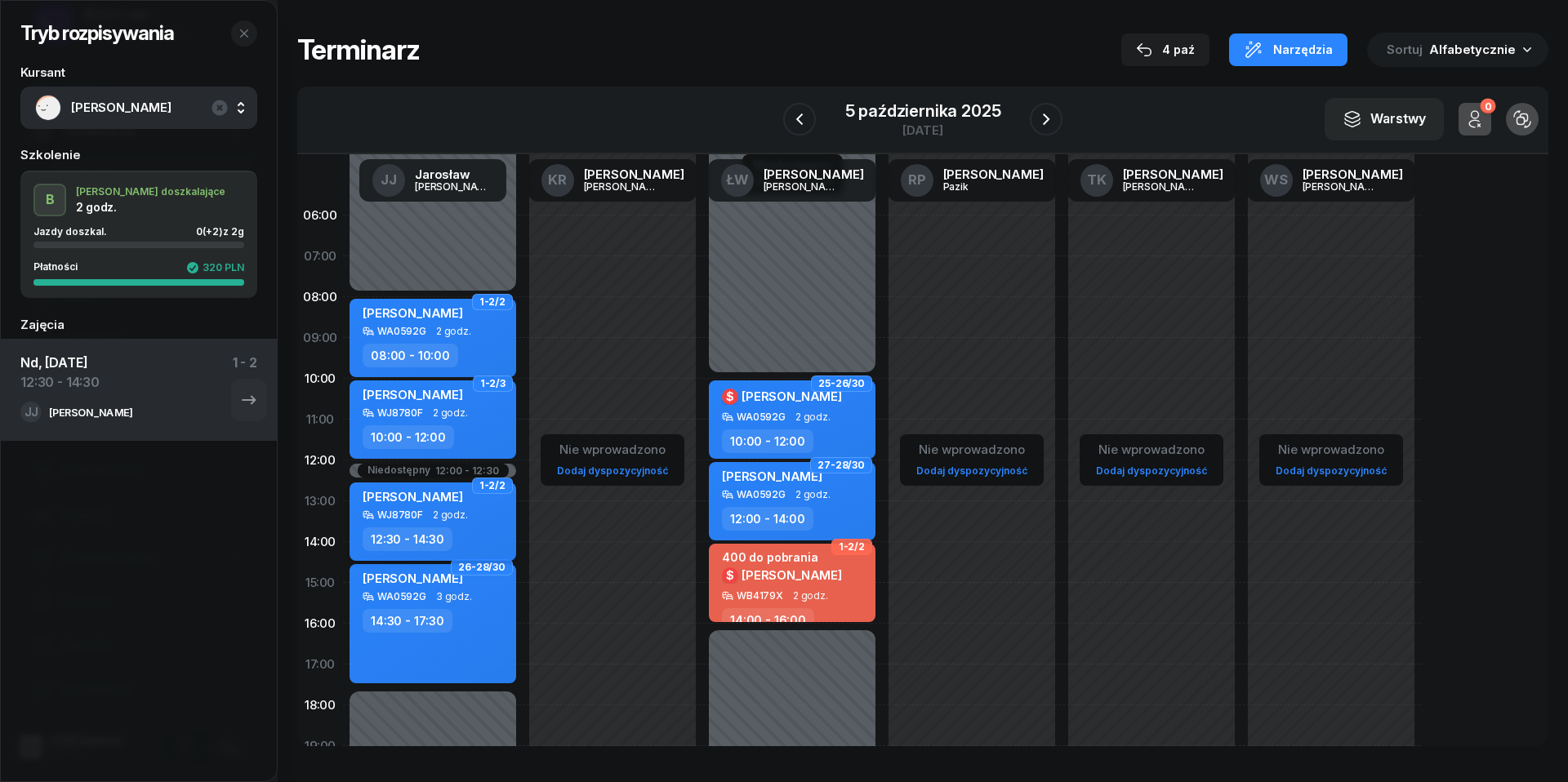
click at [433, 524] on div "[PERSON_NAME] WJ8780F 2 godz. 12:30 - 14:30" at bounding box center [432, 522] width 167 height 78
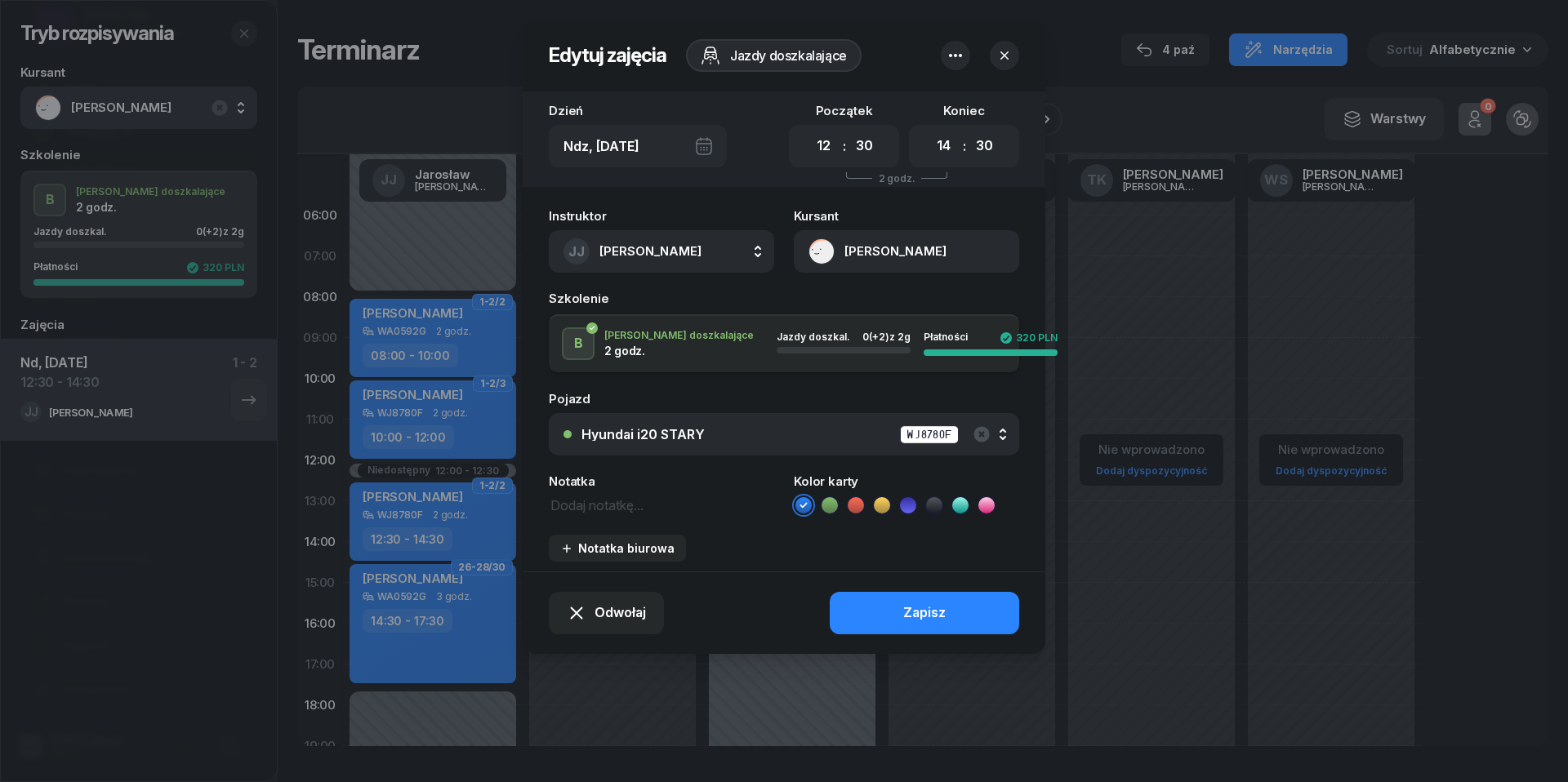
click at [1017, 53] on button "button" at bounding box center [1004, 55] width 29 height 29
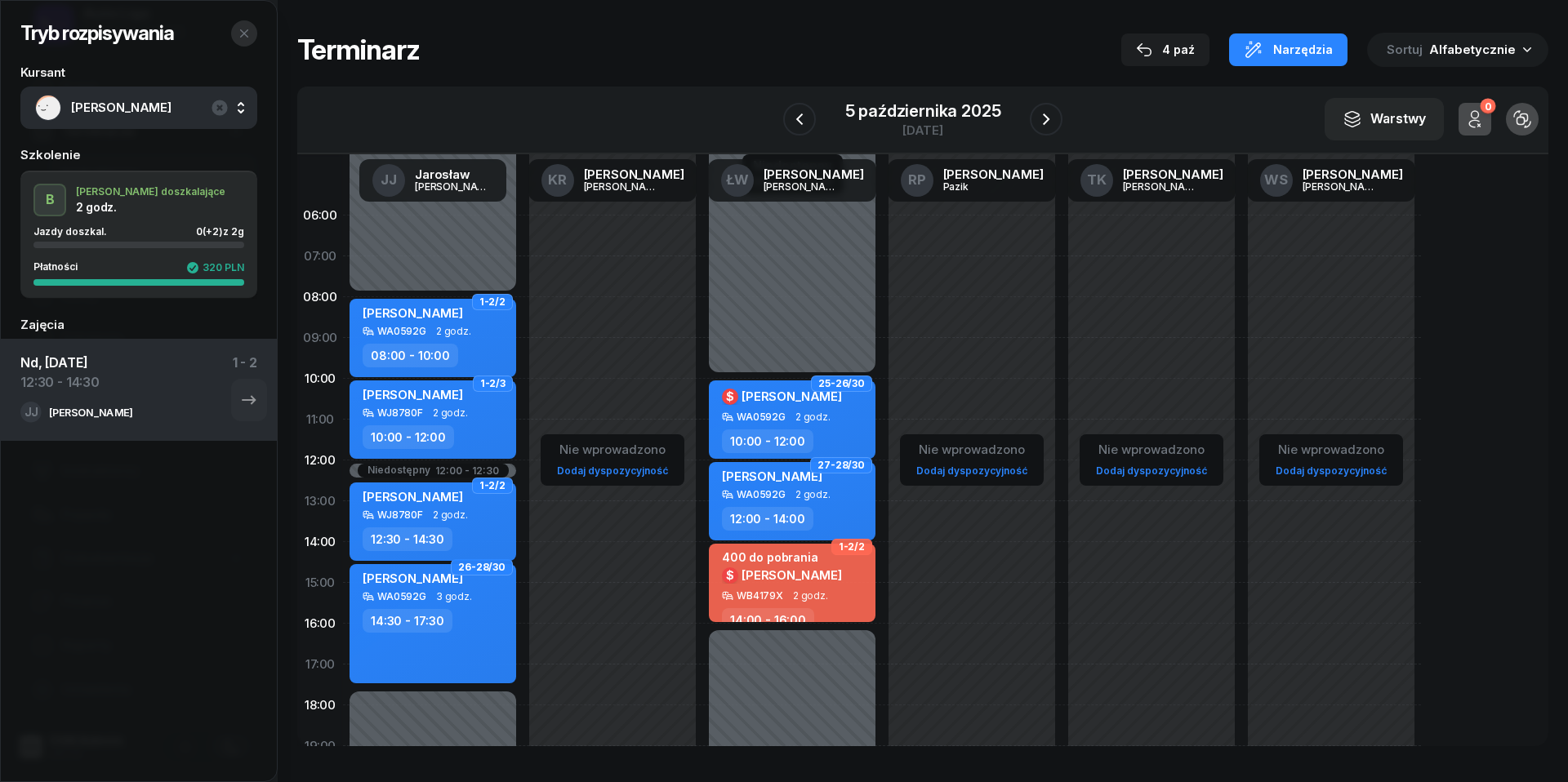
click at [240, 40] on button "button" at bounding box center [243, 33] width 26 height 26
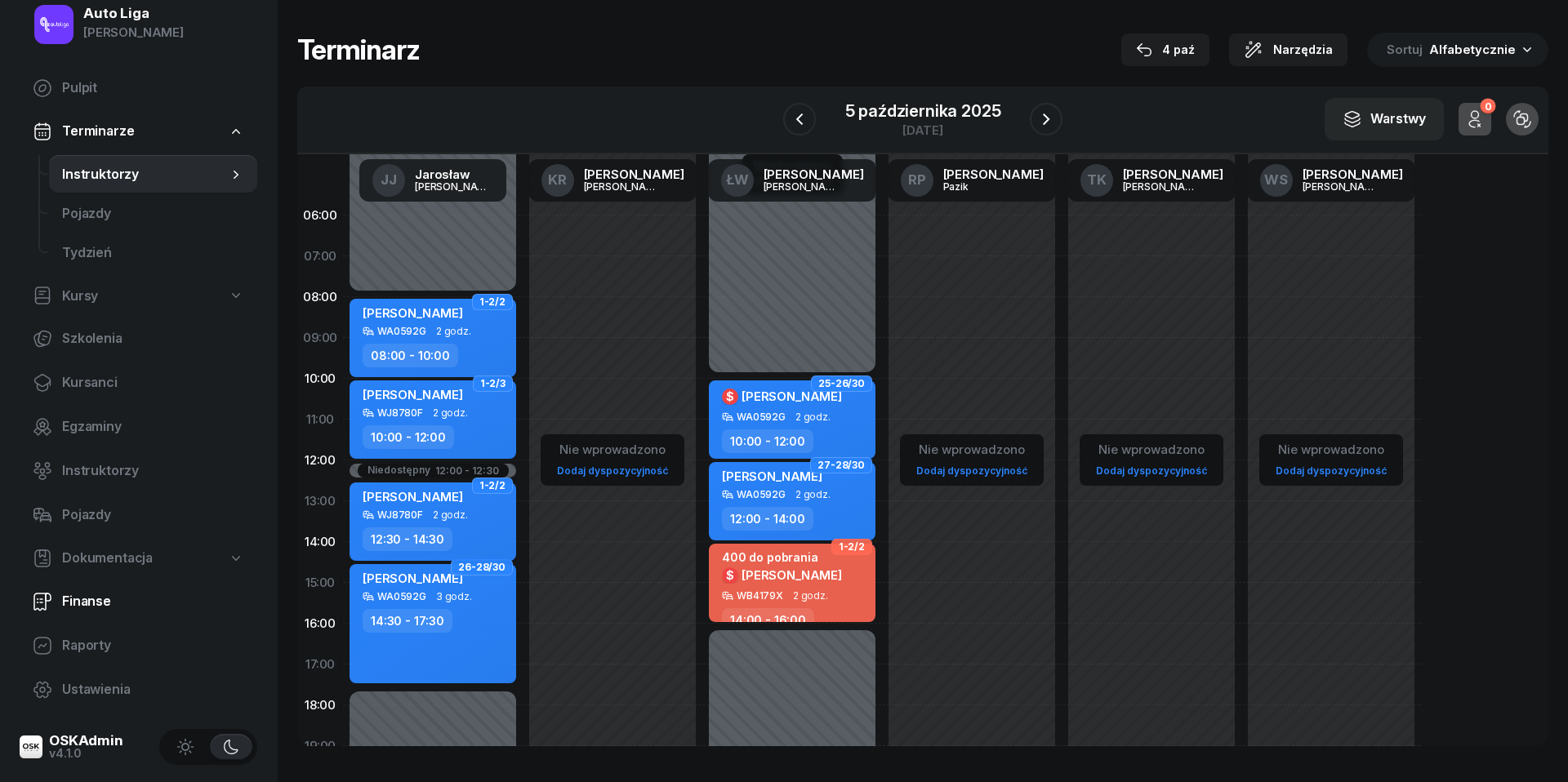
click at [79, 604] on span "Finanse" at bounding box center [153, 602] width 182 height 21
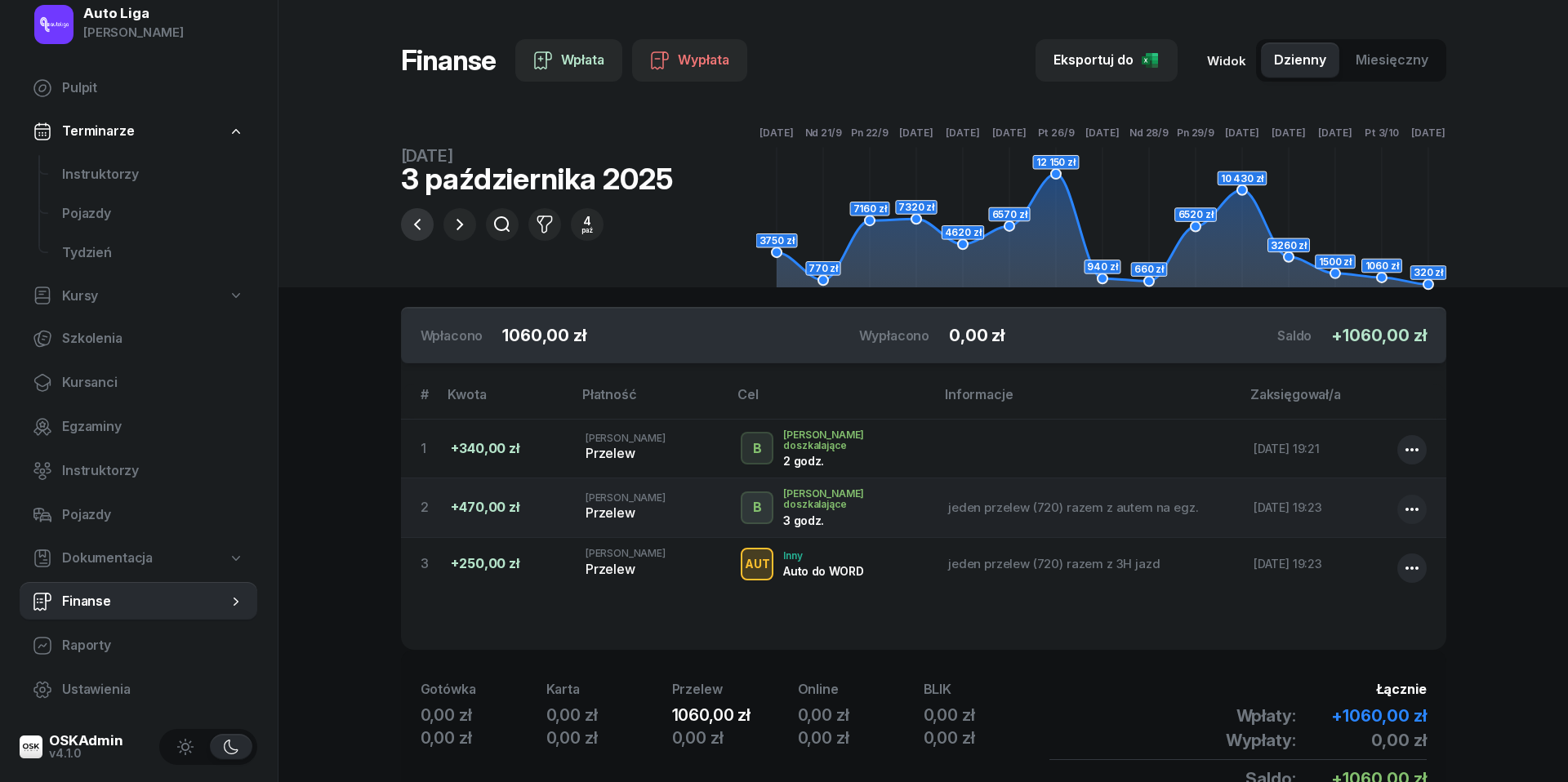
click at [418, 230] on icon "button" at bounding box center [416, 224] width 6 height 12
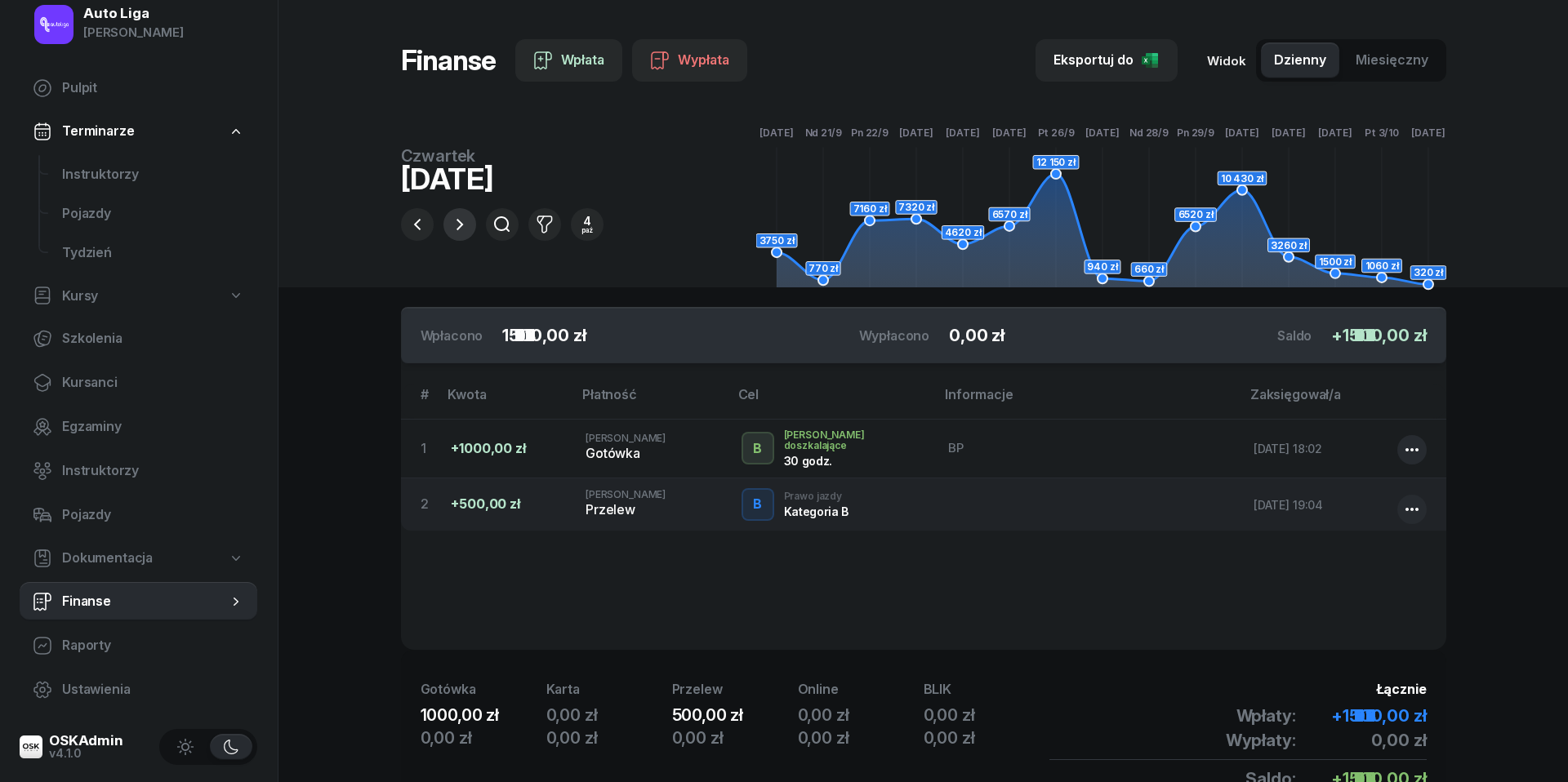
click at [469, 224] on button "button" at bounding box center [460, 224] width 33 height 33
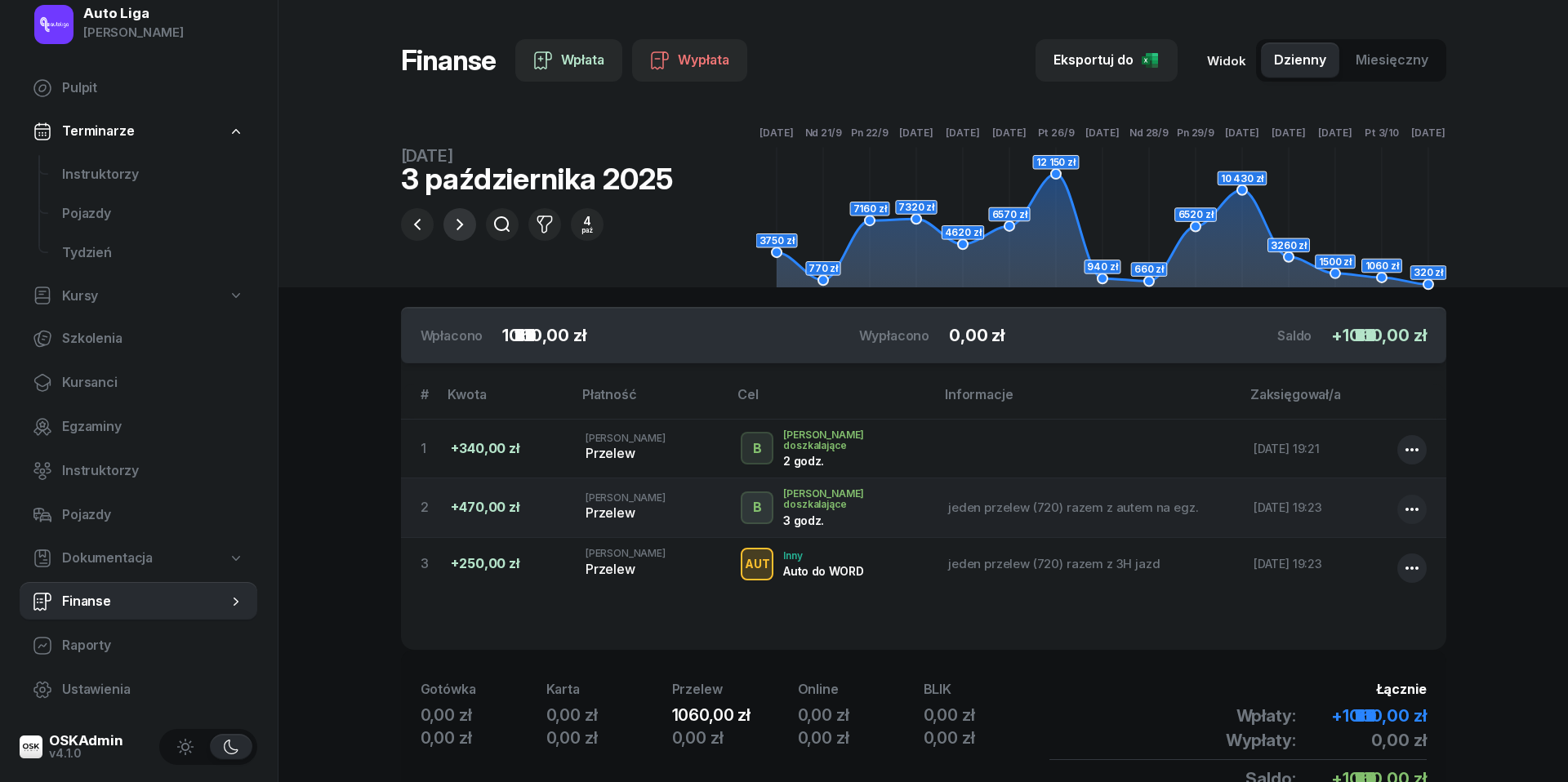
click at [465, 223] on icon "button" at bounding box center [460, 224] width 20 height 20
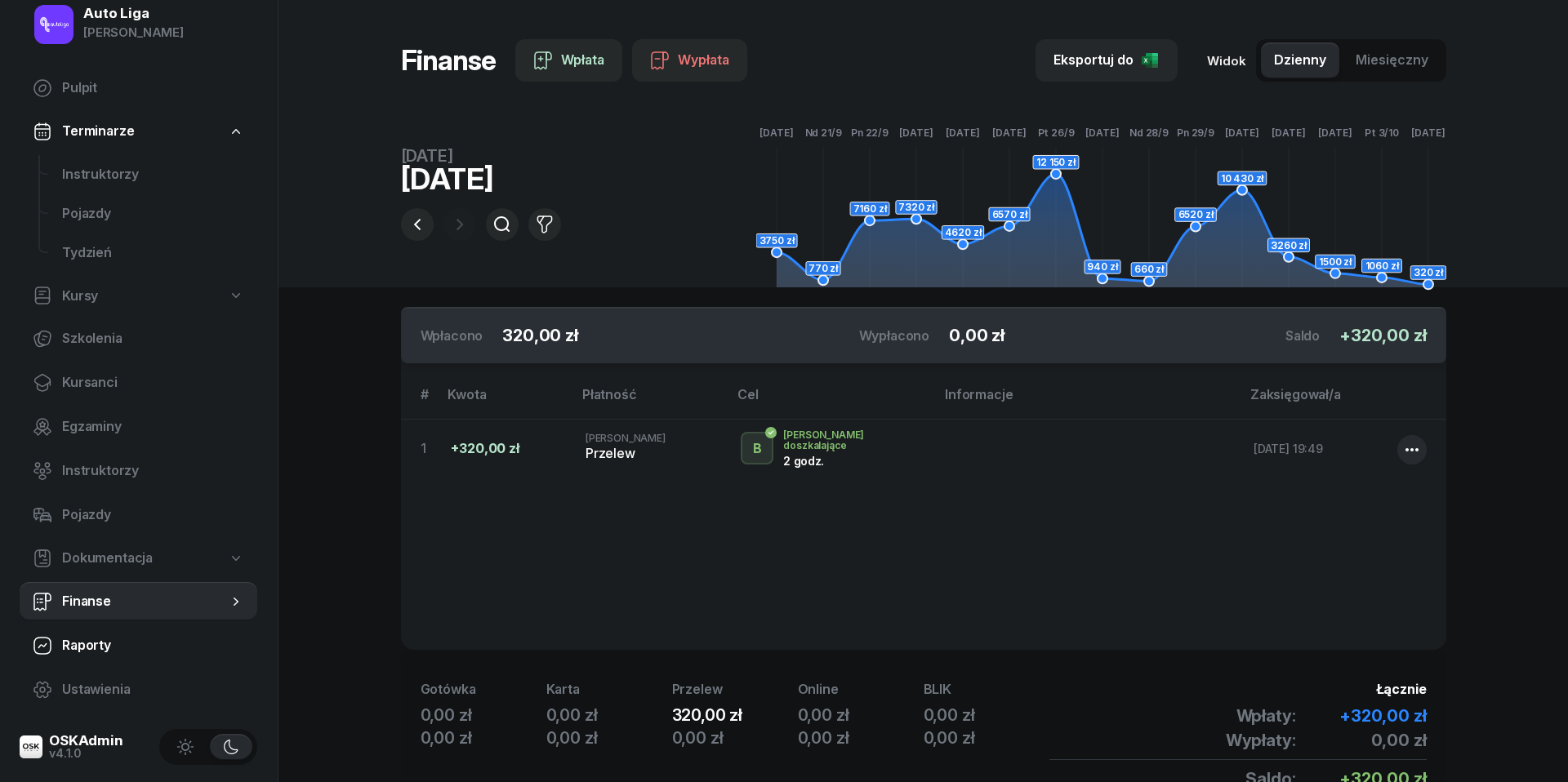
click at [112, 638] on span "Raporty" at bounding box center [153, 646] width 182 height 21
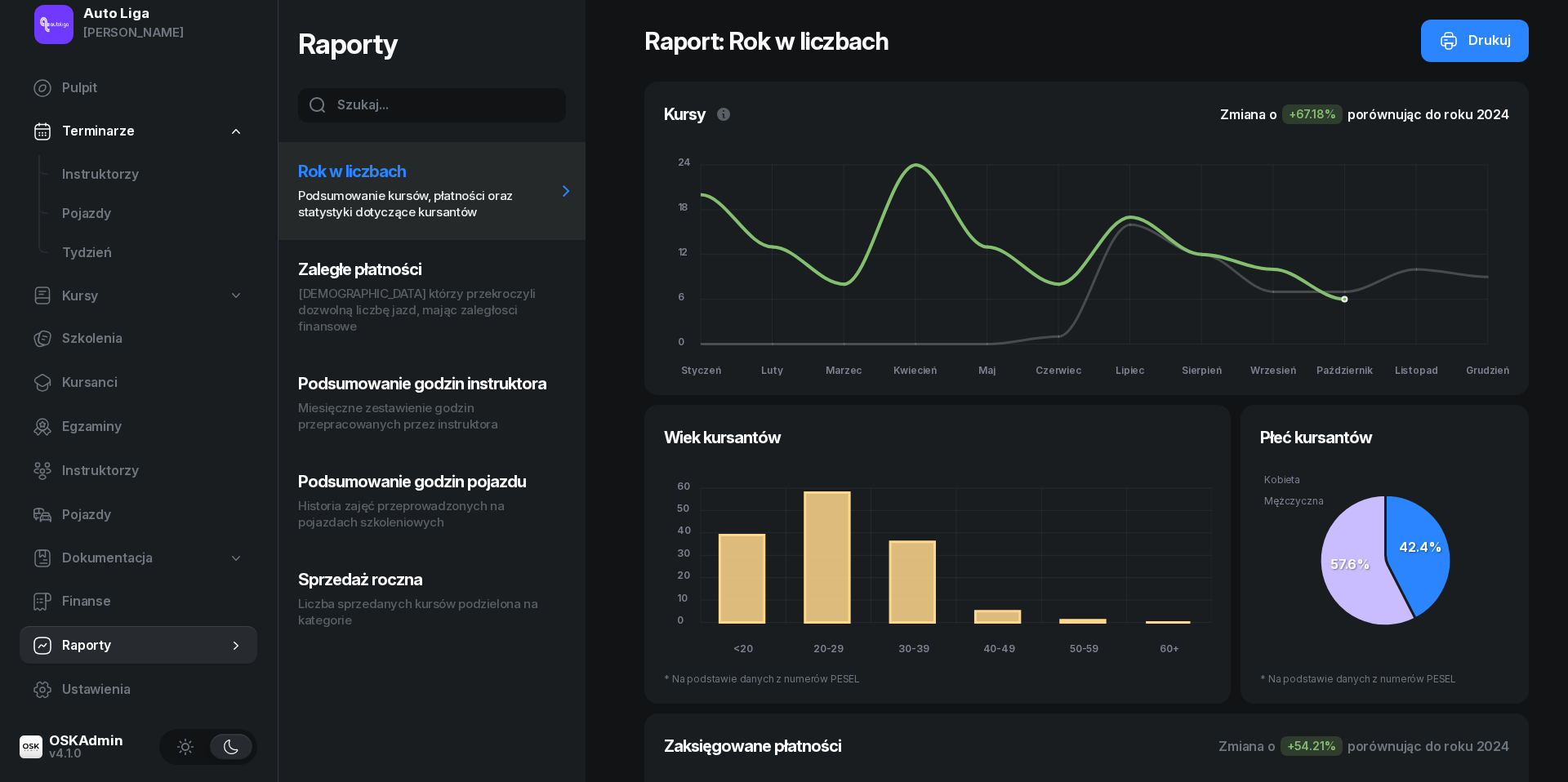
click at [454, 259] on h3 "Zaległe płatności" at bounding box center [428, 269] width 258 height 20
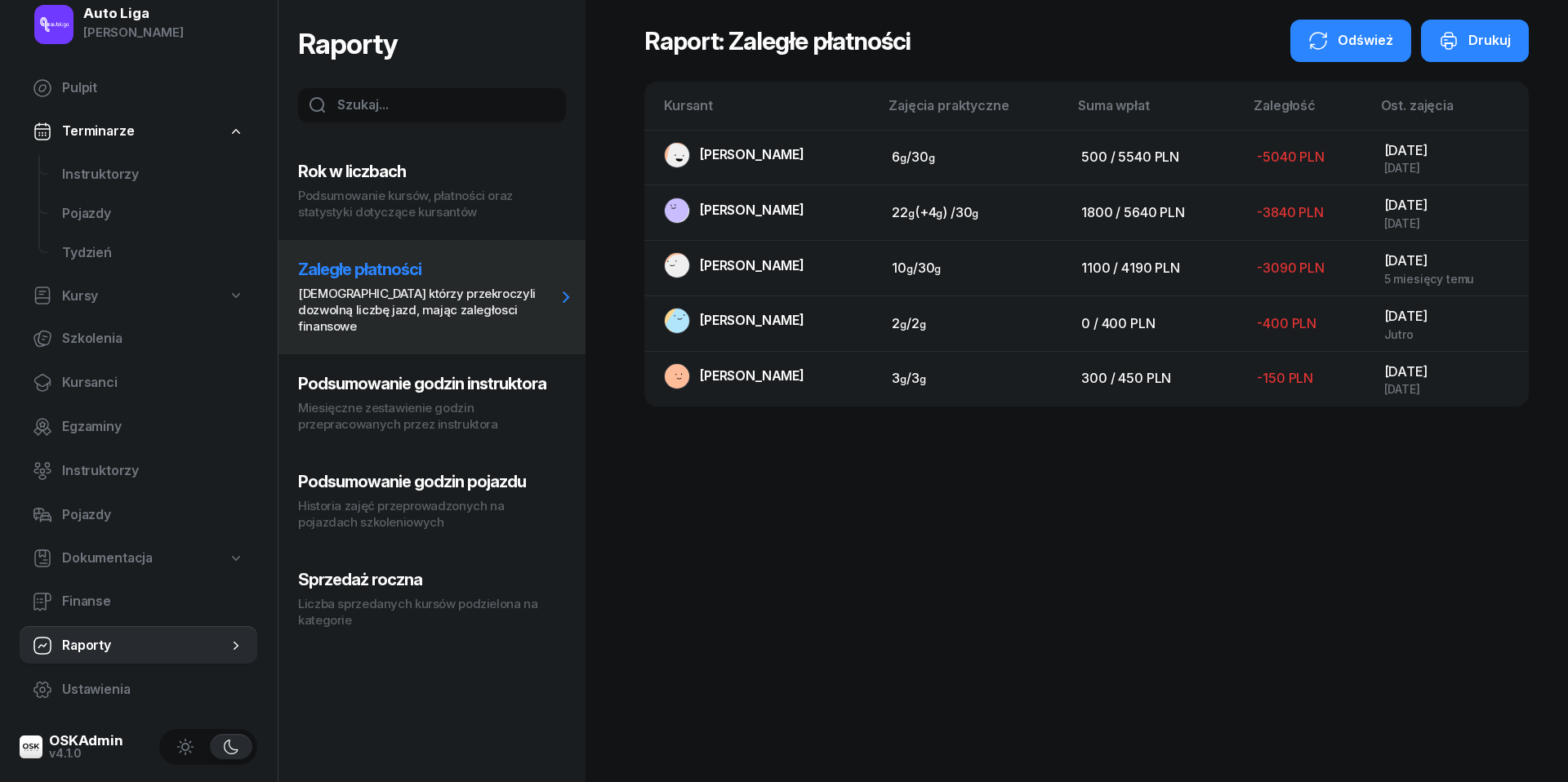
click at [1339, 41] on div "Odśwież" at bounding box center [1350, 41] width 85 height 21
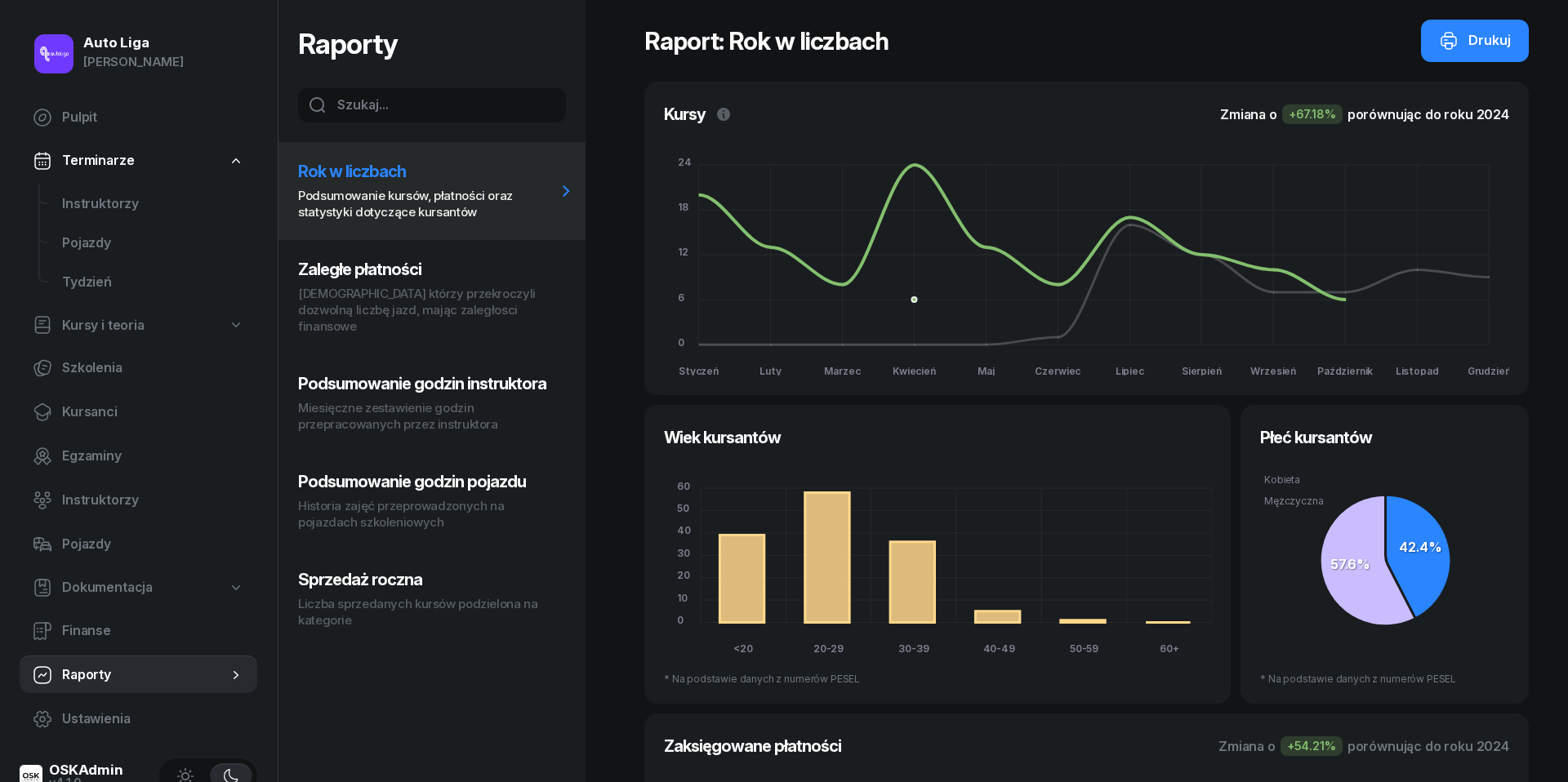
click at [369, 294] on p "[DEMOGRAPHIC_DATA] którzy przekroczyli dozwolną liczbę jazd, mając zaległosci f…" at bounding box center [428, 310] width 258 height 49
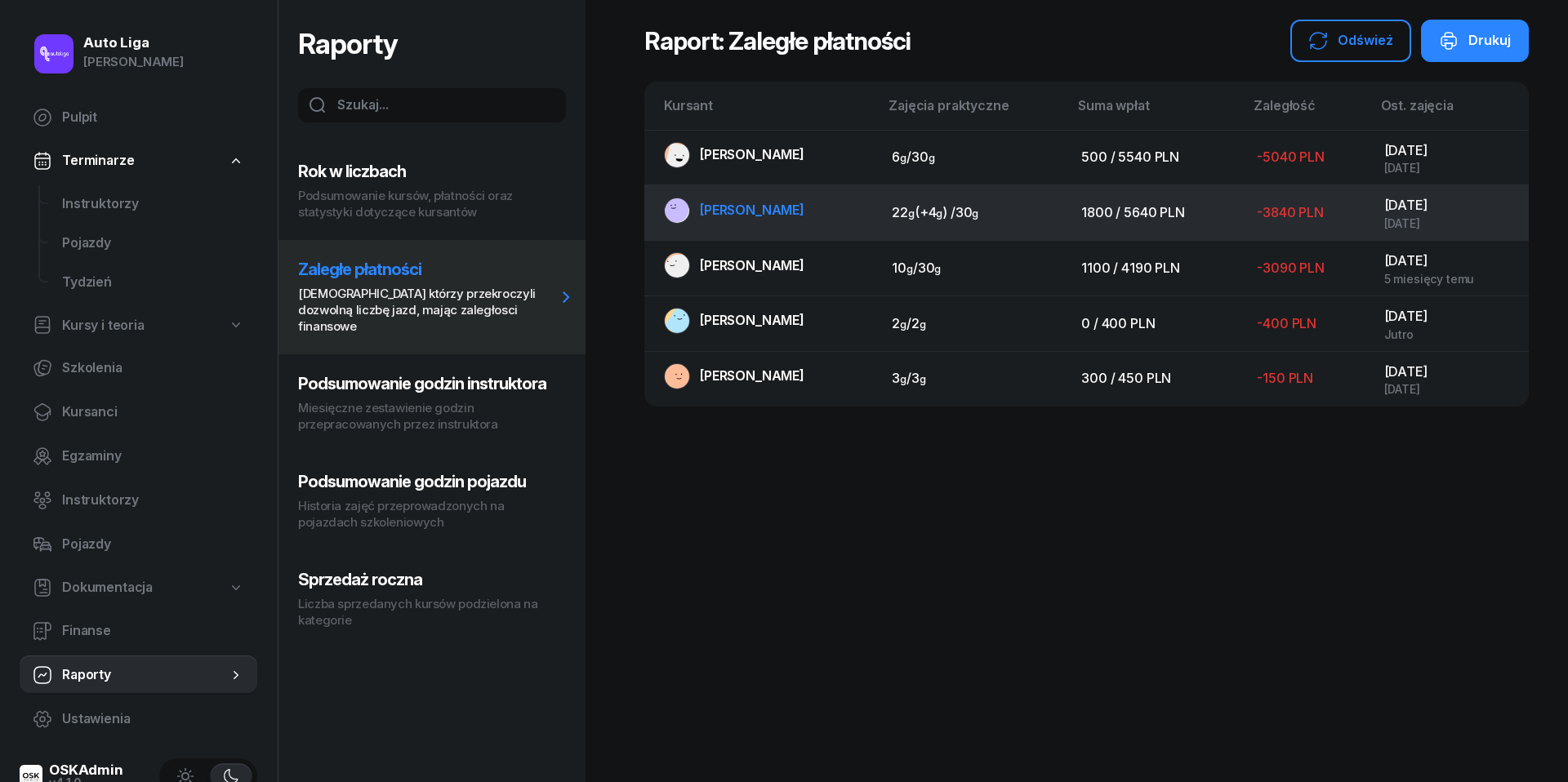
click at [716, 214] on span "[PERSON_NAME]" at bounding box center [752, 209] width 104 height 16
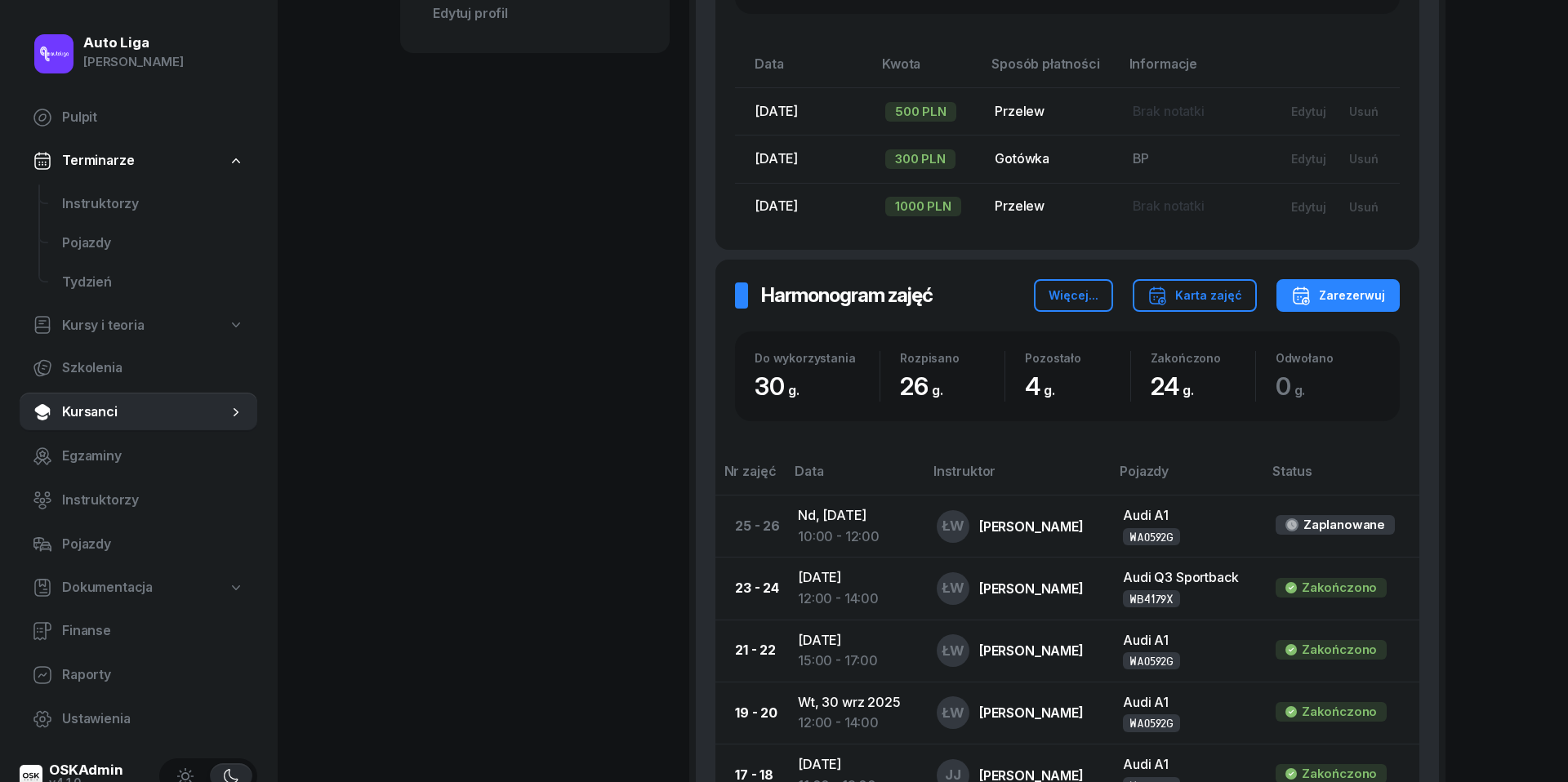
scroll to position [792, 0]
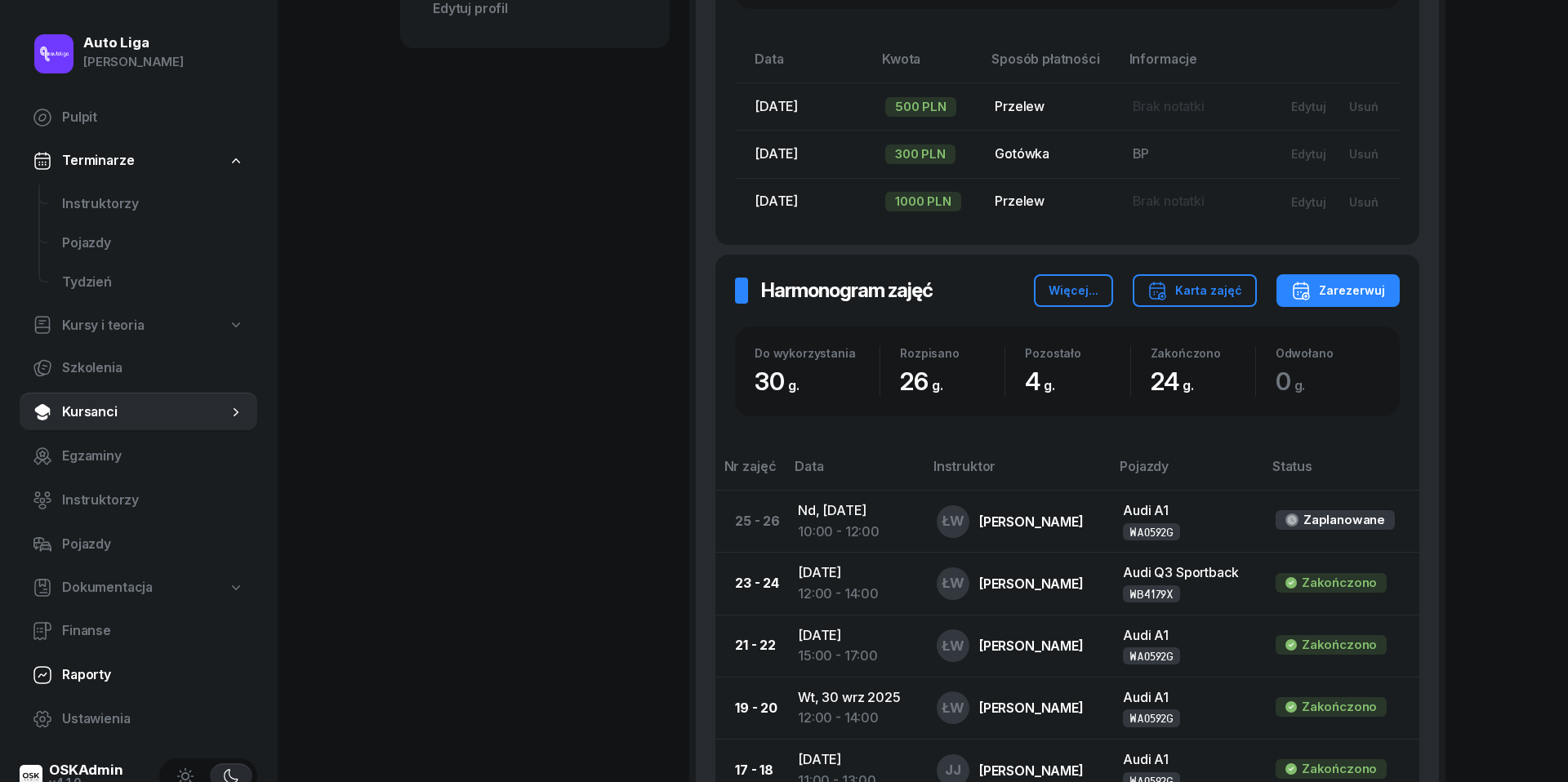
click at [86, 677] on span "Raporty" at bounding box center [153, 675] width 182 height 21
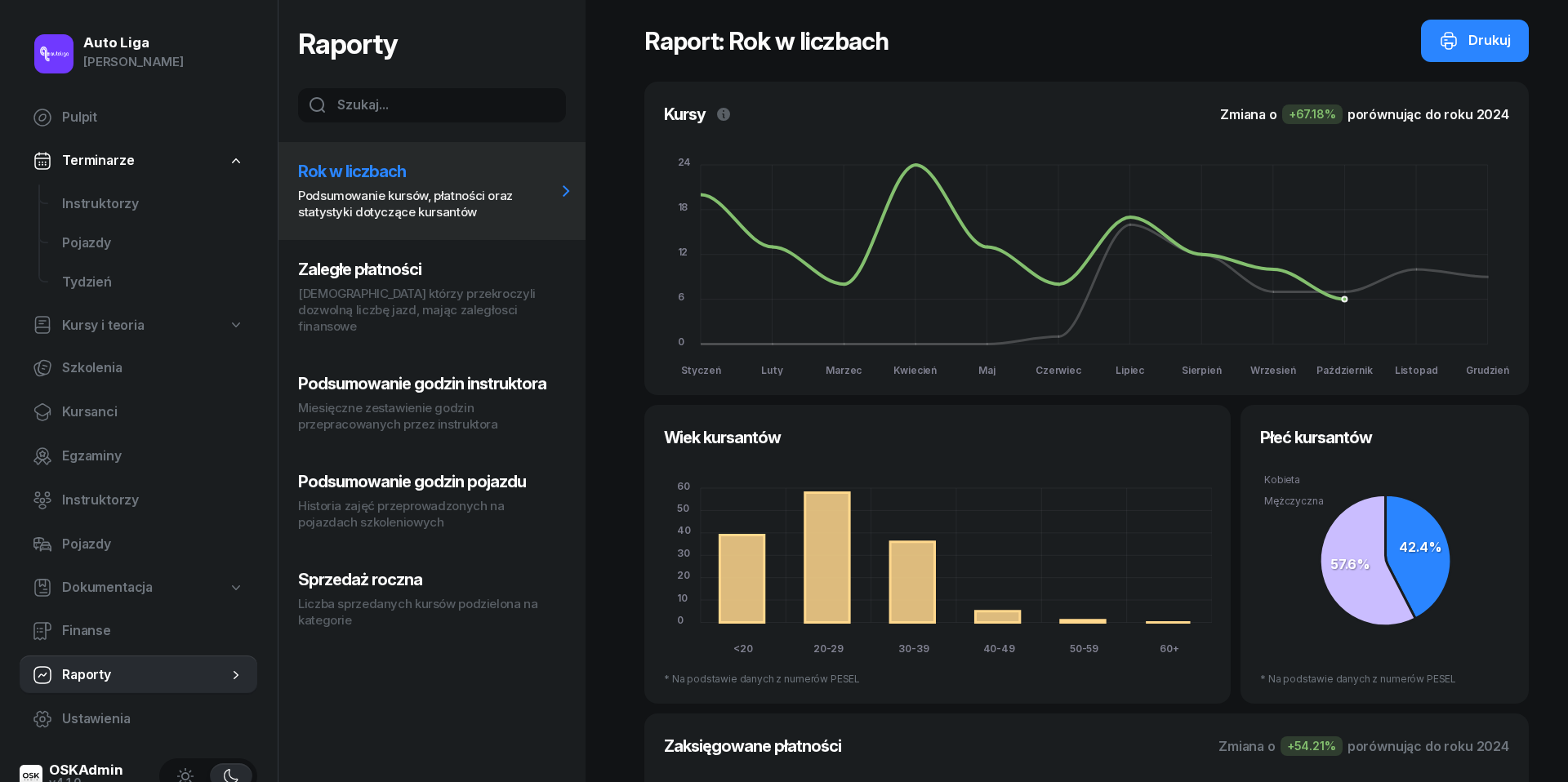
click at [403, 298] on p "[DEMOGRAPHIC_DATA] którzy przekroczyli dozwolną liczbę jazd, mając zaległosci f…" at bounding box center [428, 310] width 258 height 49
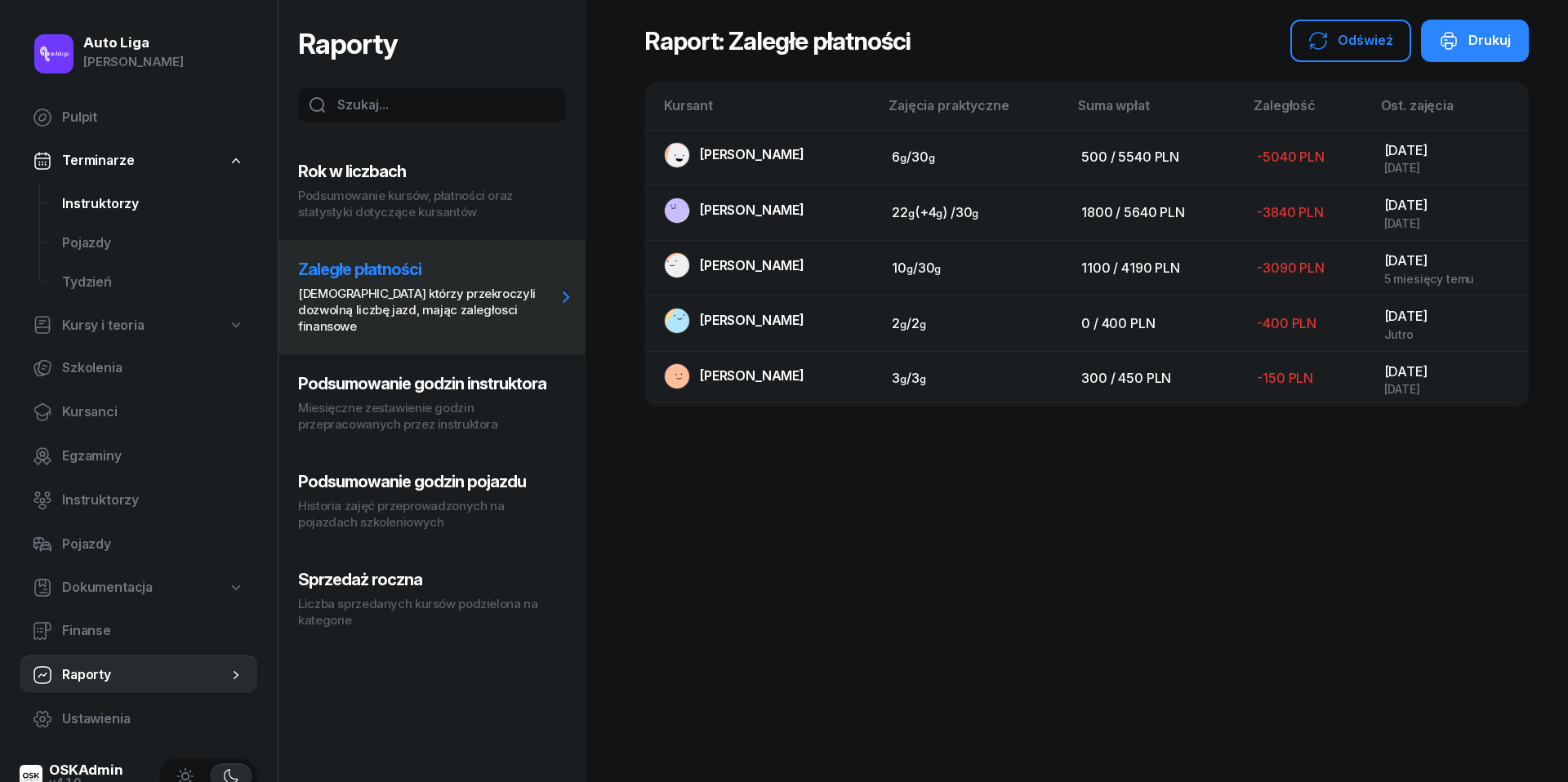
click at [112, 200] on span "Instruktorzy" at bounding box center [153, 204] width 182 height 21
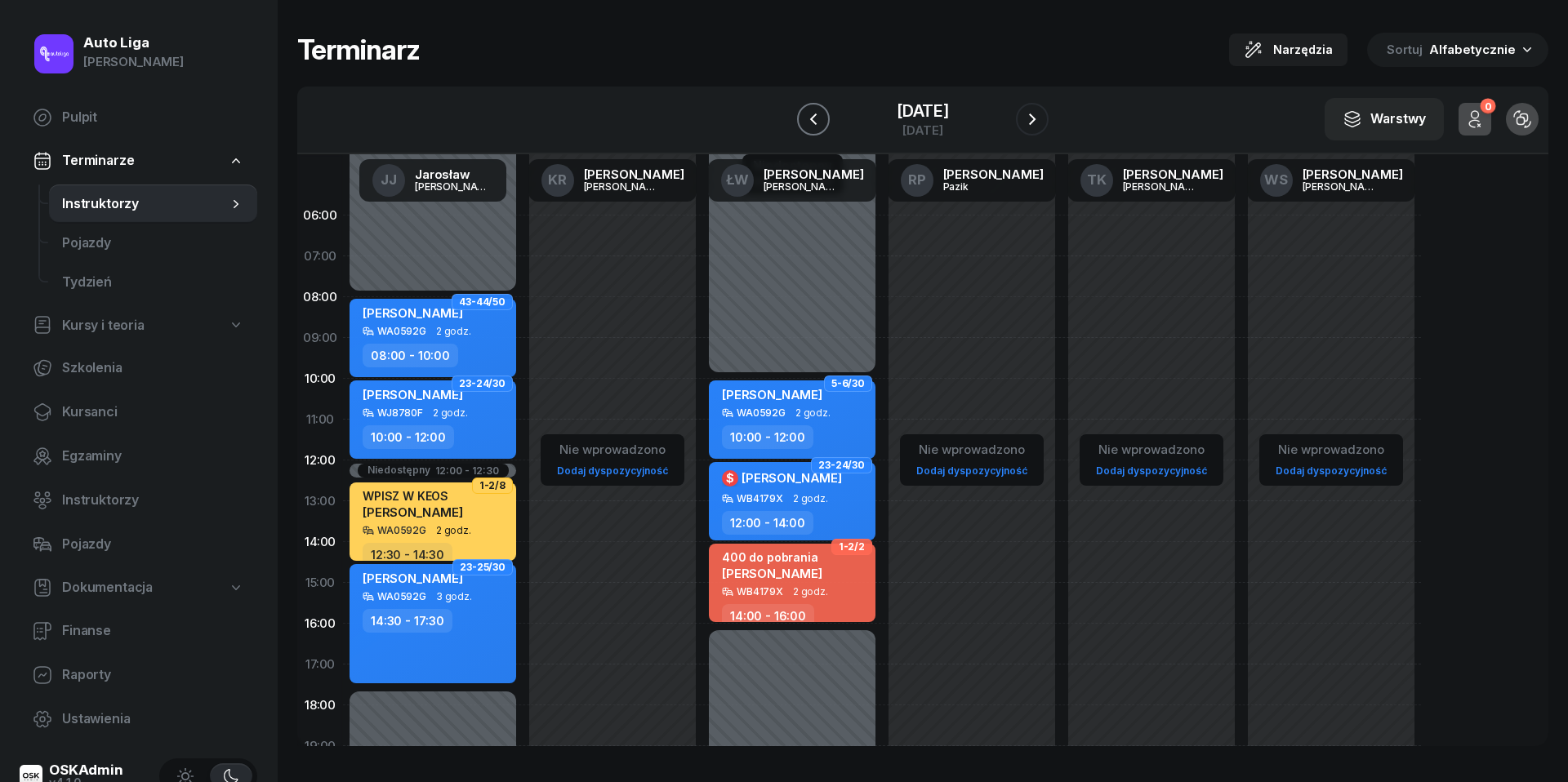
click at [804, 112] on icon "button" at bounding box center [813, 119] width 20 height 20
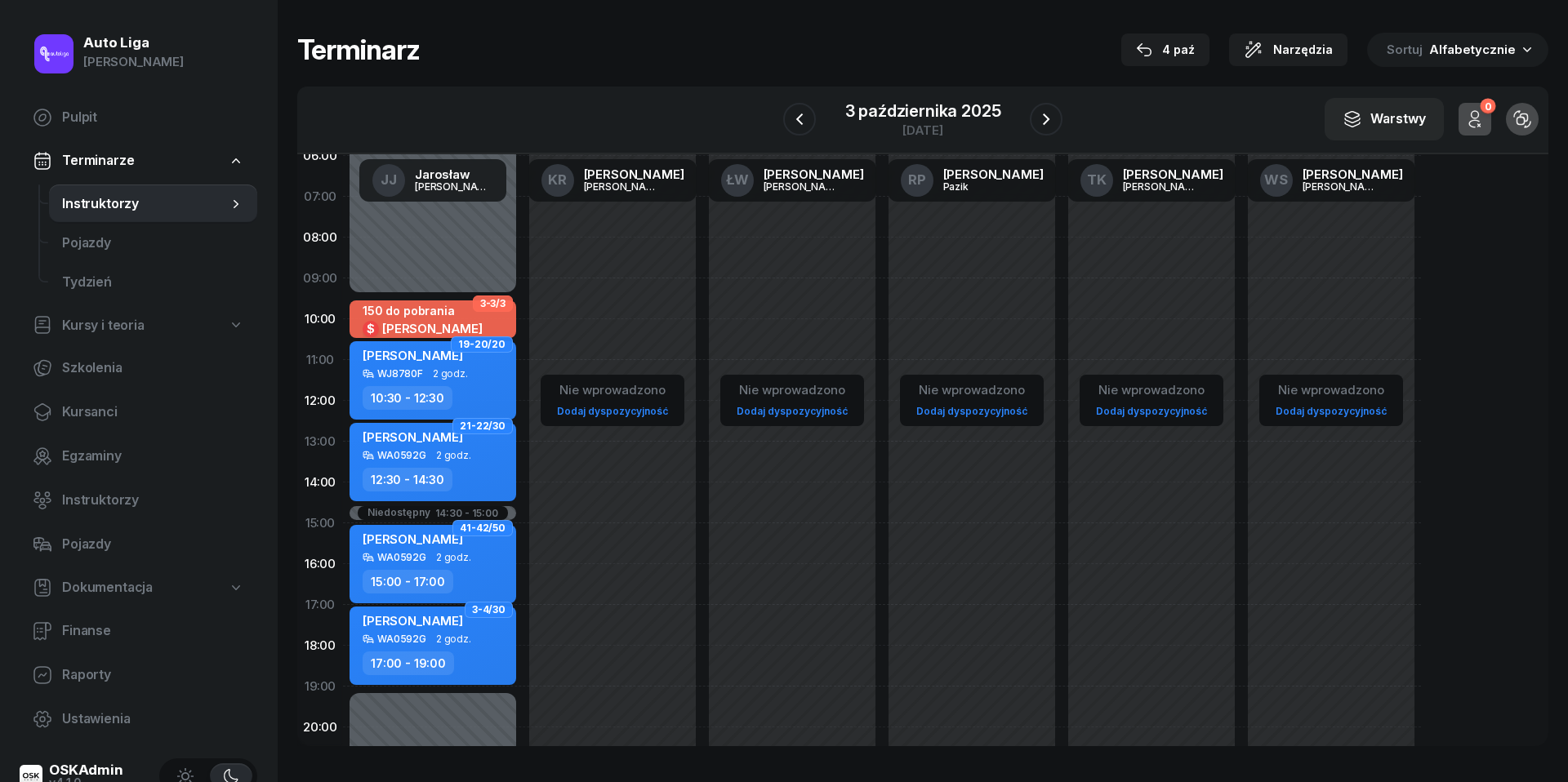
scroll to position [65, 0]
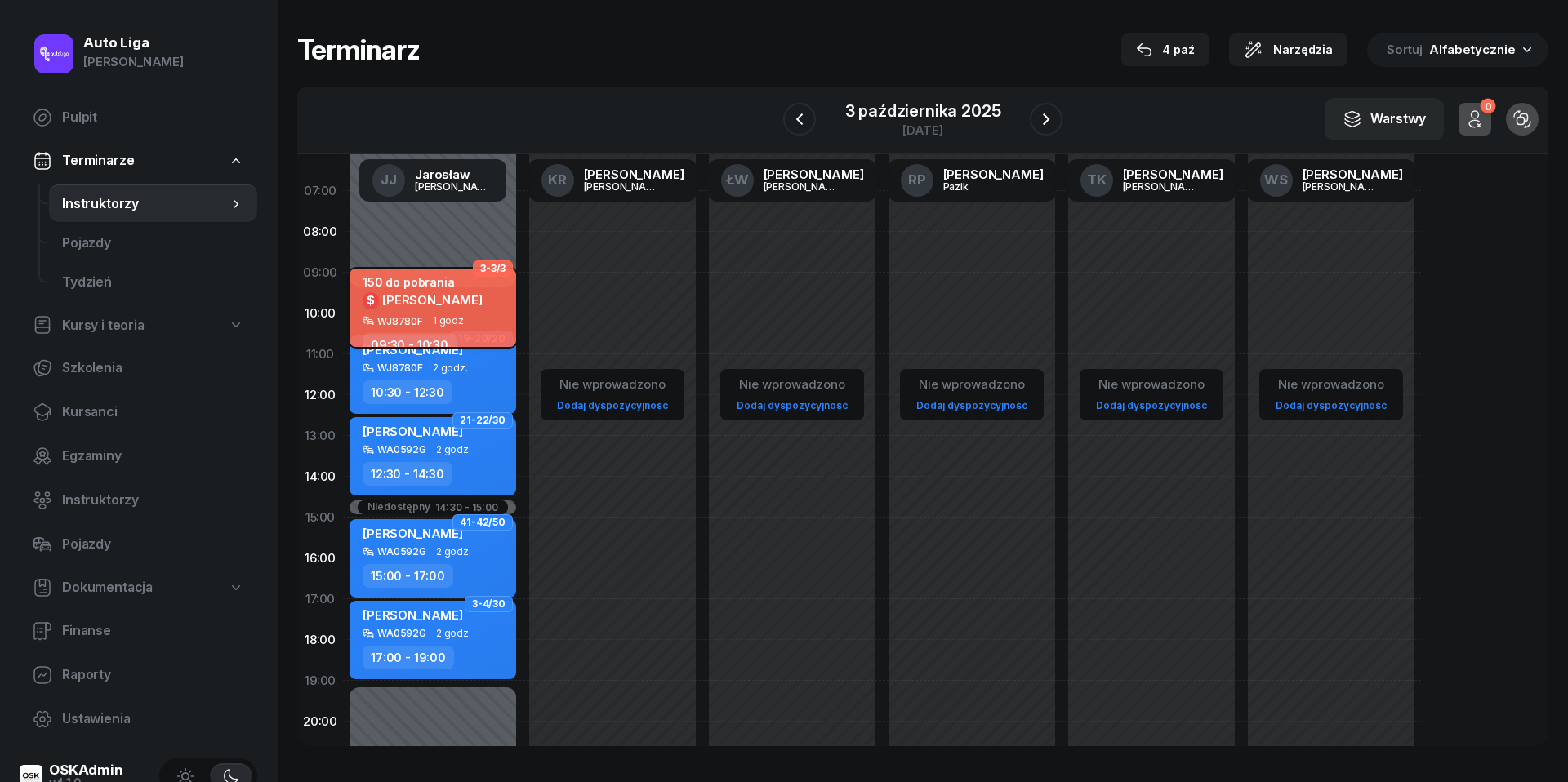
click at [436, 297] on span "[PERSON_NAME]" at bounding box center [432, 299] width 101 height 15
select select "09"
select select "30"
select select "10"
select select "30"
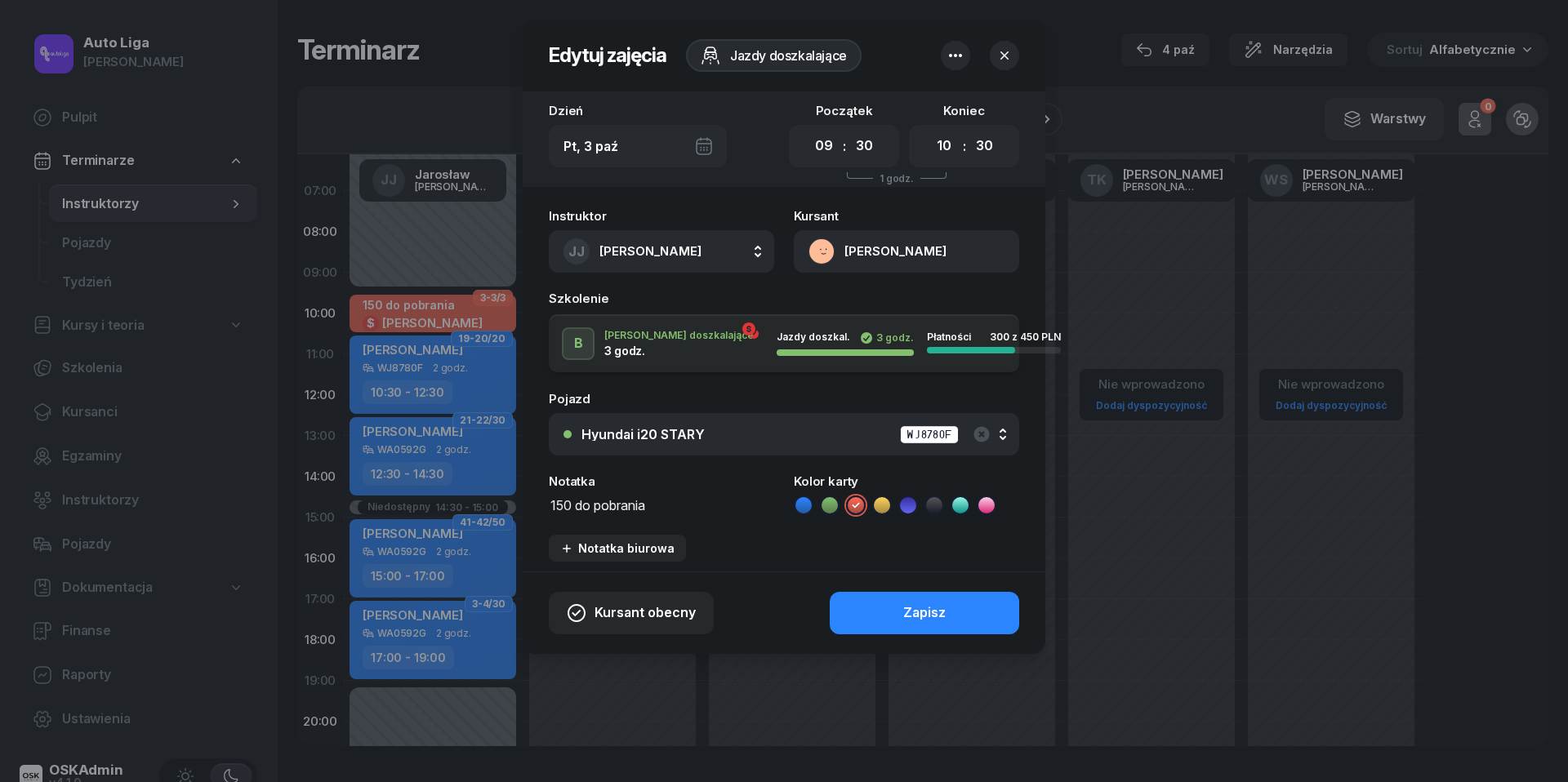
click at [562, 500] on textarea "150 do pobrania" at bounding box center [661, 504] width 225 height 20
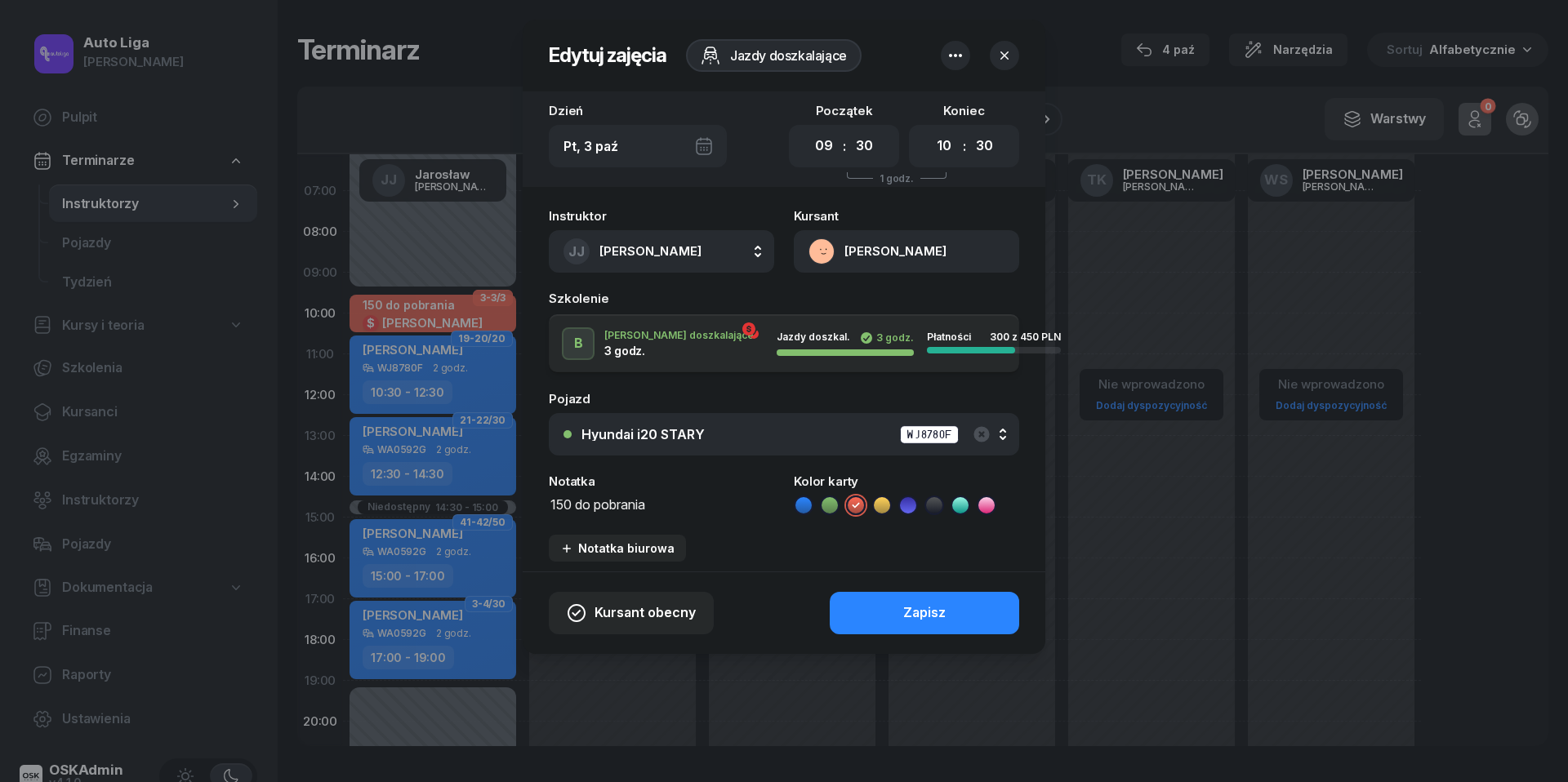
click at [562, 500] on textarea "150 do pobrania" at bounding box center [661, 504] width 225 height 20
click at [804, 506] on icon at bounding box center [803, 505] width 7 height 5
click at [918, 605] on div "Zapisz" at bounding box center [925, 613] width 43 height 21
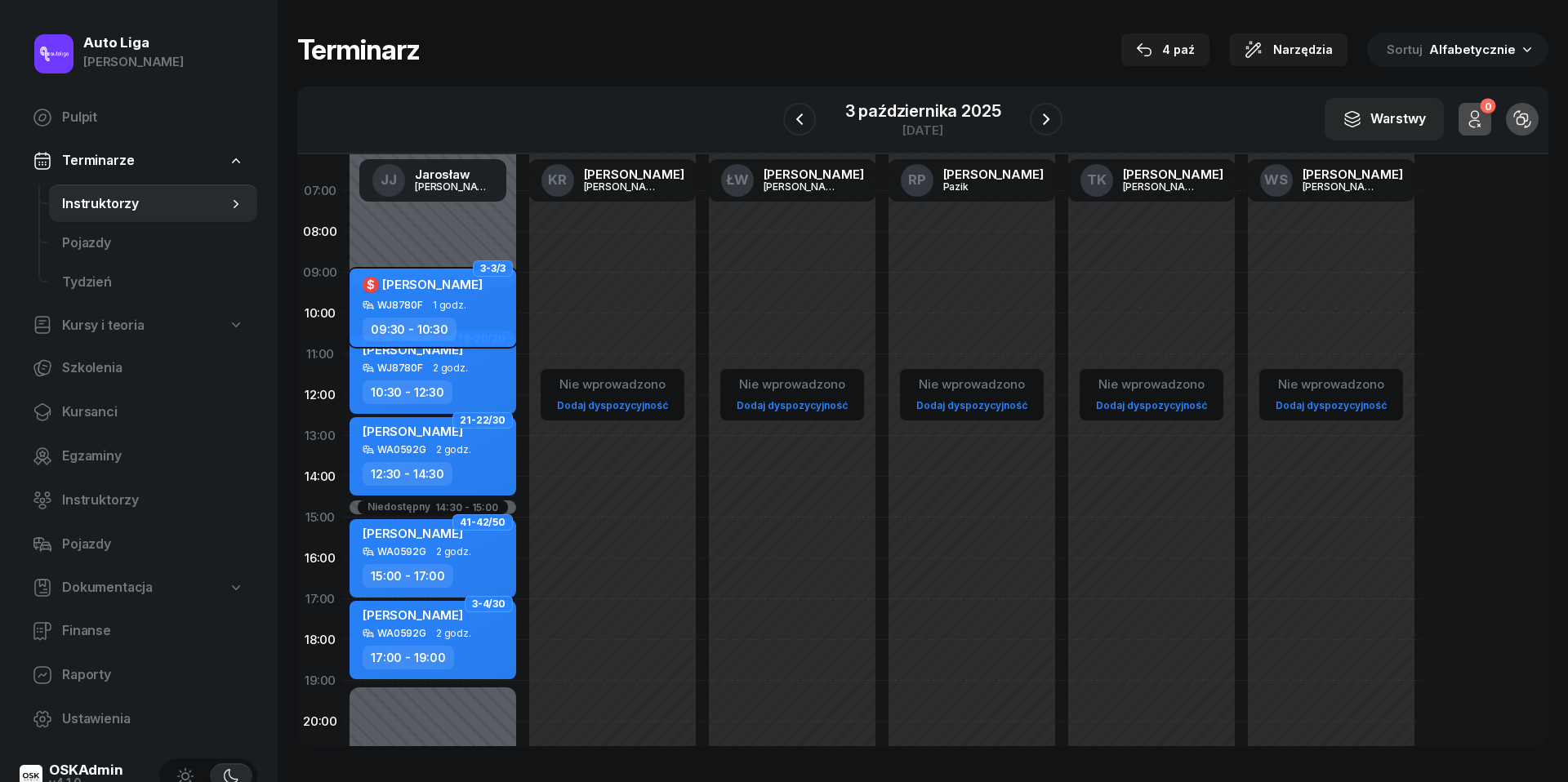
click at [412, 307] on div "WJ8780F" at bounding box center [399, 305] width 45 height 11
select select "09"
select select "30"
select select "10"
select select "30"
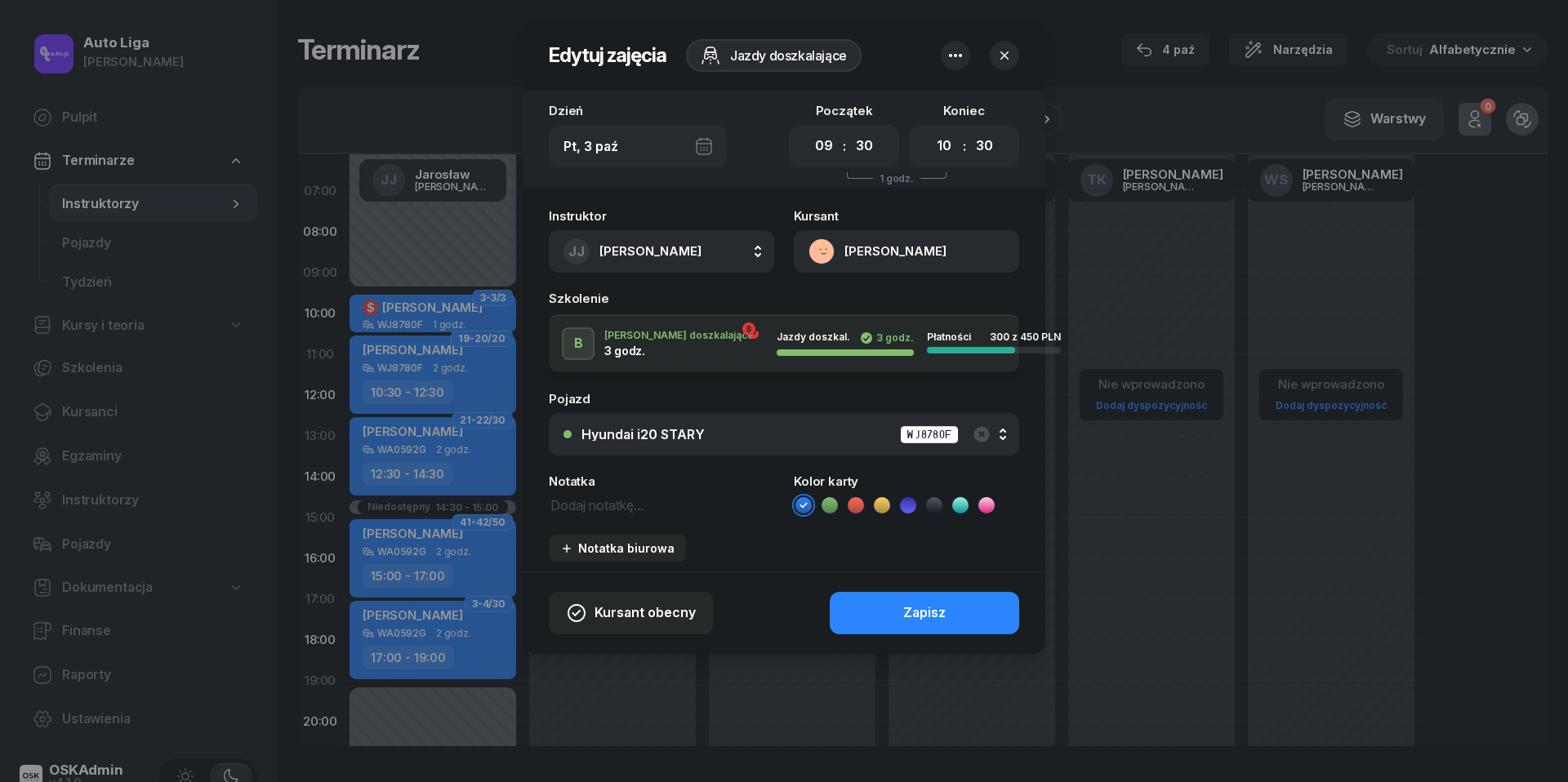
click at [820, 241] on button "[PERSON_NAME]" at bounding box center [906, 251] width 225 height 43
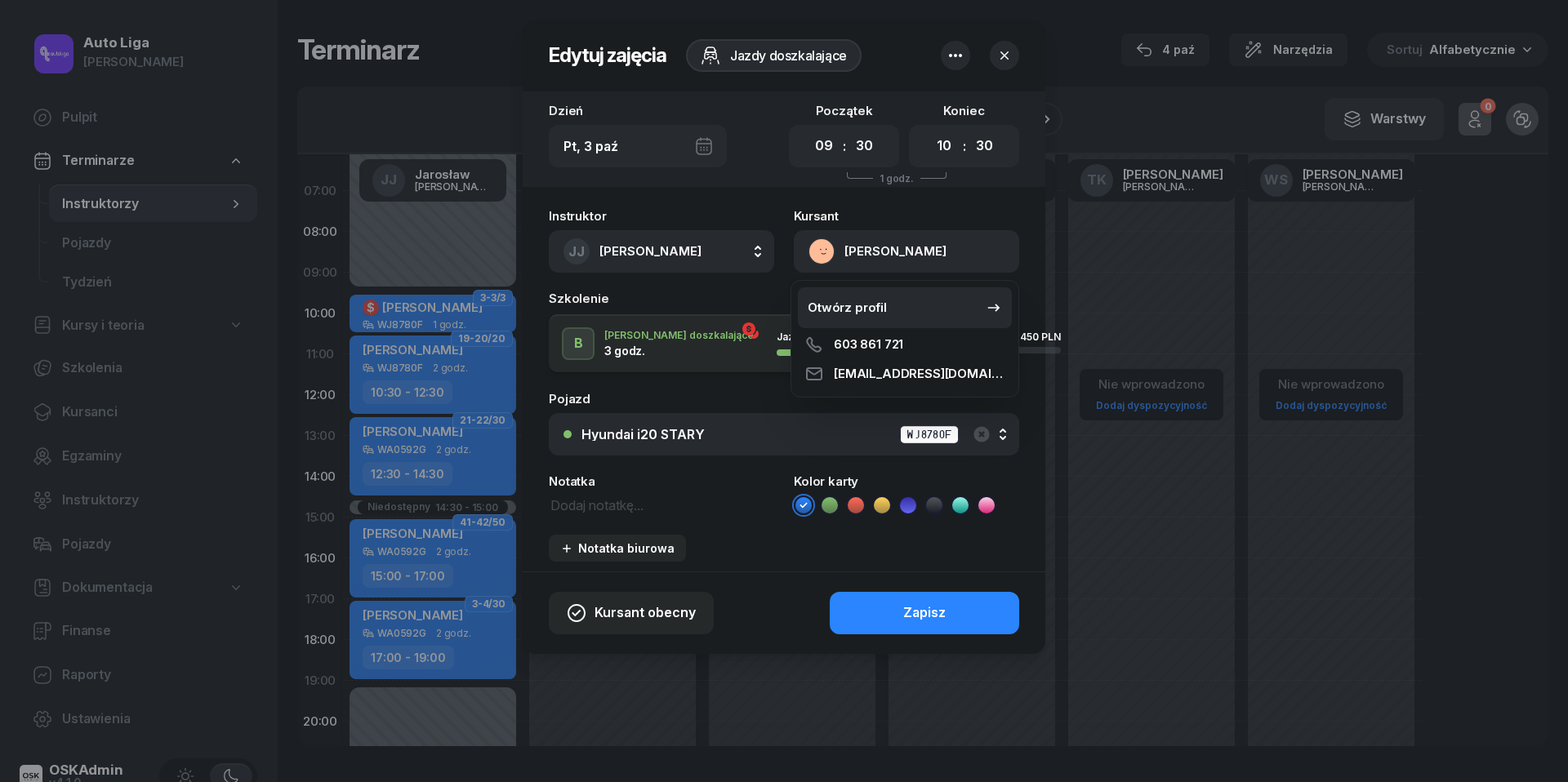
click at [830, 302] on div "Otwórz profil" at bounding box center [847, 308] width 79 height 21
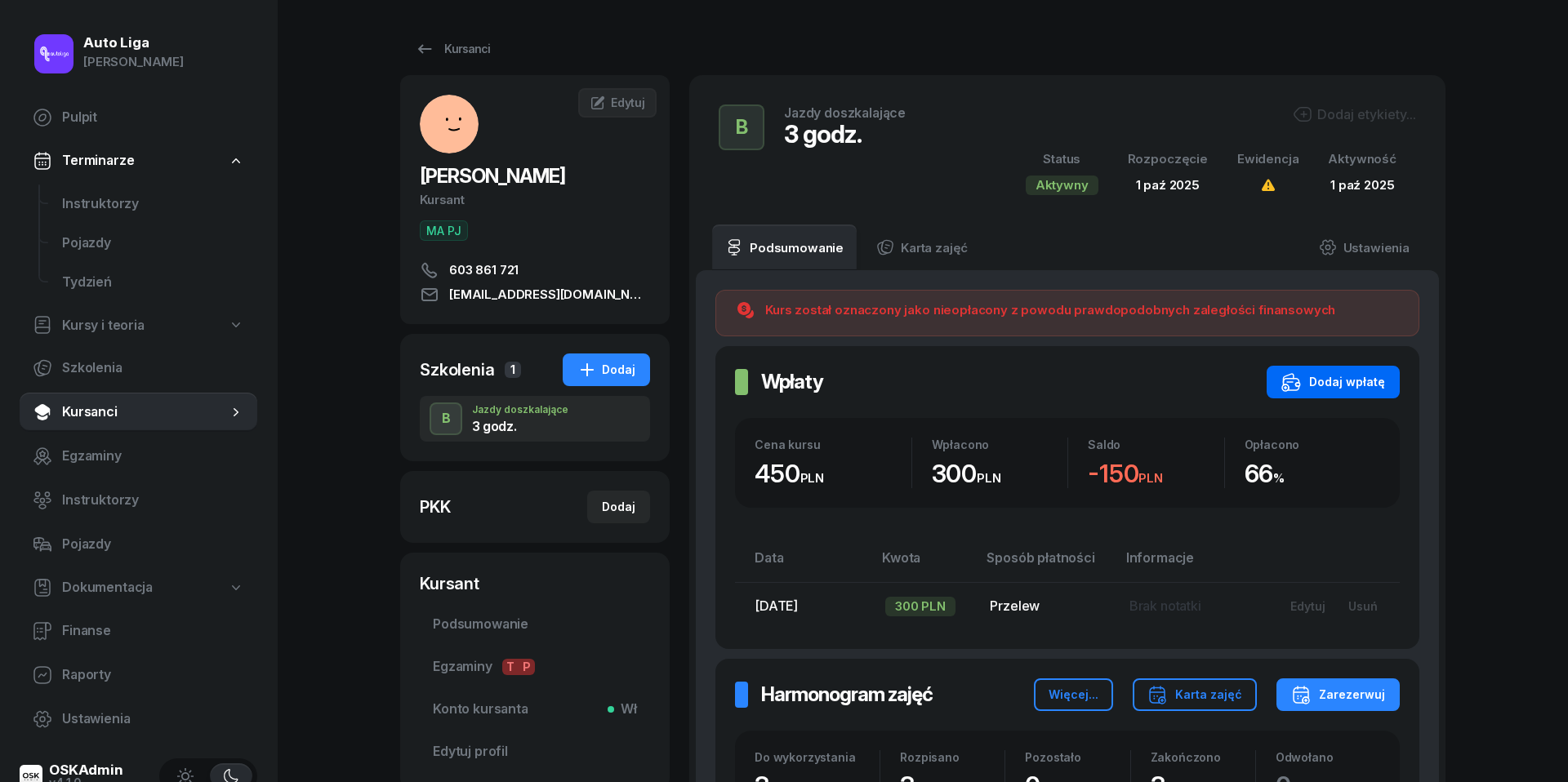
click at [1337, 390] on div "Dodaj wpłatę" at bounding box center [1333, 382] width 103 height 20
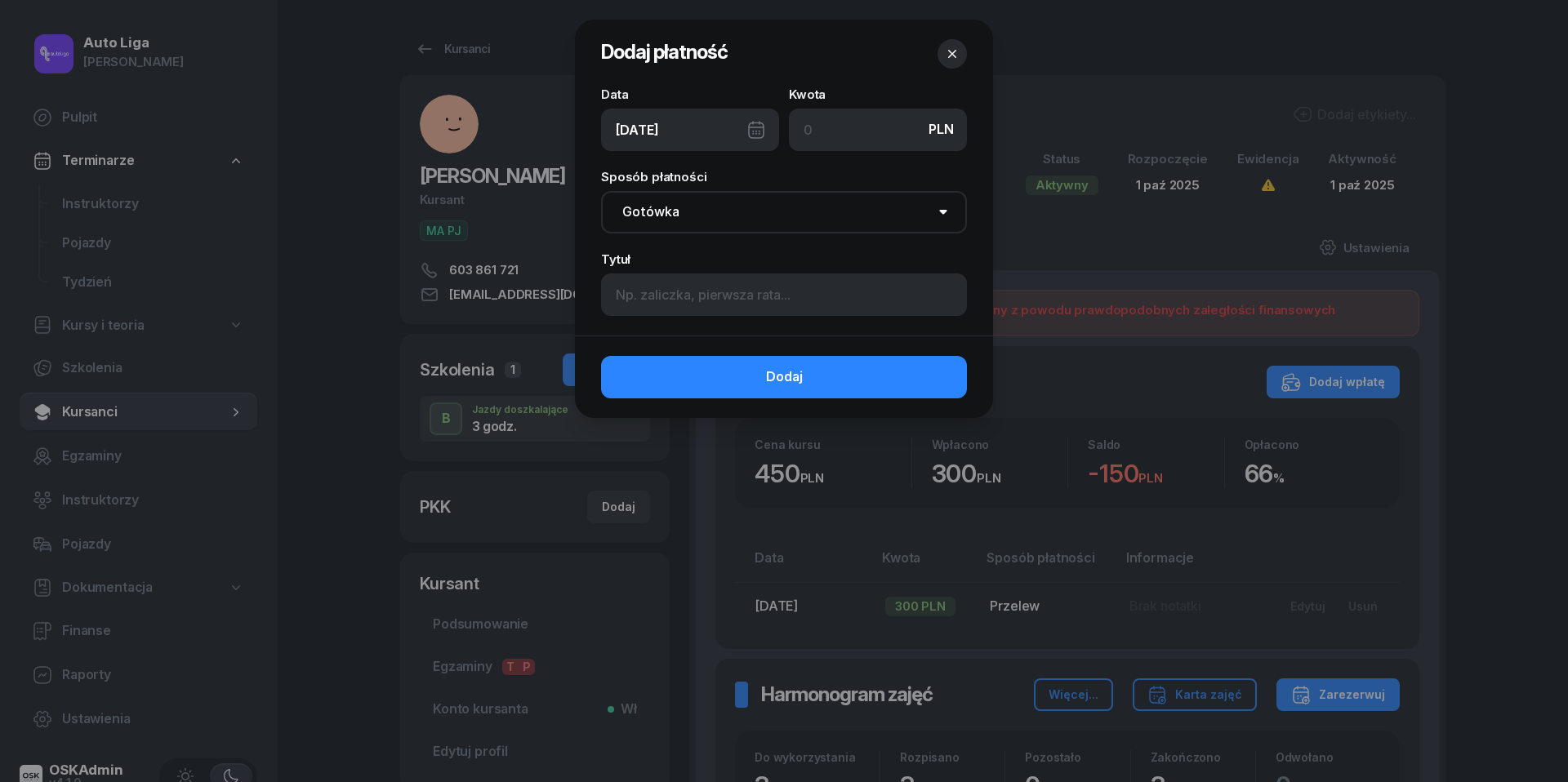
click at [762, 128] on div "[DATE]" at bounding box center [690, 130] width 178 height 43
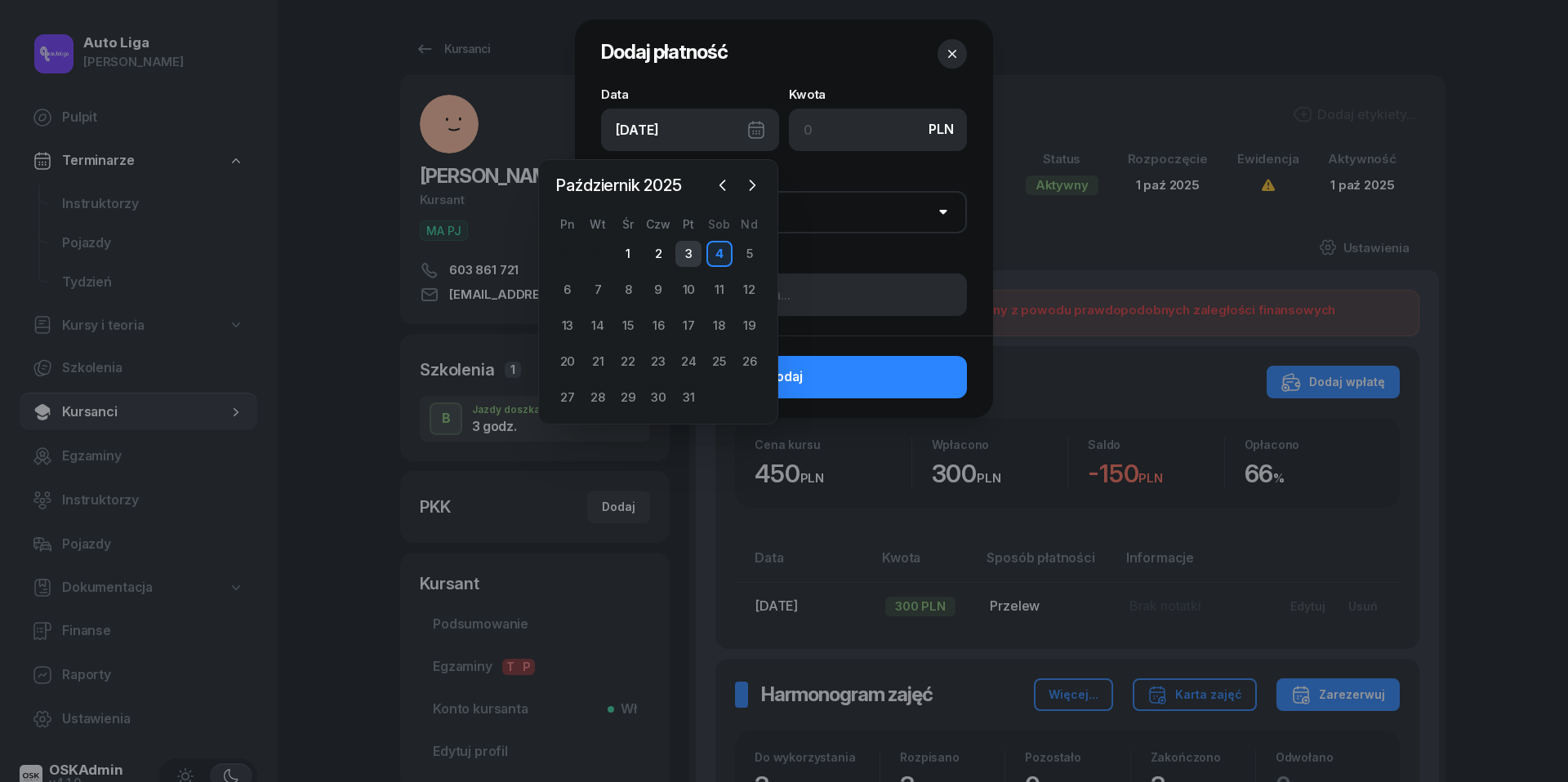
click at [690, 249] on div "3" at bounding box center [688, 253] width 26 height 26
type input "[DATE]"
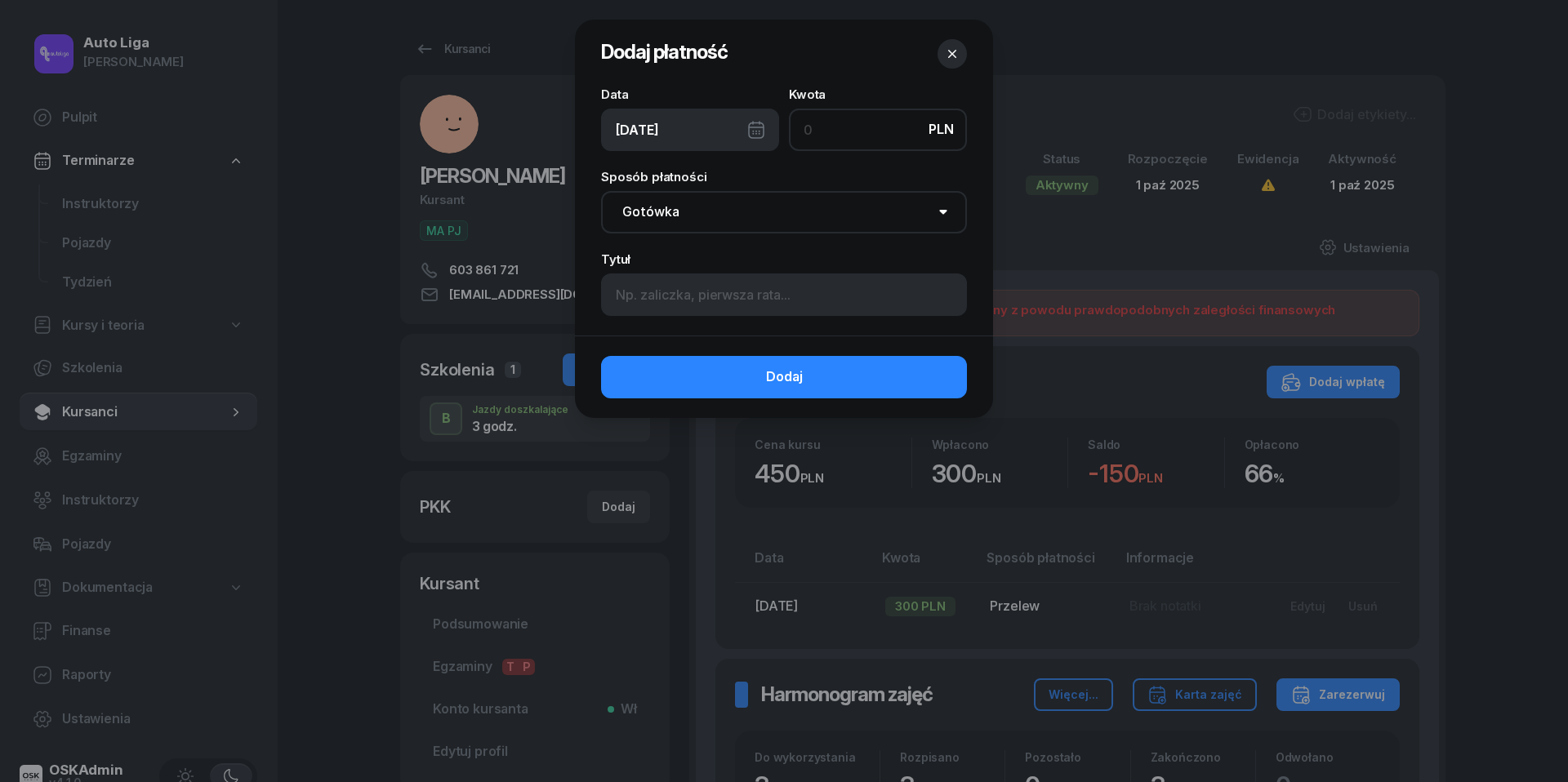
click at [859, 132] on input at bounding box center [878, 130] width 178 height 43
type input "150"
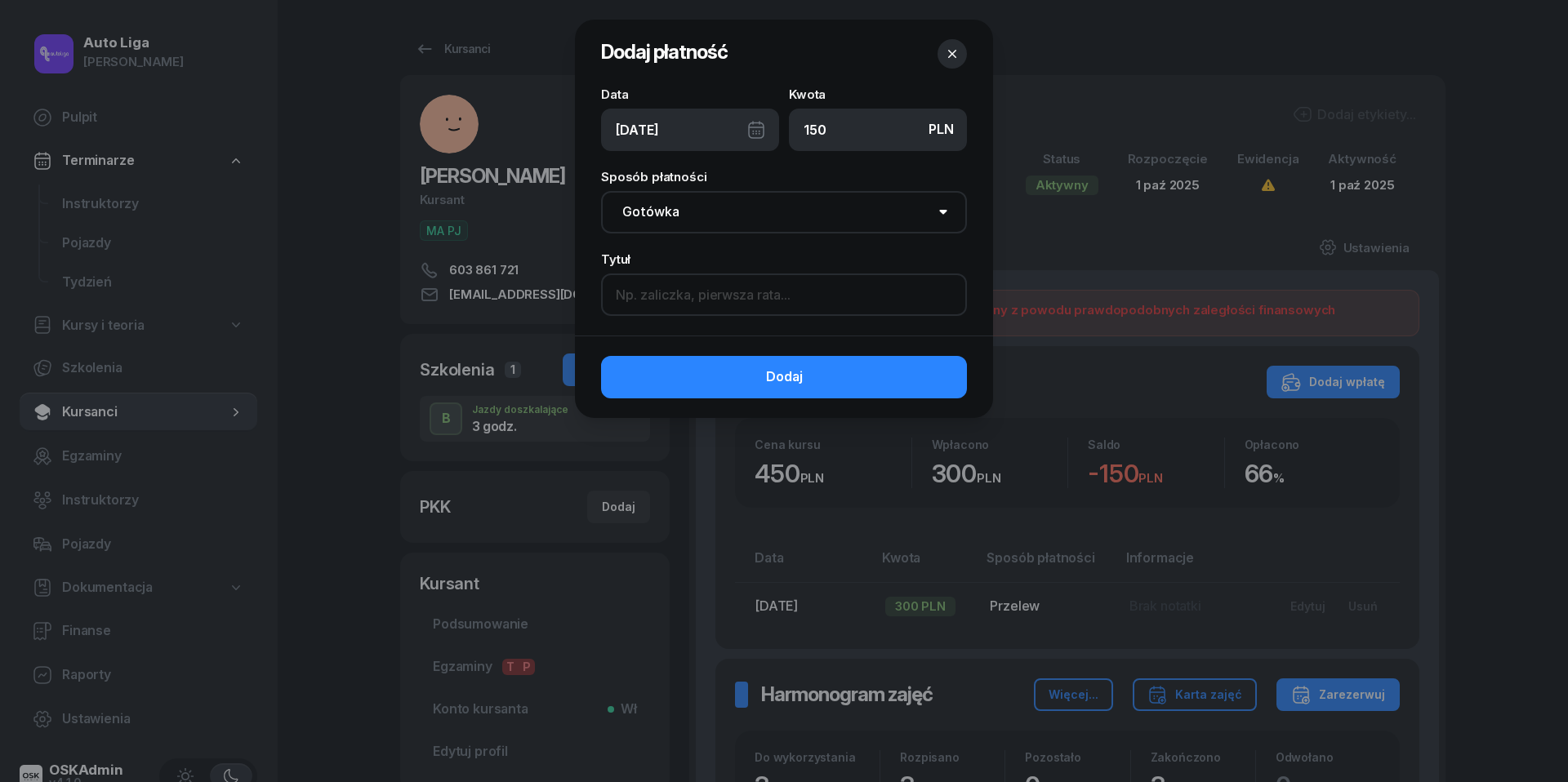
click at [688, 285] on input at bounding box center [784, 295] width 366 height 43
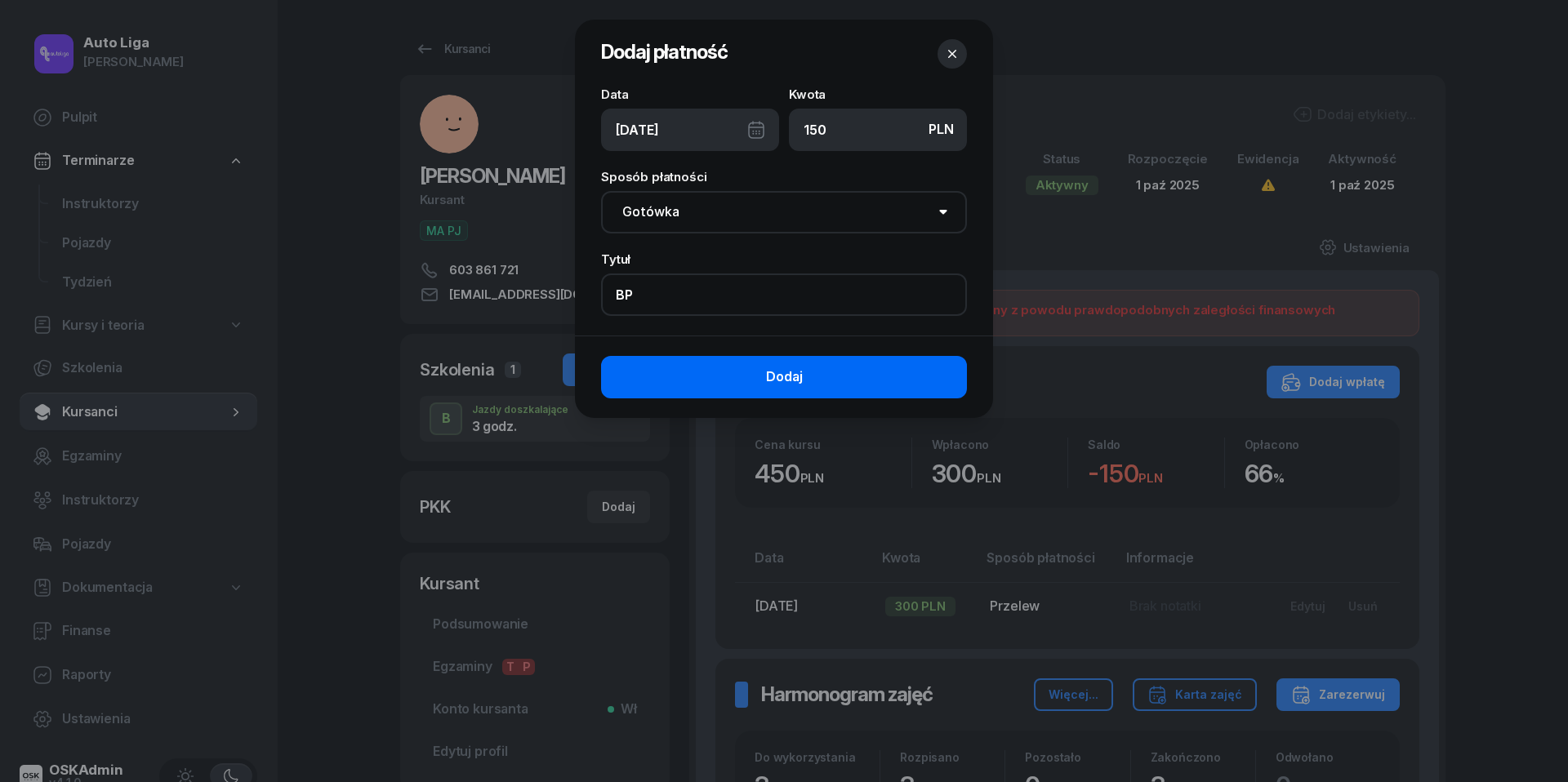
type input "BP"
click at [686, 377] on button "Dodaj" at bounding box center [784, 378] width 366 height 43
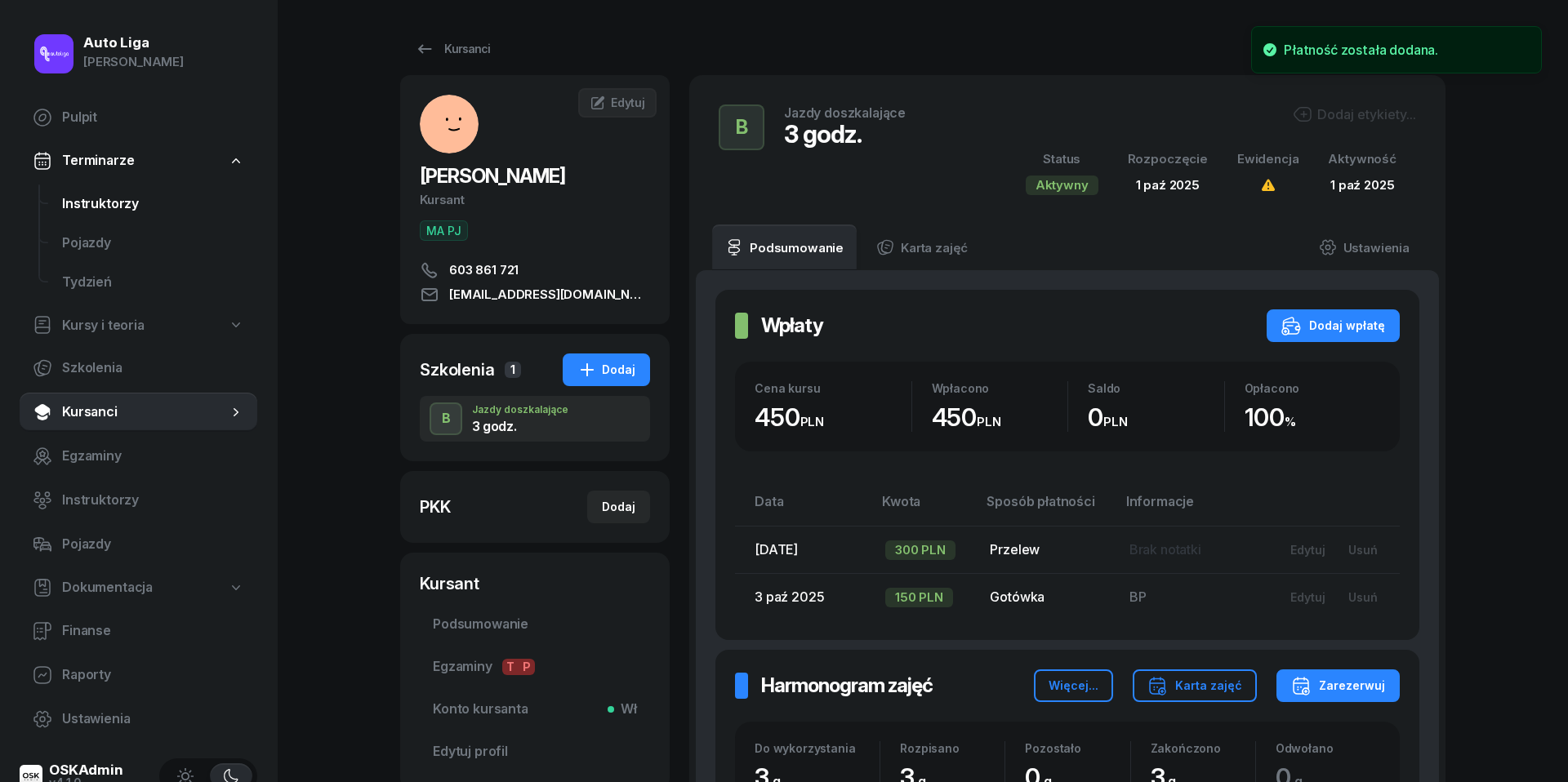
click at [105, 200] on span "Instruktorzy" at bounding box center [153, 204] width 182 height 21
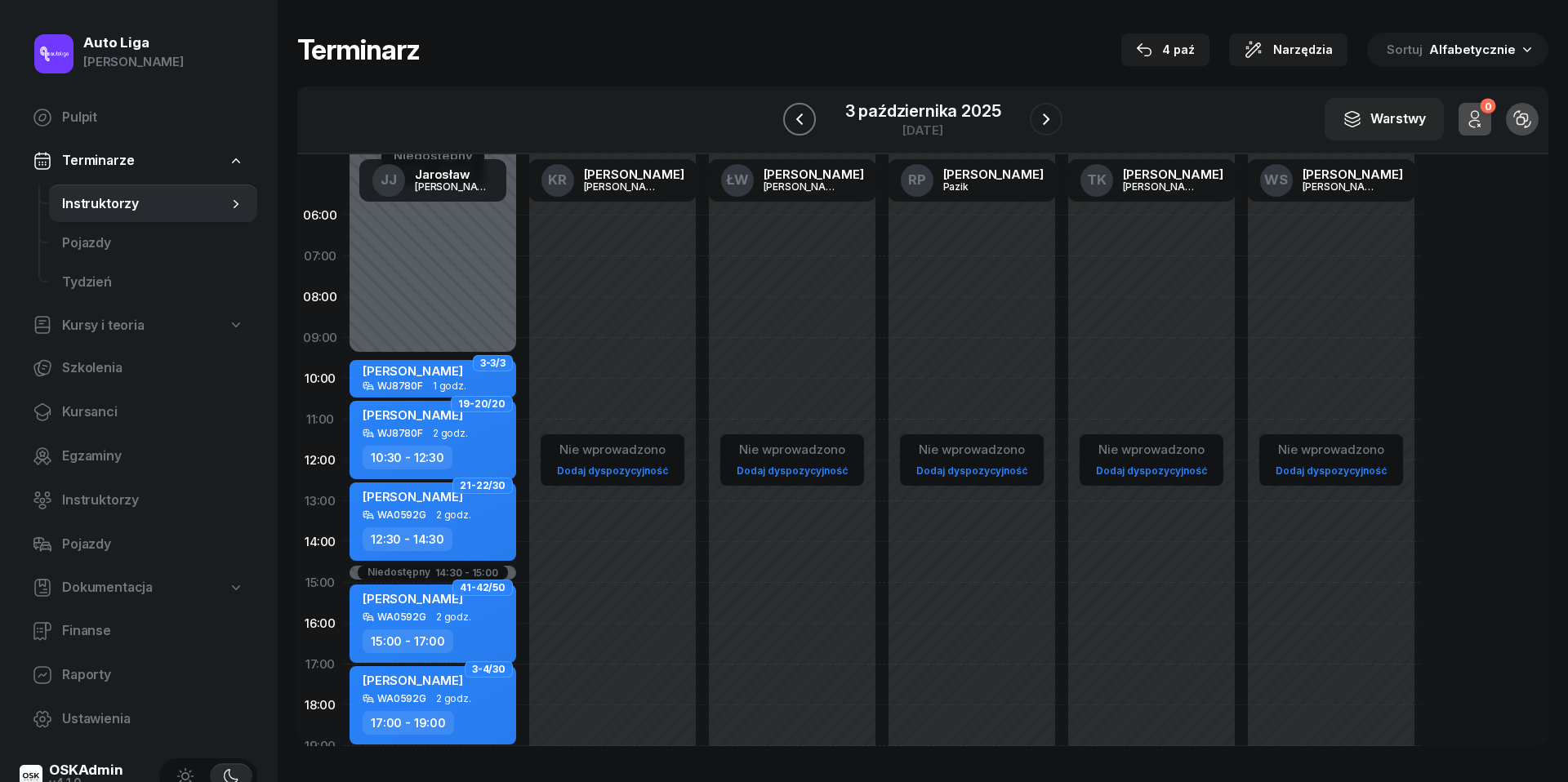
click at [802, 118] on icon "button" at bounding box center [799, 119] width 20 height 20
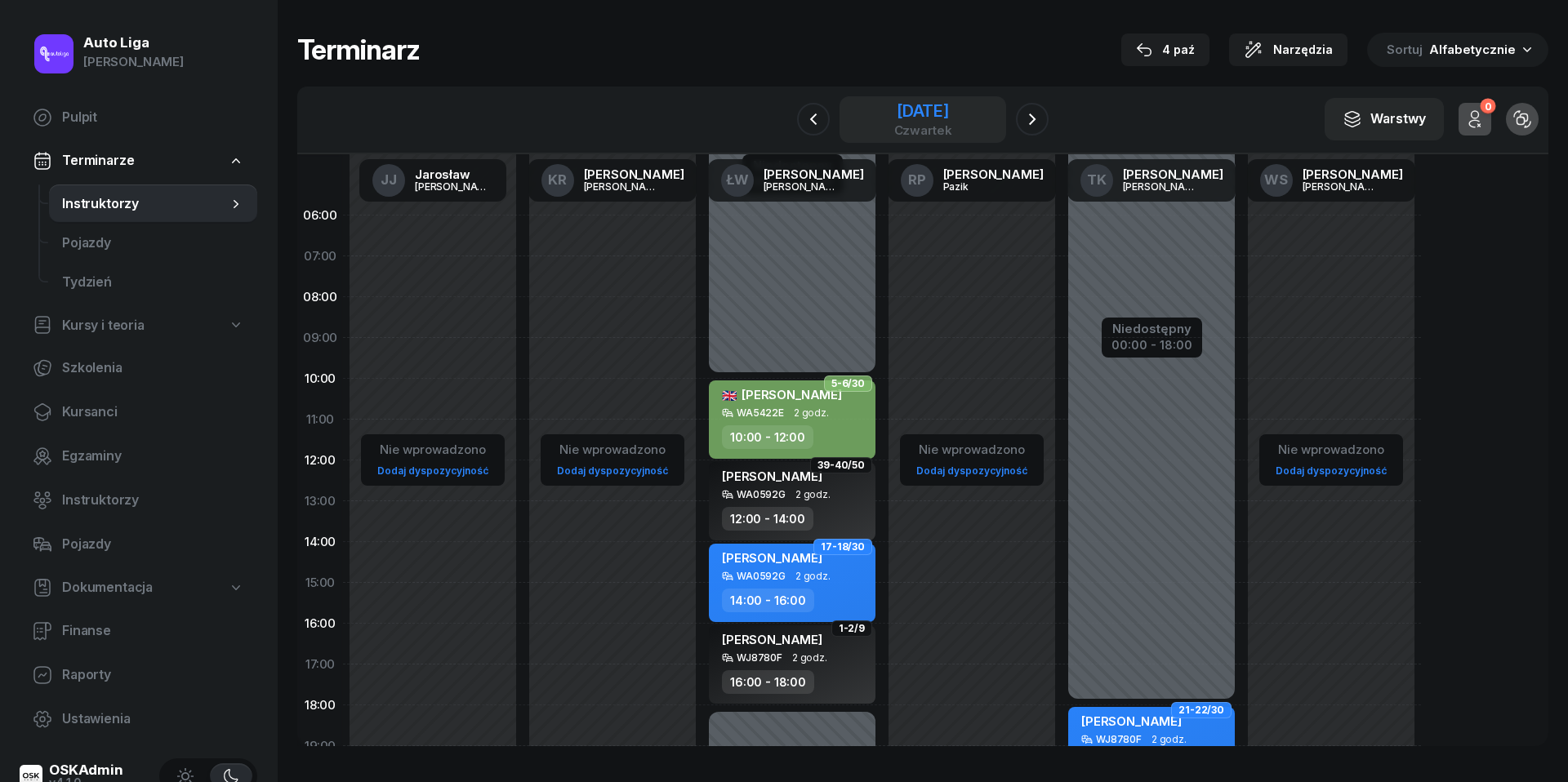
click at [902, 128] on div "czwartek" at bounding box center [923, 130] width 58 height 12
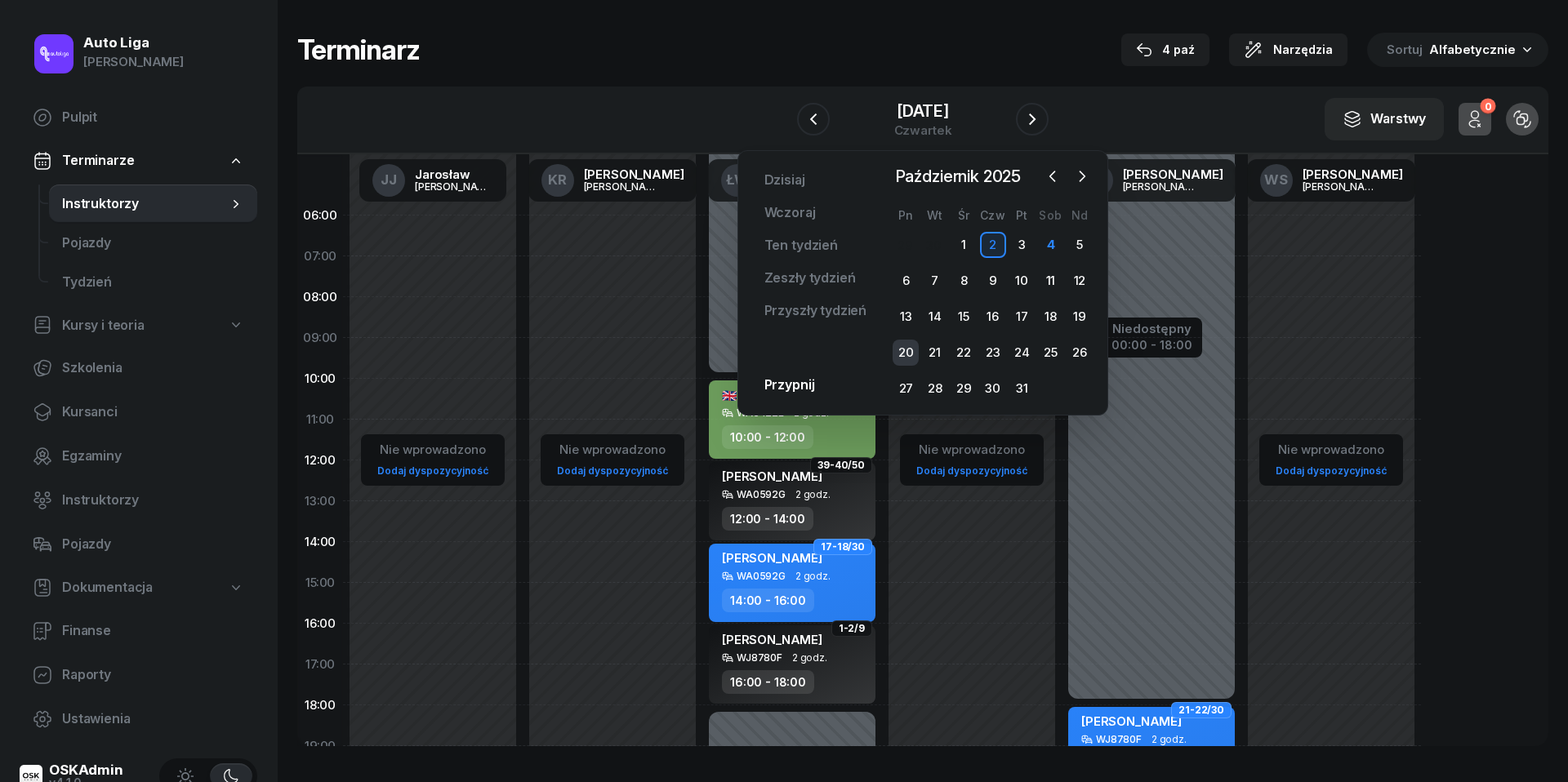
click at [902, 350] on div "20" at bounding box center [905, 352] width 26 height 26
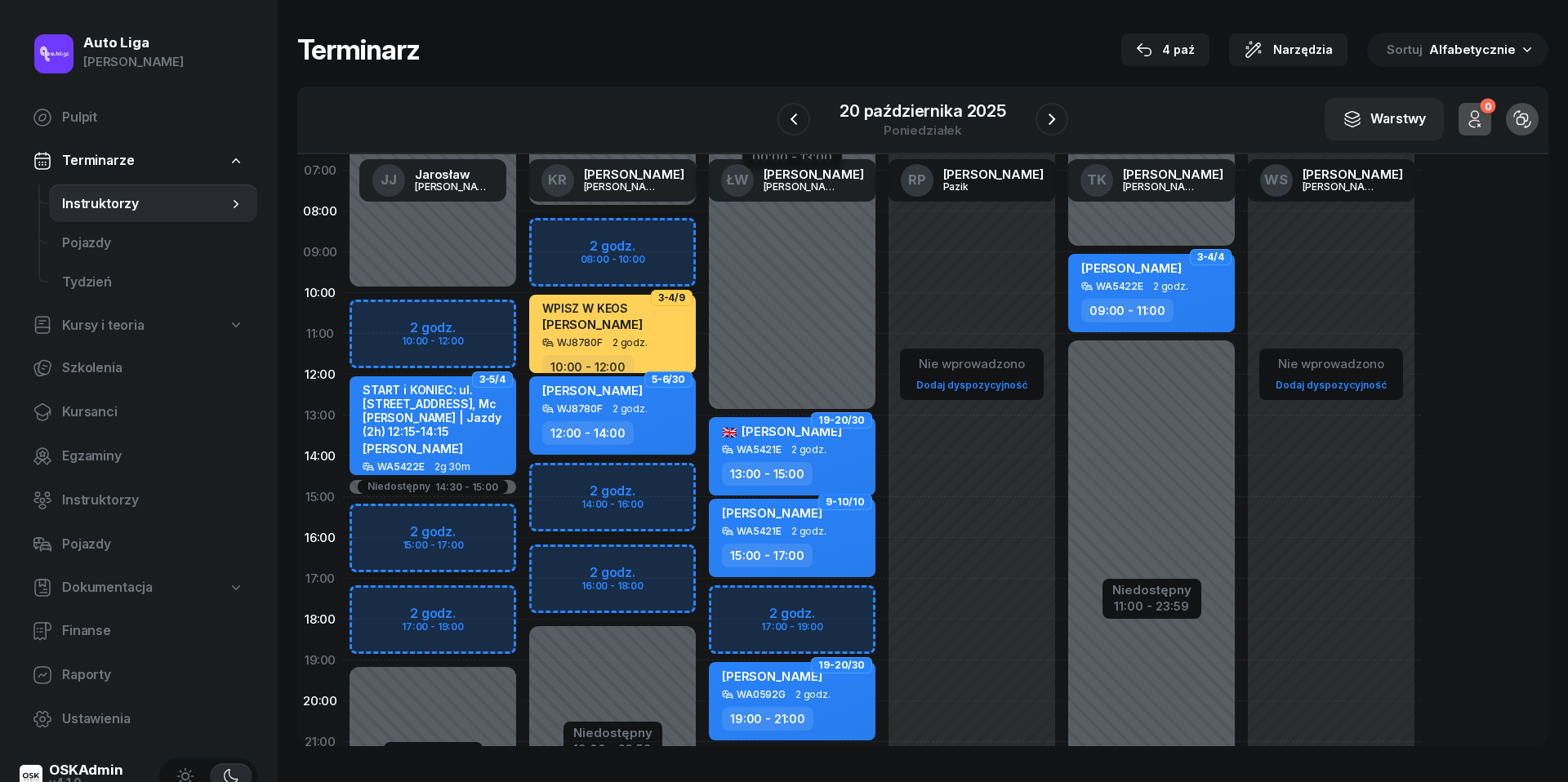
scroll to position [98, 0]
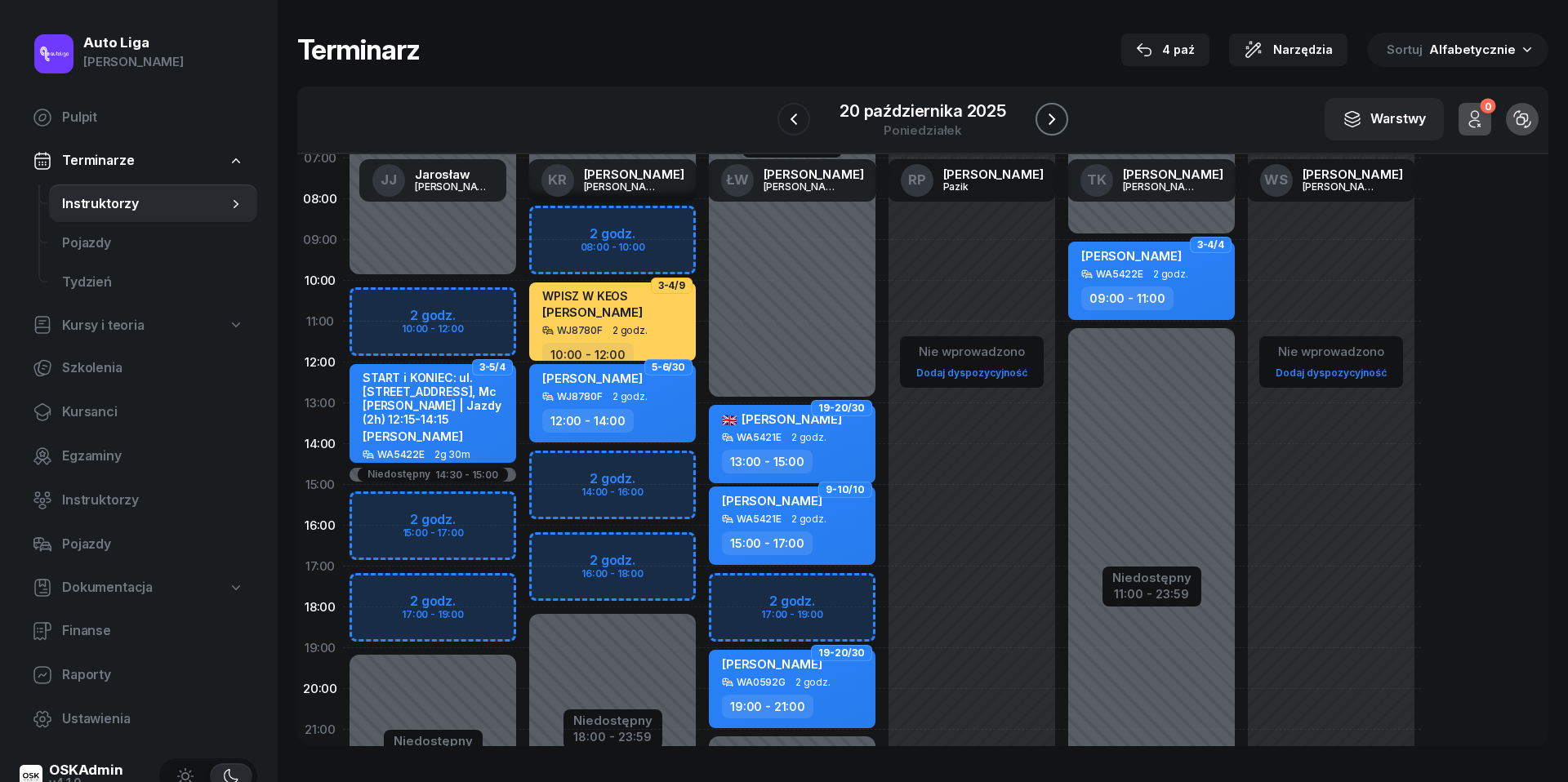
click at [1053, 114] on icon "button" at bounding box center [1052, 119] width 20 height 20
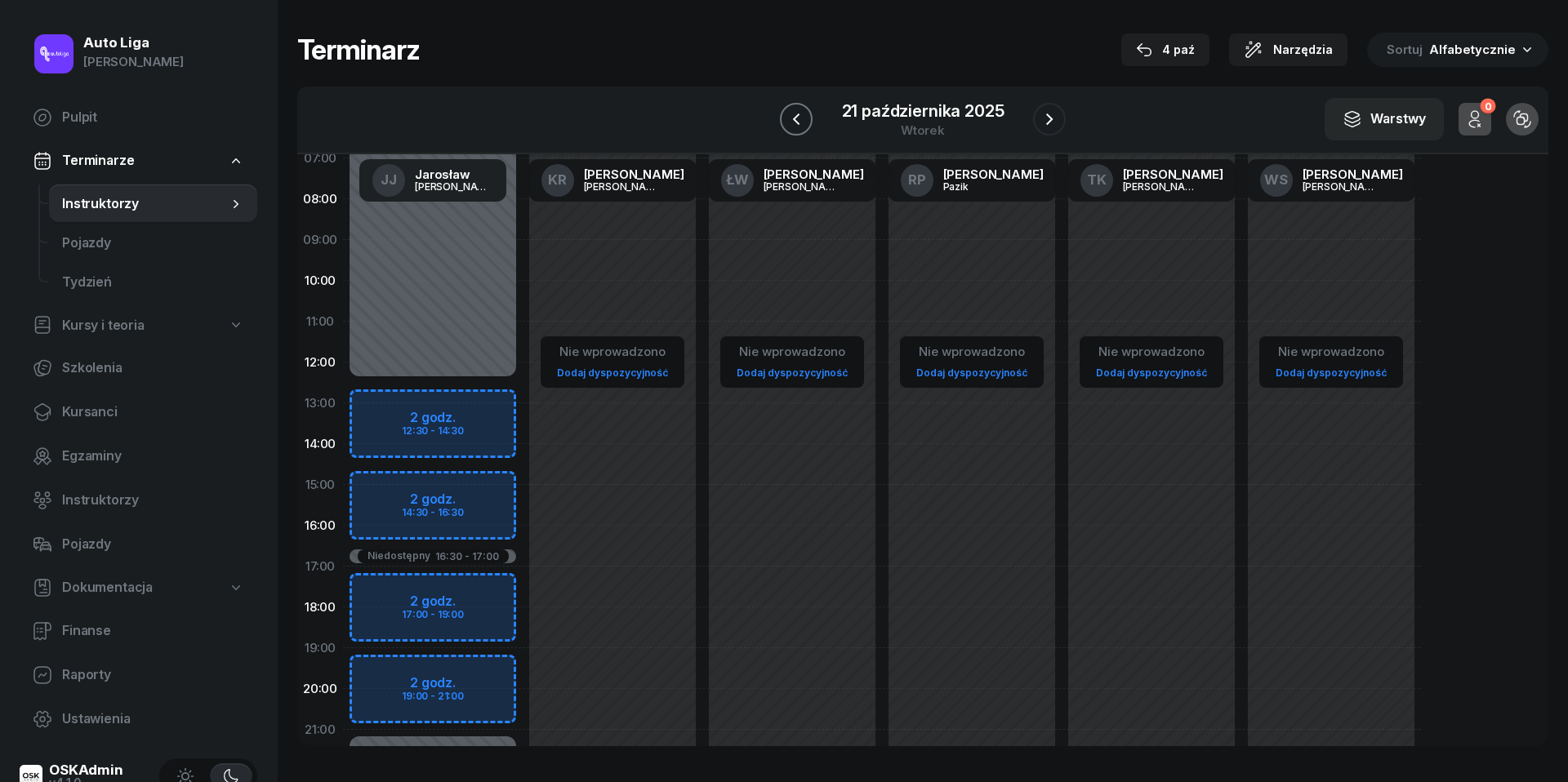
click at [805, 112] on button "button" at bounding box center [796, 118] width 33 height 33
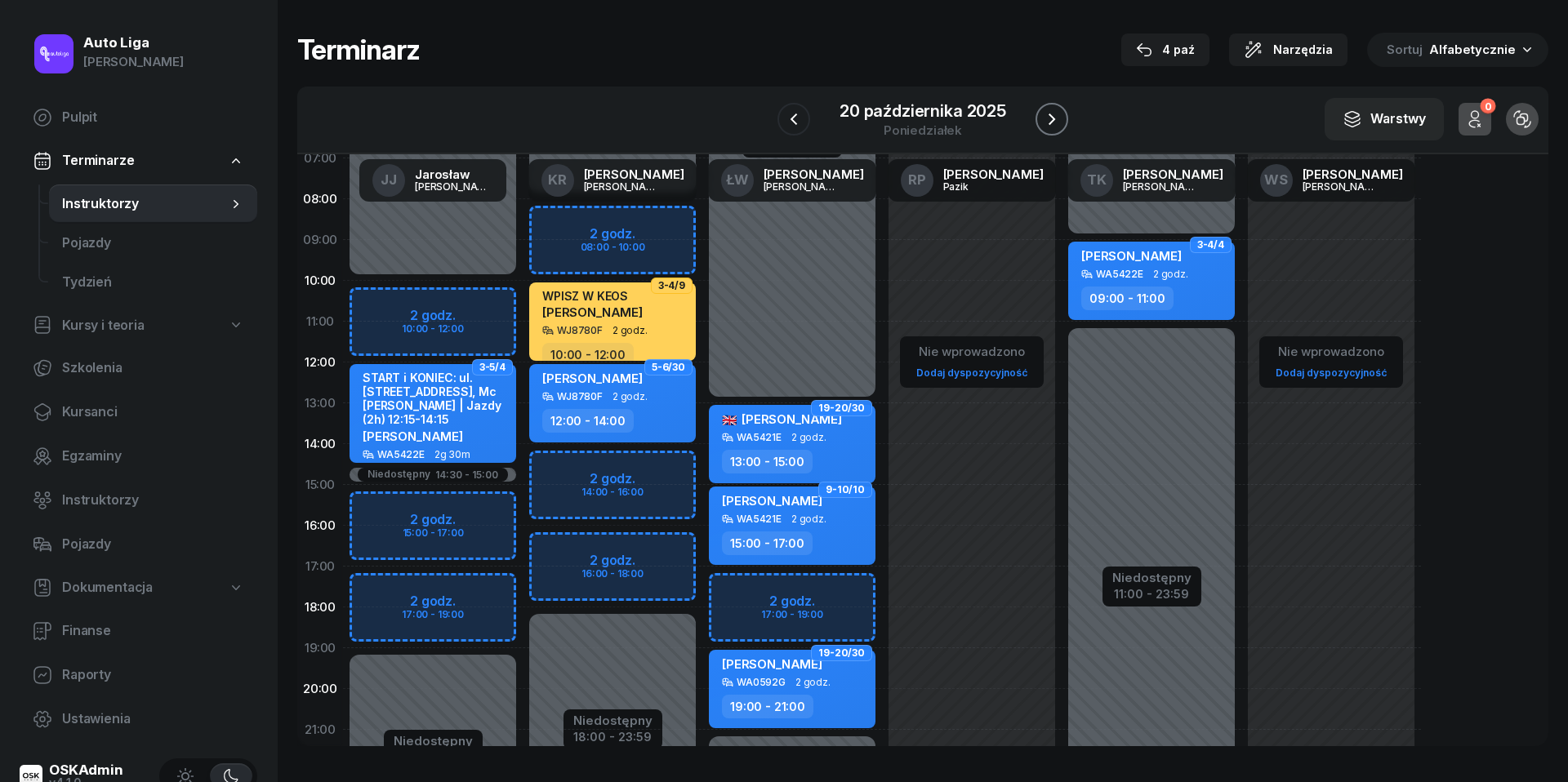
click at [1053, 114] on icon "button" at bounding box center [1052, 119] width 20 height 20
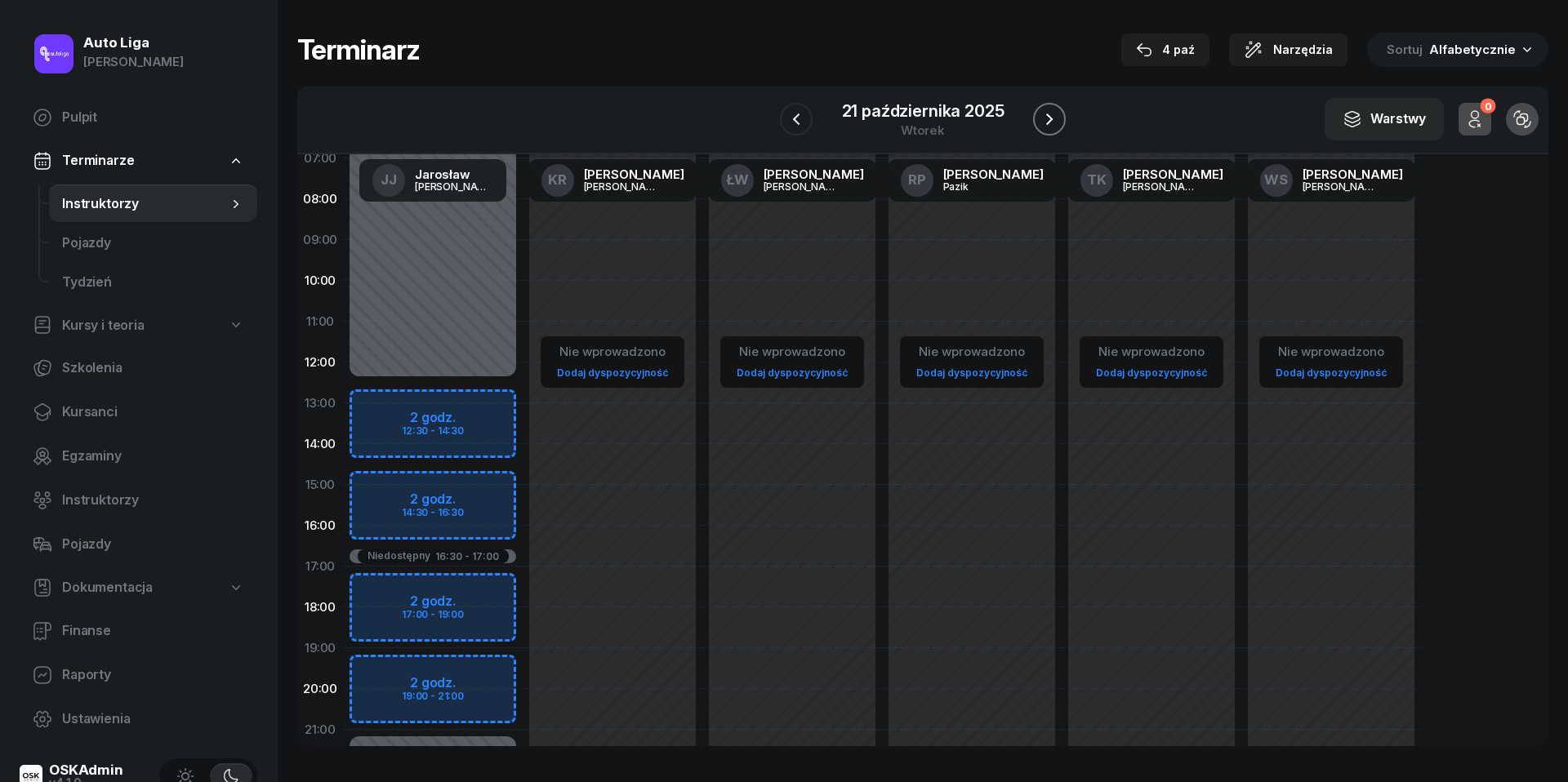
click at [1053, 114] on icon "button" at bounding box center [1049, 119] width 20 height 20
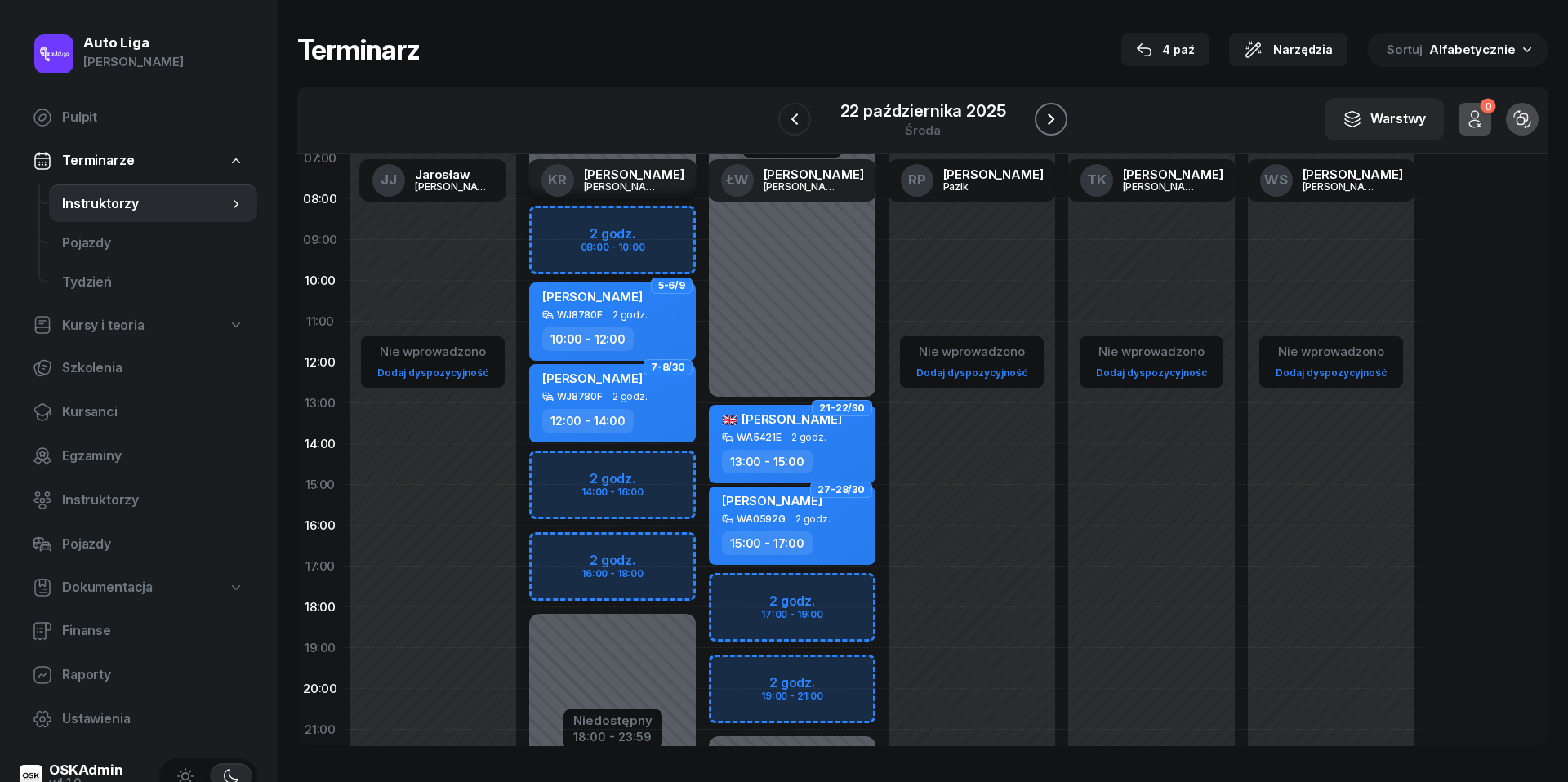
click at [1053, 114] on icon "button" at bounding box center [1051, 119] width 20 height 20
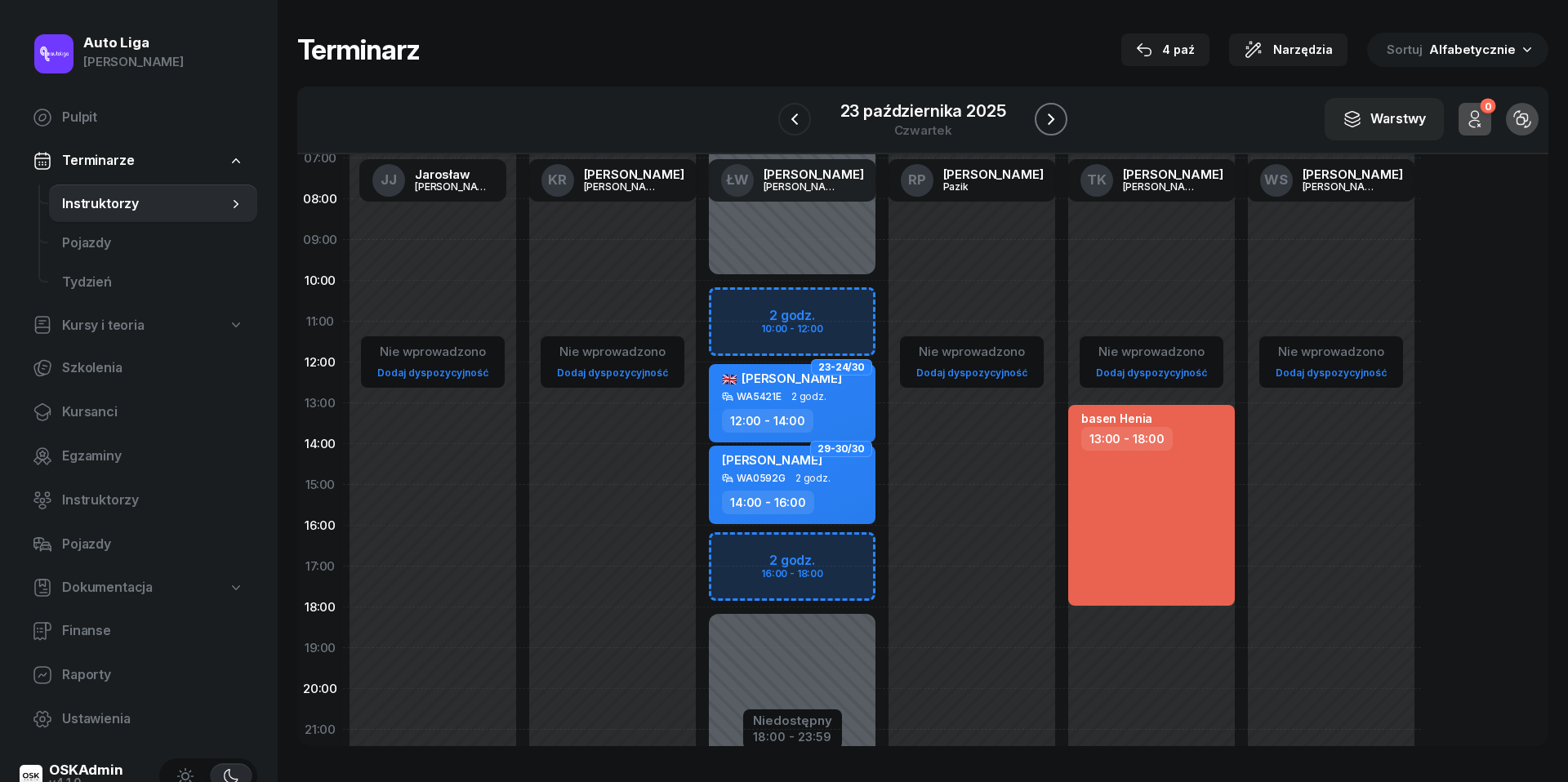
click at [1053, 114] on icon "button" at bounding box center [1051, 119] width 20 height 20
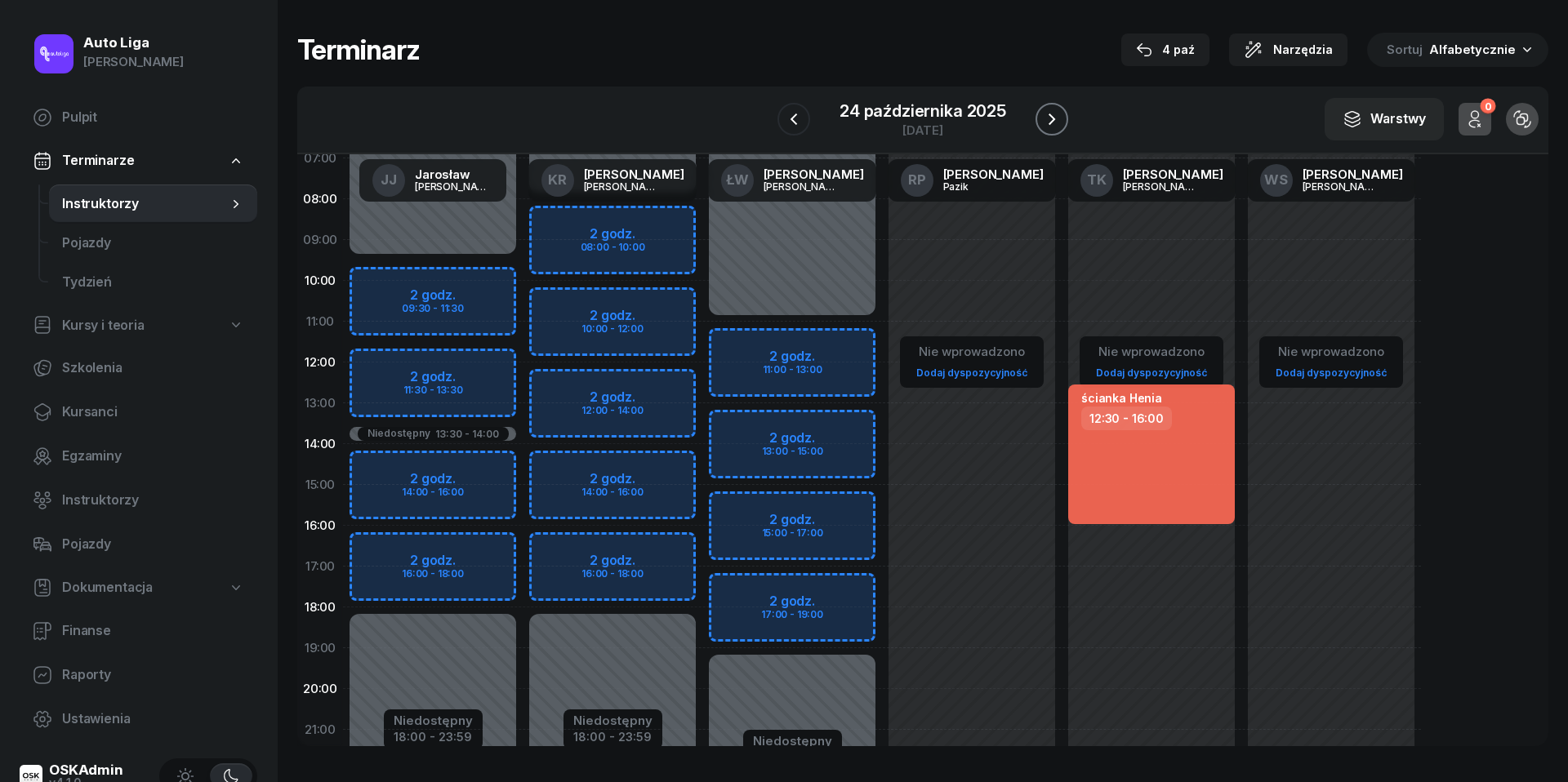
click at [1053, 114] on icon "button" at bounding box center [1052, 119] width 20 height 20
click at [1053, 114] on icon "button" at bounding box center [1051, 119] width 20 height 20
click at [1053, 114] on icon "button" at bounding box center [1052, 119] width 20 height 20
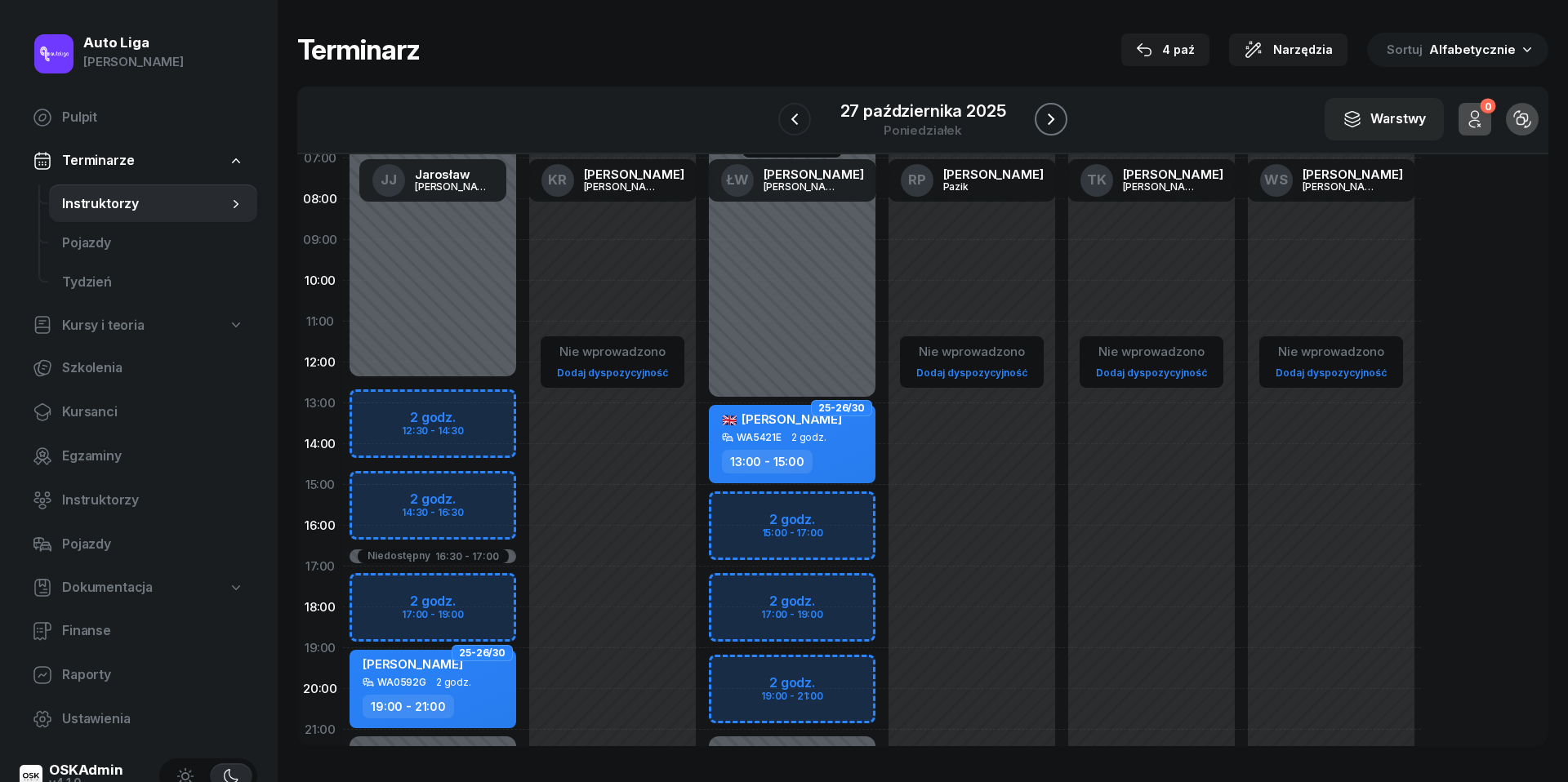
click at [1053, 114] on icon "button" at bounding box center [1051, 119] width 20 height 20
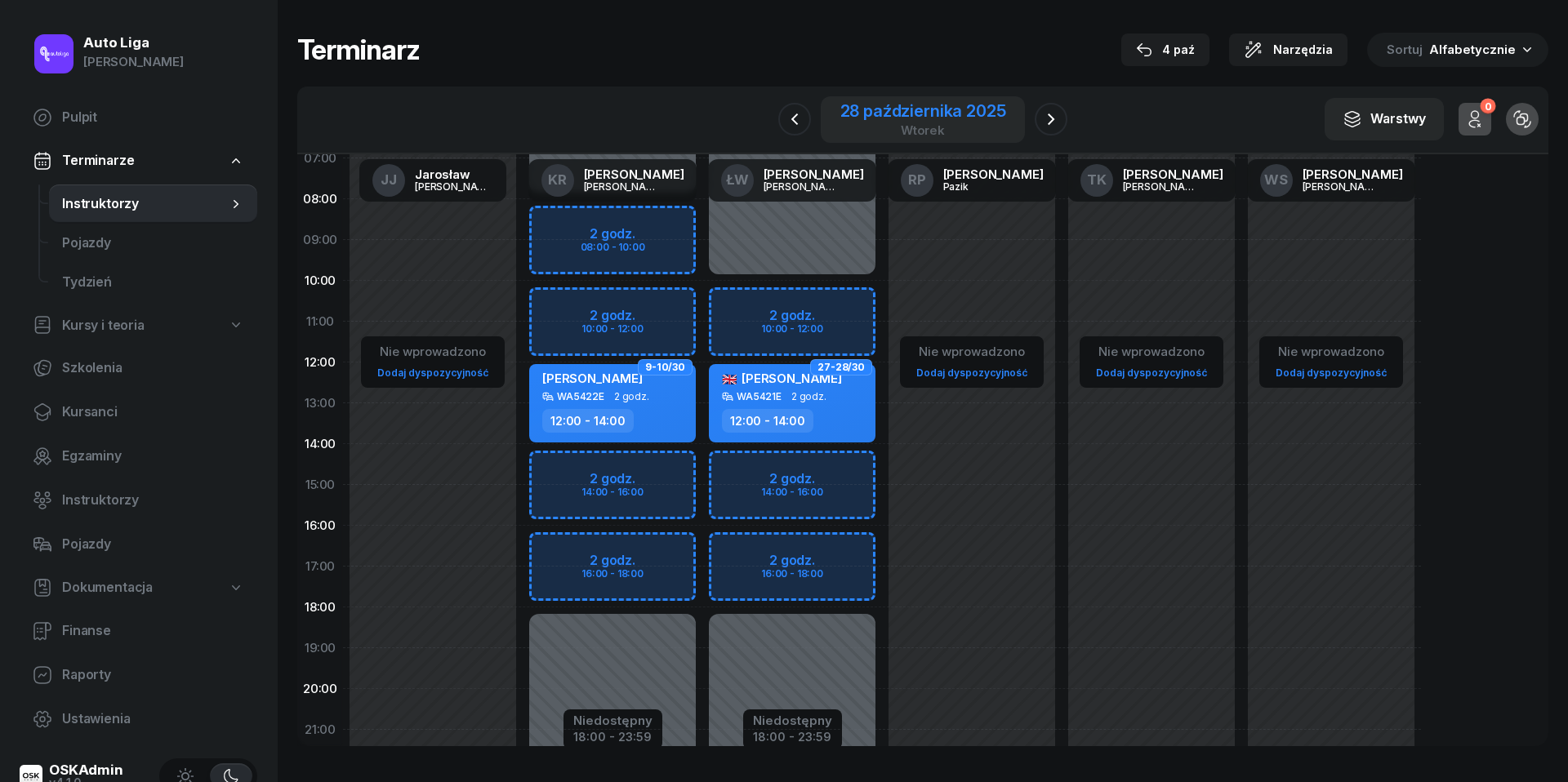
click at [856, 118] on div "28 października 2025" at bounding box center [923, 110] width 166 height 16
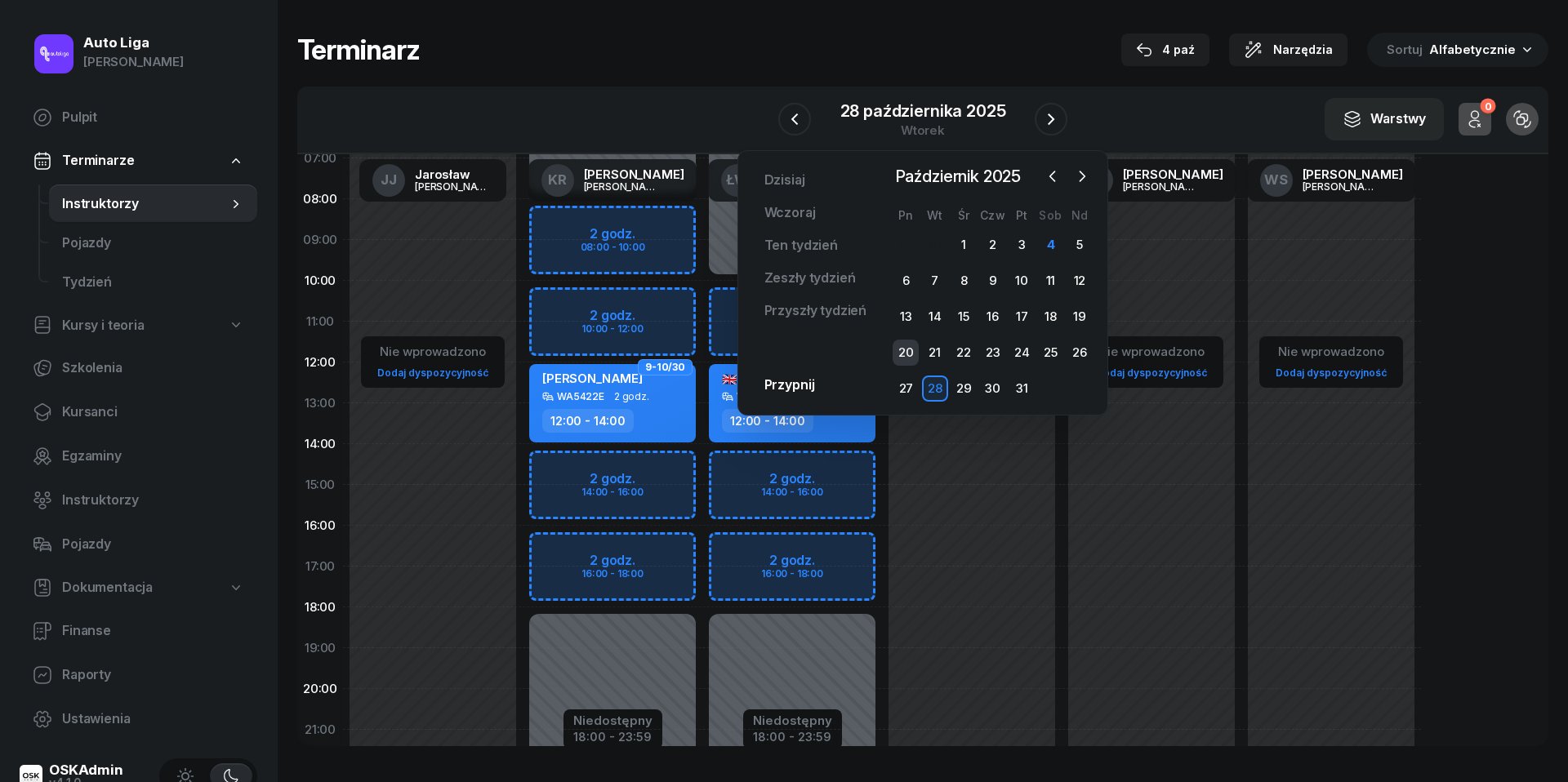
click at [912, 354] on div "20" at bounding box center [905, 352] width 26 height 26
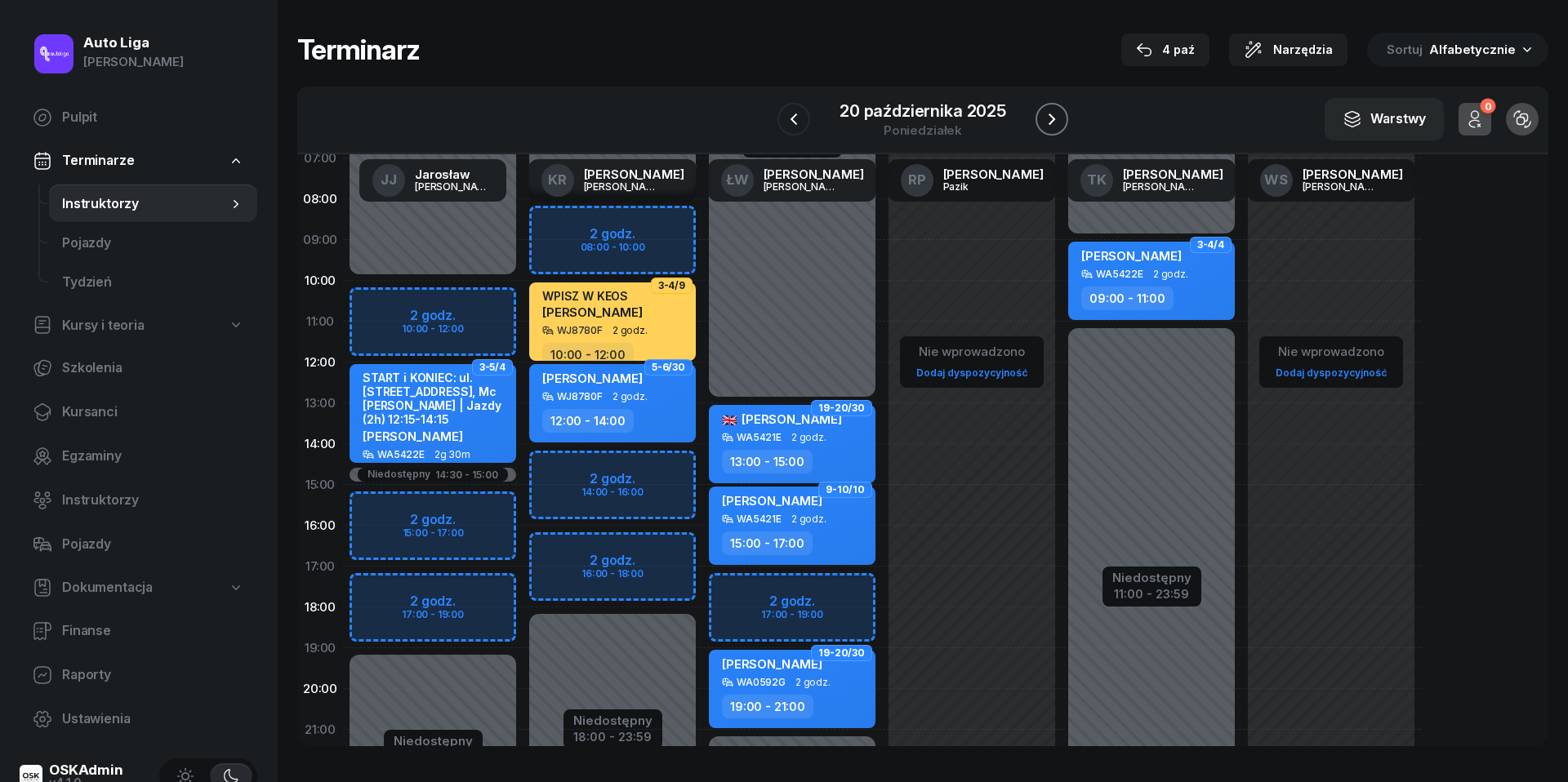
click at [1055, 116] on icon "button" at bounding box center [1052, 119] width 20 height 20
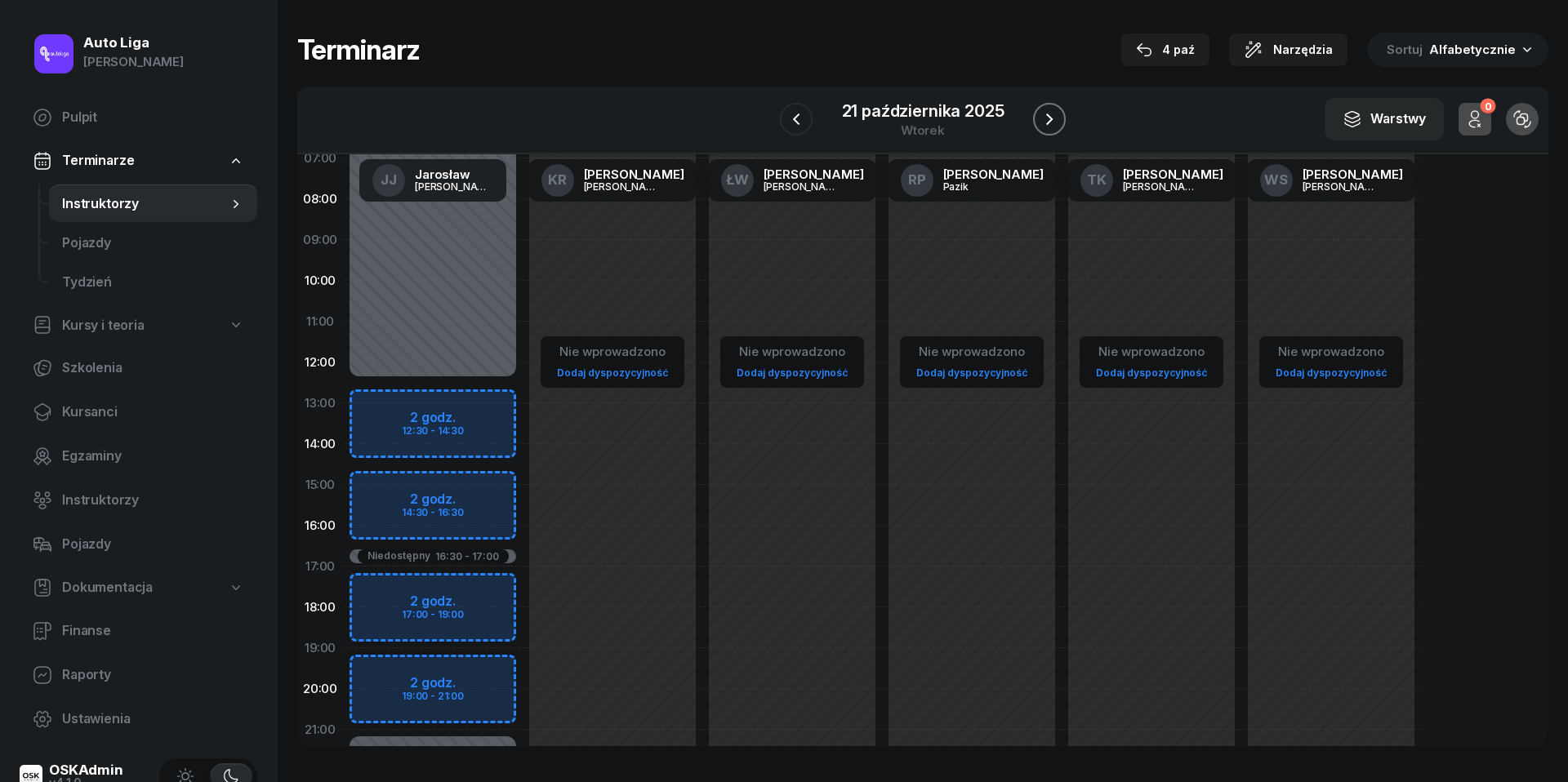
click at [1049, 118] on icon "button" at bounding box center [1049, 119] width 20 height 20
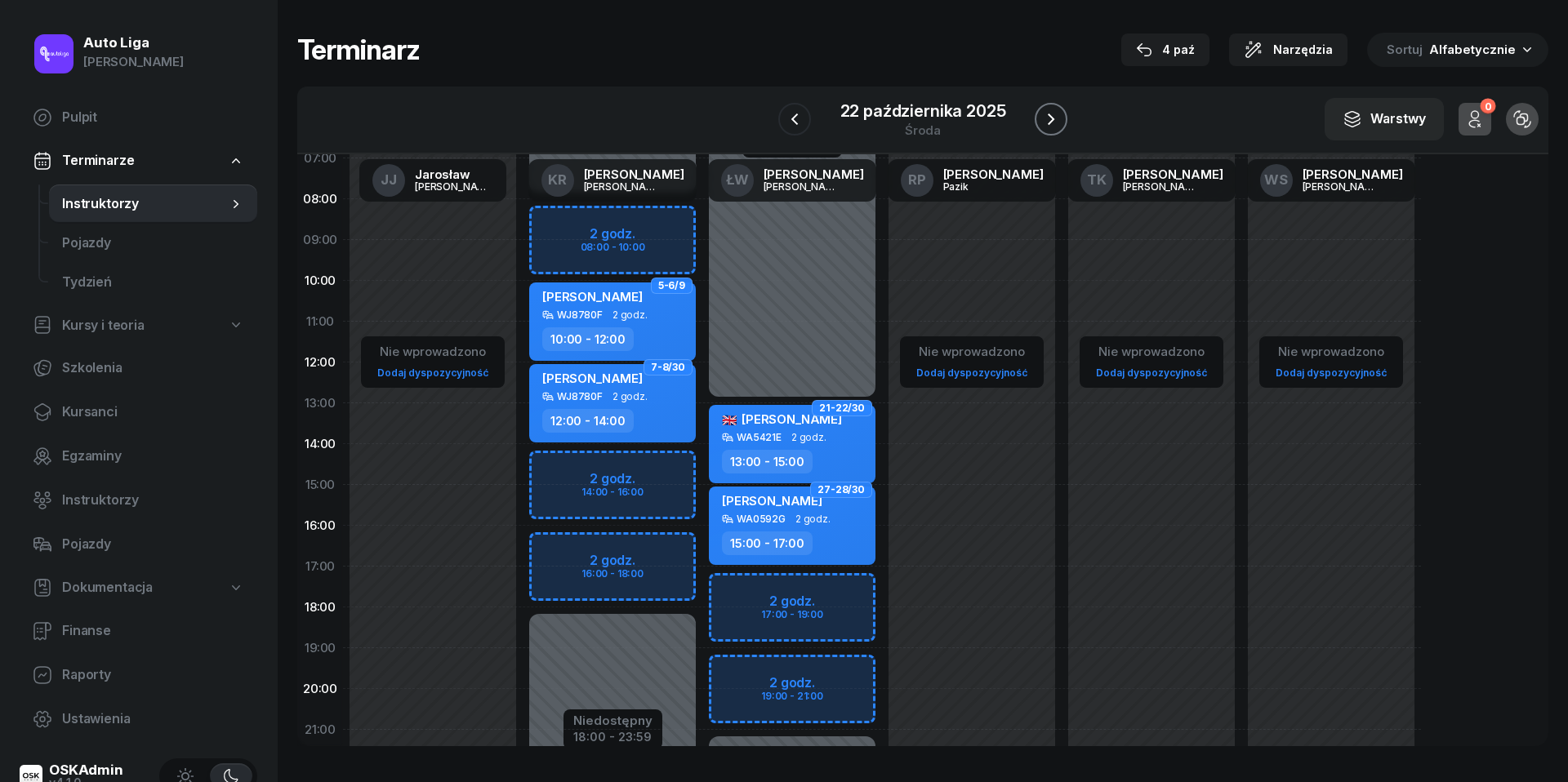
click at [1053, 114] on icon "button" at bounding box center [1051, 119] width 20 height 20
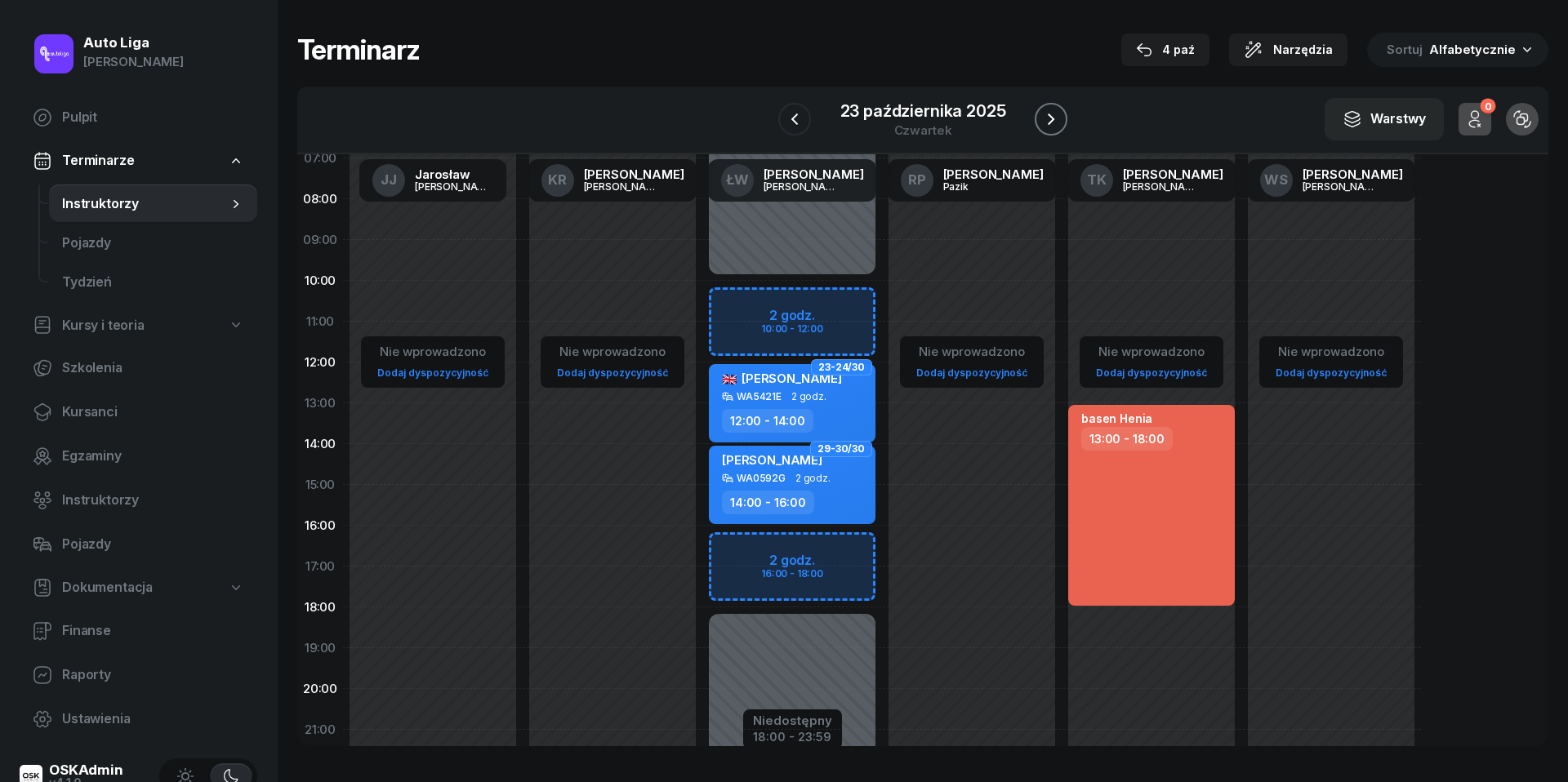
click at [1056, 118] on icon "button" at bounding box center [1051, 119] width 20 height 20
click at [1056, 118] on icon "button" at bounding box center [1052, 119] width 20 height 20
click at [1056, 118] on icon "button" at bounding box center [1051, 119] width 20 height 20
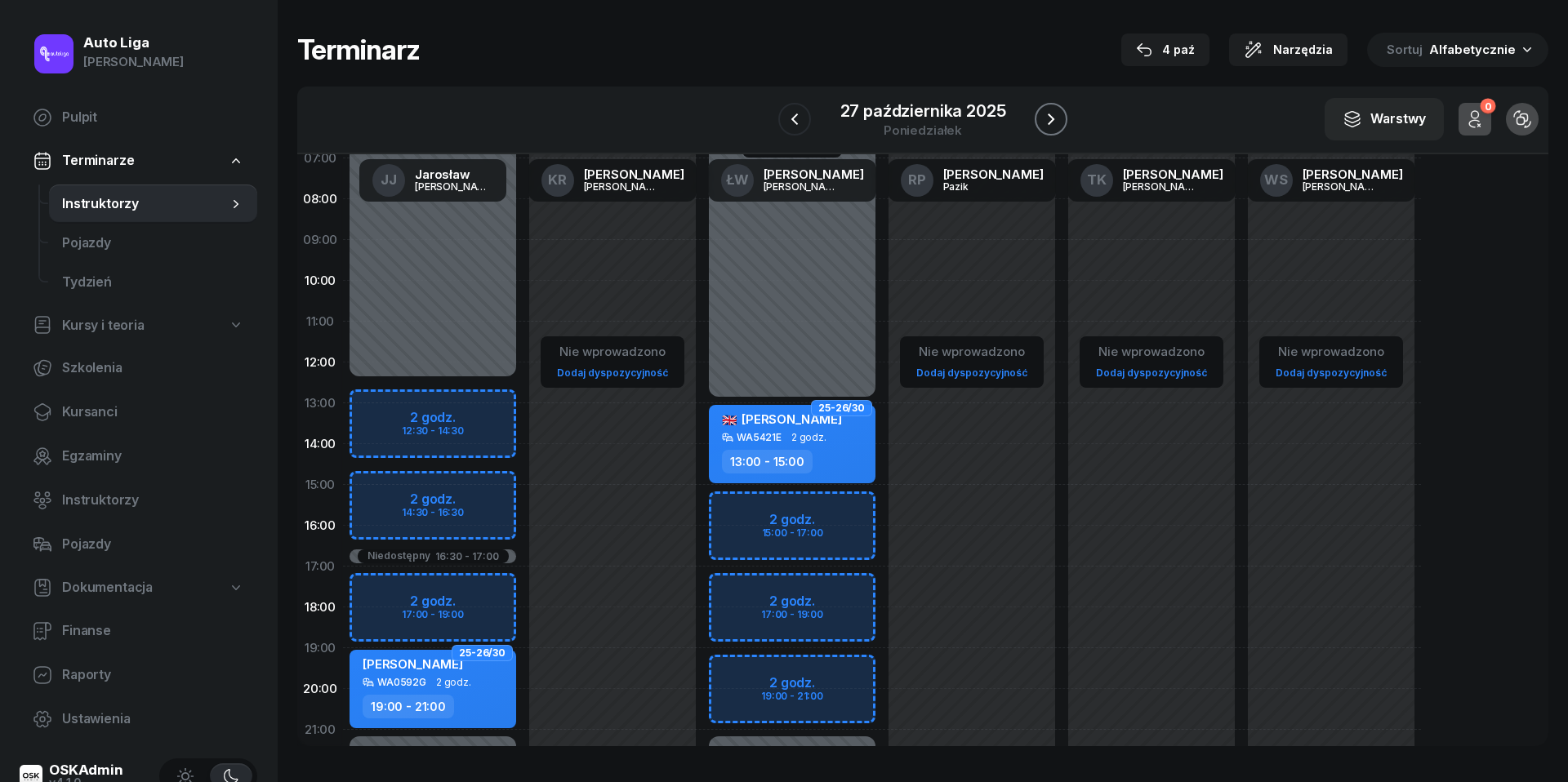
click at [1056, 118] on icon "button" at bounding box center [1051, 119] width 20 height 20
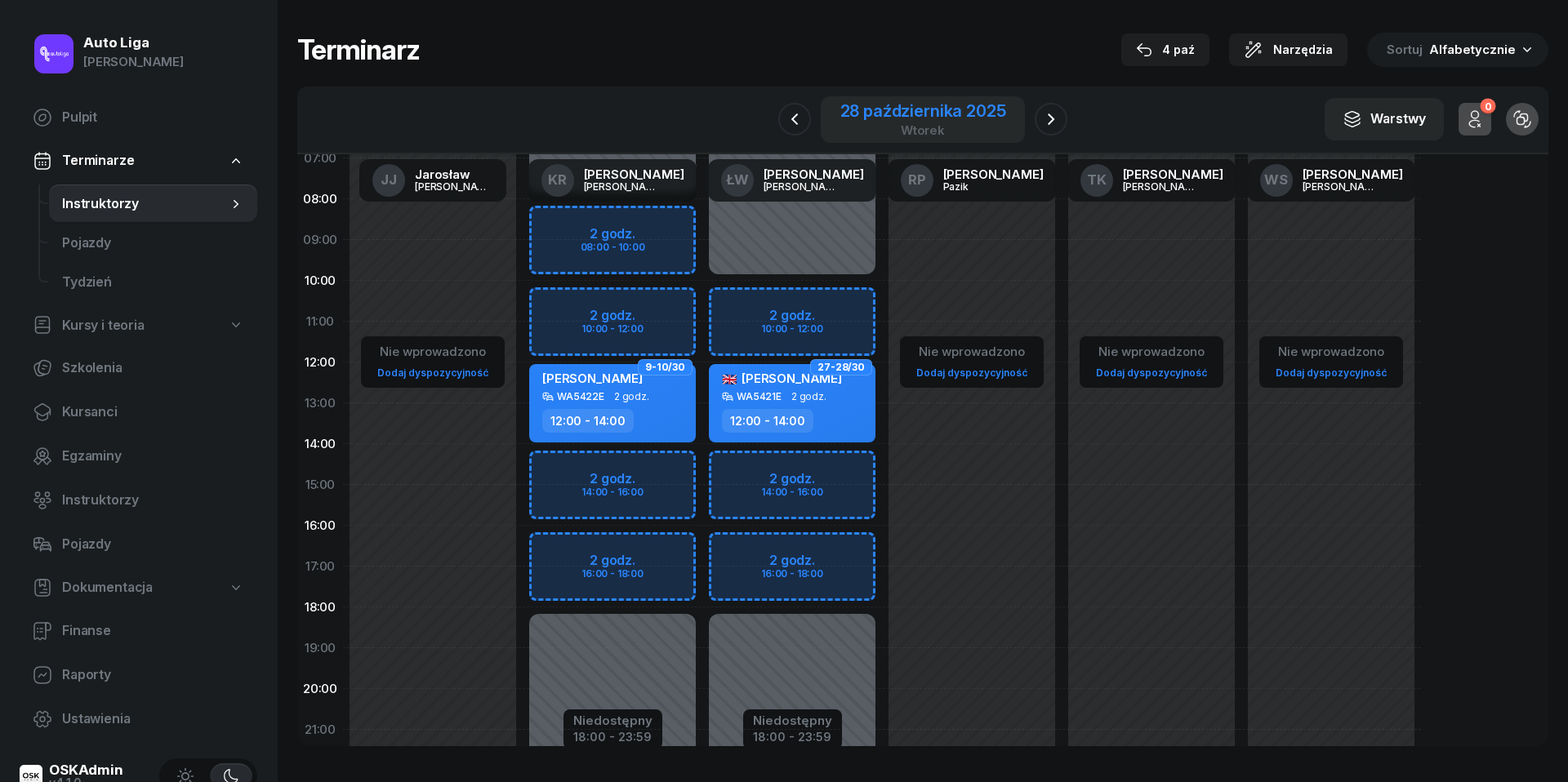
click at [937, 106] on div "28 października 2025" at bounding box center [923, 110] width 166 height 16
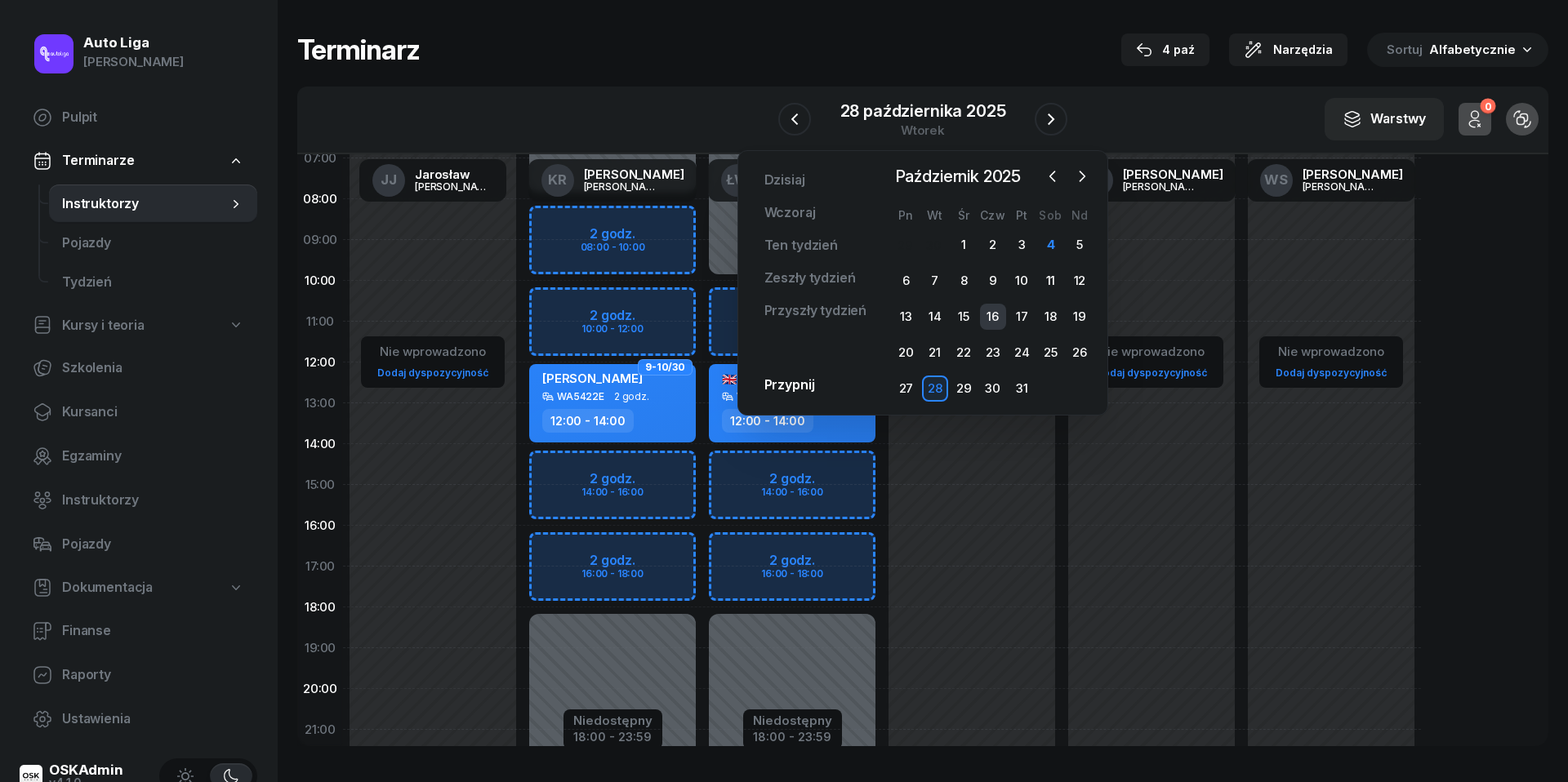
click at [994, 317] on div "16" at bounding box center [992, 316] width 26 height 26
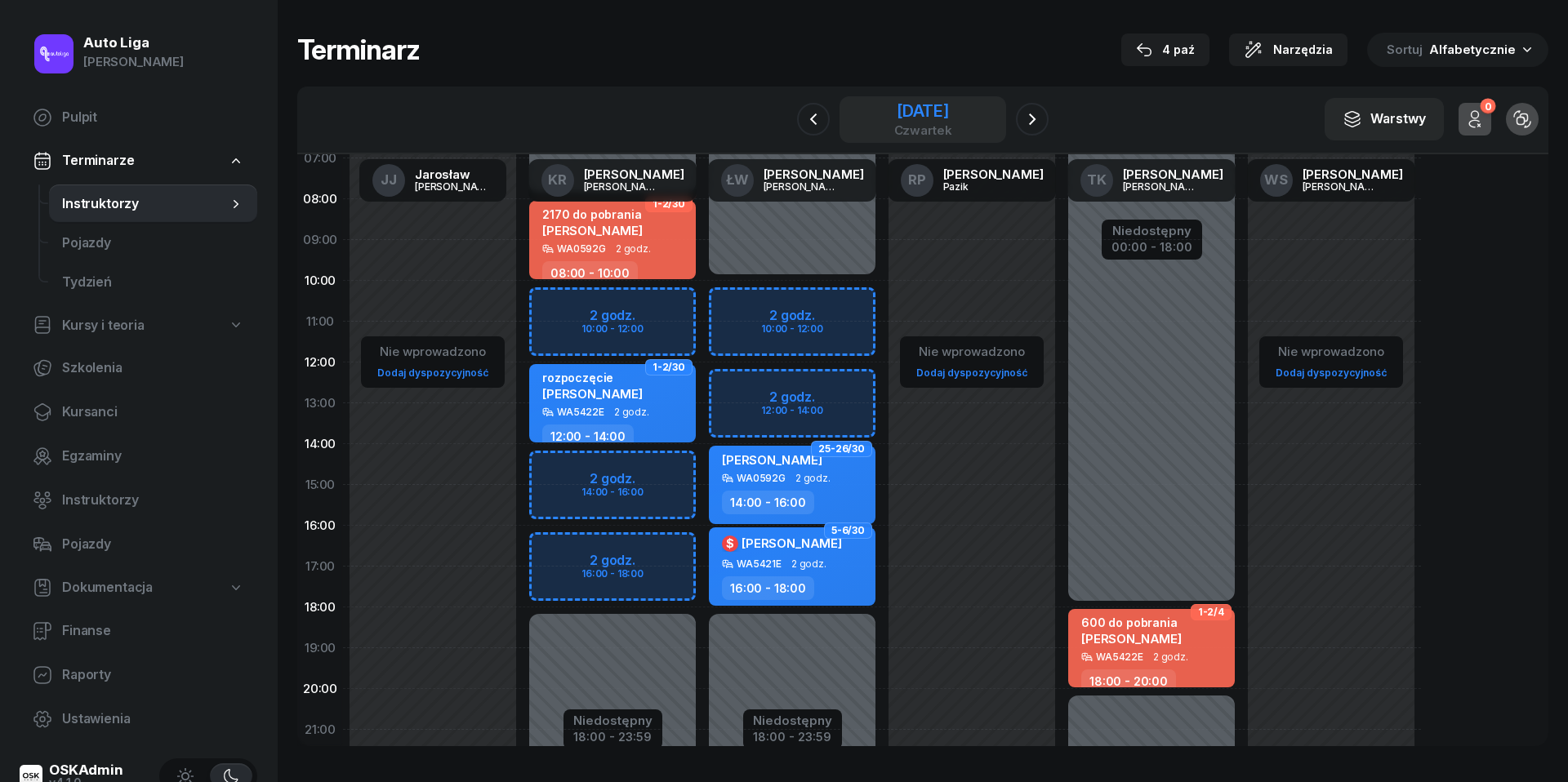
click at [910, 132] on div "czwartek" at bounding box center [923, 130] width 58 height 12
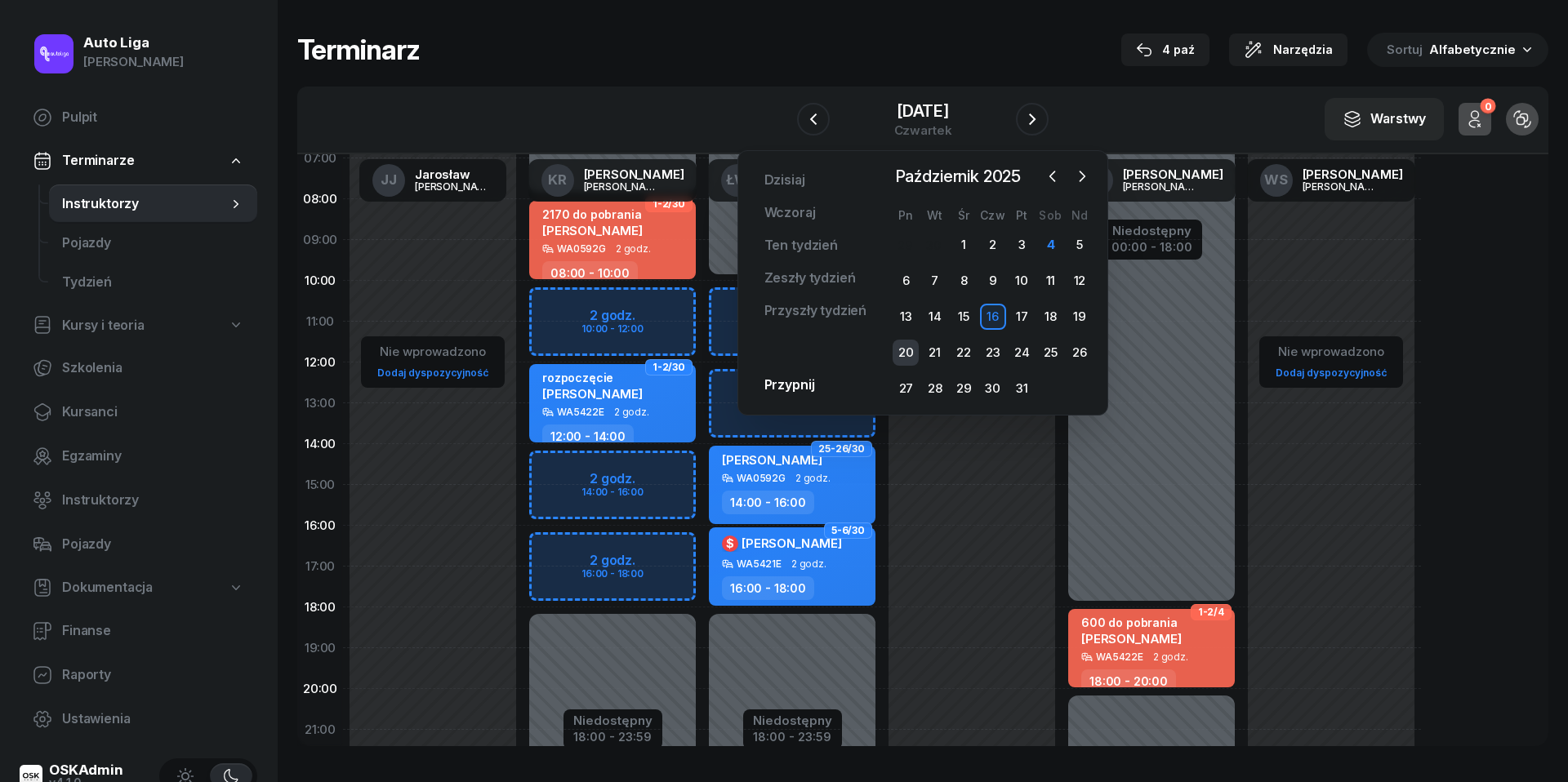
click at [903, 350] on div "20" at bounding box center [905, 352] width 26 height 26
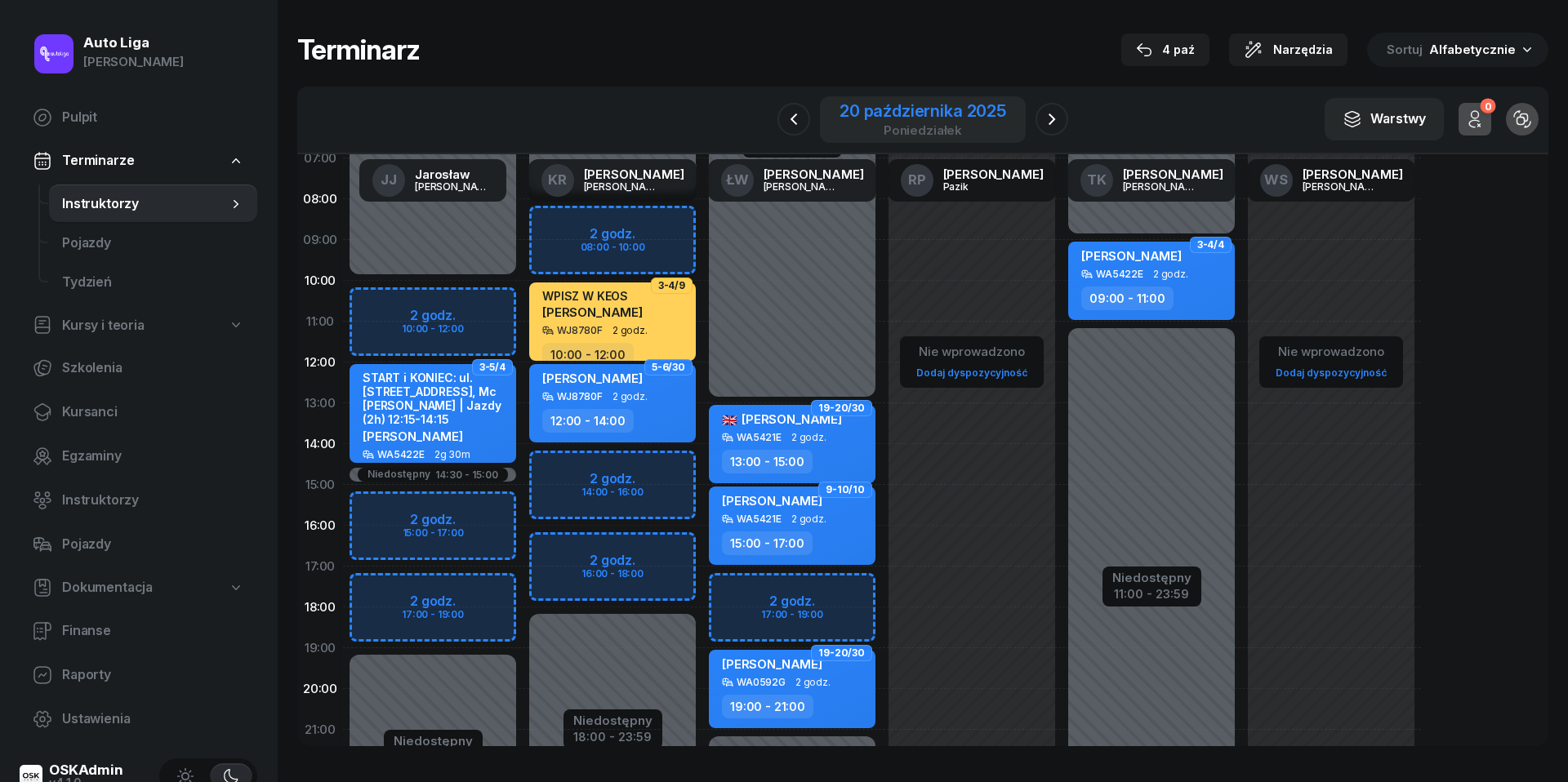
click at [916, 124] on div "poniedziałek" at bounding box center [922, 130] width 167 height 12
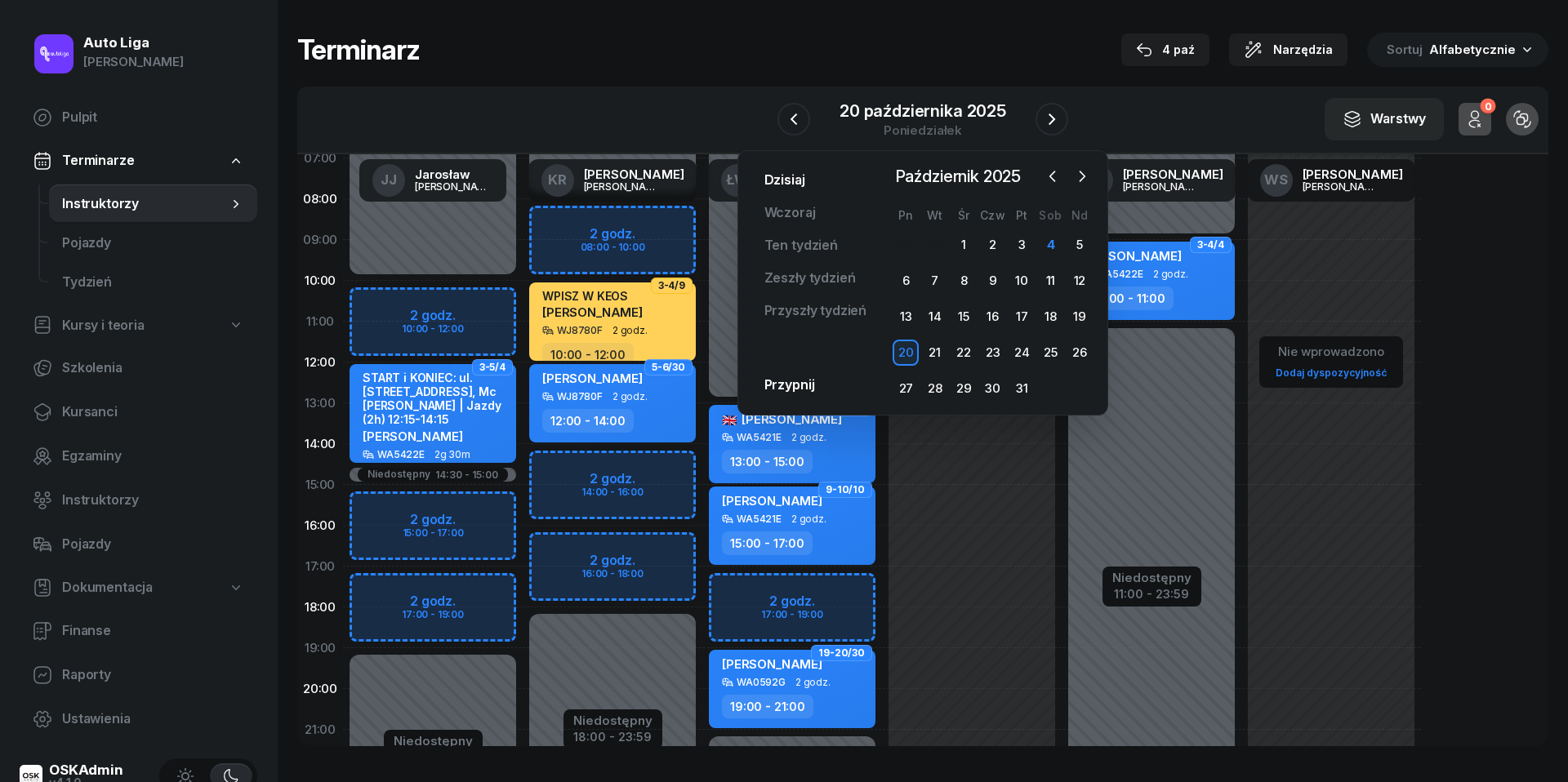
click at [780, 186] on link "Dzisiaj" at bounding box center [784, 180] width 67 height 33
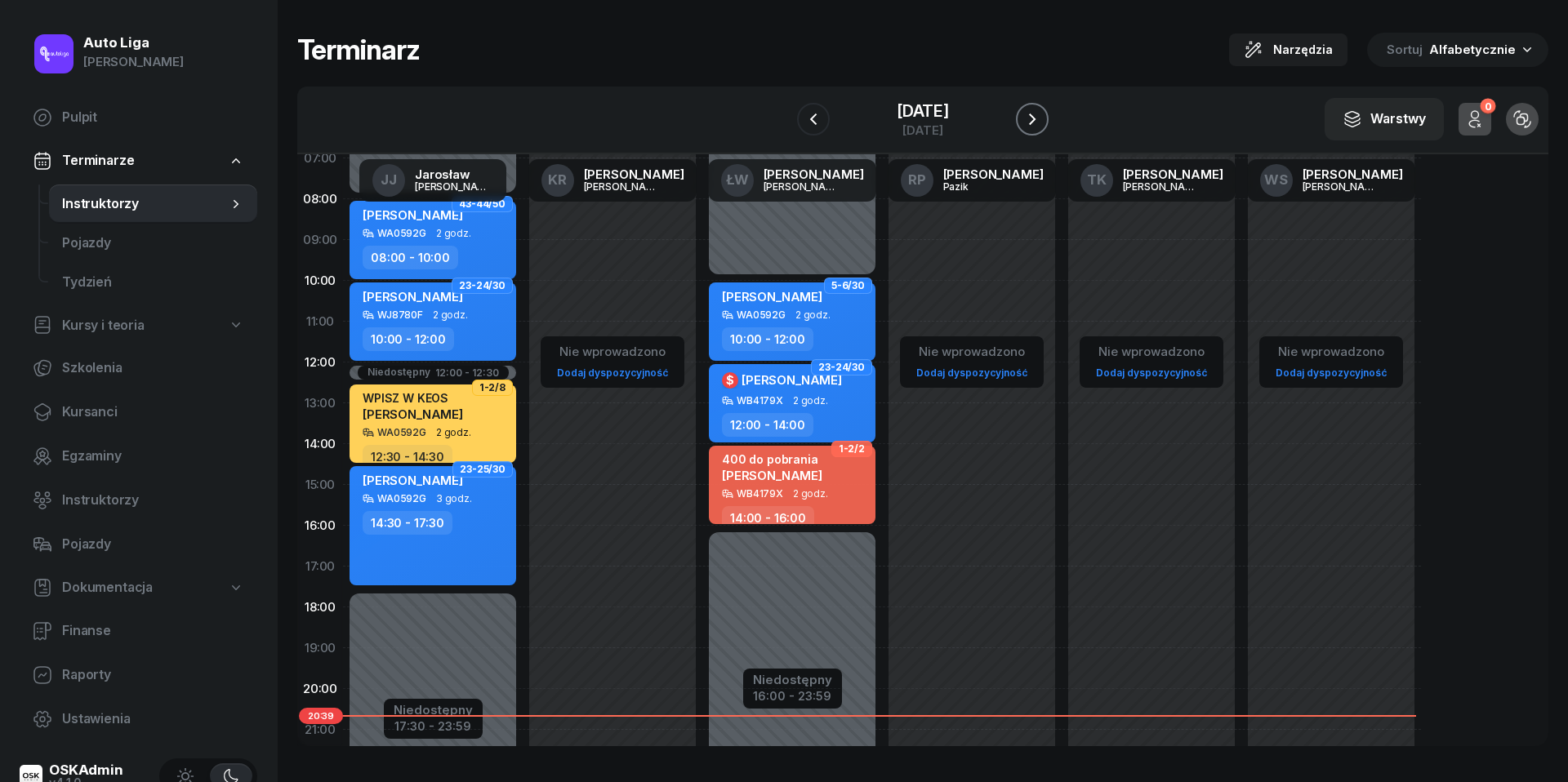
click at [1042, 122] on icon "button" at bounding box center [1033, 119] width 20 height 20
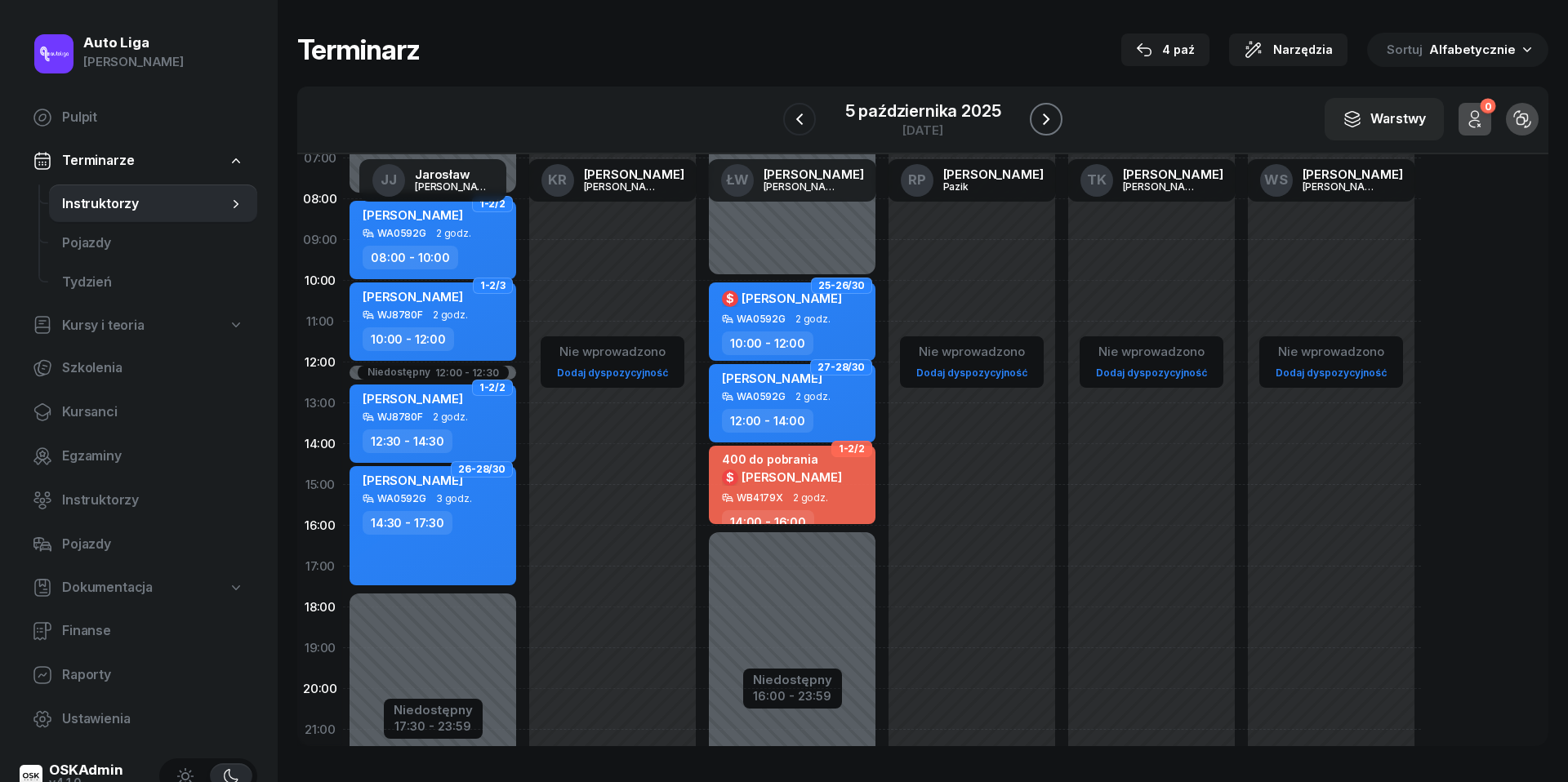
click at [1056, 122] on icon "button" at bounding box center [1046, 119] width 20 height 20
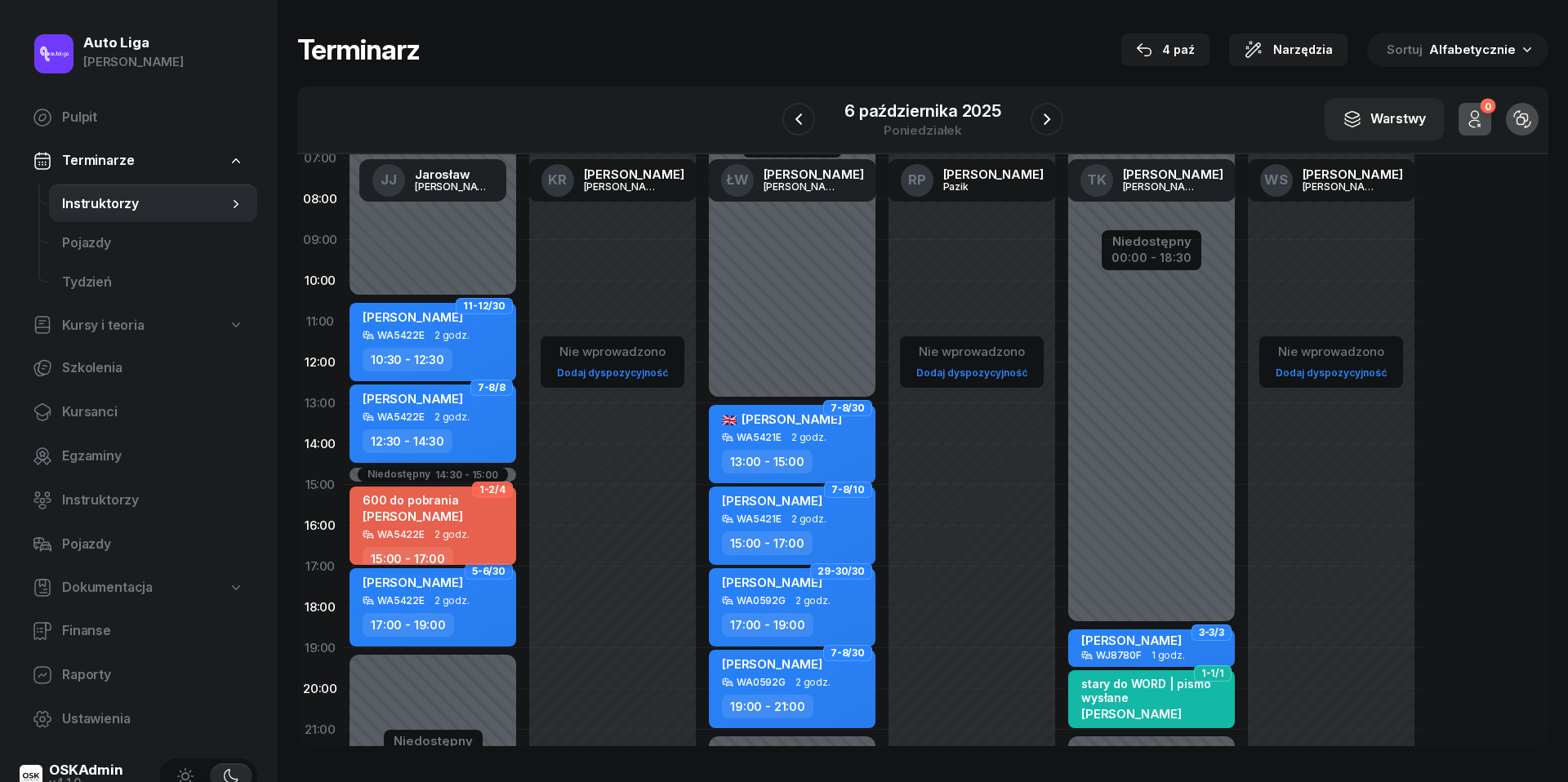
click at [465, 519] on div "600 do pobrania Natalia Białek" at bounding box center [434, 511] width 143 height 36
select select "15"
select select "17"
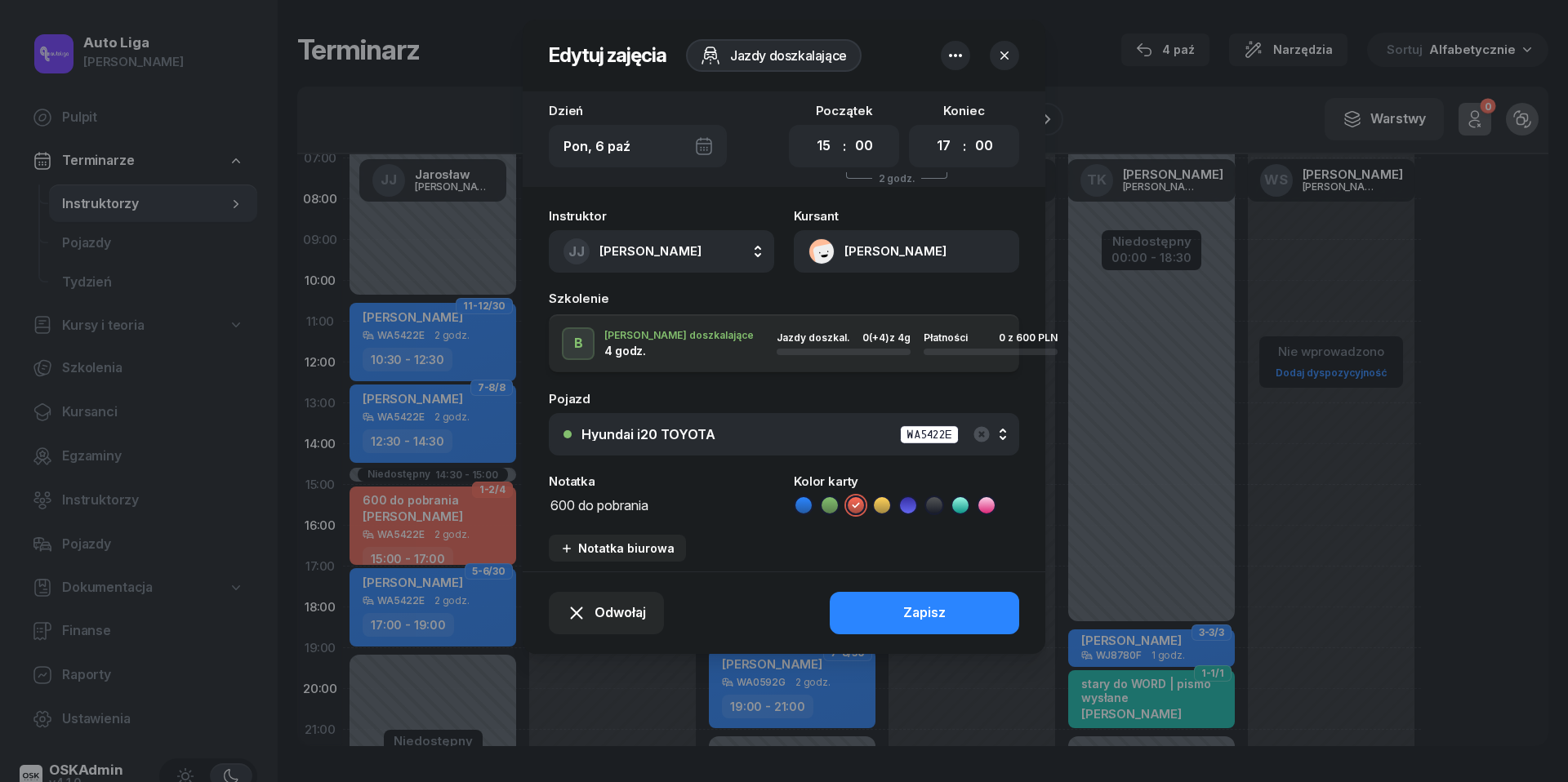
click at [998, 60] on icon "button" at bounding box center [1004, 55] width 16 height 16
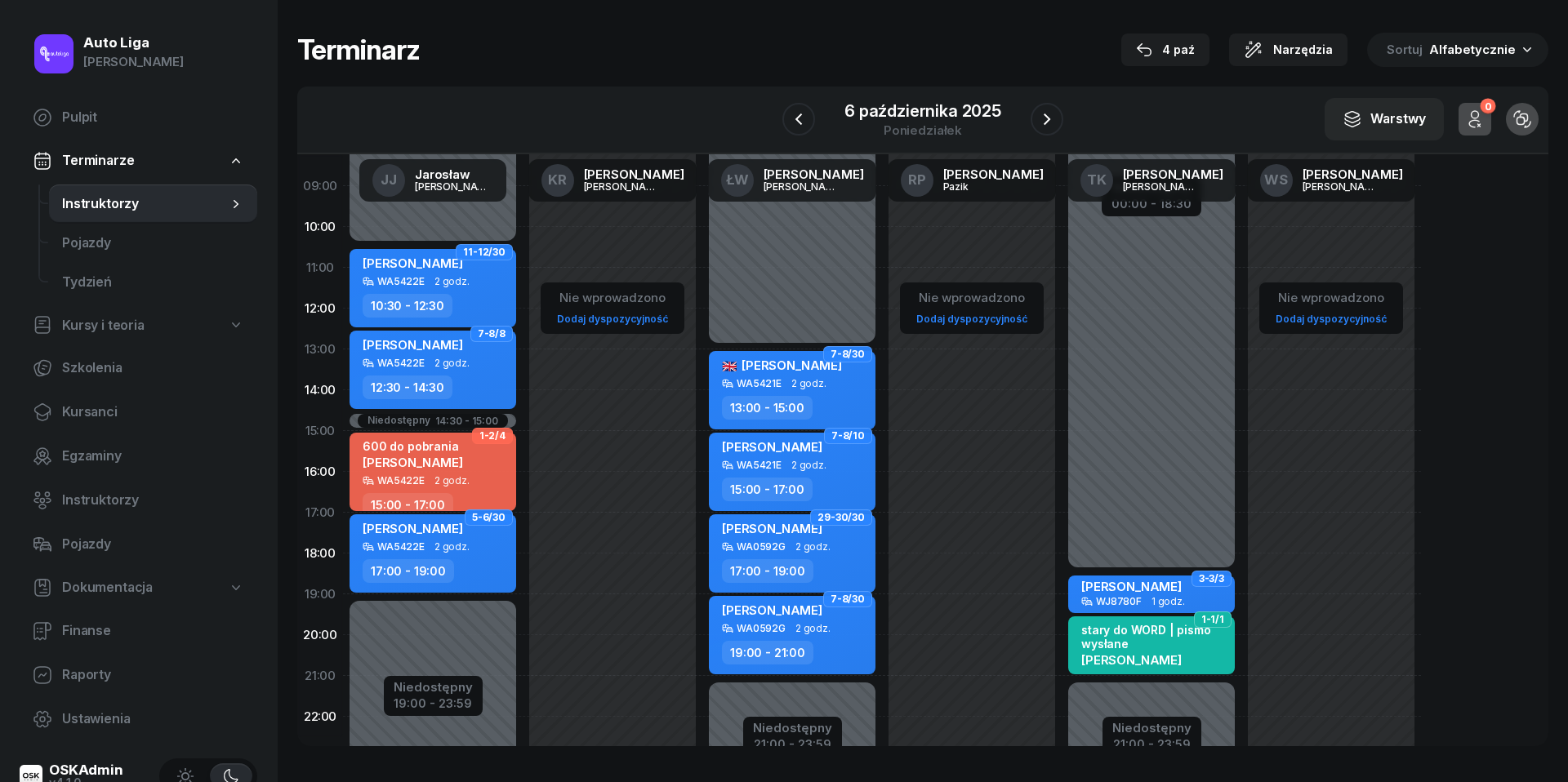
scroll to position [175, 0]
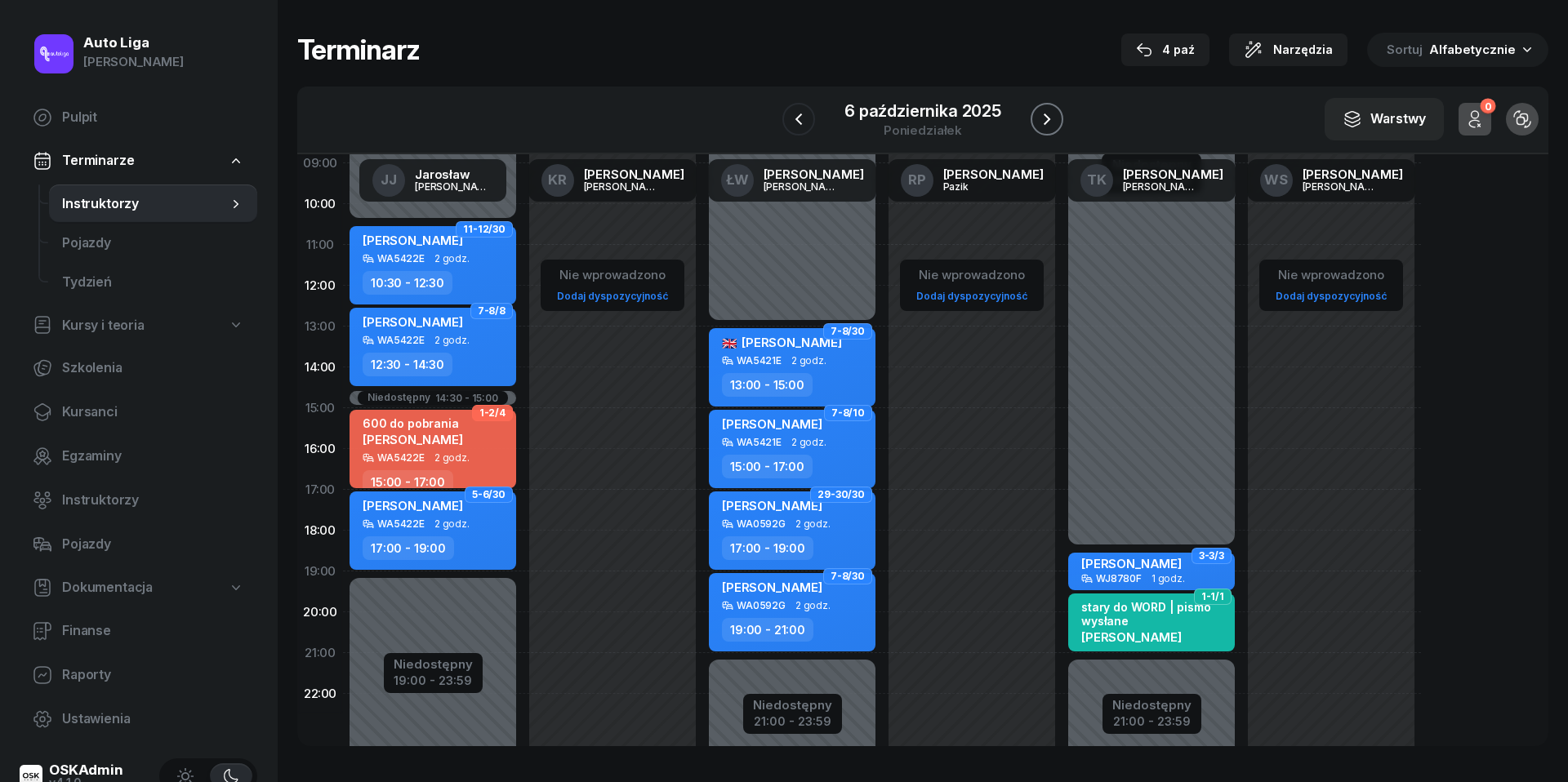
click at [1057, 118] on icon "button" at bounding box center [1047, 119] width 20 height 20
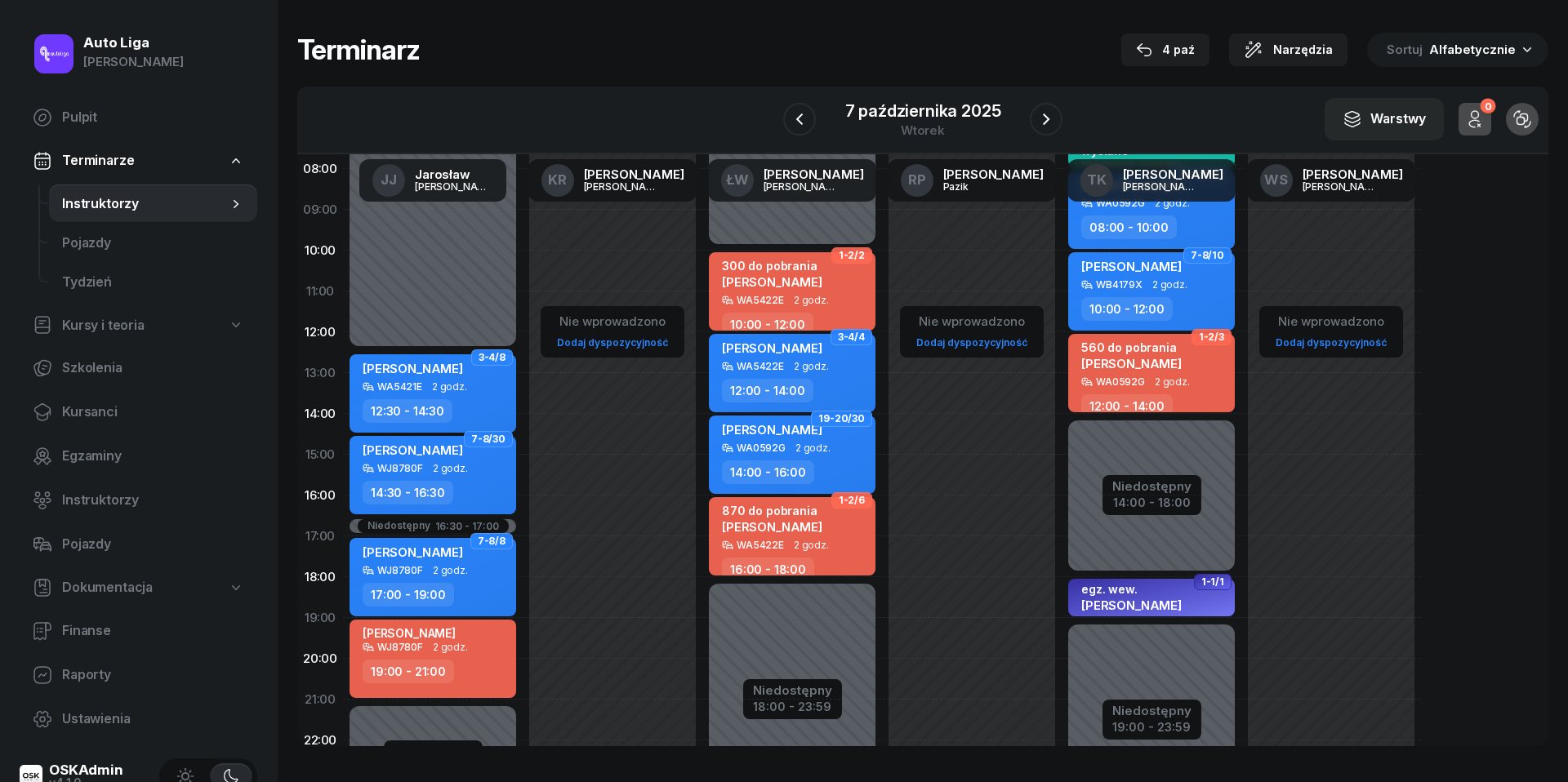
scroll to position [126, 0]
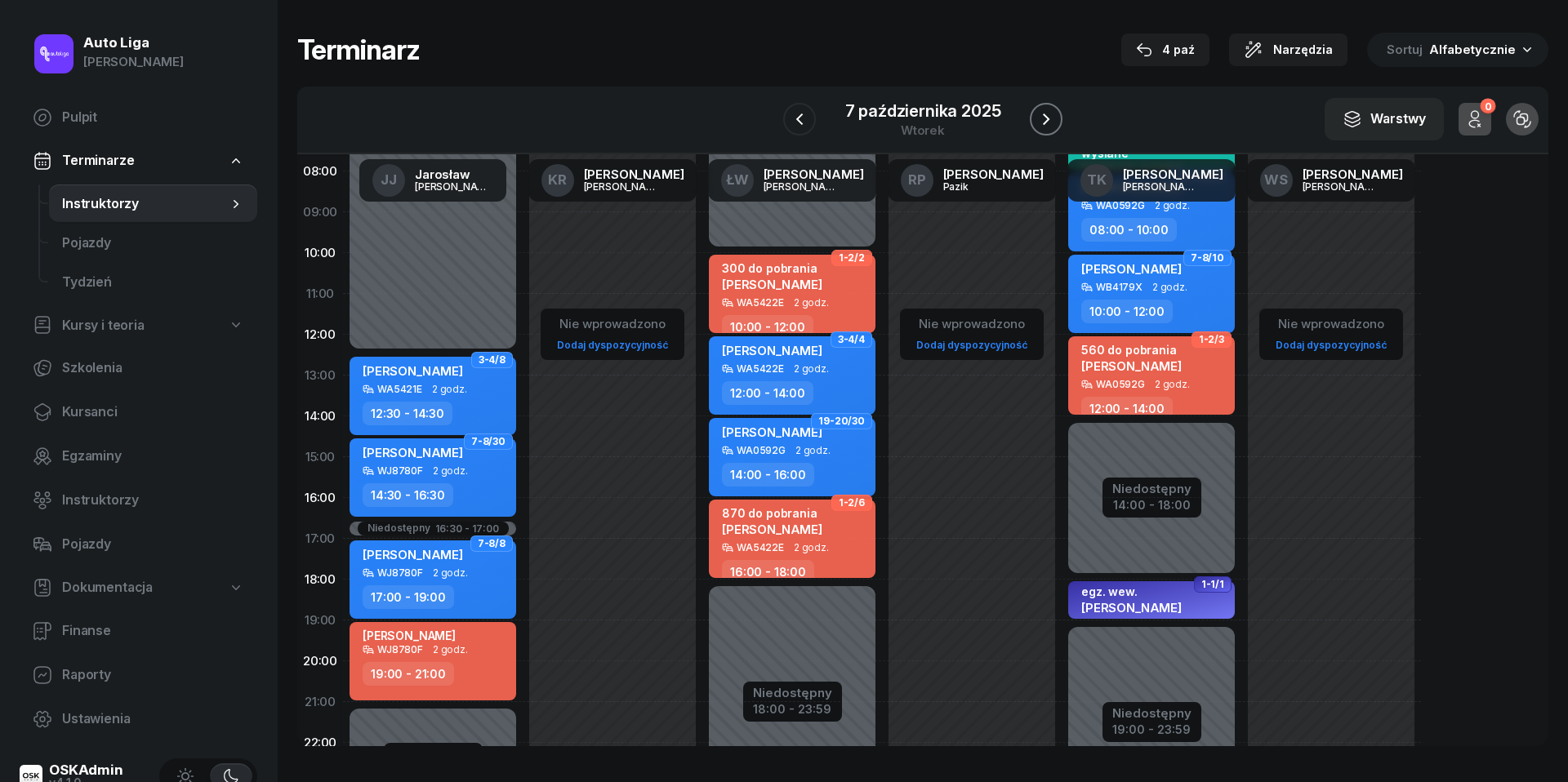
click at [1049, 119] on icon "button" at bounding box center [1046, 118] width 6 height 12
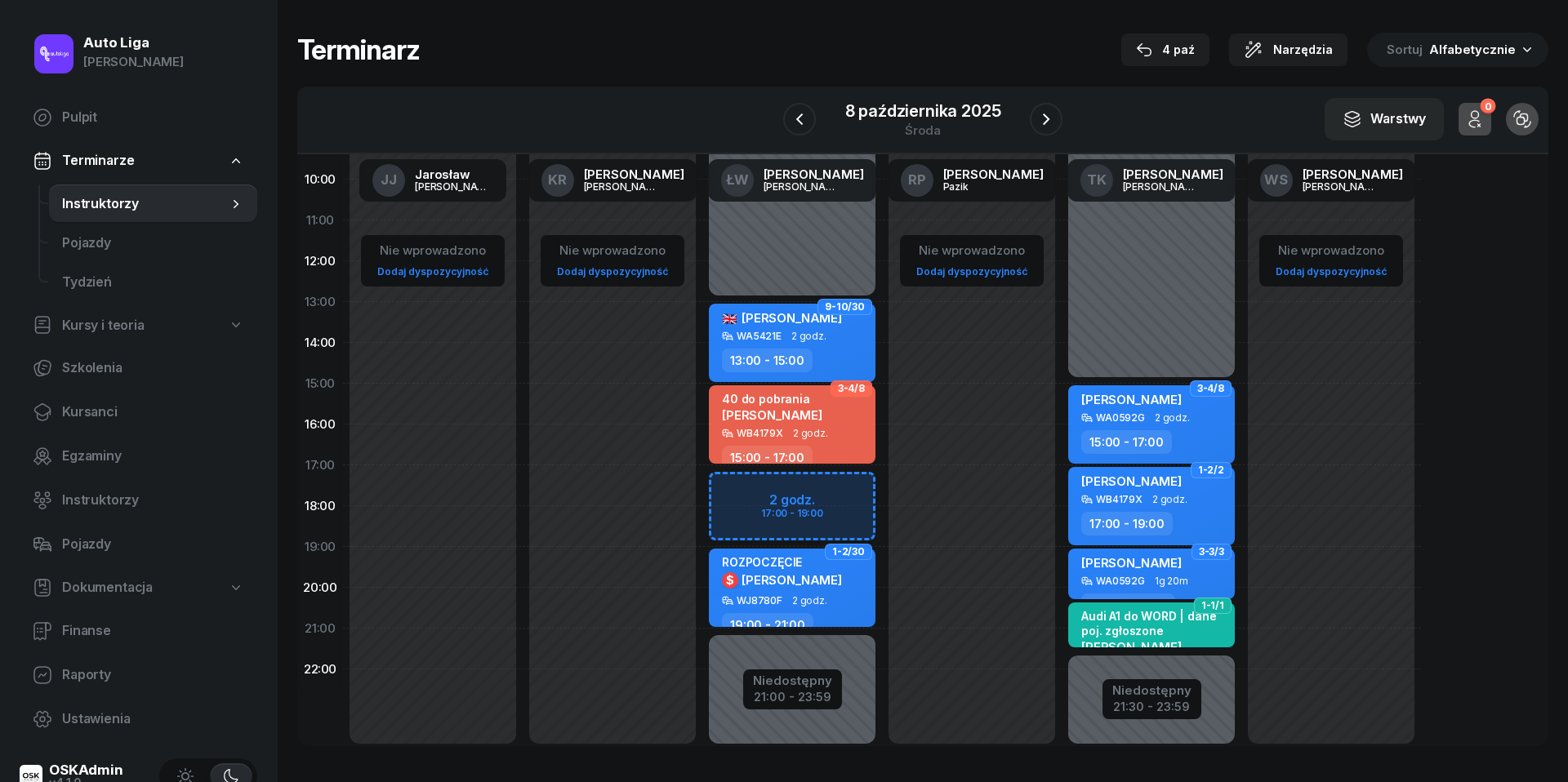
scroll to position [203, 0]
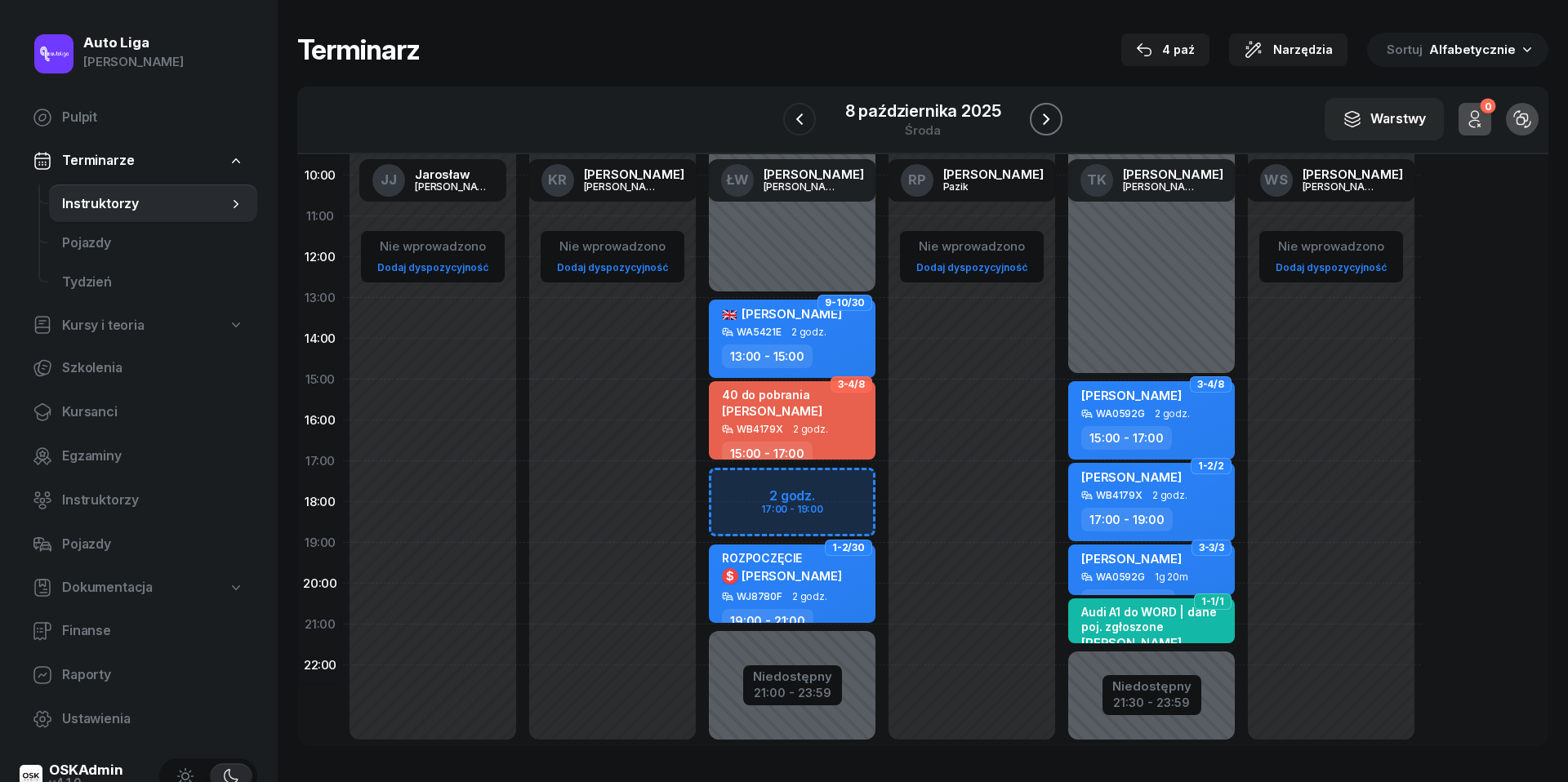
click at [1056, 121] on icon "button" at bounding box center [1046, 119] width 20 height 20
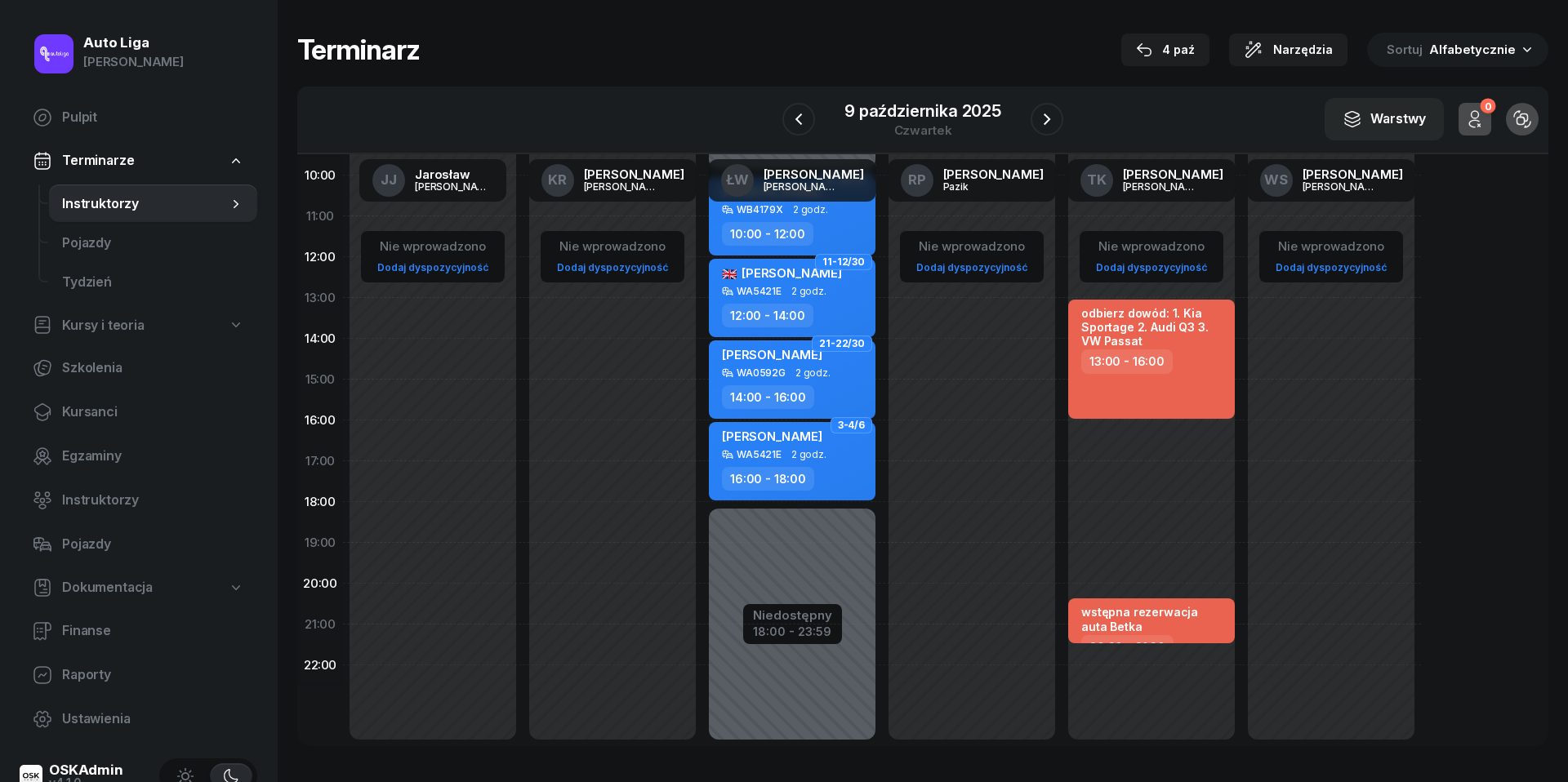
scroll to position [149, 0]
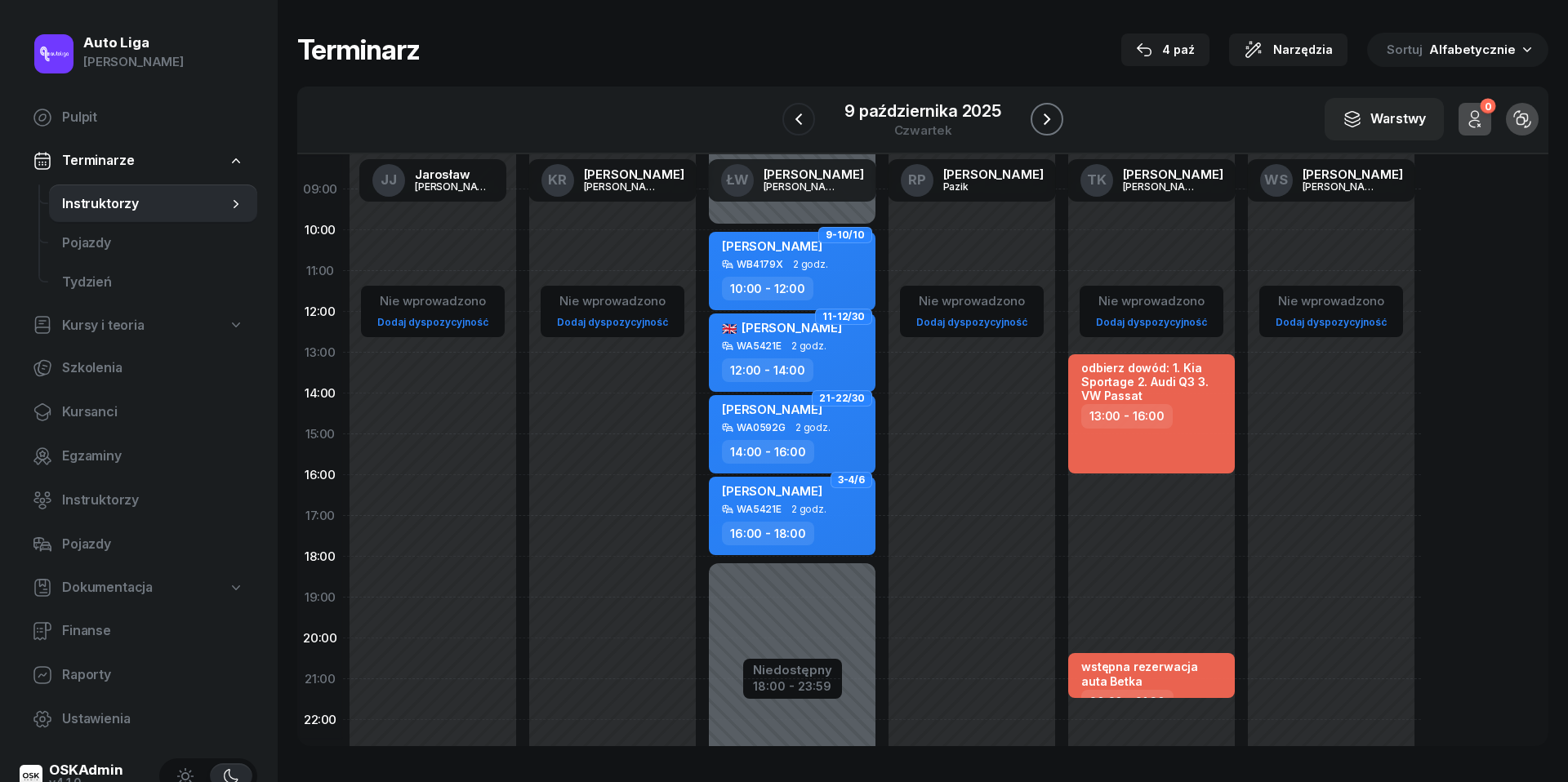
click at [1037, 114] on icon "button" at bounding box center [1047, 119] width 20 height 20
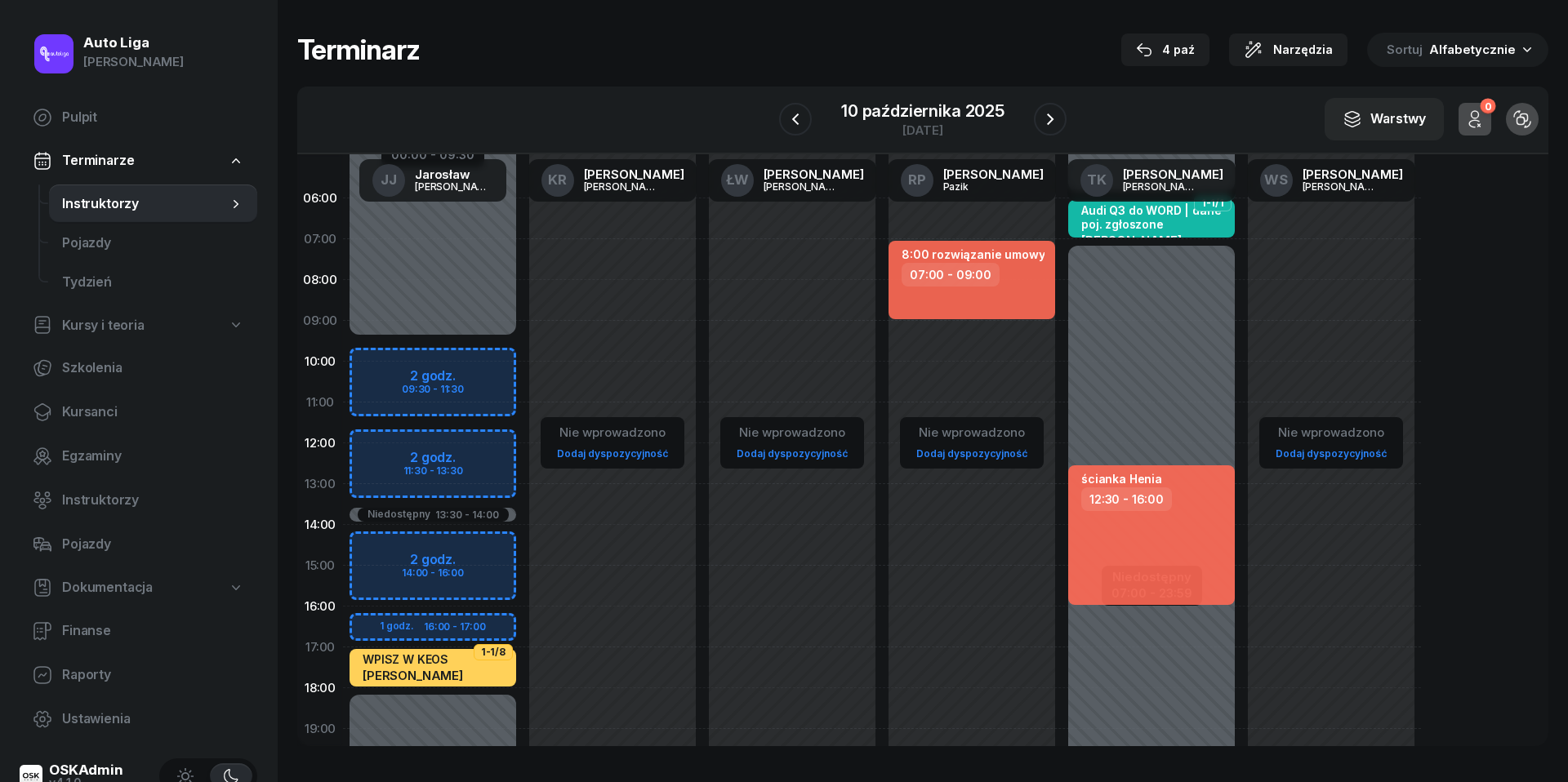
scroll to position [2, 0]
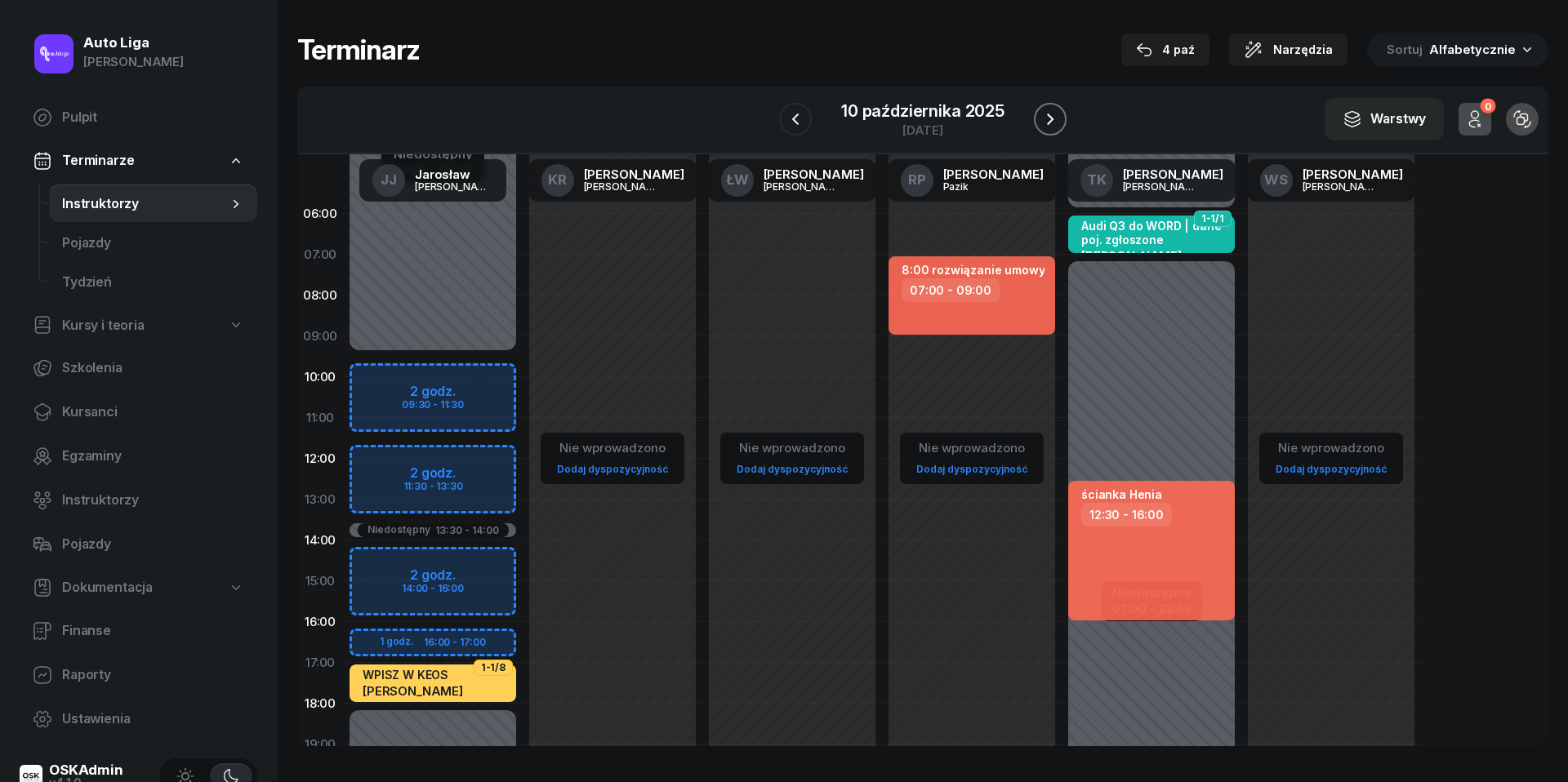
click at [1046, 118] on icon "button" at bounding box center [1050, 119] width 20 height 20
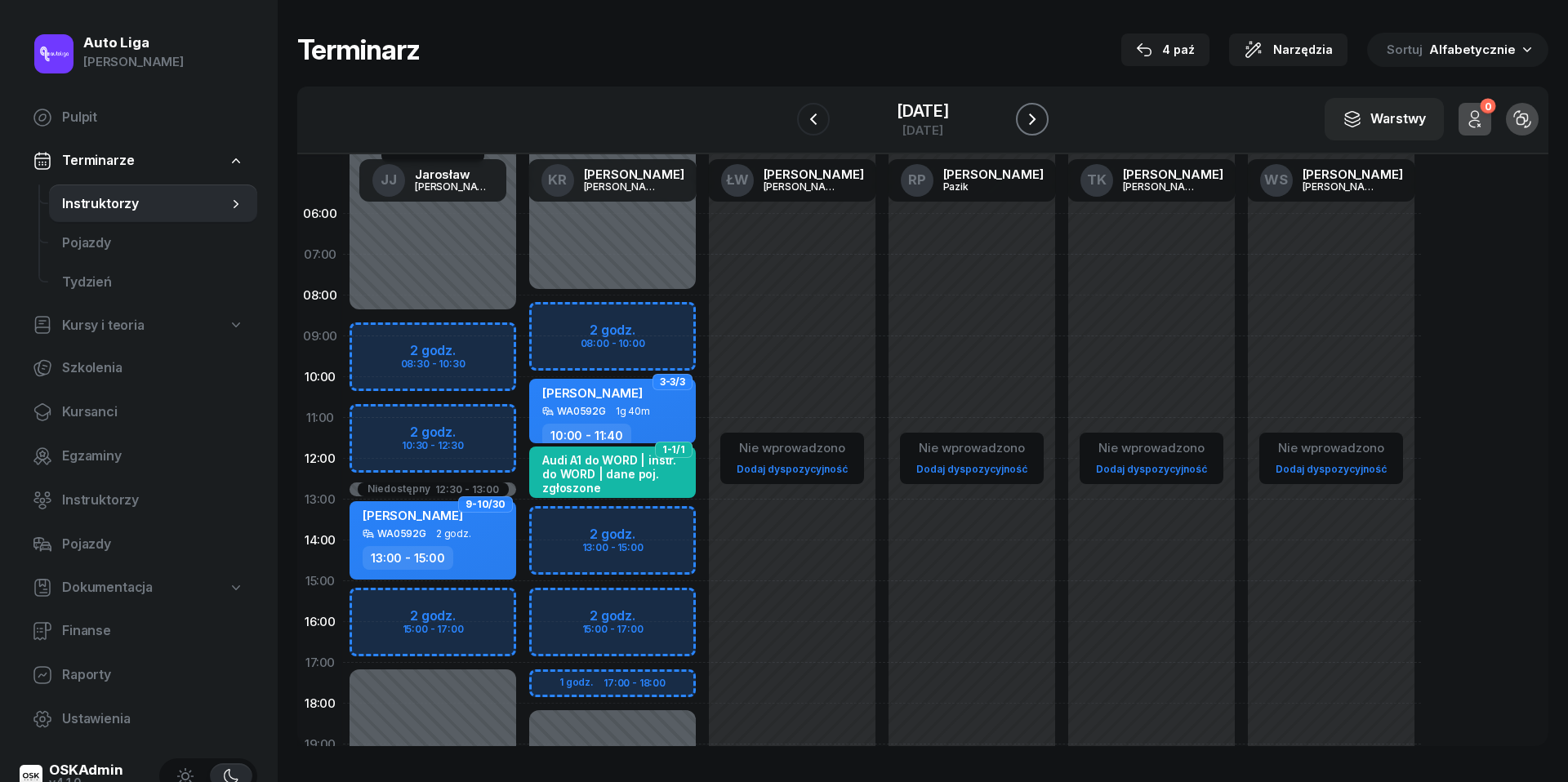
click at [1042, 118] on icon "button" at bounding box center [1033, 119] width 20 height 20
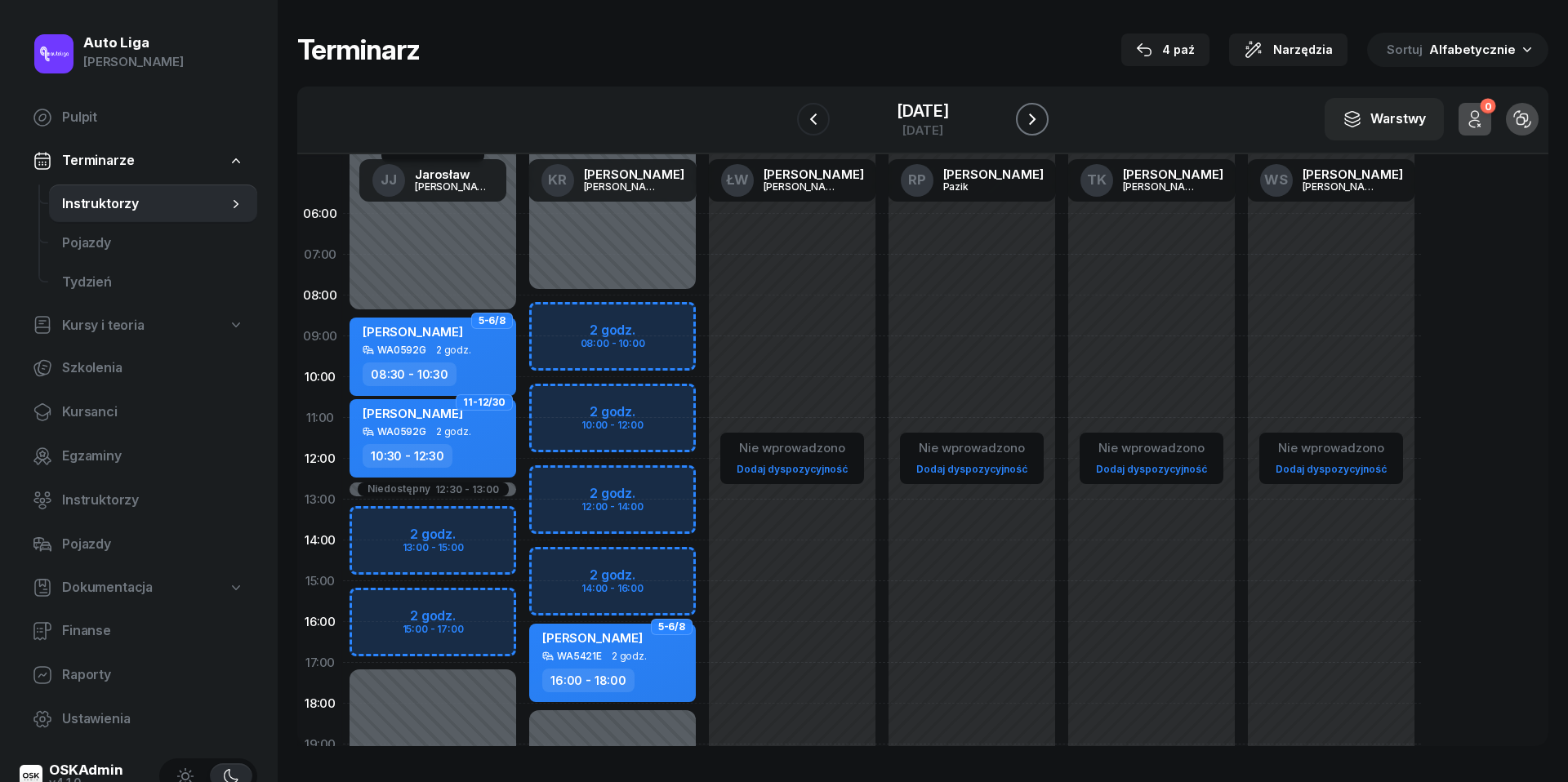
click at [1042, 118] on icon "button" at bounding box center [1033, 119] width 20 height 20
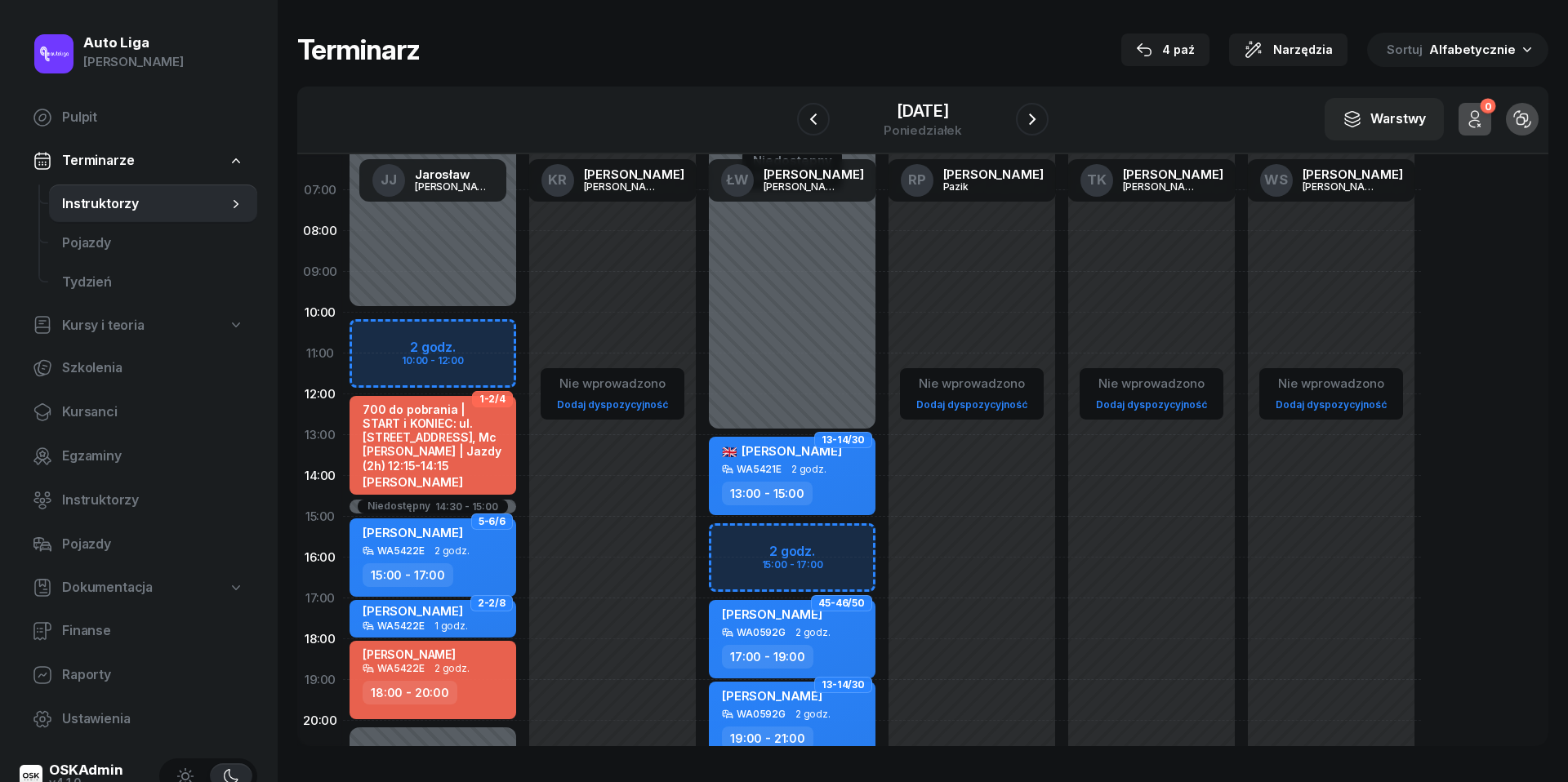
scroll to position [67, 0]
click at [116, 399] on link "Kursanci" at bounding box center [138, 412] width 238 height 39
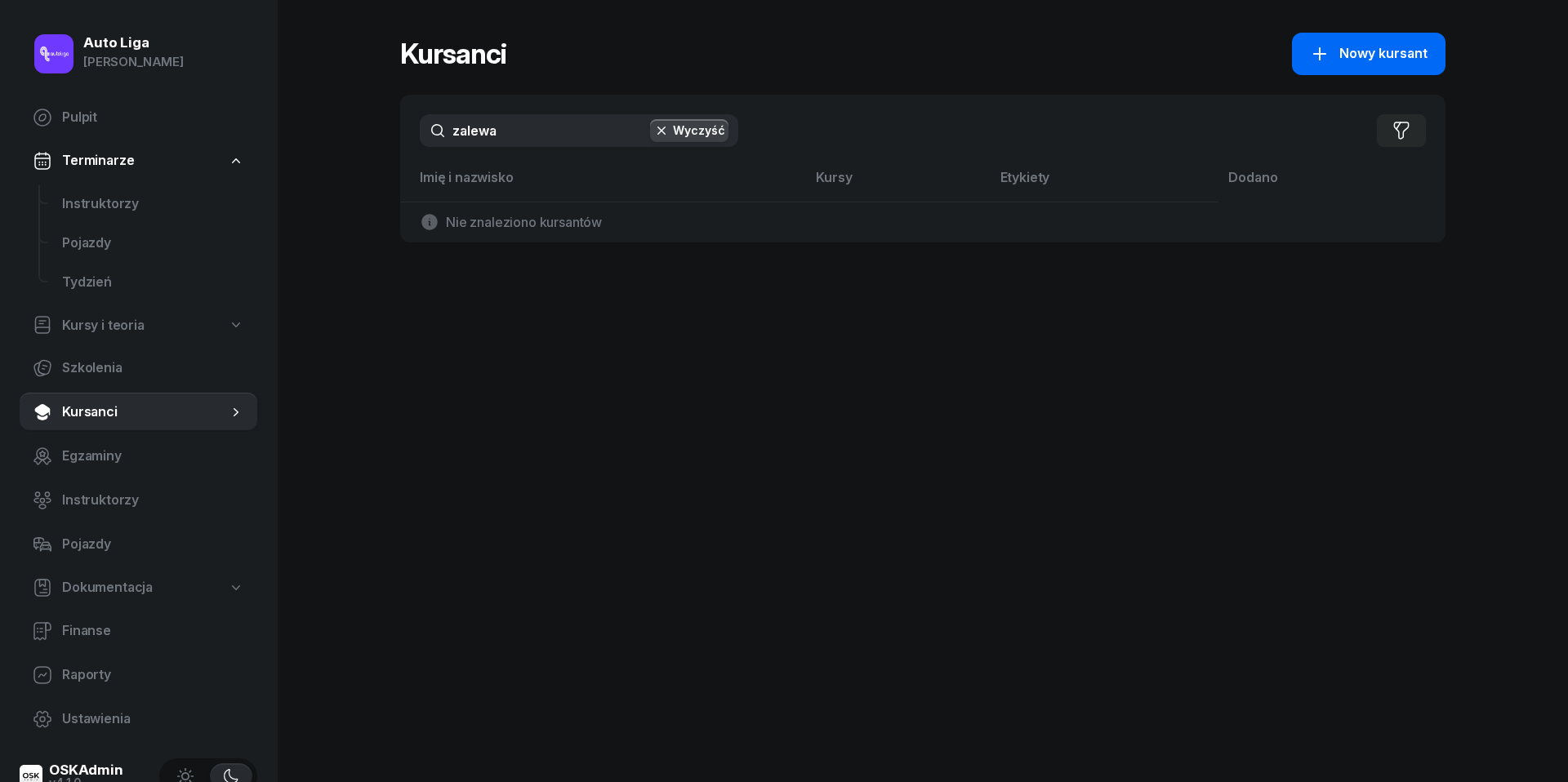
click at [1395, 53] on span "Nowy kursant" at bounding box center [1383, 54] width 88 height 21
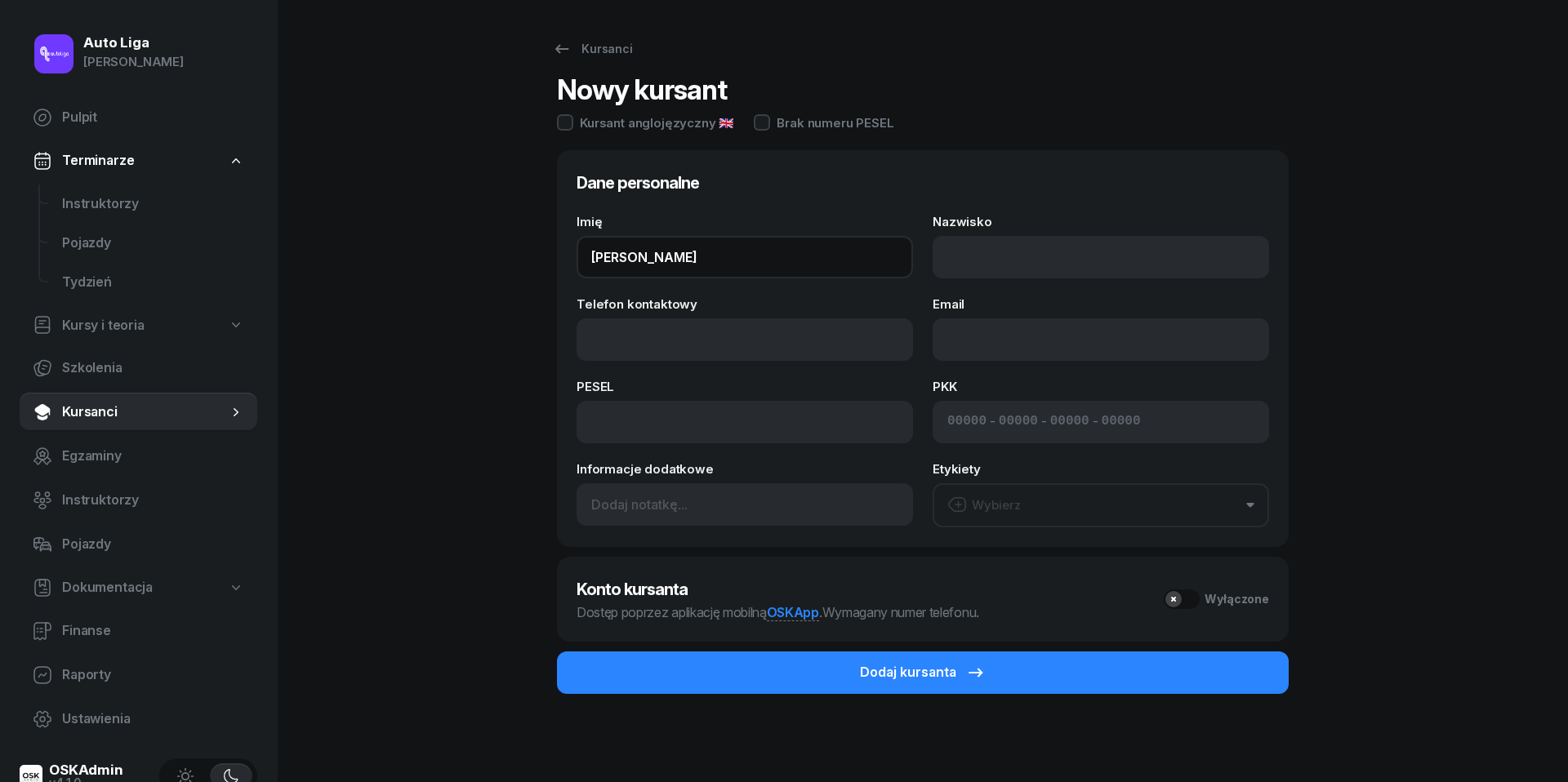
type input "[PERSON_NAME]"
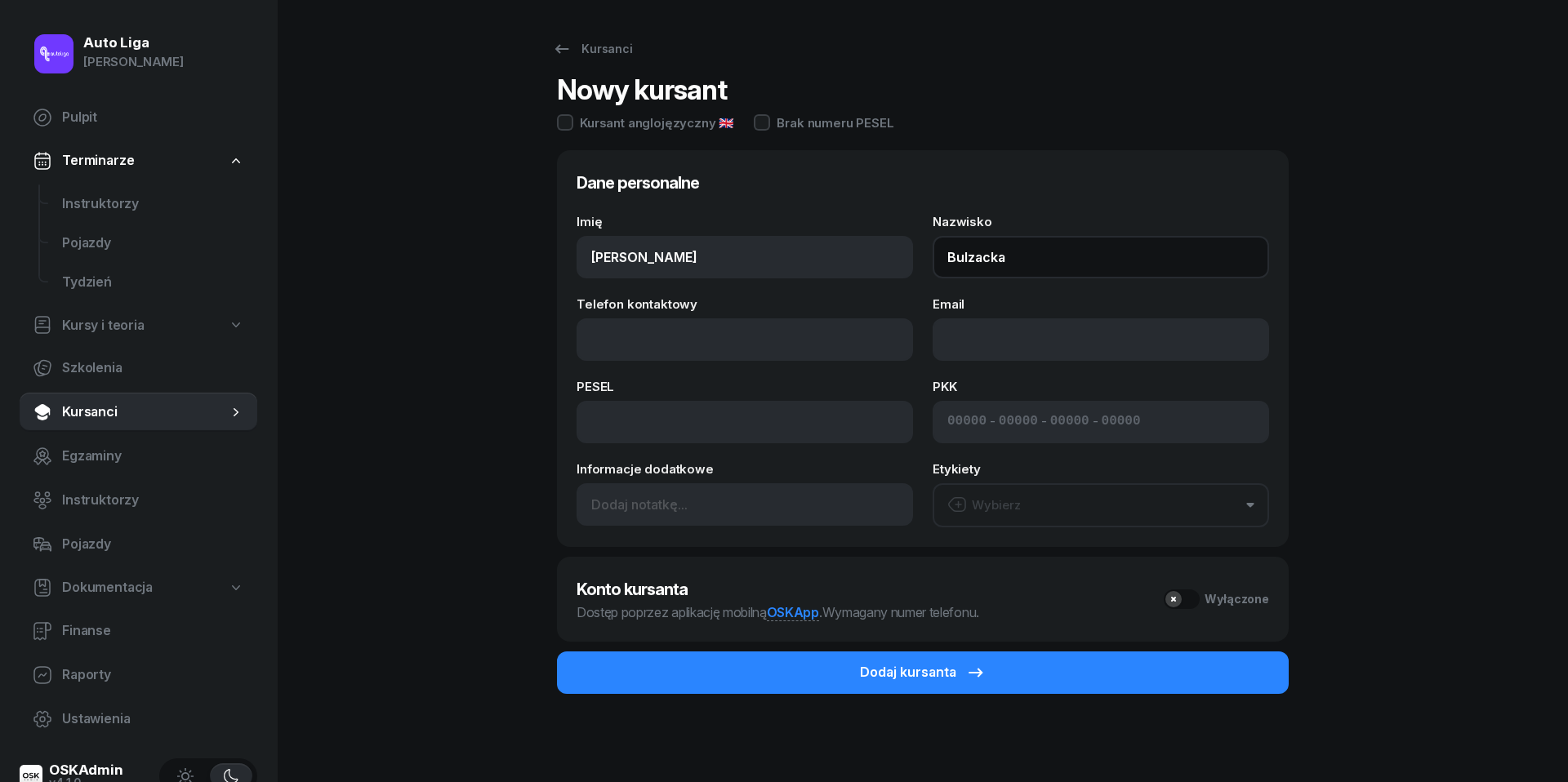
type input "Bulzacka"
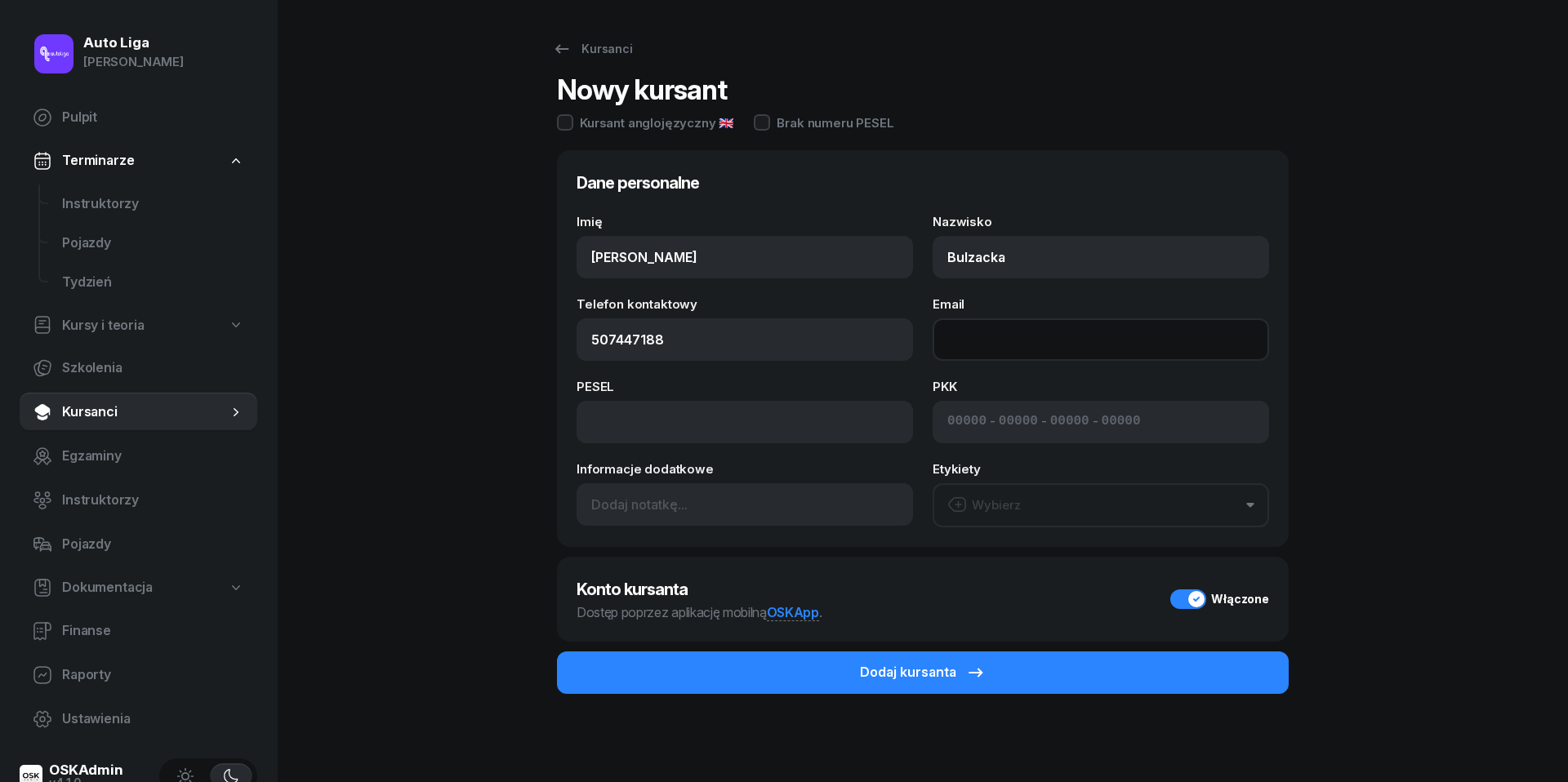
type input "507 447 188"
paste input "mailto:kateciu@gmail.com"
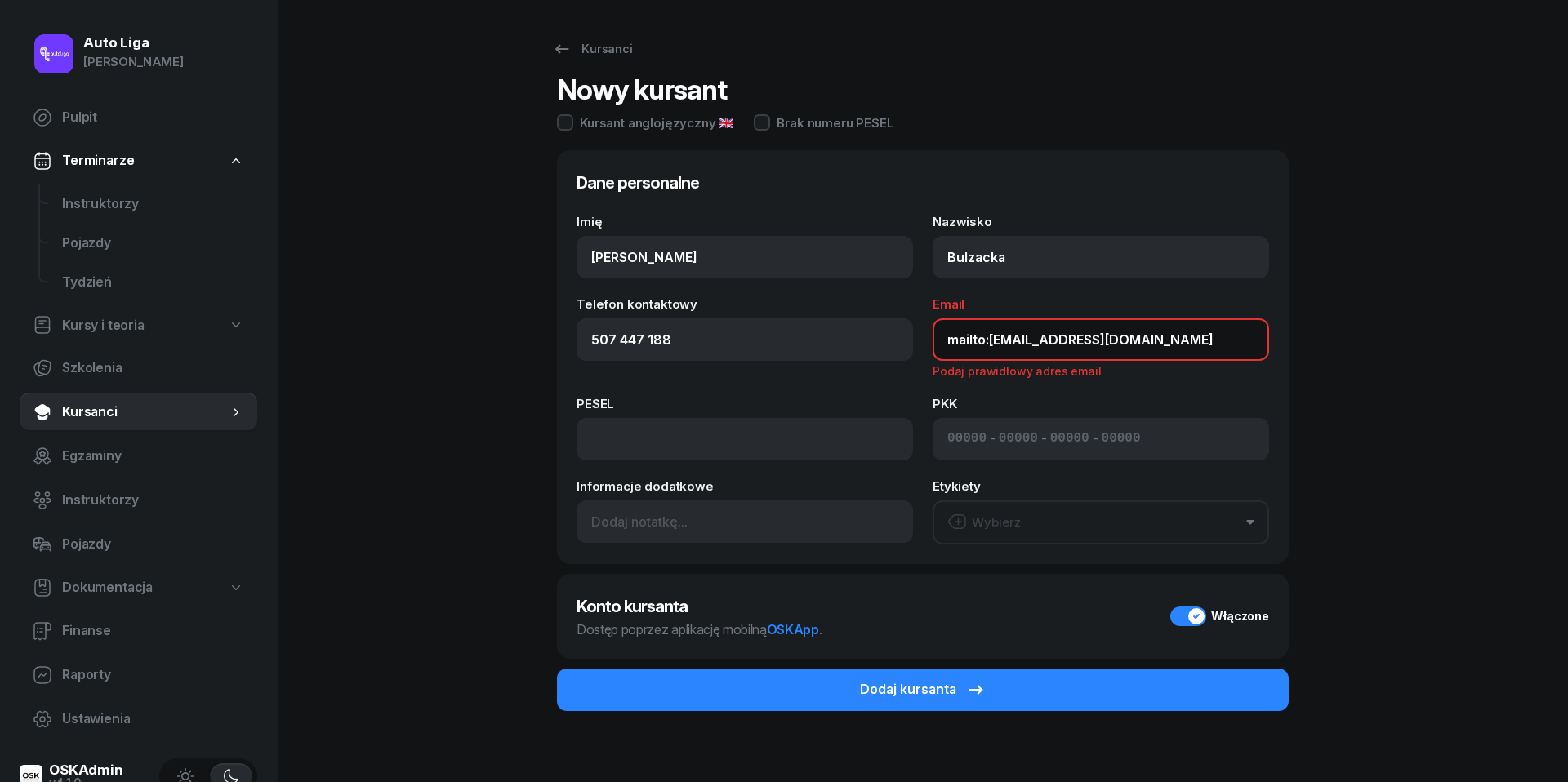
click at [986, 338] on input "mailto:kateciu@gmail.com" at bounding box center [1101, 339] width 337 height 43
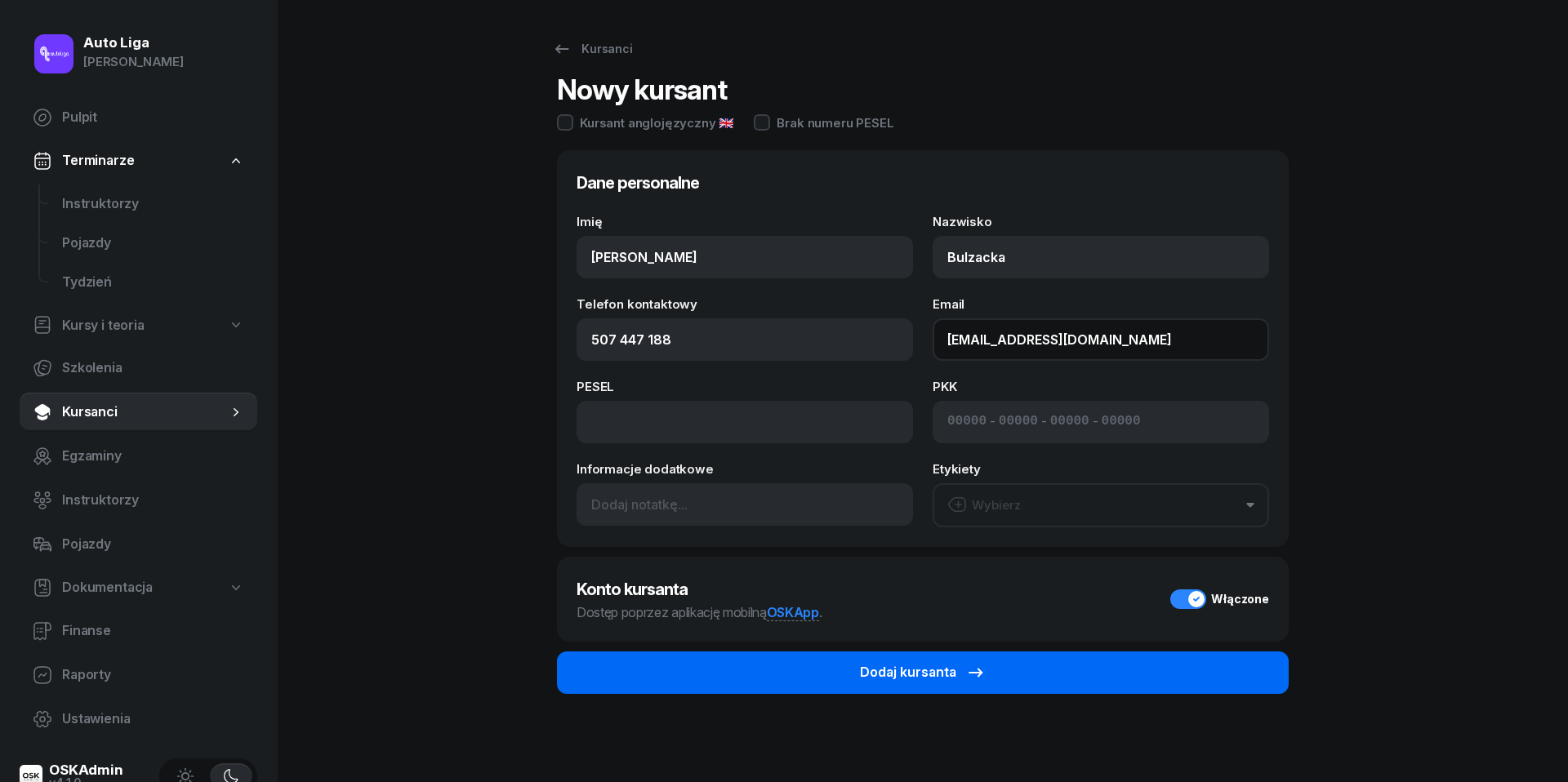
type input "kateciu@gmail.com"
click at [993, 672] on button "Dodaj kursanta" at bounding box center [922, 672] width 731 height 43
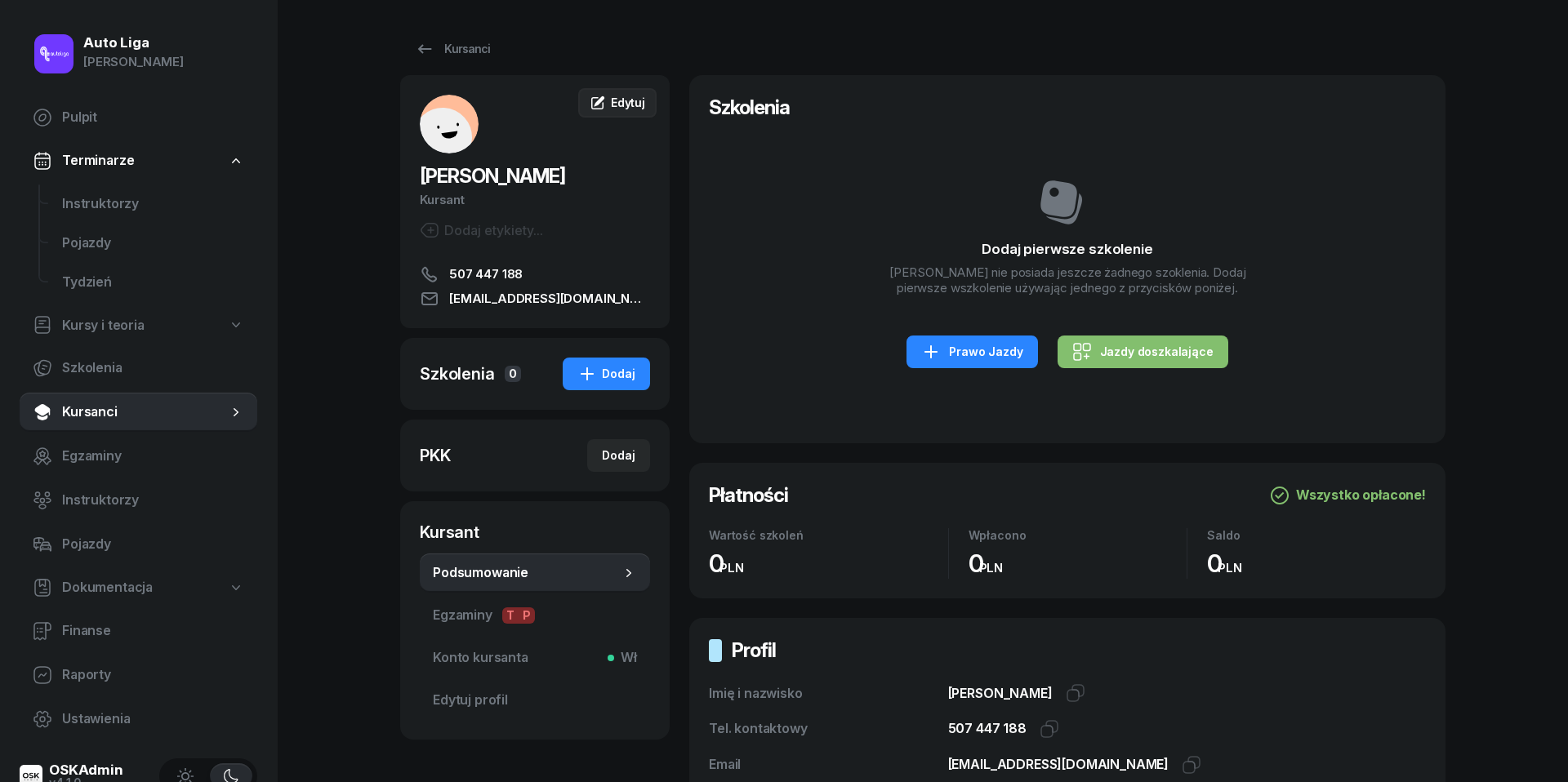
click at [621, 99] on span "Edytuj" at bounding box center [628, 102] width 34 height 14
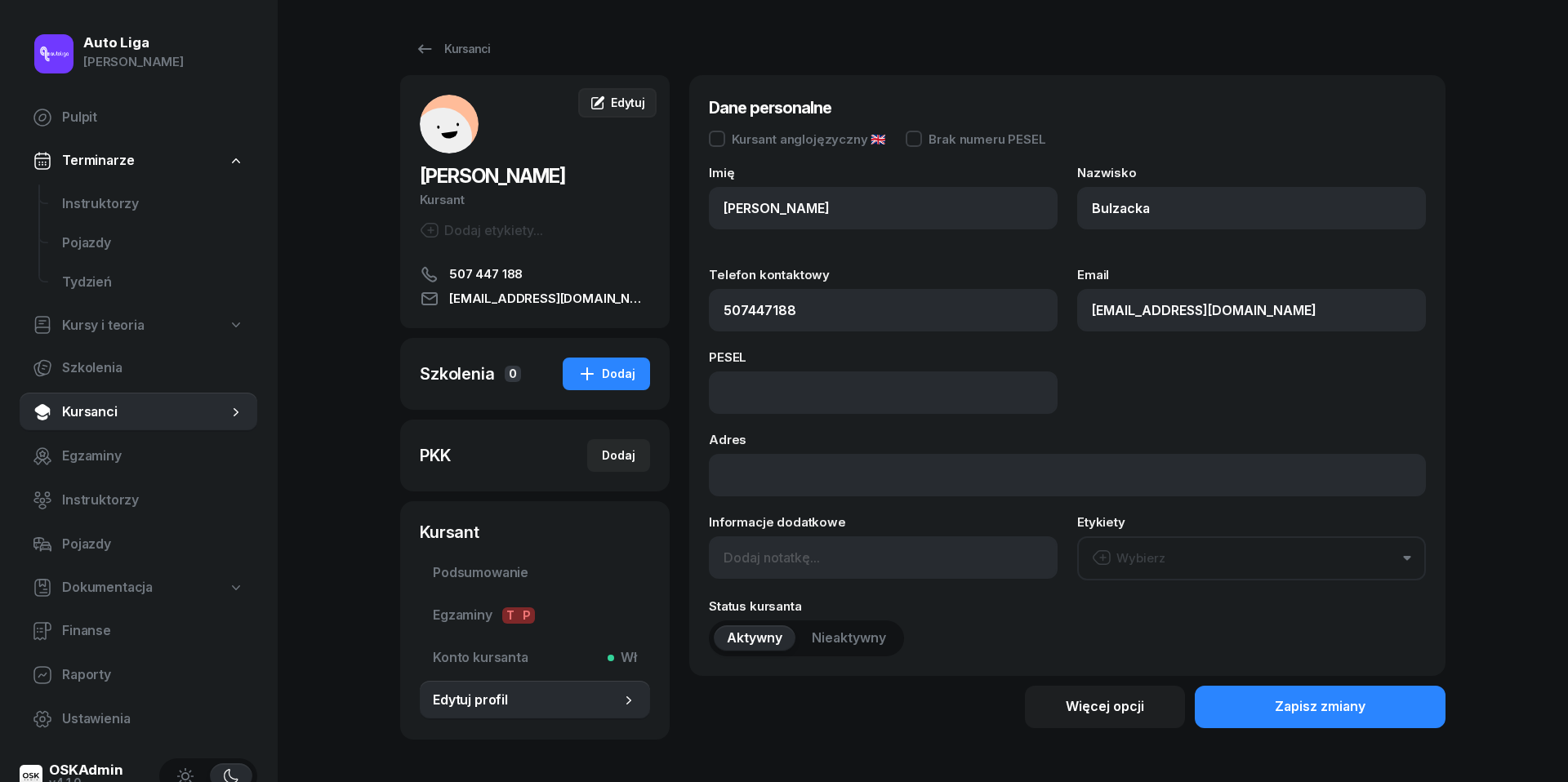
type input "507 447 188"
click at [611, 109] on span "Edytuj" at bounding box center [628, 102] width 34 height 14
click at [776, 403] on input at bounding box center [883, 393] width 348 height 43
type input "89042305386"
click at [1193, 552] on button "Wybierz" at bounding box center [1251, 558] width 348 height 44
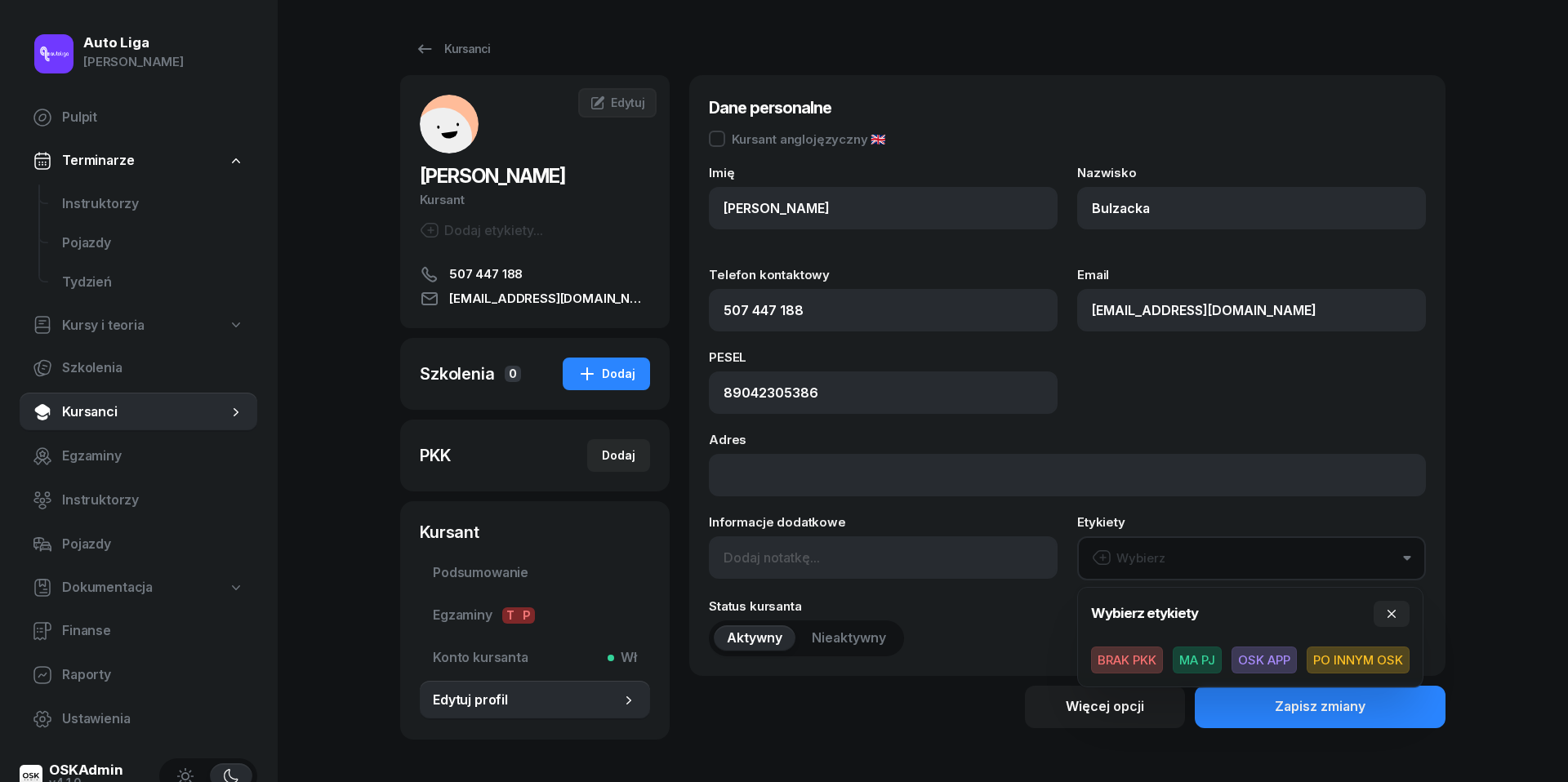
click at [1193, 552] on button "Wybierz" at bounding box center [1251, 558] width 348 height 44
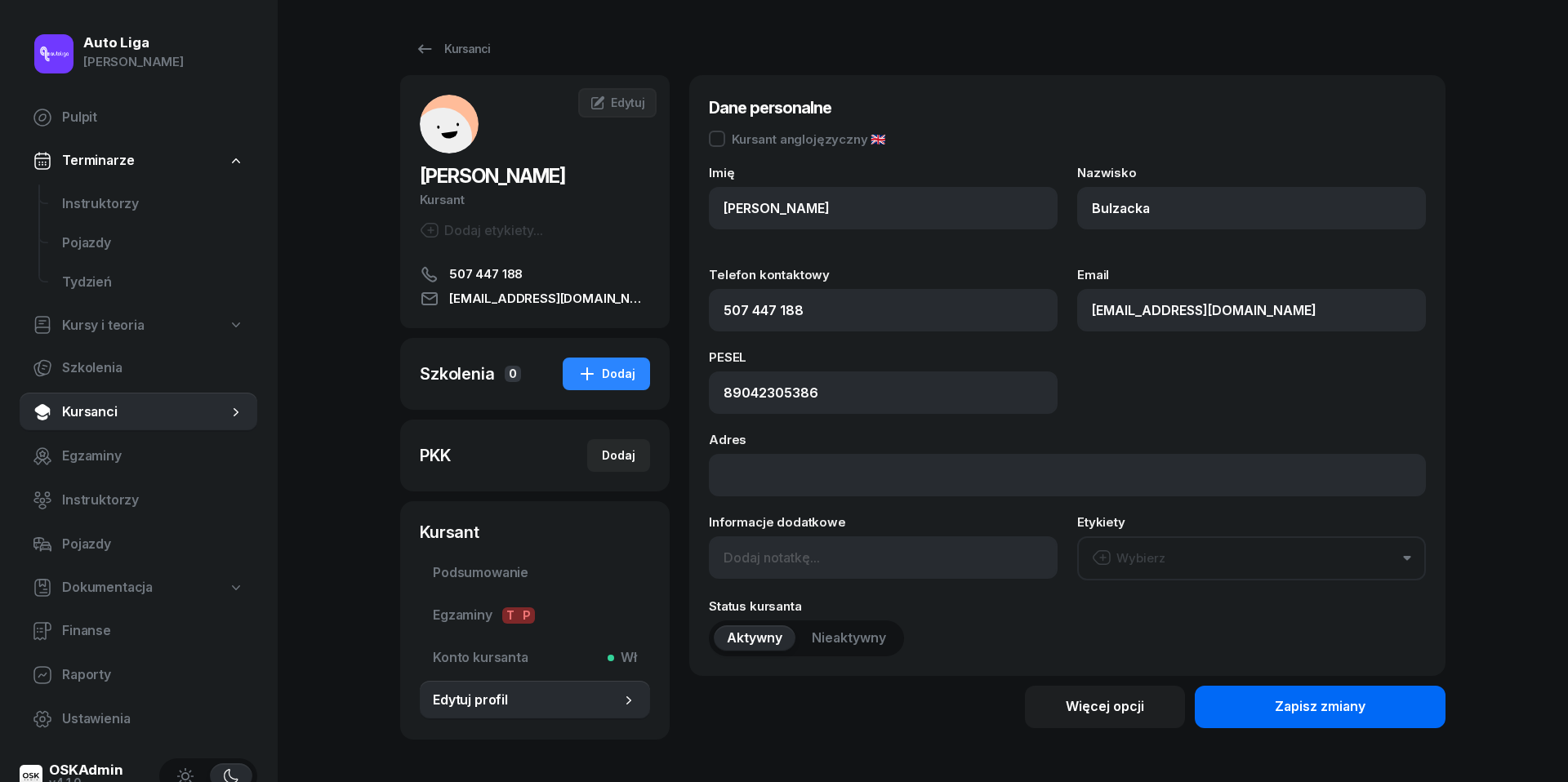
click at [1311, 710] on div "Zapisz zmiany" at bounding box center [1320, 707] width 91 height 21
click at [1363, 703] on div "Zapisz zmiany" at bounding box center [1320, 707] width 91 height 21
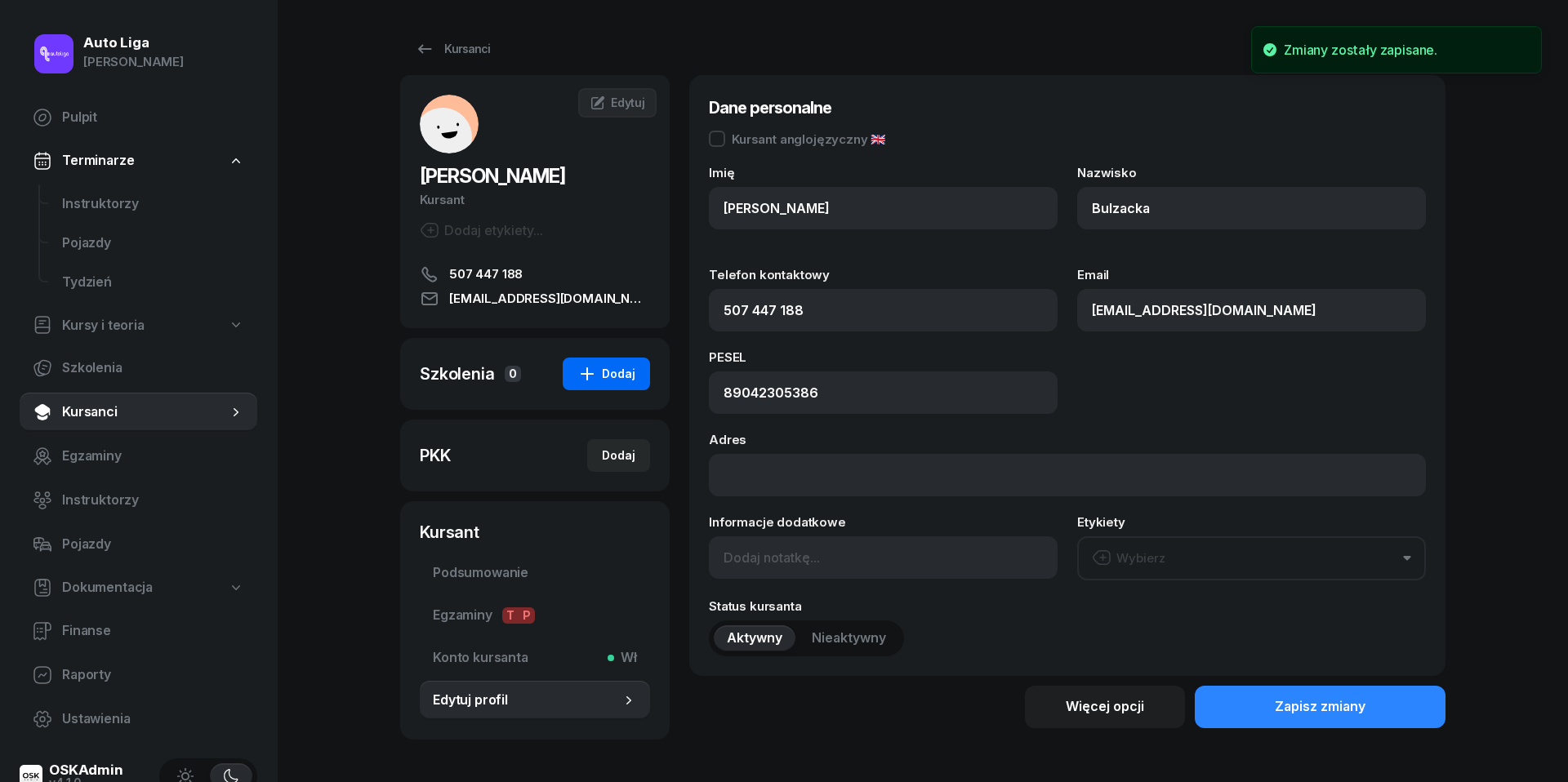
click at [614, 374] on div "Dodaj" at bounding box center [606, 374] width 58 height 20
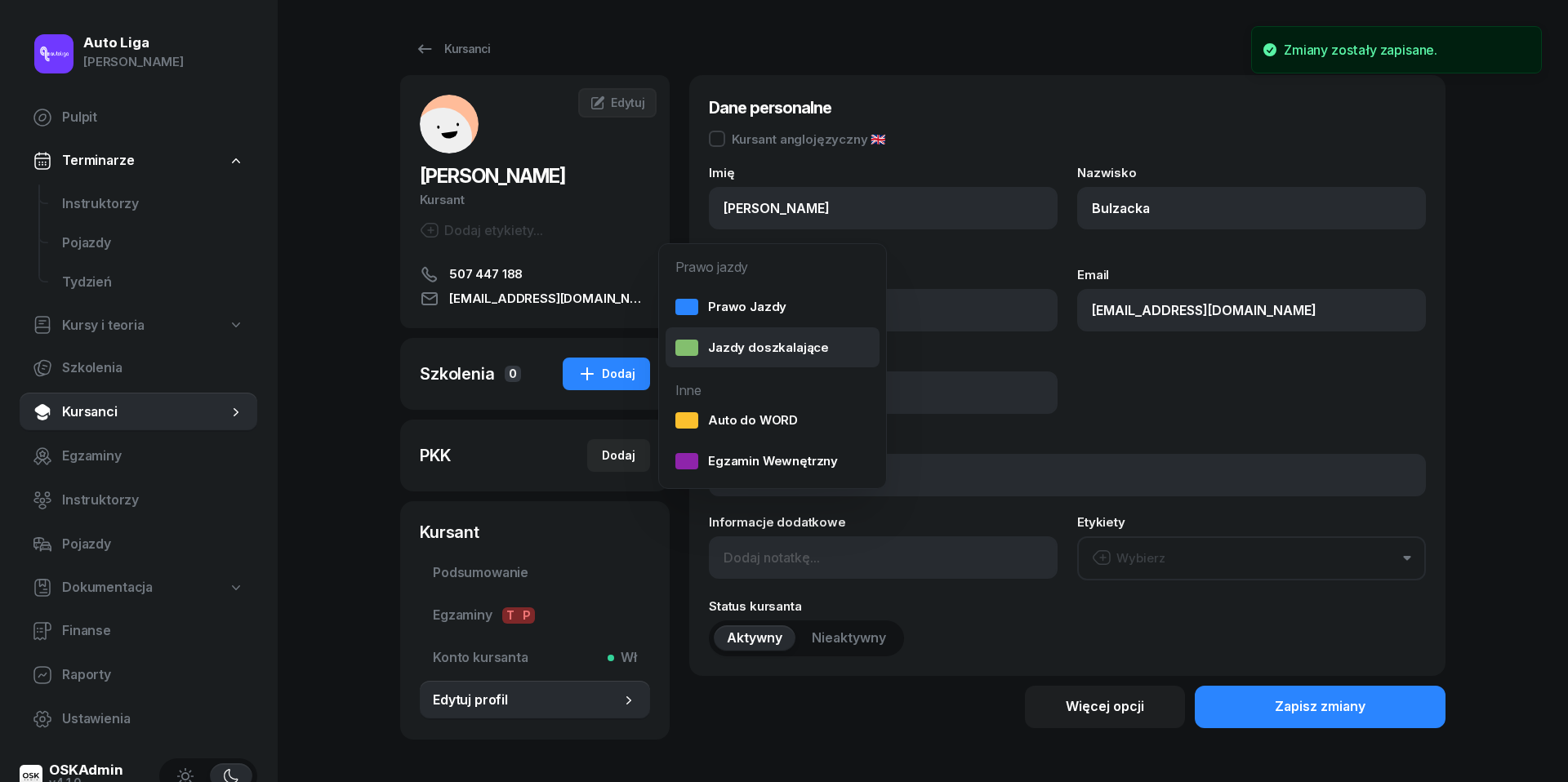
click at [730, 351] on div "Jazdy doszkalające" at bounding box center [752, 348] width 153 height 21
select select "B"
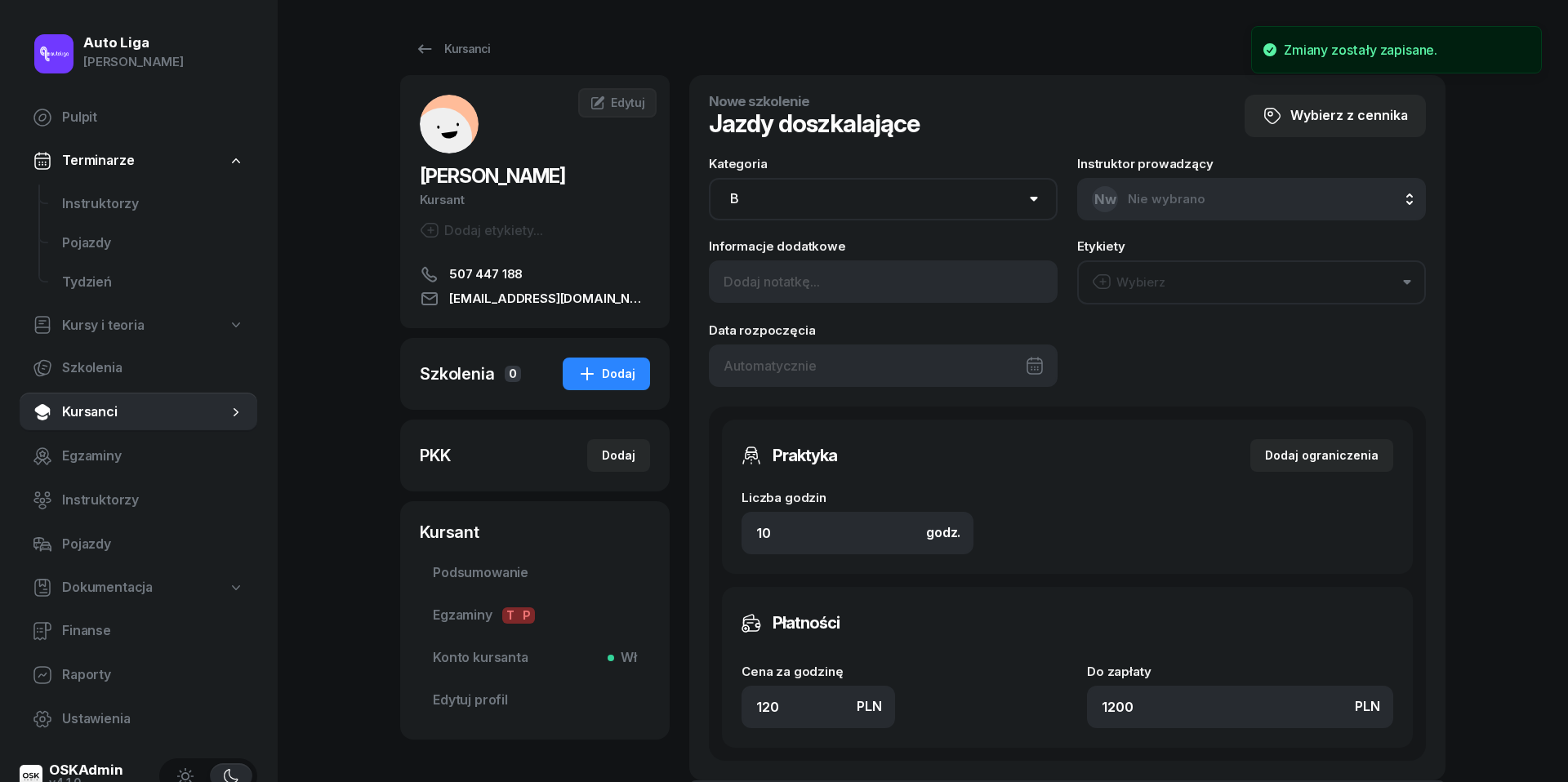
click at [845, 362] on div at bounding box center [883, 366] width 348 height 43
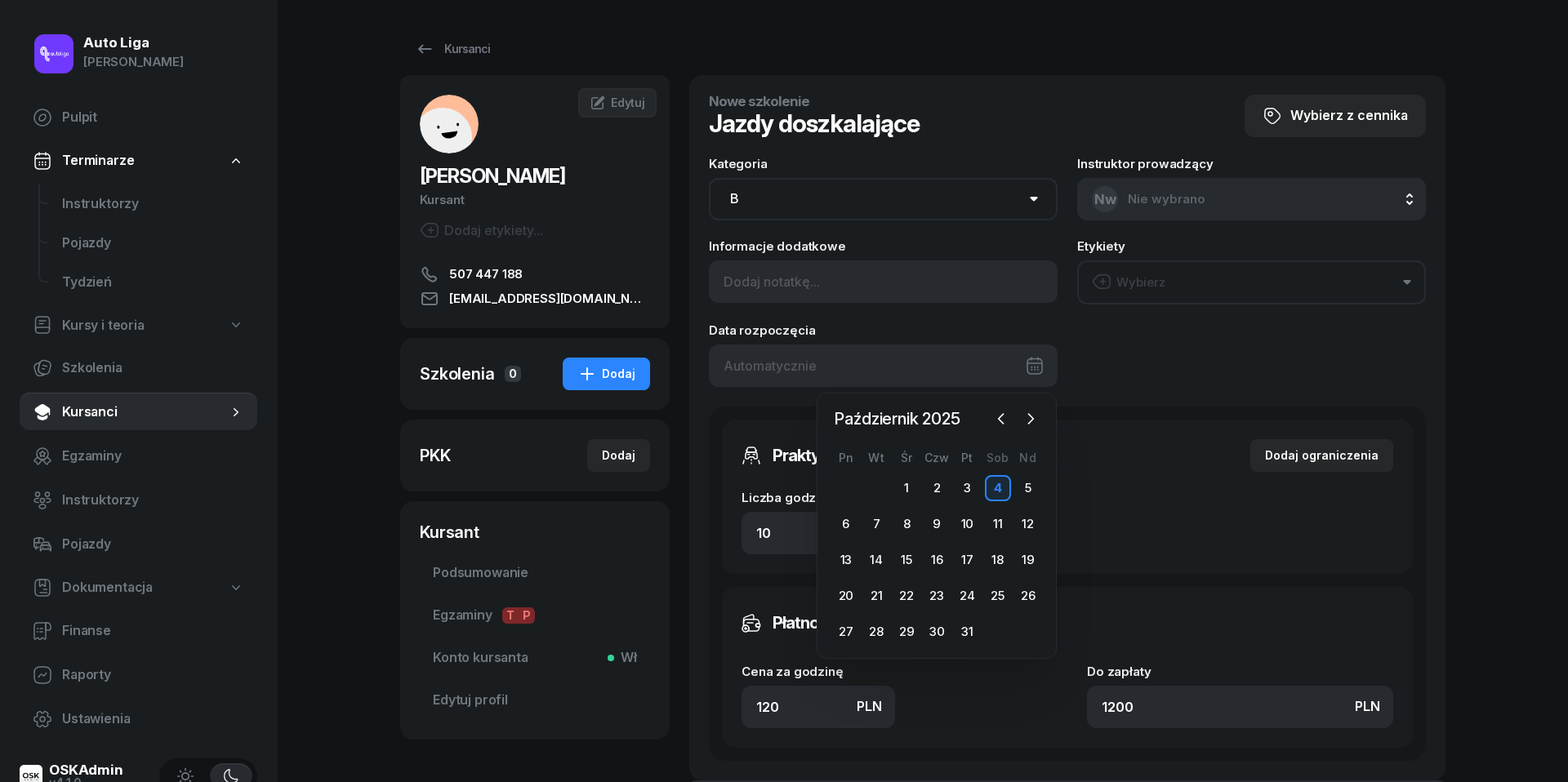
click at [1167, 343] on div "Informacje dodatkowe Etykiety Wybierz Data rozpoczęcia" at bounding box center [1067, 313] width 717 height 147
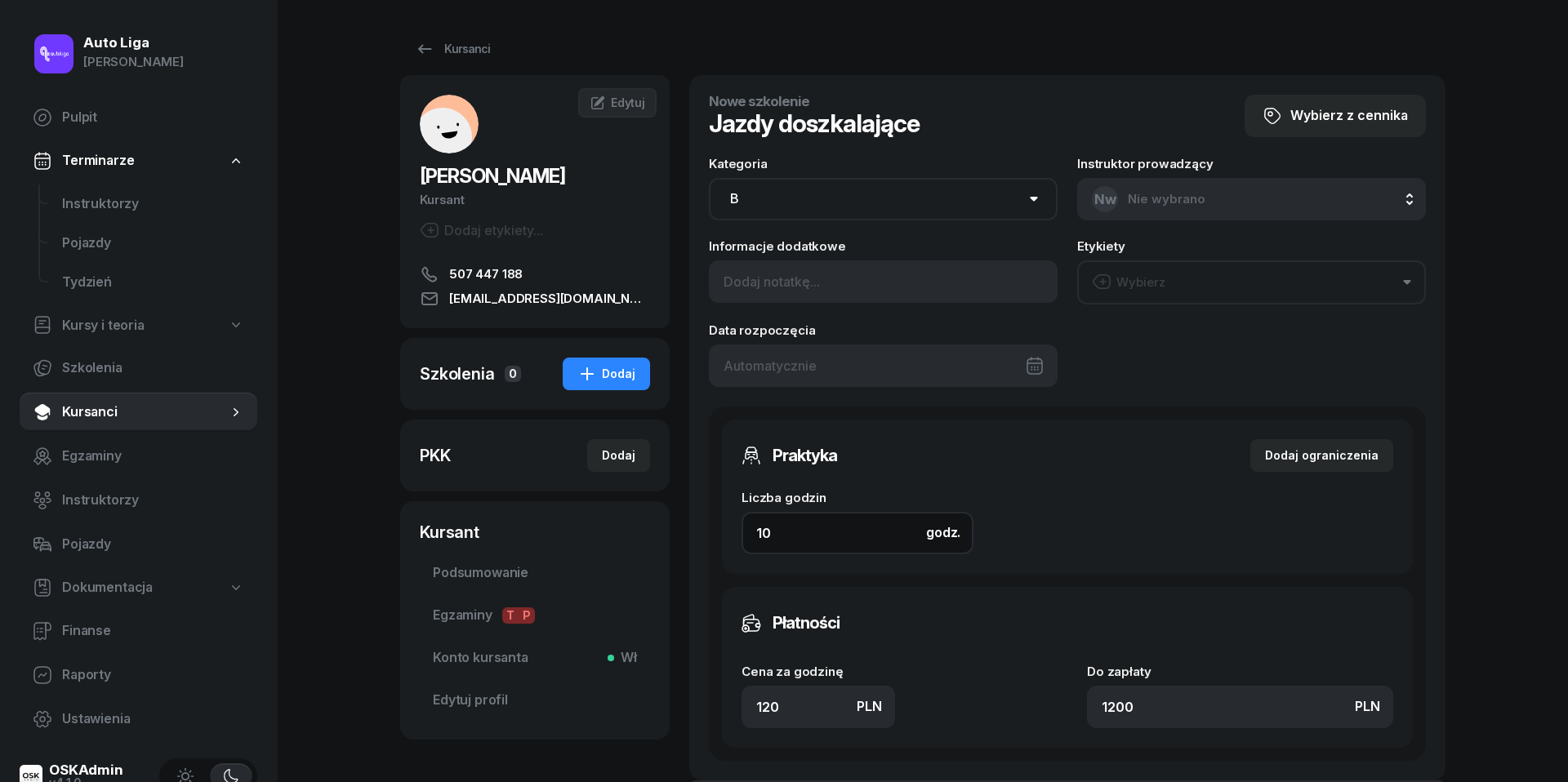
click at [821, 523] on input "10" at bounding box center [857, 534] width 232 height 43
type input "2"
type input "240"
type input "2"
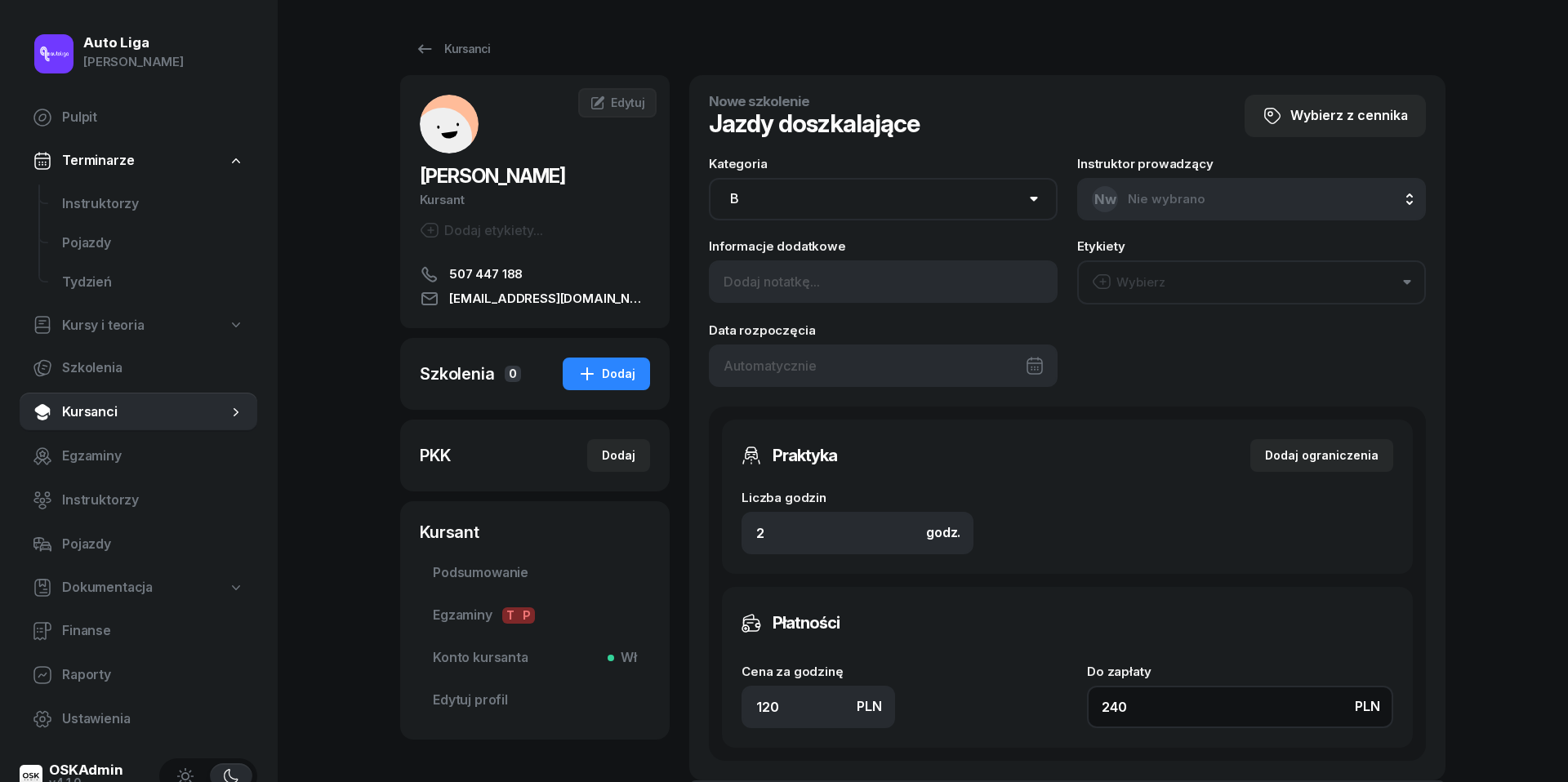
click at [1144, 710] on input "240" at bounding box center [1240, 707] width 306 height 43
type input "1.50"
type input "3"
type input "15"
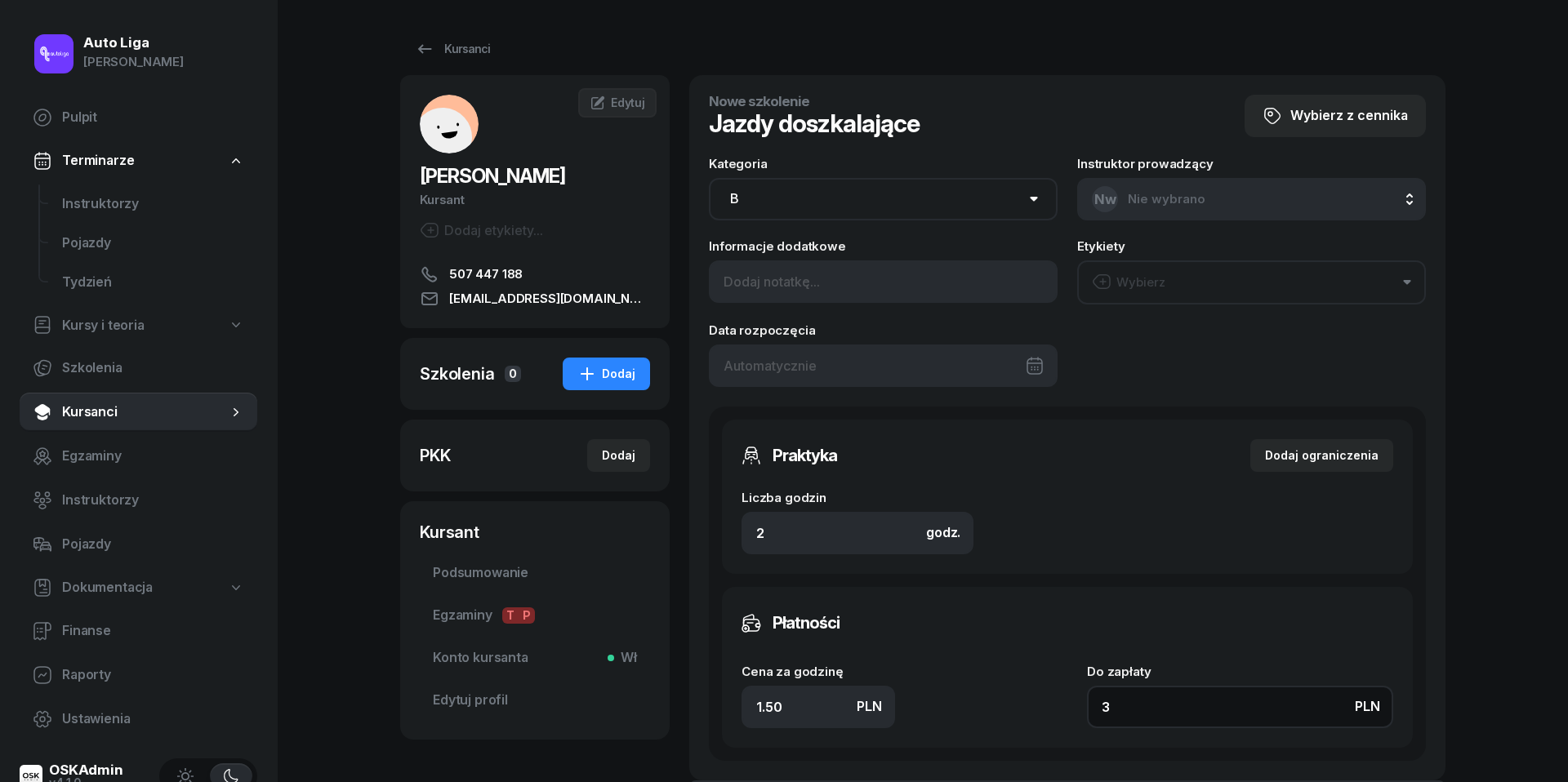
type input "30"
type input "150"
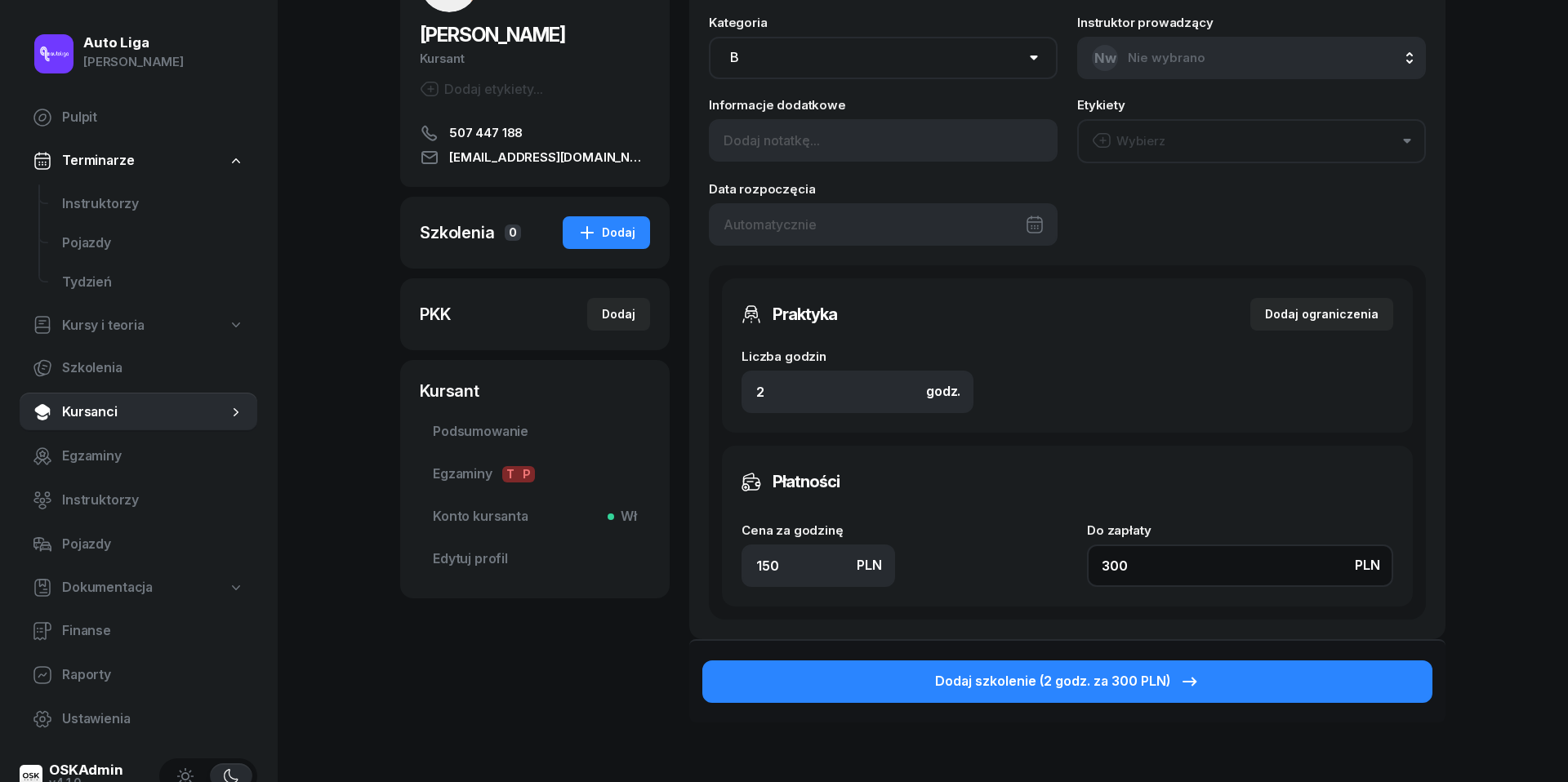
scroll to position [163, 0]
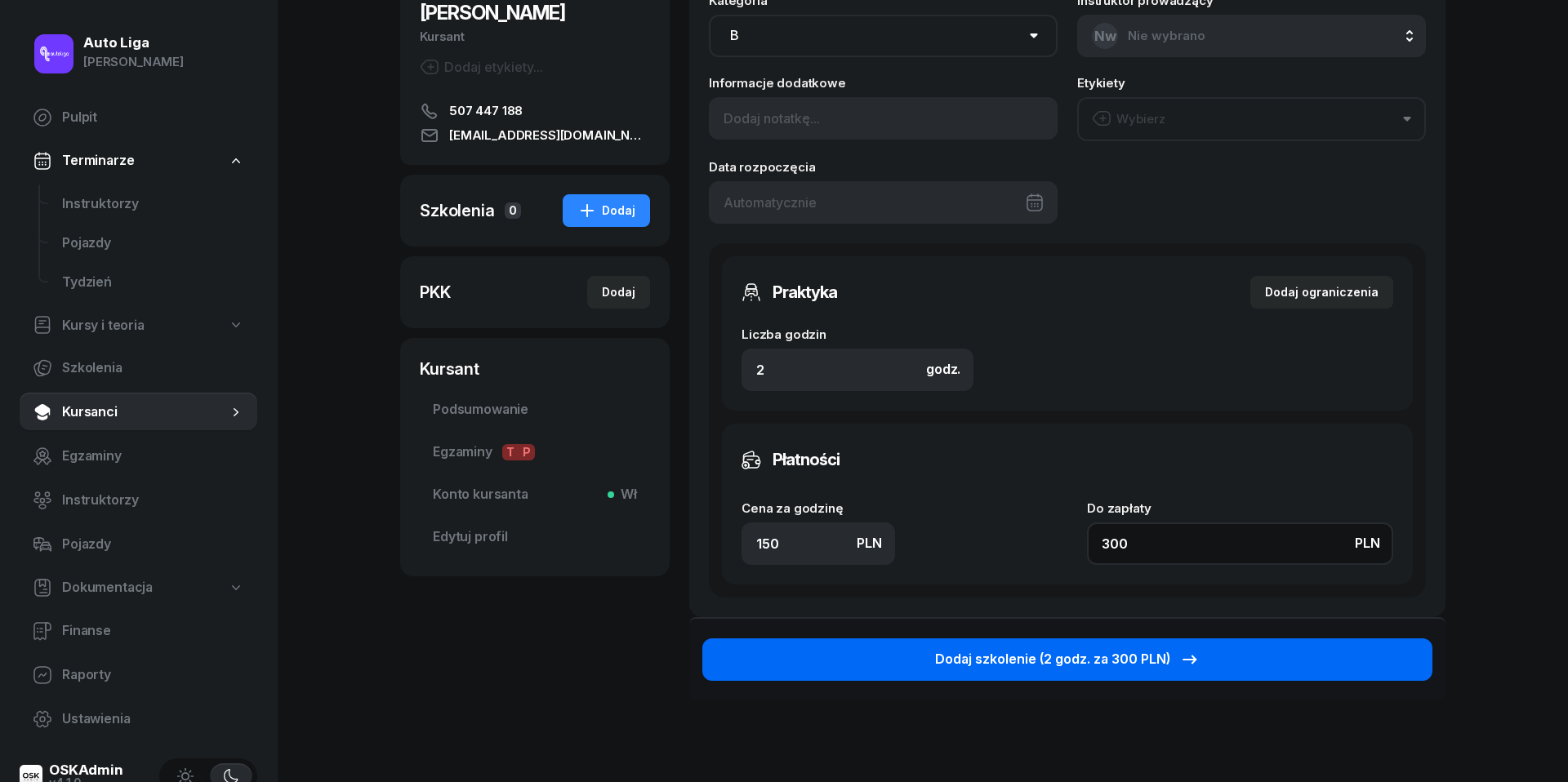
type input "300"
click at [1079, 656] on div "Dodaj szkolenie (2 godz. za 300 PLN)" at bounding box center [1067, 660] width 265 height 21
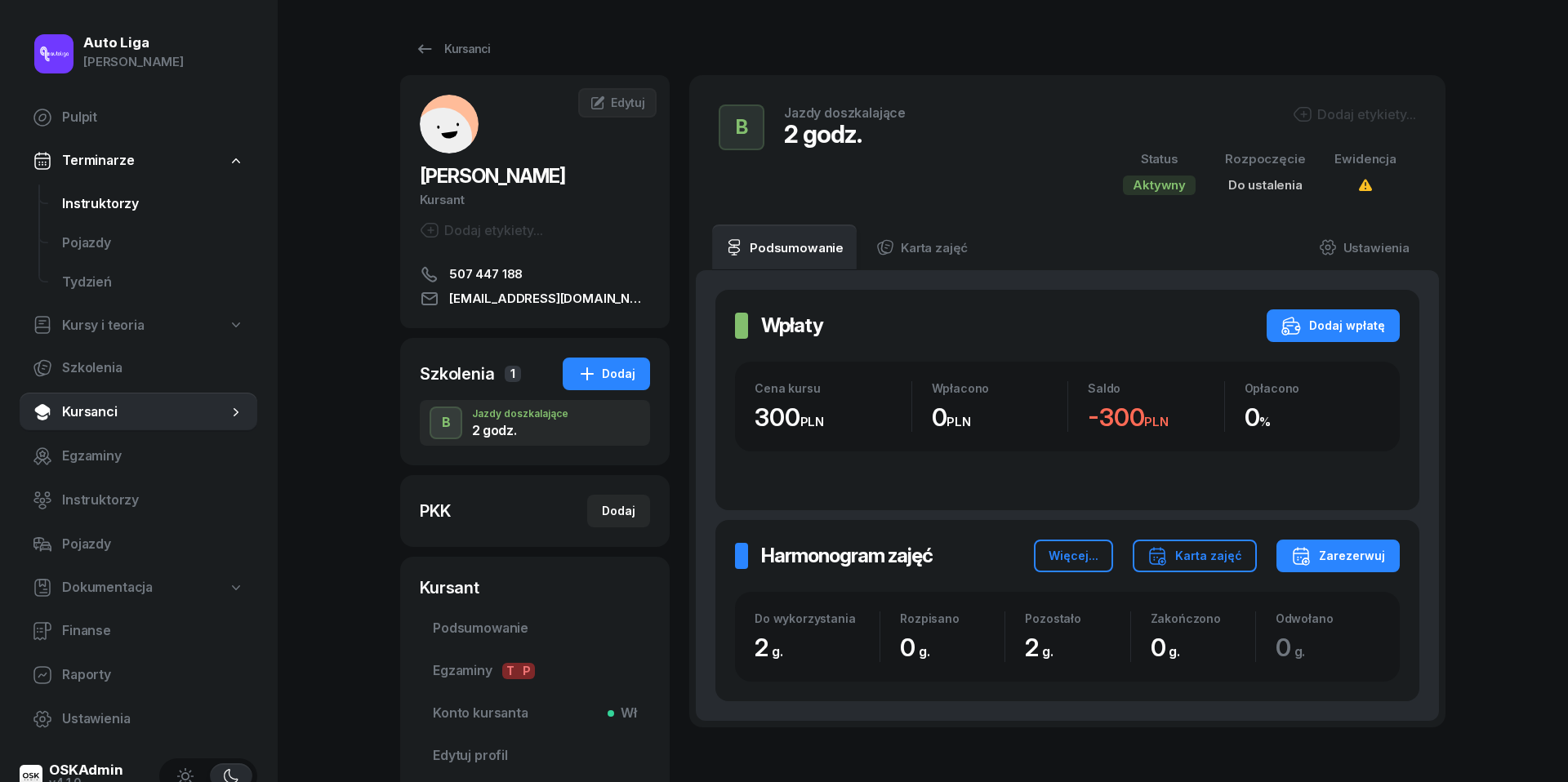
click at [126, 214] on link "Instruktorzy" at bounding box center [153, 204] width 208 height 39
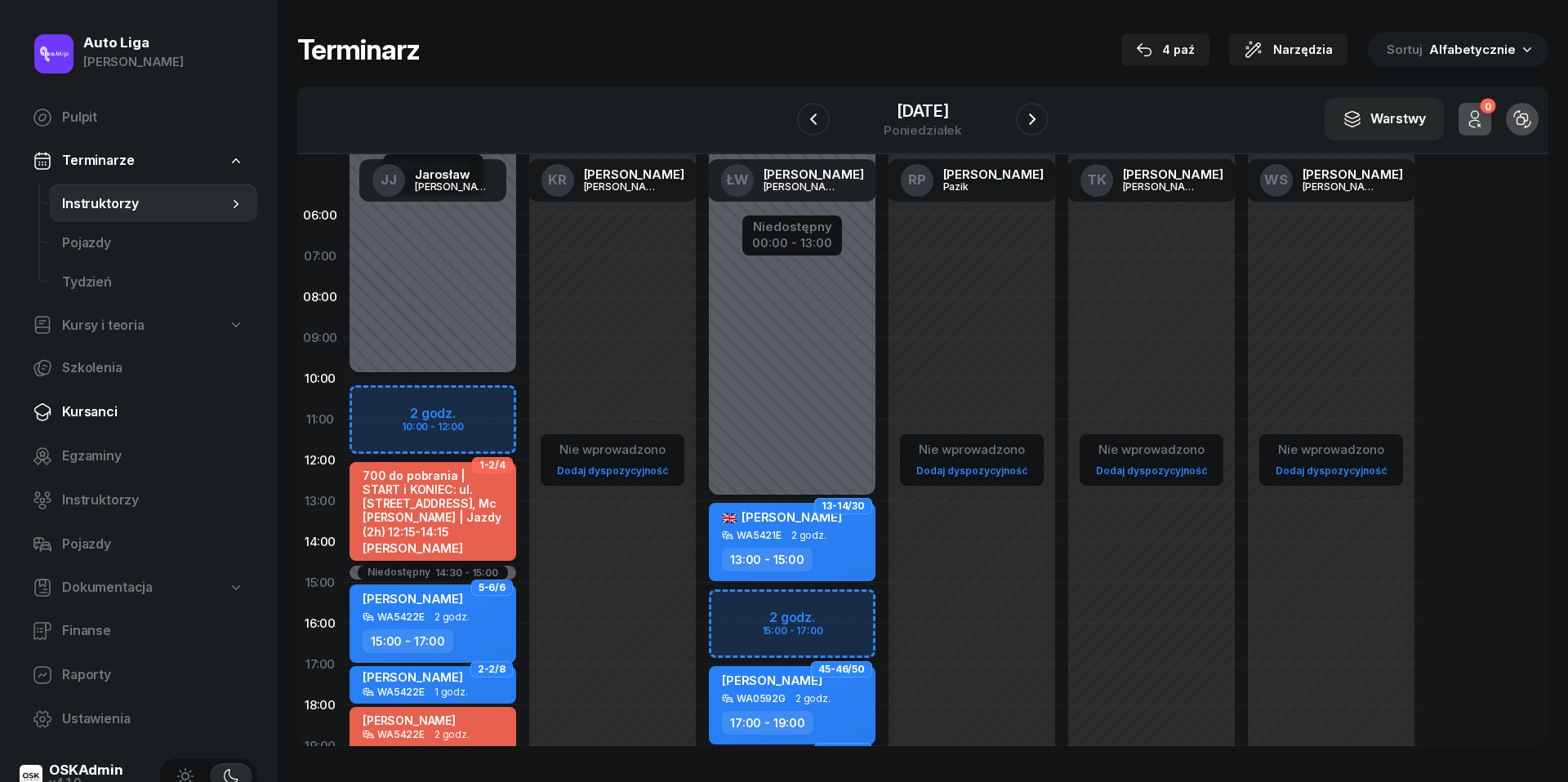
click at [83, 418] on span "Kursanci" at bounding box center [153, 412] width 182 height 21
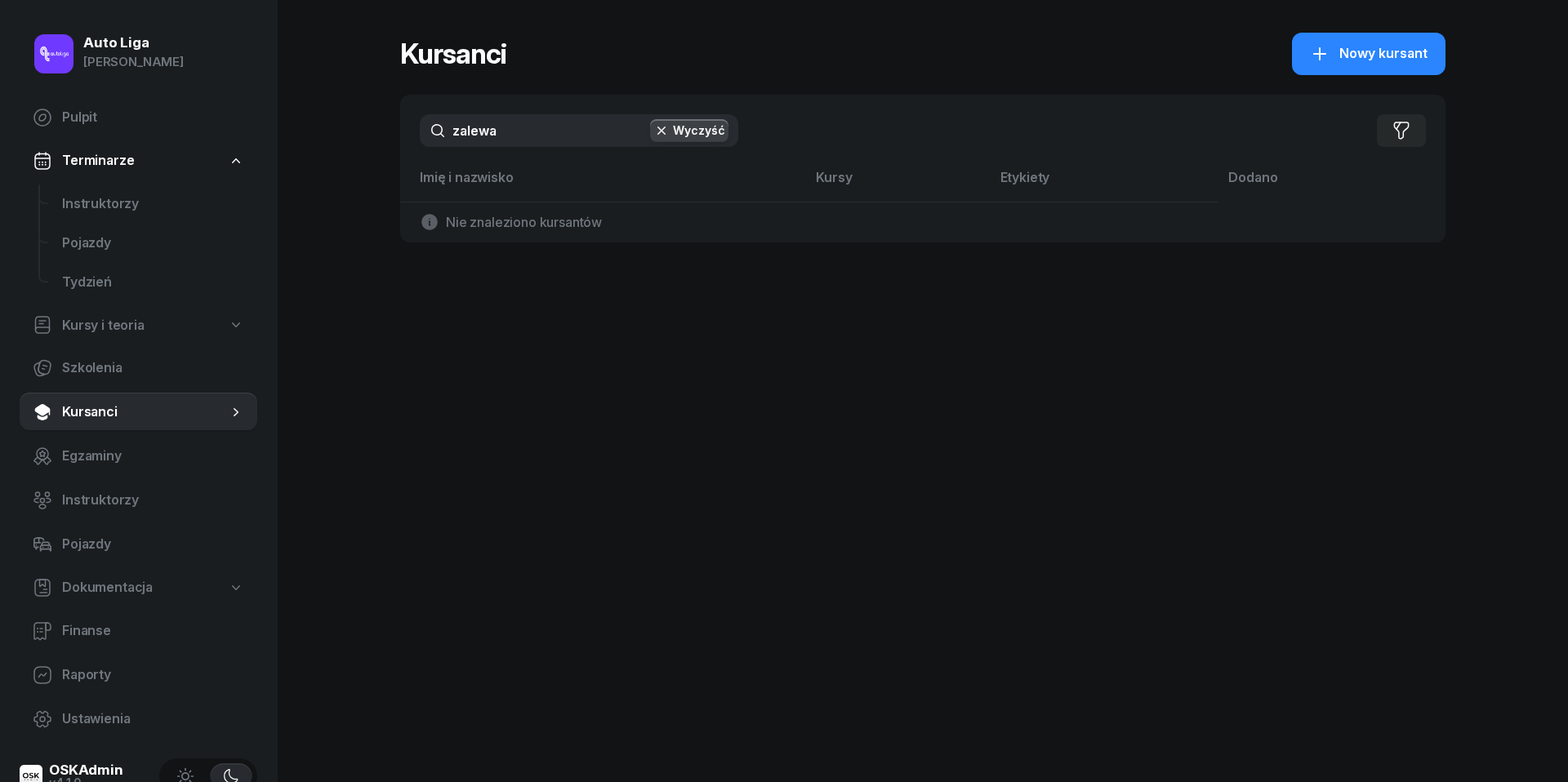
click at [541, 137] on input "zalewa" at bounding box center [578, 130] width 318 height 33
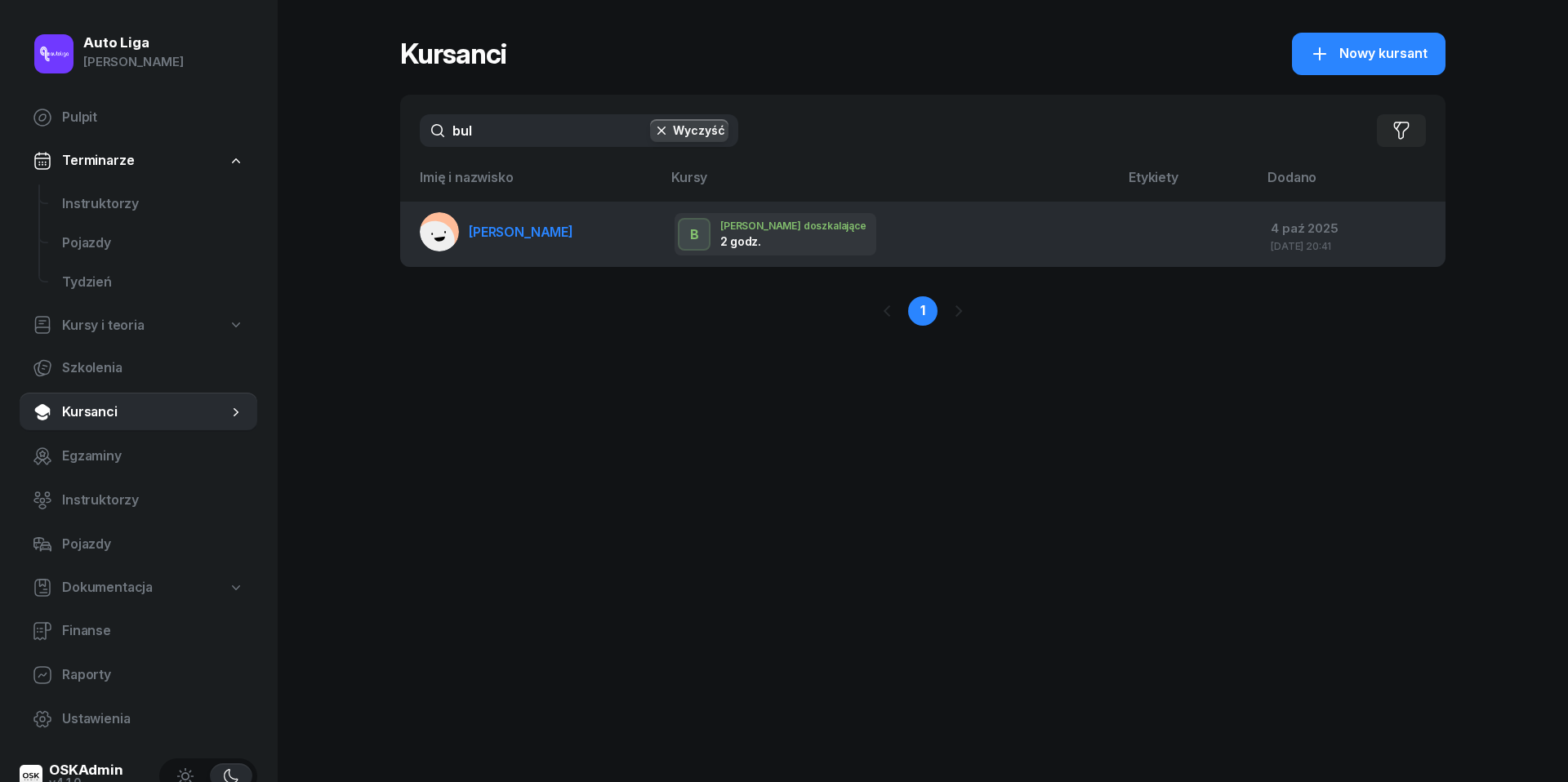
type input "bul"
click at [559, 235] on span "Katarzyna Bulzacka" at bounding box center [520, 232] width 104 height 16
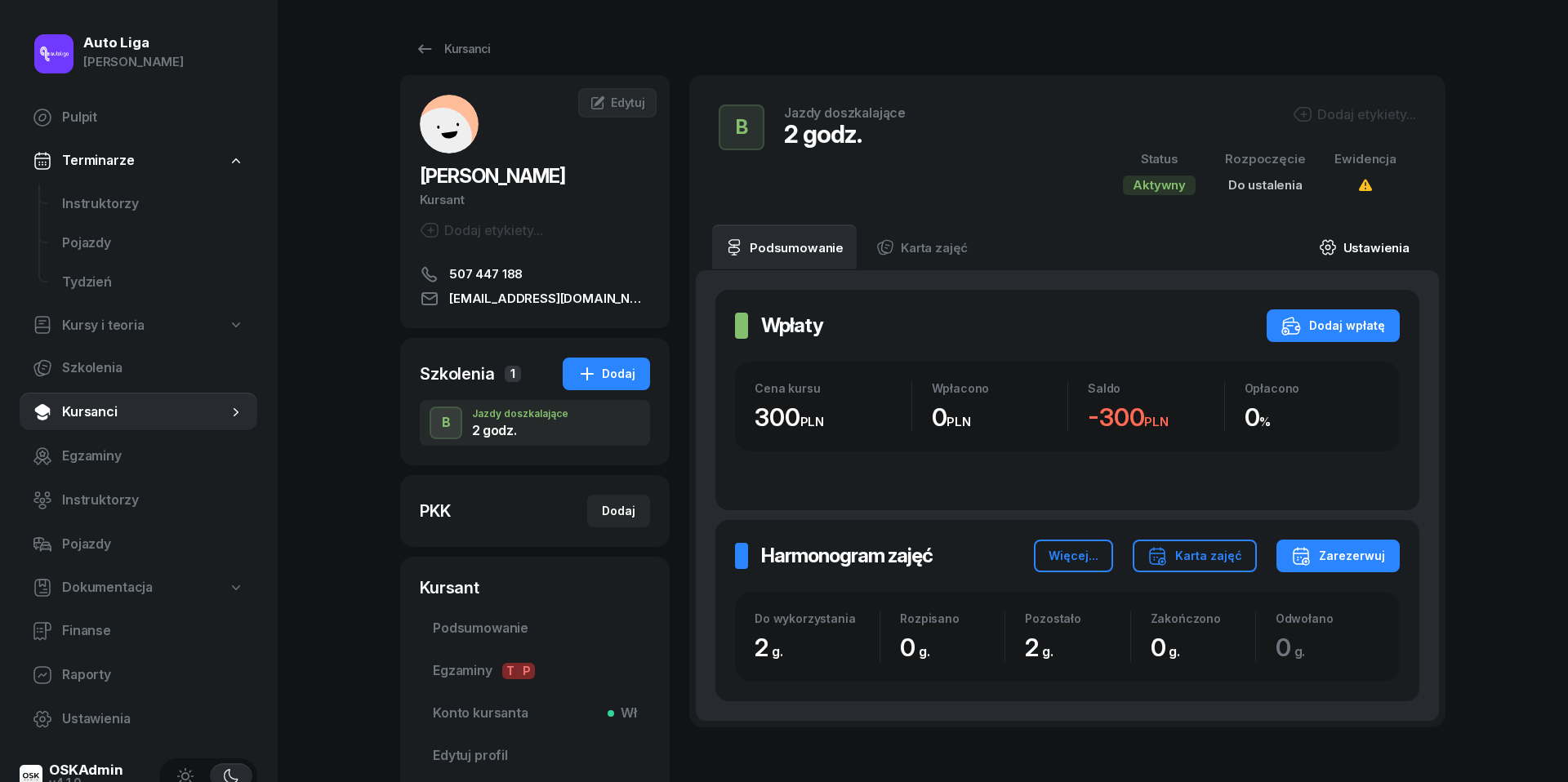
click at [1370, 249] on link "Ustawienia" at bounding box center [1364, 247] width 117 height 45
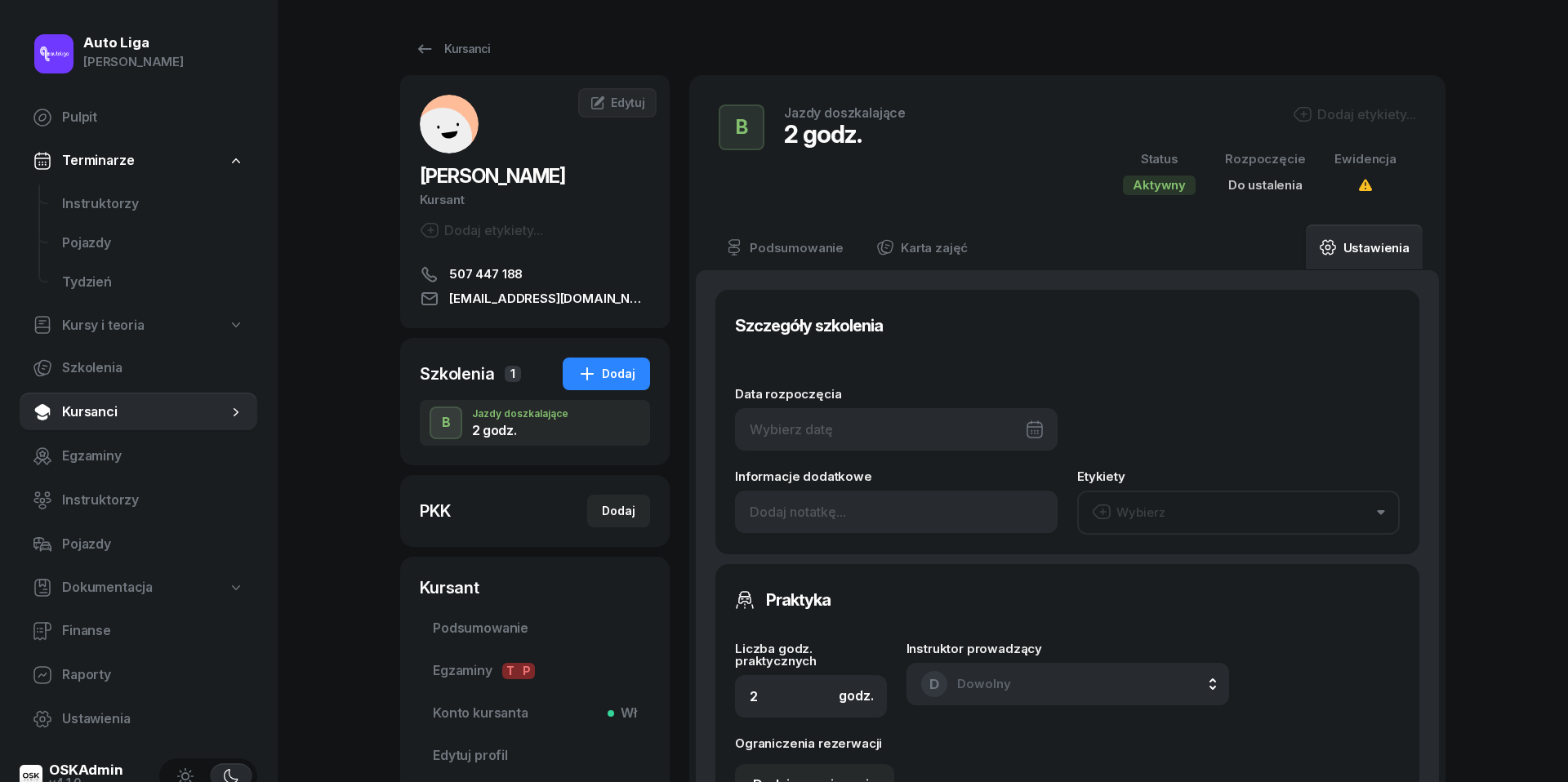
click at [870, 423] on div at bounding box center [896, 429] width 323 height 43
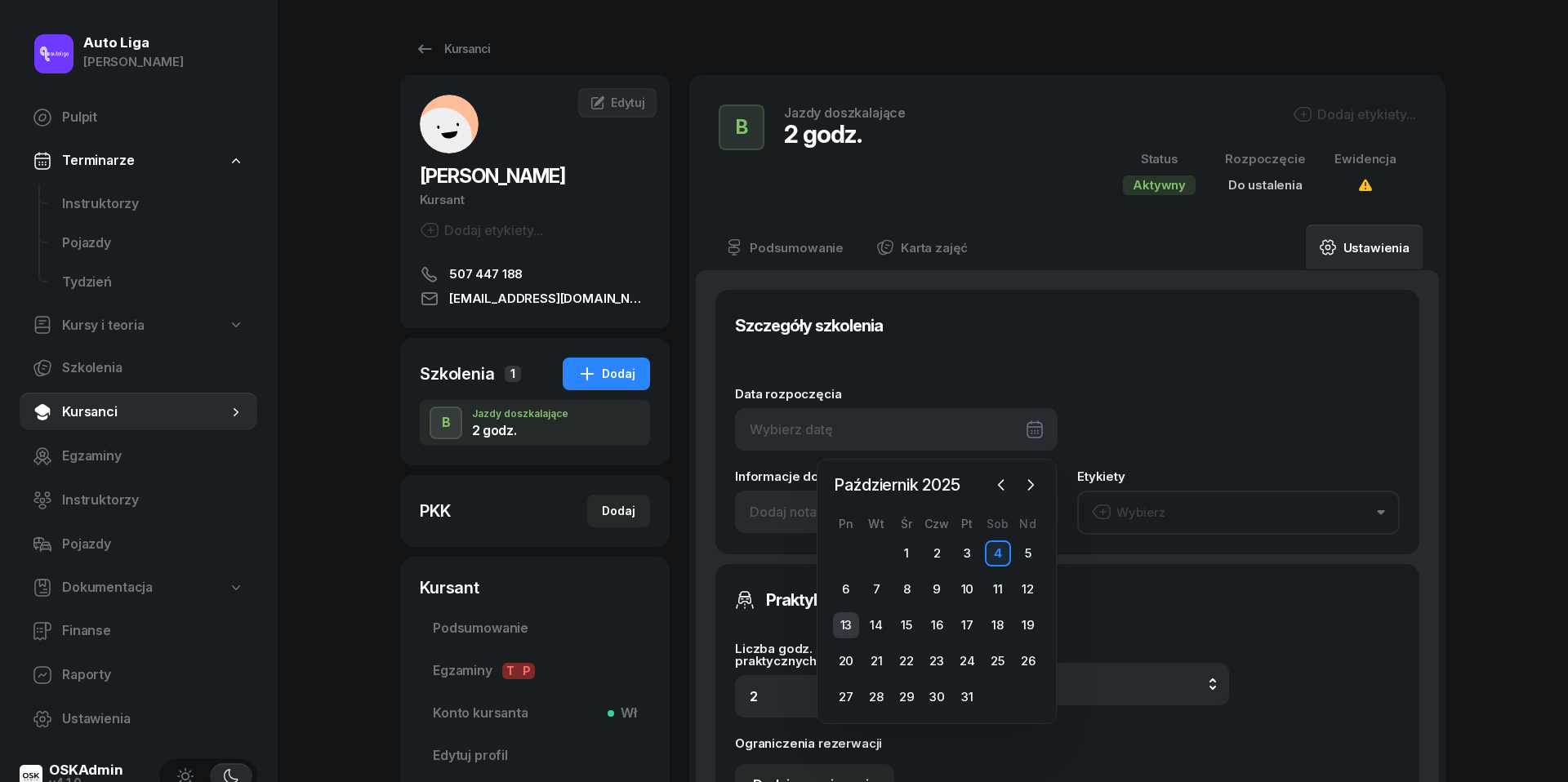
click at [840, 625] on div "13" at bounding box center [845, 624] width 26 height 26
type input "13/10/2025"
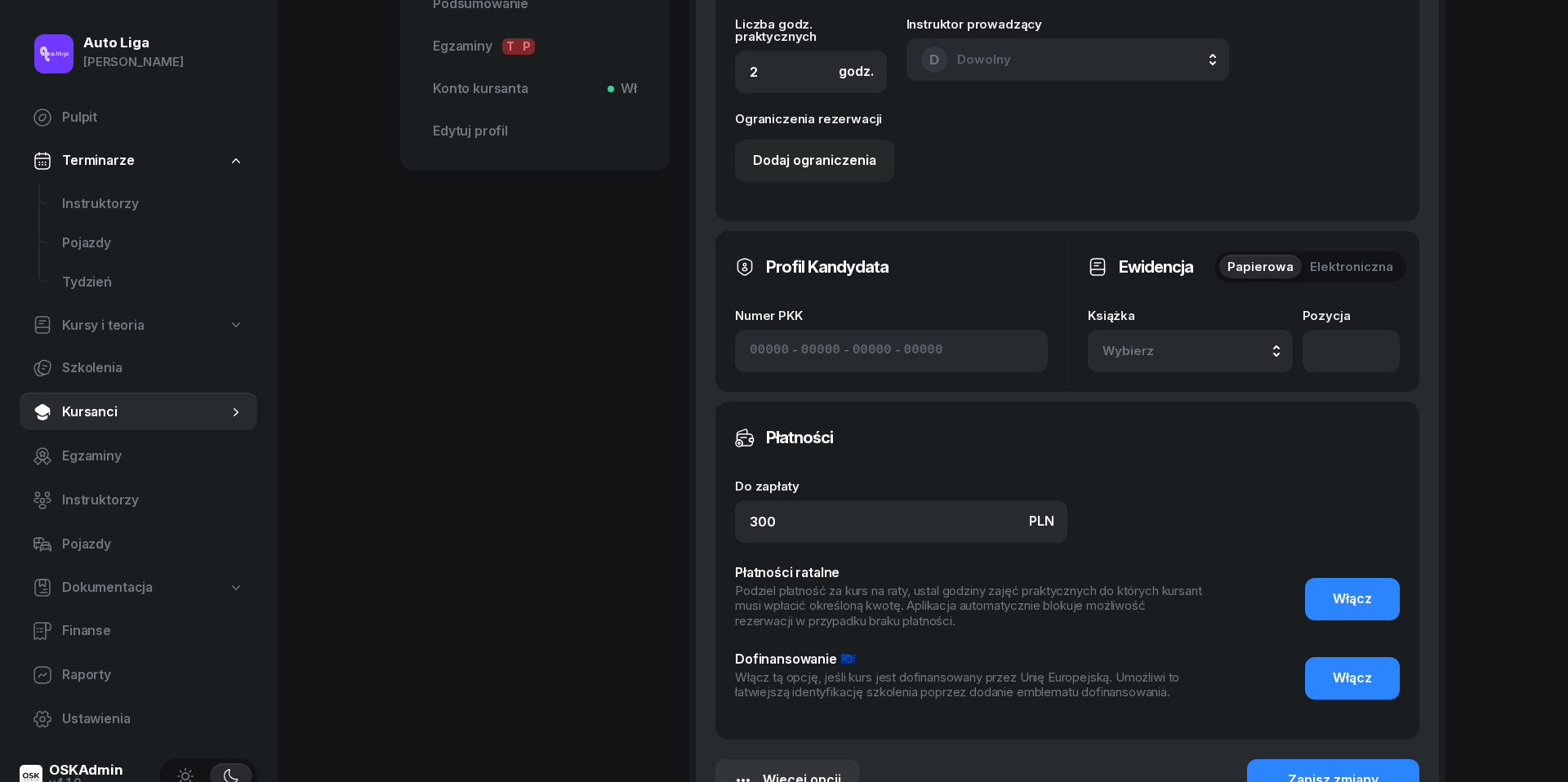
scroll to position [827, 0]
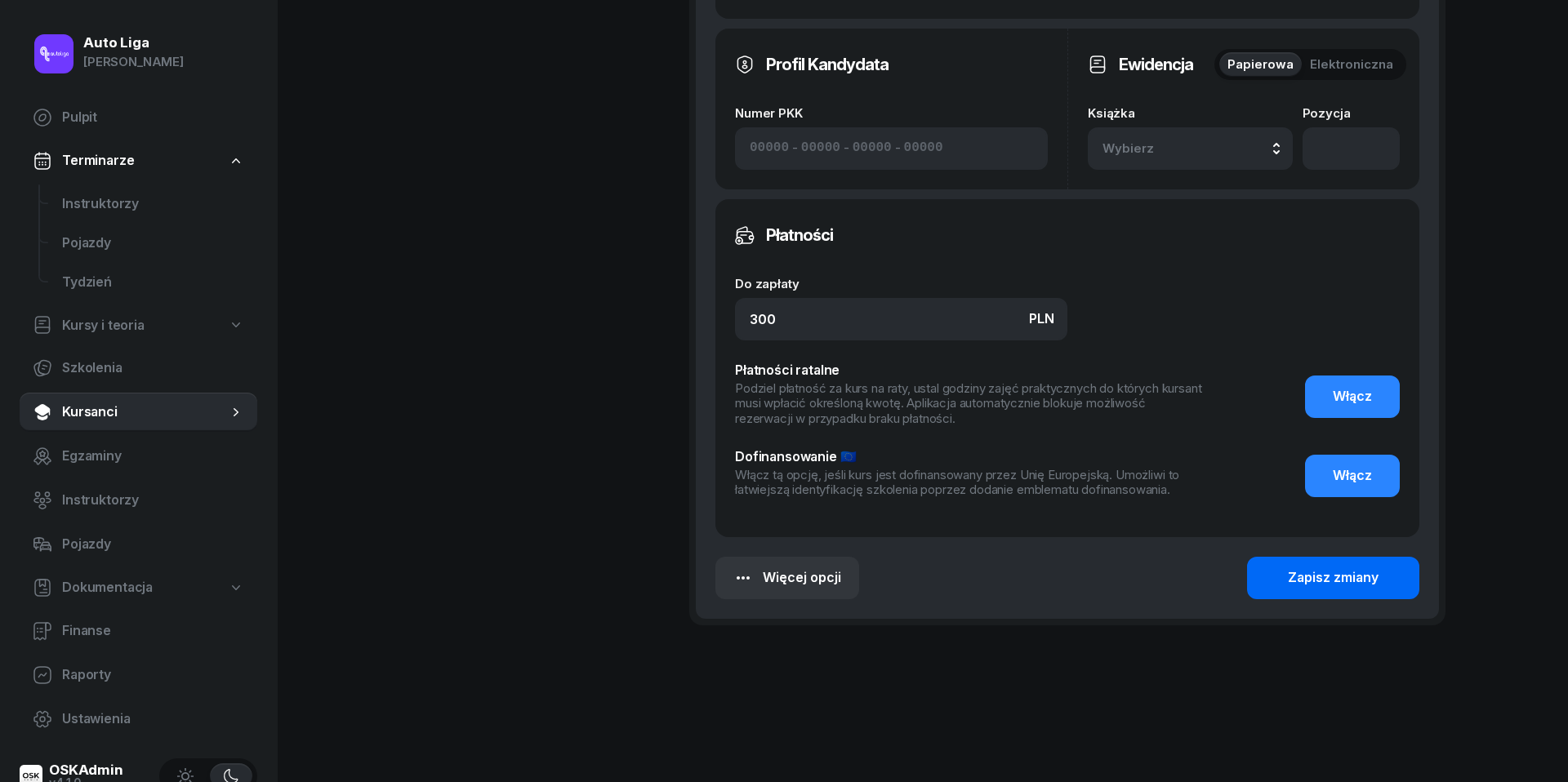
click at [1310, 573] on div "Zapisz zmiany" at bounding box center [1334, 578] width 91 height 21
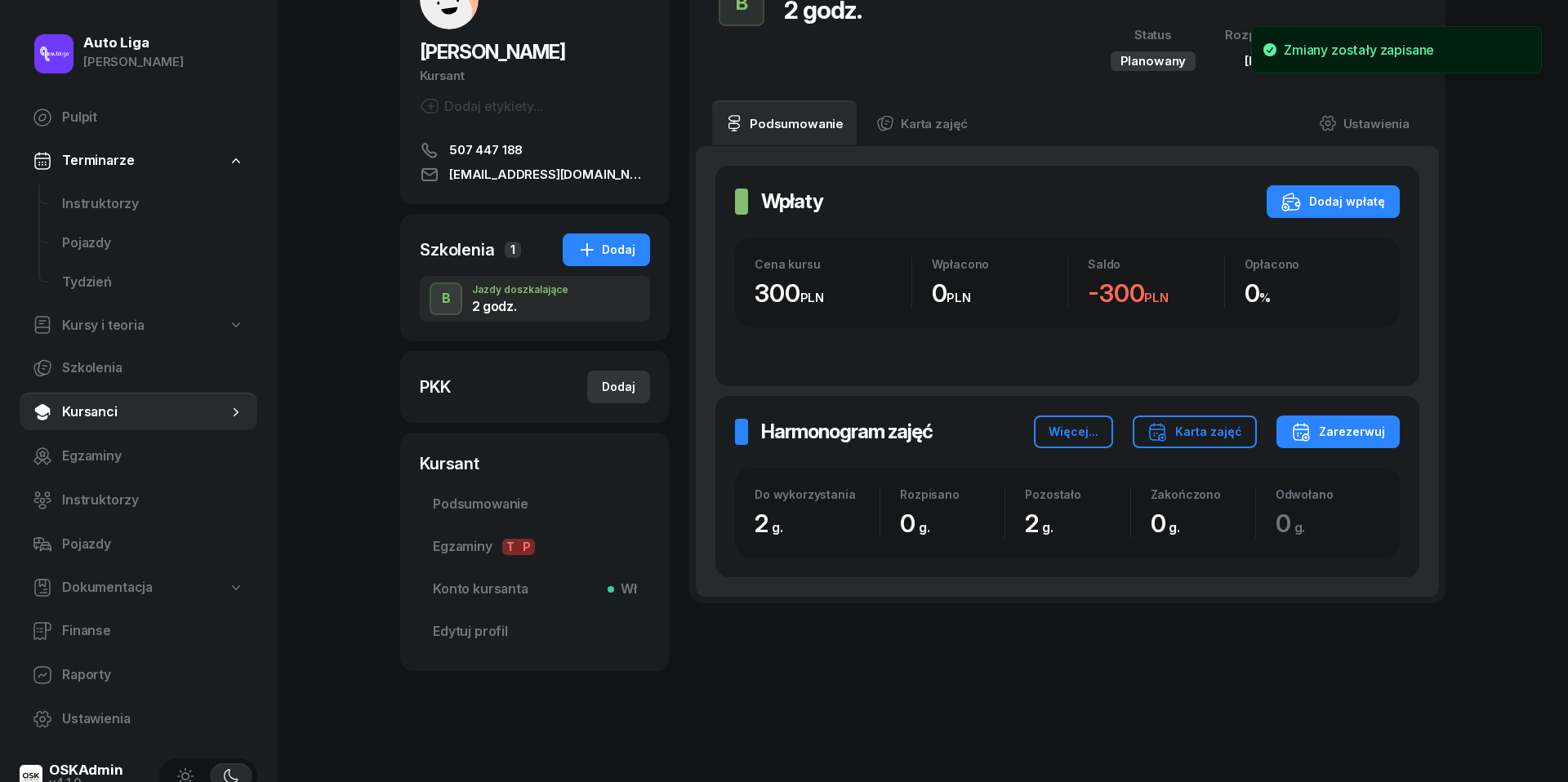
click at [617, 377] on div "Dodaj" at bounding box center [619, 387] width 34 height 20
select select
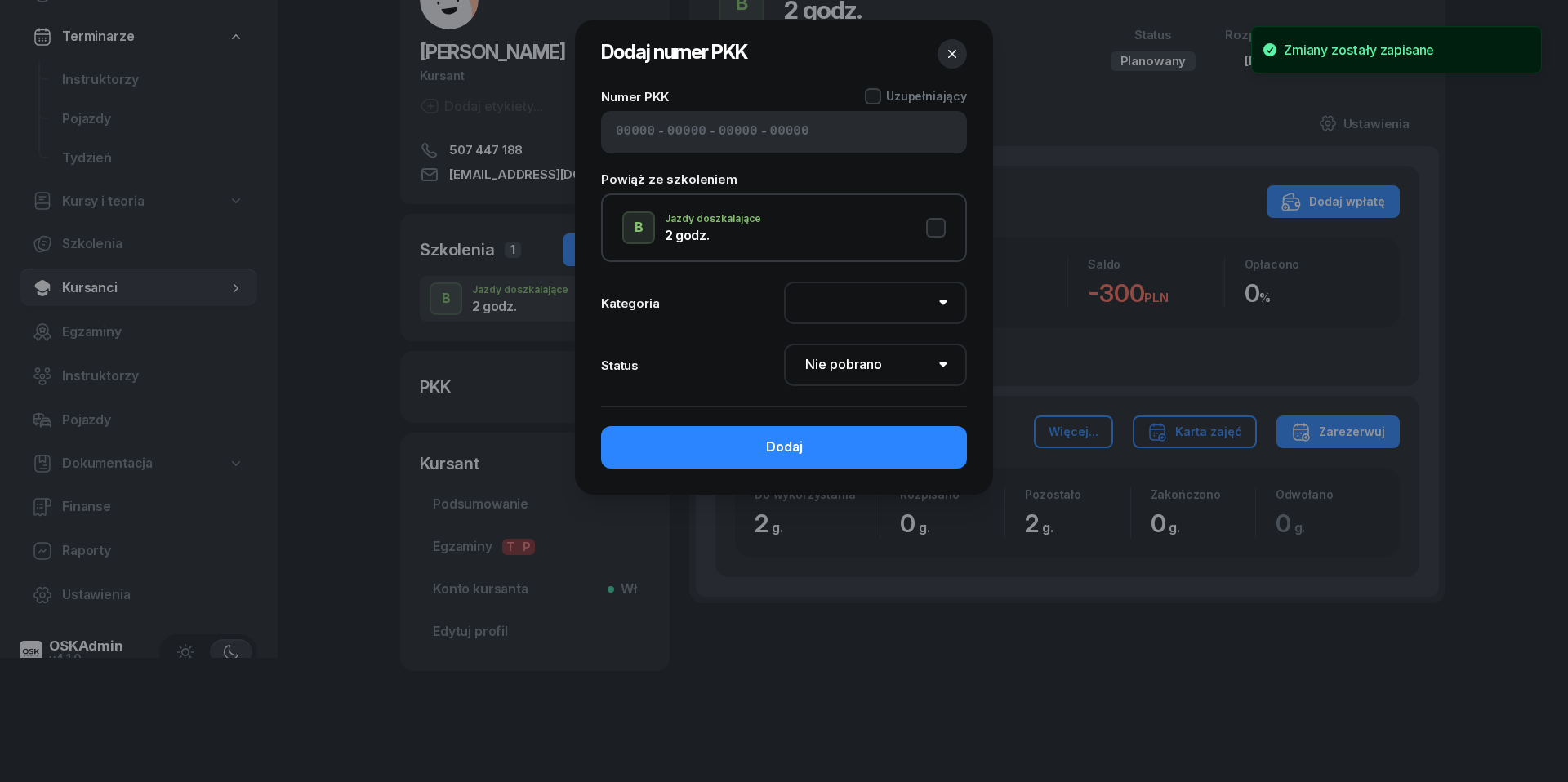
click at [632, 132] on input at bounding box center [635, 133] width 39 height 21
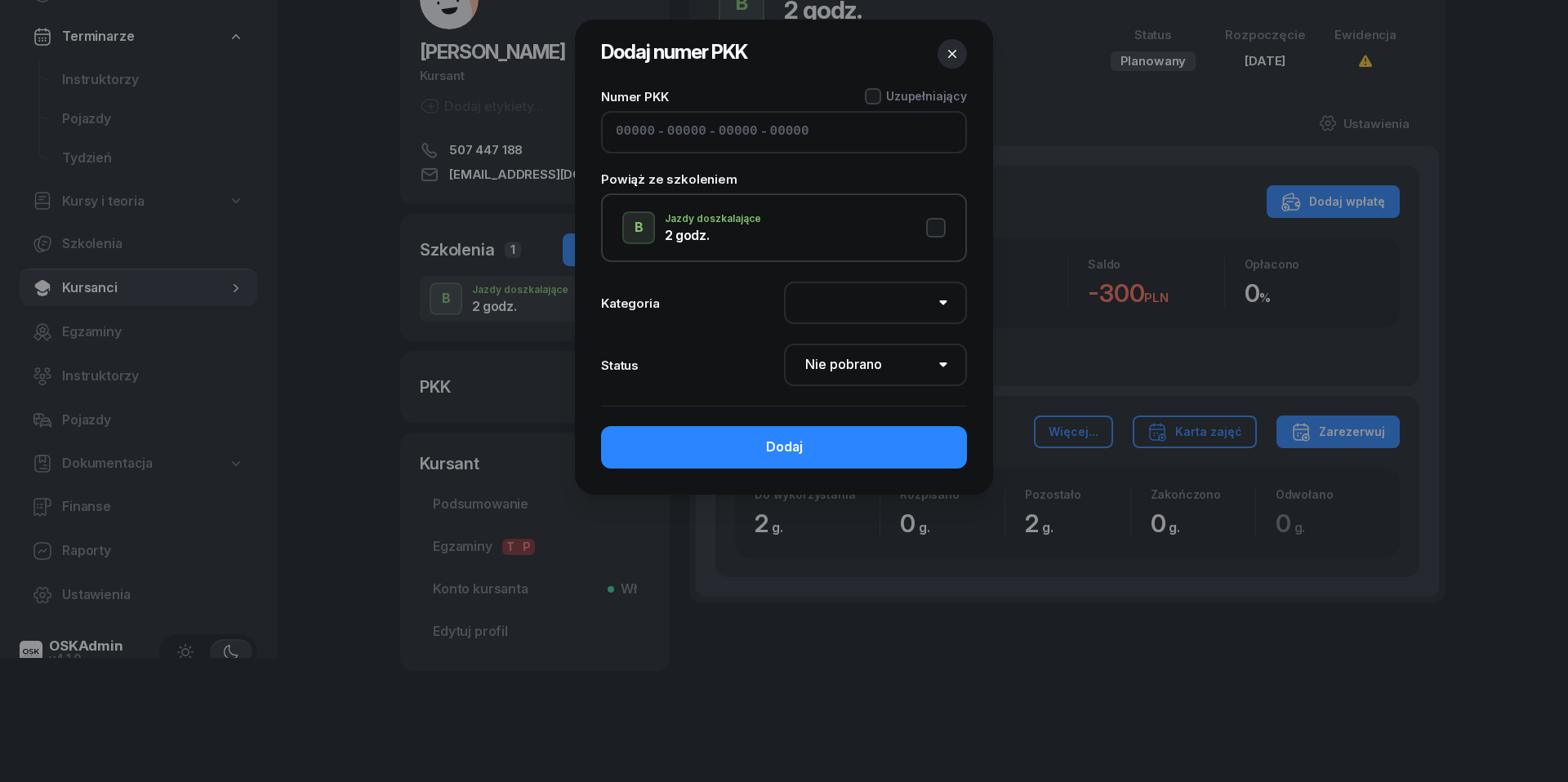
click at [635, 138] on input at bounding box center [635, 133] width 39 height 21
paste input "91690"
type input "91690"
type input "27025"
type input "49261"
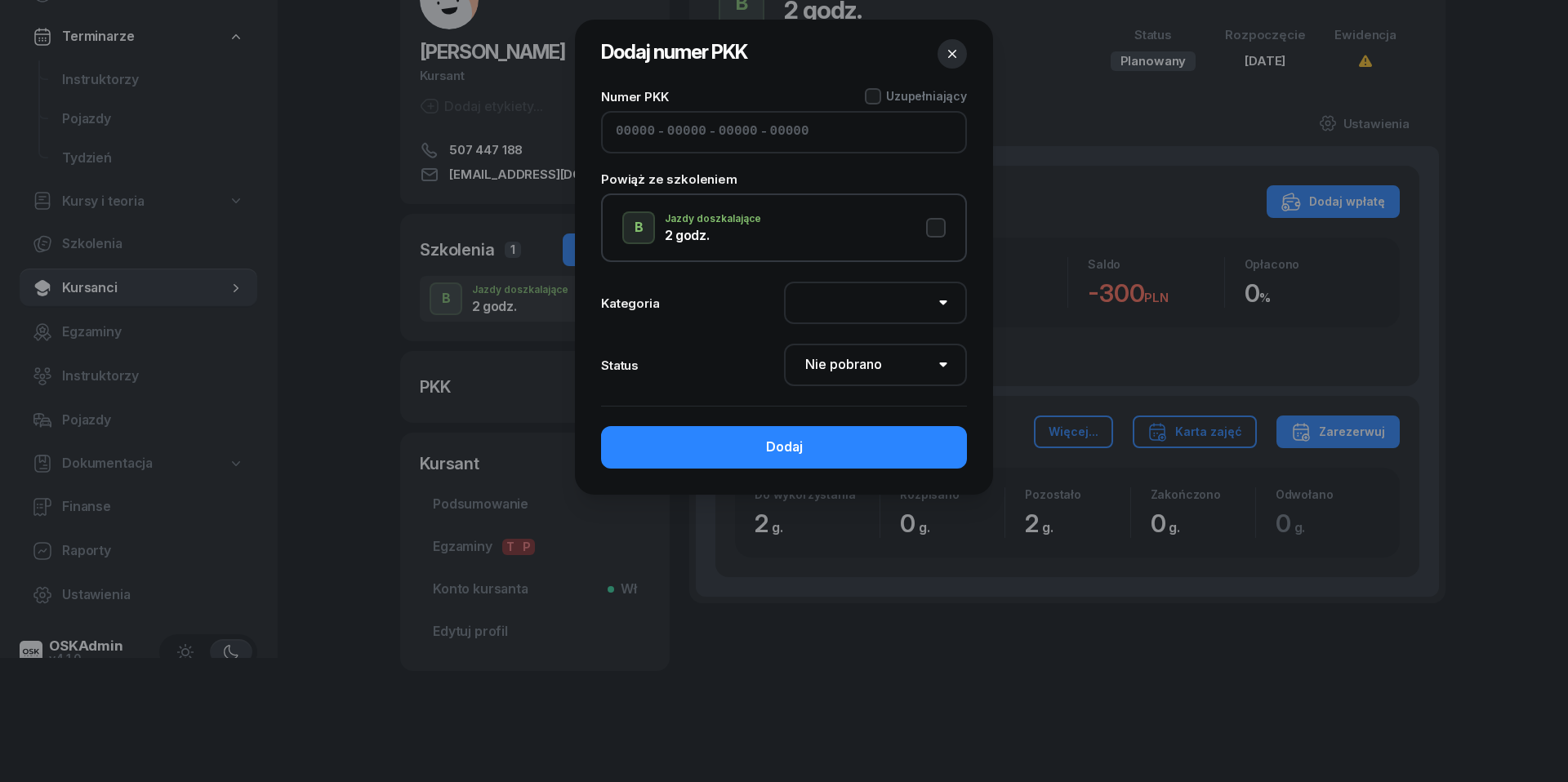
type input "69122"
click at [941, 222] on button "B Jazdy doszkalające 2 godz." at bounding box center [783, 227] width 323 height 33
select select "B"
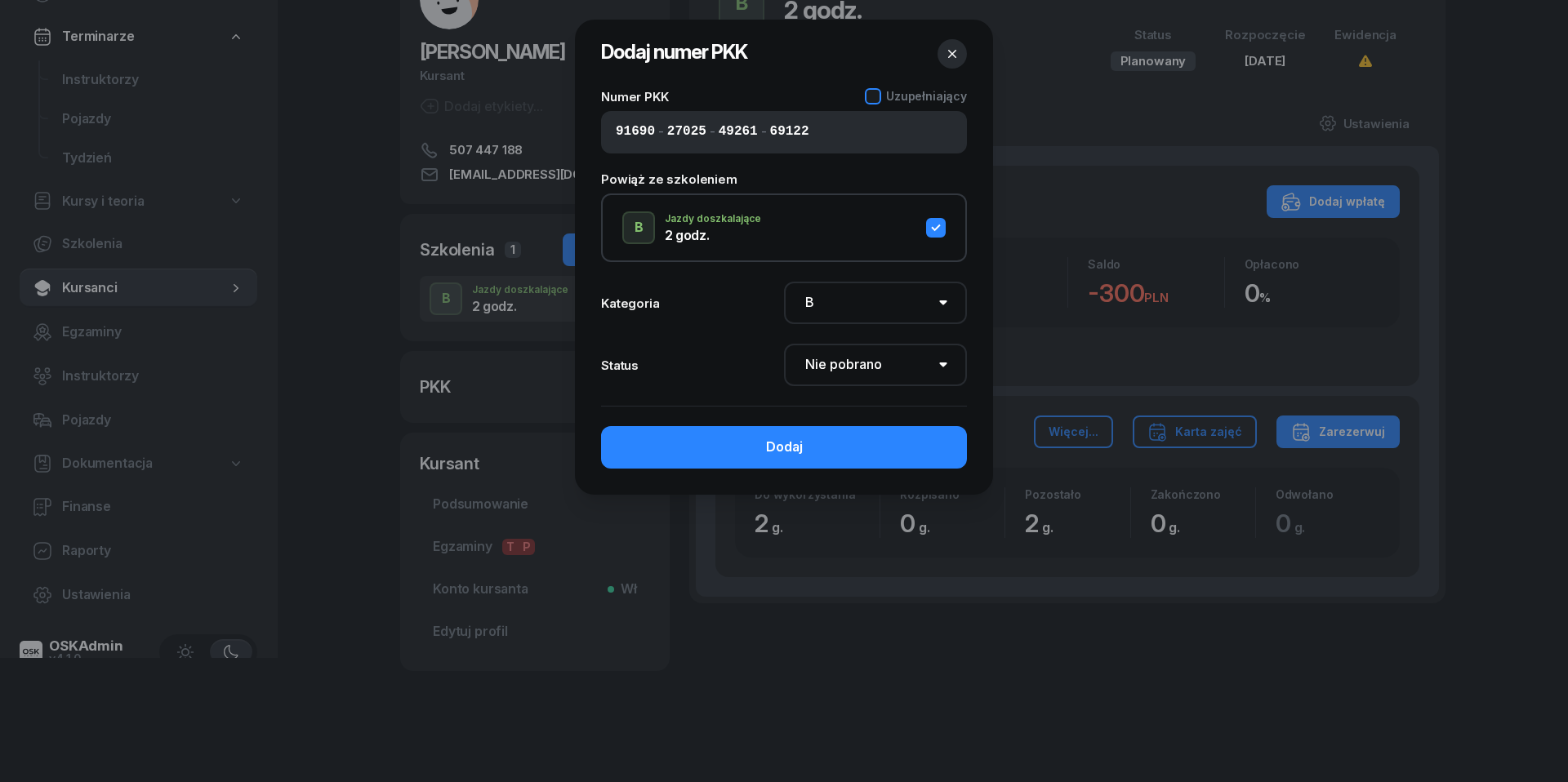
click at [880, 94] on div at bounding box center [873, 96] width 16 height 16
click at [877, 94] on icon at bounding box center [872, 95] width 7 height 5
select select "Get"
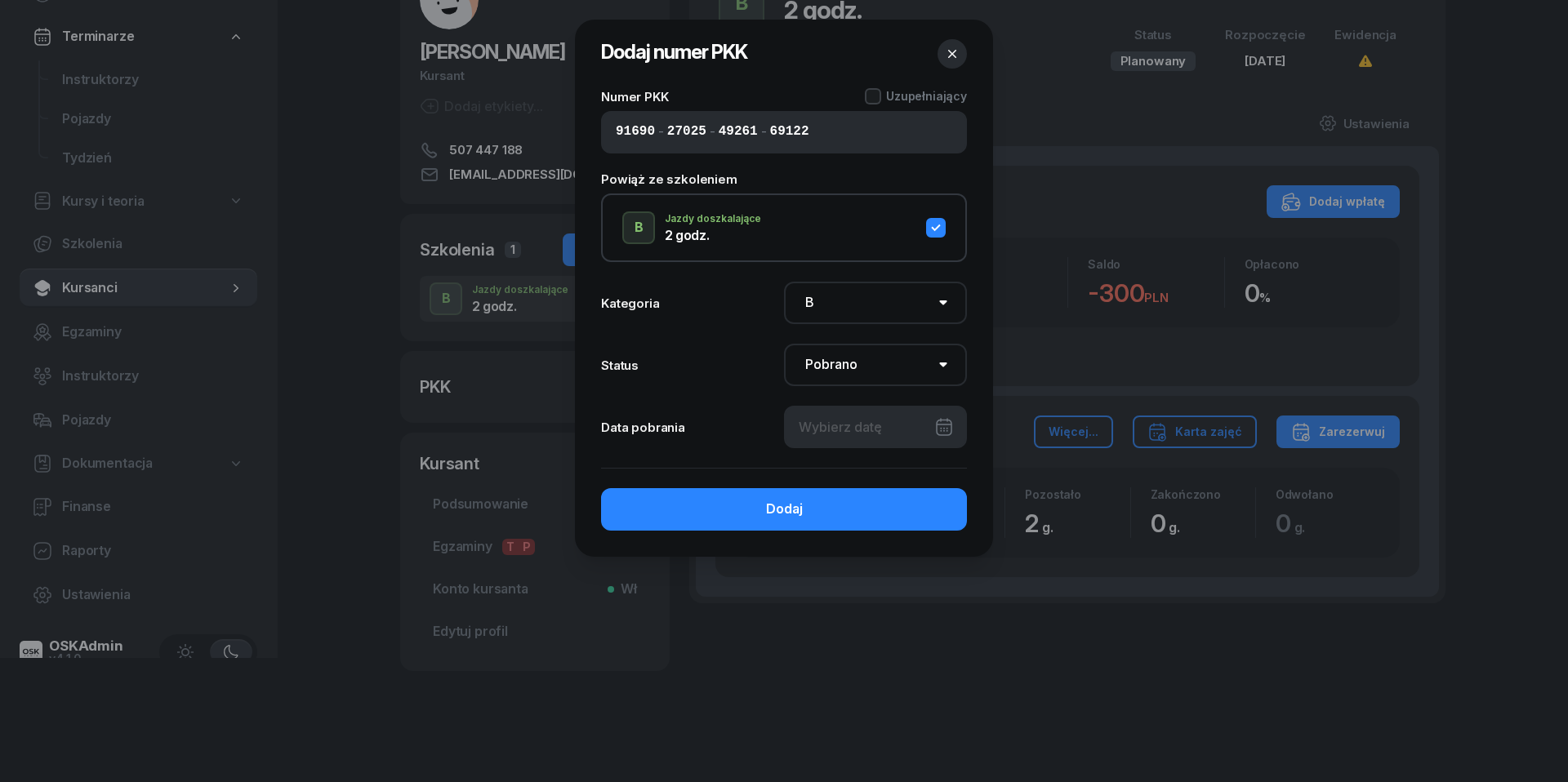
click at [944, 423] on div at bounding box center [875, 428] width 183 height 43
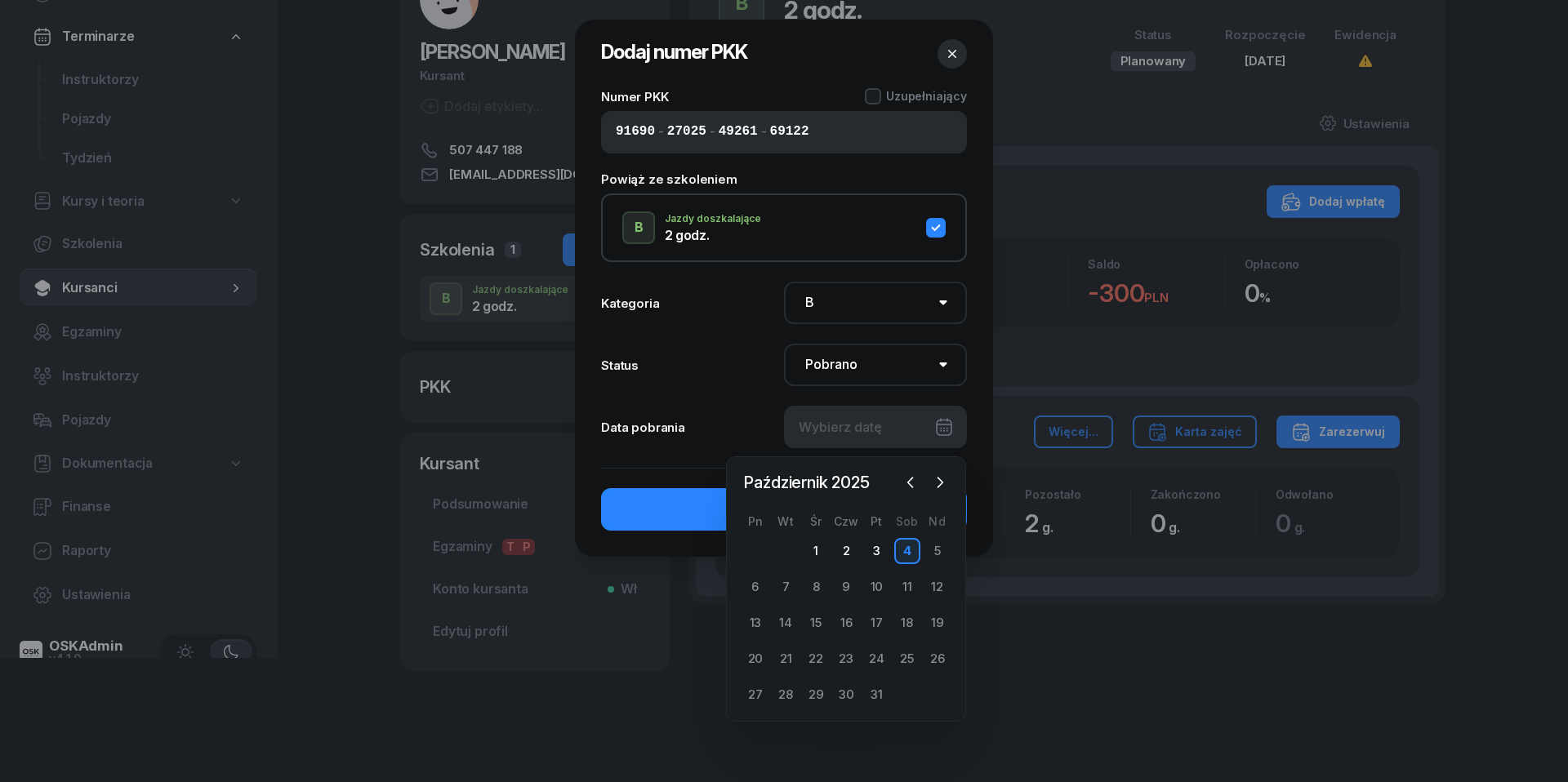
click at [909, 550] on div "4" at bounding box center [907, 550] width 26 height 26
type input "[DATE]"
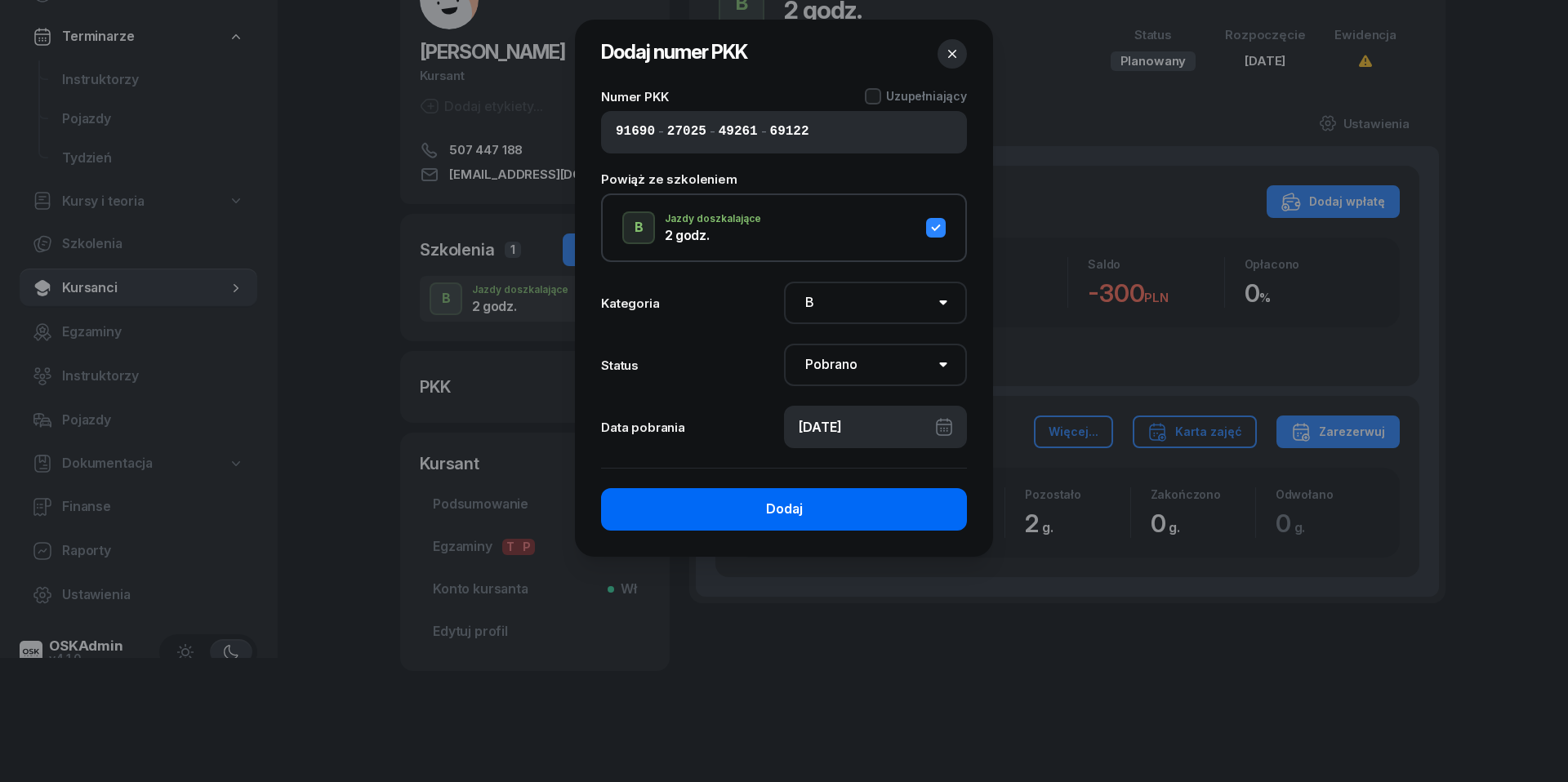
click at [844, 500] on button "Dodaj" at bounding box center [784, 509] width 366 height 43
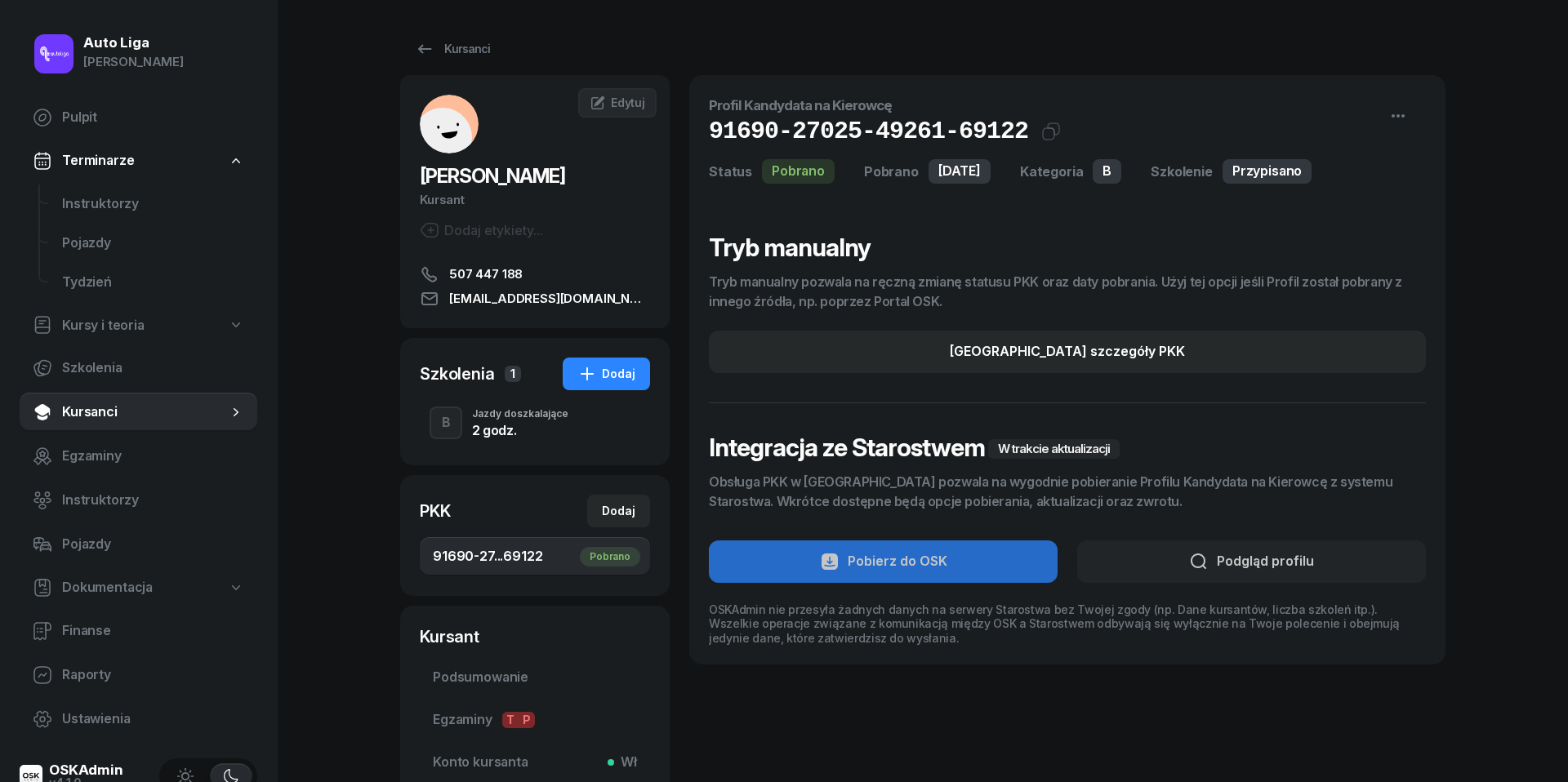
click at [1238, 559] on section "Tryb manualny Tryb manualny pozwala na ręczną zmianę statusu PKK oraz daty pobr…" at bounding box center [1067, 438] width 717 height 412
click at [490, 424] on div "2 godz." at bounding box center [520, 430] width 96 height 13
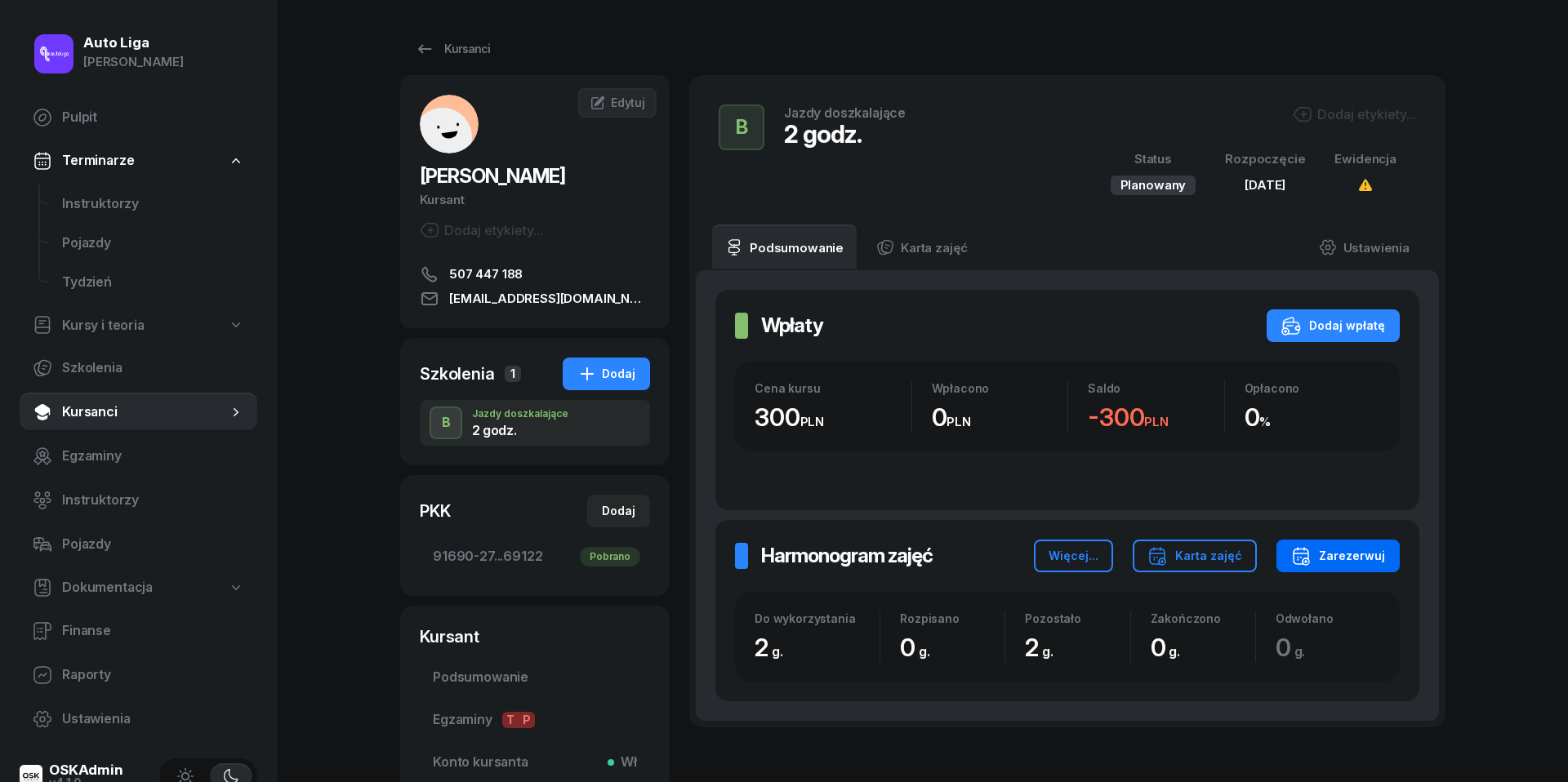
click at [1362, 550] on div "Zarezerwuj" at bounding box center [1337, 556] width 94 height 20
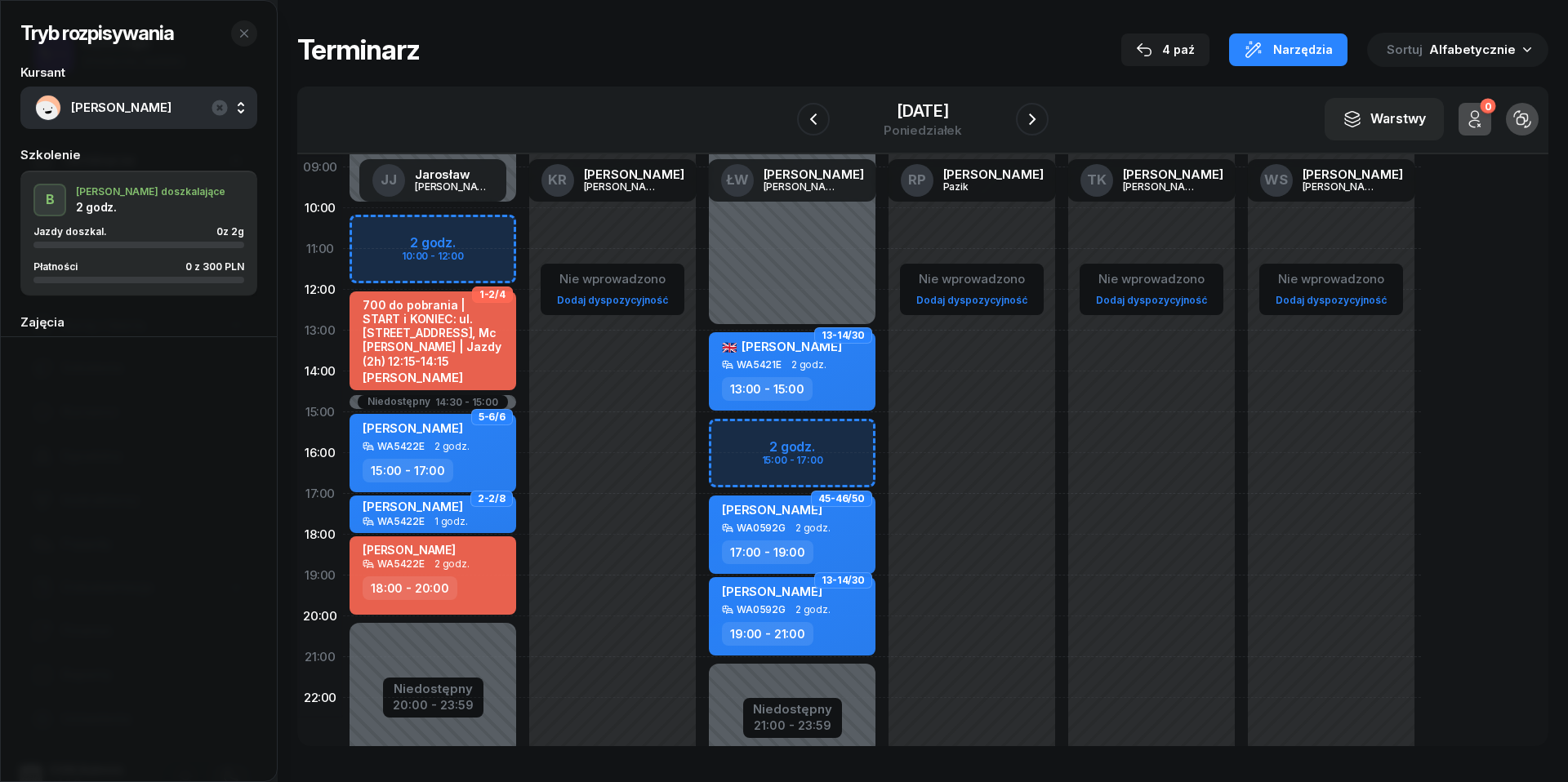
scroll to position [178, 0]
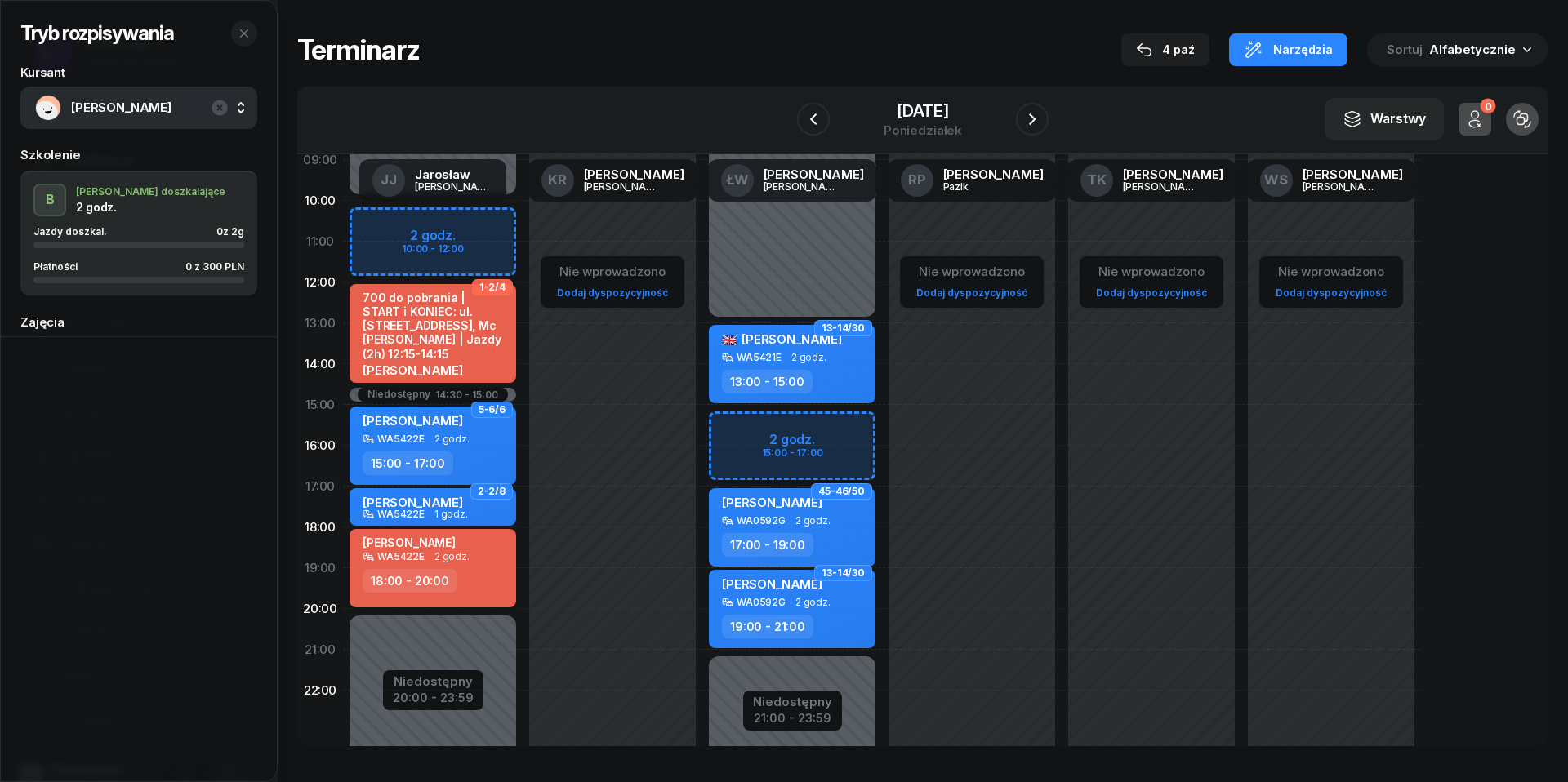
click at [443, 559] on span "2 godz." at bounding box center [452, 557] width 35 height 12
select select "18"
select select "20"
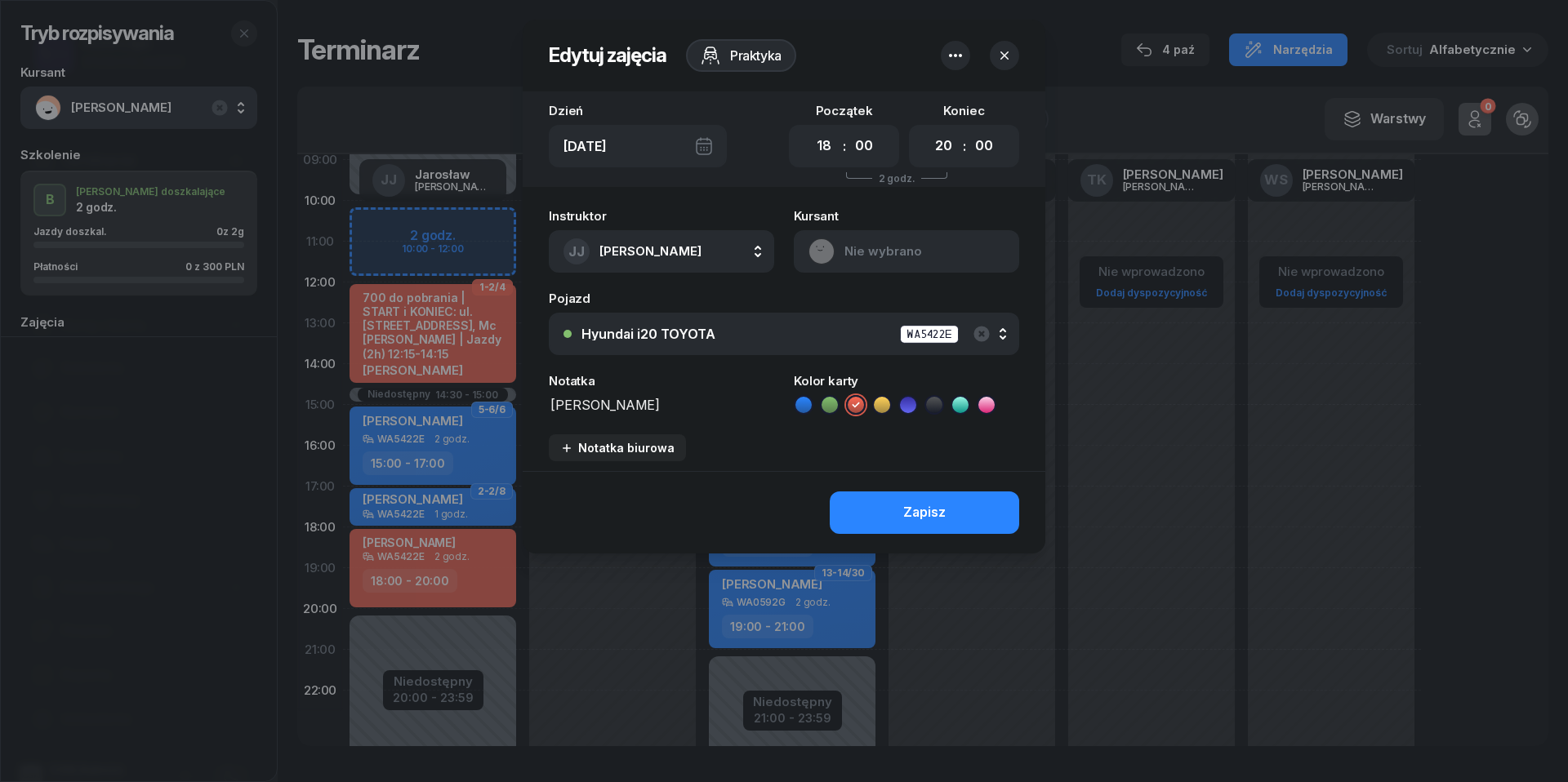
click at [960, 57] on icon "button" at bounding box center [955, 55] width 20 height 20
click at [965, 96] on link "Usuń" at bounding box center [947, 106] width 214 height 41
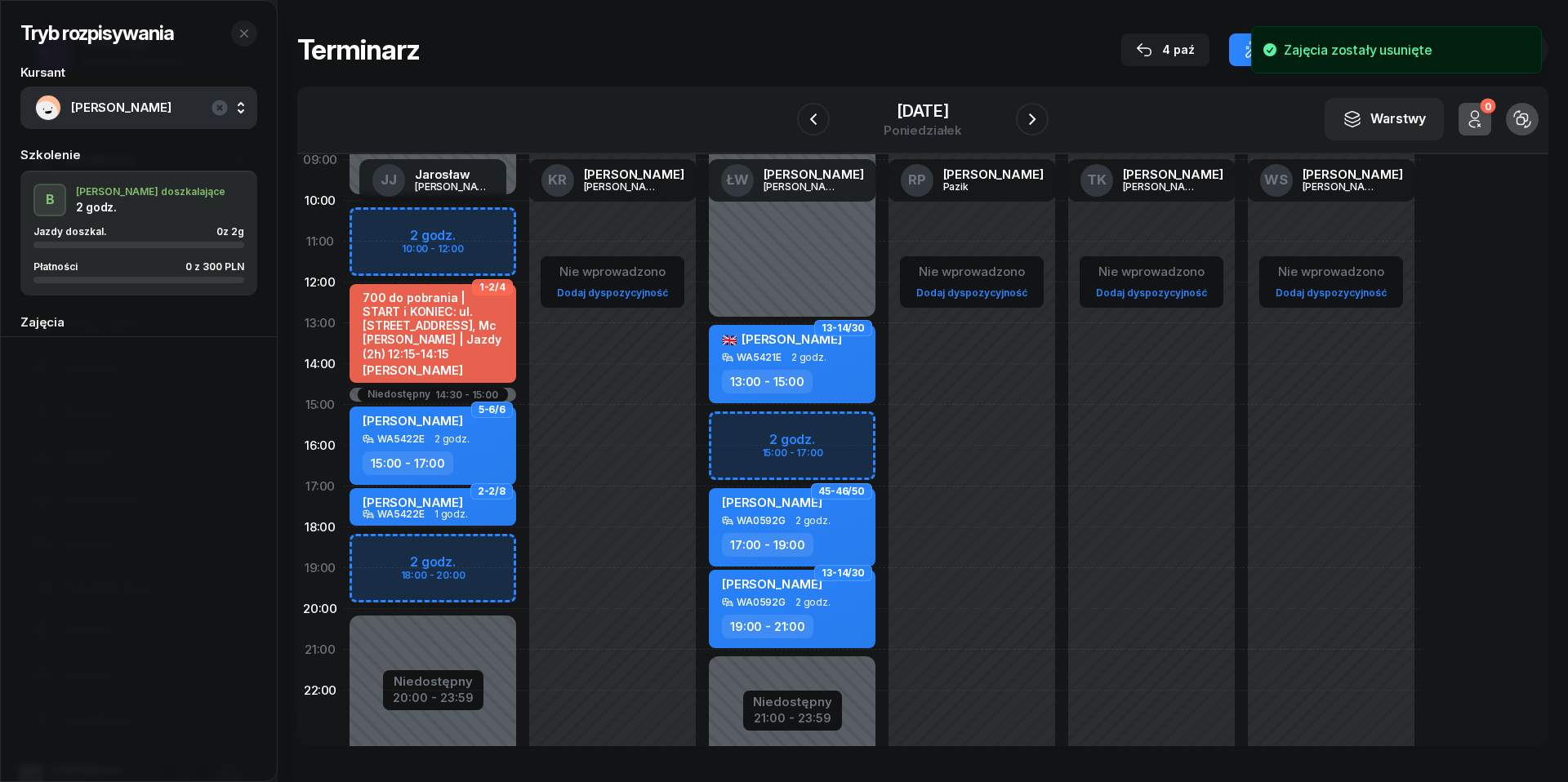
click at [382, 552] on div "Niedostępny 00:00 - 10:00 Niedostępny 20:00 - 23:59 Niedostępny 14:30 - 15:00 1…" at bounding box center [433, 404] width 180 height 776
select select "18"
select select "20"
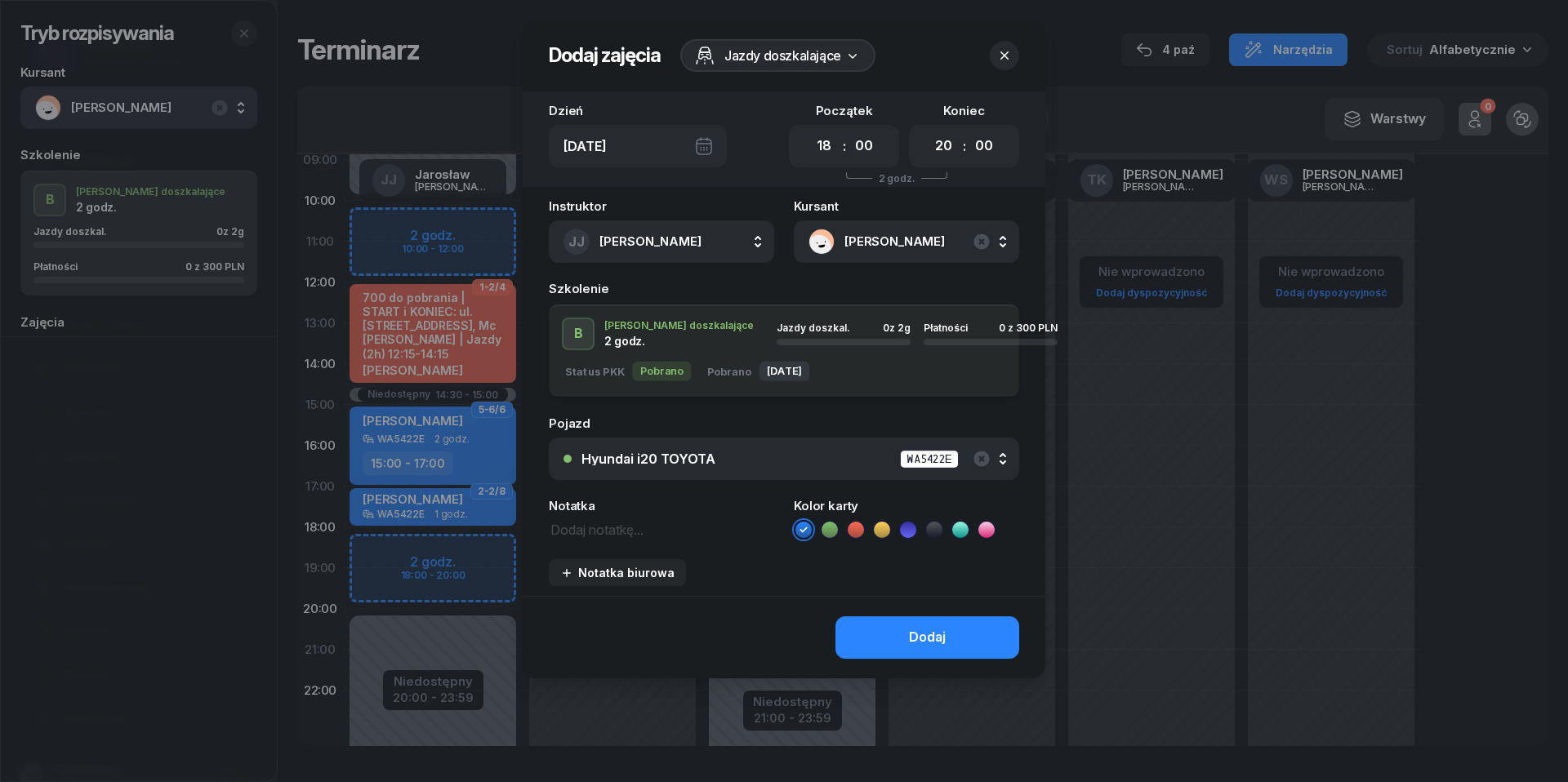
click at [592, 526] on textarea at bounding box center [661, 528] width 225 height 20
type textarea "300 do pobrania | WPISZ W KEOS"
click at [857, 529] on icon at bounding box center [855, 529] width 7 height 5
click at [922, 641] on div "Dodaj" at bounding box center [927, 638] width 37 height 21
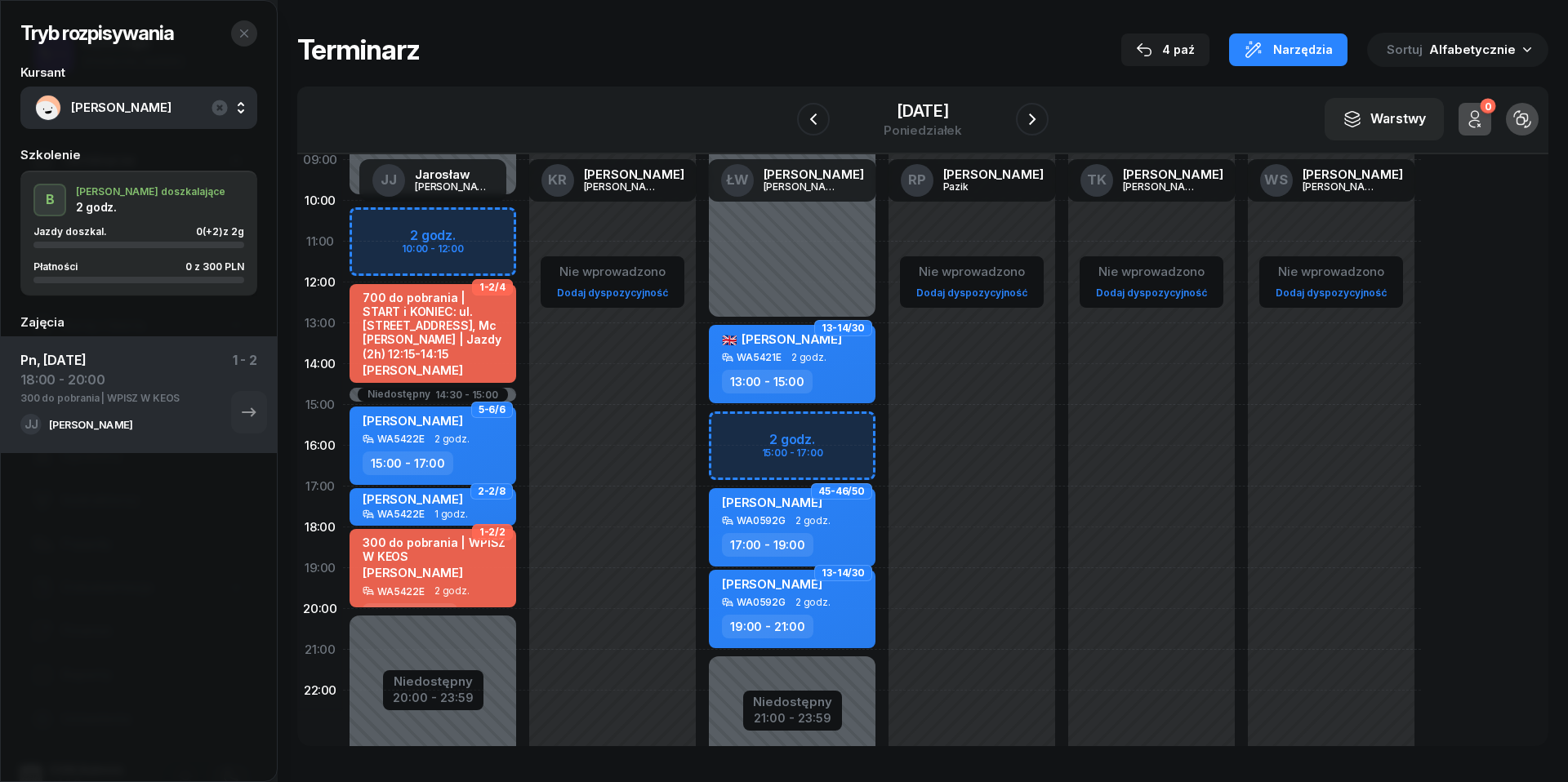
click at [247, 31] on icon "button" at bounding box center [244, 33] width 13 height 13
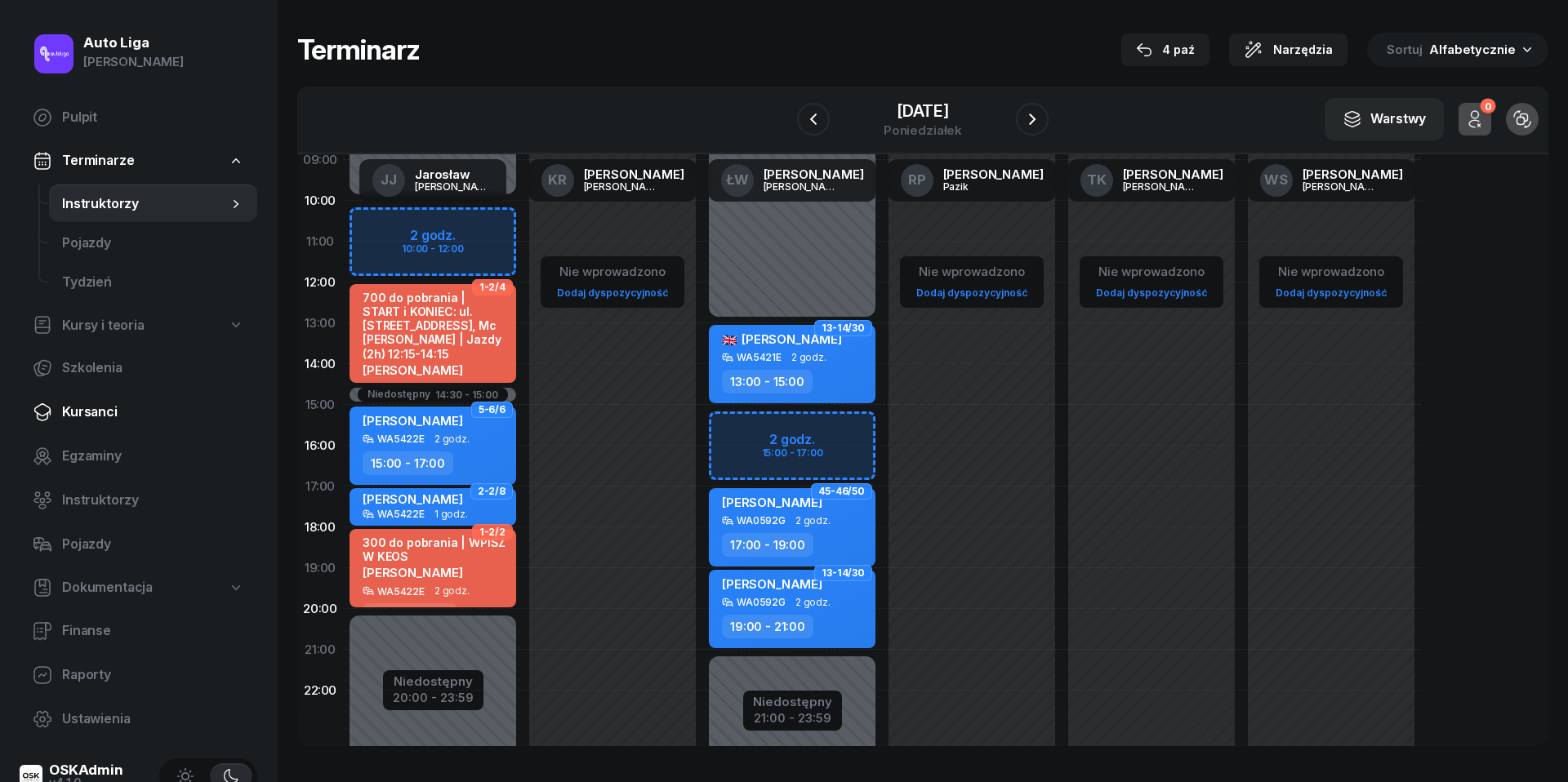
click at [86, 420] on span "Kursanci" at bounding box center [153, 412] width 182 height 21
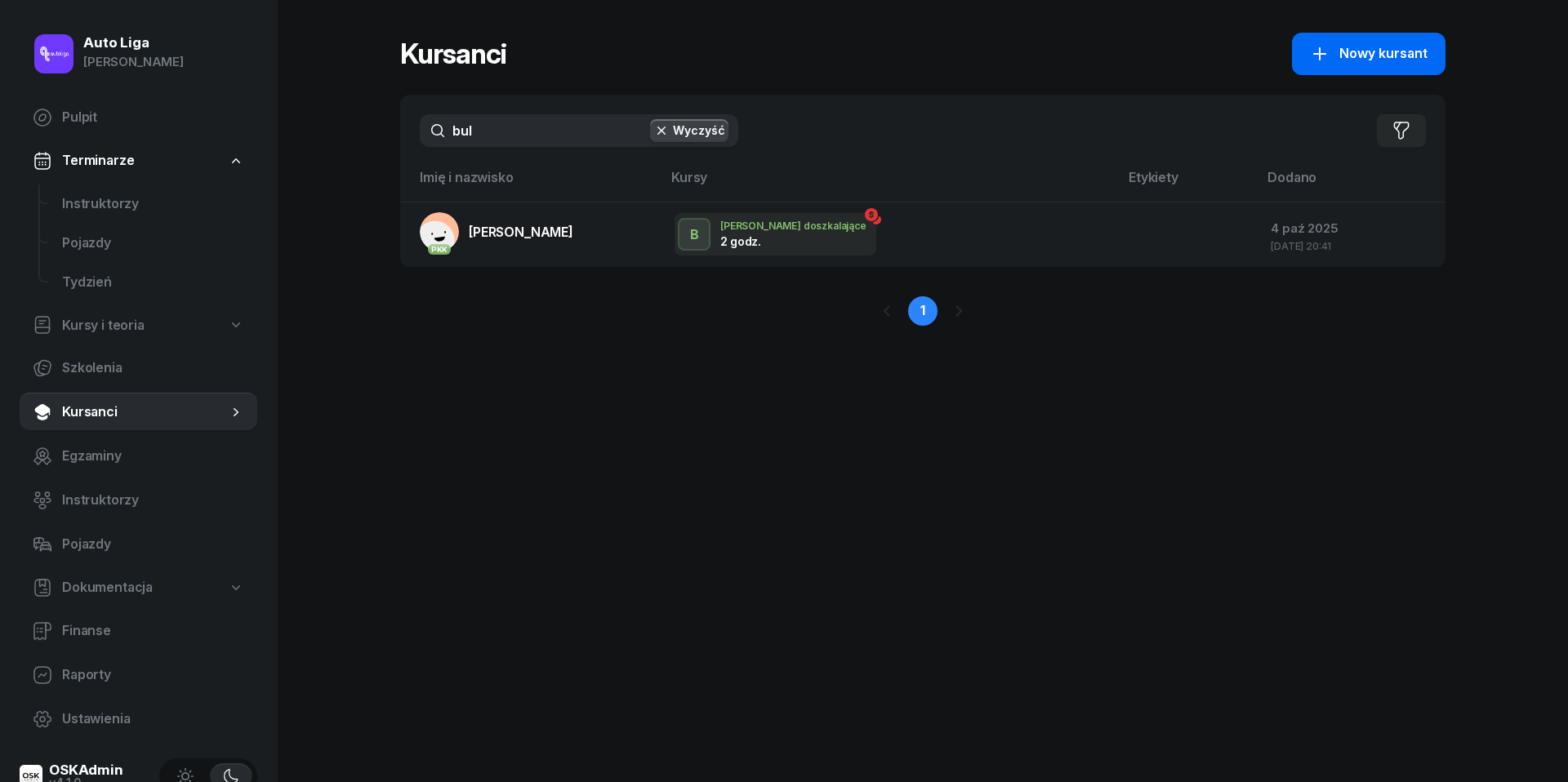
click at [1385, 51] on span "Nowy kursant" at bounding box center [1383, 54] width 88 height 21
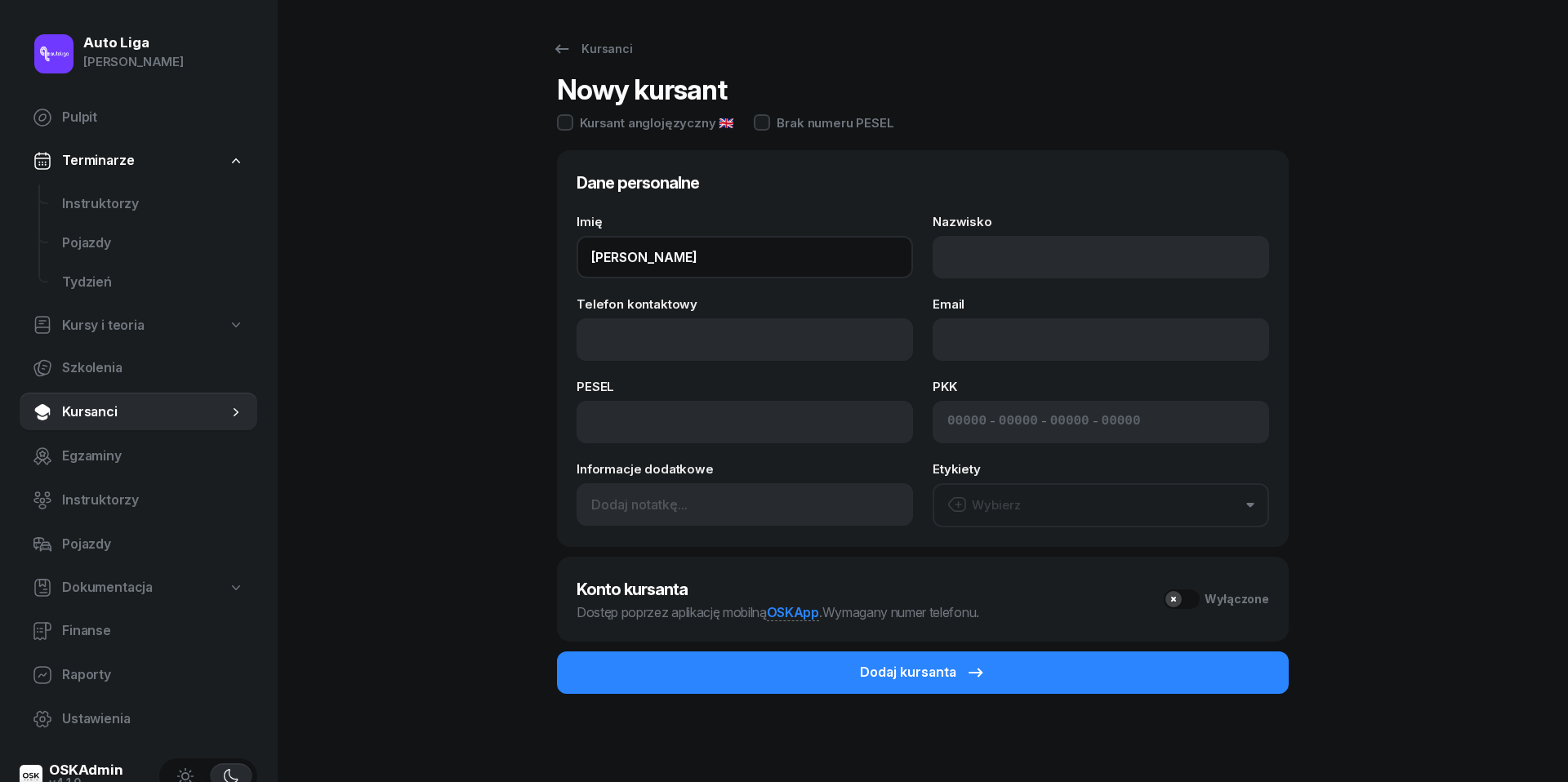
type input "Maksymilian"
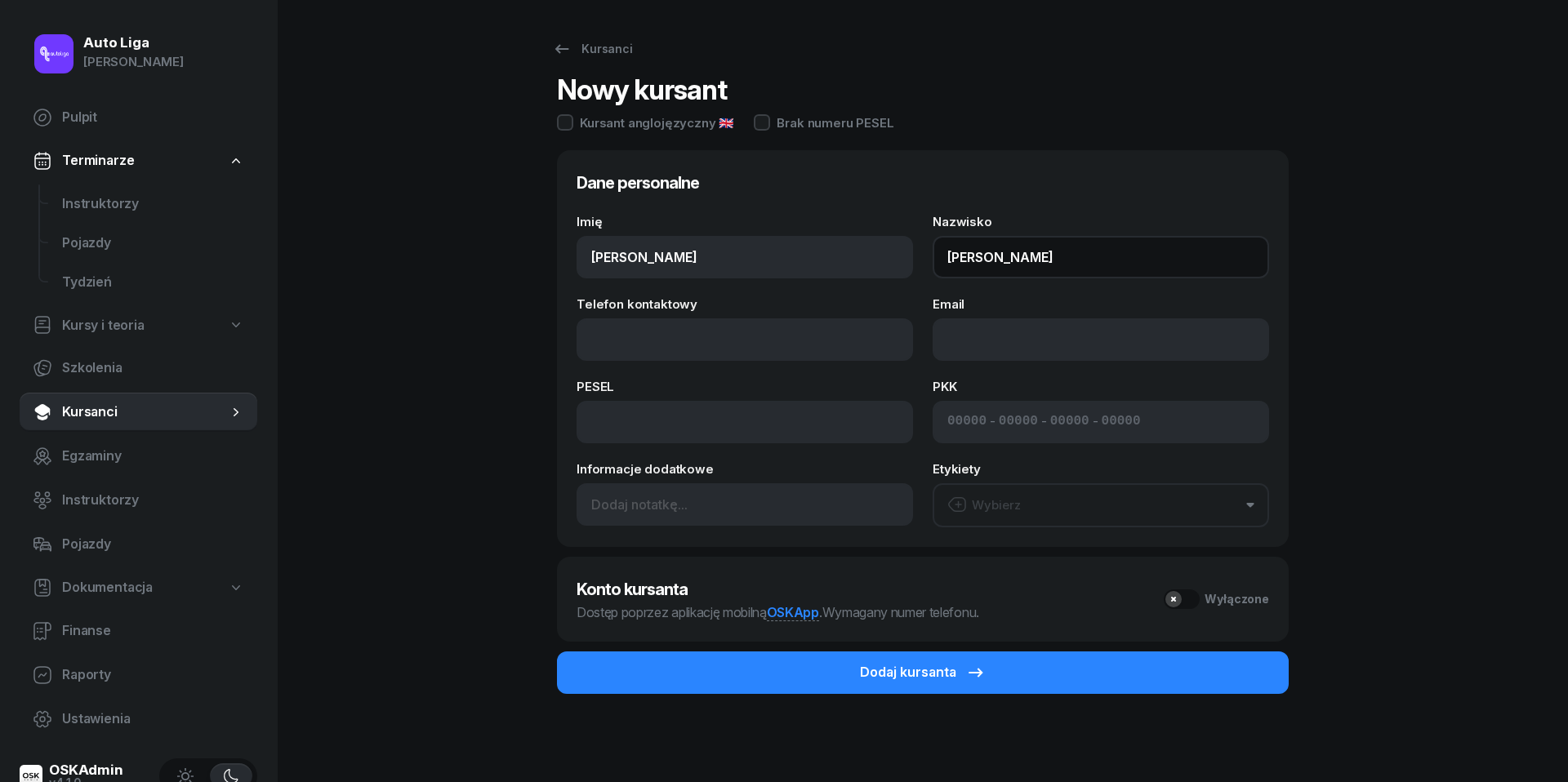
type input "Śladewski"
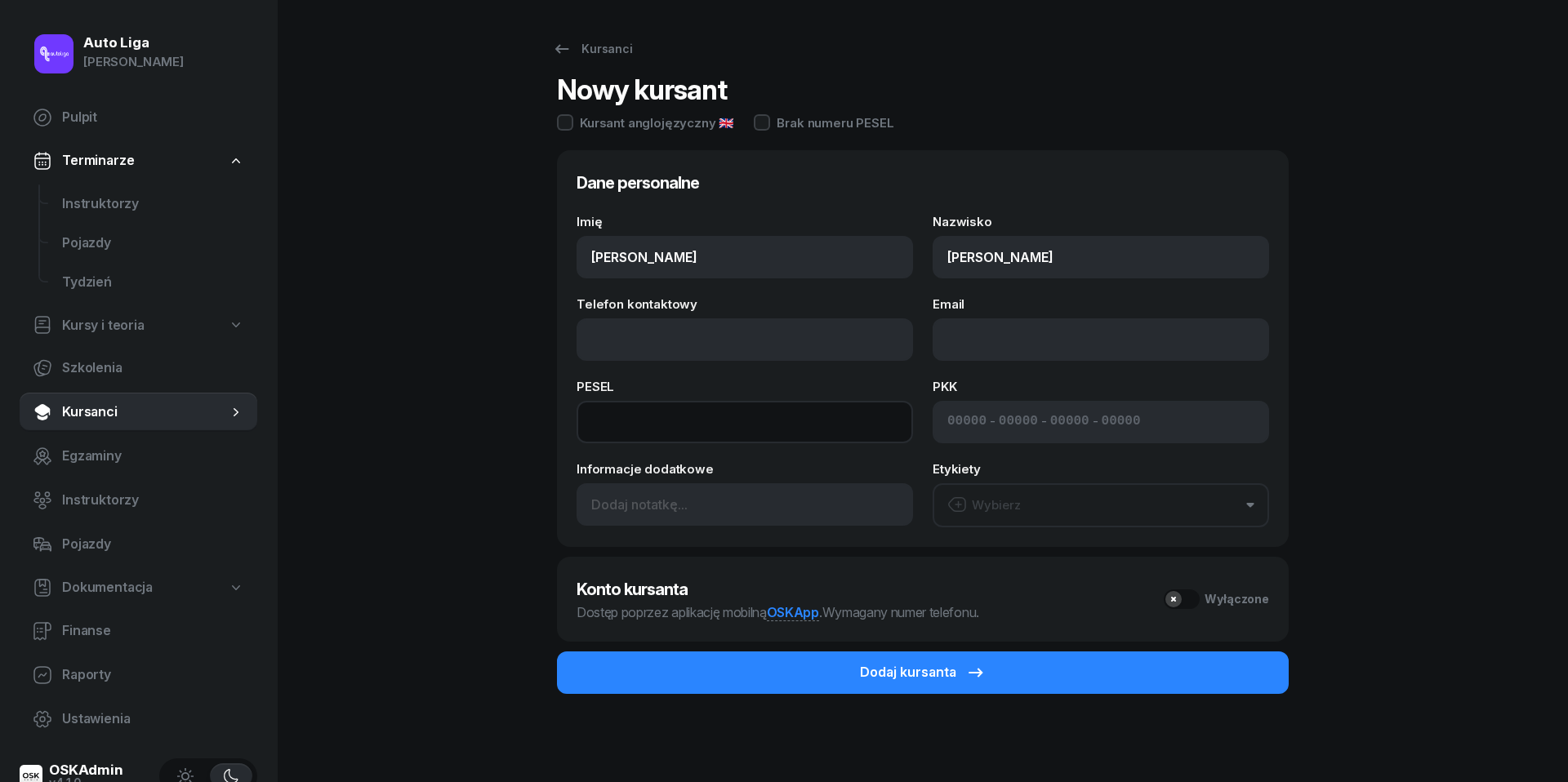
click at [625, 423] on input at bounding box center [745, 422] width 337 height 43
paste input "03282110393"
type input "03282110393"
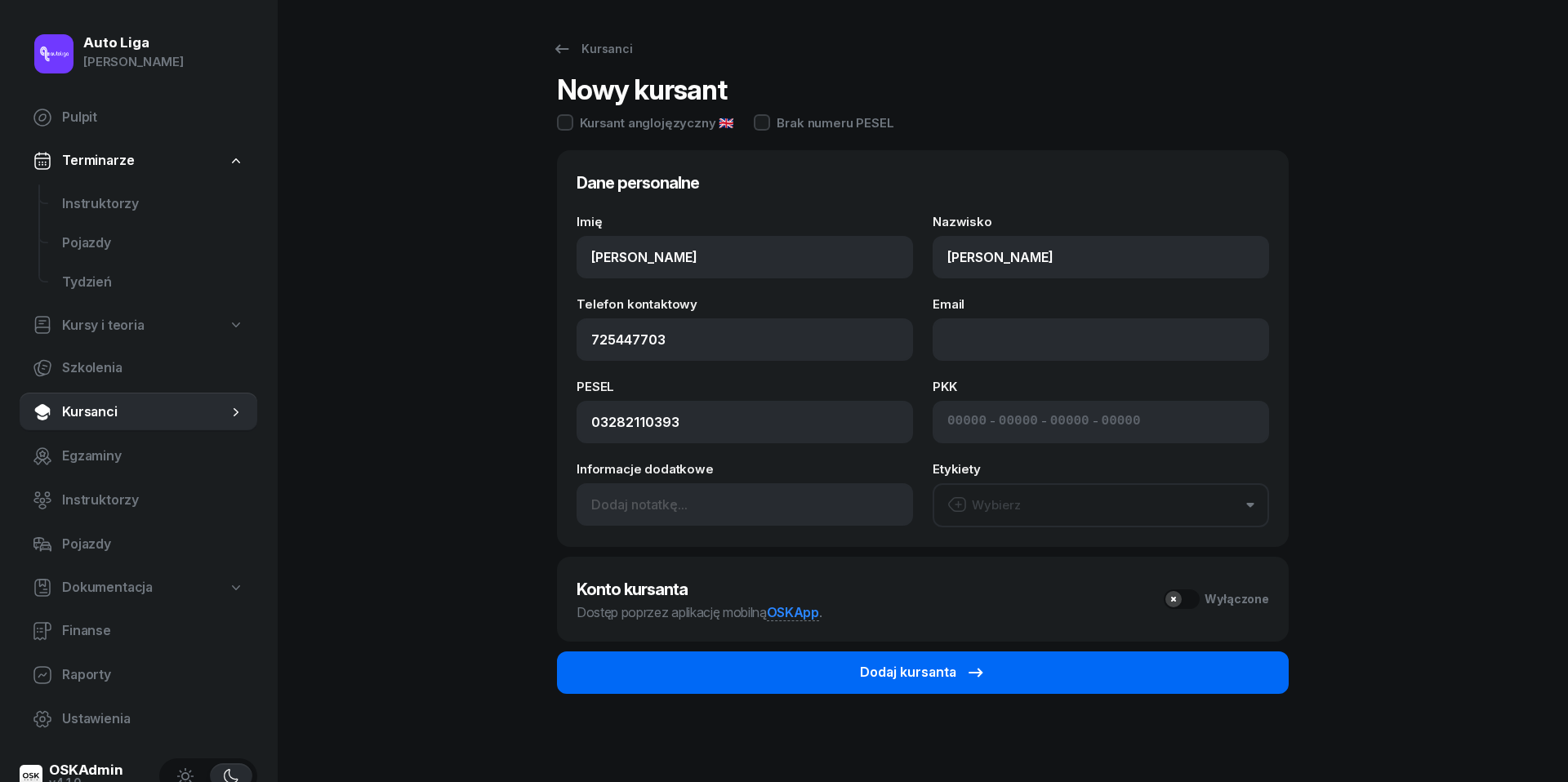
type input "725 447 703"
click at [971, 671] on icon "submit" at bounding box center [976, 672] width 14 height 9
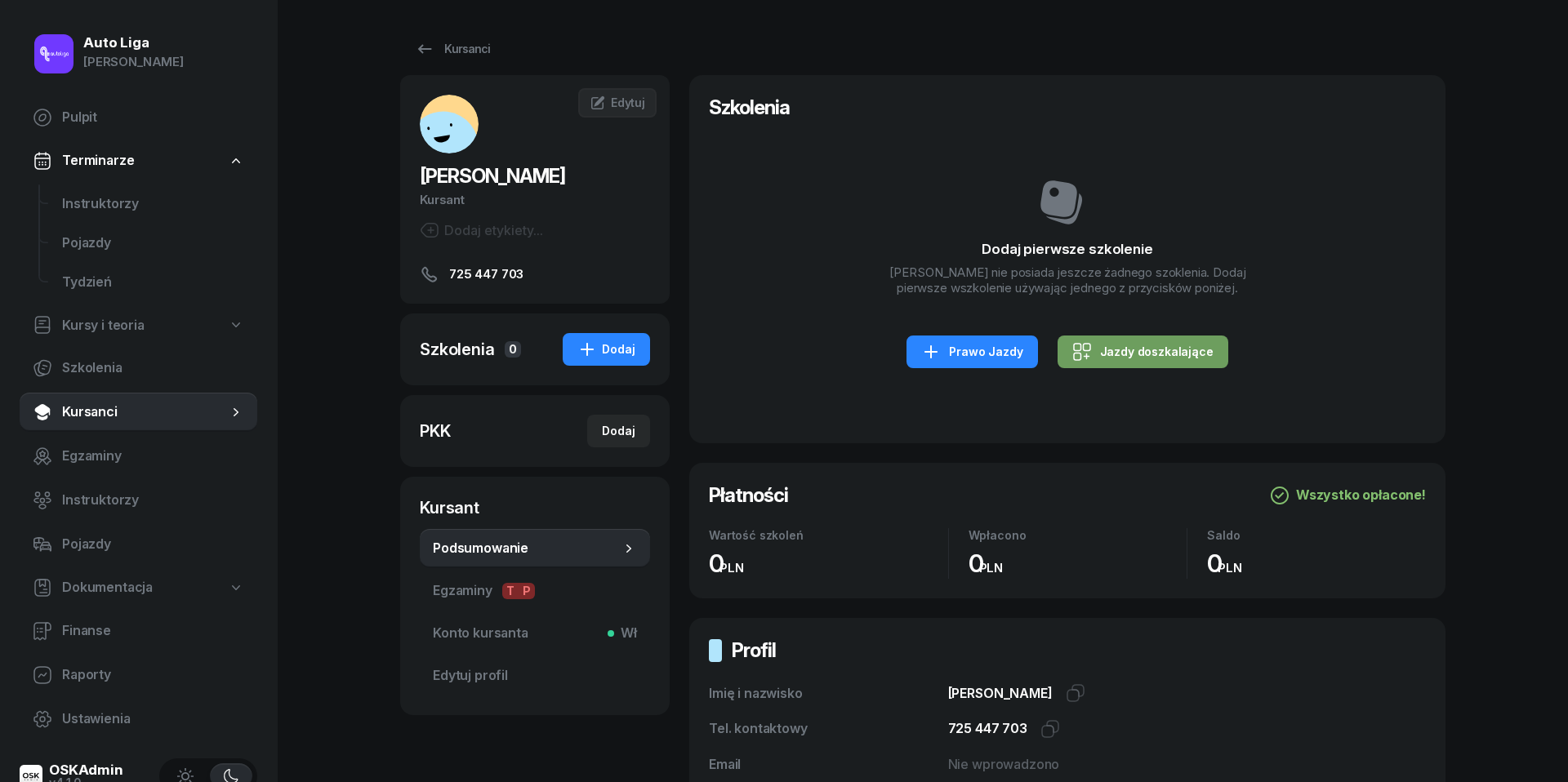
click at [1172, 362] on div "Jazdy doszkalające" at bounding box center [1143, 352] width 142 height 20
select select "B"
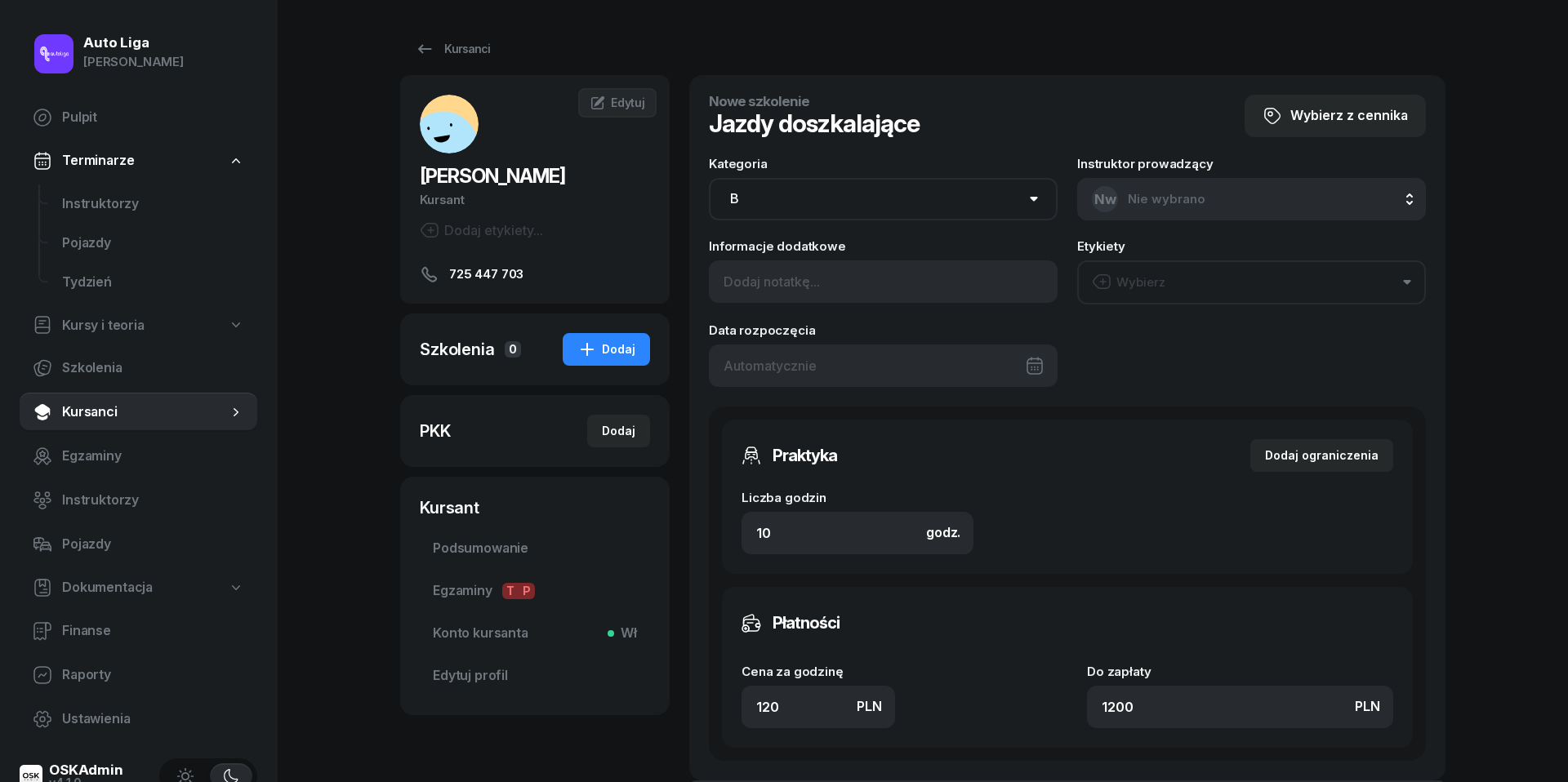
click at [829, 362] on div at bounding box center [883, 366] width 348 height 43
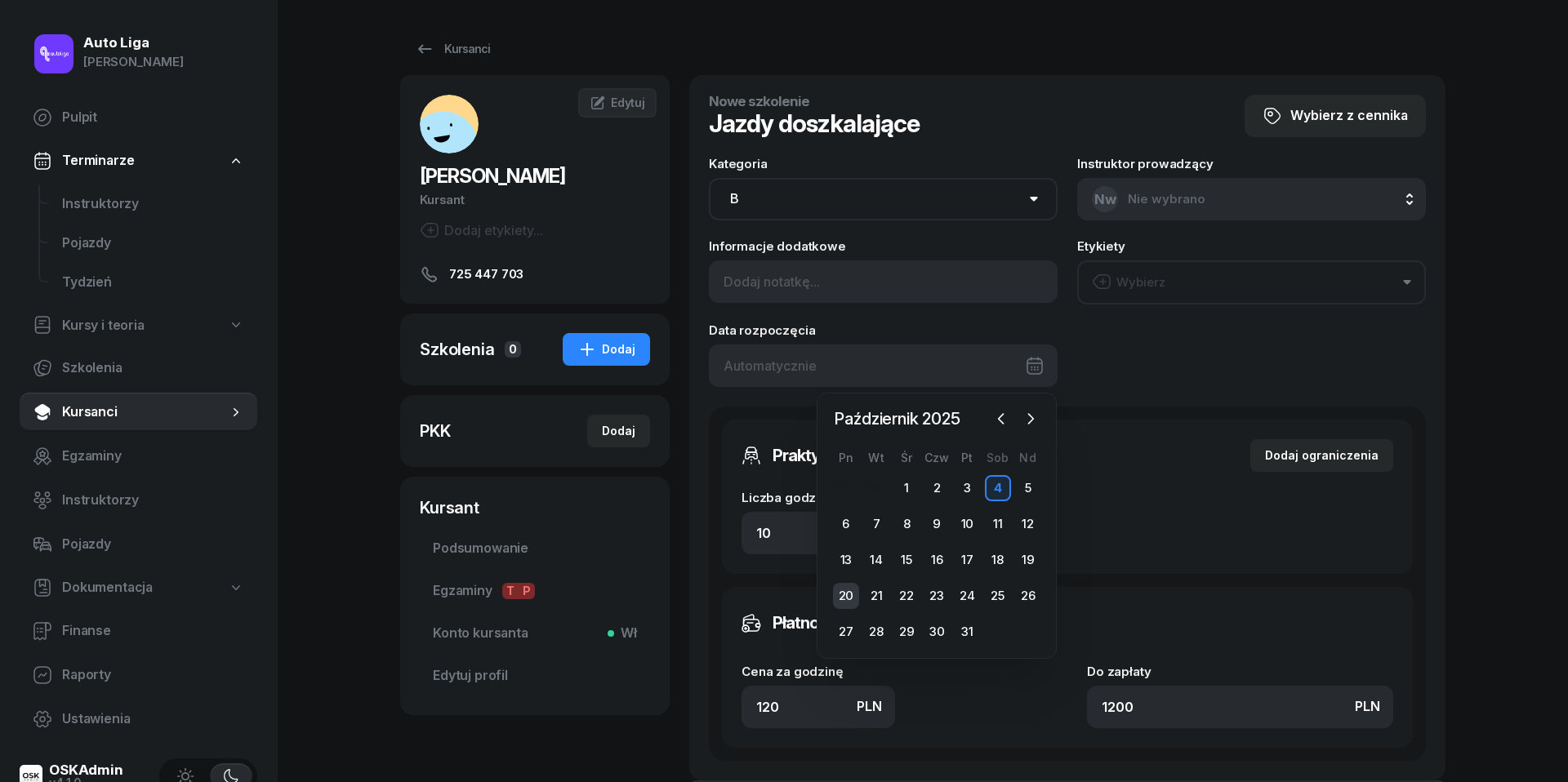
click at [837, 591] on div "20" at bounding box center [845, 595] width 26 height 26
type input "20/10/2025"
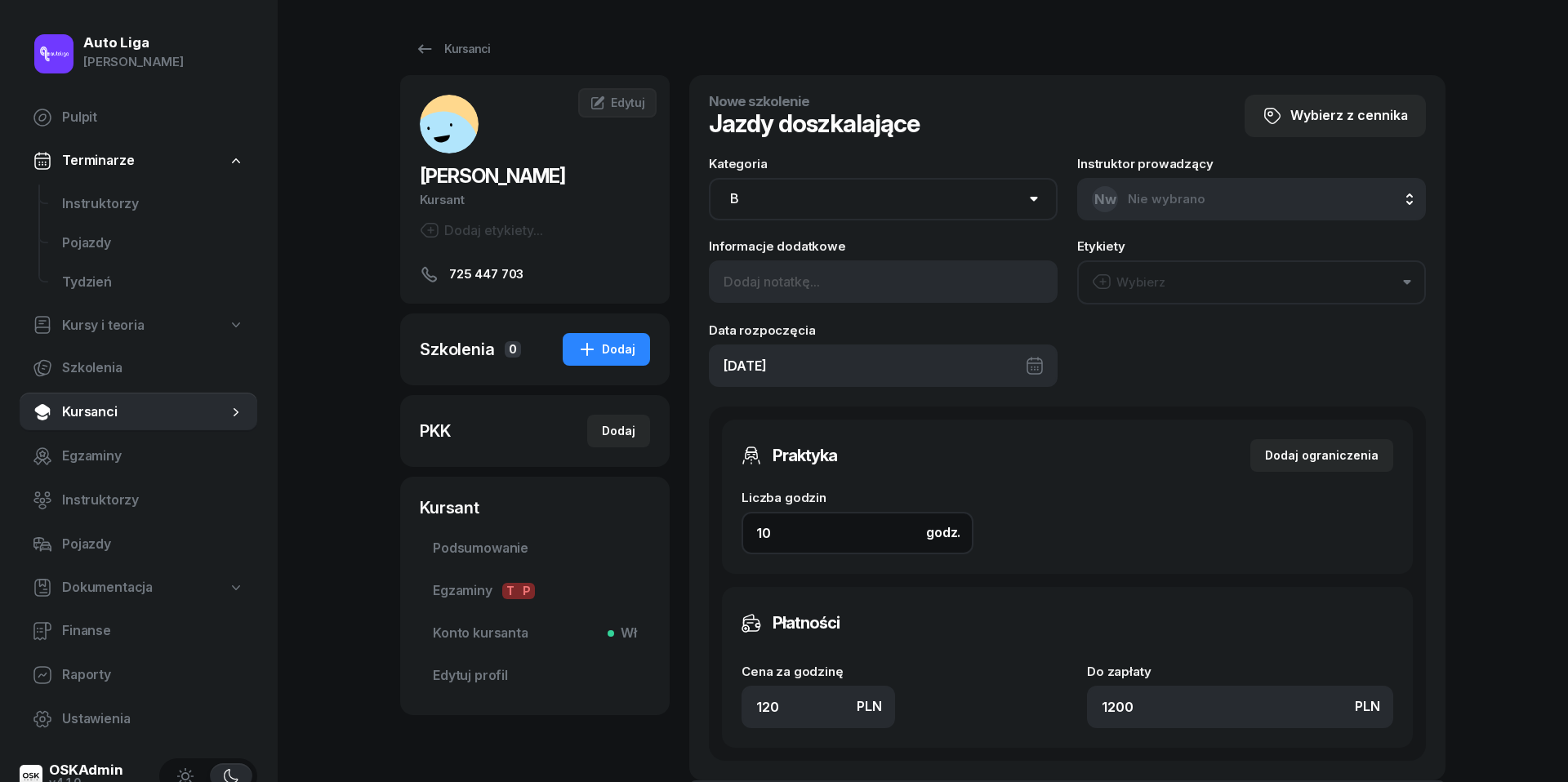
click at [845, 530] on input "10" at bounding box center [857, 534] width 232 height 43
type input "1"
type input "120"
type input "13"
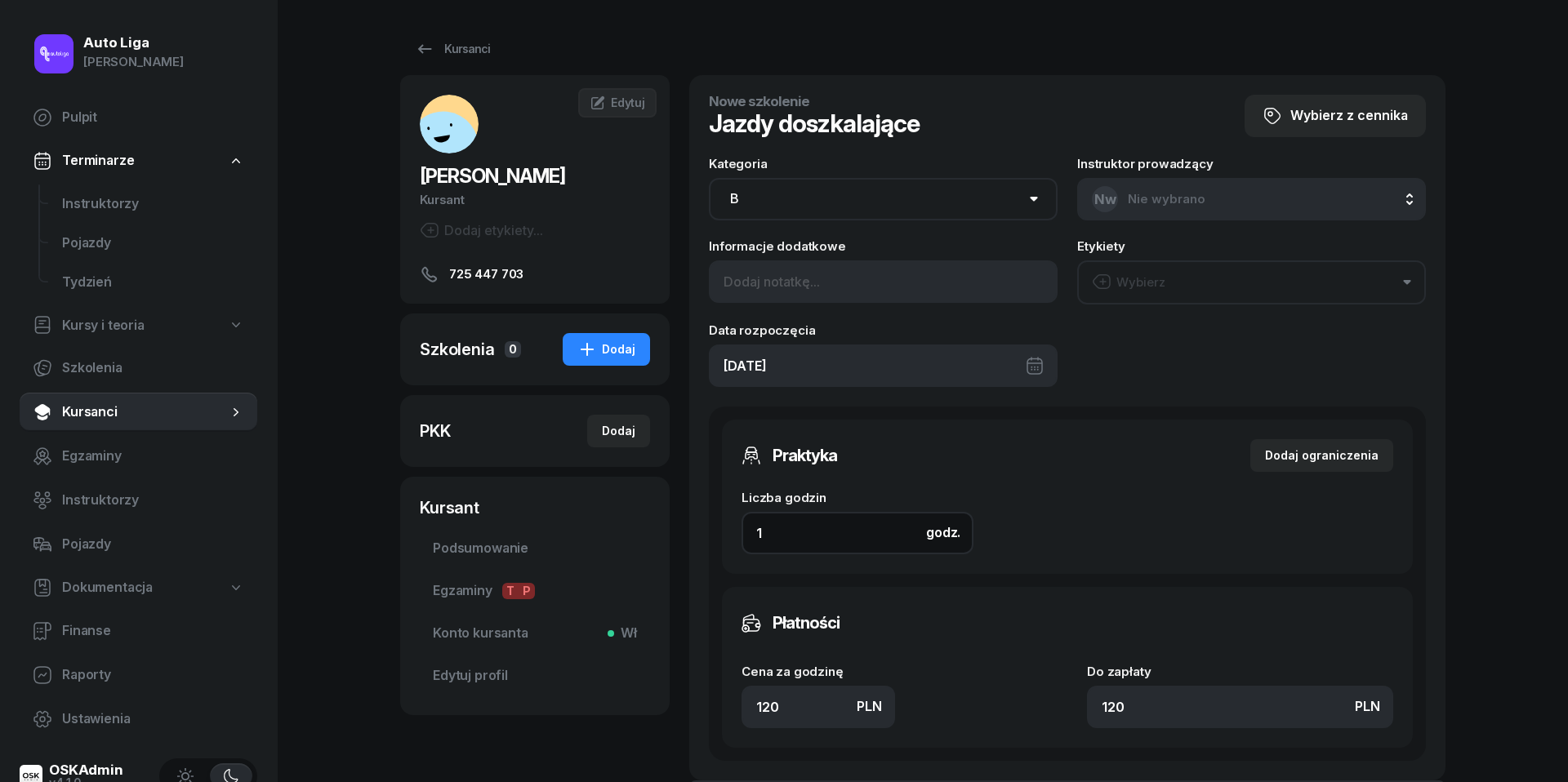
type input "1560"
type input "13"
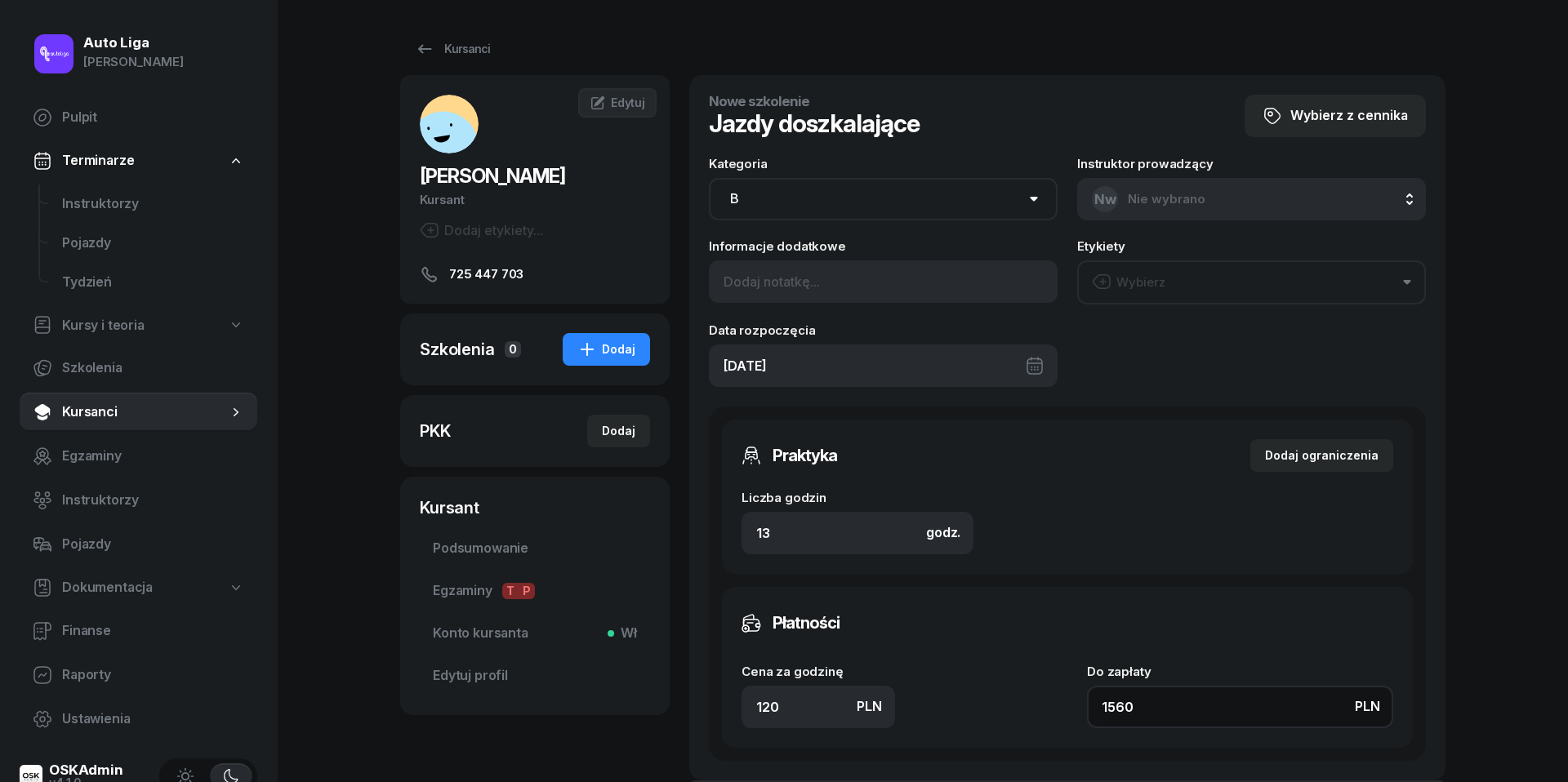
click at [1204, 705] on input "1560" at bounding box center [1240, 707] width 306 height 43
type input "0.08"
type input "1"
type input "1.38"
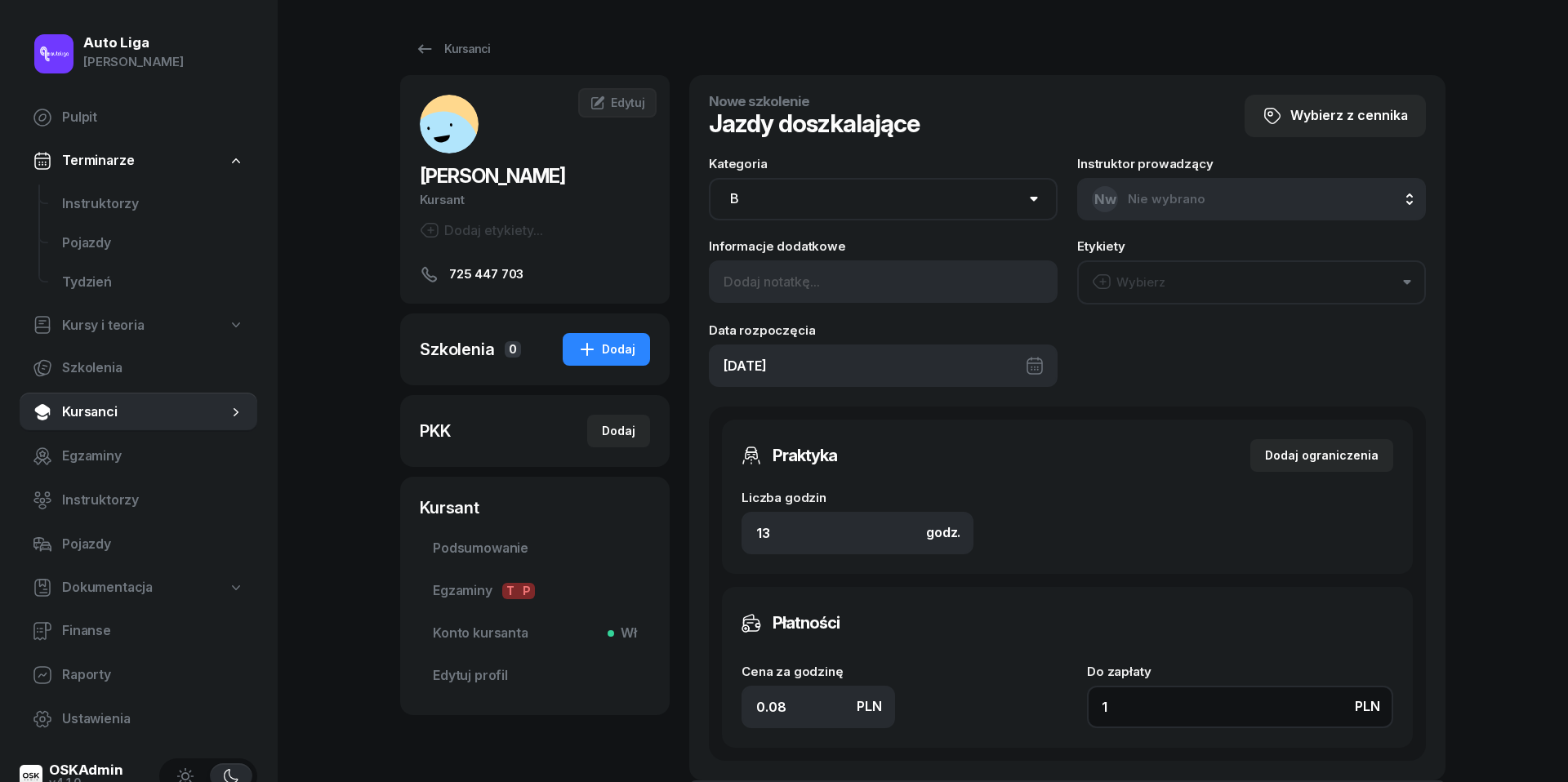
type input "18"
type input "14"
type input "182"
type input "140"
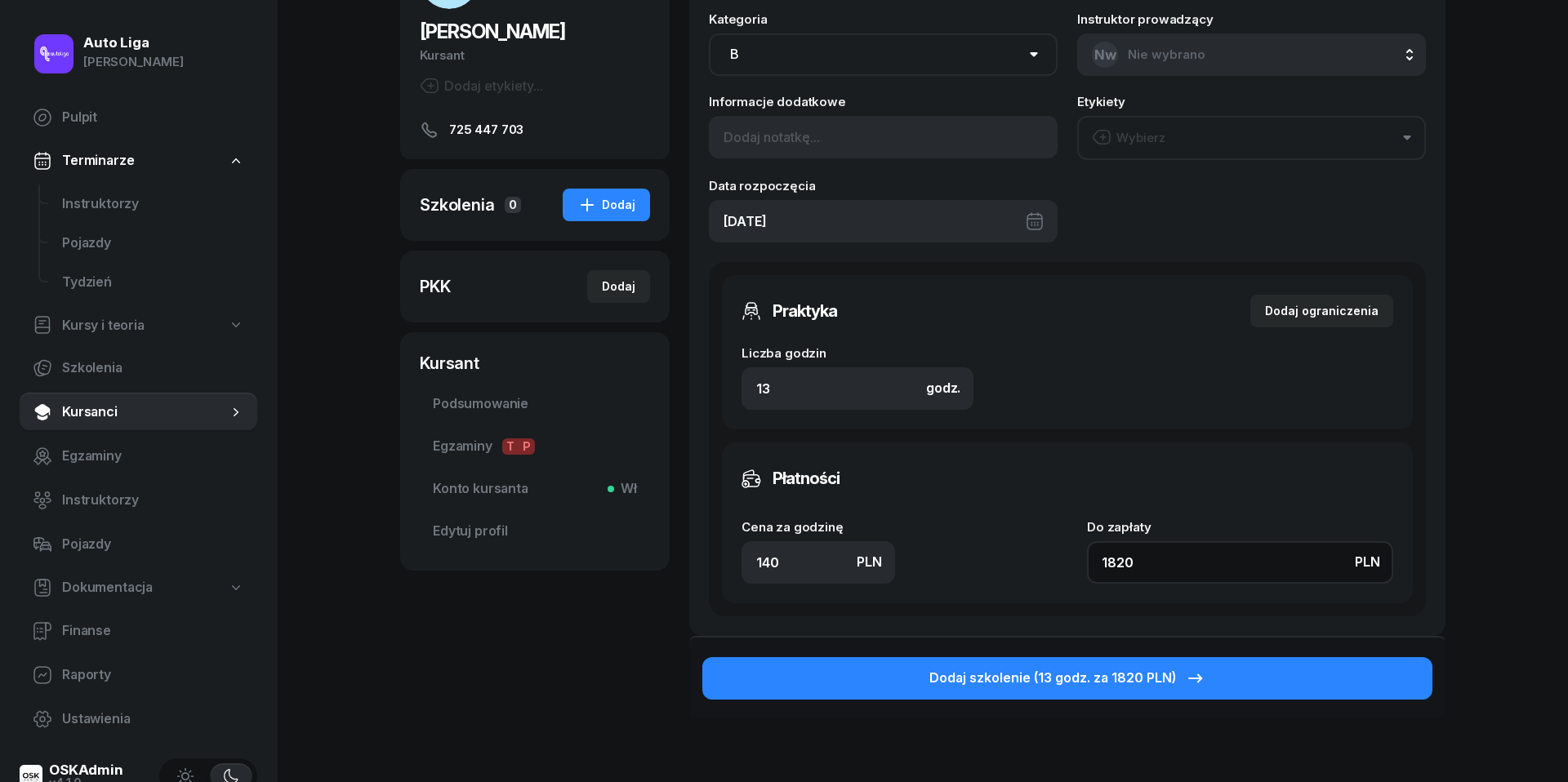
scroll to position [183, 0]
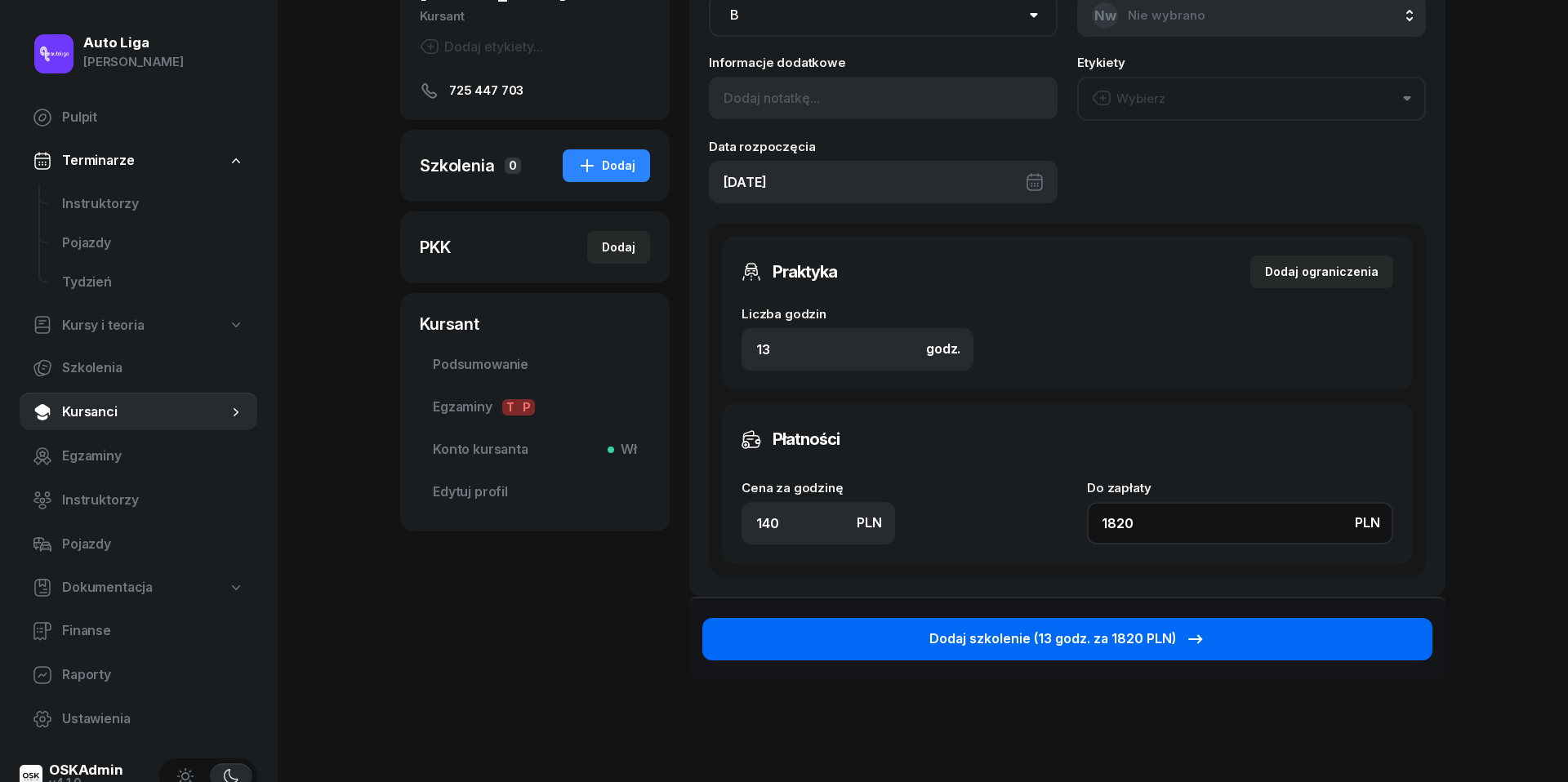
type input "1820"
click at [1158, 631] on div "Dodaj szkolenie (13 godz. za 1820 PLN)" at bounding box center [1067, 639] width 276 height 21
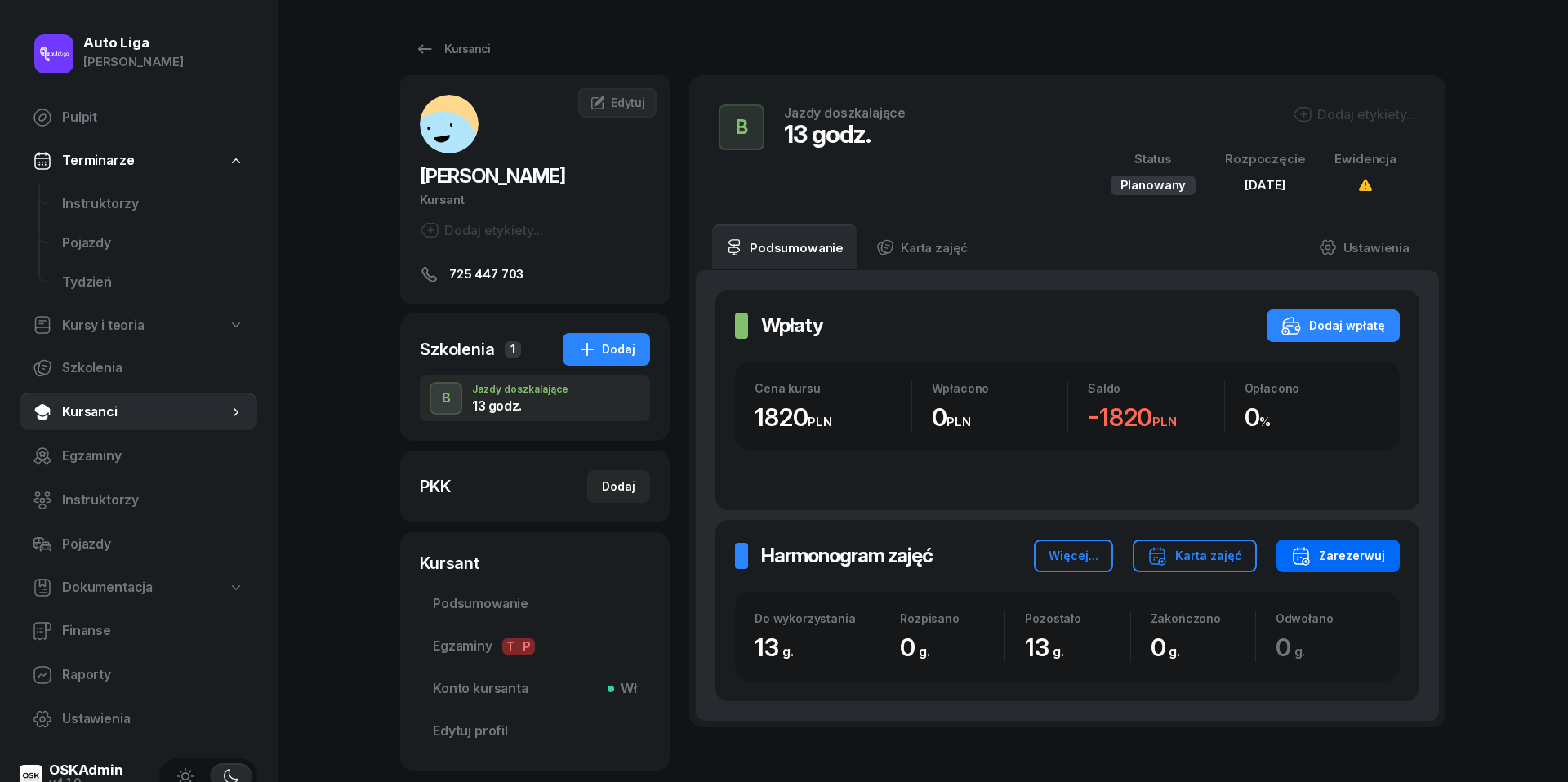
click at [1364, 555] on div "Zarezerwuj" at bounding box center [1337, 556] width 94 height 20
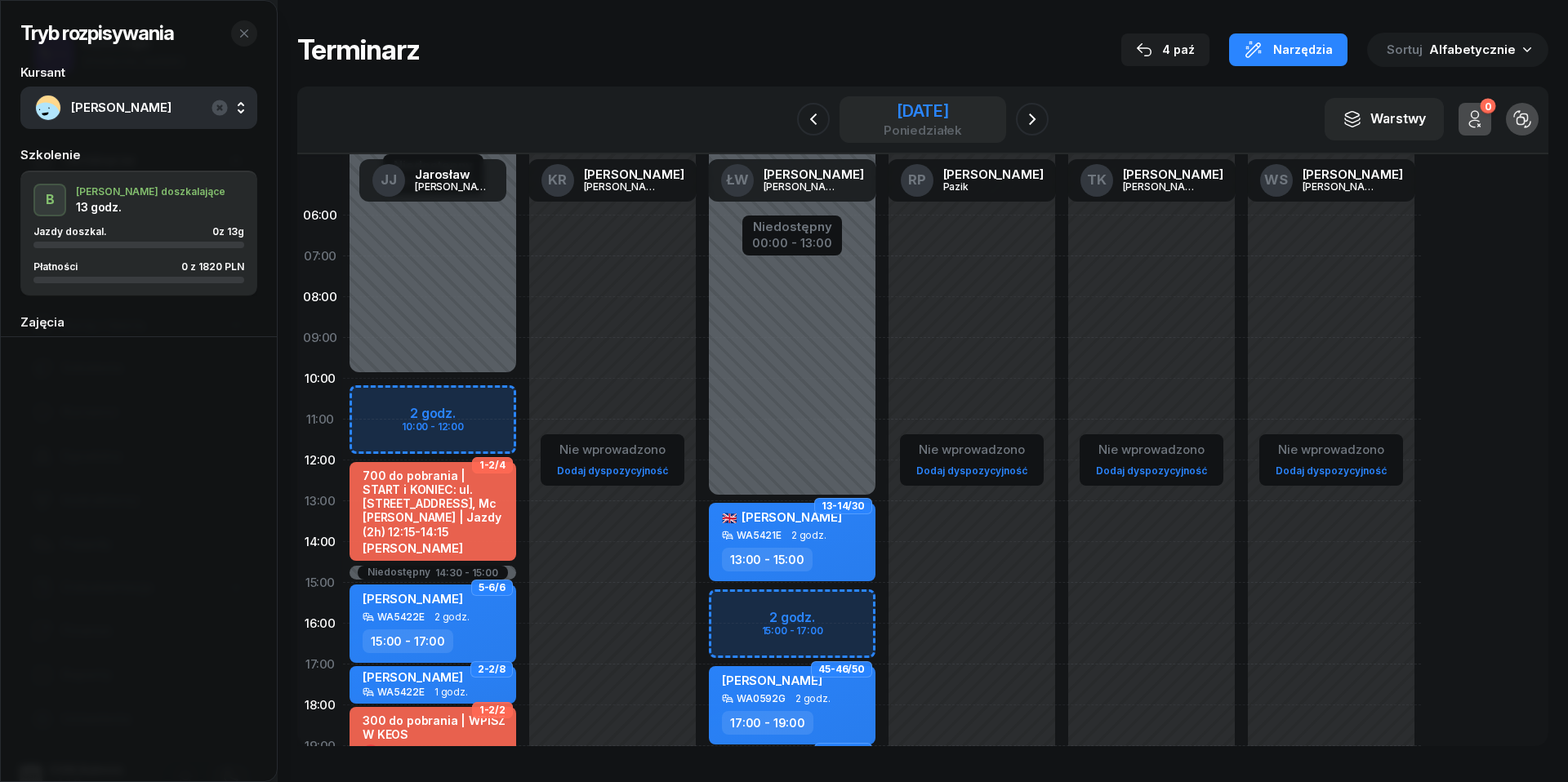
click at [905, 102] on div "13 października 2025" at bounding box center [923, 110] width 78 height 16
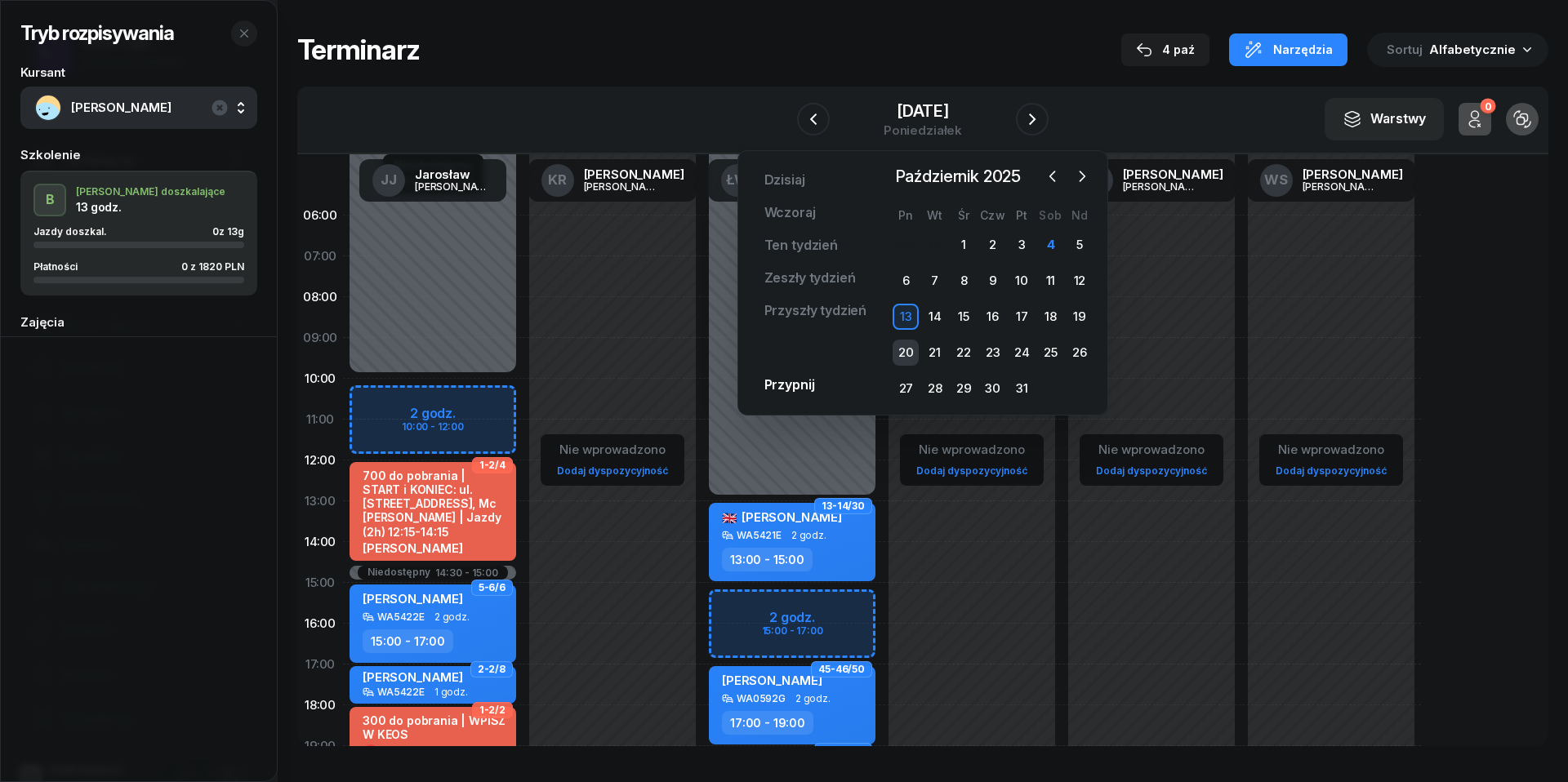
click at [902, 349] on div "20" at bounding box center [905, 352] width 26 height 26
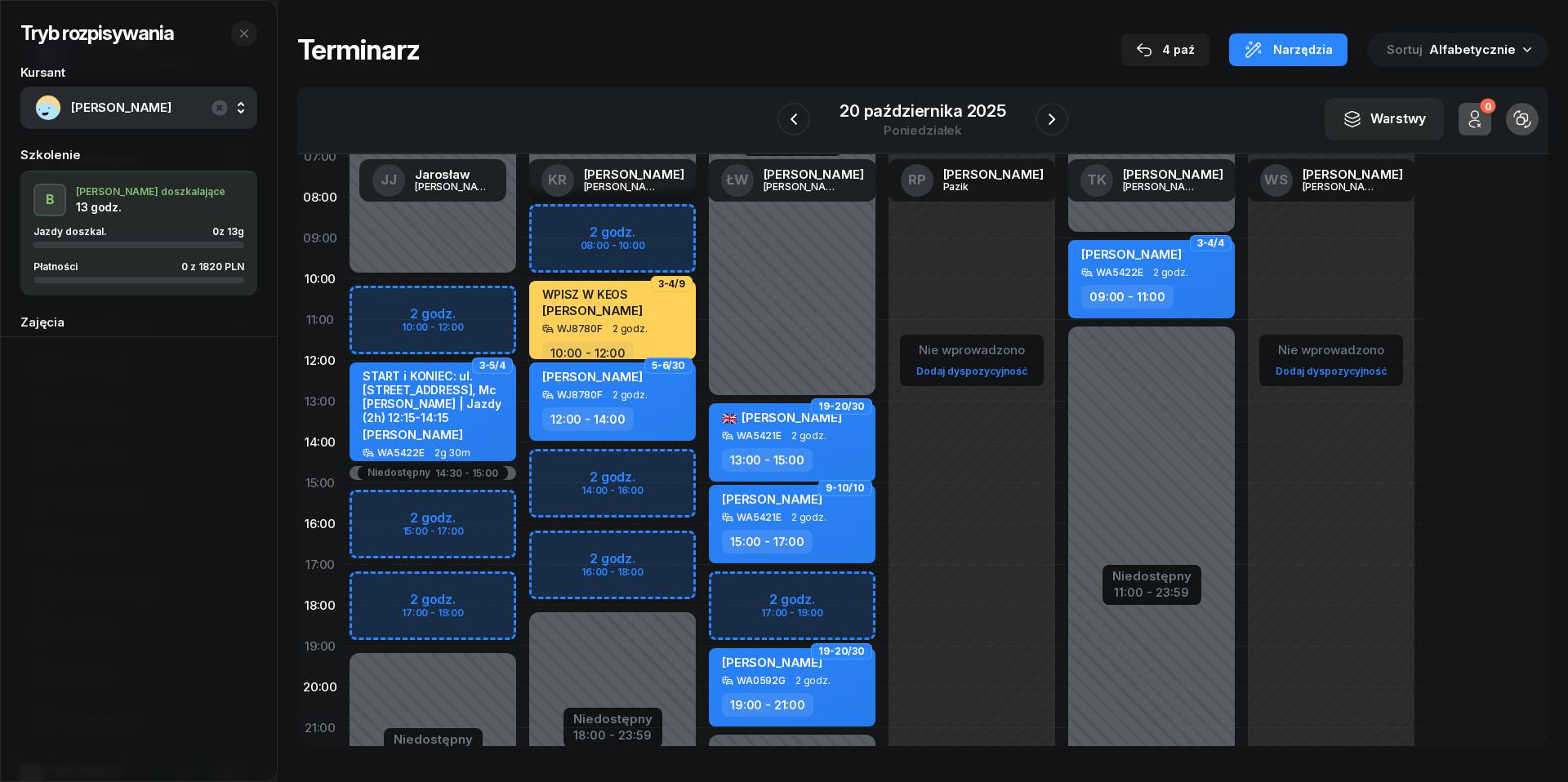
scroll to position [102, 0]
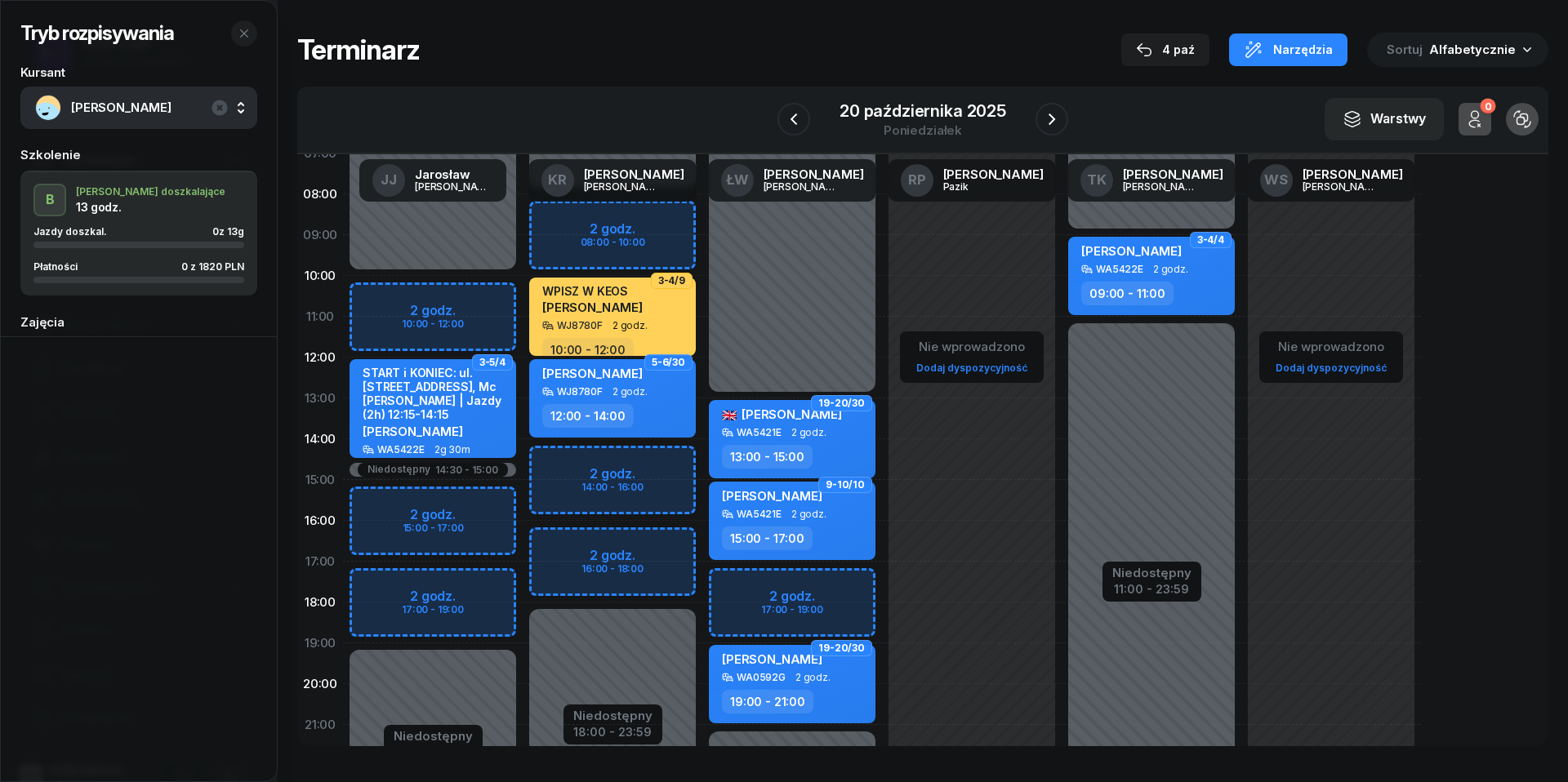
click at [387, 580] on div "Niedostępny 00:00 - 10:00 Niedostępny 19:00 - 23:59 Niedostępny 14:30 - 15:00 2…" at bounding box center [433, 480] width 180 height 776
select select "17"
select select "19"
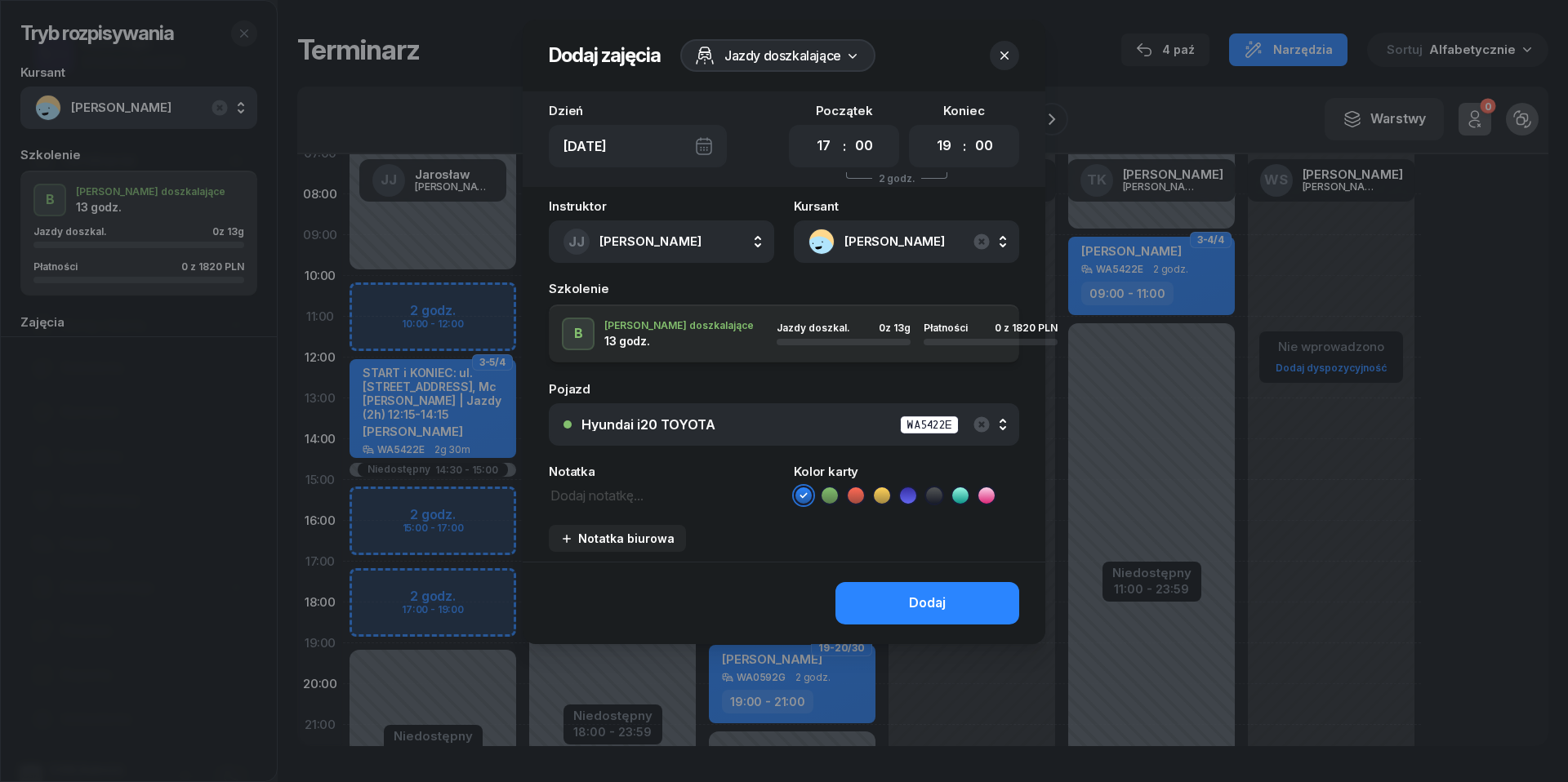
click at [592, 492] on textarea at bounding box center [661, 494] width 225 height 20
click at [857, 497] on icon at bounding box center [855, 495] width 16 height 16
click at [644, 496] on textarea "SUZUKI !" at bounding box center [661, 494] width 225 height 20
type textarea "SUZUKI ! 1820 przelew"
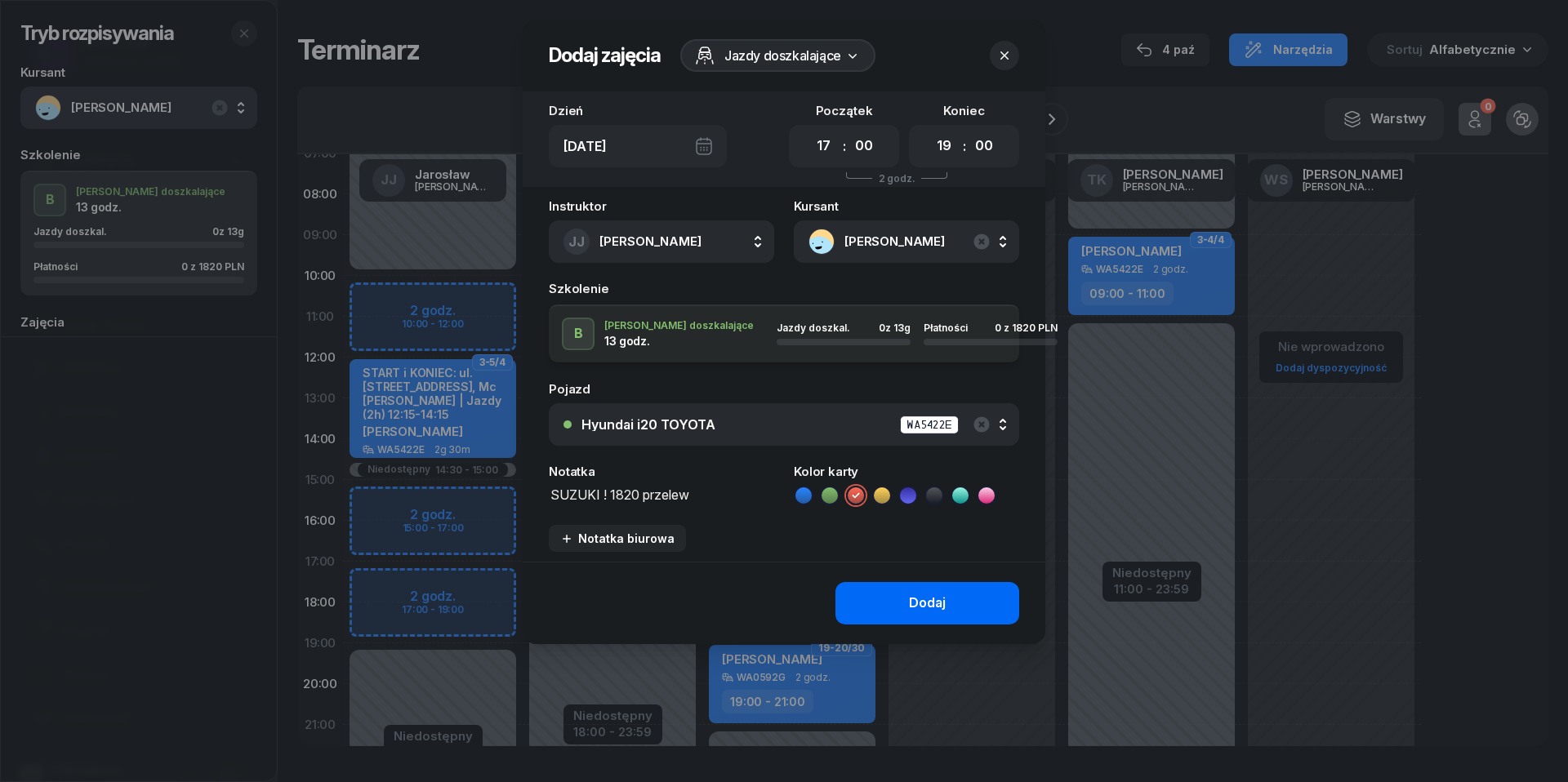
click at [939, 604] on div "Dodaj" at bounding box center [927, 603] width 37 height 21
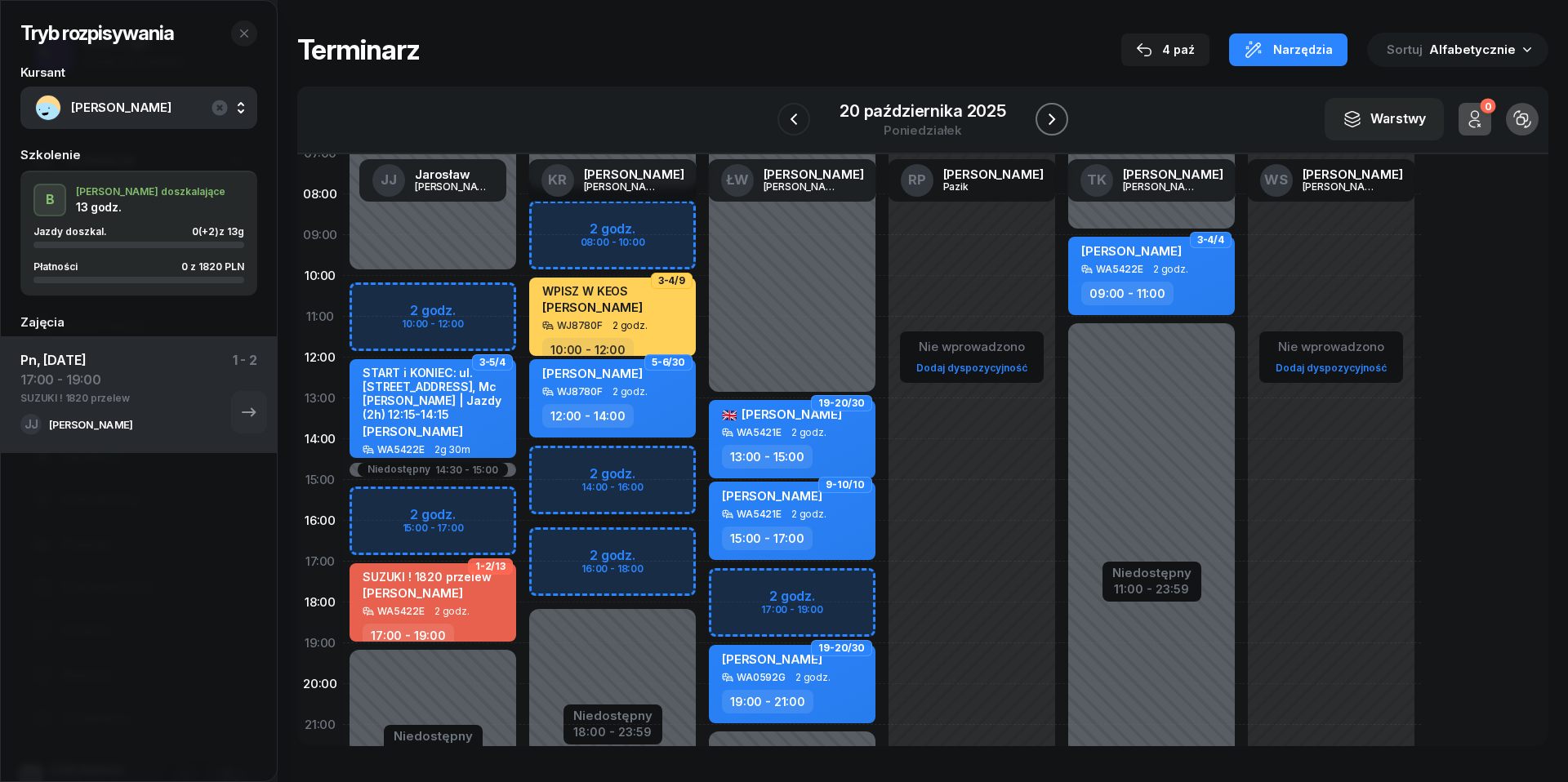
click at [1063, 118] on button "button" at bounding box center [1051, 118] width 33 height 33
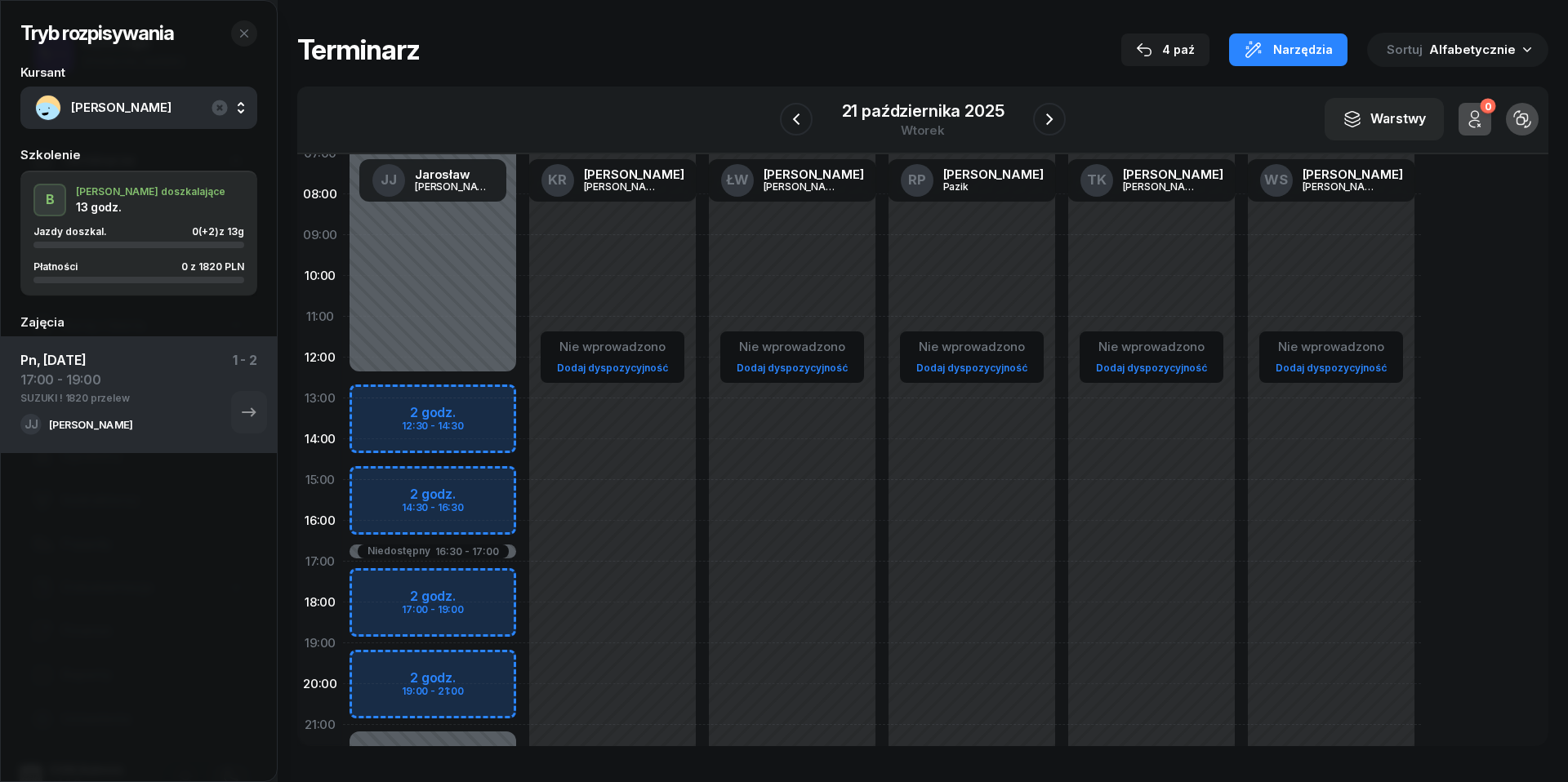
click at [380, 589] on div "Niedostępny 00:00 - 12:30 Niedostępny 21:00 - 23:59 Niedostępny 16:30 - 17:00 2…" at bounding box center [433, 480] width 180 height 776
select select "17"
select select "19"
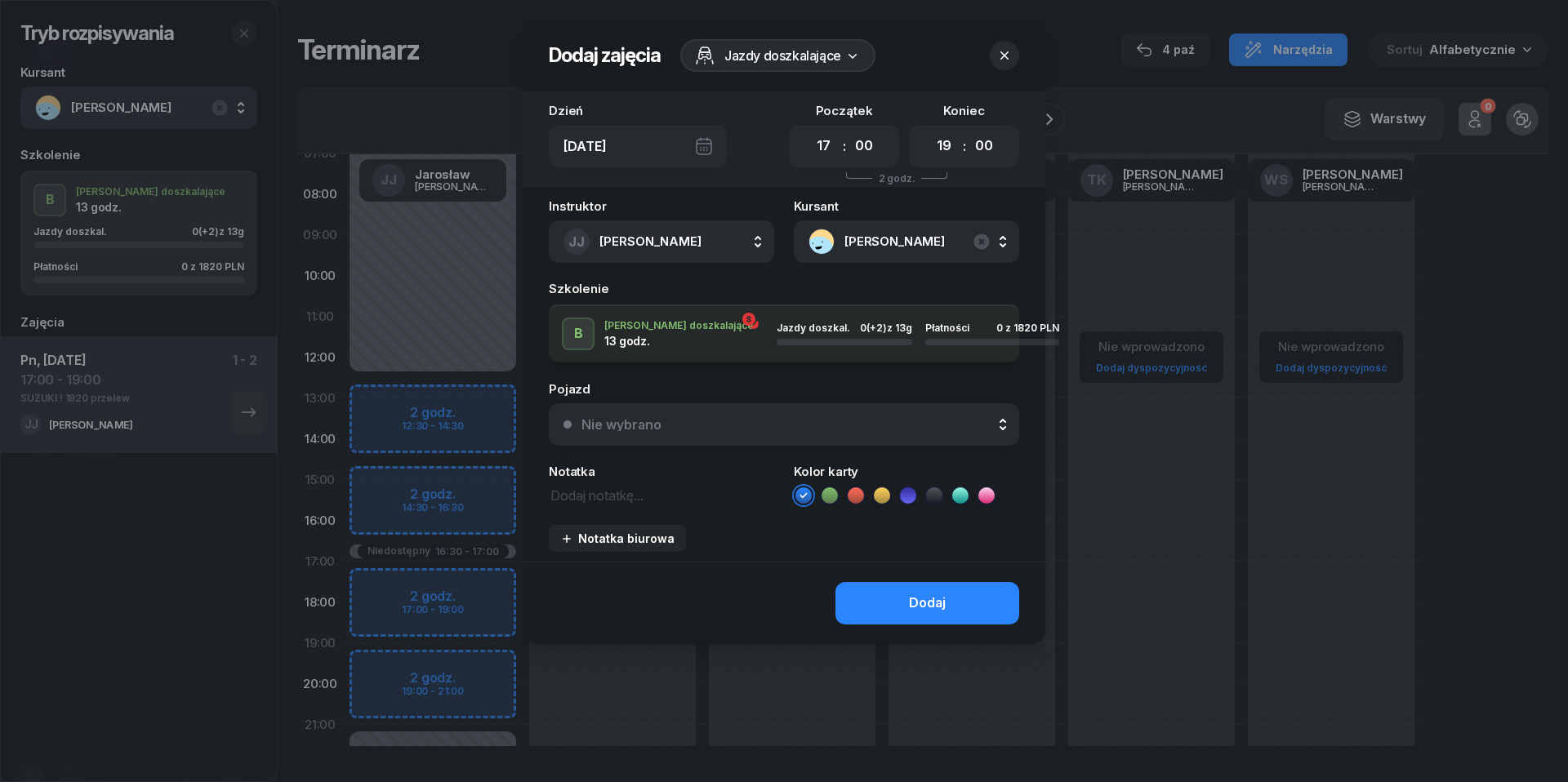
click at [681, 428] on div "Nie wybrano" at bounding box center [793, 424] width 423 height 13
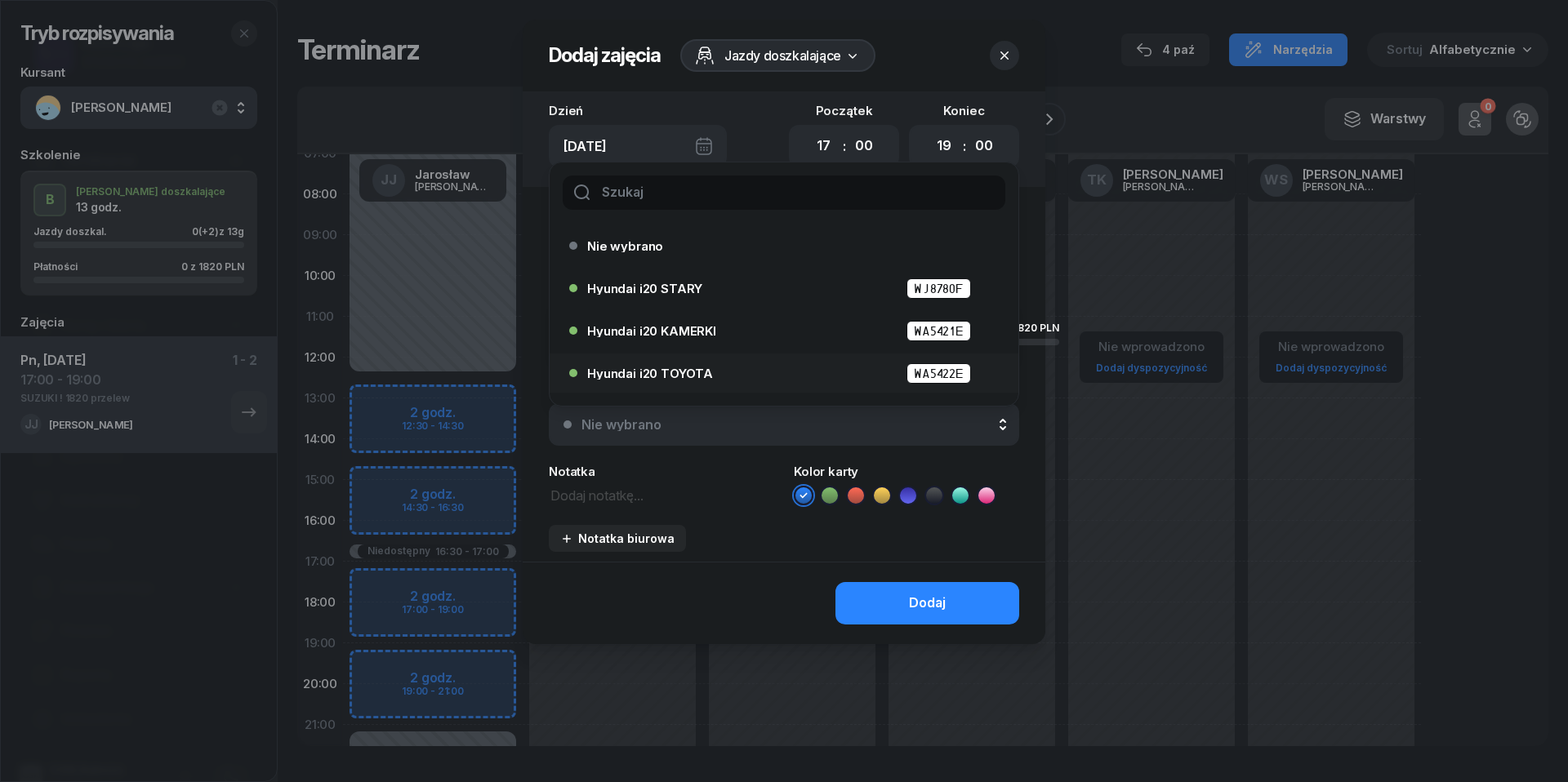
click at [682, 369] on span "Hyundai i20 TOYOTA" at bounding box center [649, 373] width 126 height 12
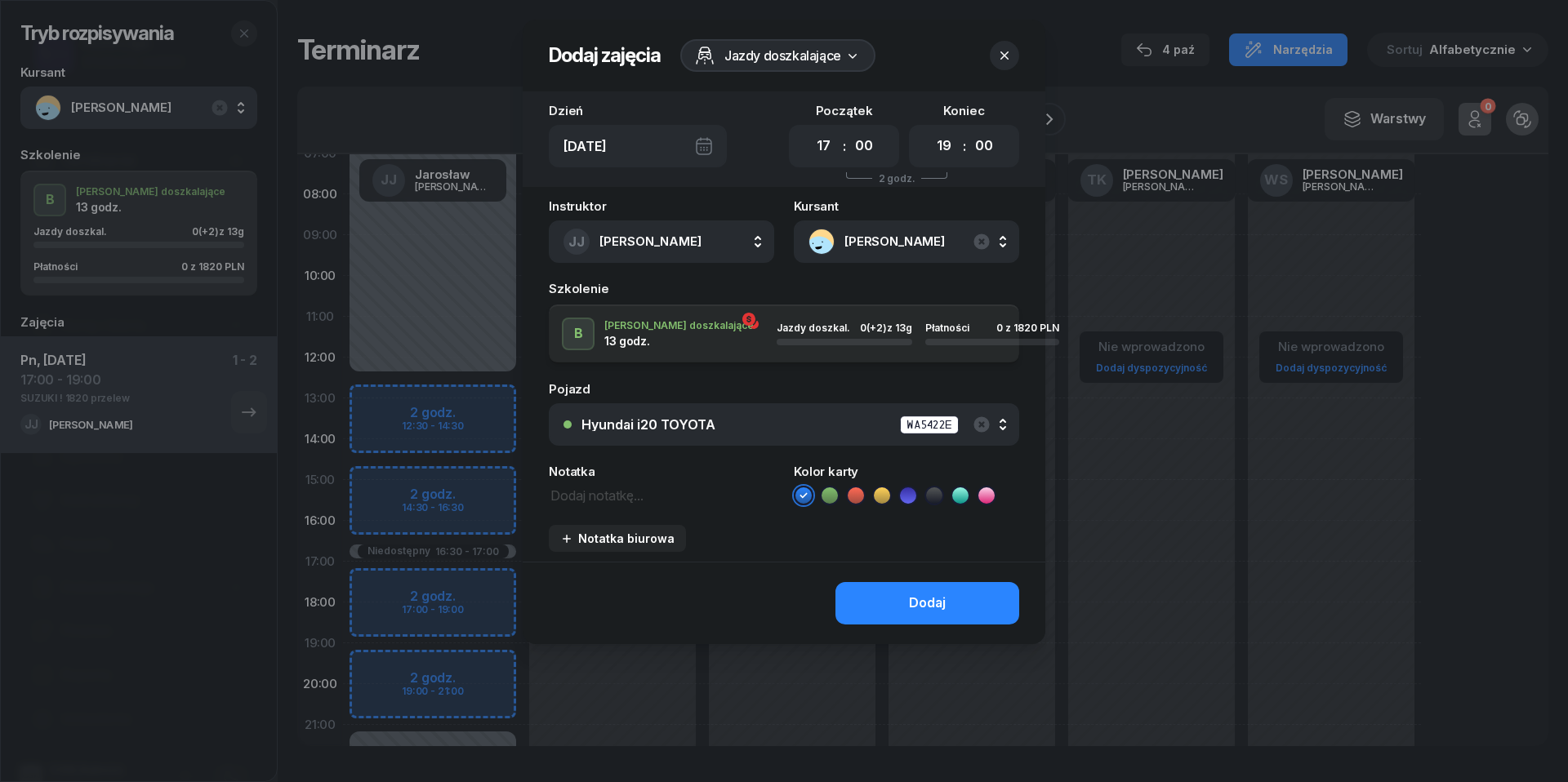
click at [609, 494] on textarea at bounding box center [661, 494] width 225 height 20
type textarea "SUZUKI !"
click at [890, 607] on button "Dodaj" at bounding box center [927, 604] width 184 height 43
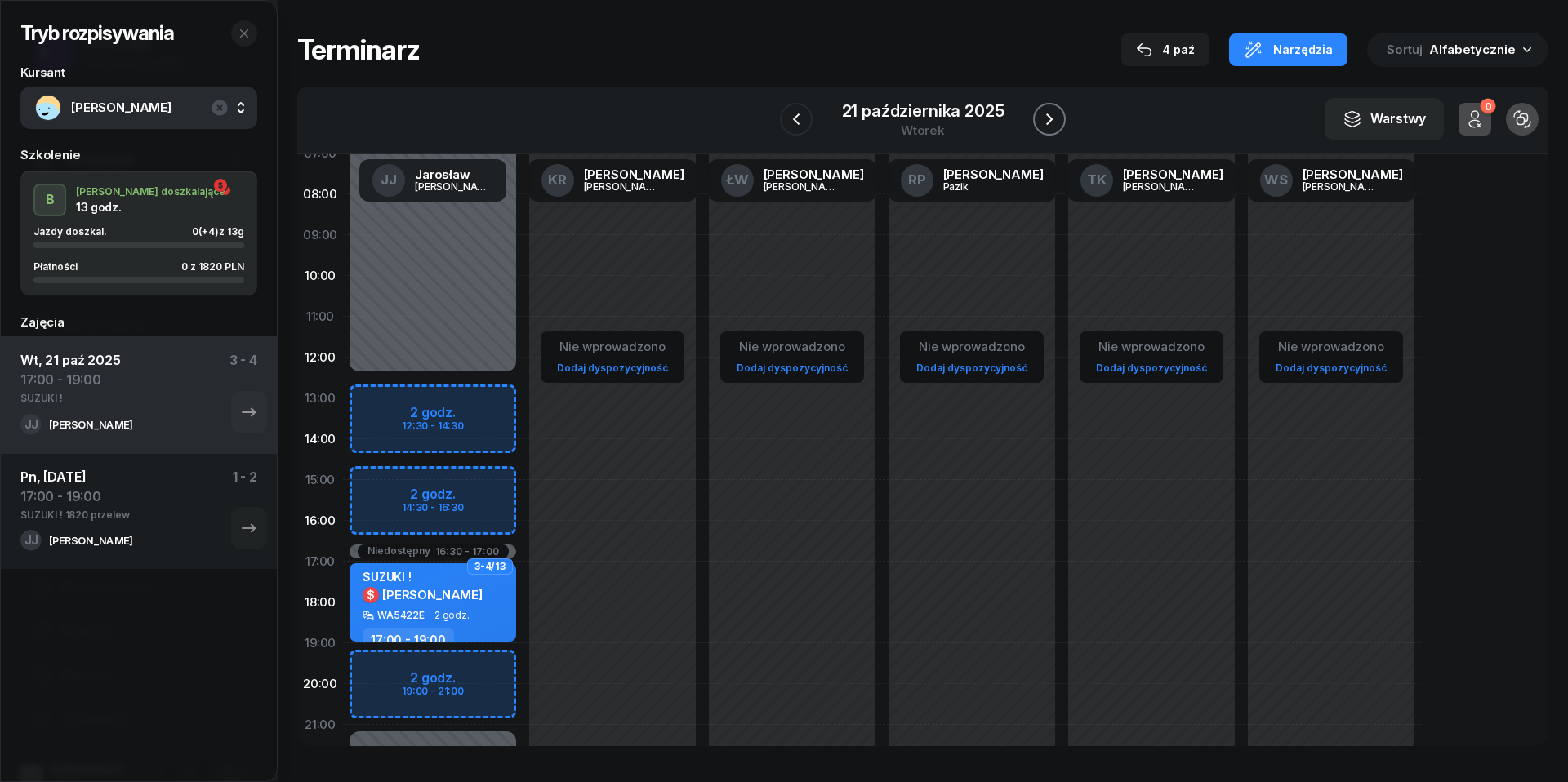
click at [1053, 118] on icon "button" at bounding box center [1049, 118] width 6 height 12
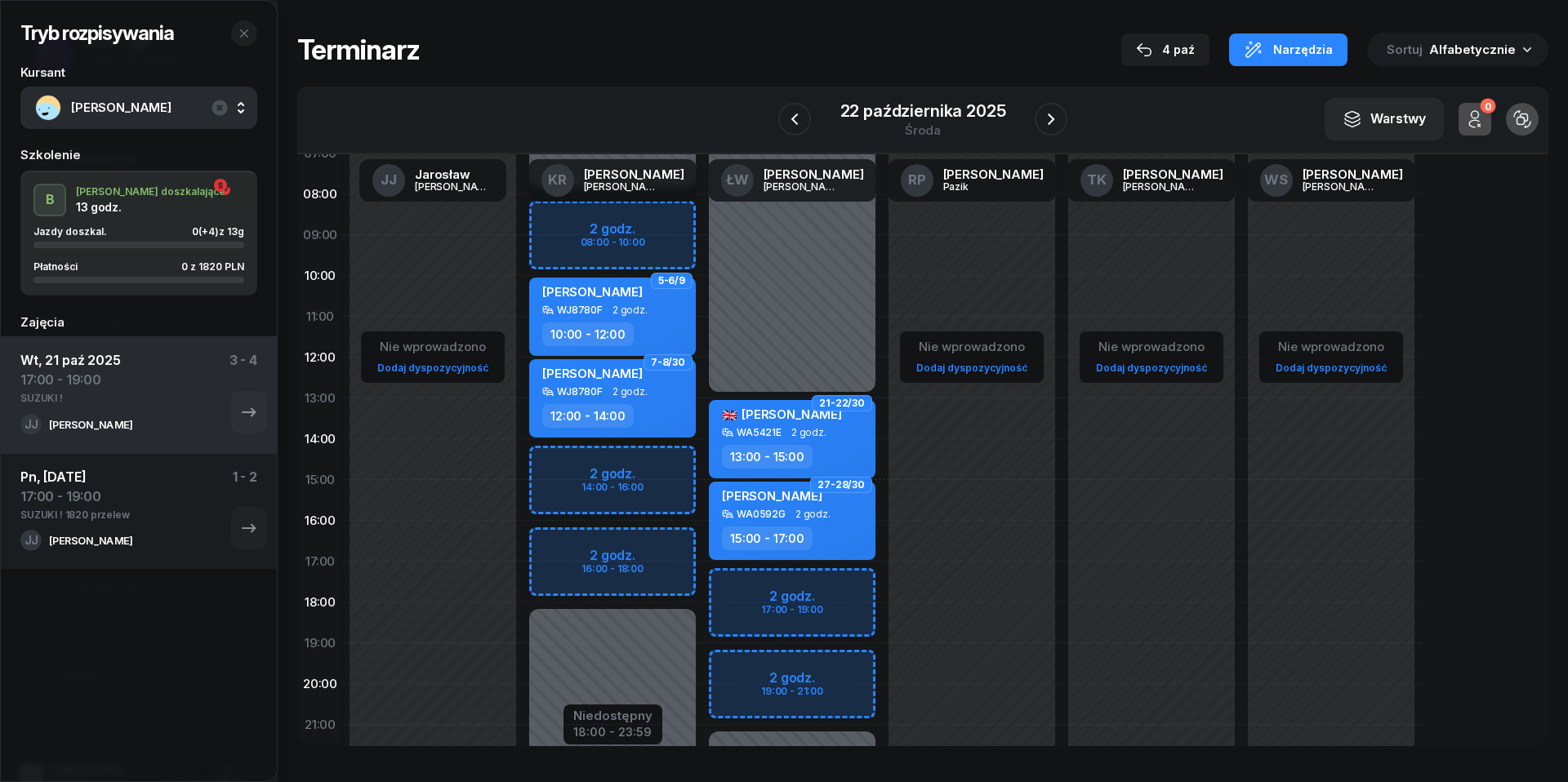
click at [755, 582] on div "Niedostępny 00:00 - 13:00 Niedostępny 21:00 - 23:59 2 godz. 17:00 - 19:00 2 god…" at bounding box center [792, 480] width 180 height 776
select select "17"
select select "19"
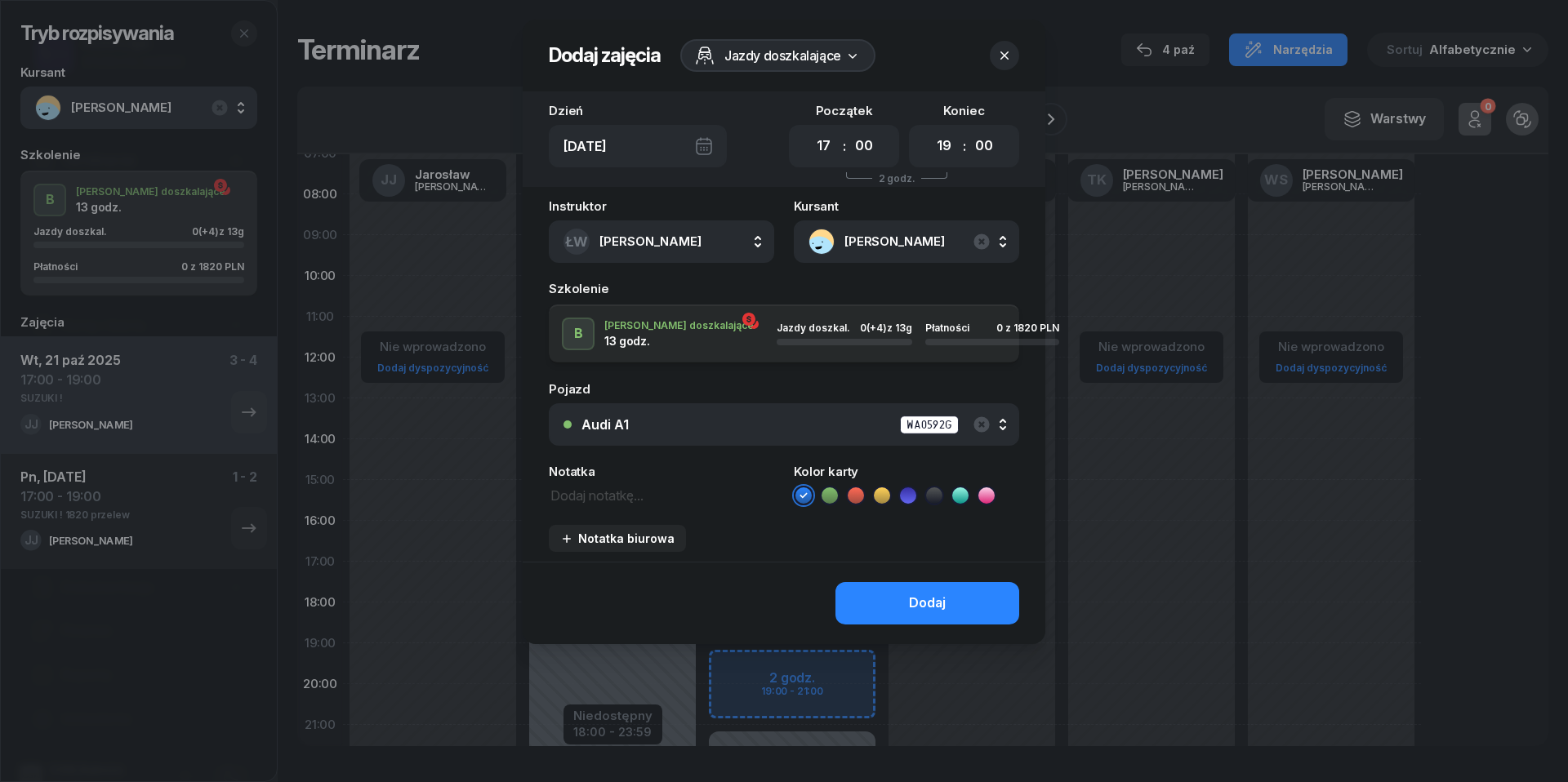
click at [696, 419] on div "Audi A1 WA0592G" at bounding box center [793, 425] width 423 height 20
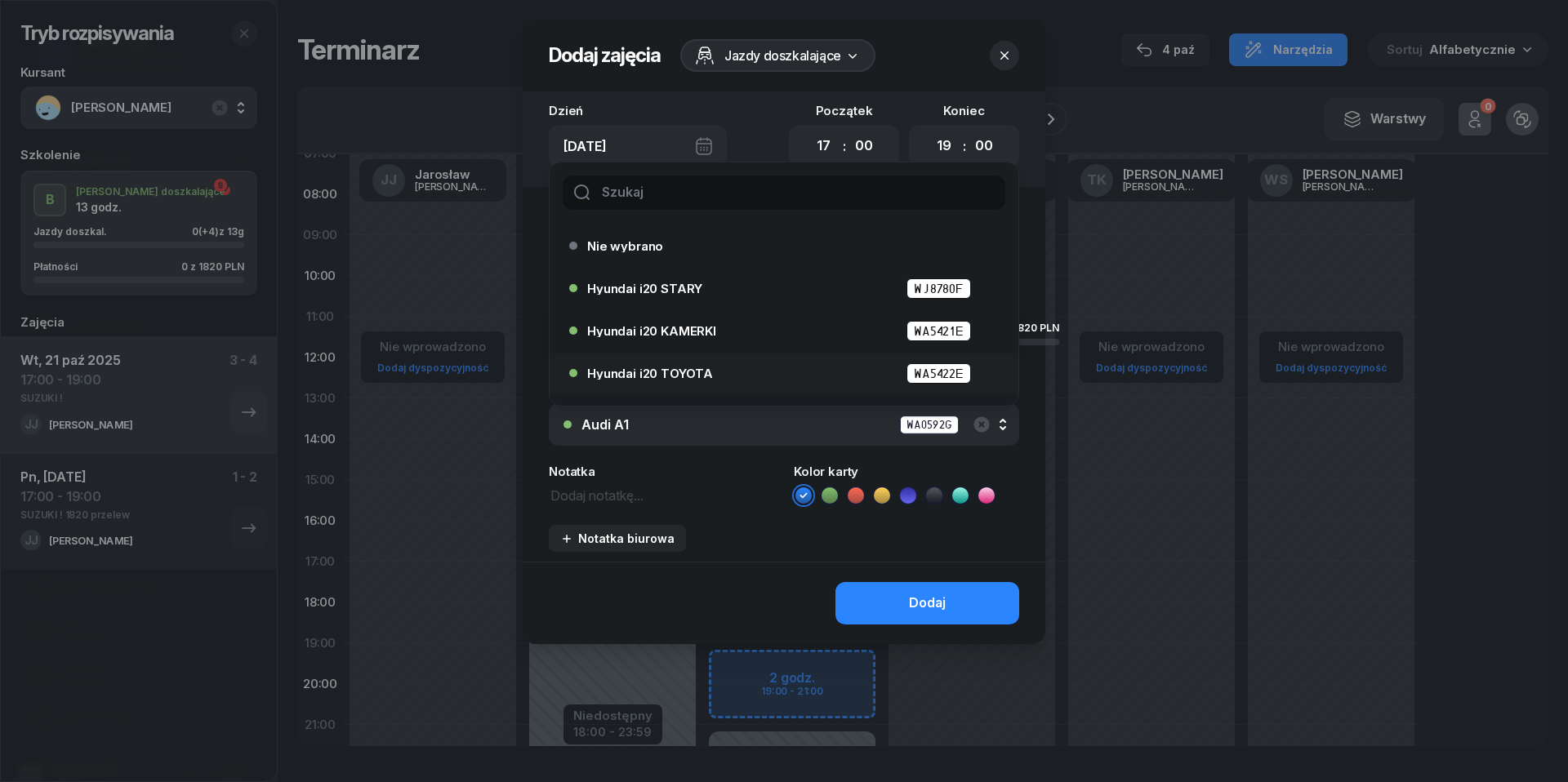
click at [693, 367] on span "Hyundai i20 TOYOTA" at bounding box center [649, 373] width 126 height 12
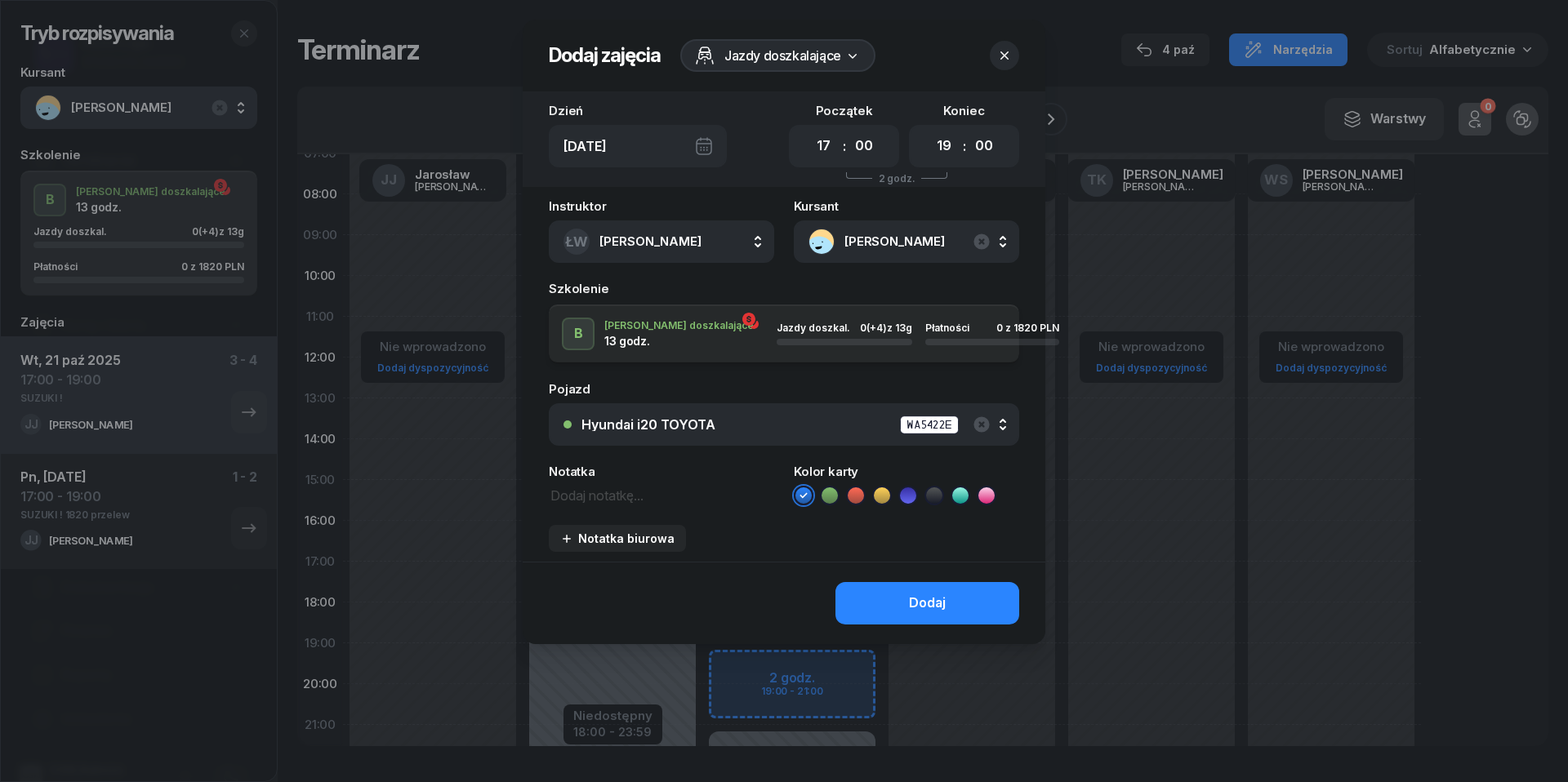
click at [602, 494] on textarea at bounding box center [661, 494] width 225 height 20
type textarea "SUZUKI !"
click at [905, 623] on div "Dodaj" at bounding box center [784, 603] width 523 height 83
click at [903, 619] on button "Dodaj" at bounding box center [927, 604] width 184 height 43
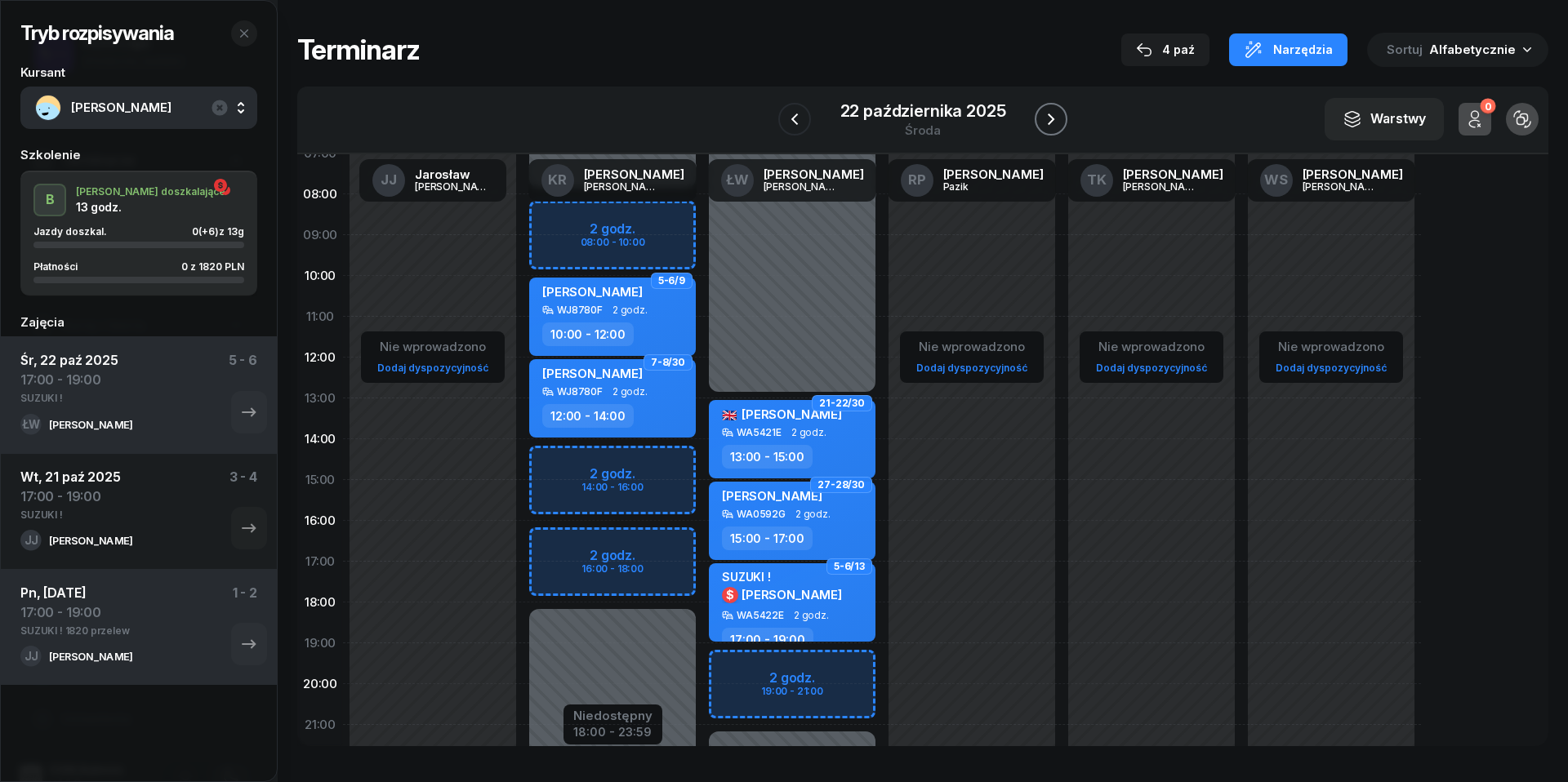
click at [1052, 121] on icon "button" at bounding box center [1051, 119] width 20 height 20
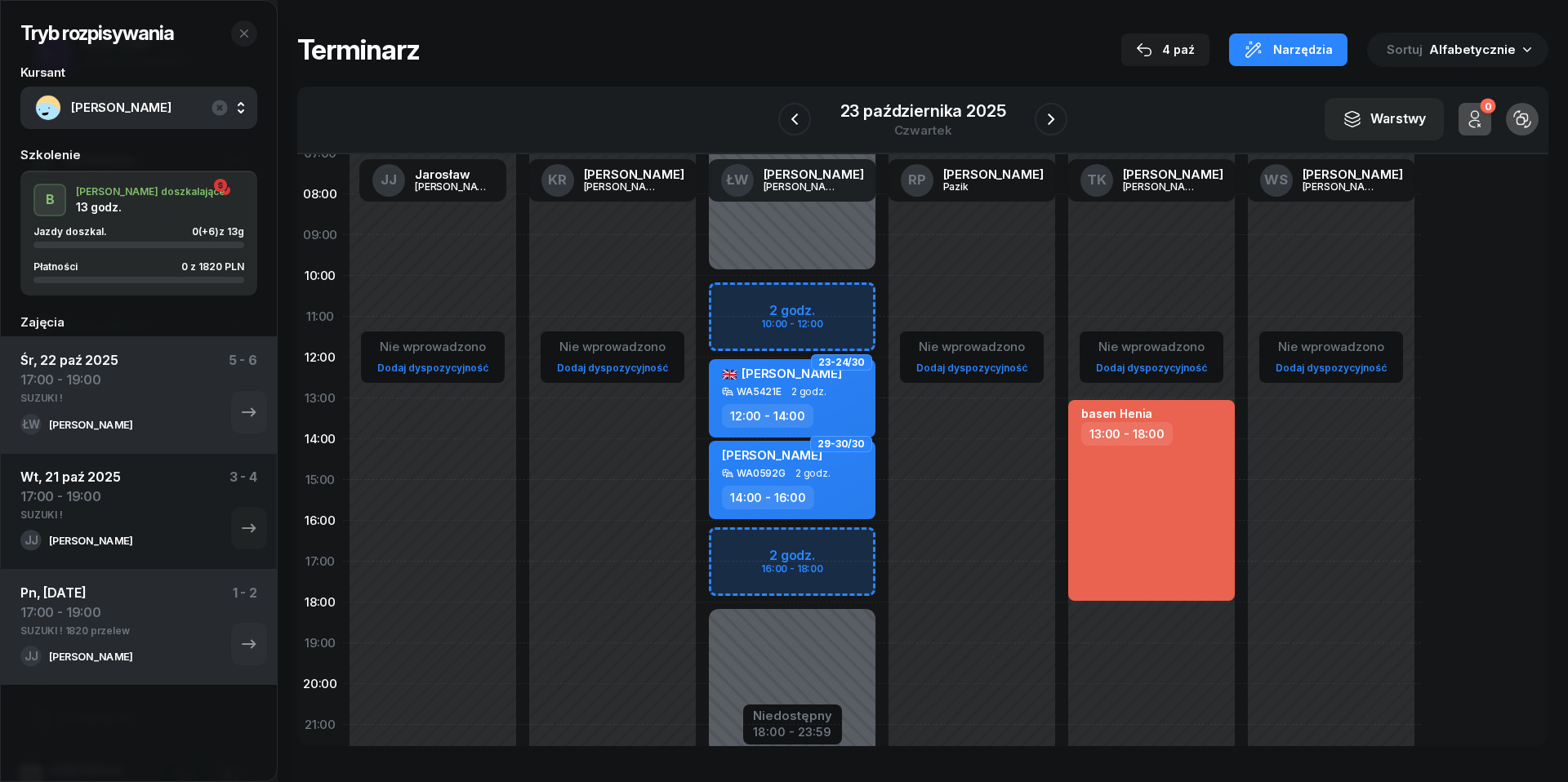
click at [732, 545] on div "Niedostępny 00:00 - 10:00 Niedostępny 18:00 - 23:59 2 godz. 10:00 - 12:00 2 god…" at bounding box center [792, 480] width 180 height 776
select select "16"
select select "18"
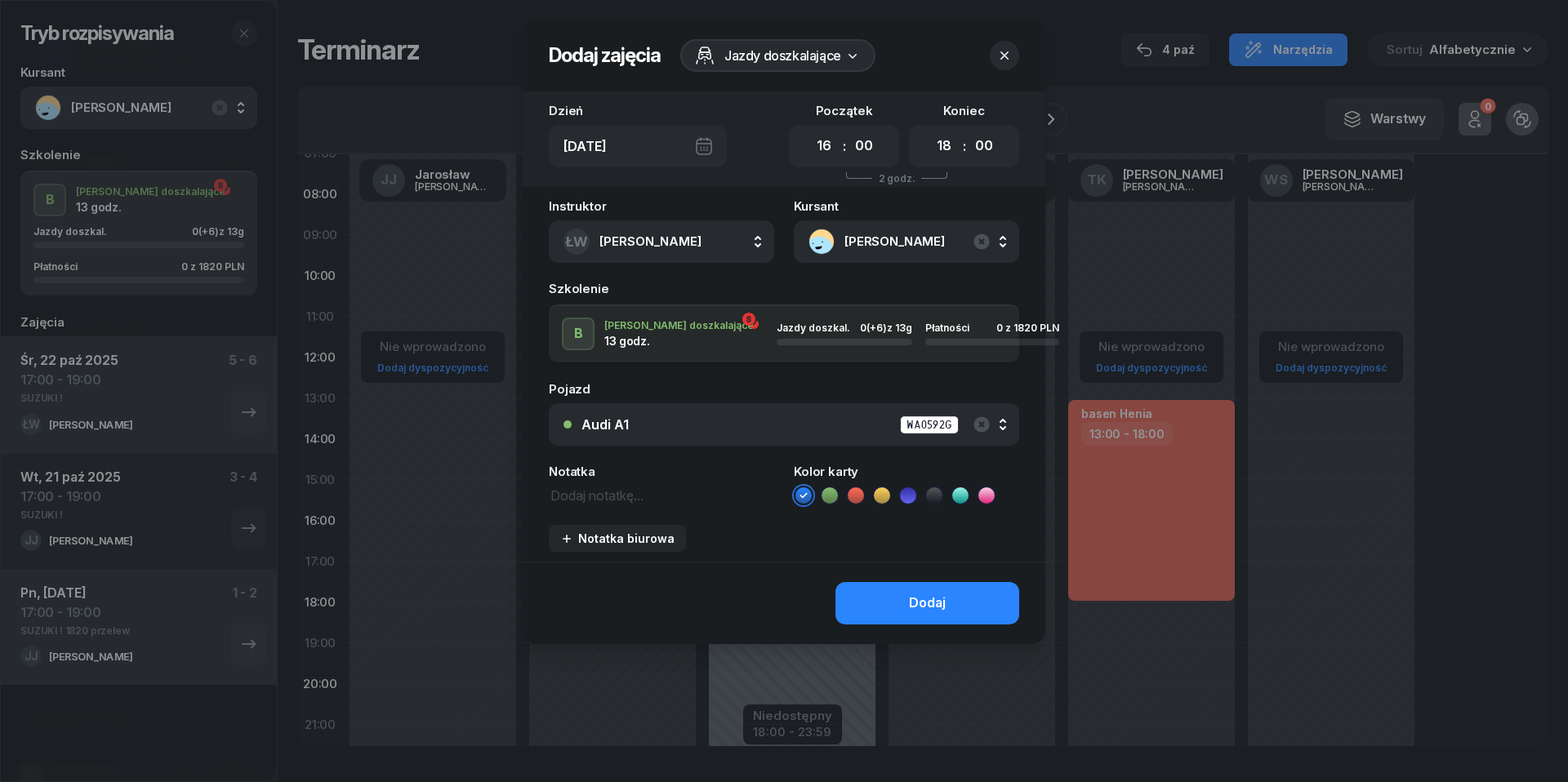
click at [632, 410] on button "Audi A1 WA0592G" at bounding box center [784, 425] width 470 height 43
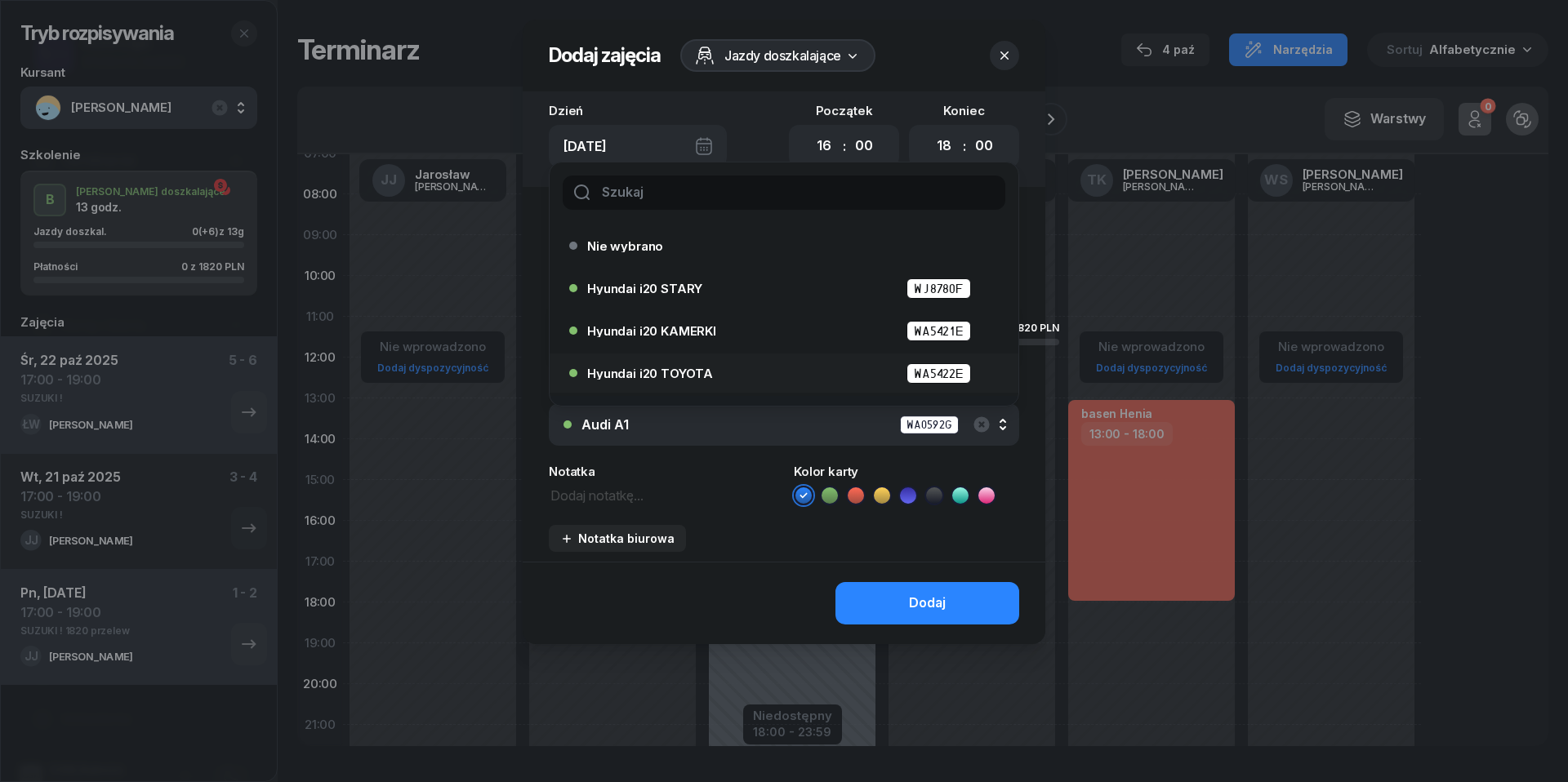
click at [634, 388] on li "Hyundai i20 TOYOTA WA5422E" at bounding box center [784, 373] width 469 height 39
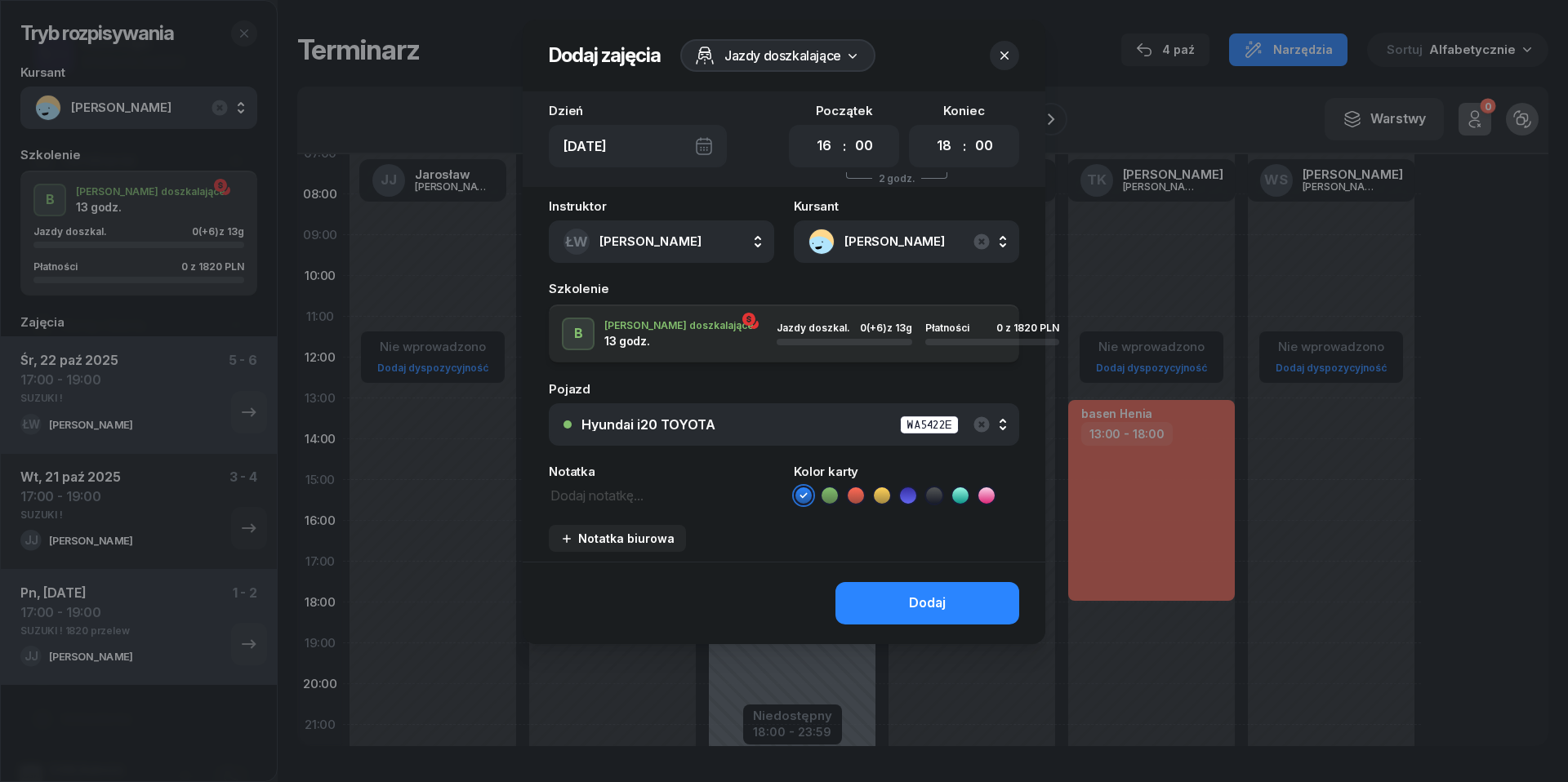
click at [578, 488] on textarea at bounding box center [661, 494] width 225 height 20
type textarea "SUZUKI !"
click at [884, 607] on button "Dodaj" at bounding box center [927, 604] width 184 height 43
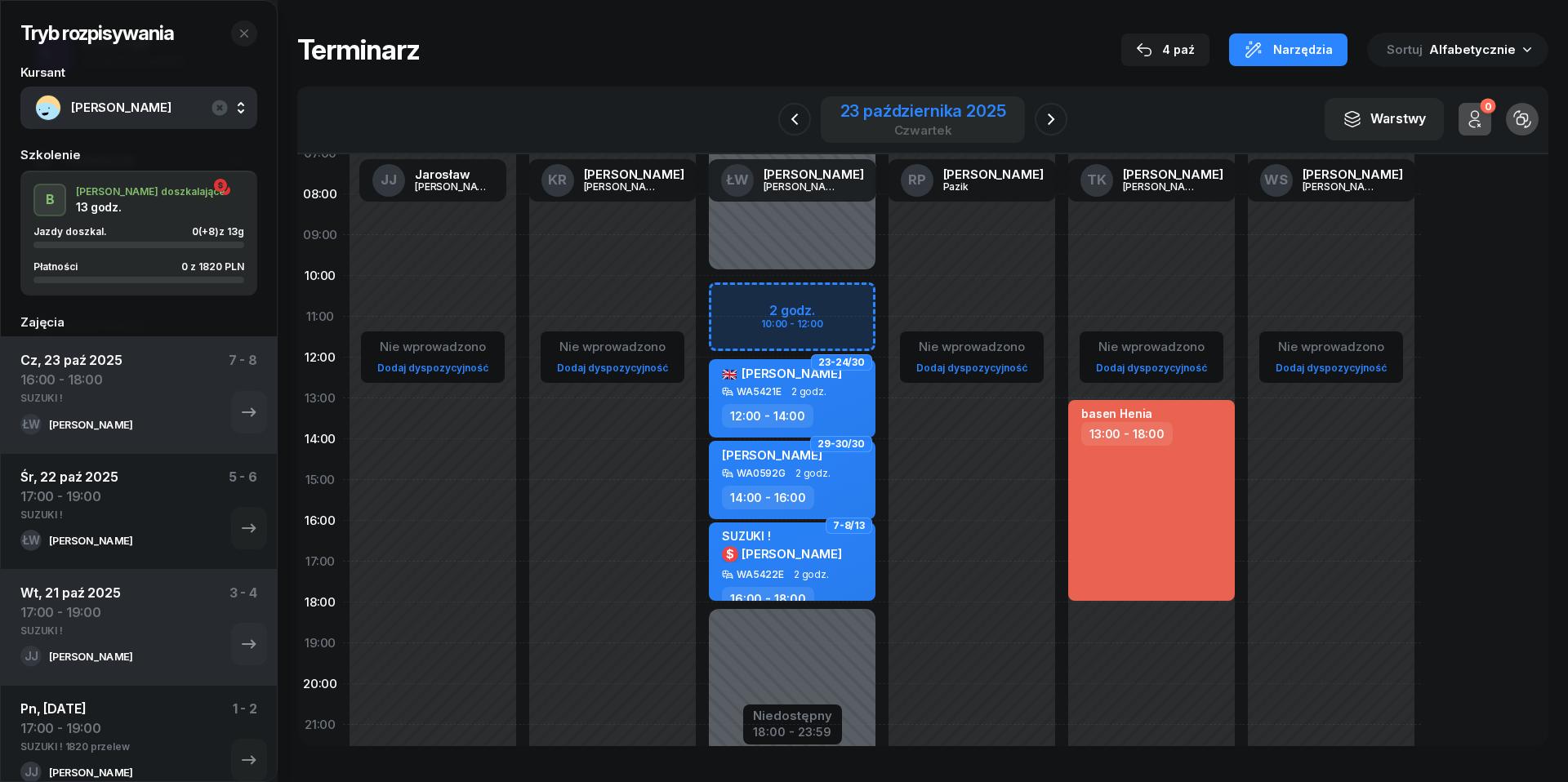
click at [941, 102] on div "23 października 2025" at bounding box center [923, 110] width 166 height 16
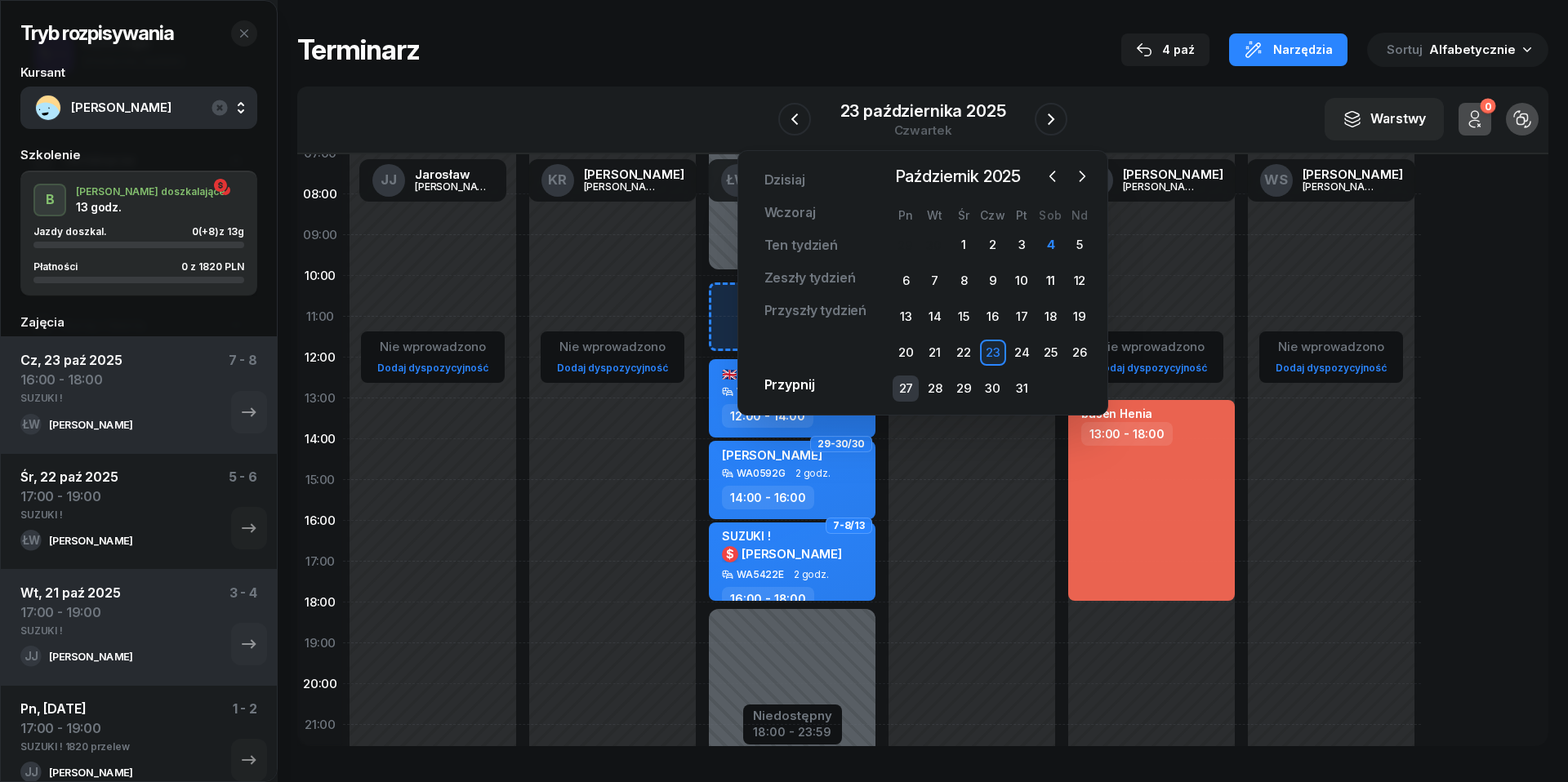
click at [902, 390] on div "27" at bounding box center [905, 388] width 26 height 26
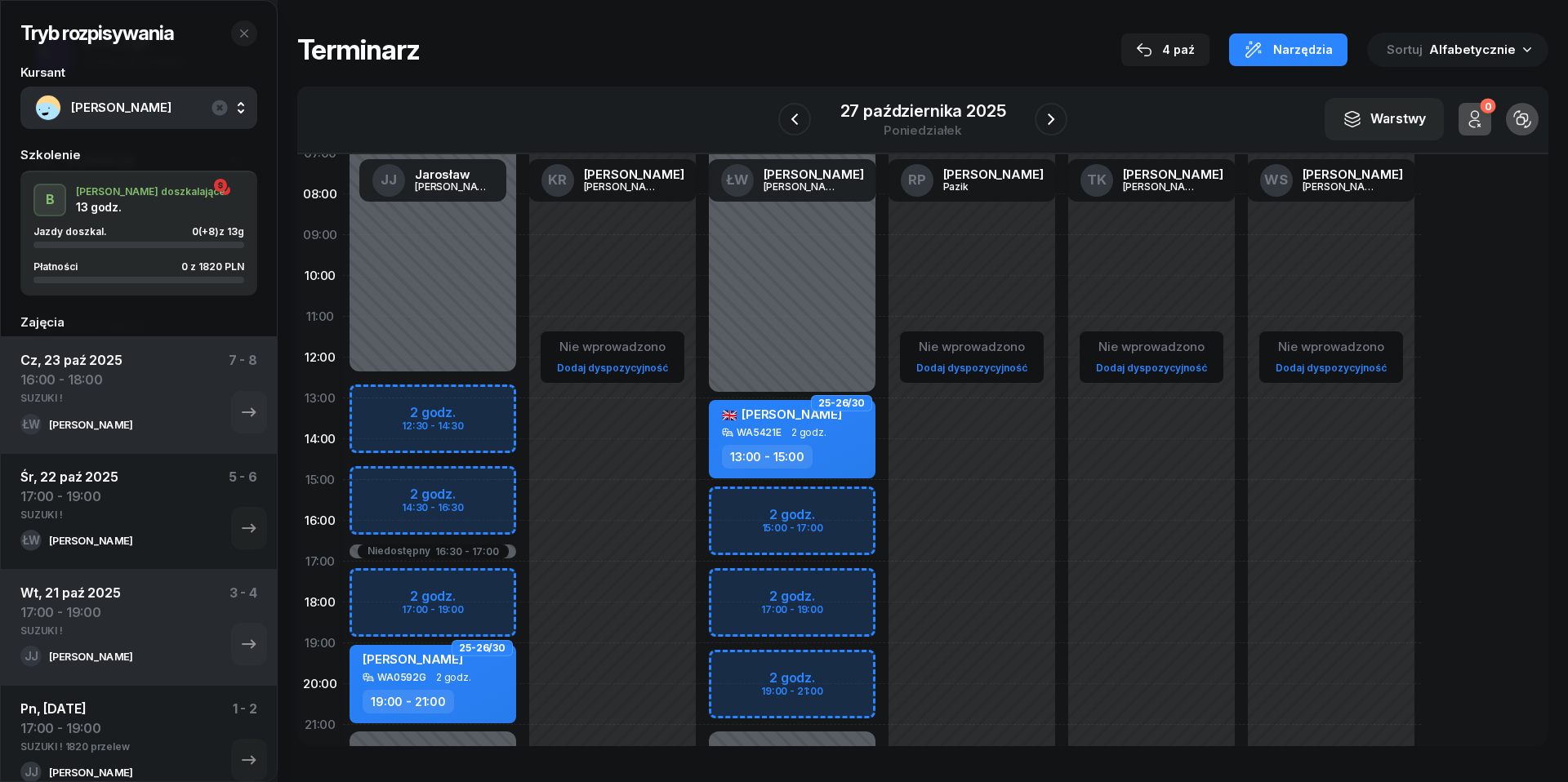
click at [739, 592] on div "Niedostępny 00:00 - 13:00 Niedostępny 21:00 - 23:59 2 godz. 15:00 - 17:00 2 god…" at bounding box center [792, 480] width 180 height 776
select select "17"
select select "19"
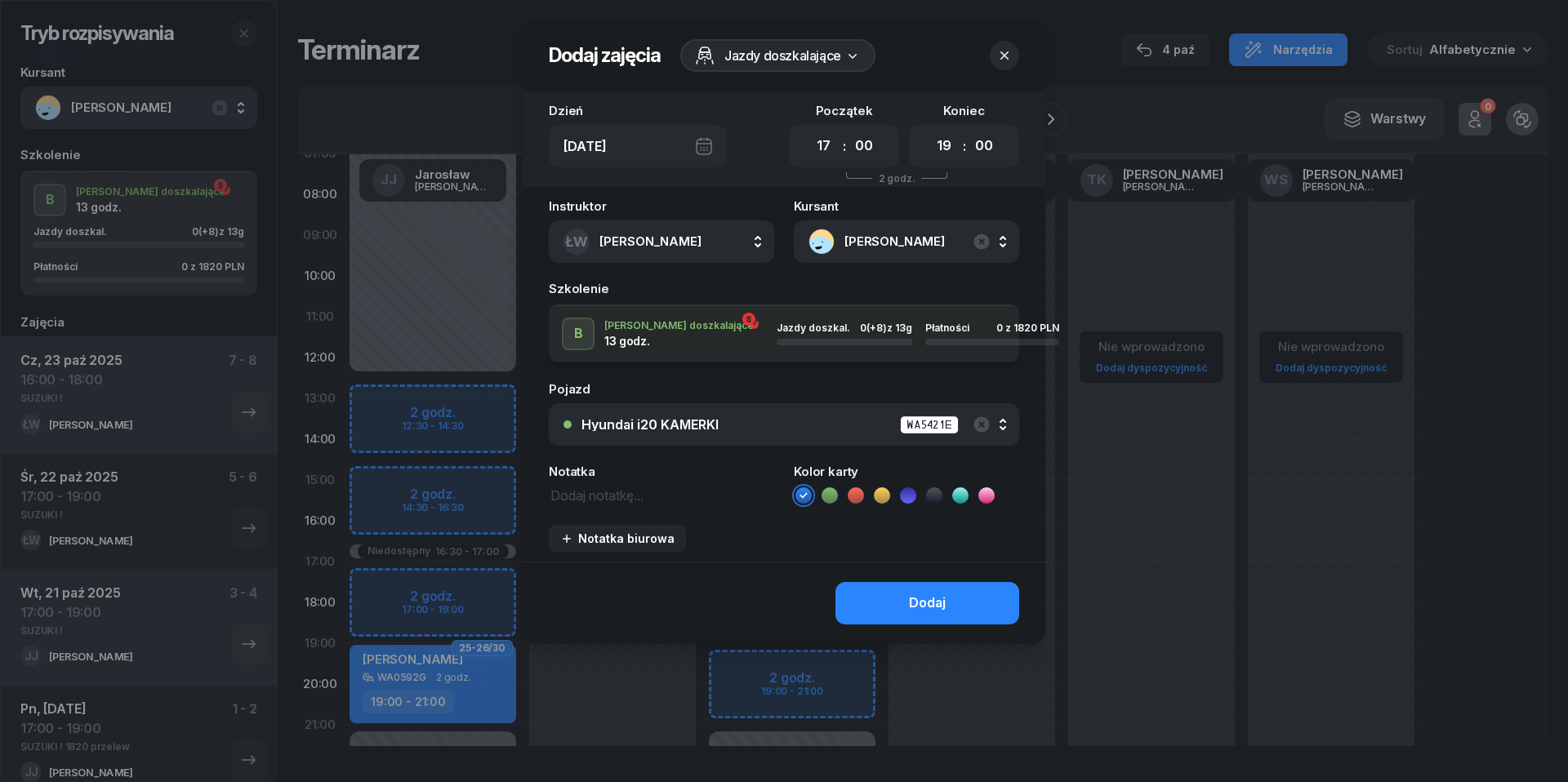
click at [600, 497] on textarea at bounding box center [661, 494] width 225 height 20
type textarea "SUZUKI !"
click at [910, 591] on button "Dodaj" at bounding box center [927, 604] width 184 height 43
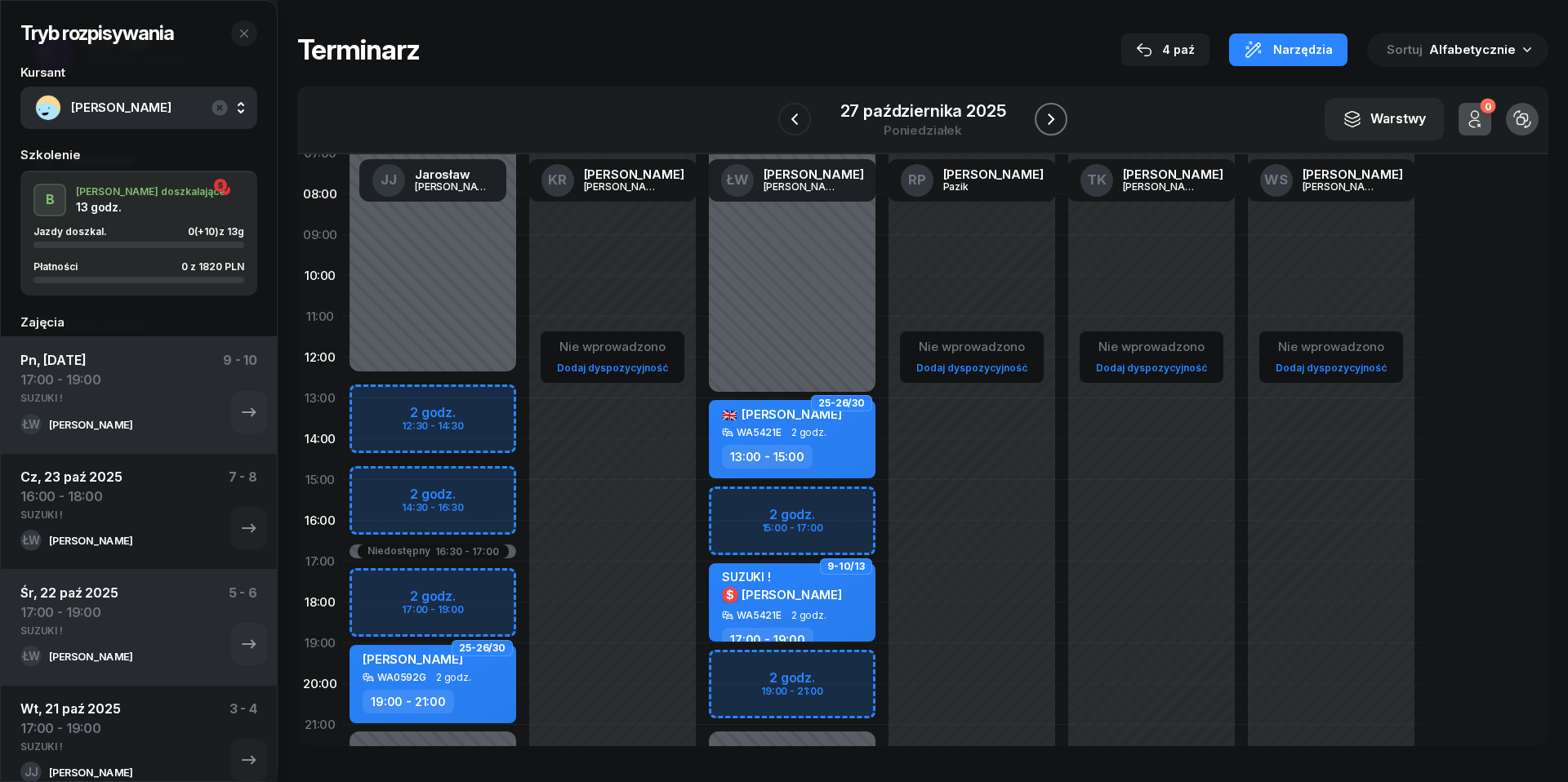
click at [1053, 126] on icon "button" at bounding box center [1051, 119] width 20 height 20
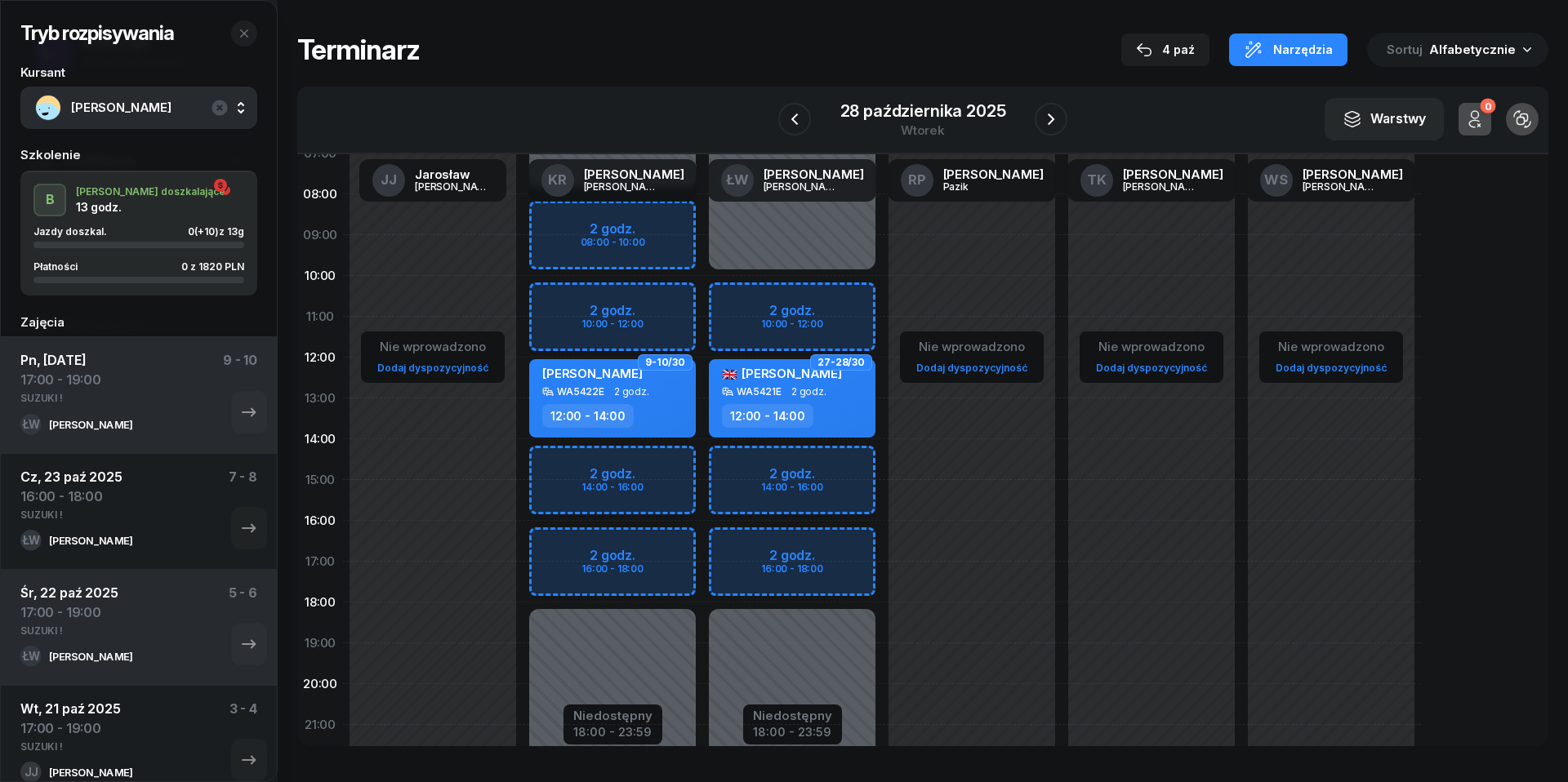
click at [733, 468] on div "Niedostępny 00:00 - 10:00 Niedostępny 18:00 - 23:59 2 godz. 10:00 - 12:00 2 god…" at bounding box center [792, 480] width 180 height 776
select select "14"
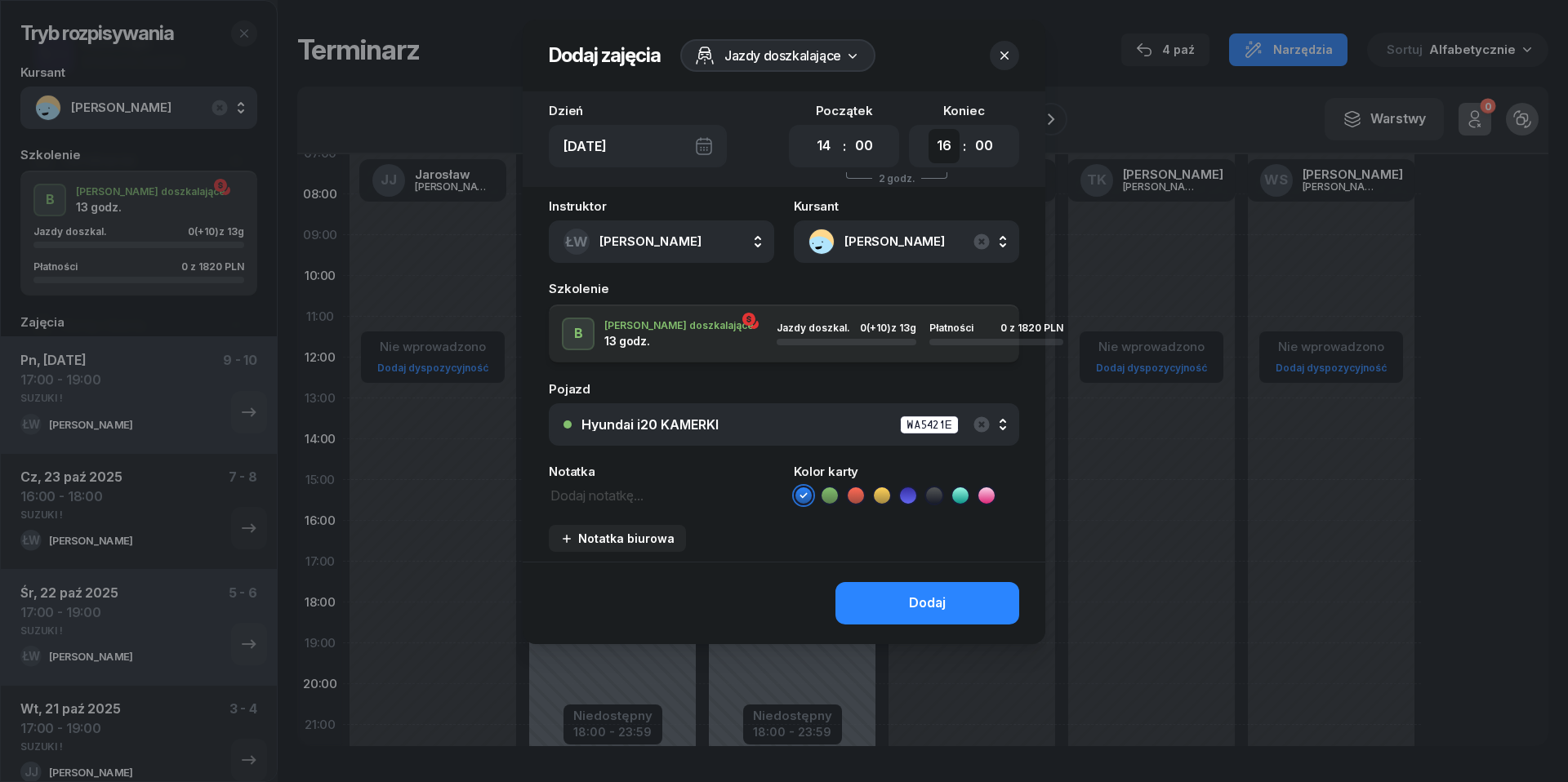
select select "17"
click at [614, 493] on textarea at bounding box center [661, 494] width 225 height 20
type textarea "SUZUKI !"
click at [883, 634] on div "Dodaj" at bounding box center [784, 603] width 523 height 83
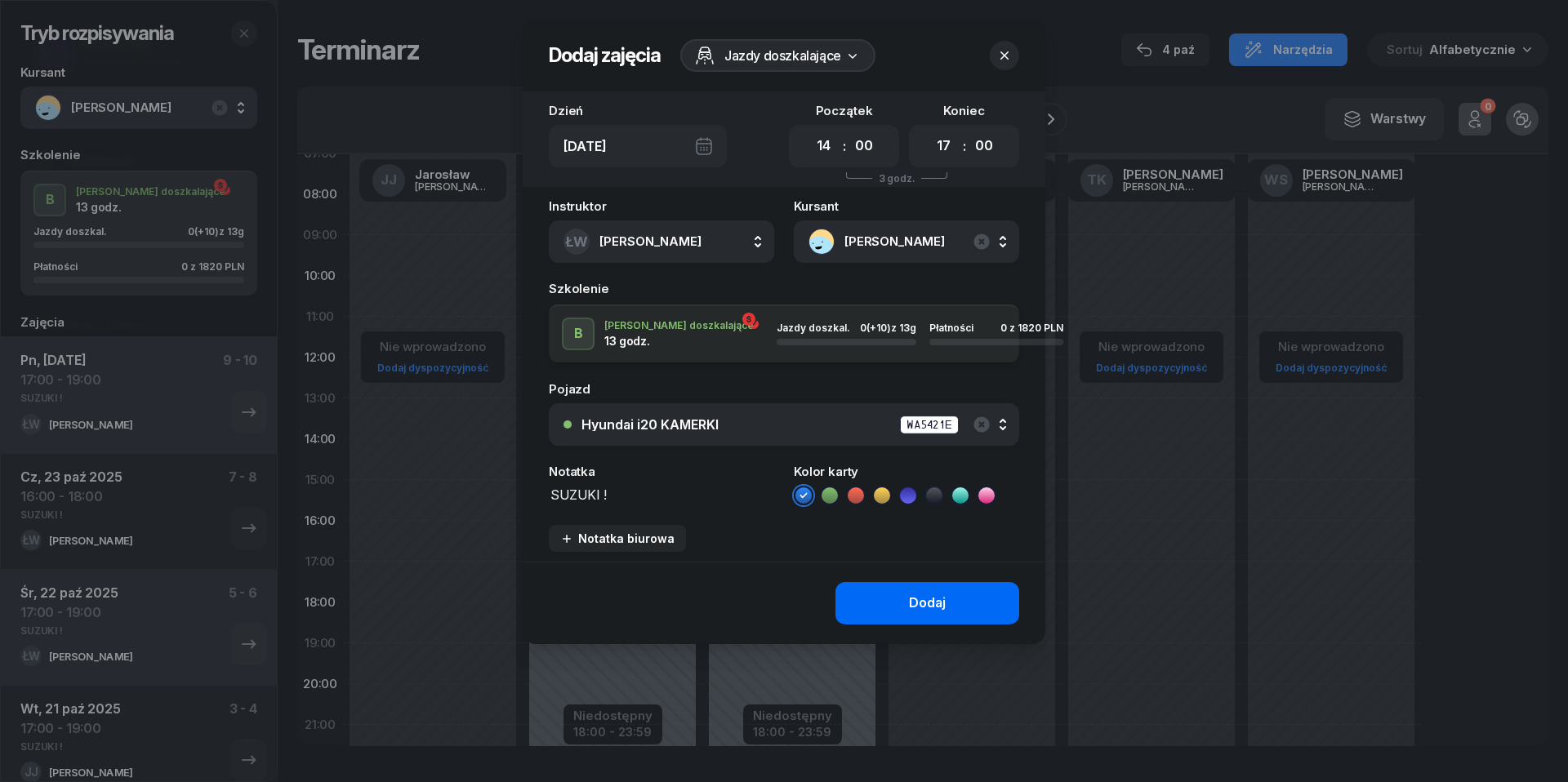
click at [886, 607] on button "Dodaj" at bounding box center [927, 604] width 184 height 43
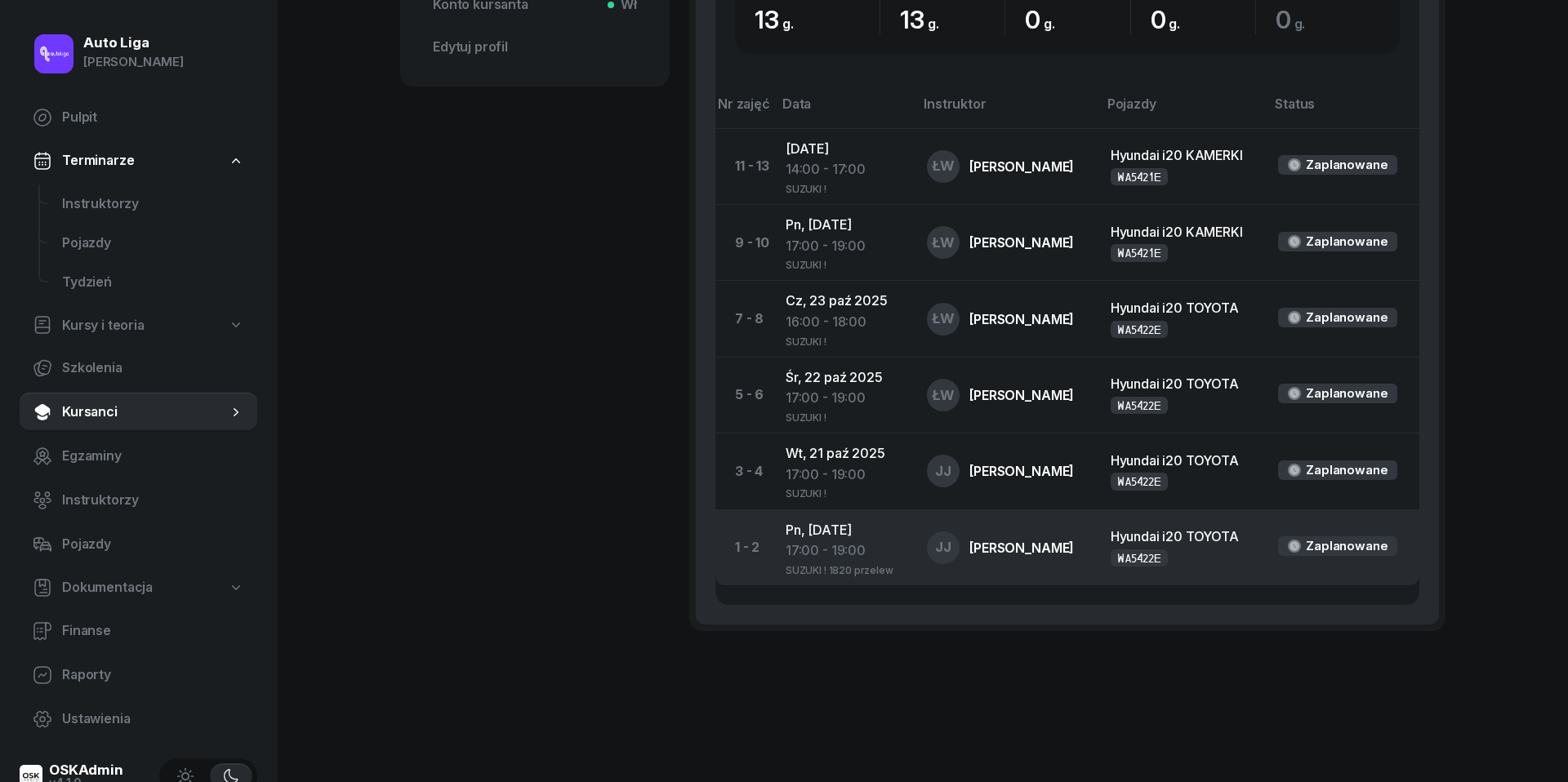
scroll to position [683, 0]
click at [828, 532] on td "Pn, 20 paź 2025 17:00 - 19:00 SUZUKI ! 1820 przelew" at bounding box center [843, 548] width 142 height 76
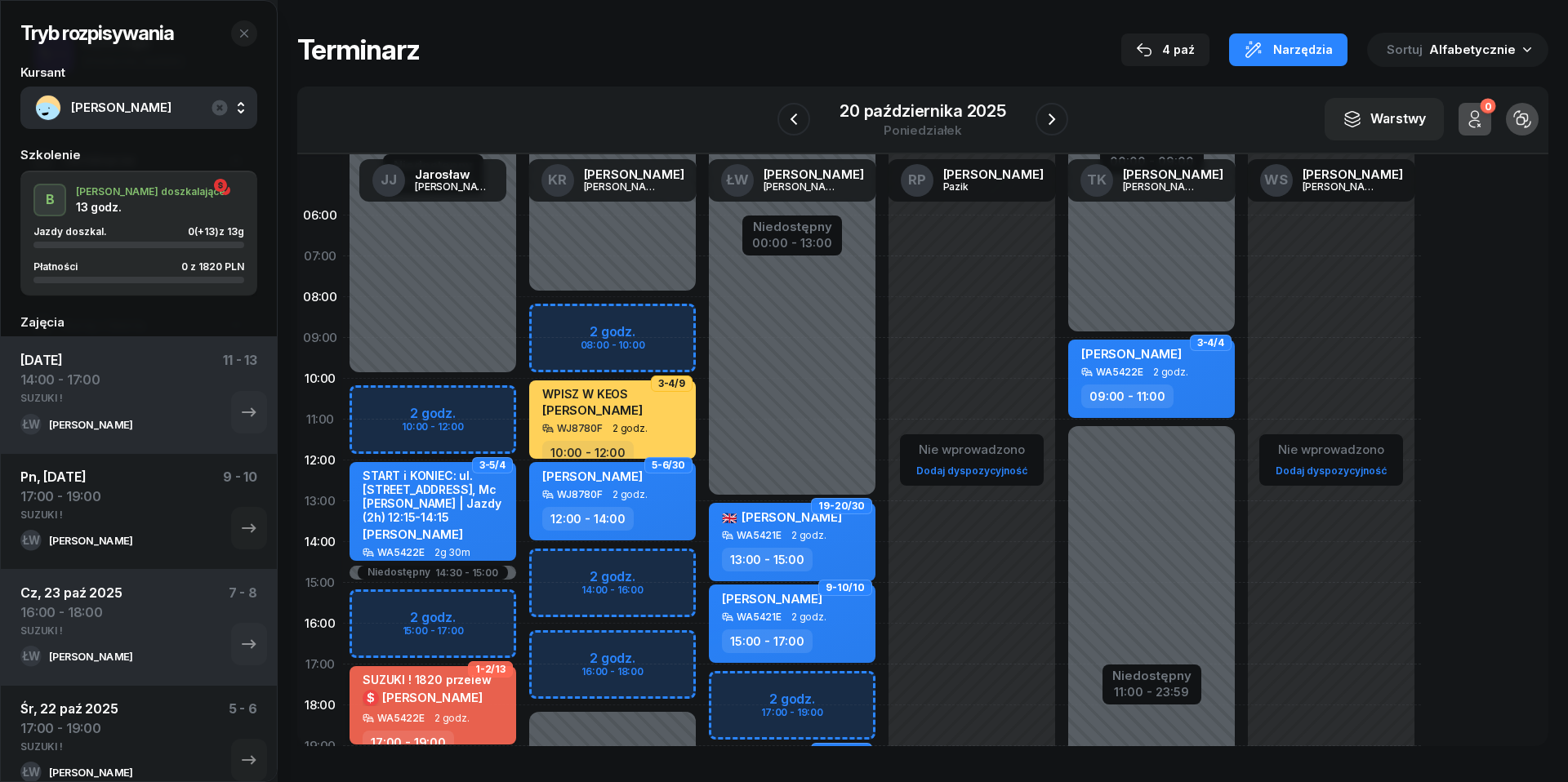
click at [467, 690] on span "Maksymilian Śladewski" at bounding box center [432, 697] width 101 height 15
select select "17"
select select "19"
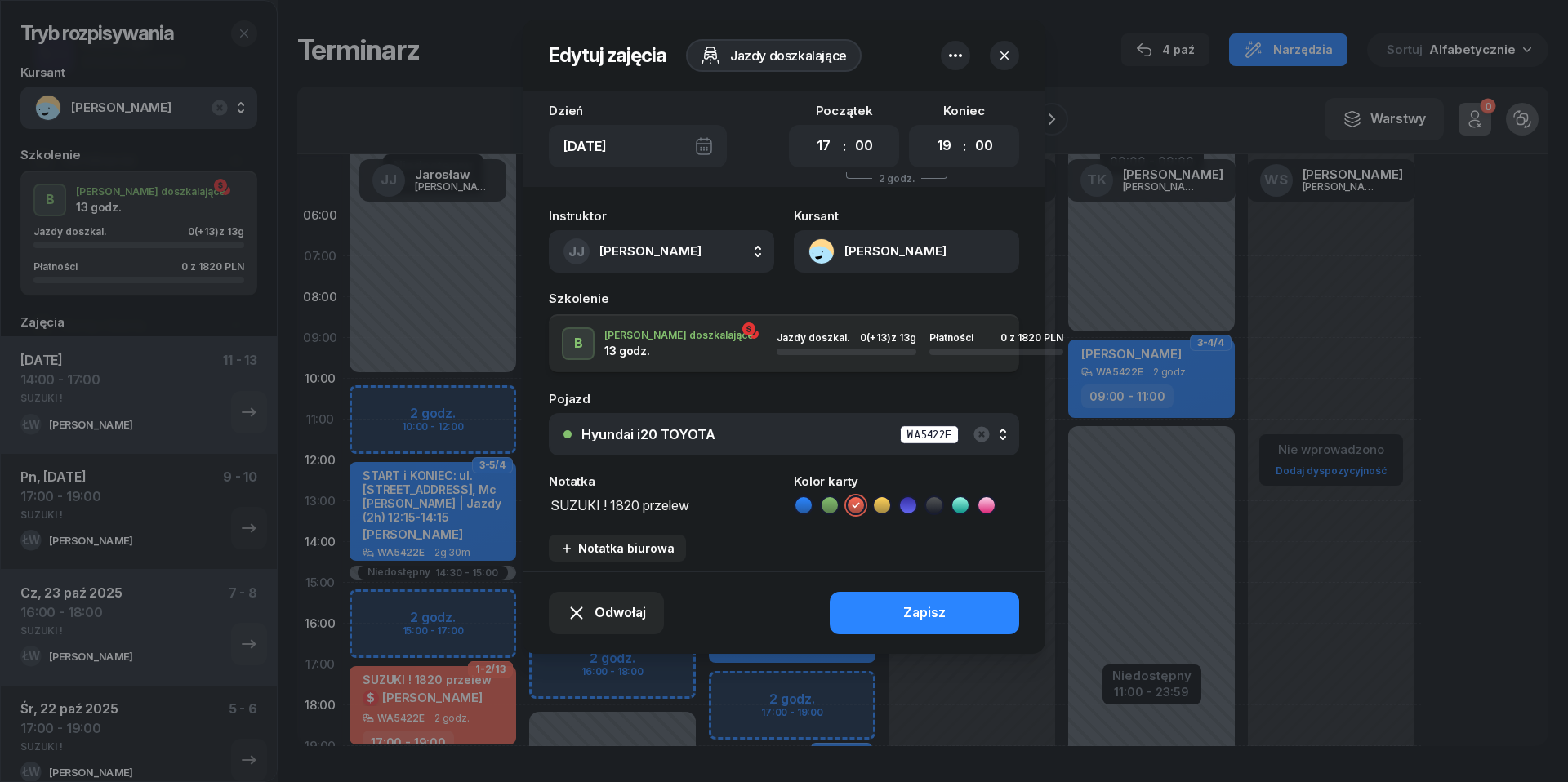
click at [720, 508] on textarea "SUZUKI ! 1820 przelew" at bounding box center [661, 504] width 225 height 20
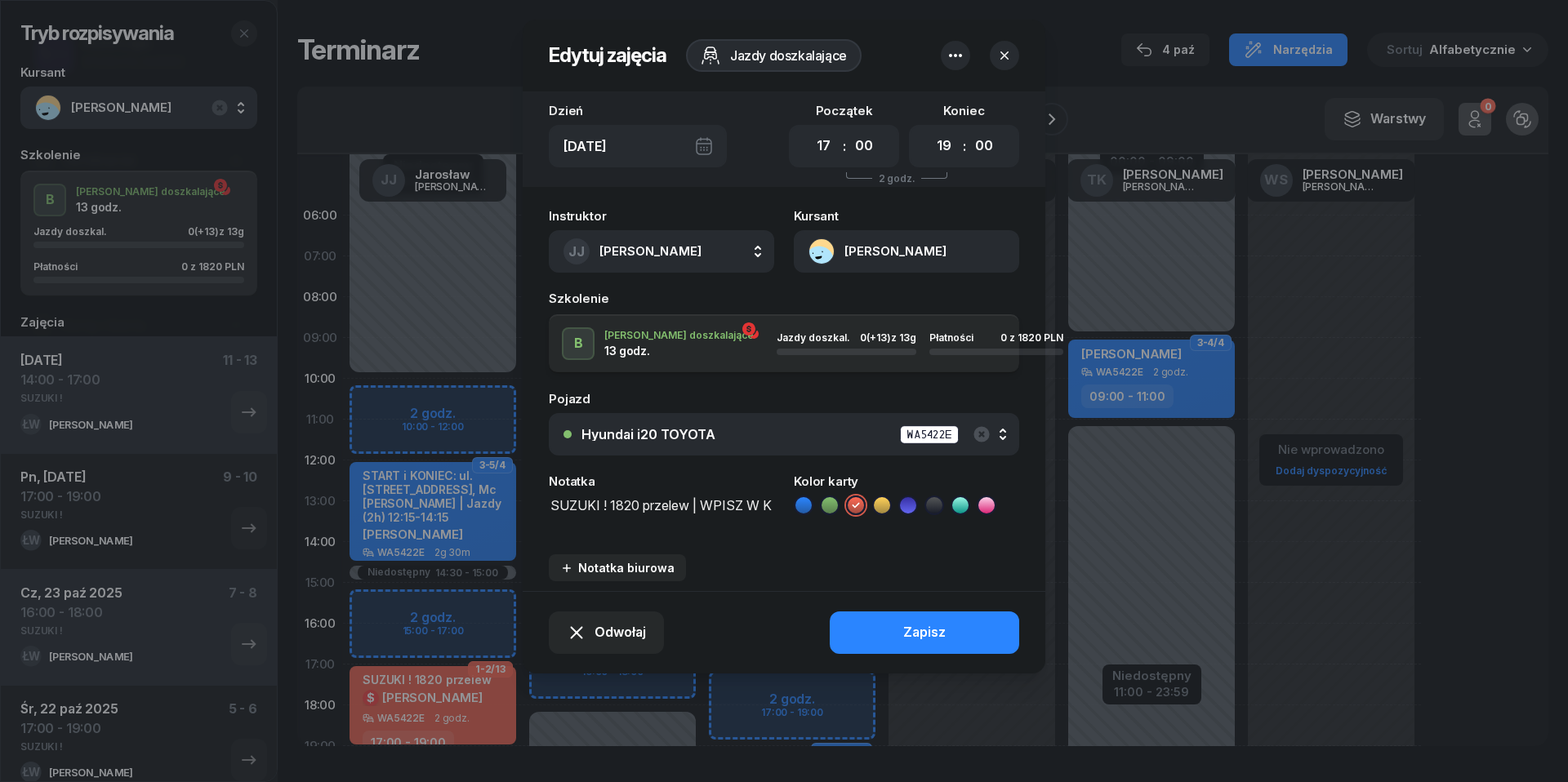
scroll to position [2, 0]
type textarea "SUZUKI ! 1820 przelew | WPISZ W KEOS"
click at [913, 637] on div "Zapisz" at bounding box center [925, 632] width 43 height 21
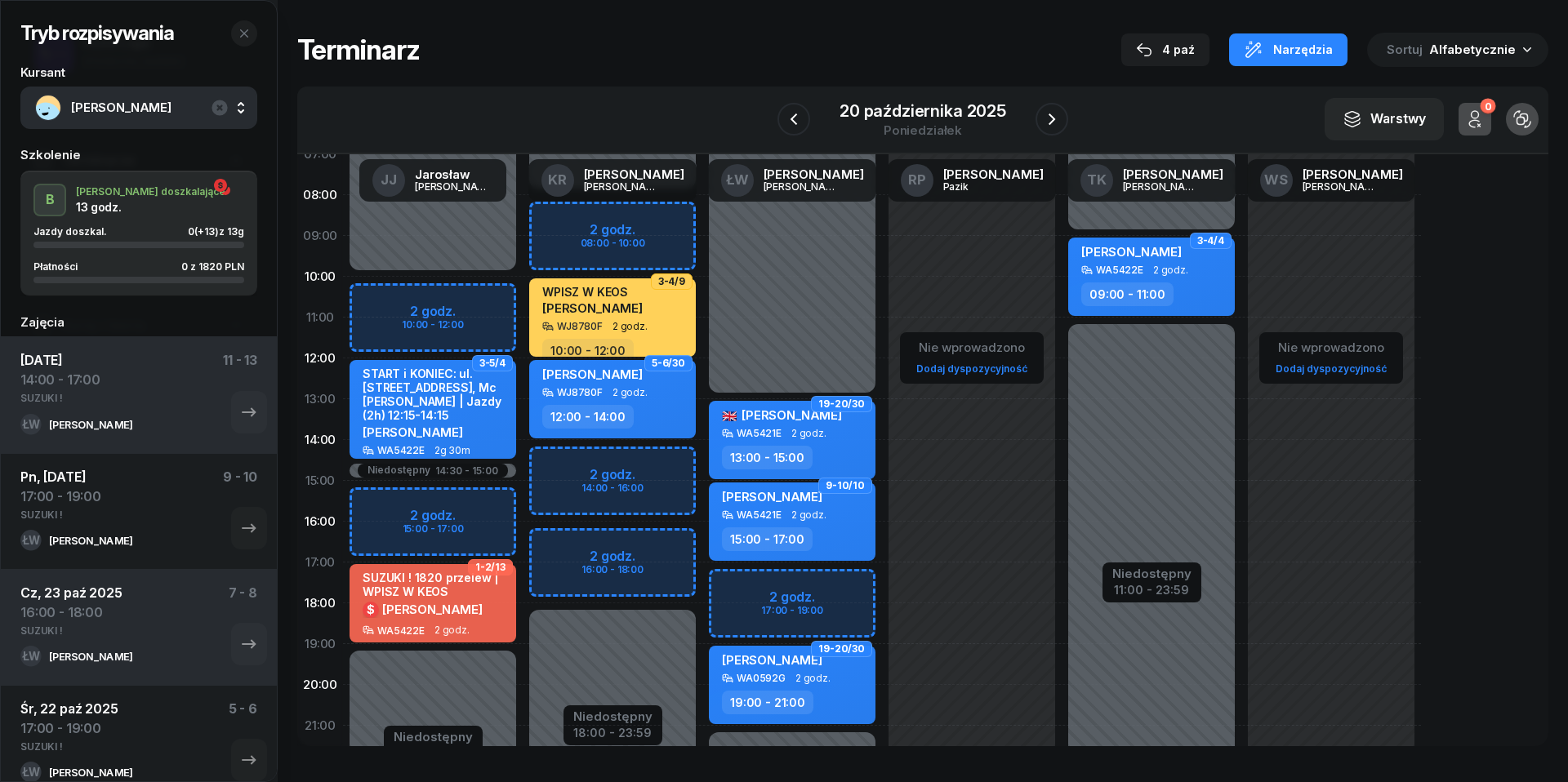
scroll to position [118, 0]
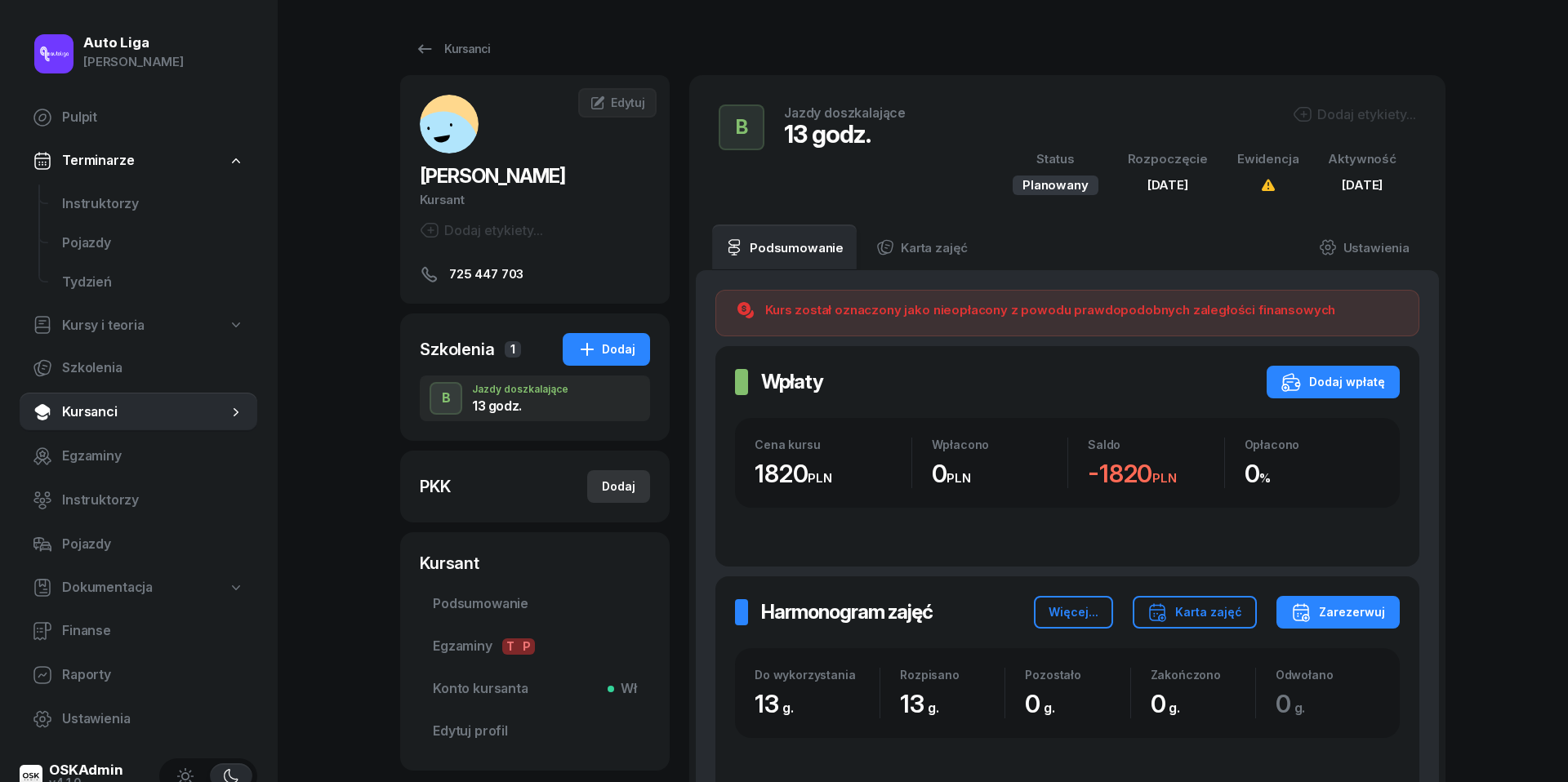
click at [624, 491] on div "Dodaj" at bounding box center [619, 486] width 34 height 20
select select
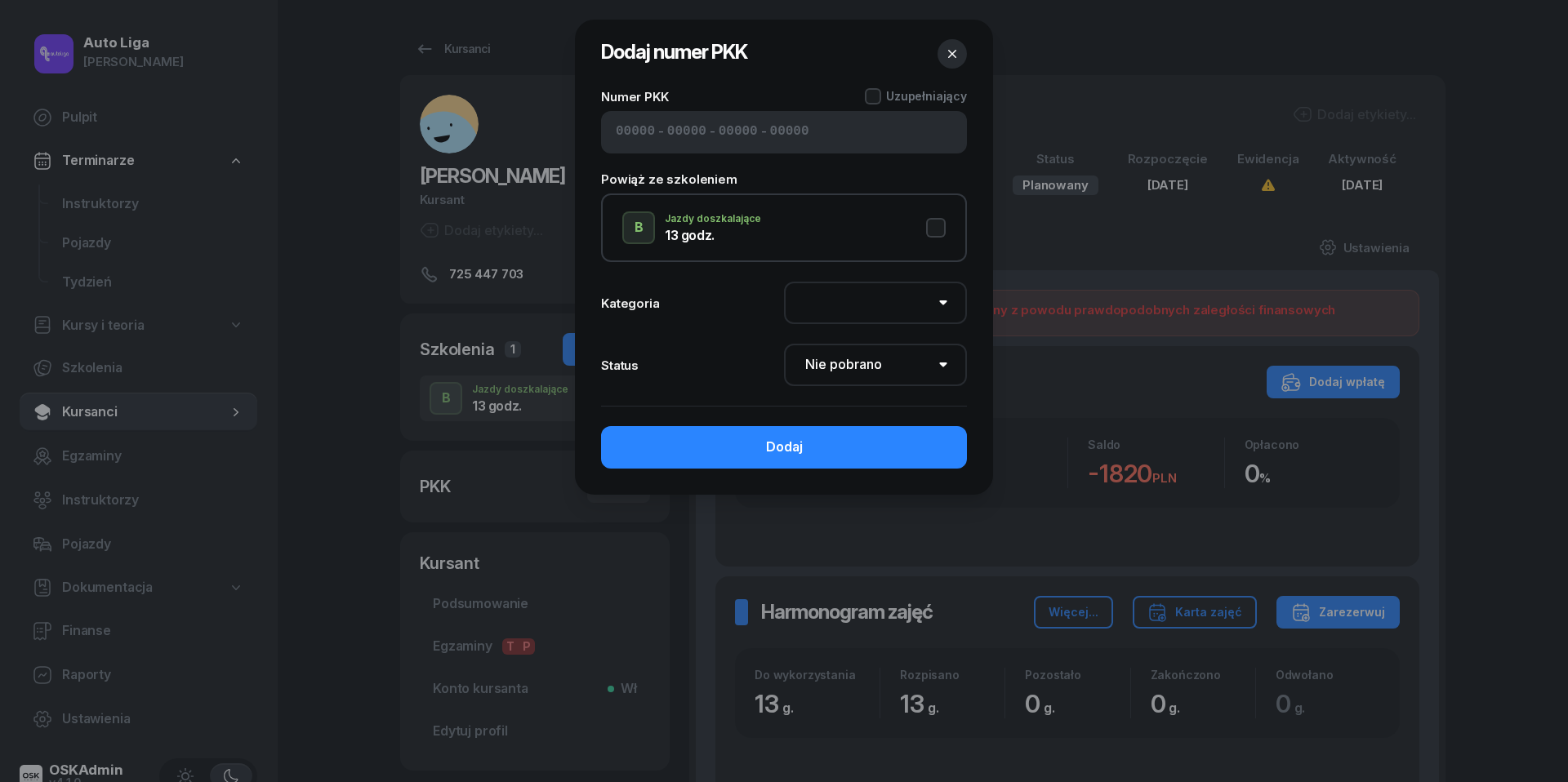
click at [634, 132] on input at bounding box center [635, 133] width 39 height 21
paste input "22280"
type input "22280"
type input "67228"
type input "34162"
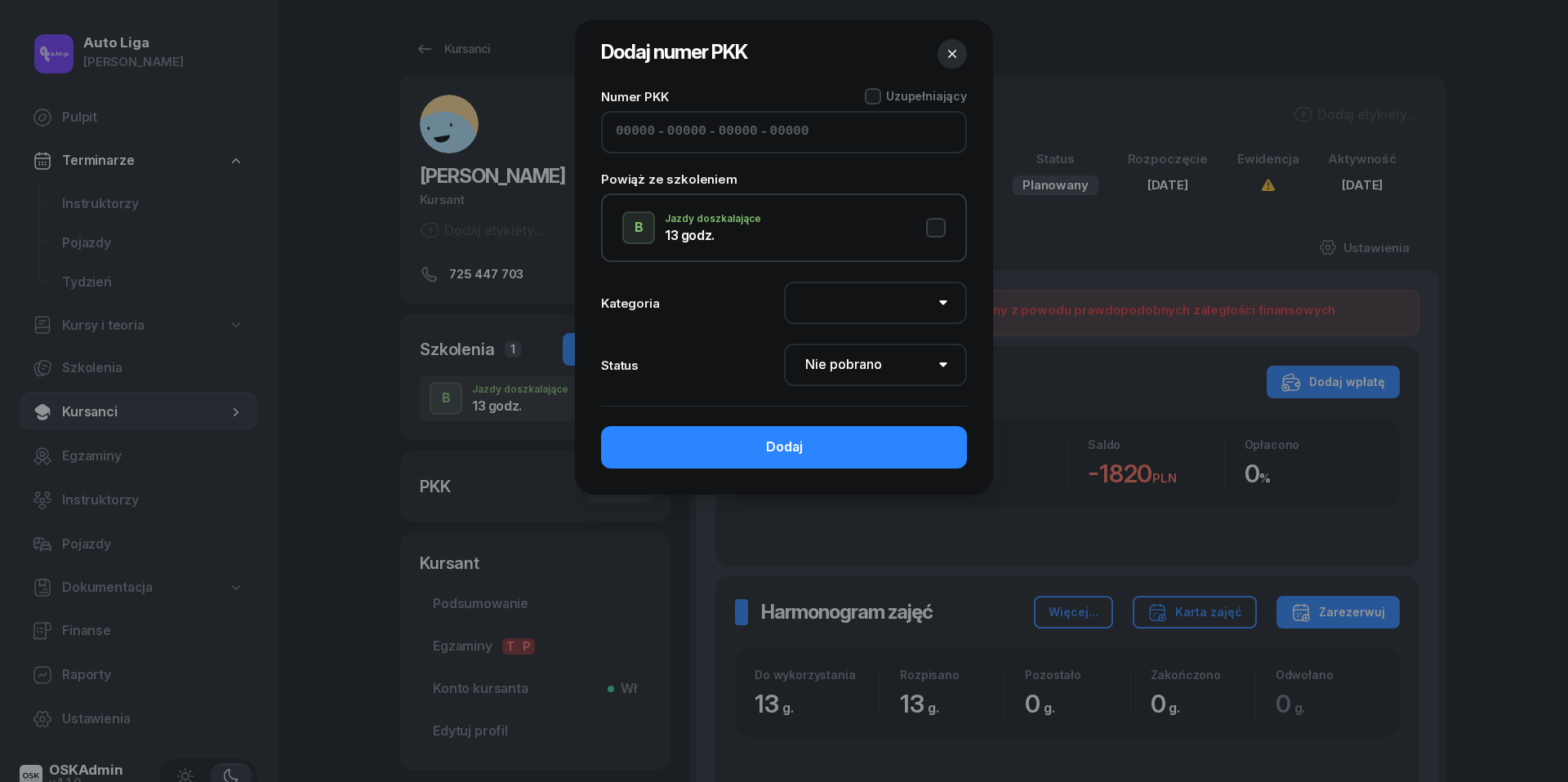
type input "99122"
click at [944, 220] on button "B Jazdy doszkalające 13 godz." at bounding box center [783, 227] width 323 height 33
select select "B"
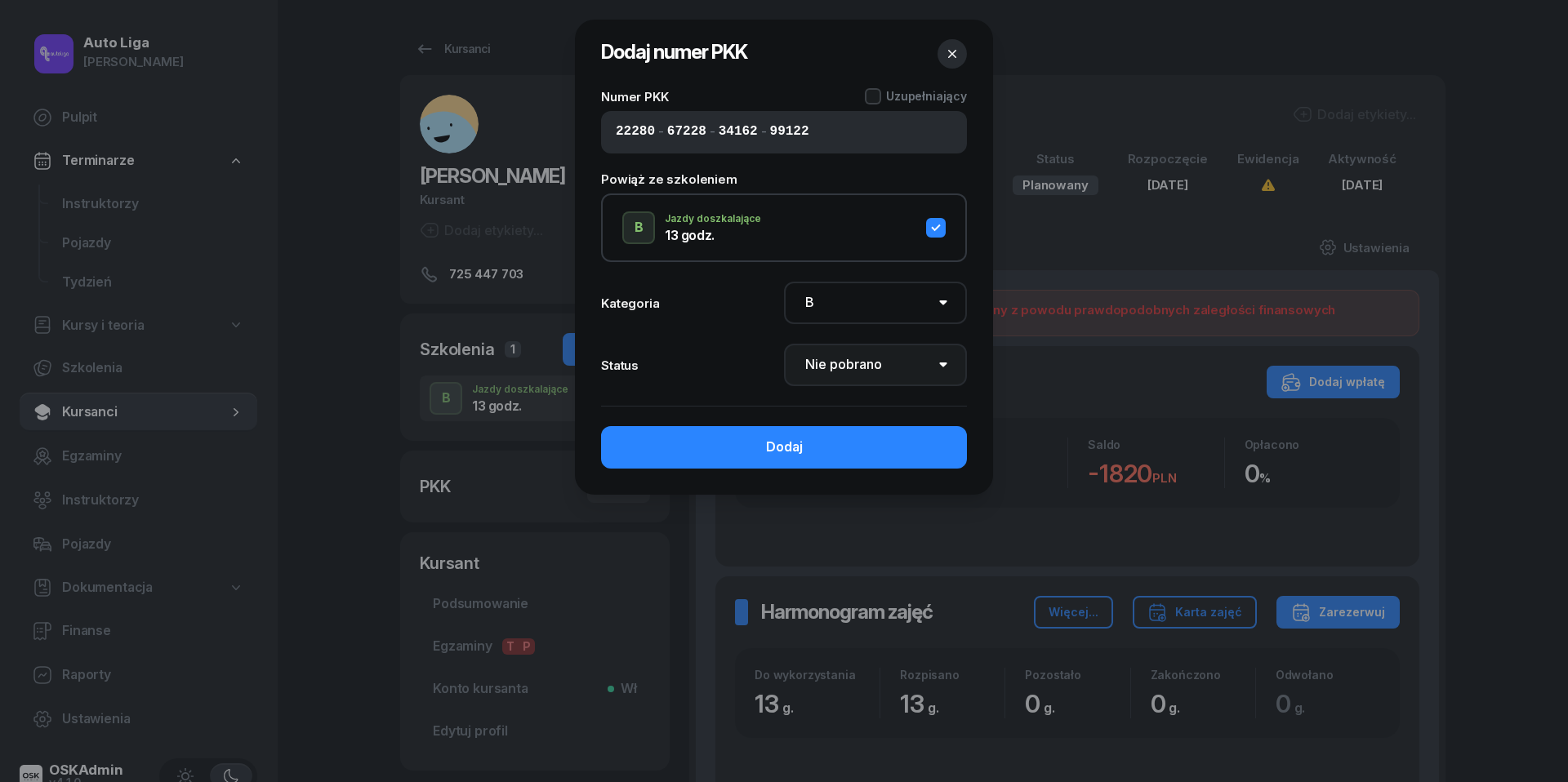
select select "Get"
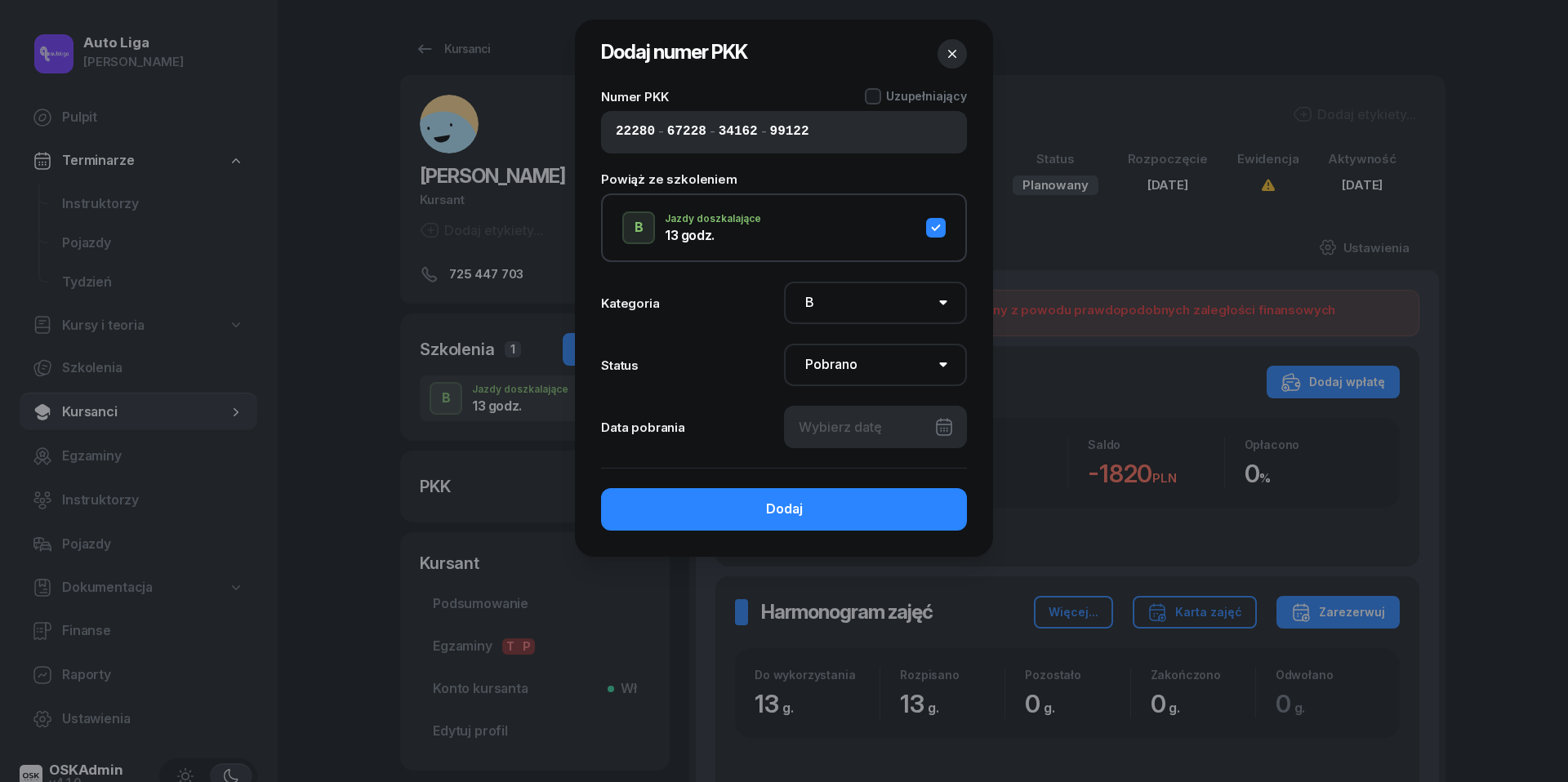
click at [926, 428] on div at bounding box center [875, 428] width 183 height 43
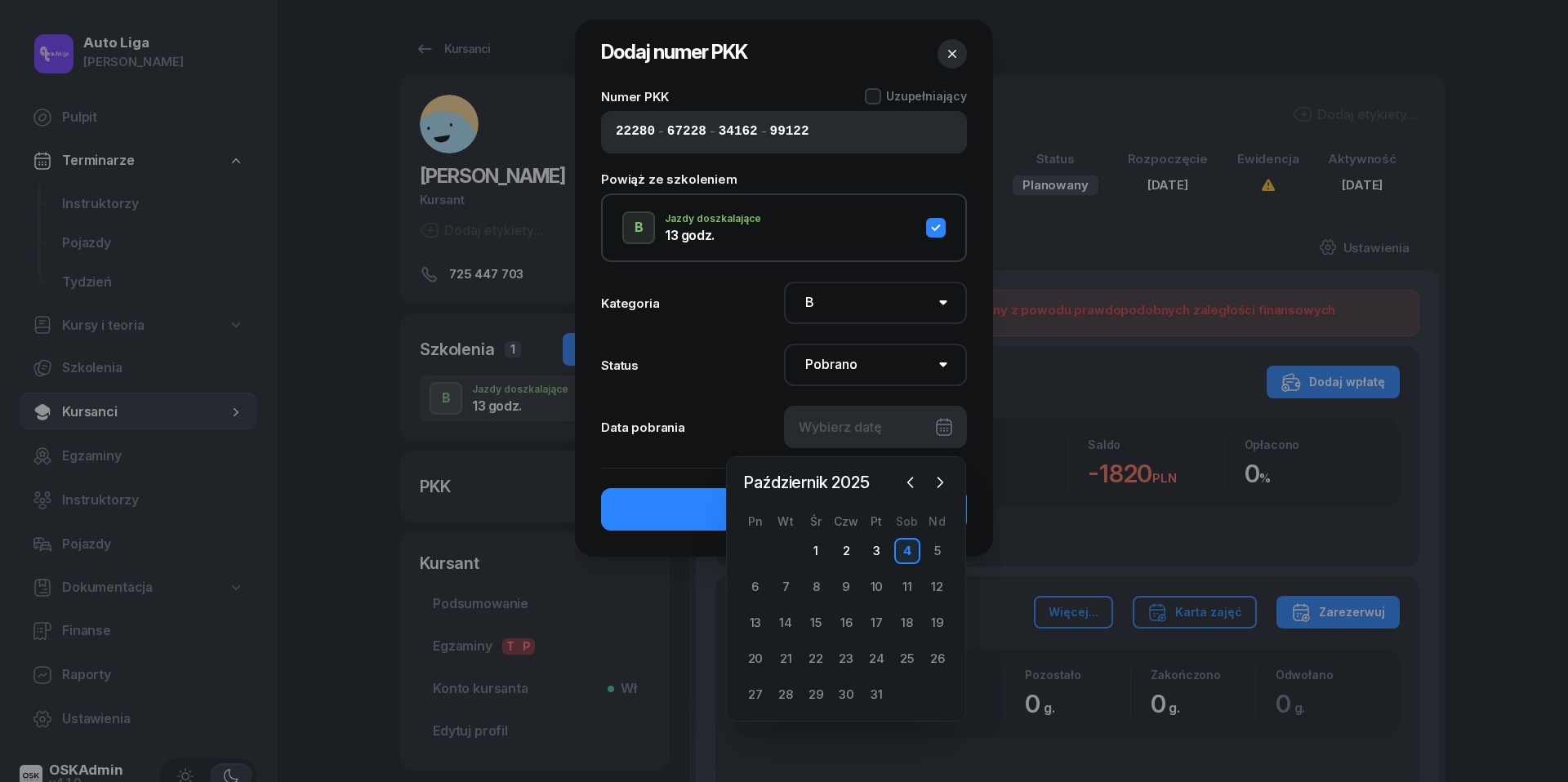
click at [905, 543] on div "4" at bounding box center [907, 550] width 26 height 26
type input "[DATE]"
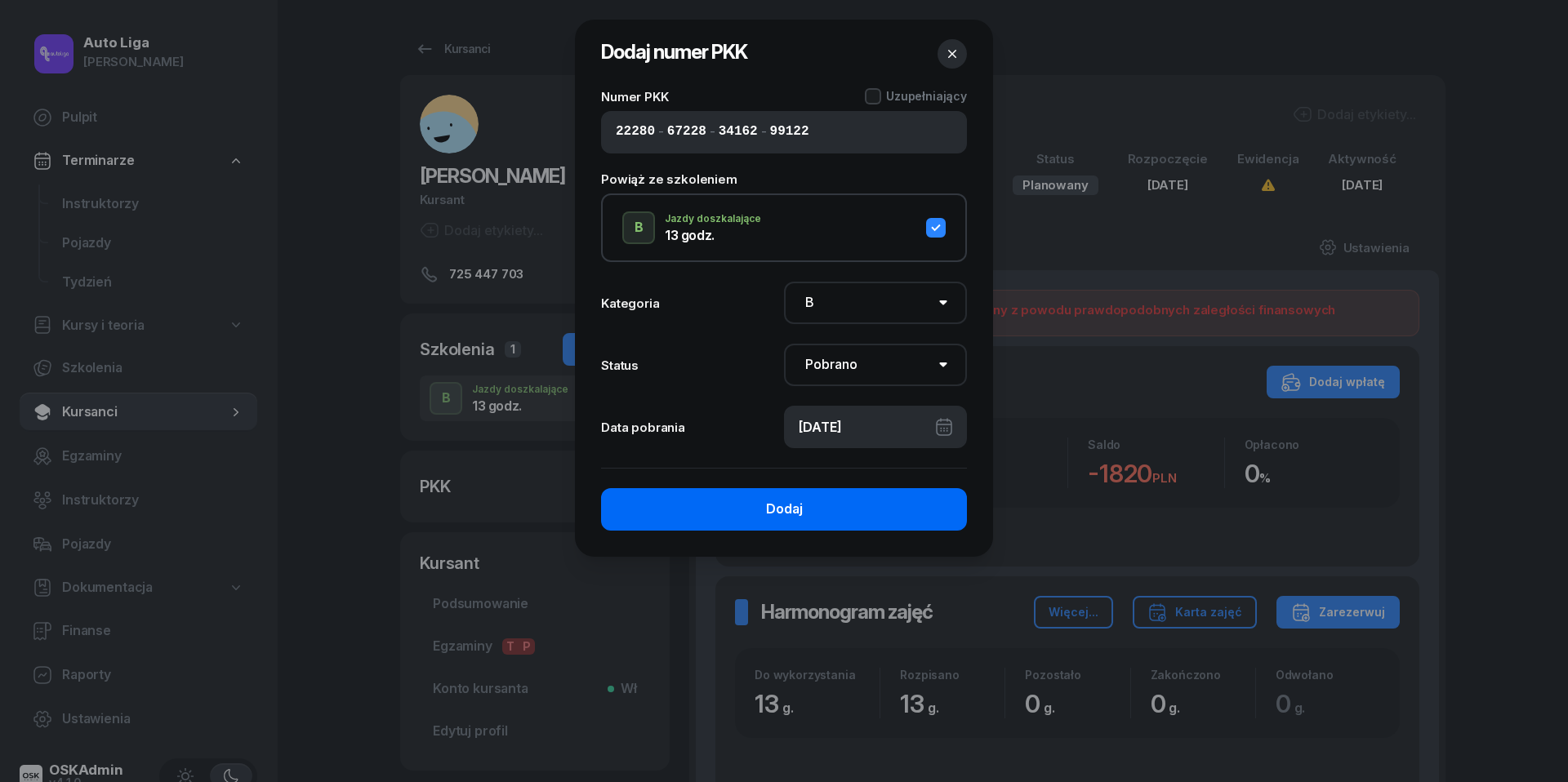
click at [829, 516] on button "Dodaj" at bounding box center [784, 509] width 366 height 43
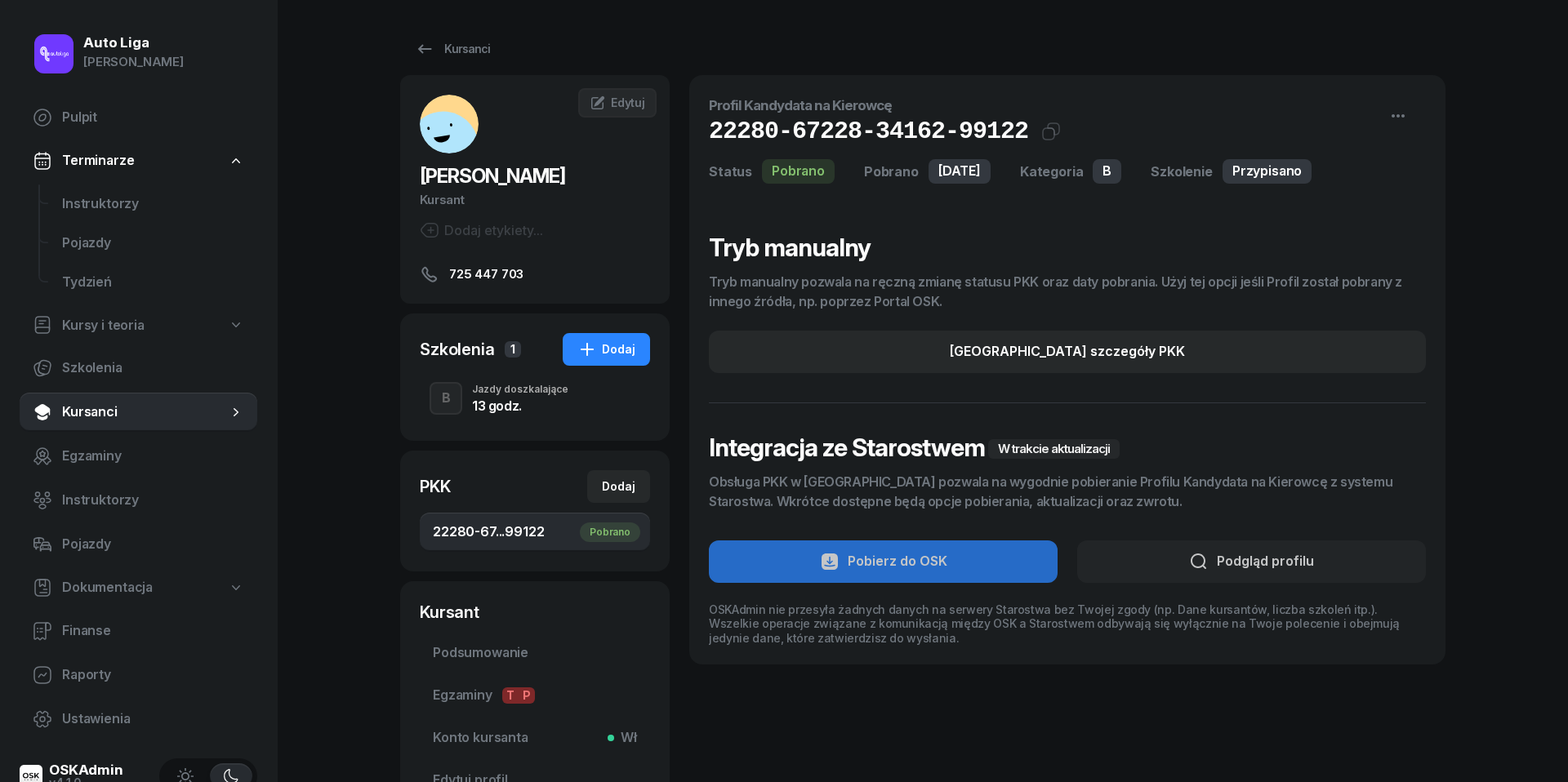
click at [506, 402] on div "13 godz." at bounding box center [520, 405] width 96 height 13
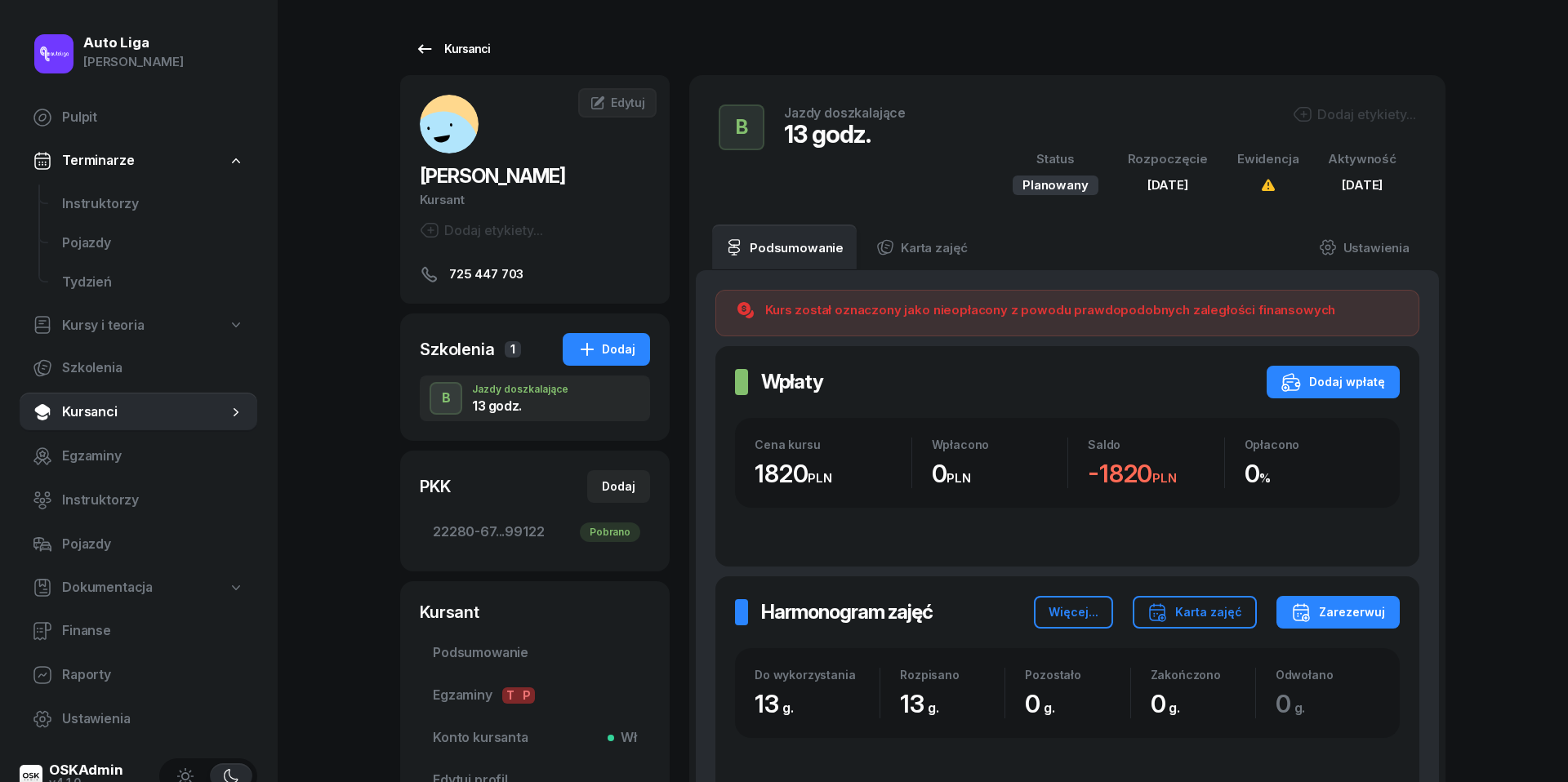
click at [423, 51] on icon at bounding box center [425, 49] width 20 height 20
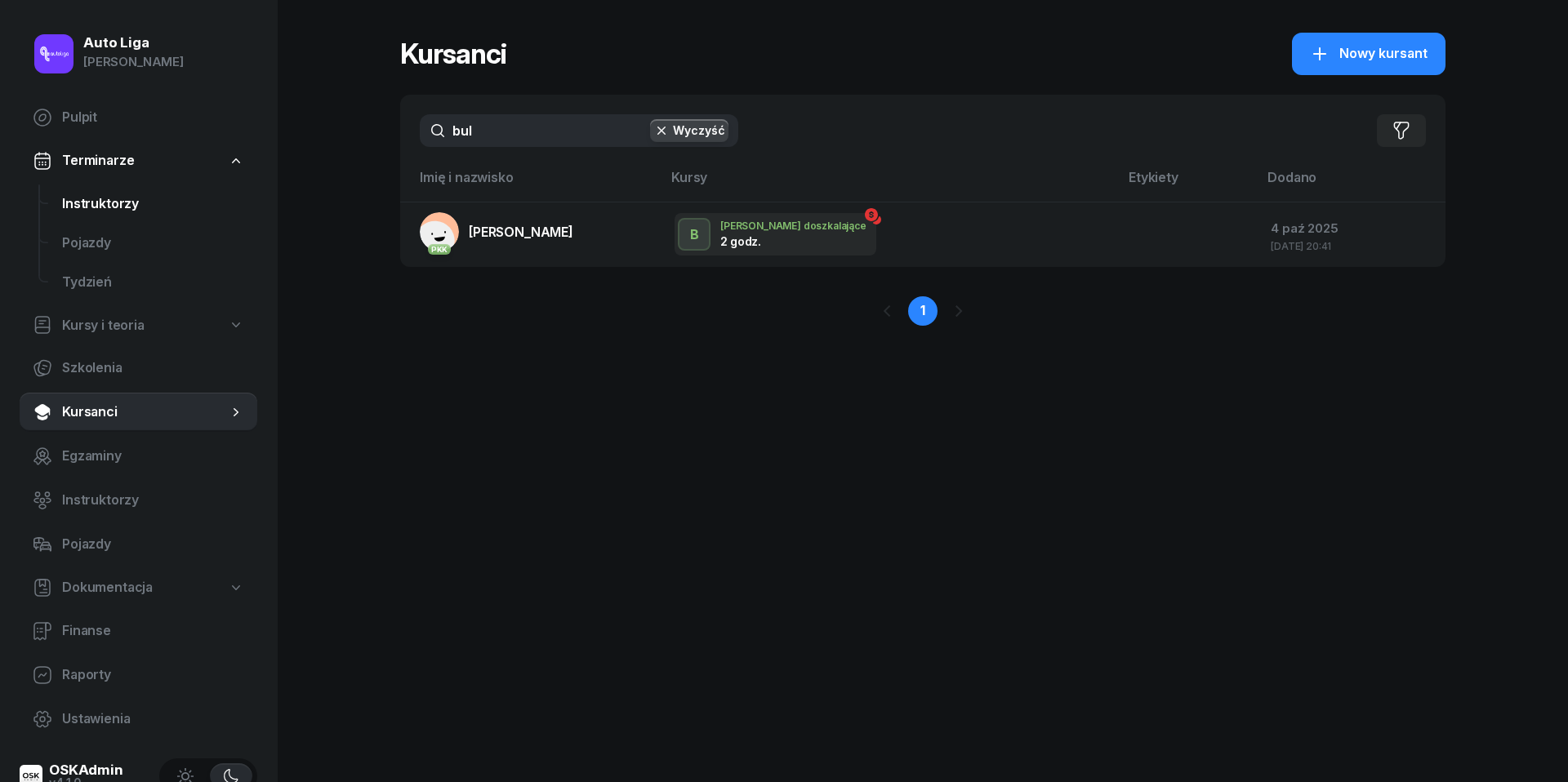
click at [131, 197] on span "Instruktorzy" at bounding box center [153, 204] width 182 height 21
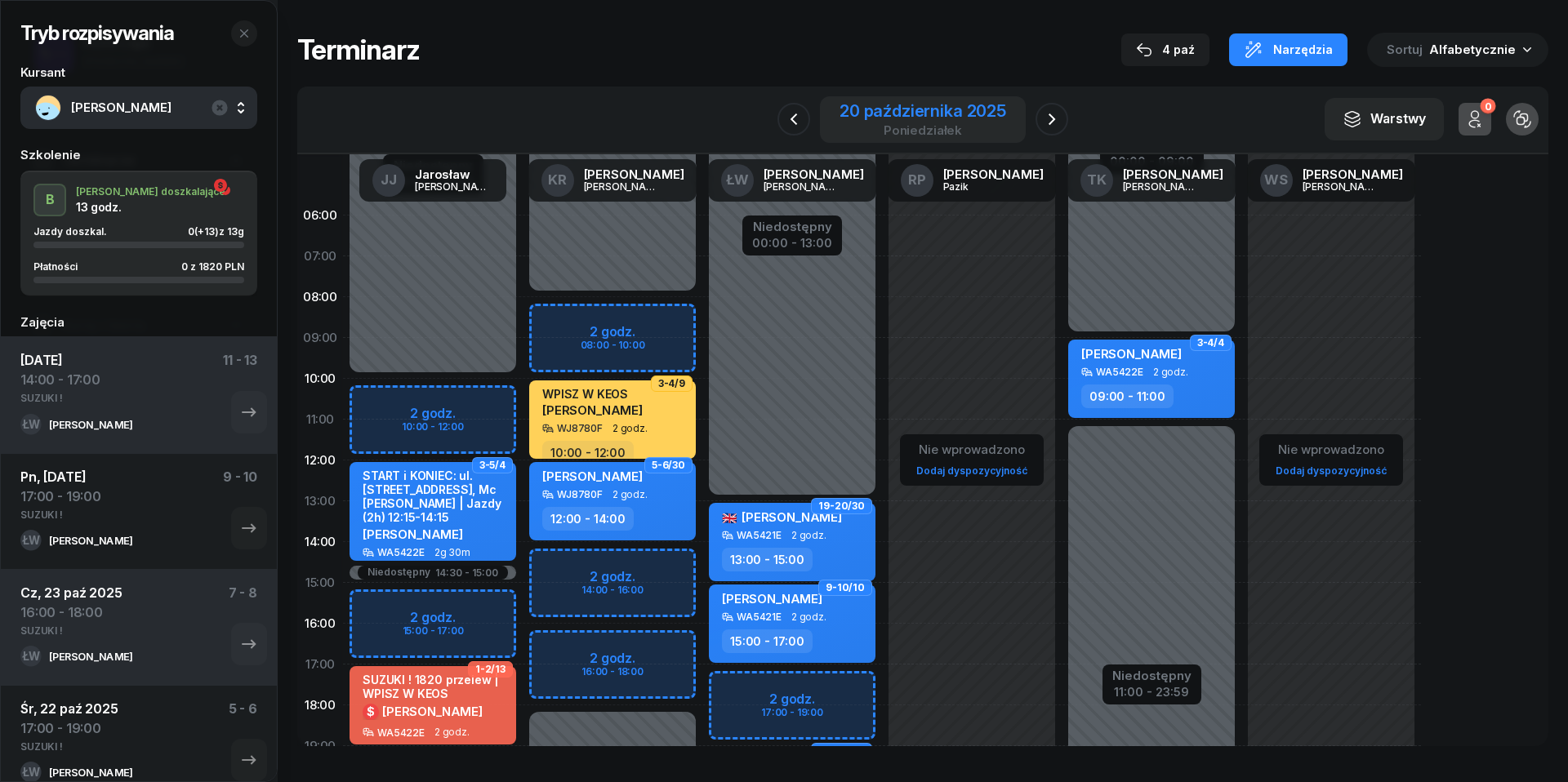
click at [926, 116] on div "20 października 2025" at bounding box center [922, 110] width 167 height 16
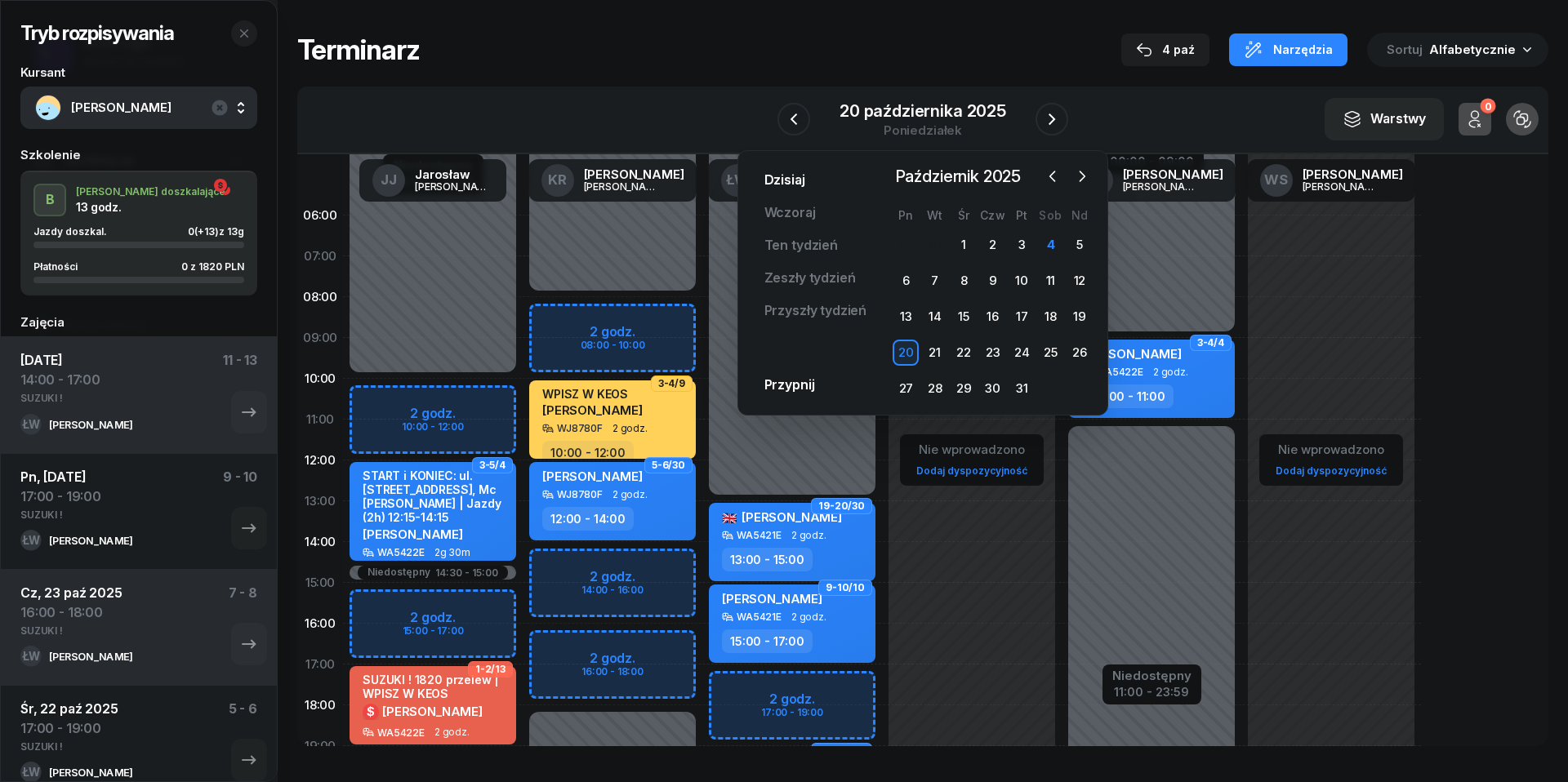
click at [779, 181] on link "Dzisiaj" at bounding box center [784, 180] width 67 height 33
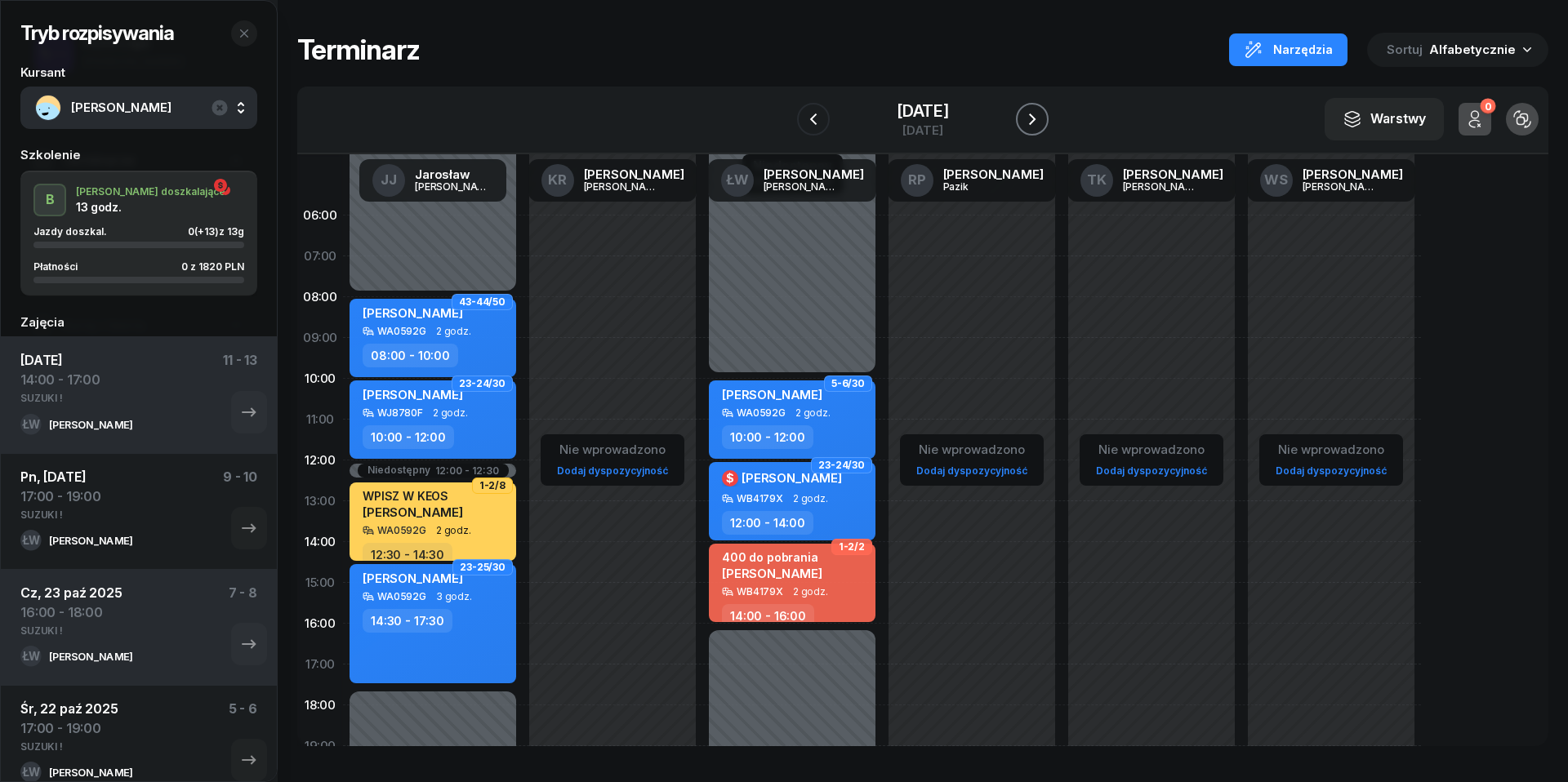
click at [1042, 122] on icon "button" at bounding box center [1033, 119] width 20 height 20
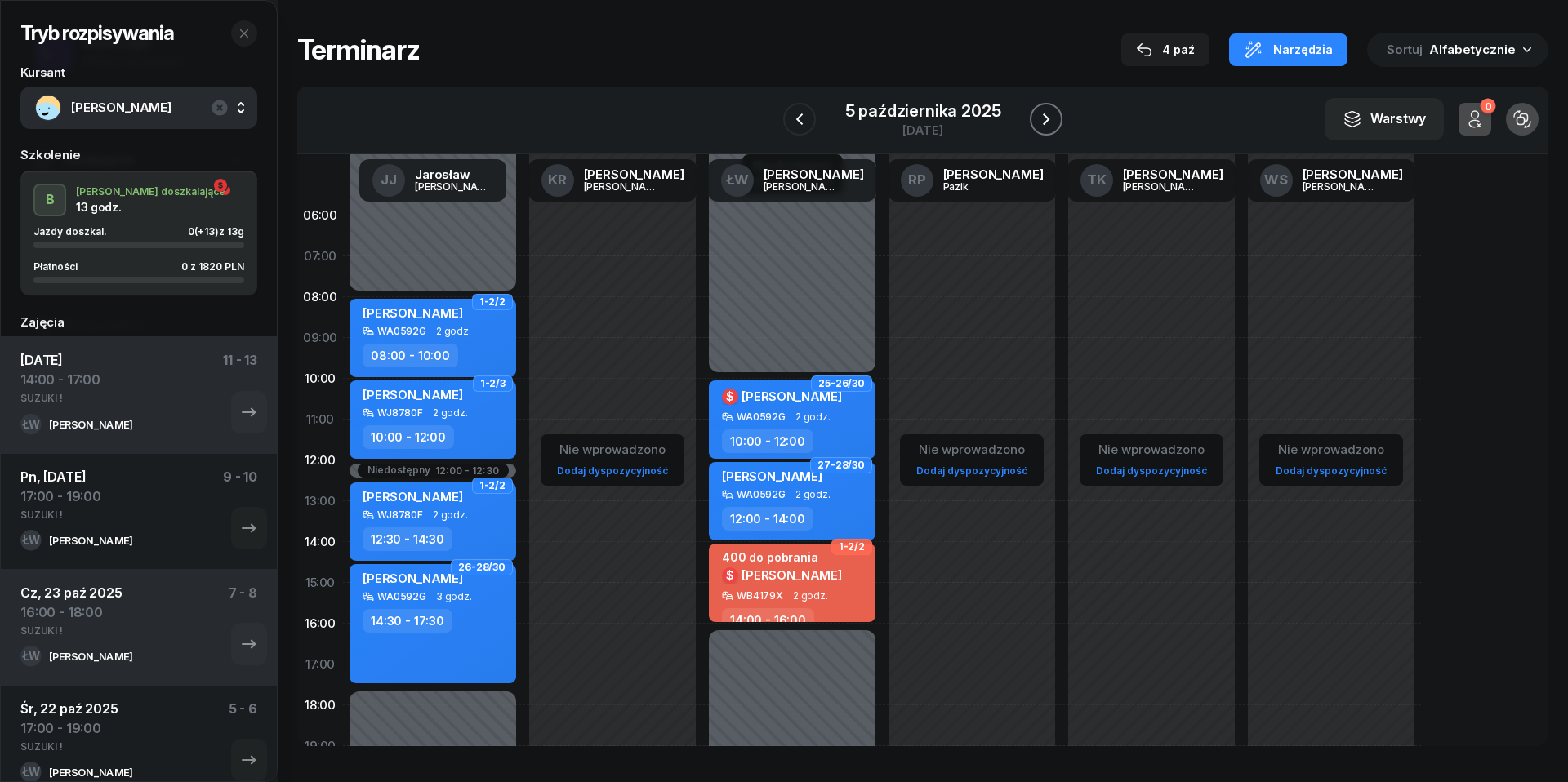
click at [1043, 122] on icon "button" at bounding box center [1046, 119] width 20 height 20
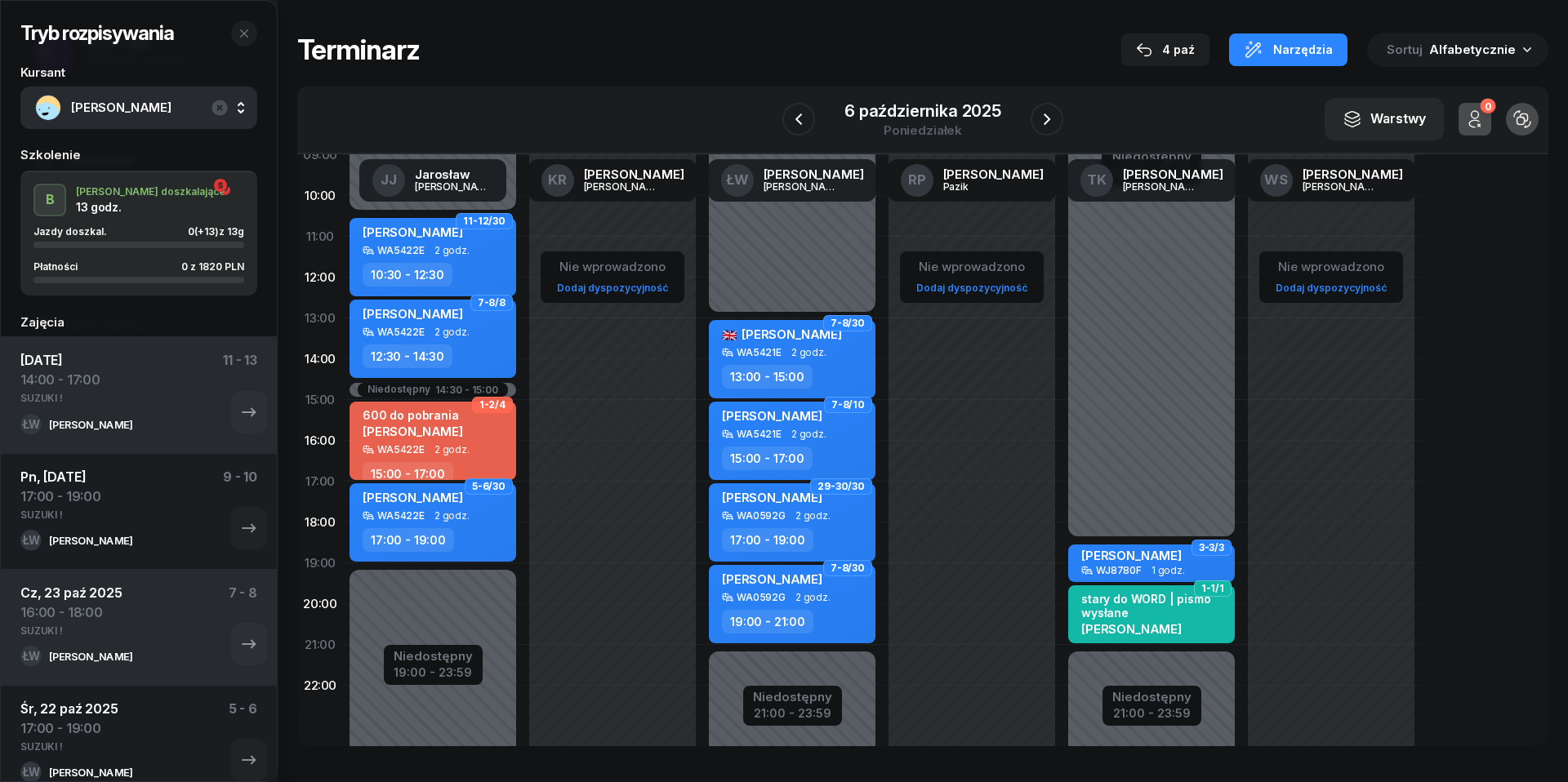
scroll to position [207, 0]
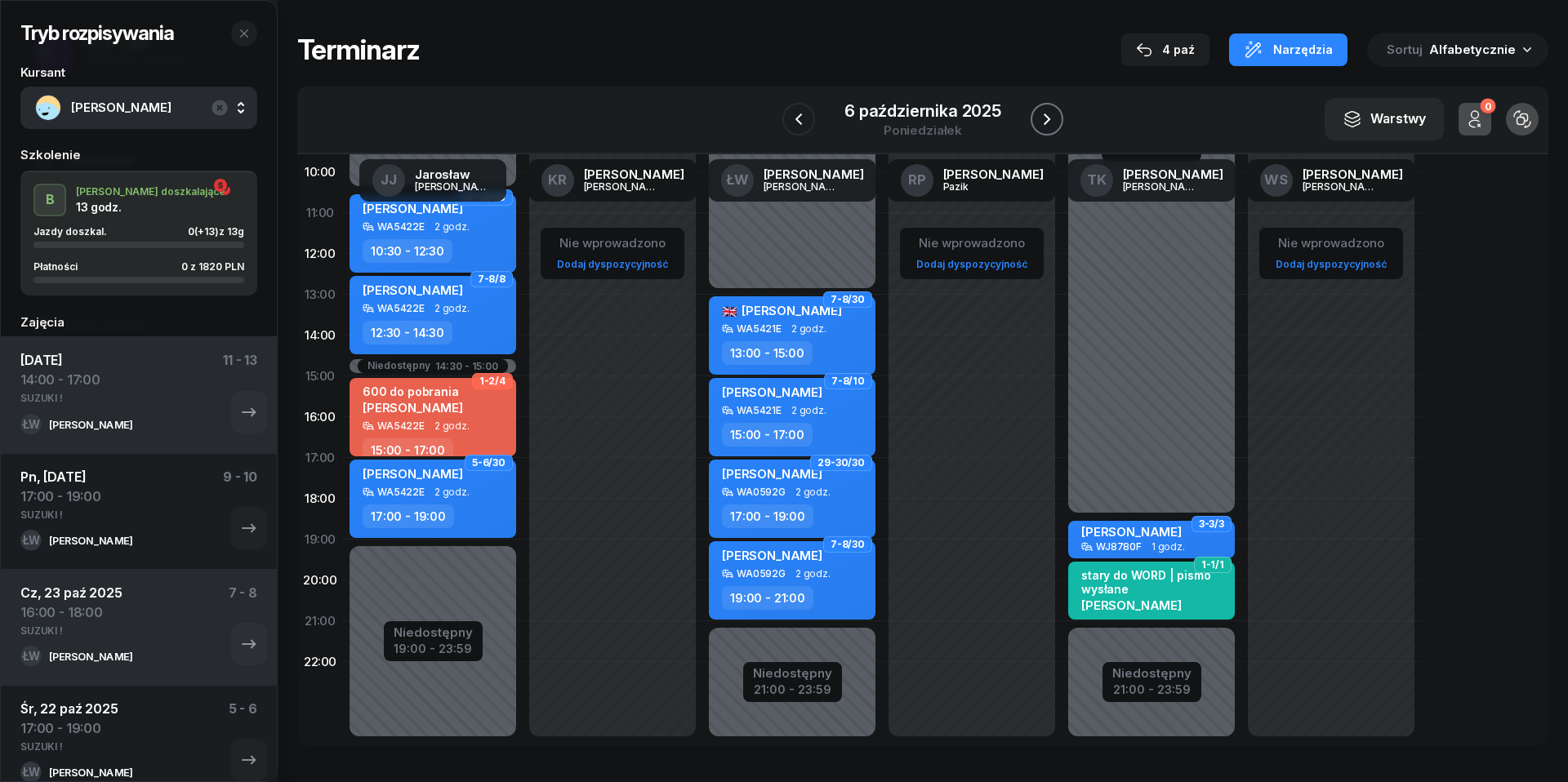
click at [1043, 124] on icon "button" at bounding box center [1047, 119] width 20 height 20
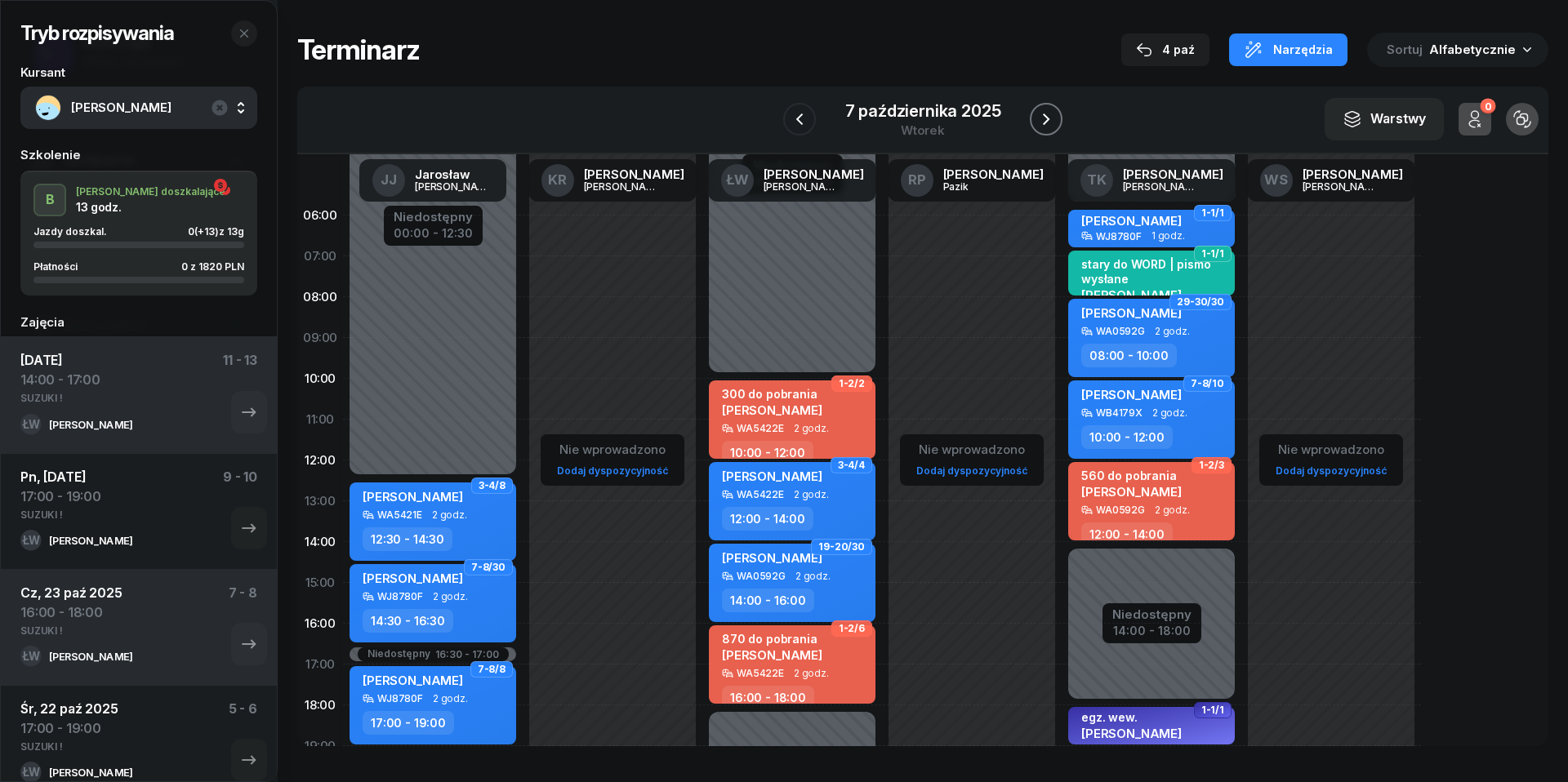
click at [1049, 116] on icon "button" at bounding box center [1046, 119] width 20 height 20
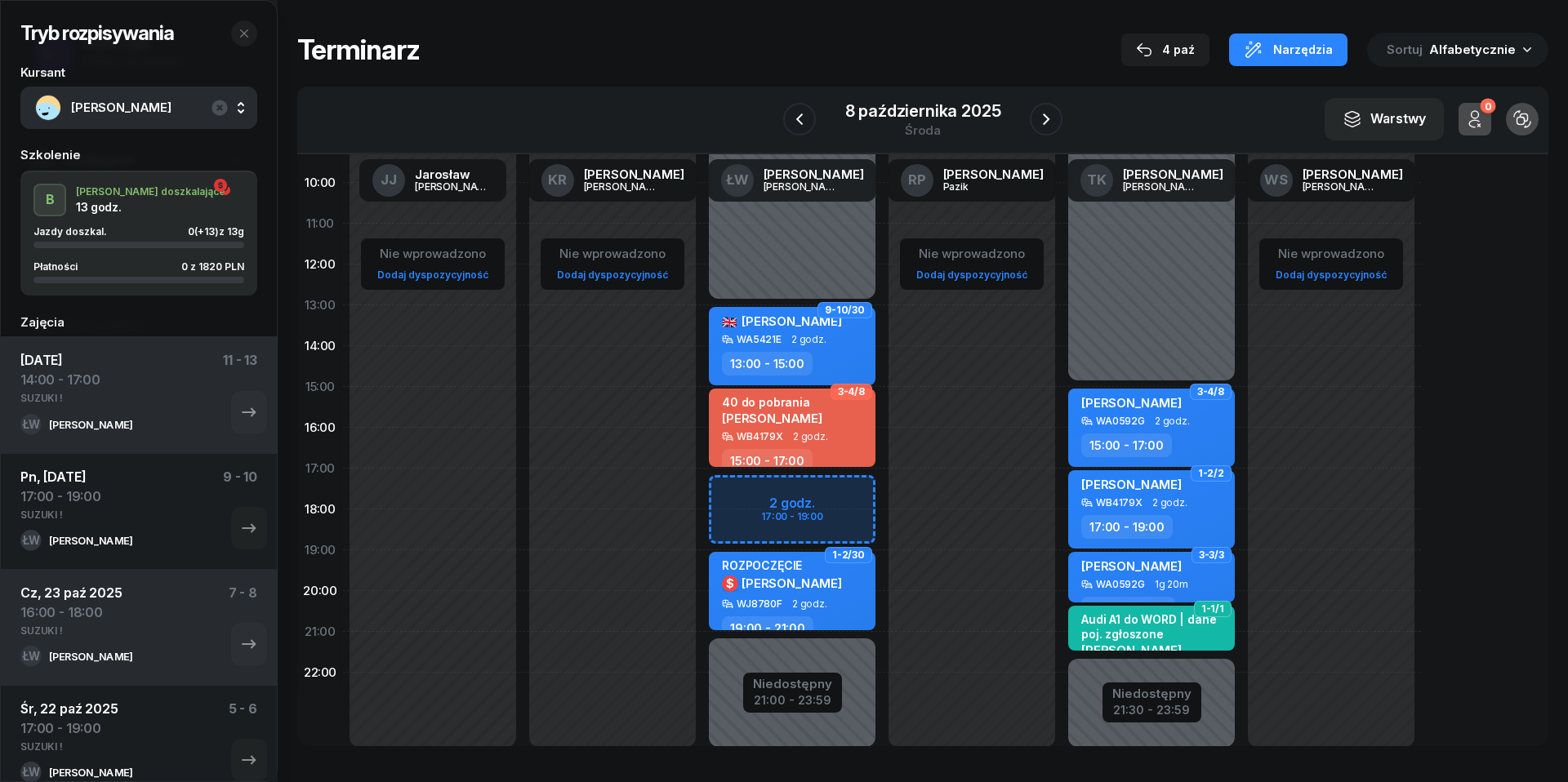
scroll to position [200, 0]
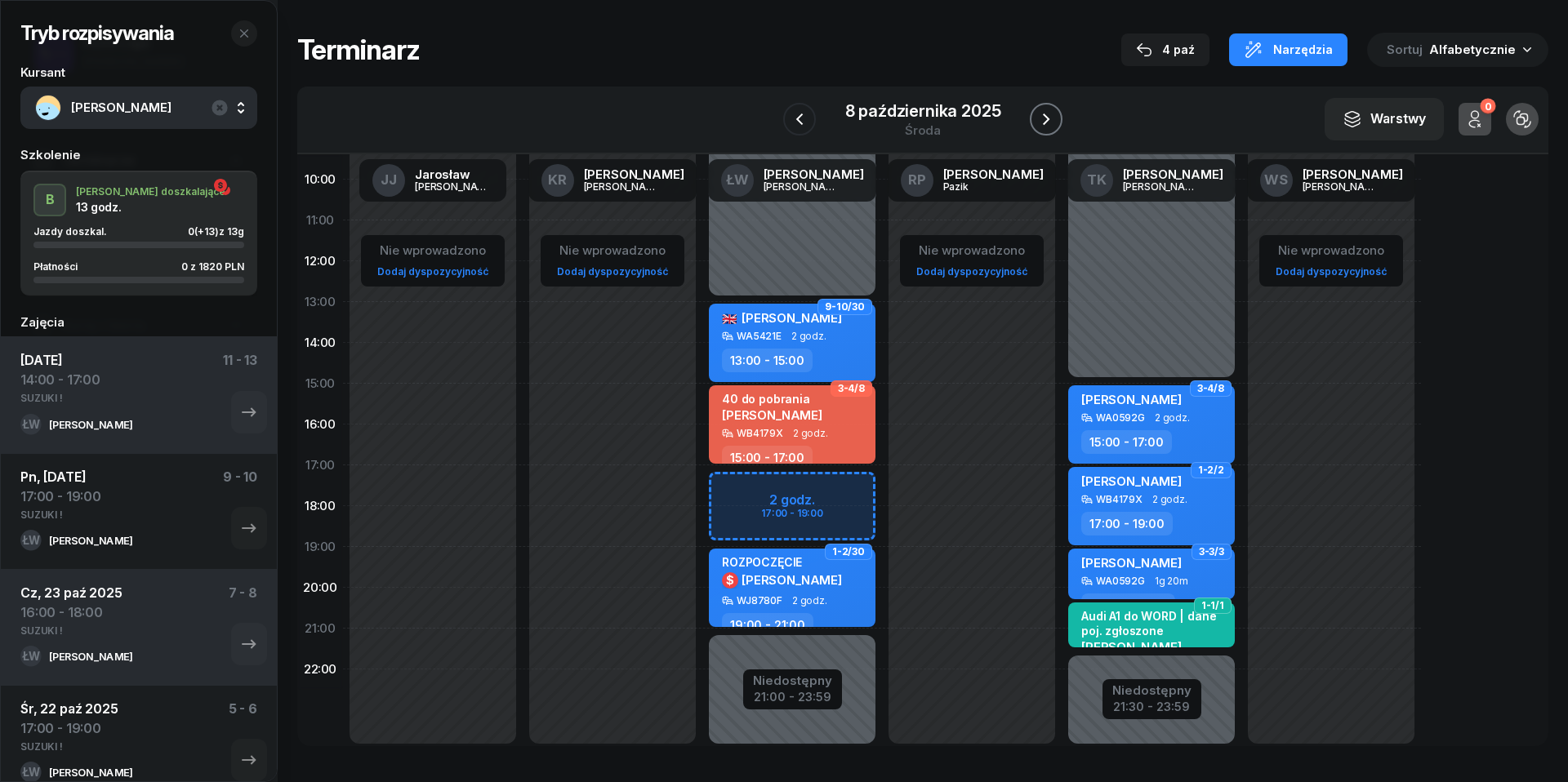
click at [1055, 118] on icon "button" at bounding box center [1046, 119] width 20 height 20
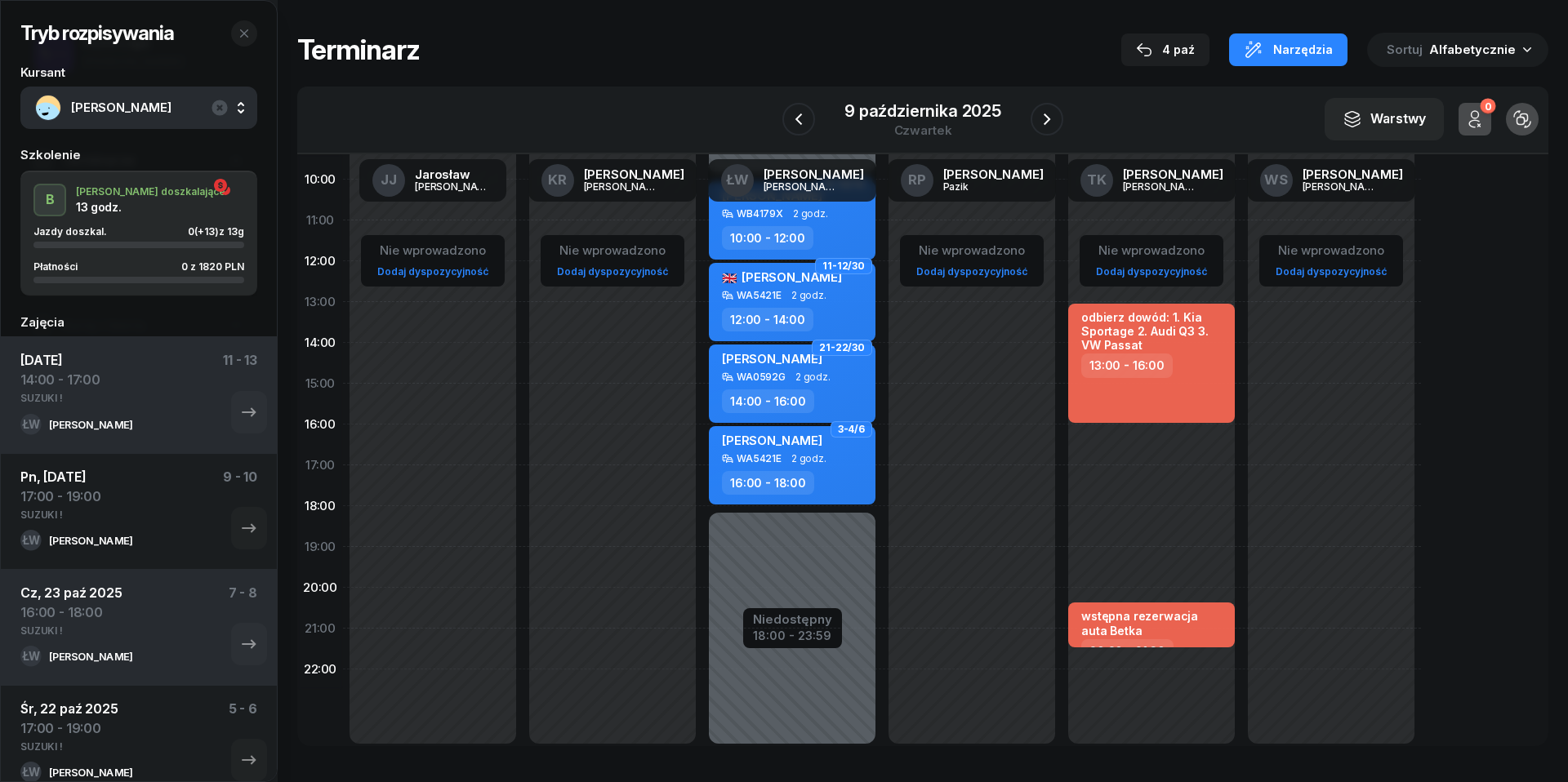
scroll to position [187, 0]
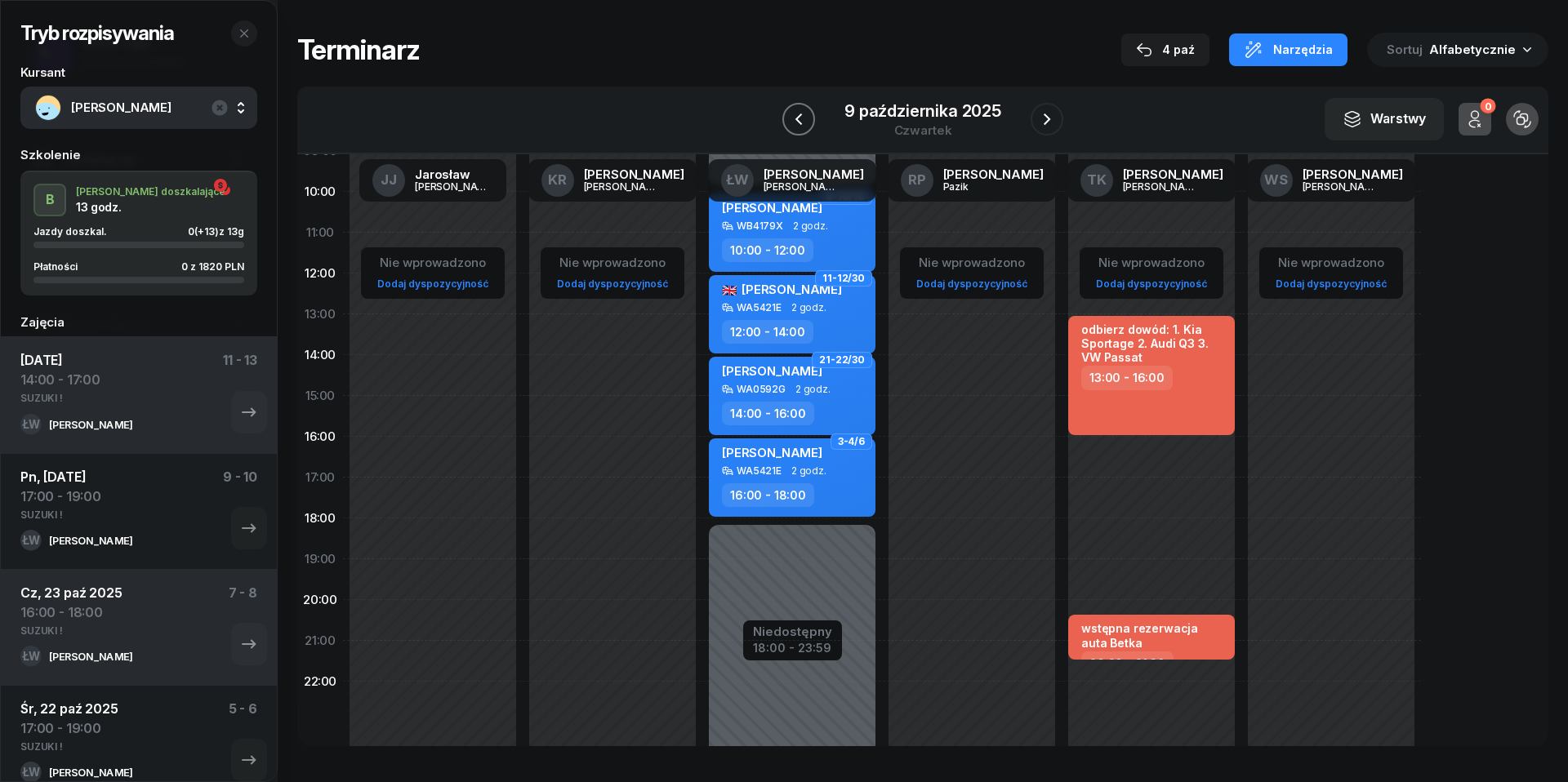
click at [802, 118] on icon "button" at bounding box center [798, 119] width 20 height 20
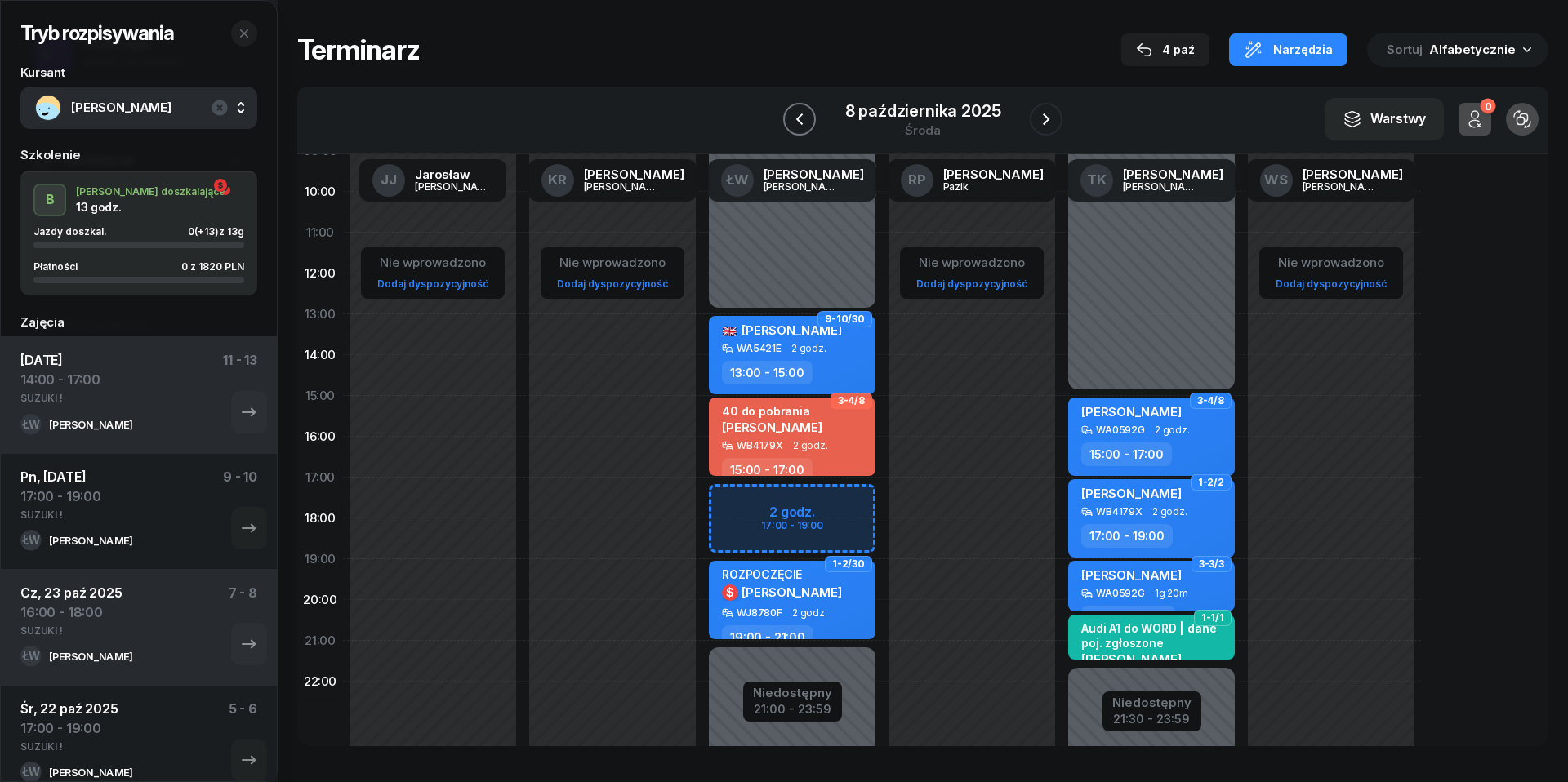
click at [802, 118] on icon "button" at bounding box center [799, 119] width 20 height 20
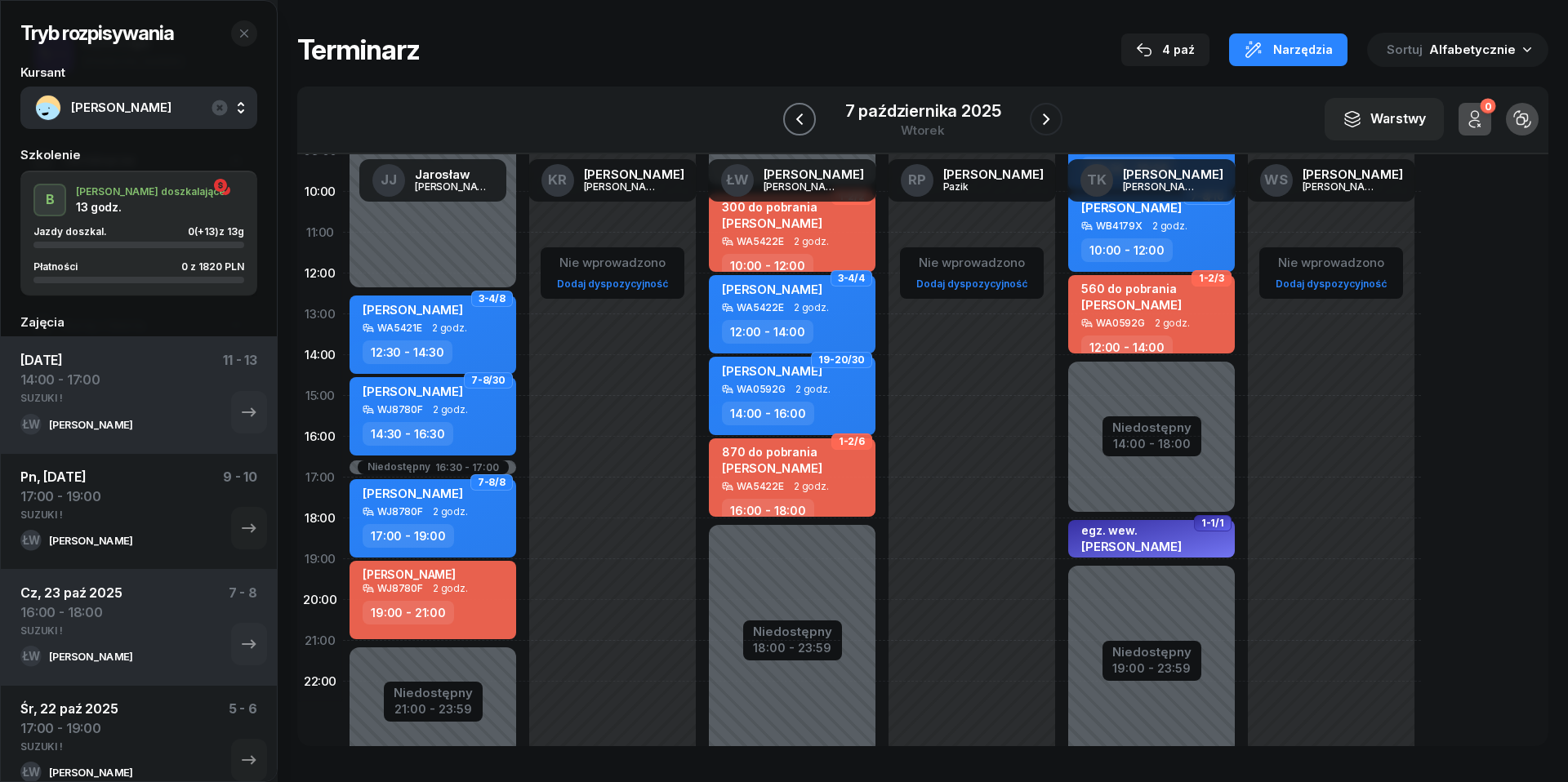
click at [802, 118] on icon "button" at bounding box center [799, 119] width 20 height 20
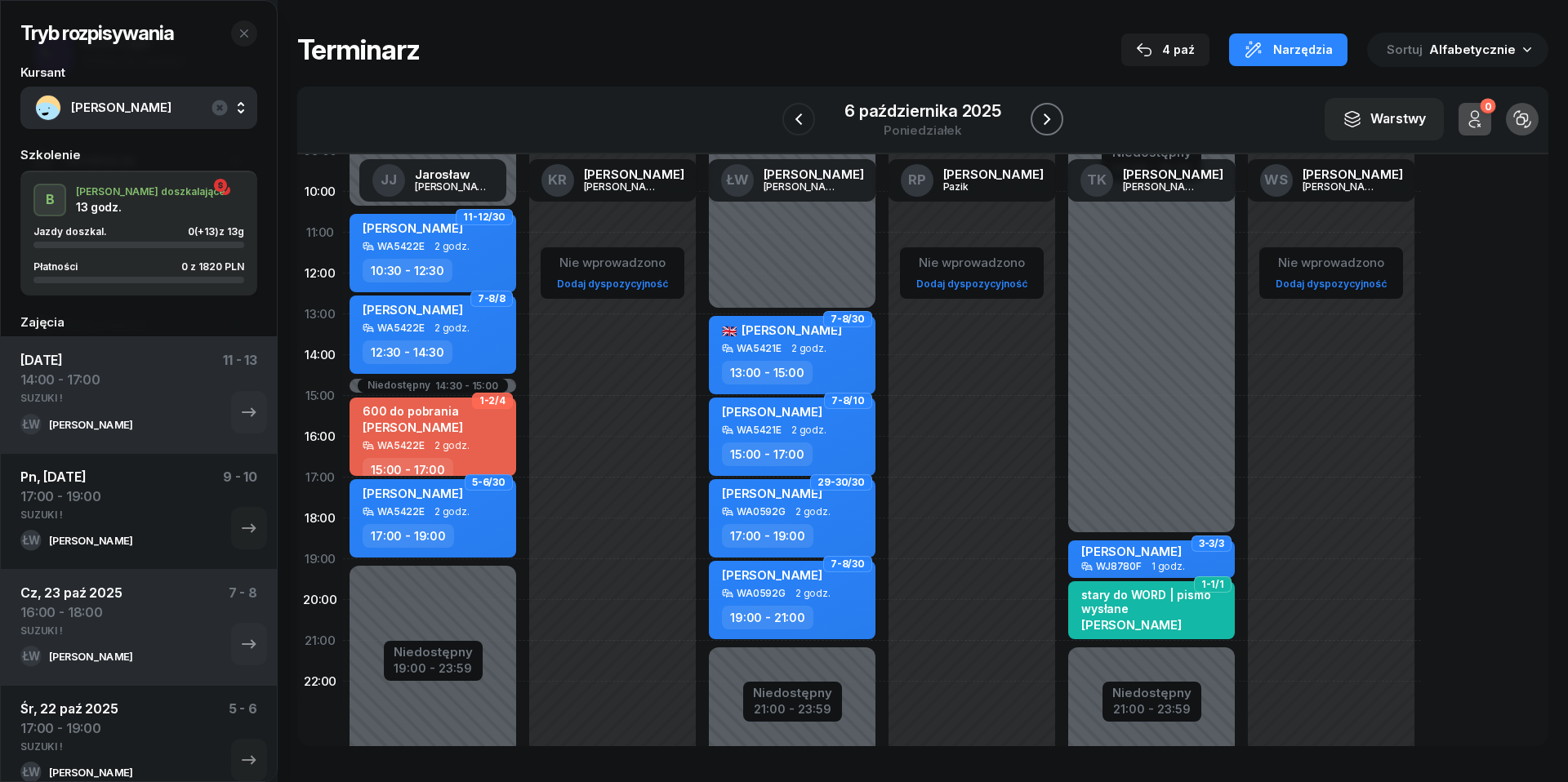
click at [1057, 115] on icon "button" at bounding box center [1047, 119] width 20 height 20
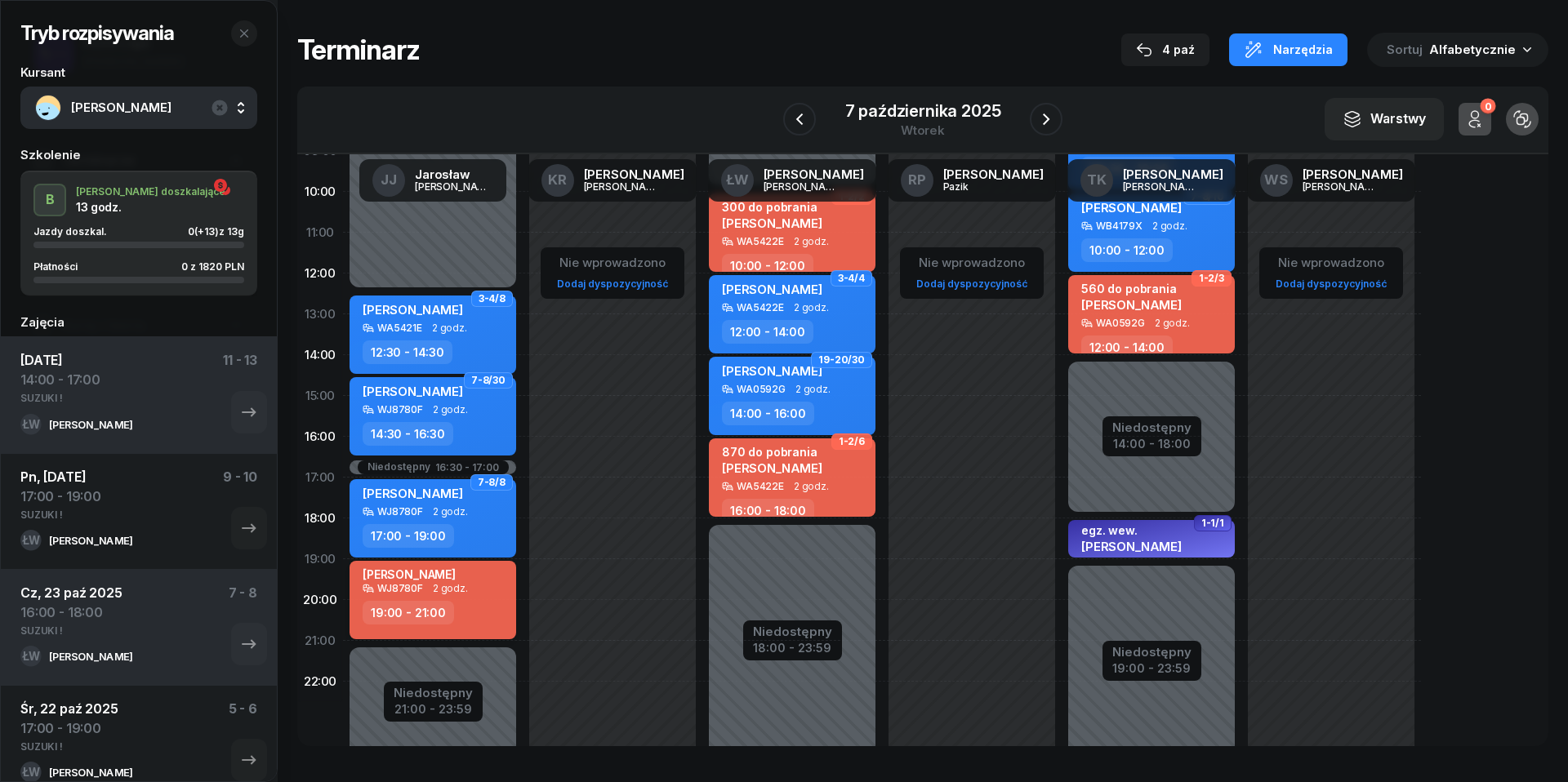
click at [458, 604] on div "19:00 - 21:00" at bounding box center [434, 613] width 143 height 24
select select "19"
select select "21"
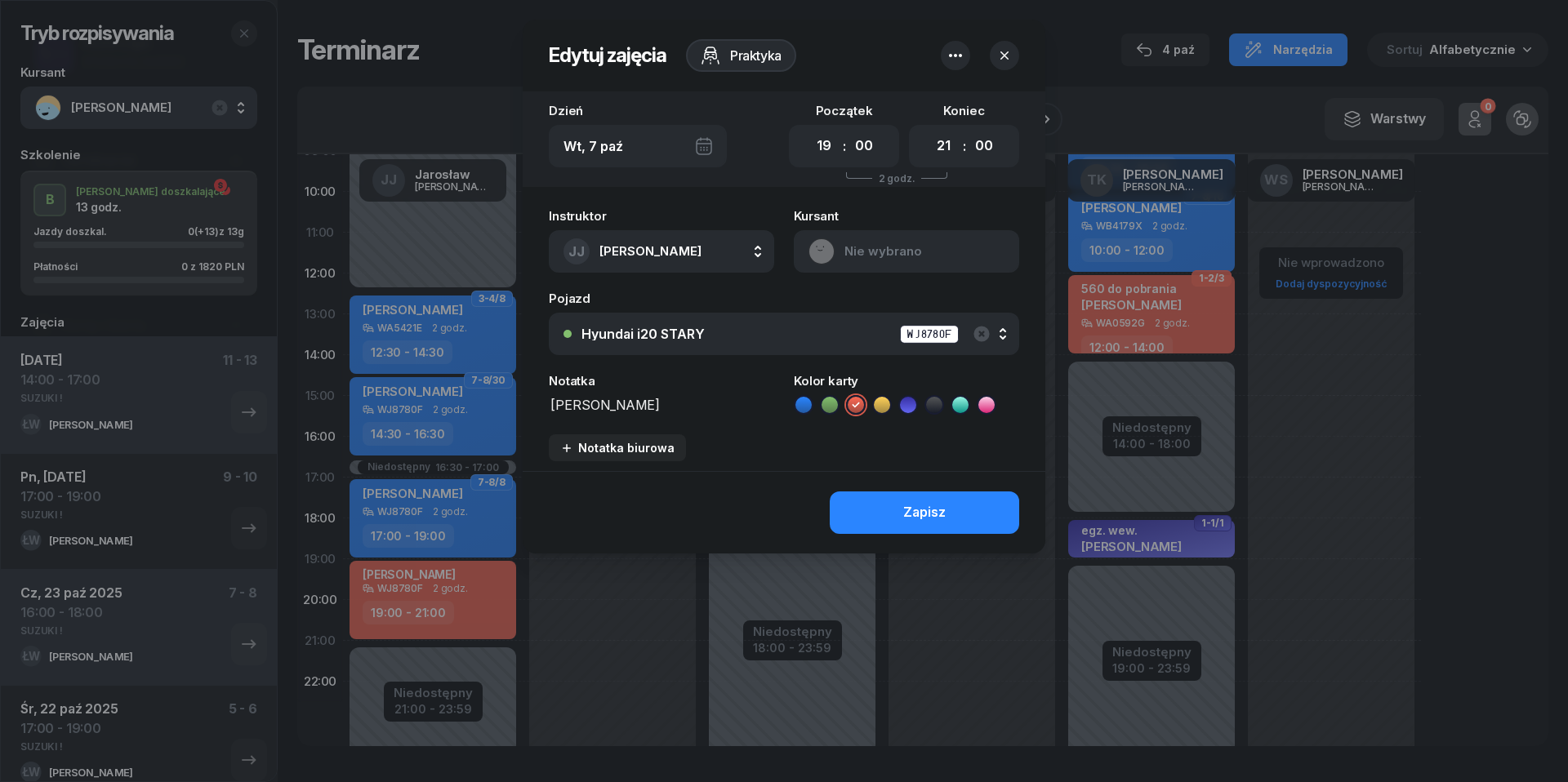
click at [1007, 62] on icon "button" at bounding box center [1004, 55] width 16 height 16
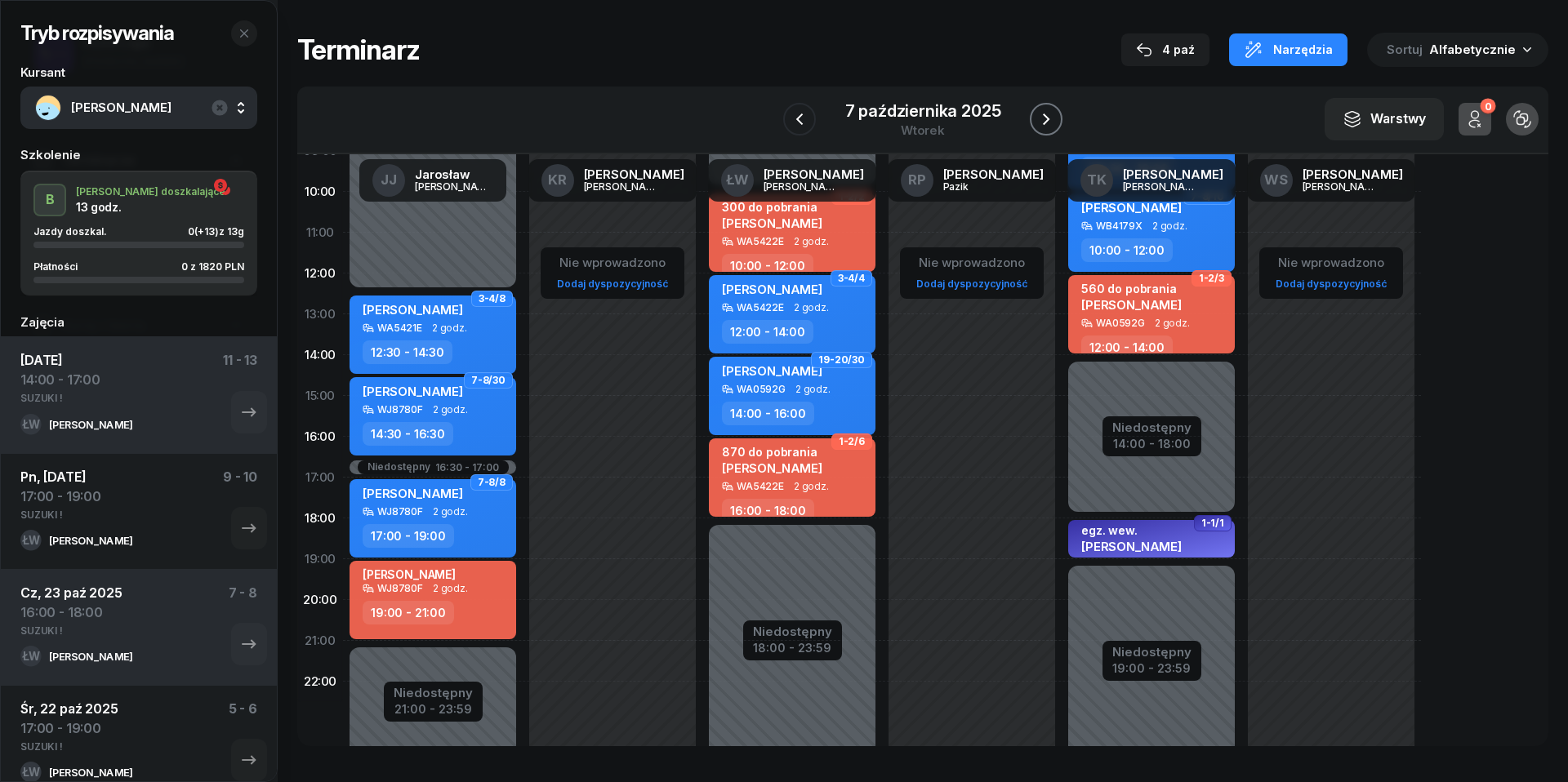
click at [1050, 119] on icon "button" at bounding box center [1046, 119] width 20 height 20
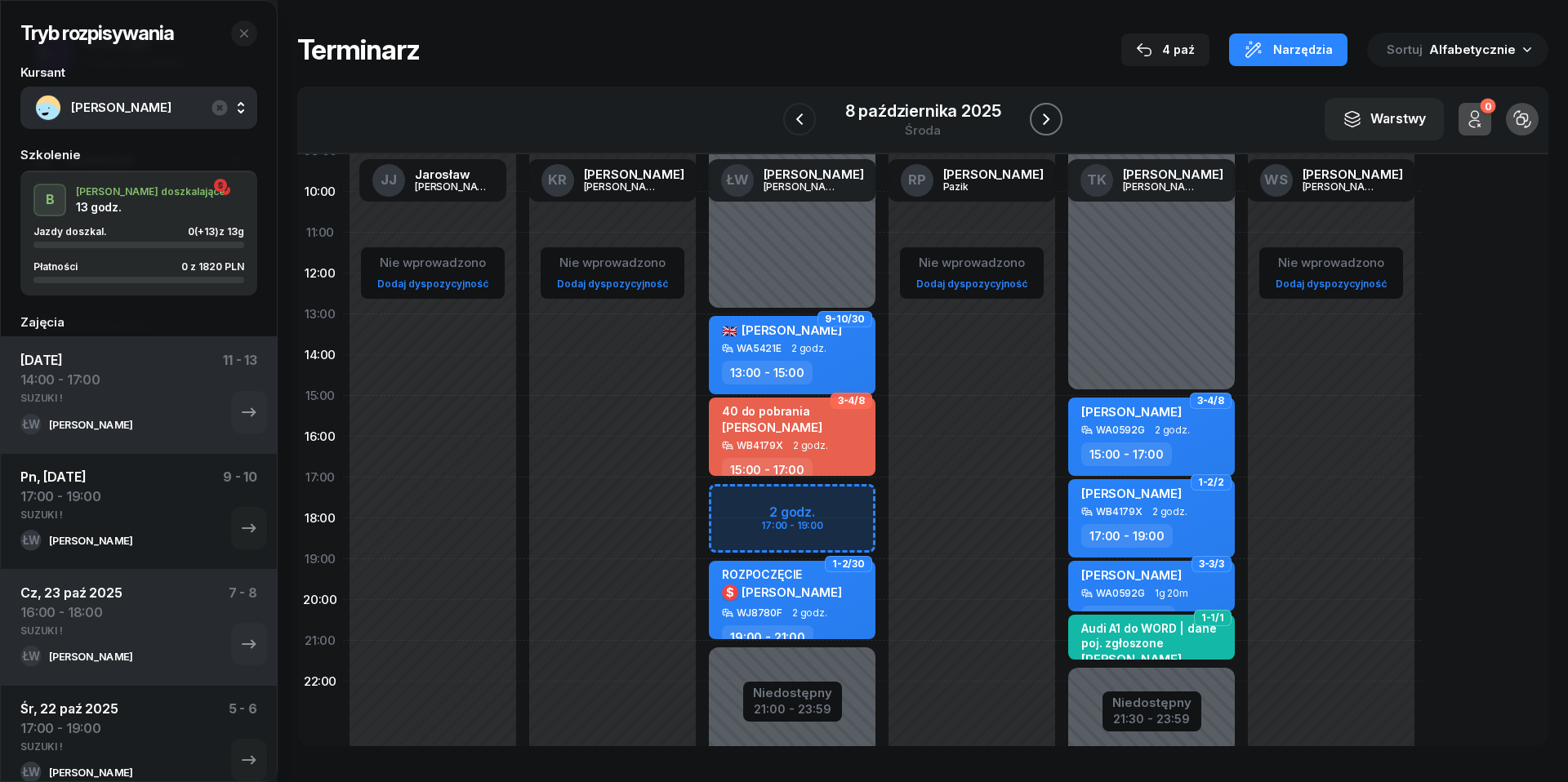
click at [1050, 119] on icon "button" at bounding box center [1046, 119] width 20 height 20
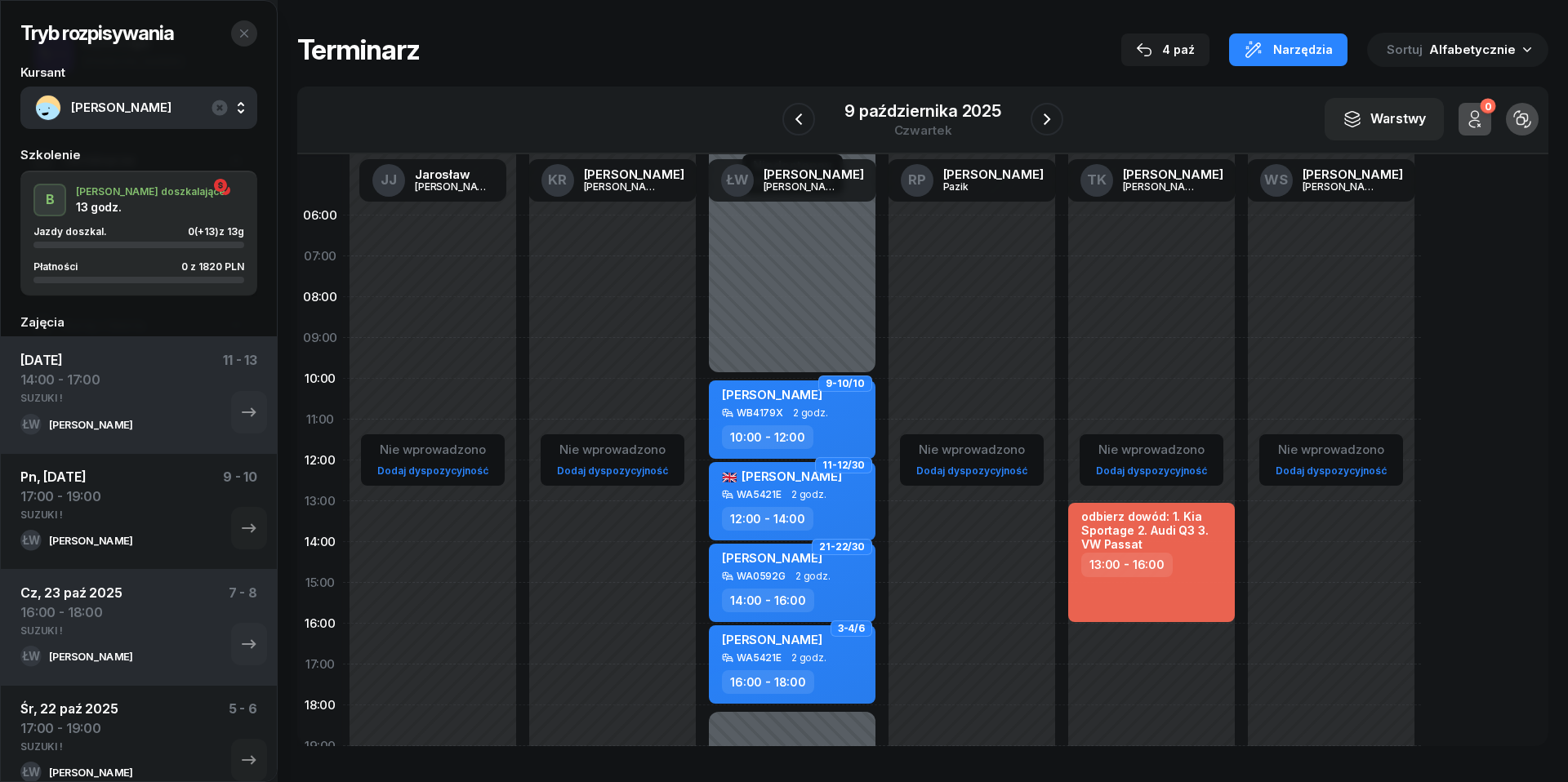
click at [245, 30] on icon "button" at bounding box center [244, 33] width 13 height 13
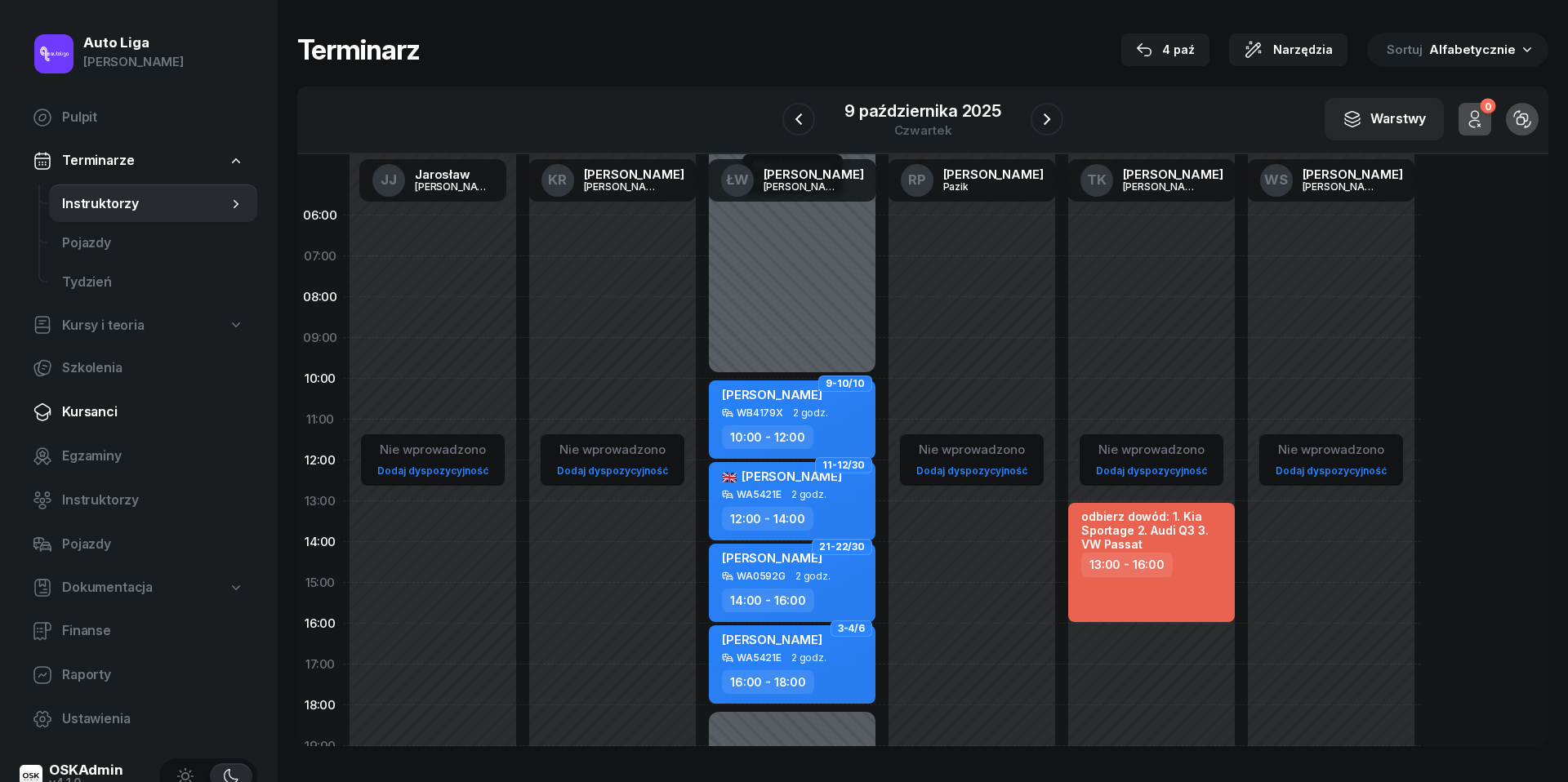
click at [108, 409] on span "Kursanci" at bounding box center [153, 412] width 182 height 21
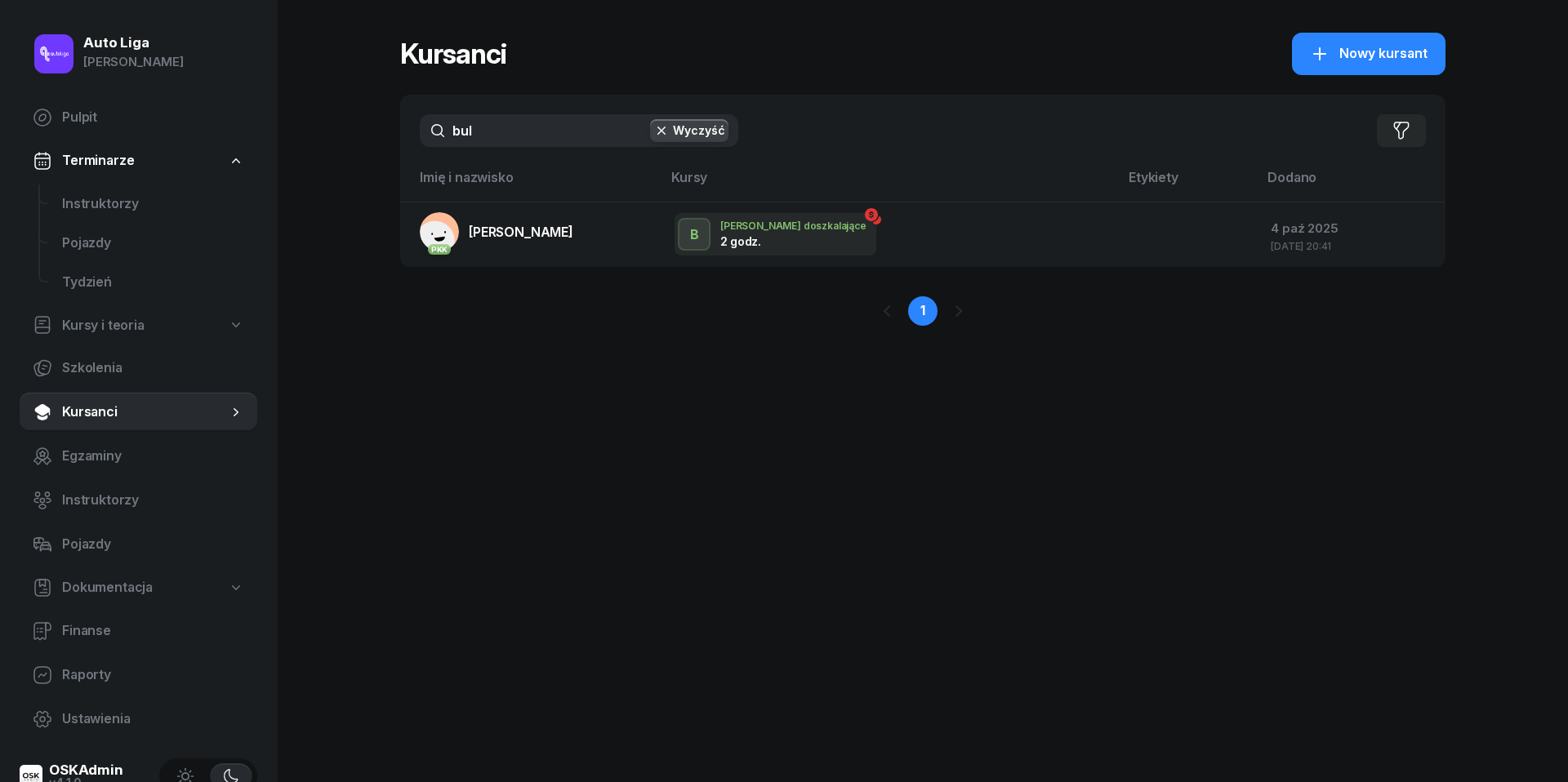
click at [521, 135] on input "bul" at bounding box center [578, 130] width 318 height 33
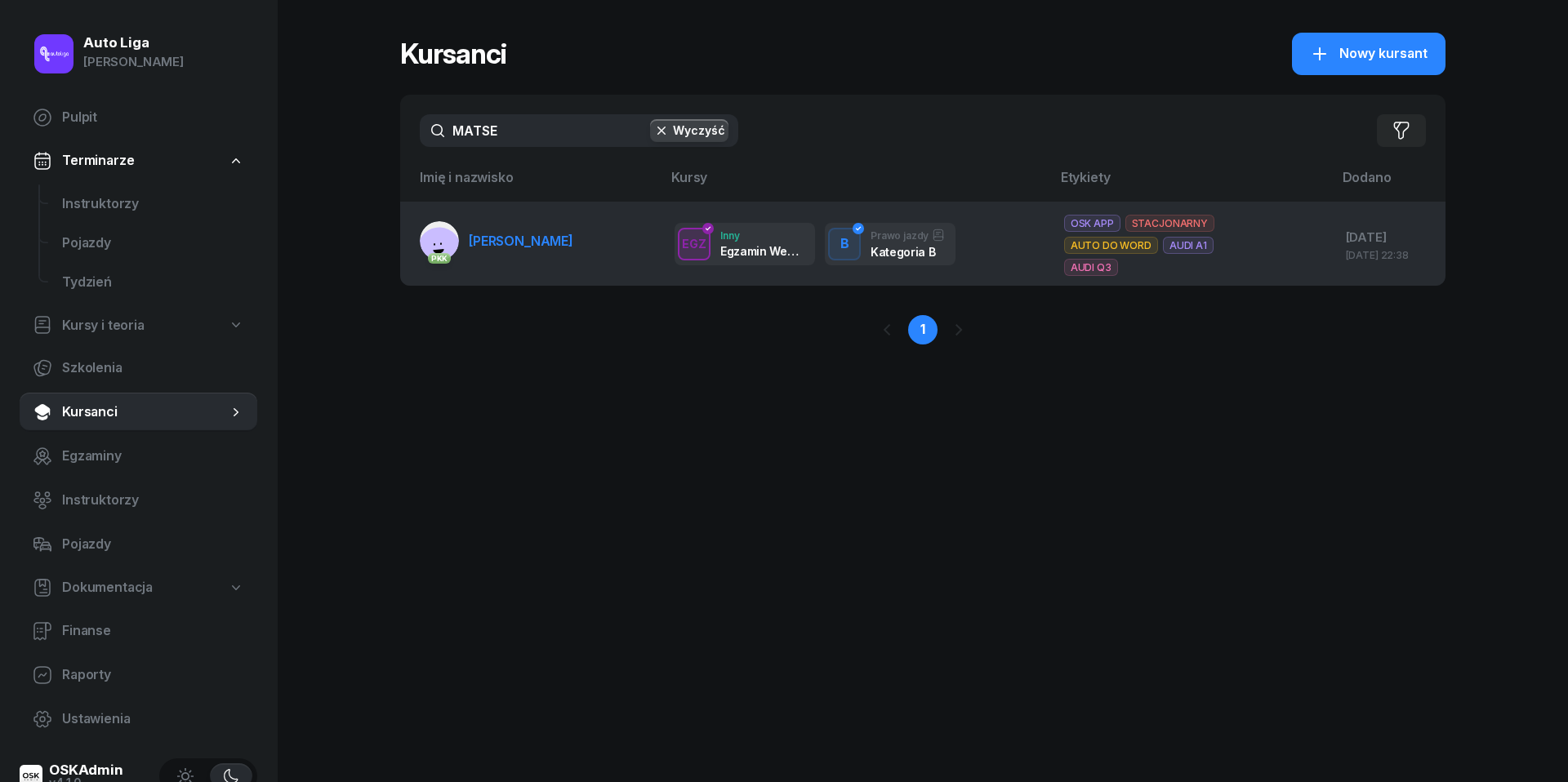
type input "MATSE"
click at [527, 240] on span "[PERSON_NAME]" at bounding box center [520, 240] width 104 height 16
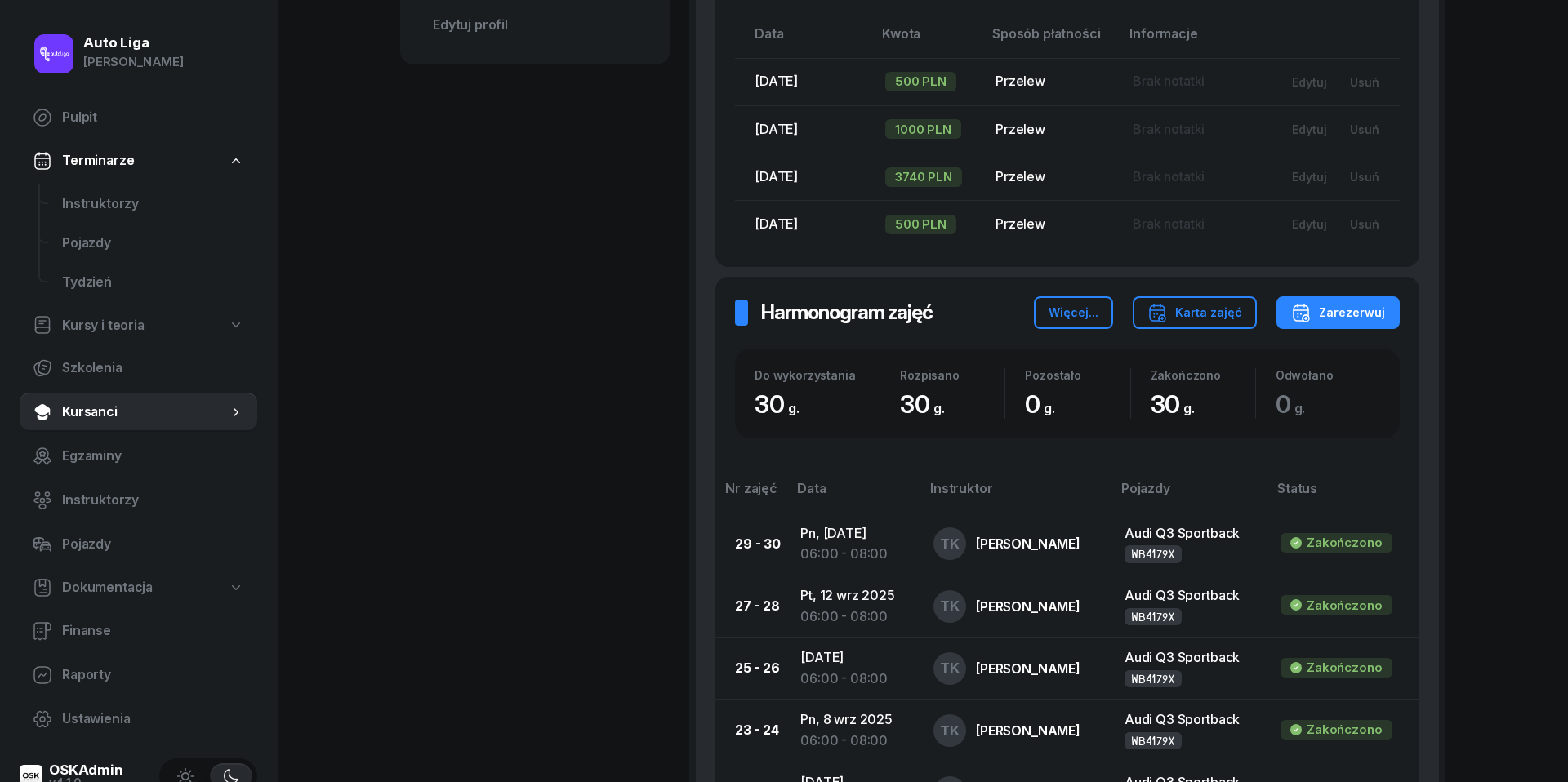
scroll to position [820, 0]
click at [109, 419] on span "Kursanci" at bounding box center [145, 412] width 166 height 21
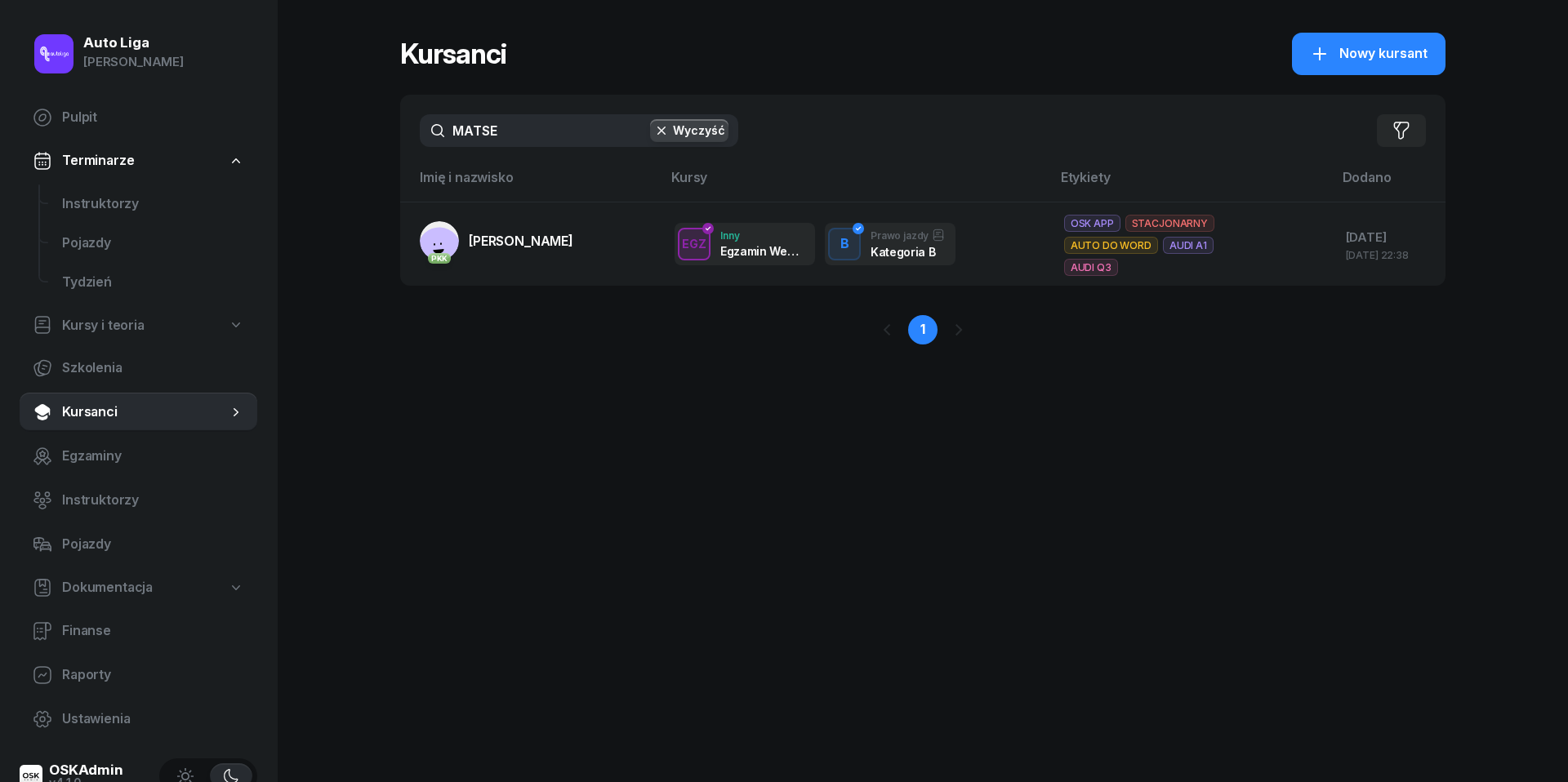
click at [513, 134] on input "MATSE" at bounding box center [578, 130] width 318 height 33
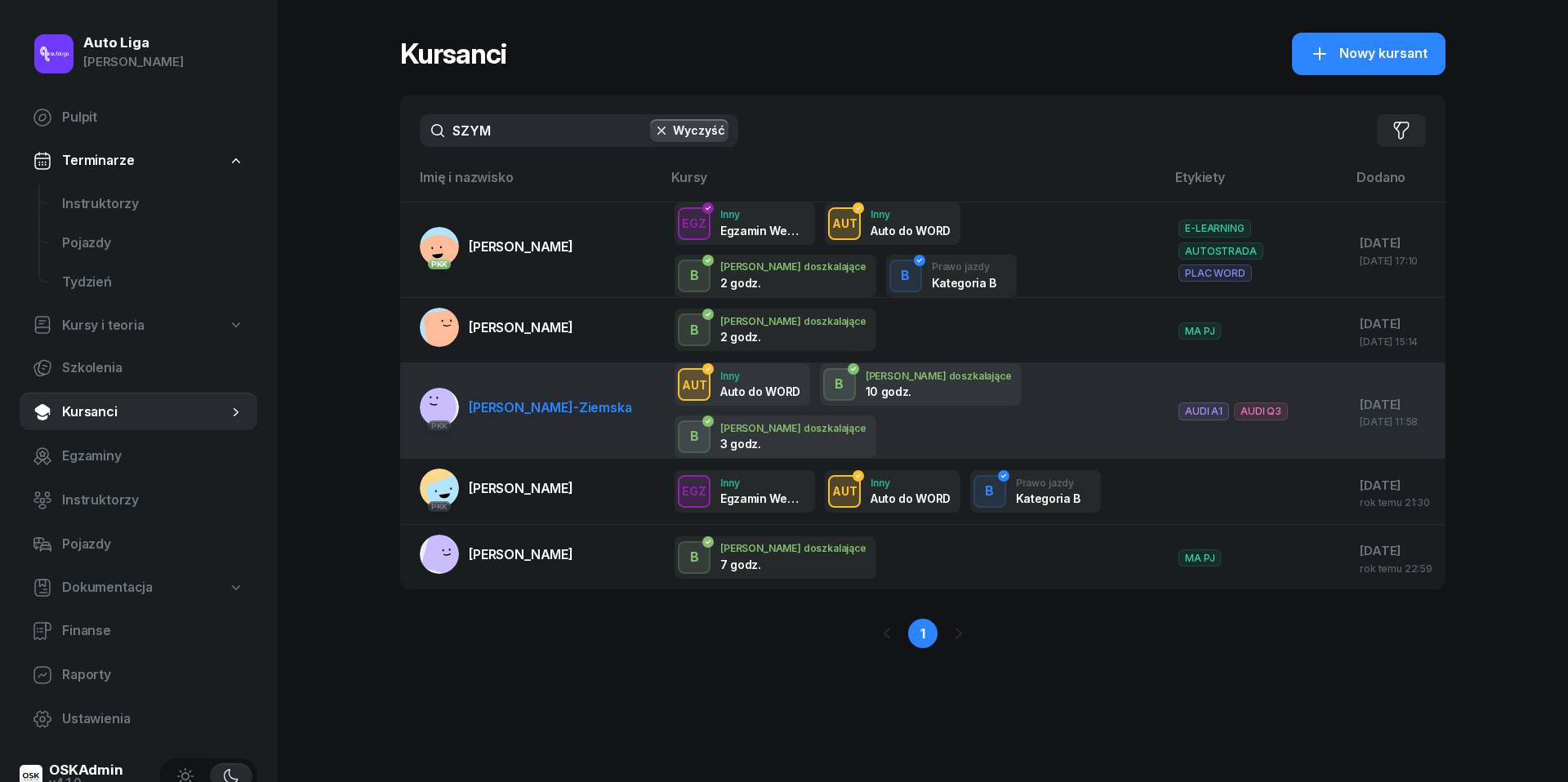
type input "SZYM"
click at [503, 399] on span "Patrycja Szymanek-Ziemska" at bounding box center [550, 407] width 163 height 16
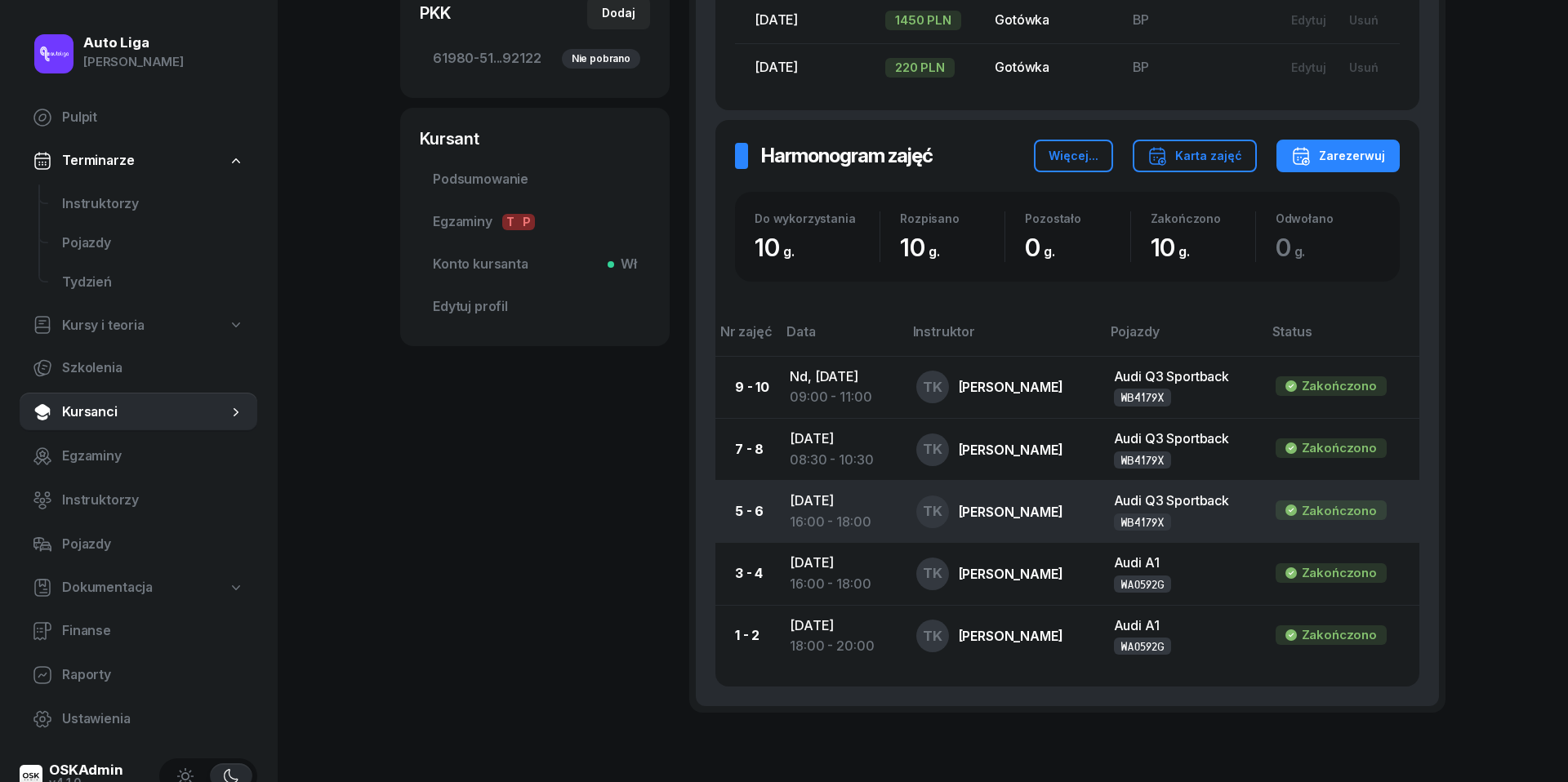
scroll to position [566, 0]
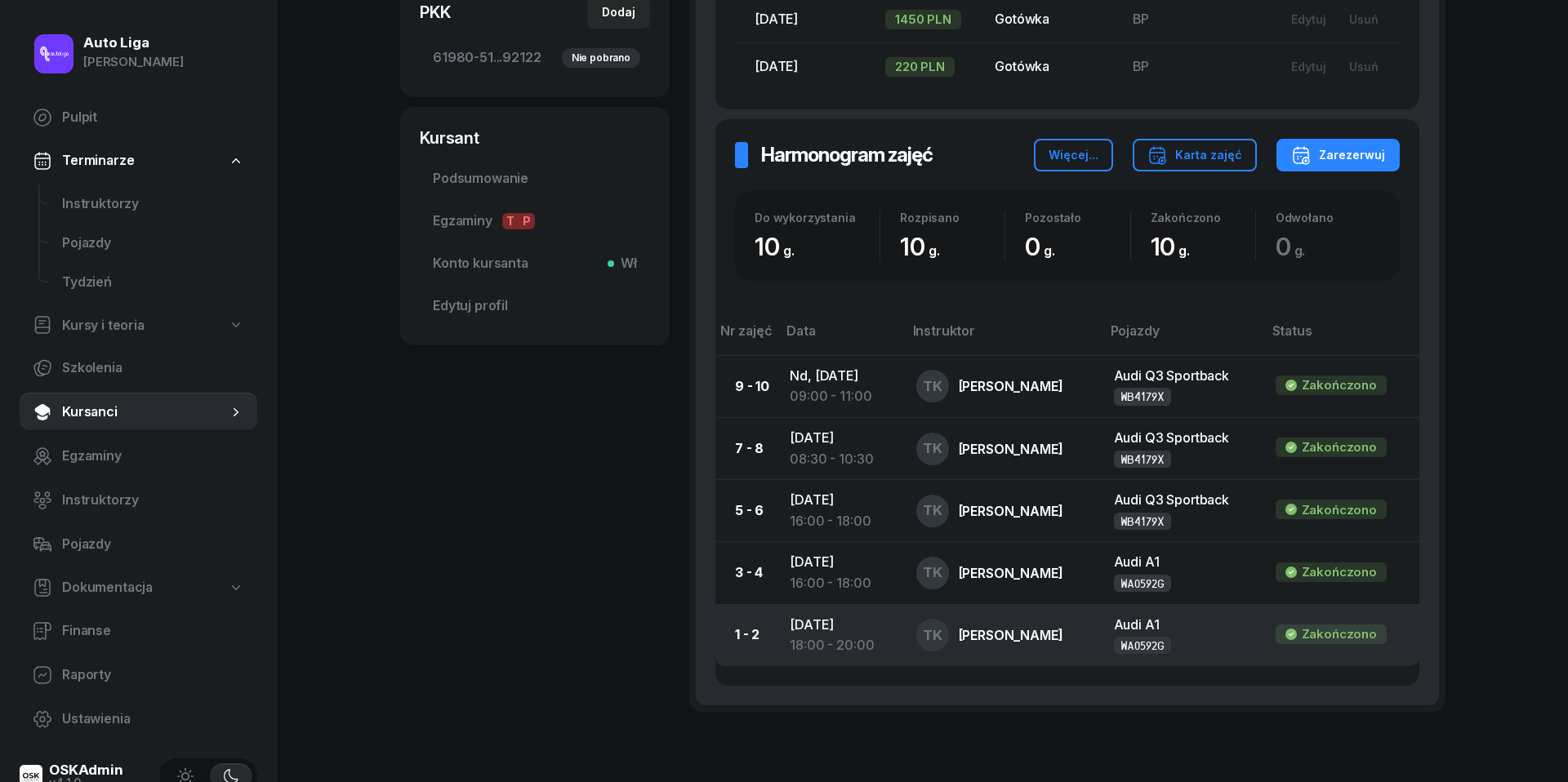
click at [830, 635] on div "18:00 - 20:00" at bounding box center [839, 646] width 100 height 21
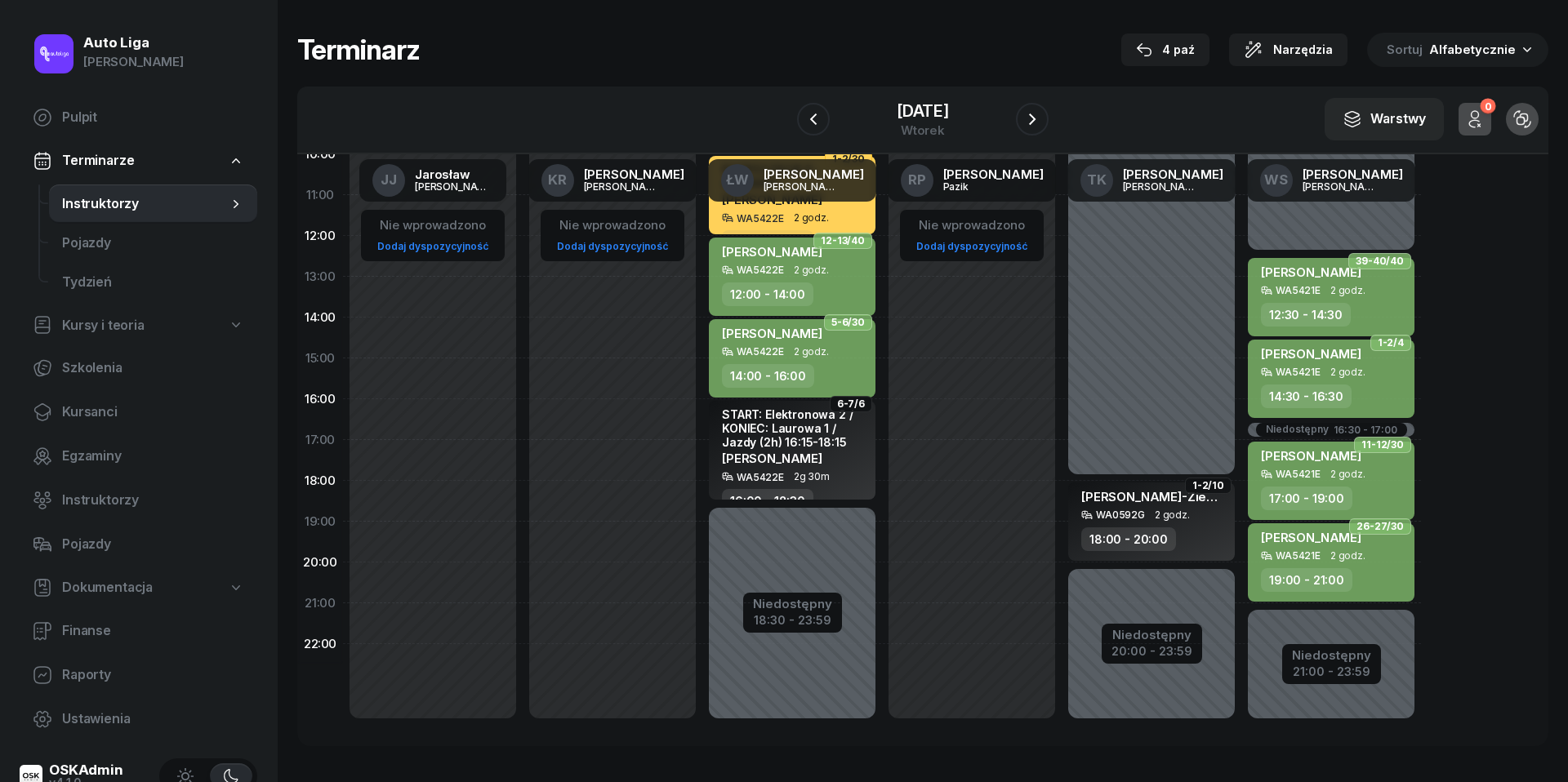
scroll to position [224, 0]
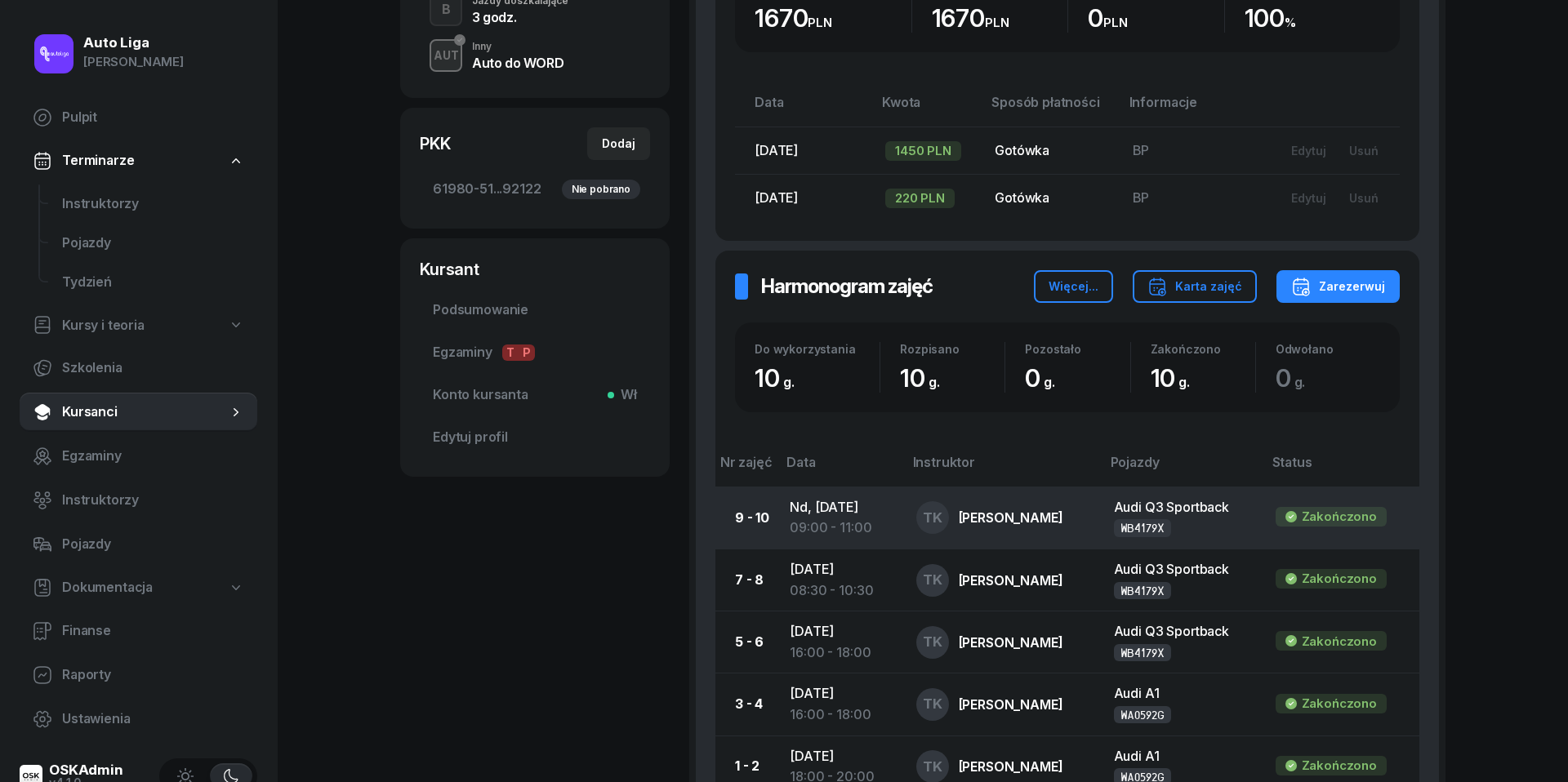
scroll to position [485, 0]
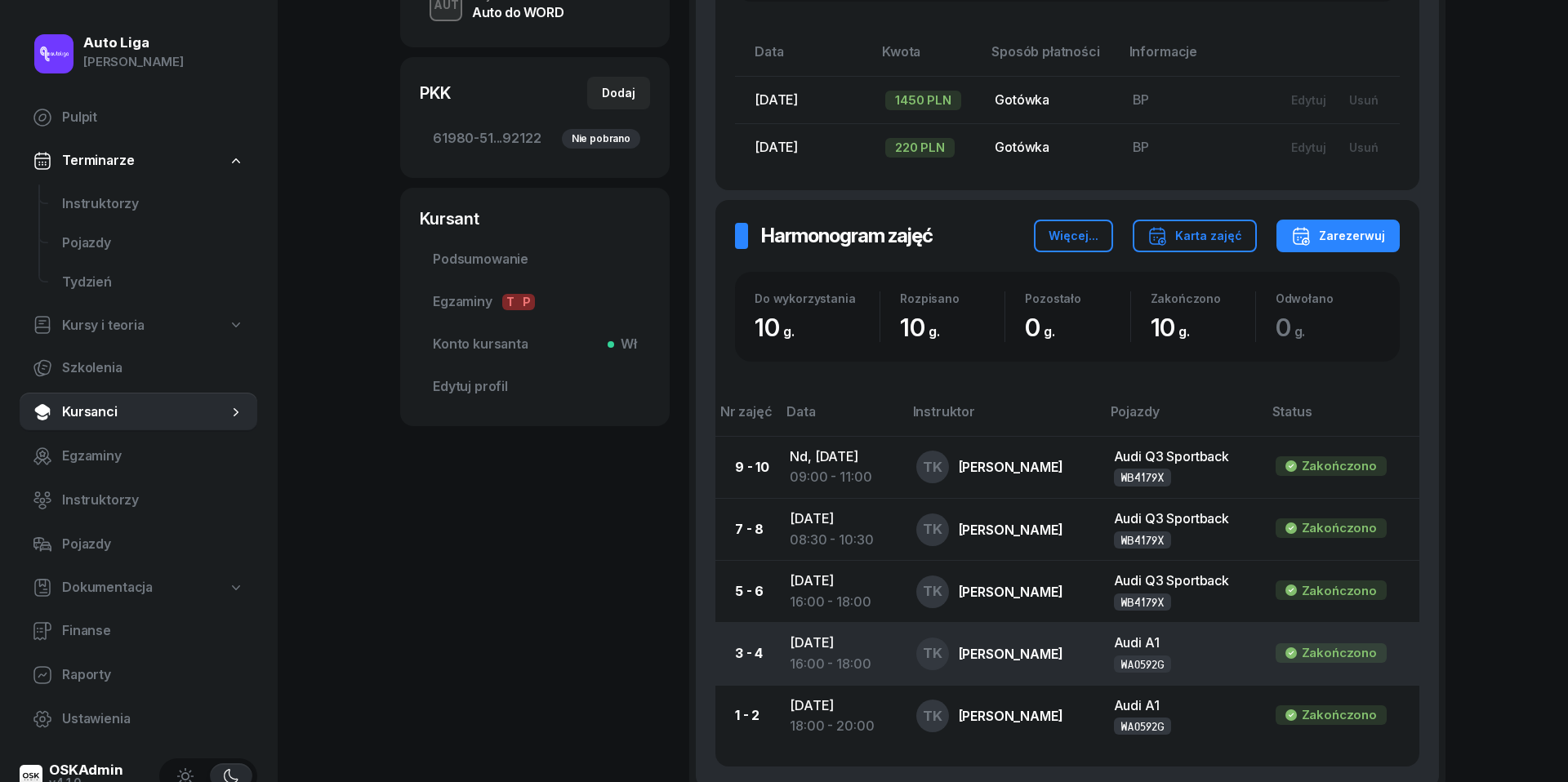
click at [823, 654] on div "16:00 - 18:00" at bounding box center [839, 664] width 100 height 21
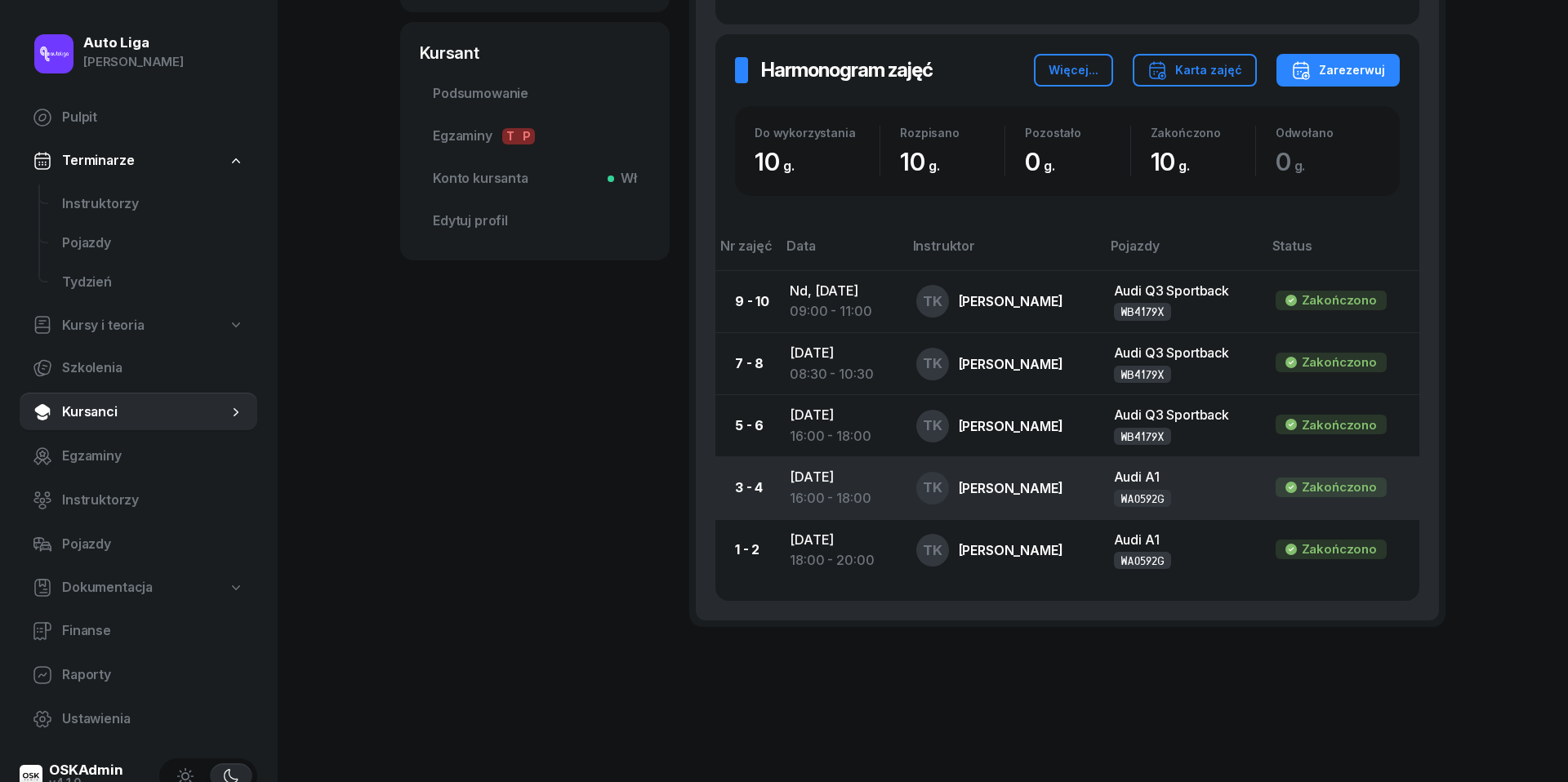
scroll to position [648, 0]
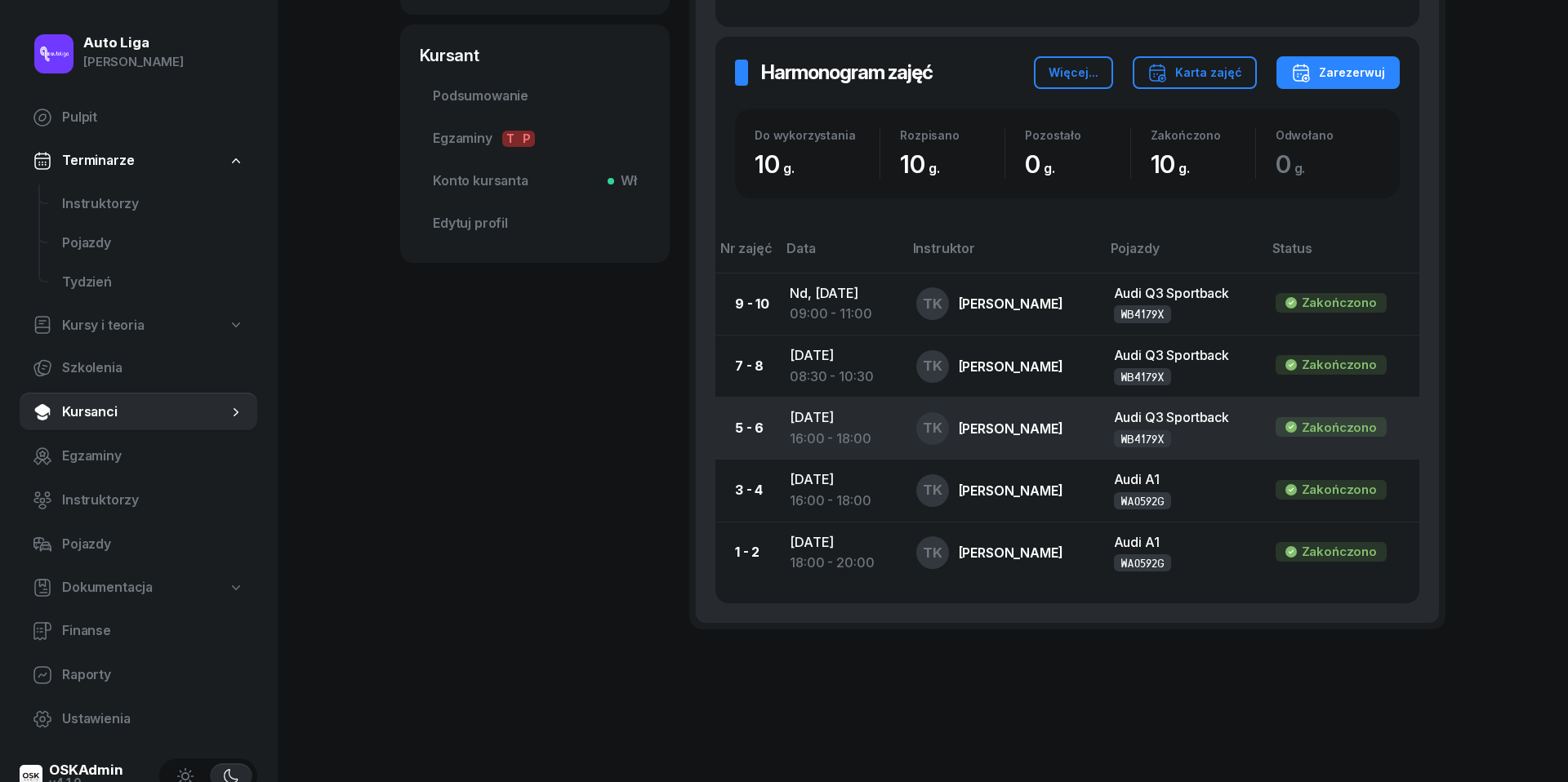
click at [837, 430] on div "16:00 - 18:00" at bounding box center [839, 439] width 100 height 21
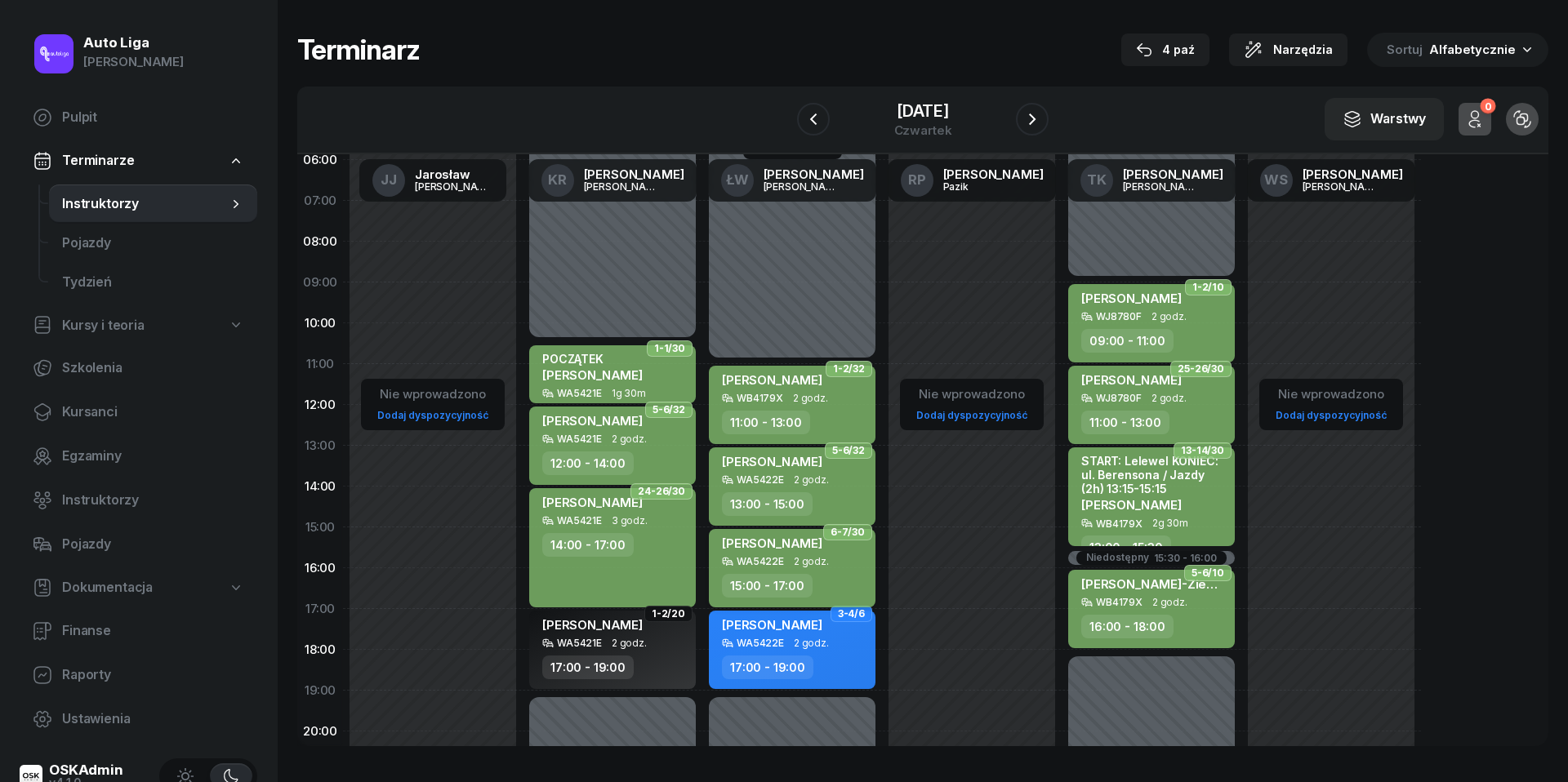
scroll to position [31, 0]
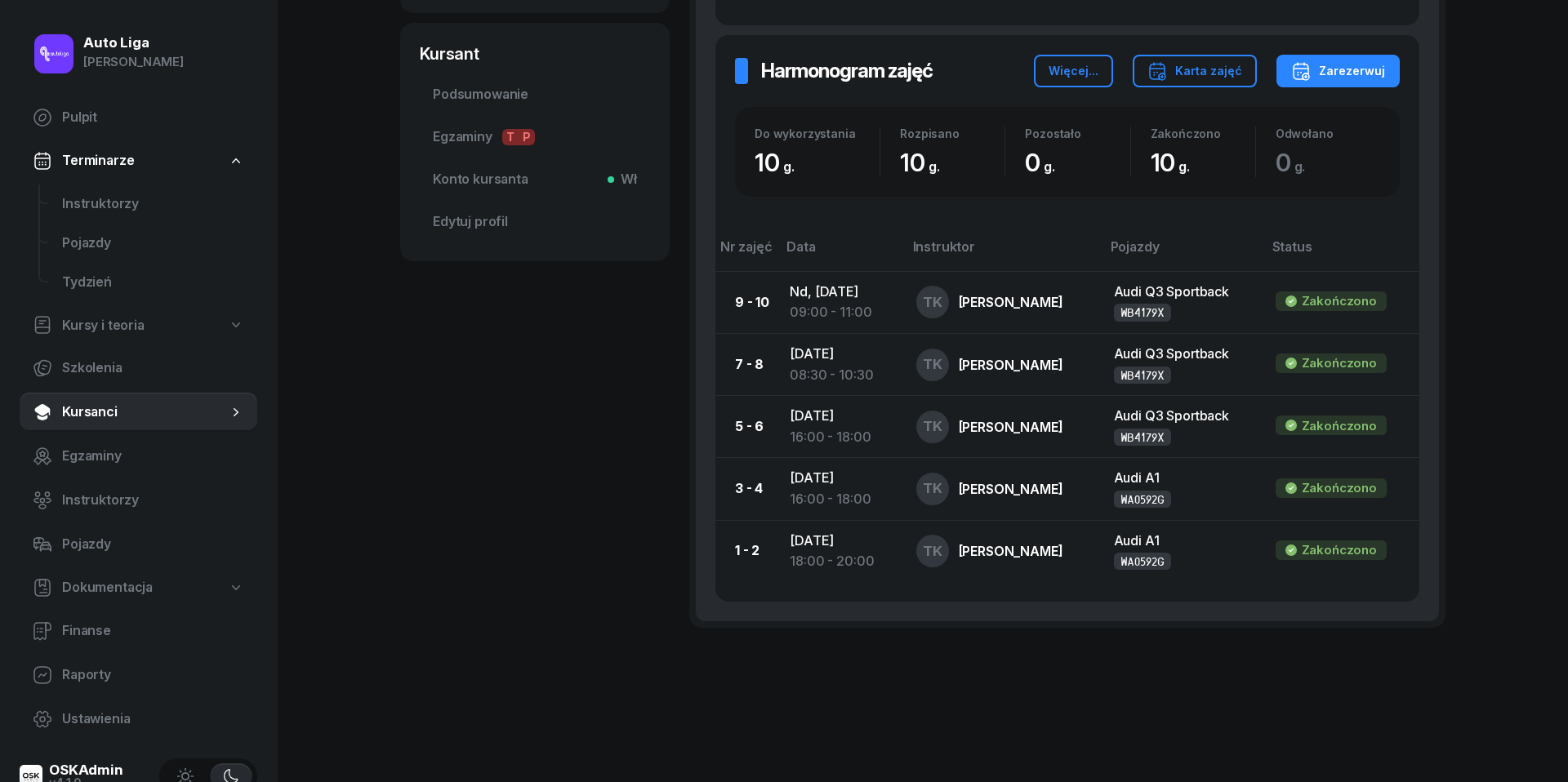
scroll to position [648, 0]
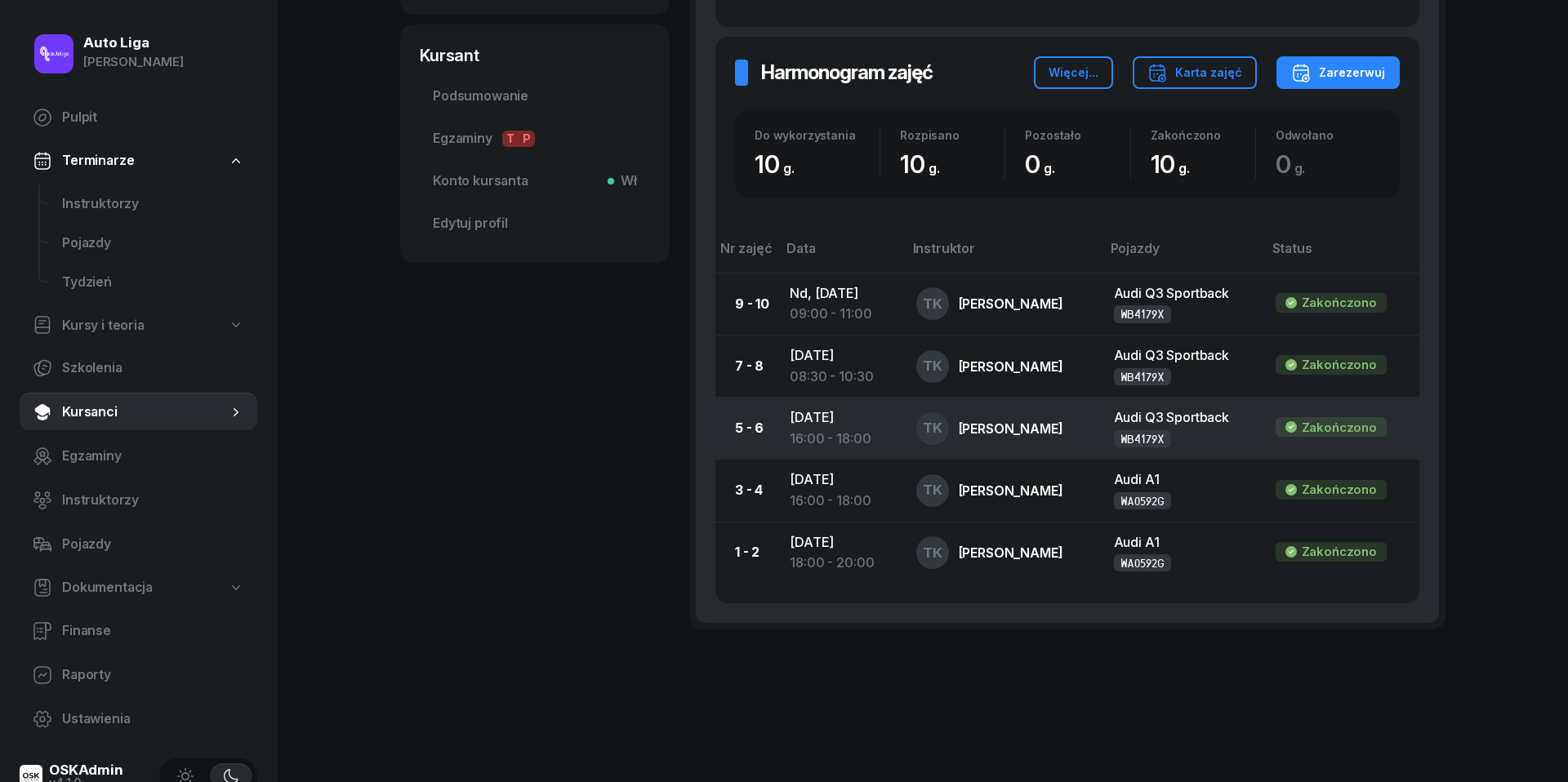
click at [811, 428] on div "16:00 - 18:00" at bounding box center [839, 439] width 100 height 21
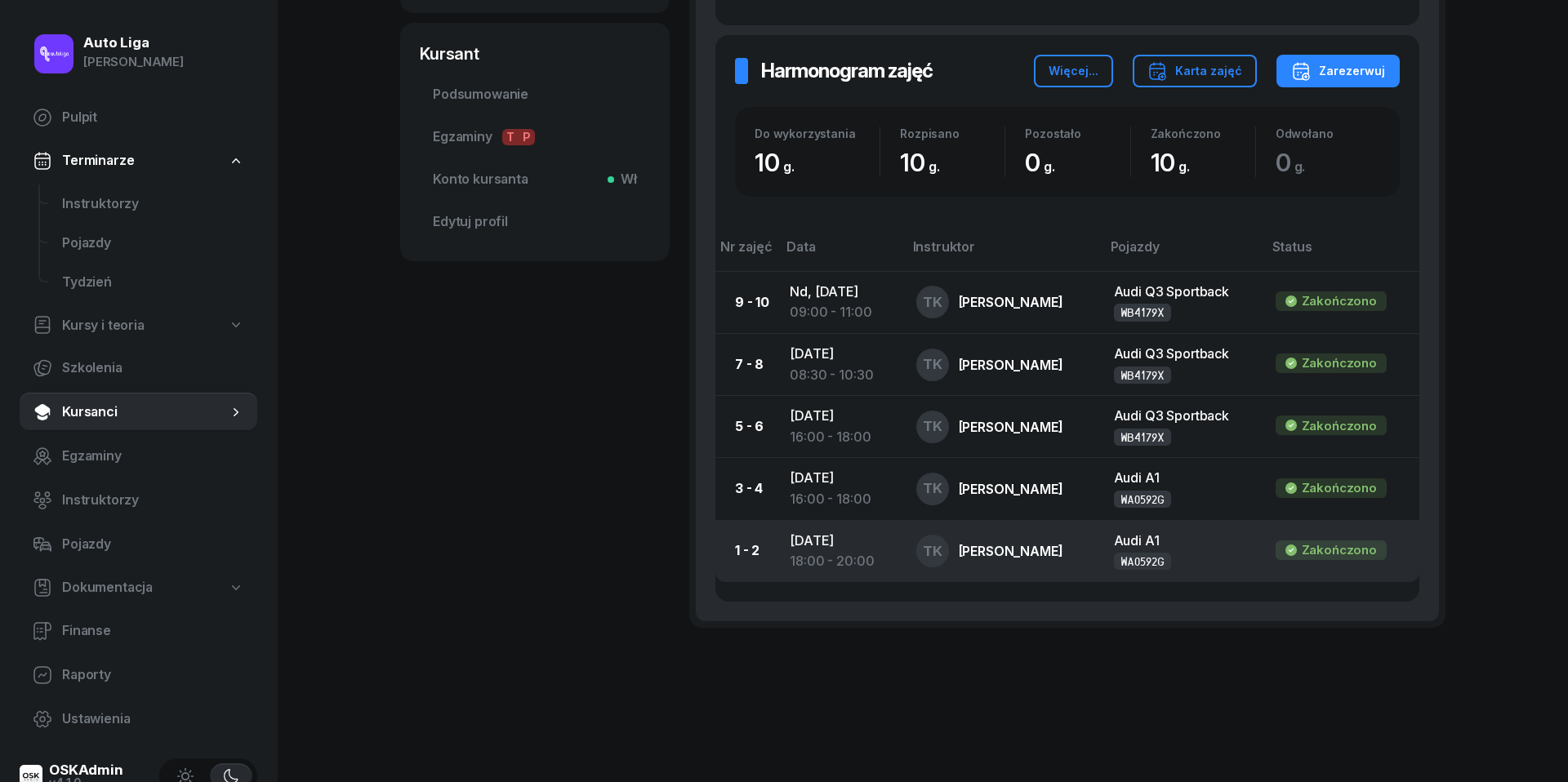
scroll to position [648, 0]
click at [804, 553] on div "18:00 - 20:00" at bounding box center [839, 564] width 100 height 21
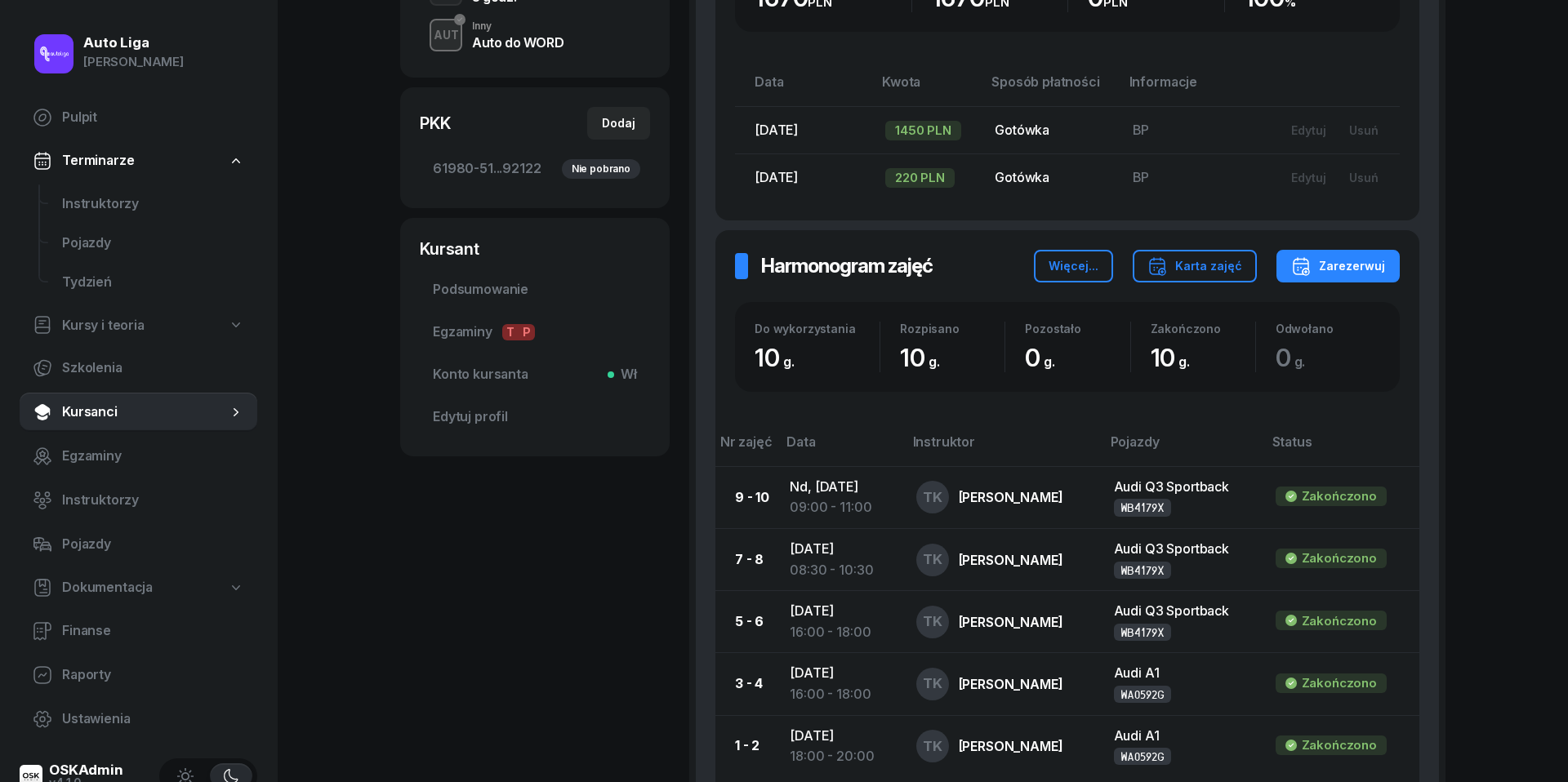
scroll to position [455, 0]
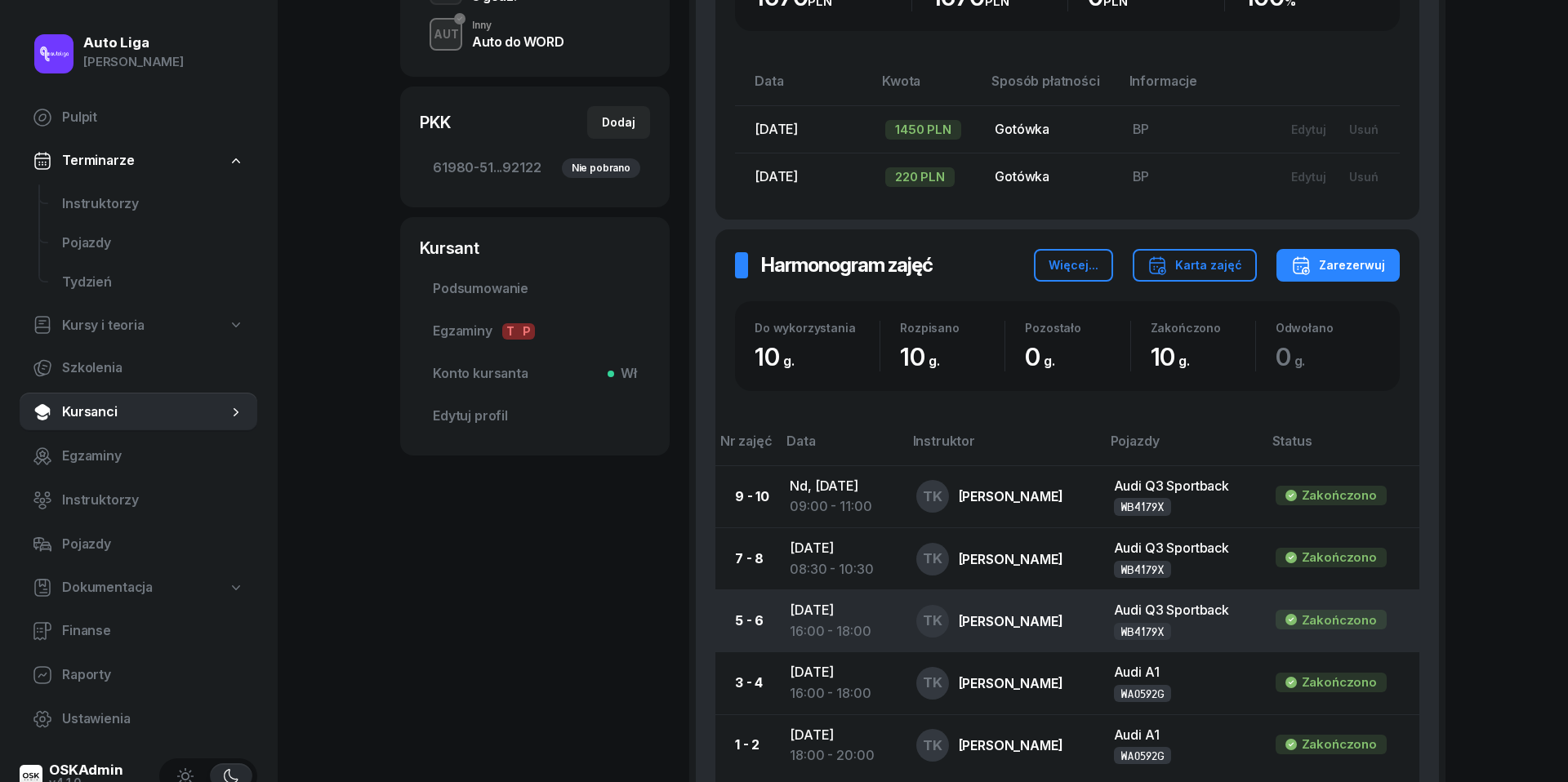
click at [849, 607] on td "Cz, 20 mar 2025 16:00 - 18:00" at bounding box center [839, 622] width 126 height 62
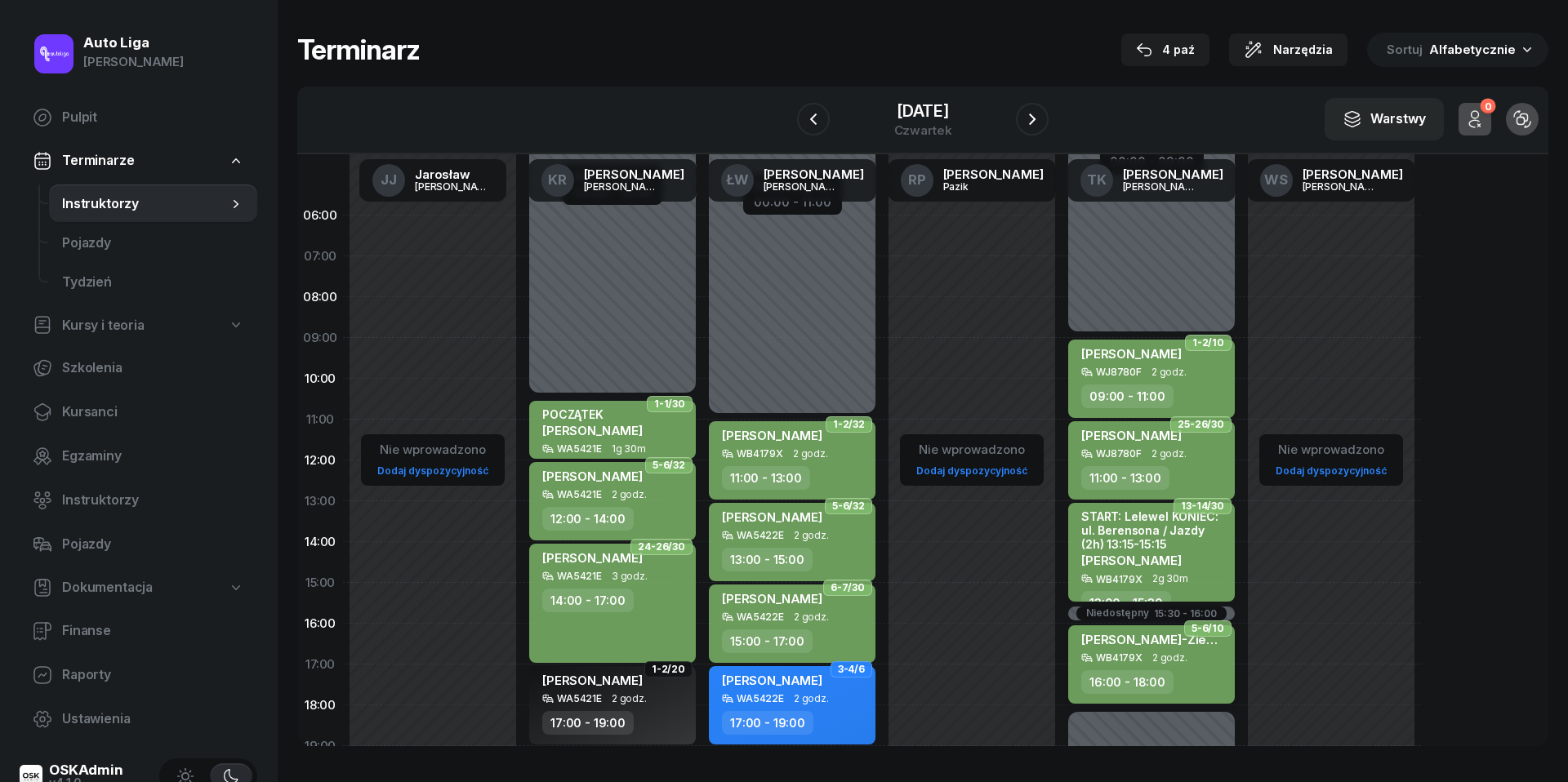
click at [1161, 644] on span "Patrycja Szymanek-Ziemska" at bounding box center [1161, 639] width 159 height 15
select select "16"
select select "18"
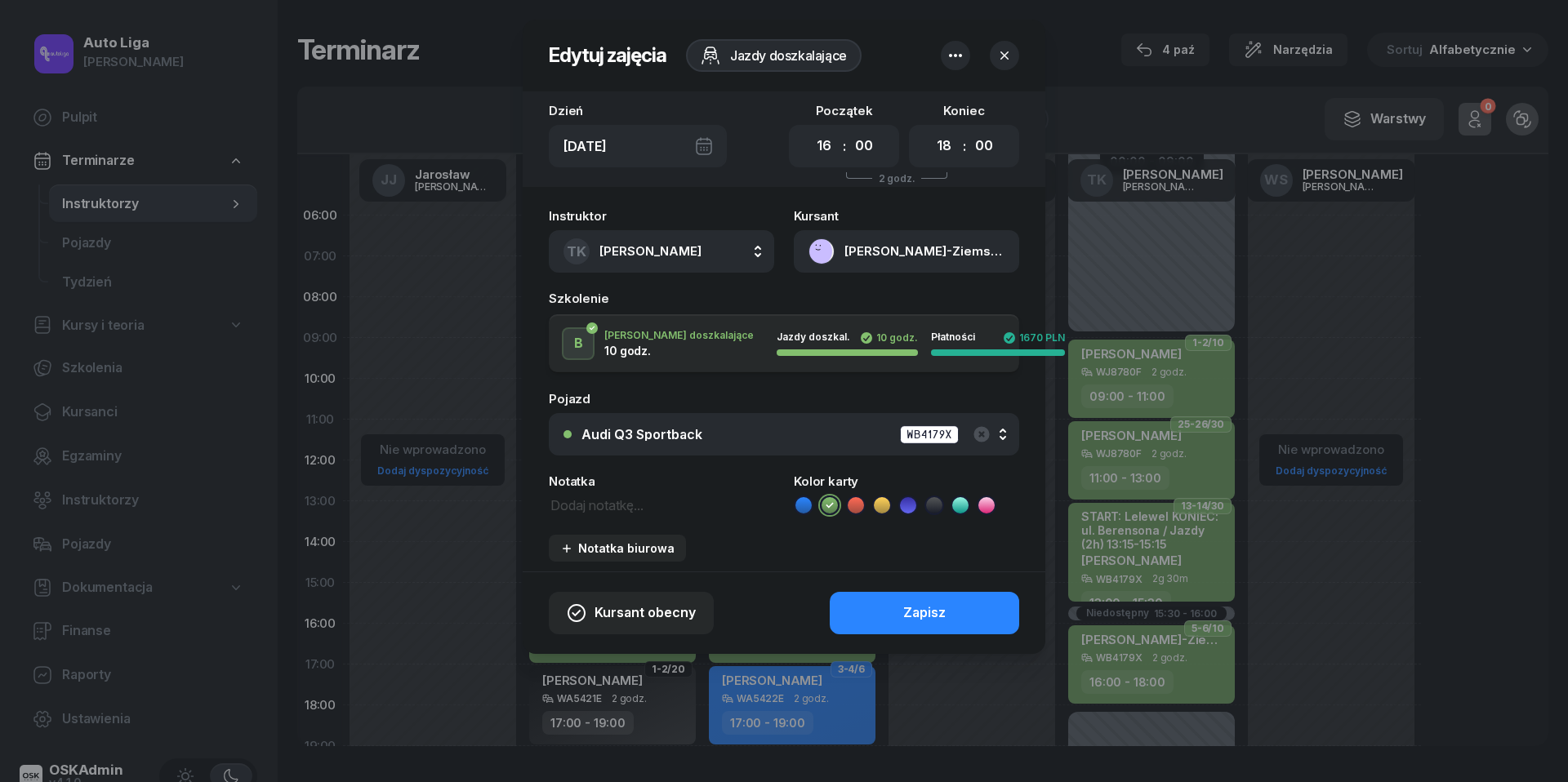
click at [935, 504] on icon at bounding box center [934, 505] width 16 height 16
click at [929, 605] on div "Zapisz" at bounding box center [925, 613] width 43 height 21
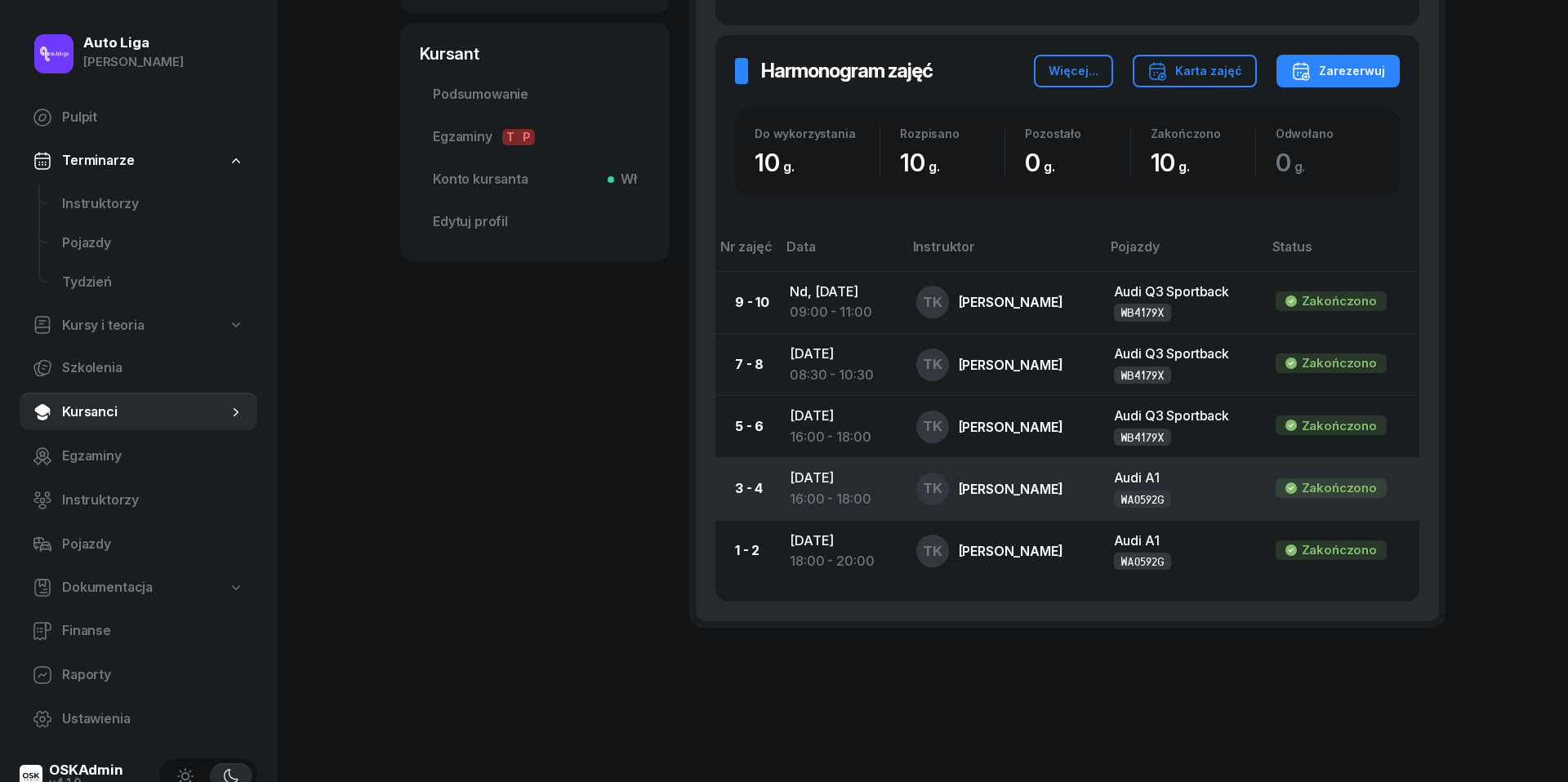
scroll to position [648, 0]
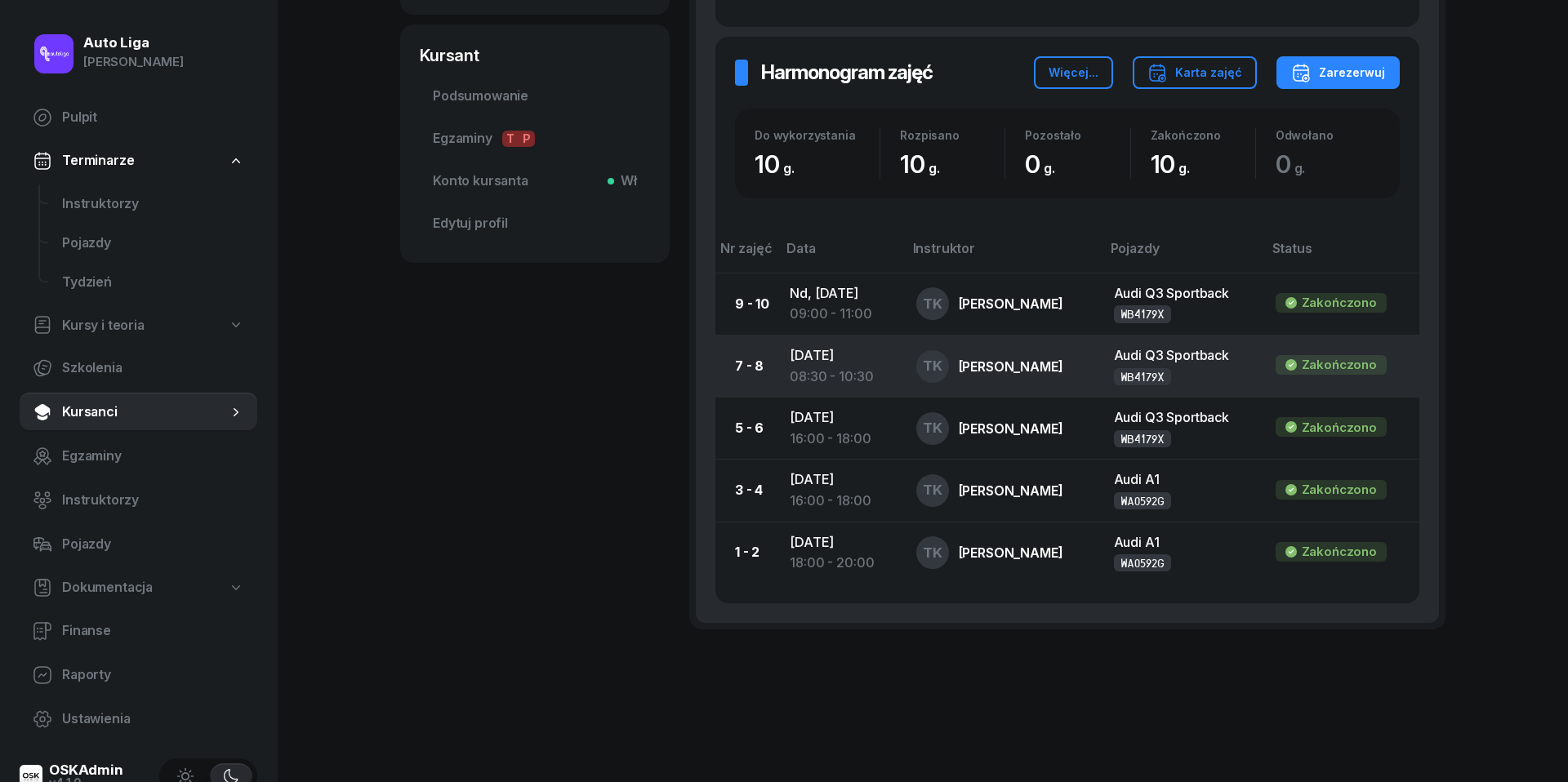
click at [843, 367] on div "08:30 - 10:30" at bounding box center [839, 378] width 100 height 21
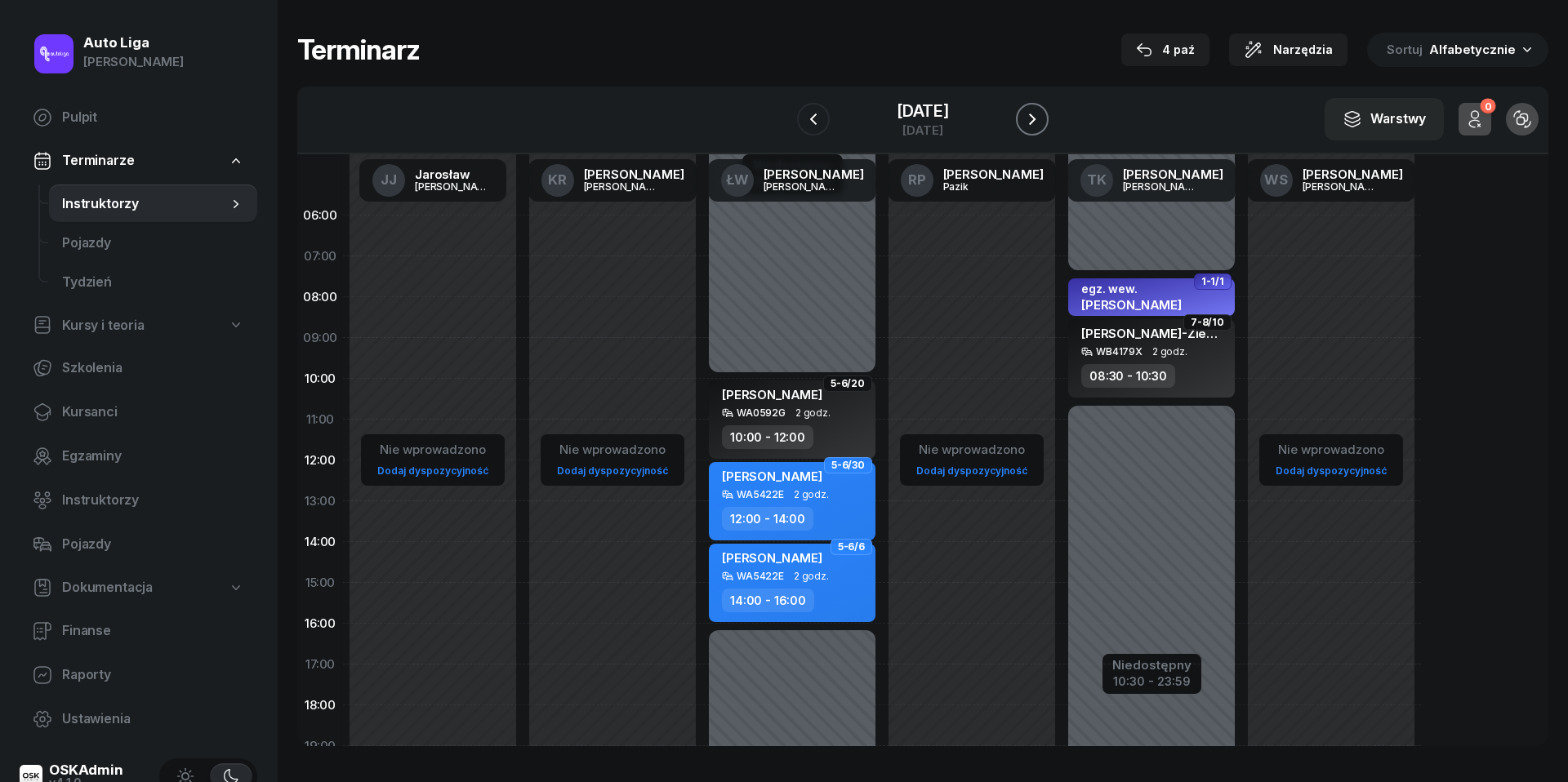
click at [1035, 121] on icon "button" at bounding box center [1033, 119] width 20 height 20
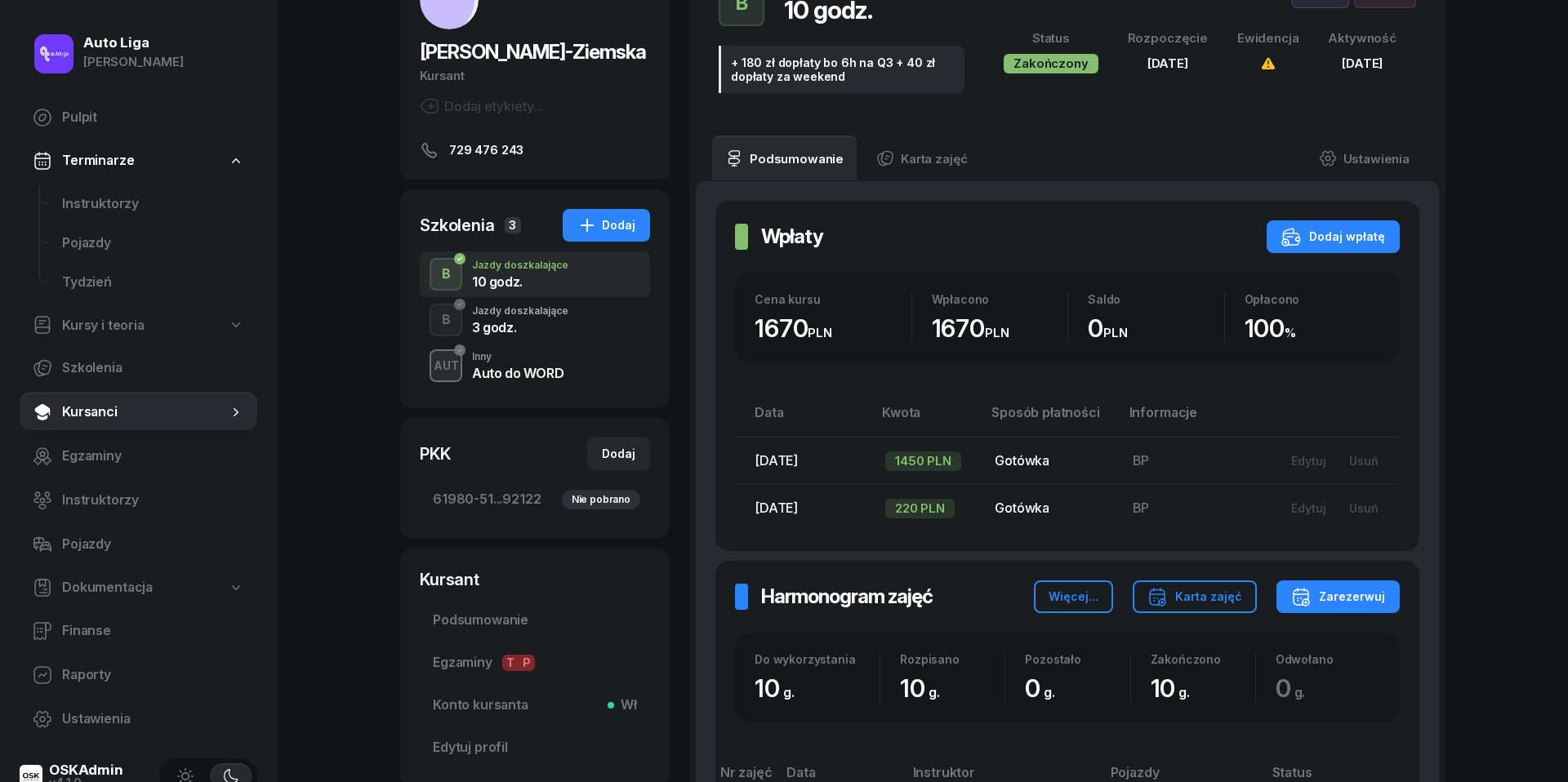
scroll to position [112, 0]
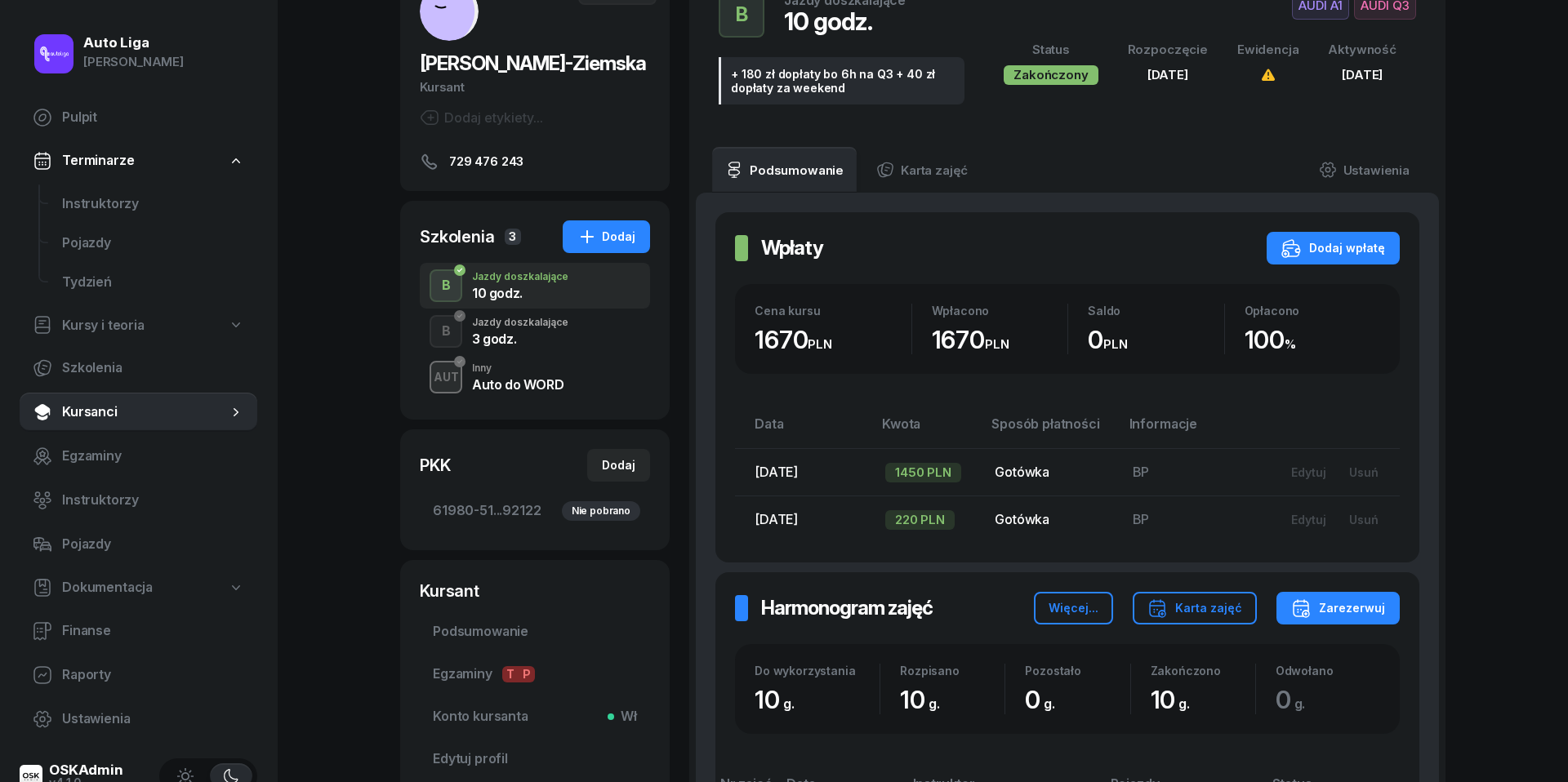
click at [547, 328] on div "Jazdy doszkalające" at bounding box center [520, 322] width 96 height 10
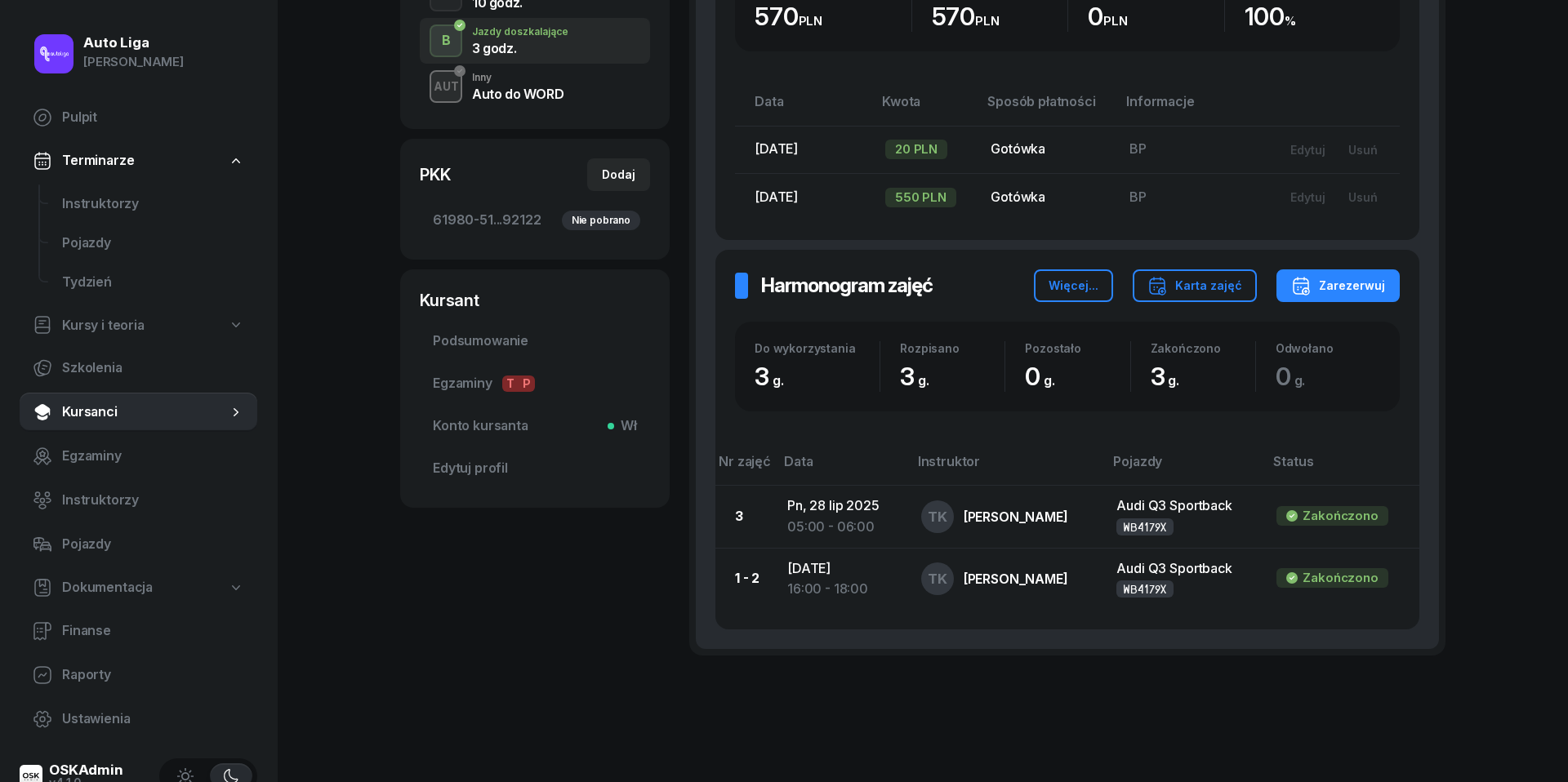
scroll to position [429, 0]
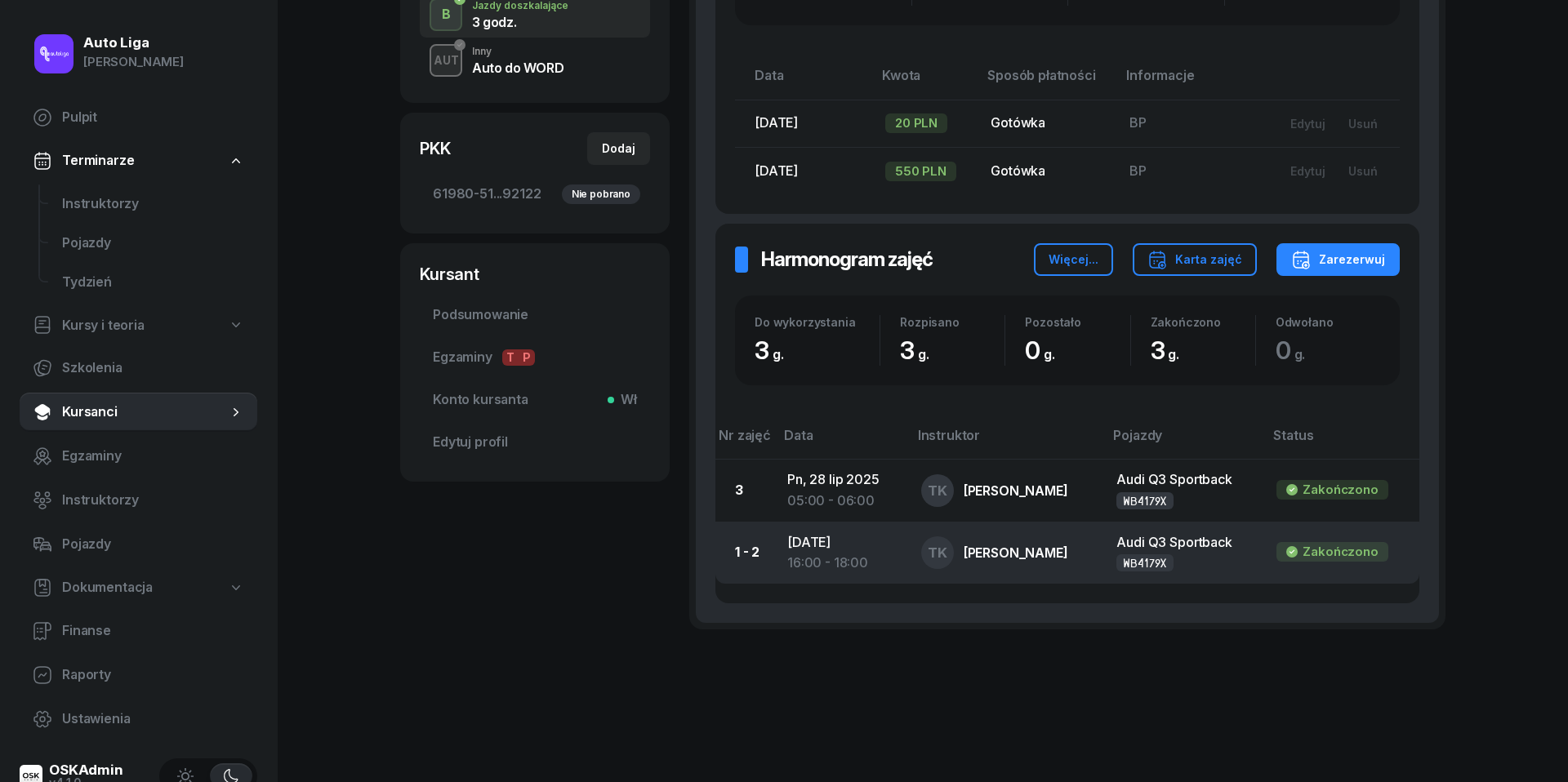
click at [828, 553] on div "16:00 - 18:00" at bounding box center [841, 564] width 108 height 21
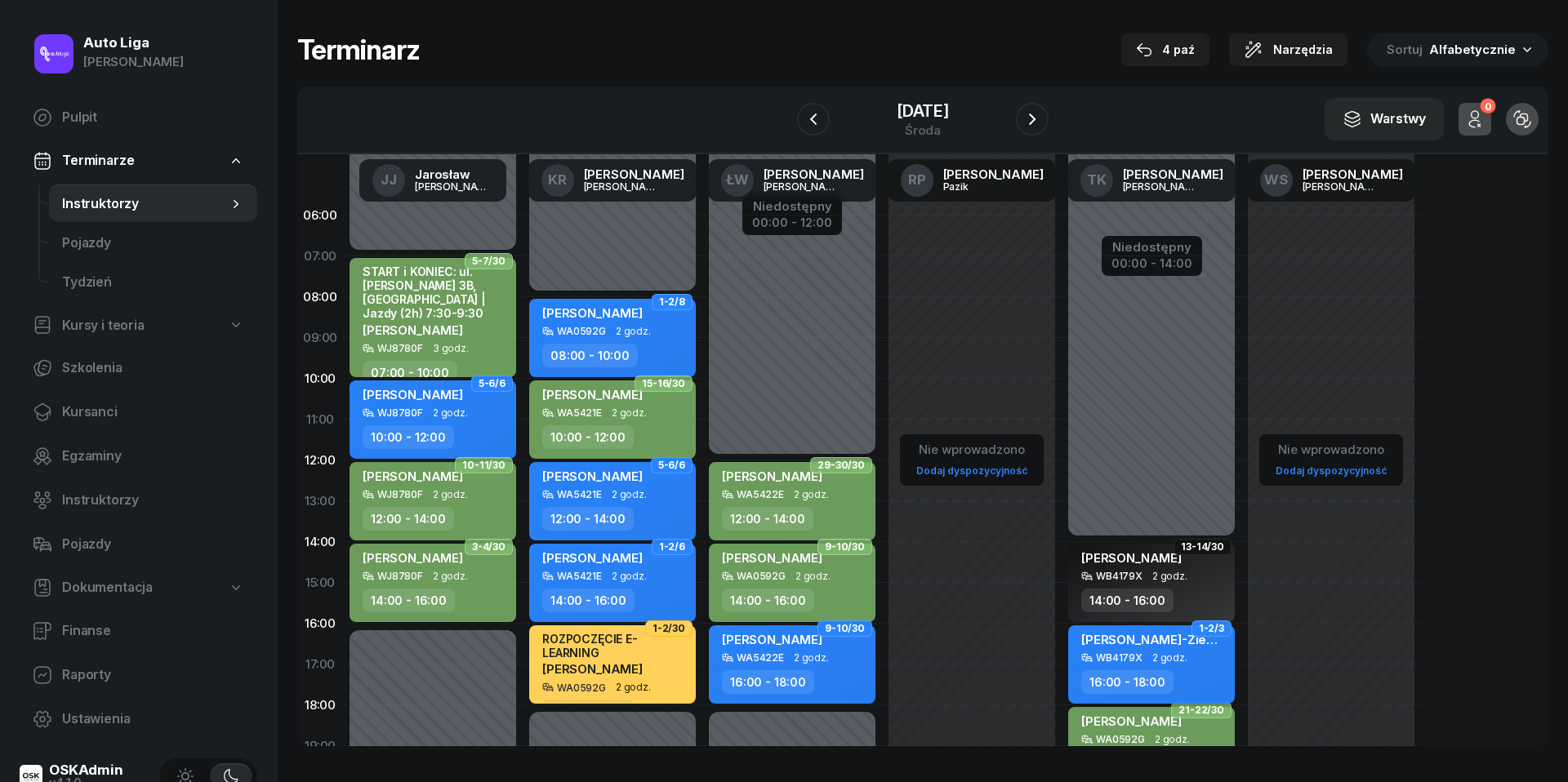
click at [1194, 655] on div "WB4179X 2 godz." at bounding box center [1153, 657] width 143 height 12
select select "16"
select select "18"
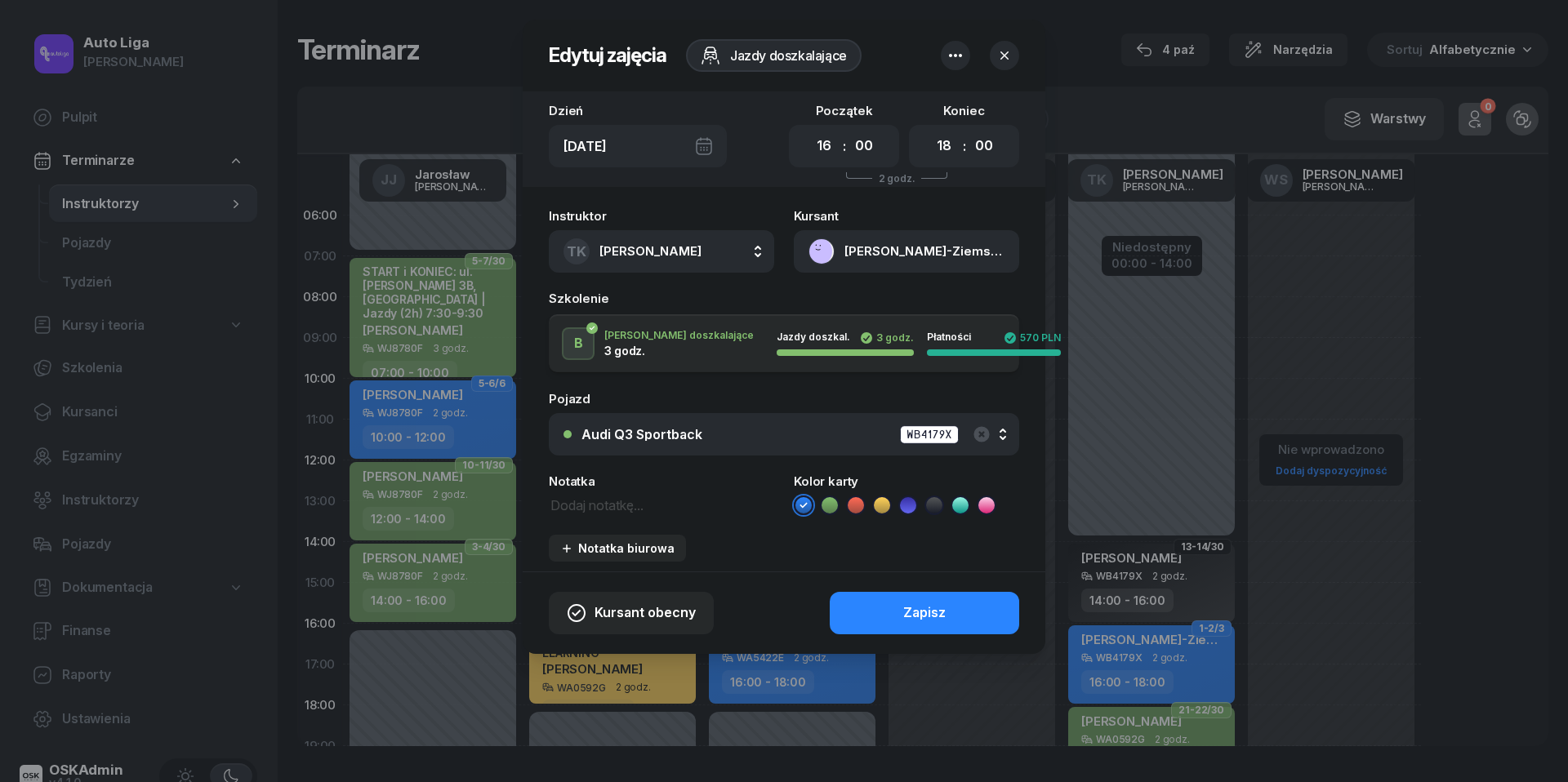
click at [935, 504] on icon at bounding box center [934, 505] width 16 height 16
click at [929, 615] on div "Zapisz" at bounding box center [925, 613] width 43 height 21
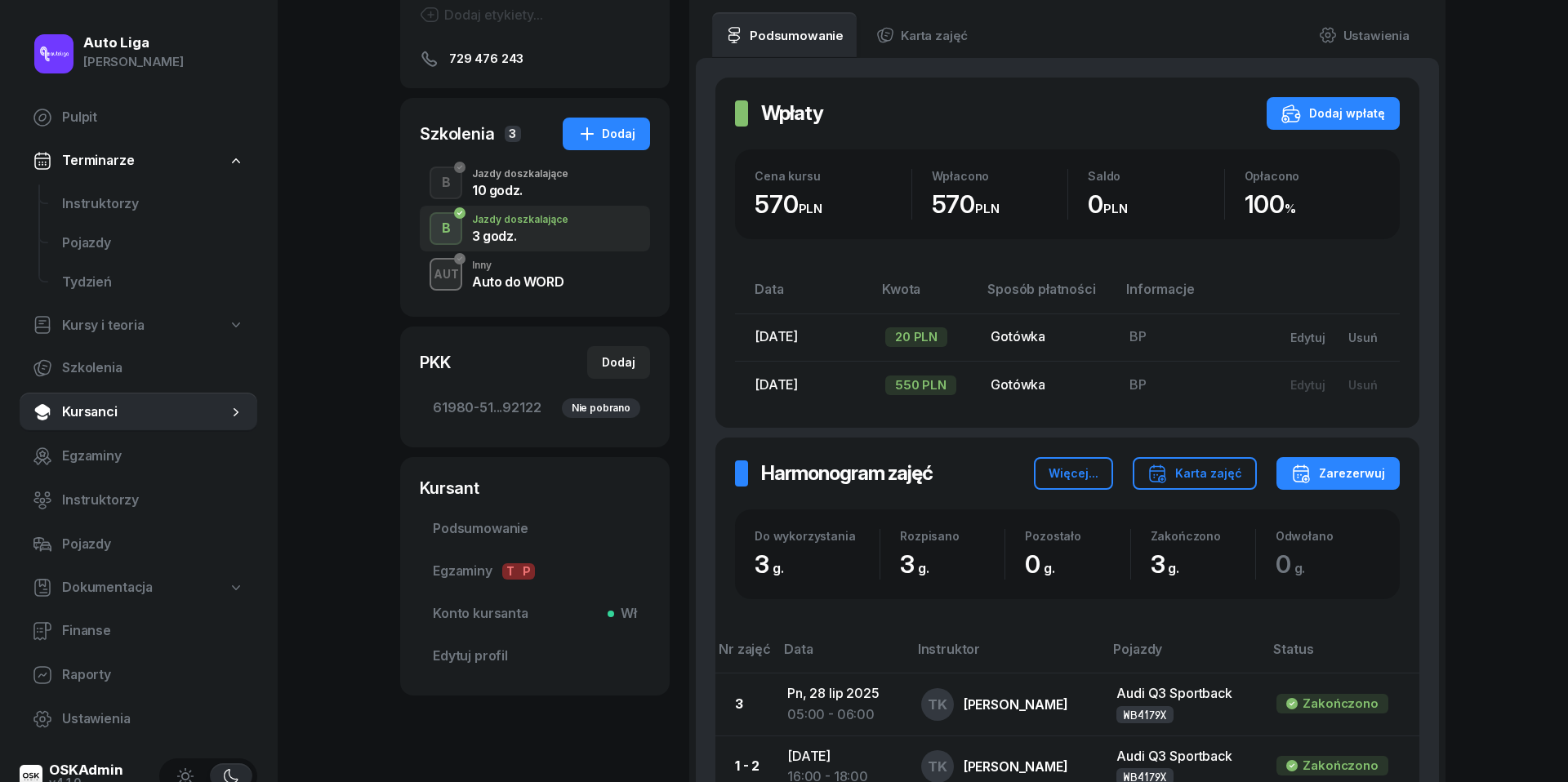
scroll to position [354, 0]
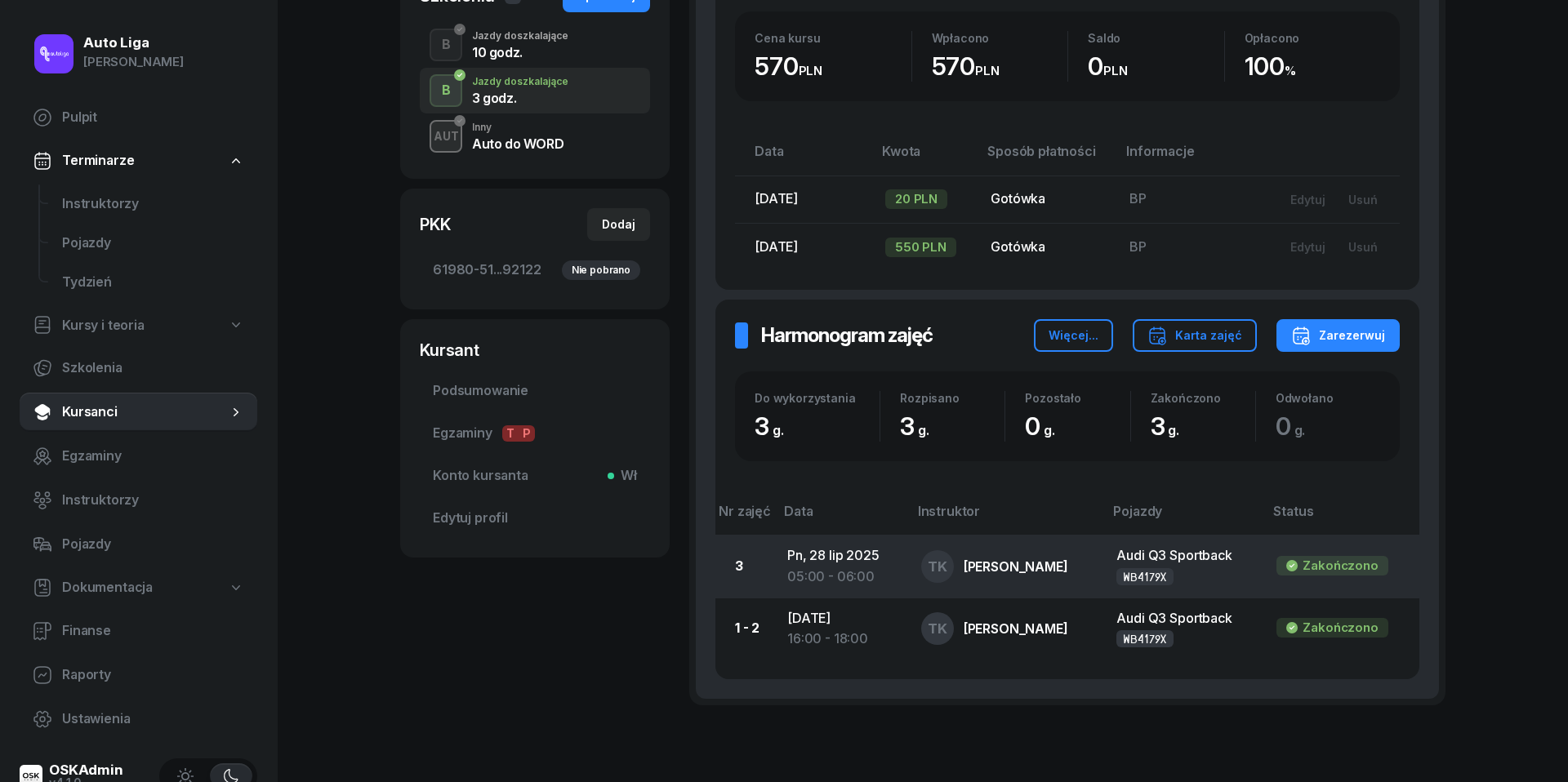
click at [857, 566] on div "05:00 - 06:00" at bounding box center [841, 577] width 108 height 21
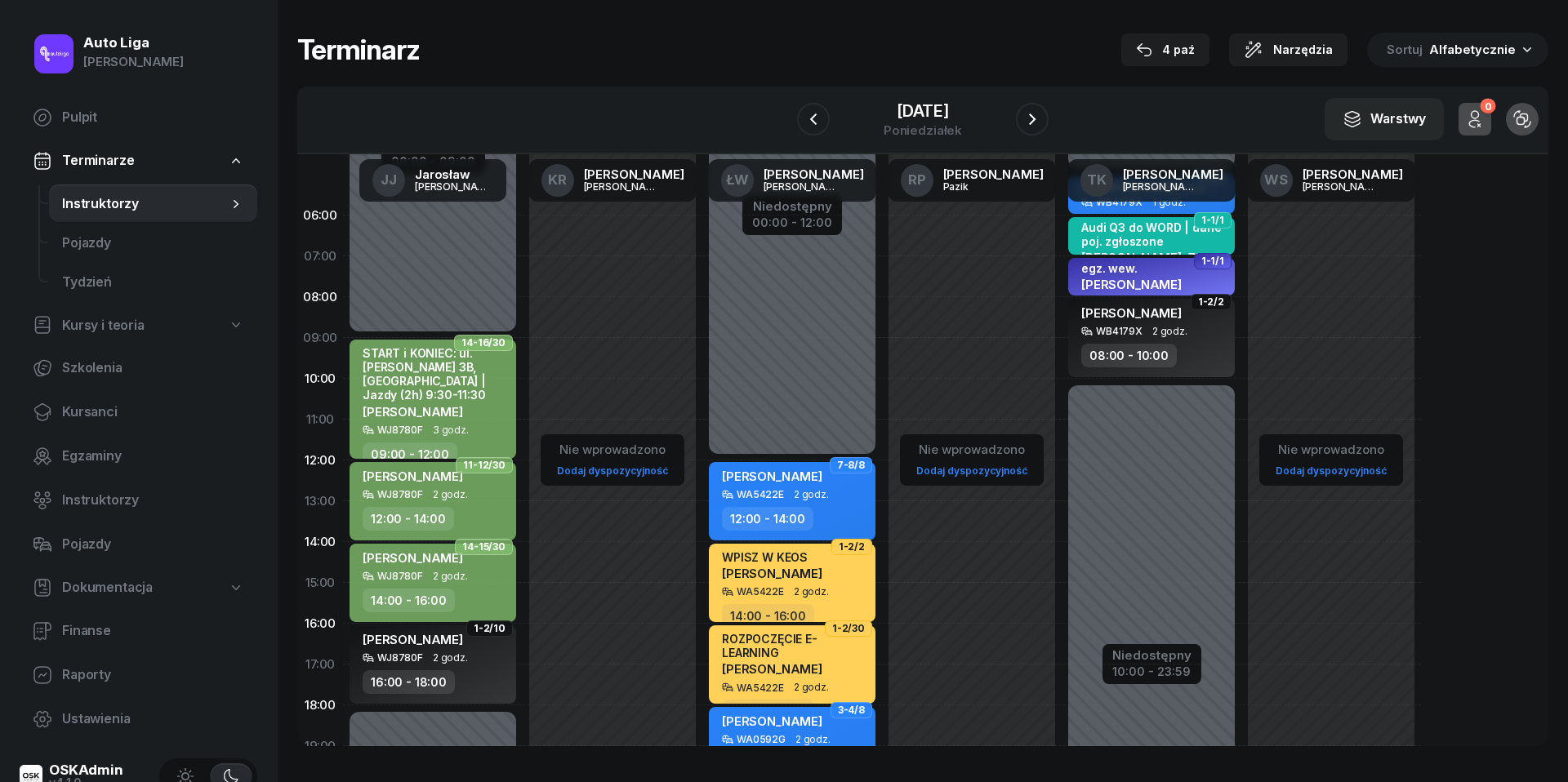
click at [1085, 192] on div "TK Tomasz Katalski" at bounding box center [1152, 180] width 180 height 53
click at [1220, 194] on div "TK Tomasz Katalski" at bounding box center [1152, 180] width 180 height 53
click at [1189, 210] on div "05:00 - 06:00" at bounding box center [1153, 207] width 143 height 24
select select "05"
select select "06"
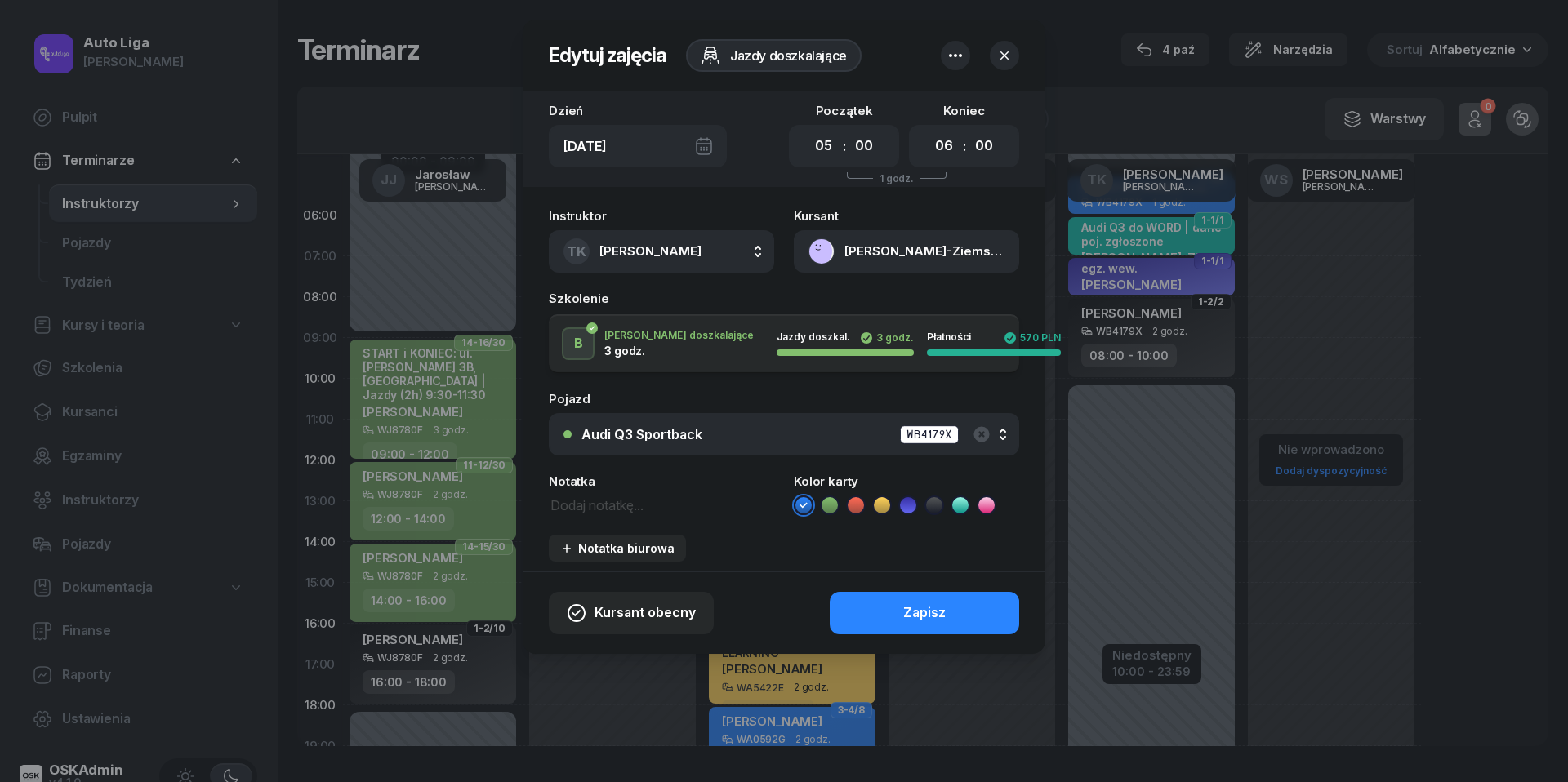
click at [933, 507] on icon at bounding box center [934, 505] width 16 height 16
click at [951, 617] on button "Zapisz" at bounding box center [924, 614] width 190 height 43
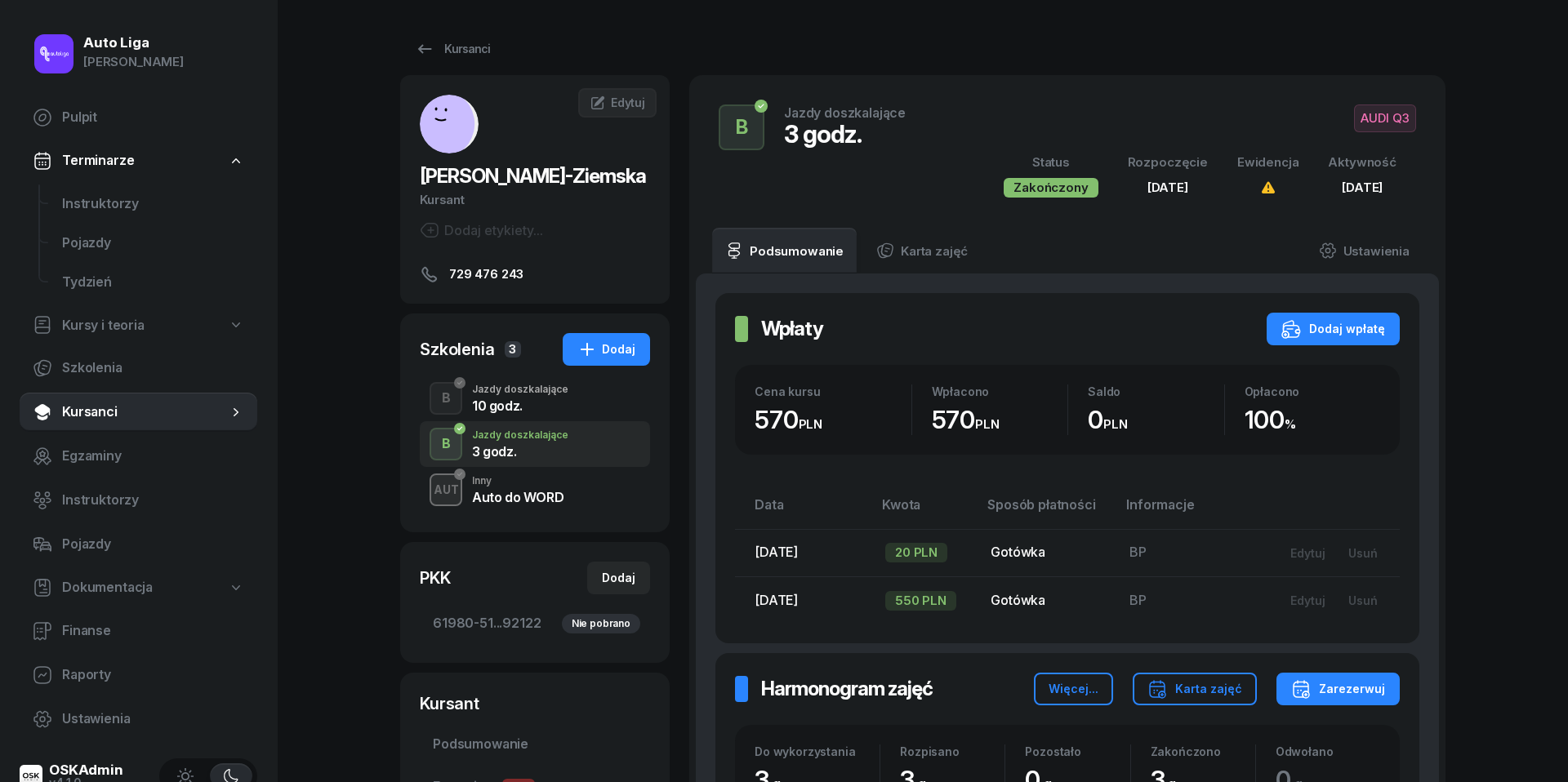
click at [524, 504] on div "Auto do WORD" at bounding box center [518, 497] width 92 height 13
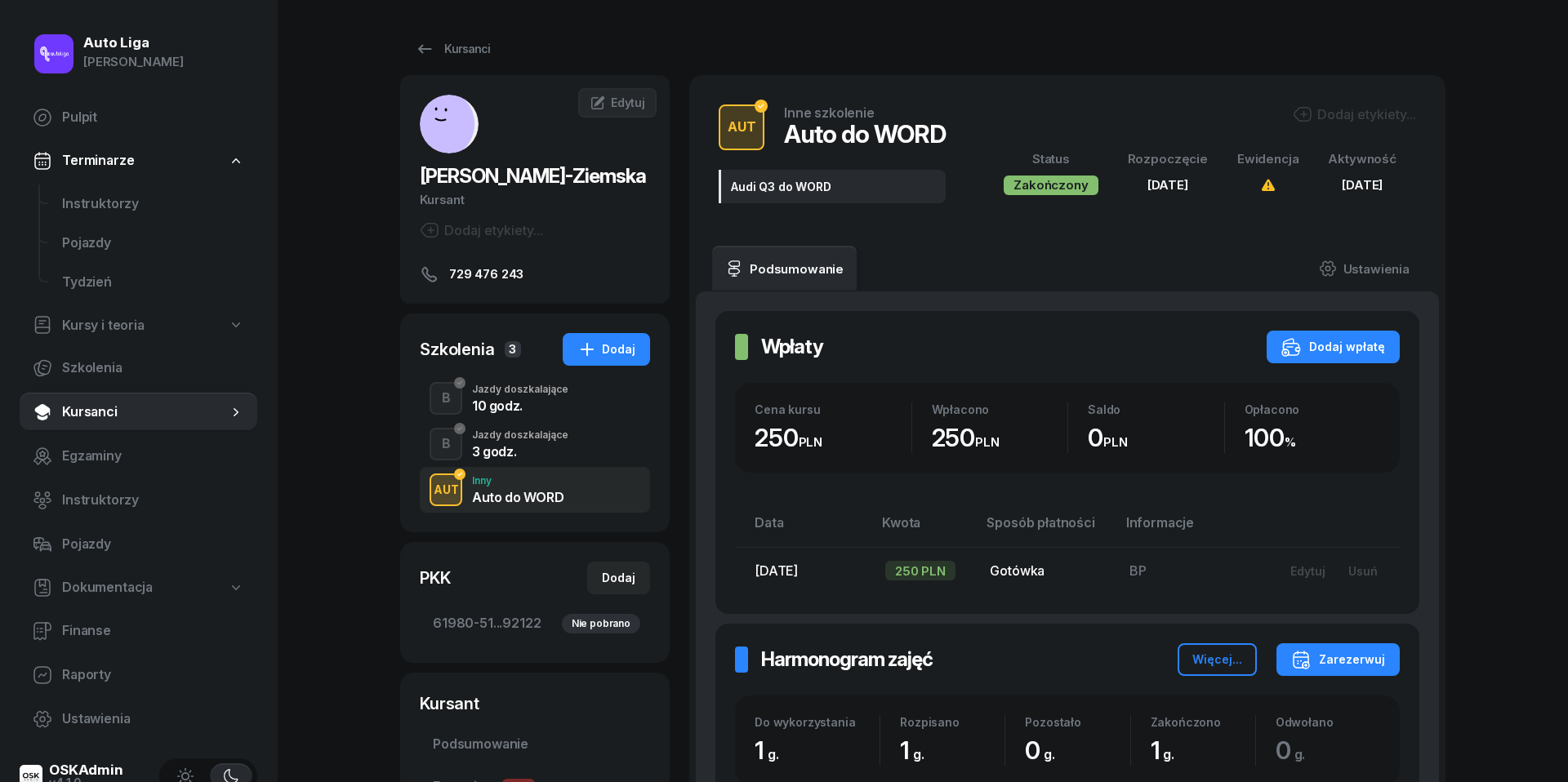
click at [519, 458] on div "3 godz." at bounding box center [520, 449] width 96 height 18
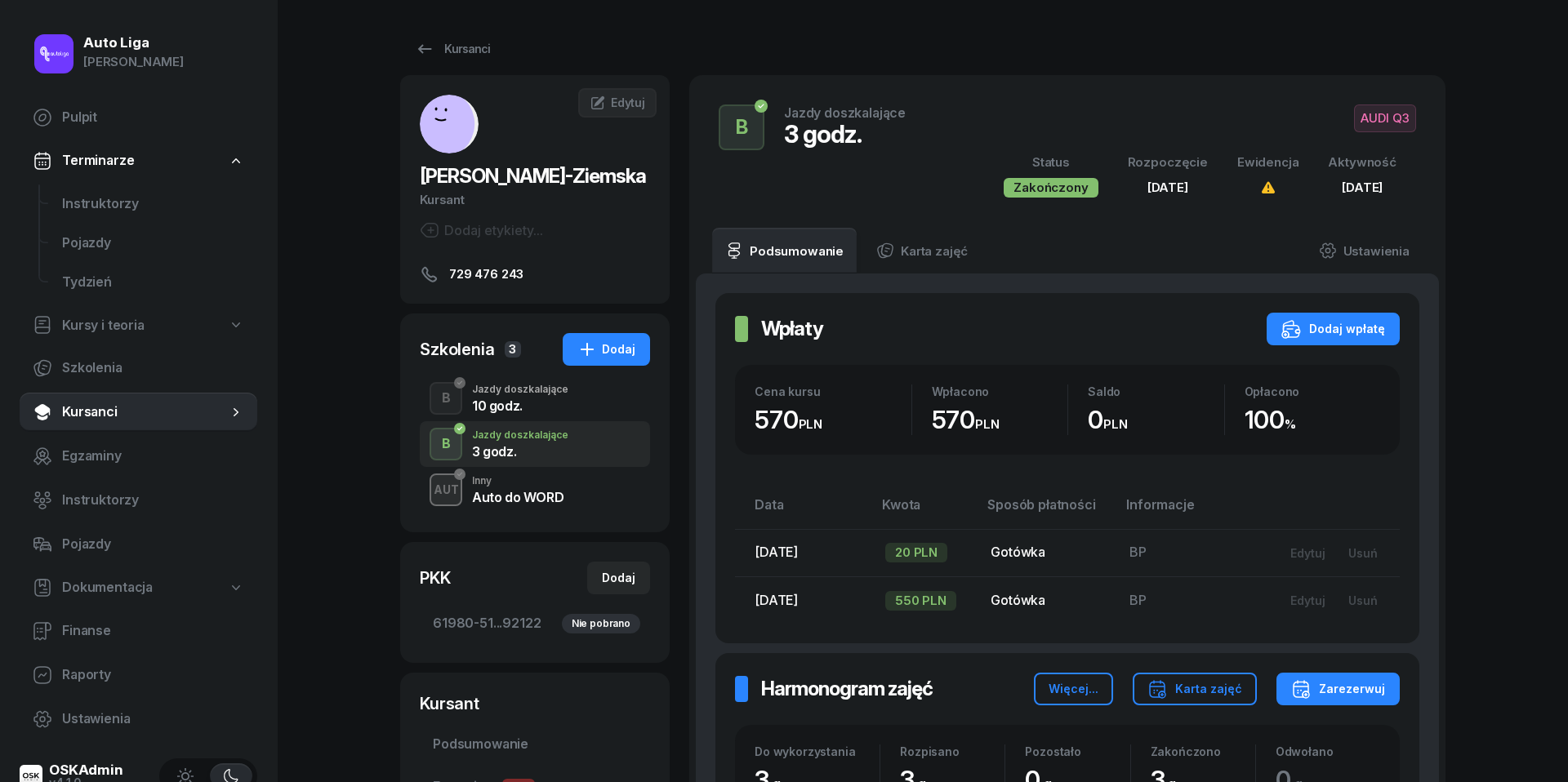
click at [504, 395] on div "Jazdy doszkalające" at bounding box center [520, 389] width 96 height 10
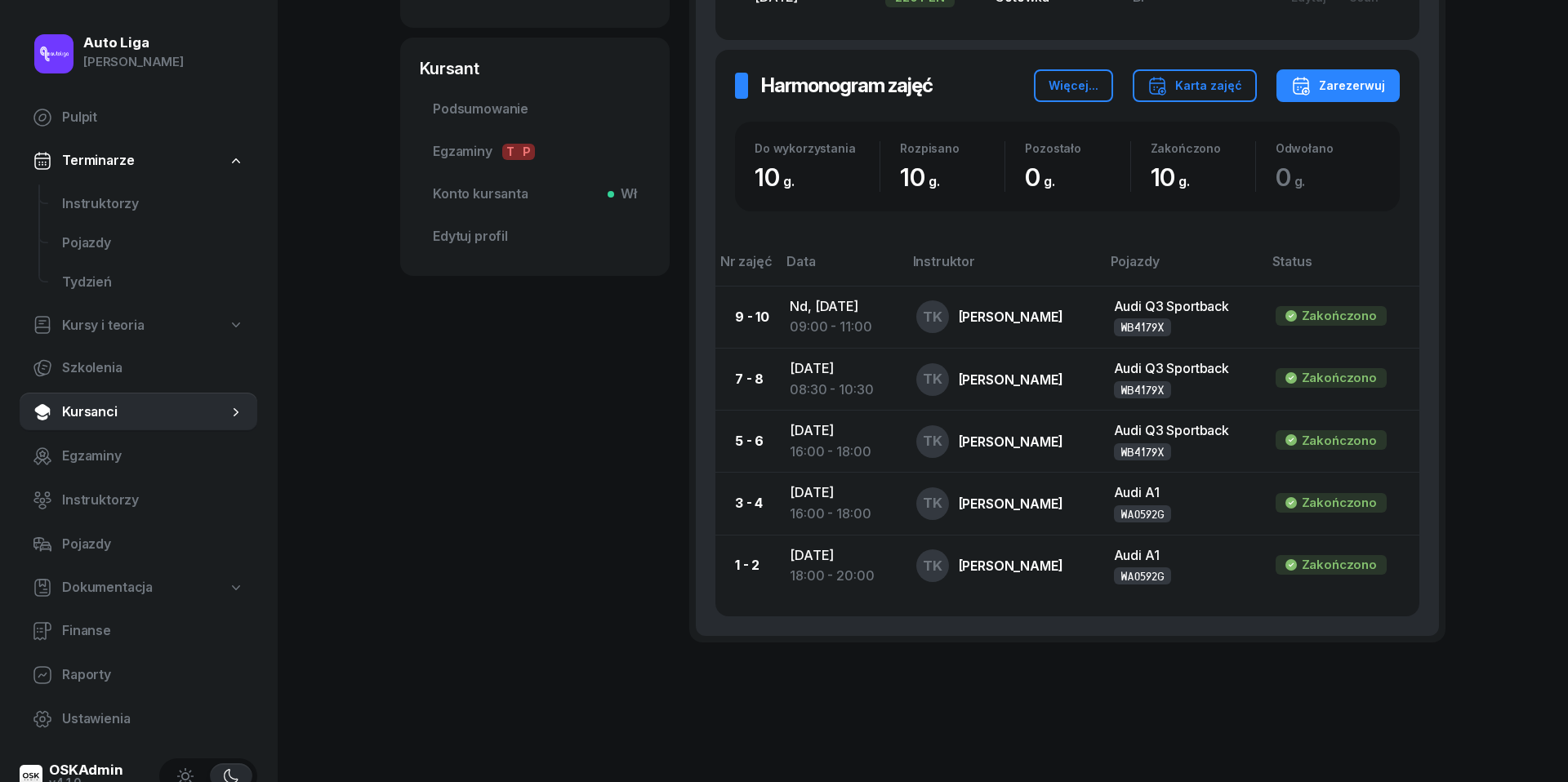
scroll to position [635, 0]
